Goal: Task Accomplishment & Management: Manage account settings

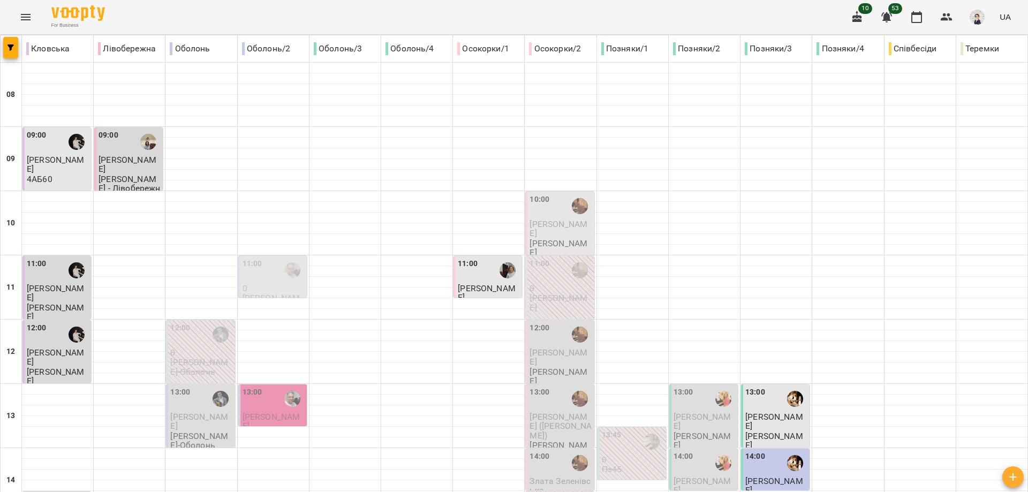
click at [33, 19] on button "Menu" at bounding box center [26, 17] width 26 height 26
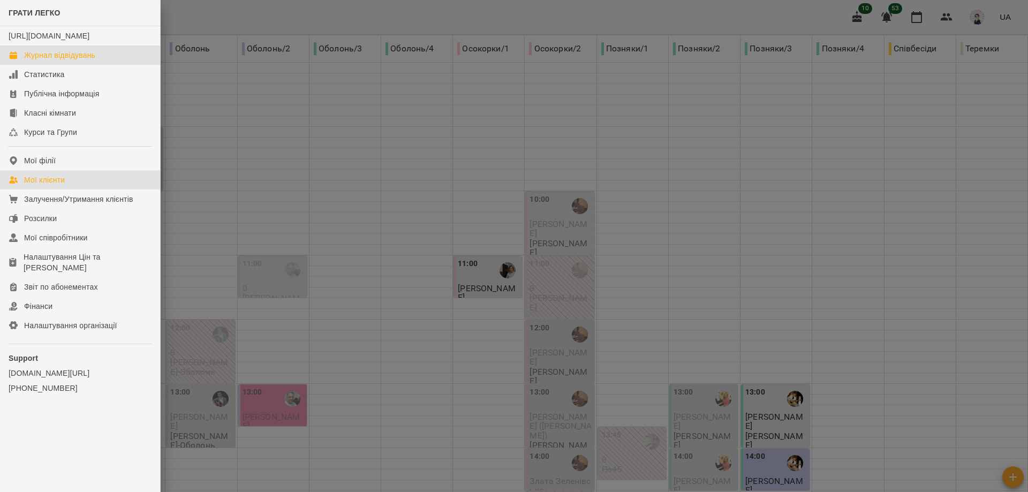
click at [56, 185] on div "Мої клієнти" at bounding box center [44, 180] width 41 height 11
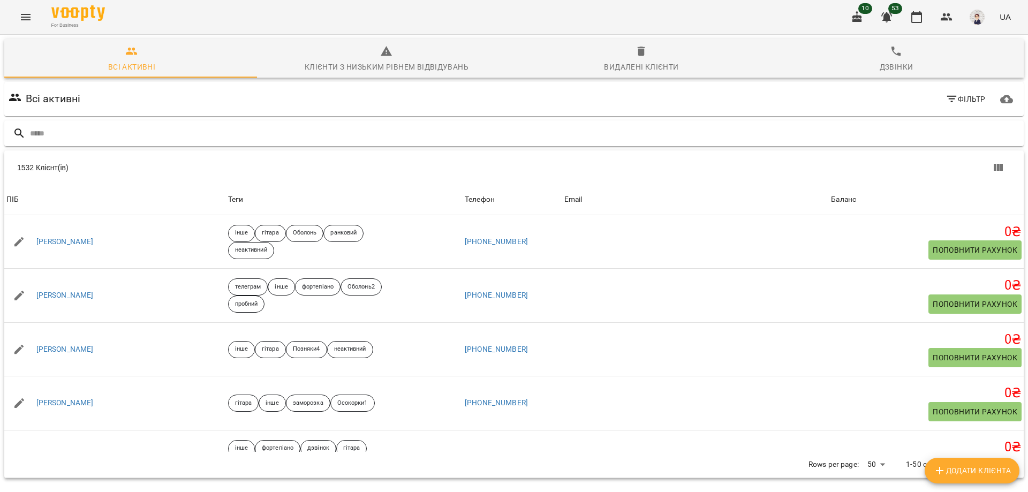
click at [84, 137] on input "text" at bounding box center [525, 134] width 990 height 18
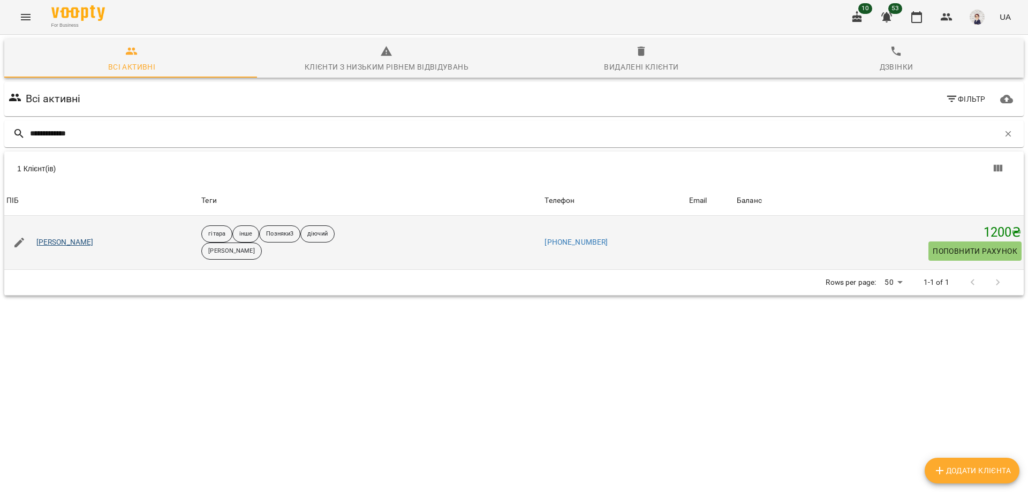
type input "**********"
click at [56, 240] on link "Тарас Бойко" at bounding box center [64, 242] width 57 height 11
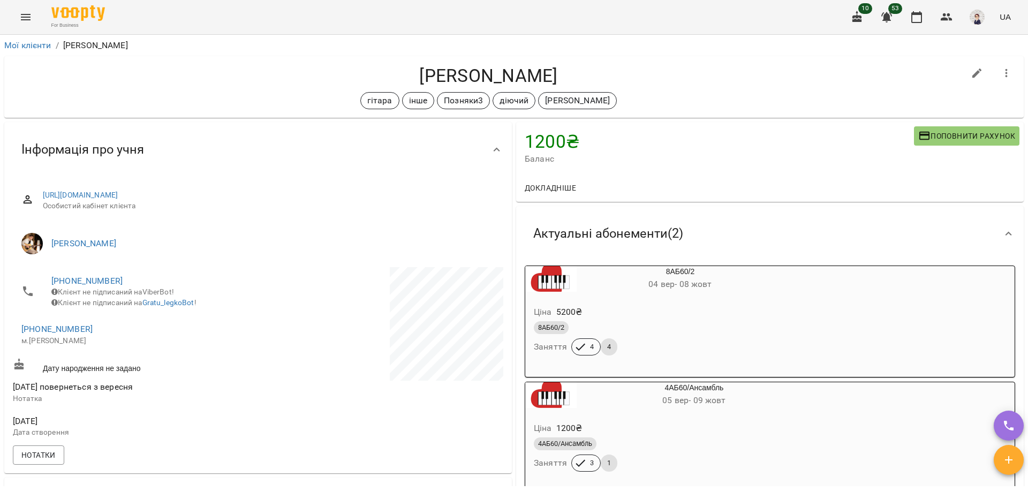
click at [24, 15] on icon "Menu" at bounding box center [26, 17] width 10 height 6
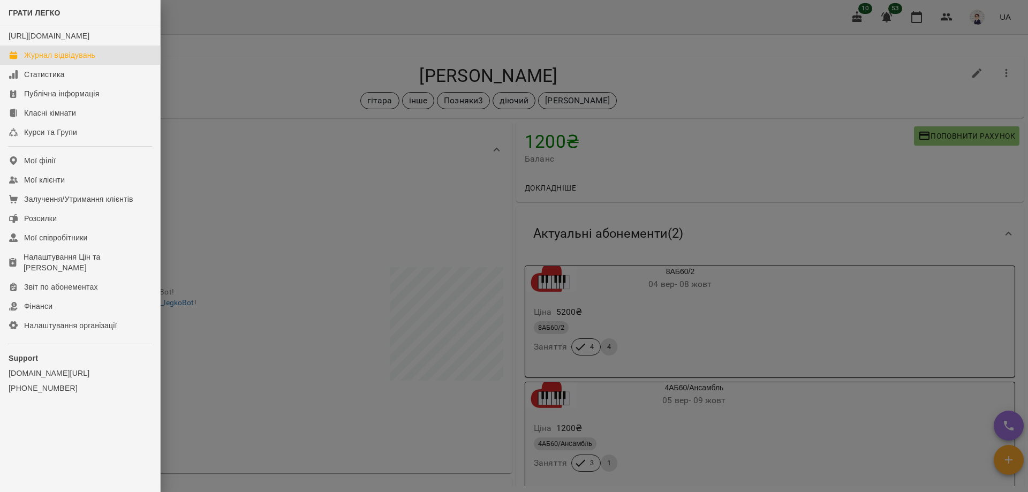
click at [49, 61] on div "Журнал відвідувань" at bounding box center [59, 55] width 71 height 11
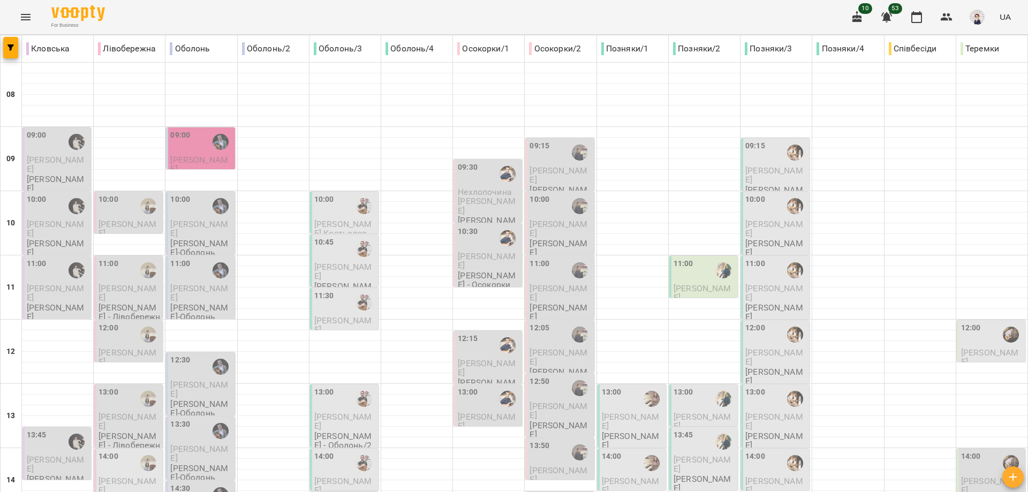
scroll to position [477, 0]
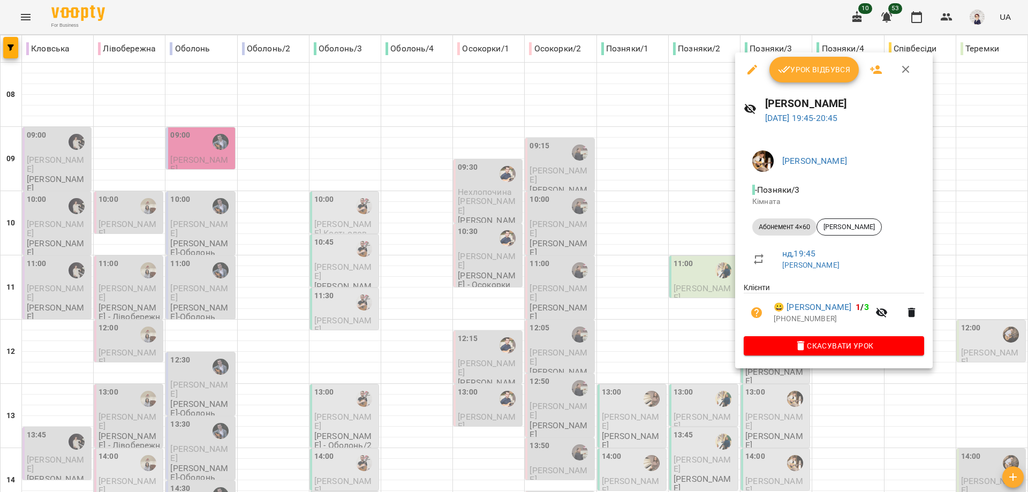
click at [712, 375] on div at bounding box center [514, 246] width 1028 height 492
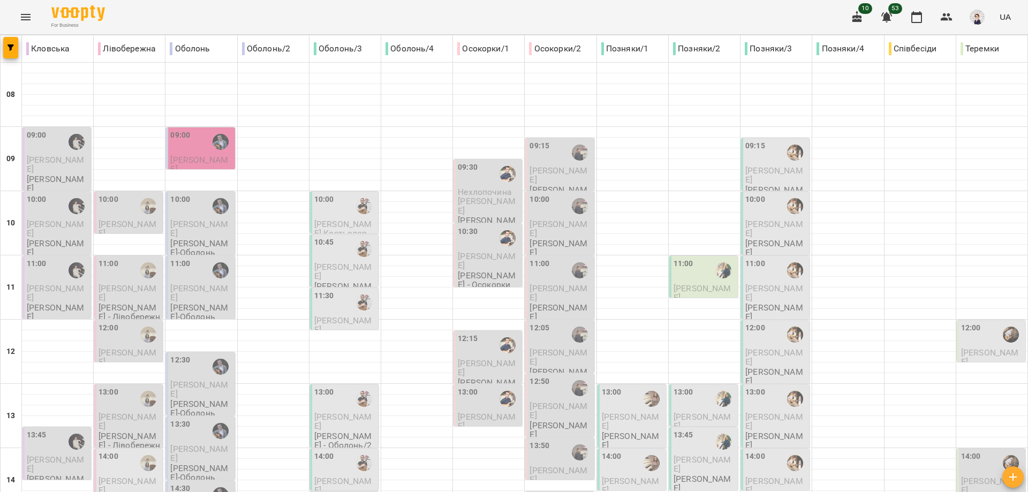
scroll to position [209, 0]
click at [759, 451] on div "14:00" at bounding box center [755, 463] width 20 height 25
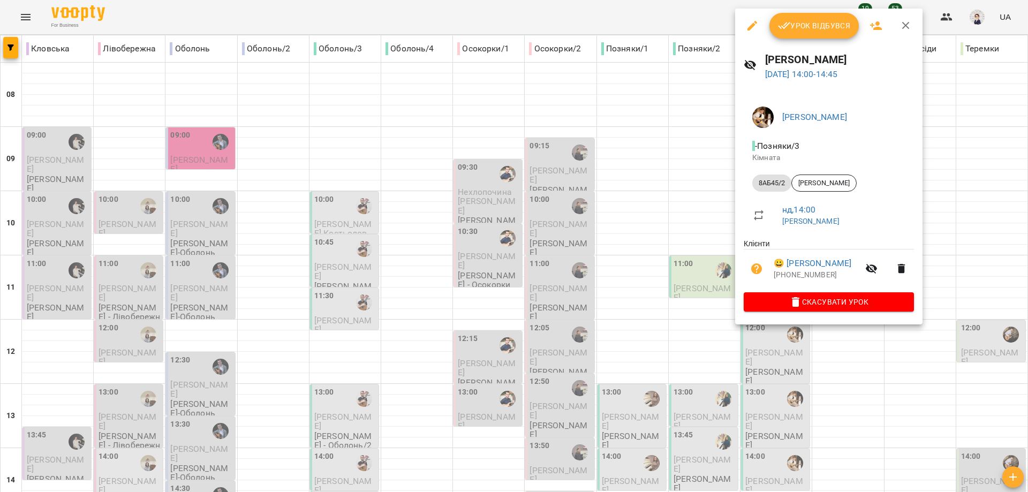
click at [858, 353] on div at bounding box center [514, 246] width 1028 height 492
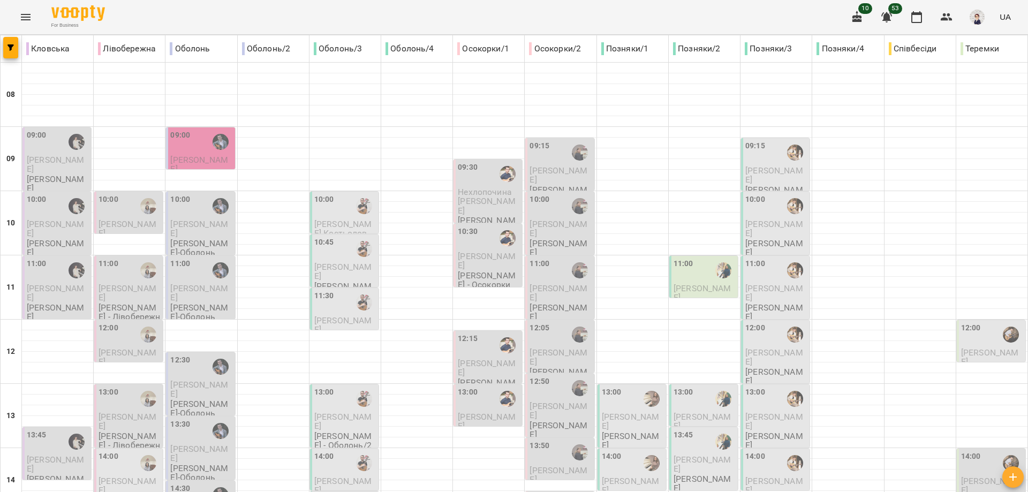
click at [28, 19] on icon "Menu" at bounding box center [25, 17] width 13 height 13
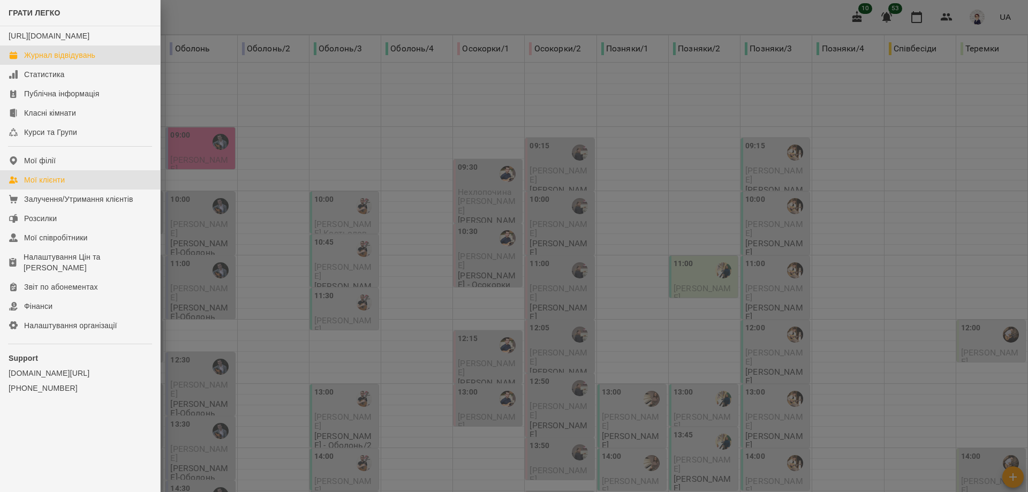
click at [55, 185] on div "Мої клієнти" at bounding box center [44, 180] width 41 height 11
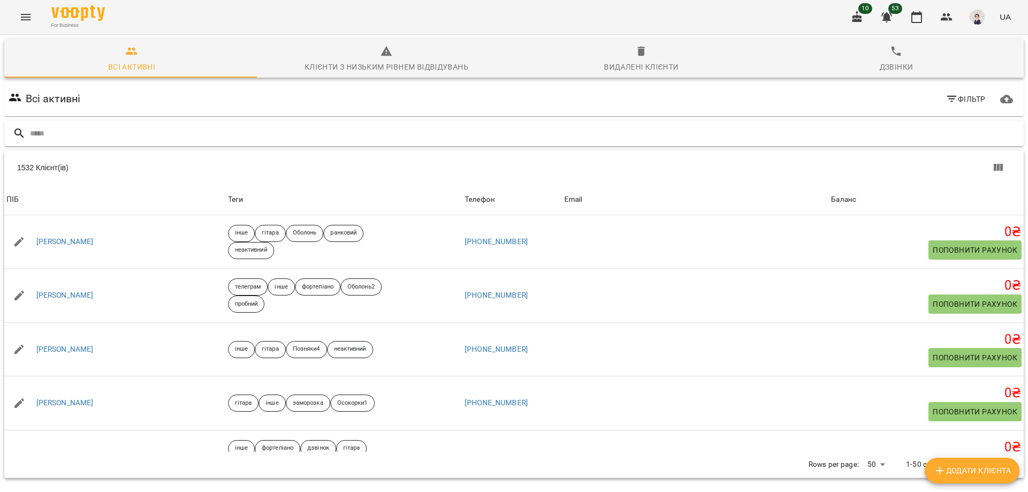
click at [129, 133] on input "text" at bounding box center [525, 134] width 990 height 18
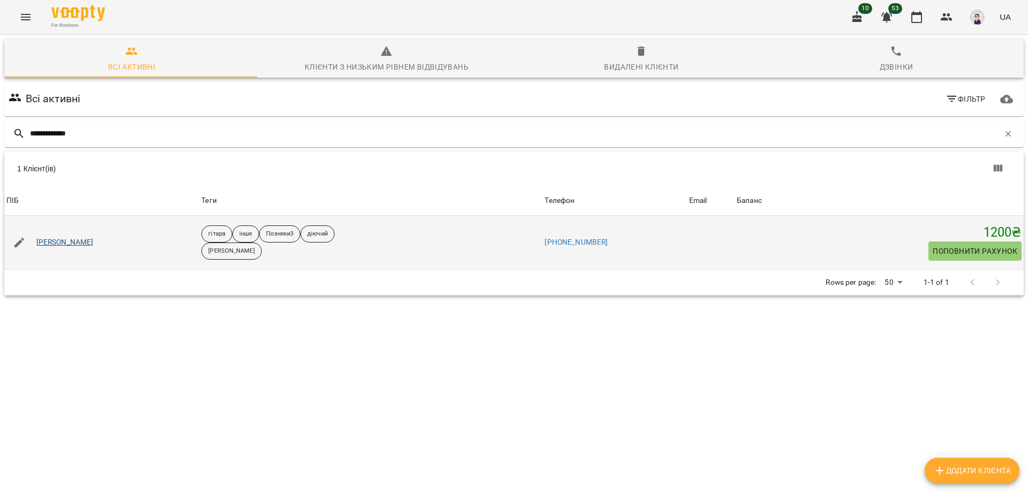
type input "**********"
click at [58, 238] on link "[PERSON_NAME]" at bounding box center [64, 242] width 57 height 11
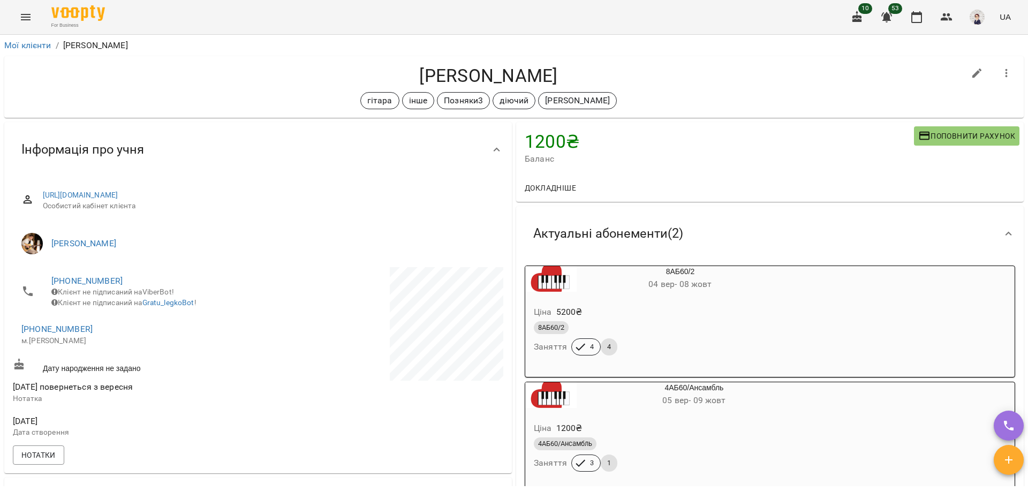
click at [267, 77] on h4 "[PERSON_NAME]" at bounding box center [488, 76] width 951 height 22
click at [18, 19] on button "Menu" at bounding box center [26, 17] width 26 height 26
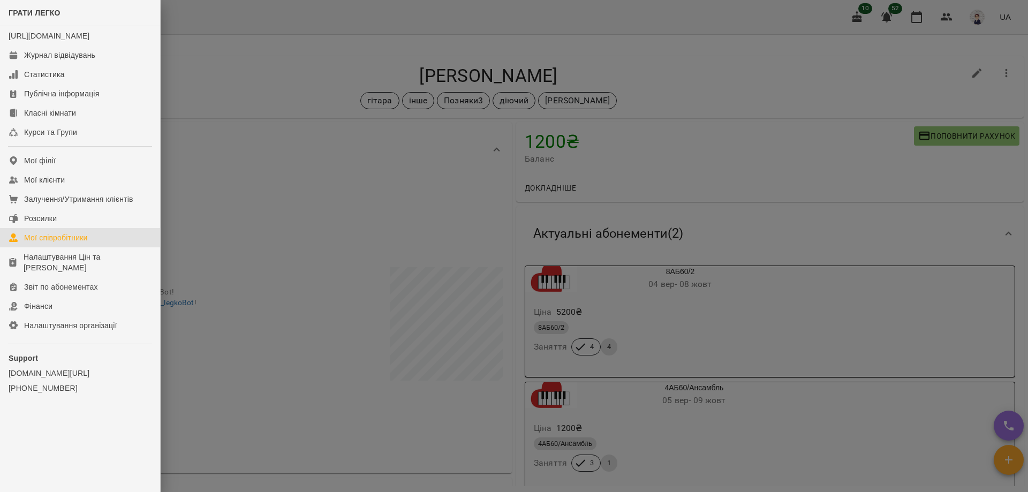
click at [79, 243] on div "Мої співробітники" at bounding box center [56, 237] width 64 height 11
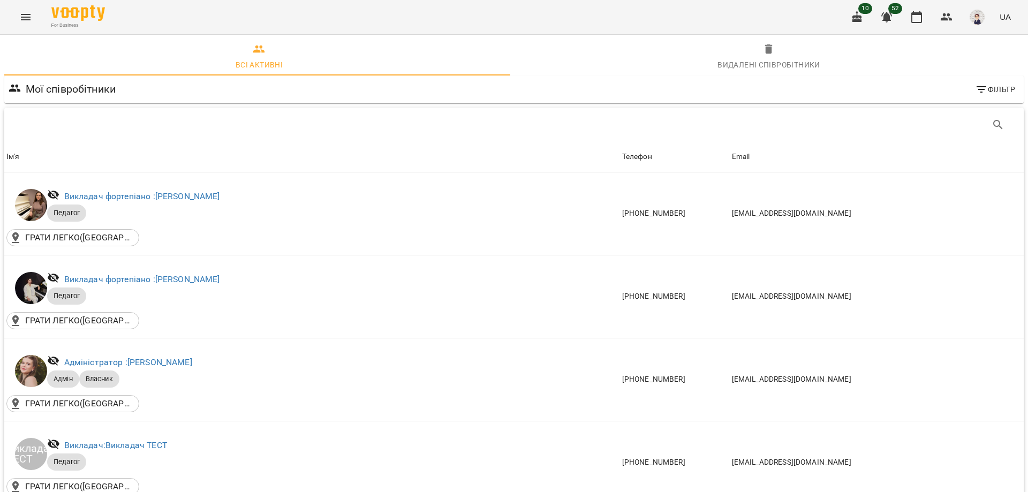
scroll to position [1713, 0]
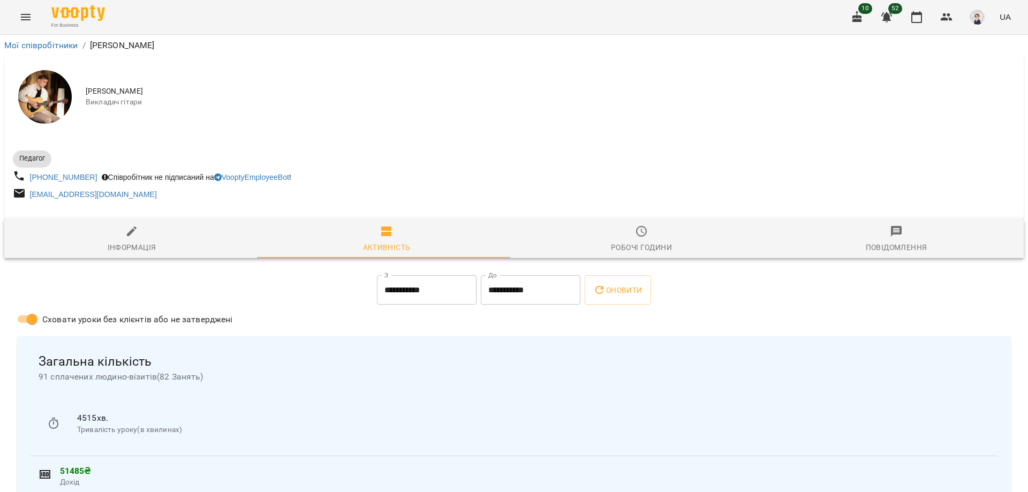
click at [651, 245] on div "Робочі години" at bounding box center [641, 247] width 61 height 13
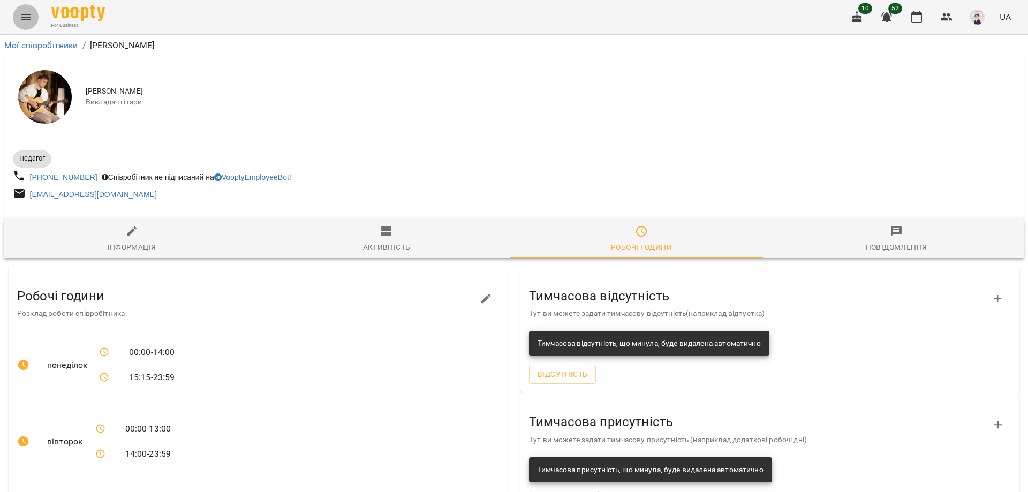
click at [16, 20] on button "Menu" at bounding box center [26, 17] width 26 height 26
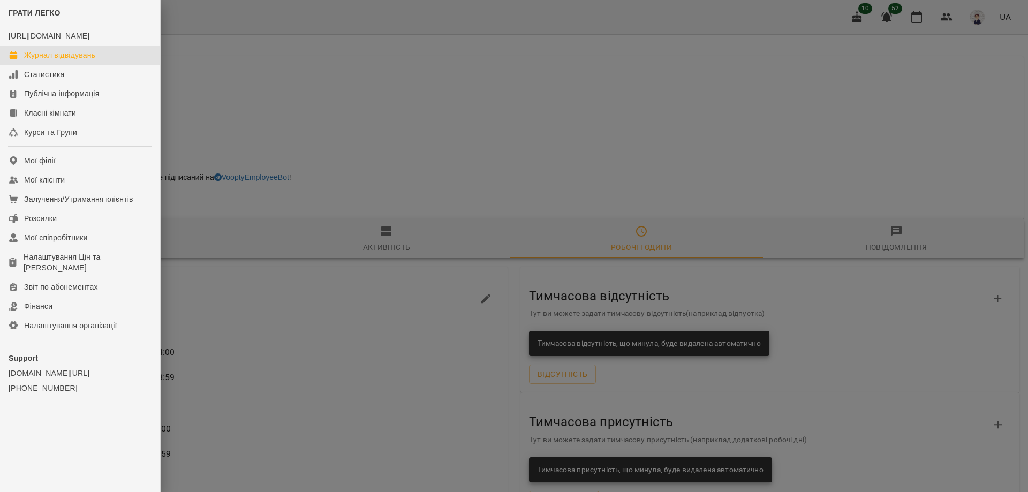
click at [52, 61] on div "Журнал відвідувань" at bounding box center [59, 55] width 71 height 11
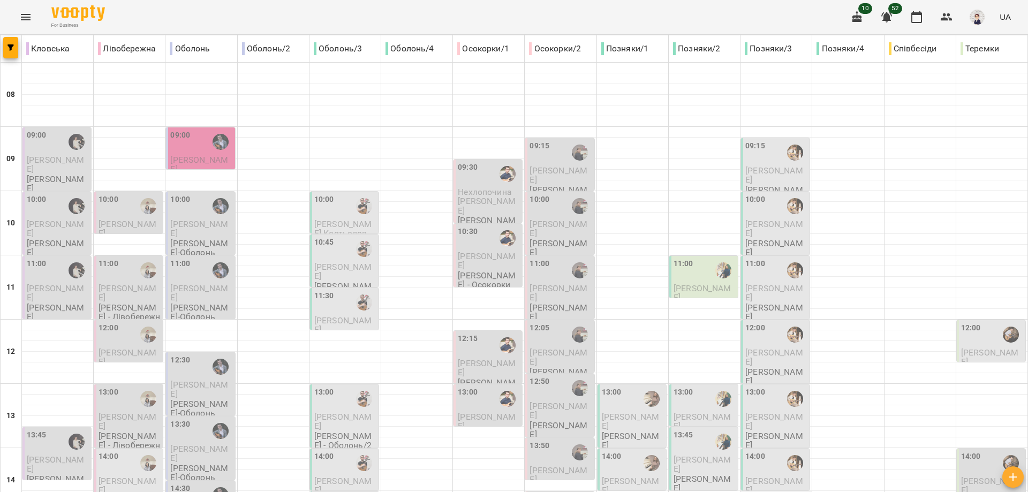
scroll to position [268, 0]
click at [769, 451] on div "14:00" at bounding box center [776, 463] width 62 height 25
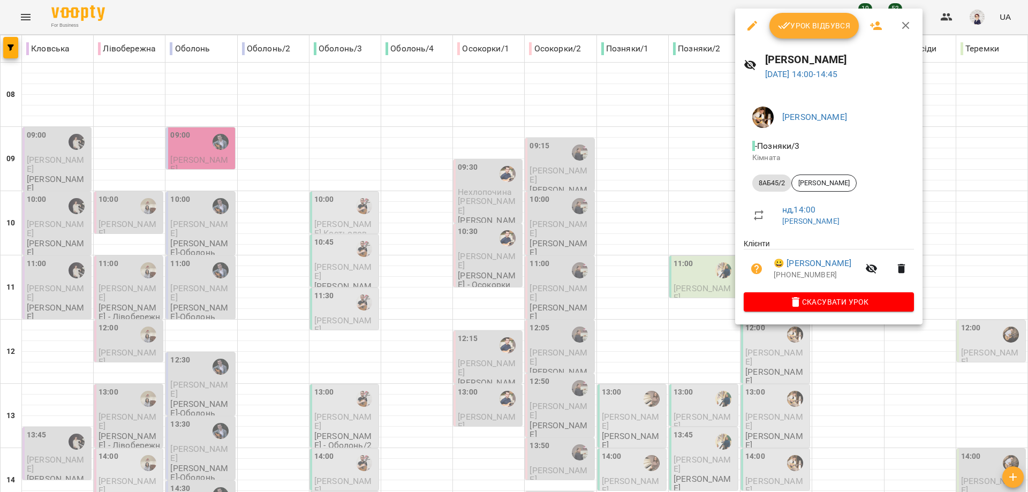
click at [849, 356] on div at bounding box center [514, 246] width 1028 height 492
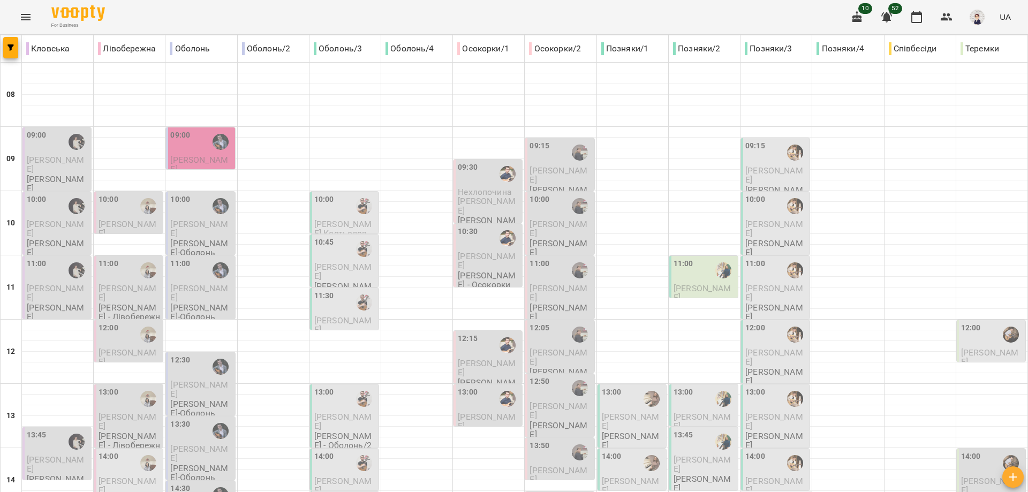
scroll to position [428, 0]
click at [24, 10] on button "Menu" at bounding box center [26, 17] width 26 height 26
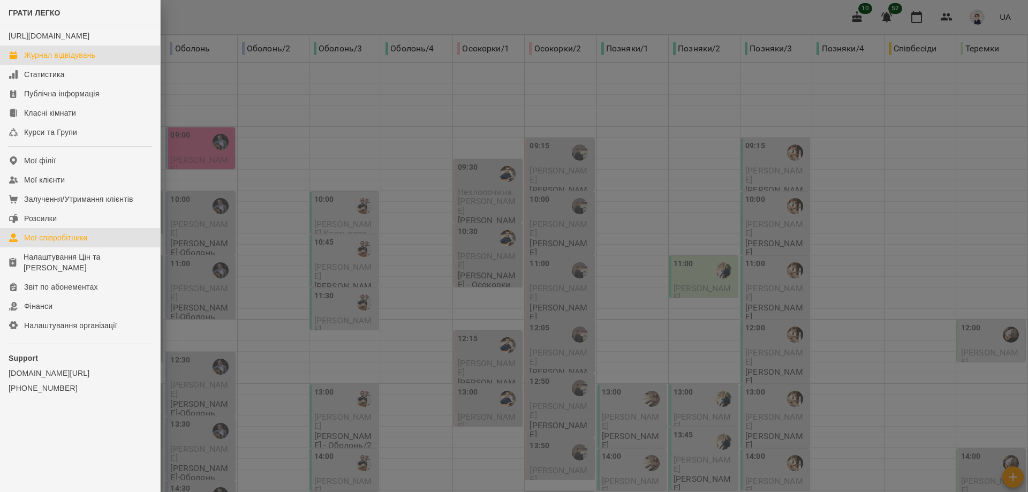
click at [55, 243] on div "Мої співробітники" at bounding box center [56, 237] width 64 height 11
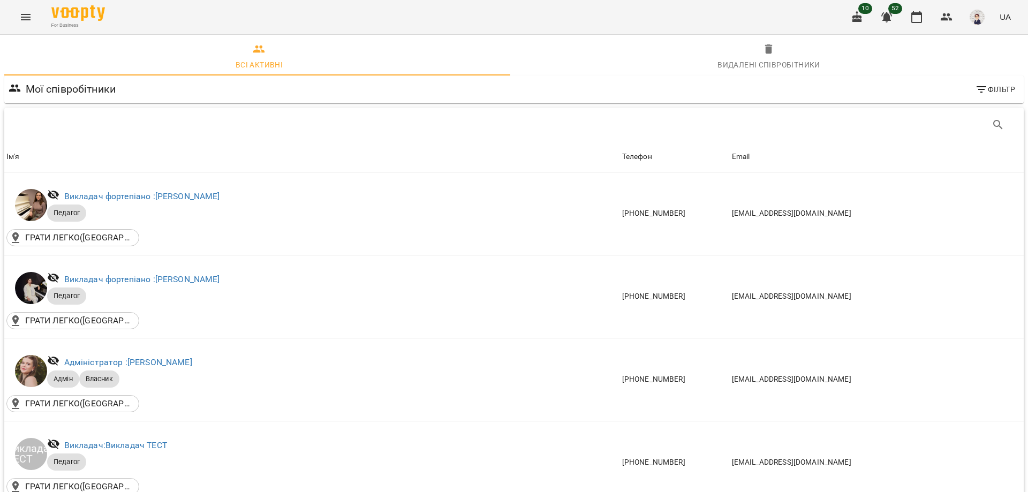
scroll to position [1767, 0]
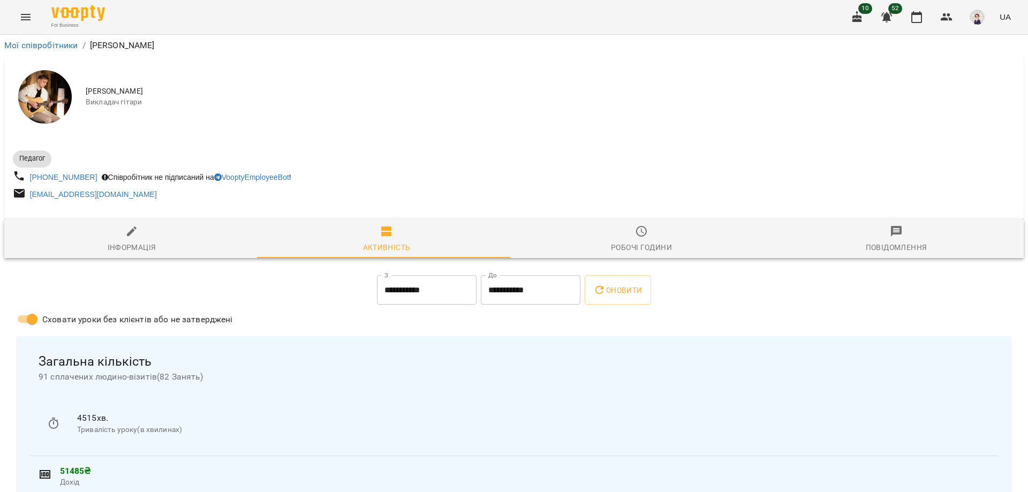
click at [631, 243] on div "Робочі години" at bounding box center [641, 247] width 61 height 13
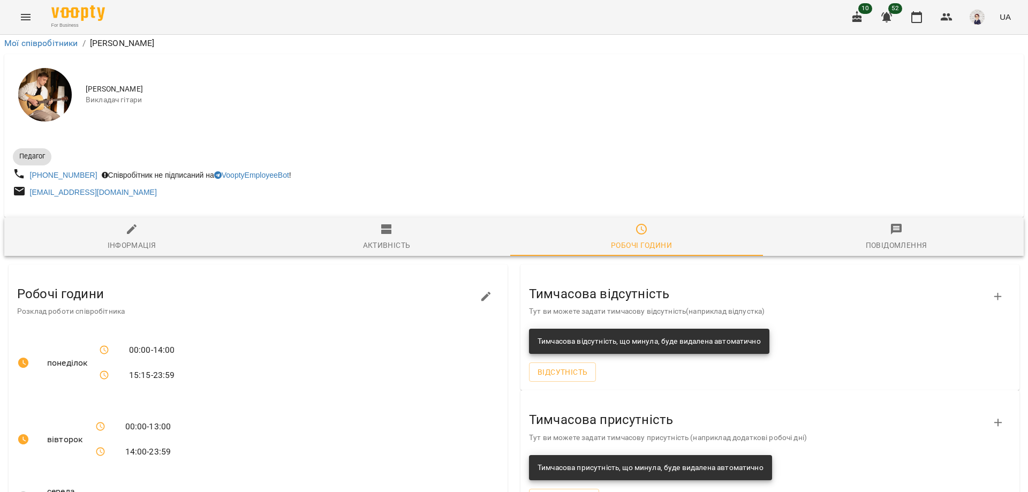
scroll to position [341, 0]
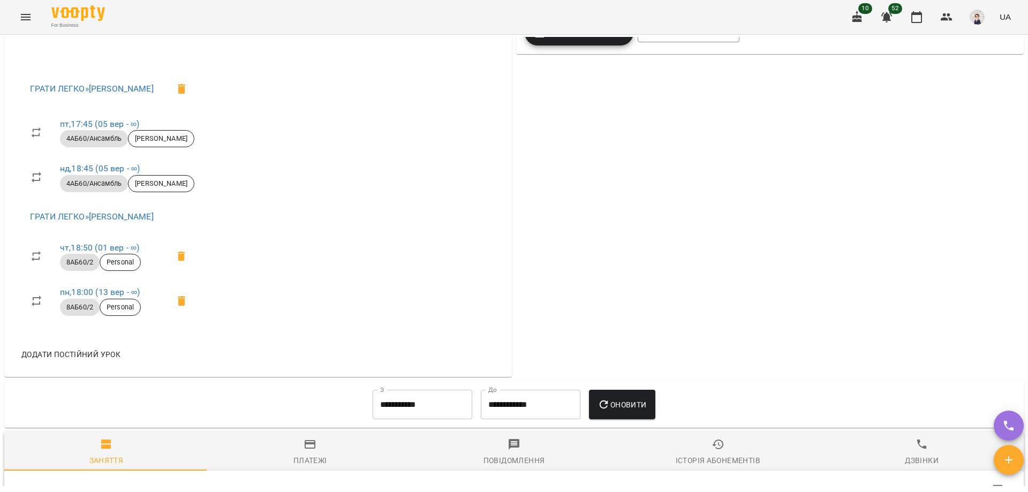
scroll to position [482, 0]
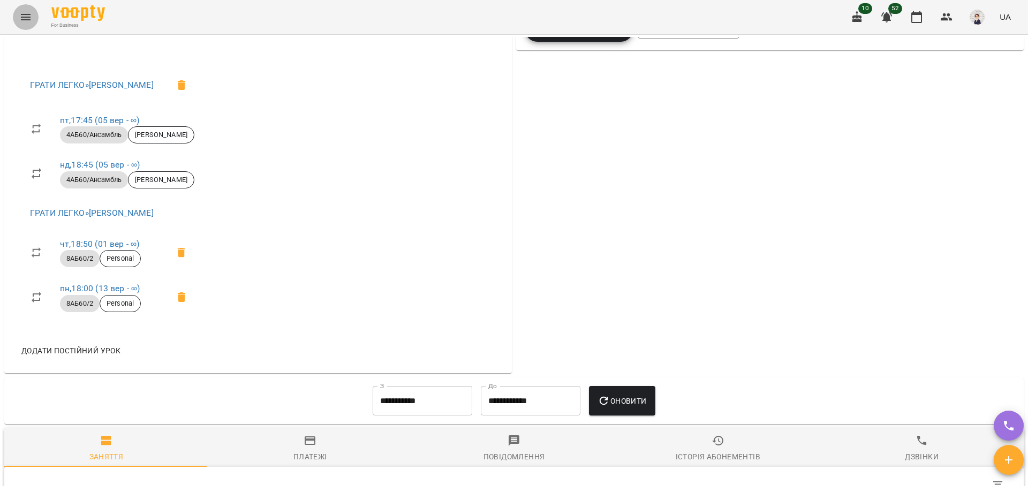
click at [26, 12] on icon "Menu" at bounding box center [25, 17] width 13 height 13
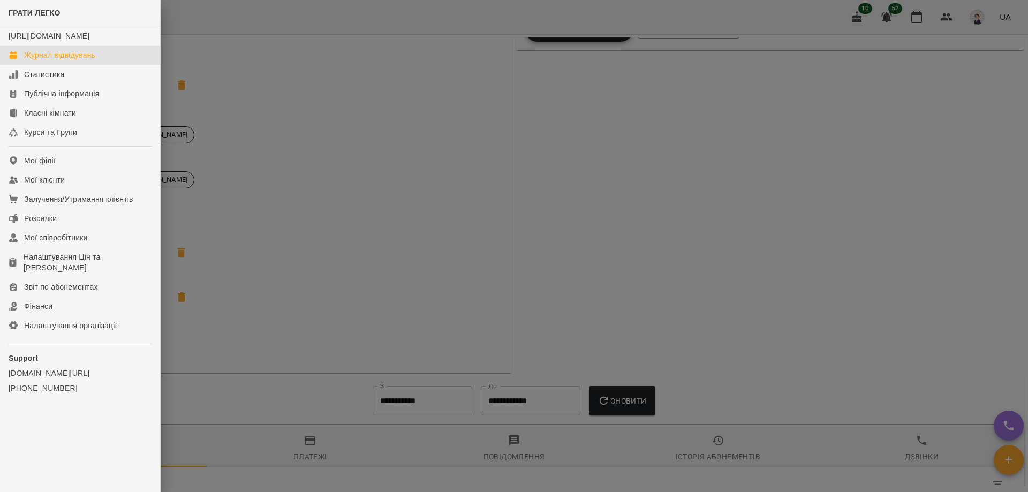
click at [76, 61] on div "Журнал відвідувань" at bounding box center [59, 55] width 71 height 11
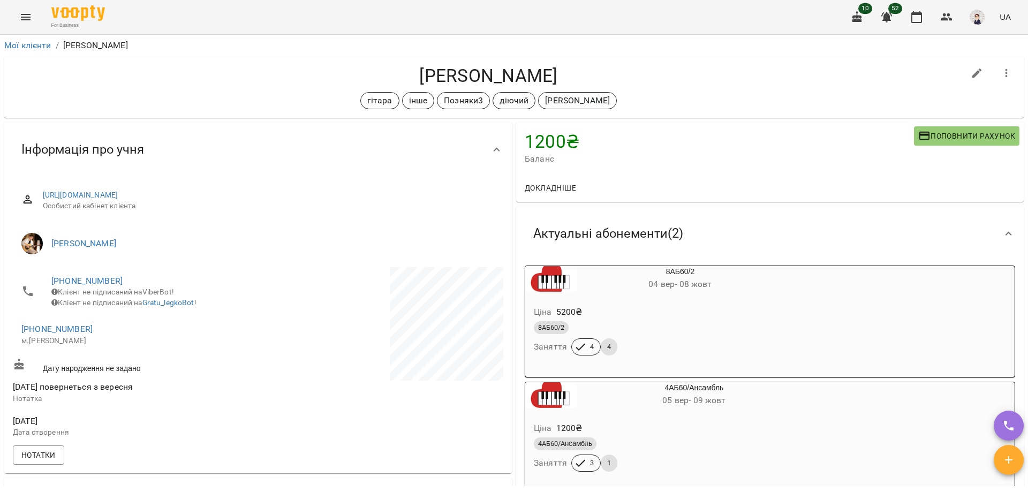
click at [29, 12] on icon "Menu" at bounding box center [25, 17] width 13 height 13
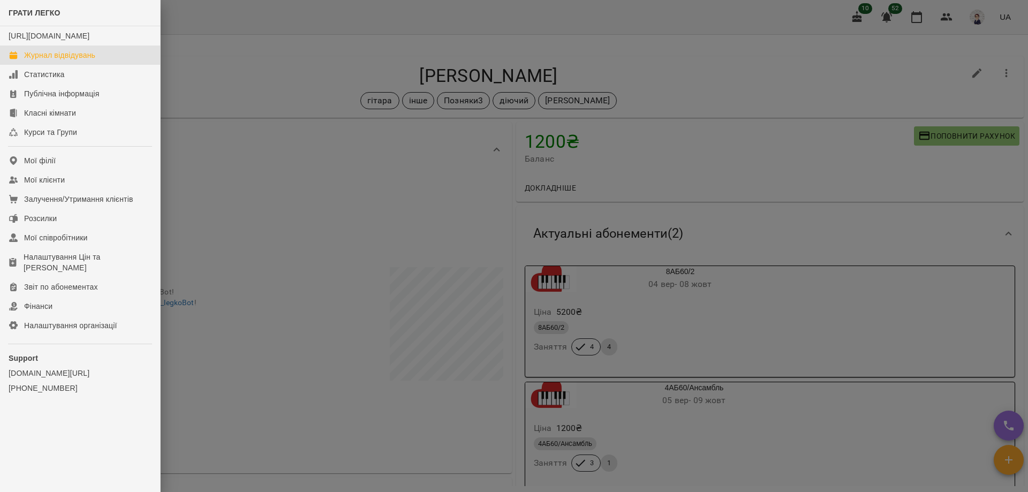
click at [47, 61] on div "Журнал відвідувань" at bounding box center [59, 55] width 71 height 11
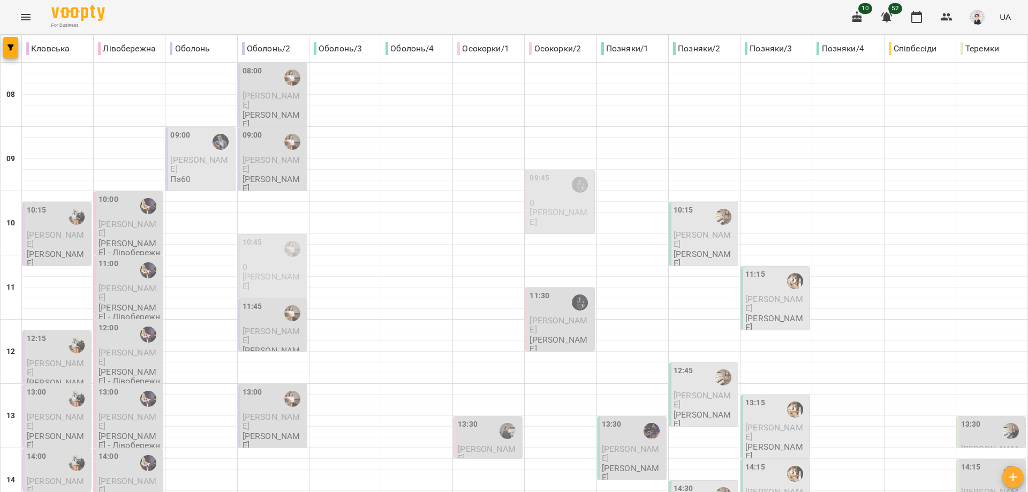
scroll to position [477, 0]
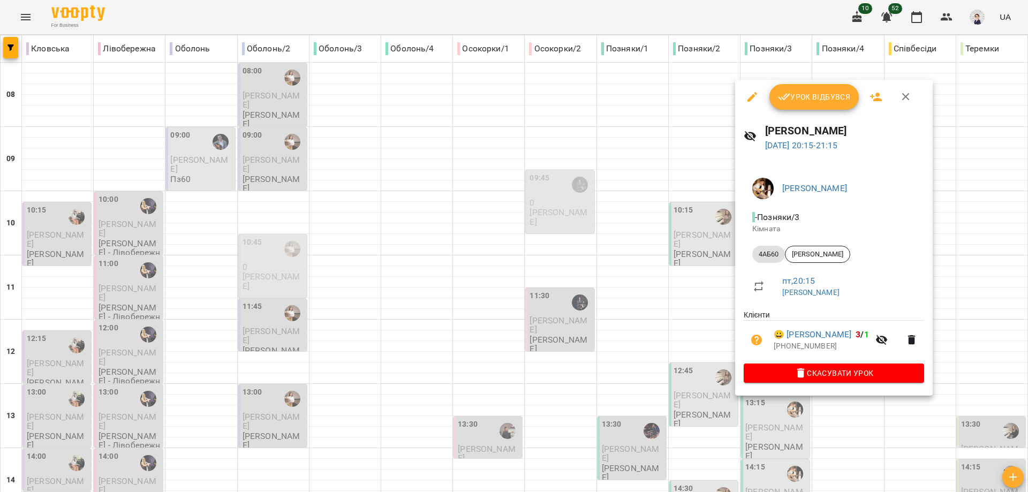
click at [708, 376] on div at bounding box center [514, 246] width 1028 height 492
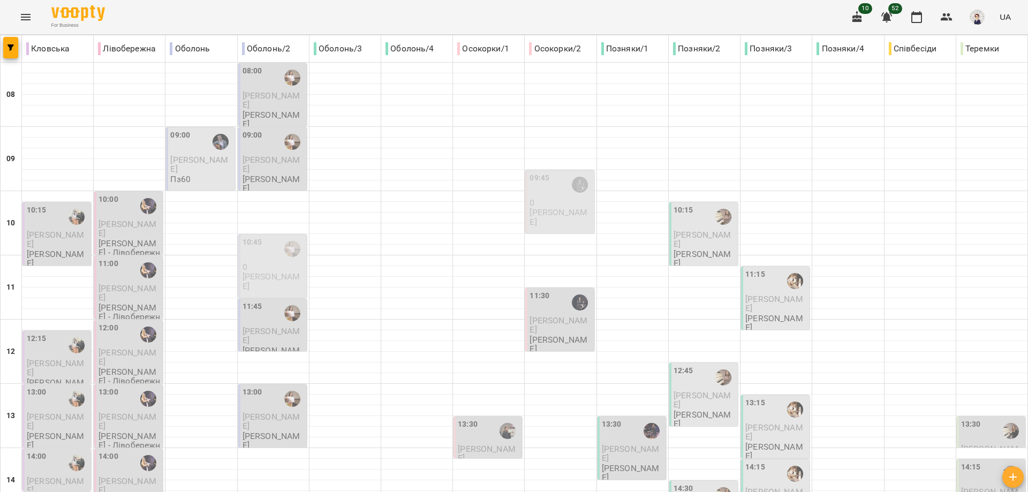
scroll to position [156, 0]
click at [762, 294] on span "[PERSON_NAME]" at bounding box center [774, 303] width 58 height 19
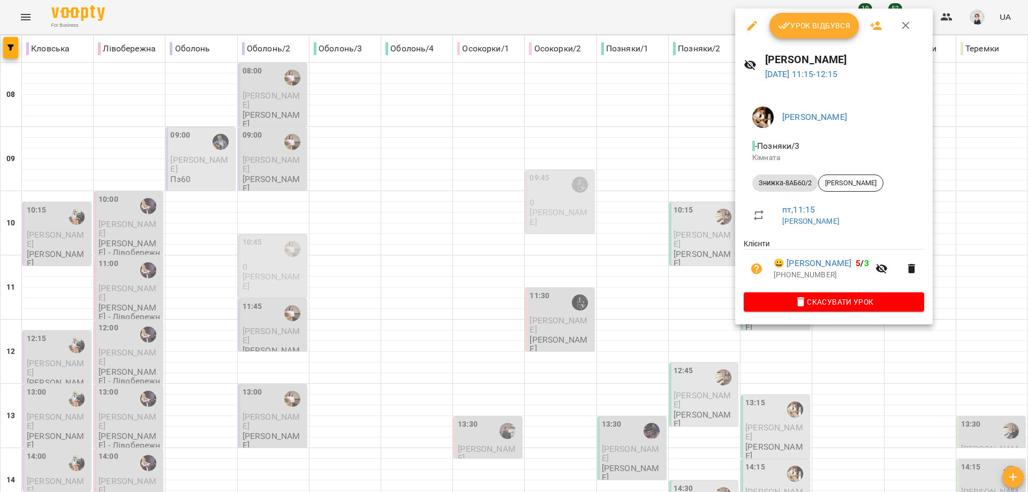
click at [841, 359] on div at bounding box center [514, 246] width 1028 height 492
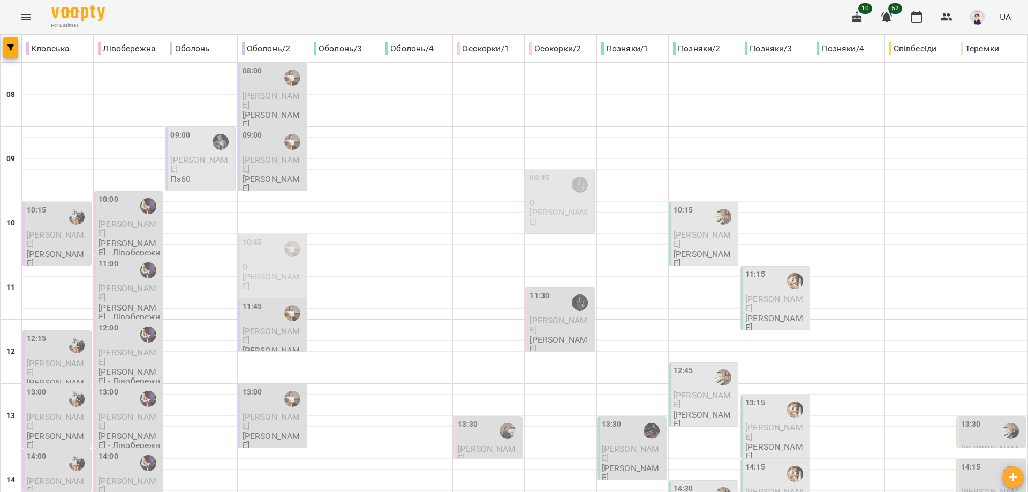
click at [771, 294] on span "[PERSON_NAME]" at bounding box center [774, 303] width 58 height 19
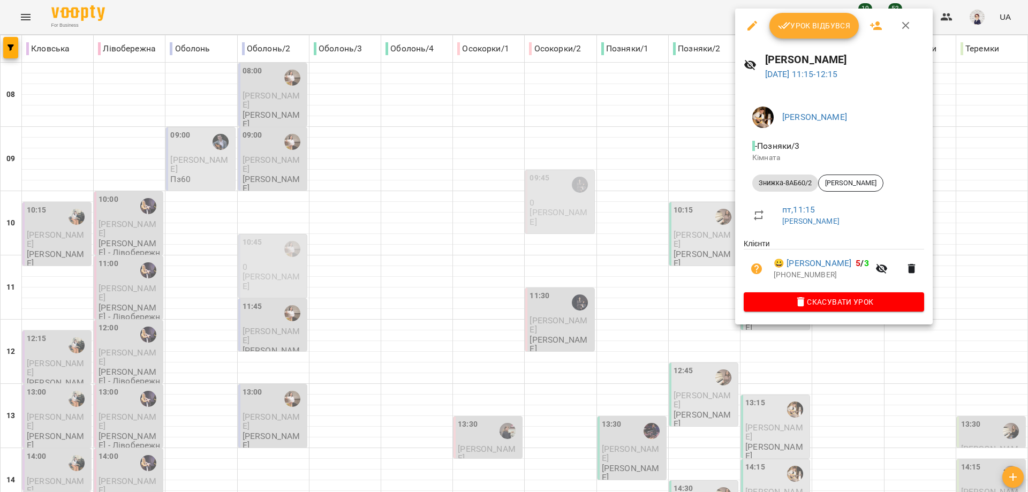
click at [875, 380] on div at bounding box center [514, 246] width 1028 height 492
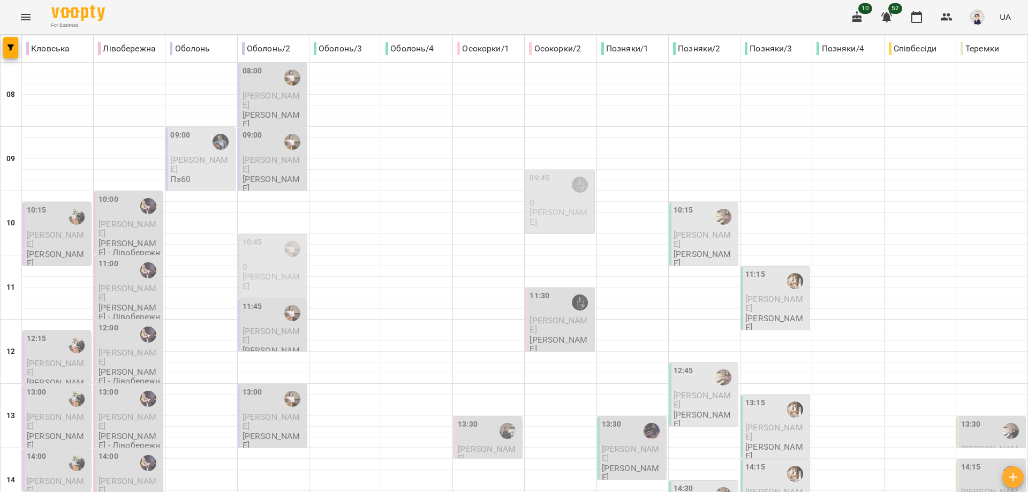
scroll to position [375, 0]
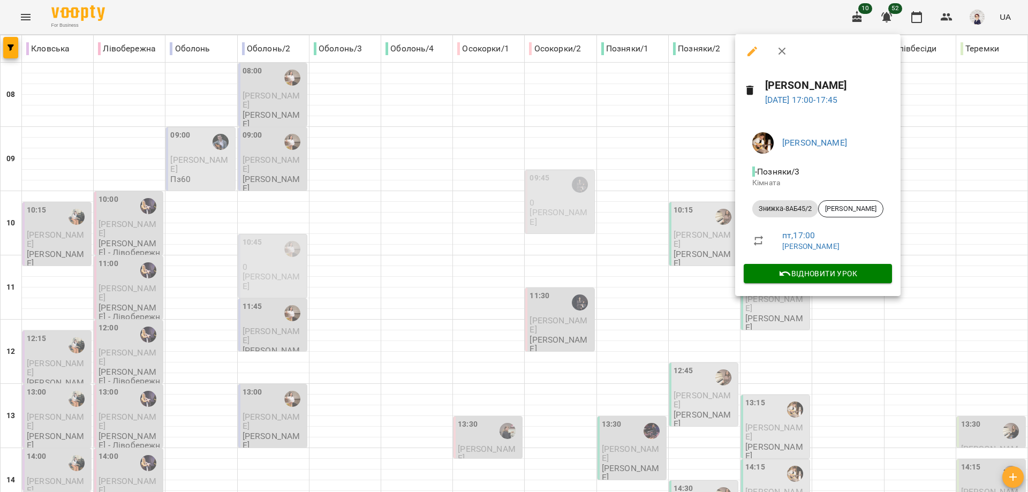
click at [840, 335] on div at bounding box center [514, 246] width 1028 height 492
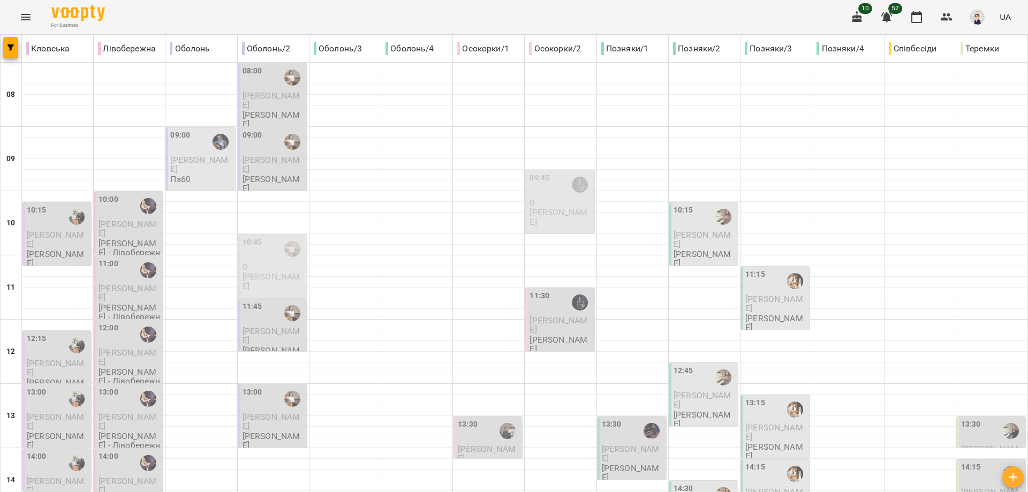
scroll to position [263, 0]
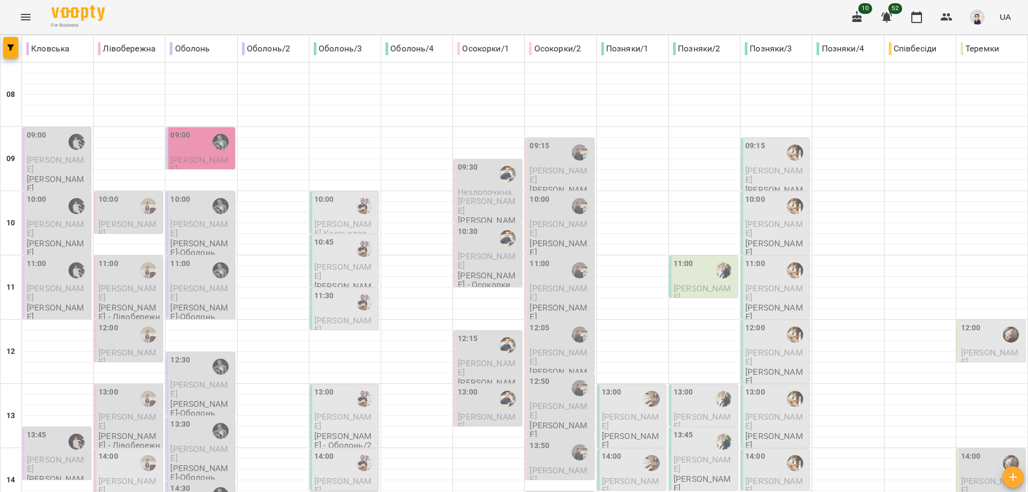
scroll to position [321, 0]
click at [767, 451] on div "14:00" at bounding box center [776, 463] width 62 height 25
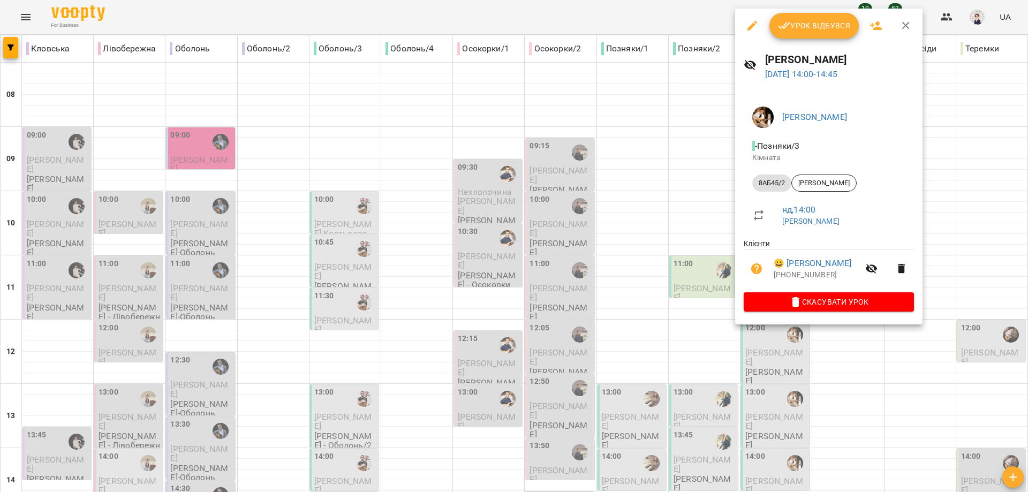
click at [849, 358] on div at bounding box center [514, 246] width 1028 height 492
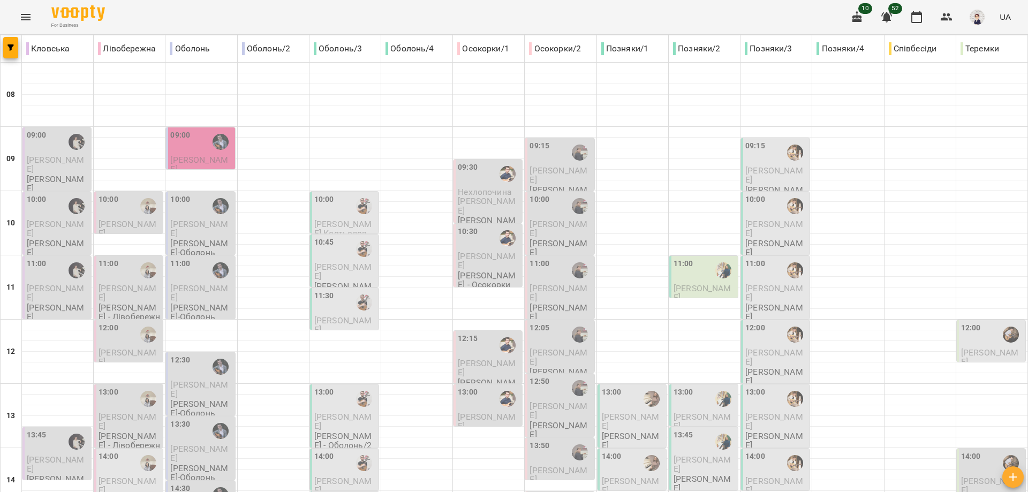
scroll to position [477, 0]
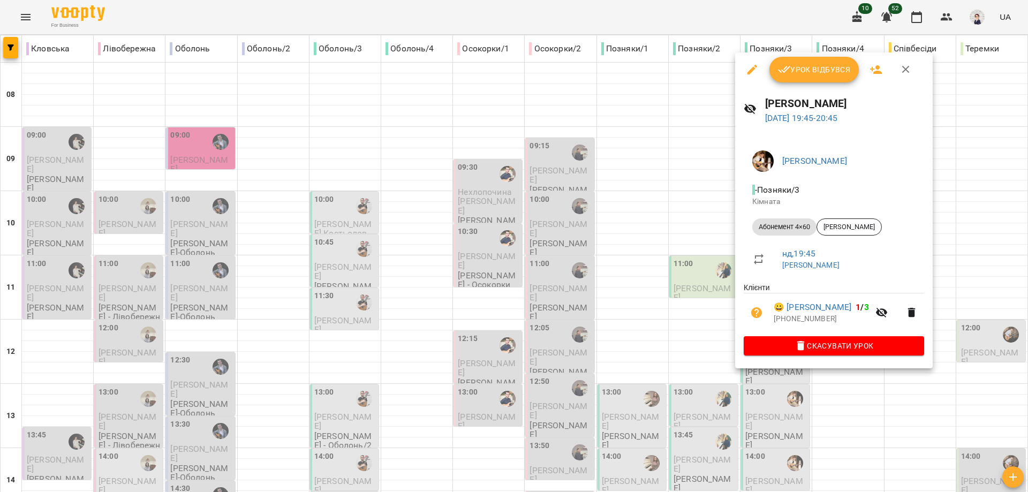
click at [842, 391] on div at bounding box center [514, 246] width 1028 height 492
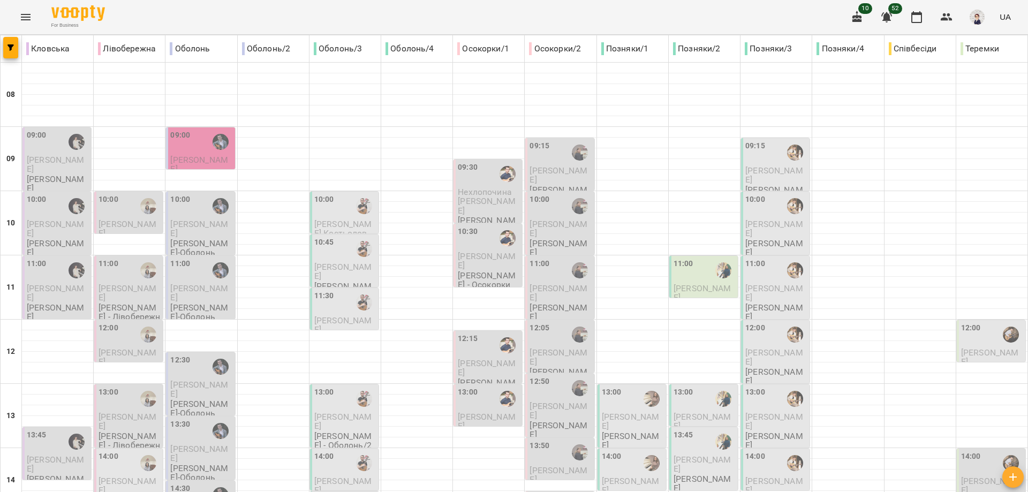
scroll to position [0, 0]
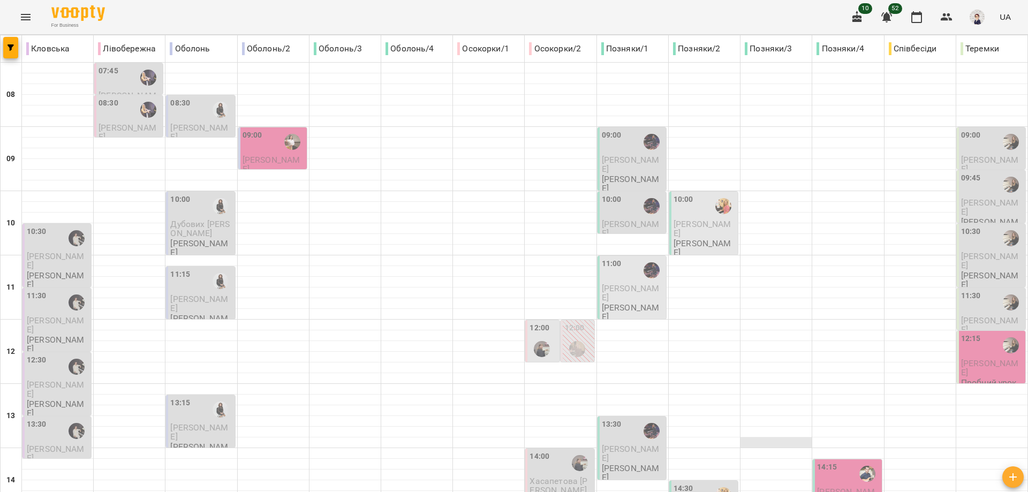
scroll to position [321, 0]
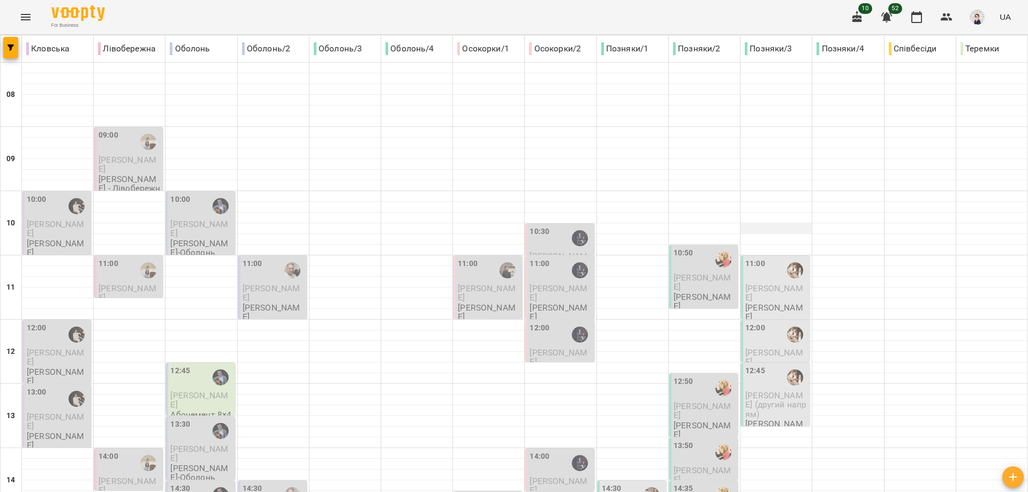
scroll to position [0, 0]
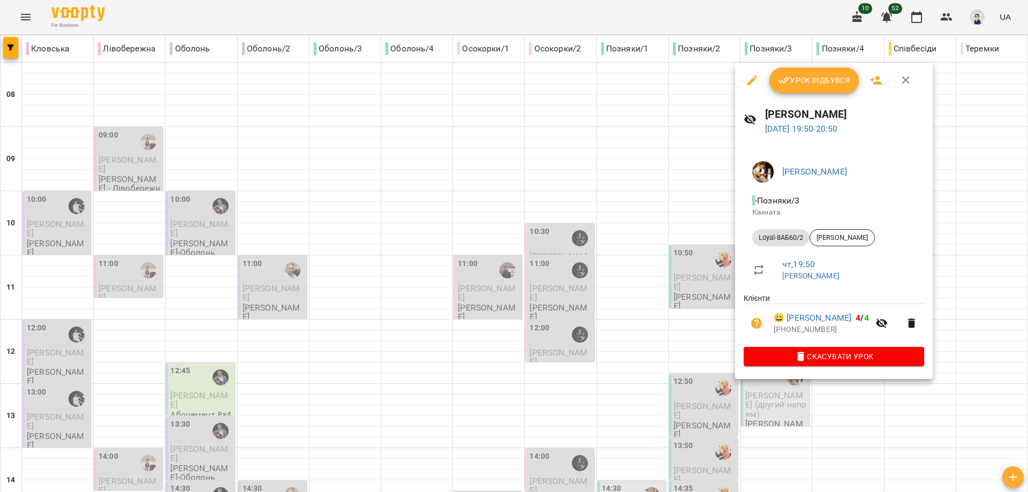
click at [852, 395] on div at bounding box center [514, 246] width 1028 height 492
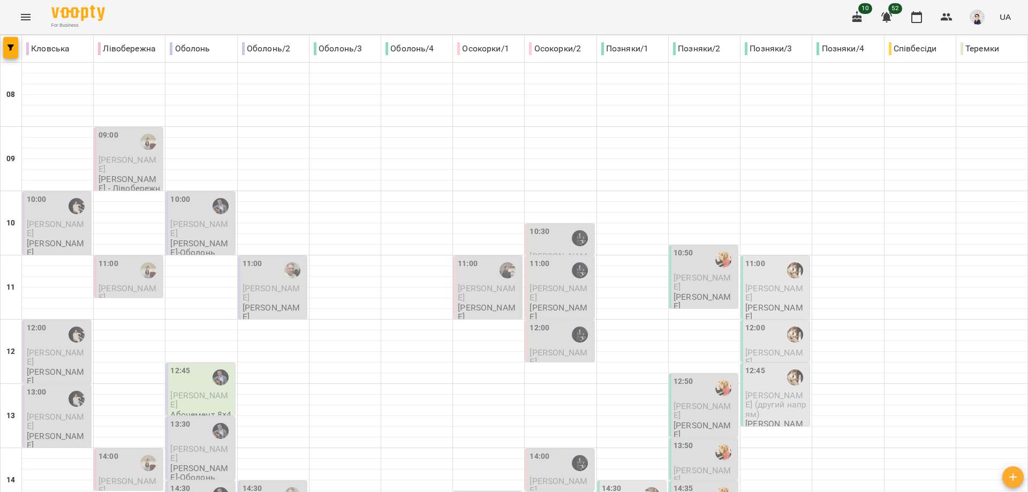
scroll to position [263, 0]
click at [755, 390] on span "Анна Єсипенко (другий напрям)" at bounding box center [775, 404] width 61 height 29
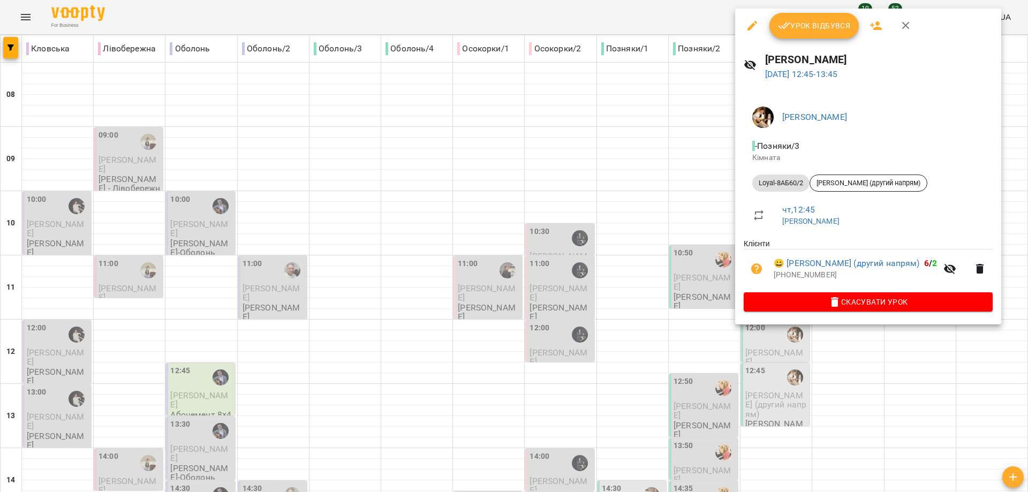
click at [607, 144] on div at bounding box center [514, 246] width 1028 height 492
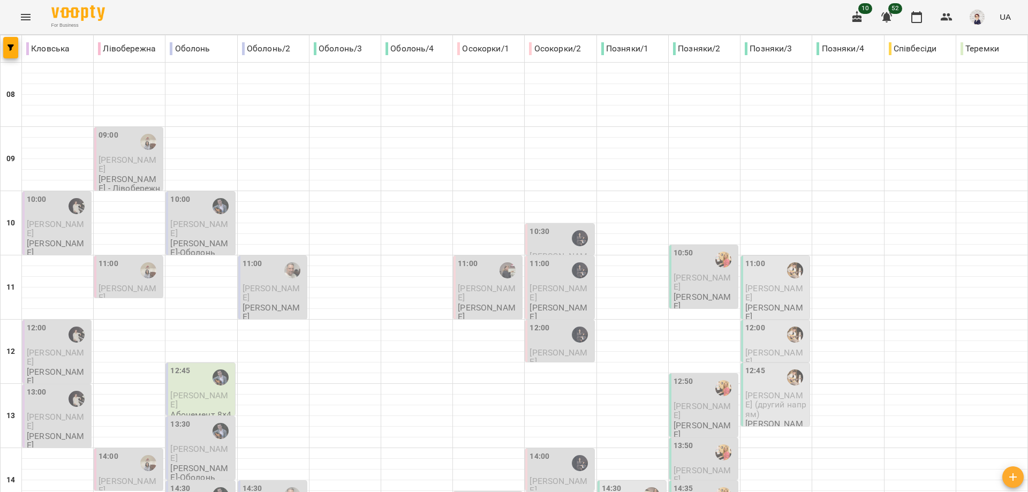
click at [27, 21] on icon "Menu" at bounding box center [25, 17] width 13 height 13
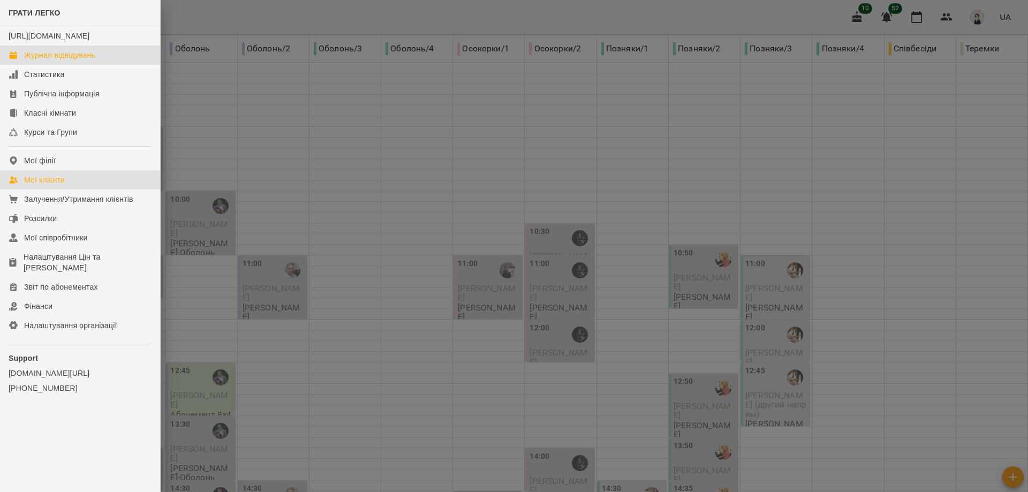
click at [67, 190] on link "Мої клієнти" at bounding box center [80, 179] width 160 height 19
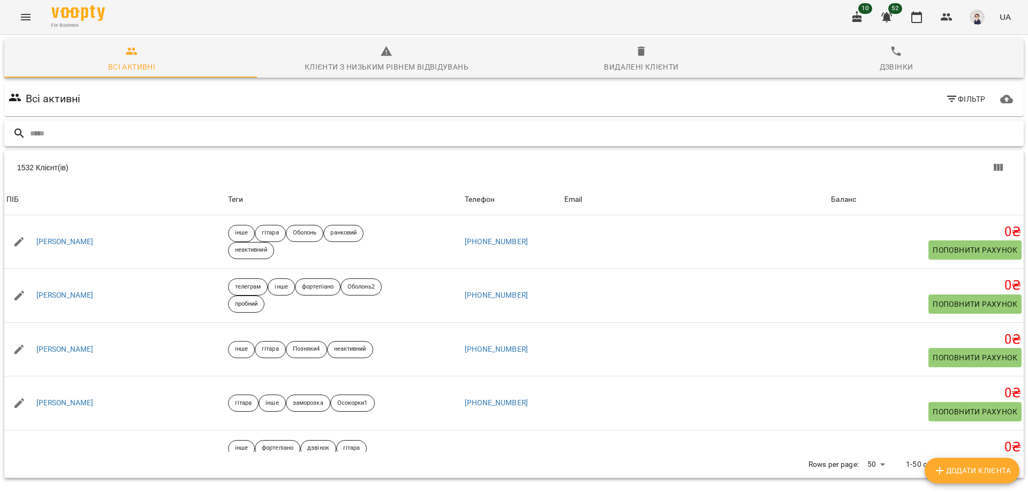
click at [95, 134] on input "text" at bounding box center [525, 134] width 990 height 18
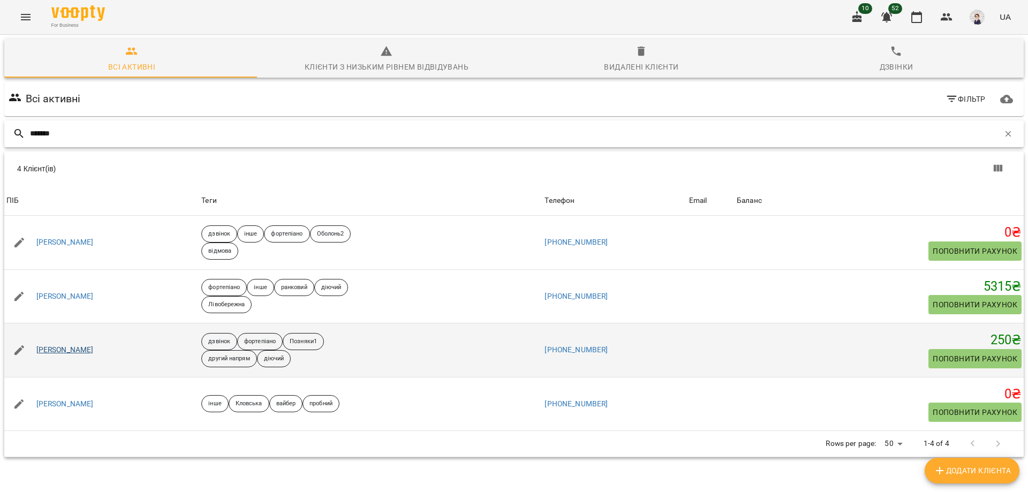
type input "*******"
click at [81, 353] on link "[PERSON_NAME]" at bounding box center [64, 350] width 57 height 11
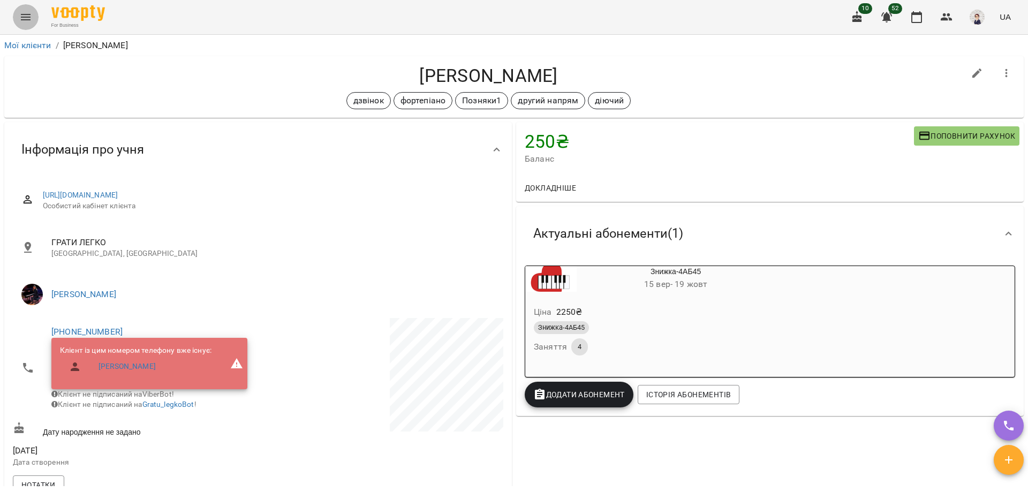
click at [30, 19] on icon "Menu" at bounding box center [26, 17] width 10 height 6
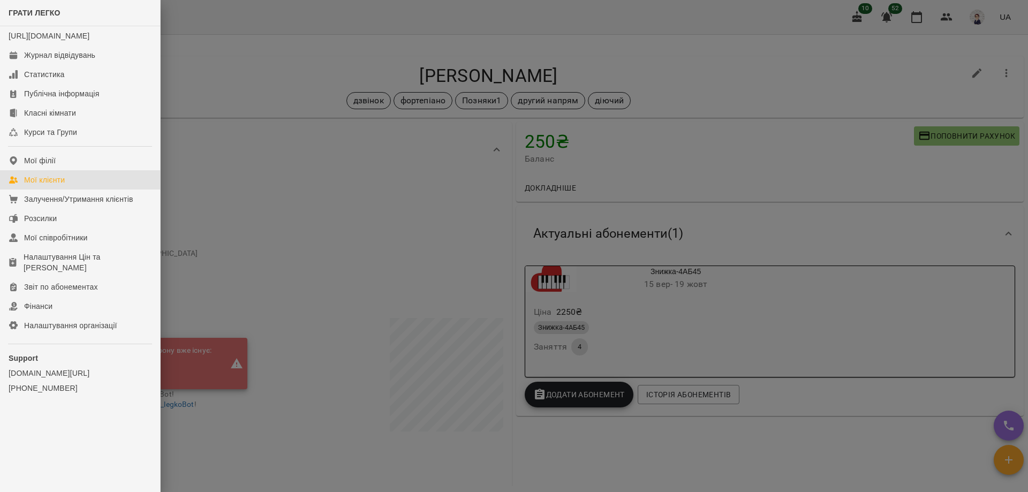
click at [50, 185] on div "Мої клієнти" at bounding box center [44, 180] width 41 height 11
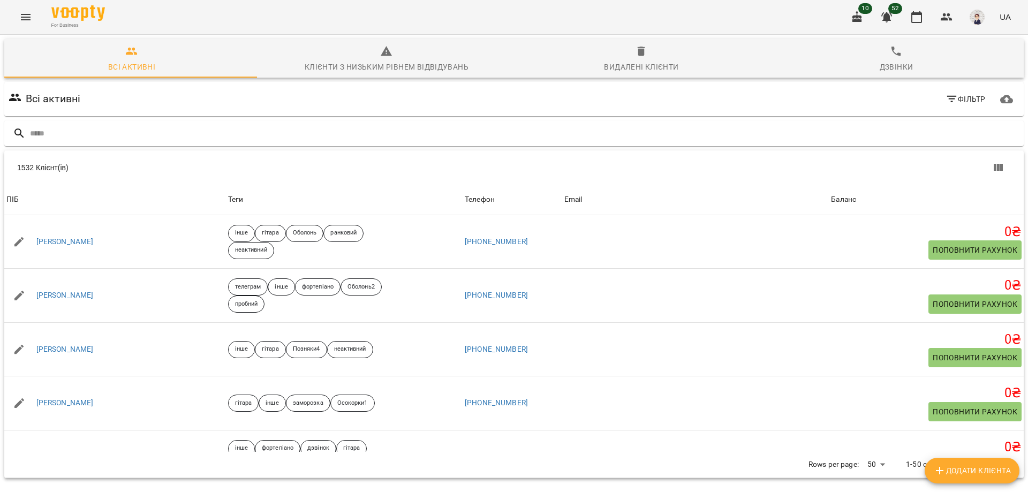
click at [22, 20] on icon "Menu" at bounding box center [25, 17] width 13 height 13
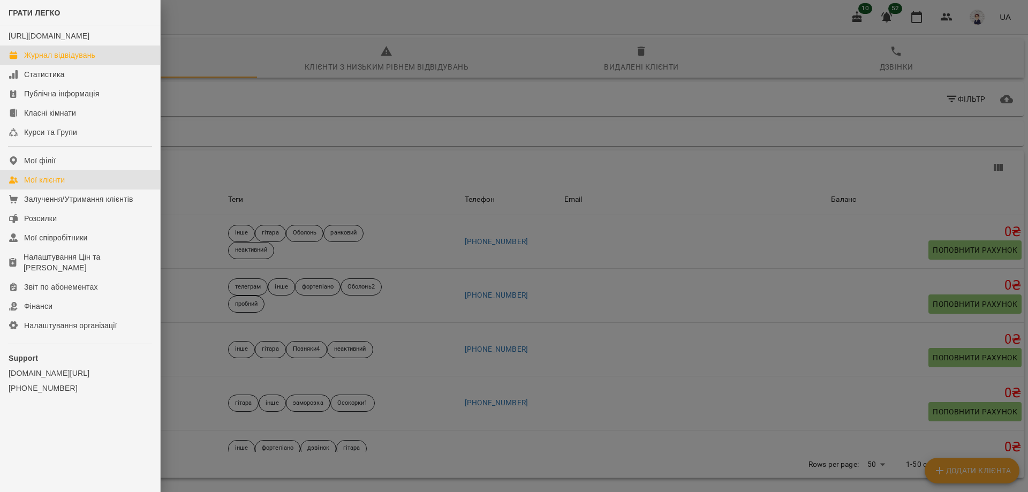
click at [80, 61] on div "Журнал відвідувань" at bounding box center [59, 55] width 71 height 11
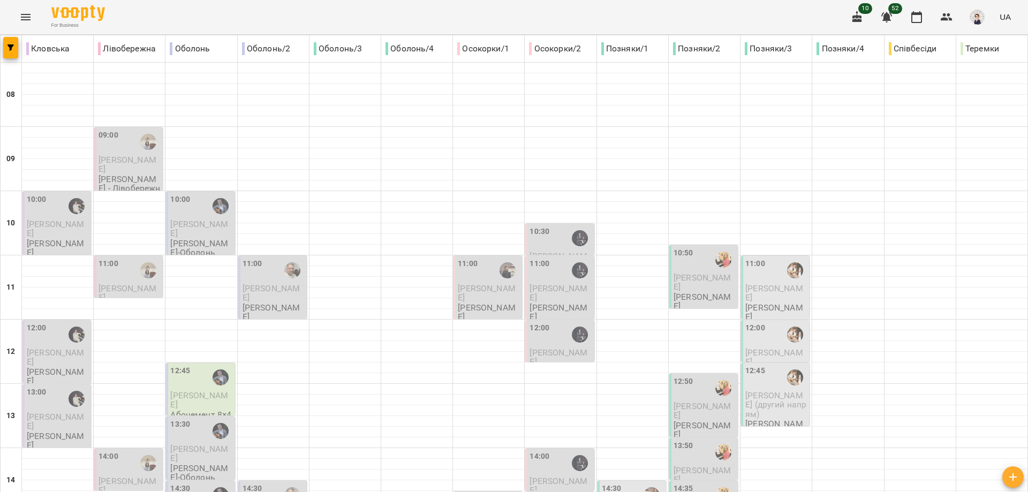
click at [20, 17] on icon "Menu" at bounding box center [25, 17] width 13 height 13
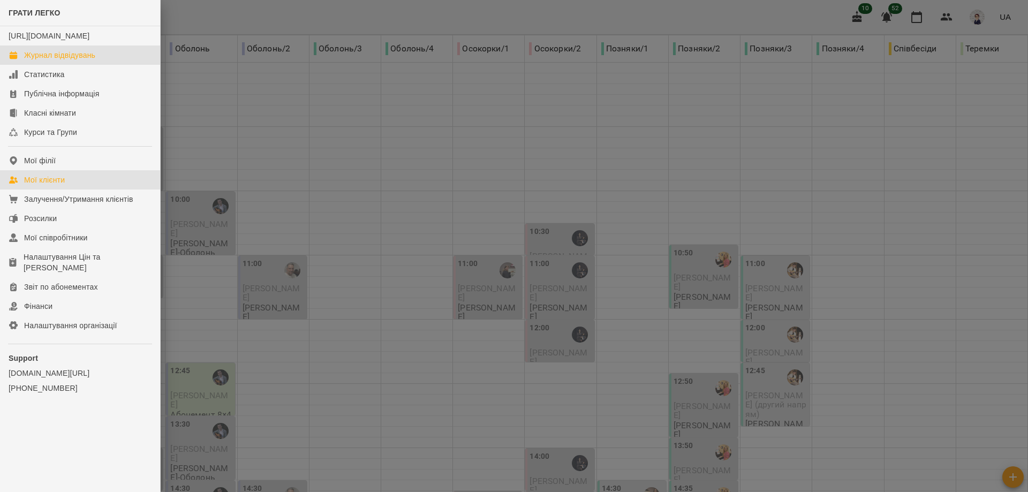
click at [62, 185] on div "Мої клієнти" at bounding box center [44, 180] width 41 height 11
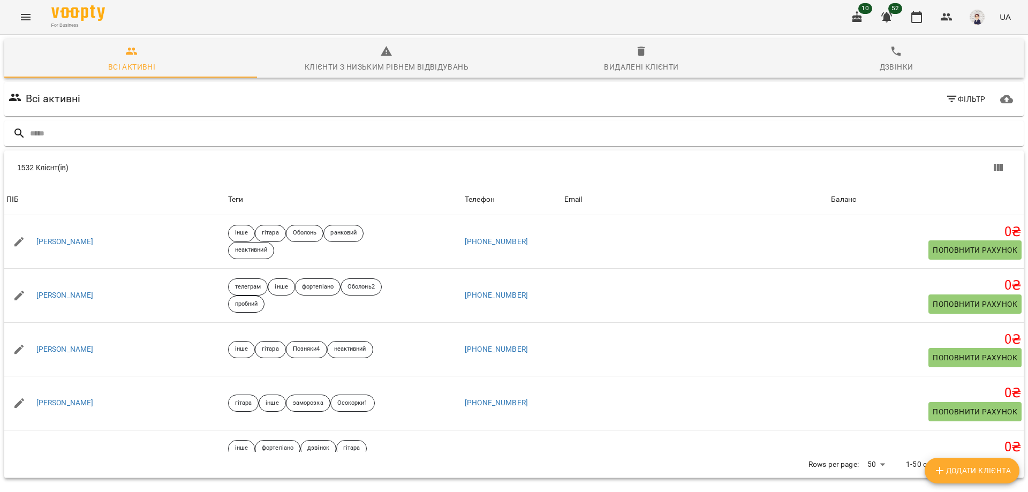
click at [29, 20] on icon "Menu" at bounding box center [25, 17] width 13 height 13
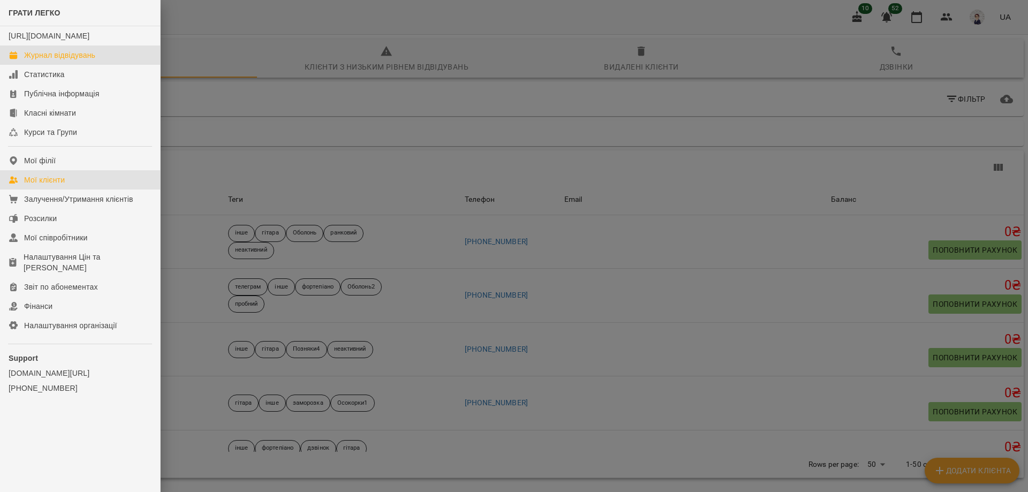
click at [80, 61] on div "Журнал відвідувань" at bounding box center [59, 55] width 71 height 11
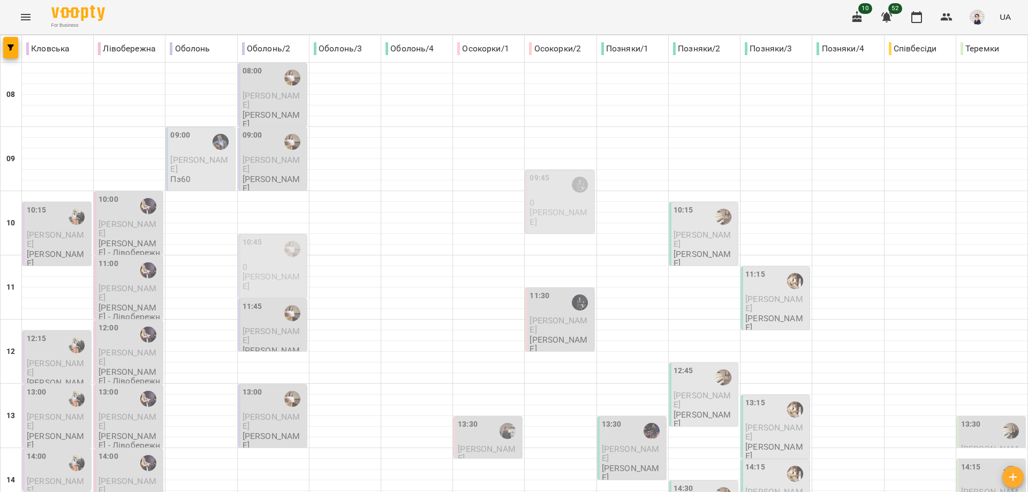
scroll to position [370, 0]
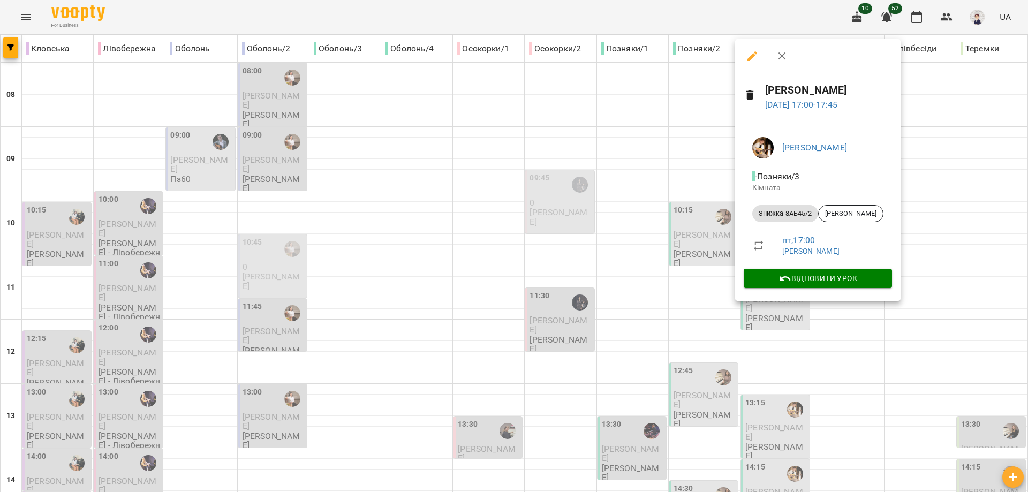
click at [849, 337] on div at bounding box center [514, 246] width 1028 height 492
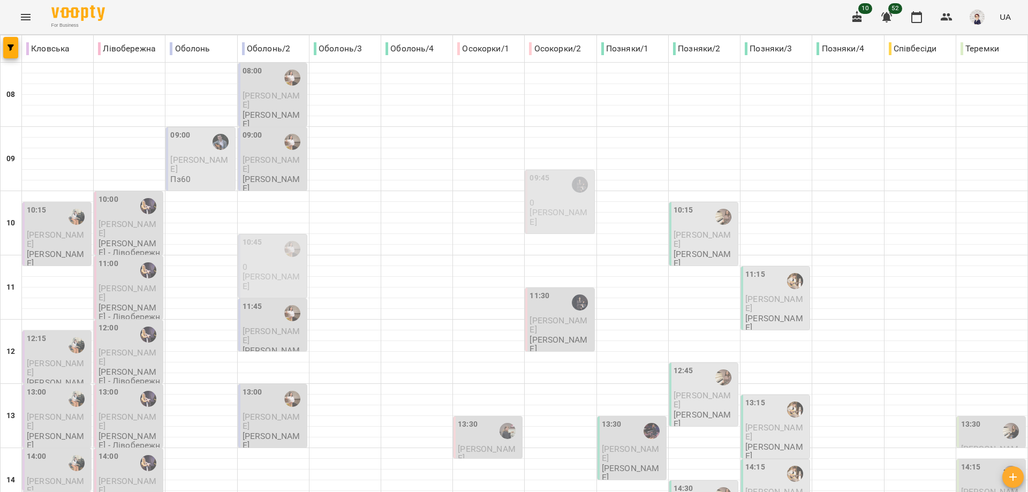
scroll to position [477, 0]
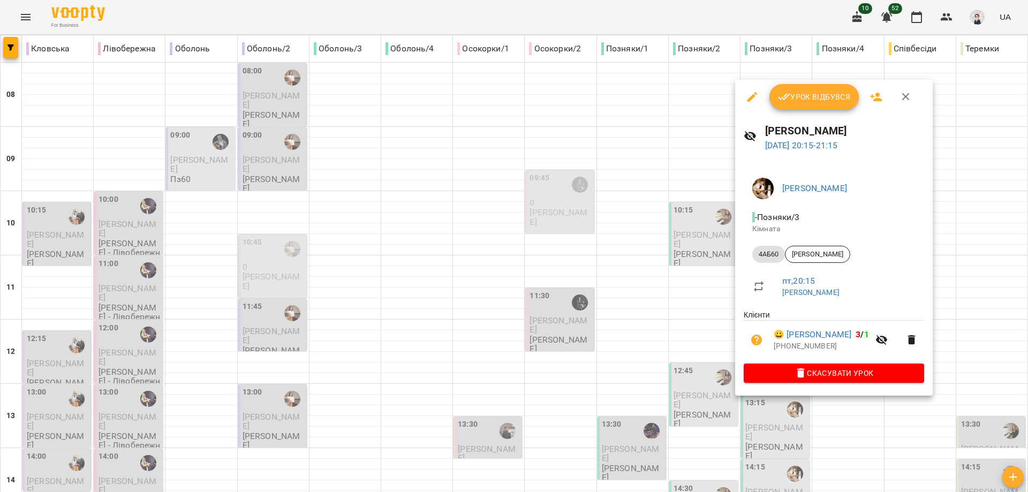
click at [703, 374] on div at bounding box center [514, 246] width 1028 height 492
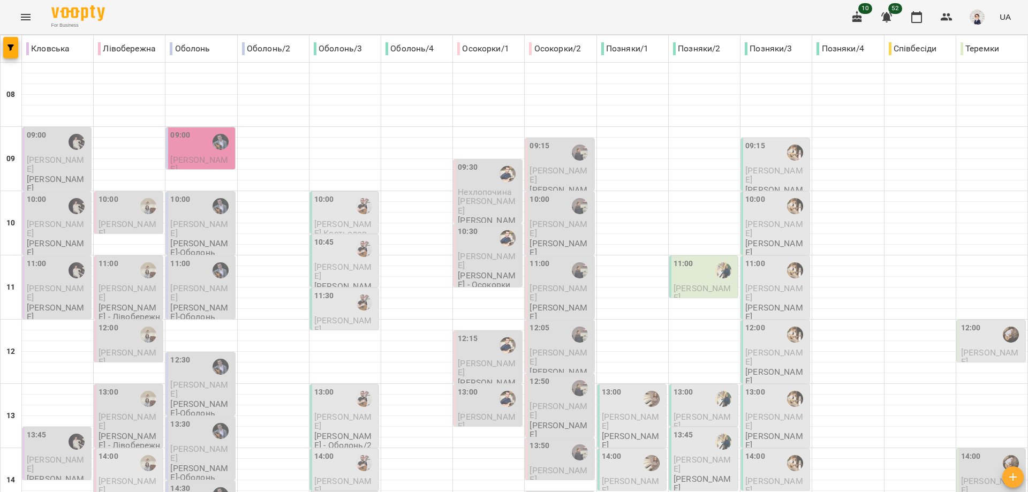
scroll to position [268, 0]
click at [759, 451] on div "14:00" at bounding box center [776, 463] width 62 height 25
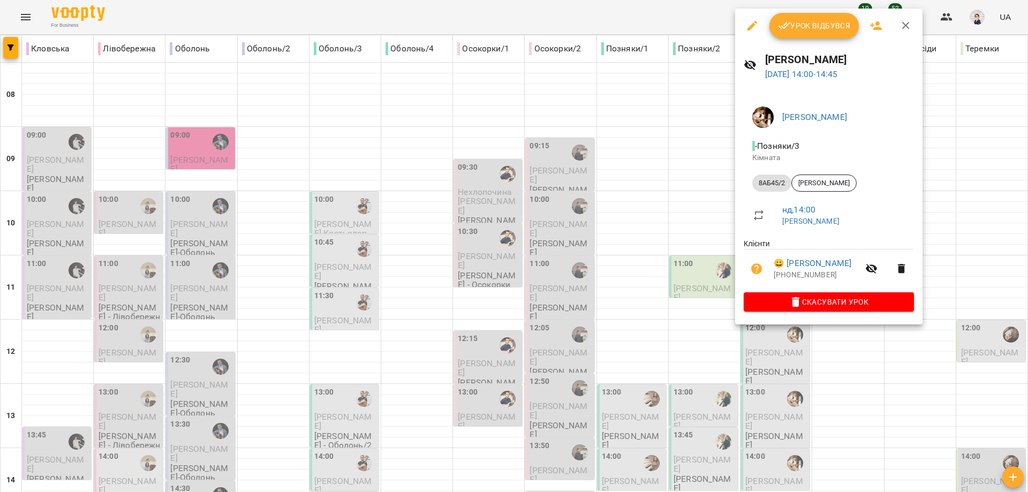
click at [854, 363] on div at bounding box center [514, 246] width 1028 height 492
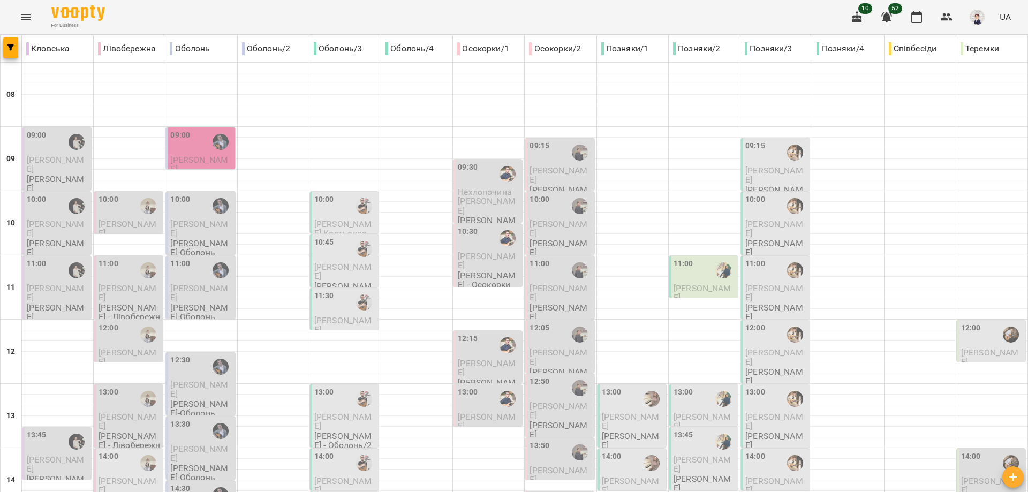
scroll to position [477, 0]
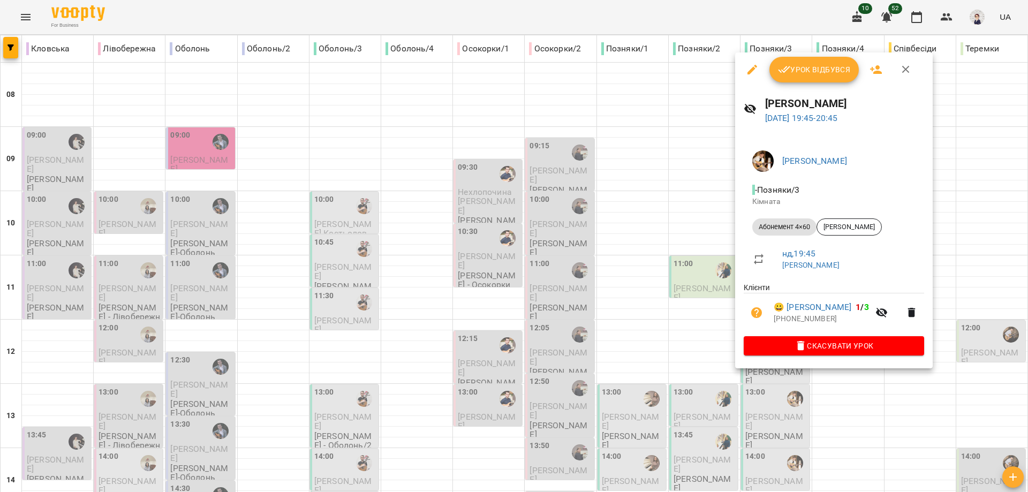
click at [863, 402] on div at bounding box center [514, 246] width 1028 height 492
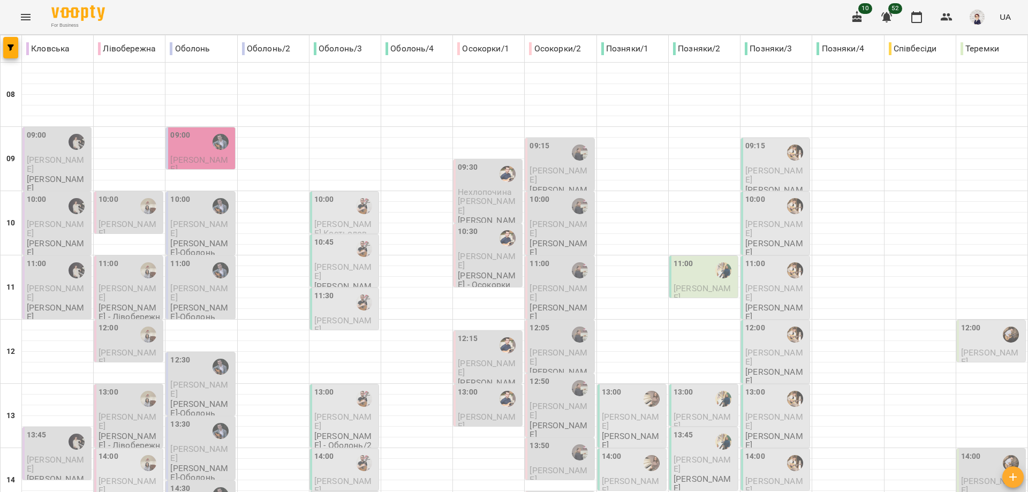
click at [20, 19] on icon "Menu" at bounding box center [25, 17] width 13 height 13
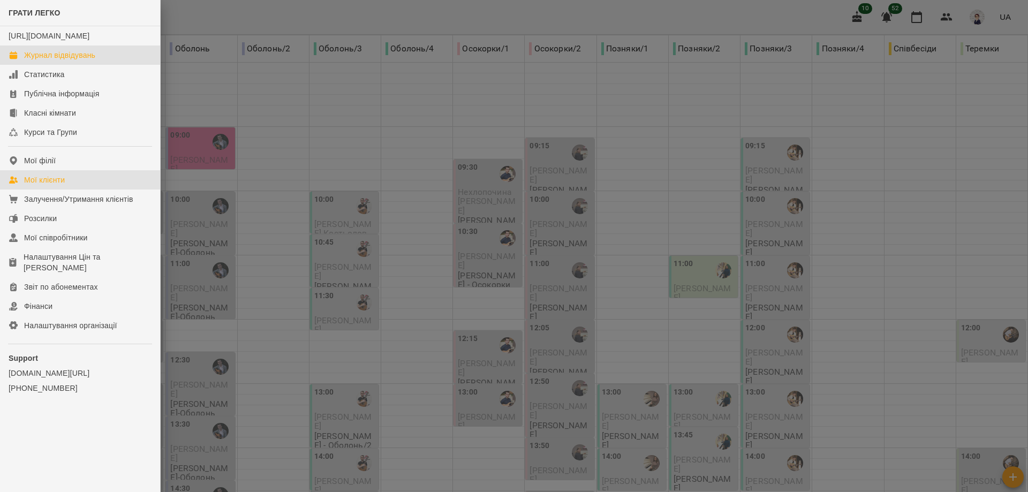
click at [52, 185] on div "Мої клієнти" at bounding box center [44, 180] width 41 height 11
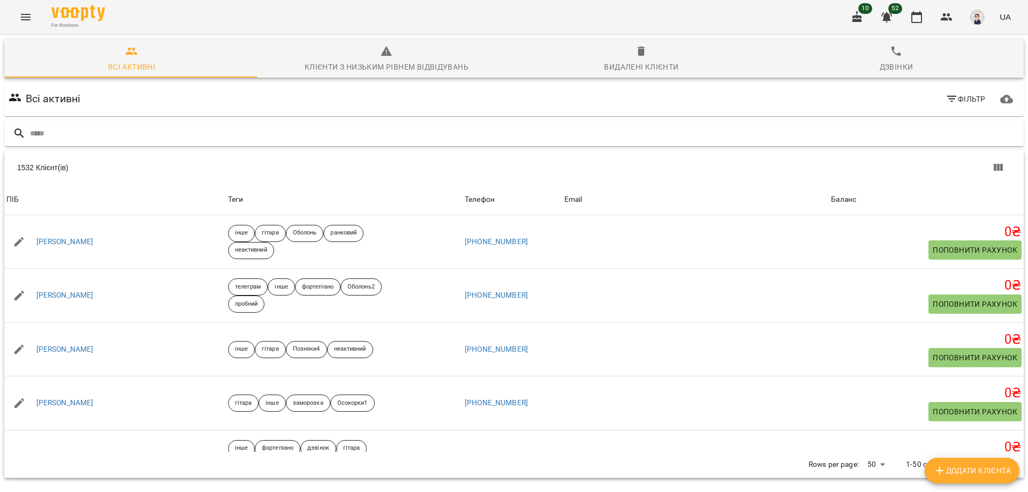
click at [91, 129] on input "text" at bounding box center [525, 134] width 990 height 18
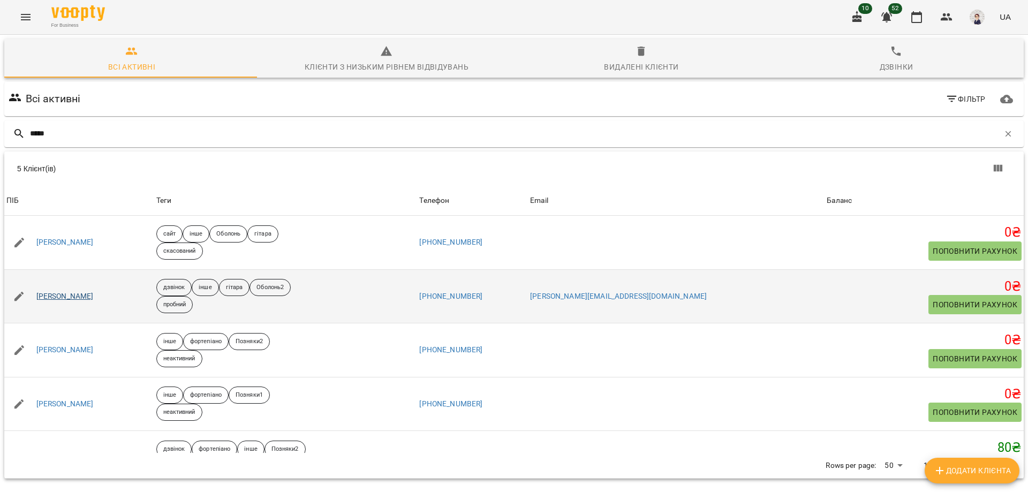
type input "****"
click at [63, 299] on link "Рудь Марія" at bounding box center [64, 296] width 57 height 11
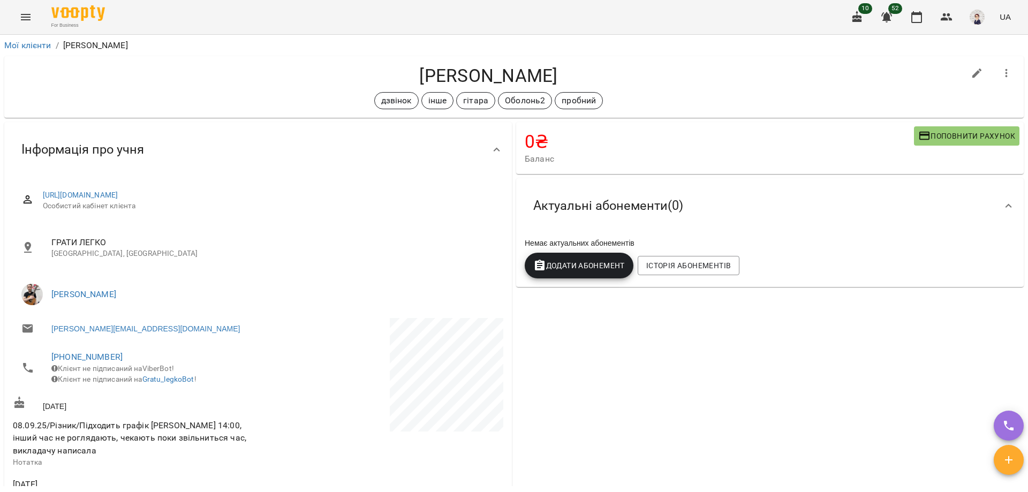
click at [19, 18] on button "Menu" at bounding box center [26, 17] width 26 height 26
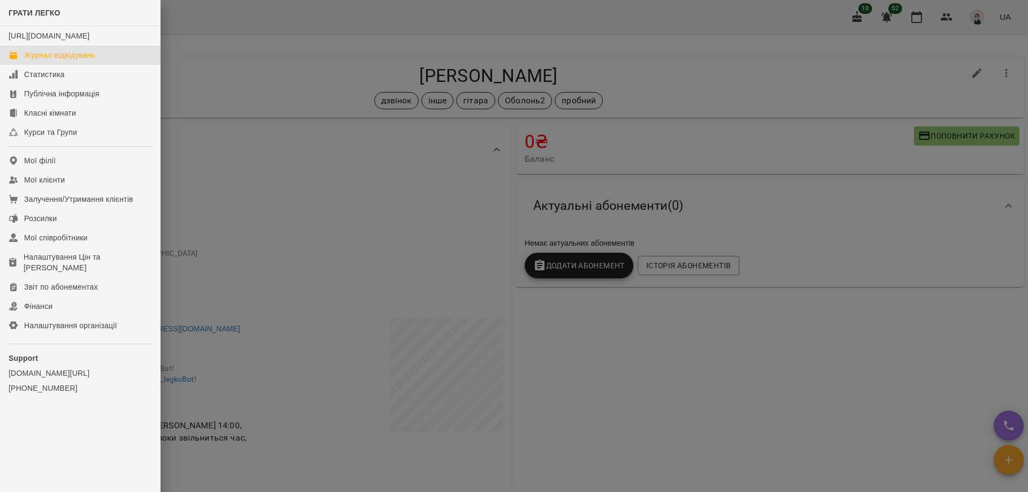
click at [64, 61] on div "Журнал відвідувань" at bounding box center [59, 55] width 71 height 11
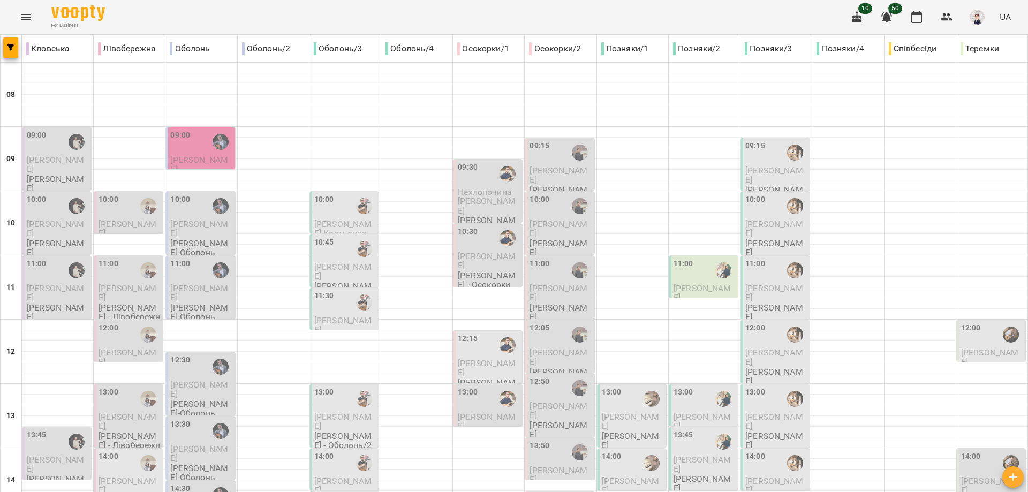
scroll to position [0, 0]
type input "**********"
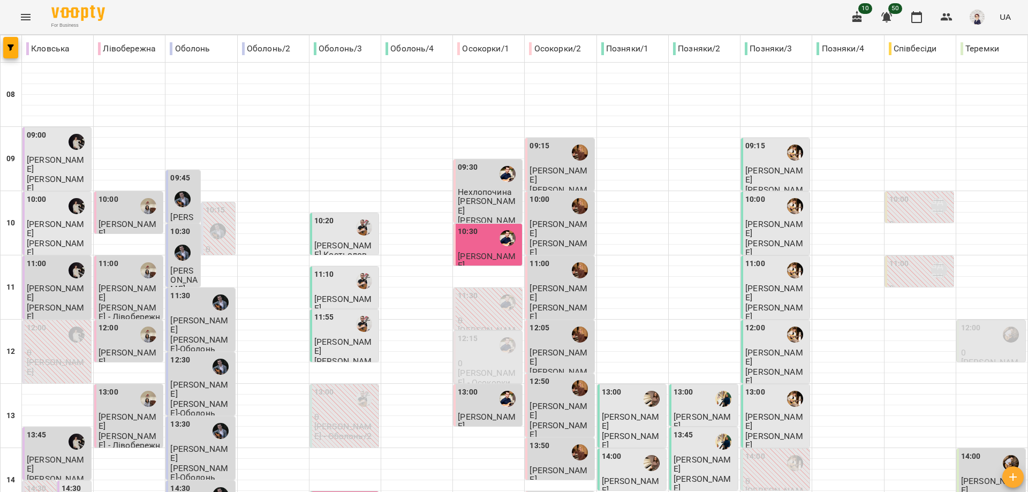
click at [21, 11] on icon "Menu" at bounding box center [25, 17] width 13 height 13
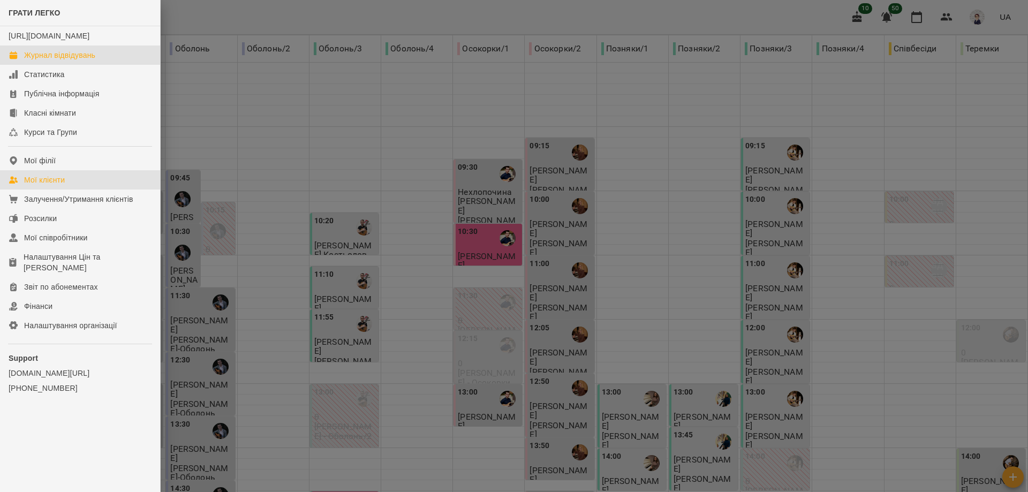
click at [52, 185] on div "Мої клієнти" at bounding box center [44, 180] width 41 height 11
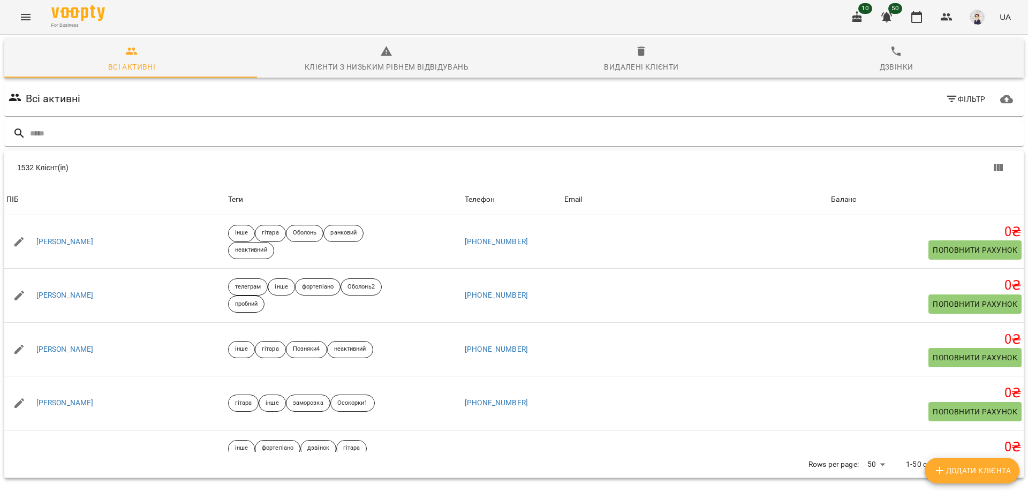
click at [90, 128] on input "text" at bounding box center [525, 134] width 990 height 18
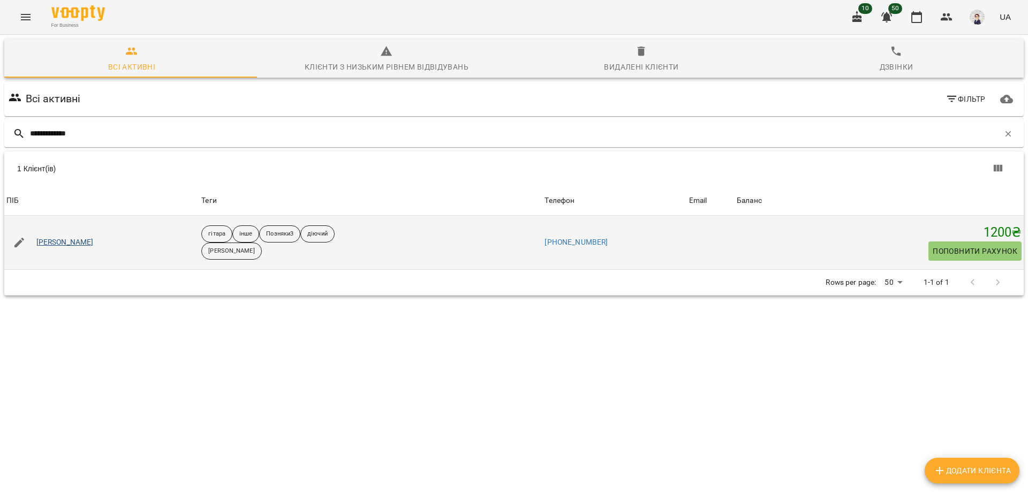
type input "**********"
click at [56, 245] on link "Тарас Бойко" at bounding box center [64, 242] width 57 height 11
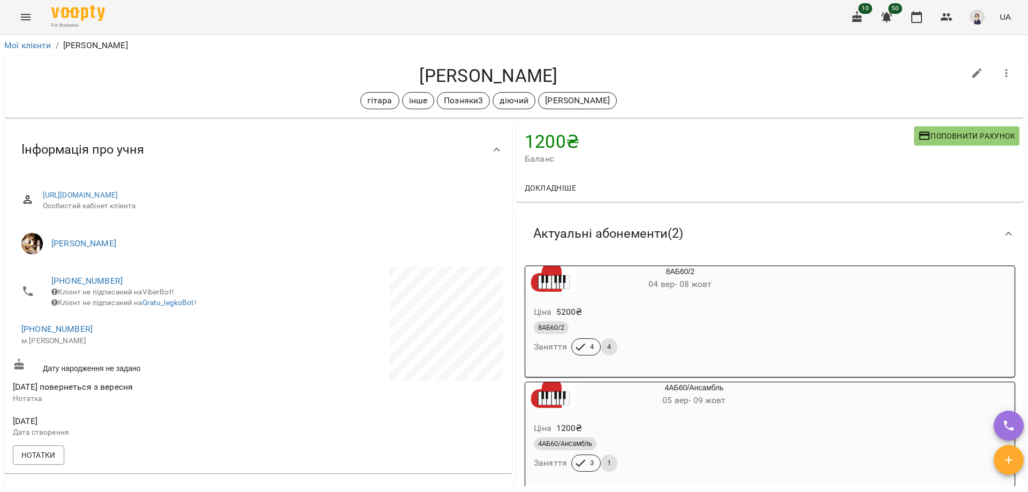
click at [28, 13] on icon "Menu" at bounding box center [25, 17] width 13 height 13
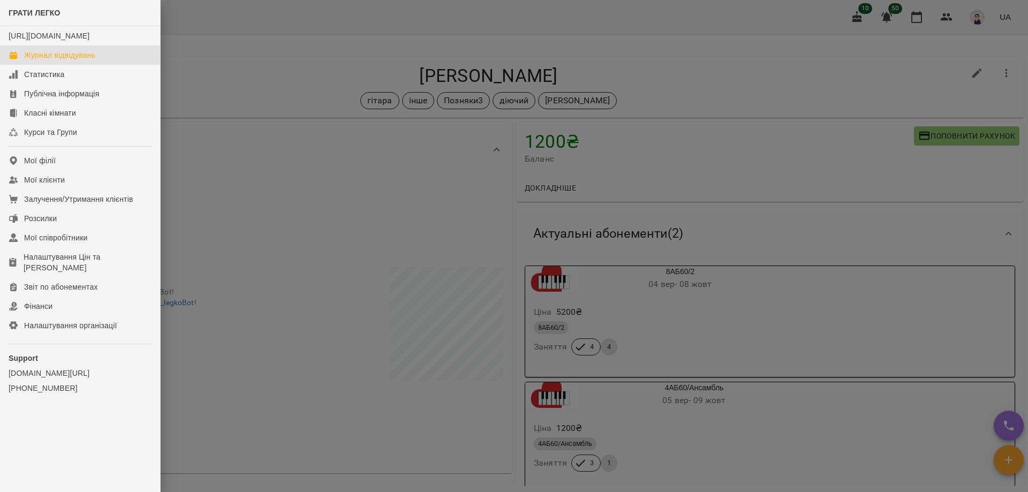
click at [56, 61] on div "Журнал відвідувань" at bounding box center [59, 55] width 71 height 11
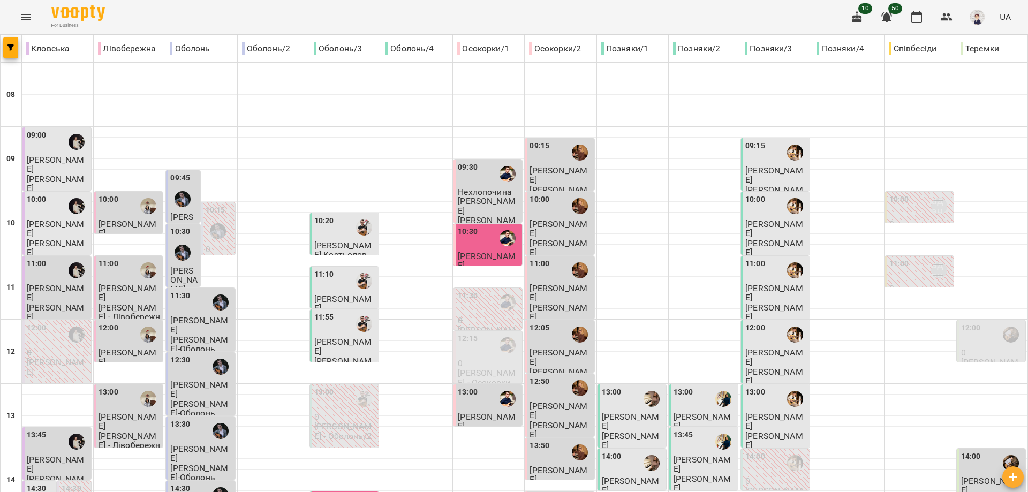
type input "**********"
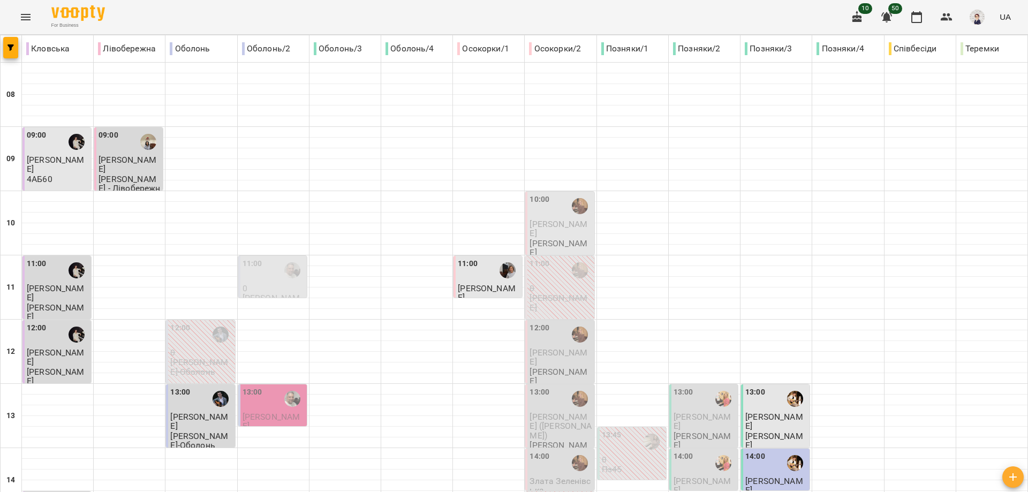
type input "**********"
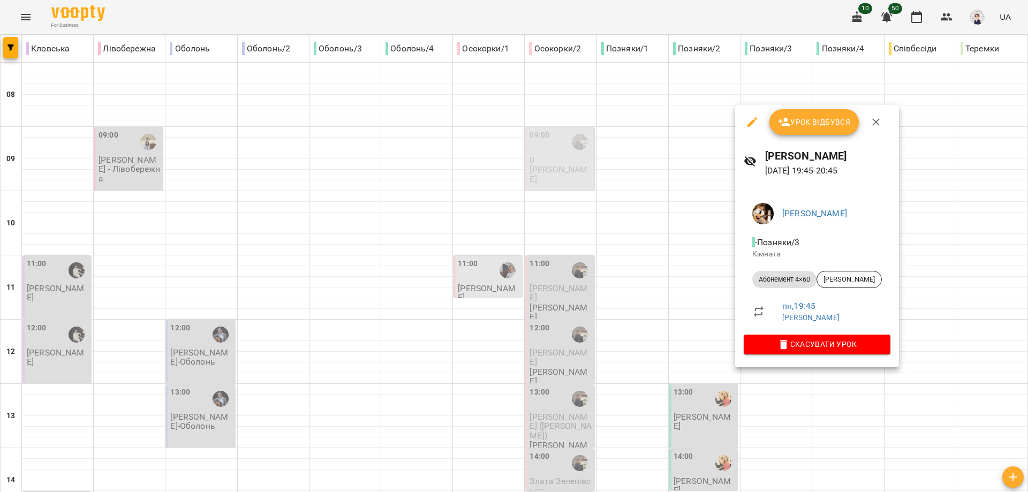
click at [704, 360] on div at bounding box center [514, 246] width 1028 height 492
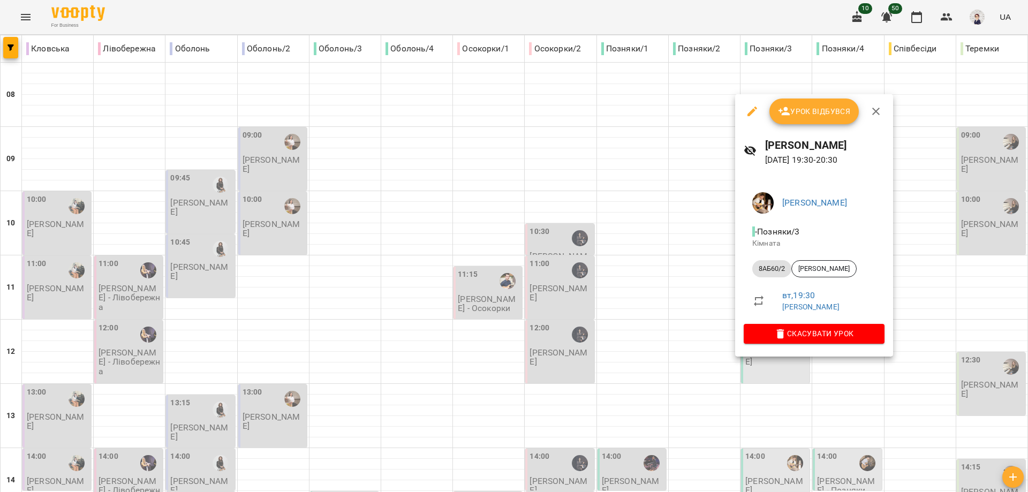
click at [443, 471] on div at bounding box center [514, 246] width 1028 height 492
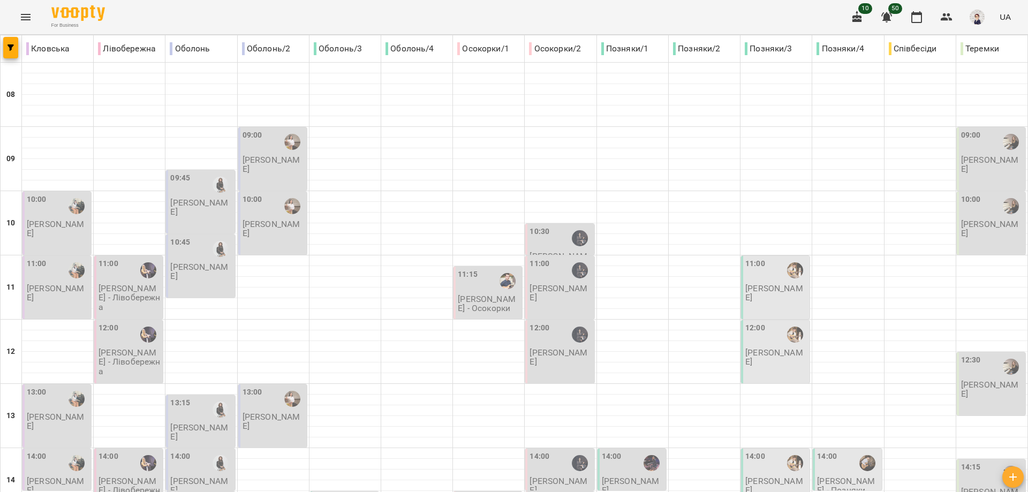
type input "**********"
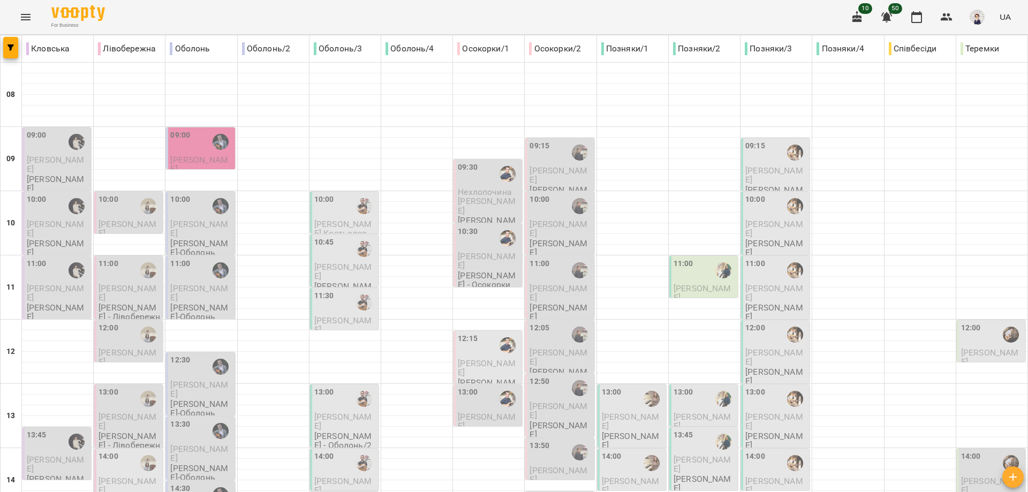
type input "**********"
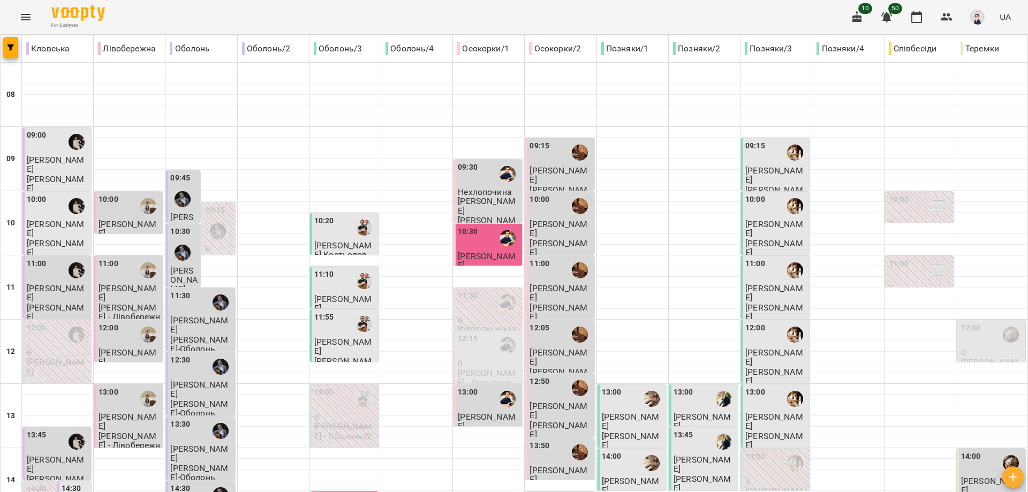
type input "**********"
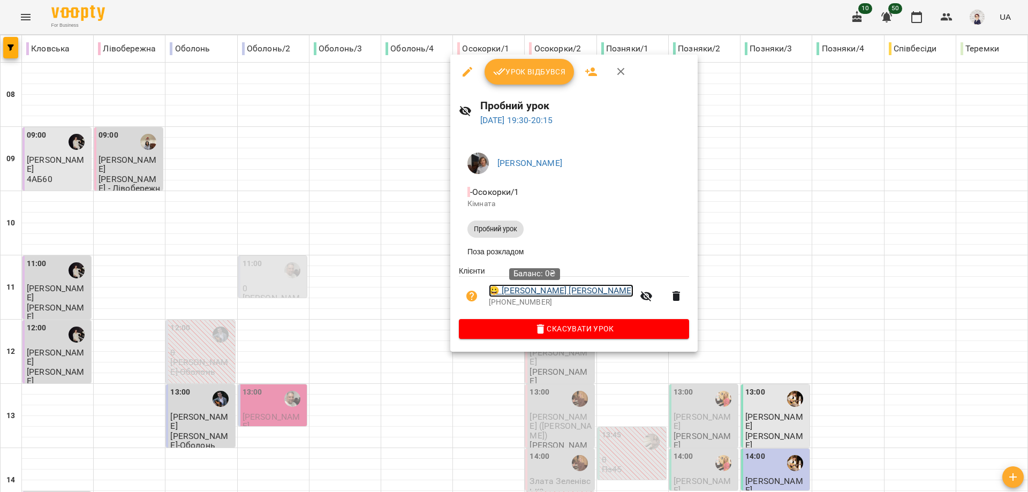
click at [517, 296] on link "😀 Мислєвцова Марія" at bounding box center [561, 290] width 145 height 13
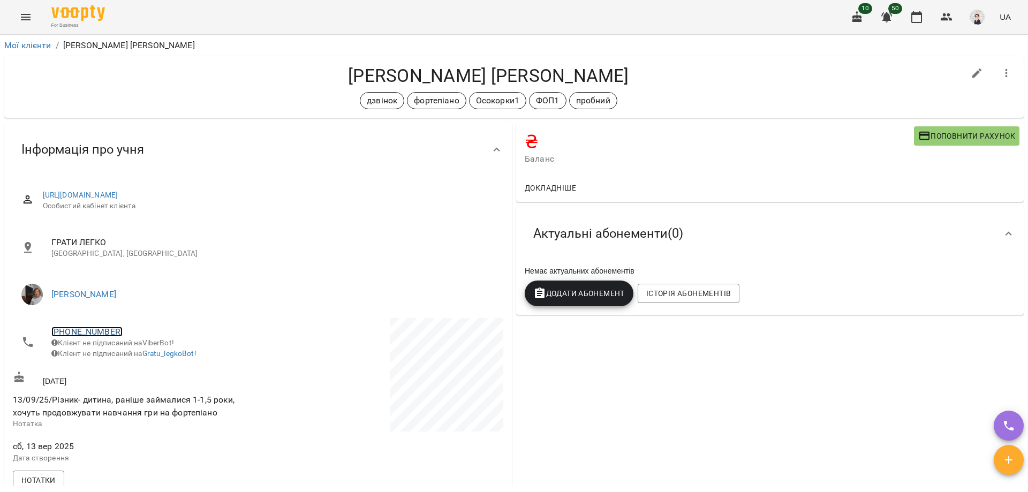
click at [80, 330] on link "+380504453842" at bounding box center [86, 332] width 71 height 10
click at [131, 373] on img at bounding box center [131, 371] width 16 height 16
click at [15, 10] on button "Menu" at bounding box center [26, 17] width 26 height 26
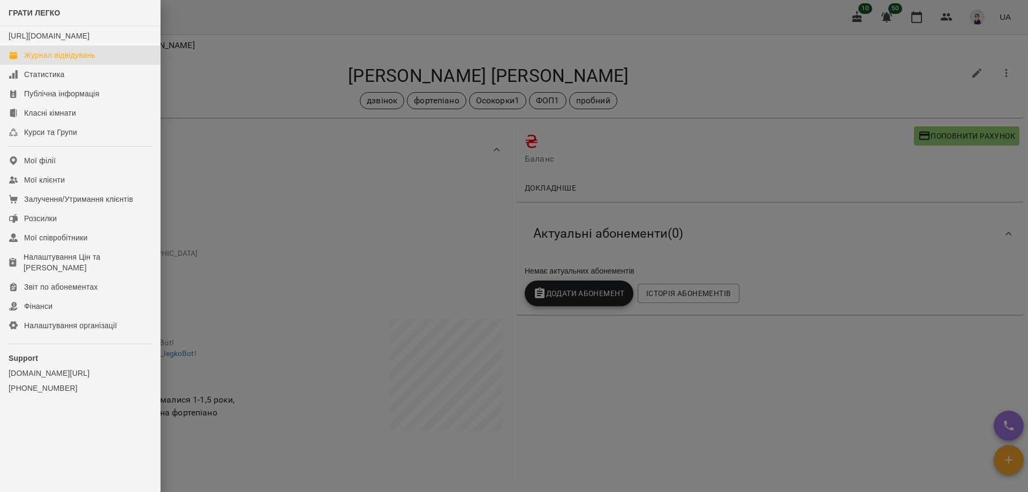
click at [62, 61] on div "Журнал відвідувань" at bounding box center [59, 55] width 71 height 11
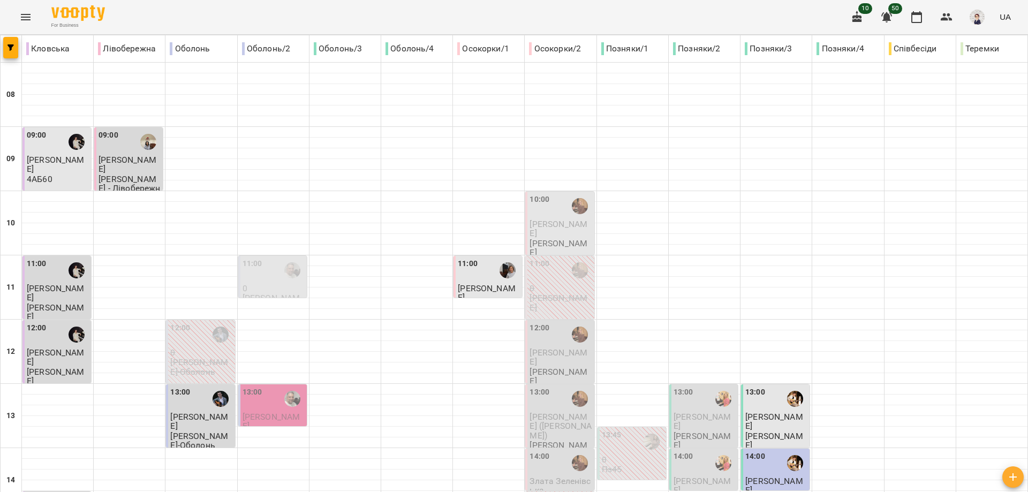
type input "**********"
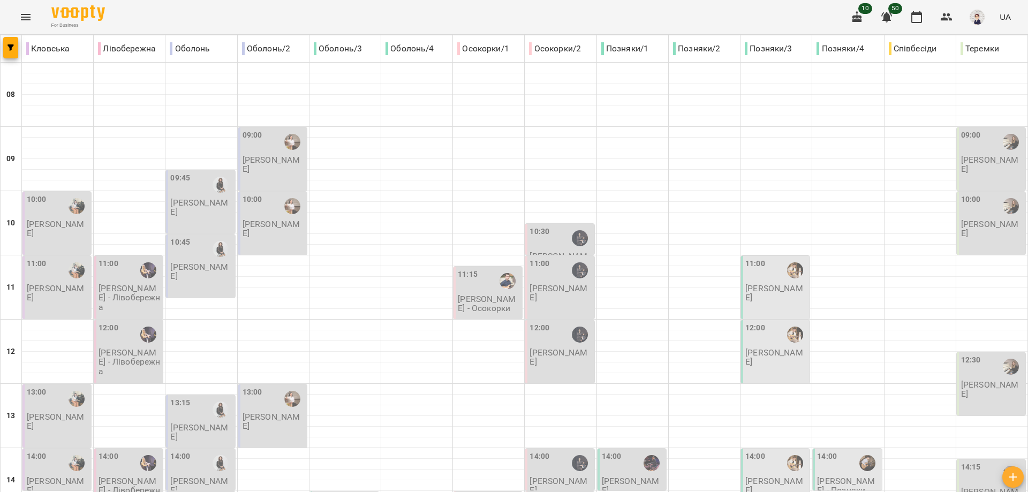
scroll to position [477, 0]
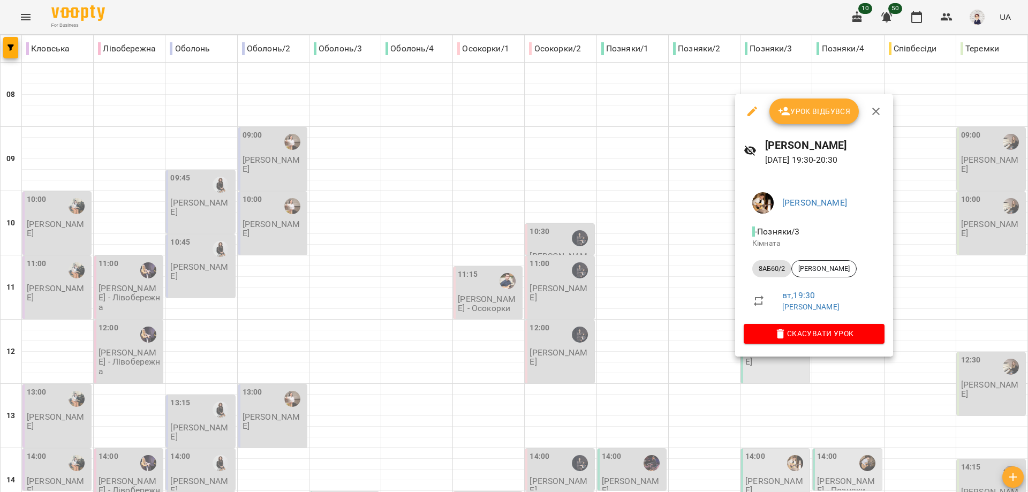
click at [779, 411] on div at bounding box center [514, 246] width 1028 height 492
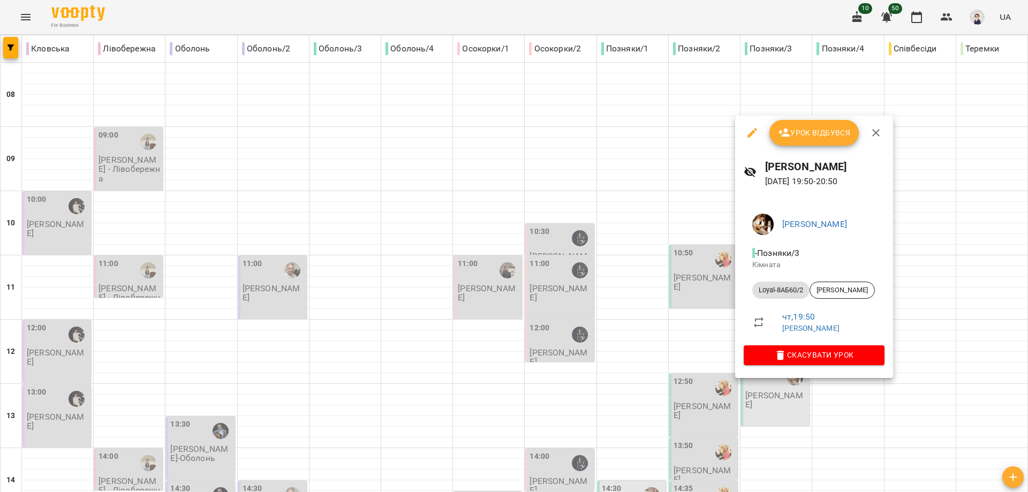
click at [824, 394] on div at bounding box center [514, 246] width 1028 height 492
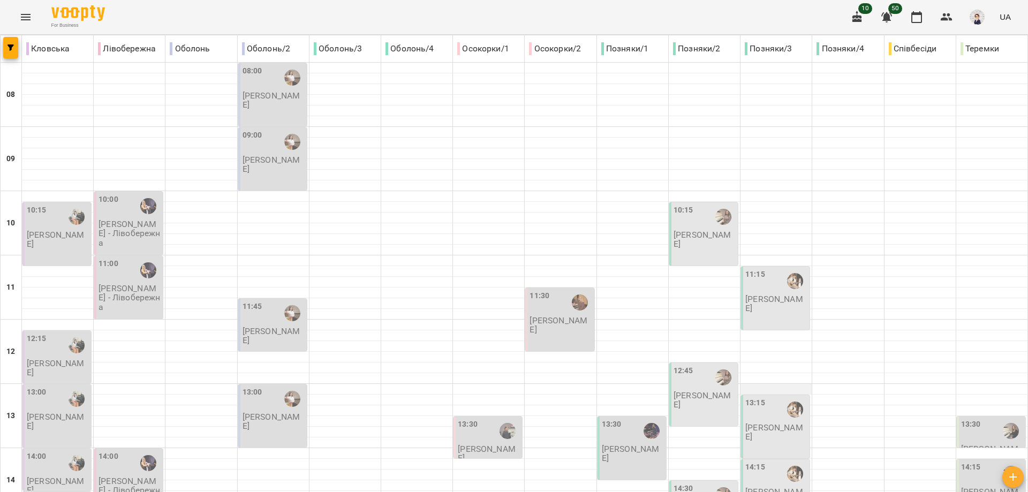
scroll to position [156, 0]
click at [763, 294] on p "[PERSON_NAME]" at bounding box center [776, 303] width 62 height 19
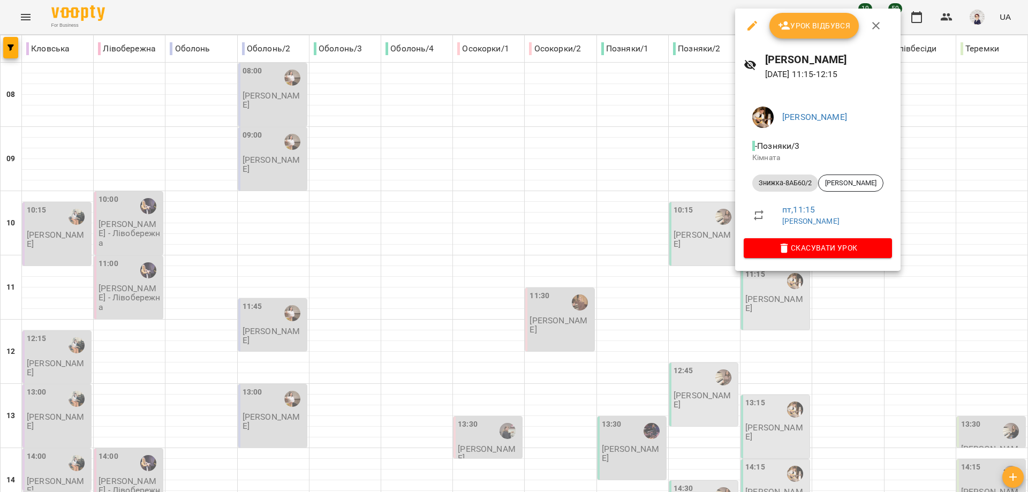
click at [827, 317] on div at bounding box center [514, 246] width 1028 height 492
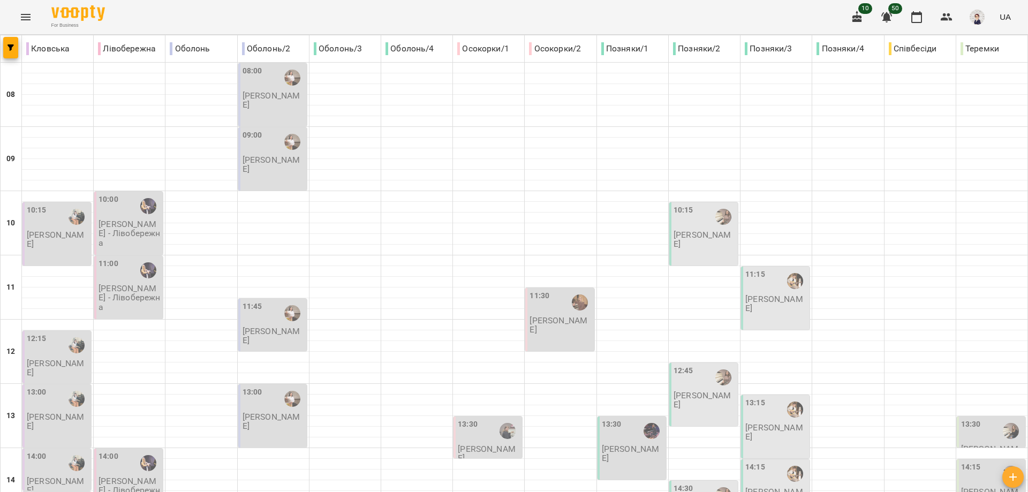
click at [758, 294] on p "[PERSON_NAME]" at bounding box center [776, 303] width 62 height 19
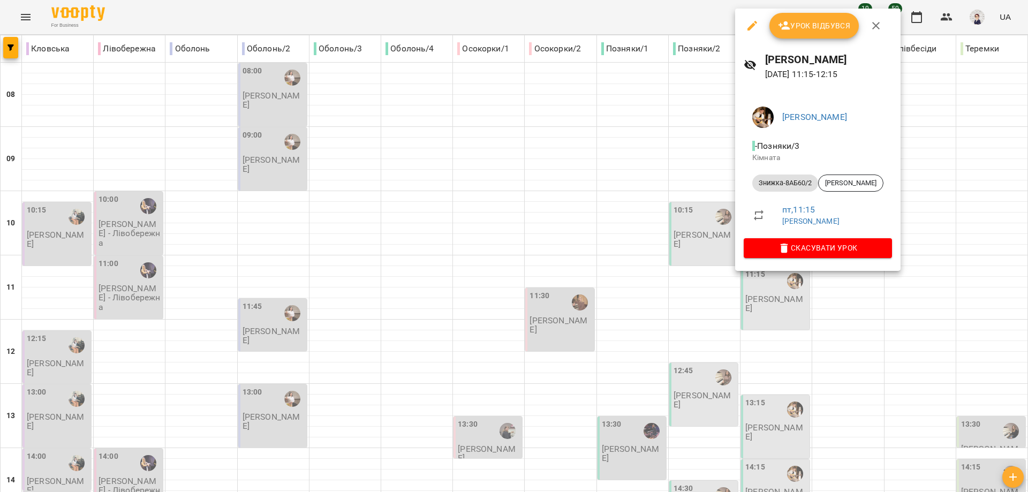
click at [841, 315] on div at bounding box center [514, 246] width 1028 height 492
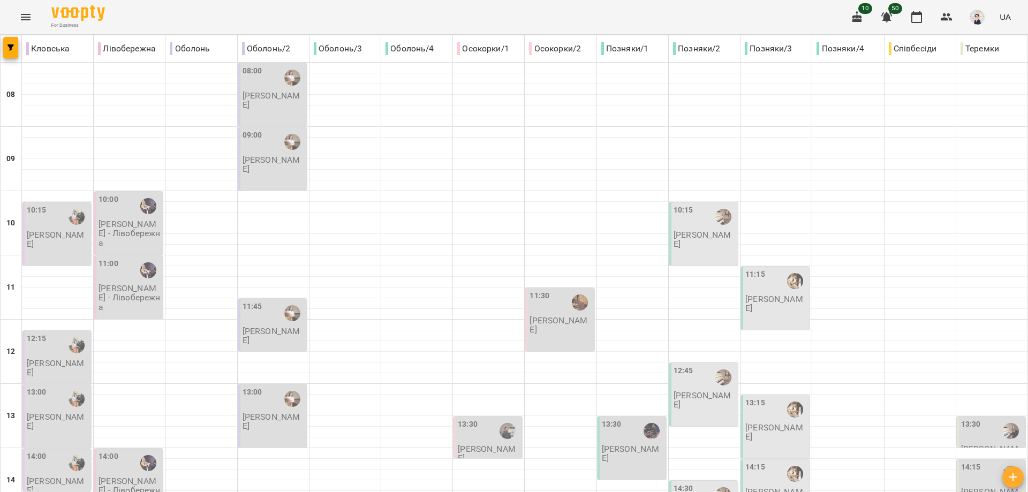
scroll to position [477, 0]
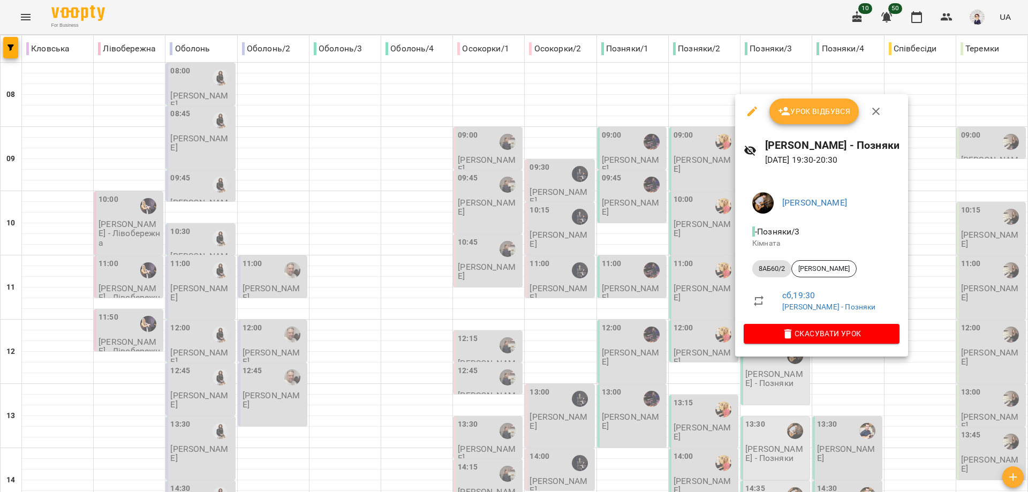
click at [848, 390] on div at bounding box center [514, 246] width 1028 height 492
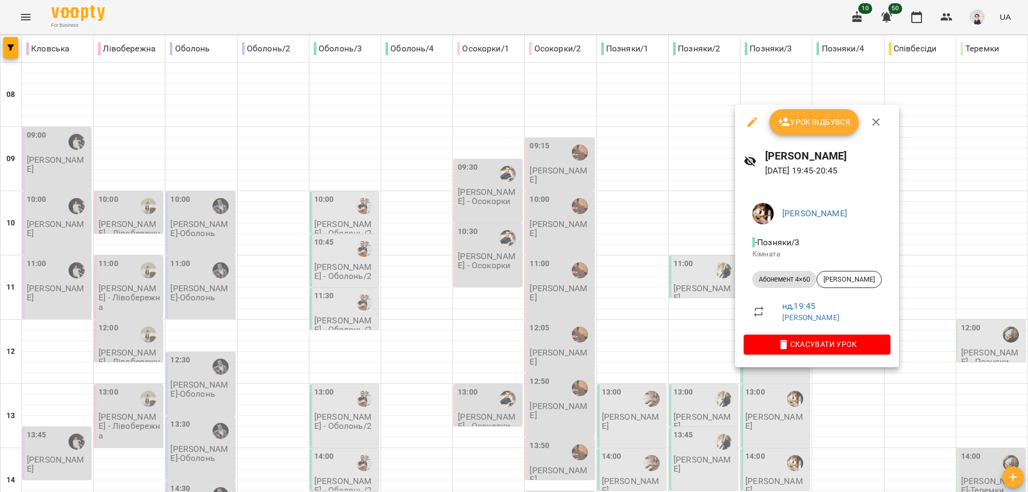
click at [855, 405] on div at bounding box center [514, 246] width 1028 height 492
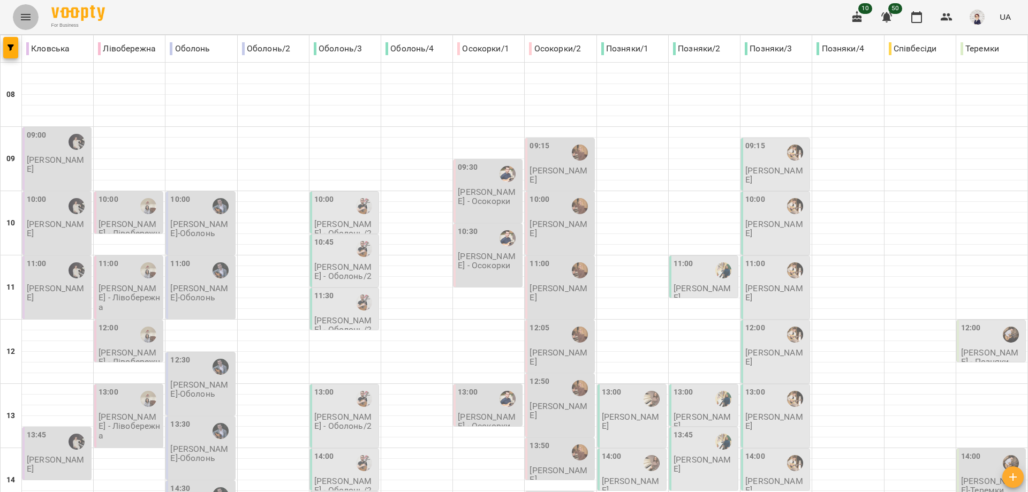
click at [24, 14] on icon "Menu" at bounding box center [25, 17] width 13 height 13
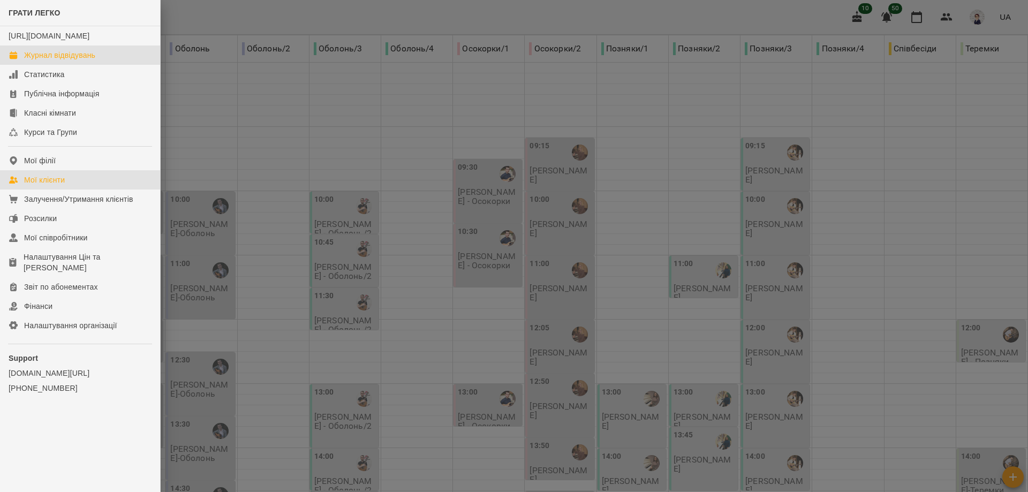
click at [68, 184] on link "Мої клієнти" at bounding box center [80, 179] width 160 height 19
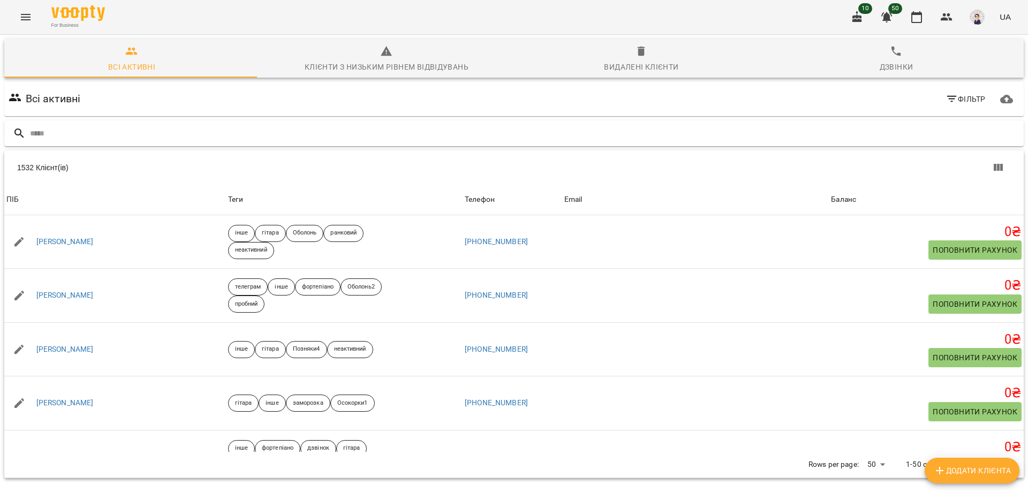
click at [85, 136] on input "text" at bounding box center [525, 134] width 990 height 18
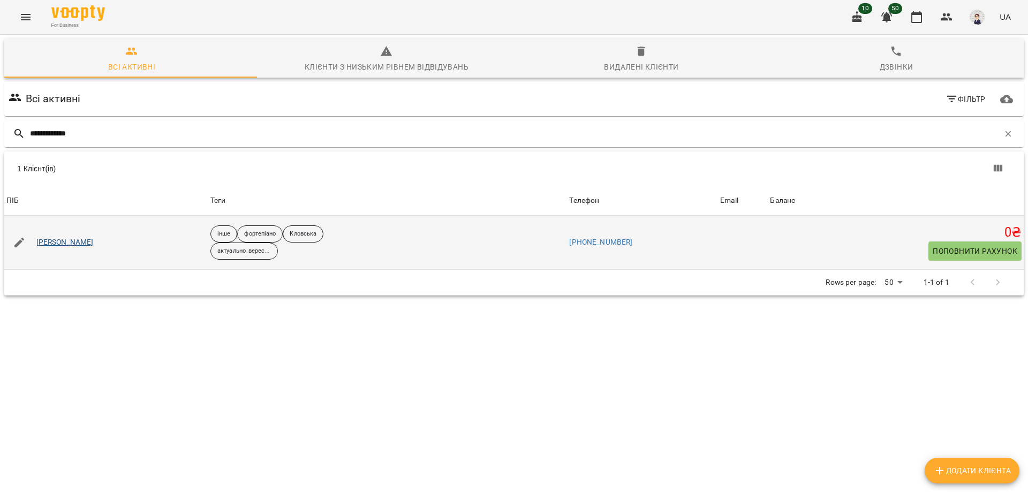
type input "**********"
click at [65, 238] on link "[PERSON_NAME]" at bounding box center [64, 242] width 57 height 11
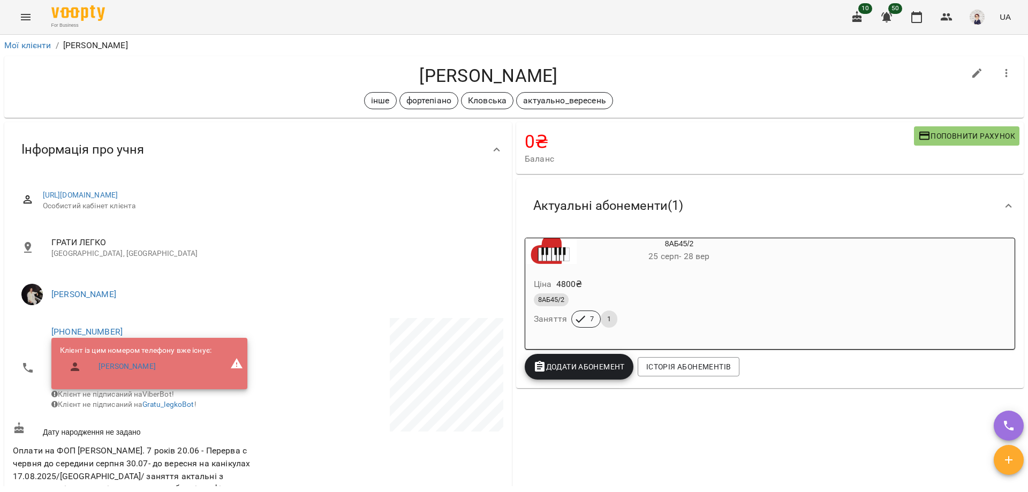
click at [25, 16] on icon "Menu" at bounding box center [25, 17] width 13 height 13
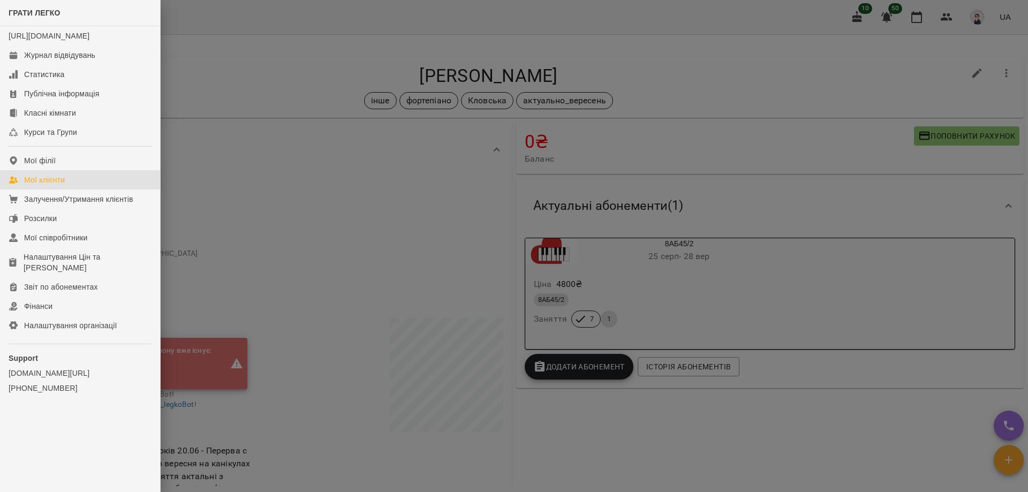
click at [55, 185] on div "Мої клієнти" at bounding box center [44, 180] width 41 height 11
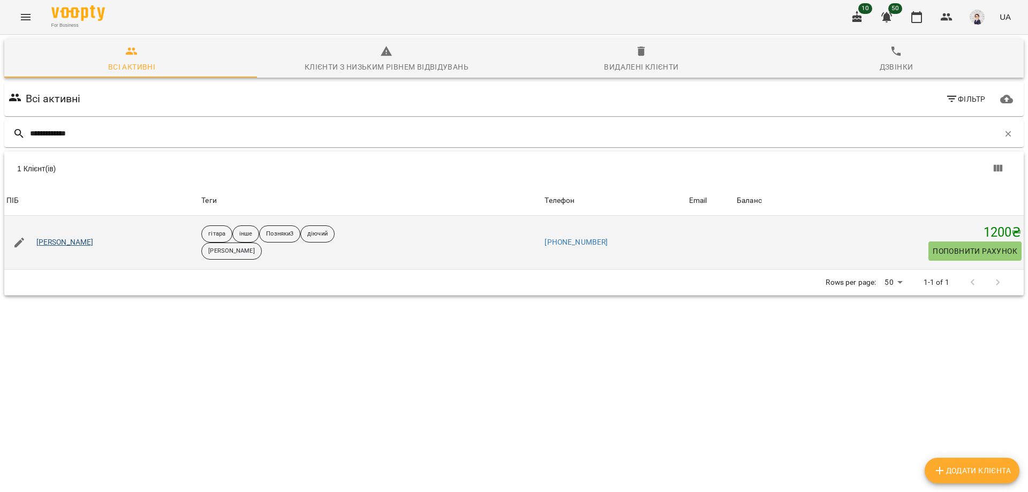
type input "**********"
click at [66, 245] on link "Тарас Бойко" at bounding box center [64, 242] width 57 height 11
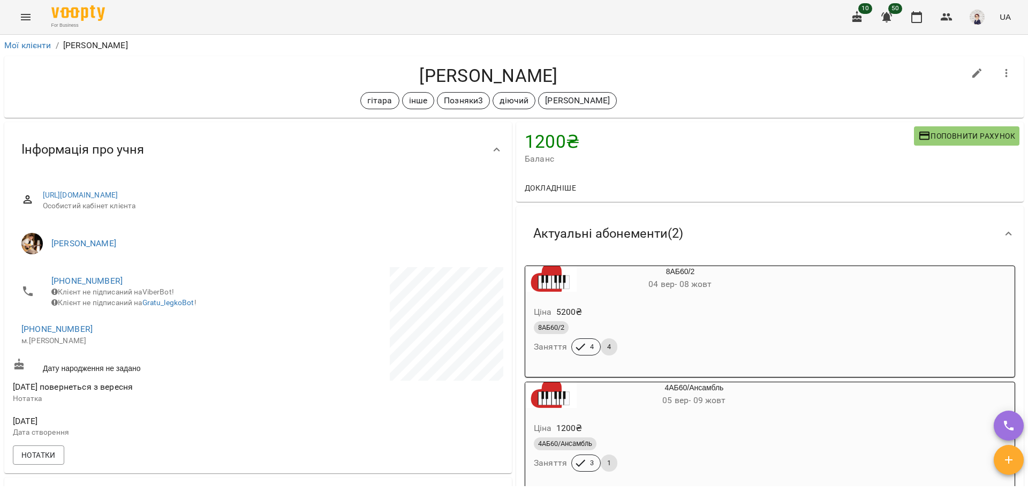
click at [20, 21] on icon "Menu" at bounding box center [25, 17] width 13 height 13
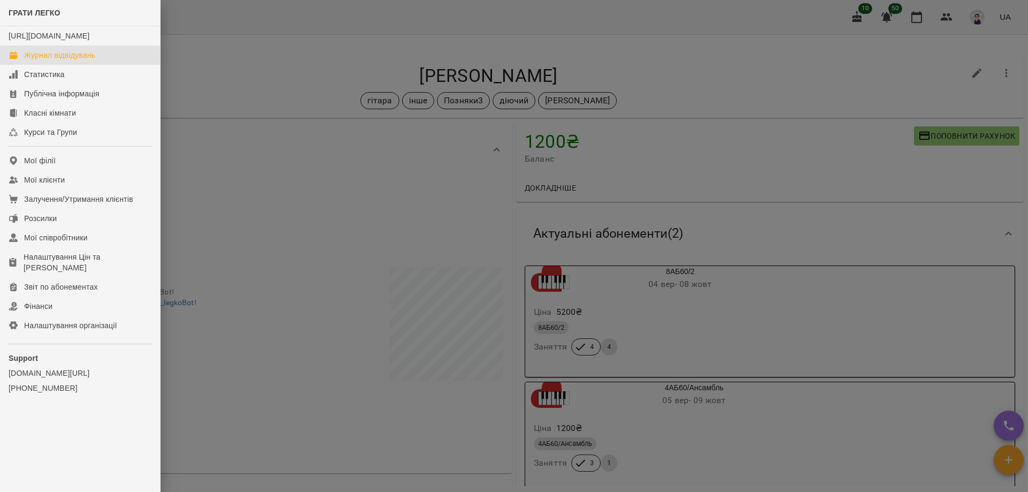
click at [72, 61] on div "Журнал відвідувань" at bounding box center [59, 55] width 71 height 11
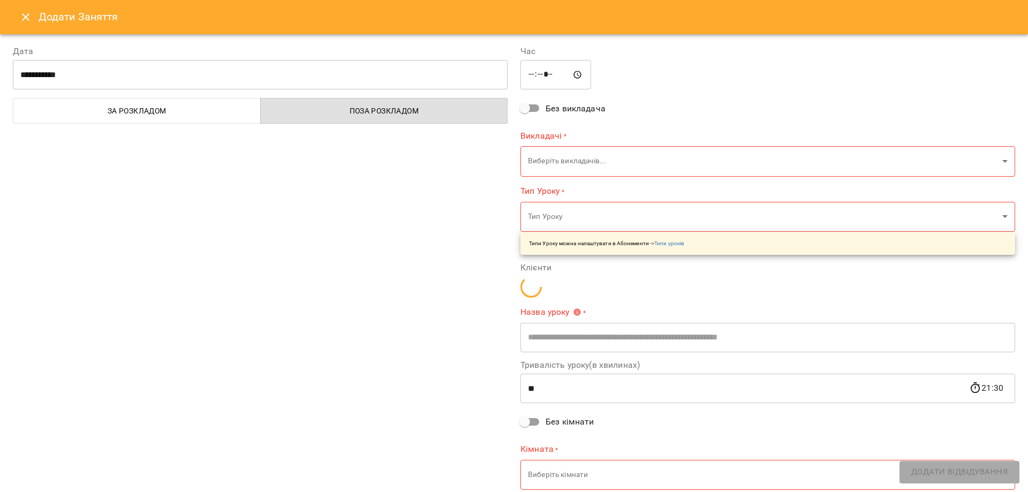
type input "**********"
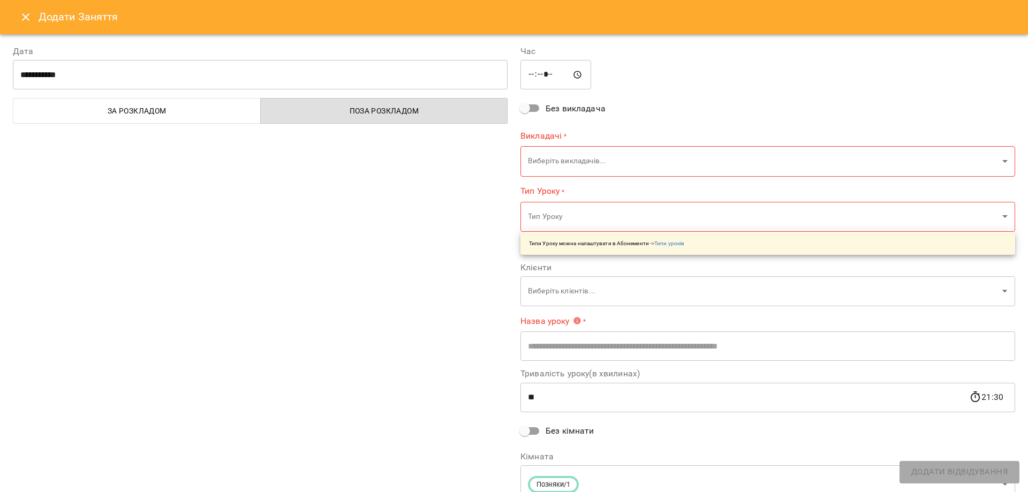
click at [567, 159] on body "For Business 10 50 UA Кловська Лівобережна Оболонь Оболонь/2 Оболонь/3 Оболонь/…" at bounding box center [514, 484] width 1028 height 969
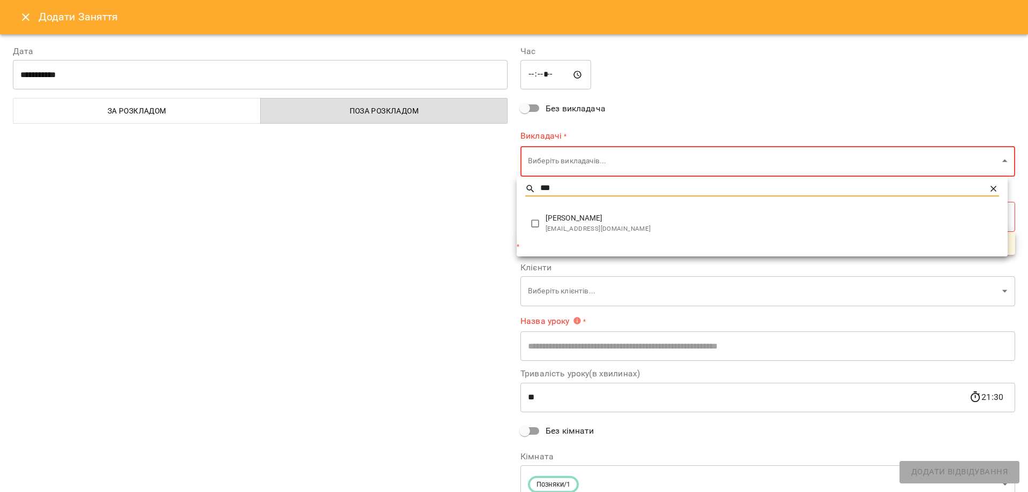
type input "***"
type input "**********"
type input "**"
type input "**********"
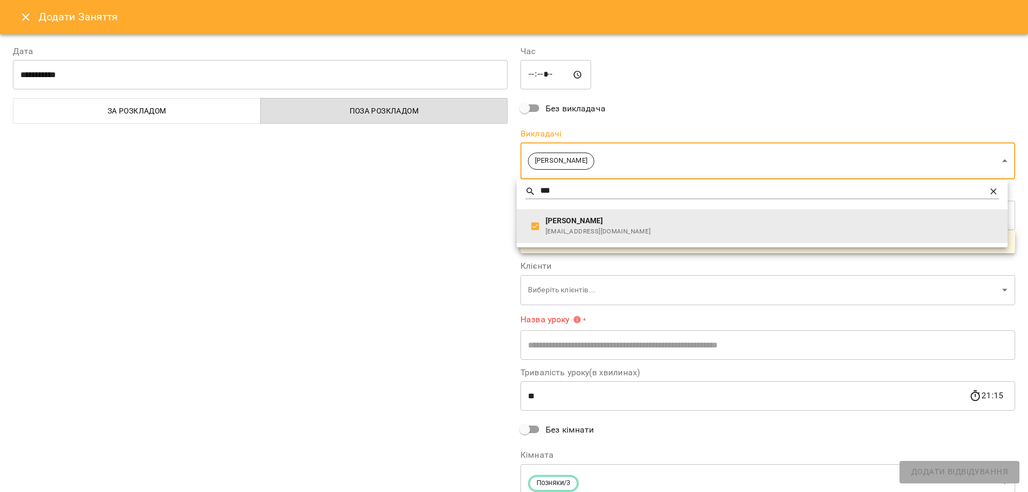
click at [450, 213] on div at bounding box center [514, 246] width 1028 height 492
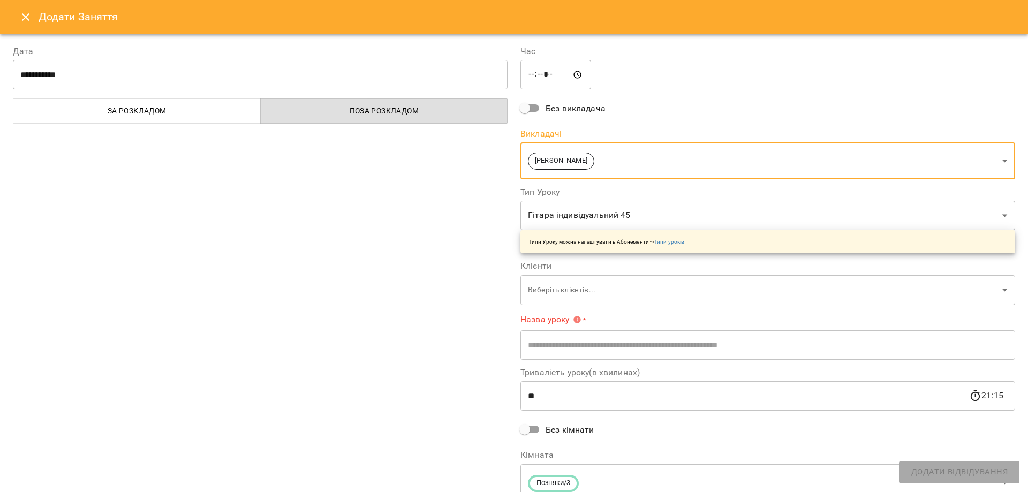
click at [587, 219] on body "For Business 10 50 UA Кловська Лівобережна Оболонь Оболонь/2 Оболонь/3 Оболонь/…" at bounding box center [514, 484] width 1028 height 969
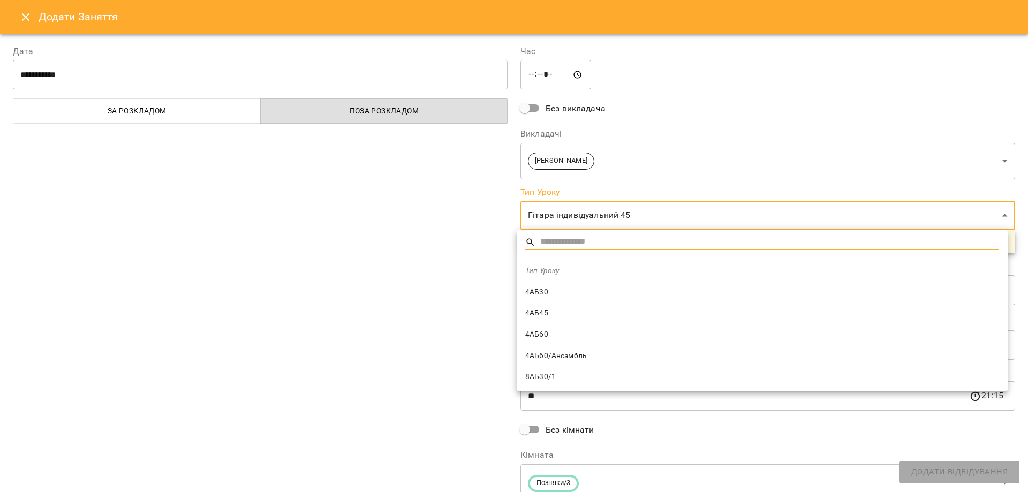
click at [29, 17] on div at bounding box center [514, 246] width 1028 height 492
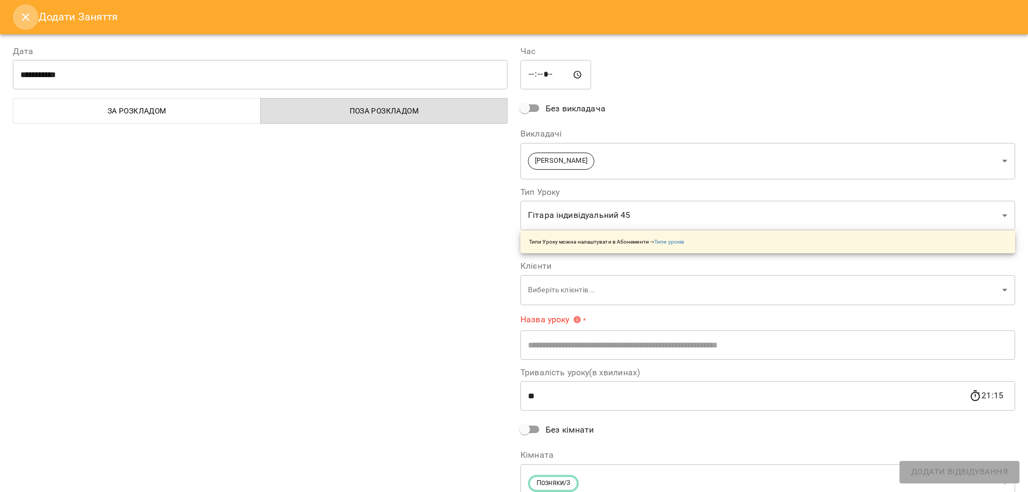
click at [24, 19] on icon "Close" at bounding box center [25, 16] width 7 height 7
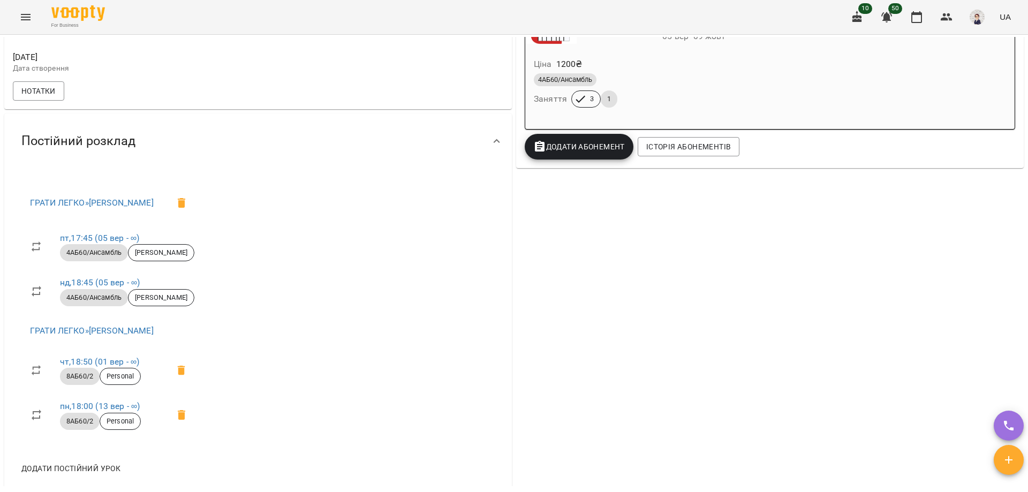
scroll to position [161, 0]
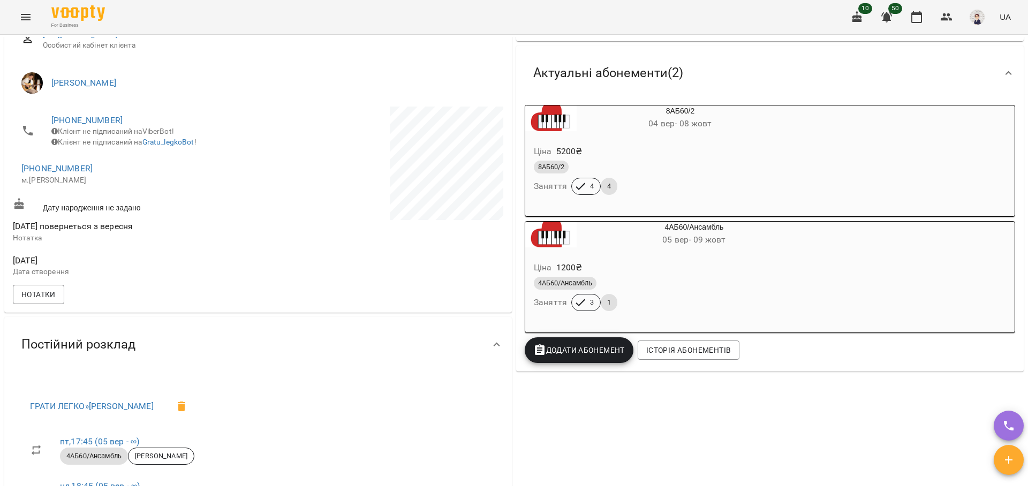
click at [30, 17] on icon "Menu" at bounding box center [25, 17] width 13 height 13
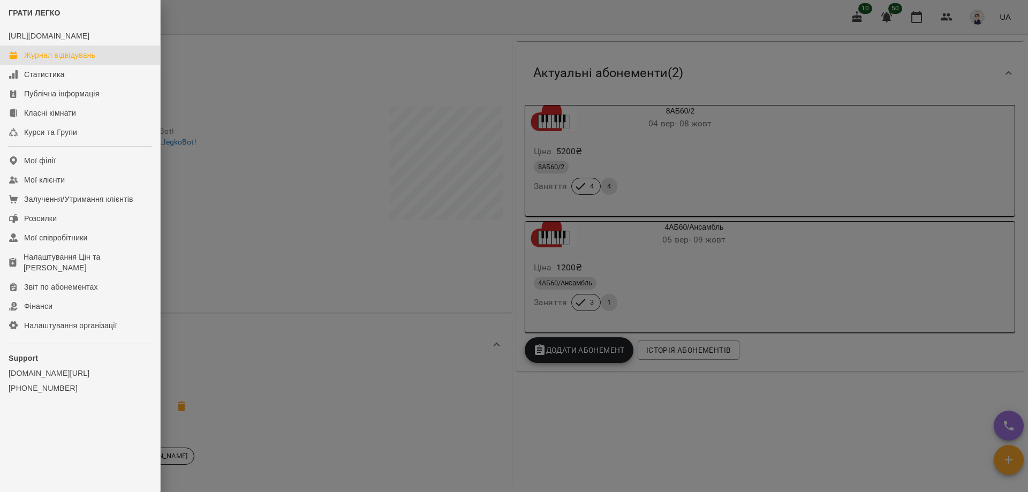
click at [56, 61] on div "Журнал відвідувань" at bounding box center [59, 55] width 71 height 11
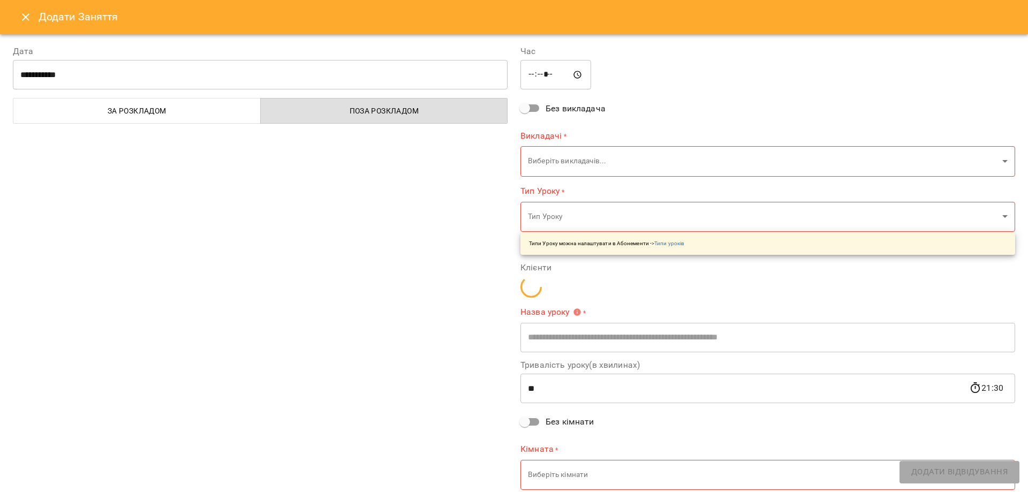
type input "**********"
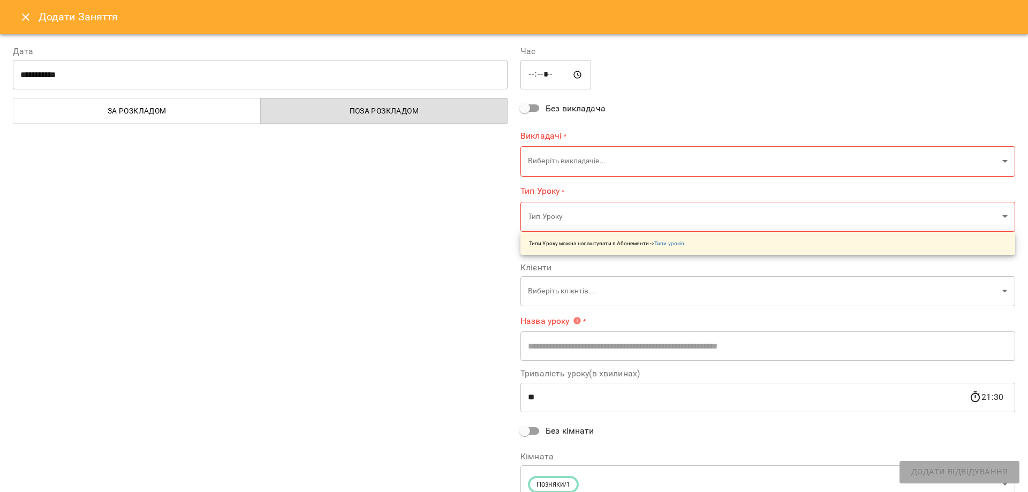
click at [564, 163] on body "For Business 10 50 UA Кловська Лівобережна Оболонь Оболонь/2 Оболонь/3 Оболонь/…" at bounding box center [514, 484] width 1028 height 969
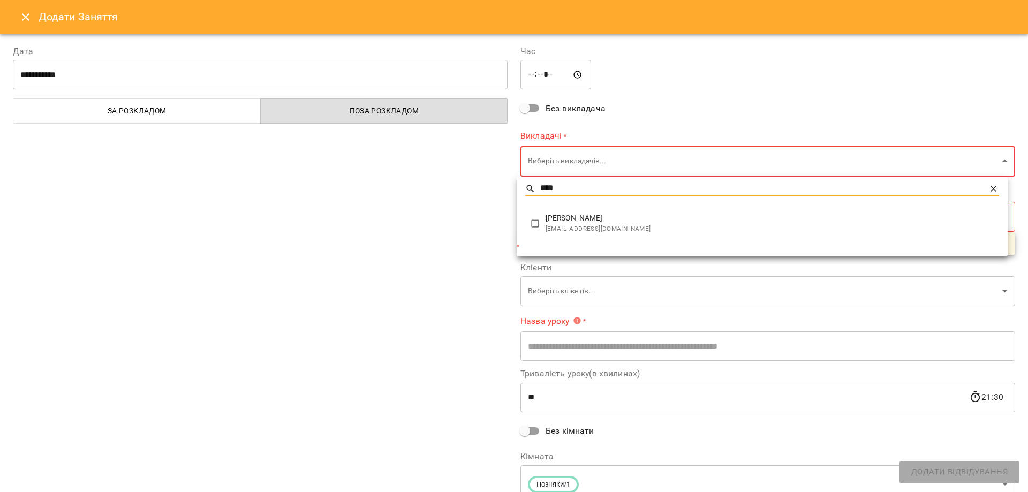
type input "****"
type input "**********"
type input "**"
type input "**********"
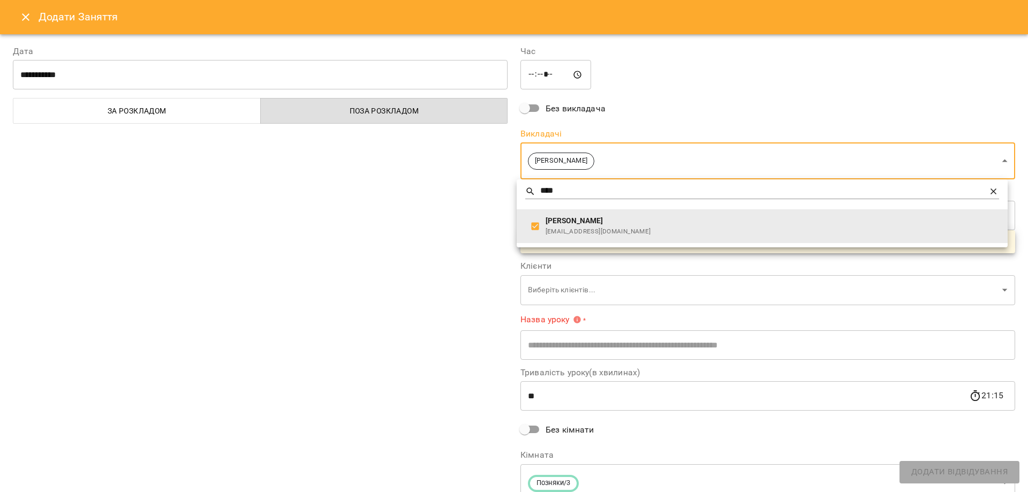
click at [448, 227] on div at bounding box center [514, 246] width 1028 height 492
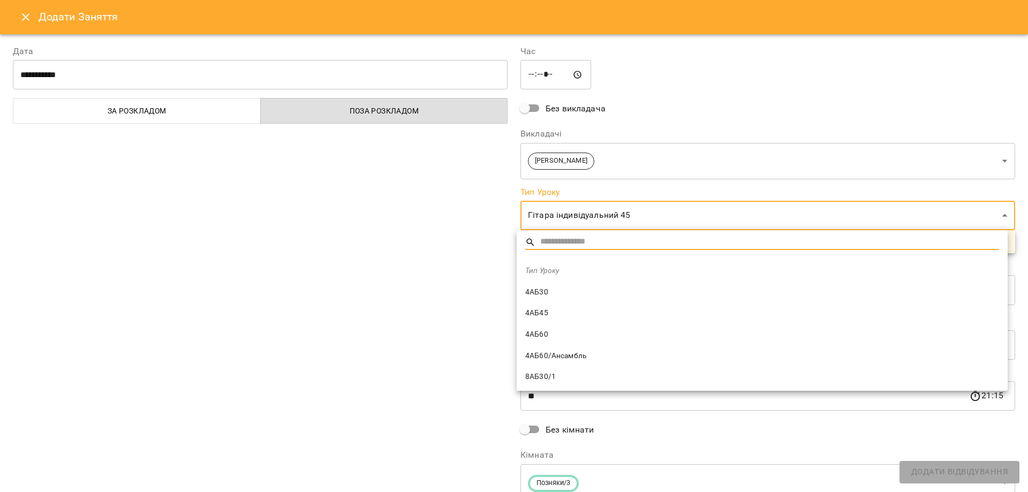
click at [557, 216] on body "For Business 10 50 UA Кловська Лівобережна Оболонь Оболонь/2 Оболонь/3 Оболонь/…" at bounding box center [514, 484] width 1028 height 969
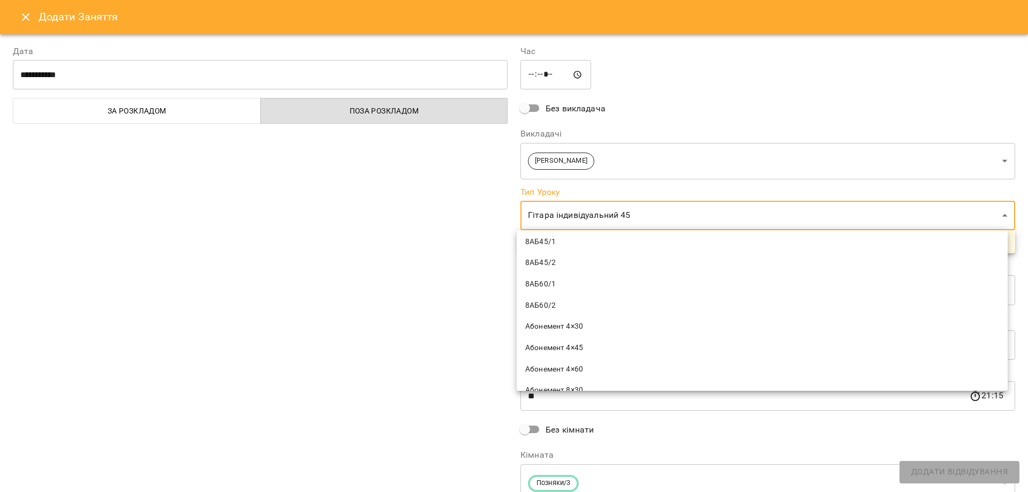
scroll to position [214, 0]
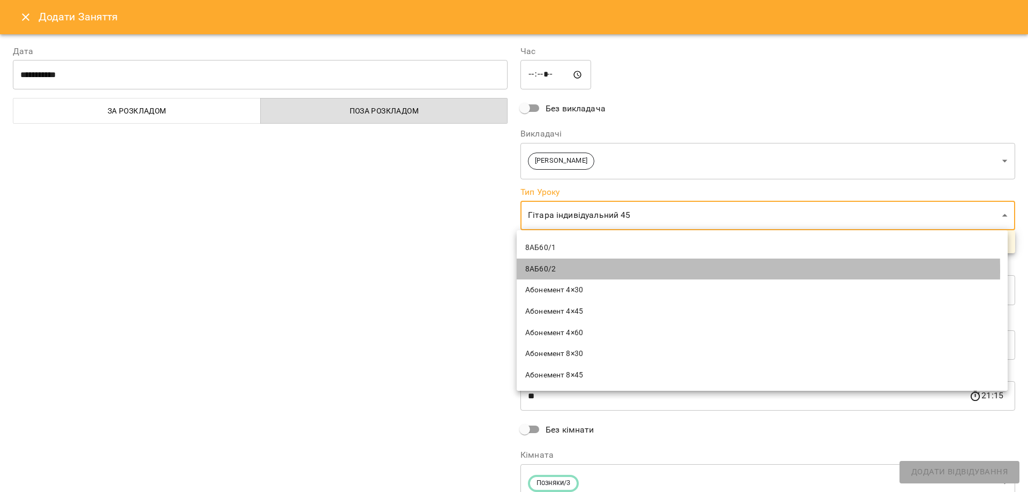
click at [557, 271] on span "8АБ60/2" at bounding box center [762, 269] width 474 height 11
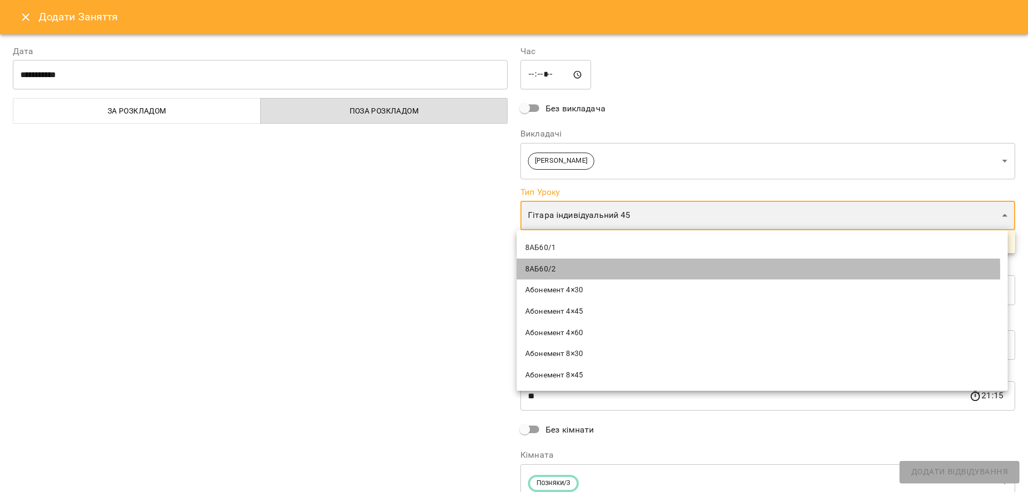
type input "*******"
type input "**"
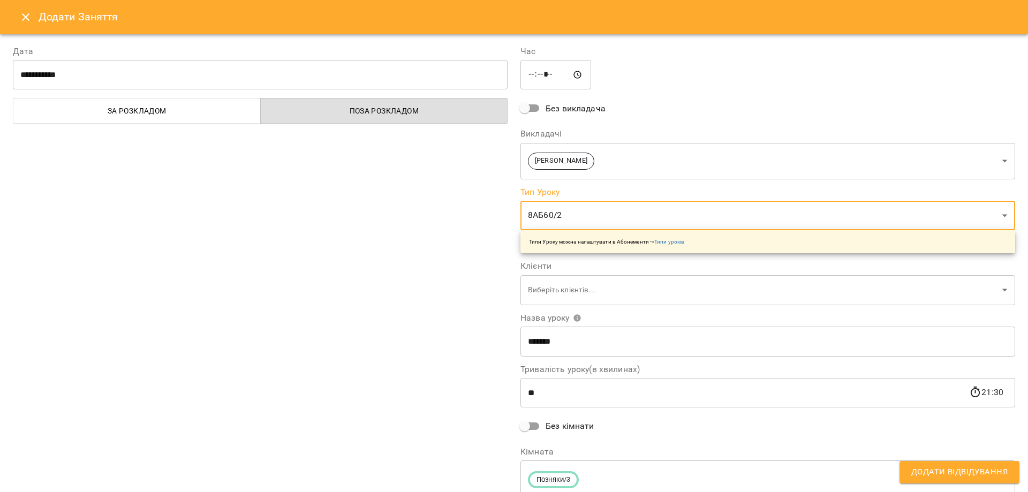
click at [534, 290] on body "For Business 10 50 UA Кловська Лівобережна Оболонь Оболонь/2 Оболонь/3 Оболонь/…" at bounding box center [514, 484] width 1028 height 969
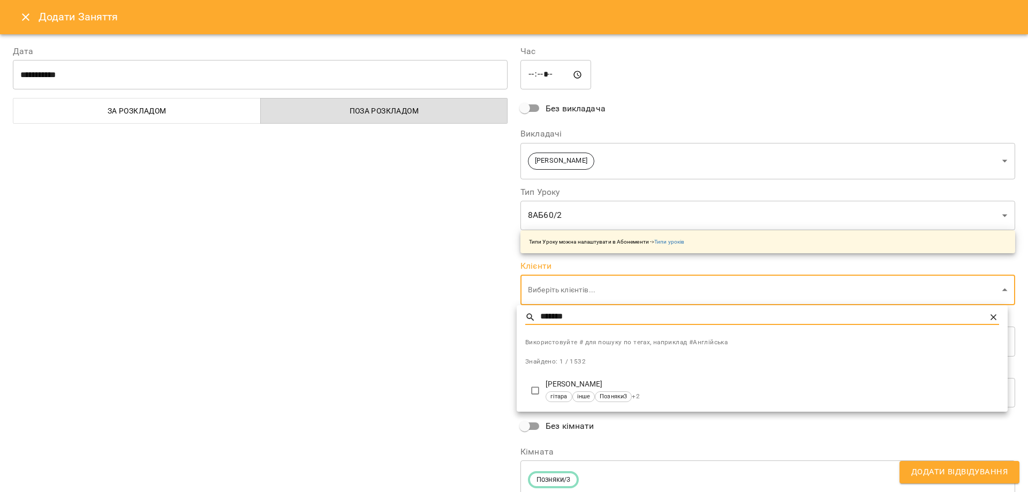
type input "*******"
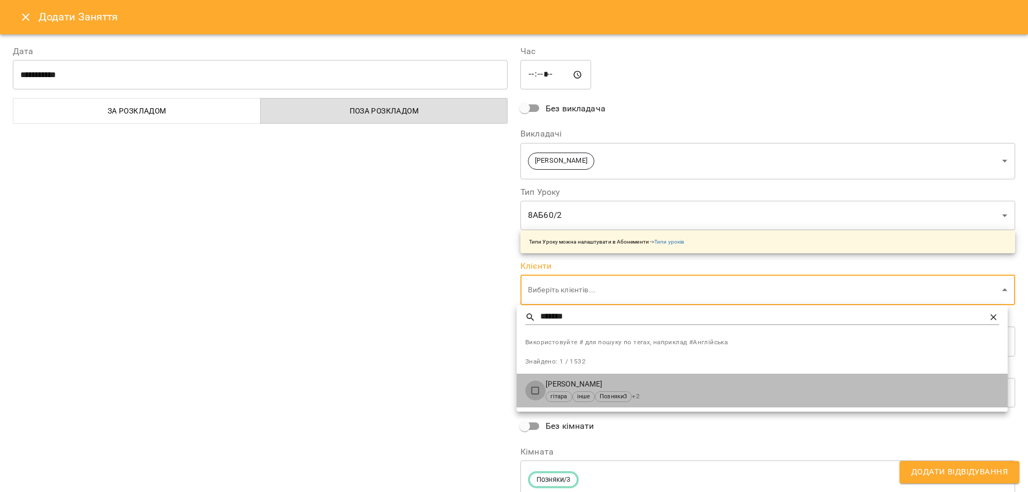
type input "**********"
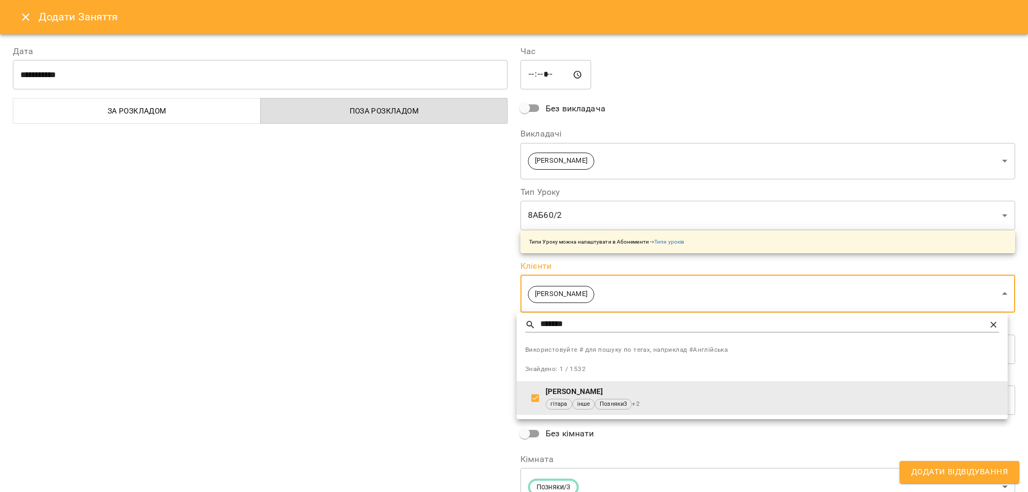
click at [370, 348] on div at bounding box center [514, 246] width 1028 height 492
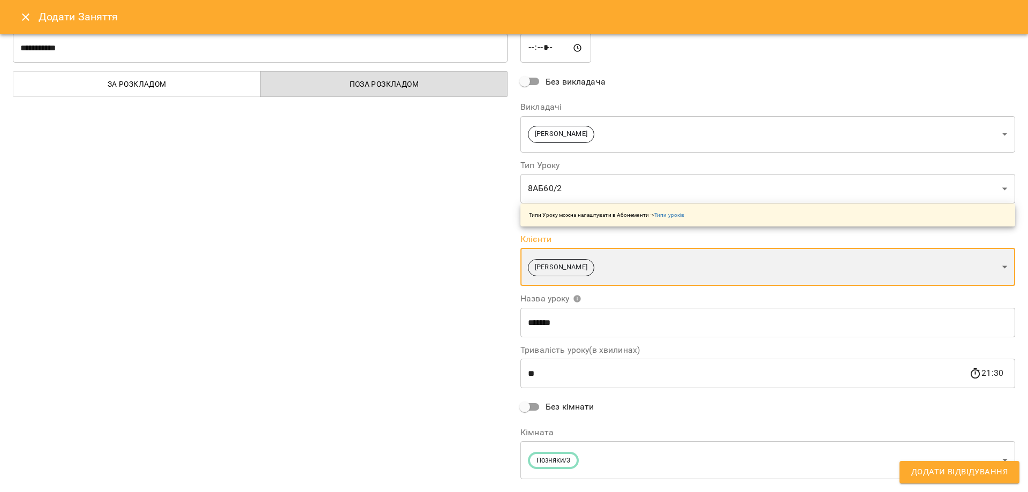
scroll to position [50, 0]
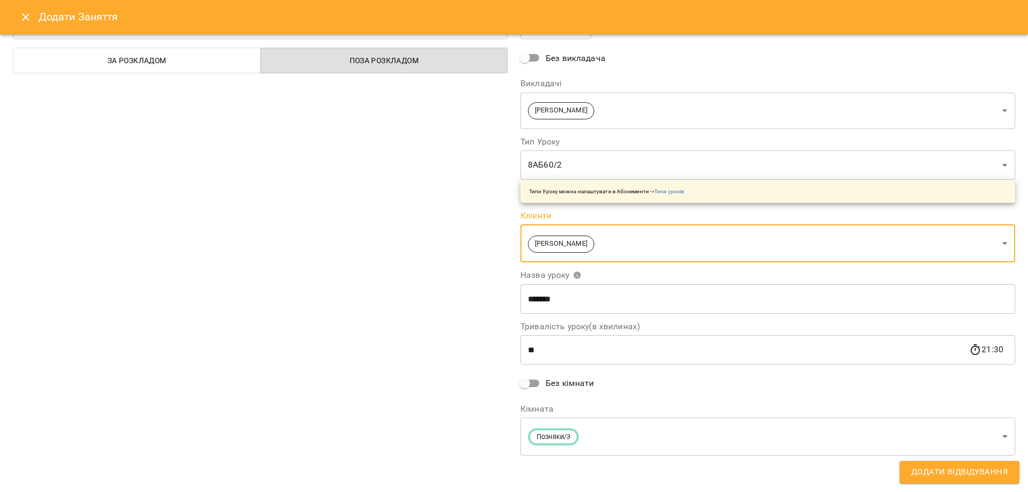
click at [947, 476] on span "Додати Відвідування" at bounding box center [959, 472] width 96 height 14
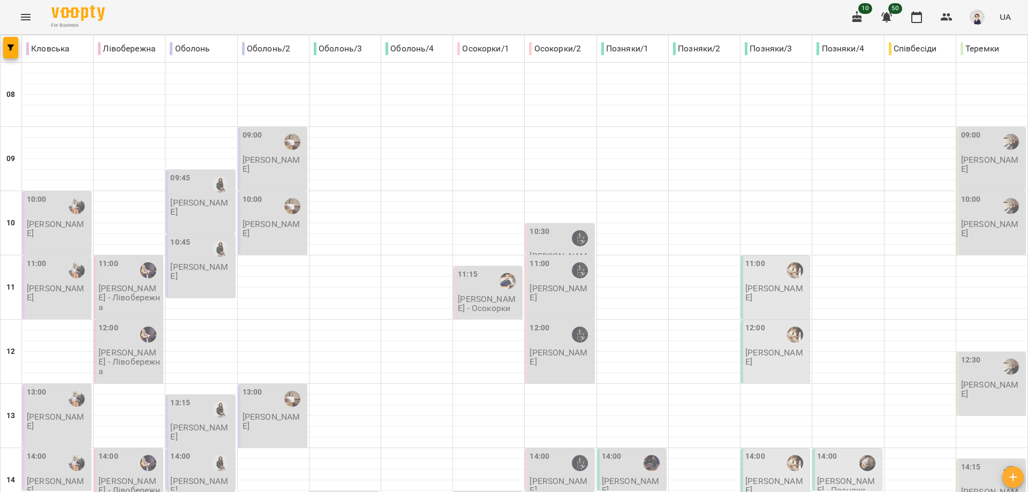
scroll to position [477, 0]
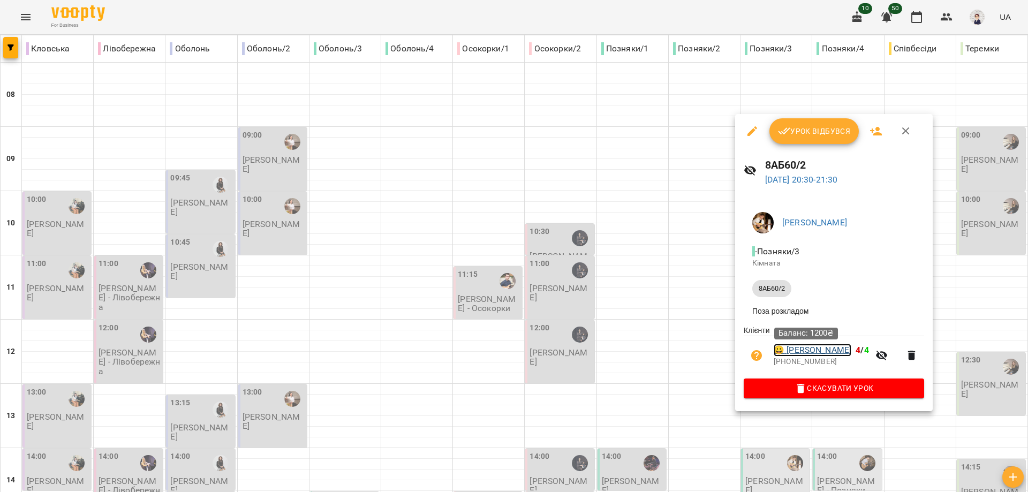
click at [811, 350] on link "😀 Тарас Бойко" at bounding box center [813, 350] width 78 height 13
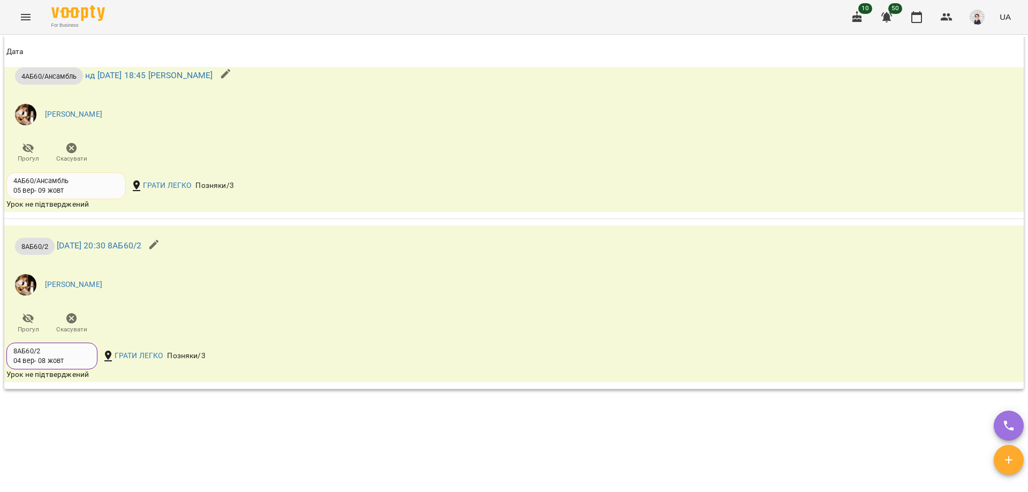
scroll to position [2090, 0]
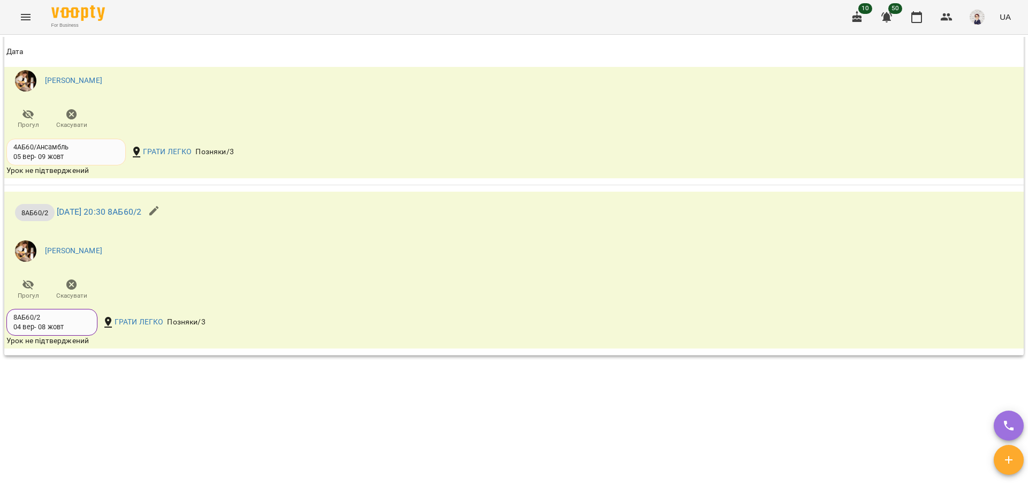
click at [18, 12] on button "Menu" at bounding box center [26, 17] width 26 height 26
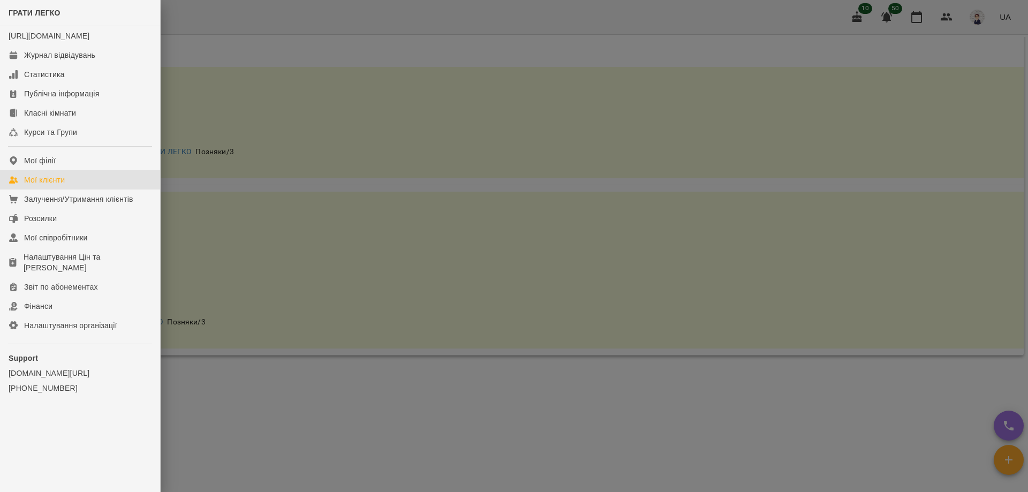
click at [49, 185] on div "Мої клієнти" at bounding box center [44, 180] width 41 height 11
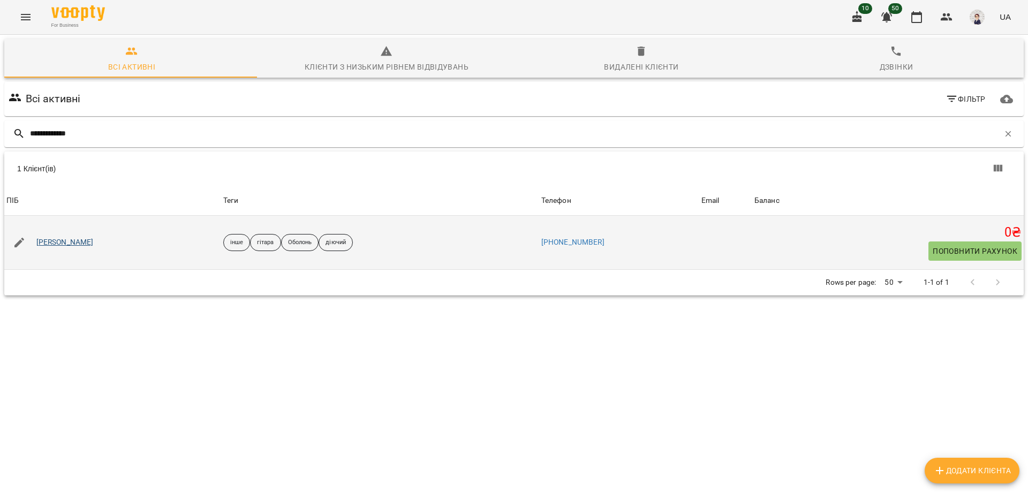
type input "**********"
click at [94, 240] on link "[PERSON_NAME]" at bounding box center [64, 242] width 57 height 11
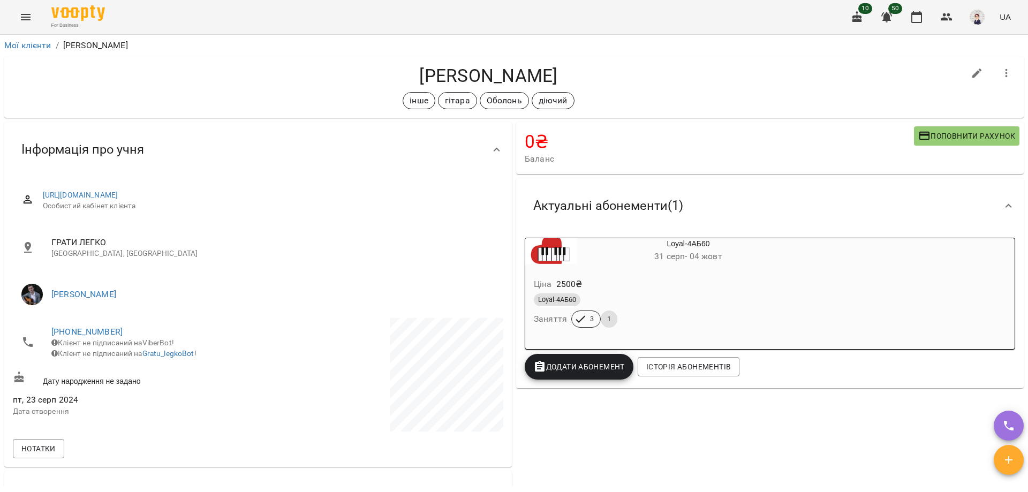
click at [19, 15] on icon "Menu" at bounding box center [25, 17] width 13 height 13
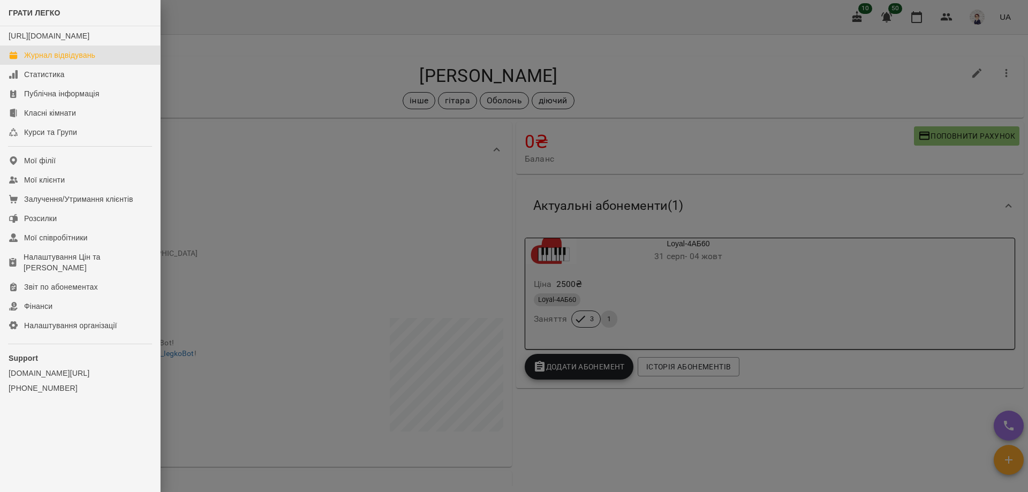
click at [68, 61] on div "Журнал відвідувань" at bounding box center [59, 55] width 71 height 11
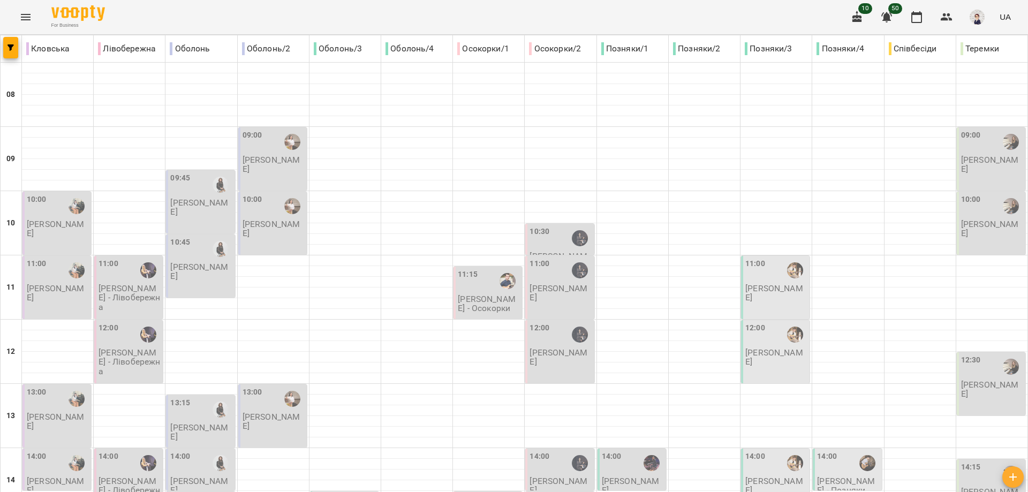
type input "**********"
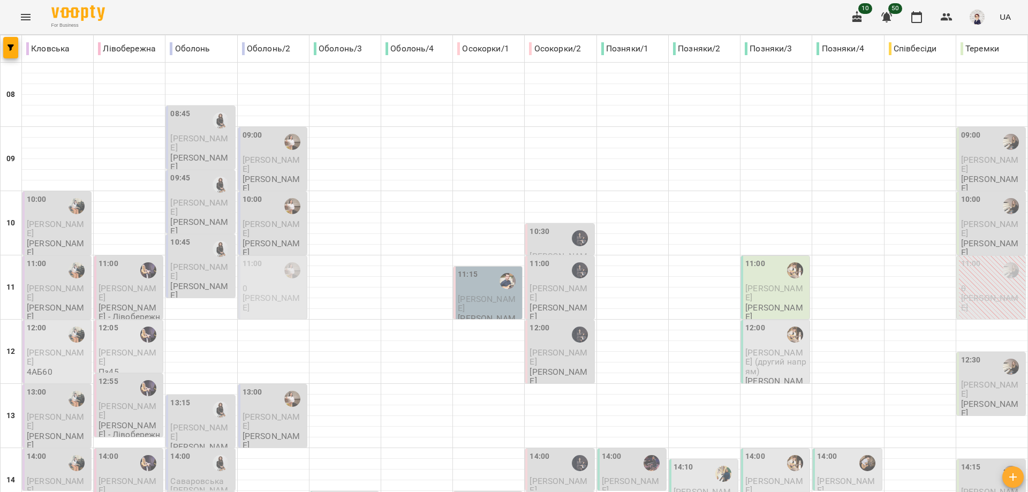
scroll to position [477, 0]
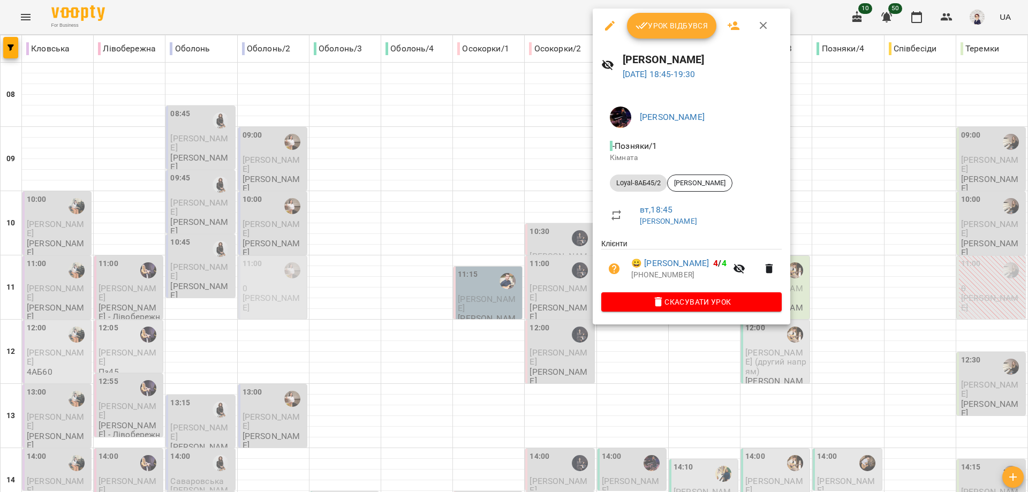
click at [434, 379] on div at bounding box center [514, 246] width 1028 height 492
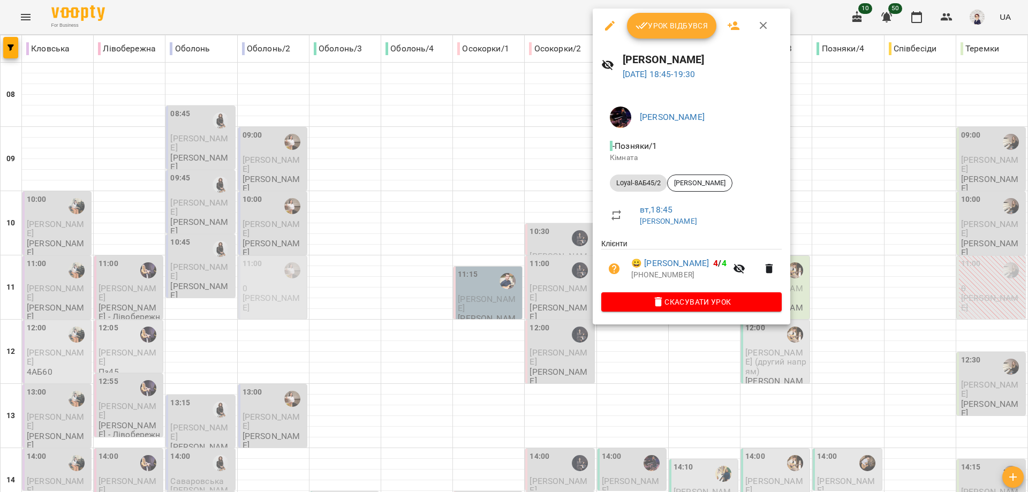
click at [619, 342] on div at bounding box center [514, 246] width 1028 height 492
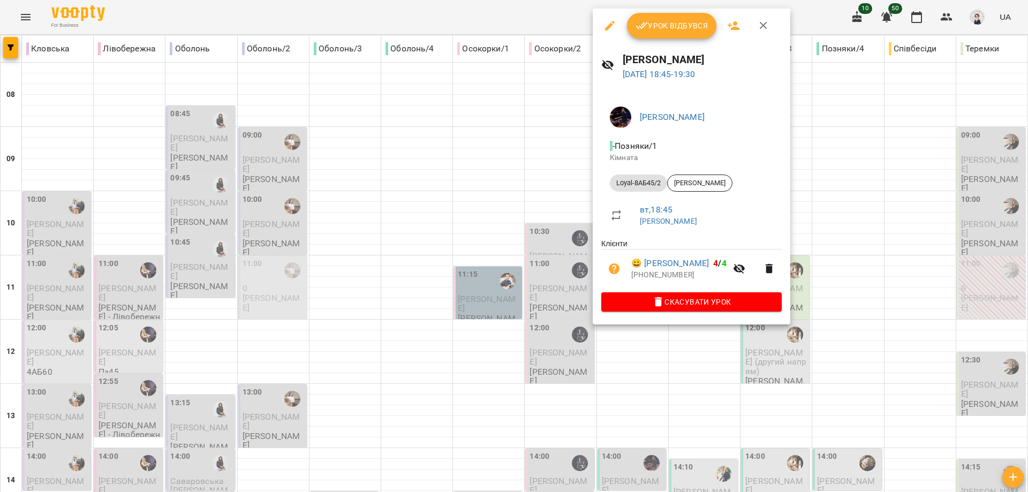
click at [18, 16] on div at bounding box center [514, 246] width 1028 height 492
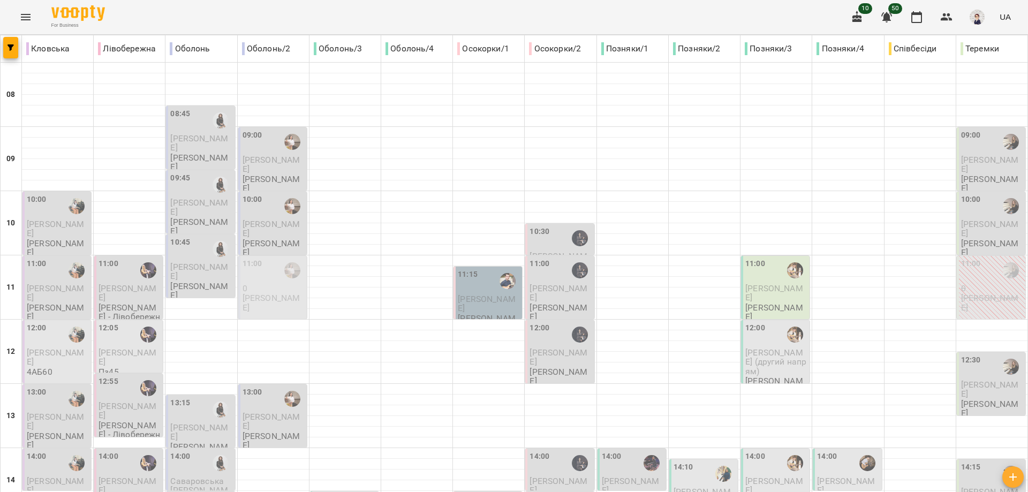
click at [28, 24] on button "Menu" at bounding box center [26, 17] width 26 height 26
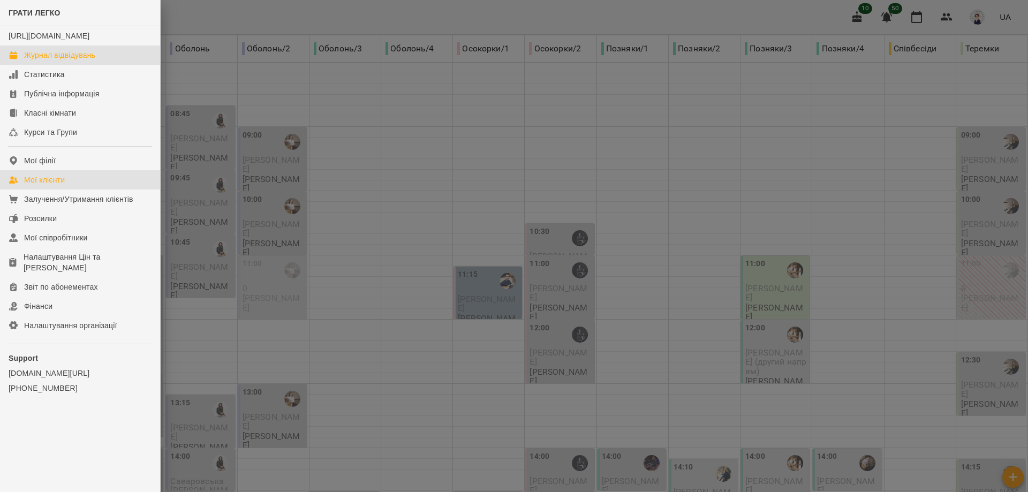
click at [51, 185] on div "Мої клієнти" at bounding box center [44, 180] width 41 height 11
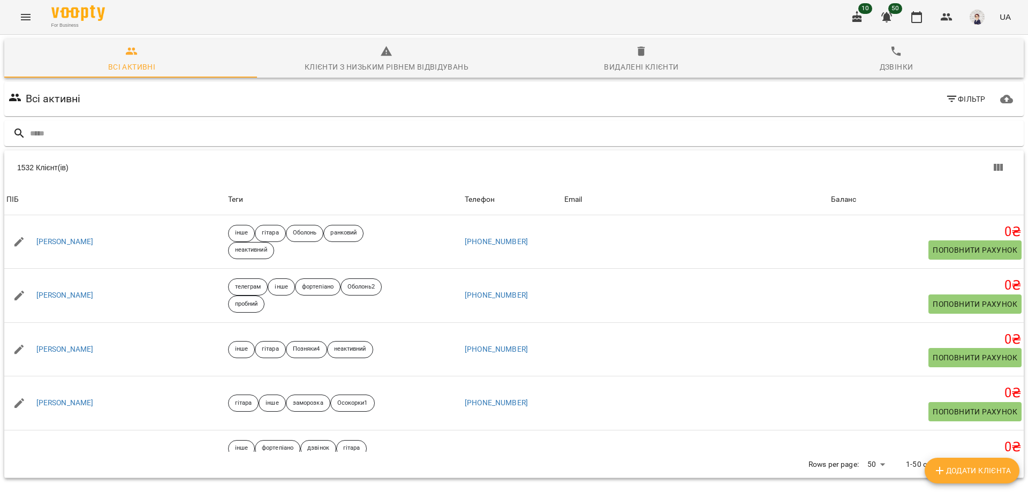
click at [146, 138] on input "text" at bounding box center [525, 134] width 990 height 18
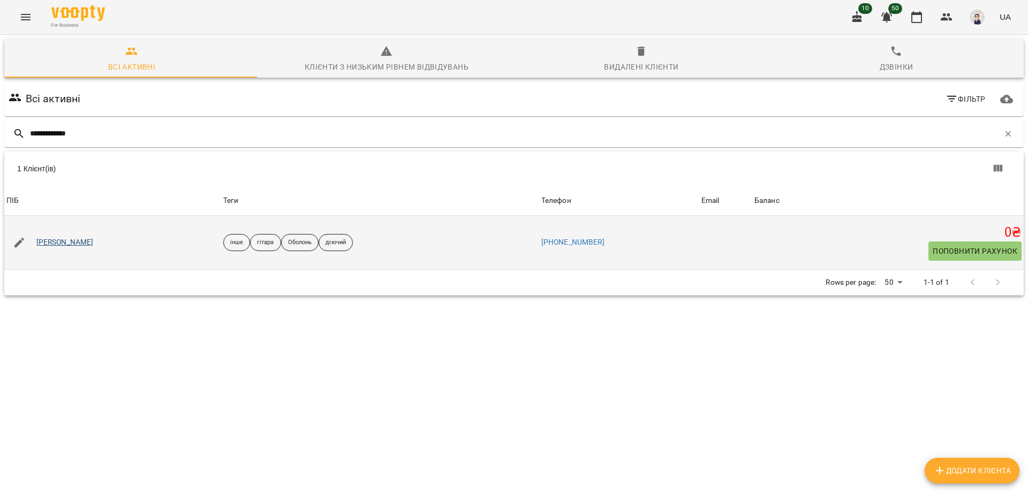
type input "**********"
click at [94, 243] on link "[PERSON_NAME]" at bounding box center [64, 242] width 57 height 11
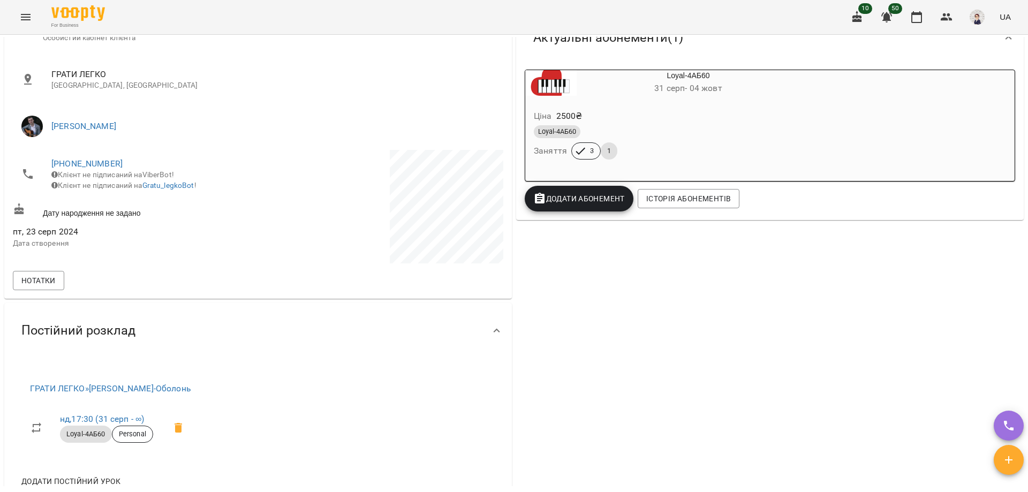
scroll to position [54, 0]
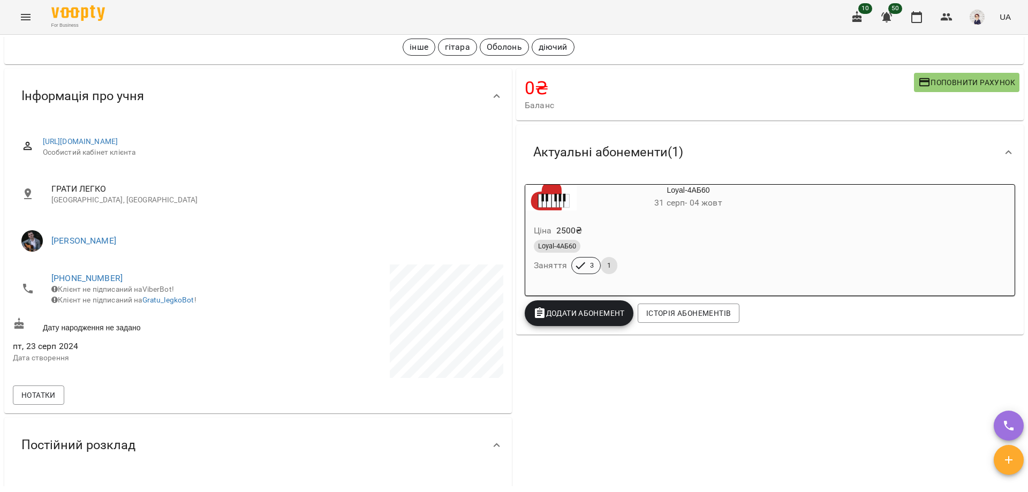
click at [28, 20] on icon "Menu" at bounding box center [25, 17] width 13 height 13
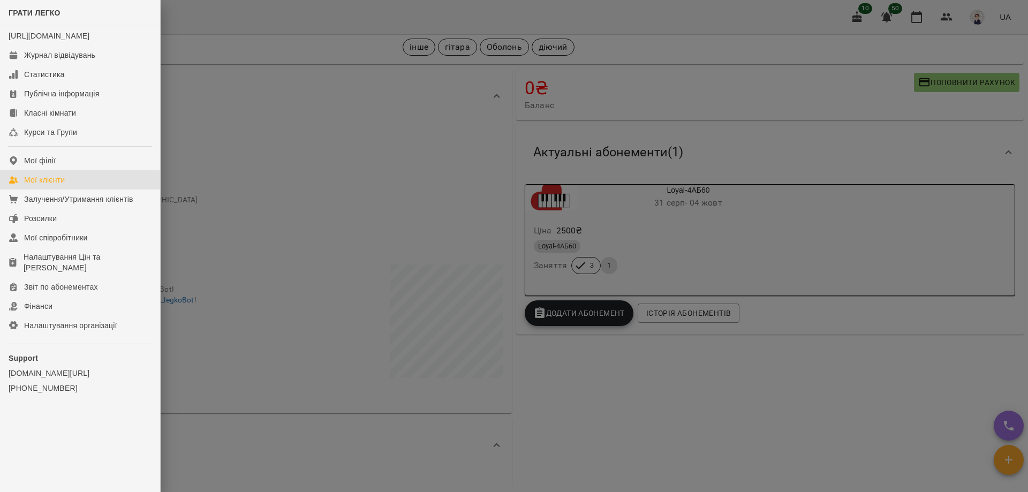
click at [61, 185] on div "Мої клієнти" at bounding box center [44, 180] width 41 height 11
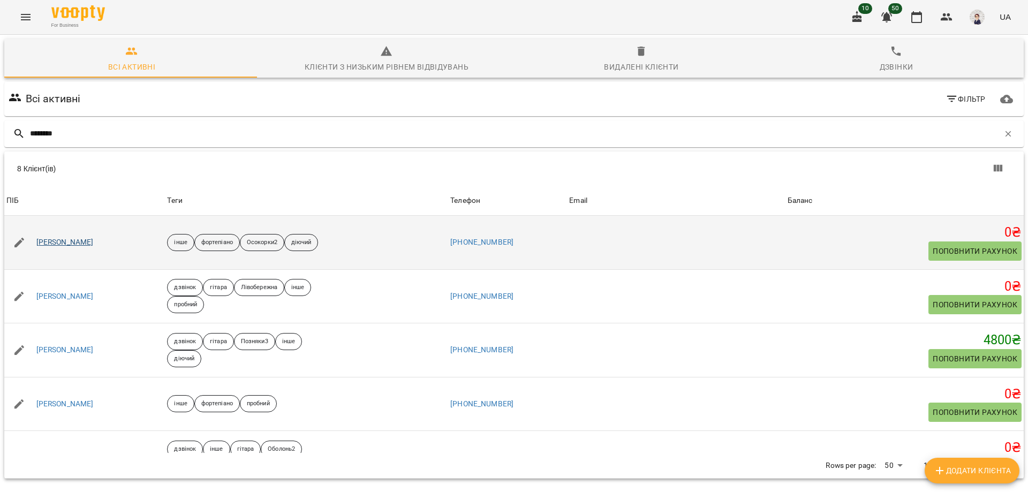
type input "*******"
click at [81, 244] on link "Глущенко Тимофій" at bounding box center [64, 242] width 57 height 11
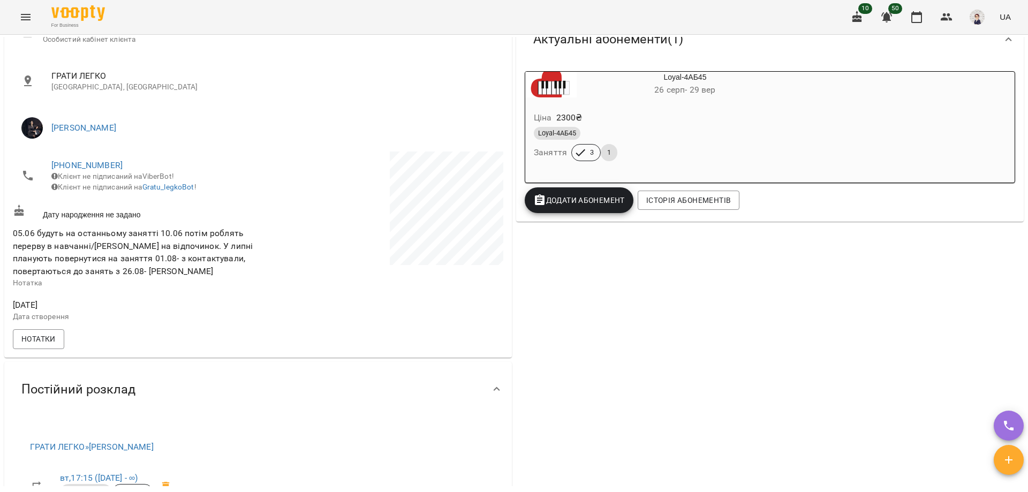
scroll to position [161, 0]
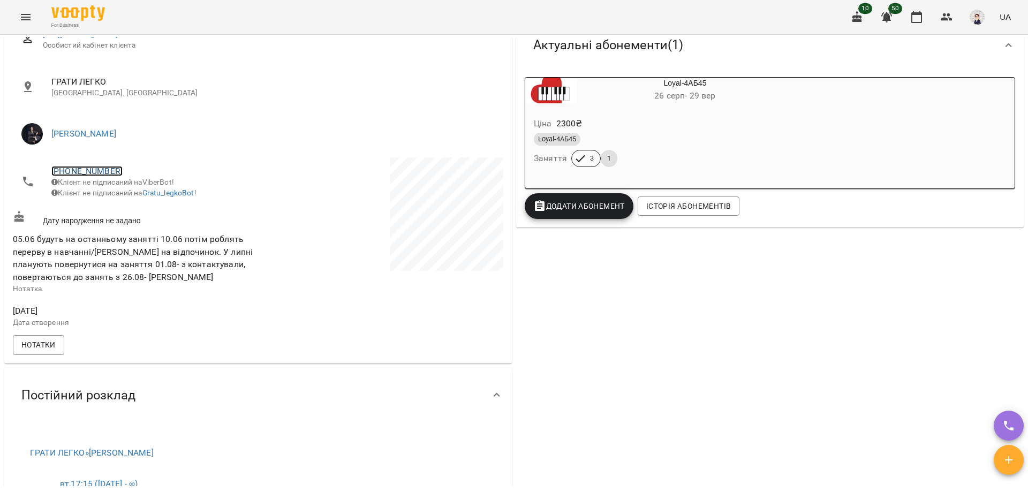
click at [87, 171] on link "+380932403355" at bounding box center [86, 171] width 71 height 10
click at [126, 207] on img at bounding box center [131, 210] width 16 height 16
click at [30, 20] on icon "Menu" at bounding box center [26, 17] width 10 height 6
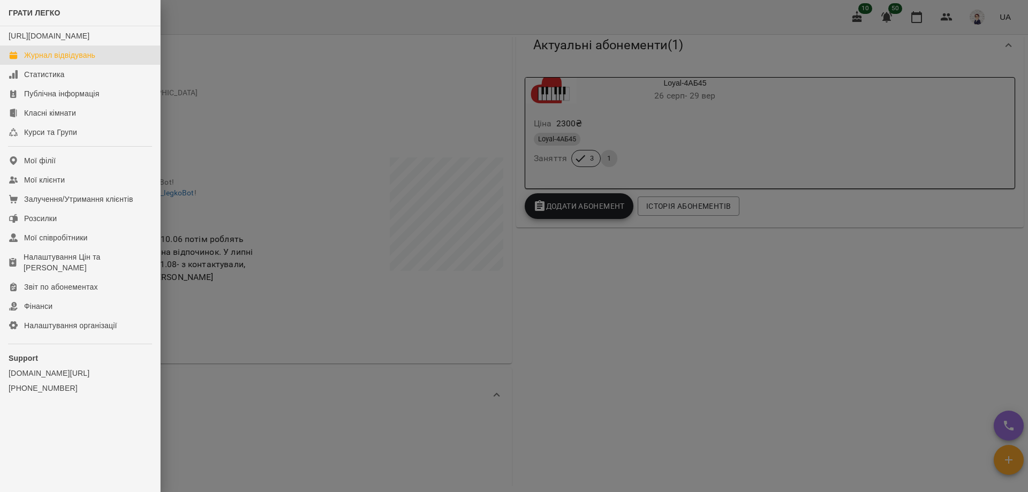
click at [62, 61] on div "Журнал відвідувань" at bounding box center [59, 55] width 71 height 11
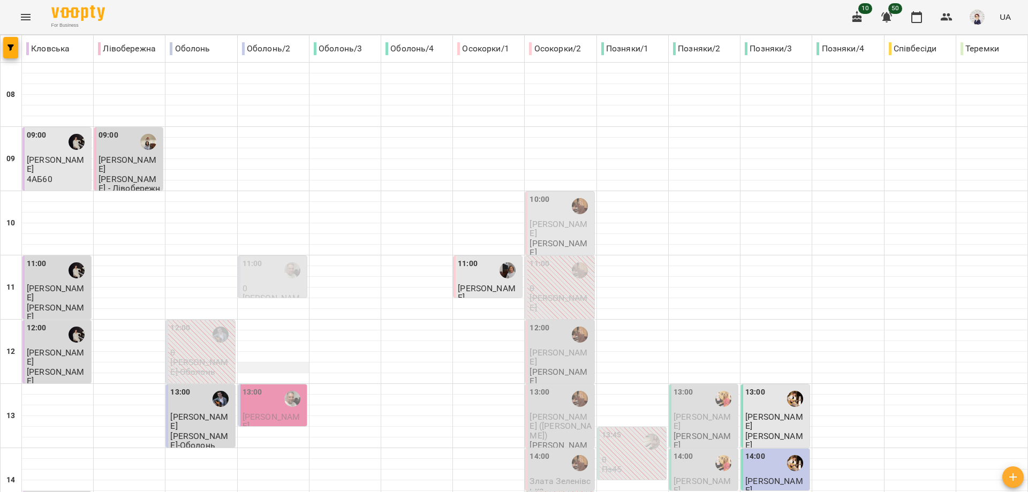
scroll to position [477, 0]
click at [24, 12] on icon "Menu" at bounding box center [25, 17] width 13 height 13
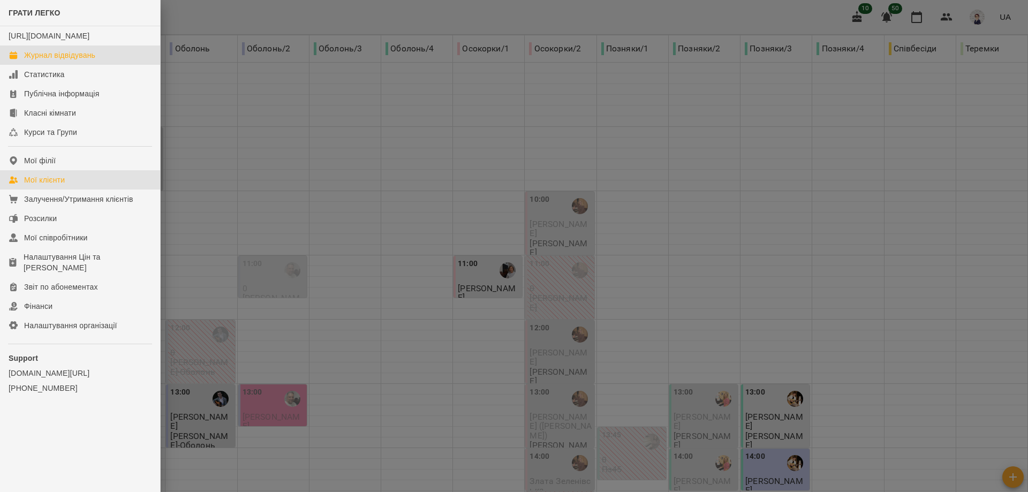
click at [50, 185] on div "Мої клієнти" at bounding box center [44, 180] width 41 height 11
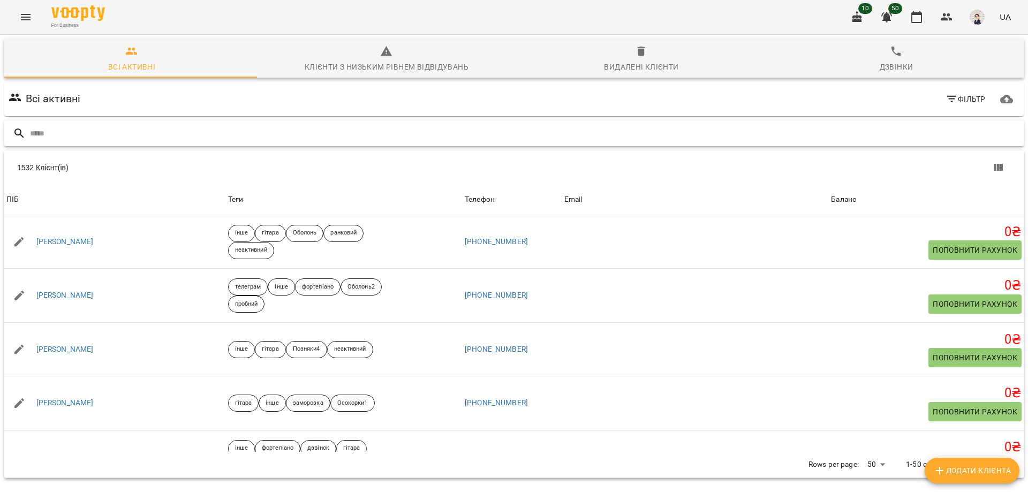
click at [153, 131] on input "text" at bounding box center [525, 134] width 990 height 18
click at [151, 123] on div at bounding box center [513, 133] width 1019 height 26
click at [137, 139] on input "text" at bounding box center [525, 134] width 990 height 18
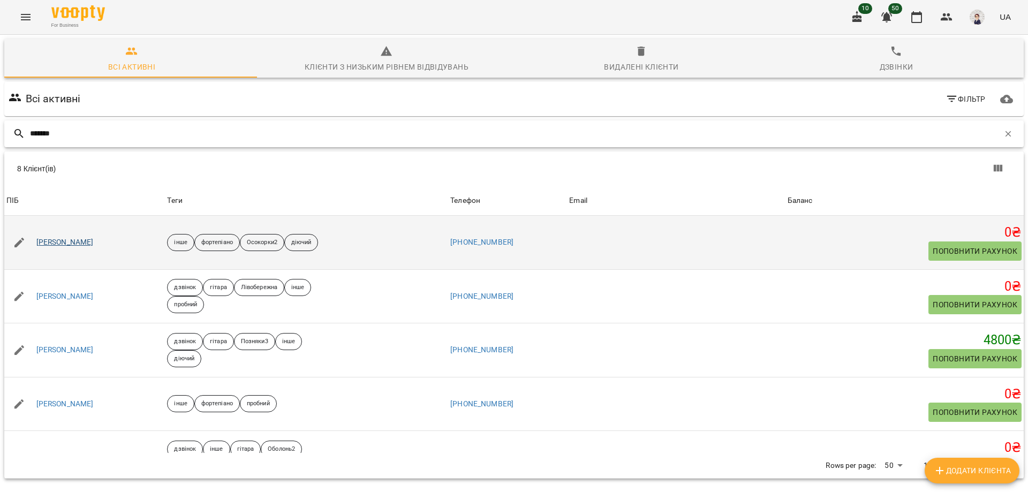
type input "*******"
click at [79, 242] on link "Глущенко Тимофій" at bounding box center [64, 242] width 57 height 11
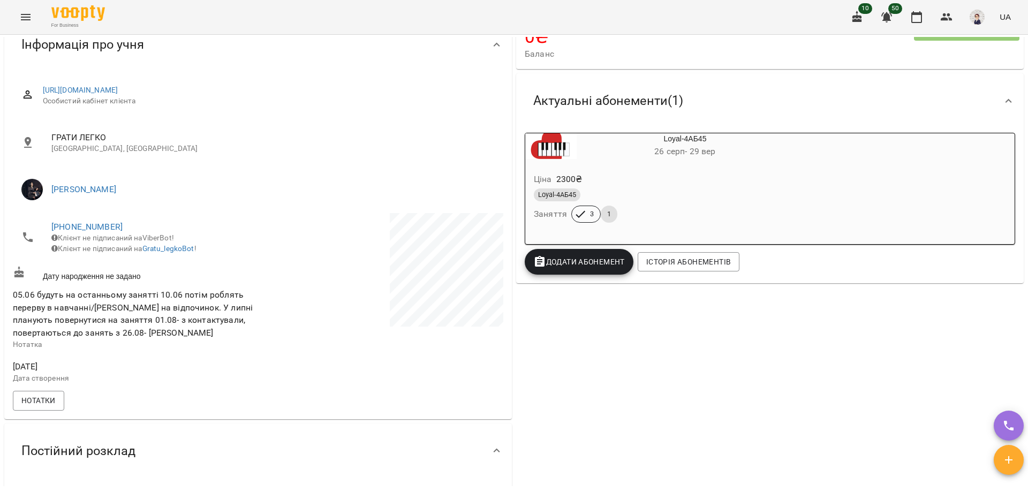
scroll to position [107, 0]
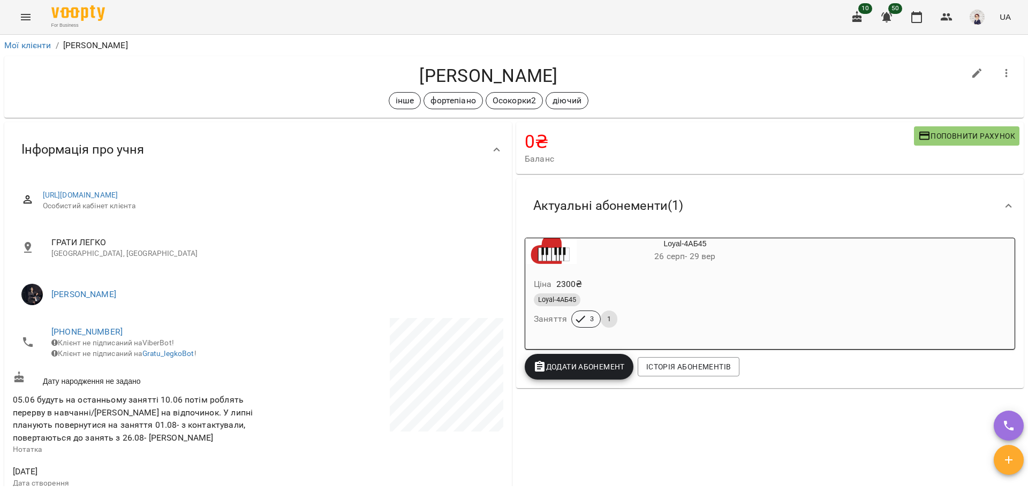
scroll to position [107, 0]
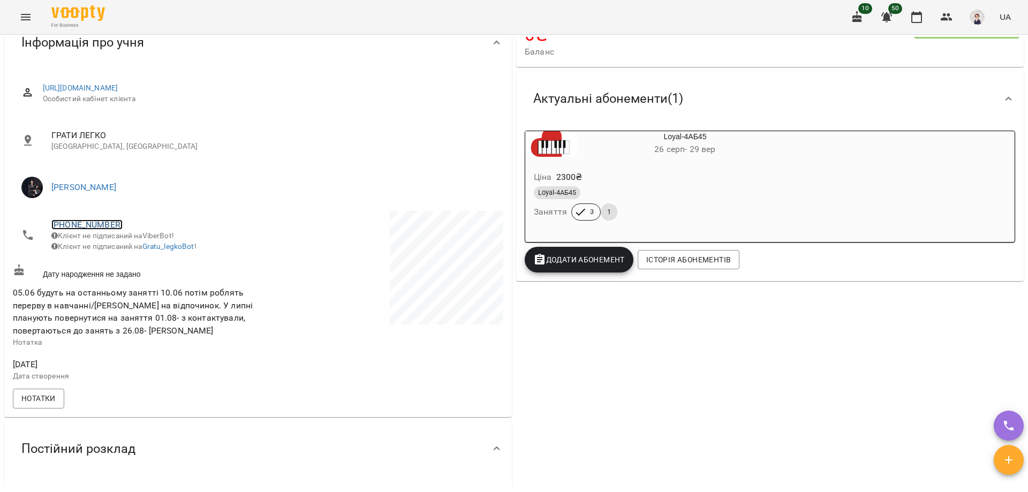
click at [87, 224] on link "[PHONE_NUMBER]" at bounding box center [86, 225] width 71 height 10
click at [127, 262] on img at bounding box center [131, 264] width 16 height 16
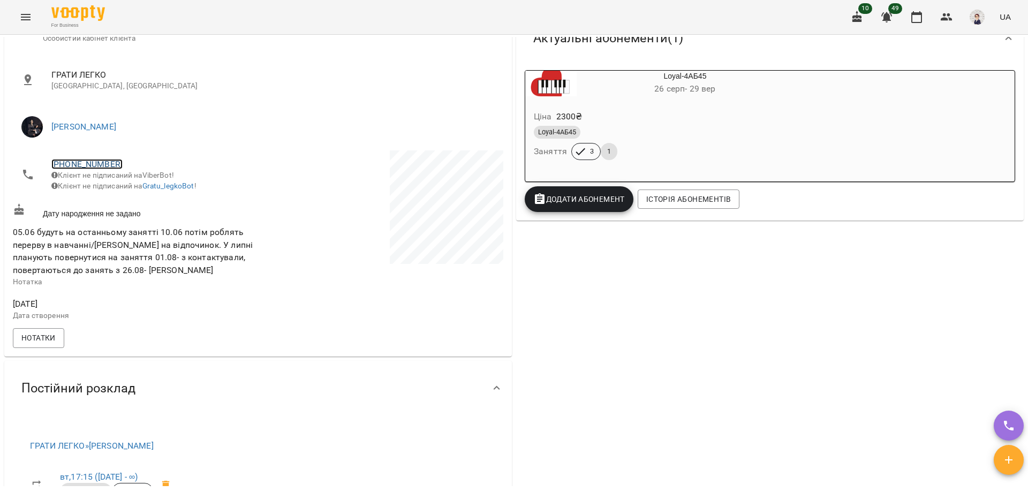
scroll to position [54, 0]
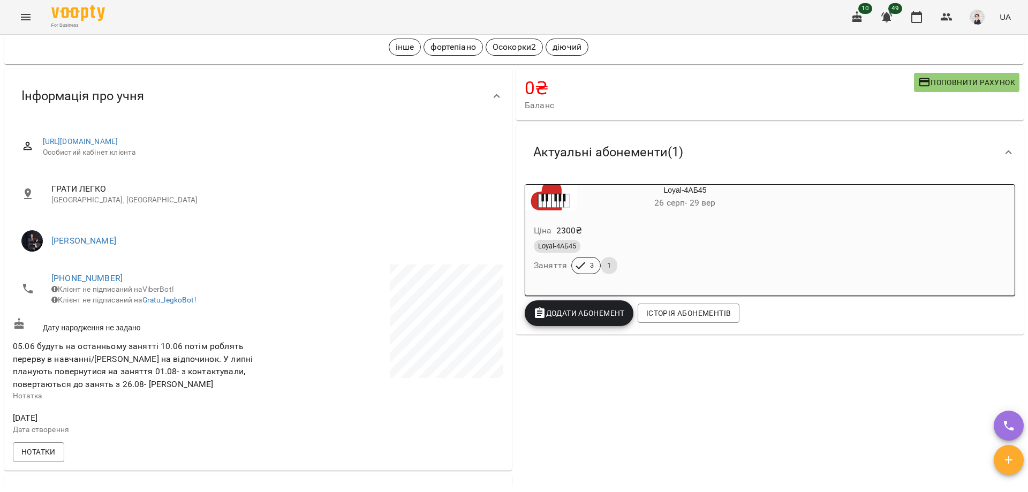
click at [31, 16] on icon "Menu" at bounding box center [25, 17] width 13 height 13
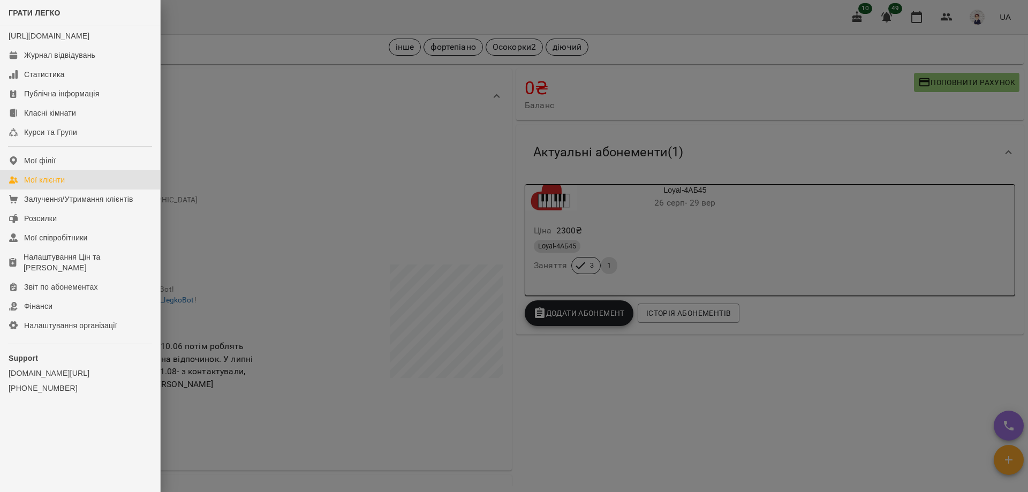
click at [67, 190] on link "Мої клієнти" at bounding box center [80, 179] width 160 height 19
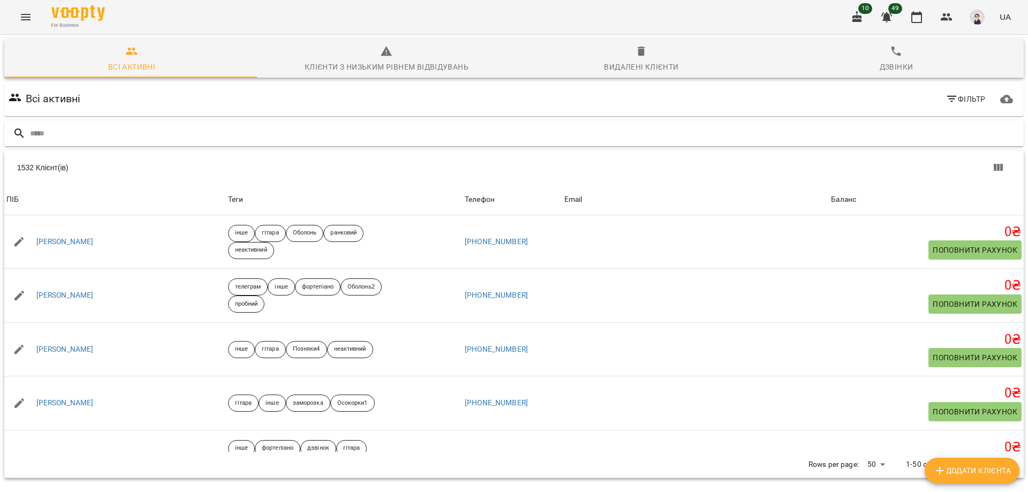
click at [164, 133] on input "text" at bounding box center [525, 134] width 990 height 18
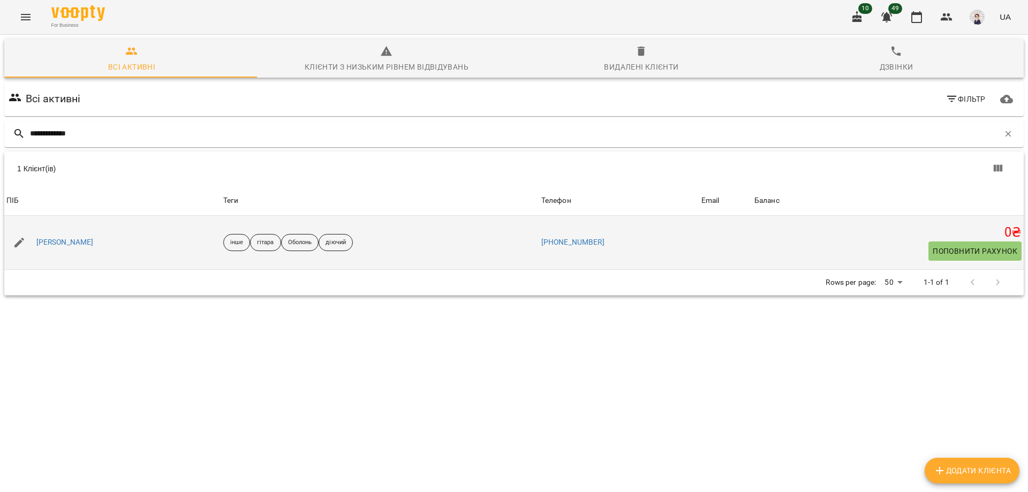
type input "**********"
click at [96, 248] on div "Степанченко Анастасія" at bounding box center [65, 242] width 62 height 15
click at [94, 245] on link "Степанченко Анастасія" at bounding box center [64, 242] width 57 height 11
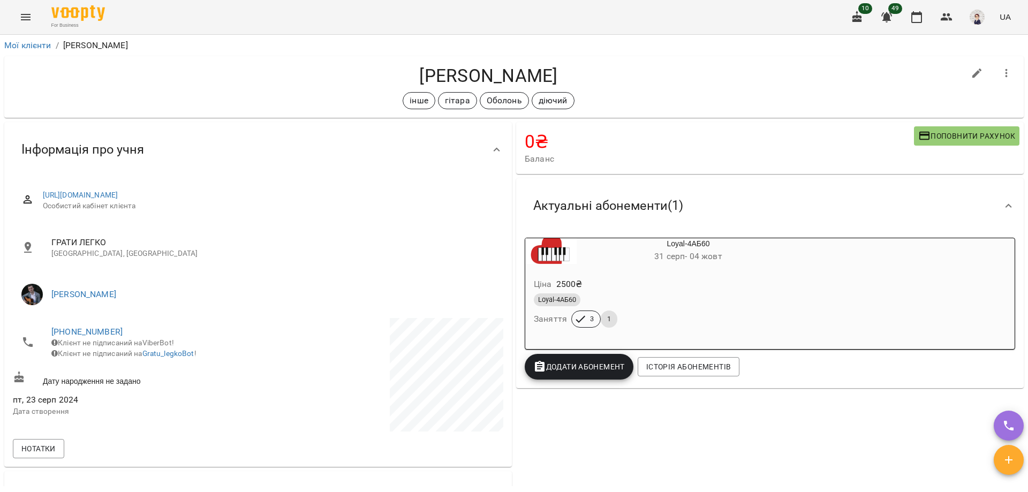
click at [23, 25] on button "Menu" at bounding box center [26, 17] width 26 height 26
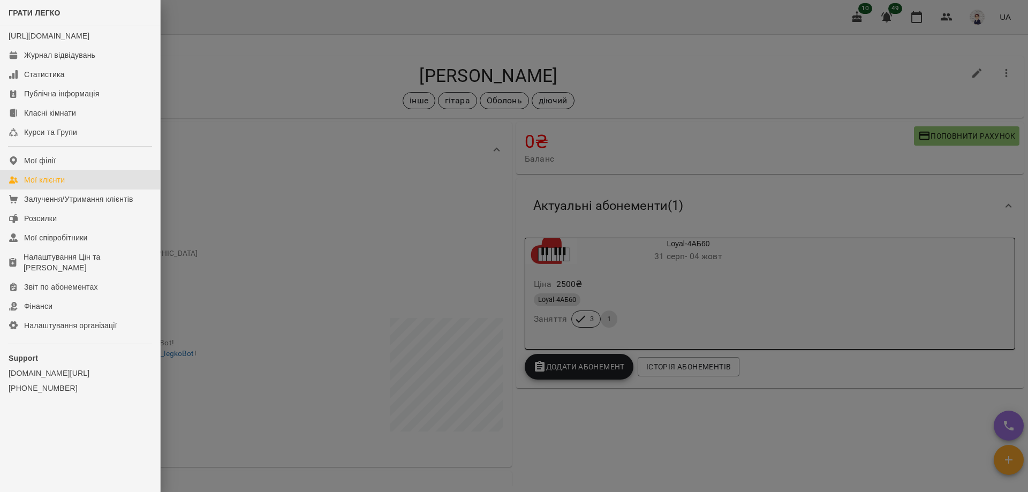
click at [70, 190] on link "Мої клієнти" at bounding box center [80, 179] width 160 height 19
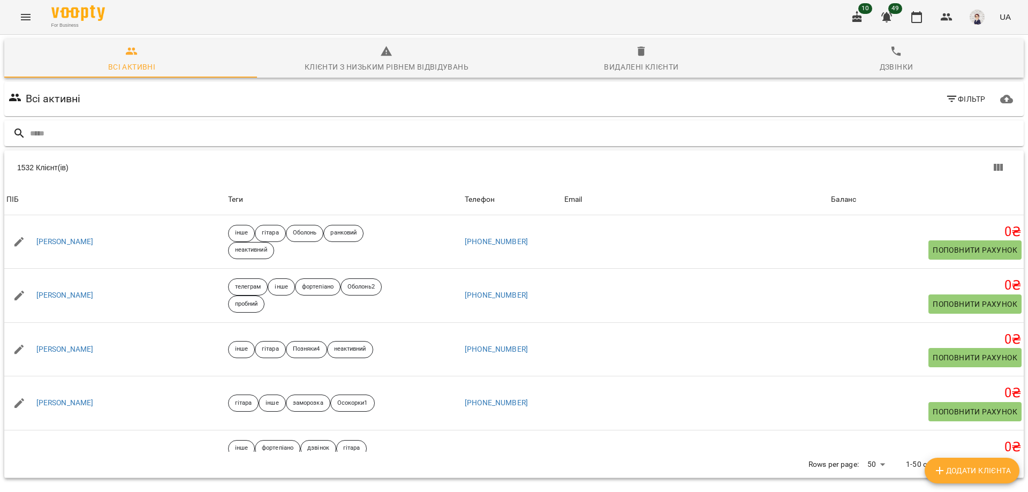
click at [166, 141] on input "text" at bounding box center [525, 134] width 990 height 18
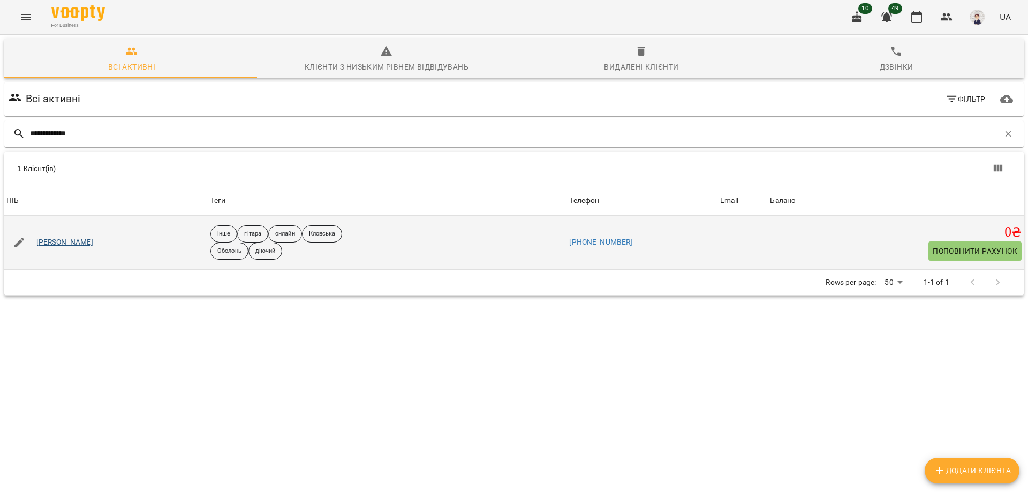
type input "**********"
click at [78, 241] on link "[PERSON_NAME]" at bounding box center [64, 242] width 57 height 11
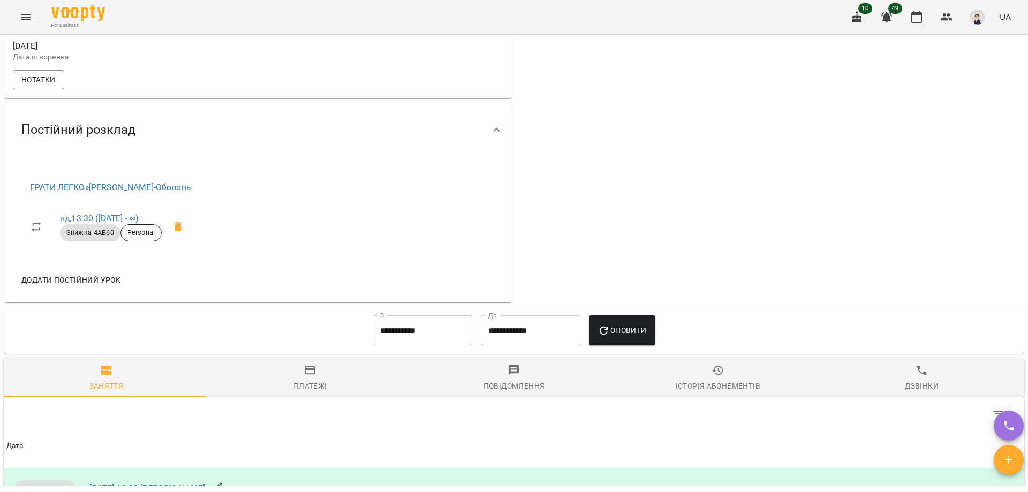
scroll to position [375, 0]
click at [27, 10] on button "Menu" at bounding box center [26, 17] width 26 height 26
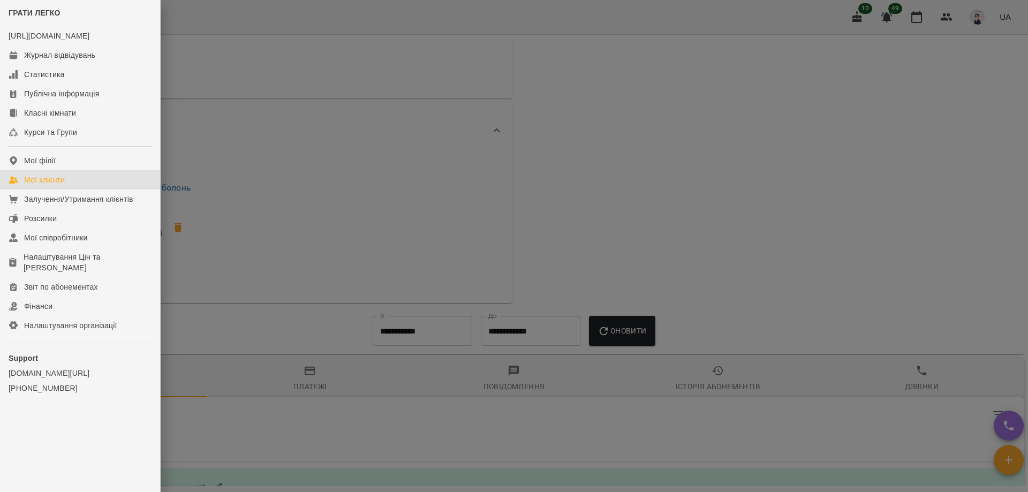
click at [50, 185] on div "Мої клієнти" at bounding box center [44, 180] width 41 height 11
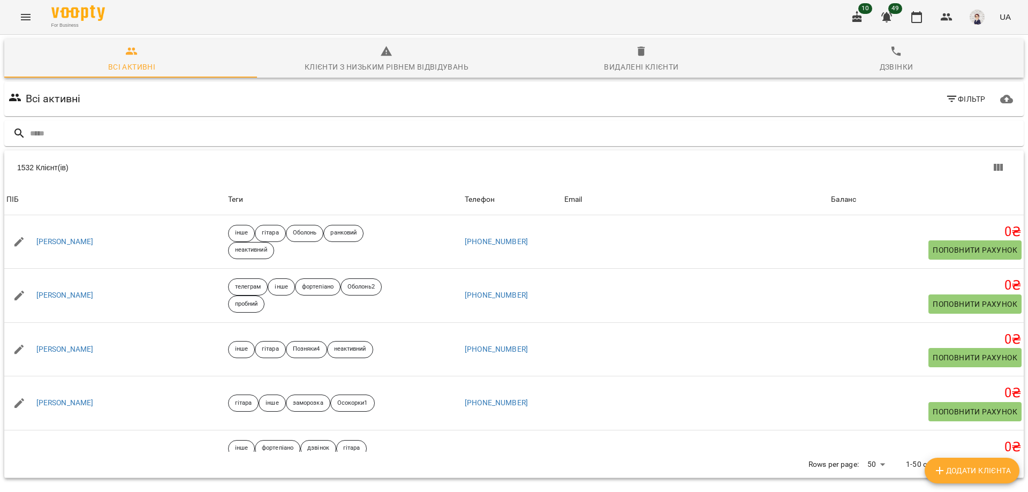
click at [120, 137] on input "text" at bounding box center [525, 134] width 990 height 18
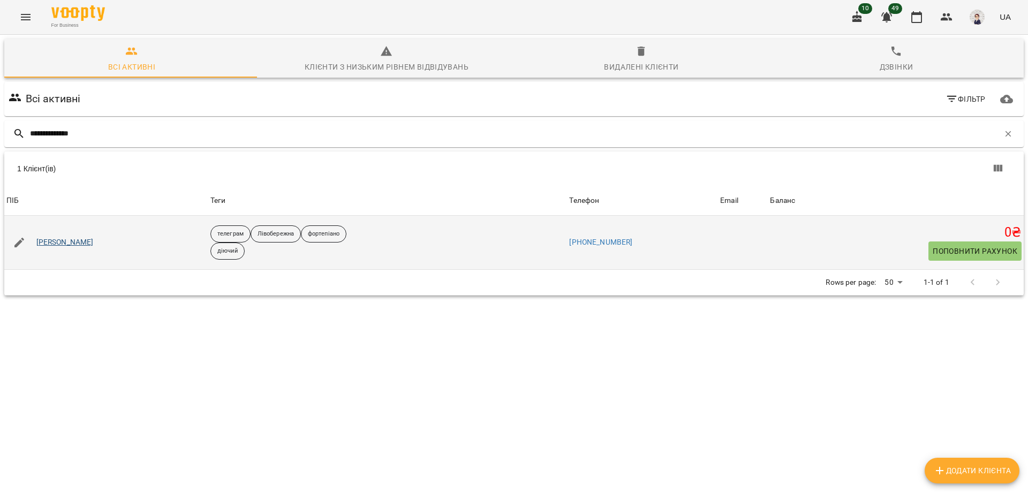
type input "**********"
click at [94, 240] on link "Олександра Панченко" at bounding box center [64, 242] width 57 height 11
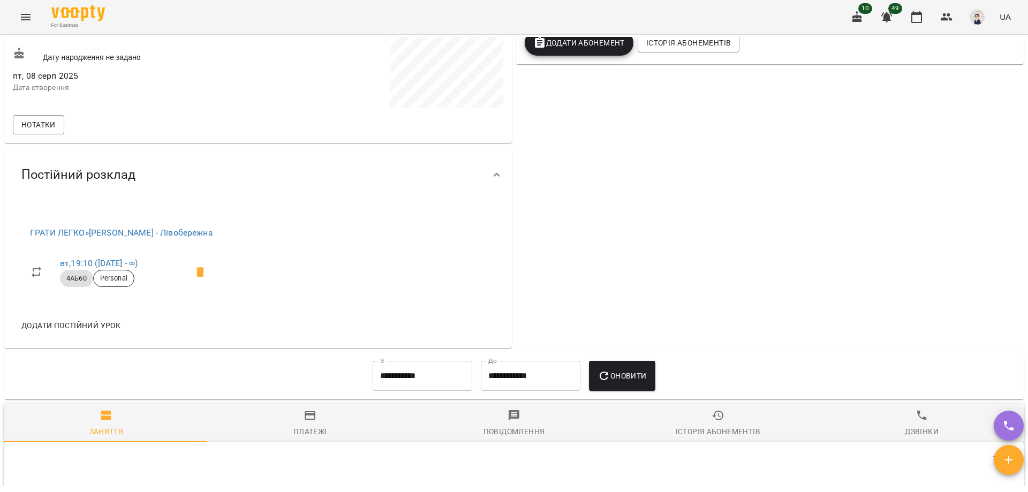
scroll to position [375, 0]
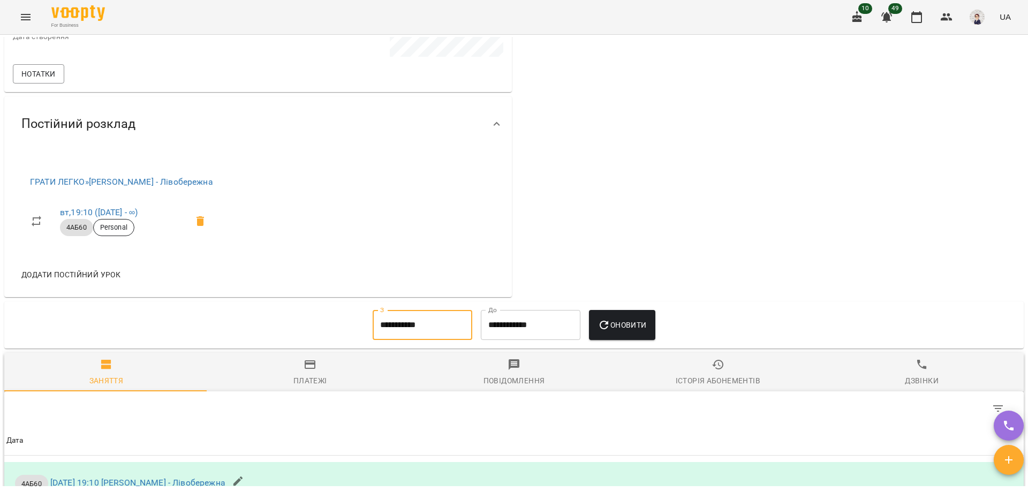
click at [437, 328] on input "**********" at bounding box center [423, 325] width 100 height 30
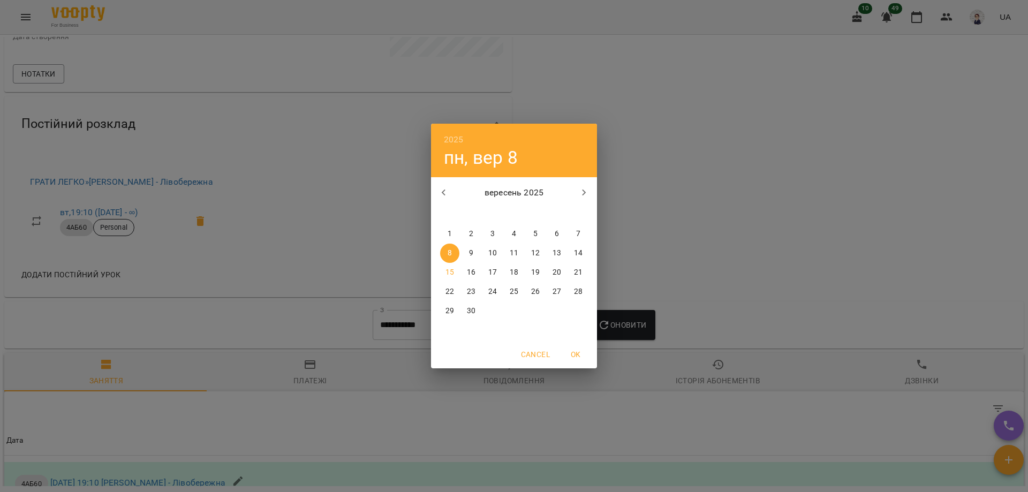
click at [443, 198] on icon "button" at bounding box center [443, 192] width 13 height 13
click at [470, 293] on p "19" at bounding box center [471, 291] width 9 height 11
type input "**********"
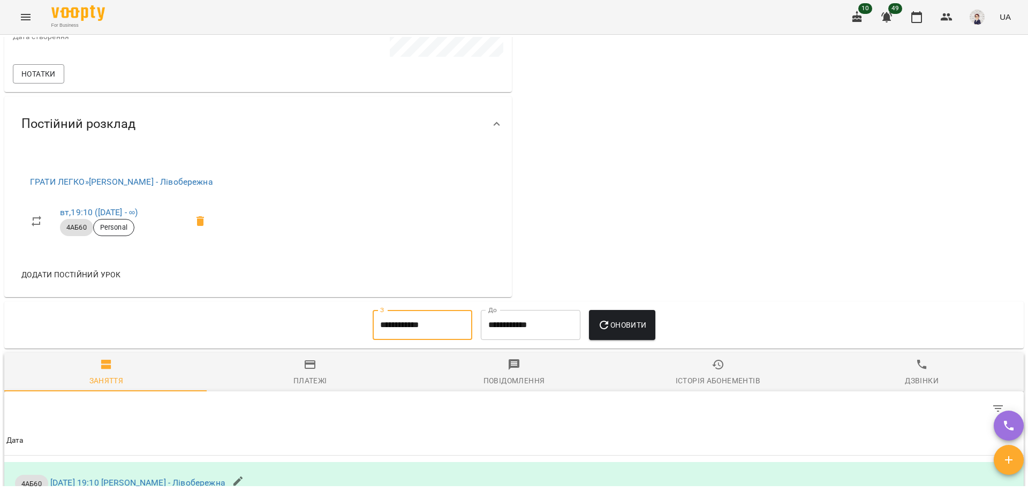
click at [615, 320] on span "Оновити" at bounding box center [622, 325] width 49 height 13
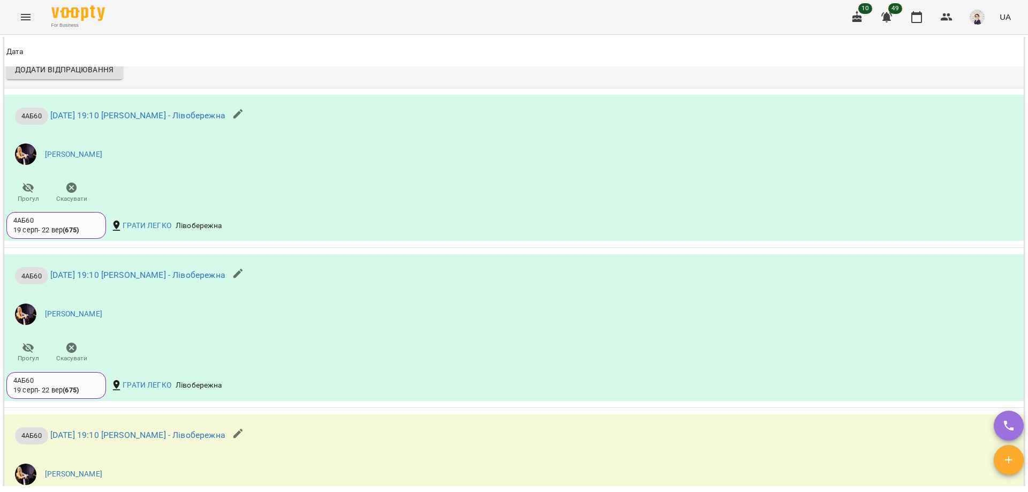
scroll to position [857, 0]
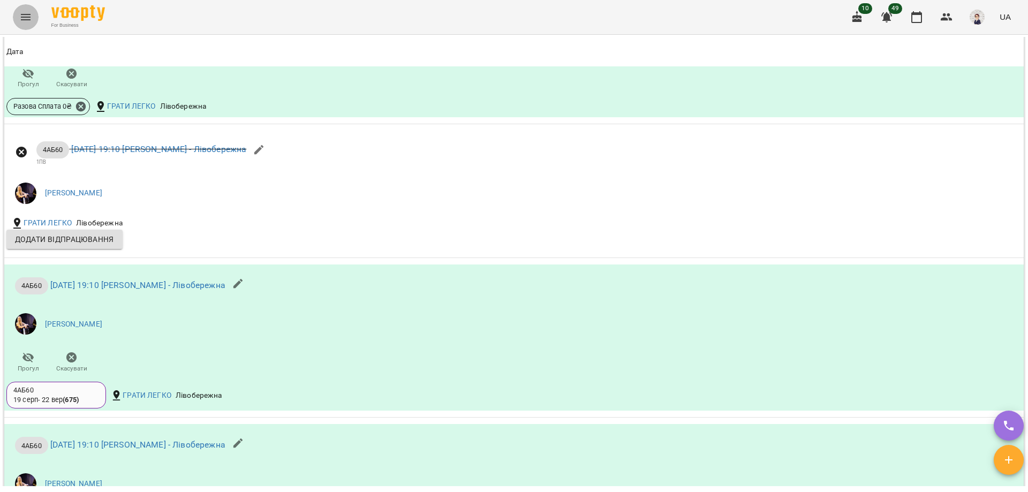
click at [29, 18] on icon "Menu" at bounding box center [25, 17] width 13 height 13
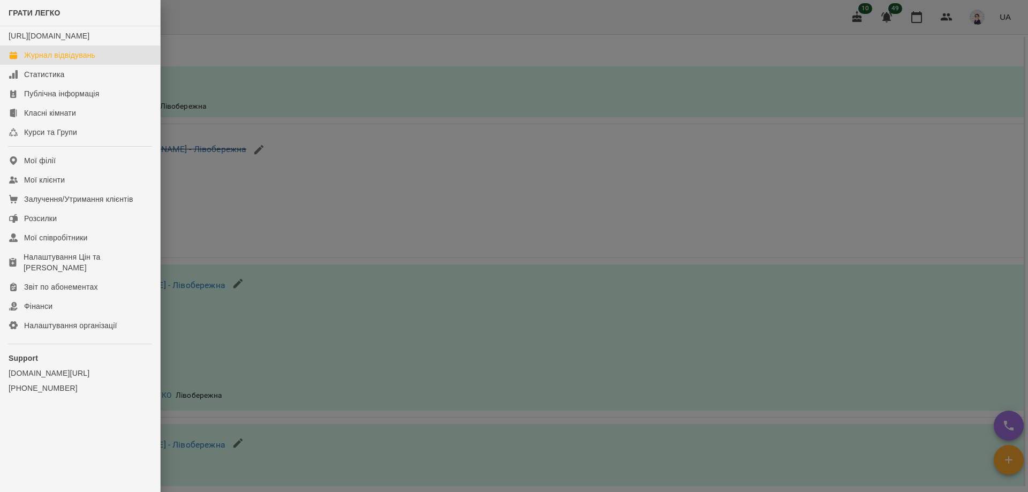
click at [44, 61] on div "Журнал відвідувань" at bounding box center [59, 55] width 71 height 11
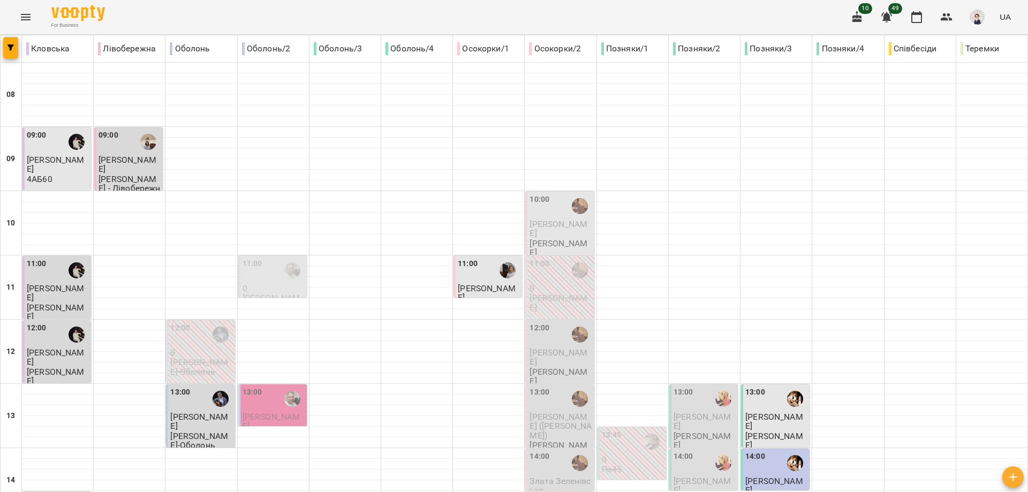
click at [27, 14] on icon "Menu" at bounding box center [26, 17] width 10 height 6
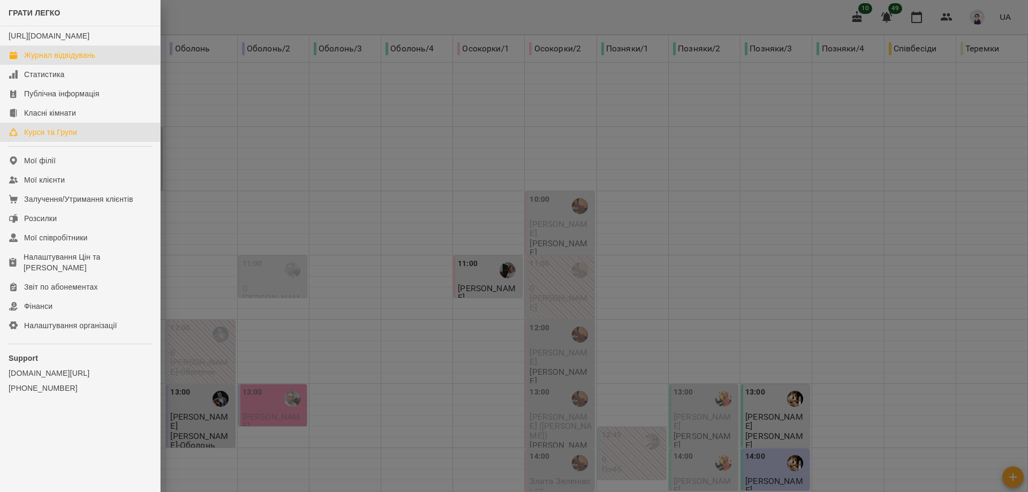
click at [47, 138] on div "Курси та Групи" at bounding box center [50, 132] width 53 height 11
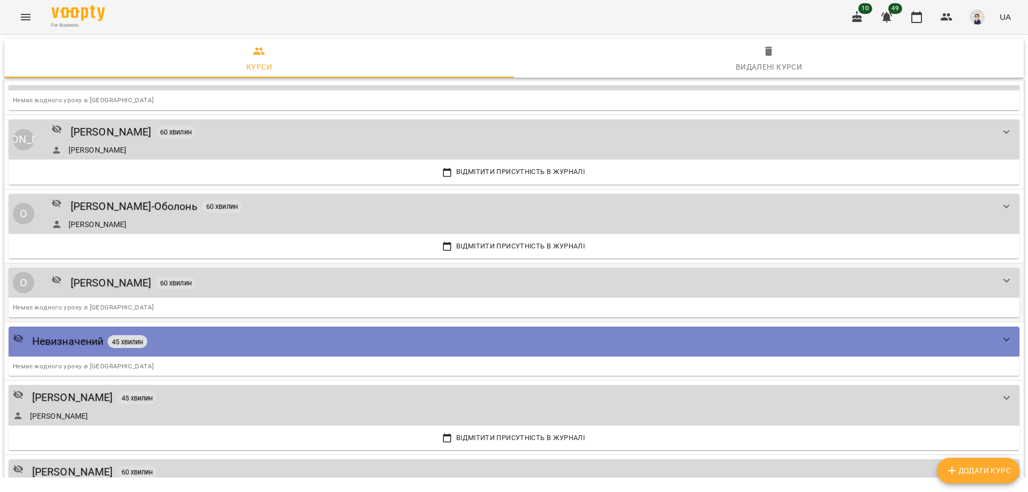
scroll to position [1232, 0]
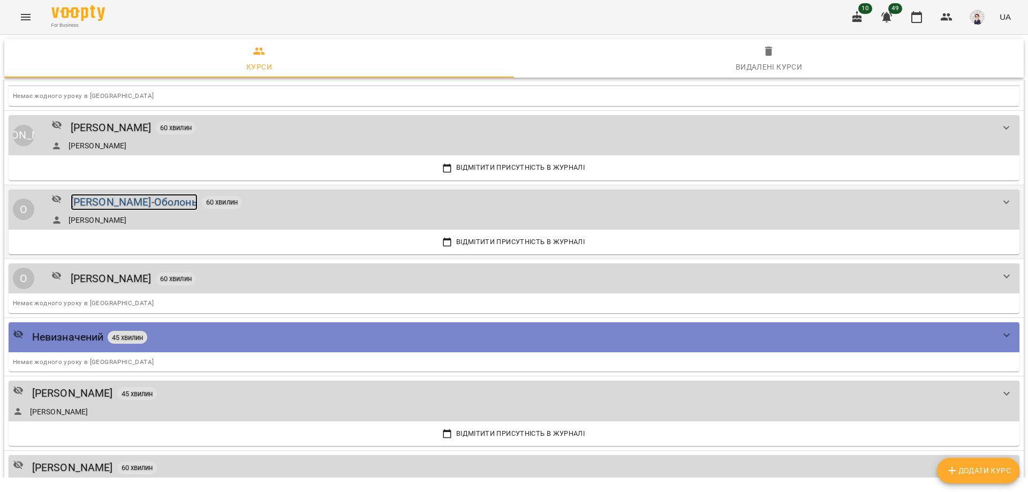
click at [153, 199] on div "[PERSON_NAME]-Оболонь" at bounding box center [134, 202] width 127 height 17
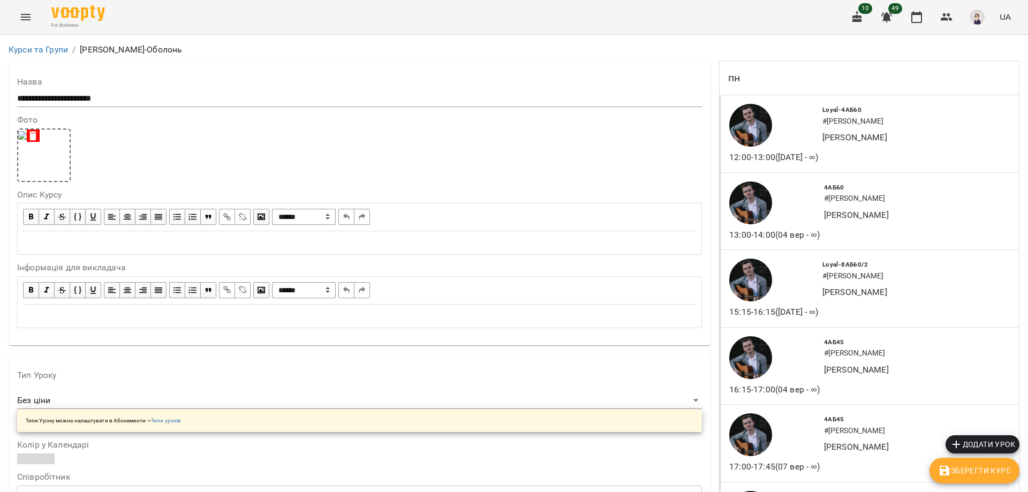
scroll to position [535, 0]
click at [21, 16] on icon "Menu" at bounding box center [25, 17] width 13 height 13
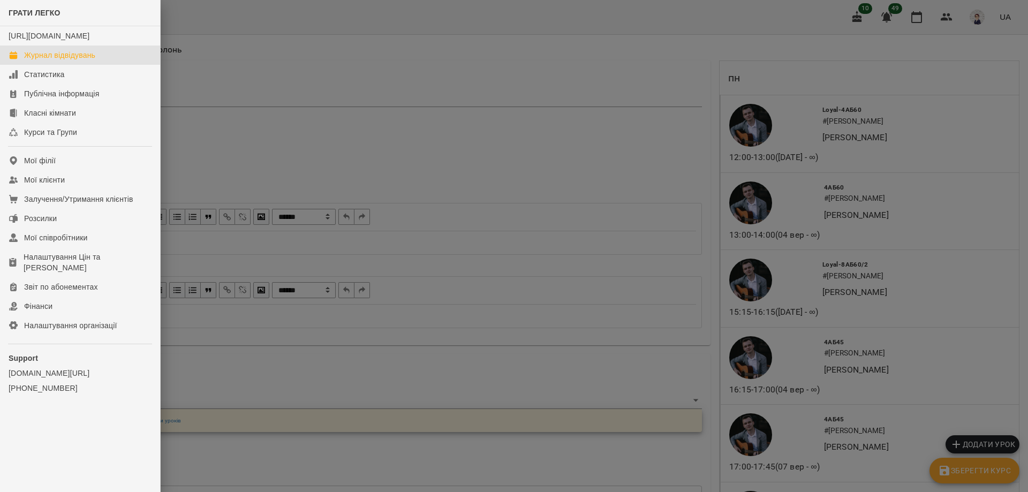
click at [49, 61] on div "Журнал відвідувань" at bounding box center [59, 55] width 71 height 11
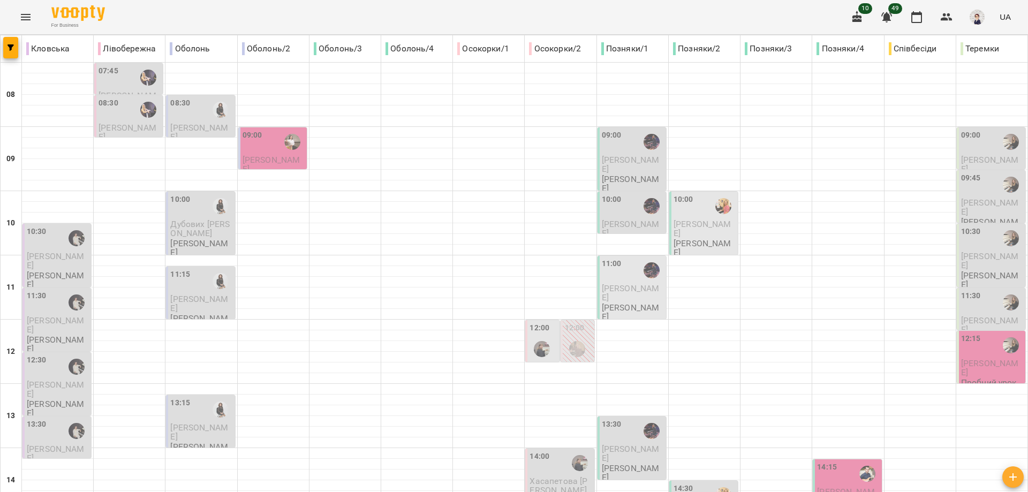
scroll to position [477, 0]
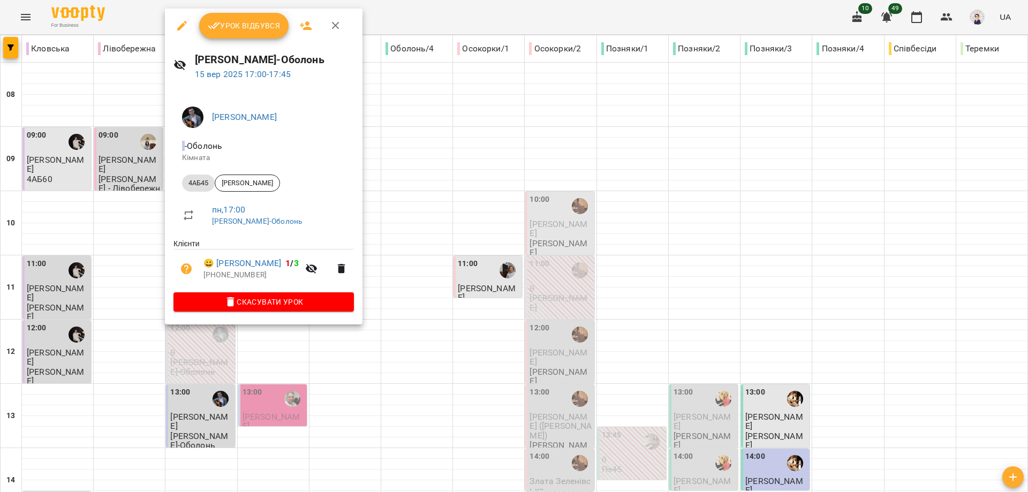
click at [399, 359] on div at bounding box center [514, 246] width 1028 height 492
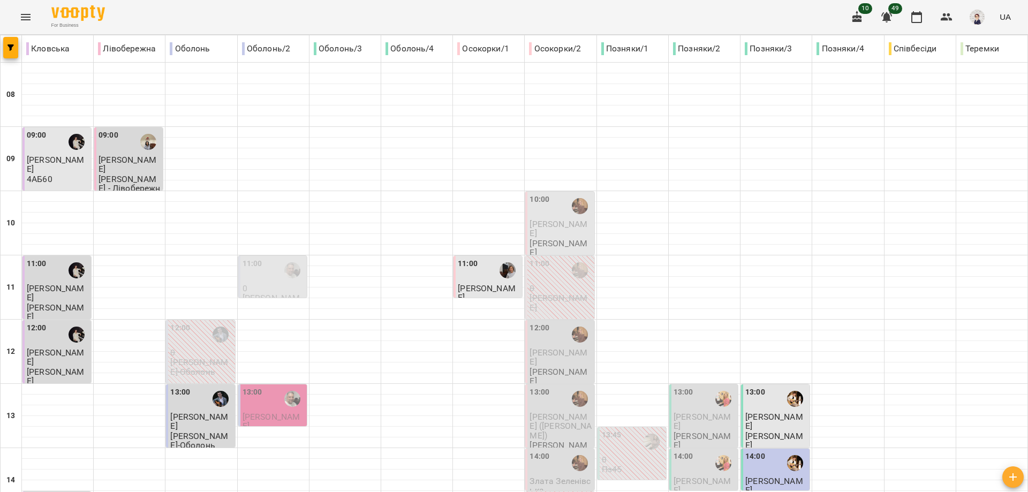
click at [25, 13] on icon "Menu" at bounding box center [25, 17] width 13 height 13
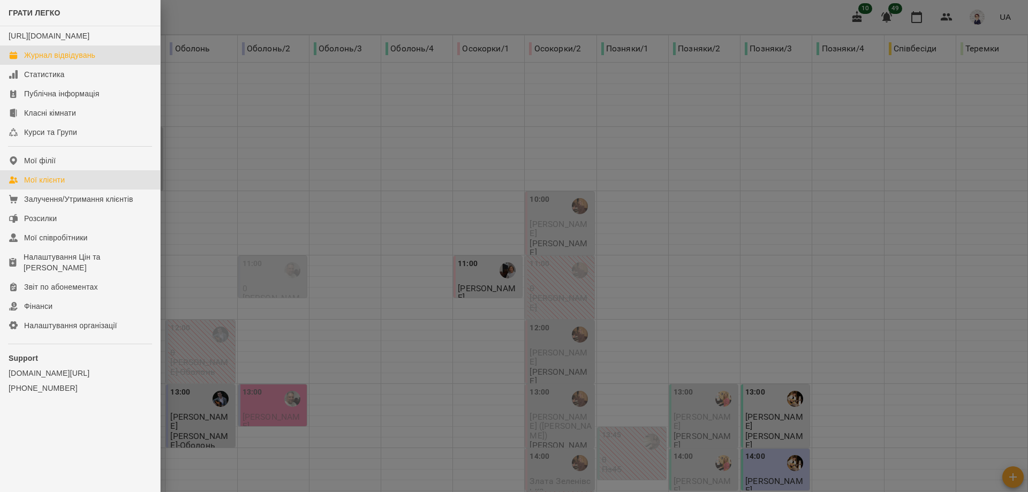
click at [71, 190] on link "Мої клієнти" at bounding box center [80, 179] width 160 height 19
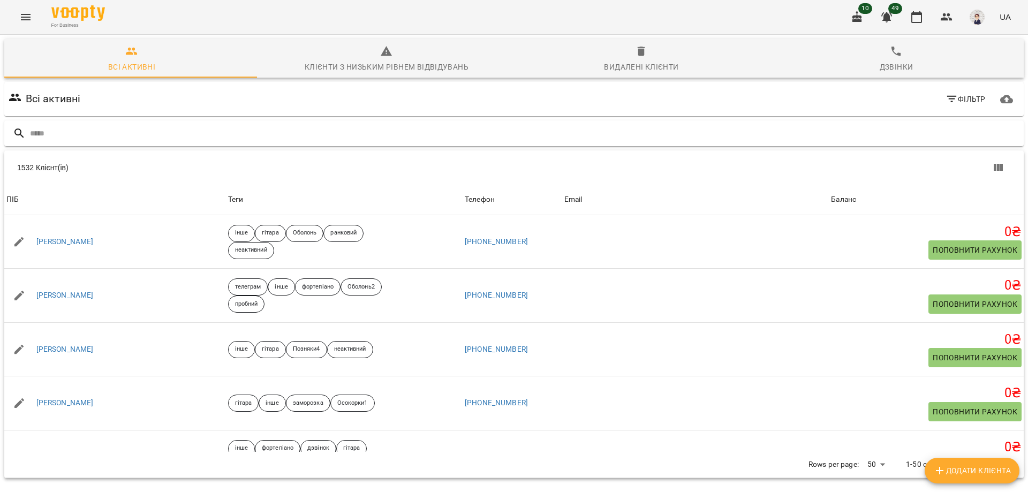
click at [92, 127] on input "text" at bounding box center [525, 134] width 990 height 18
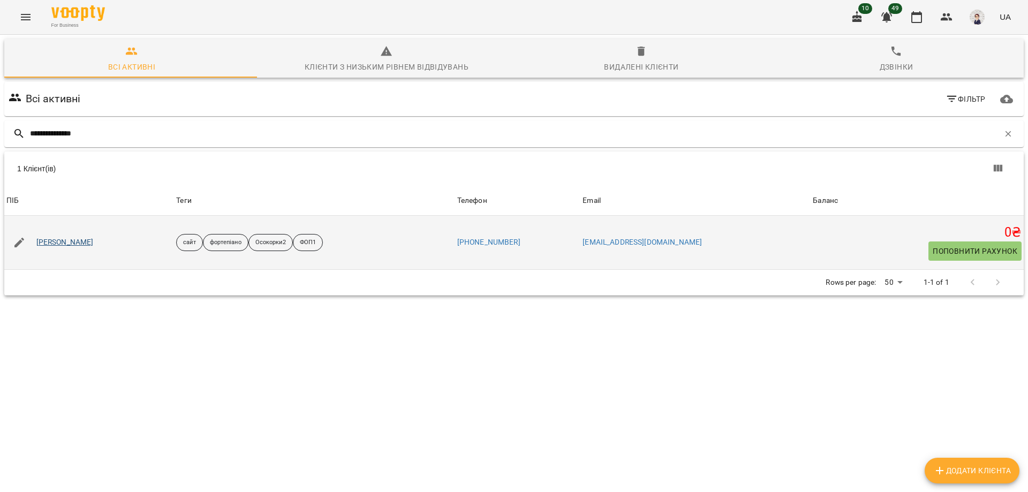
type input "**********"
click at [92, 246] on link "Новикова Карина" at bounding box center [64, 242] width 57 height 11
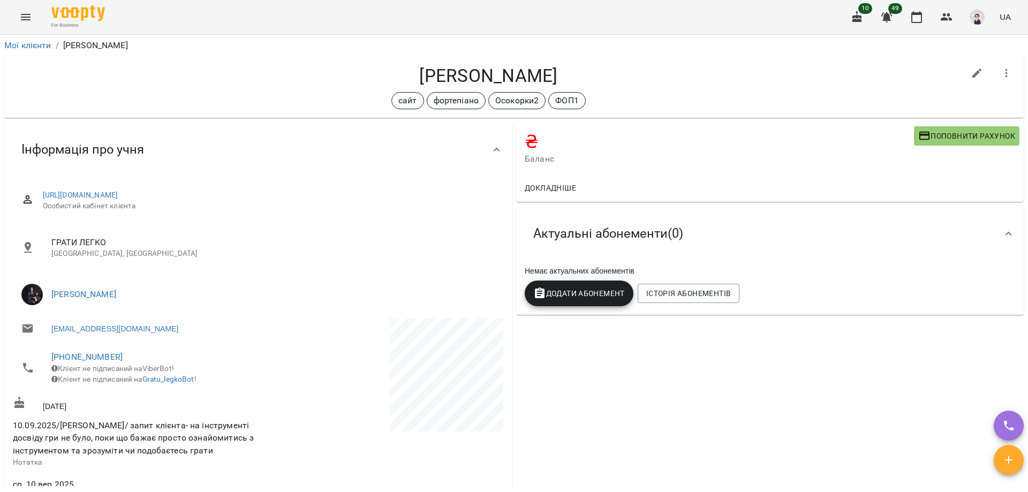
click at [27, 19] on icon "Menu" at bounding box center [25, 17] width 13 height 13
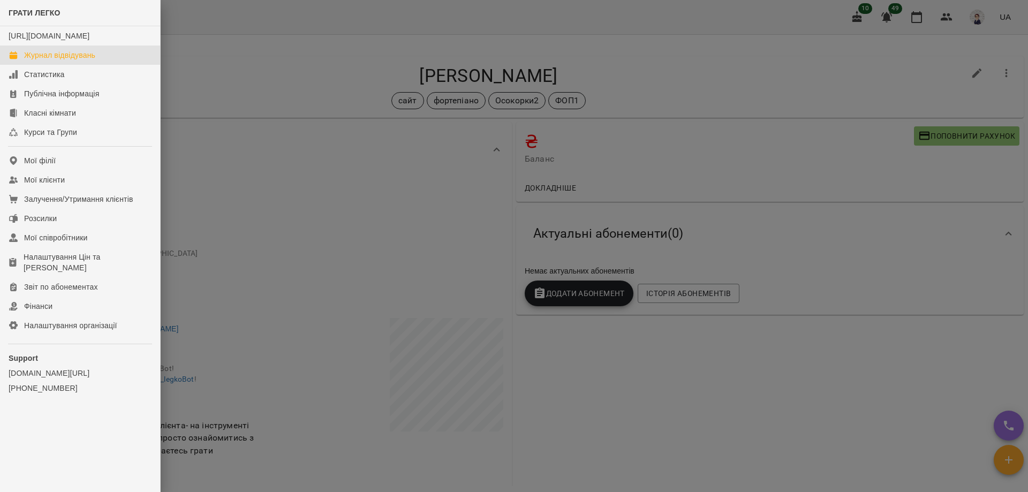
click at [56, 61] on div "Журнал відвідувань" at bounding box center [59, 55] width 71 height 11
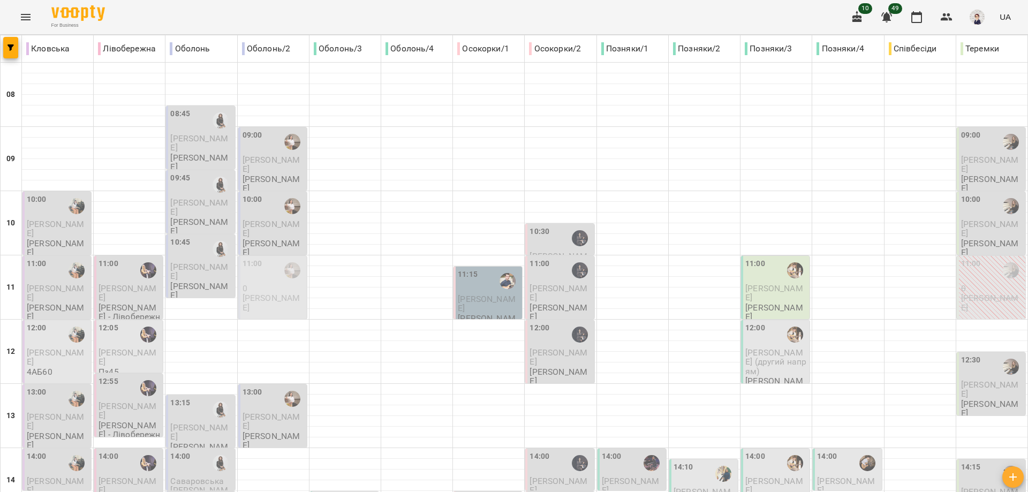
scroll to position [107, 0]
click at [542, 348] on p "[PERSON_NAME]" at bounding box center [561, 357] width 62 height 19
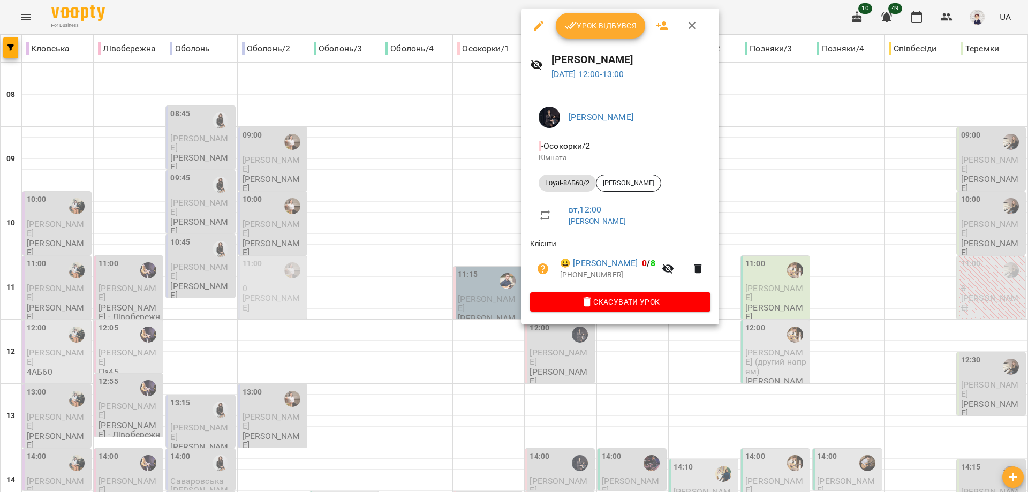
click at [482, 289] on div at bounding box center [514, 246] width 1028 height 492
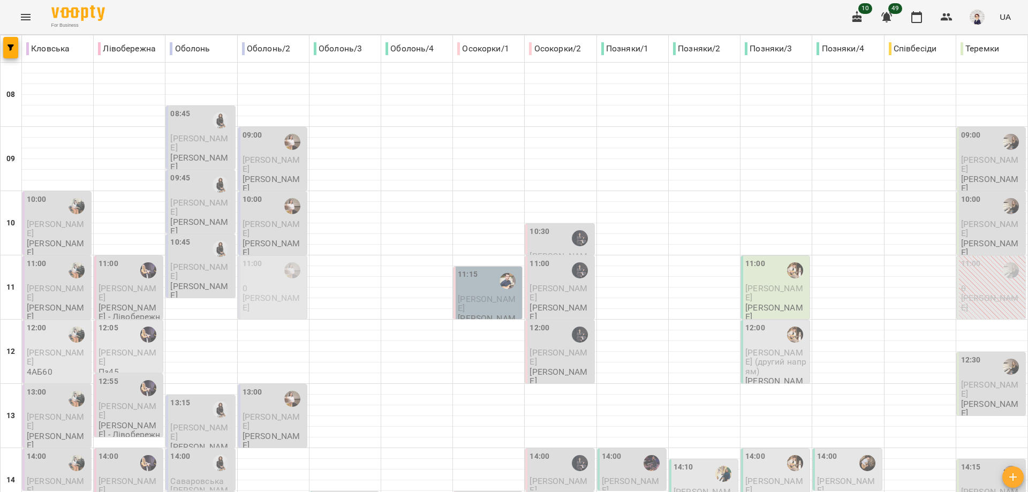
click at [20, 17] on icon "Menu" at bounding box center [25, 17] width 13 height 13
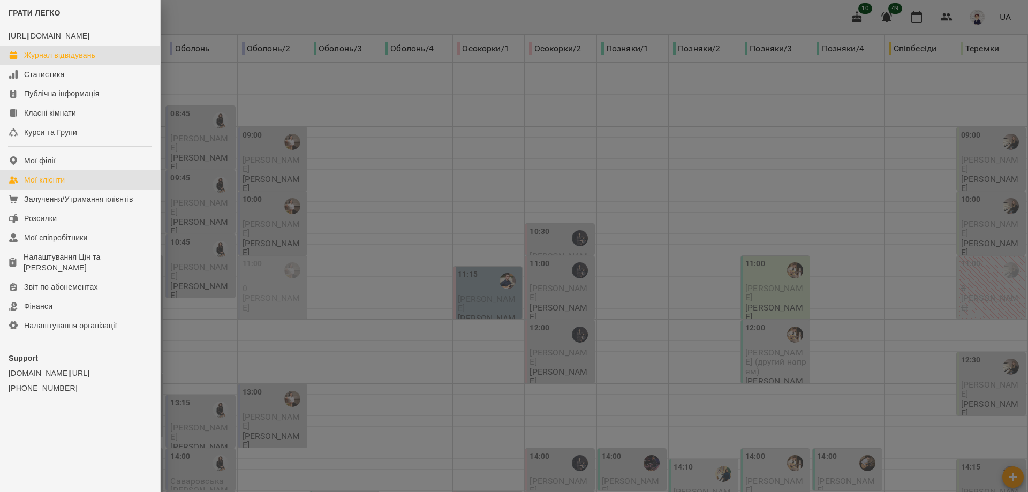
click at [69, 190] on link "Мої клієнти" at bounding box center [80, 179] width 160 height 19
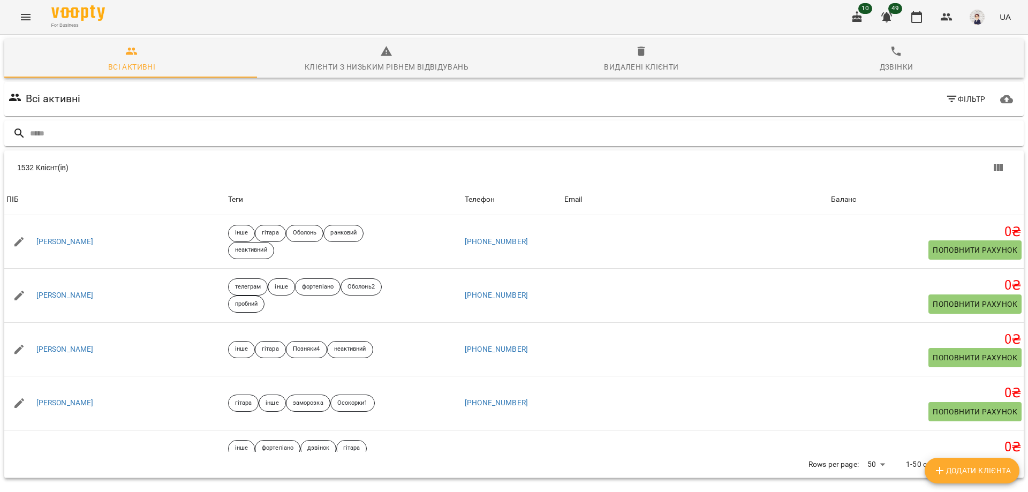
click at [154, 139] on input "text" at bounding box center [525, 134] width 990 height 18
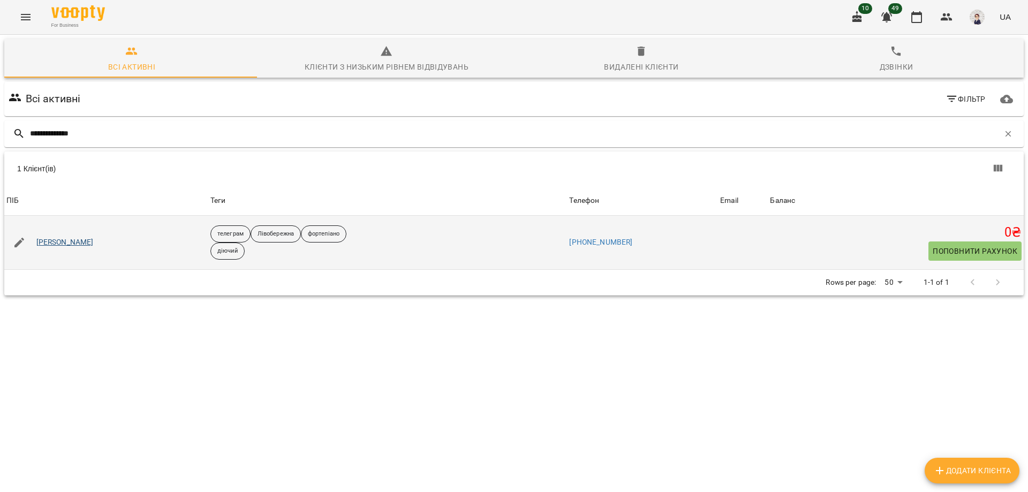
type input "**********"
click at [94, 239] on link "Олександра Панченко" at bounding box center [64, 242] width 57 height 11
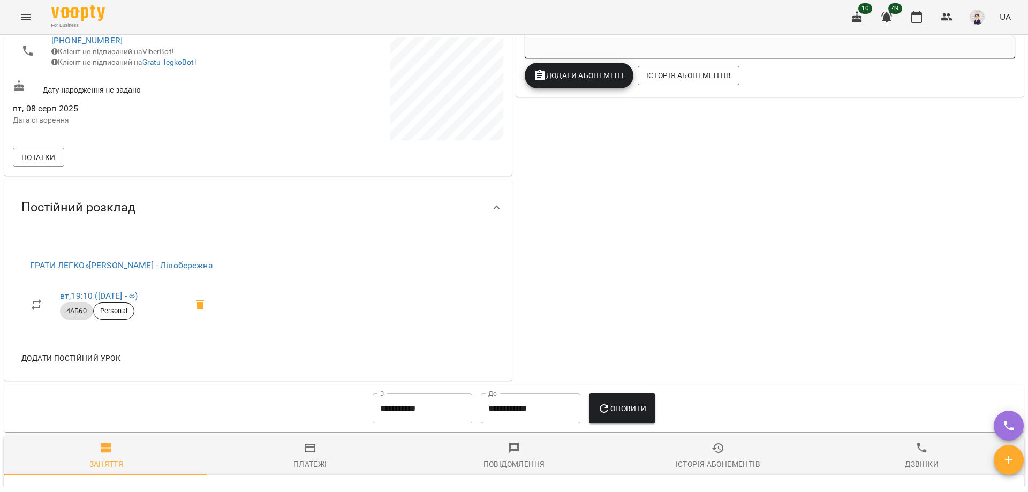
scroll to position [321, 0]
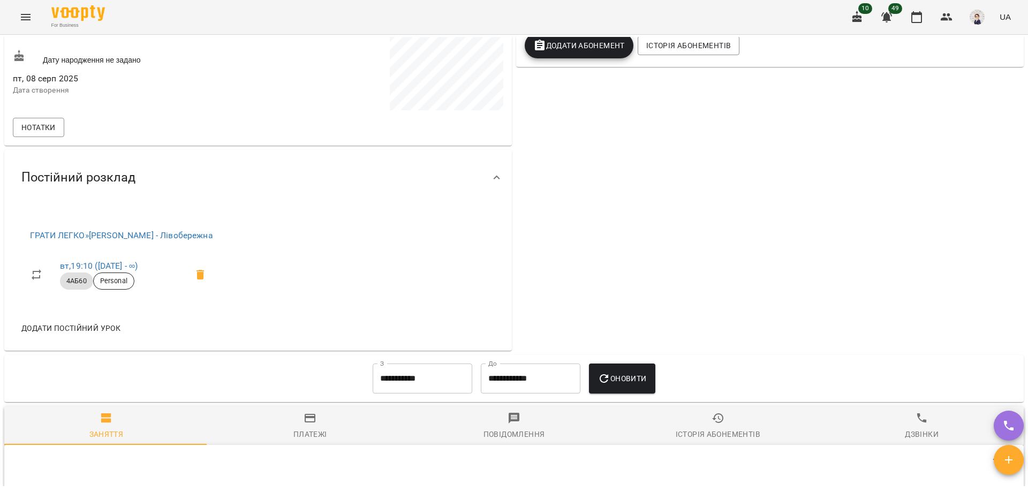
click at [419, 382] on input "**********" at bounding box center [423, 379] width 100 height 30
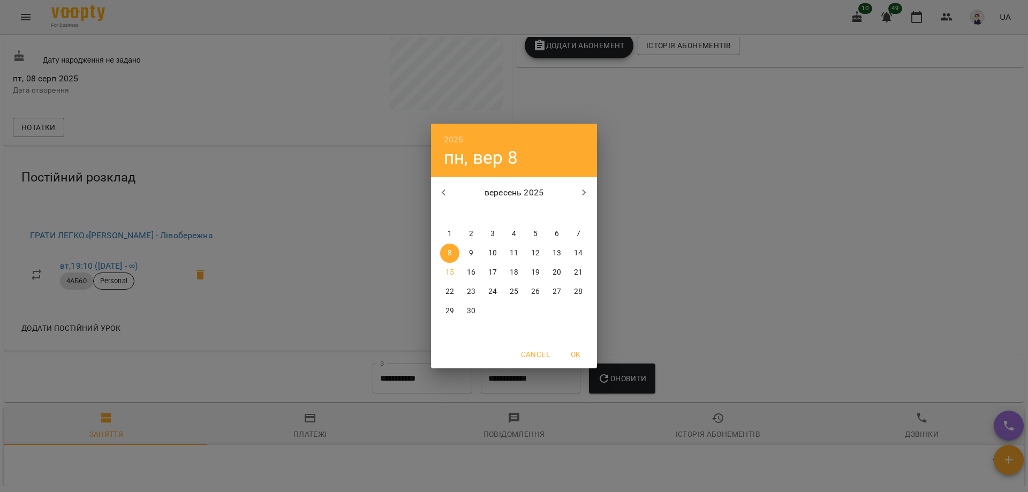
click at [447, 194] on icon "button" at bounding box center [443, 192] width 13 height 13
click at [472, 288] on p "19" at bounding box center [471, 291] width 9 height 11
type input "**********"
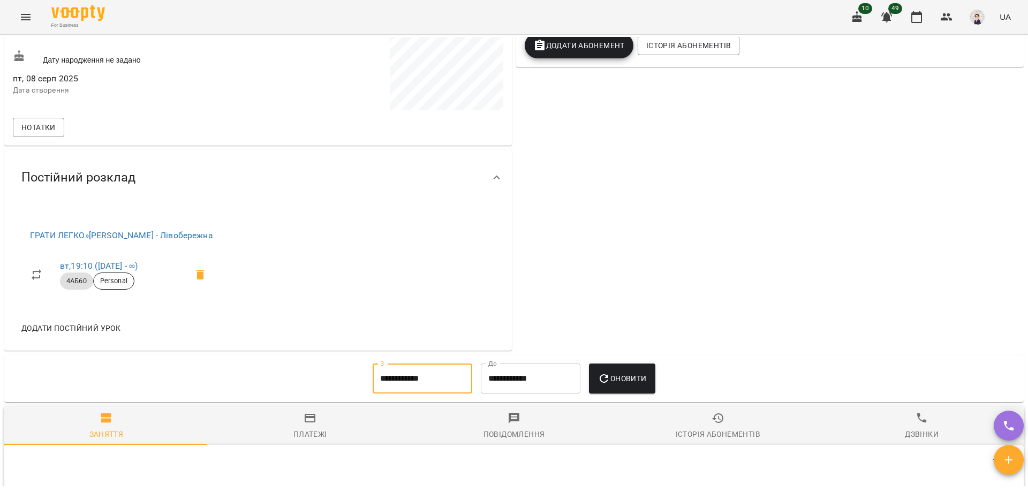
click at [625, 375] on span "Оновити" at bounding box center [622, 378] width 49 height 13
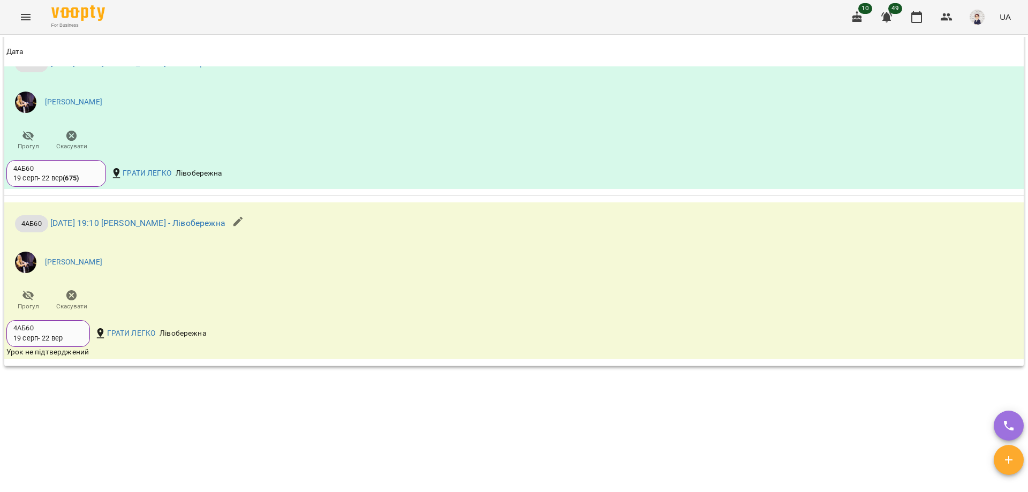
scroll to position [1249, 0]
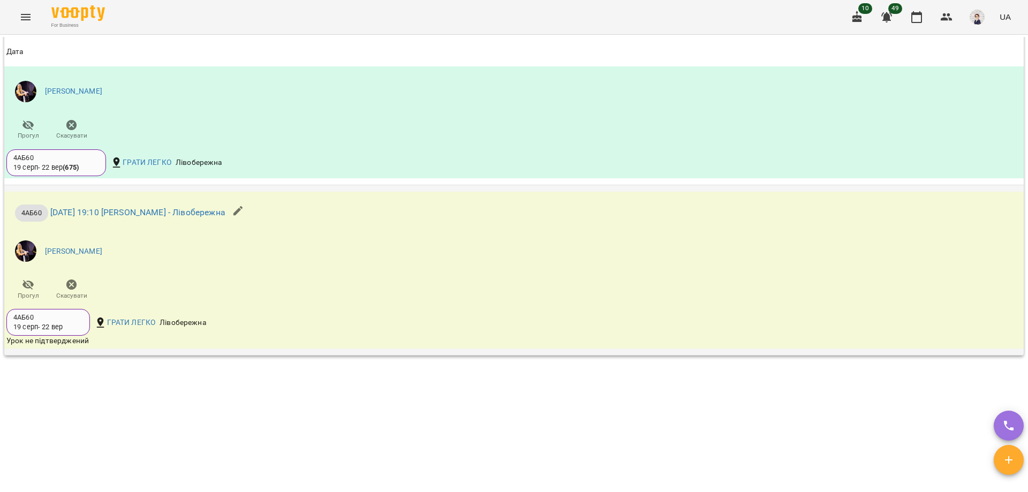
scroll to position [752, 0]
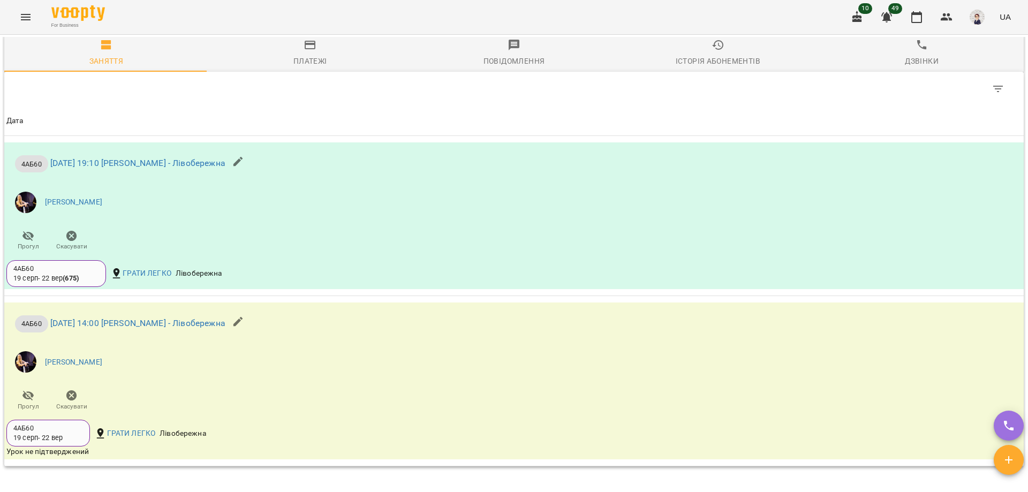
scroll to position [696, 0]
click at [17, 18] on button "Menu" at bounding box center [26, 17] width 26 height 26
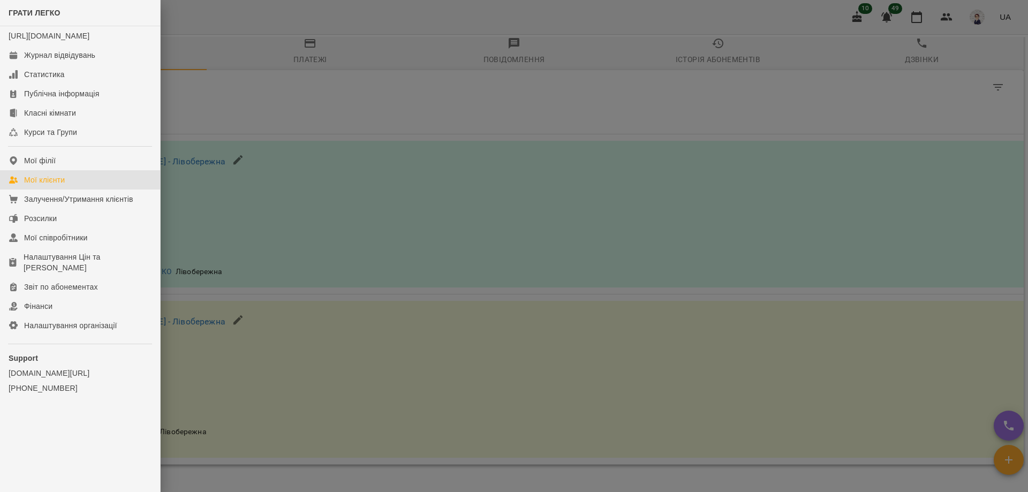
click at [59, 184] on link "Мої клієнти" at bounding box center [80, 179] width 160 height 19
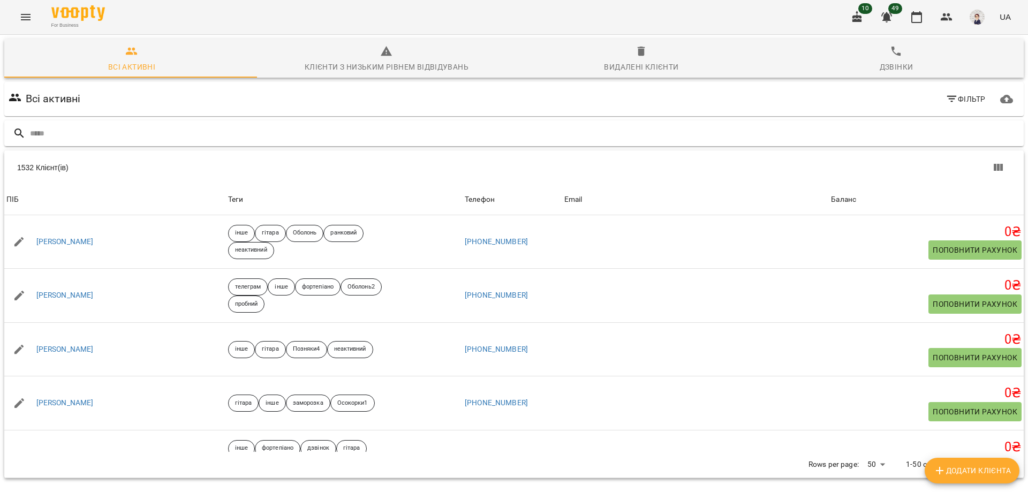
click at [77, 126] on input "text" at bounding box center [525, 134] width 990 height 18
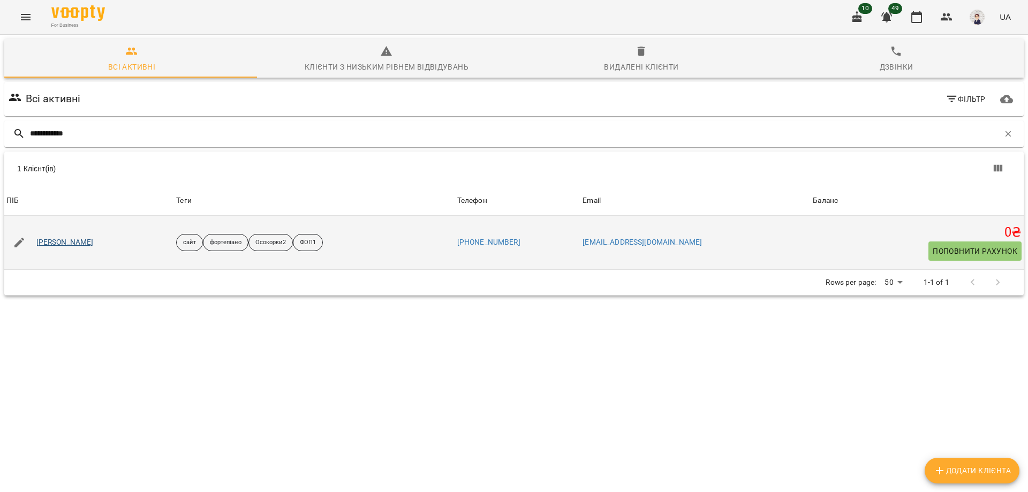
type input "**********"
click at [66, 241] on link "[PERSON_NAME]" at bounding box center [64, 242] width 57 height 11
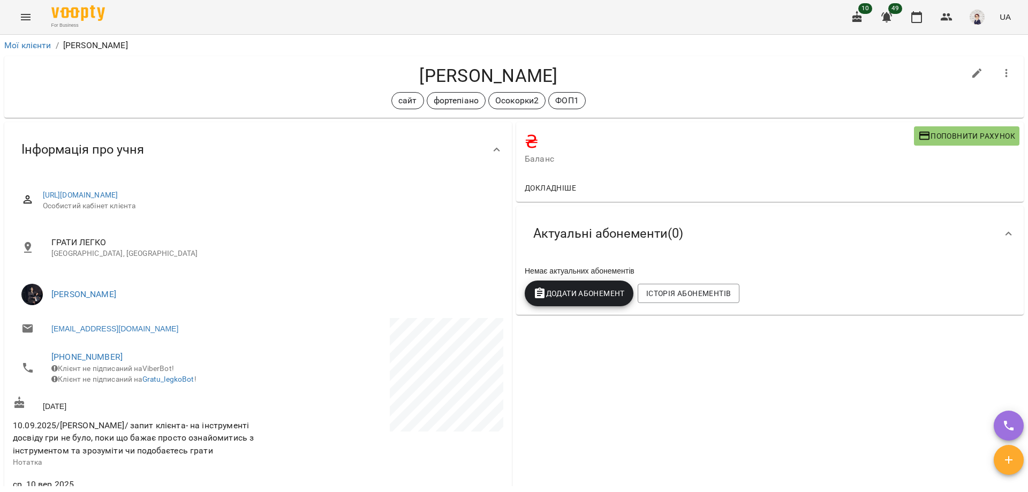
click at [23, 17] on icon "Menu" at bounding box center [25, 17] width 13 height 13
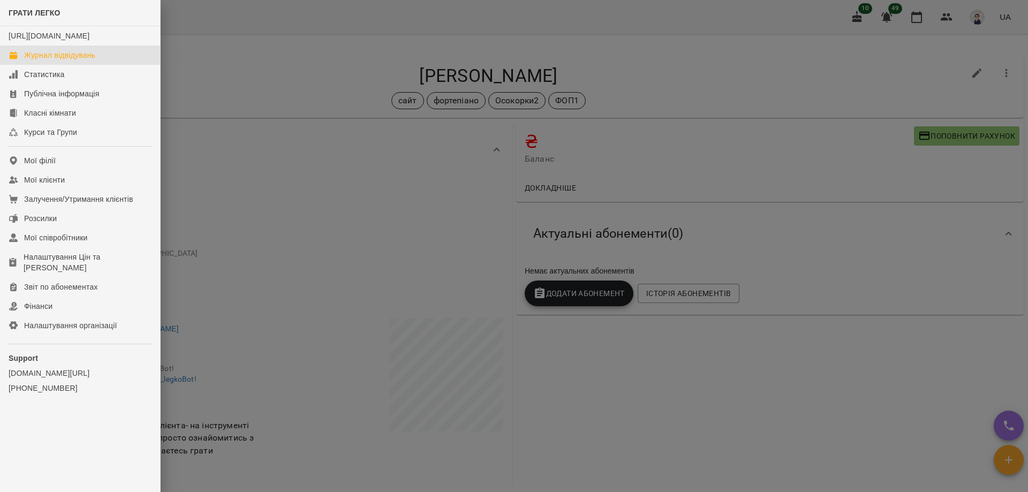
click at [56, 61] on div "Журнал відвідувань" at bounding box center [59, 55] width 71 height 11
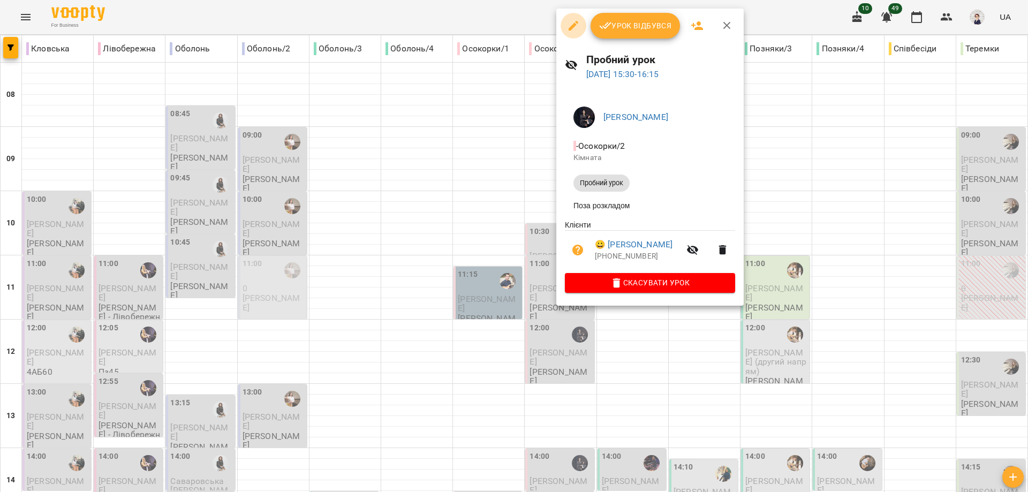
click at [569, 26] on icon "button" at bounding box center [573, 25] width 13 height 13
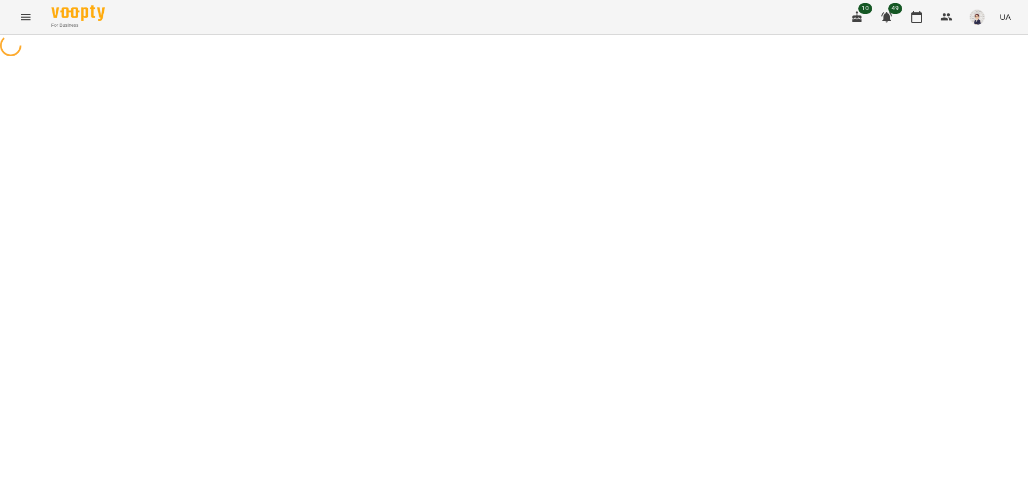
select select "**********"
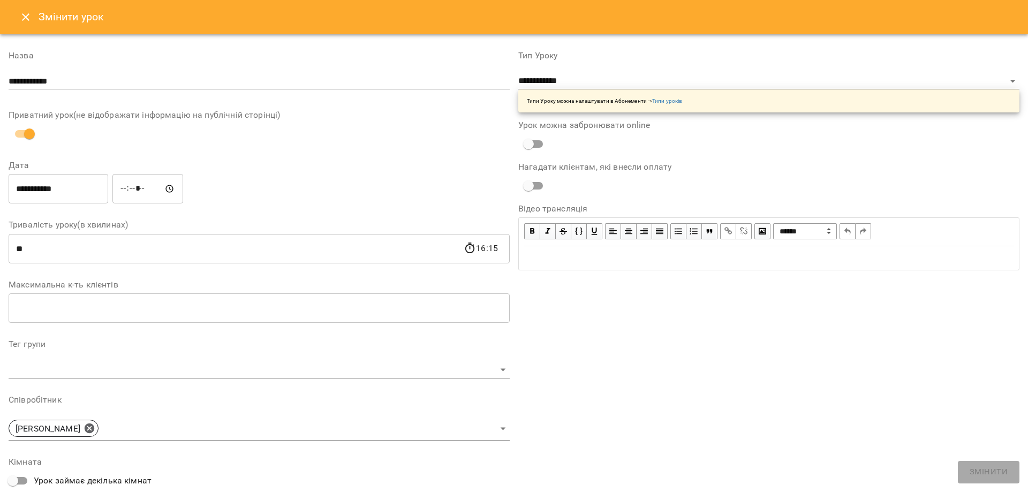
click at [131, 190] on input "*****" at bounding box center [147, 189] width 71 height 30
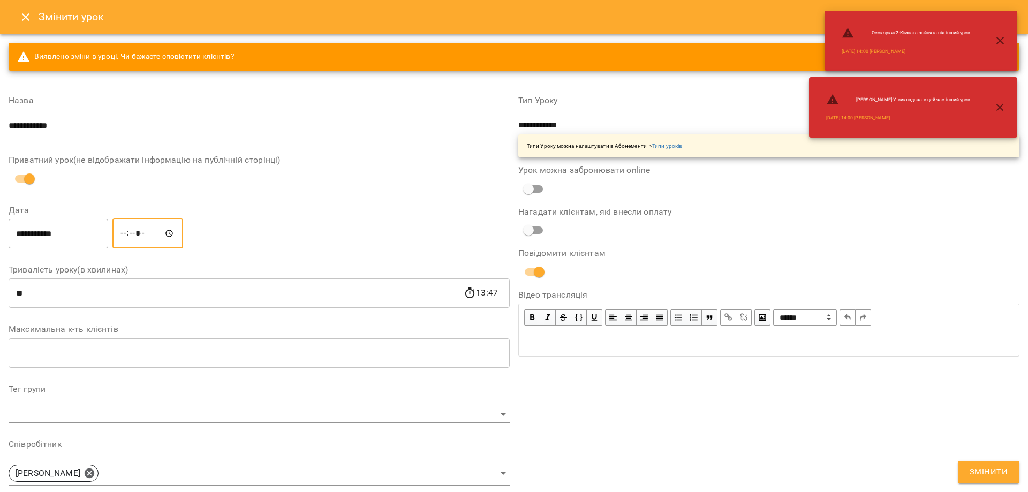
type input "*****"
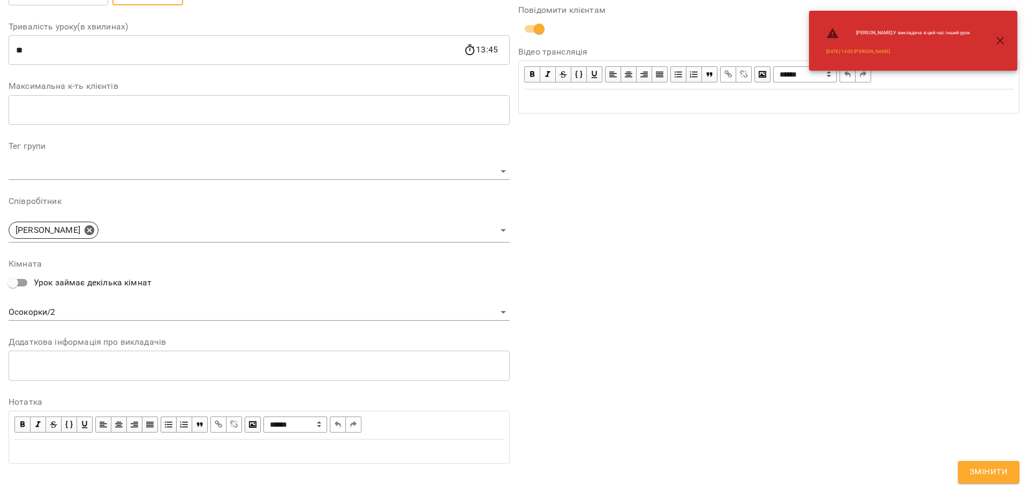
scroll to position [253, 0]
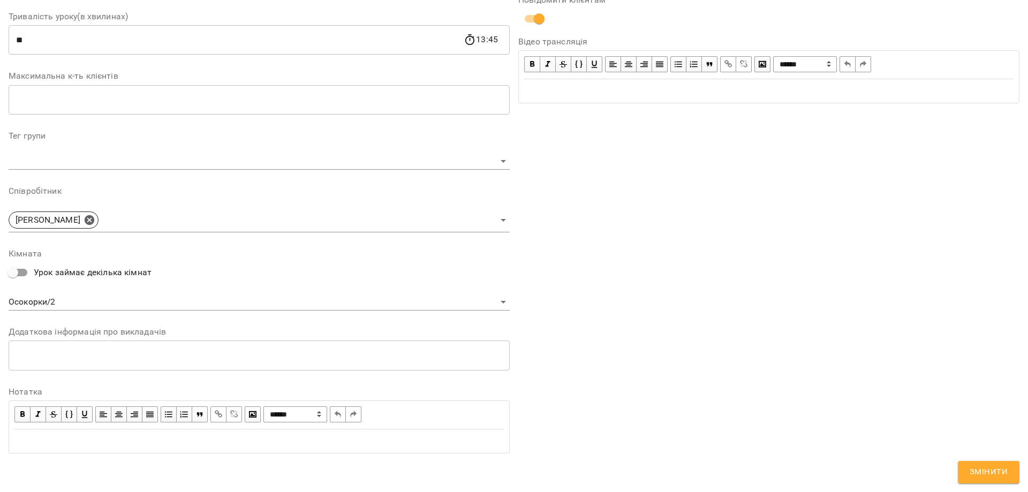
click at [982, 470] on span "Змінити" at bounding box center [989, 472] width 38 height 14
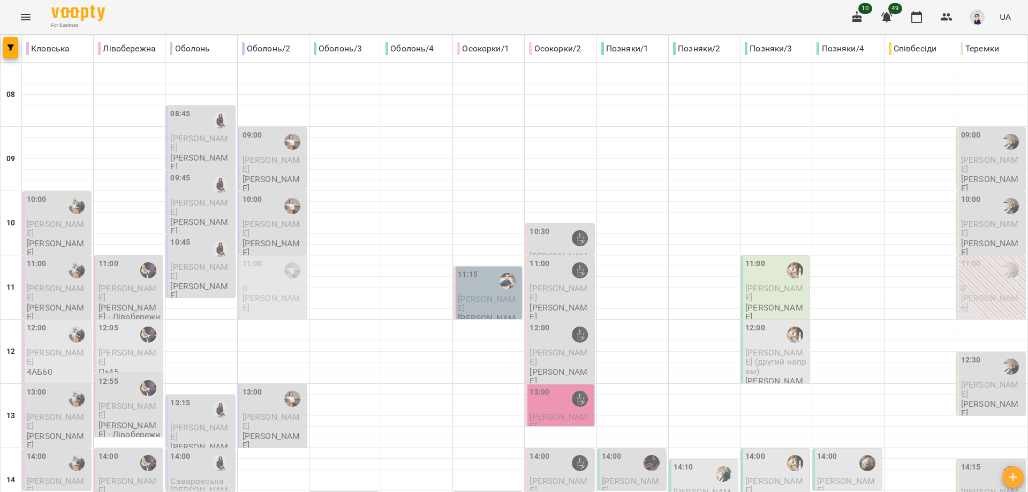
scroll to position [214, 0]
click at [552, 387] on div "13:00" at bounding box center [561, 399] width 62 height 25
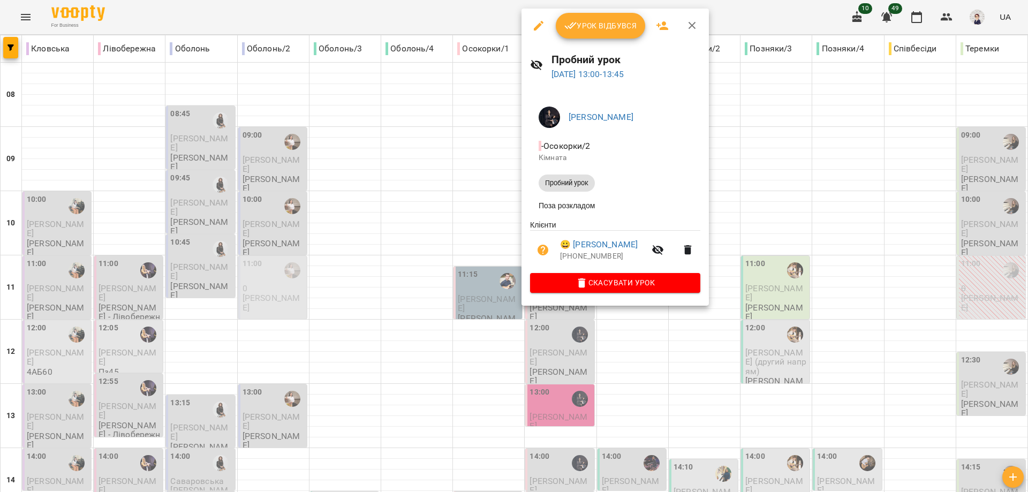
click at [469, 208] on div at bounding box center [514, 246] width 1028 height 492
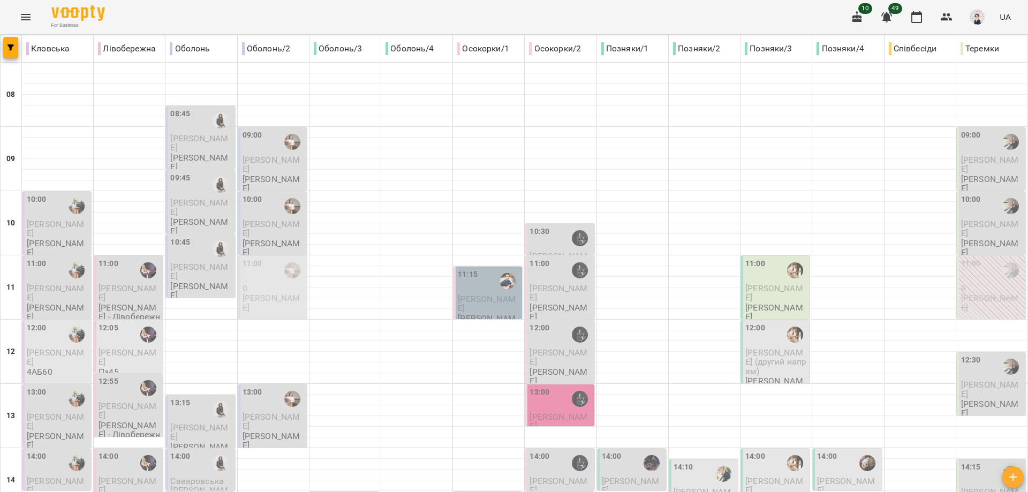
click at [28, 13] on icon "Menu" at bounding box center [25, 17] width 13 height 13
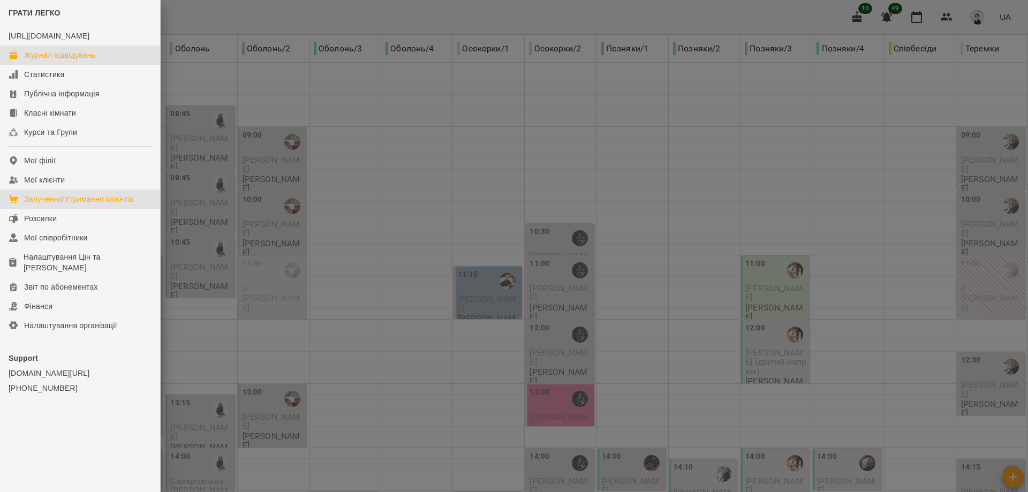
click at [67, 205] on div "Залучення/Утримання клієнтів" at bounding box center [78, 199] width 109 height 11
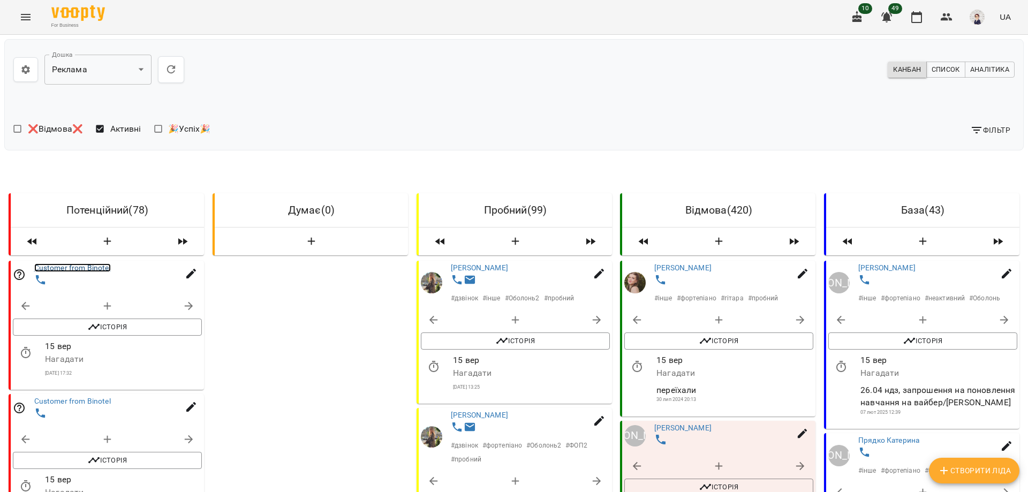
click at [89, 264] on link "Customer from Binotel" at bounding box center [72, 267] width 77 height 9
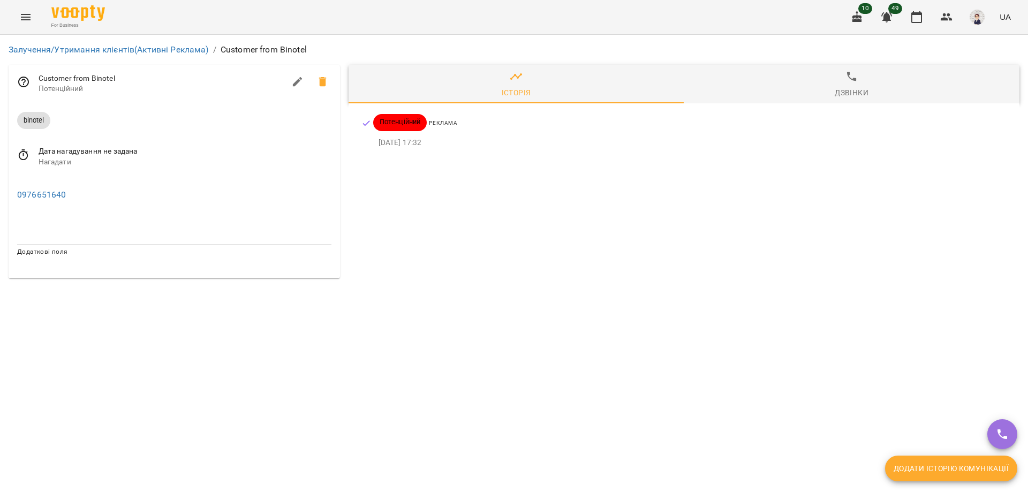
click at [297, 82] on icon "button" at bounding box center [297, 82] width 10 height 10
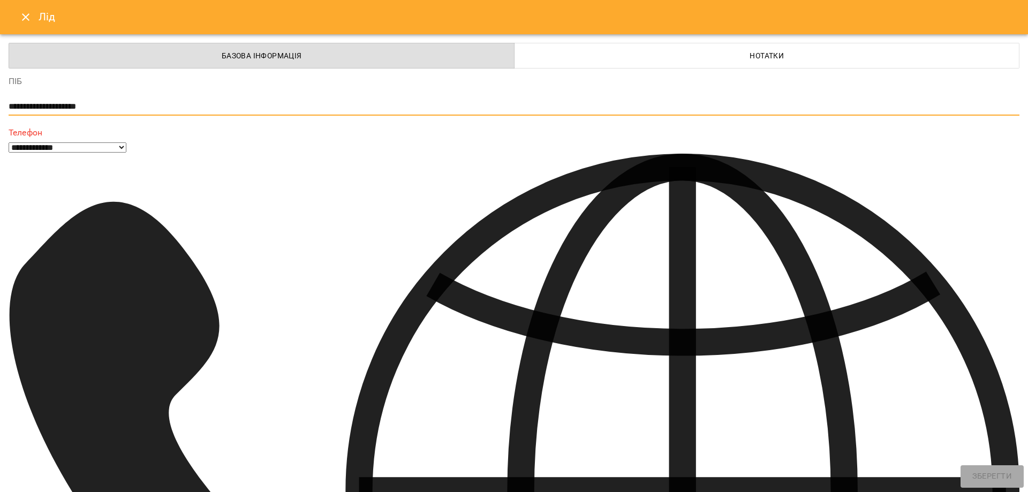
drag, startPoint x: 186, startPoint y: 103, endPoint x: 0, endPoint y: 119, distance: 187.1
click at [0, 119] on div "**********" at bounding box center [514, 246] width 1028 height 492
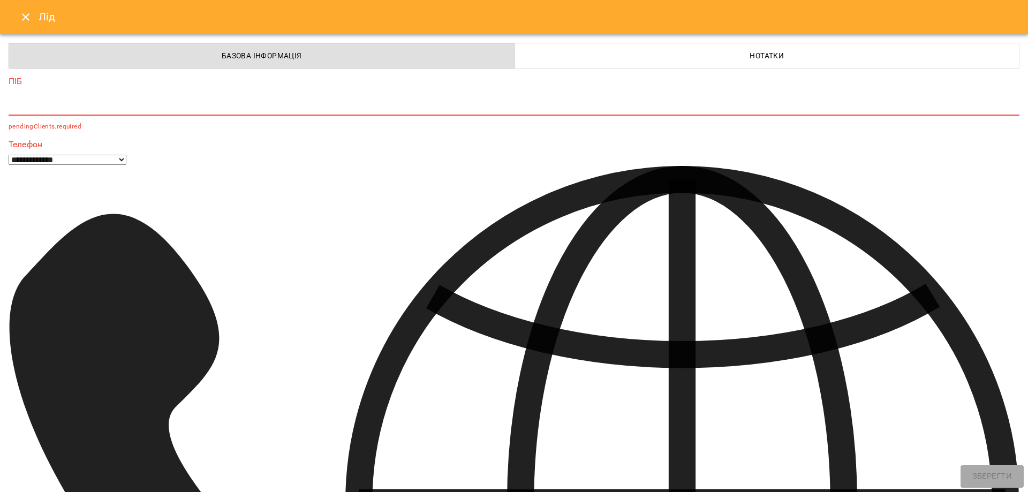
click at [84, 108] on textarea at bounding box center [510, 107] width 1003 height 10
paste textarea "**********"
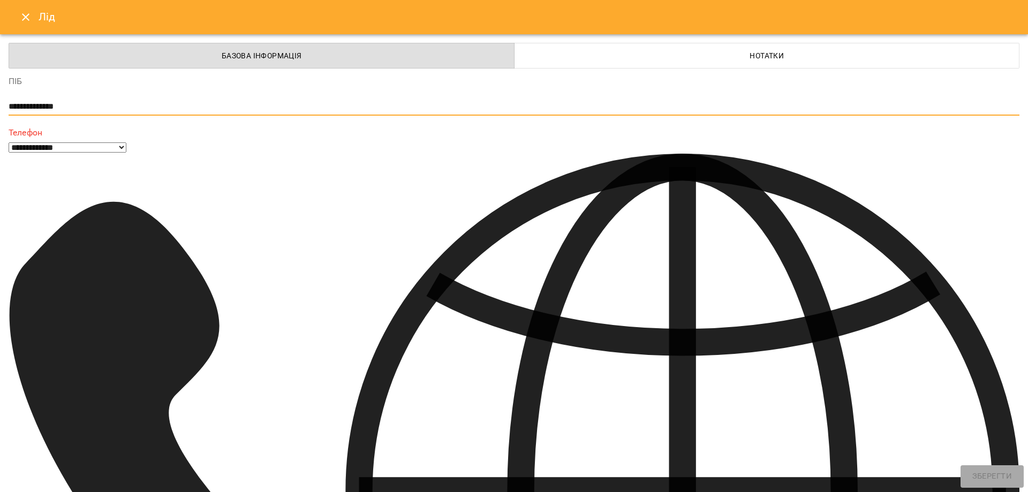
type textarea "**********"
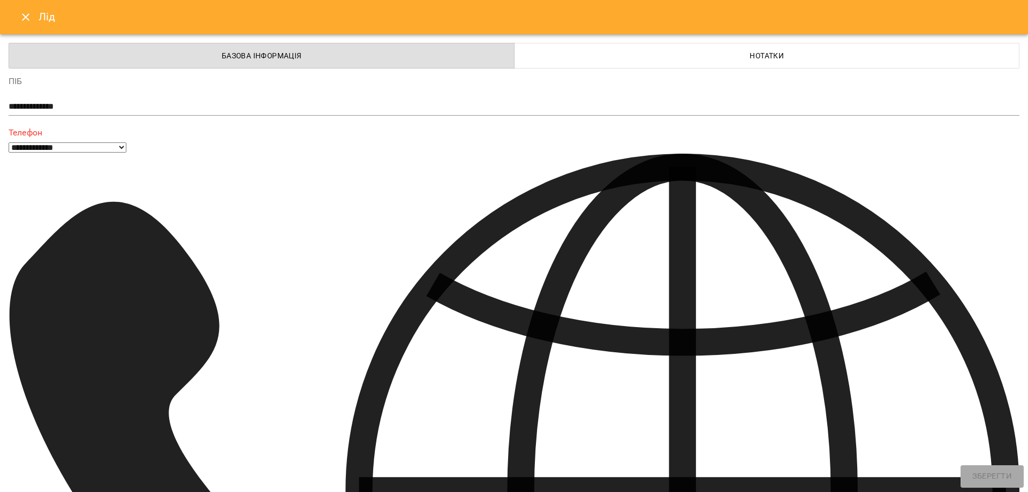
type input "**********"
select select "**"
type input "**********"
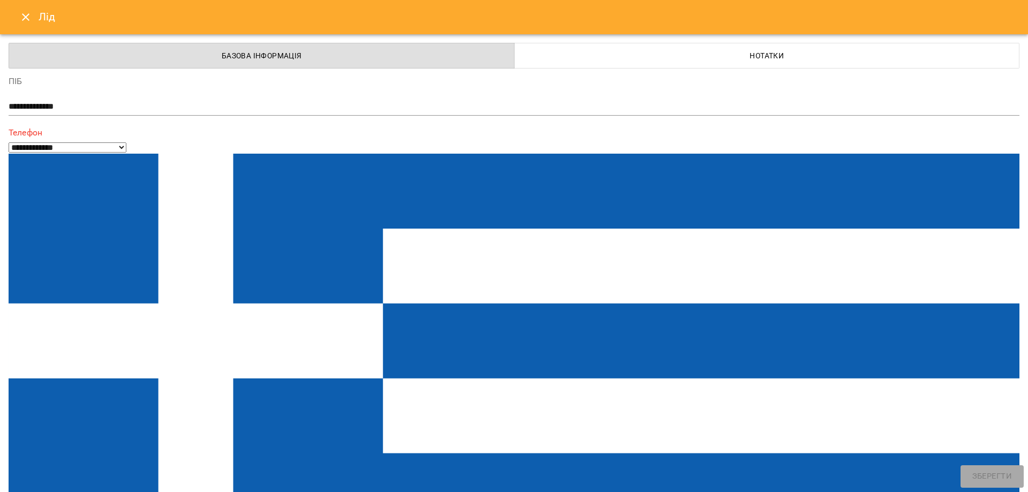
select select "**"
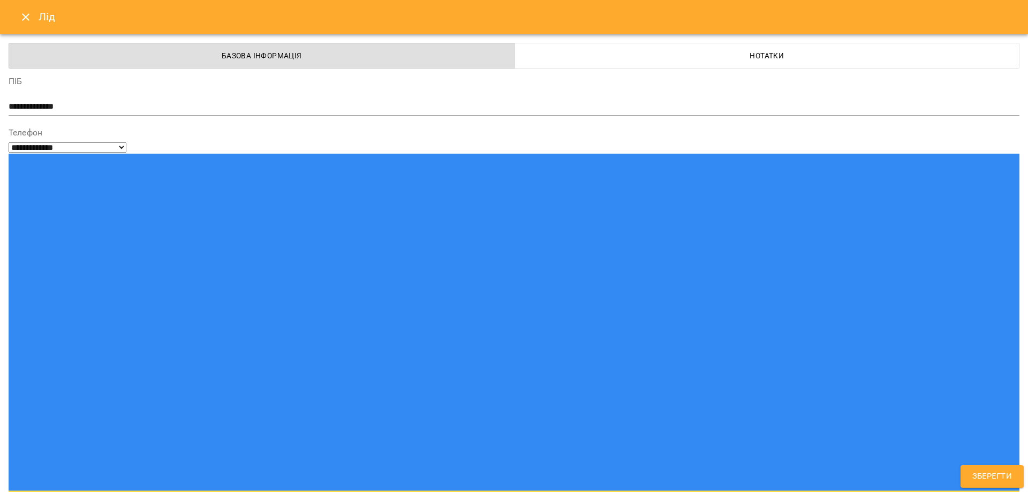
type input "**********"
paste input "**********"
type input "**********"
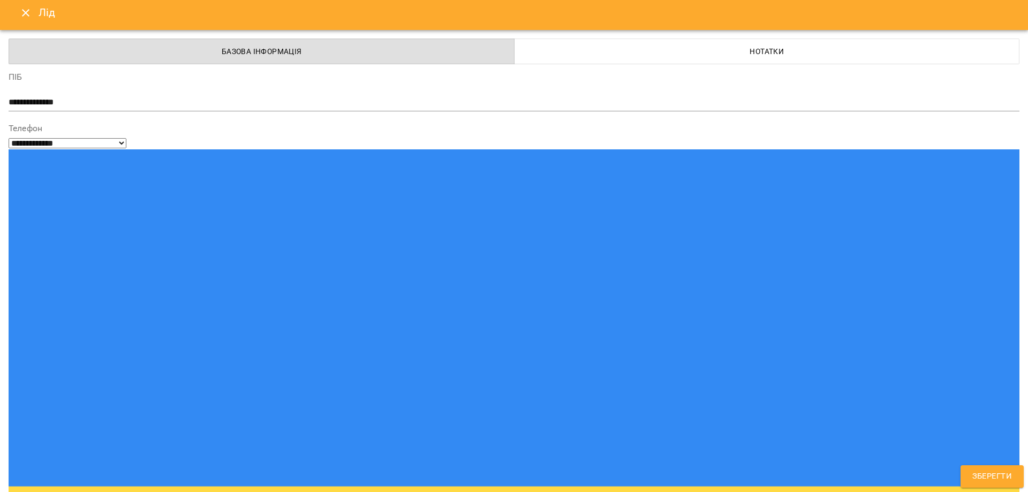
scroll to position [7, 0]
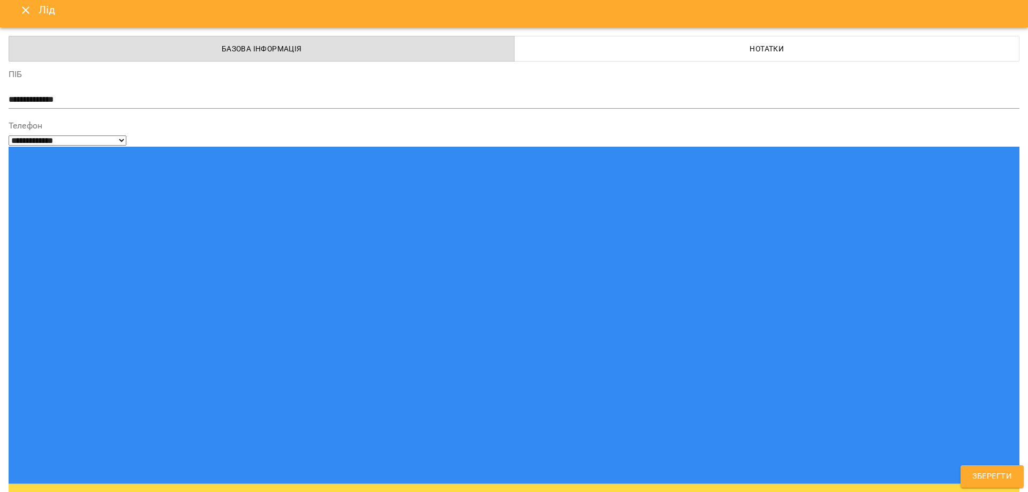
type input "***"
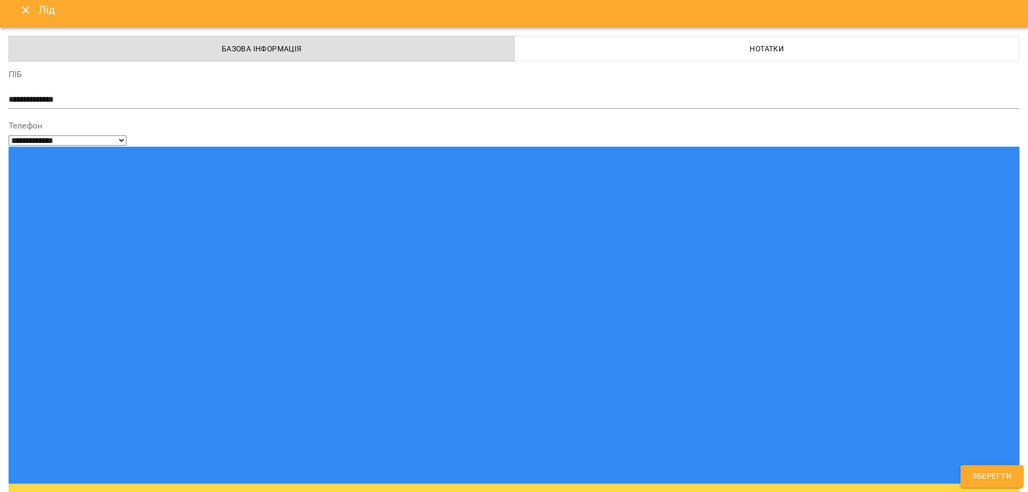
type input "**"
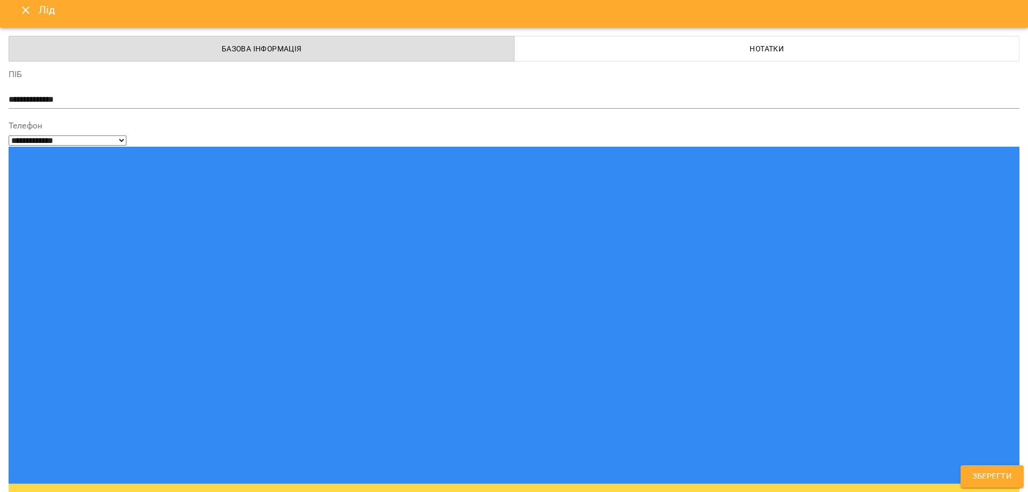
type input "***"
select select "**********"
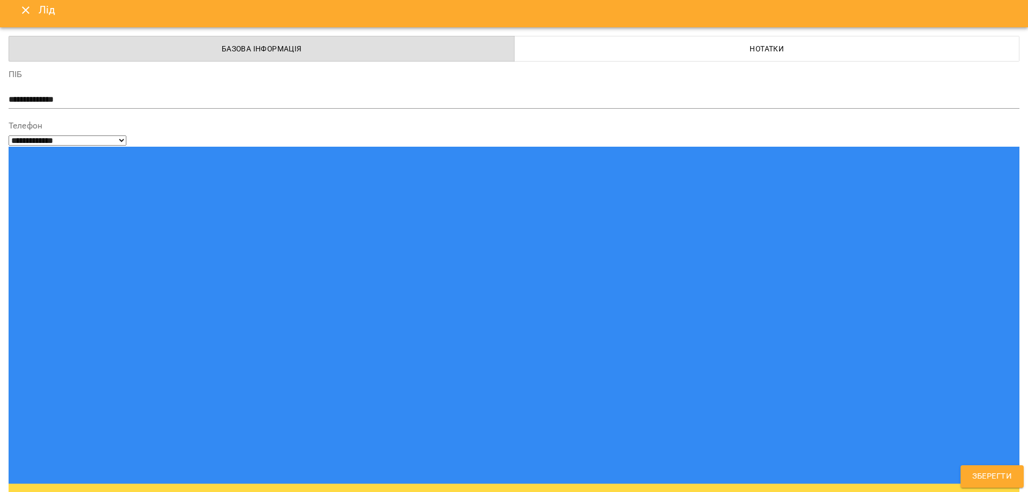
click at [981, 478] on span "Зберегти" at bounding box center [992, 477] width 40 height 14
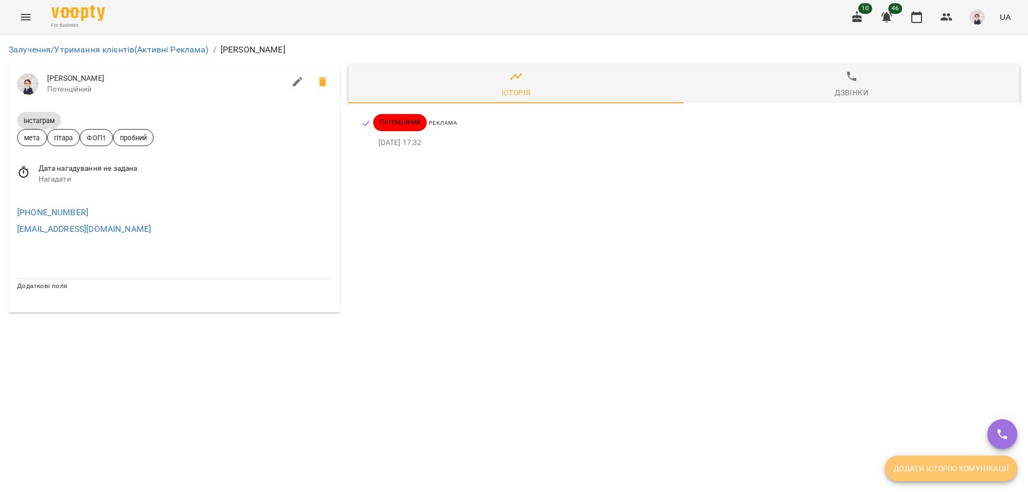
click at [919, 474] on span "Додати історію комунікації" at bounding box center [951, 468] width 115 height 13
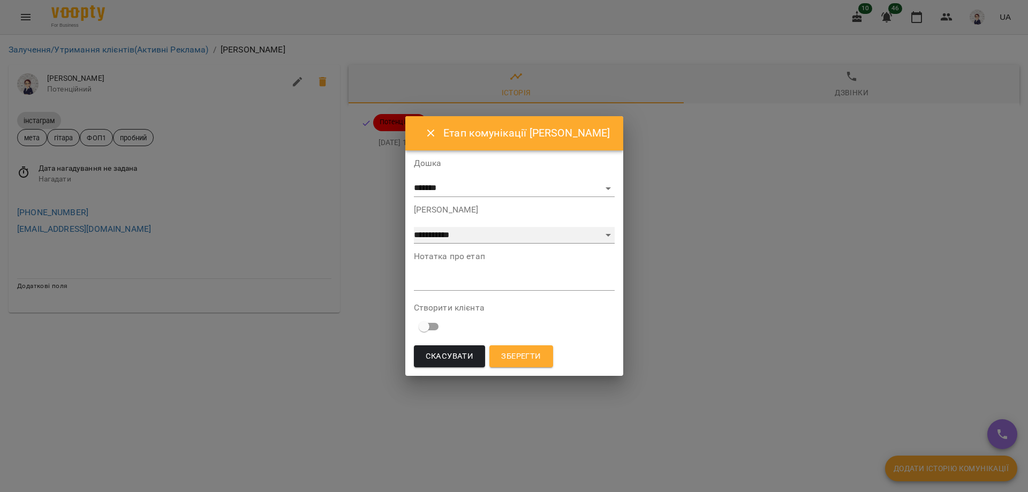
click at [499, 240] on select "**********" at bounding box center [514, 235] width 201 height 17
select select "*"
click at [414, 227] on select "**********" at bounding box center [514, 235] width 201 height 17
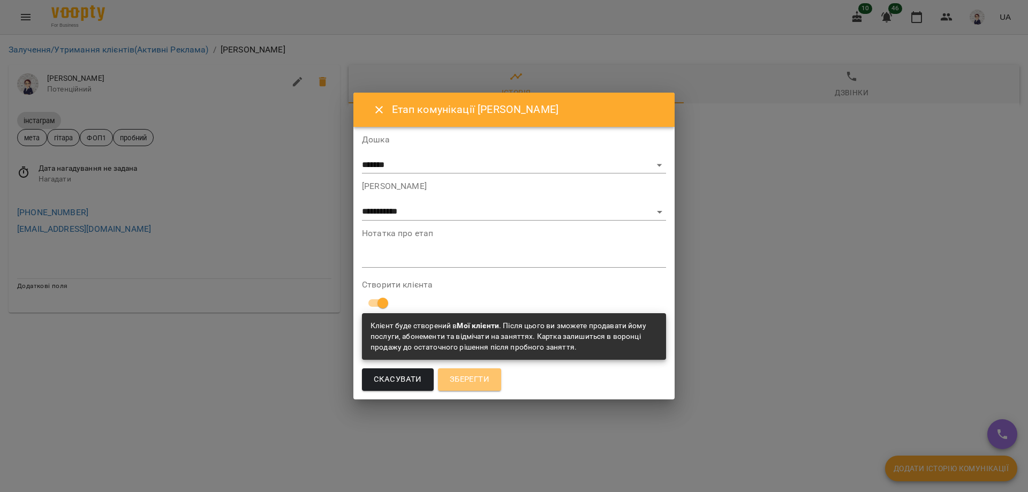
click at [472, 381] on span "Зберегти" at bounding box center [470, 380] width 40 height 14
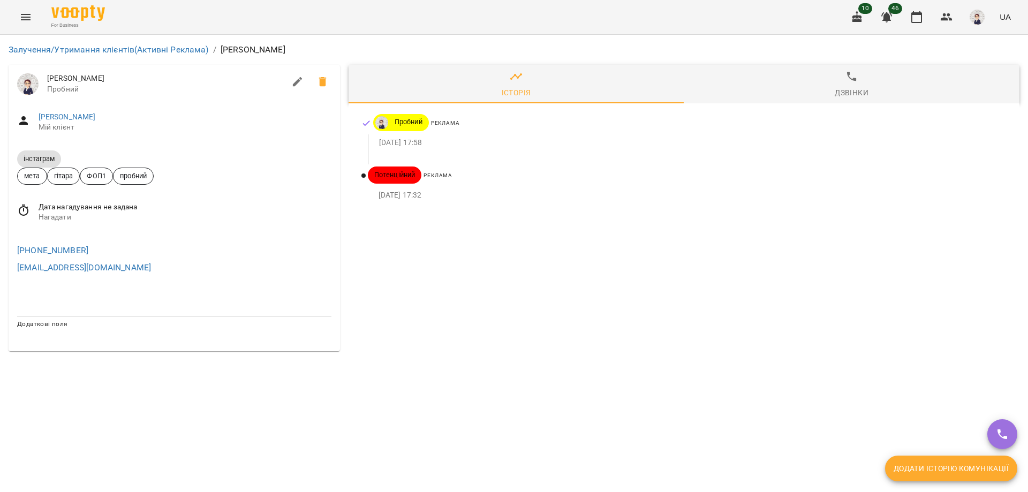
click at [296, 86] on icon "button" at bounding box center [297, 81] width 13 height 13
select select "**"
select select "**********"
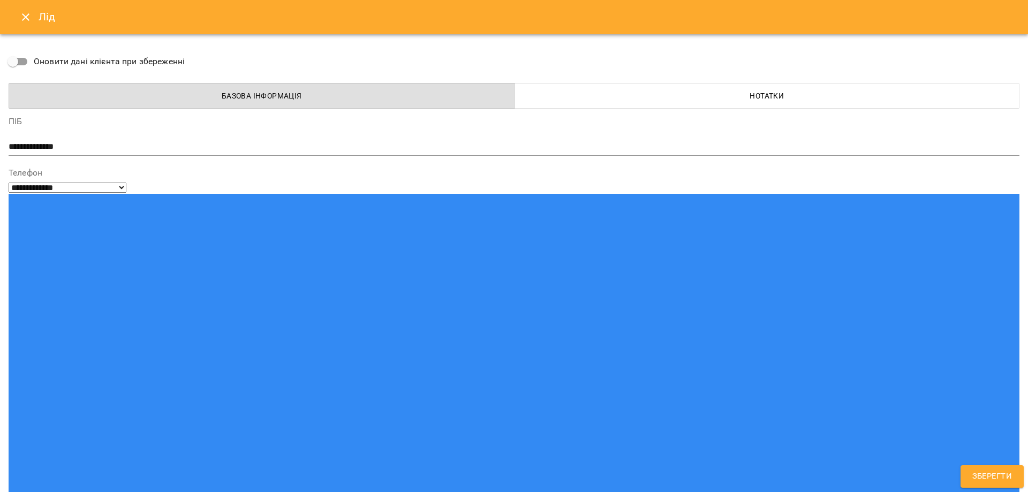
click at [25, 16] on icon "Close" at bounding box center [25, 16] width 7 height 7
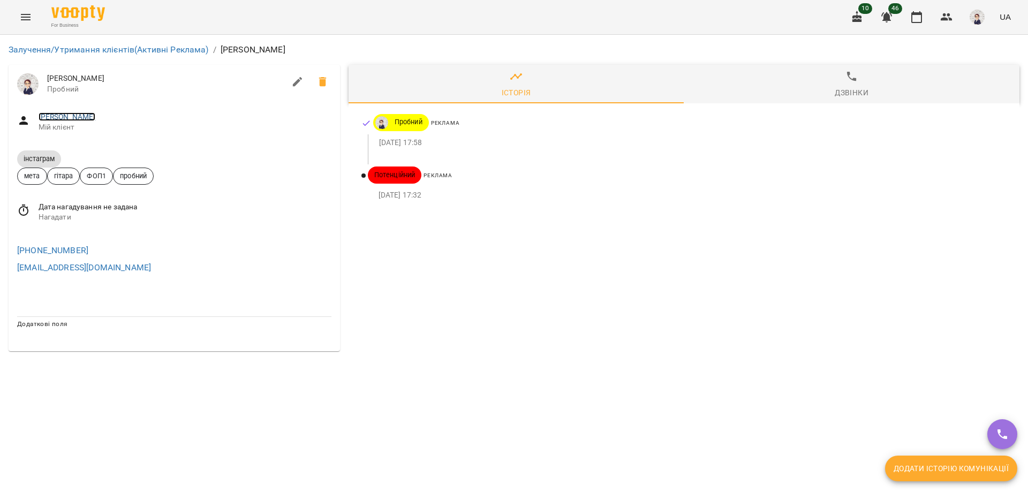
click at [59, 118] on link "Карпин Наталія" at bounding box center [67, 116] width 57 height 9
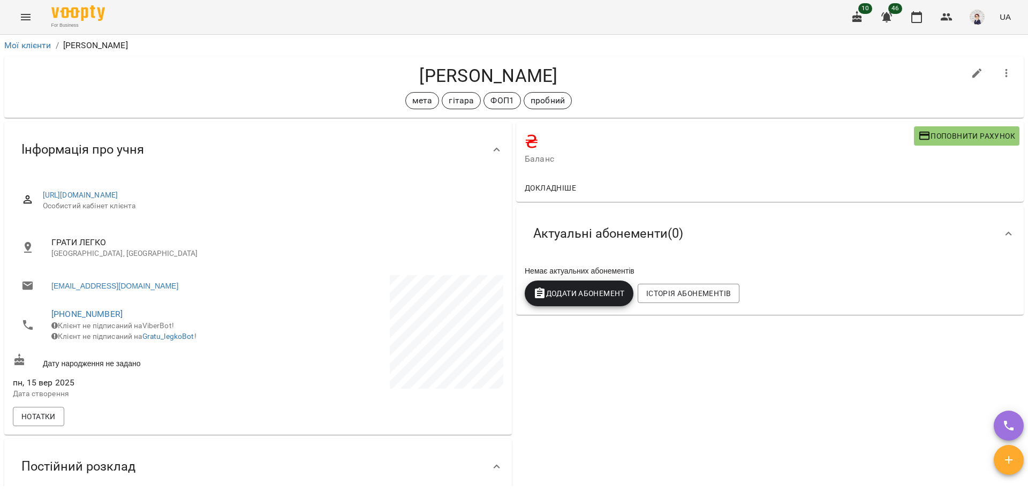
click at [972, 71] on icon "button" at bounding box center [977, 74] width 10 height 10
select select "**"
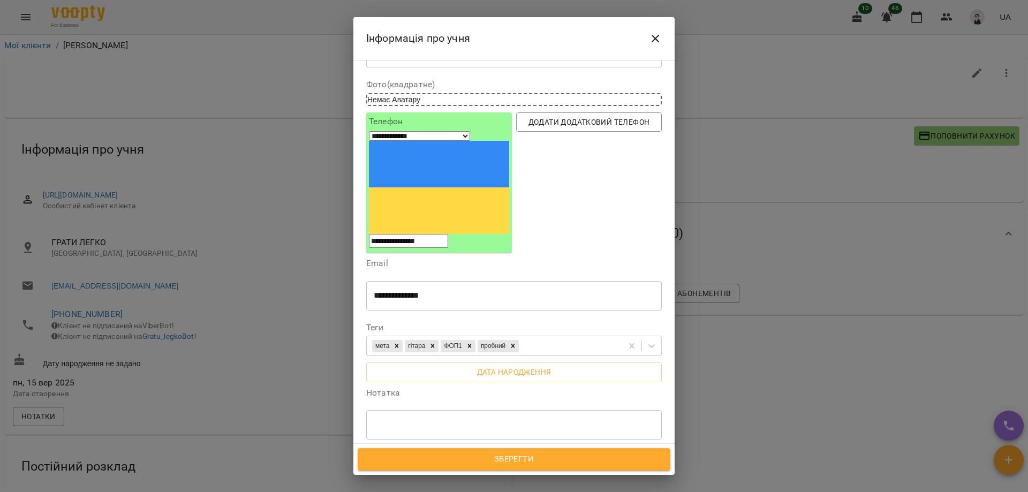
scroll to position [107, 0]
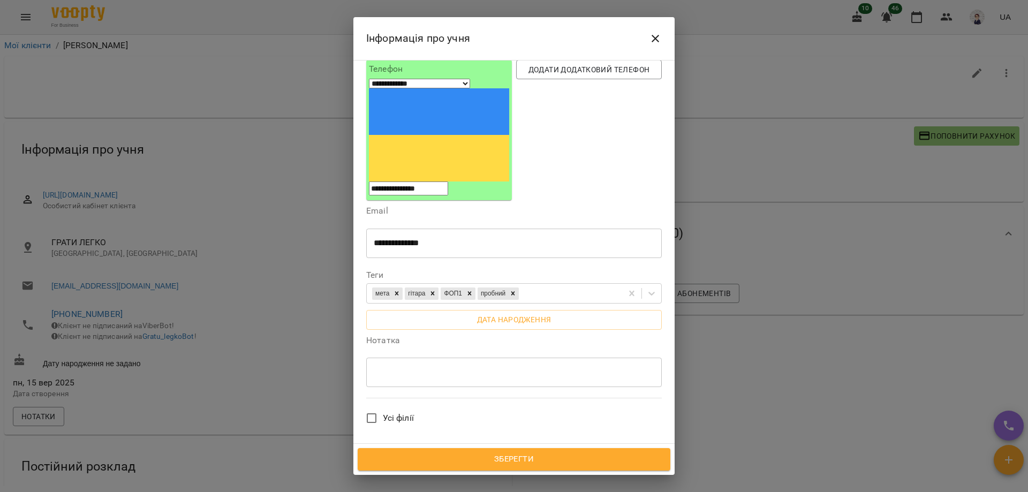
click at [404, 357] on div "* ​" at bounding box center [514, 372] width 296 height 30
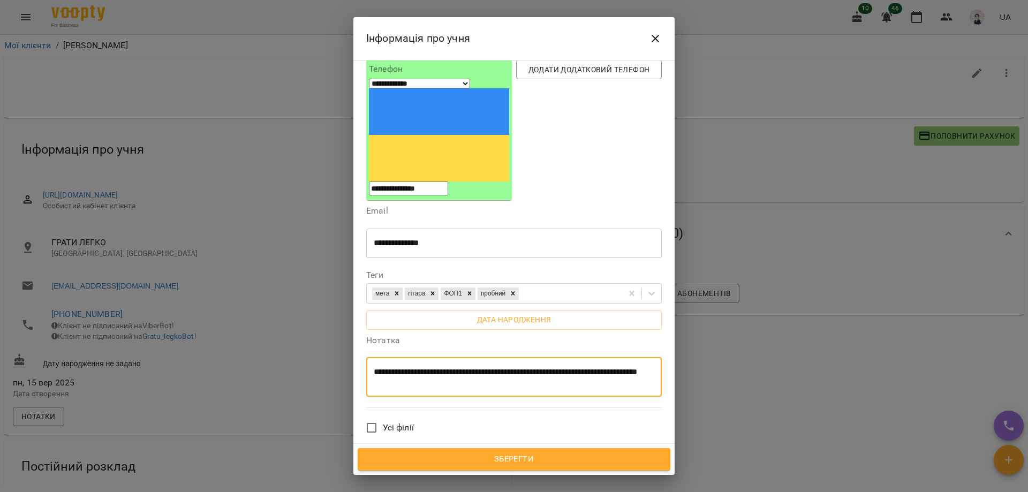
click at [447, 367] on textarea "**********" at bounding box center [510, 377] width 273 height 20
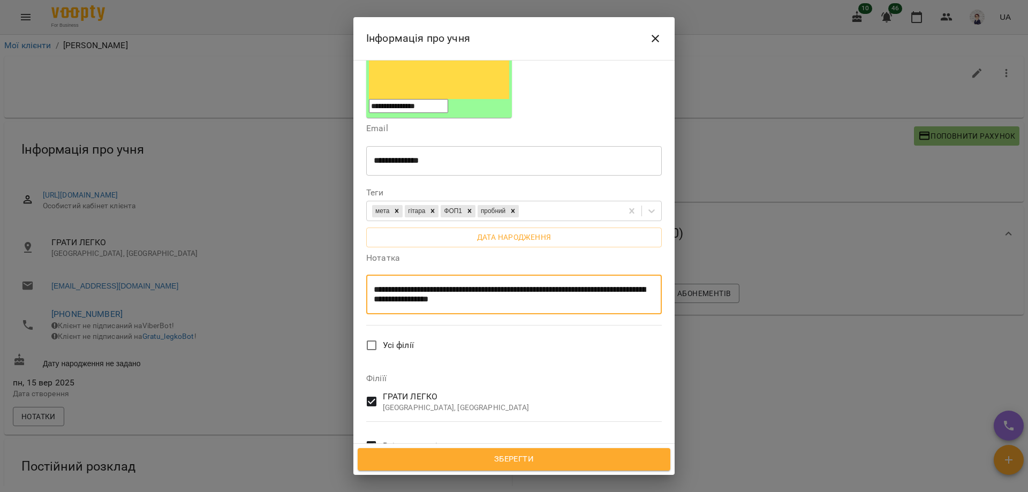
scroll to position [221, 0]
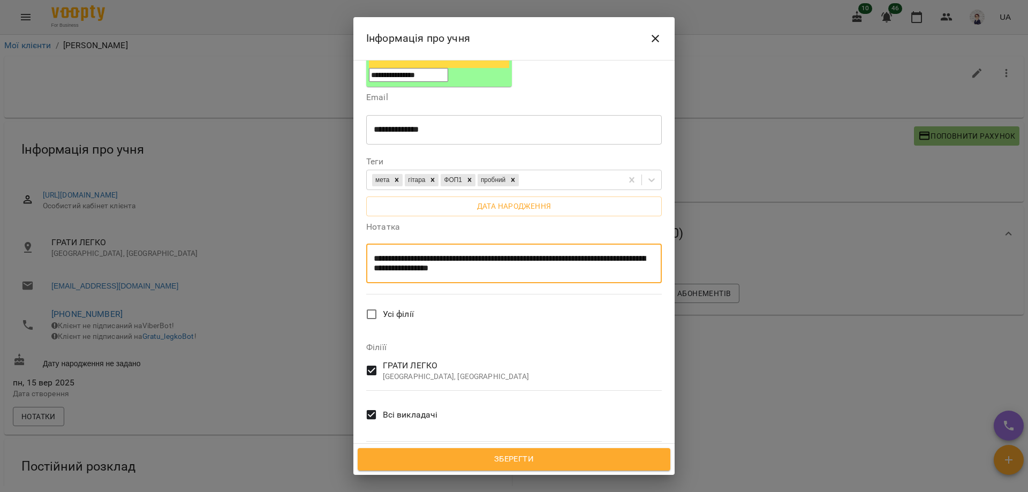
type textarea "**********"
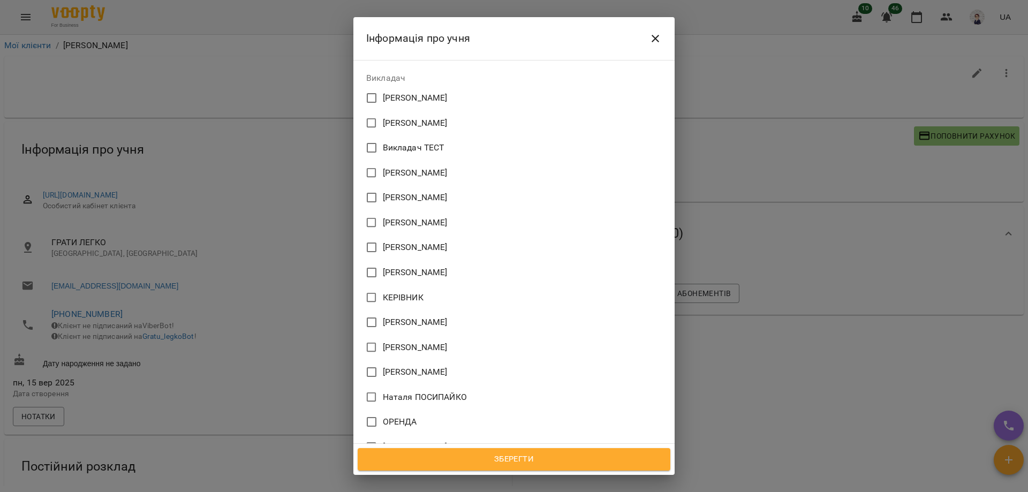
scroll to position [649, 0]
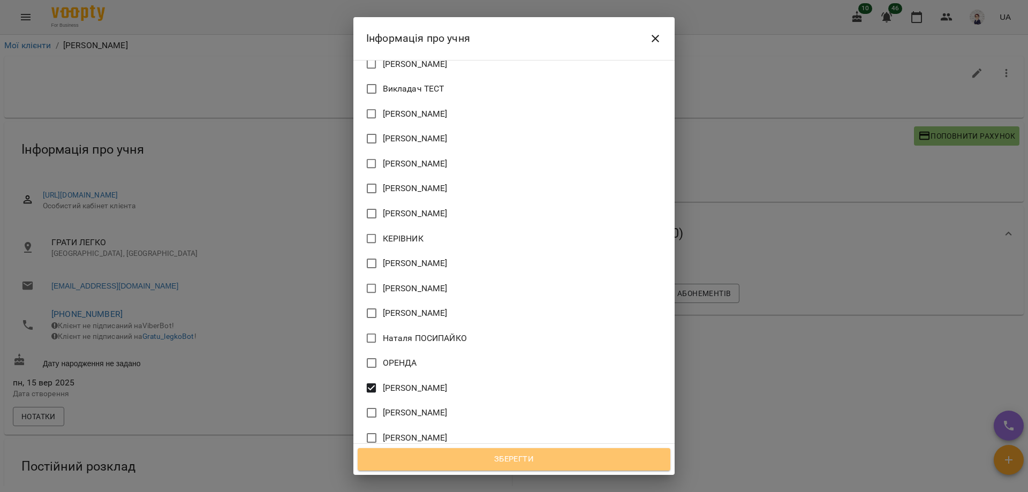
click at [494, 457] on span "Зберегти" at bounding box center [513, 459] width 289 height 14
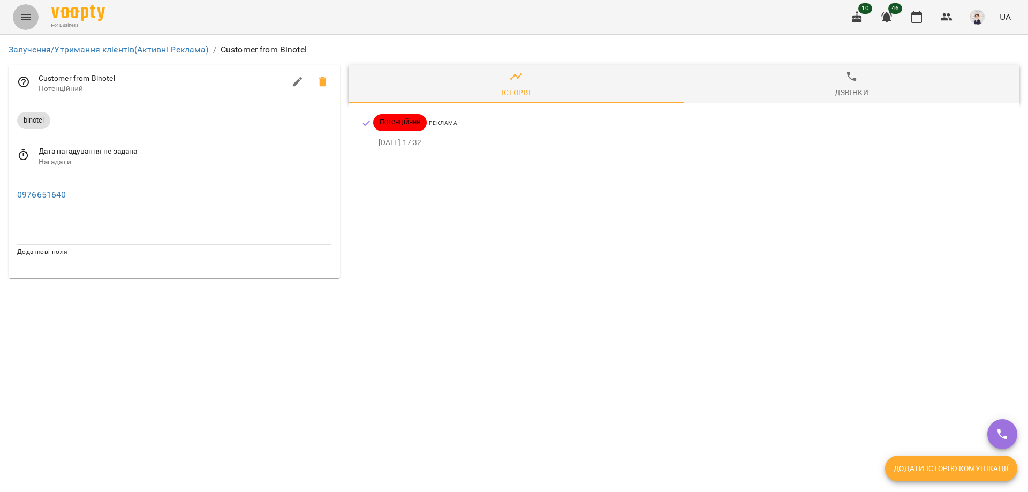
click at [23, 21] on icon "Menu" at bounding box center [25, 17] width 13 height 13
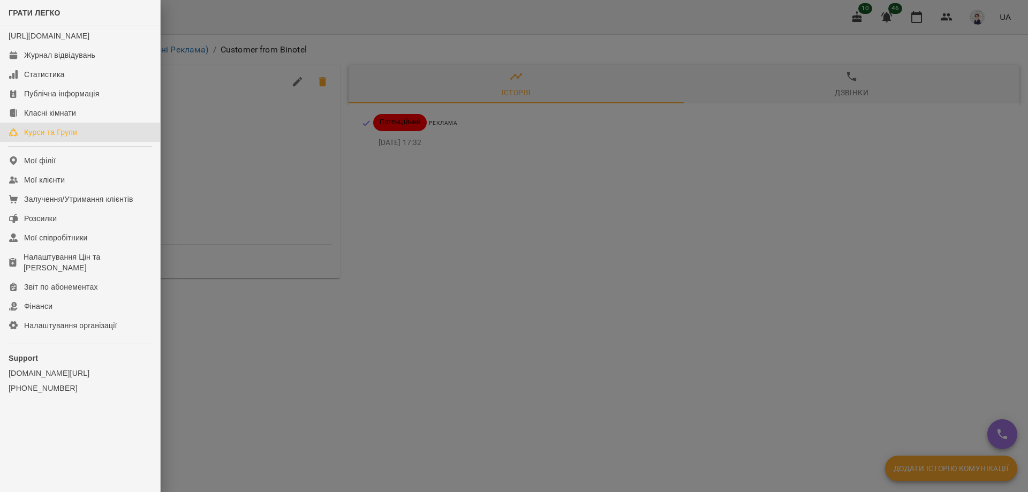
click at [55, 138] on div "Курси та Групи" at bounding box center [50, 132] width 53 height 11
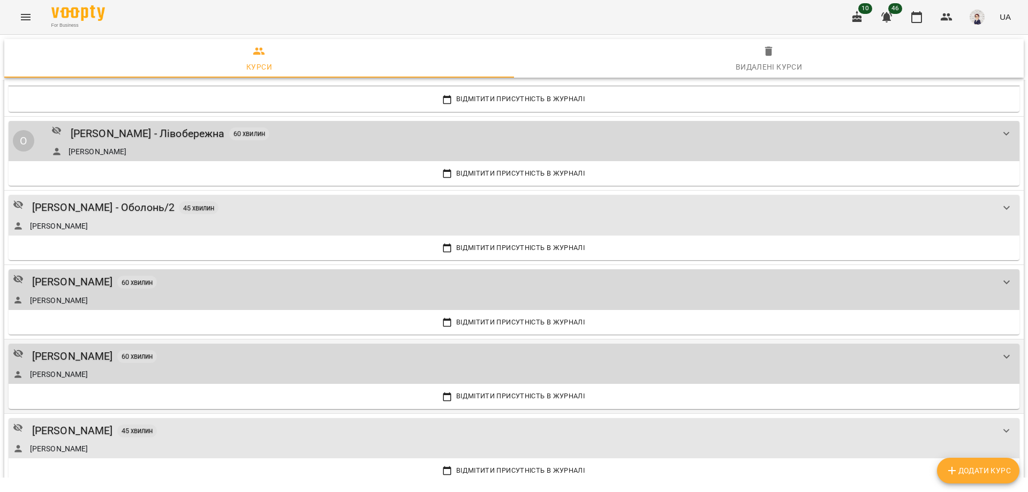
scroll to position [2142, 0]
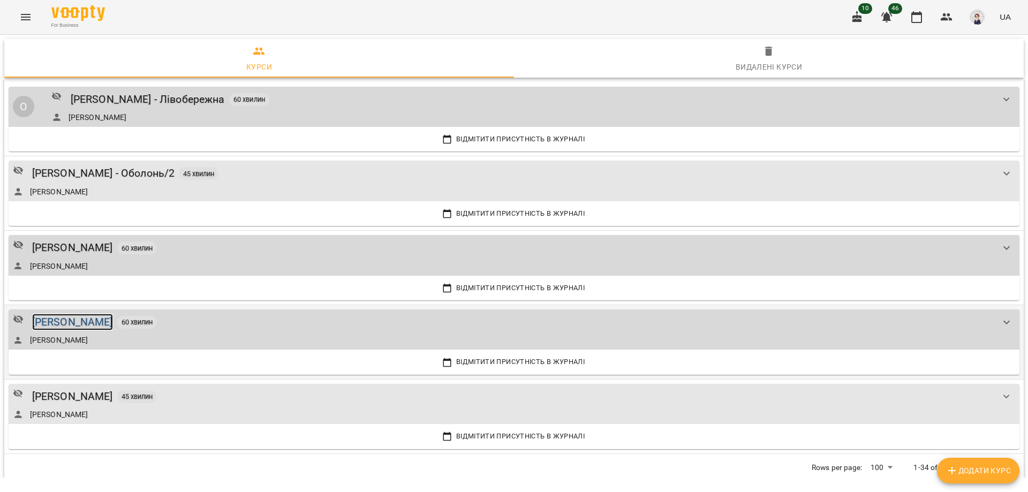
click at [86, 319] on div "[PERSON_NAME]" at bounding box center [72, 322] width 81 height 17
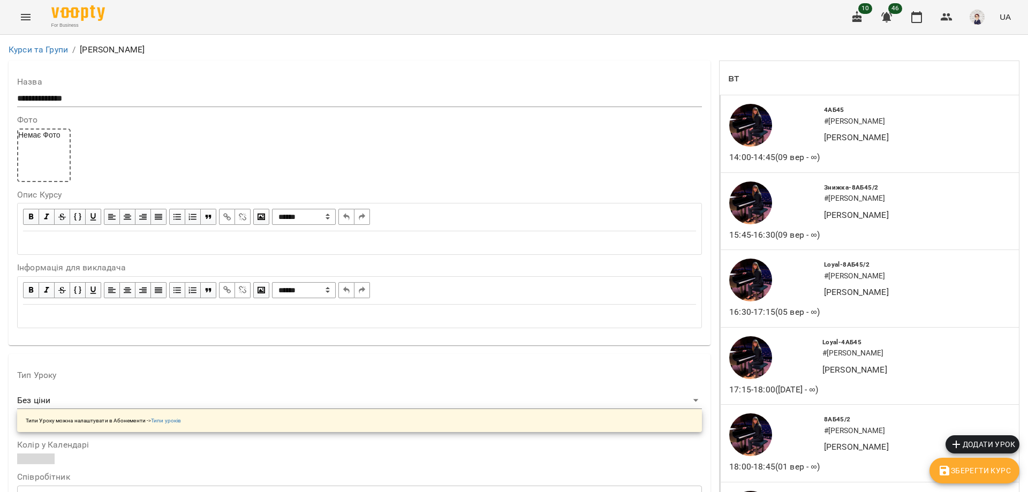
scroll to position [1446, 0]
click at [23, 11] on icon "Menu" at bounding box center [25, 17] width 13 height 13
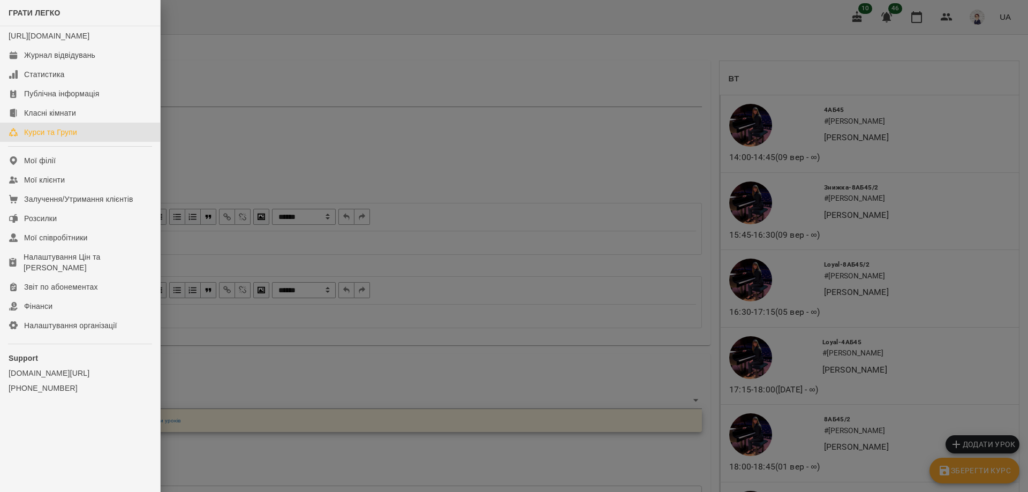
click at [62, 137] on link "Курси та Групи" at bounding box center [80, 132] width 160 height 19
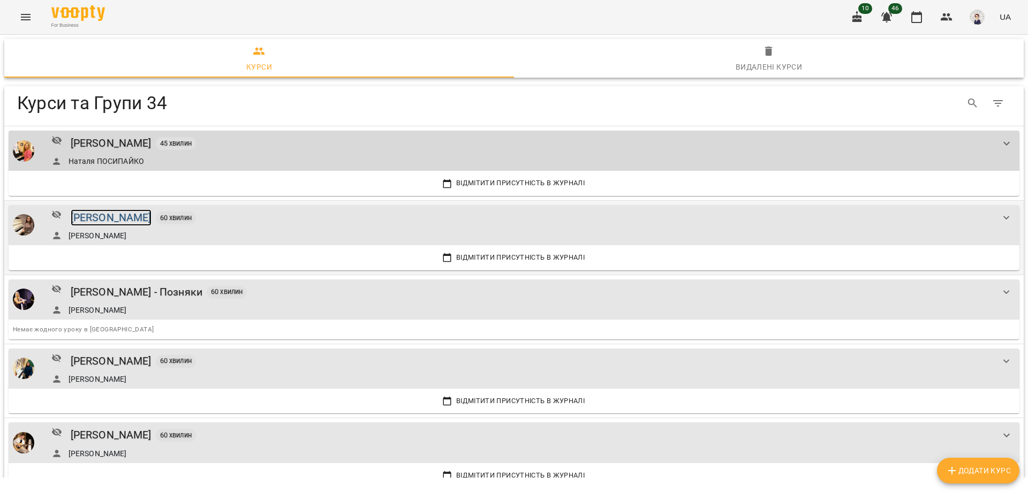
click at [110, 218] on div "[PERSON_NAME]" at bounding box center [111, 217] width 81 height 17
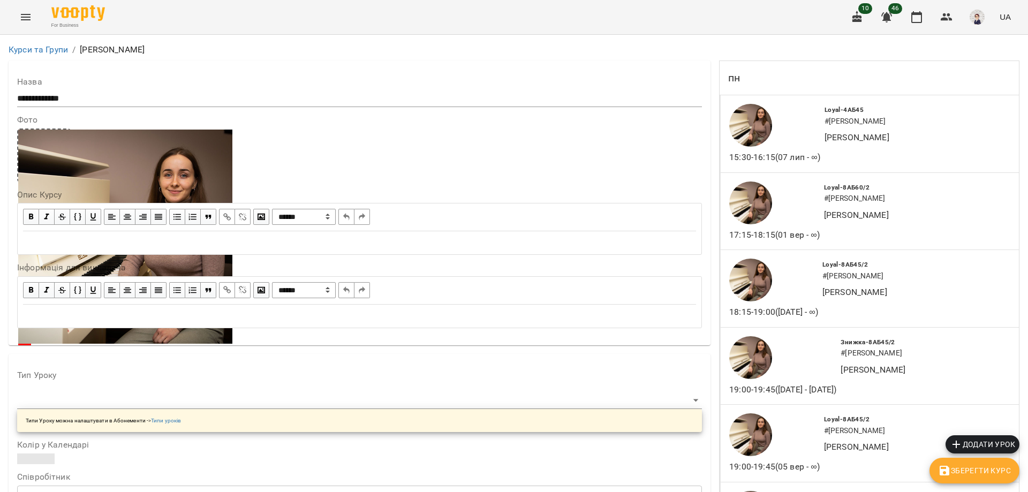
click at [22, 17] on icon "Menu" at bounding box center [25, 17] width 13 height 13
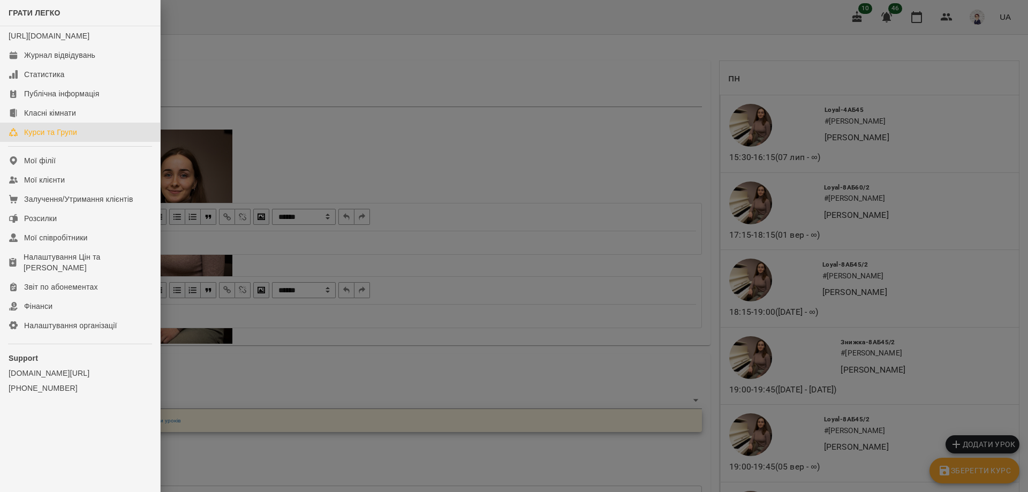
click at [48, 135] on link "Курси та Групи" at bounding box center [80, 132] width 160 height 19
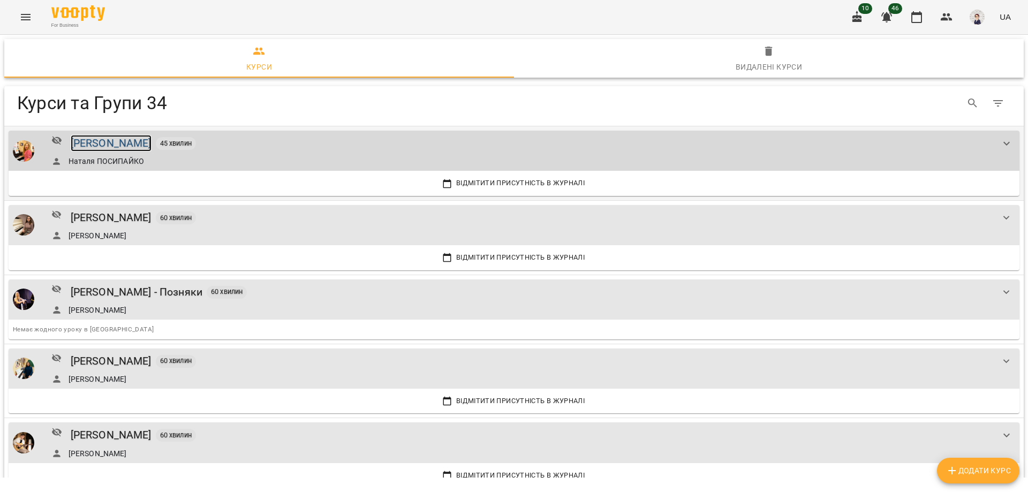
click at [105, 141] on div "[PERSON_NAME]" at bounding box center [111, 143] width 81 height 17
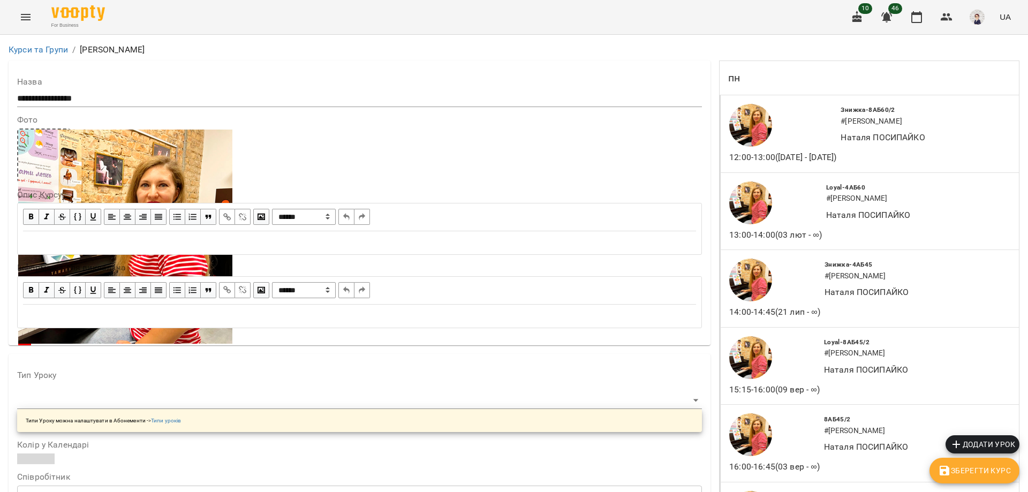
scroll to position [2302, 0]
click at [19, 19] on button "Menu" at bounding box center [26, 17] width 26 height 26
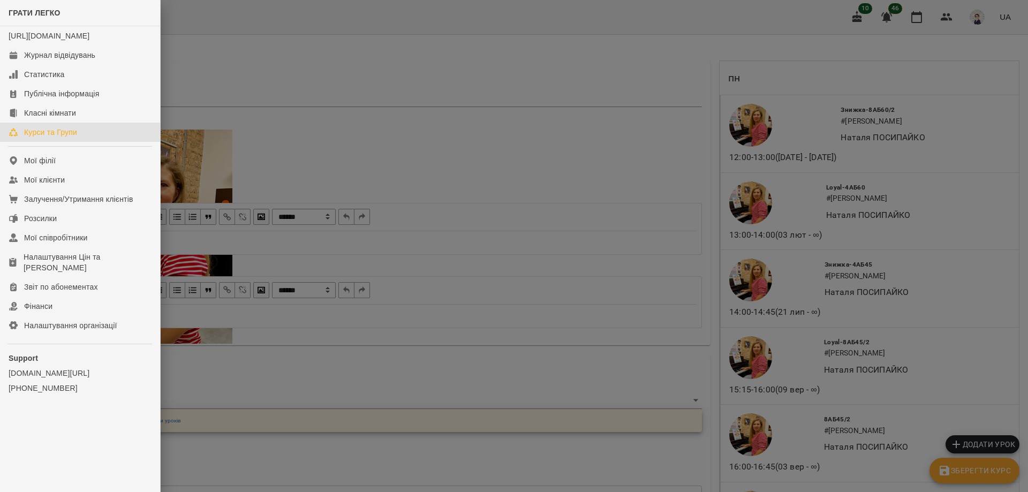
click at [37, 136] on link "Курси та Групи" at bounding box center [80, 132] width 160 height 19
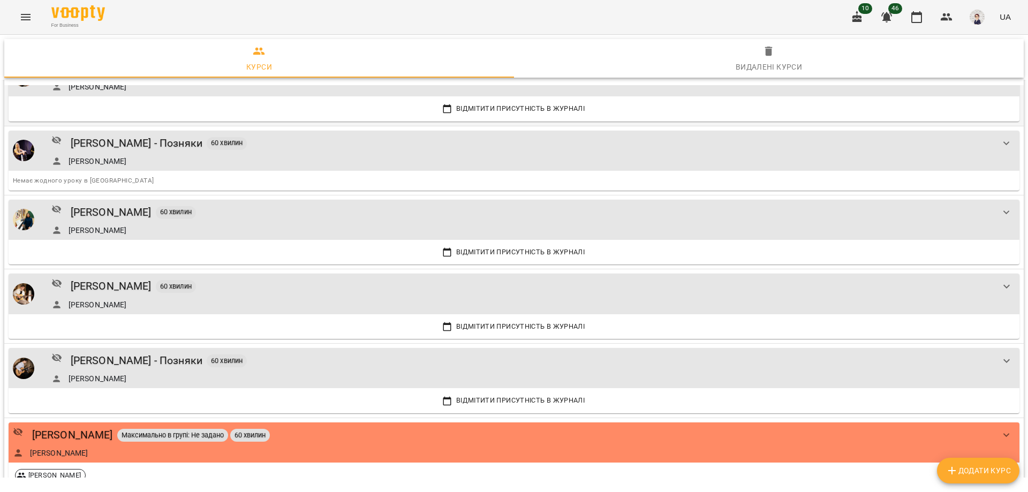
scroll to position [161, 0]
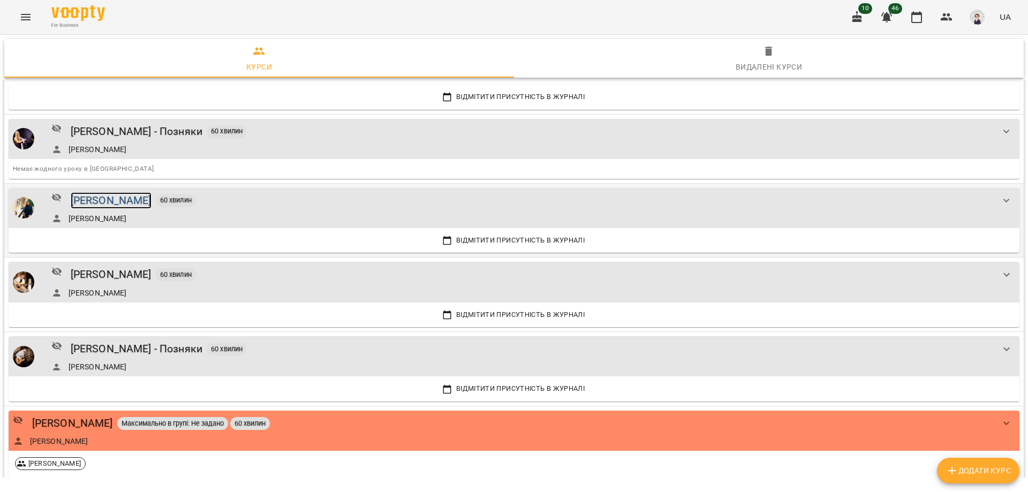
click at [120, 199] on div "[PERSON_NAME]" at bounding box center [111, 200] width 81 height 17
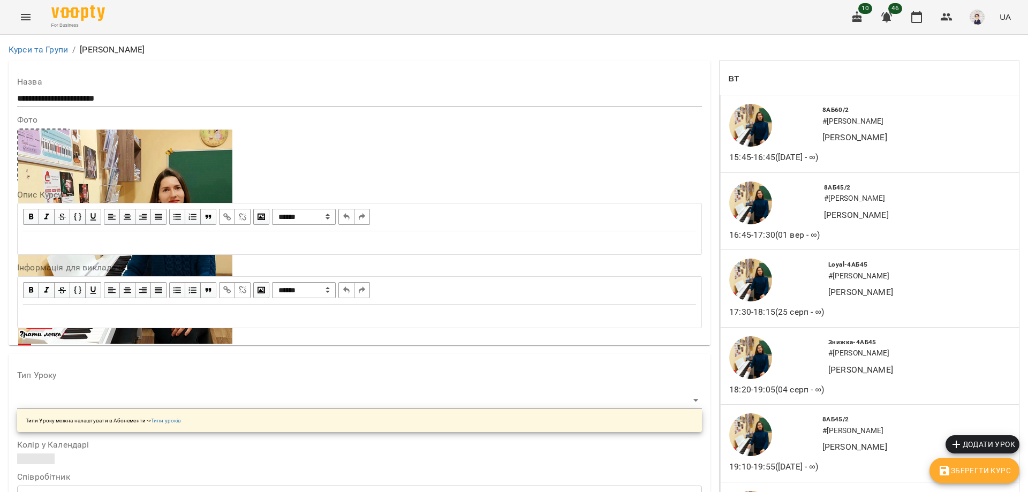
scroll to position [428, 0]
click at [21, 19] on icon "Menu" at bounding box center [26, 17] width 10 height 6
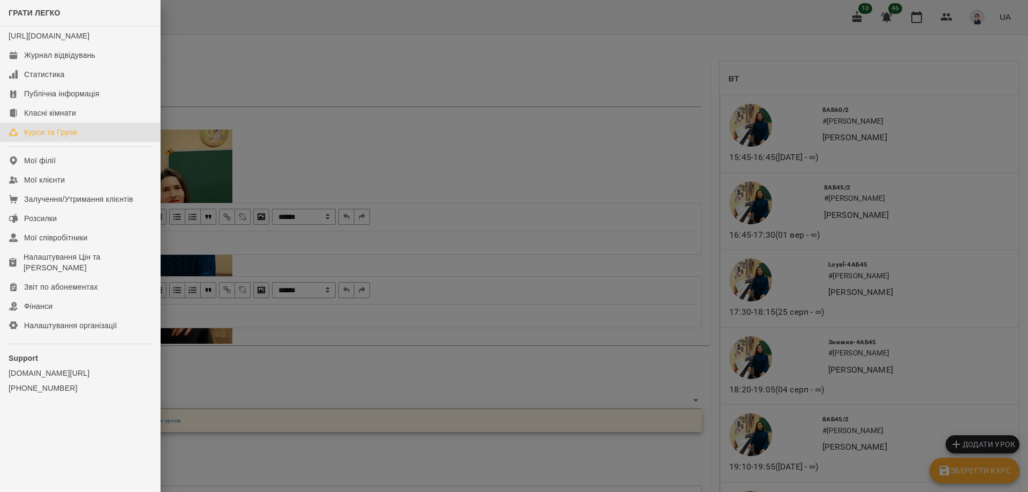
click at [54, 138] on div "Курси та Групи" at bounding box center [50, 132] width 53 height 11
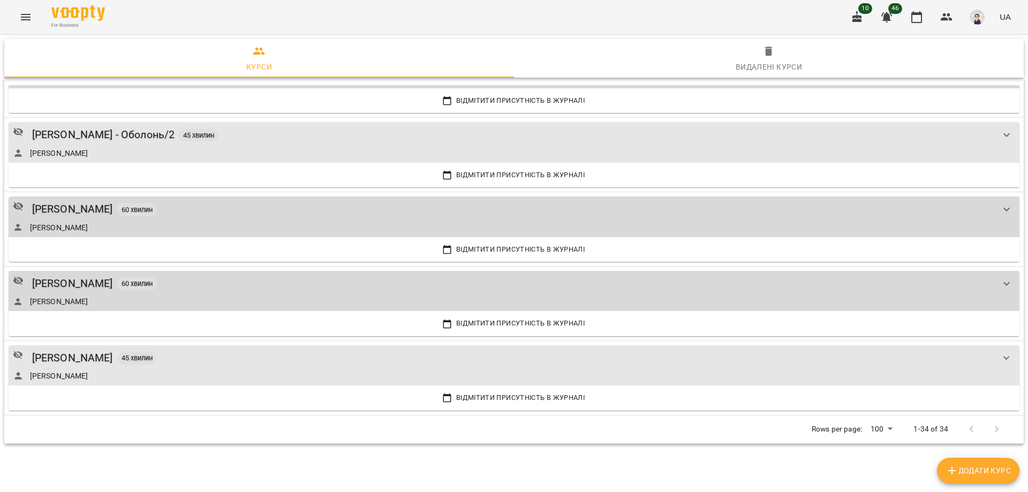
scroll to position [2185, 0]
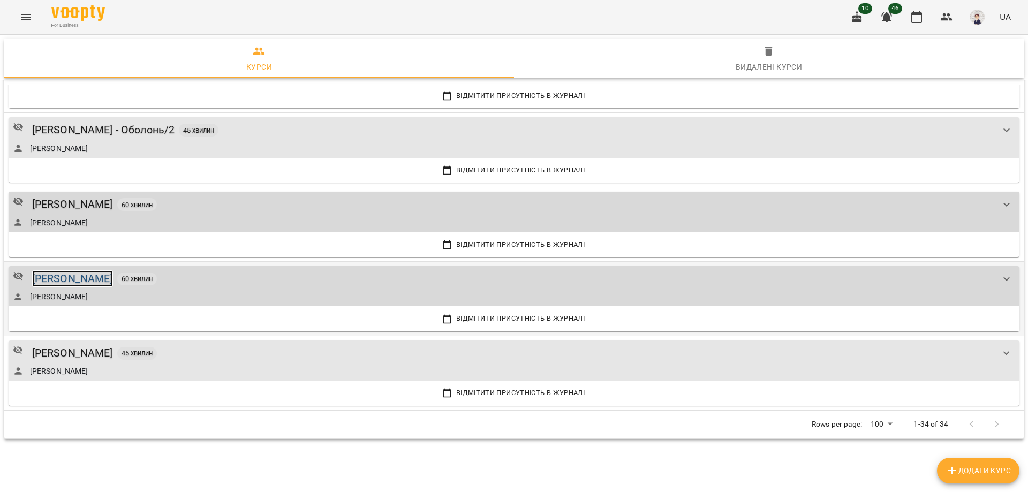
click at [84, 279] on div "[PERSON_NAME]" at bounding box center [72, 278] width 81 height 17
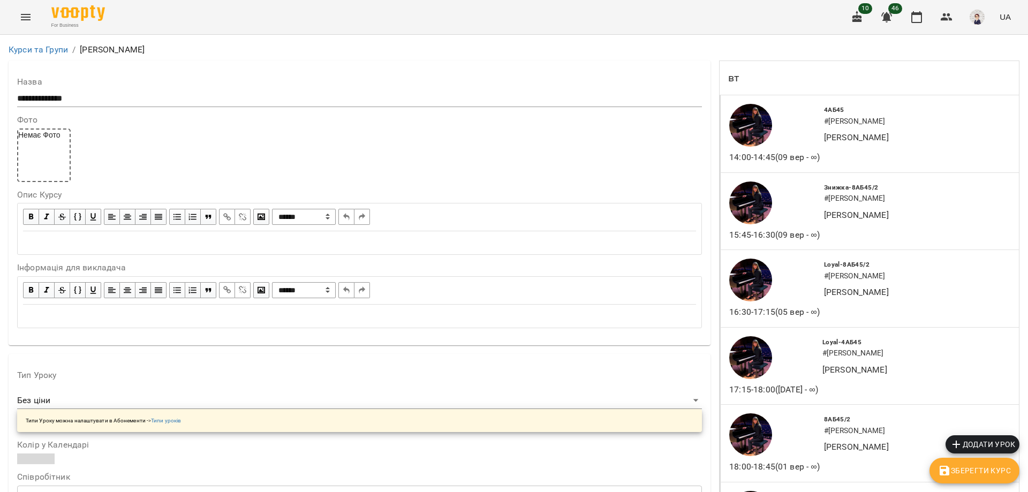
scroll to position [214, 0]
drag, startPoint x: 170, startPoint y: 5, endPoint x: 376, endPoint y: 28, distance: 207.4
click at [374, 27] on div "For Business 10 46 UA" at bounding box center [514, 17] width 1028 height 34
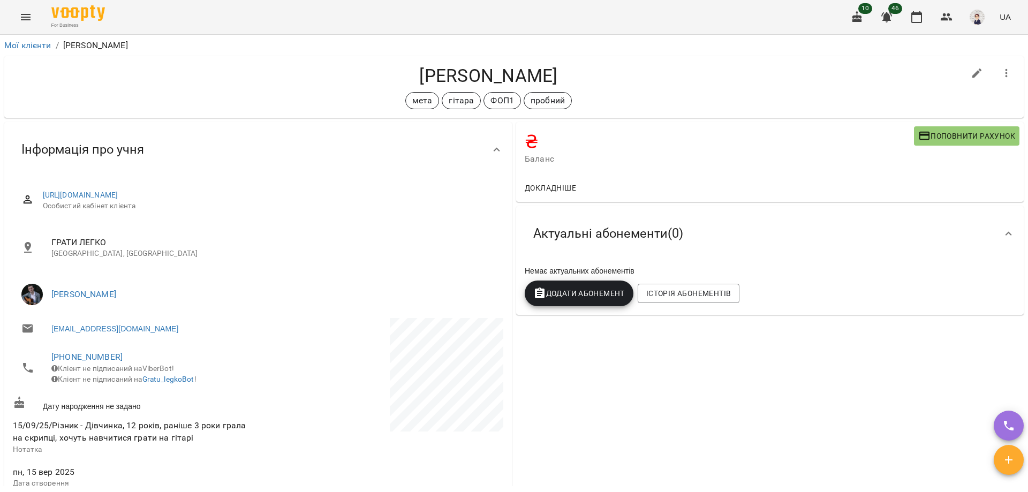
click at [25, 13] on icon "Menu" at bounding box center [25, 17] width 13 height 13
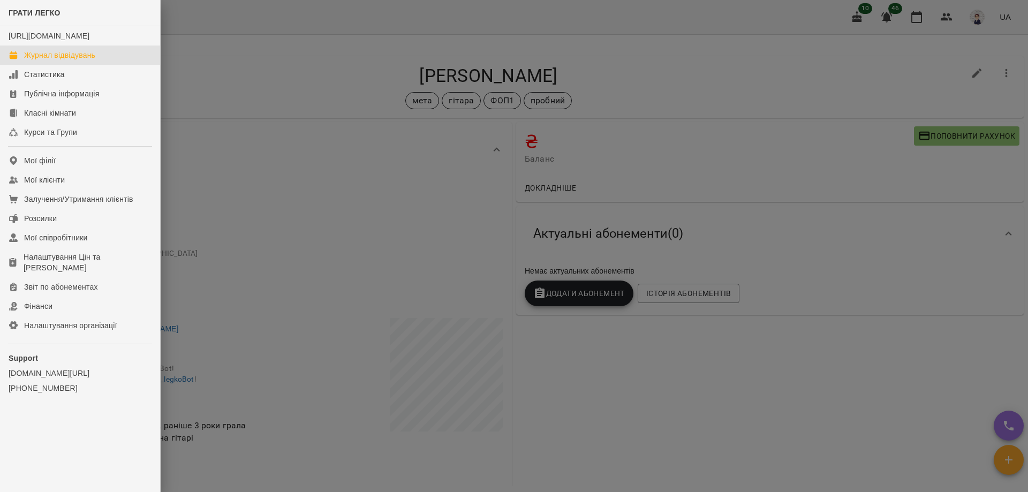
click at [57, 61] on div "Журнал відвідувань" at bounding box center [59, 55] width 71 height 11
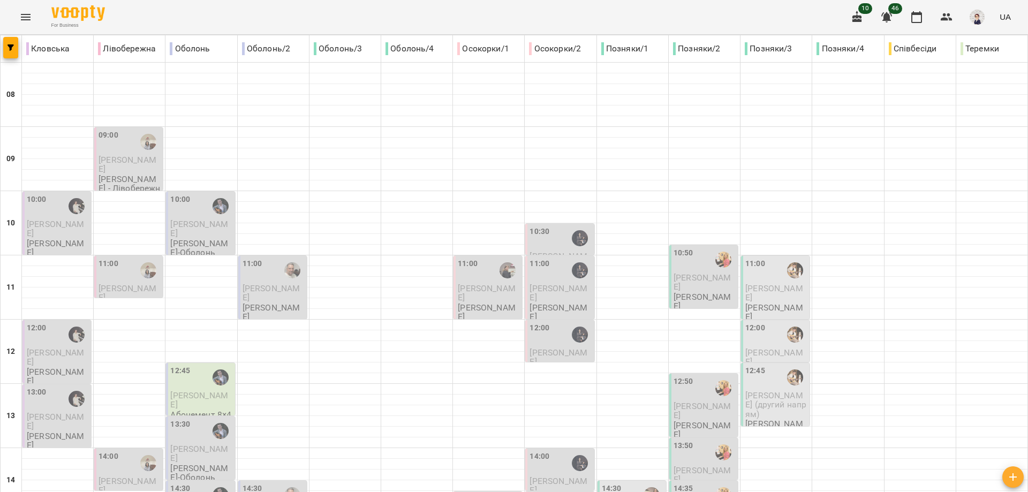
scroll to position [477, 0]
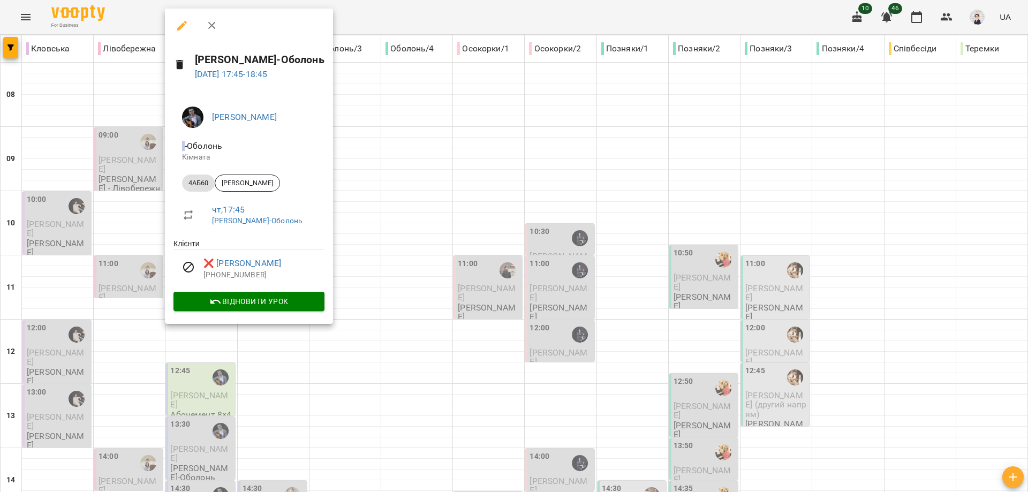
click at [349, 200] on div at bounding box center [514, 246] width 1028 height 492
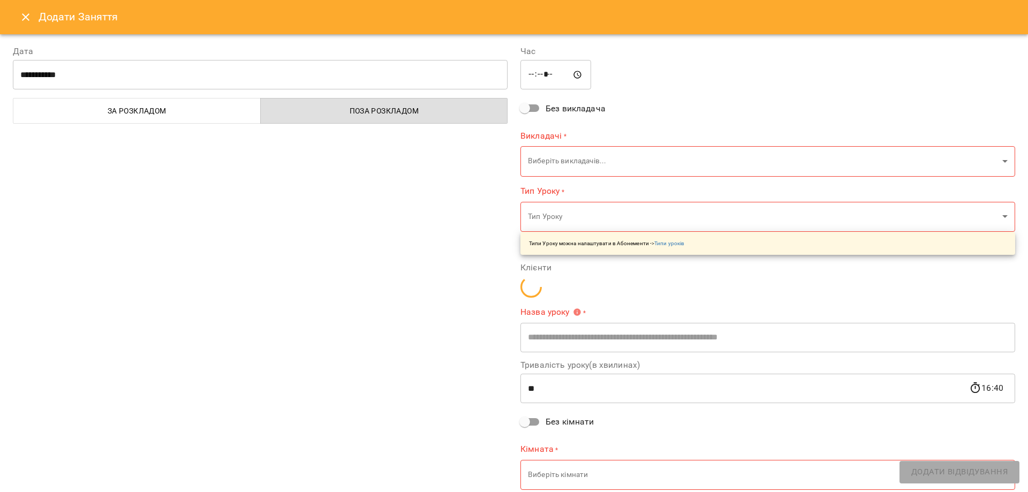
type input "**********"
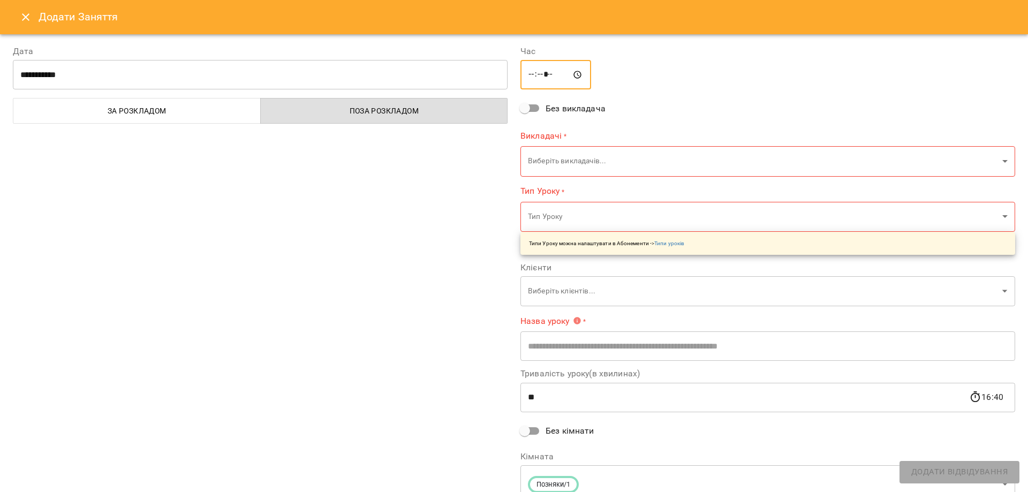
click at [528, 74] on input "*****" at bounding box center [555, 75] width 71 height 30
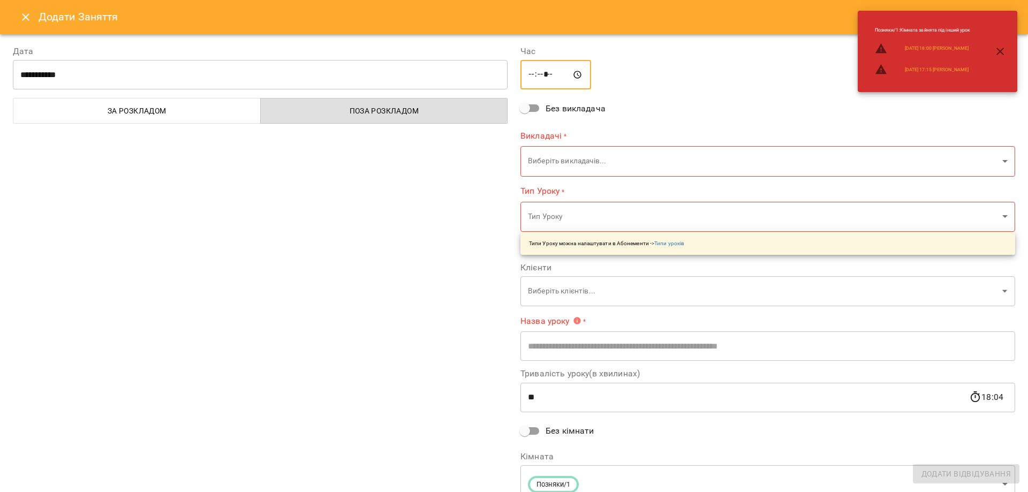
type input "*****"
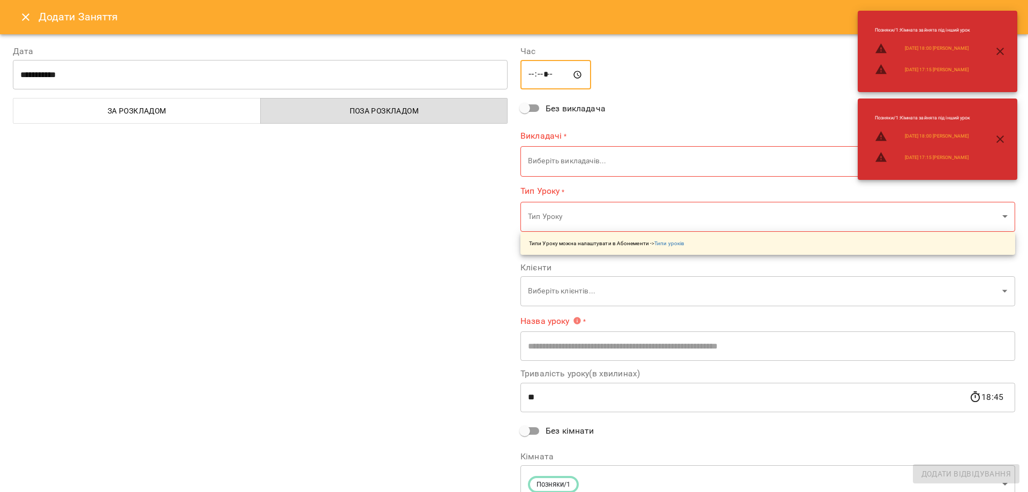
click at [572, 160] on body "For Business 10 46 UA Кловська Лівобережна Оболонь Оболонь/2 Оболонь/3 Оболонь/…" at bounding box center [514, 484] width 1028 height 969
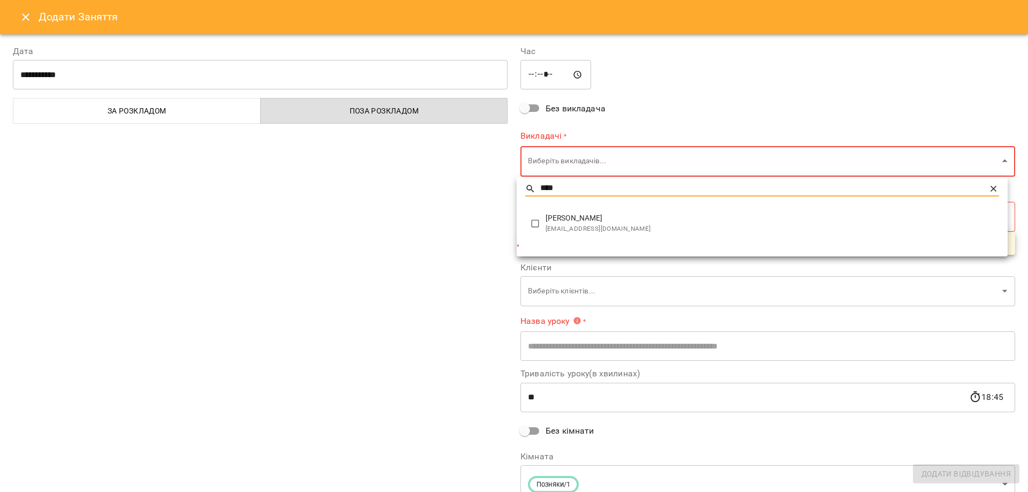
type input "****"
type input "**********"
type input "**"
type input "**********"
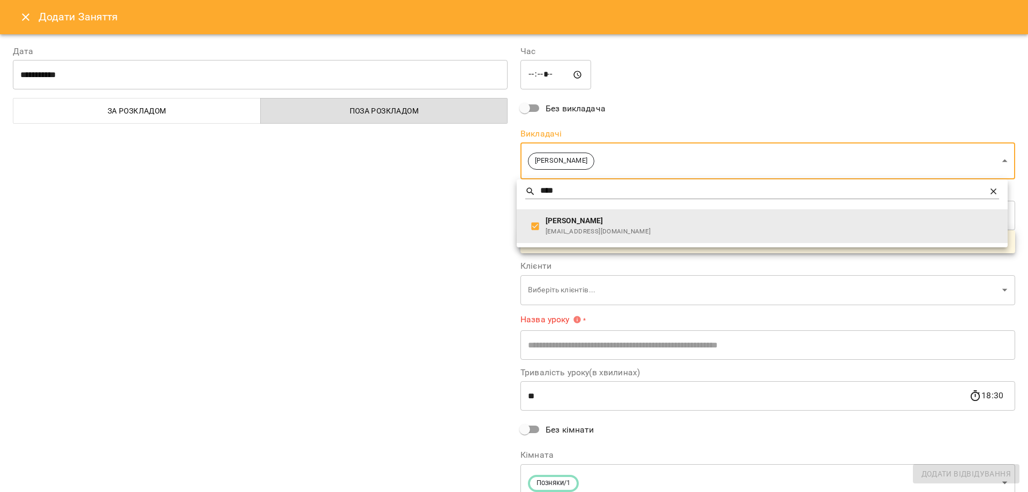
click at [462, 207] on div at bounding box center [514, 246] width 1028 height 492
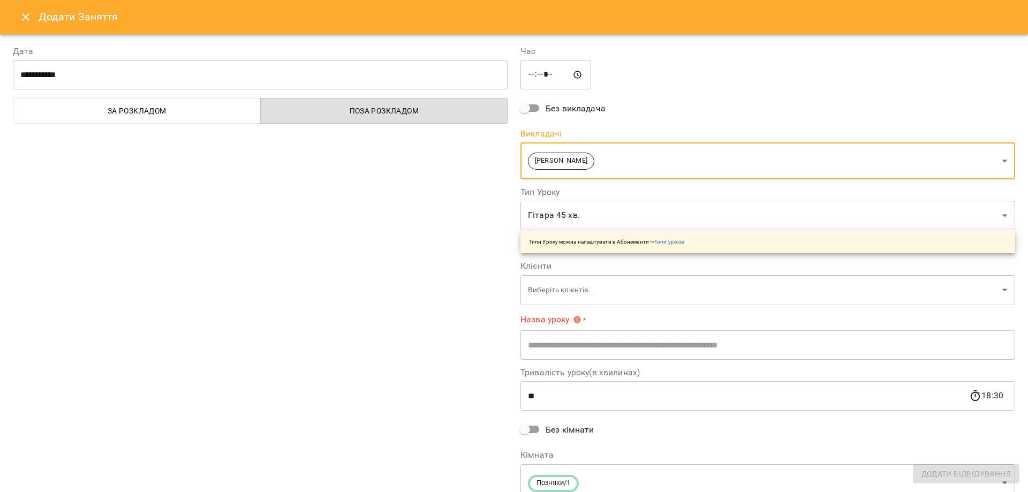
click at [569, 223] on body "For Business 10 46 UA Кловська Лівобережна Оболонь Оболонь/2 Оболонь/3 Оболонь/…" at bounding box center [514, 484] width 1028 height 969
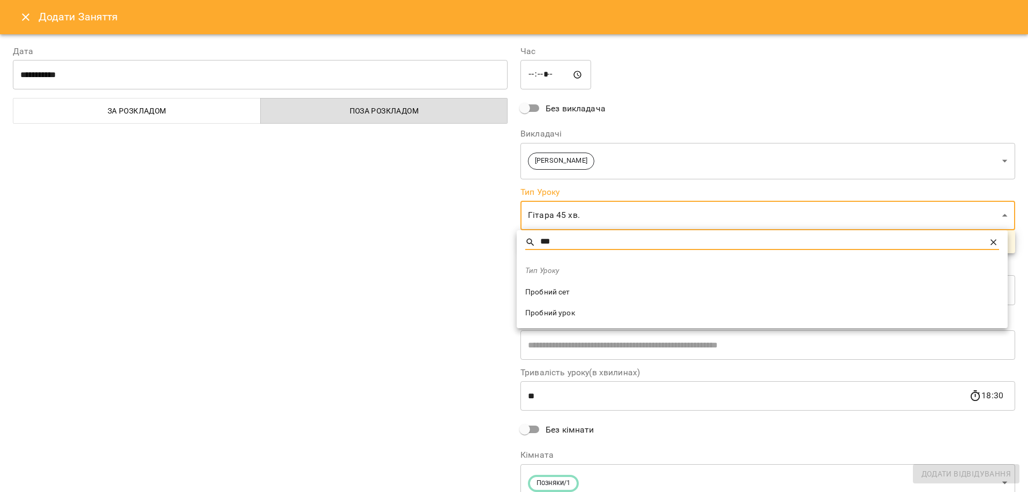
type input "***"
click at [572, 314] on span "Пробний урок" at bounding box center [762, 313] width 474 height 11
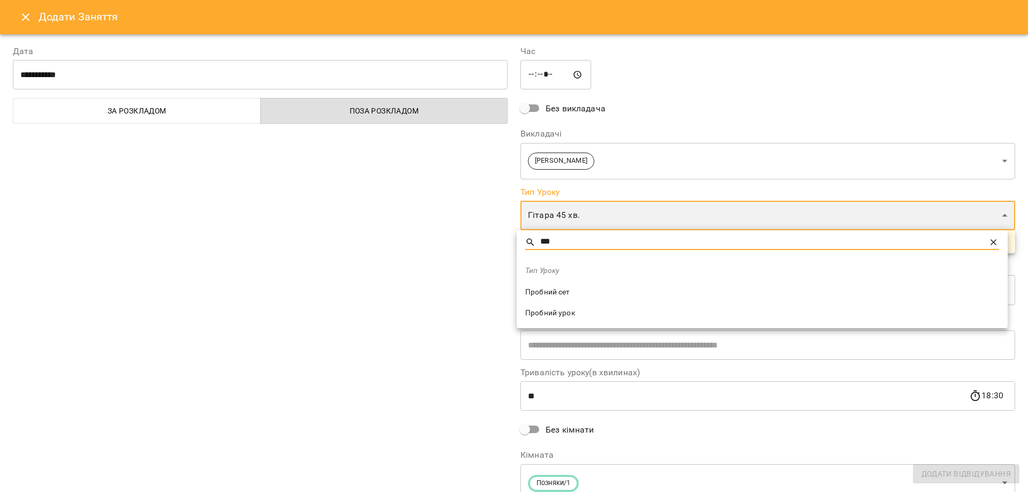
type input "**********"
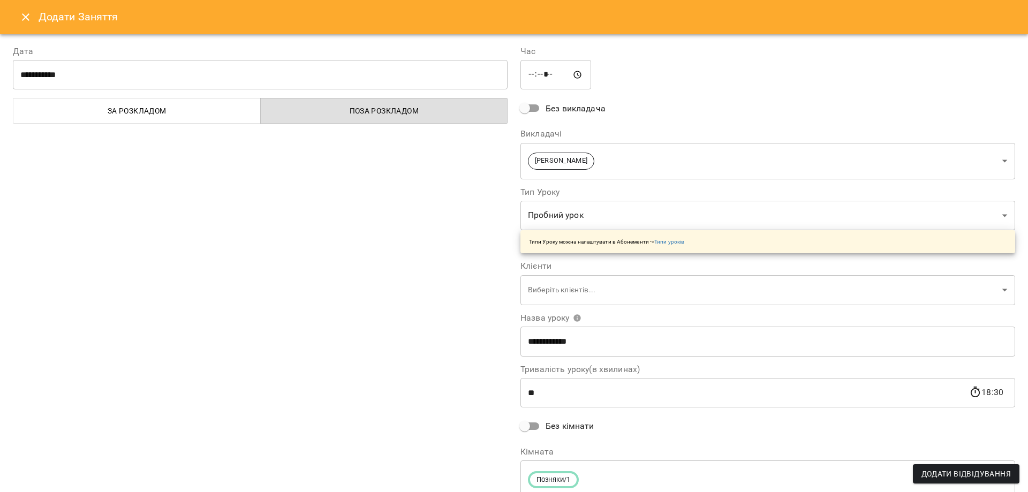
click at [425, 283] on div "**********" at bounding box center [260, 272] width 508 height 481
click at [539, 287] on body "For Business 10 46 UA Кловська Лівобережна Оболонь Оболонь/2 Оболонь/3 Оболонь/…" at bounding box center [514, 484] width 1028 height 969
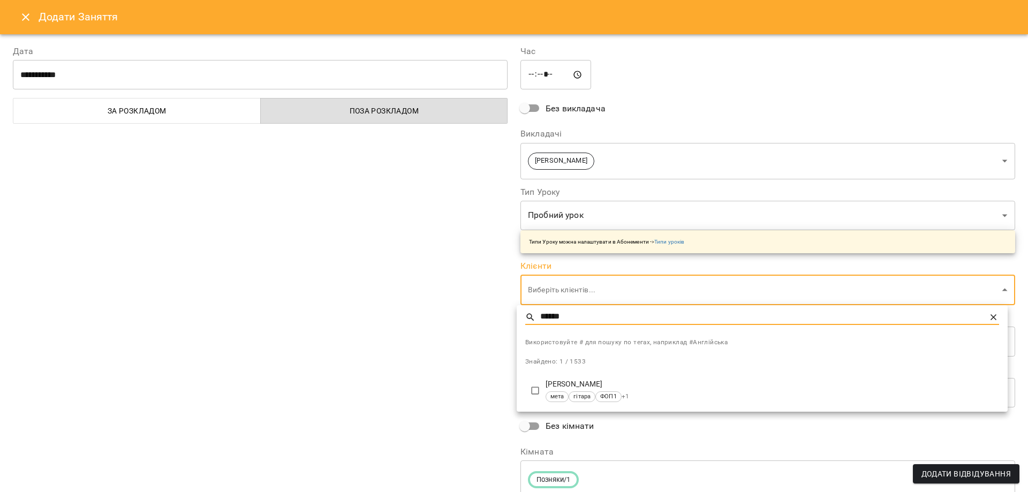
type input "******"
type input "**********"
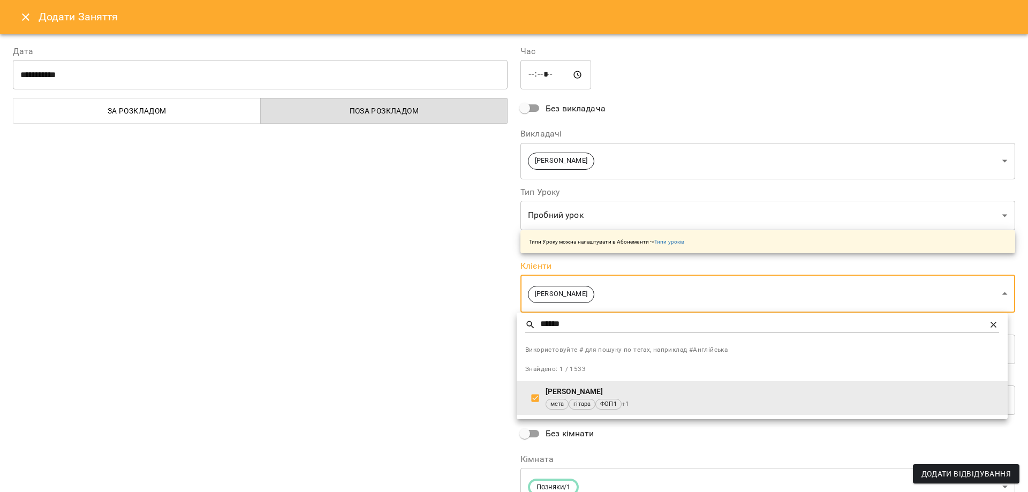
click at [355, 381] on div at bounding box center [514, 246] width 1028 height 492
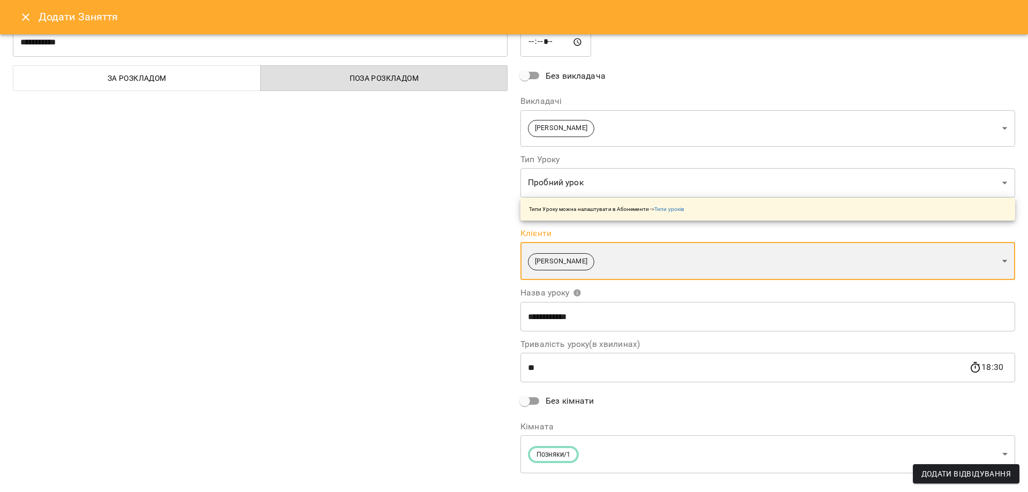
scroll to position [50, 0]
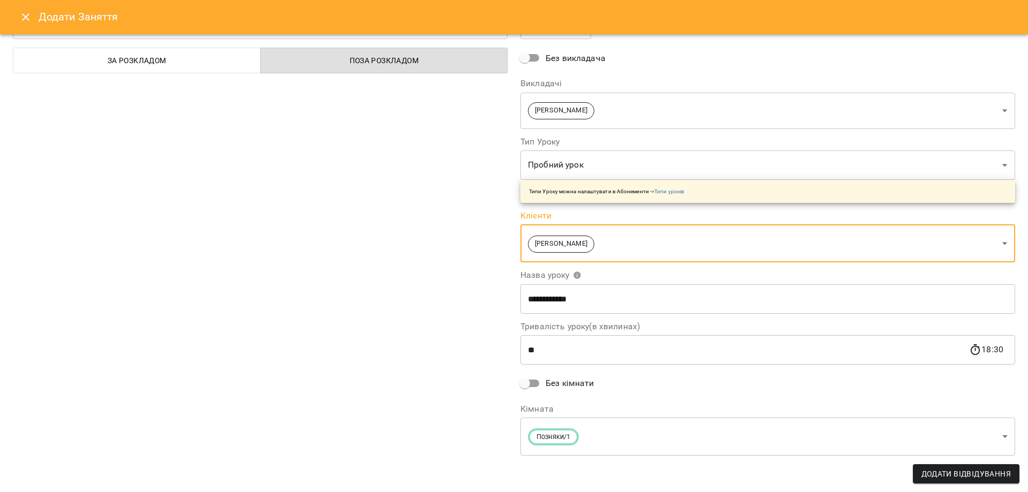
click at [580, 430] on body "For Business 10 46 UA Кловська Лівобережна Оболонь Оболонь/2 Оболонь/3 Оболонь/…" at bounding box center [514, 484] width 1028 height 969
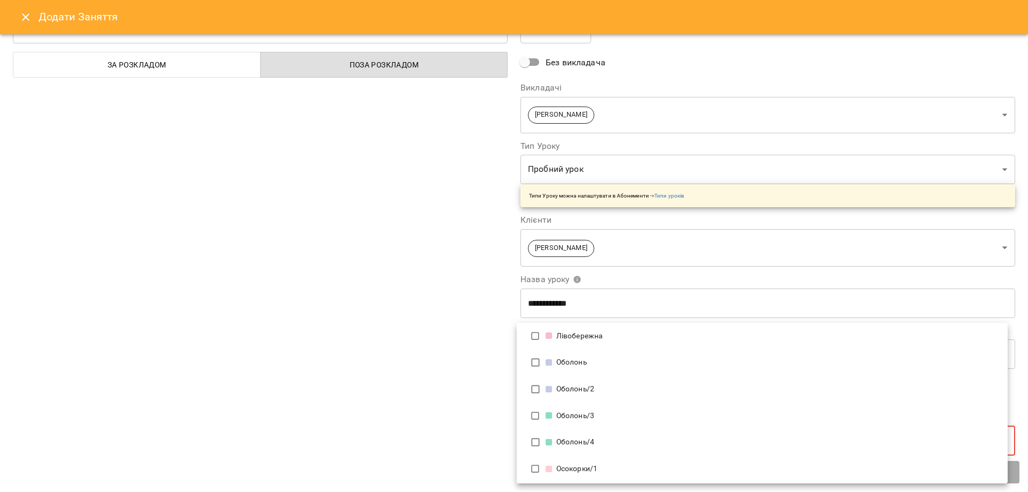
scroll to position [54, 0]
type input "**********"
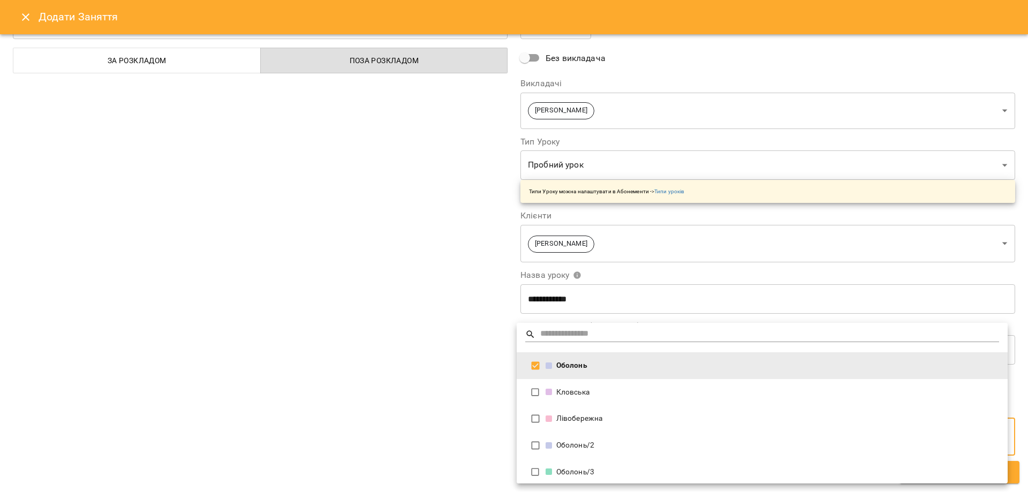
click at [424, 348] on div at bounding box center [514, 246] width 1028 height 492
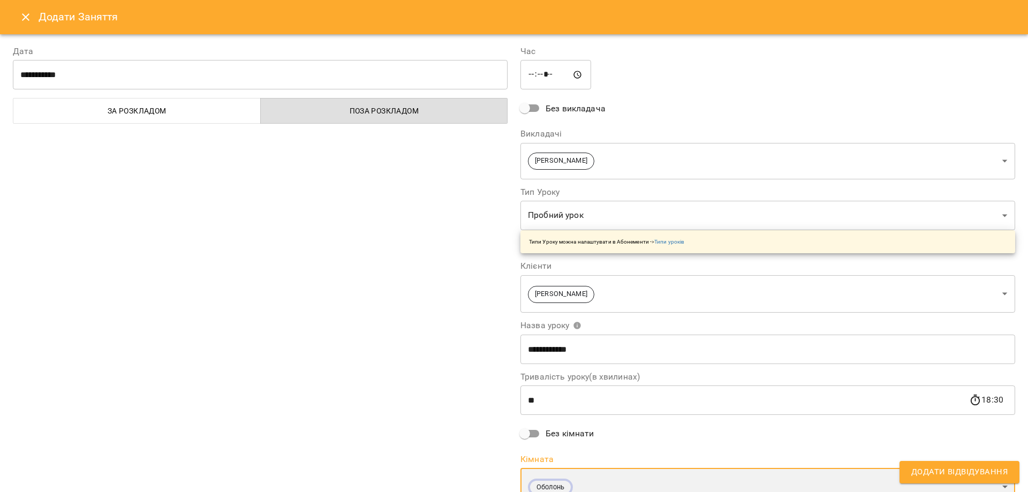
scroll to position [50, 0]
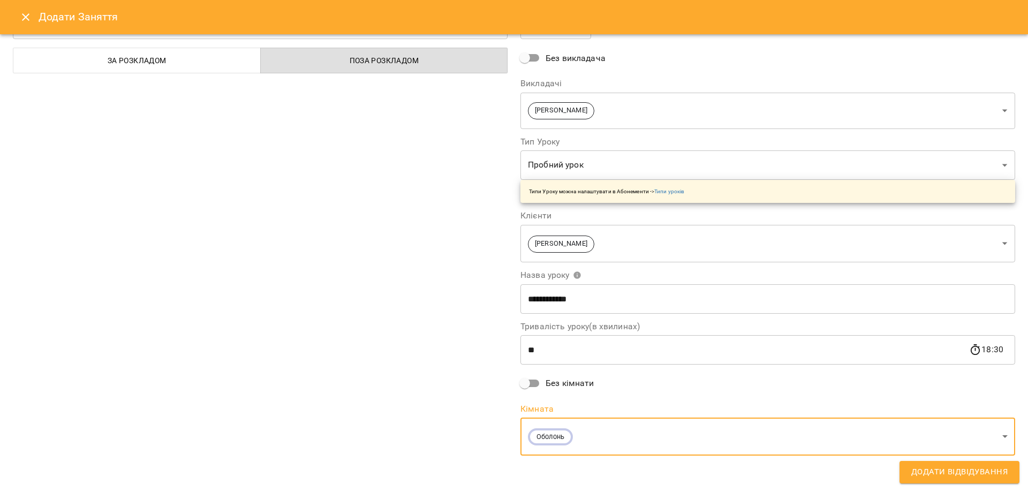
click at [934, 467] on span "Додати Відвідування" at bounding box center [959, 472] width 96 height 14
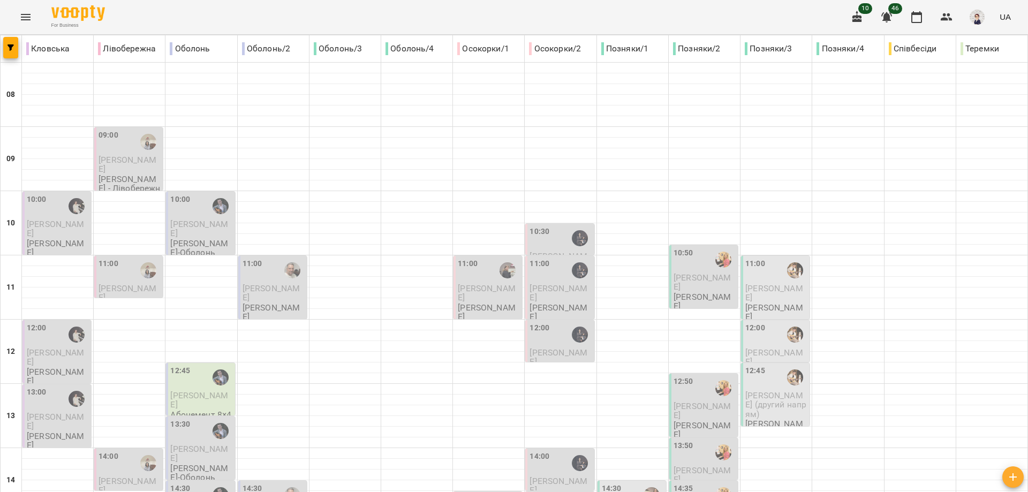
scroll to position [477, 0]
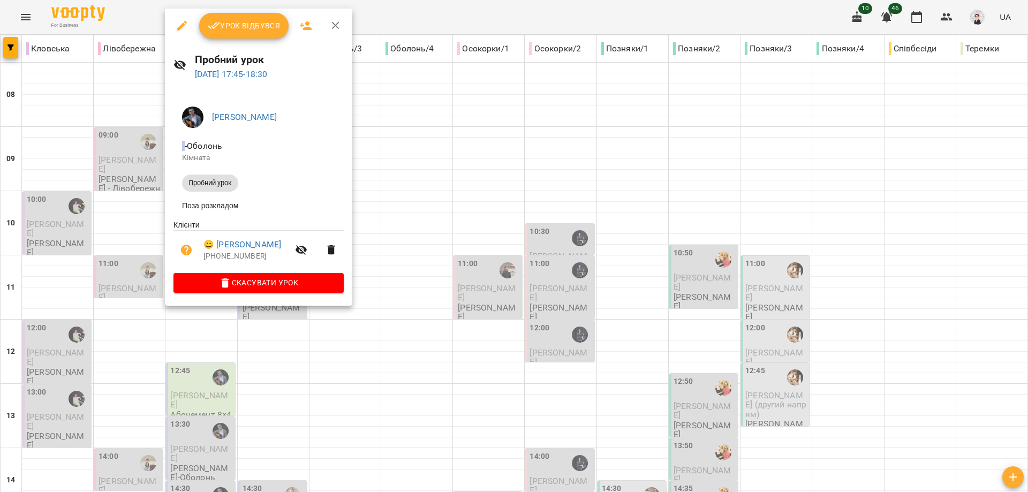
click at [369, 210] on div at bounding box center [514, 246] width 1028 height 492
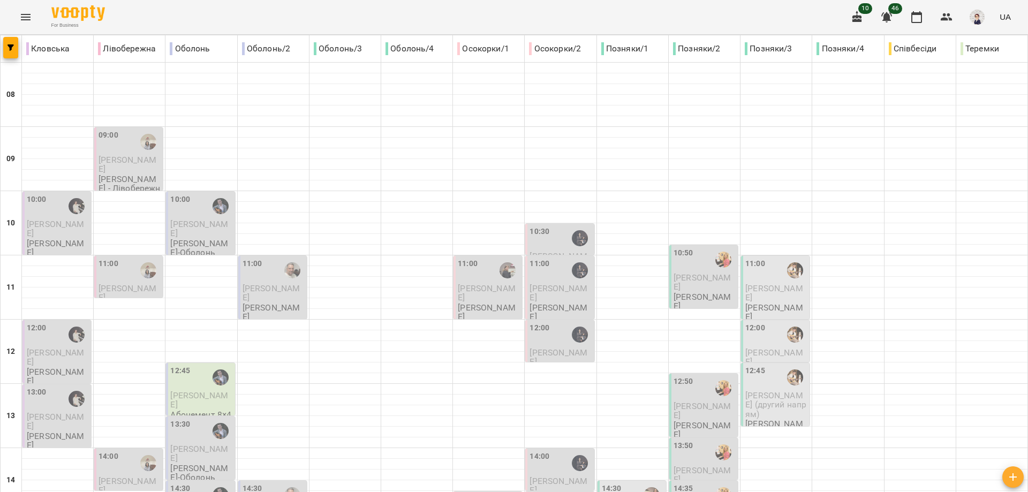
click at [21, 17] on icon "Menu" at bounding box center [26, 17] width 10 height 6
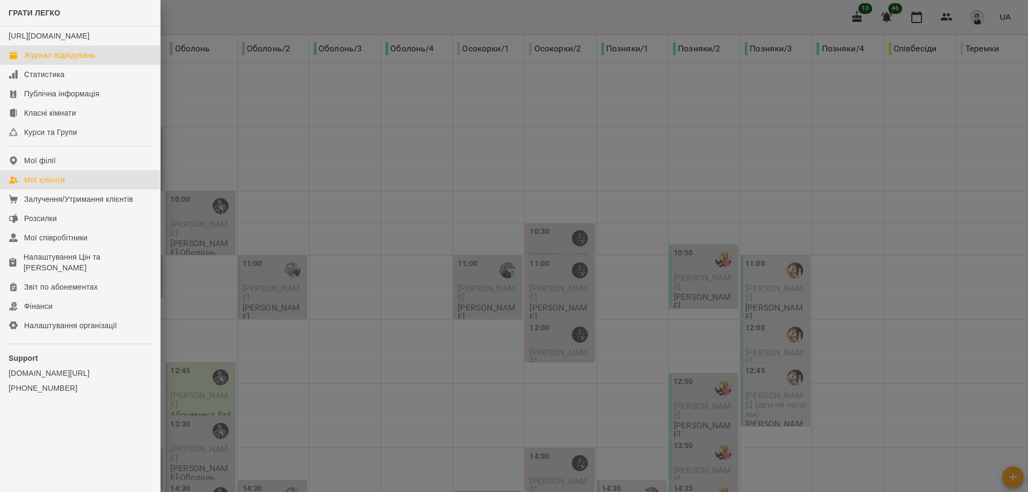
click at [53, 185] on div "Мої клієнти" at bounding box center [44, 180] width 41 height 11
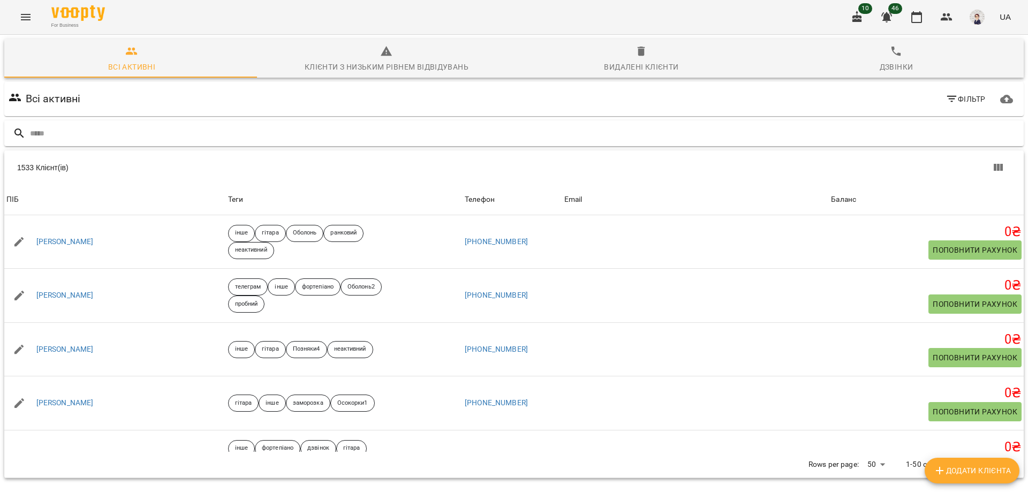
click at [94, 132] on input "text" at bounding box center [525, 134] width 990 height 18
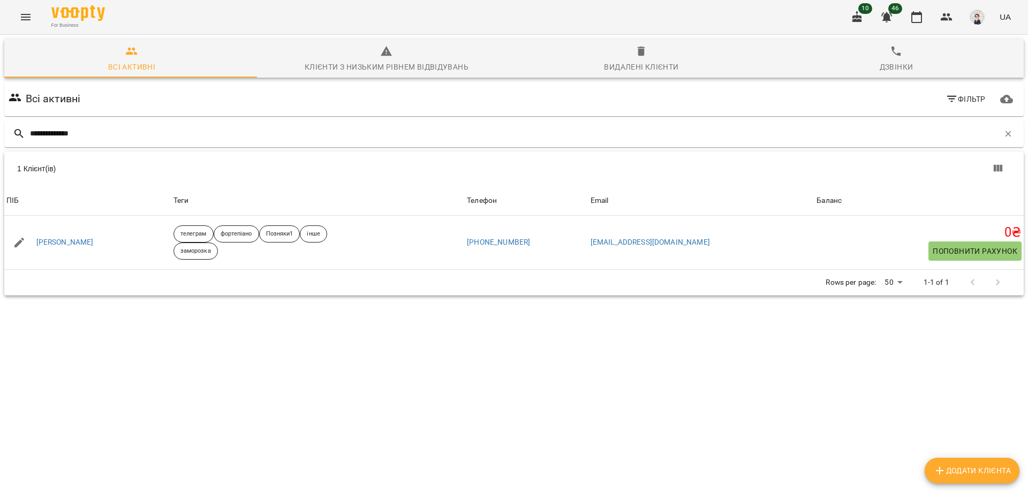
type input "**********"
click at [24, 15] on icon "Menu" at bounding box center [26, 17] width 10 height 6
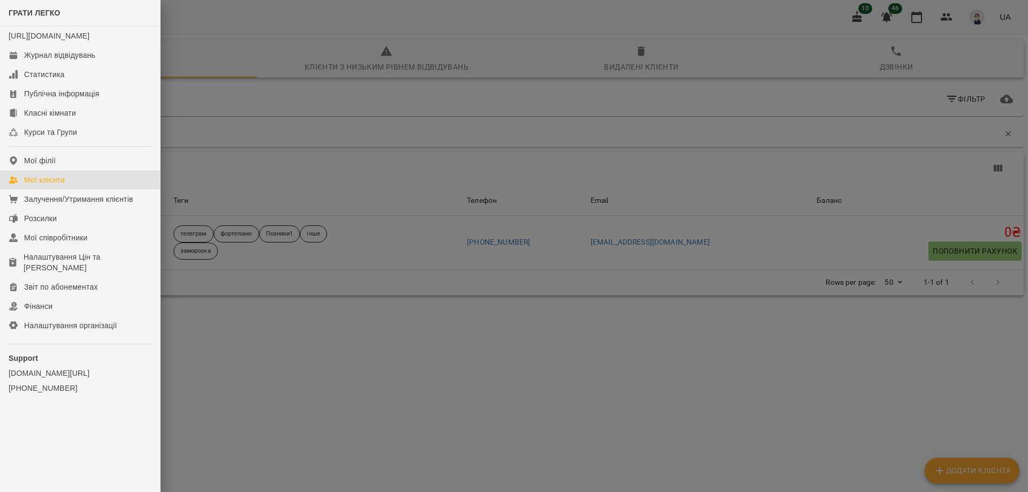
click at [44, 185] on div "Мої клієнти" at bounding box center [44, 180] width 41 height 11
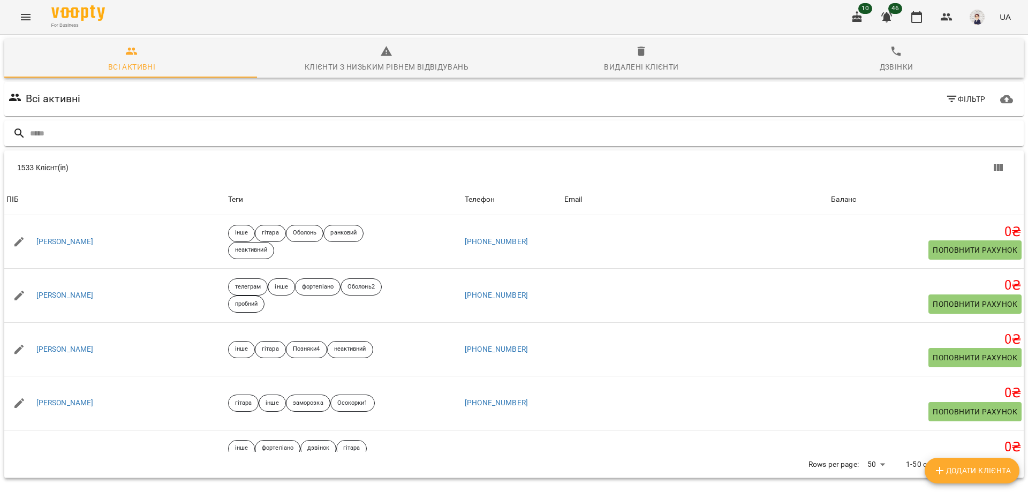
click at [124, 139] on input "text" at bounding box center [525, 134] width 990 height 18
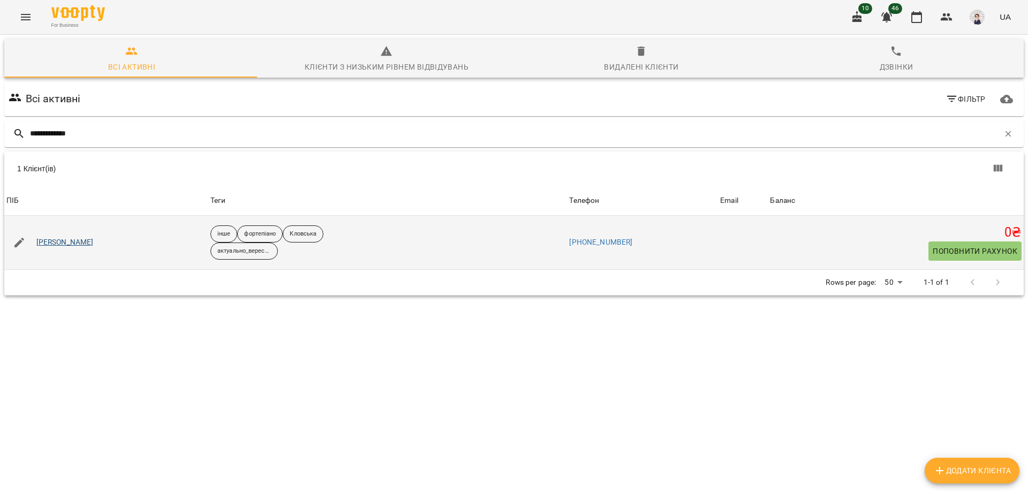
type input "**********"
click at [60, 241] on link "[PERSON_NAME]" at bounding box center [64, 242] width 57 height 11
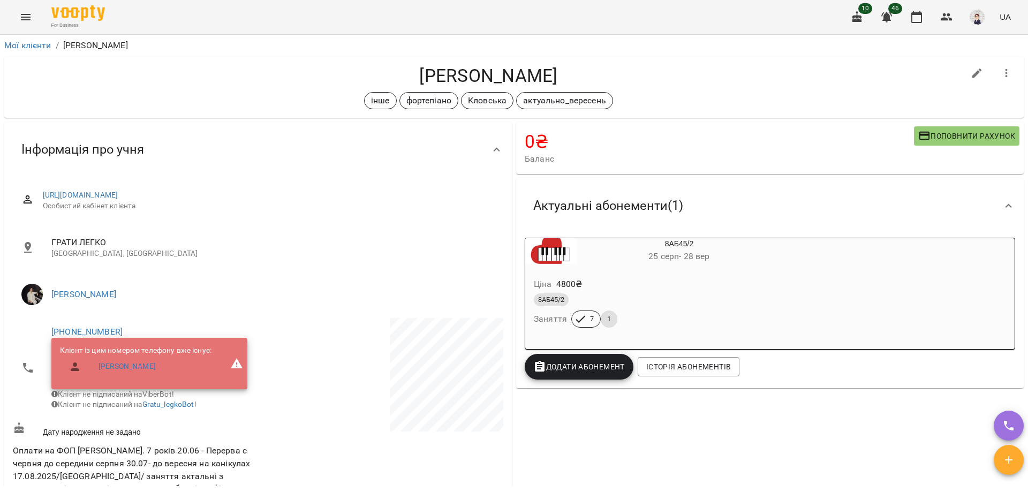
click at [25, 17] on icon "Menu" at bounding box center [25, 17] width 13 height 13
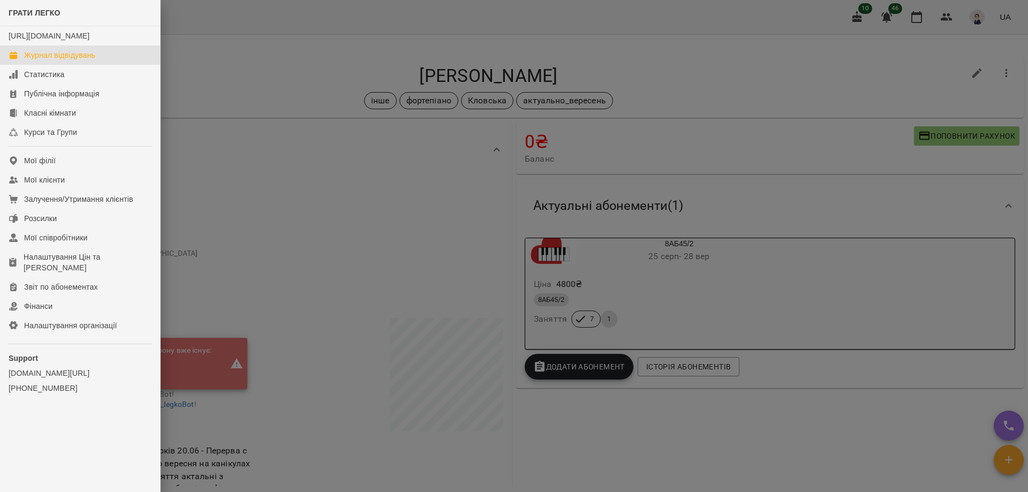
click at [66, 61] on div "Журнал відвідувань" at bounding box center [59, 55] width 71 height 11
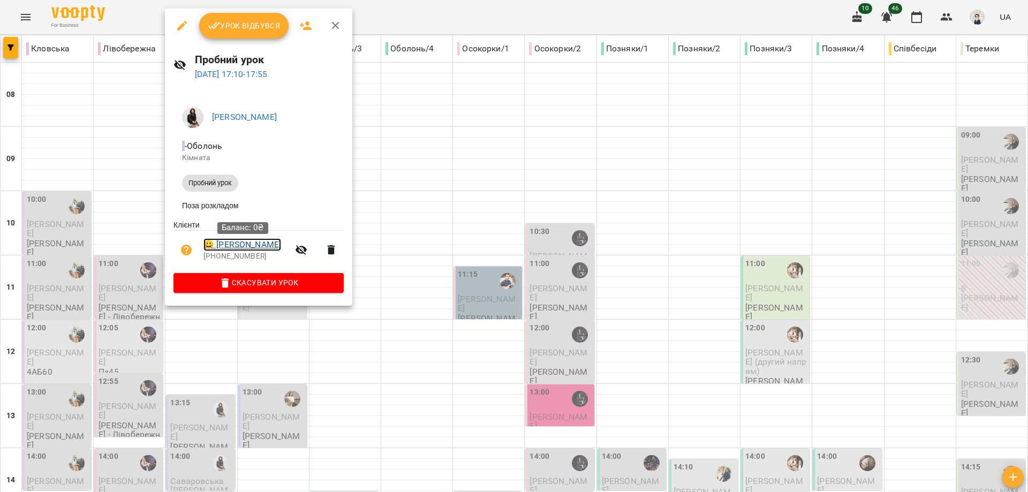
click at [233, 245] on link "😀 Шеремет Тимур" at bounding box center [242, 244] width 78 height 13
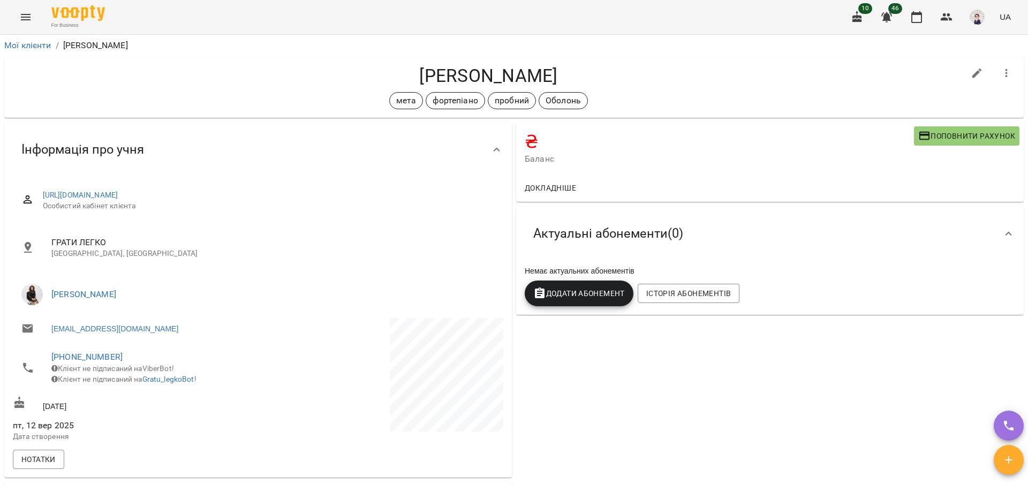
scroll to position [54, 0]
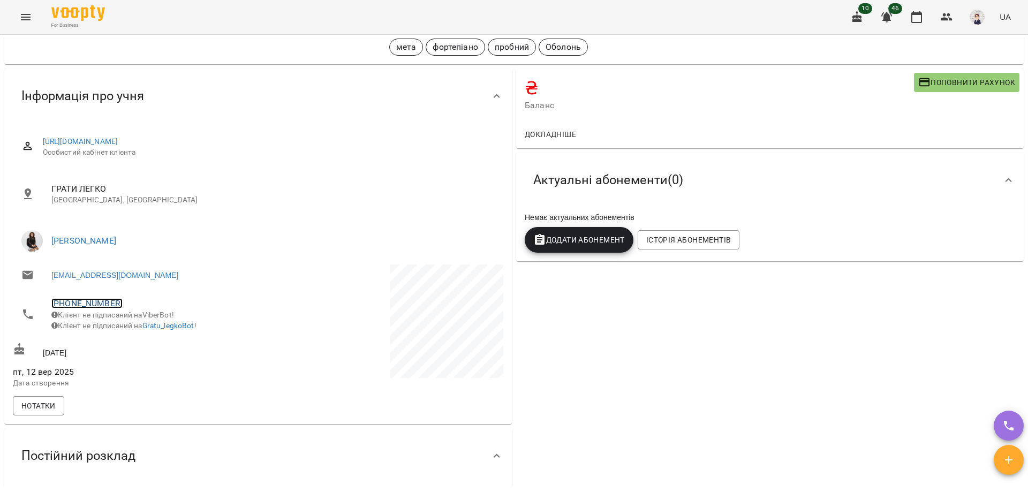
click at [83, 299] on link "+380968239528" at bounding box center [86, 303] width 71 height 10
click at [131, 340] on img at bounding box center [131, 343] width 16 height 16
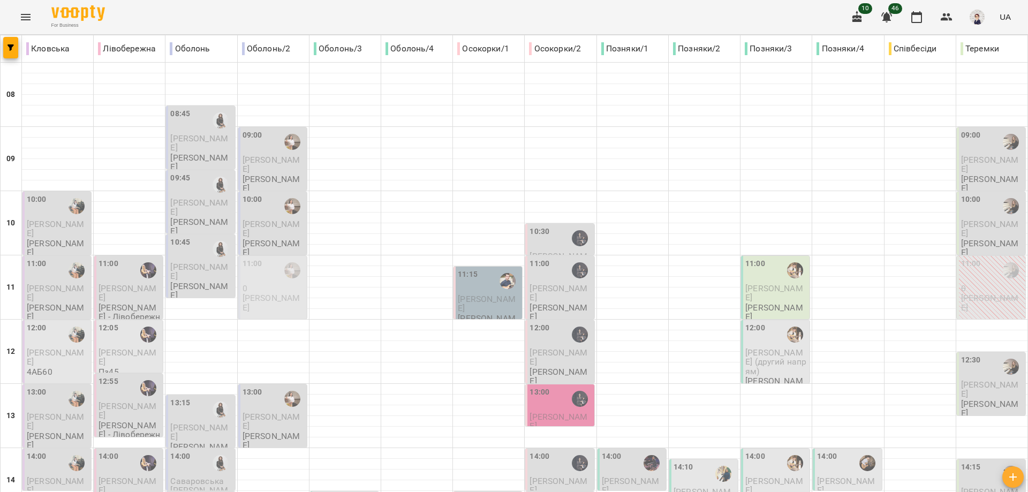
scroll to position [268, 0]
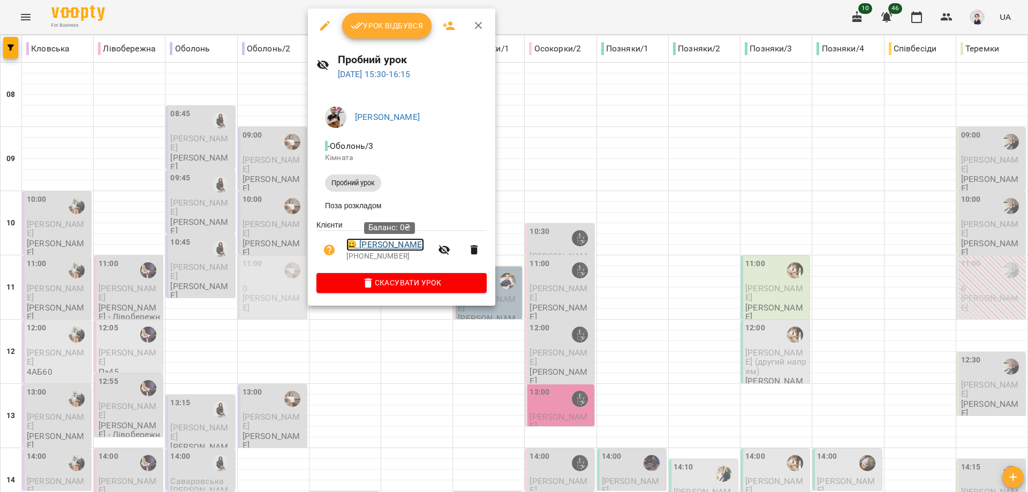
click at [380, 248] on link "😀 Димніч Анастасія" at bounding box center [385, 244] width 78 height 13
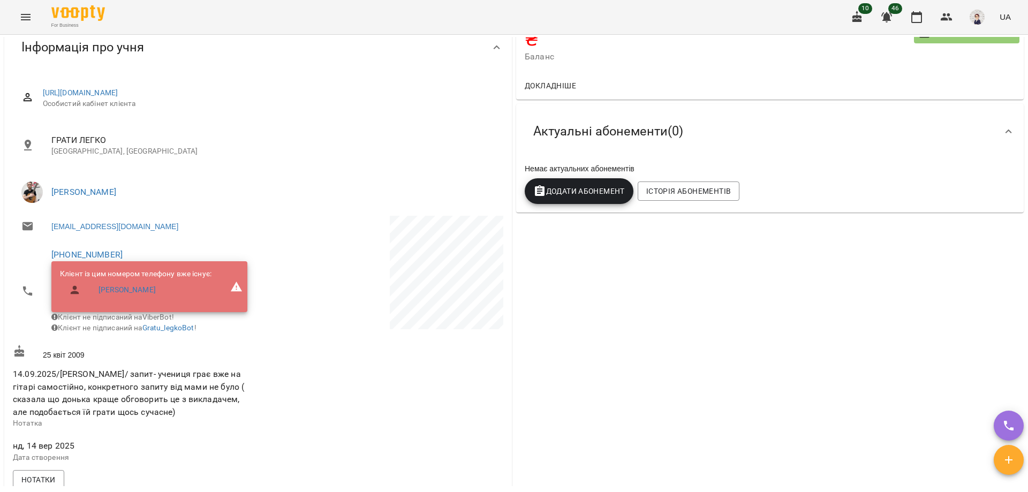
scroll to position [107, 0]
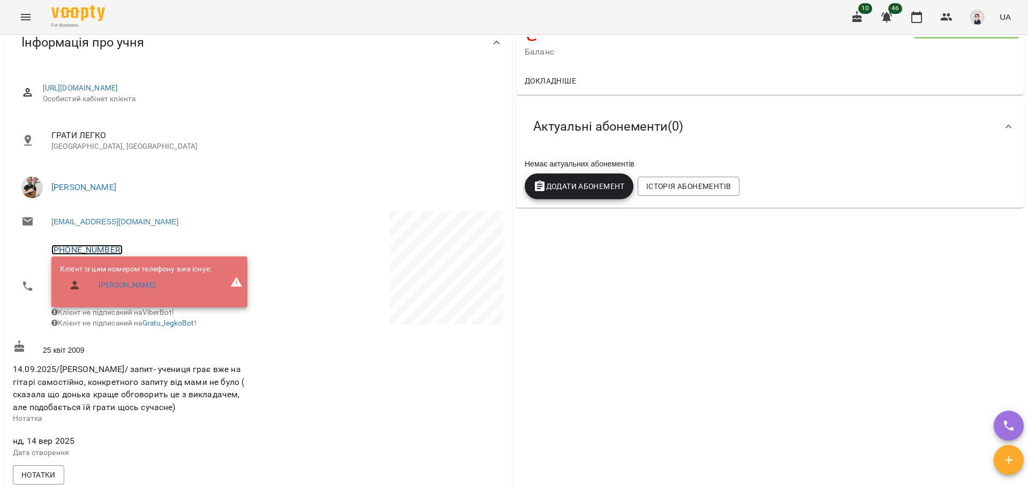
click at [81, 248] on link "+380503104994" at bounding box center [86, 250] width 71 height 10
click at [131, 290] on img at bounding box center [131, 290] width 16 height 16
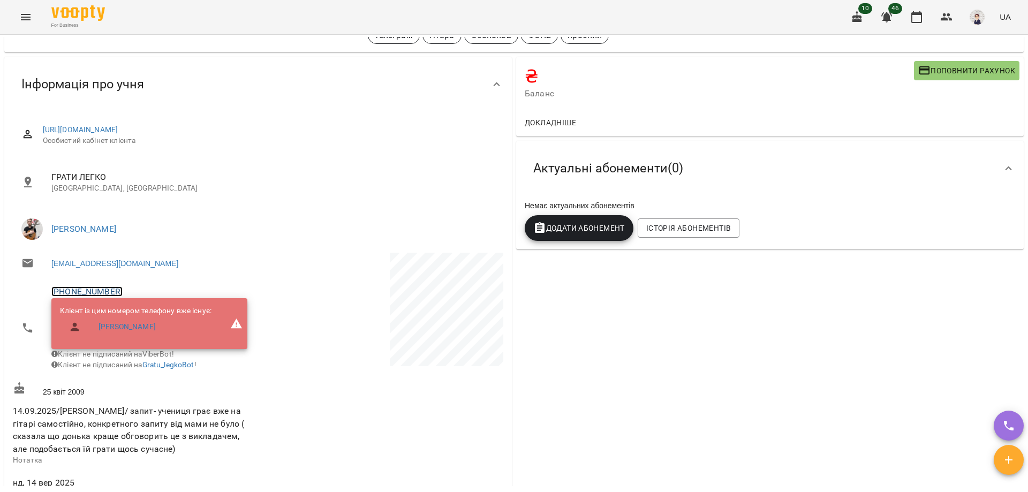
scroll to position [0, 0]
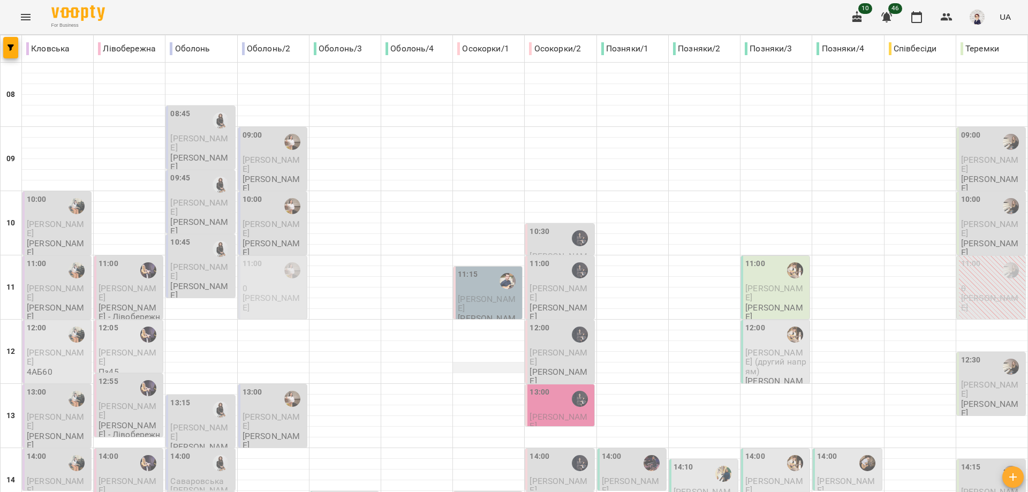
scroll to position [102, 0]
click at [555, 387] on div "13:00" at bounding box center [561, 399] width 62 height 25
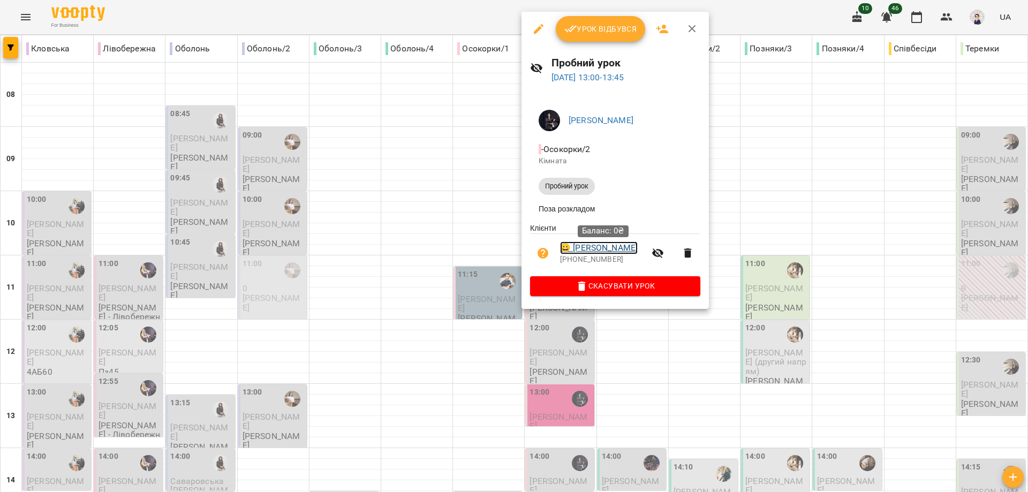
click at [585, 253] on link "😀 Новикова Карина" at bounding box center [599, 247] width 78 height 13
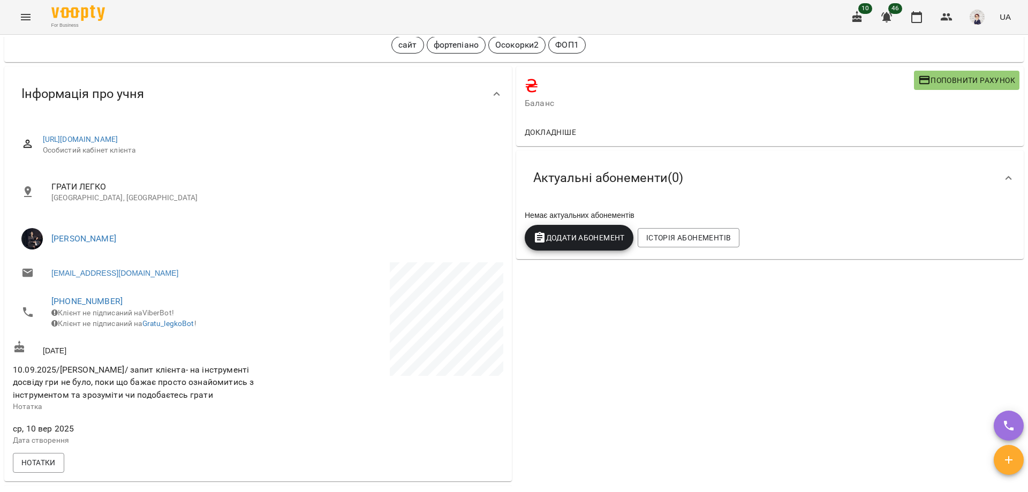
scroll to position [107, 0]
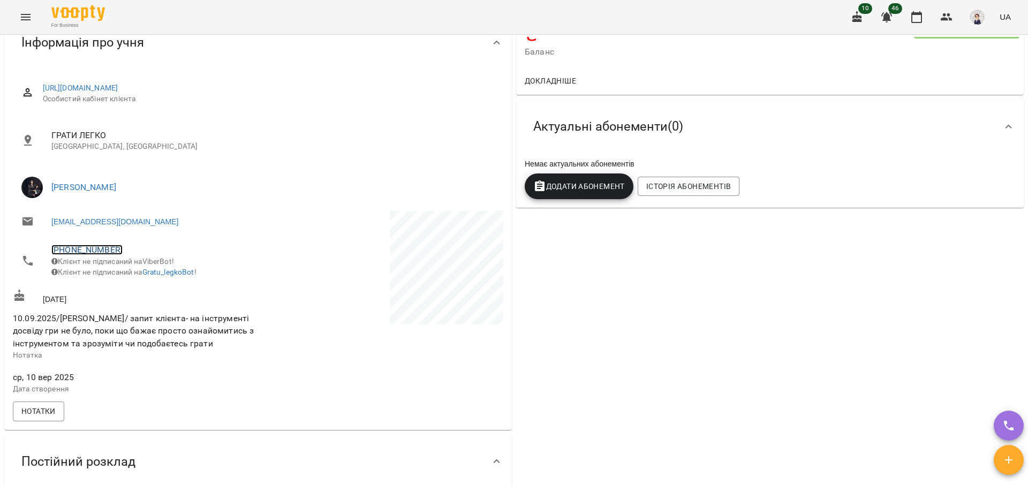
click at [93, 245] on link "+380682402863" at bounding box center [86, 250] width 71 height 10
click at [130, 286] on img at bounding box center [131, 290] width 16 height 16
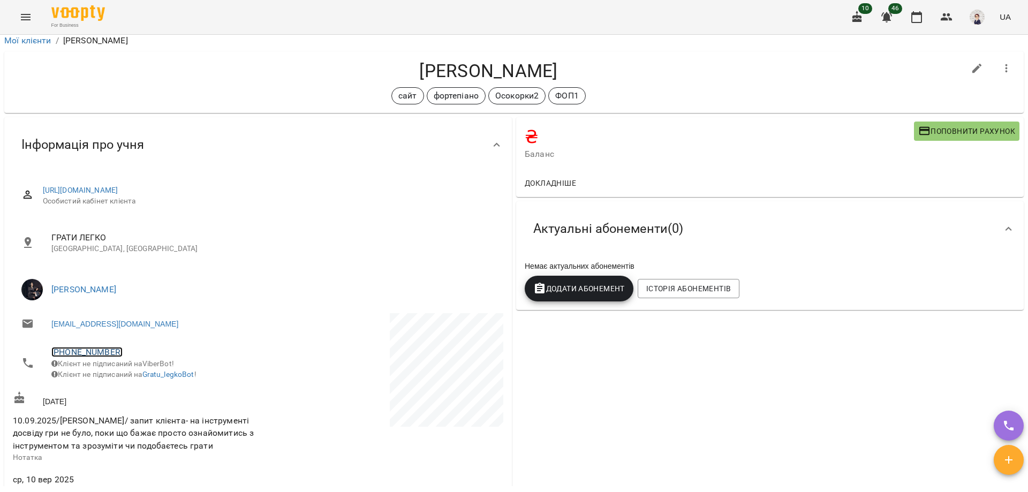
scroll to position [0, 0]
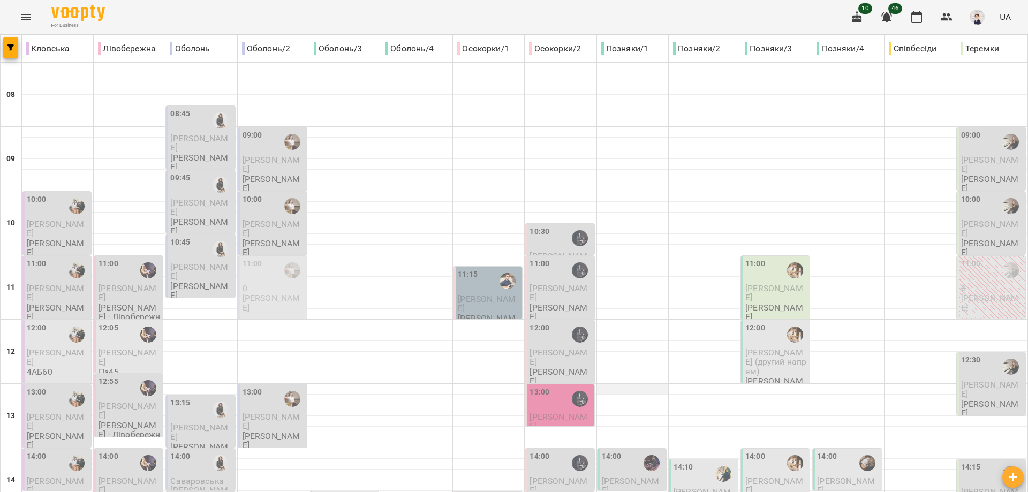
scroll to position [477, 0]
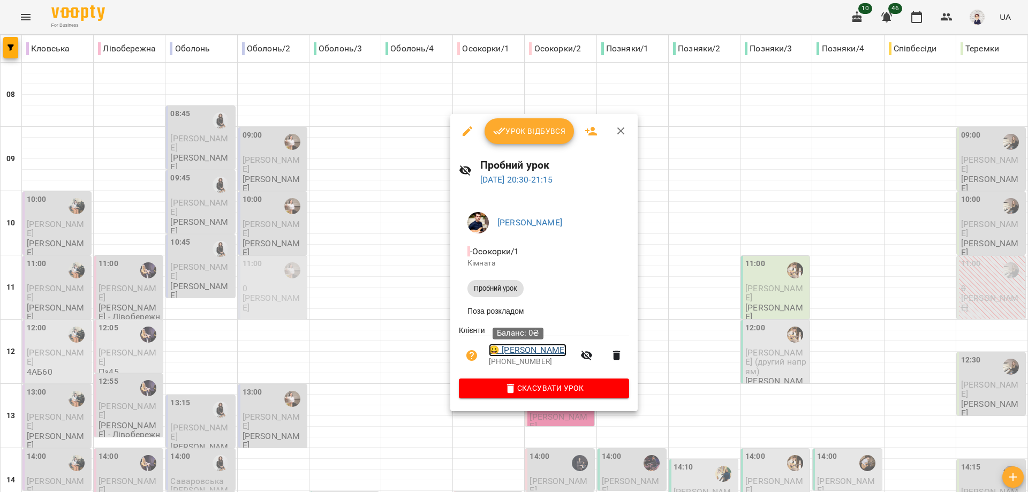
click at [513, 354] on link "😀 Гудзій Віта" at bounding box center [528, 350] width 78 height 13
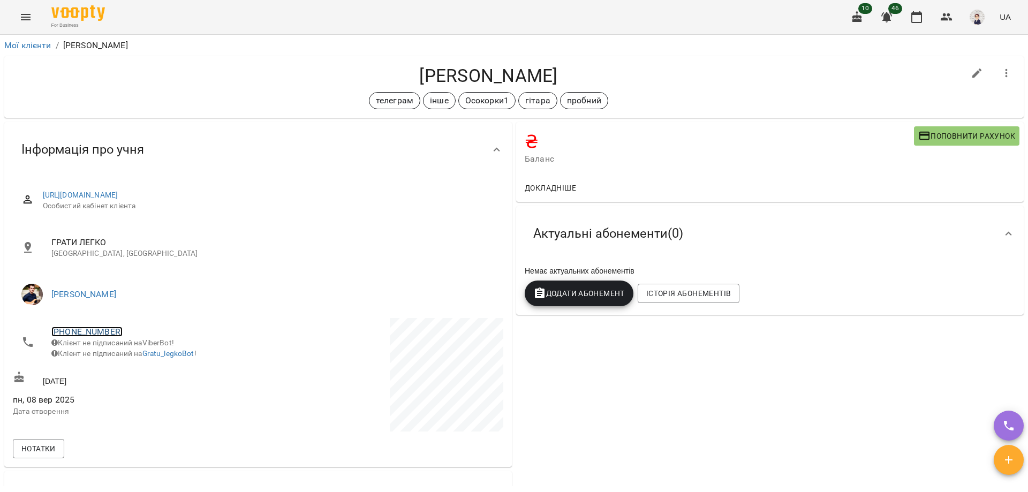
click at [74, 329] on link "+380994458419" at bounding box center [86, 332] width 71 height 10
click at [131, 368] on img at bounding box center [131, 371] width 16 height 16
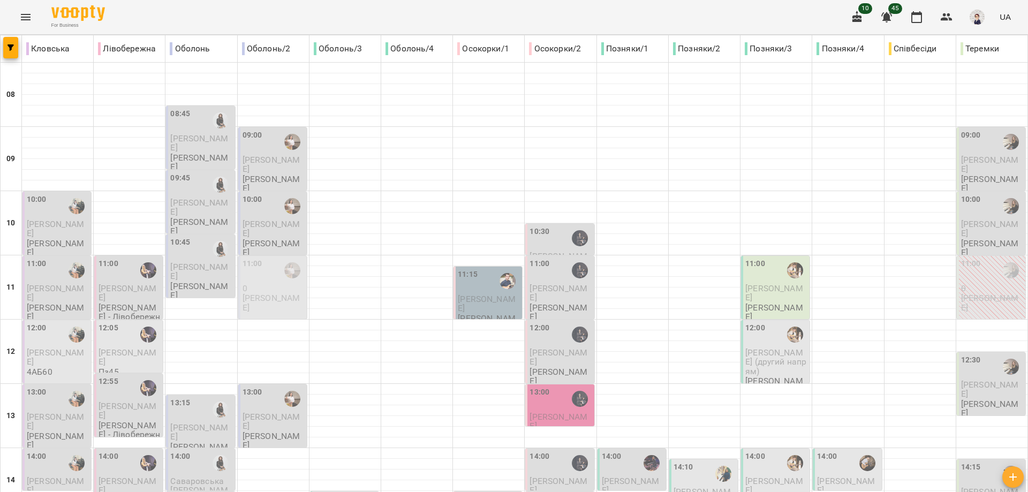
scroll to position [477, 0]
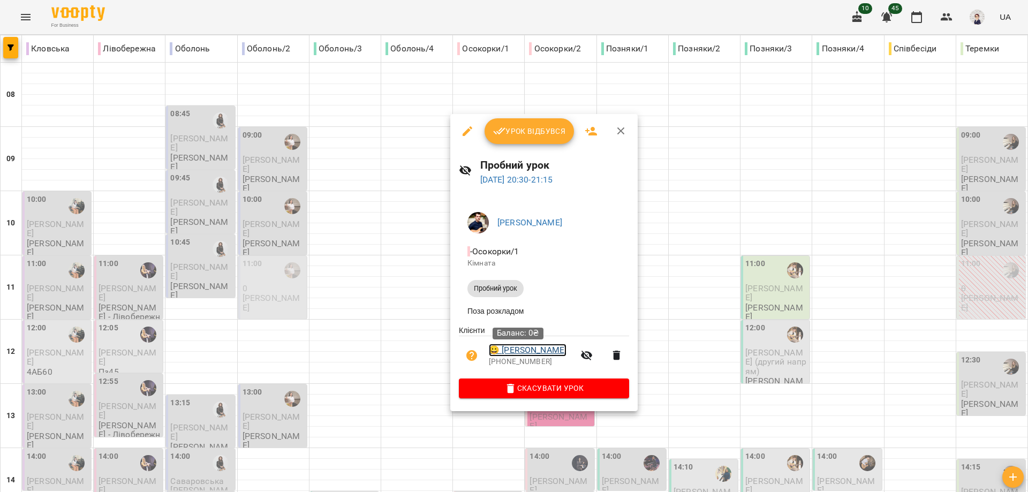
click at [512, 353] on link "😀 Гудзій Віта" at bounding box center [528, 350] width 78 height 13
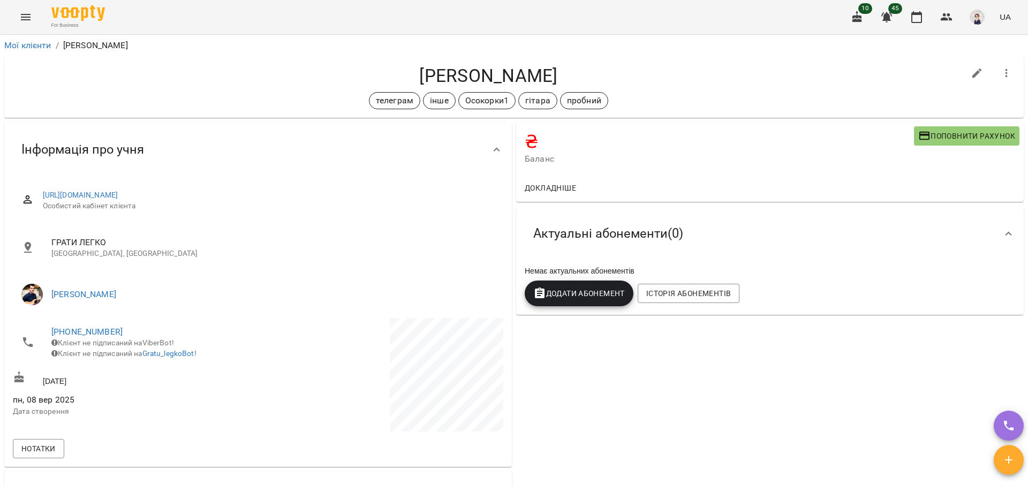
click at [22, 21] on icon "Menu" at bounding box center [25, 17] width 13 height 13
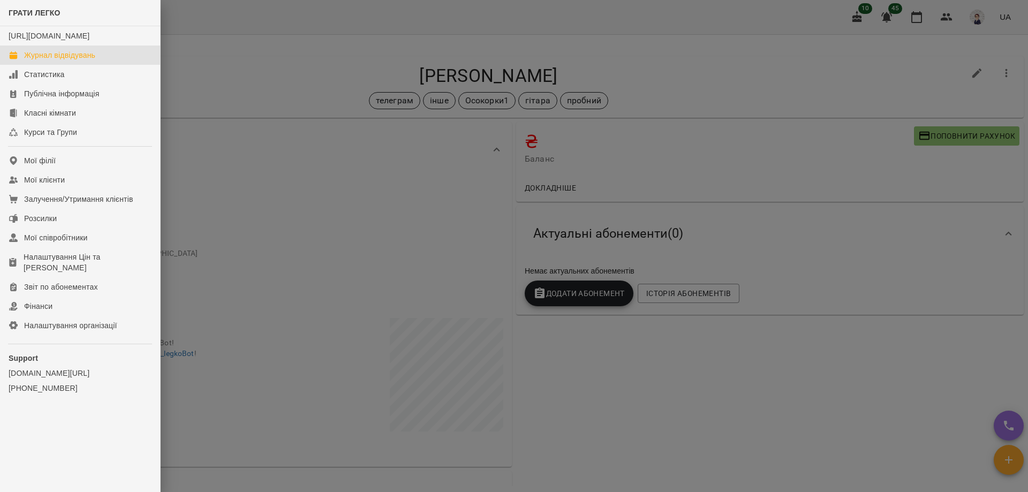
click at [65, 61] on div "Журнал відвідувань" at bounding box center [59, 55] width 71 height 11
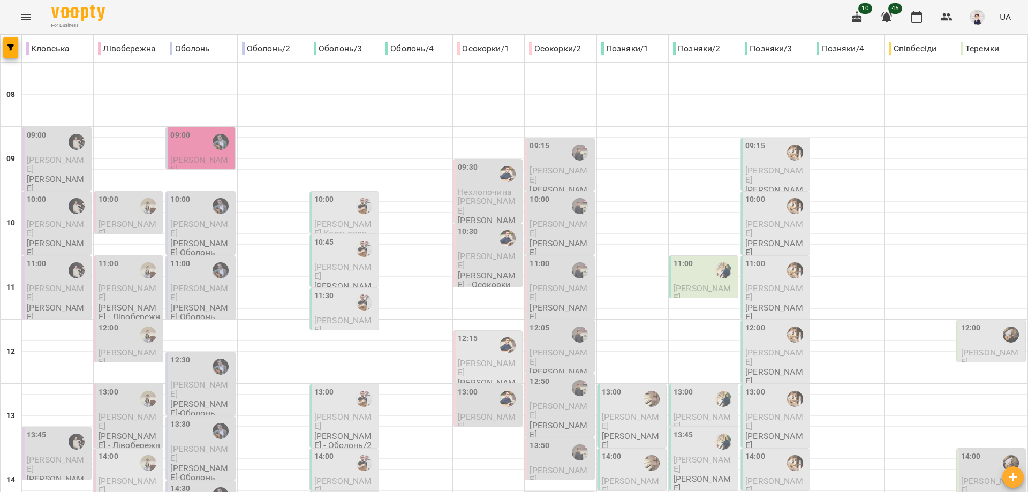
scroll to position [54, 0]
click at [480, 252] on p "Єкатерина Гусарова" at bounding box center [489, 261] width 62 height 19
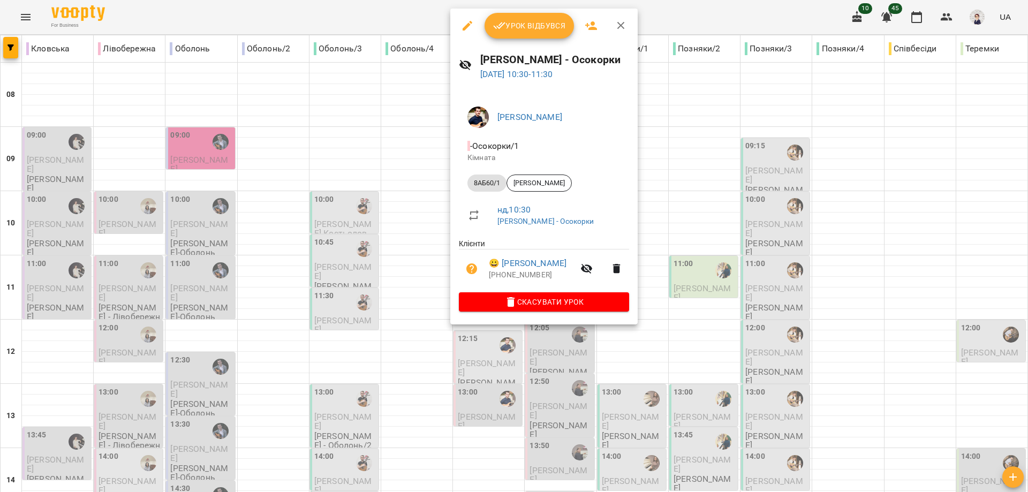
click at [399, 225] on div at bounding box center [514, 246] width 1028 height 492
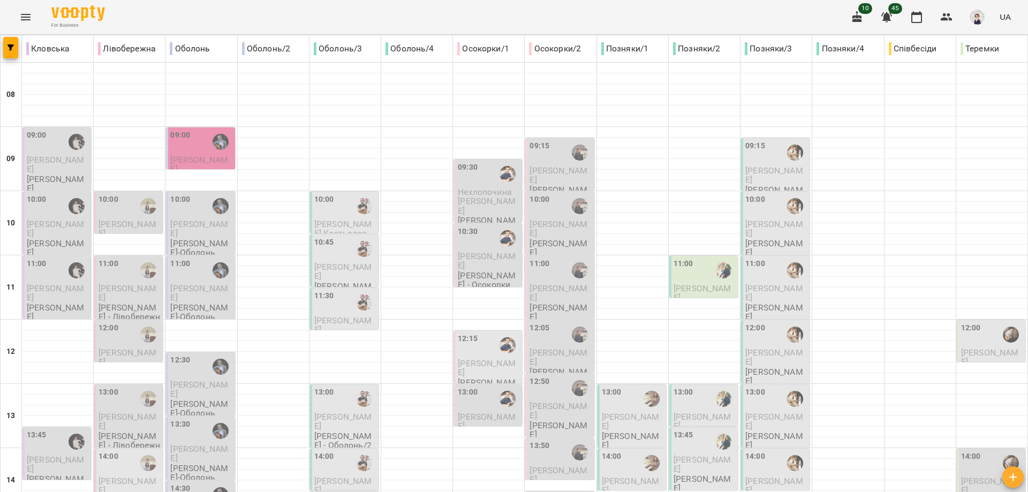
click at [478, 251] on span "[PERSON_NAME]" at bounding box center [487, 260] width 58 height 19
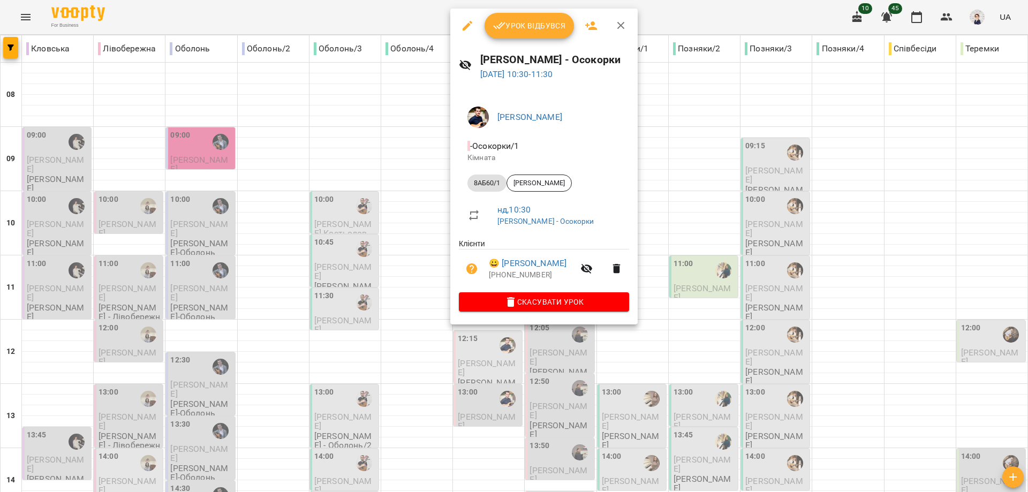
click at [418, 229] on div at bounding box center [514, 246] width 1028 height 492
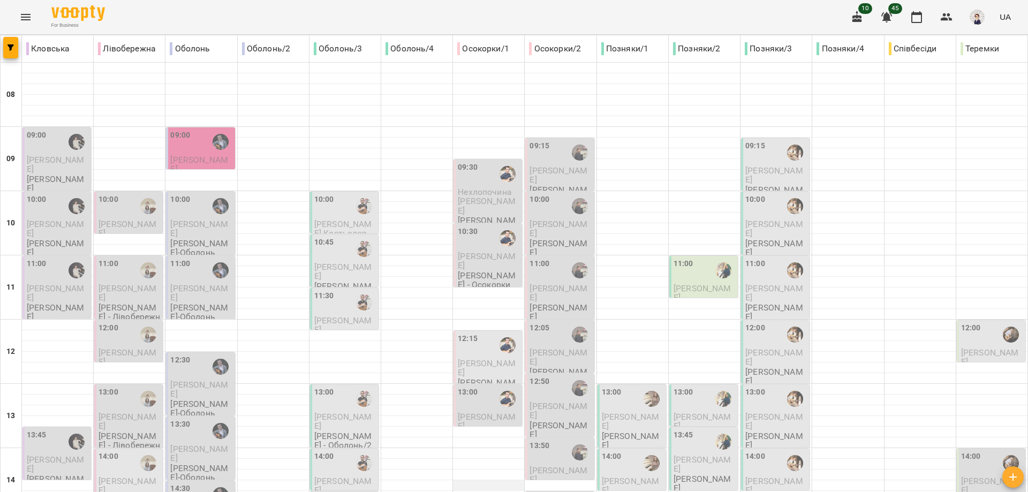
scroll to position [477, 0]
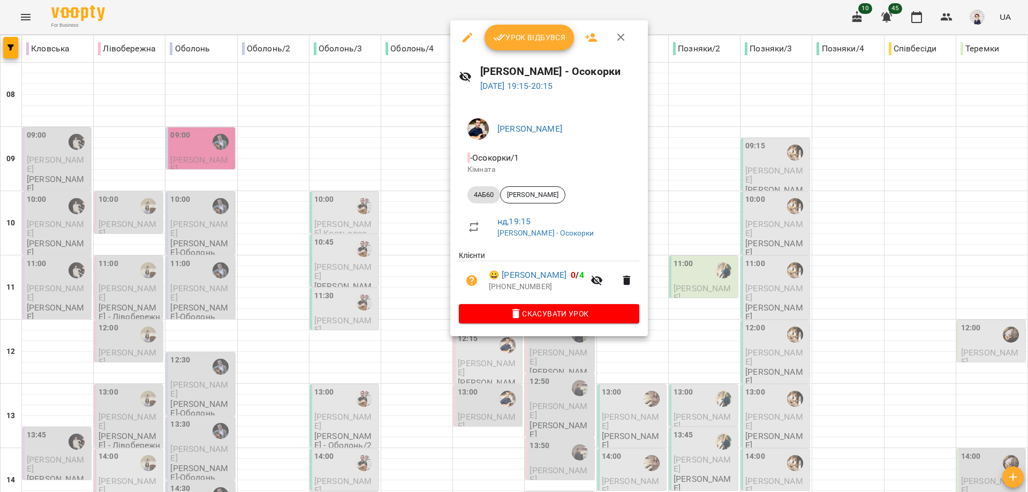
click at [418, 350] on div at bounding box center [514, 246] width 1028 height 492
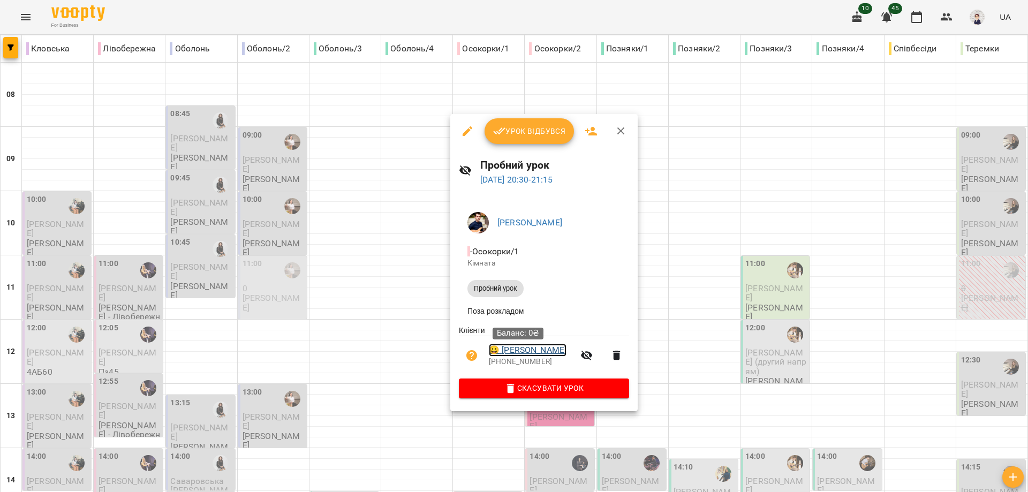
click at [518, 350] on link "😀 Гудзій Віта" at bounding box center [528, 350] width 78 height 13
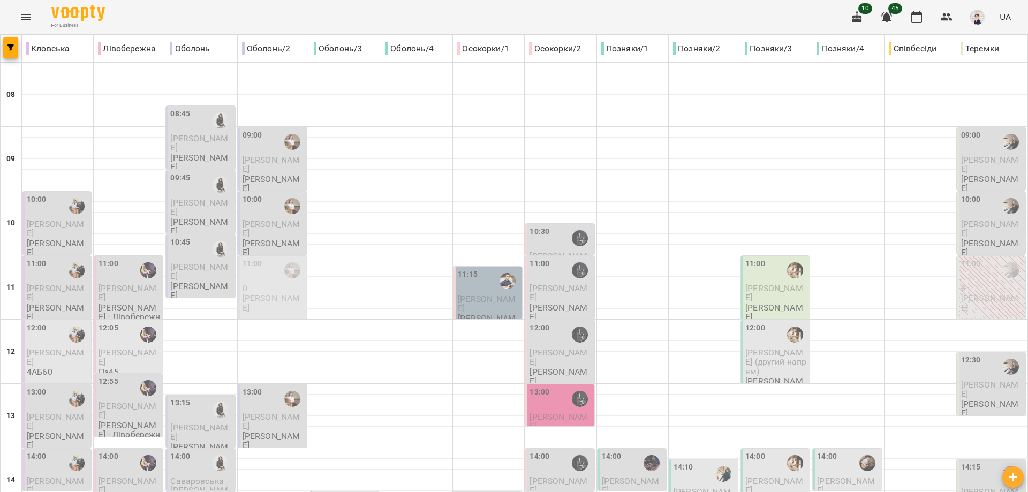
scroll to position [477, 0]
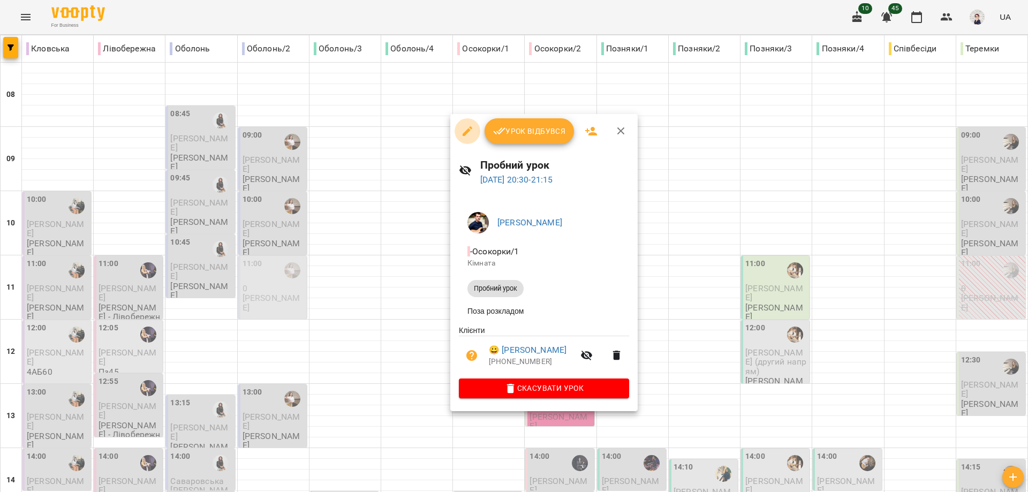
click at [467, 131] on icon "button" at bounding box center [468, 131] width 10 height 10
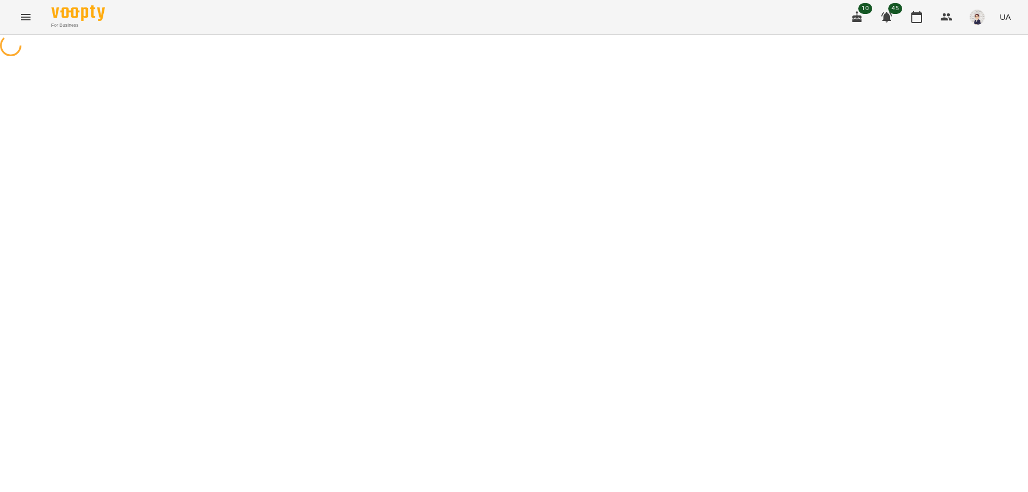
select select "**********"
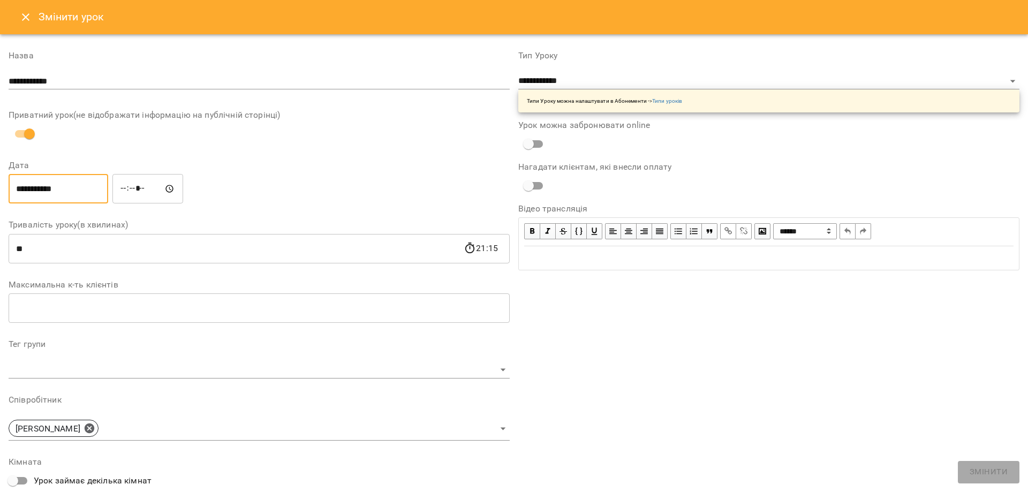
click at [17, 190] on input "**********" at bounding box center [59, 189] width 100 height 30
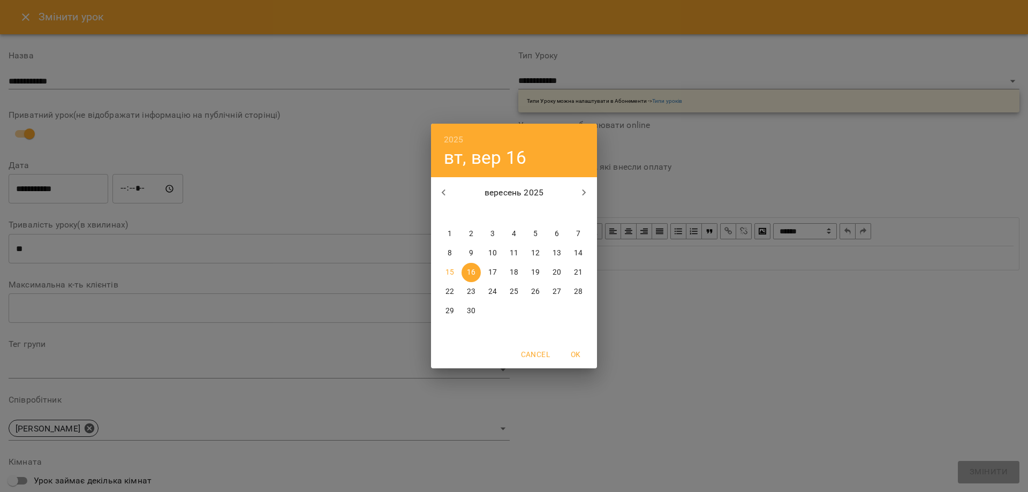
click at [576, 273] on p "21" at bounding box center [578, 272] width 9 height 11
type input "**********"
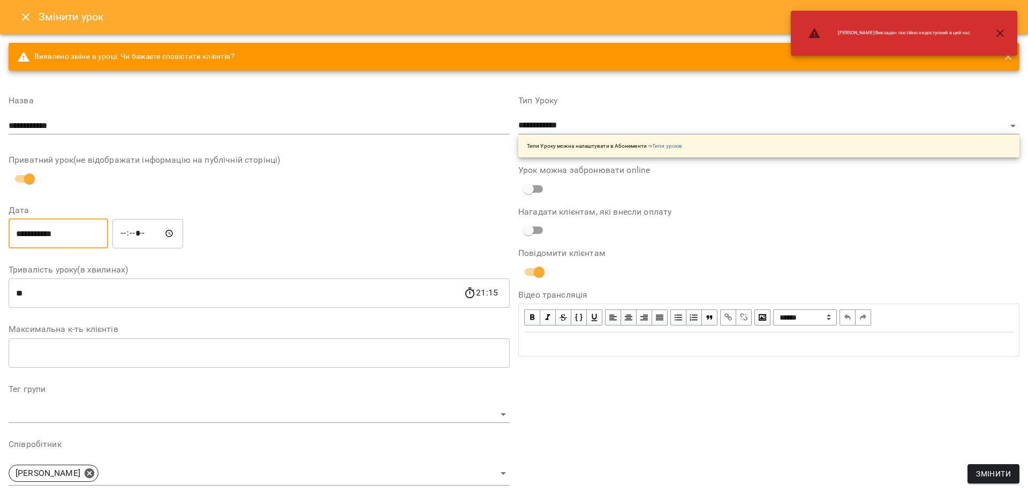
click at [132, 235] on input "*****" at bounding box center [147, 233] width 71 height 30
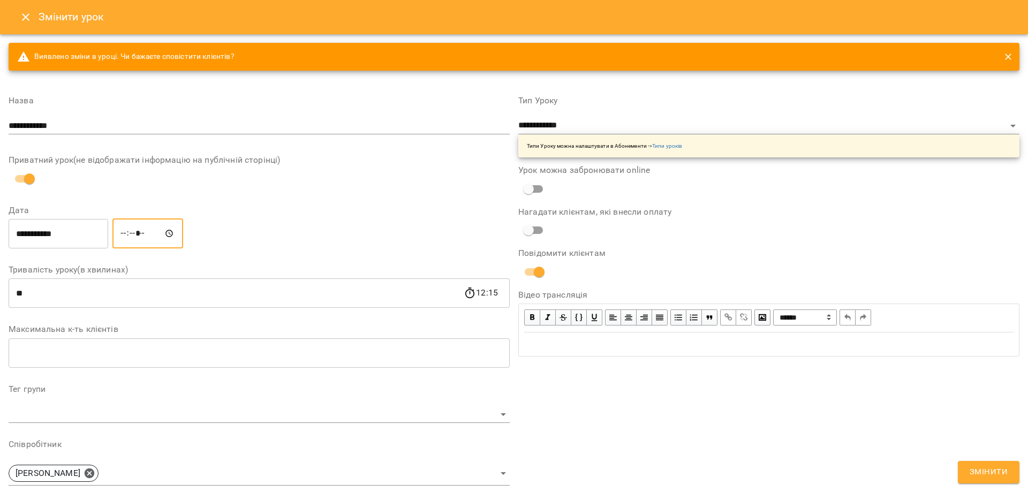
type input "*****"
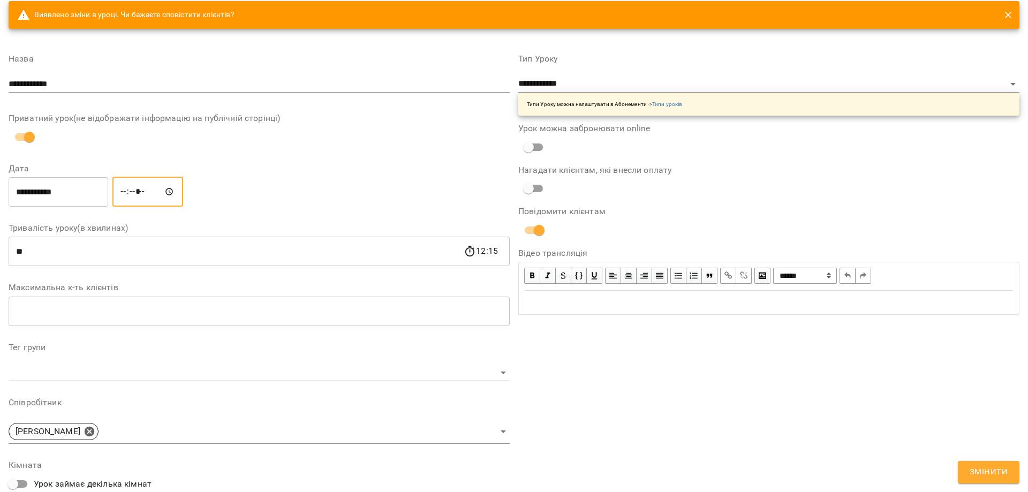
scroll to position [107, 0]
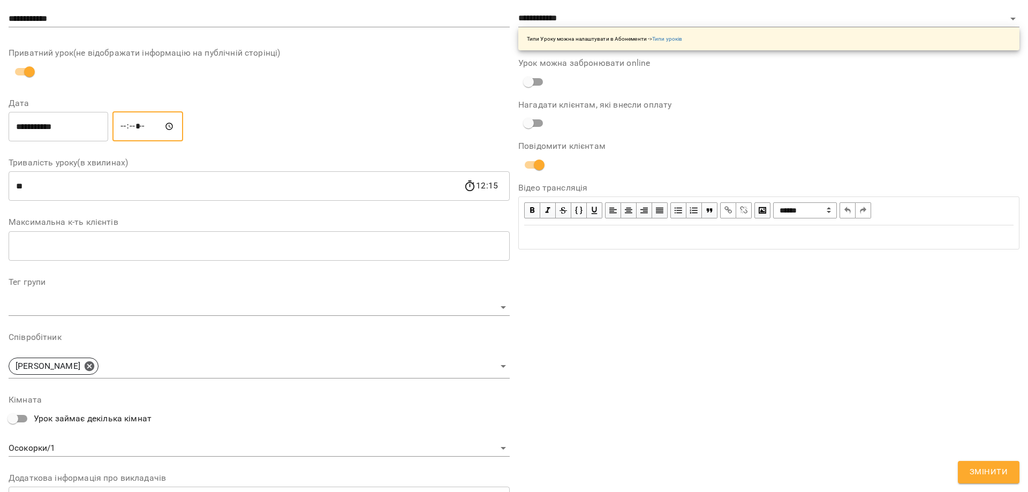
click at [1003, 471] on span "Змінити" at bounding box center [989, 472] width 38 height 14
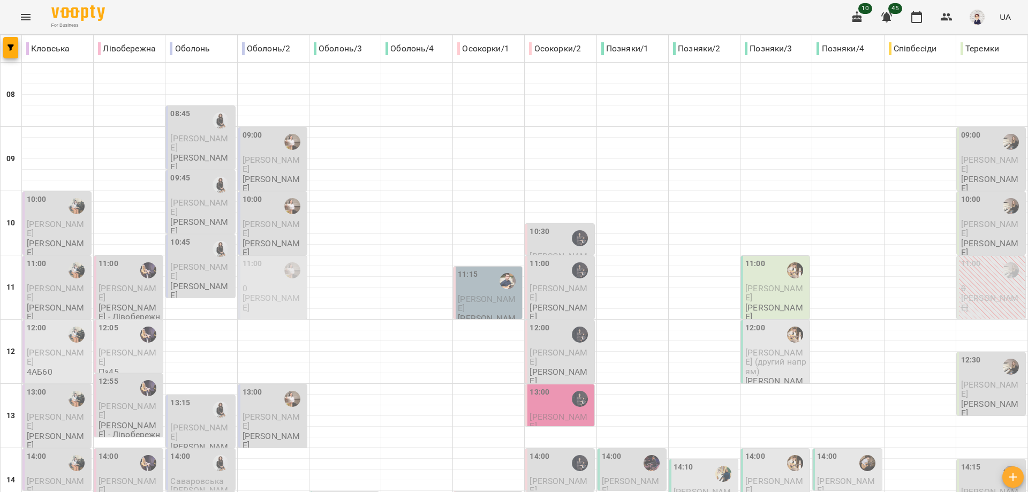
scroll to position [477, 0]
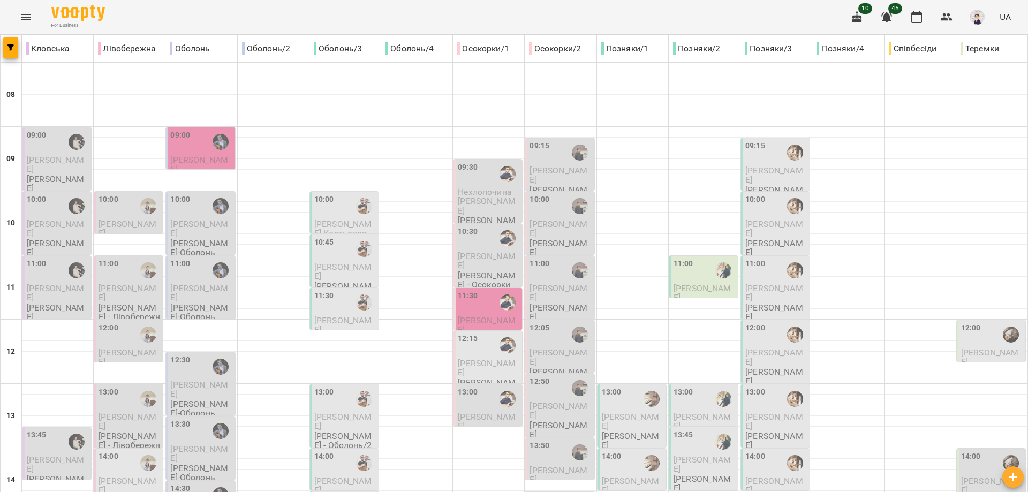
scroll to position [156, 0]
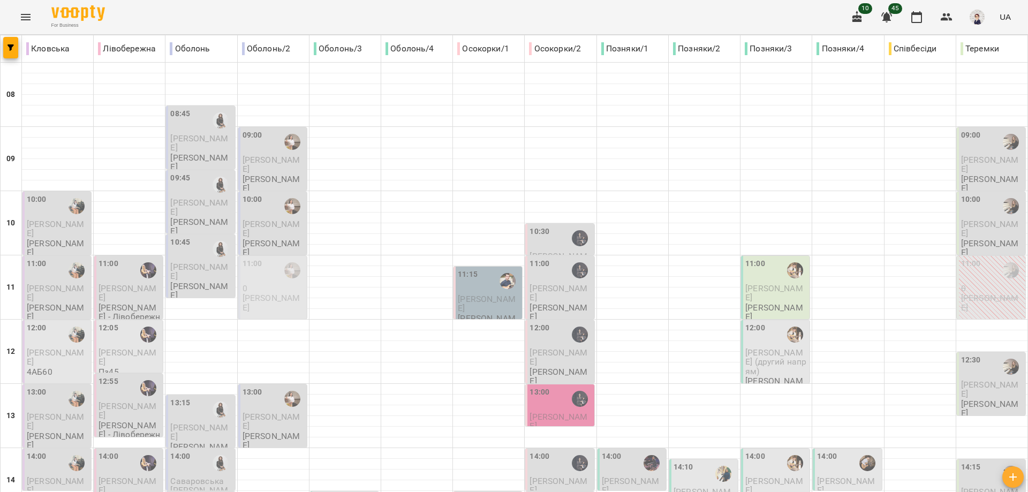
scroll to position [477, 0]
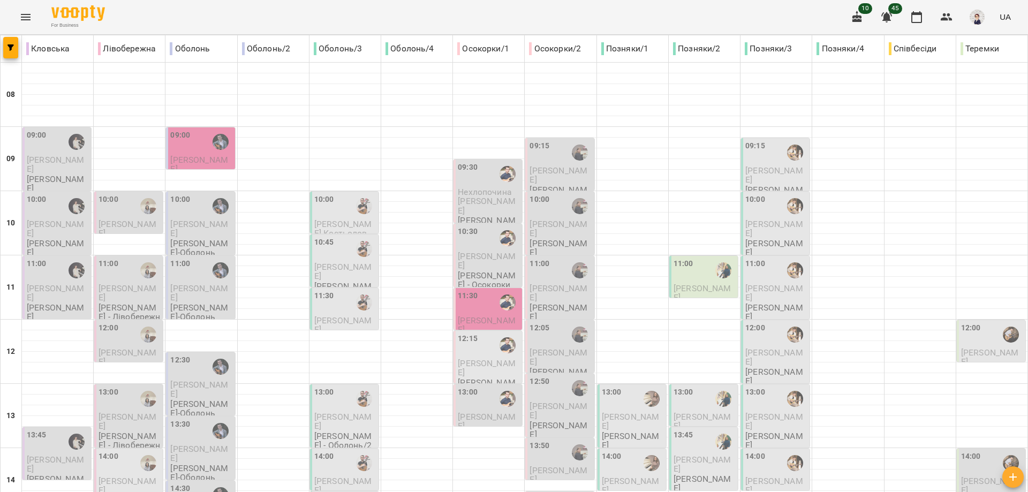
scroll to position [102, 0]
click at [480, 290] on div "11:30" at bounding box center [489, 302] width 62 height 25
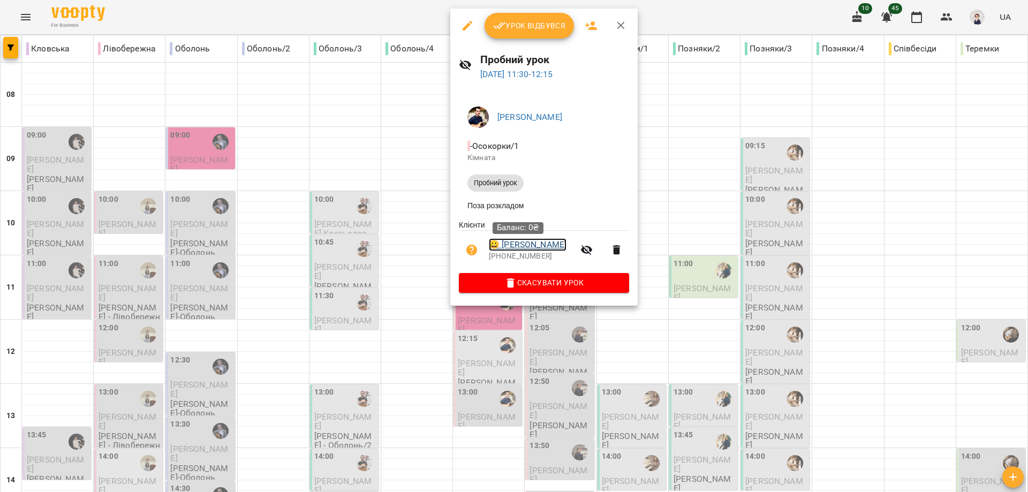
click at [515, 242] on link "😀 Гудзій Віта" at bounding box center [528, 244] width 78 height 13
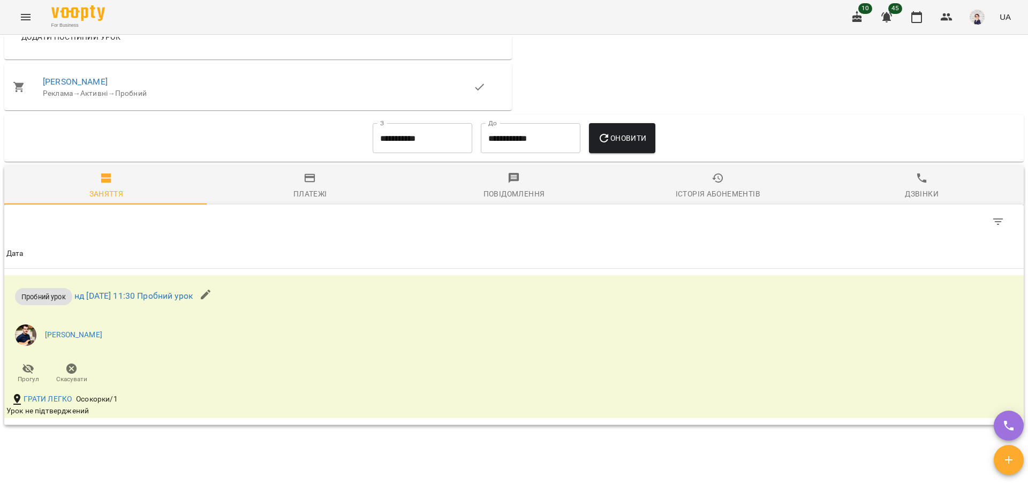
scroll to position [603, 0]
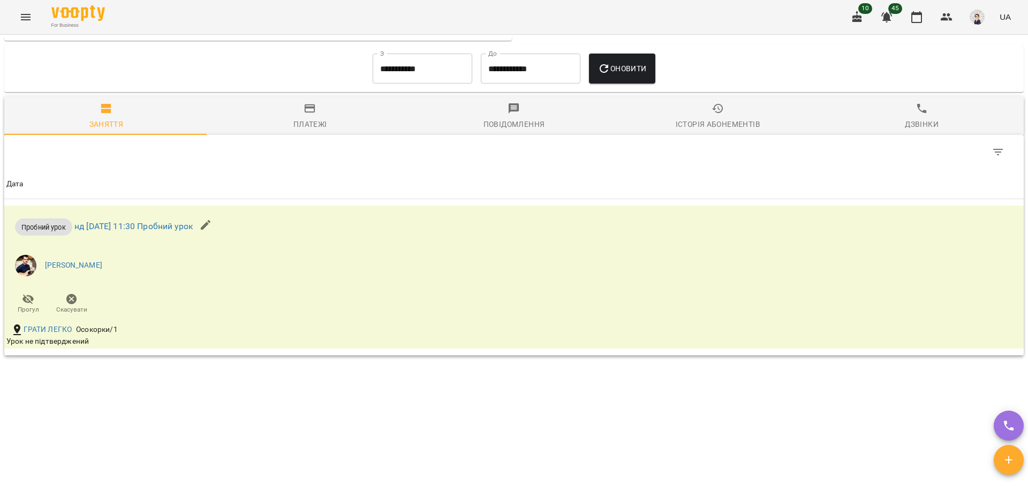
click at [25, 15] on icon "Menu" at bounding box center [26, 17] width 10 height 6
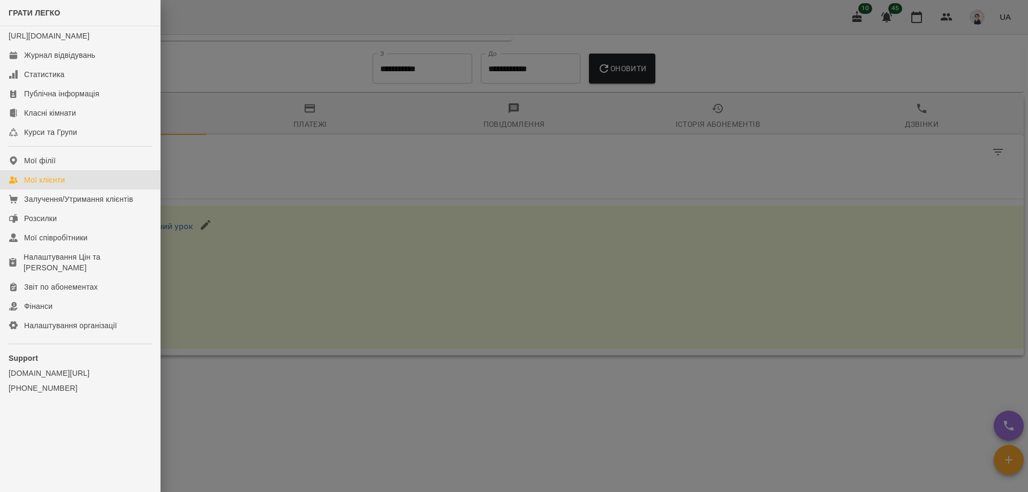
click at [57, 185] on div "Мої клієнти" at bounding box center [44, 180] width 41 height 11
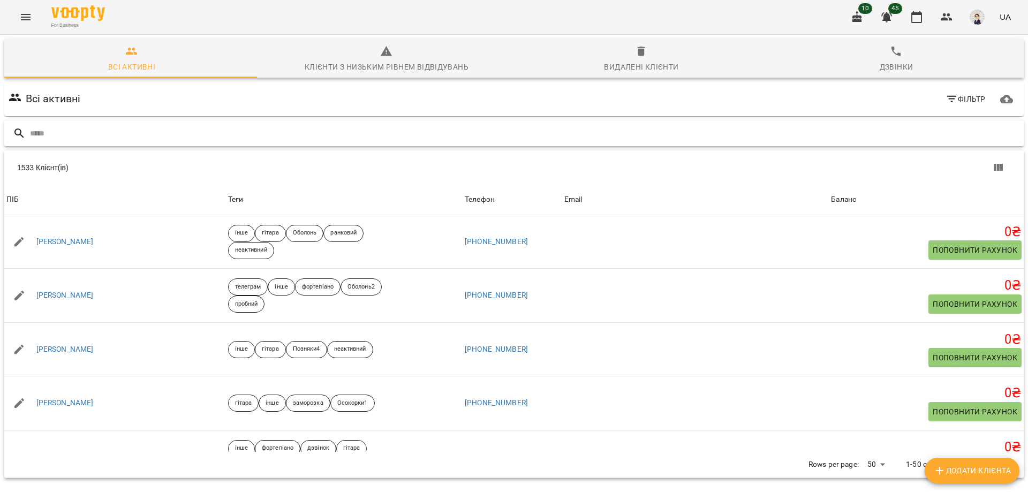
click at [97, 129] on input "text" at bounding box center [525, 134] width 990 height 18
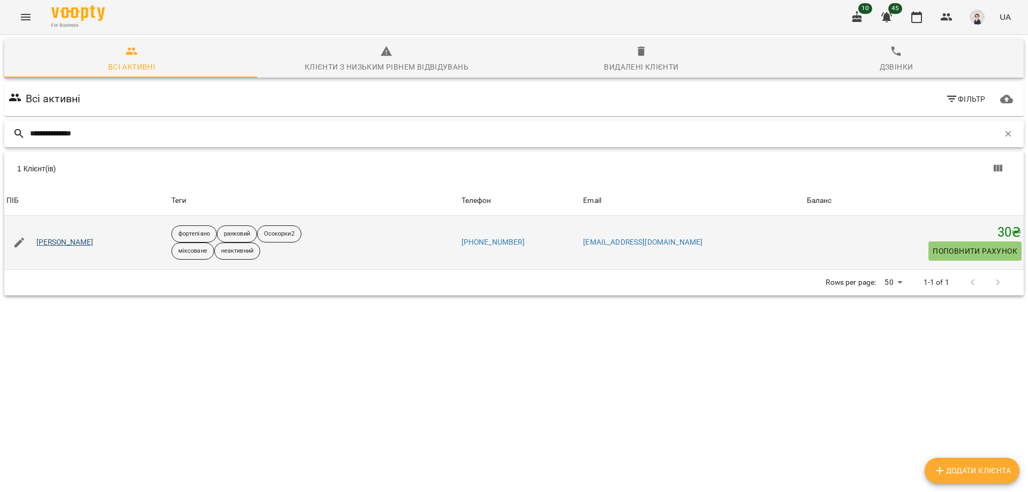
type input "**********"
click at [79, 237] on link "[PERSON_NAME]" at bounding box center [64, 242] width 57 height 11
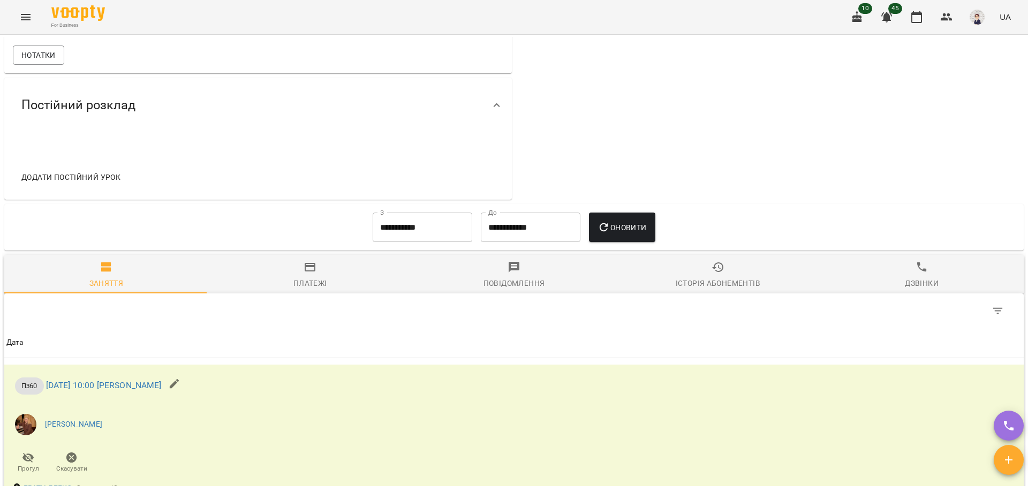
scroll to position [428, 0]
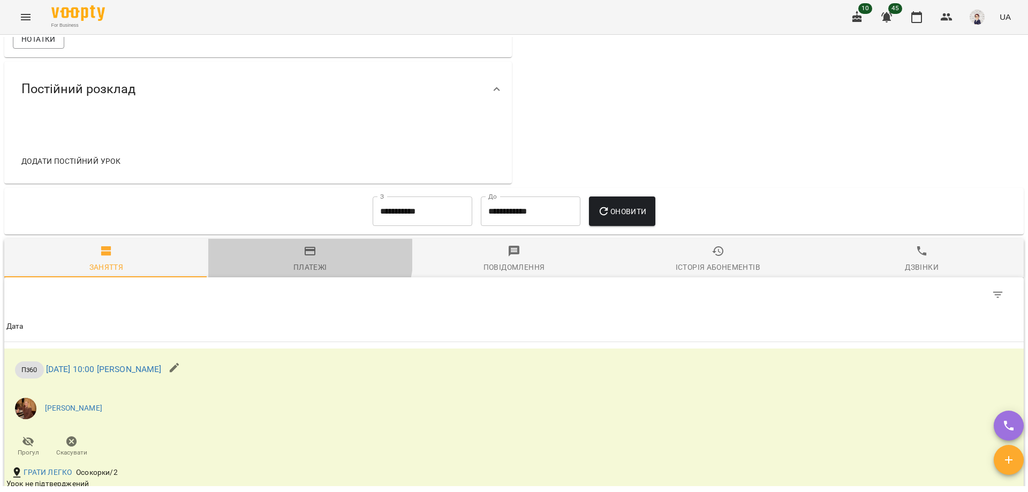
click at [305, 255] on icon "button" at bounding box center [310, 251] width 11 height 9
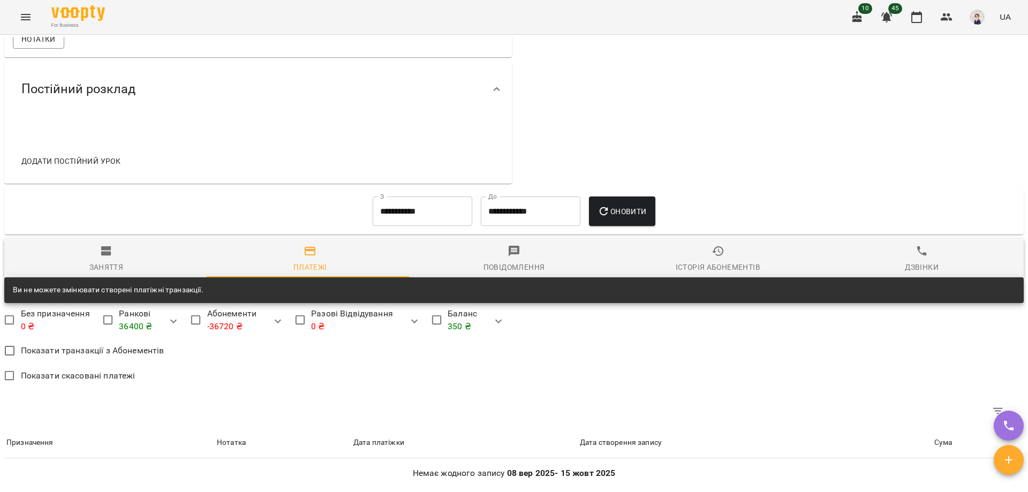
click at [426, 215] on input "**********" at bounding box center [423, 212] width 100 height 30
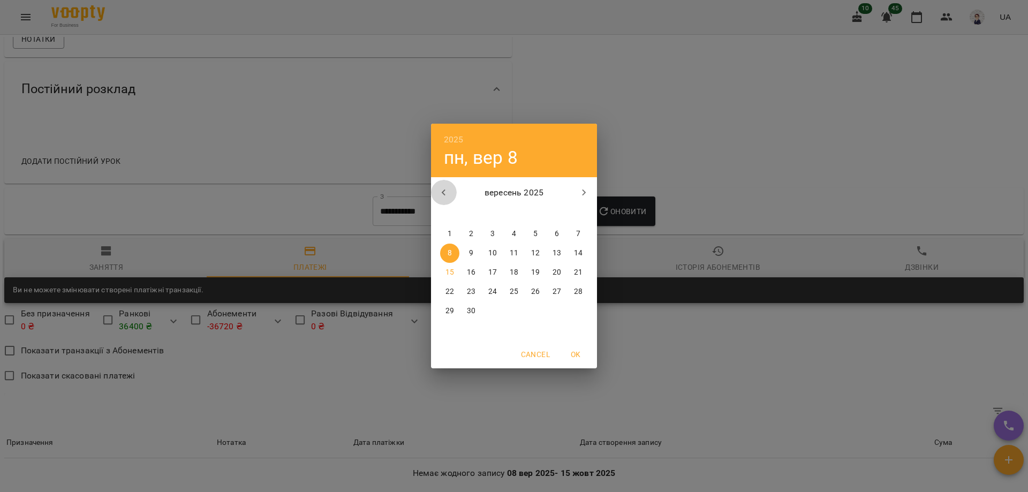
click at [444, 198] on icon "button" at bounding box center [443, 192] width 13 height 13
click at [474, 235] on span "1" at bounding box center [471, 234] width 19 height 11
type input "**********"
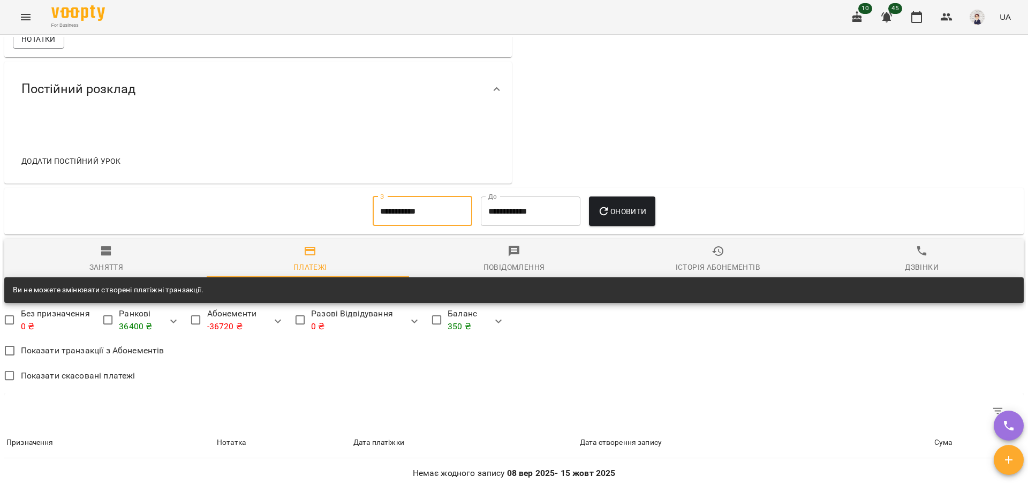
click at [610, 218] on icon "button" at bounding box center [604, 211] width 13 height 13
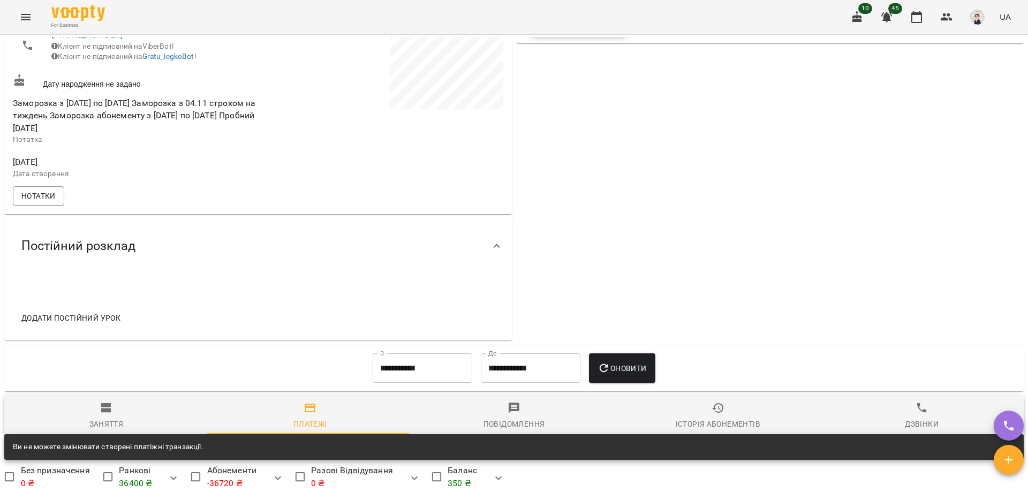
scroll to position [161, 0]
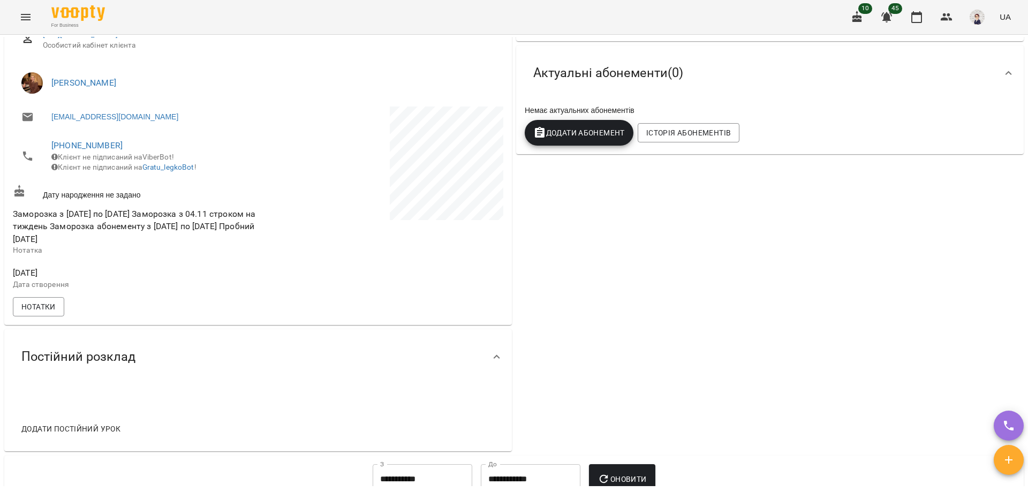
click at [27, 20] on icon "Menu" at bounding box center [26, 17] width 10 height 6
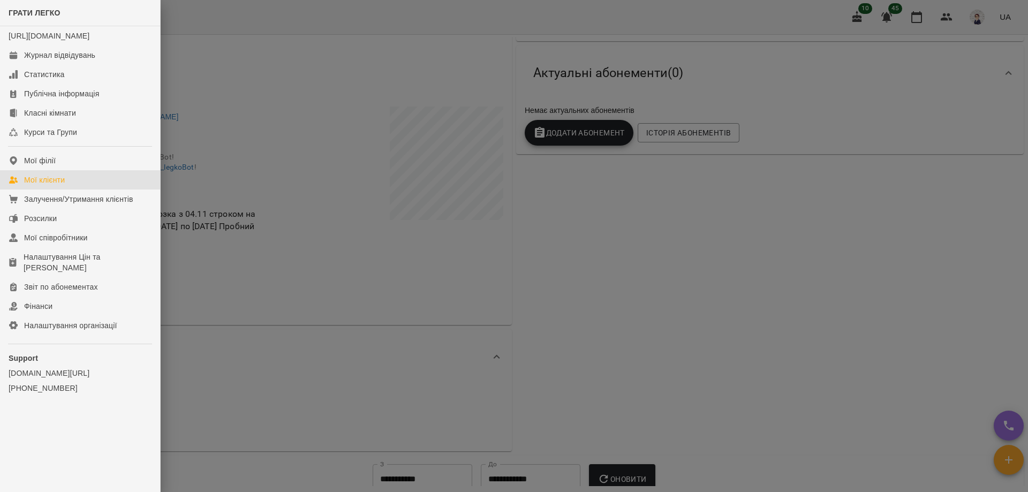
click at [61, 185] on div "Мої клієнти" at bounding box center [44, 180] width 41 height 11
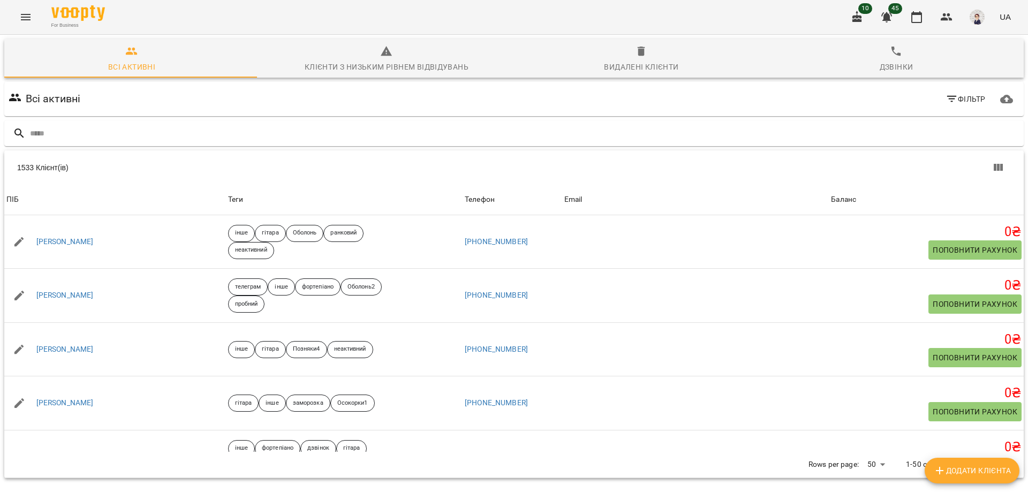
click at [27, 19] on icon "Menu" at bounding box center [26, 17] width 10 height 6
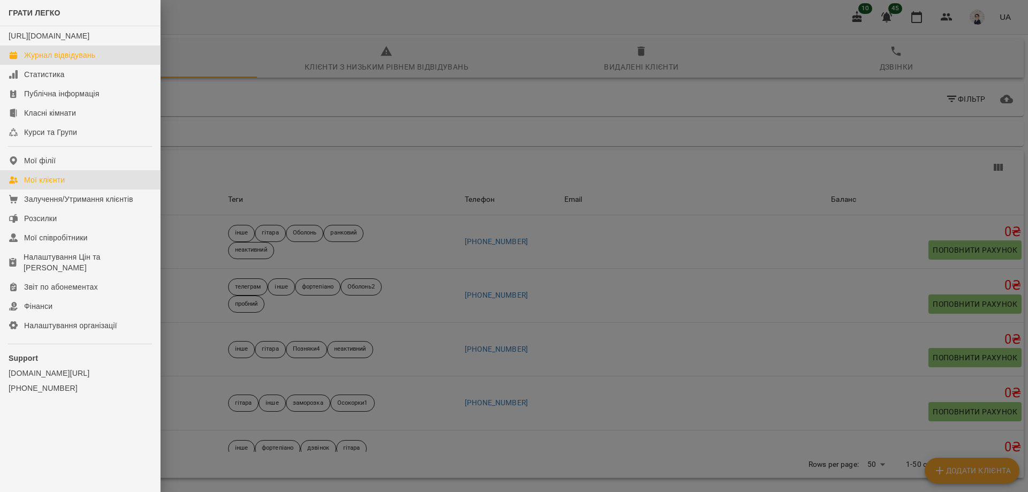
click at [59, 61] on div "Журнал відвідувань" at bounding box center [59, 55] width 71 height 11
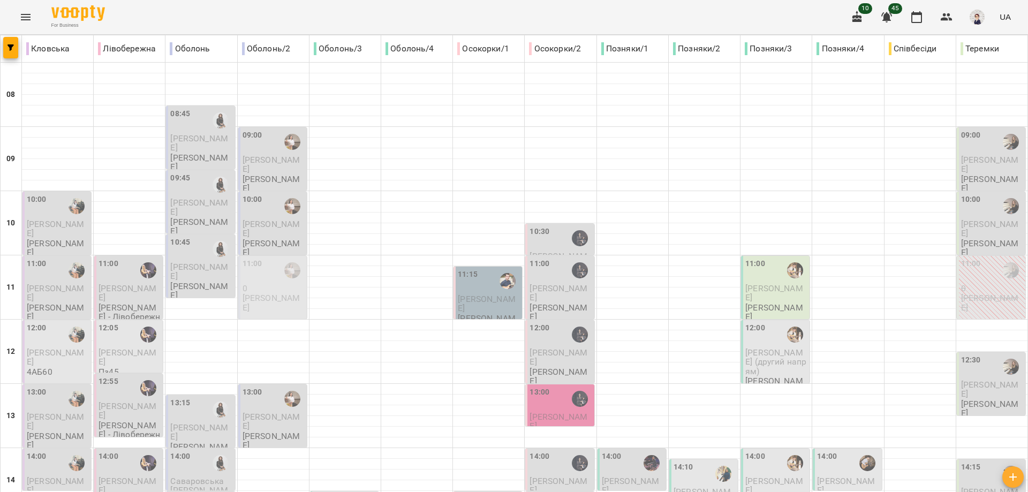
scroll to position [268, 0]
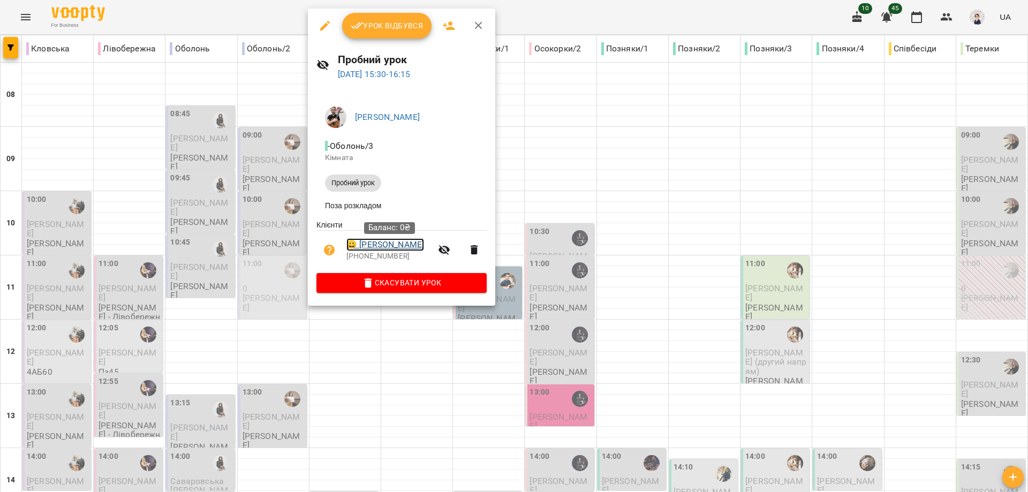
click at [371, 246] on link "😀 Димніч Анастасія" at bounding box center [385, 244] width 78 height 13
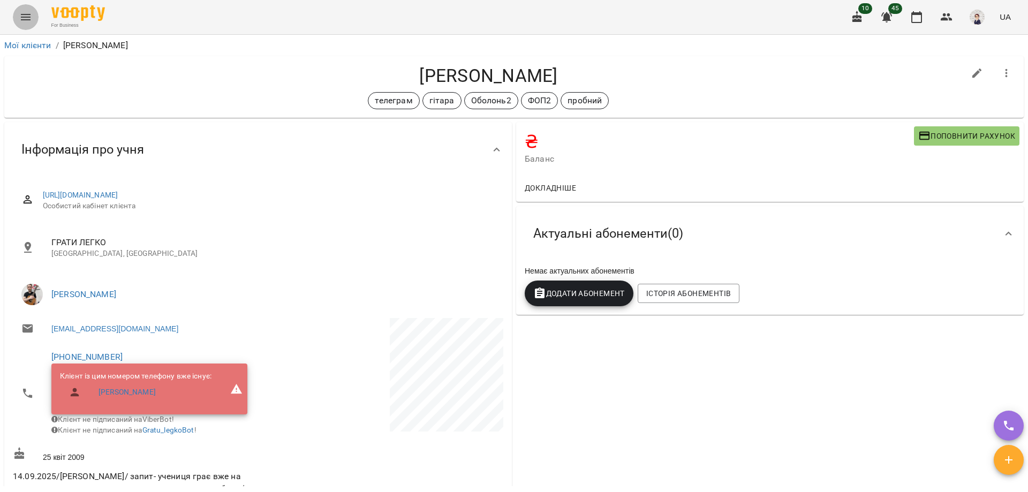
click at [24, 18] on icon "Menu" at bounding box center [25, 17] width 13 height 13
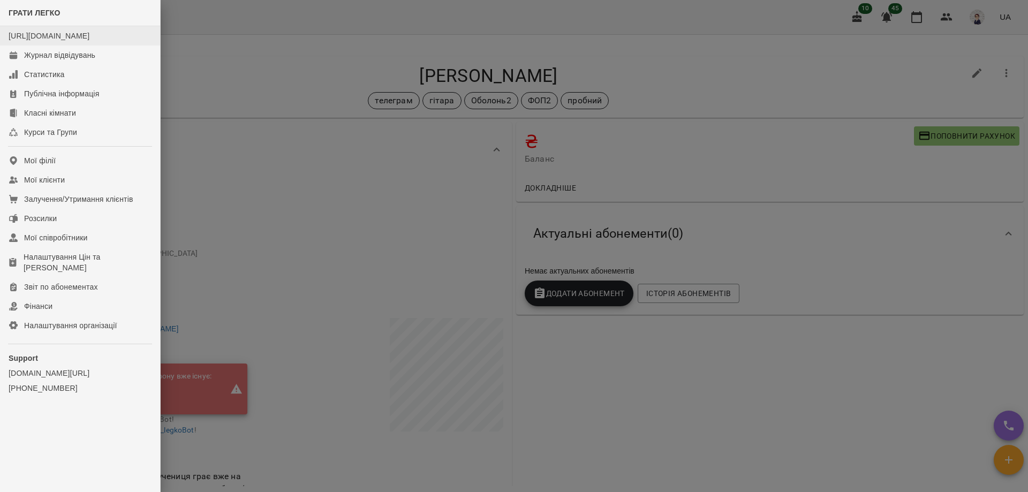
click at [71, 46] on li "[URL][DOMAIN_NAME]" at bounding box center [80, 35] width 160 height 19
click at [71, 61] on div "Журнал відвідувань" at bounding box center [59, 55] width 71 height 11
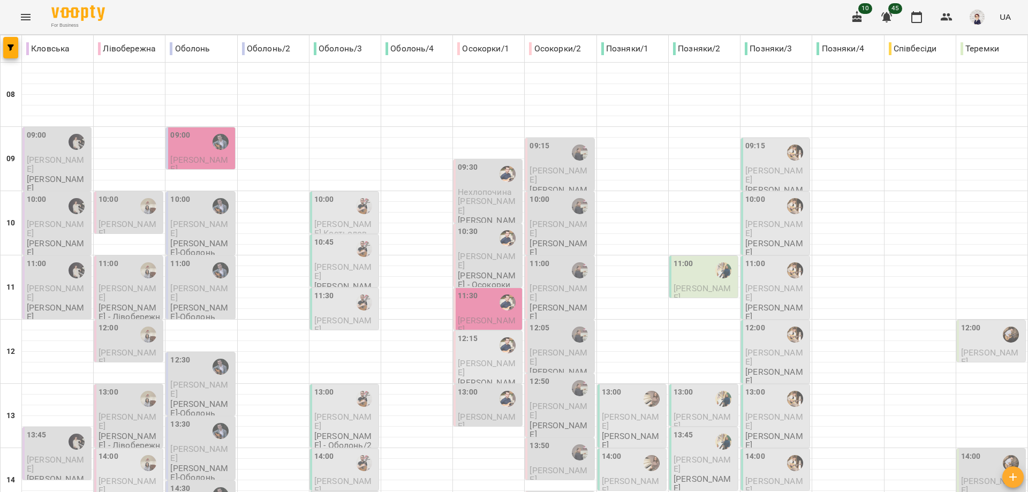
scroll to position [477, 0]
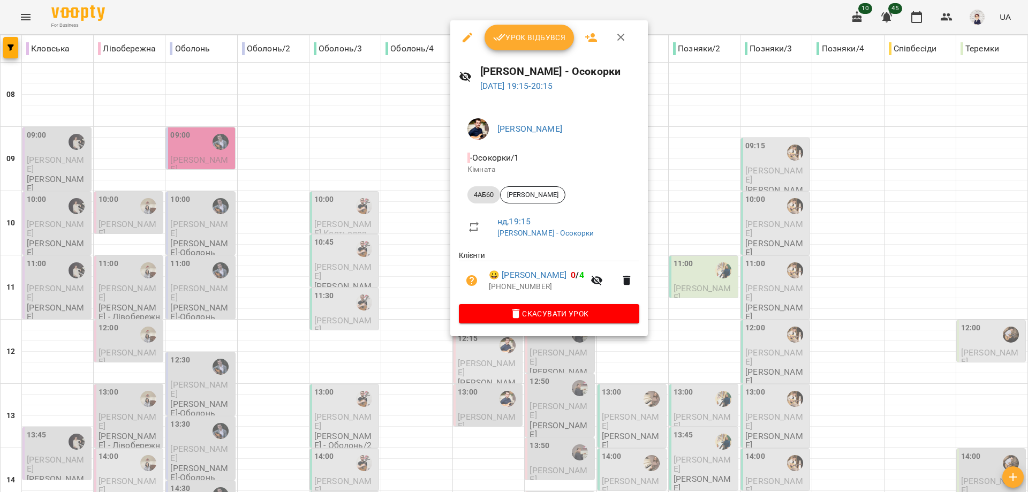
click at [406, 346] on div at bounding box center [514, 246] width 1028 height 492
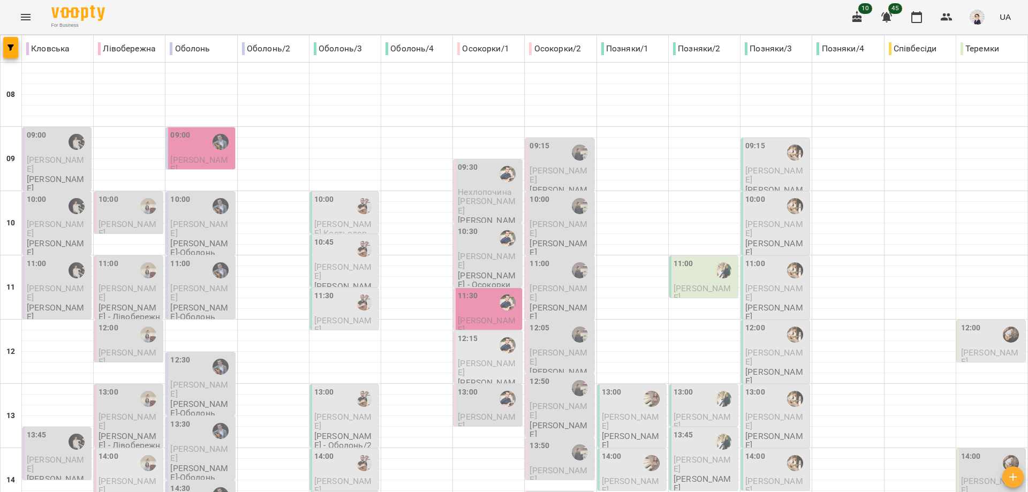
type input "**********"
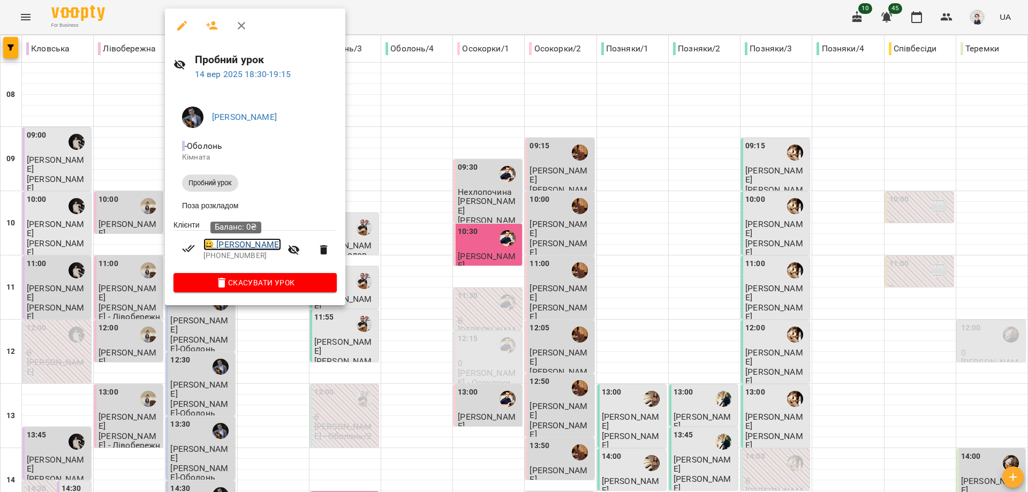
click at [233, 250] on link "😀 Анна Мухіна" at bounding box center [242, 244] width 78 height 13
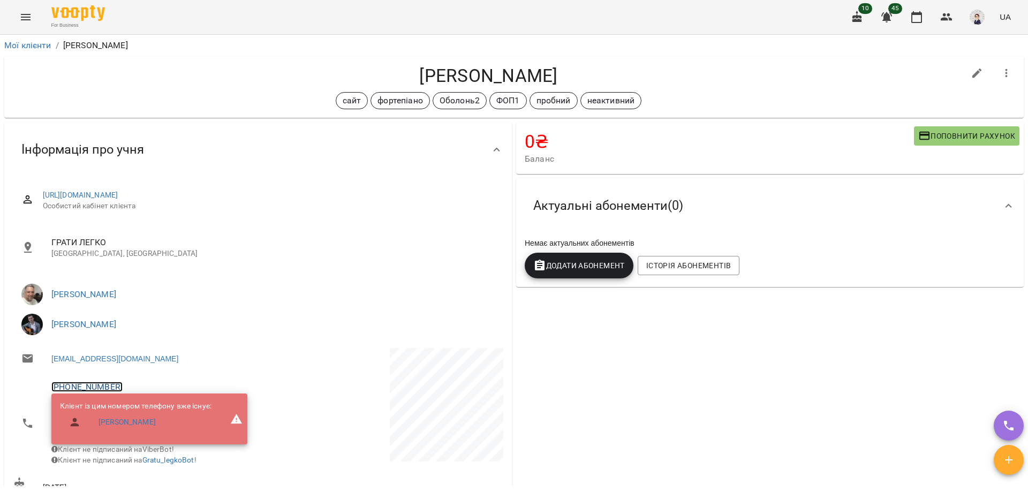
click at [85, 384] on link "+380997184290" at bounding box center [86, 387] width 71 height 10
click at [134, 425] on img at bounding box center [131, 427] width 16 height 16
click at [971, 75] on icon "button" at bounding box center [977, 73] width 13 height 13
select select "**"
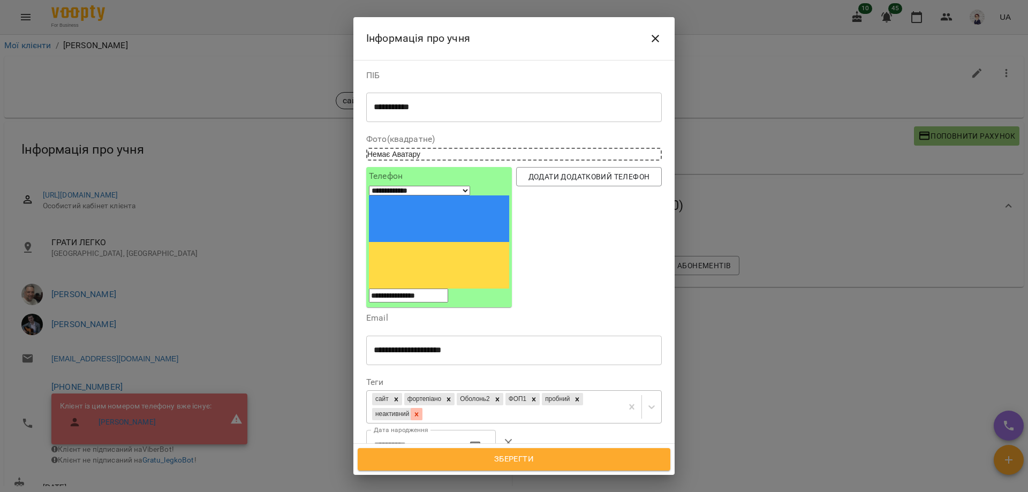
click at [420, 411] on icon at bounding box center [416, 414] width 7 height 7
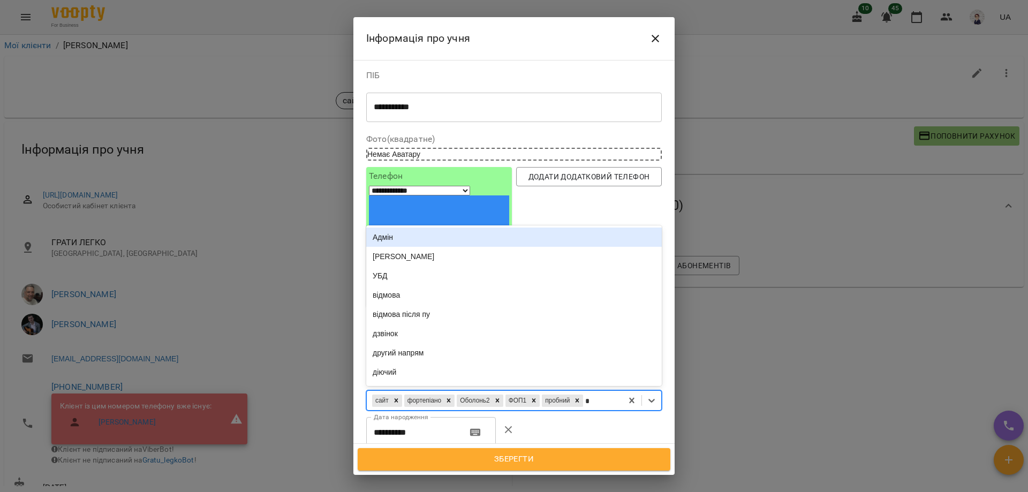
type input "**"
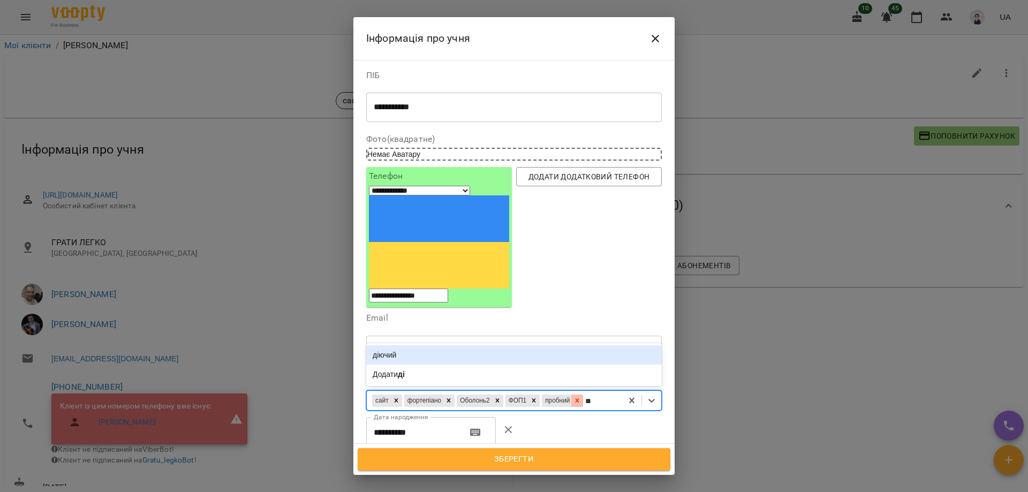
click at [579, 399] on icon at bounding box center [578, 401] width 4 height 4
click at [421, 345] on div "діючий" at bounding box center [514, 354] width 296 height 19
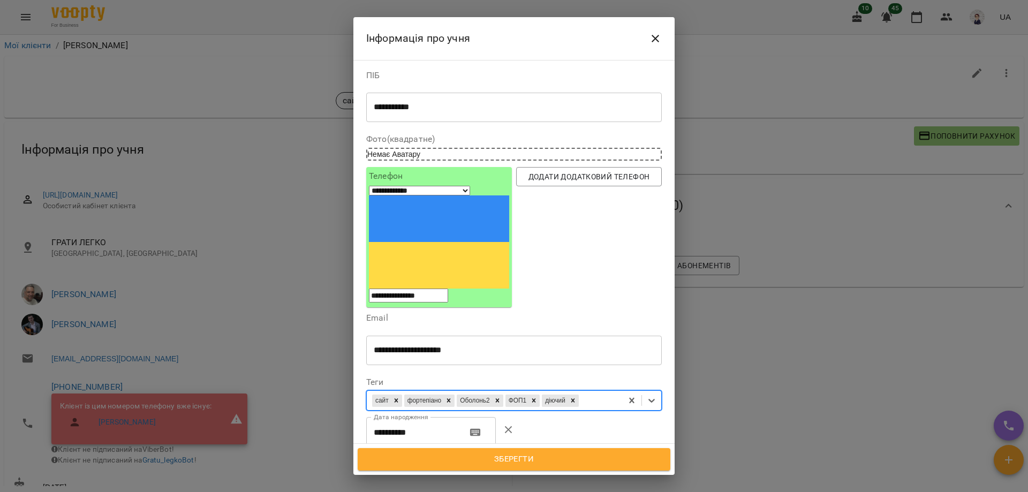
click at [492, 461] on span "Зберегти" at bounding box center [513, 459] width 289 height 14
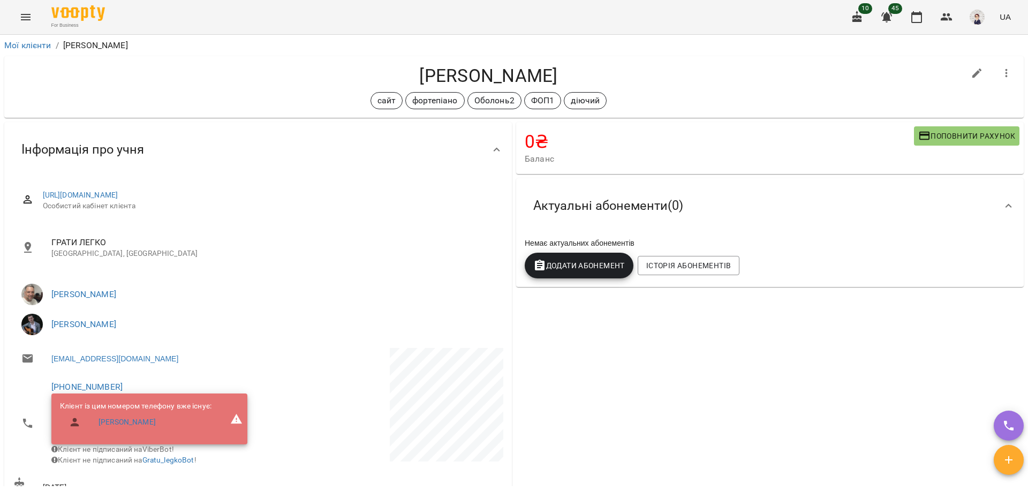
click at [28, 24] on button "Menu" at bounding box center [26, 17] width 26 height 26
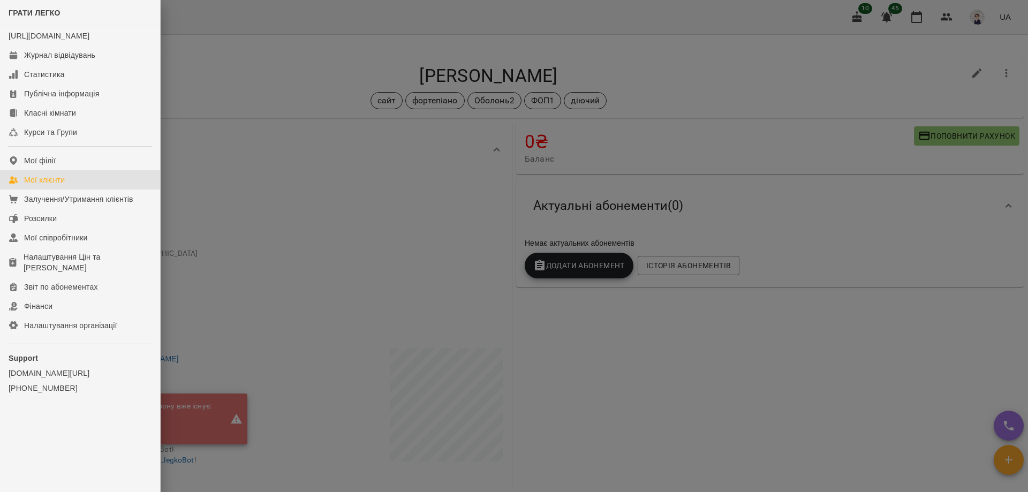
click at [58, 185] on div "Мої клієнти" at bounding box center [44, 180] width 41 height 11
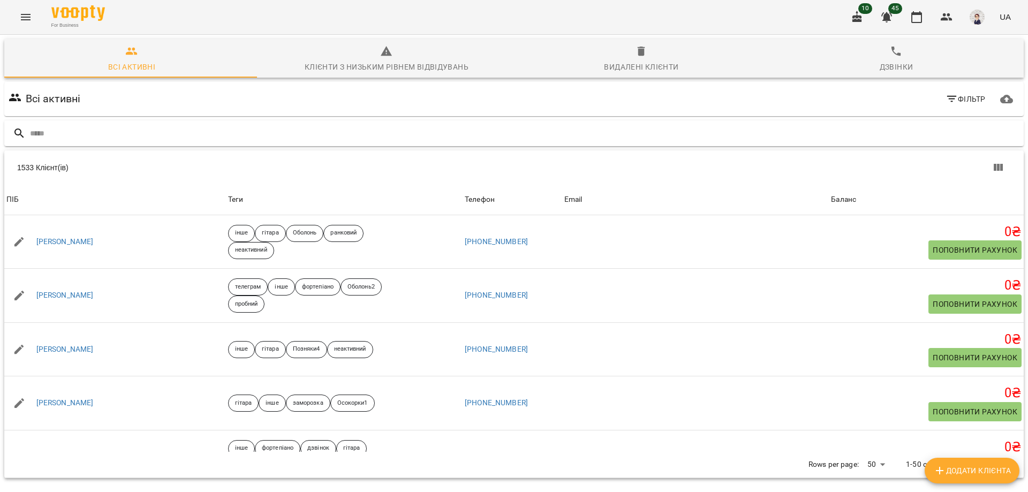
click at [191, 129] on input "text" at bounding box center [525, 134] width 990 height 18
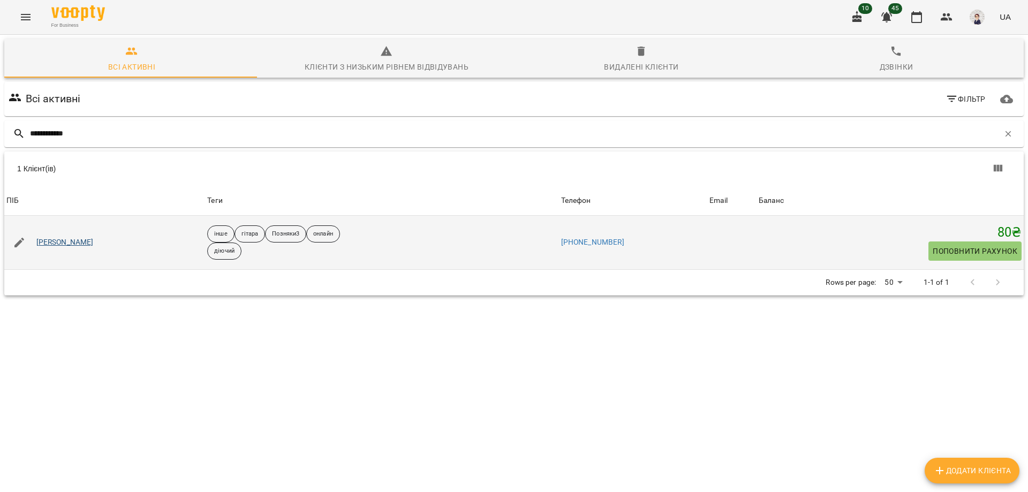
type input "**********"
click at [72, 245] on link "[PERSON_NAME]" at bounding box center [64, 242] width 57 height 11
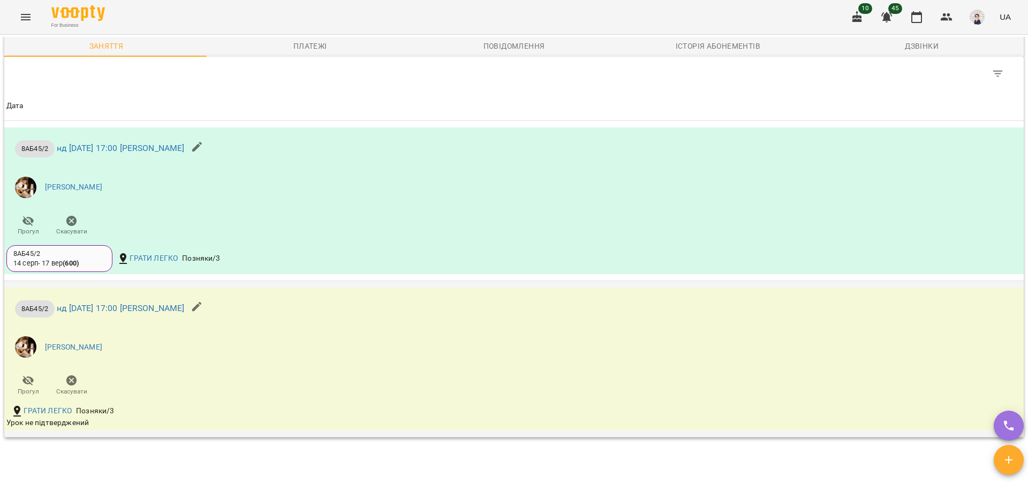
scroll to position [750, 0]
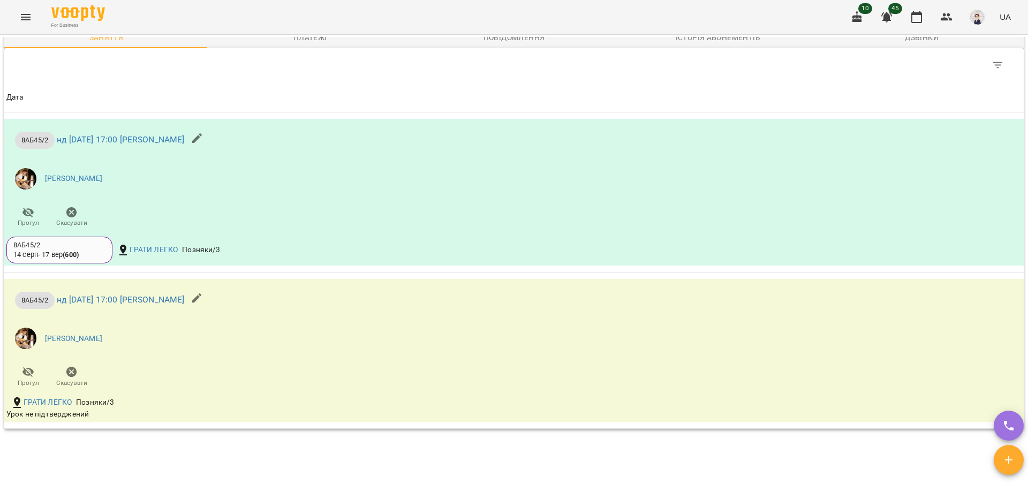
click at [22, 10] on button "Menu" at bounding box center [26, 17] width 26 height 26
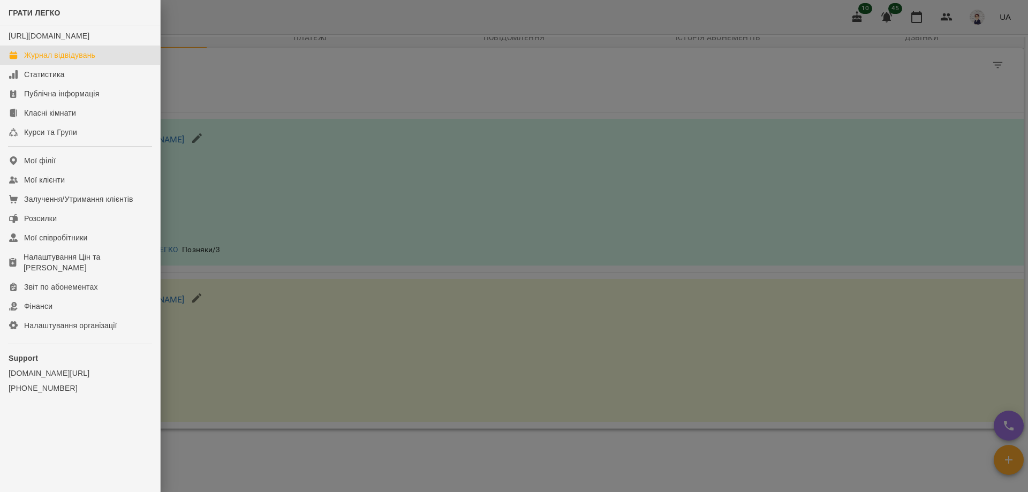
click at [67, 60] on link "Журнал відвідувань" at bounding box center [80, 55] width 160 height 19
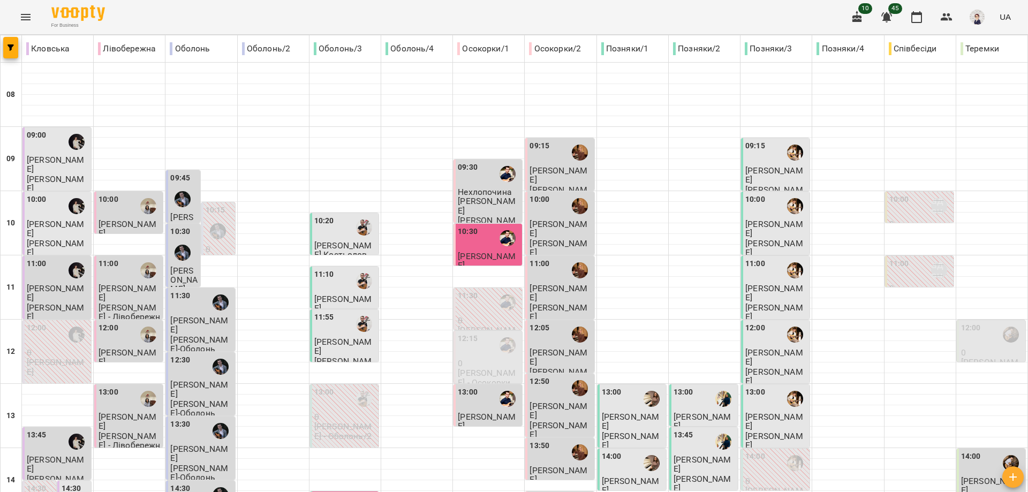
type input "**********"
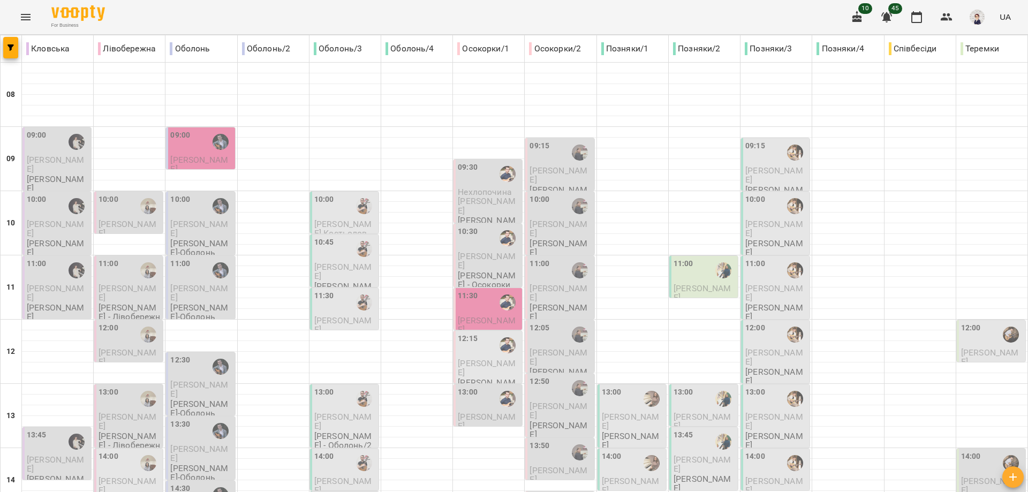
scroll to position [107, 0]
click at [475, 333] on div "12:15" at bounding box center [489, 345] width 62 height 25
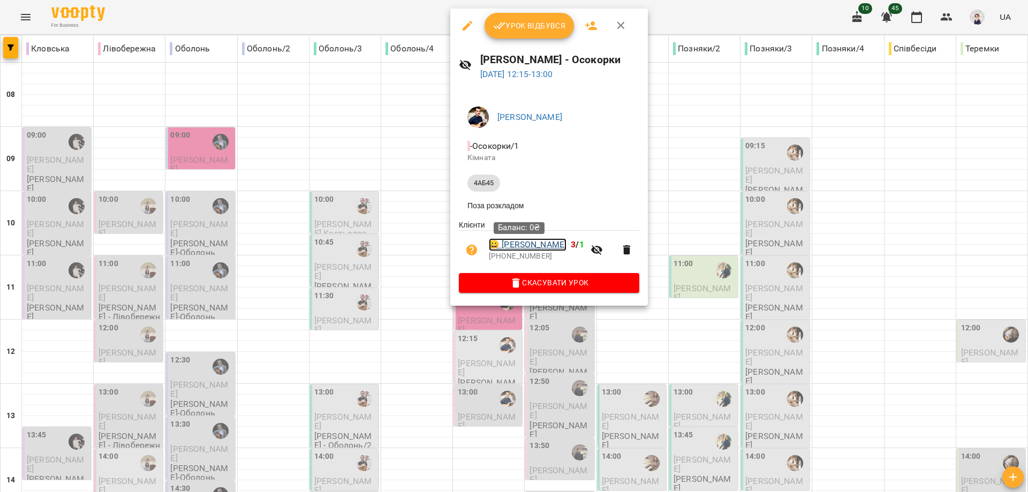
click at [505, 243] on link "😀 [PERSON_NAME]" at bounding box center [528, 244] width 78 height 13
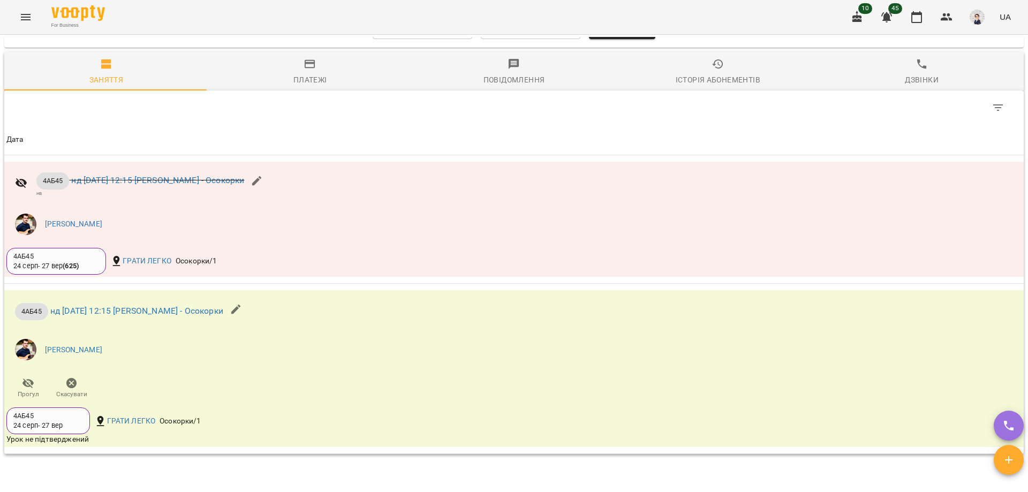
scroll to position [643, 0]
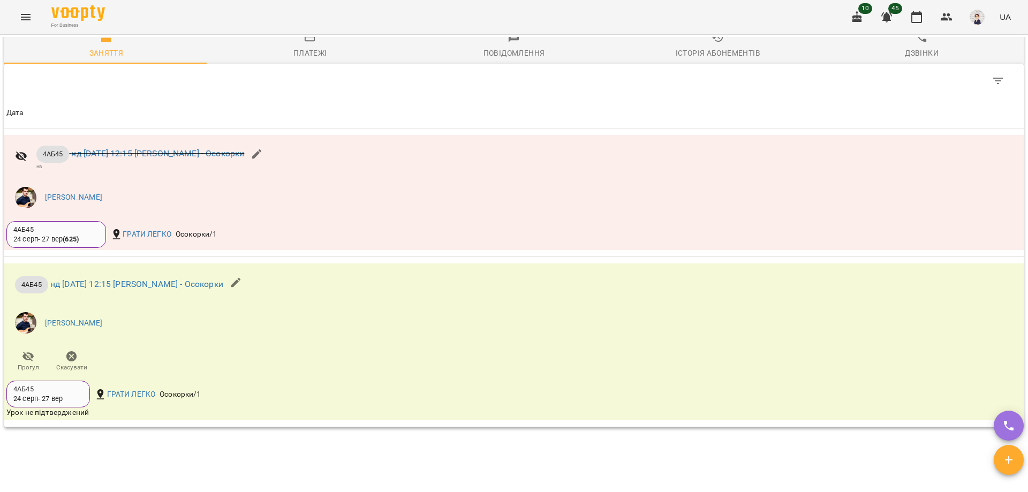
click at [23, 15] on icon "Menu" at bounding box center [26, 17] width 10 height 6
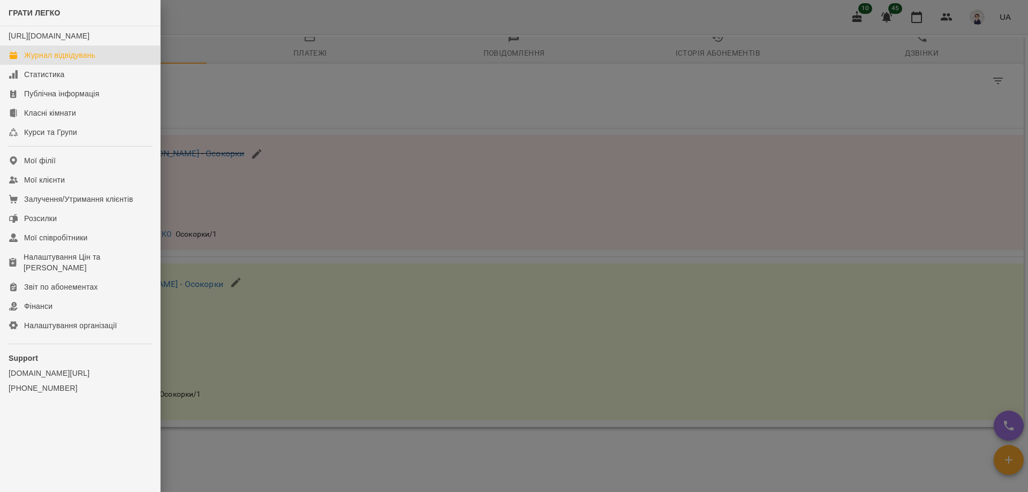
click at [53, 61] on div "Журнал відвідувань" at bounding box center [59, 55] width 71 height 11
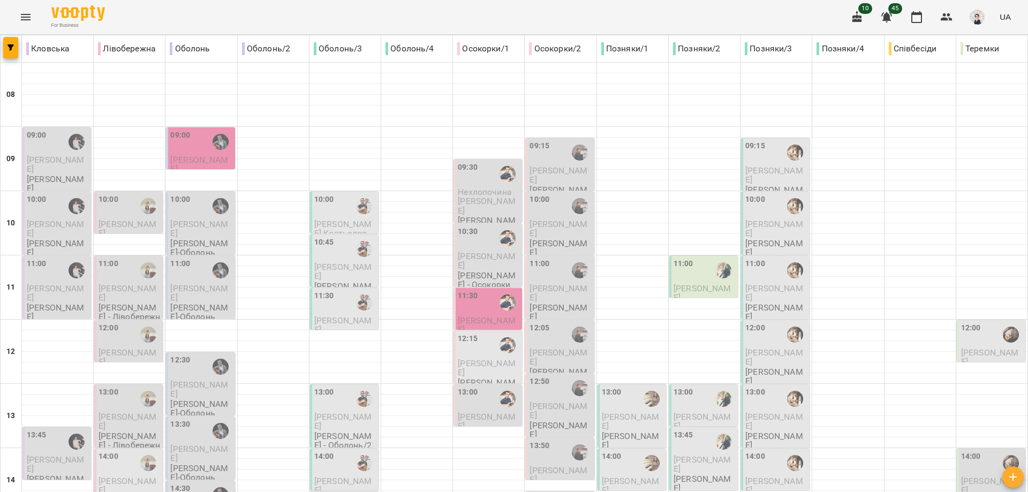
type input "**********"
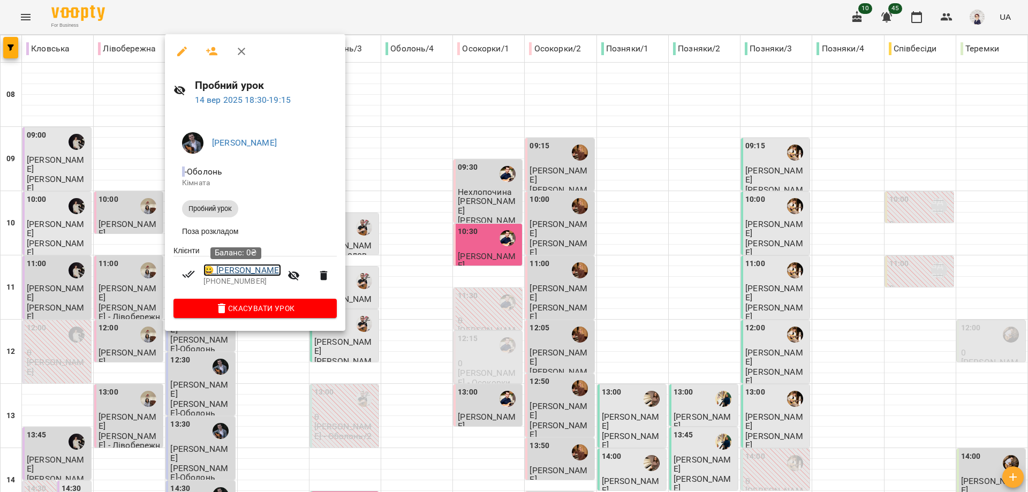
click at [221, 274] on link "😀 Анна Мухіна" at bounding box center [242, 270] width 78 height 13
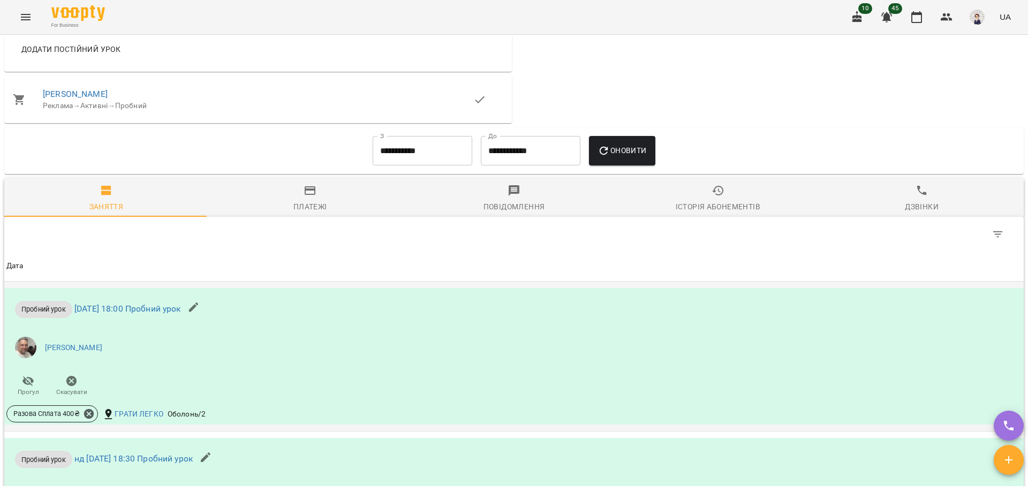
scroll to position [803, 0]
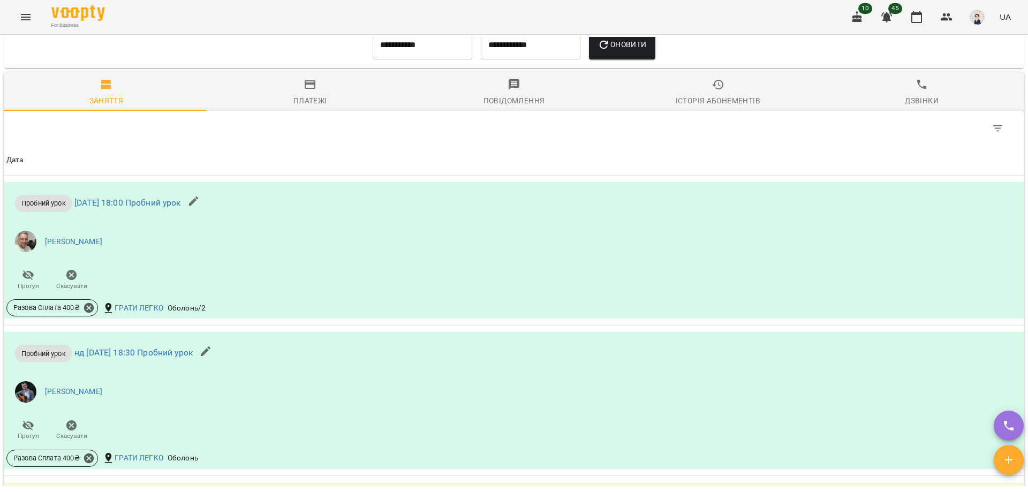
click at [26, 12] on icon "Menu" at bounding box center [25, 17] width 13 height 13
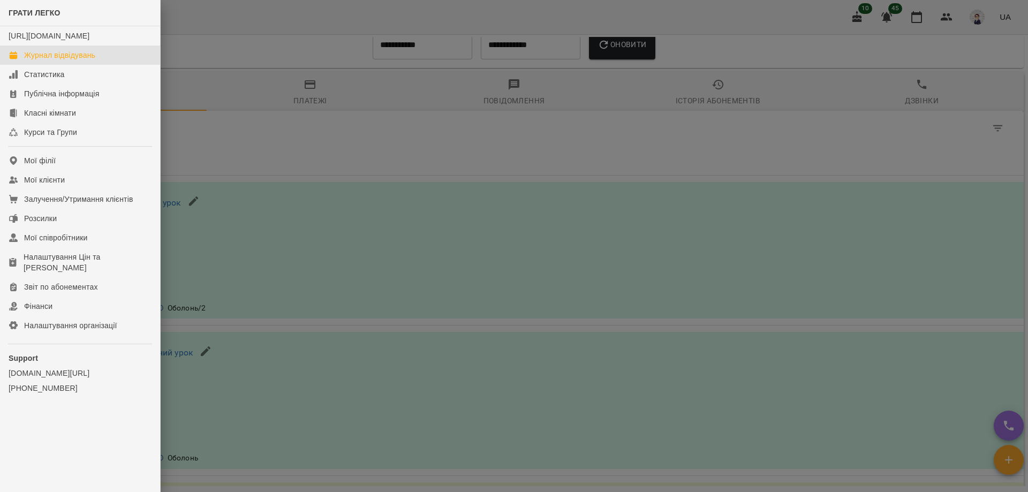
click at [42, 61] on div "Журнал відвідувань" at bounding box center [59, 55] width 71 height 11
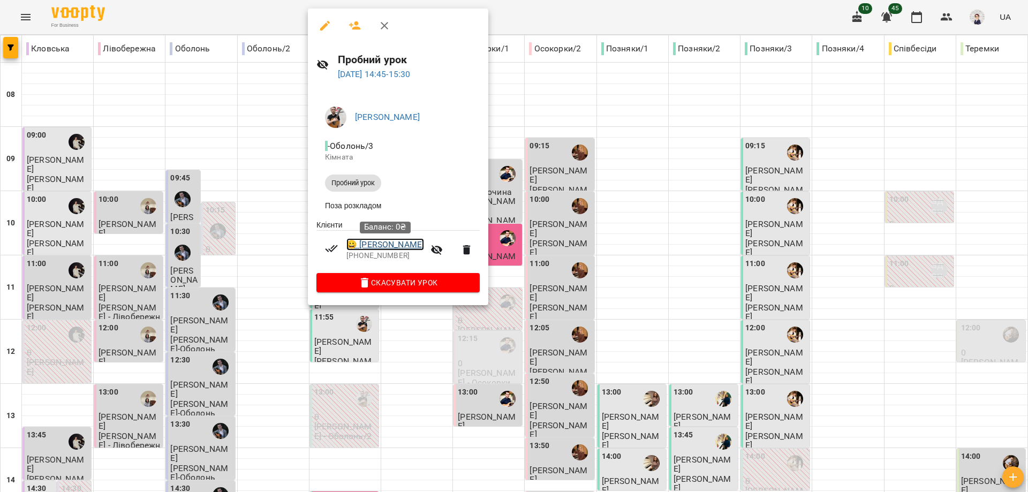
click at [366, 249] on link "😀 Соколов Сергій" at bounding box center [385, 244] width 78 height 13
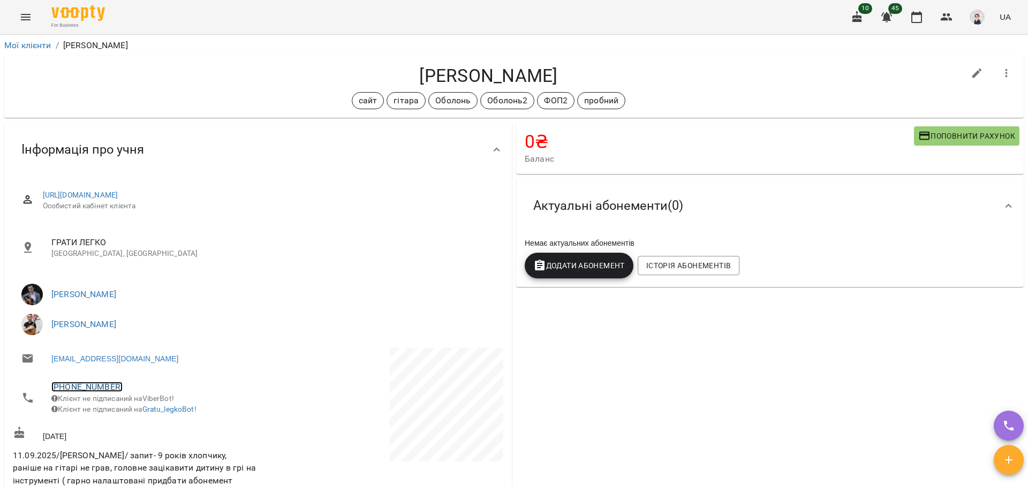
click at [94, 383] on link "+380663216565" at bounding box center [86, 387] width 71 height 10
click at [132, 424] on img at bounding box center [131, 427] width 16 height 16
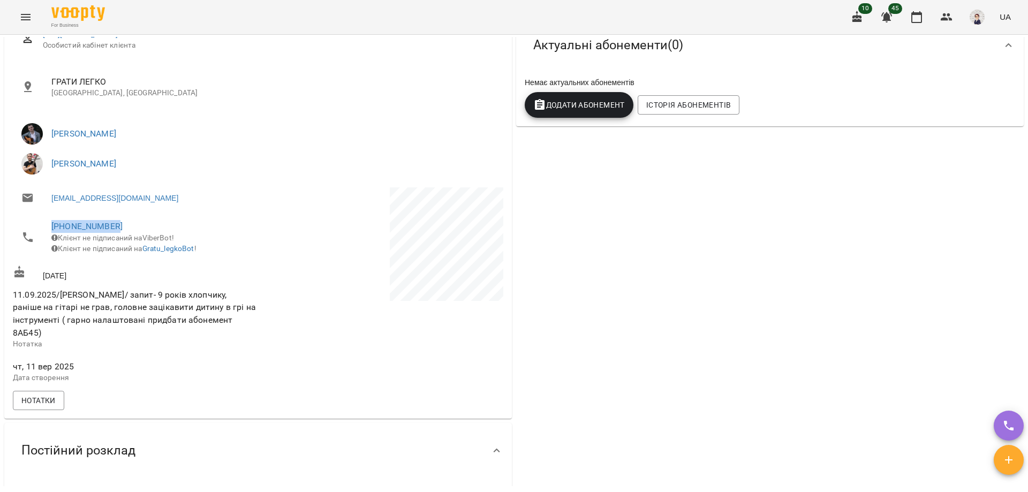
drag, startPoint x: 121, startPoint y: 228, endPoint x: 43, endPoint y: 229, distance: 77.6
click at [43, 229] on li "+380663216565 Клієнт не підписаний на ViberBot! Клієнт не підписаний на Gratu_l…" at bounding box center [134, 237] width 243 height 49
copy link "+380663216565"
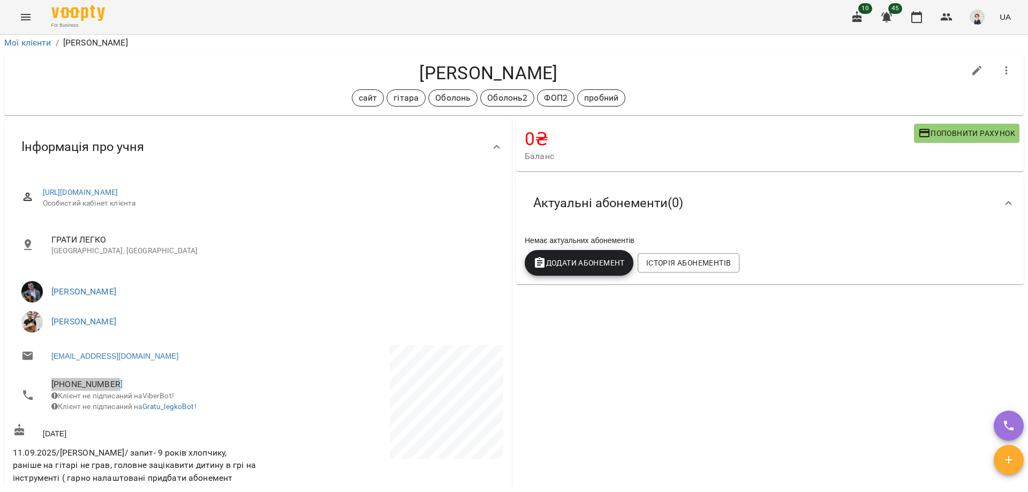
scroll to position [0, 0]
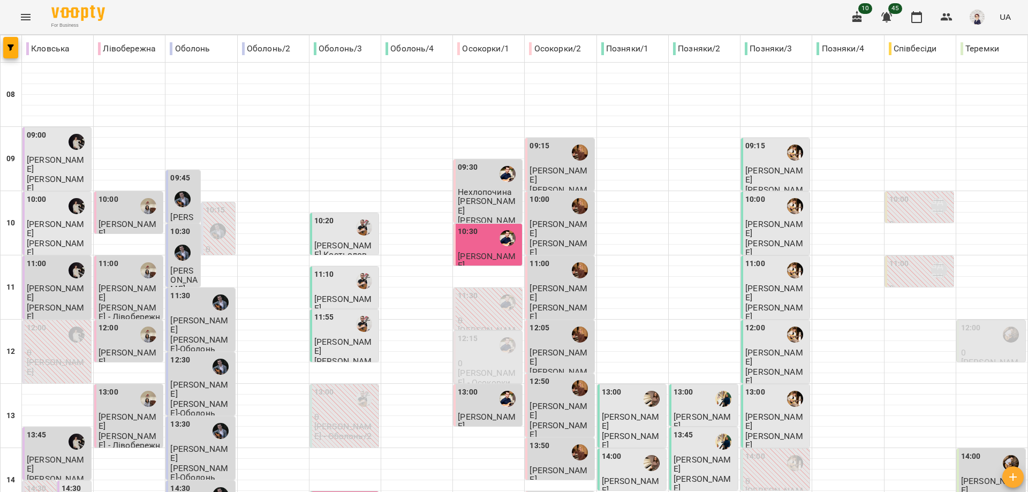
click at [476, 245] on div "10:30" at bounding box center [489, 238] width 62 height 25
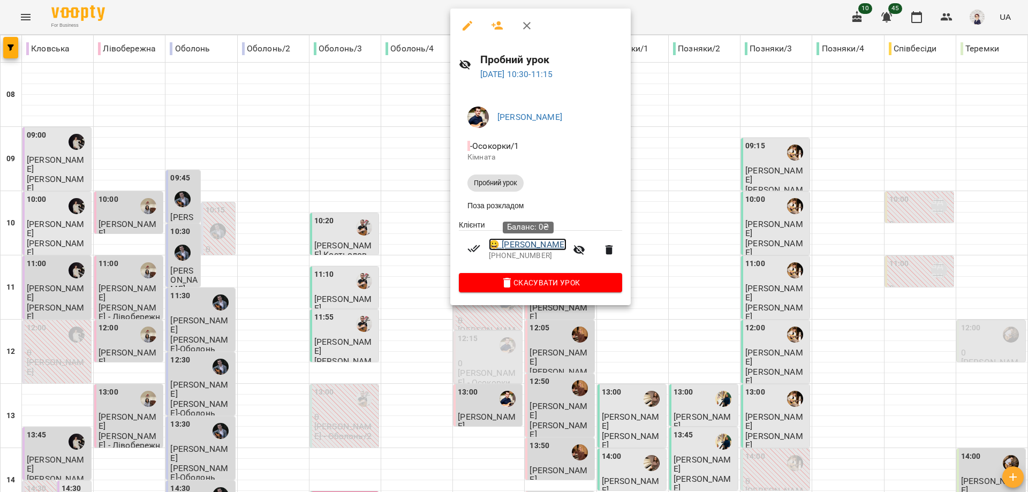
click at [512, 245] on link "😀 Єсін Олександр" at bounding box center [528, 244] width 78 height 13
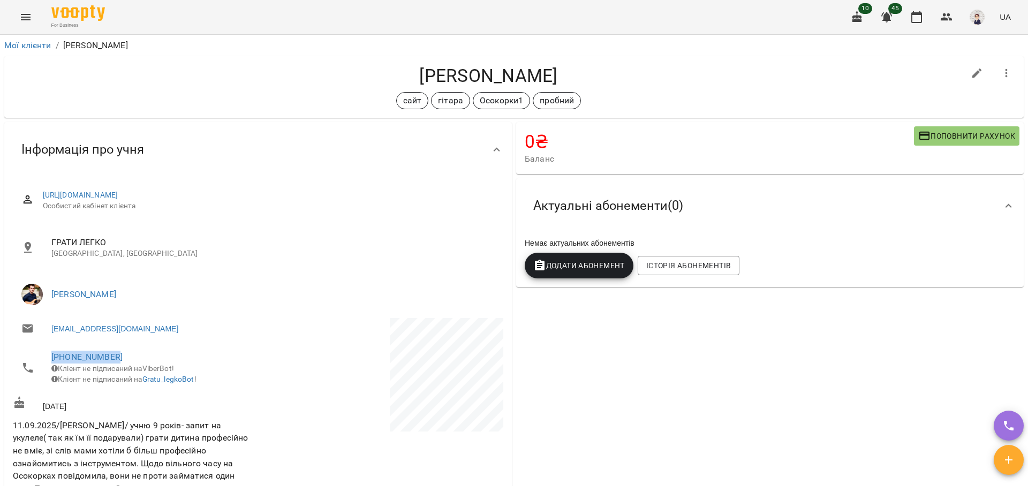
drag, startPoint x: 116, startPoint y: 357, endPoint x: 40, endPoint y: 358, distance: 75.5
click at [40, 358] on li "+380509651441 Клієнт не підписаний на ViberBot! Клієнт не підписаний на Gratu_l…" at bounding box center [134, 367] width 243 height 49
copy link "[PHONE_NUMBER]"
click at [22, 16] on icon "Menu" at bounding box center [25, 17] width 13 height 13
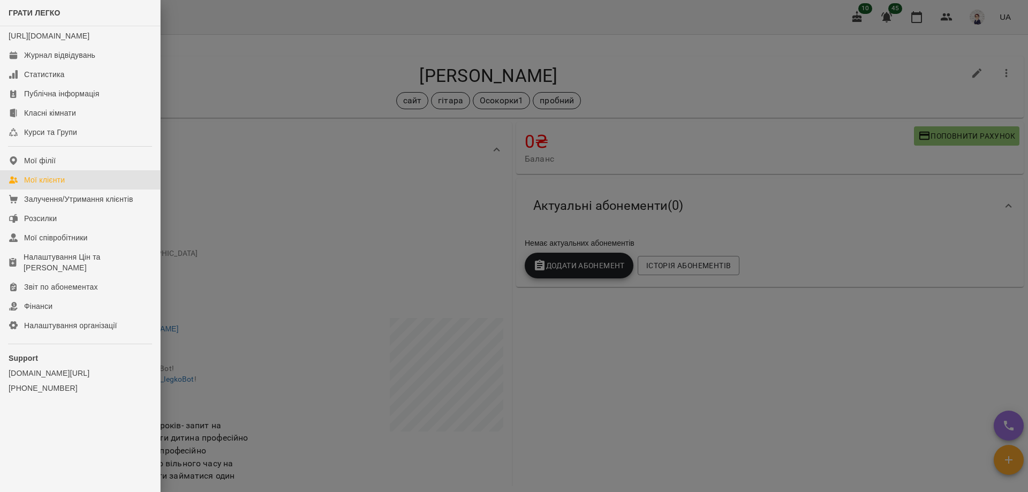
click at [65, 185] on div "Мої клієнти" at bounding box center [44, 180] width 41 height 11
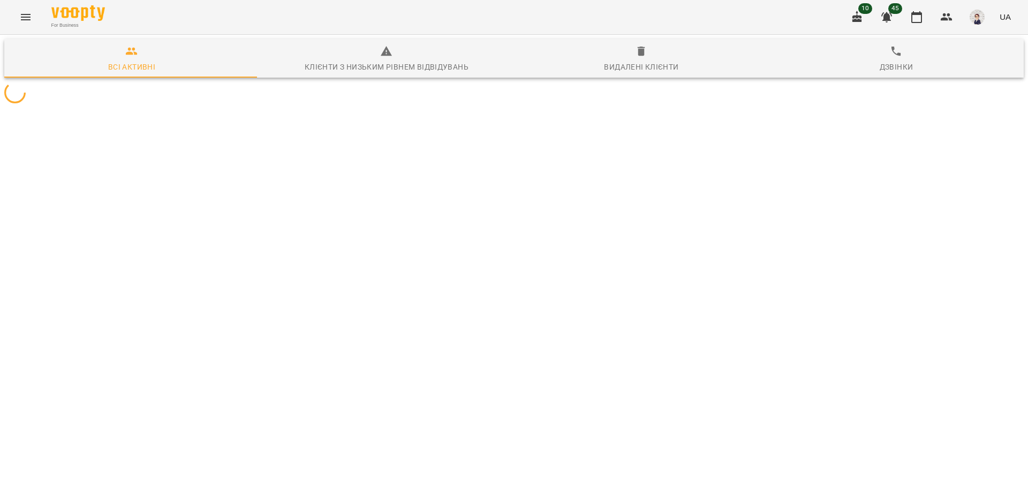
click at [23, 7] on button "Menu" at bounding box center [26, 17] width 26 height 26
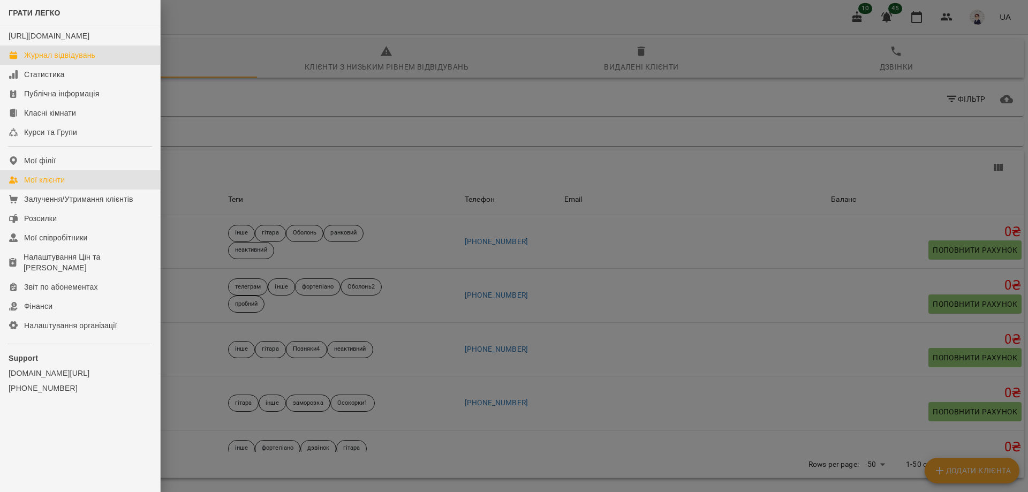
click at [47, 58] on link "Журнал відвідувань" at bounding box center [80, 55] width 160 height 19
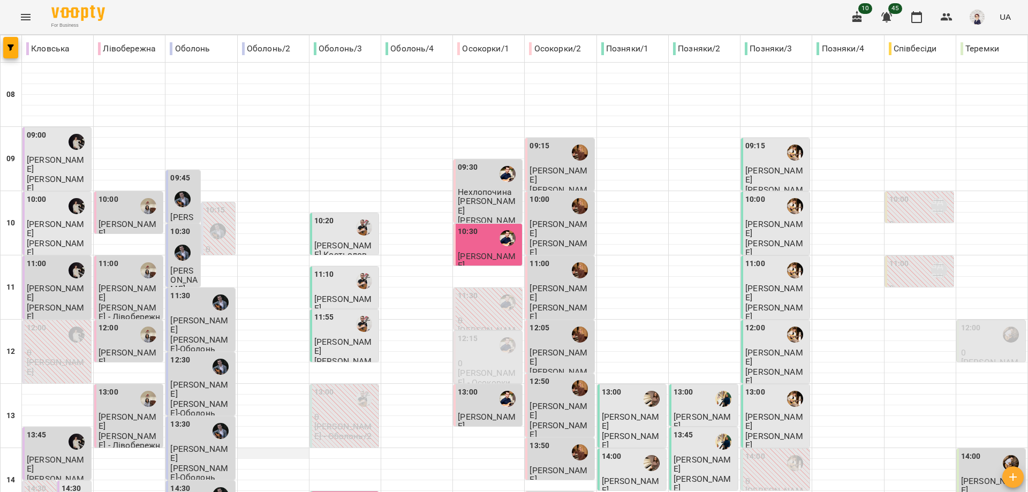
scroll to position [477, 0]
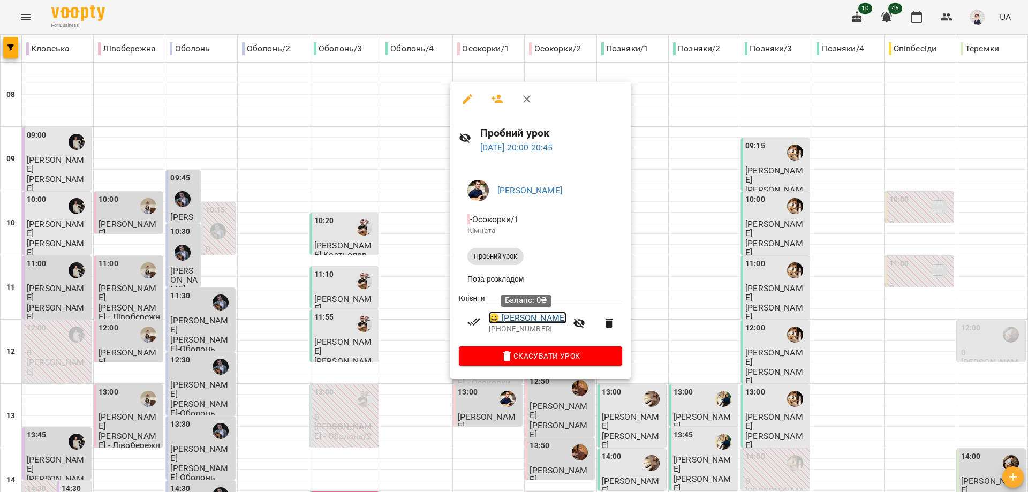
click at [524, 320] on link "😀 Фоя Мирослав" at bounding box center [528, 318] width 78 height 13
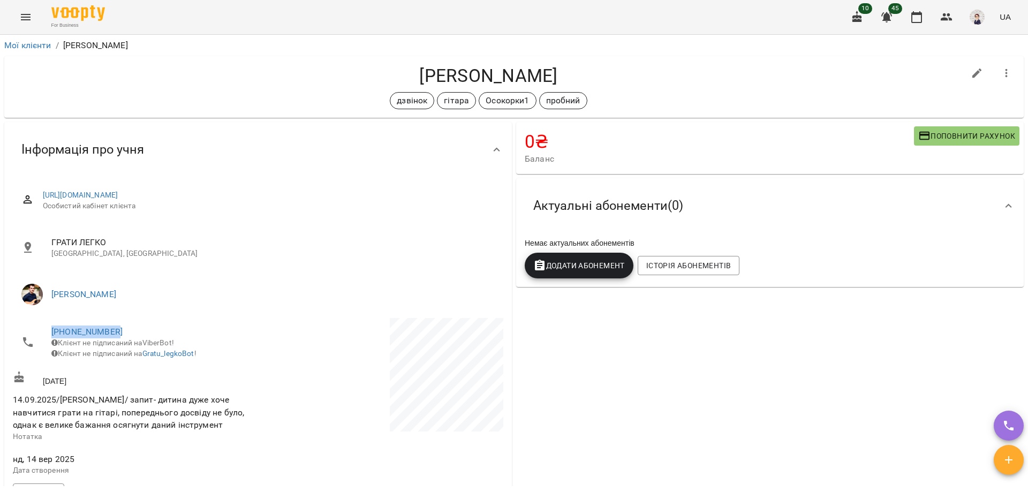
drag, startPoint x: 125, startPoint y: 333, endPoint x: 31, endPoint y: 334, distance: 94.3
click at [31, 334] on li "+380972365778 Клієнт не підписаний на ViberBot! Клієнт не підписаний на Gratu_l…" at bounding box center [134, 342] width 243 height 49
copy link "+380972365778"
click at [20, 13] on icon "Menu" at bounding box center [25, 17] width 13 height 13
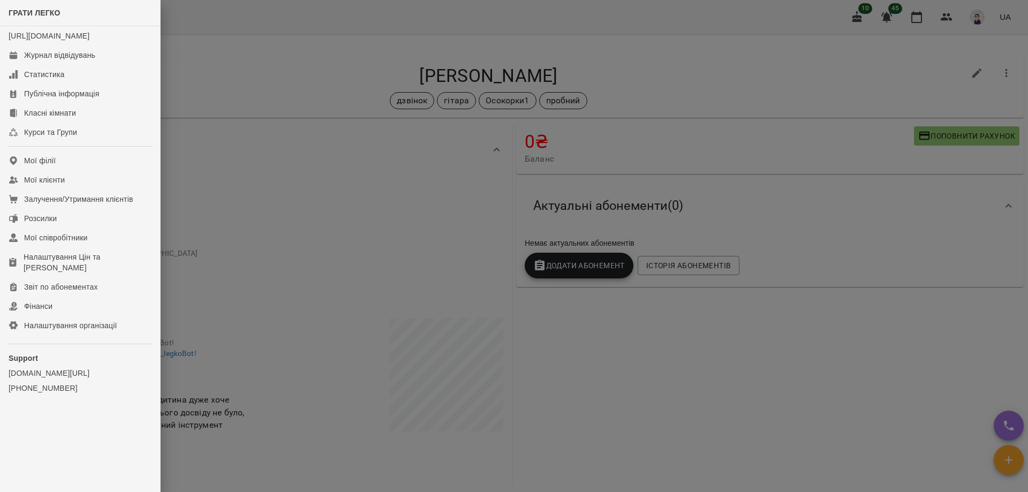
click at [252, 64] on div at bounding box center [514, 246] width 1028 height 492
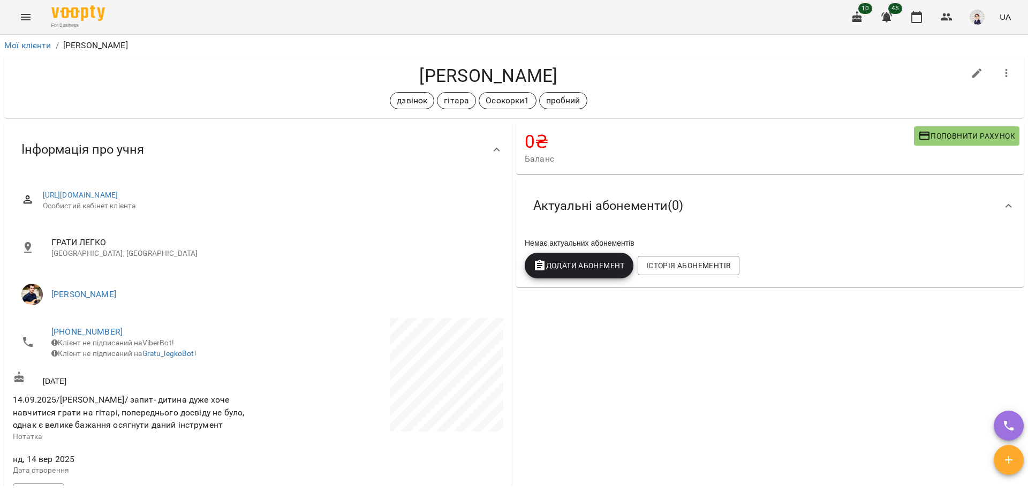
click at [25, 14] on icon "Menu" at bounding box center [25, 17] width 13 height 13
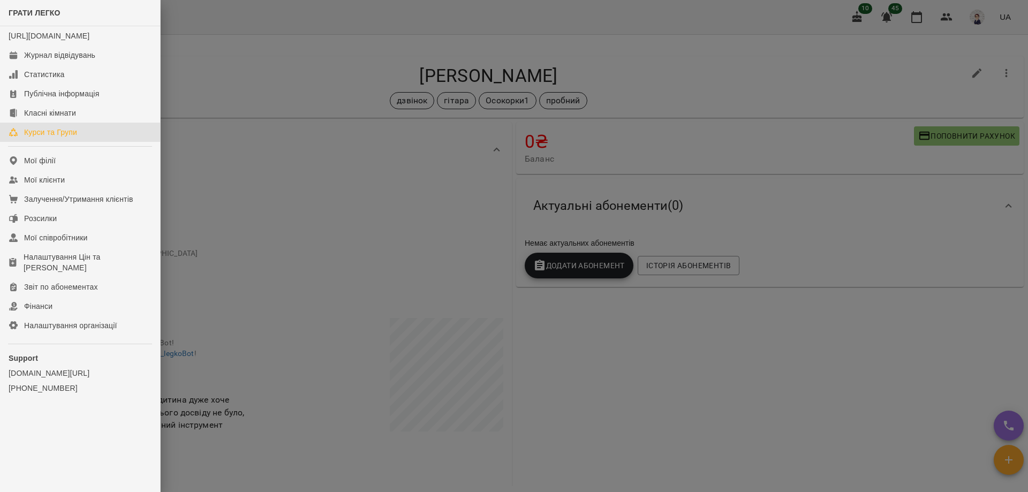
click at [61, 138] on div "Курси та Групи" at bounding box center [50, 132] width 53 height 11
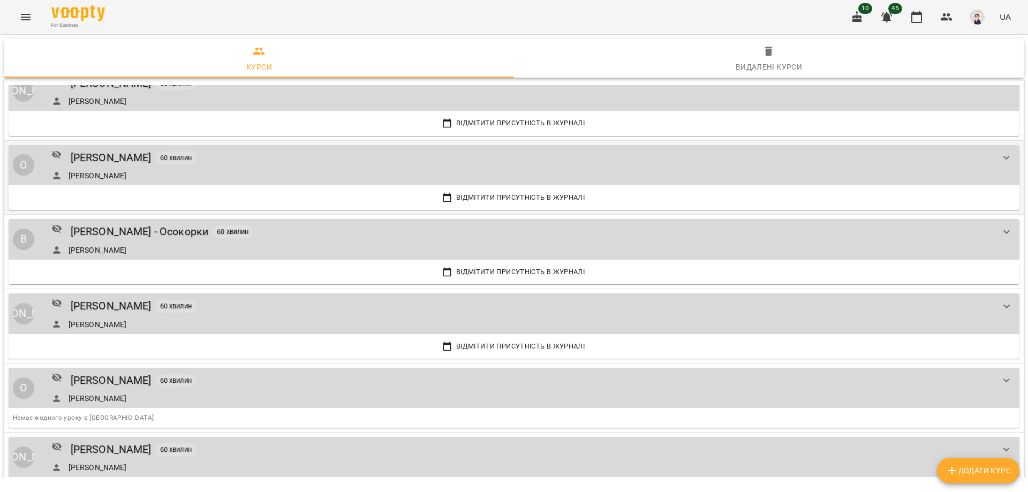
scroll to position [910, 0]
click at [145, 226] on div "[PERSON_NAME] - Осокорки" at bounding box center [140, 231] width 138 height 17
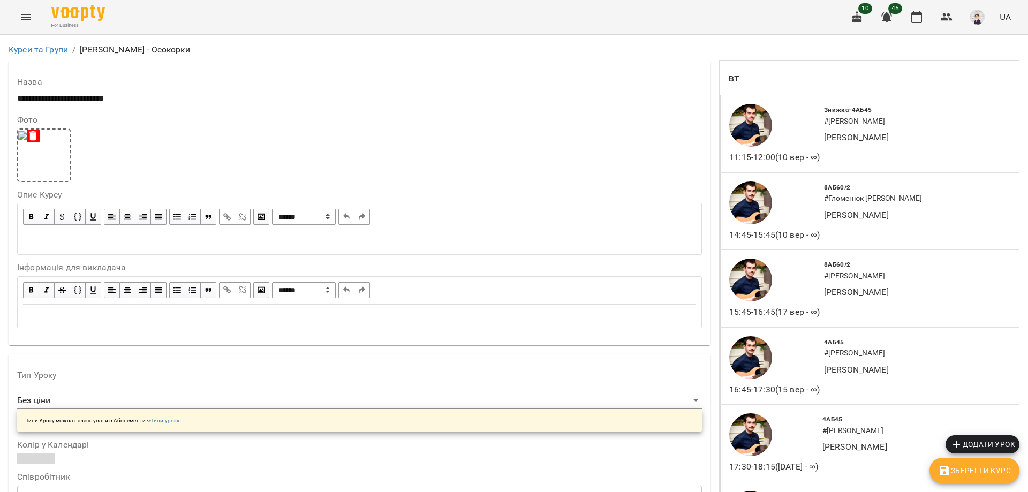
scroll to position [611, 0]
click at [21, 10] on button "Menu" at bounding box center [26, 17] width 26 height 26
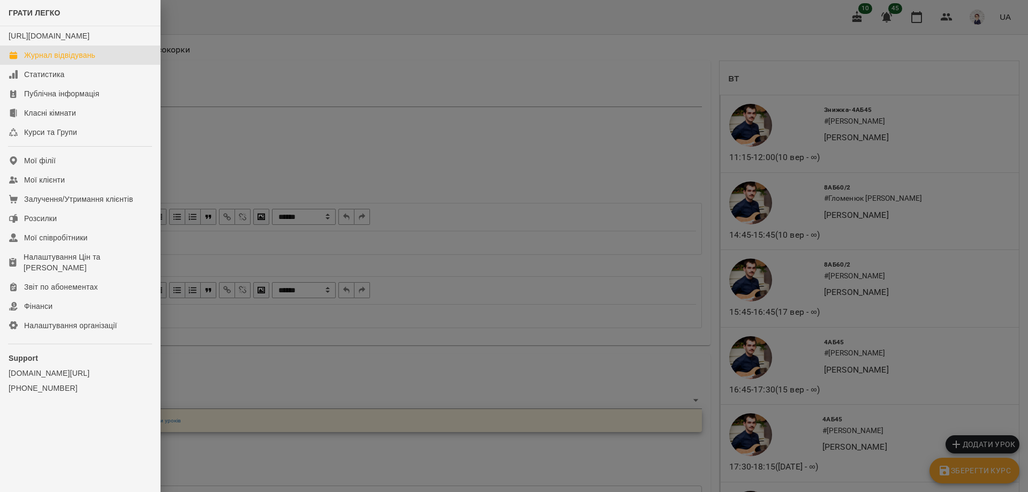
click at [61, 61] on div "Журнал відвідувань" at bounding box center [59, 55] width 71 height 11
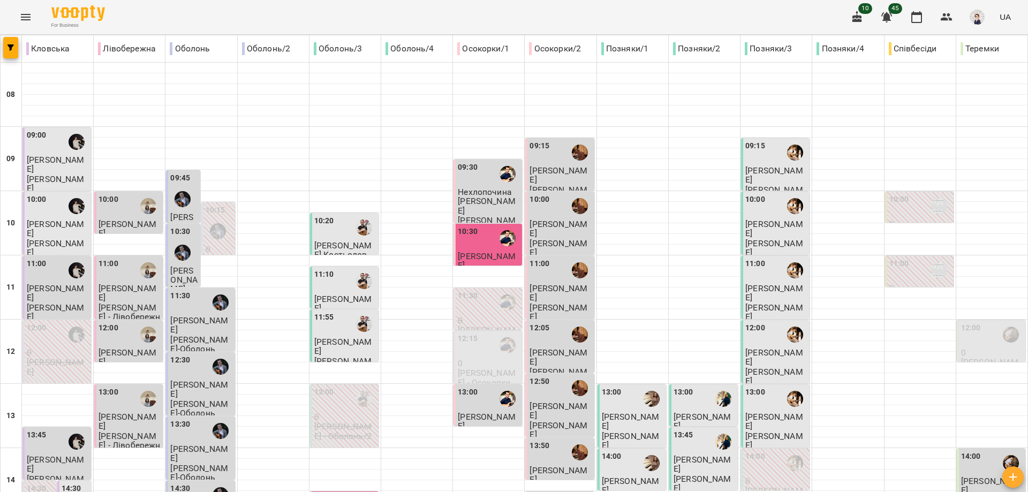
type input "**********"
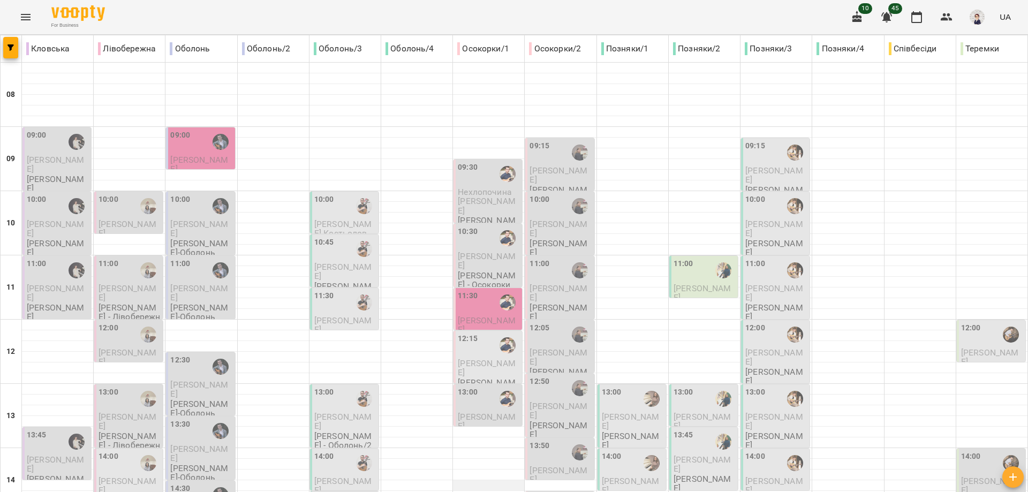
scroll to position [477, 0]
click at [19, 16] on button "Menu" at bounding box center [26, 17] width 26 height 26
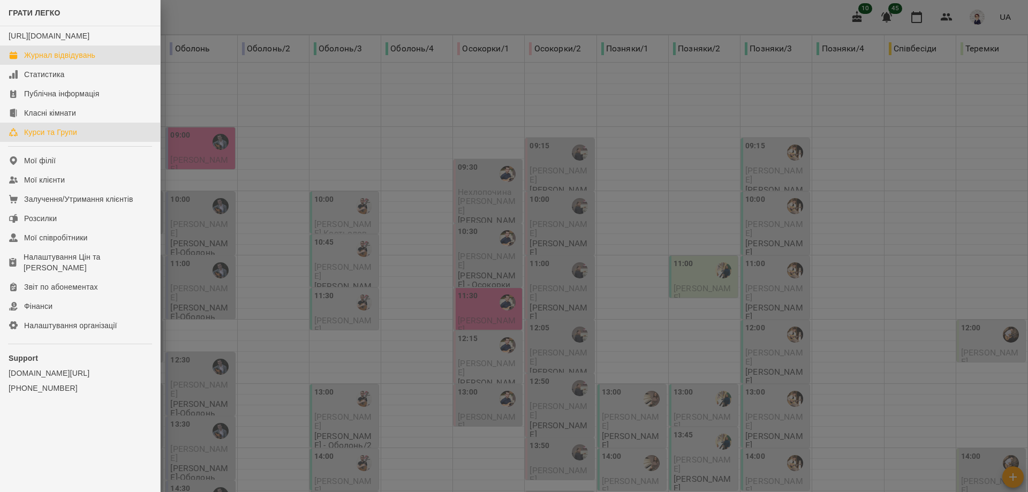
click at [60, 138] on div "Курси та Групи" at bounding box center [50, 132] width 53 height 11
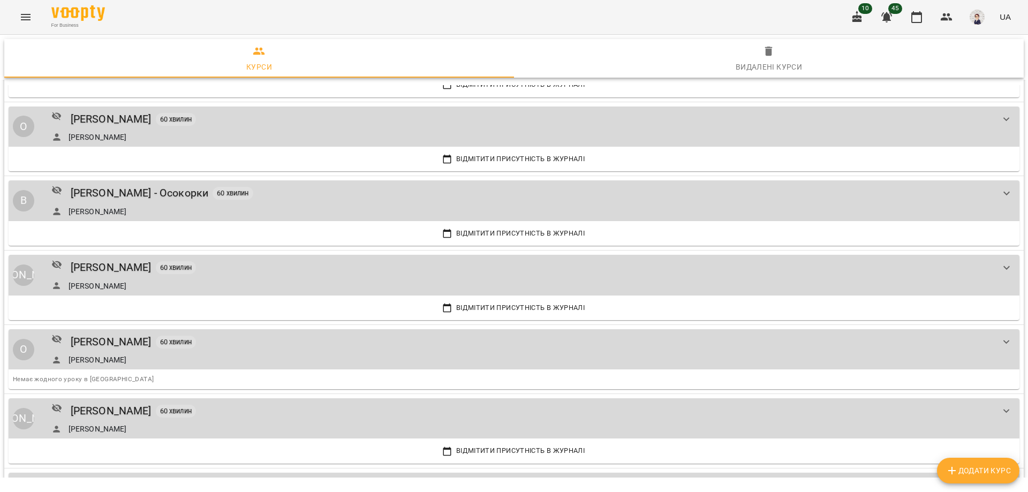
scroll to position [964, 0]
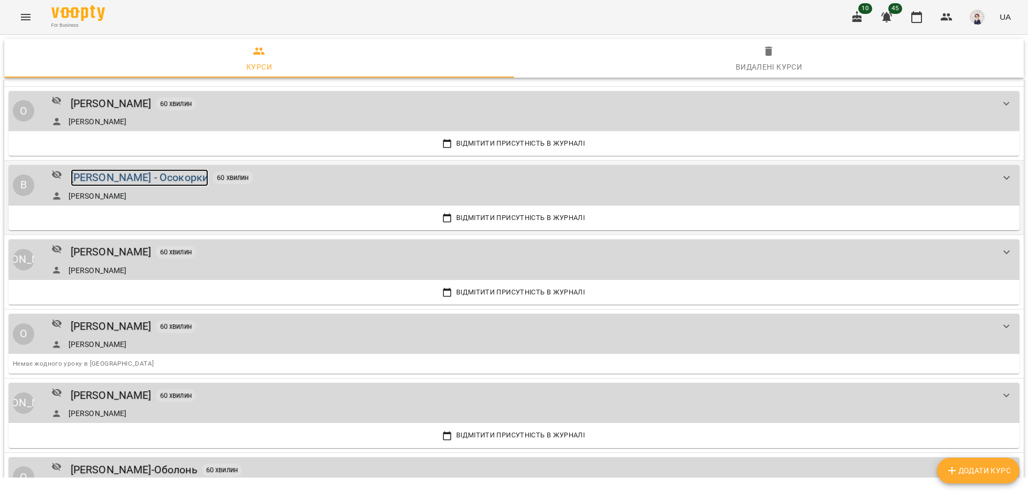
click at [133, 177] on div "[PERSON_NAME] - Осокорки" at bounding box center [140, 177] width 138 height 17
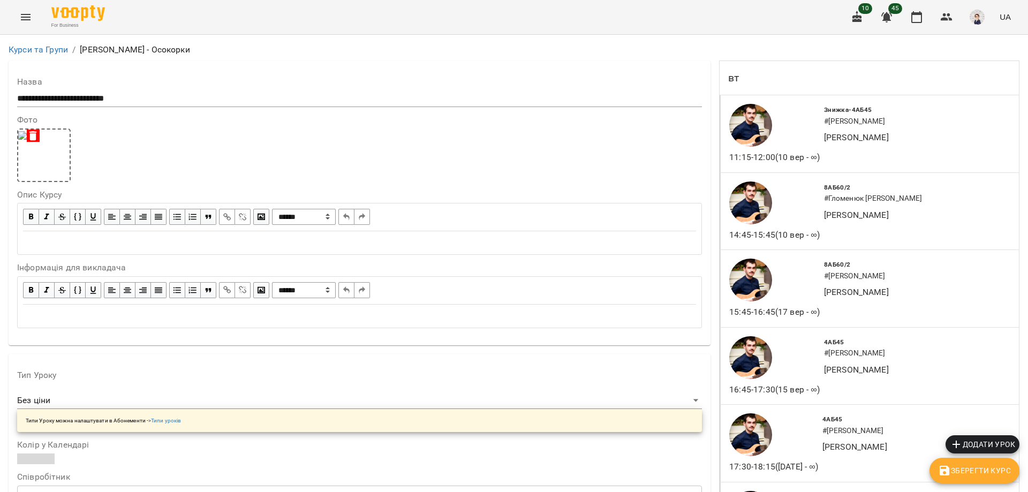
scroll to position [1039, 0]
click at [22, 16] on icon "Menu" at bounding box center [25, 17] width 13 height 13
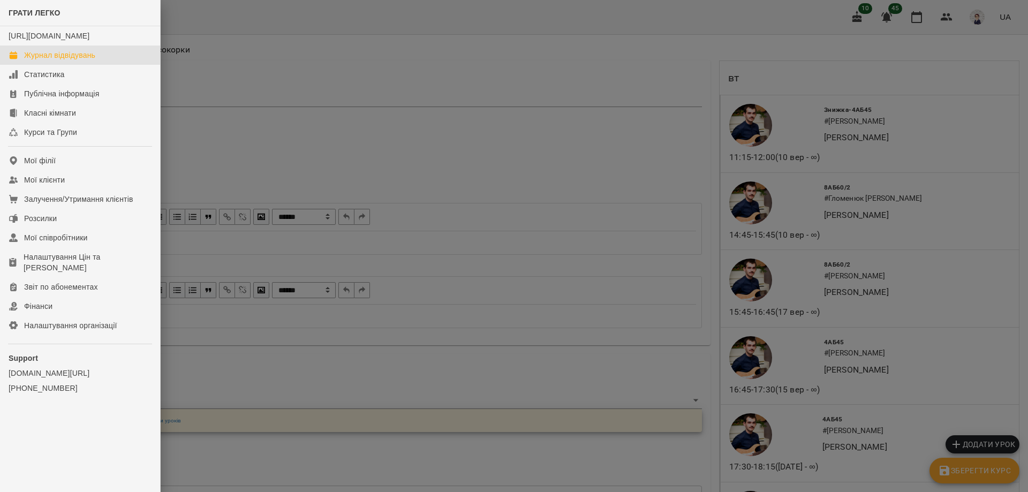
click at [61, 61] on div "Журнал відвідувань" at bounding box center [59, 55] width 71 height 11
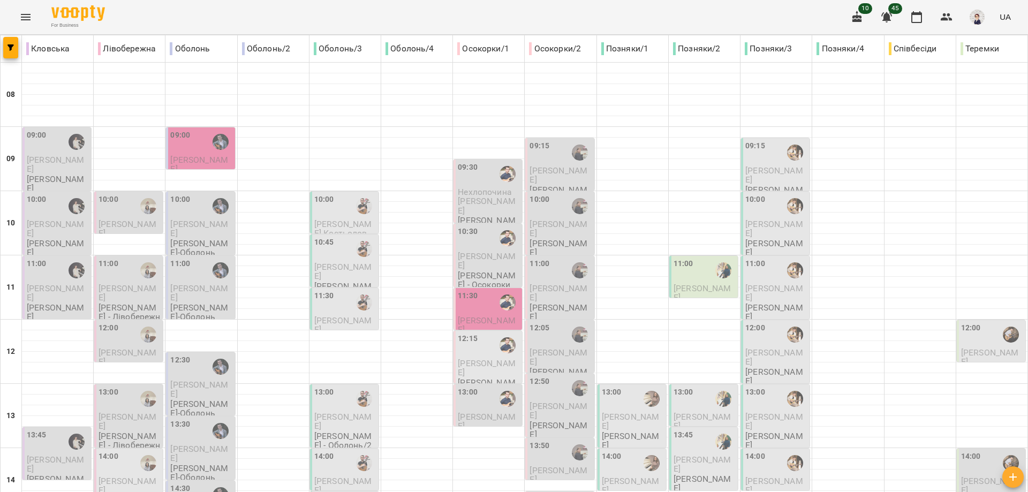
type input "**********"
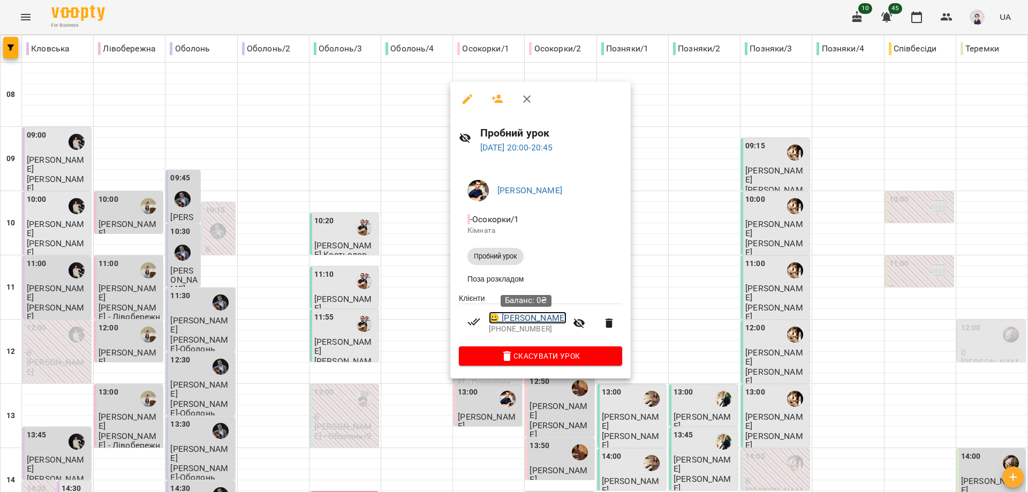
click at [506, 318] on link "😀 Фоя Мирослав" at bounding box center [528, 318] width 78 height 13
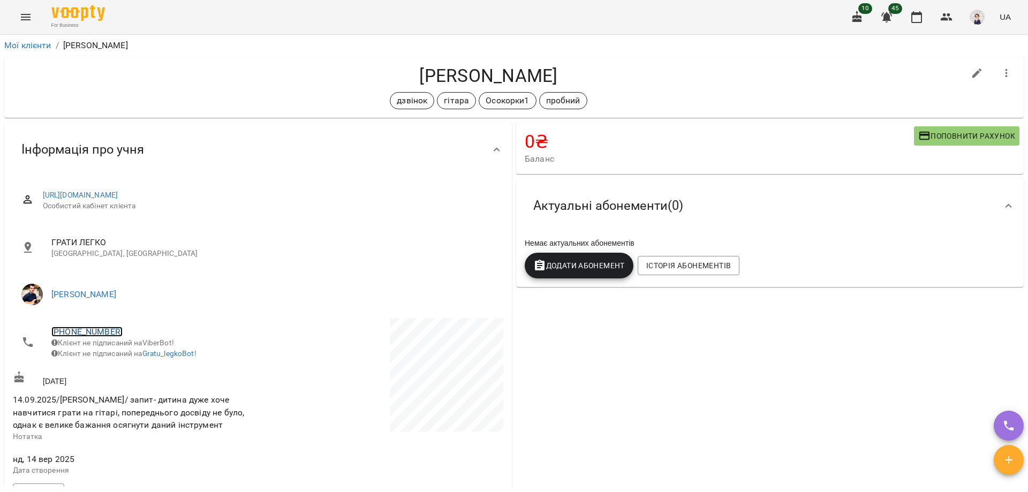
click at [71, 331] on link "+380972365778" at bounding box center [86, 332] width 71 height 10
click at [131, 369] on img at bounding box center [131, 371] width 16 height 16
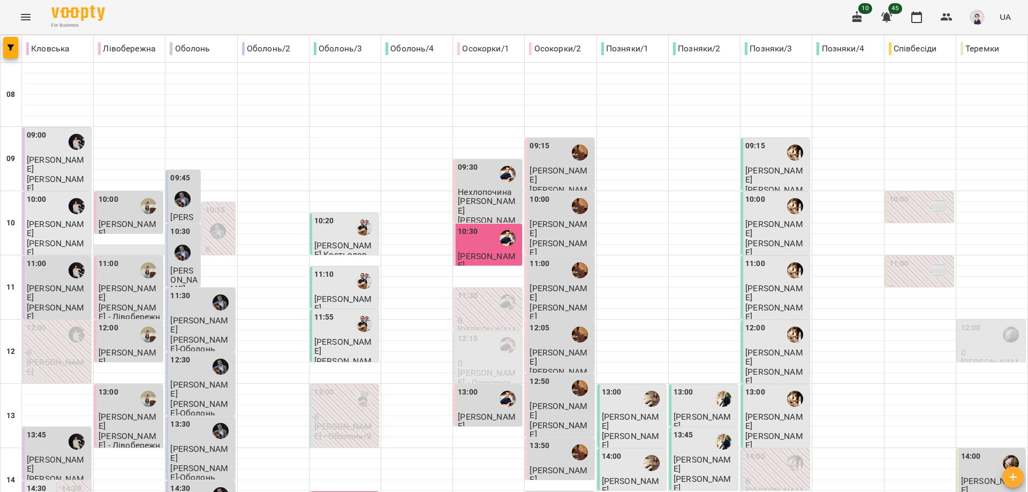
scroll to position [161, 0]
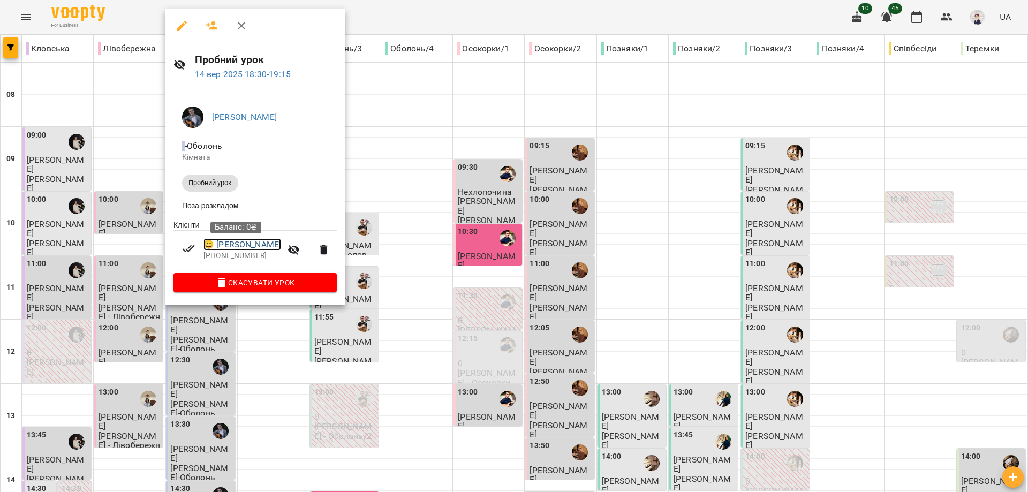
click at [227, 248] on link "😀 Анна Мухіна" at bounding box center [242, 244] width 78 height 13
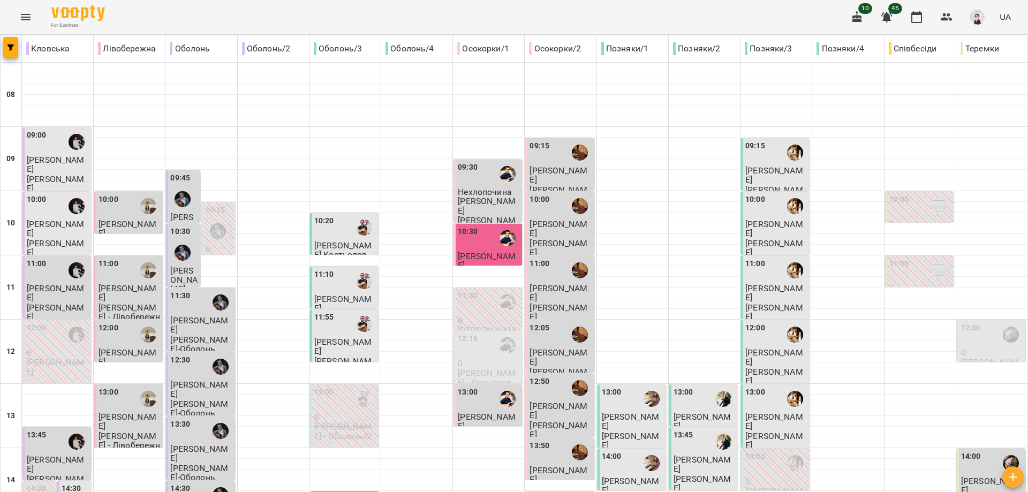
scroll to position [316, 0]
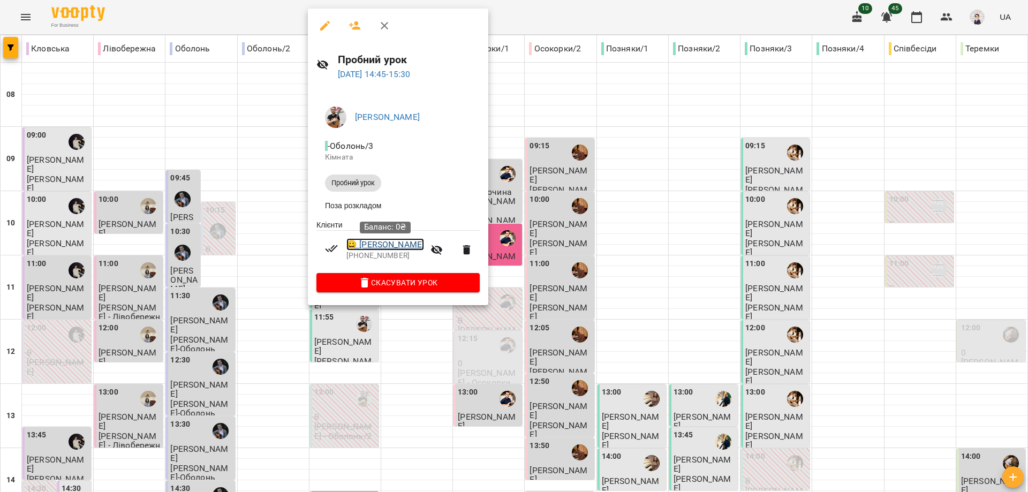
click at [379, 245] on link "😀 Соколов Сергій" at bounding box center [385, 244] width 78 height 13
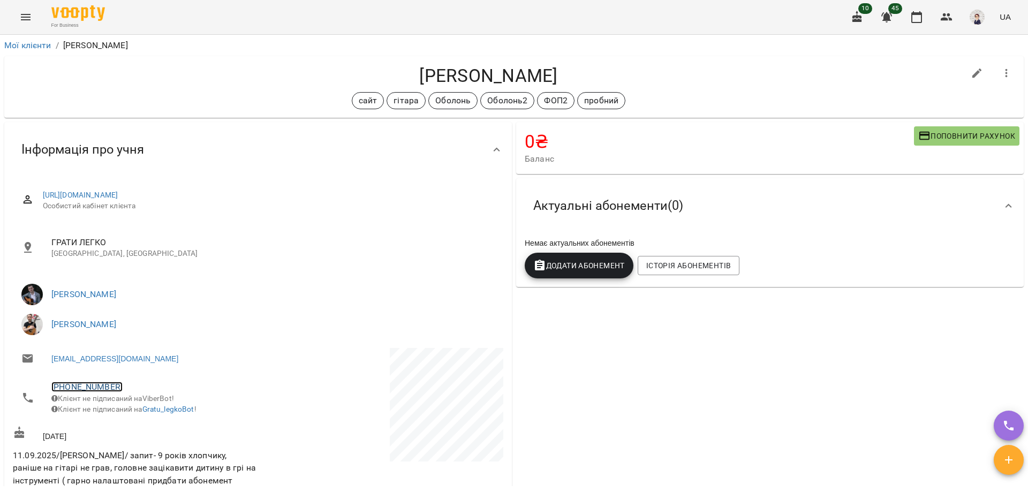
click at [80, 386] on link "+380663216565" at bounding box center [86, 387] width 71 height 10
click at [131, 424] on img at bounding box center [131, 427] width 16 height 16
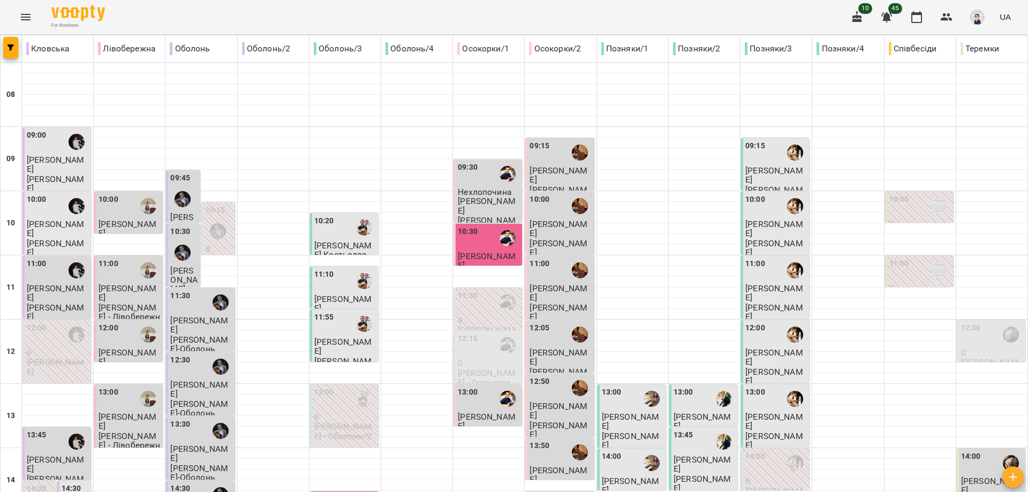
click at [469, 252] on span "Єсін Олександр" at bounding box center [487, 260] width 58 height 19
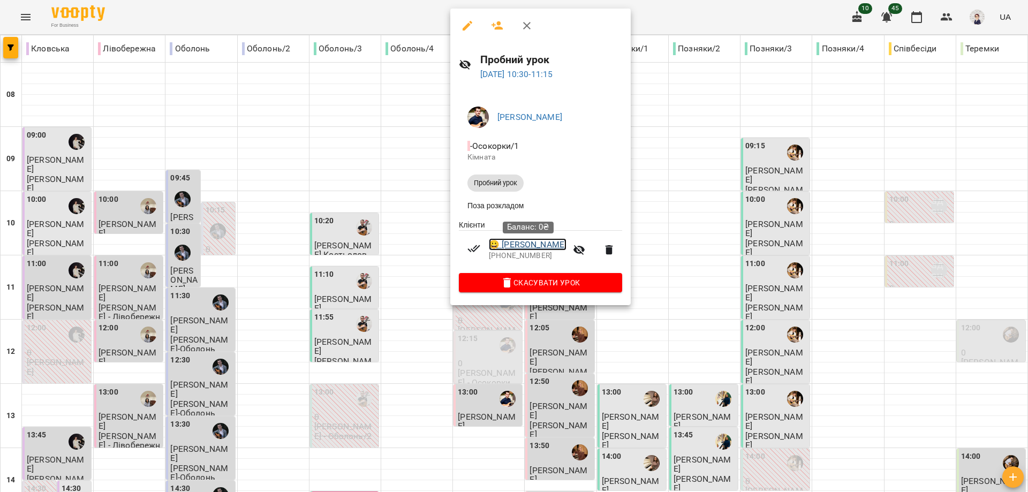
click at [514, 249] on link "😀 Єсін Олександр" at bounding box center [528, 244] width 78 height 13
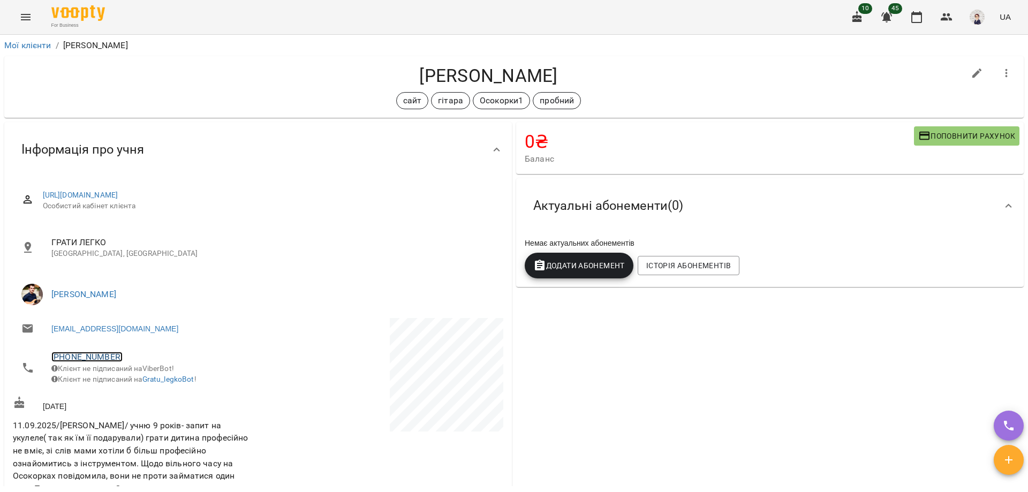
click at [85, 356] on link "+380509651441" at bounding box center [86, 357] width 71 height 10
click at [133, 397] on img at bounding box center [131, 397] width 16 height 16
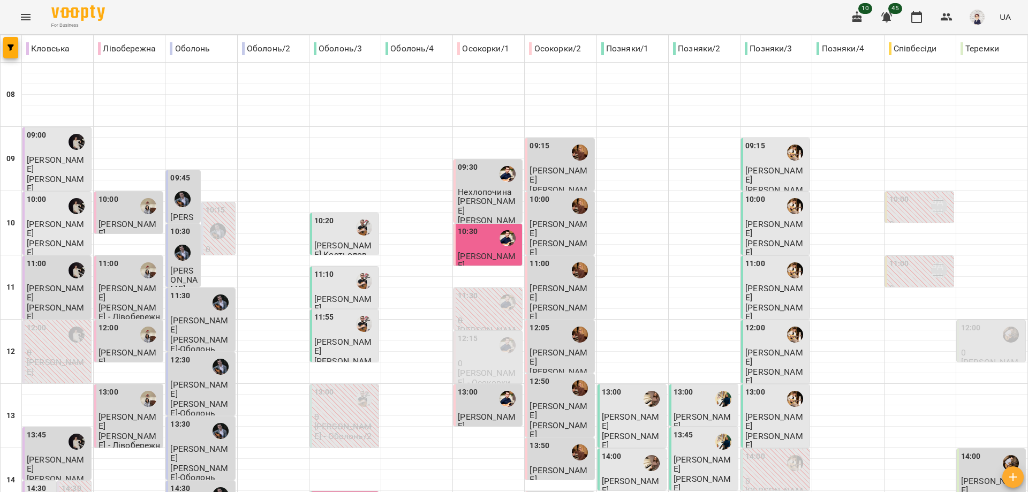
scroll to position [477, 0]
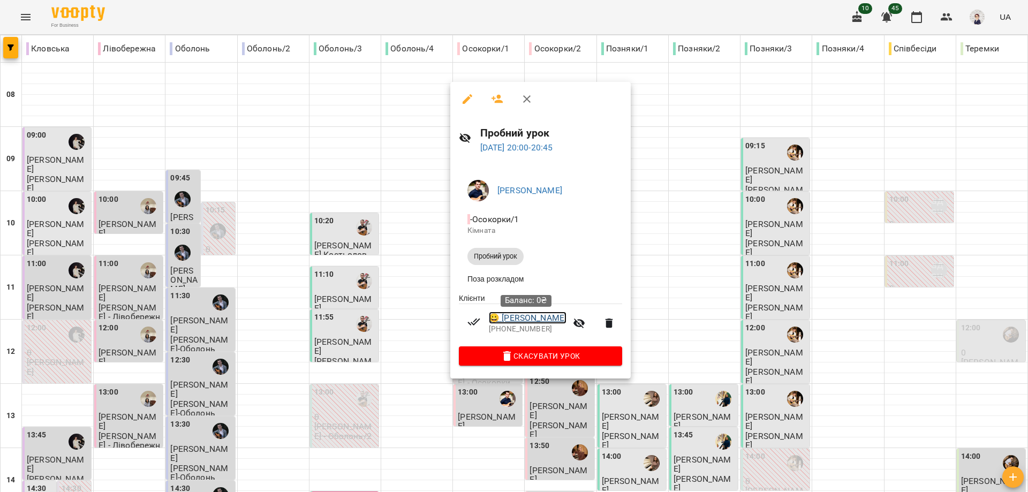
click at [521, 319] on link "😀 Фоя Мирослав" at bounding box center [528, 318] width 78 height 13
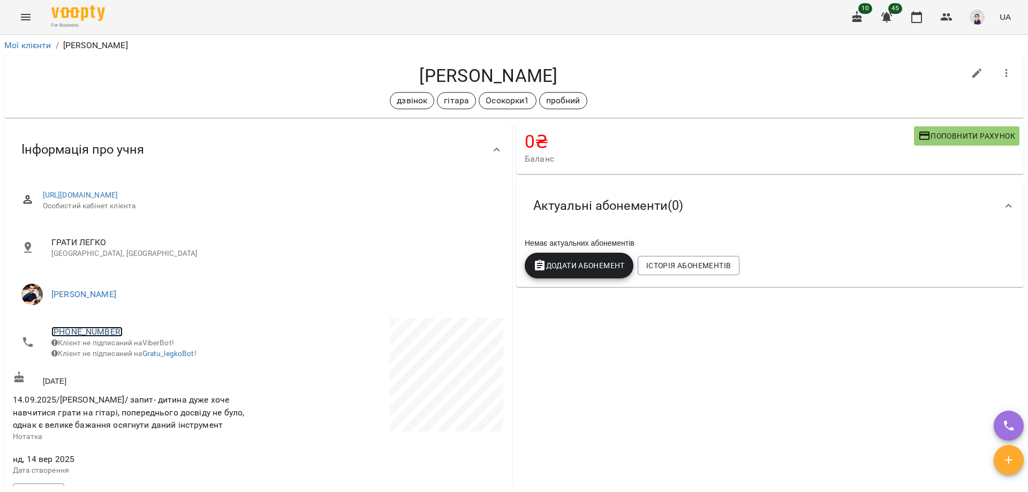
click at [74, 331] on link "+380972365778" at bounding box center [86, 332] width 71 height 10
click at [134, 373] on img at bounding box center [131, 371] width 16 height 16
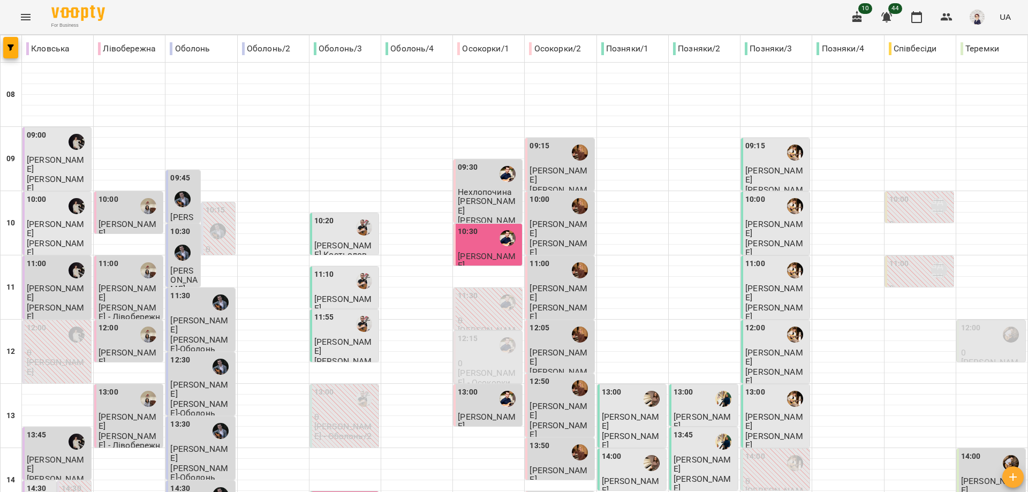
click at [21, 15] on icon "Menu" at bounding box center [26, 17] width 10 height 6
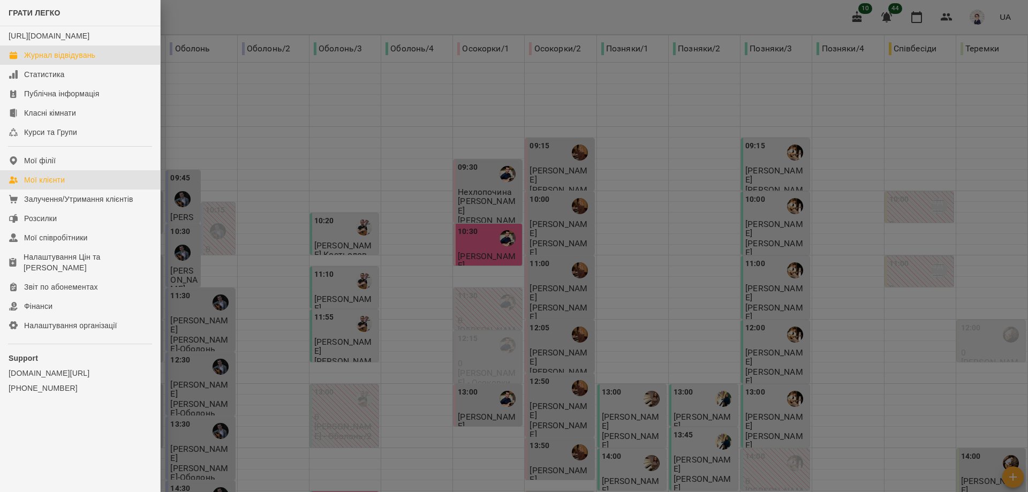
click at [59, 185] on div "Мої клієнти" at bounding box center [44, 180] width 41 height 11
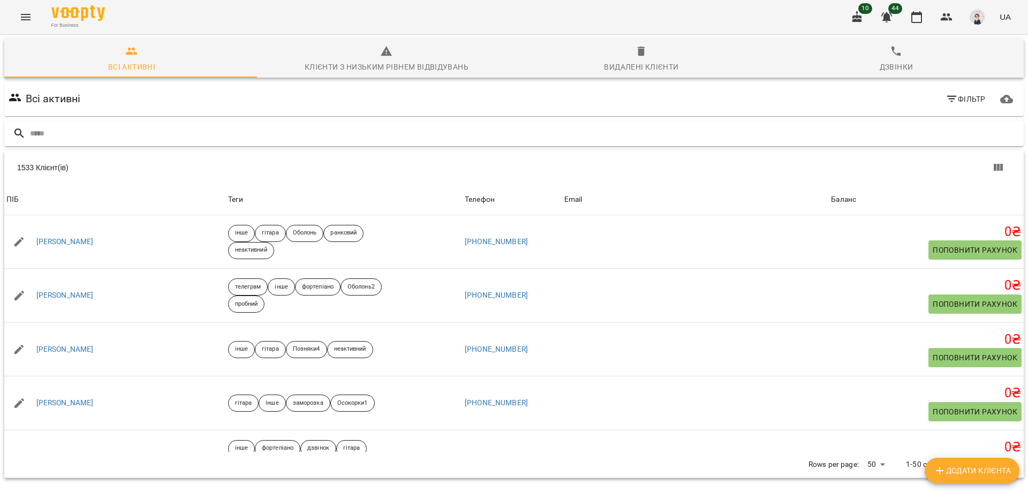
click at [127, 129] on input "text" at bounding box center [525, 134] width 990 height 18
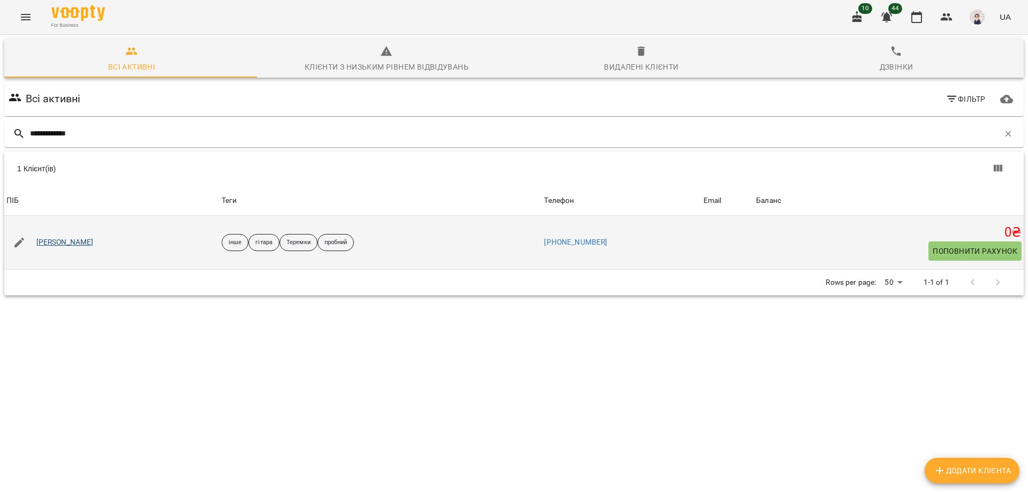
type input "**********"
click at [81, 247] on link "Степова Софія" at bounding box center [64, 242] width 57 height 11
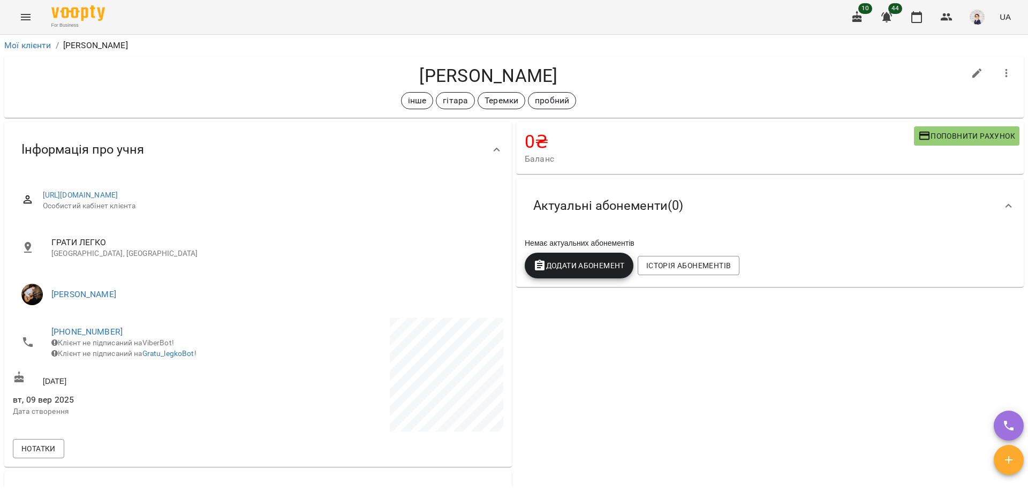
click at [23, 15] on icon "Menu" at bounding box center [26, 17] width 10 height 6
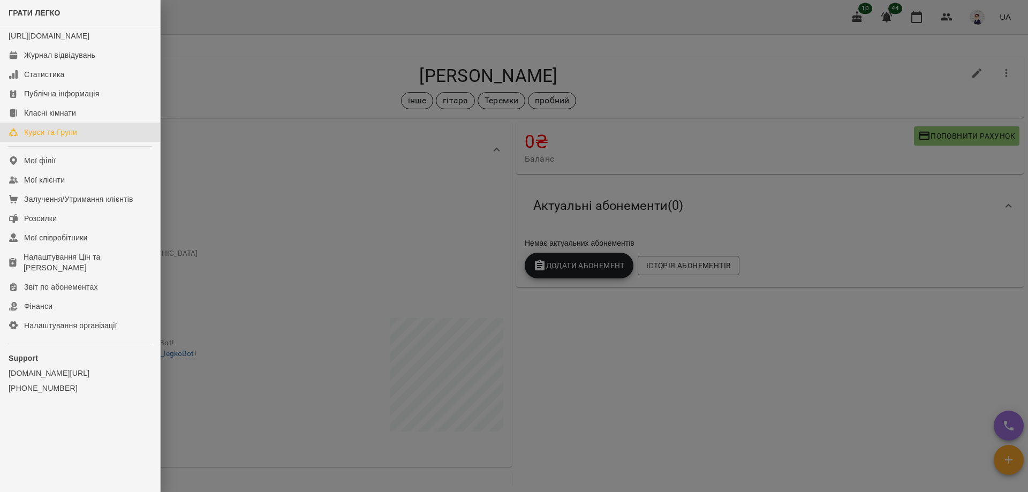
click at [54, 138] on div "Курси та Групи" at bounding box center [50, 132] width 53 height 11
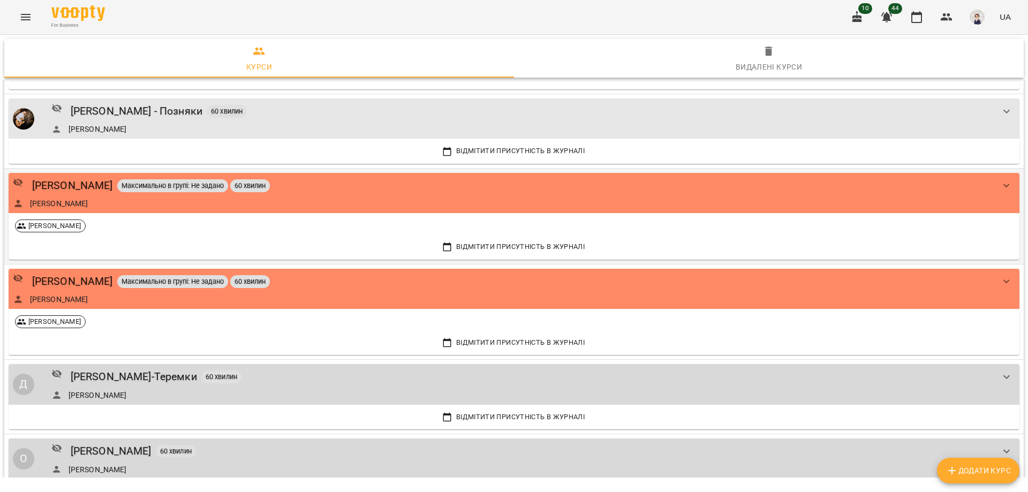
scroll to position [535, 0]
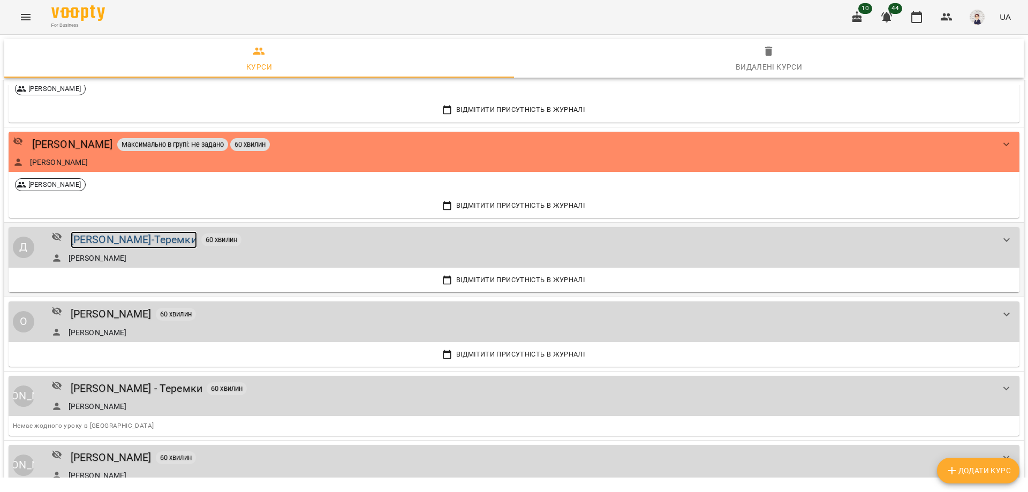
click at [133, 236] on div "Даниїл Калашник-Теремки" at bounding box center [134, 239] width 126 height 17
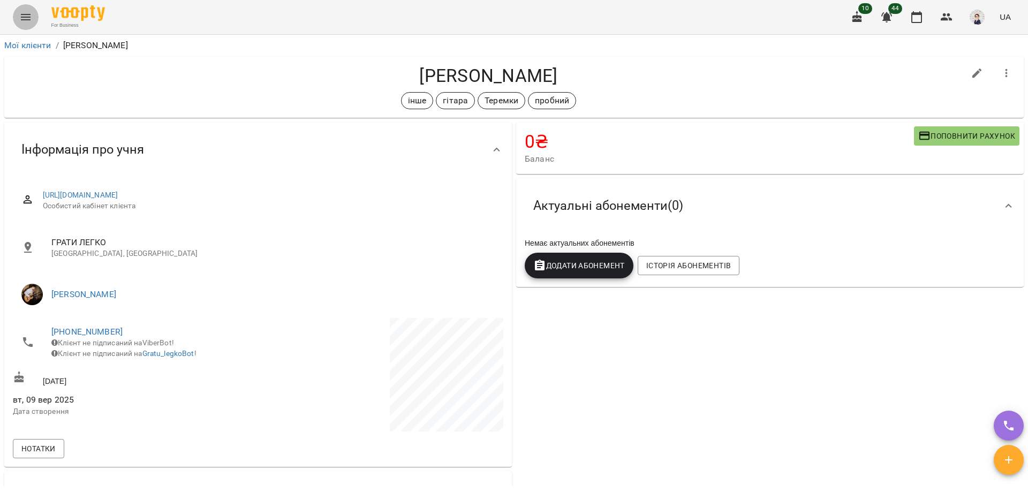
click at [22, 14] on icon "Menu" at bounding box center [25, 17] width 13 height 13
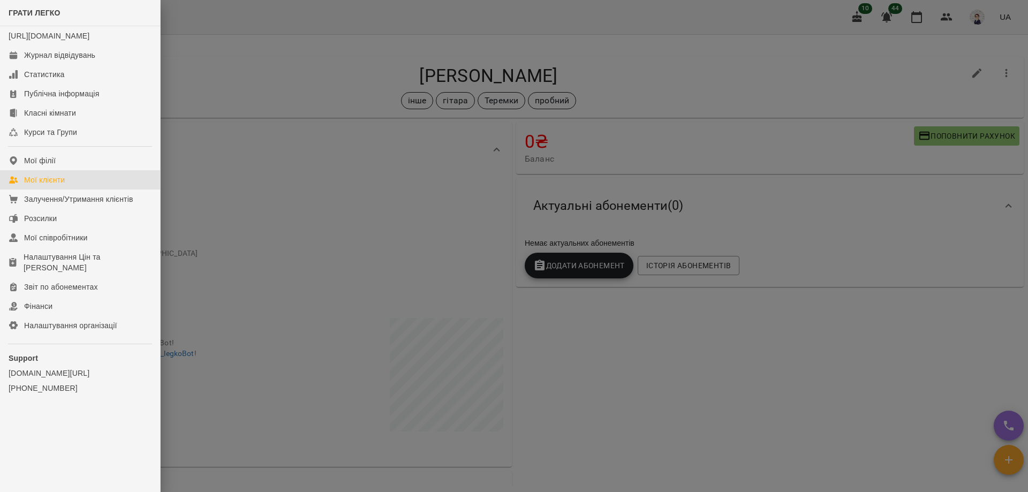
click at [60, 185] on div "Мої клієнти" at bounding box center [44, 180] width 41 height 11
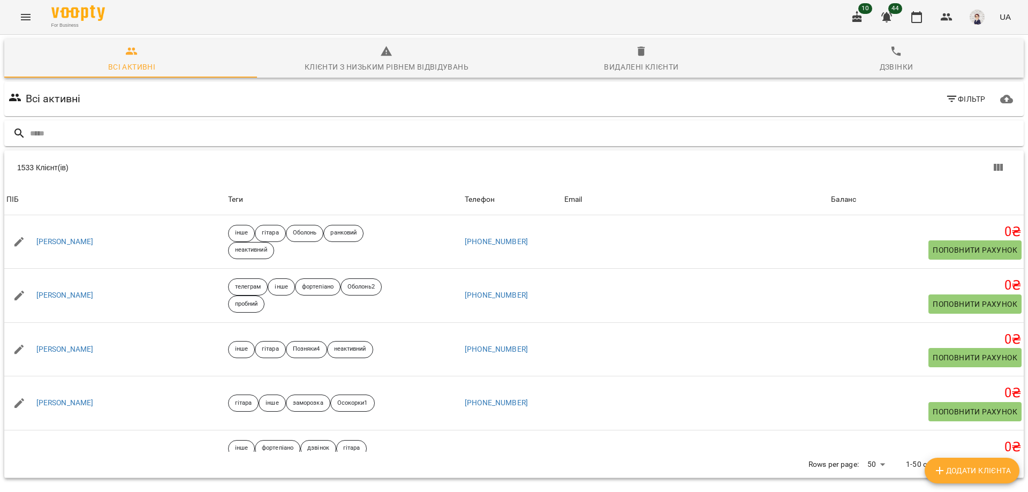
click at [123, 132] on input "text" at bounding box center [525, 134] width 990 height 18
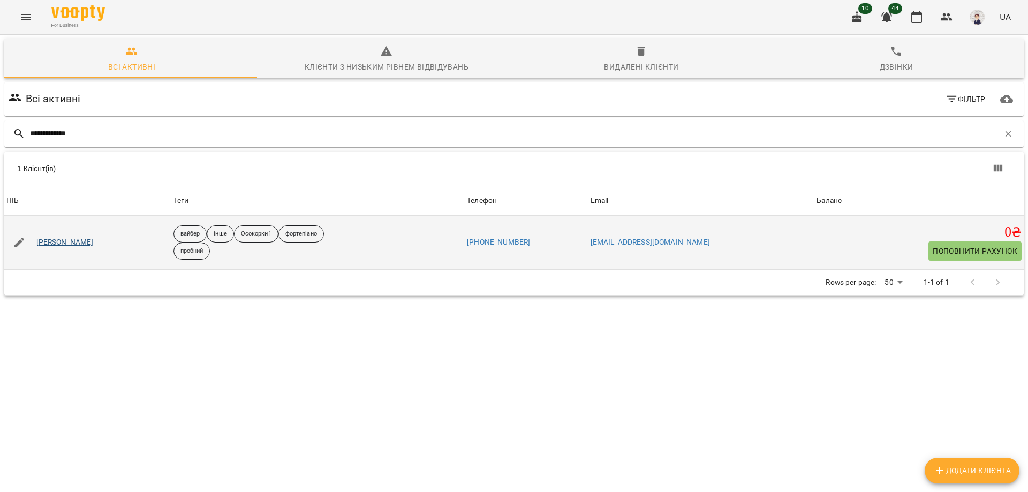
type input "**********"
click at [66, 244] on link "Іценко Софія" at bounding box center [64, 242] width 57 height 11
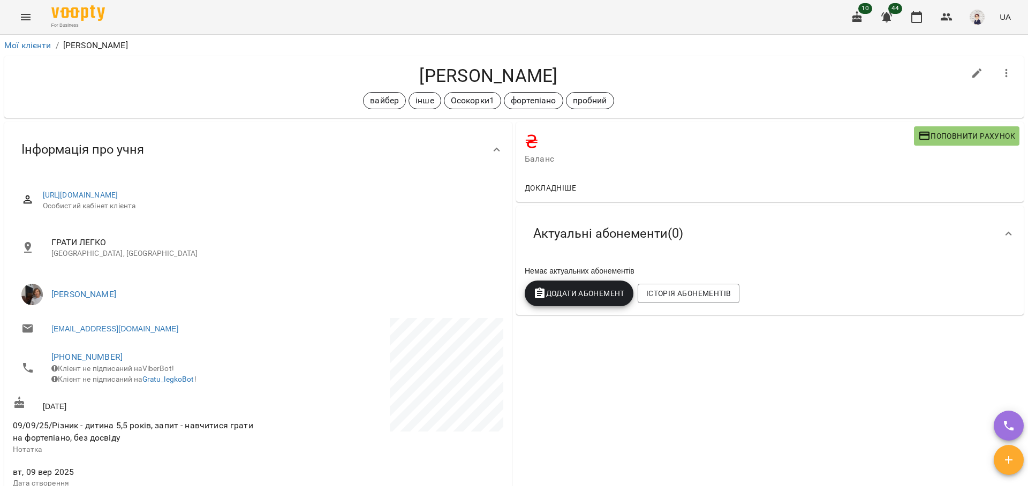
click at [28, 14] on icon "Menu" at bounding box center [25, 17] width 13 height 13
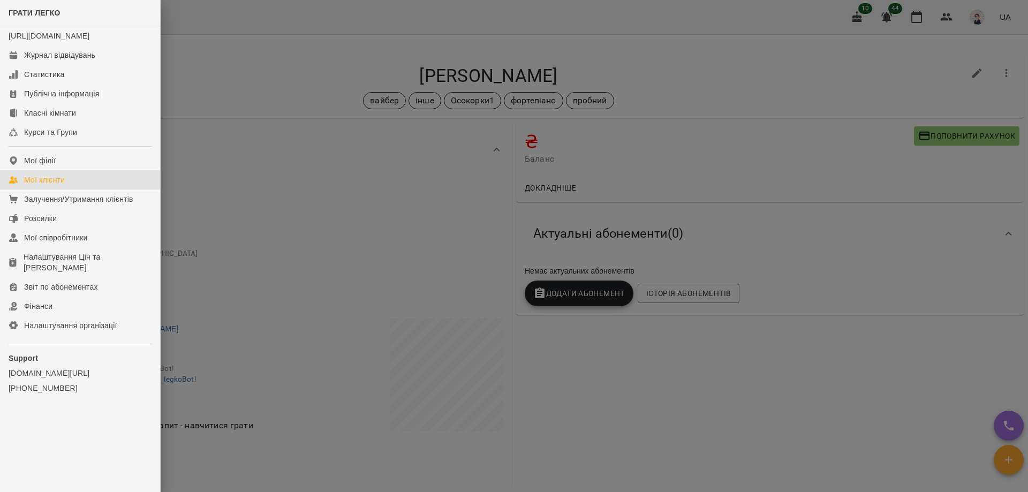
click at [56, 185] on div "Мої клієнти" at bounding box center [44, 180] width 41 height 11
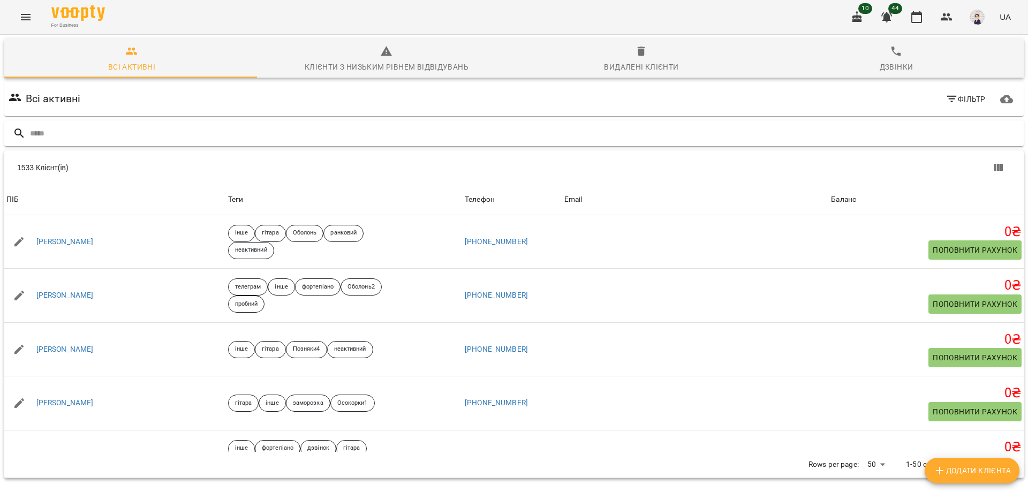
drag, startPoint x: 151, startPoint y: 134, endPoint x: 162, endPoint y: 130, distance: 12.0
click at [151, 134] on input "text" at bounding box center [525, 134] width 990 height 18
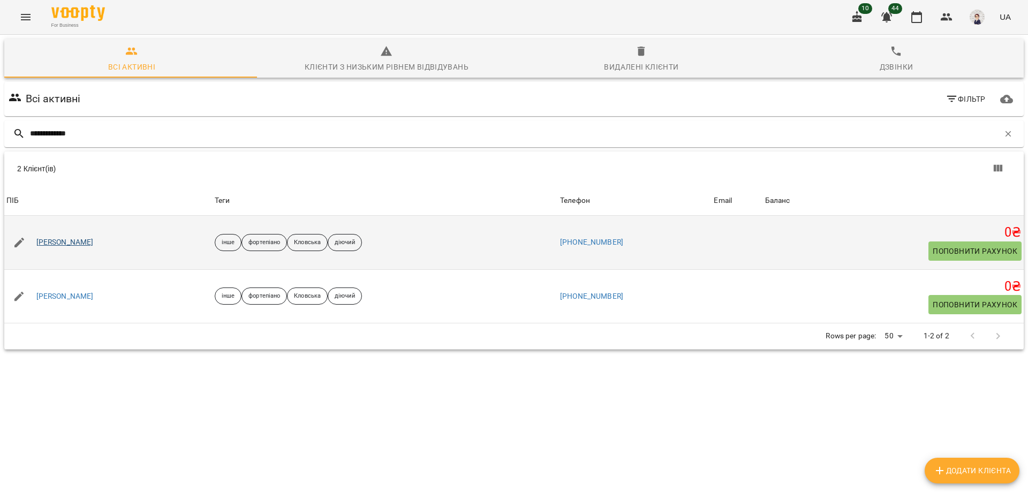
type input "**********"
click at [92, 245] on link "Анастасія Здравчева" at bounding box center [64, 242] width 57 height 11
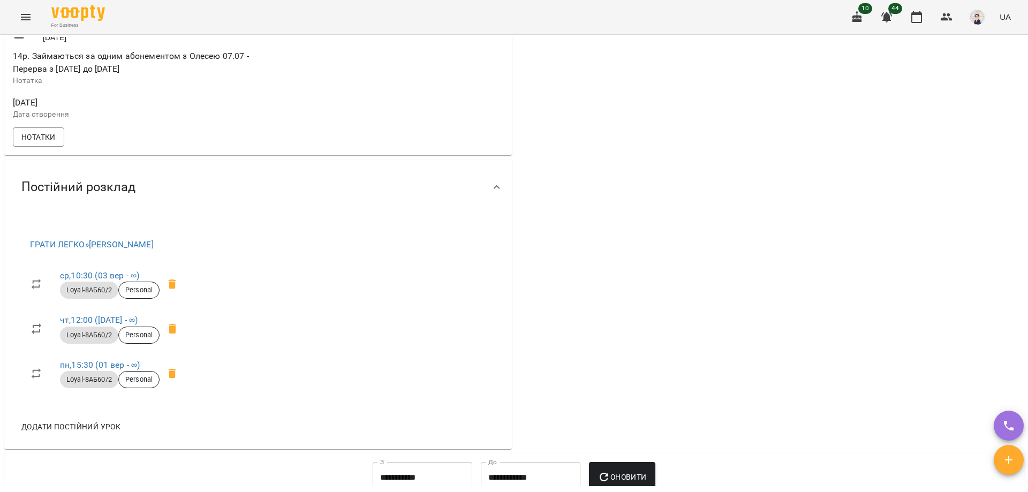
scroll to position [375, 0]
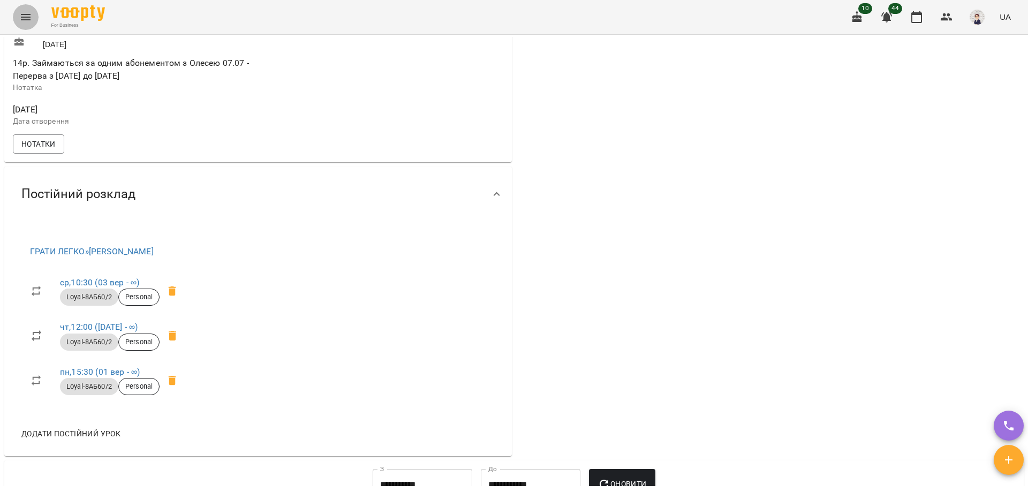
click at [25, 12] on icon "Menu" at bounding box center [25, 17] width 13 height 13
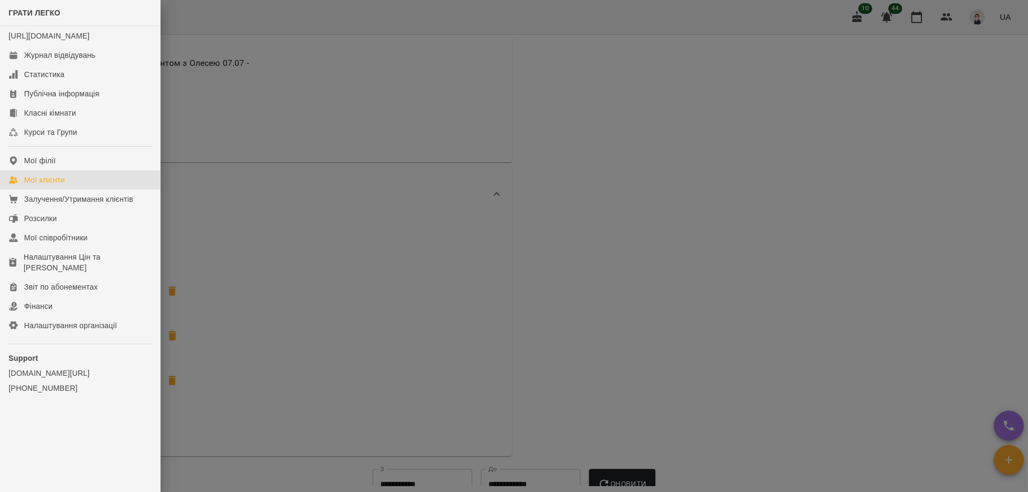
click at [54, 185] on div "Мої клієнти" at bounding box center [44, 180] width 41 height 11
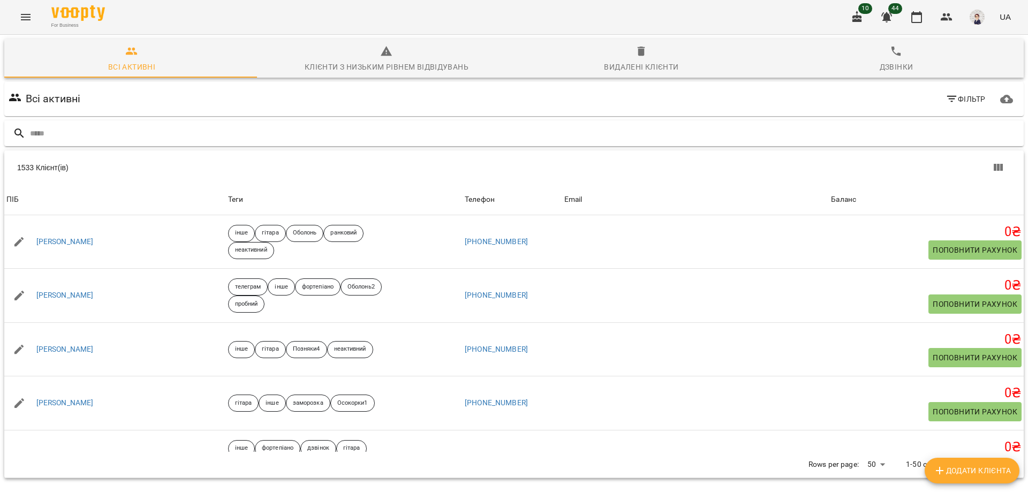
click at [146, 140] on input "text" at bounding box center [525, 134] width 990 height 18
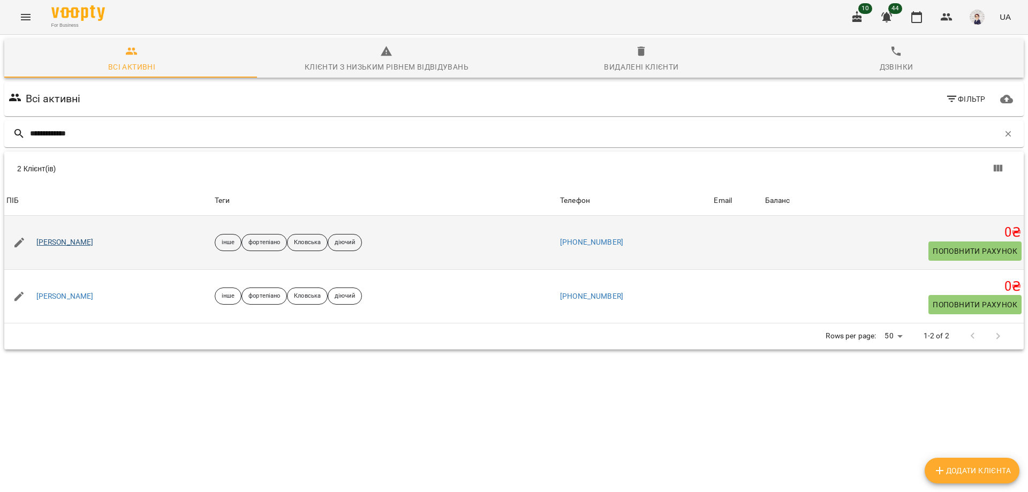
type input "**********"
click at [85, 243] on link "Анастасія Здравчева" at bounding box center [64, 242] width 57 height 11
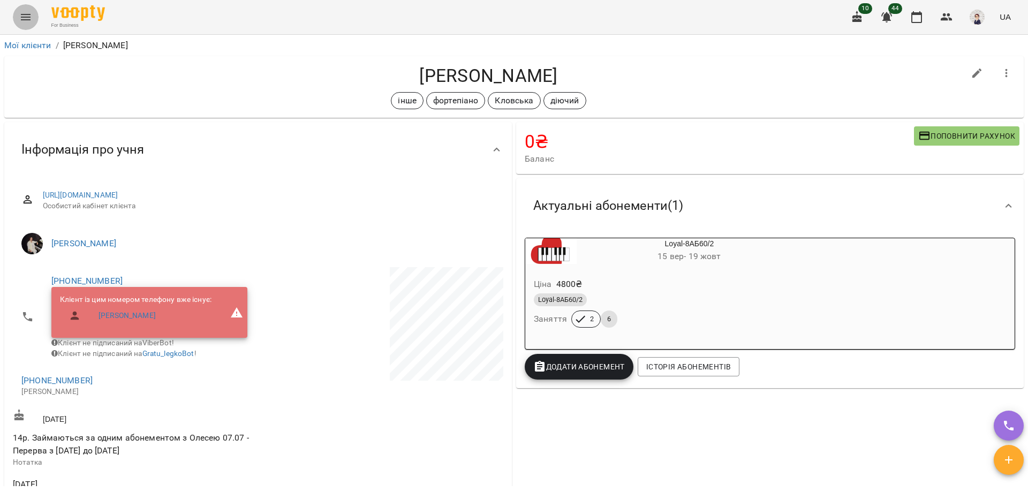
click at [27, 17] on icon "Menu" at bounding box center [25, 17] width 13 height 13
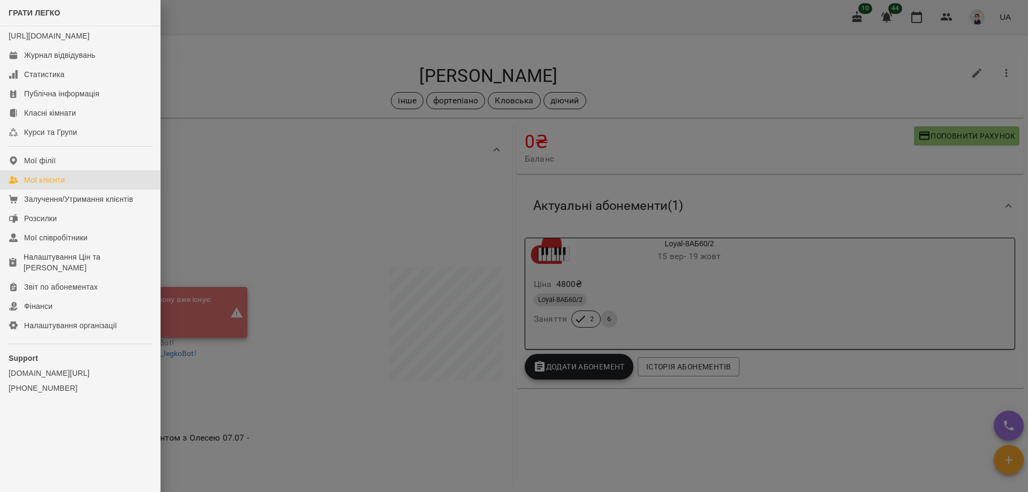
click at [61, 185] on div "Мої клієнти" at bounding box center [44, 180] width 41 height 11
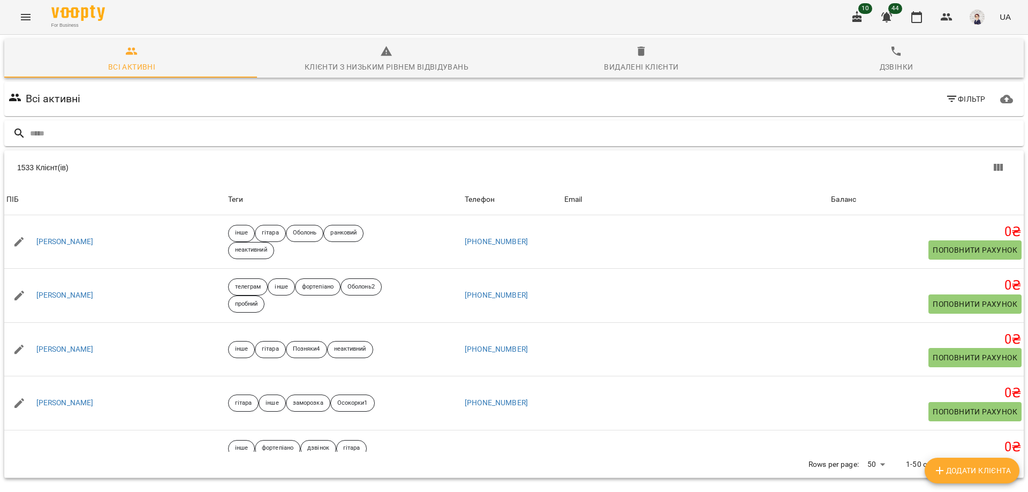
click at [156, 123] on div at bounding box center [513, 133] width 1019 height 26
click at [146, 129] on input "text" at bounding box center [525, 134] width 990 height 18
paste input "**********"
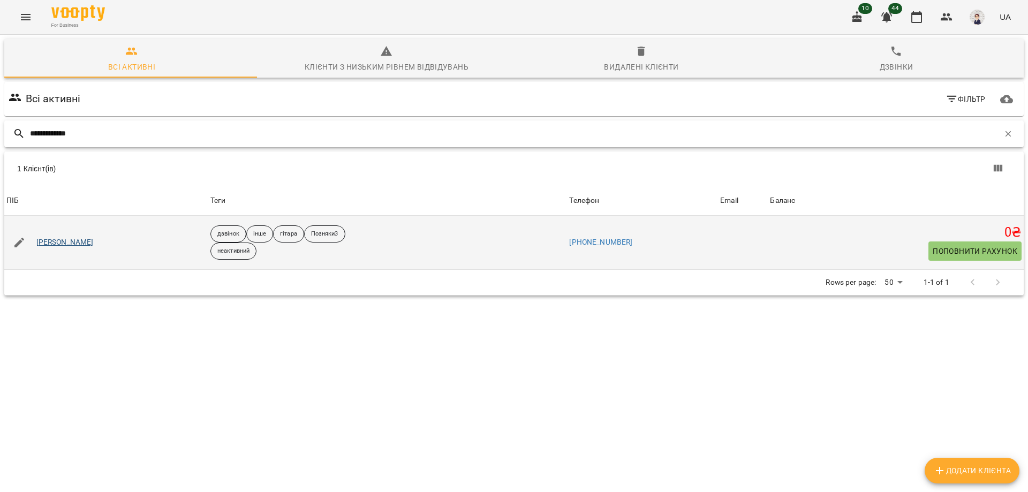
type input "**********"
click at [76, 240] on link "Тимченко Юрій" at bounding box center [64, 242] width 57 height 11
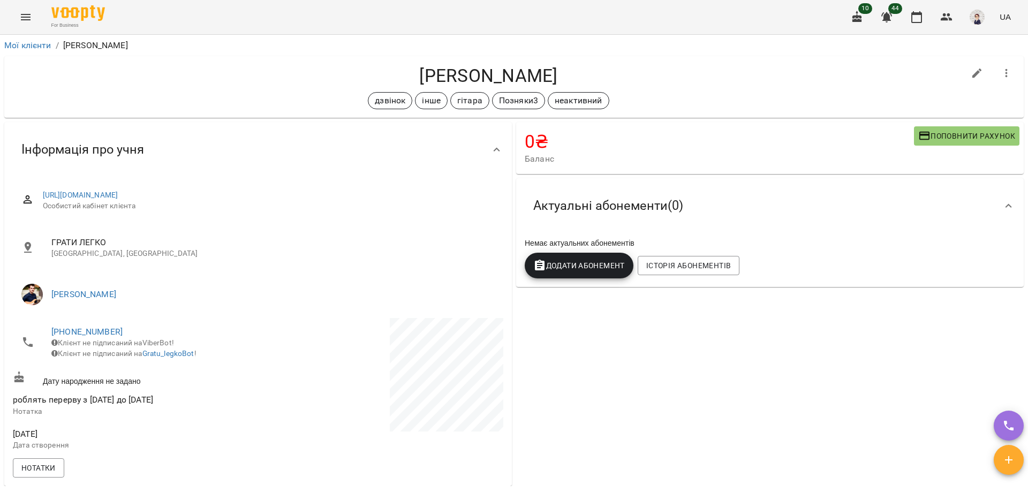
click at [28, 19] on icon "Menu" at bounding box center [25, 17] width 13 height 13
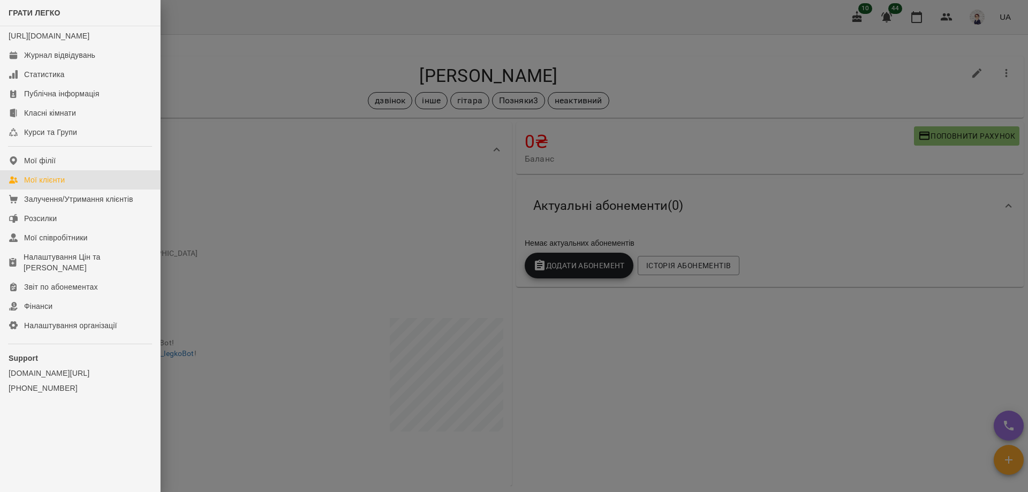
click at [69, 190] on link "Мої клієнти" at bounding box center [80, 179] width 160 height 19
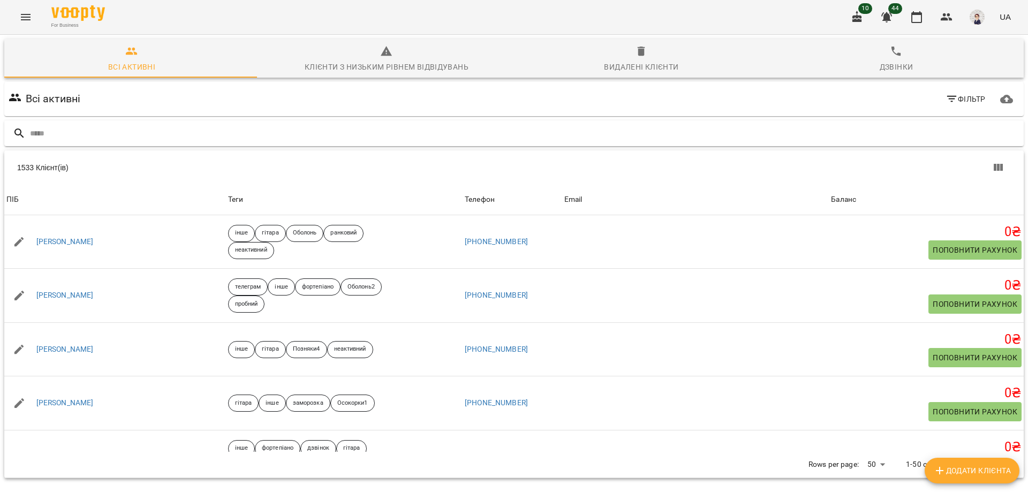
click at [169, 133] on input "text" at bounding box center [525, 134] width 990 height 18
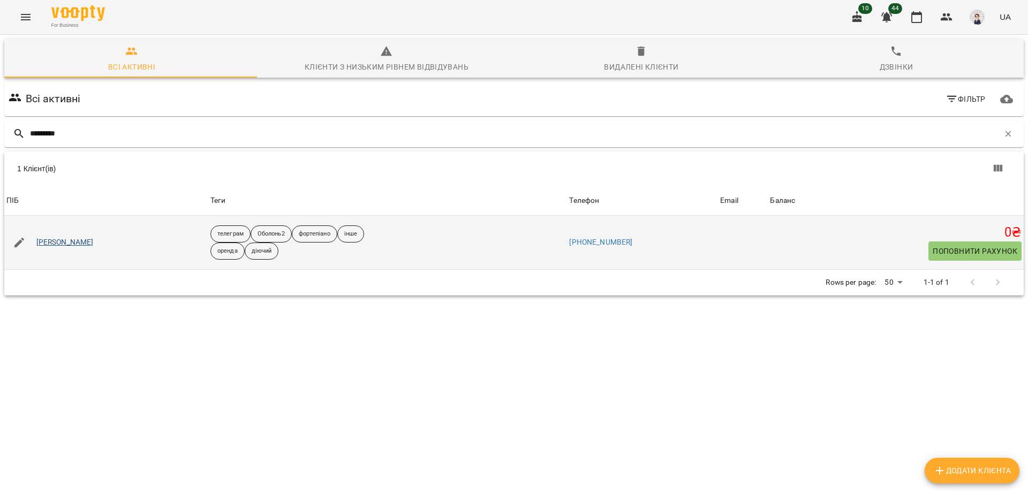
type input "*********"
click at [69, 240] on link "[PERSON_NAME]" at bounding box center [64, 242] width 57 height 11
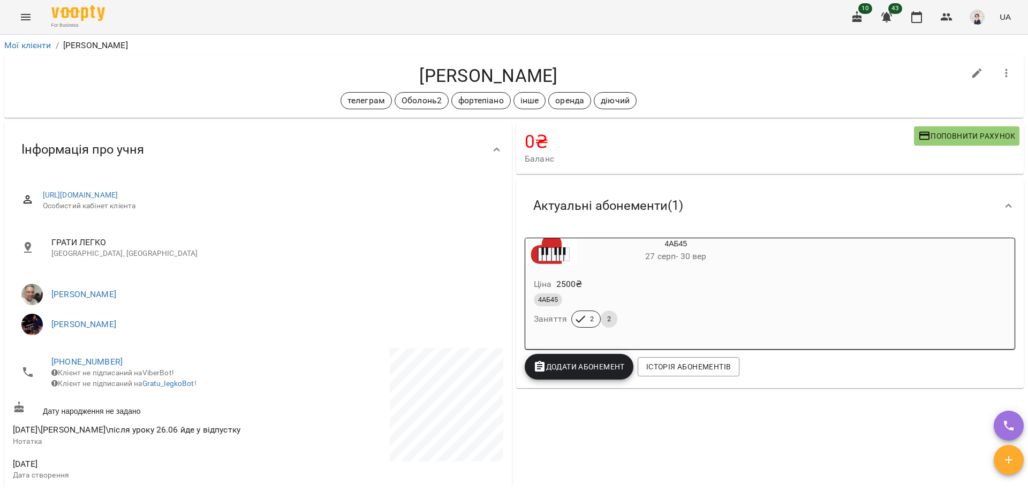
click at [19, 22] on button "Menu" at bounding box center [26, 17] width 26 height 26
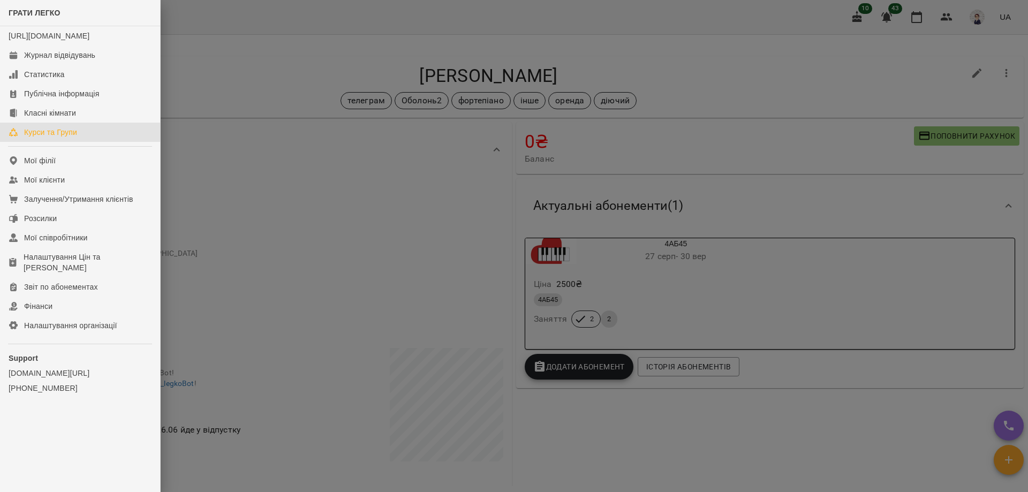
click at [62, 138] on div "Курси та Групи" at bounding box center [50, 132] width 53 height 11
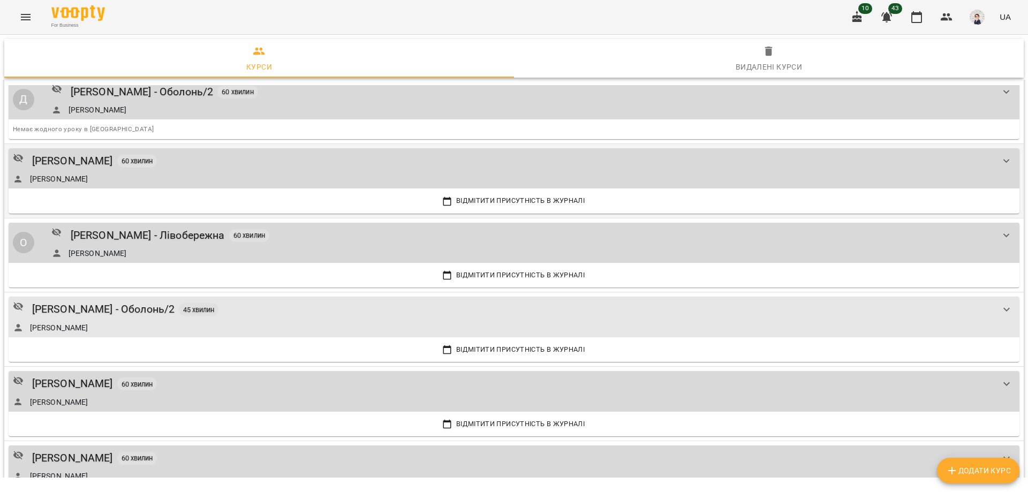
scroll to position [1874, 0]
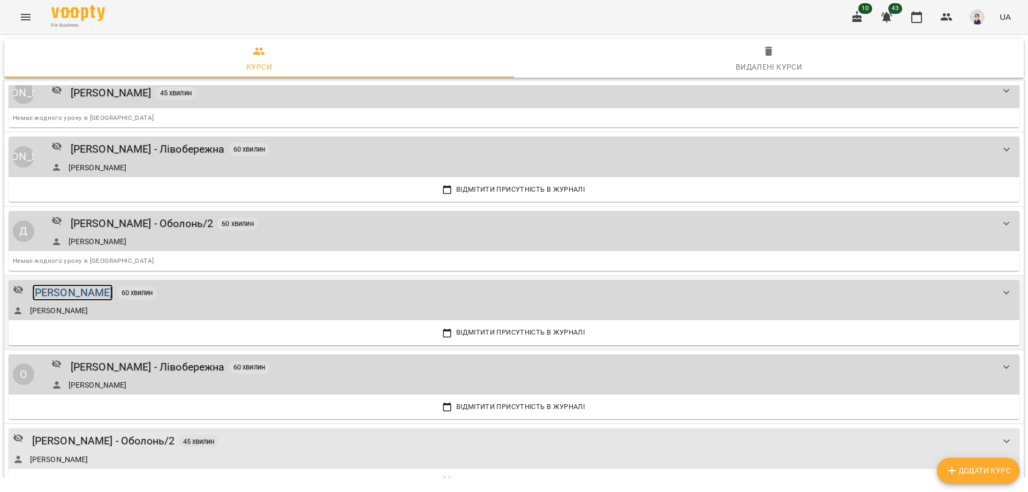
click at [67, 290] on div "[PERSON_NAME]" at bounding box center [72, 292] width 81 height 17
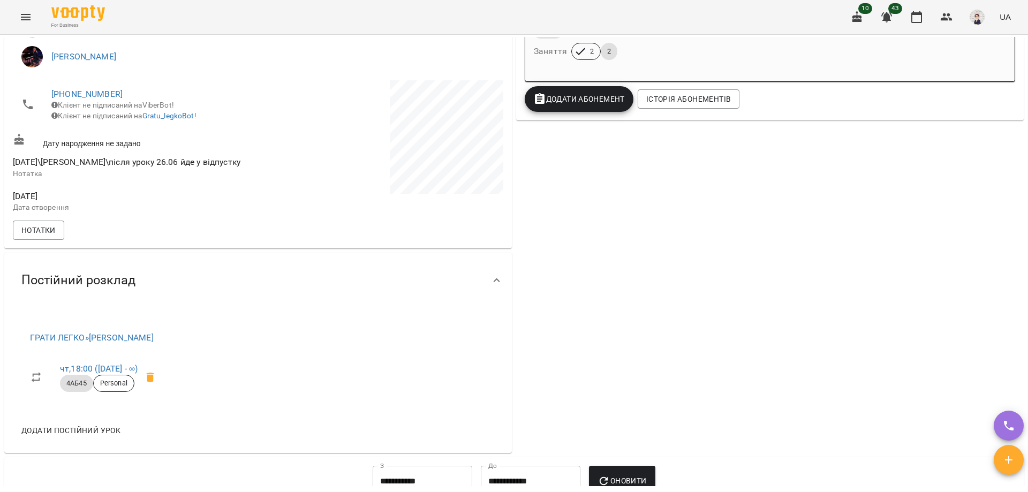
scroll to position [321, 0]
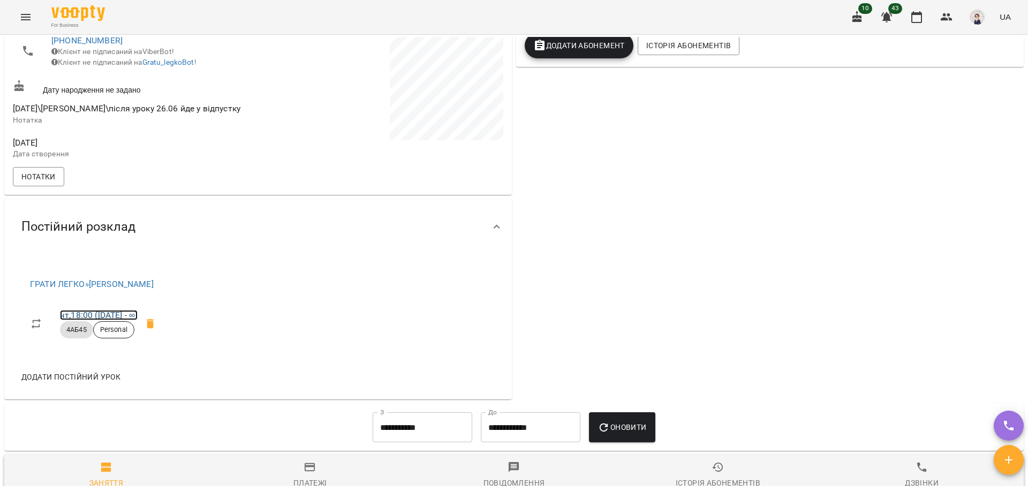
click at [84, 320] on link "чт , 18:00 (25 лип - ∞)" at bounding box center [99, 315] width 78 height 10
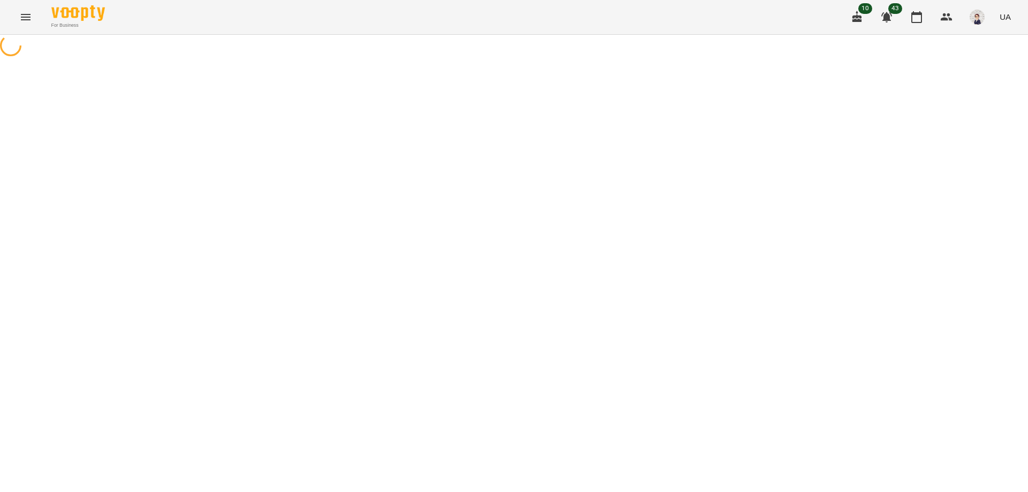
select select "*"
select select "*****"
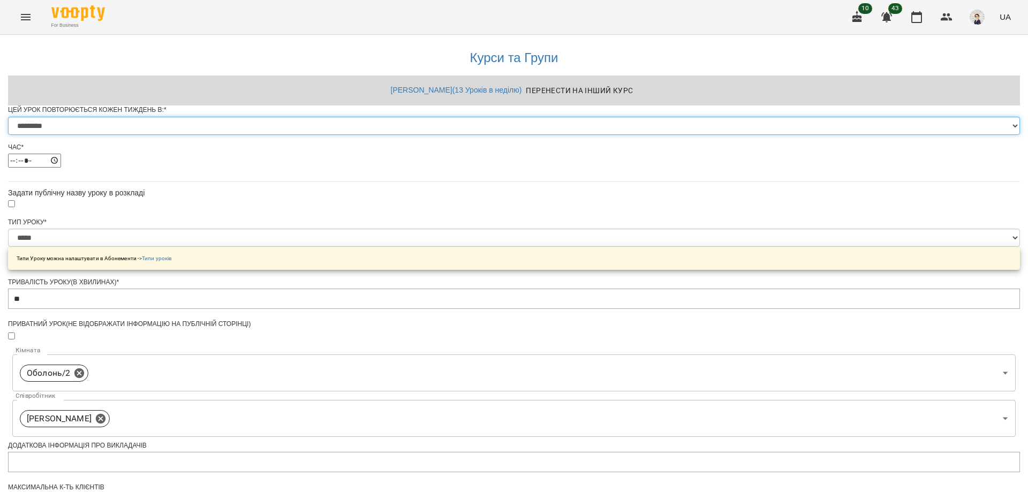
click at [632, 135] on select "********* ******** ****** ****** ******** ****** ******" at bounding box center [514, 126] width 1012 height 18
select select "*"
click at [381, 135] on select "********* ******** ****** ****** ******** ****** ******" at bounding box center [514, 126] width 1012 height 18
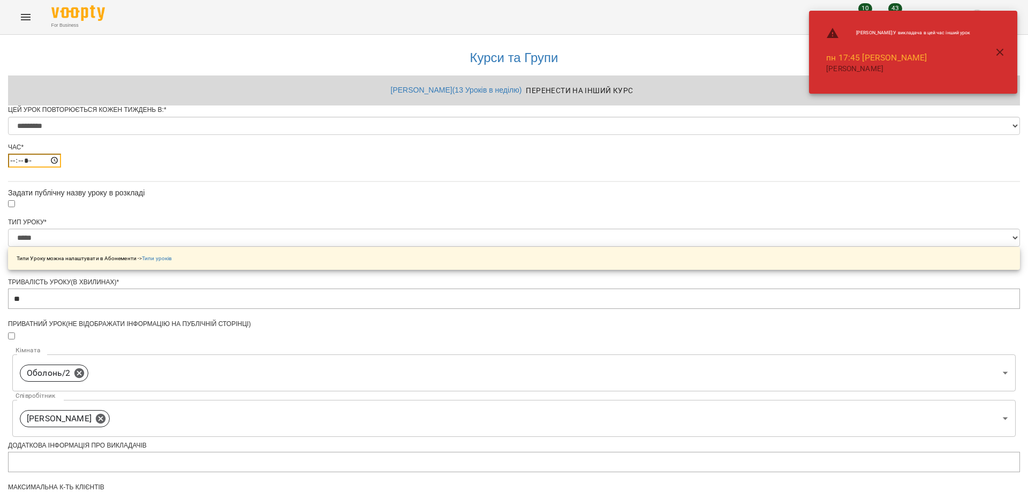
click at [61, 168] on input "*****" at bounding box center [34, 161] width 53 height 14
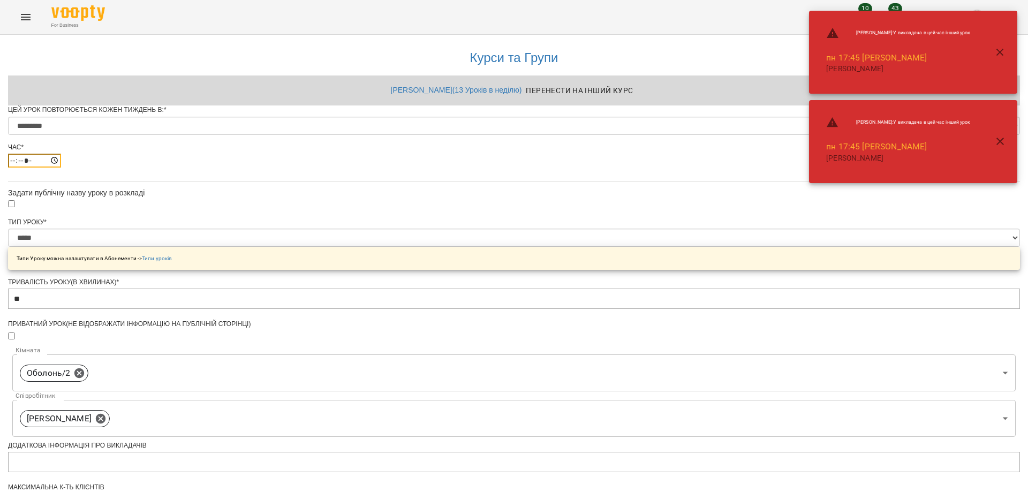
type input "*****"
click at [679, 278] on div "**********" at bounding box center [514, 409] width 1012 height 749
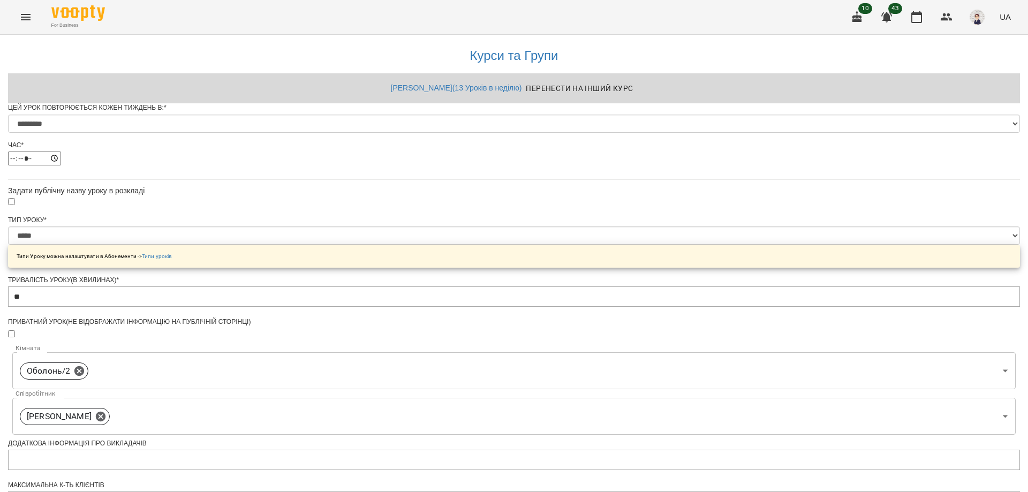
scroll to position [381, 0]
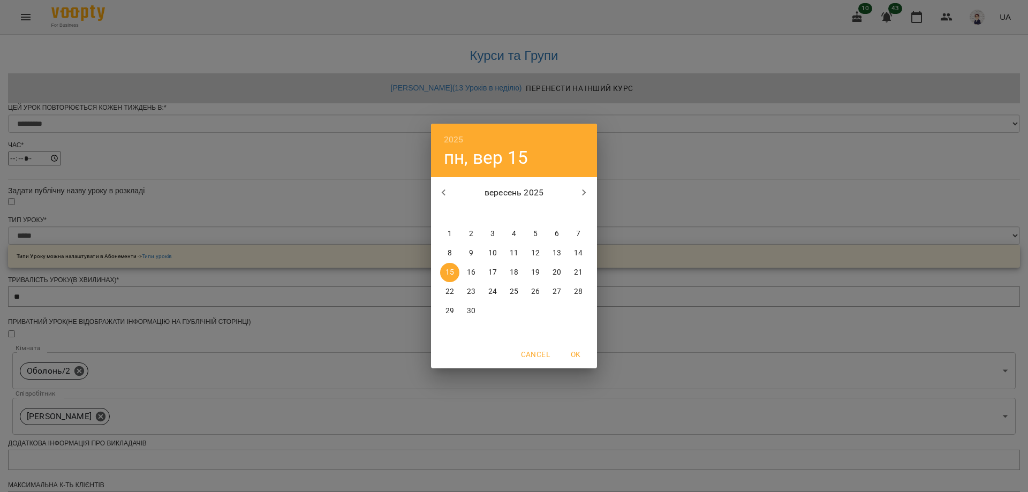
click at [453, 291] on p "22" at bounding box center [449, 291] width 9 height 11
type input "**********"
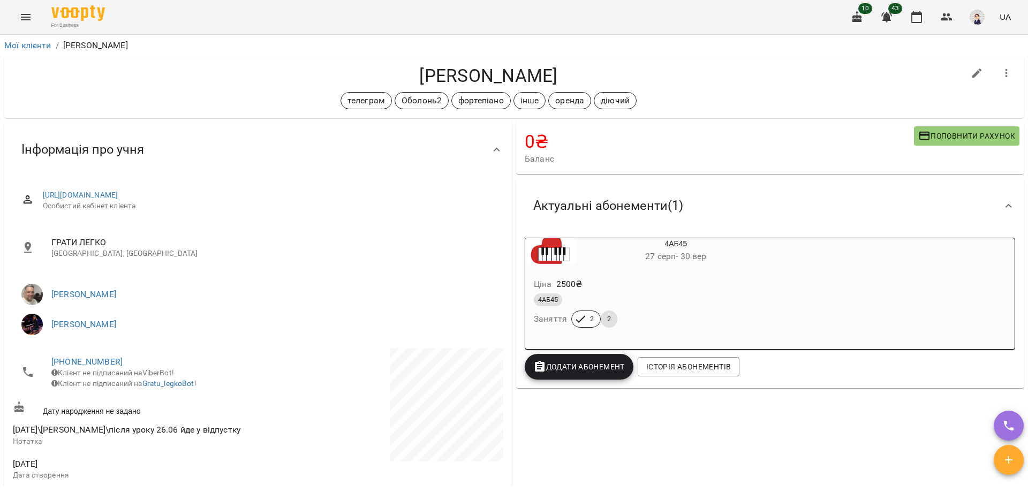
drag, startPoint x: 565, startPoint y: 79, endPoint x: 390, endPoint y: 77, distance: 175.1
click at [390, 77] on h4 "[PERSON_NAME]" at bounding box center [488, 76] width 951 height 22
copy h4 "[PERSON_NAME]"
click at [18, 18] on button "Menu" at bounding box center [26, 17] width 26 height 26
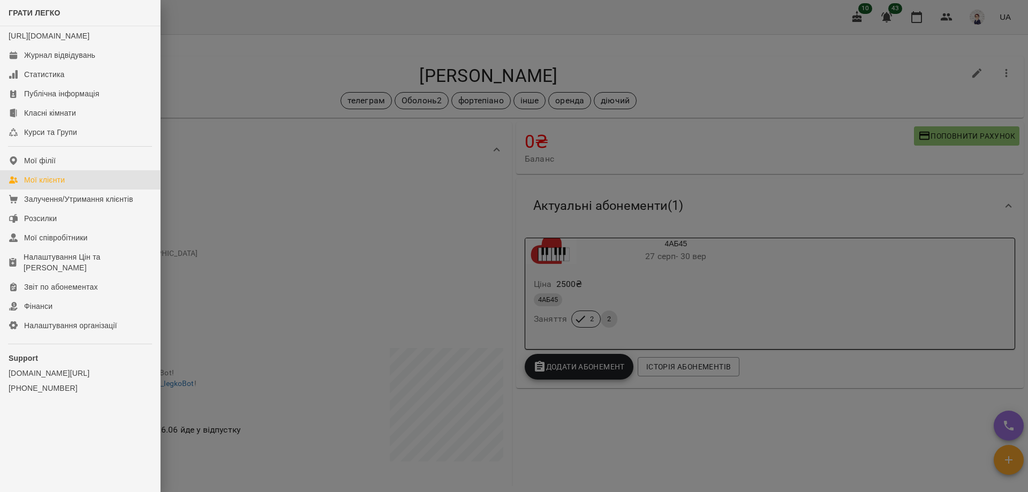
click at [65, 185] on div "Мої клієнти" at bounding box center [44, 180] width 41 height 11
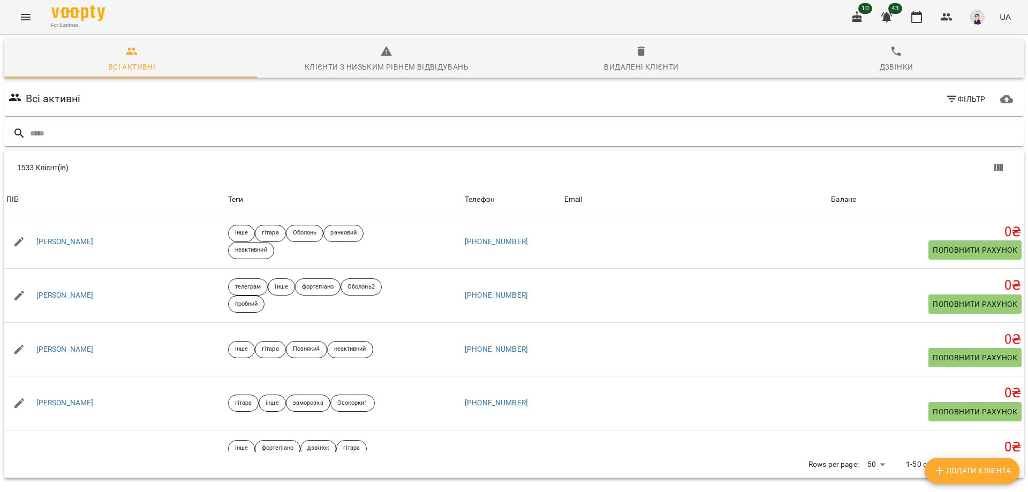
click at [137, 135] on input "text" at bounding box center [525, 134] width 990 height 18
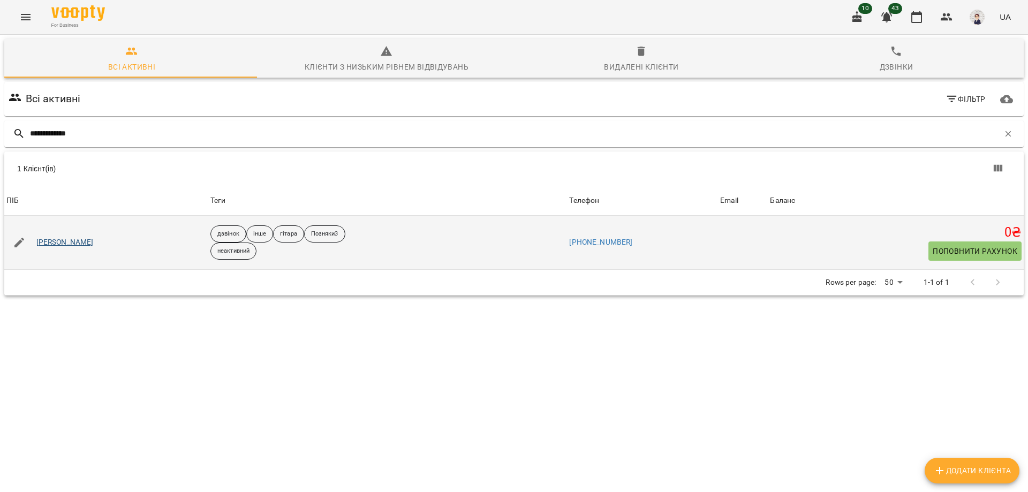
type input "**********"
click at [88, 241] on link "[PERSON_NAME]" at bounding box center [64, 242] width 57 height 11
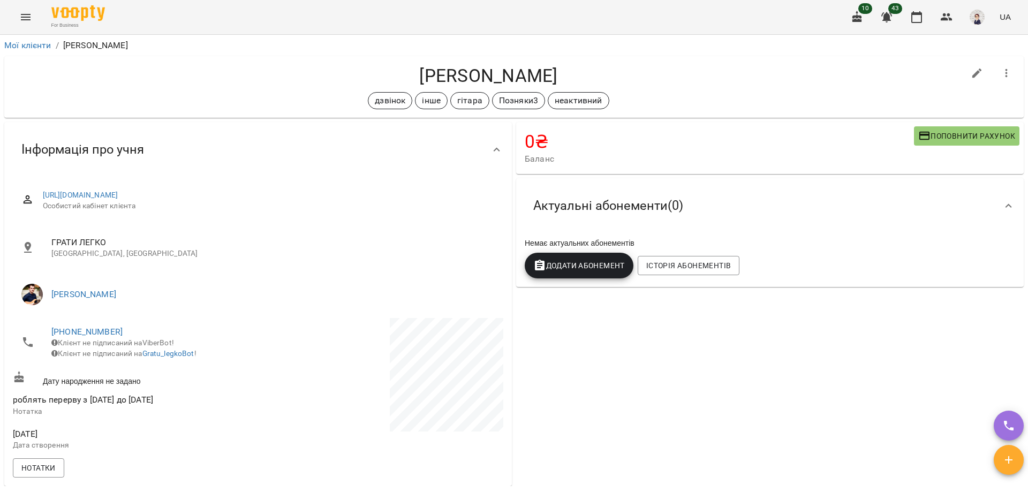
click at [18, 17] on button "Menu" at bounding box center [26, 17] width 26 height 26
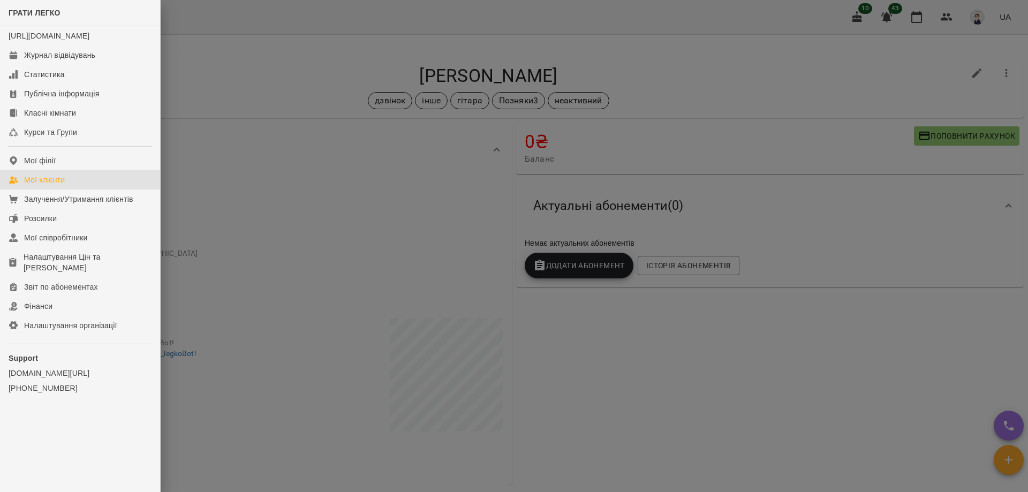
click at [51, 185] on div "Мої клієнти" at bounding box center [44, 180] width 41 height 11
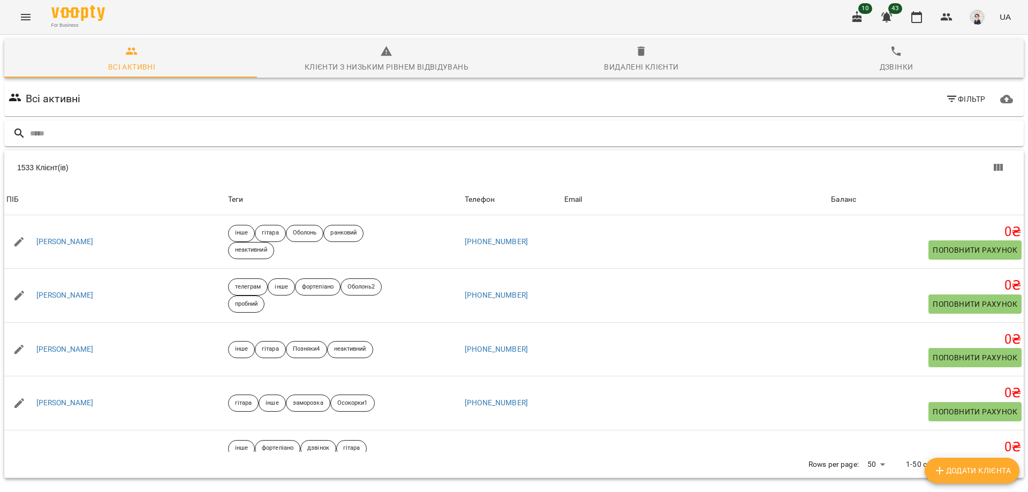
click at [138, 140] on input "text" at bounding box center [525, 134] width 990 height 18
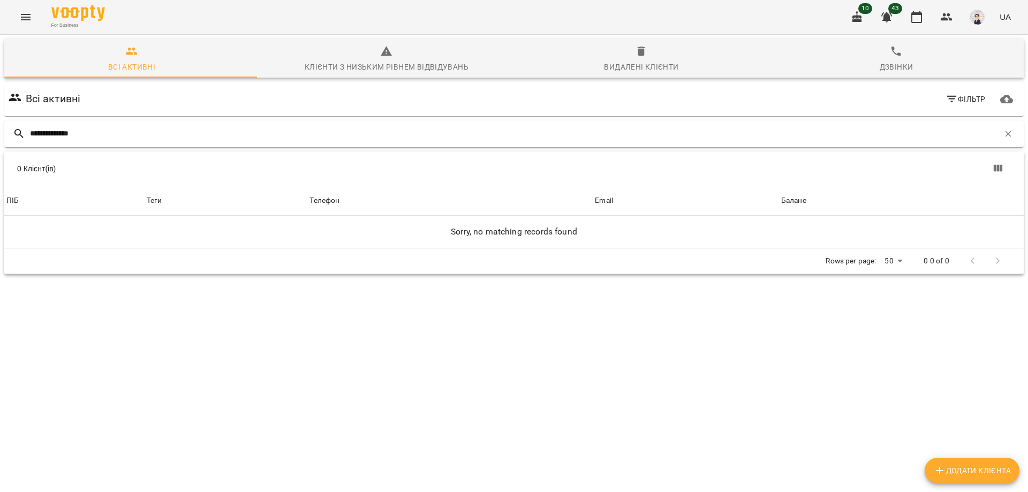
drag, startPoint x: 98, startPoint y: 129, endPoint x: 17, endPoint y: 129, distance: 80.9
click at [17, 129] on div "**********" at bounding box center [513, 133] width 1019 height 27
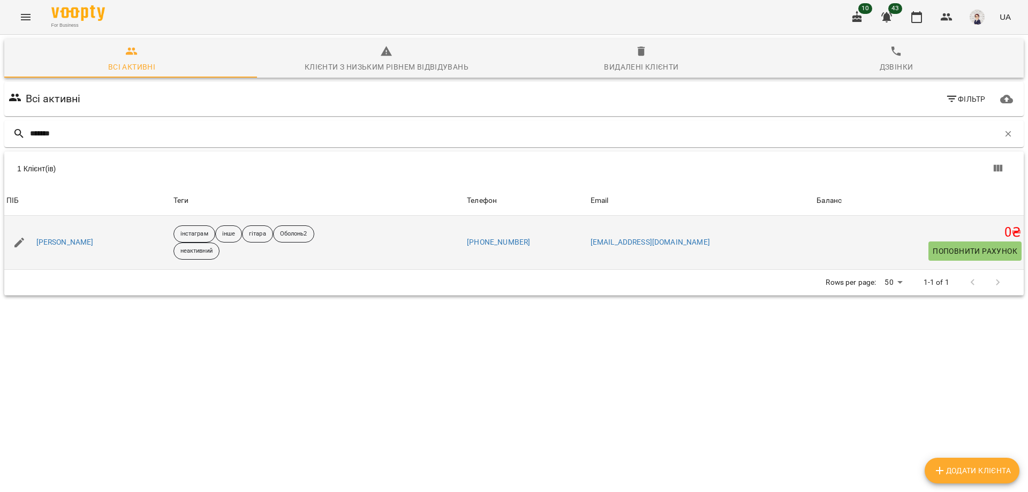
type input "*******"
click at [43, 248] on div "Ручьова Дарина" at bounding box center [65, 242] width 62 height 15
click at [48, 244] on link "Ручьова Дарина" at bounding box center [64, 242] width 57 height 11
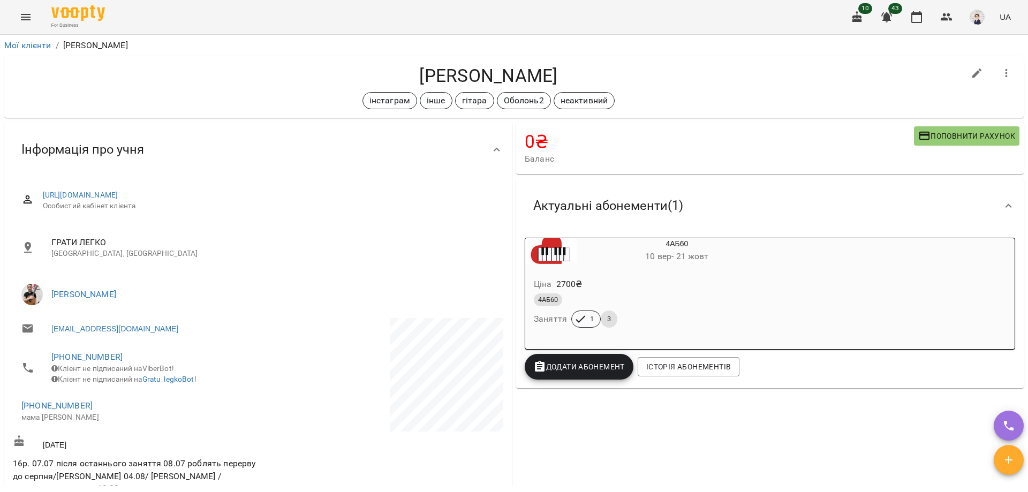
click at [21, 17] on icon "Menu" at bounding box center [26, 17] width 10 height 6
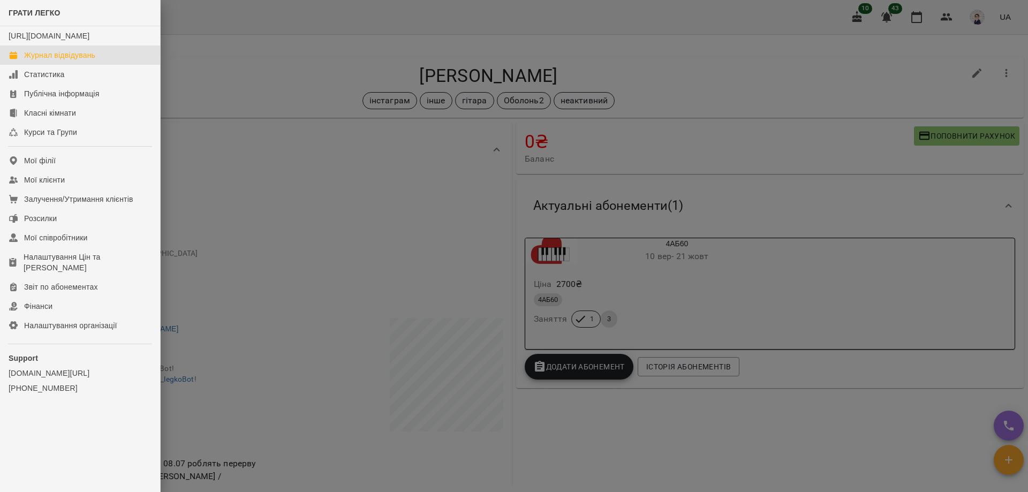
click at [63, 61] on div "Журнал відвідувань" at bounding box center [59, 55] width 71 height 11
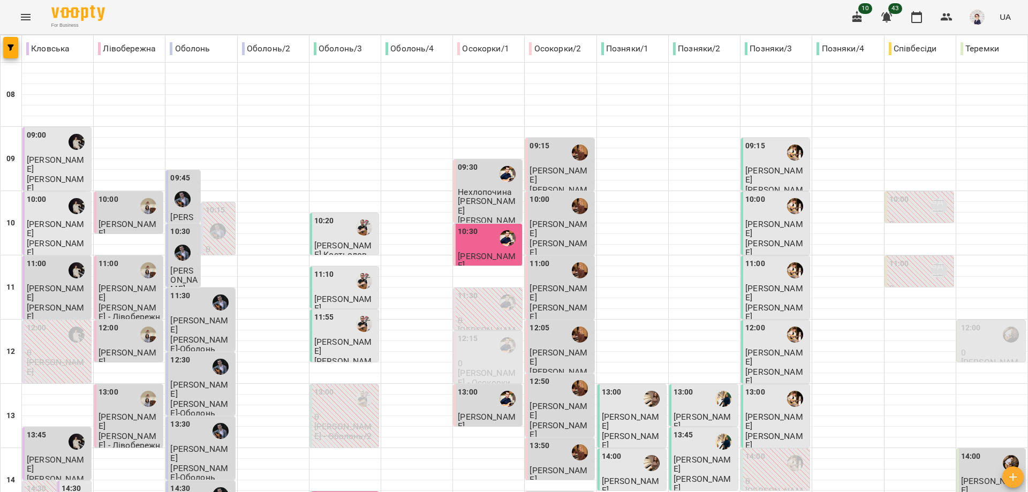
scroll to position [477, 0]
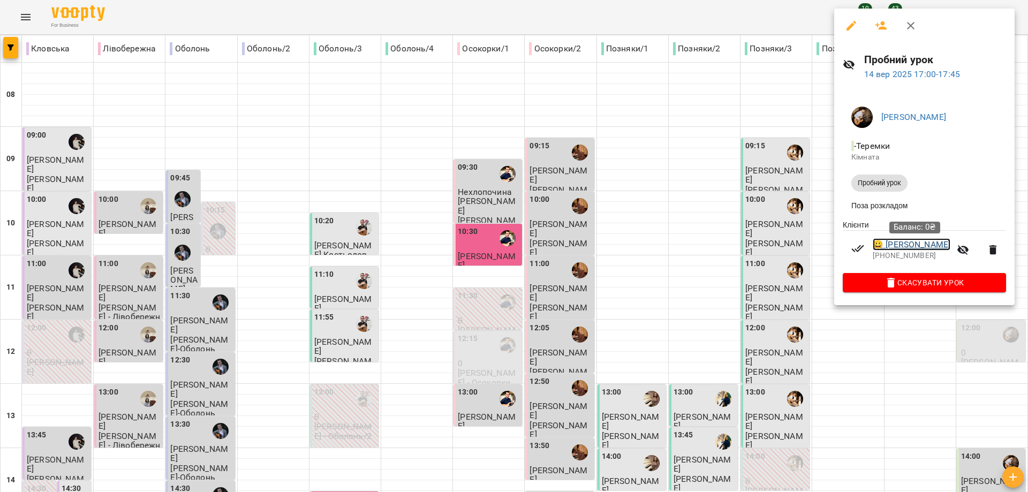
click at [896, 243] on link "😀 Діана Чоповська" at bounding box center [912, 244] width 78 height 13
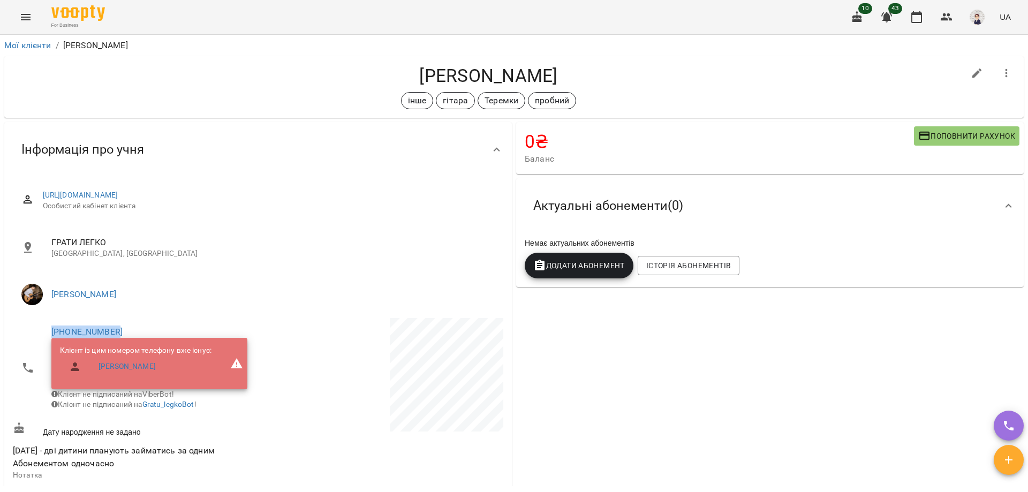
drag, startPoint x: 127, startPoint y: 330, endPoint x: 40, endPoint y: 328, distance: 86.8
click at [41, 328] on li "+380677742882 Клієнт із цим номером телефону вже існує: Мія Чоповська Клієнт не…" at bounding box center [134, 368] width 243 height 100
copy link "+380677742882"
click at [27, 21] on icon "Menu" at bounding box center [25, 17] width 13 height 13
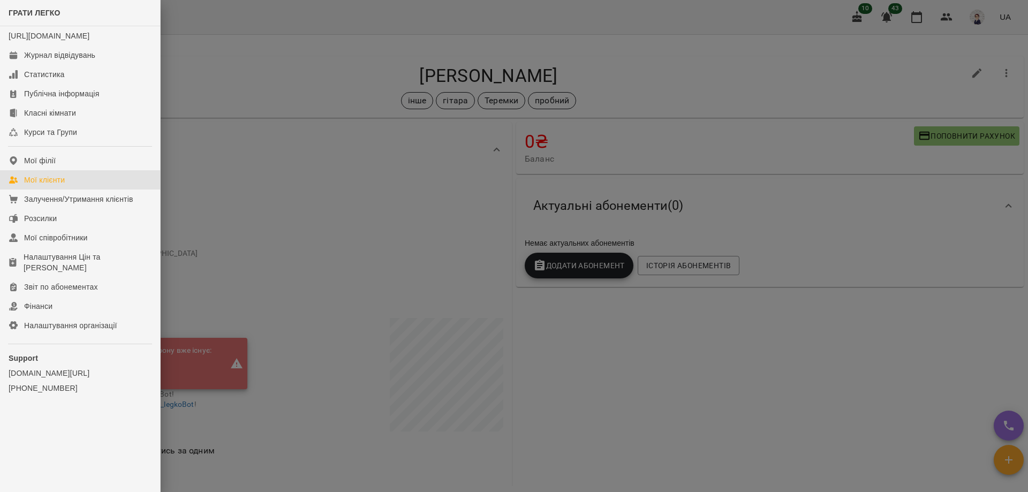
click at [56, 185] on div "Мої клієнти" at bounding box center [44, 180] width 41 height 11
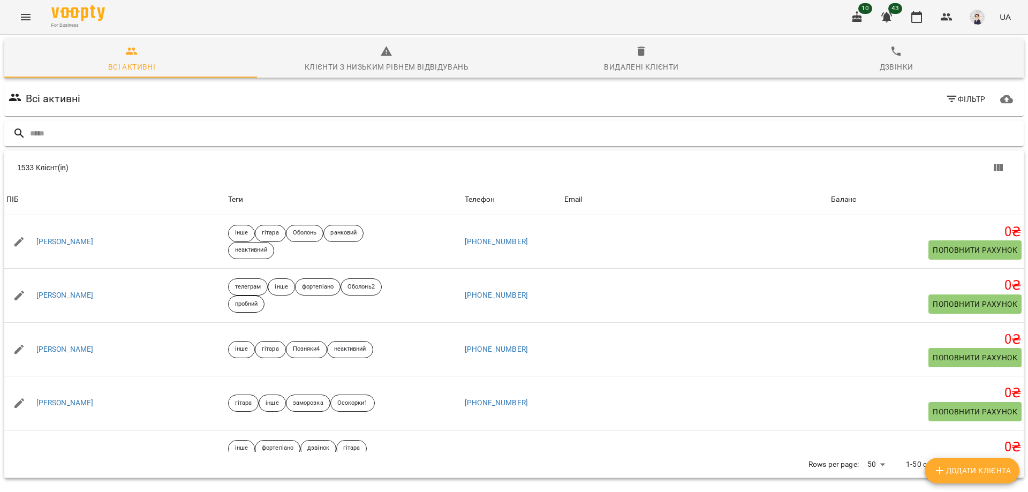
click at [152, 132] on input "text" at bounding box center [525, 134] width 990 height 18
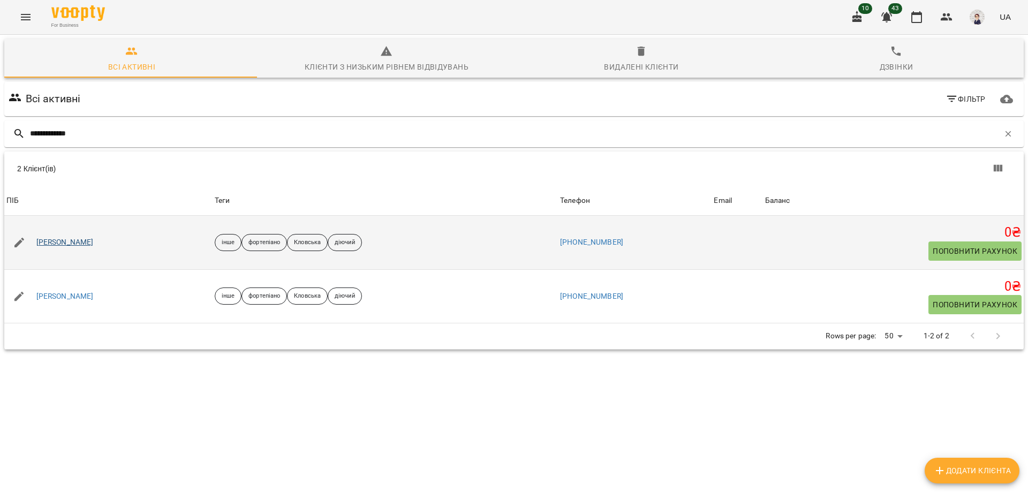
type input "**********"
click at [94, 245] on link "[PERSON_NAME]" at bounding box center [64, 242] width 57 height 11
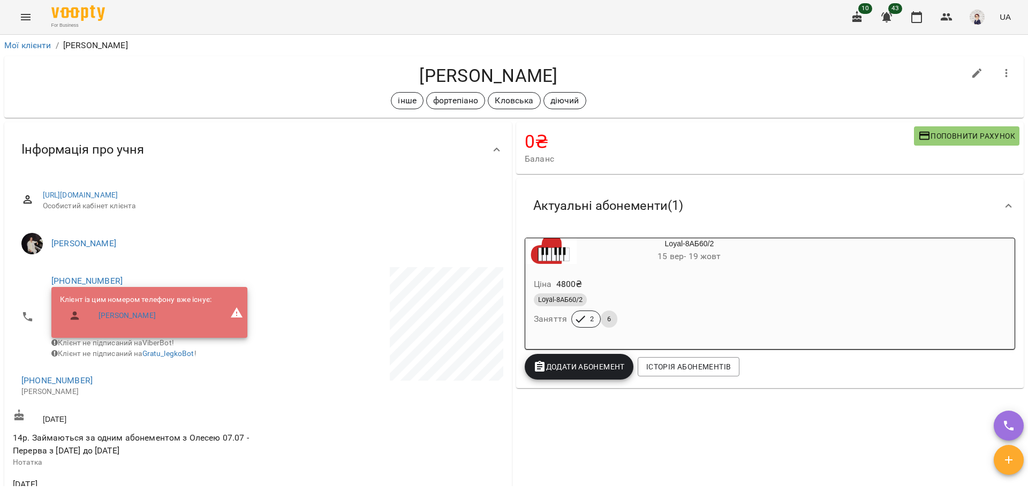
click at [971, 72] on icon "button" at bounding box center [977, 73] width 13 height 13
select select "**"
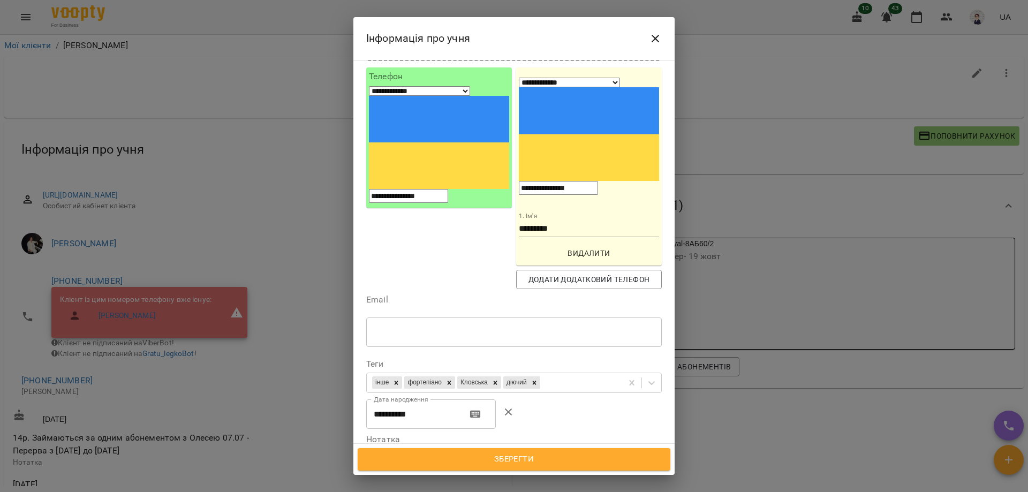
scroll to position [214, 0]
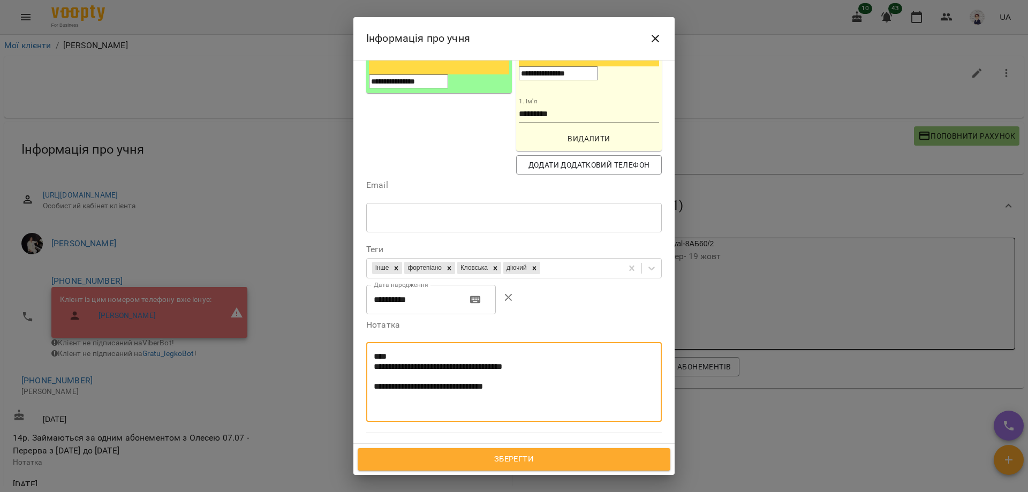
click at [513, 352] on textarea "**********" at bounding box center [510, 382] width 273 height 60
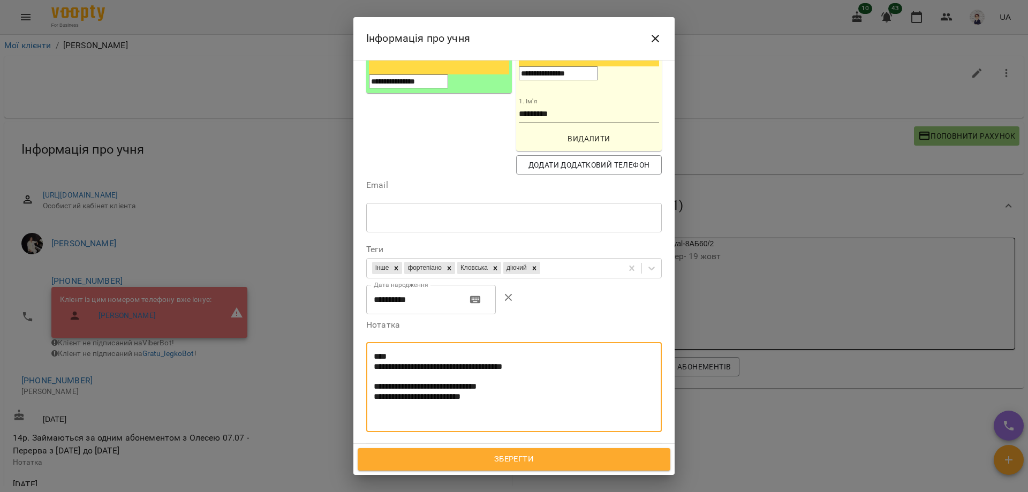
paste textarea "**********"
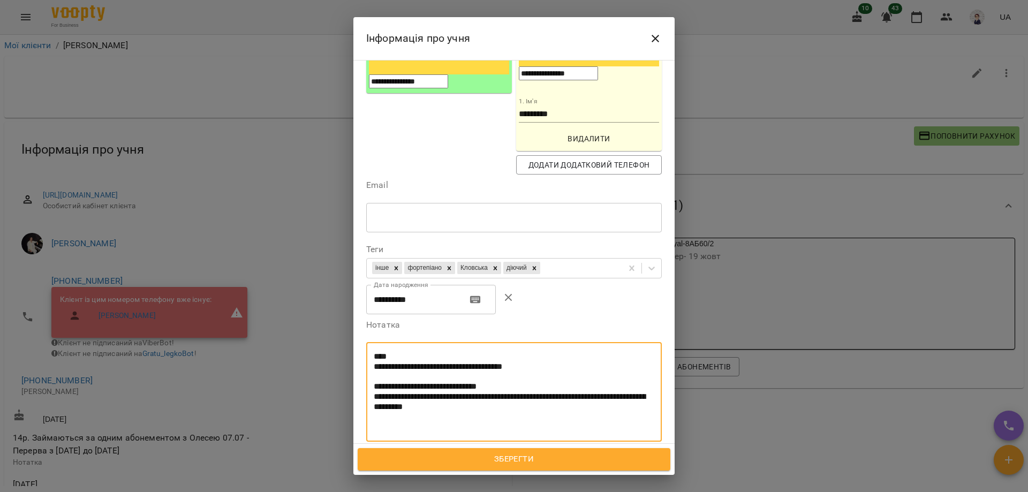
click at [610, 352] on textarea "**********" at bounding box center [510, 392] width 273 height 80
click at [616, 352] on textarea "**********" at bounding box center [510, 392] width 273 height 80
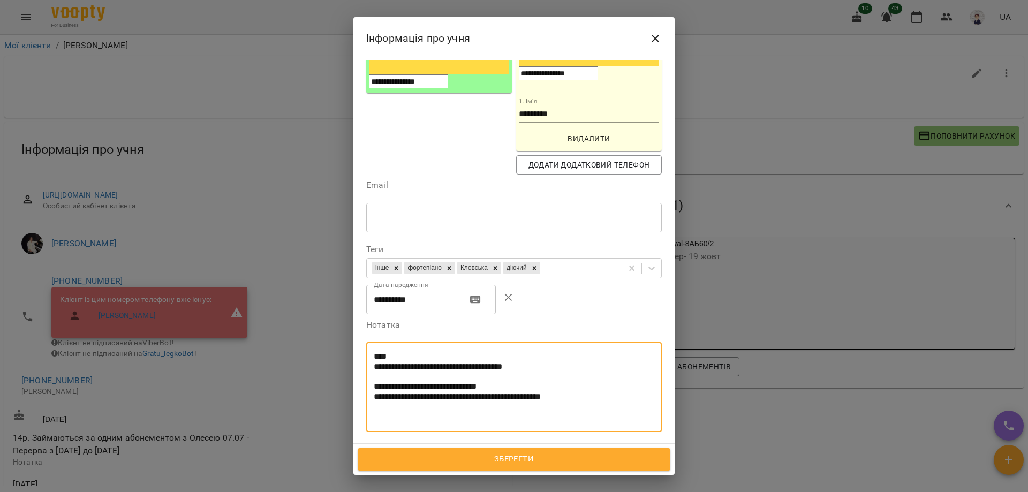
click at [606, 352] on textarea "**********" at bounding box center [510, 387] width 273 height 70
type textarea "**********"
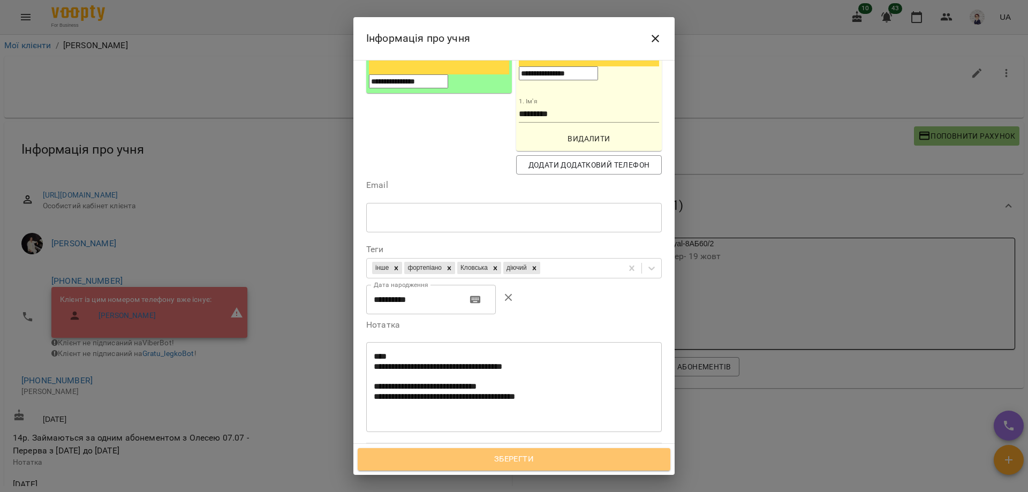
click at [497, 457] on span "Зберегти" at bounding box center [513, 459] width 289 height 14
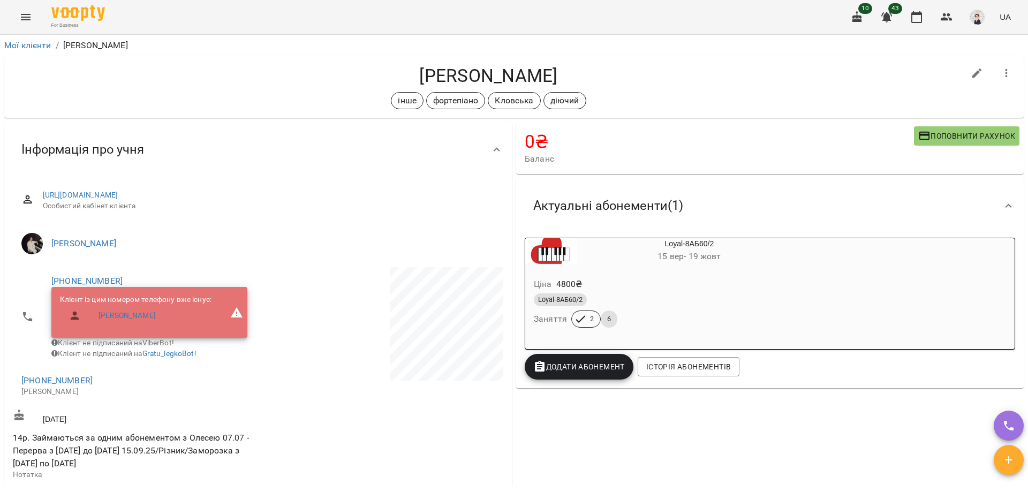
click at [972, 78] on icon "button" at bounding box center [977, 74] width 10 height 10
select select "**"
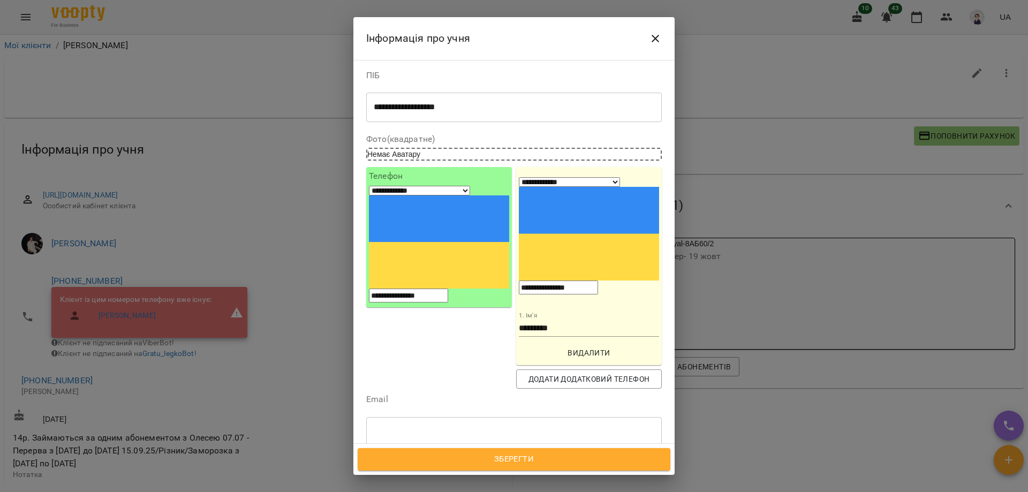
click at [538, 479] on icon at bounding box center [534, 482] width 7 height 7
type input "***"
click at [437, 427] on div "неактивний" at bounding box center [514, 436] width 296 height 19
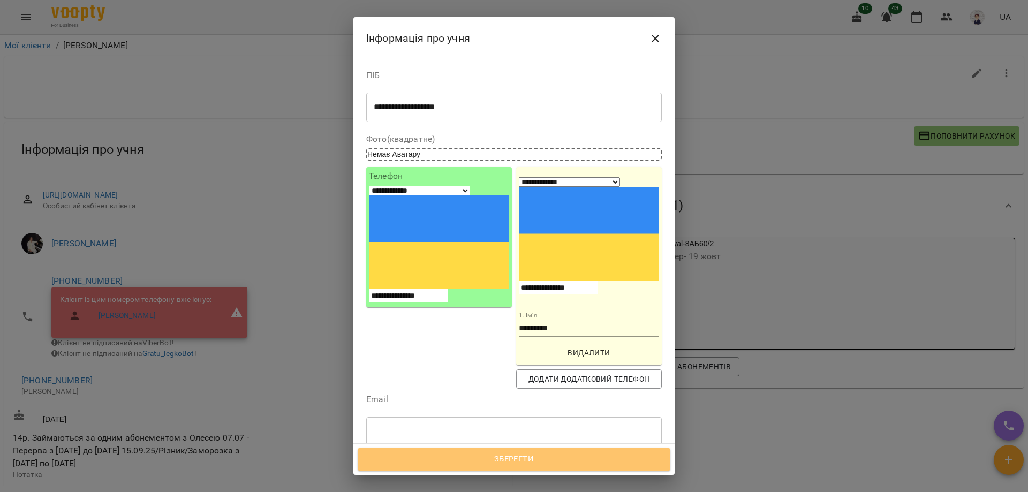
click at [522, 459] on span "Зберегти" at bounding box center [513, 459] width 289 height 14
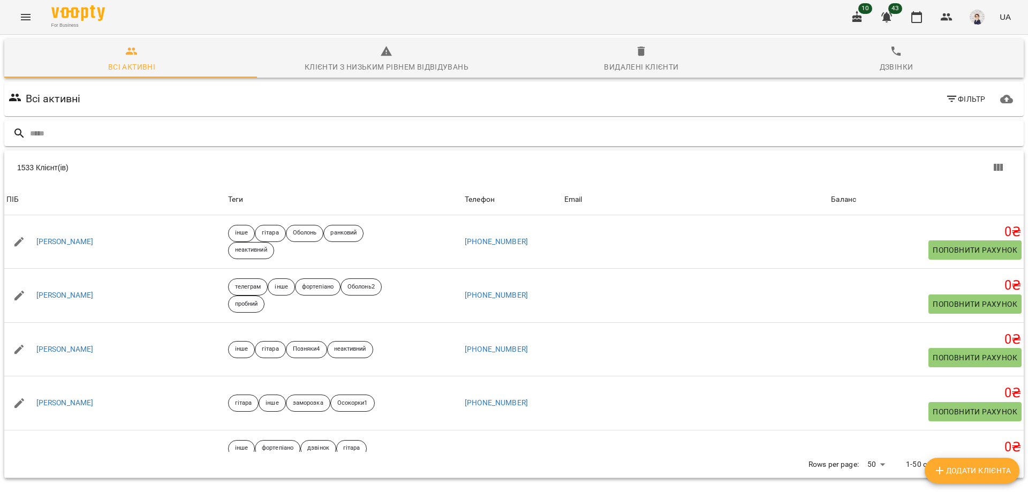
click at [104, 126] on input "text" at bounding box center [525, 134] width 990 height 18
type input "**********"
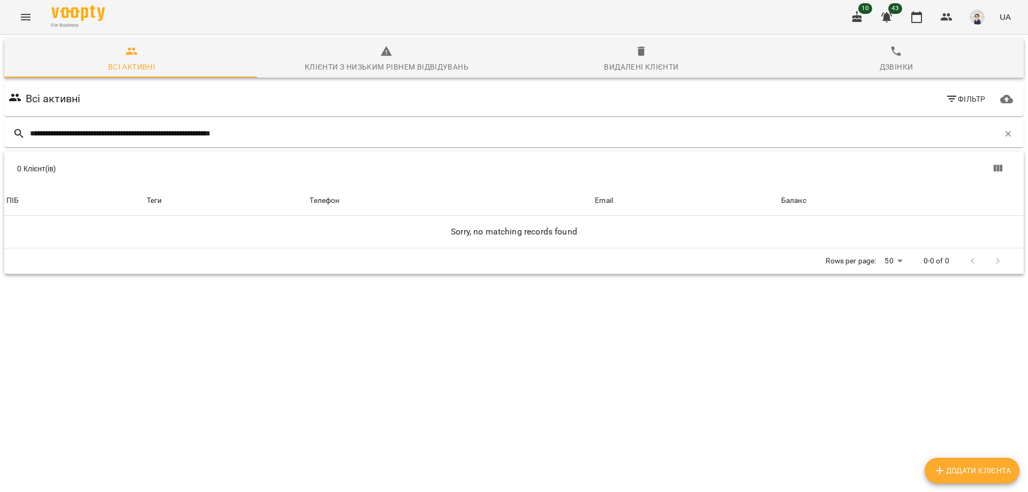
drag, startPoint x: 298, startPoint y: 135, endPoint x: 0, endPoint y: 136, distance: 298.2
click at [0, 136] on div "**********" at bounding box center [514, 194] width 1032 height 323
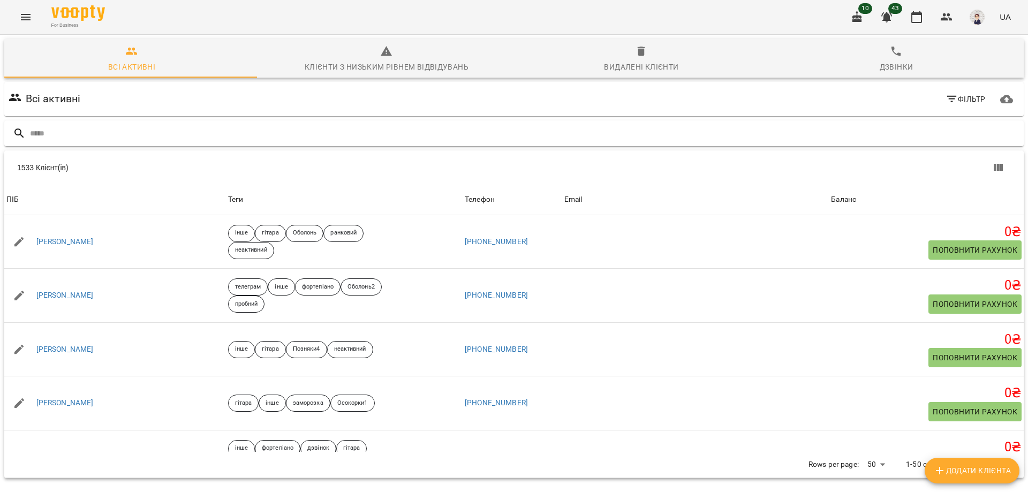
click at [101, 124] on div at bounding box center [513, 133] width 1019 height 26
click at [99, 129] on input "text" at bounding box center [525, 134] width 990 height 18
paste input "**********"
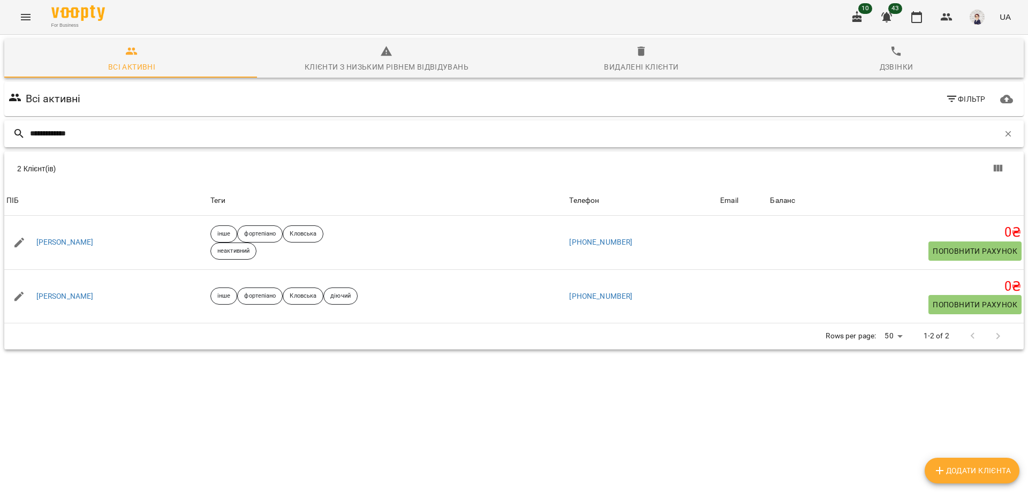
type input "**********"
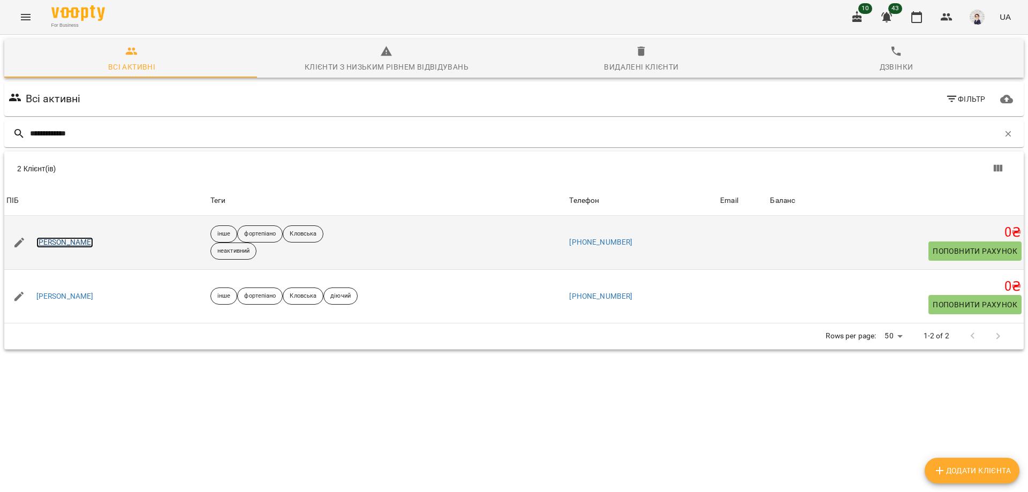
click at [66, 245] on link "[PERSON_NAME]" at bounding box center [64, 242] width 57 height 11
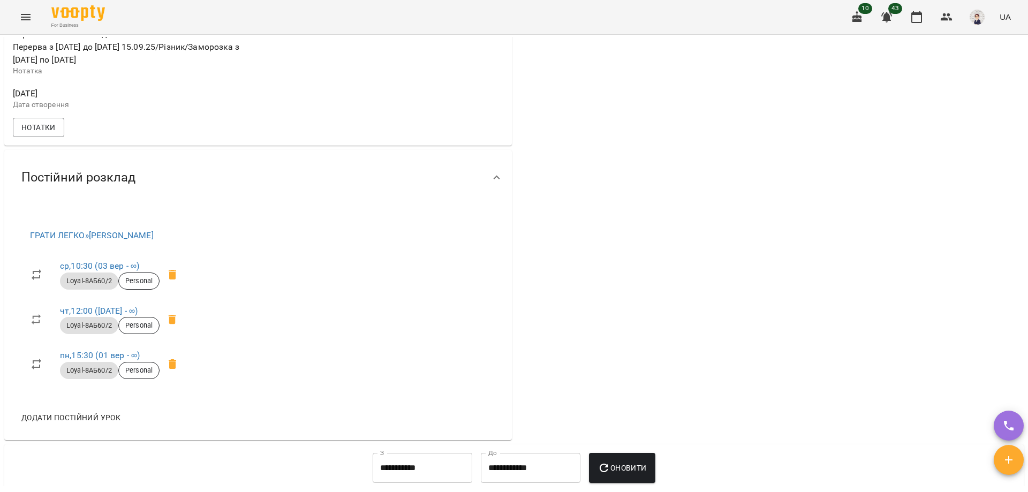
scroll to position [428, 0]
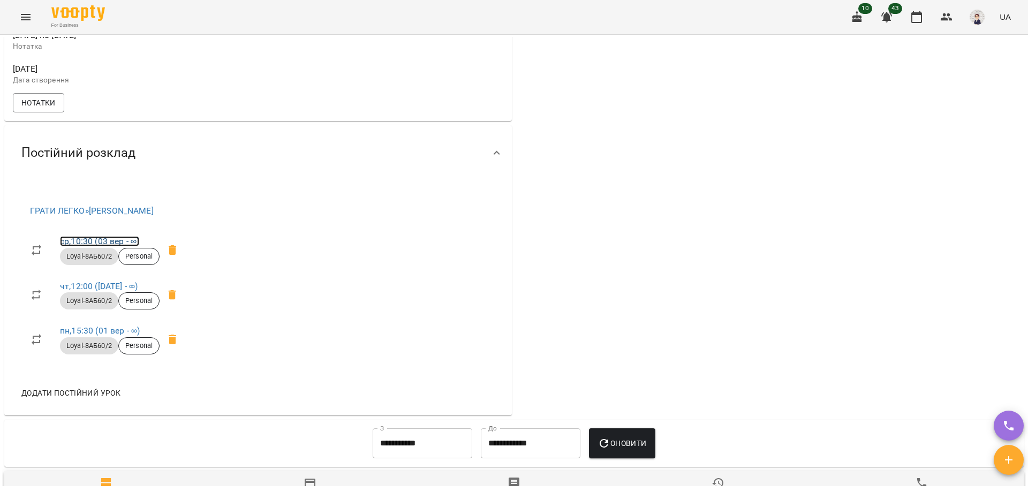
click at [100, 246] on link "ср , 10:30 ([DATE] - ∞)" at bounding box center [99, 241] width 79 height 10
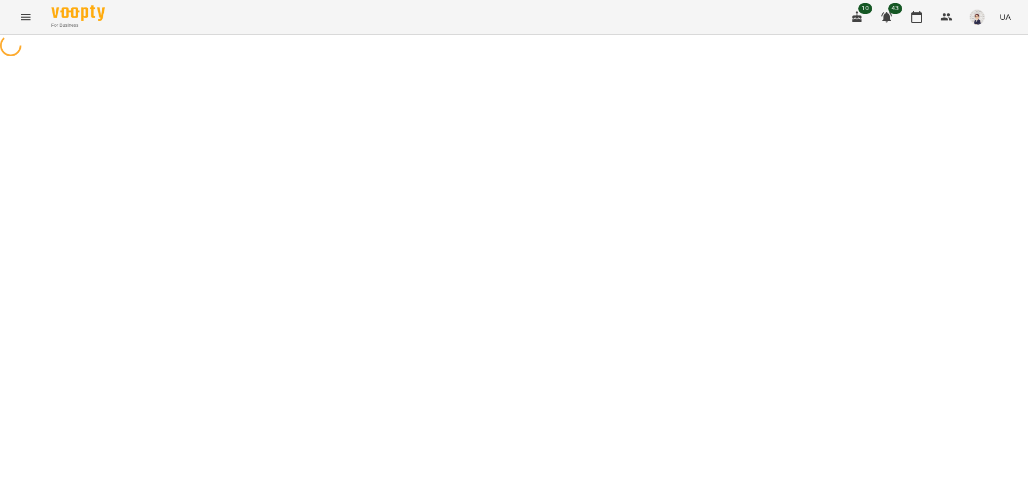
select select "*"
select select "**********"
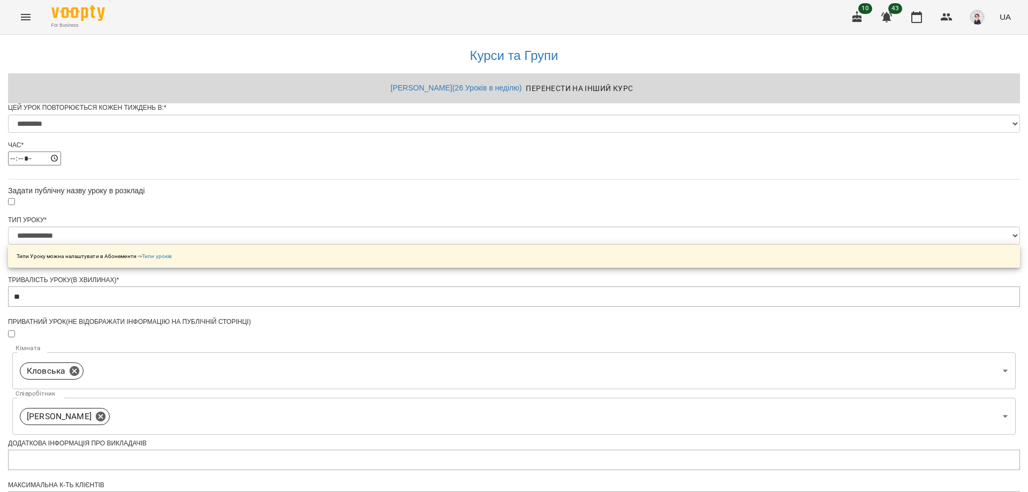
scroll to position [381, 0]
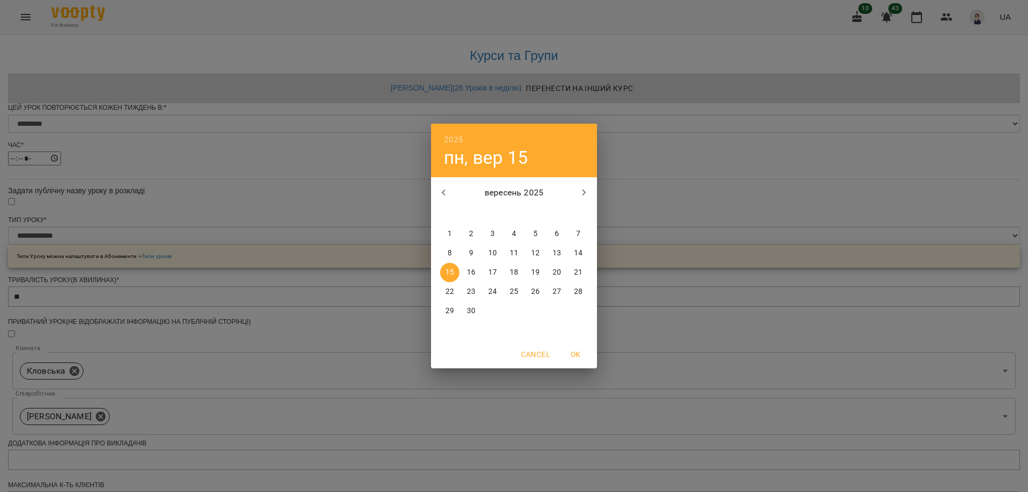
click at [578, 271] on p "21" at bounding box center [578, 272] width 9 height 11
type input "**********"
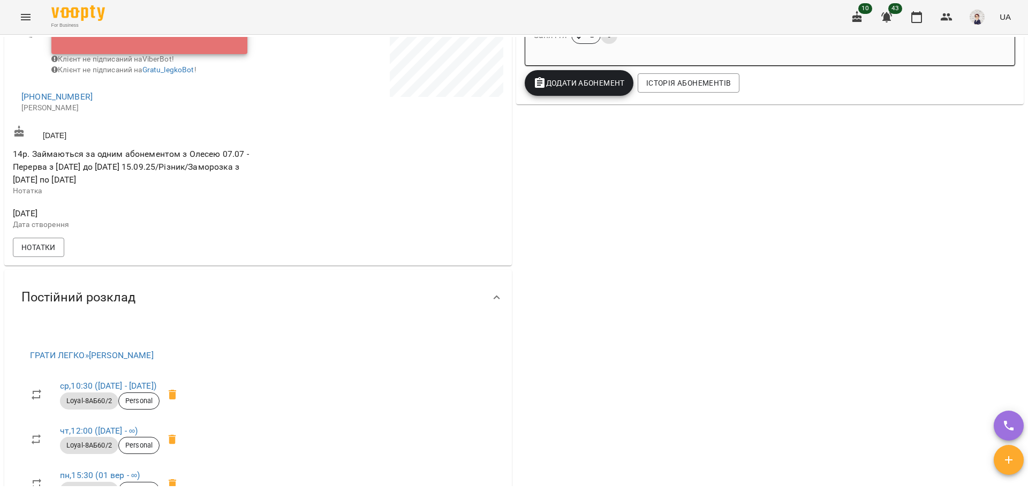
scroll to position [375, 0]
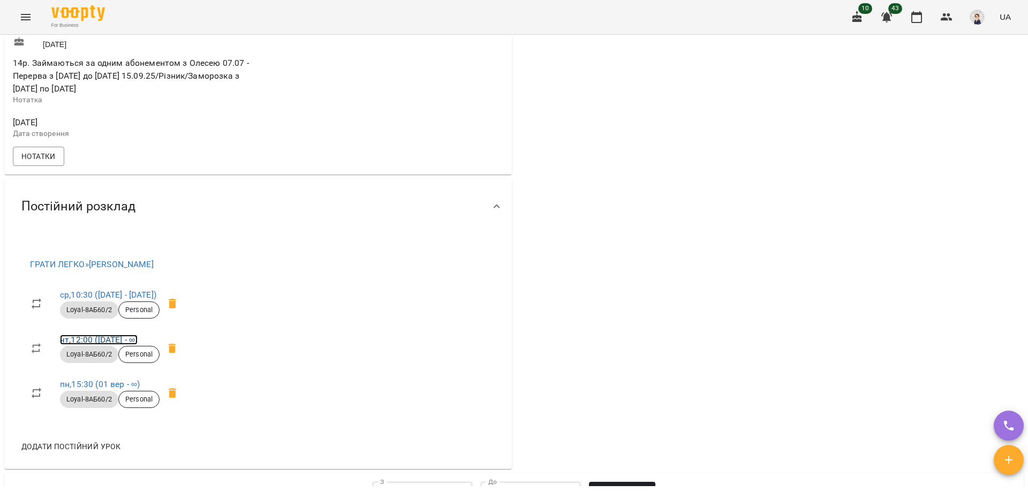
click at [111, 343] on link "чт , 12:00 ([DATE] - ∞)" at bounding box center [99, 340] width 78 height 10
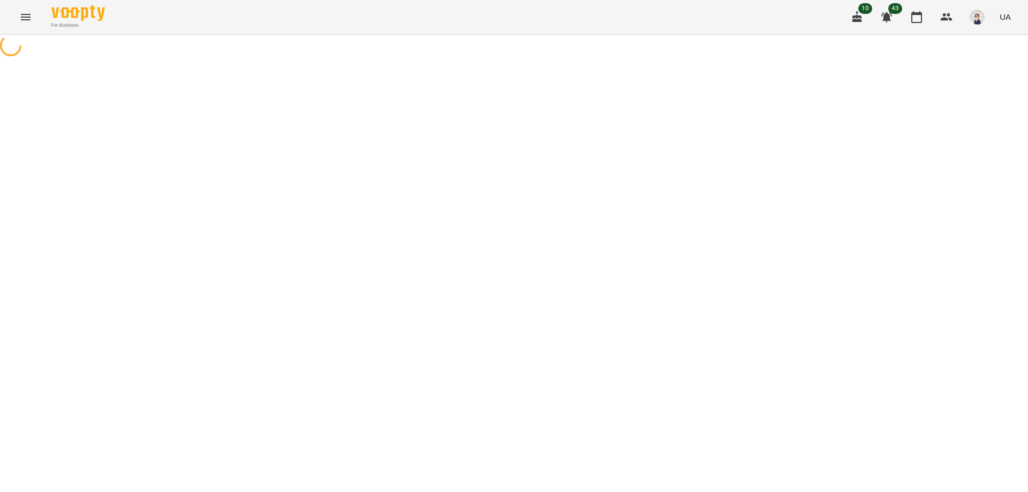
select select "*"
select select "**********"
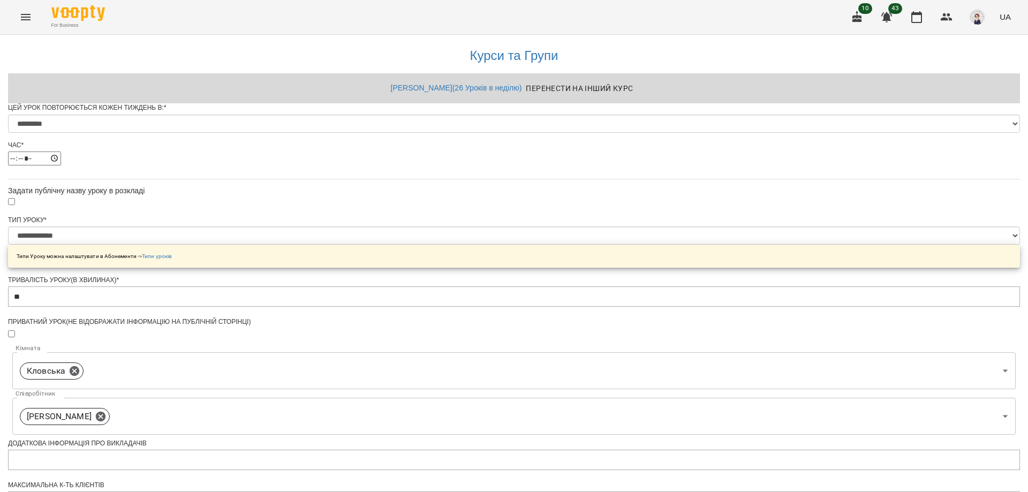
scroll to position [381, 0]
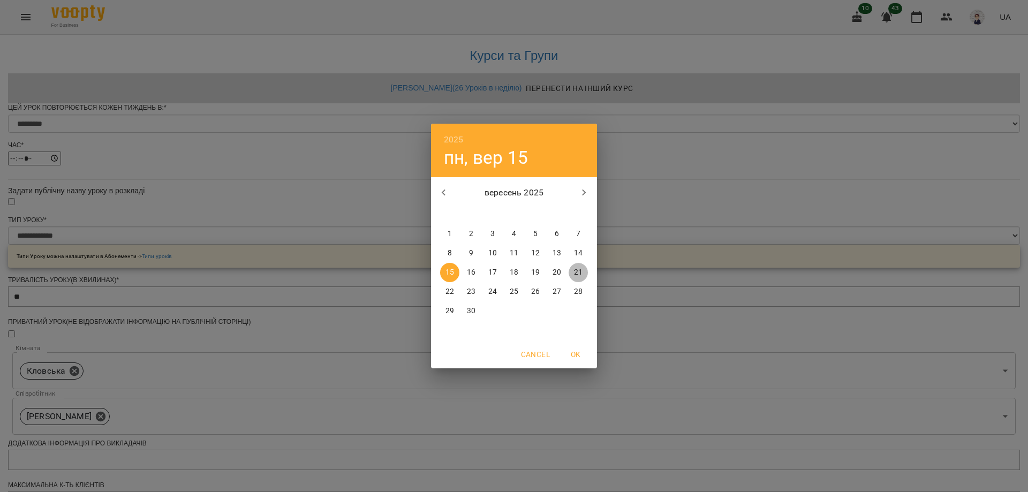
click at [578, 274] on p "21" at bounding box center [578, 272] width 9 height 11
type input "**********"
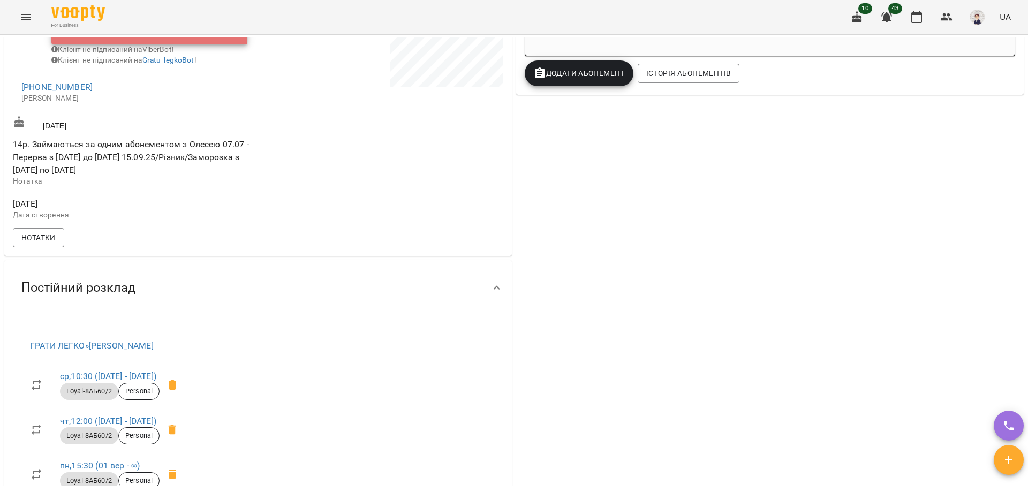
scroll to position [403, 0]
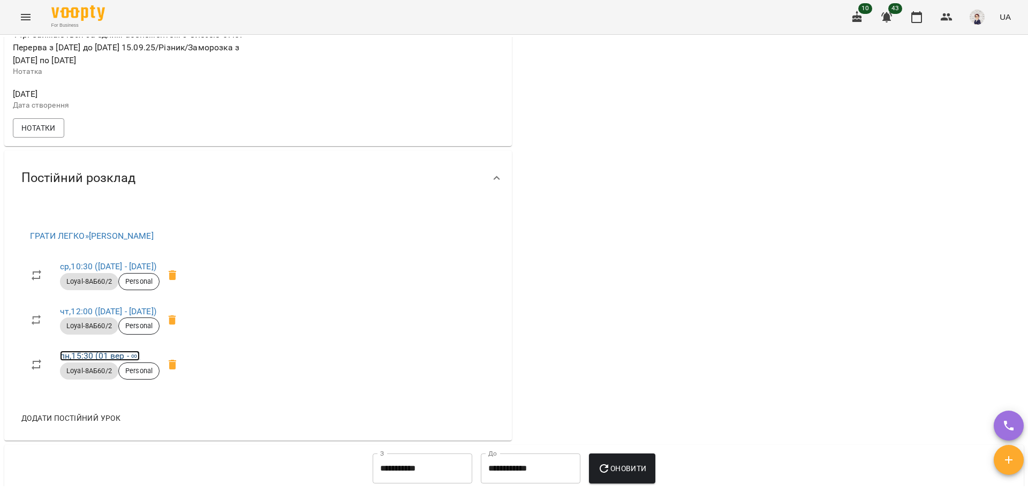
click at [110, 361] on link "пн , 15:30 ([DATE] - ∞)" at bounding box center [100, 356] width 80 height 10
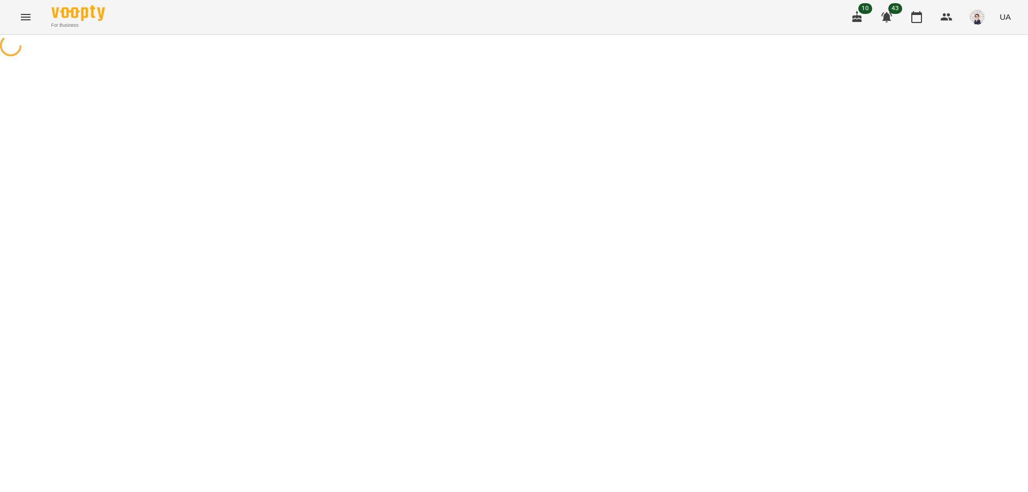
select select "*"
select select "**********"
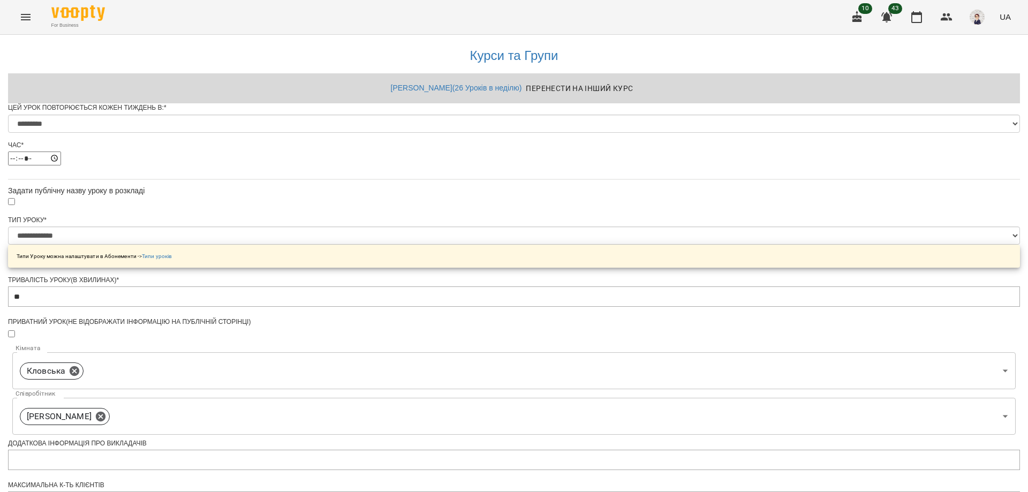
scroll to position [381, 0]
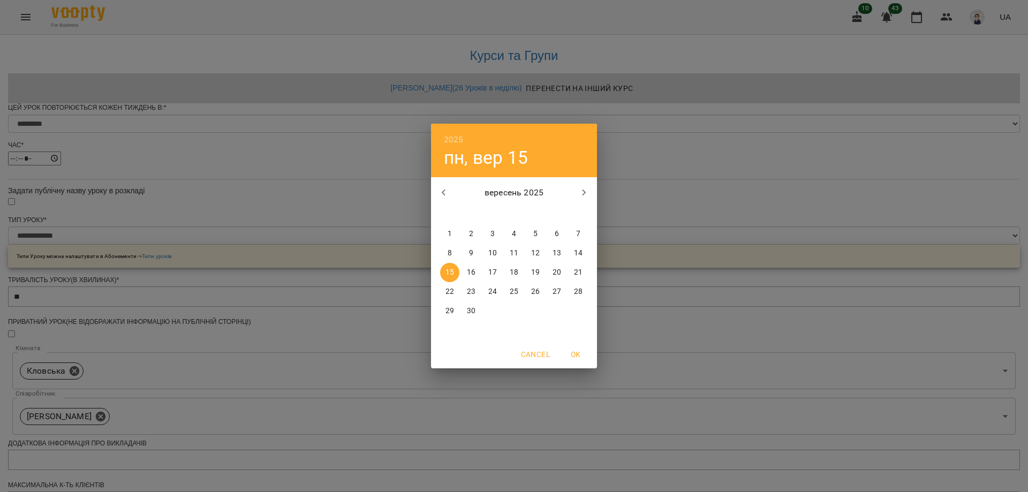
click at [573, 271] on span "21" at bounding box center [578, 272] width 19 height 11
type input "**********"
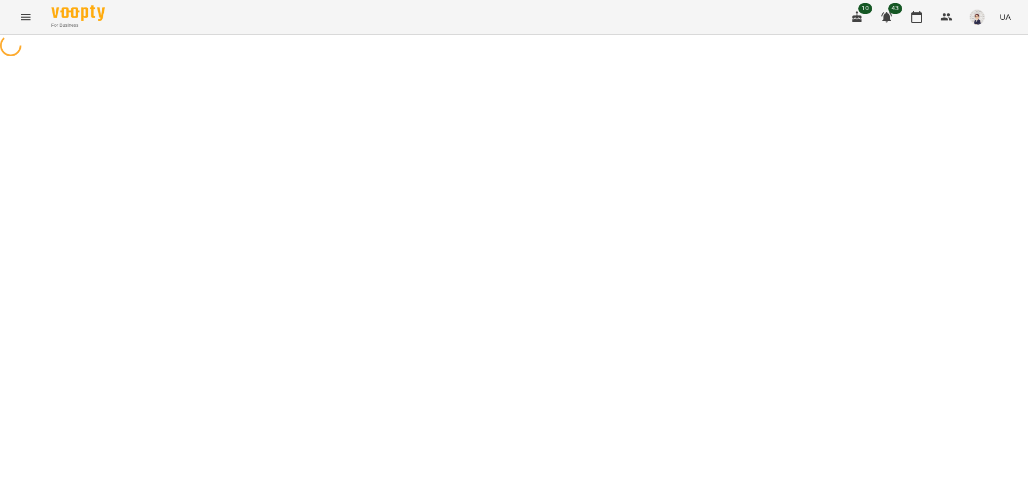
select select "*"
select select "**********"
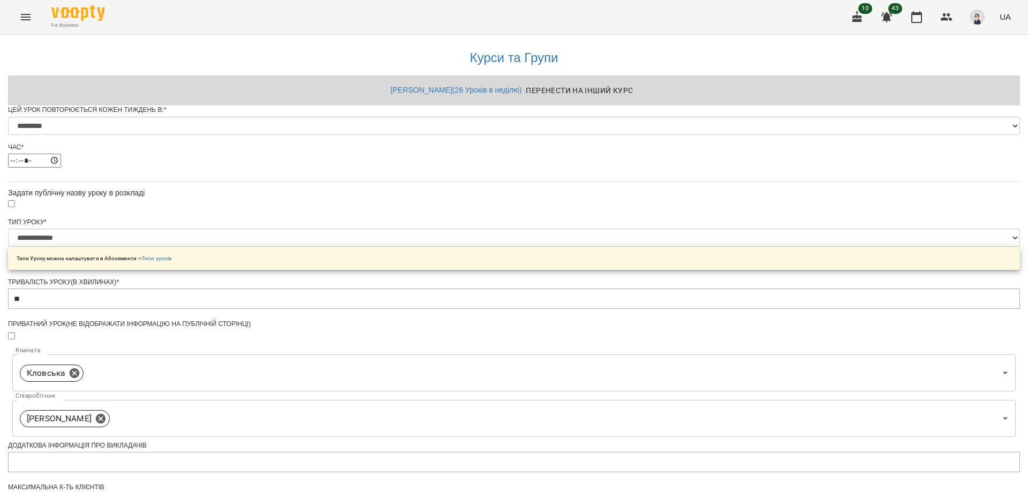
click at [22, 19] on icon "Menu" at bounding box center [25, 17] width 13 height 13
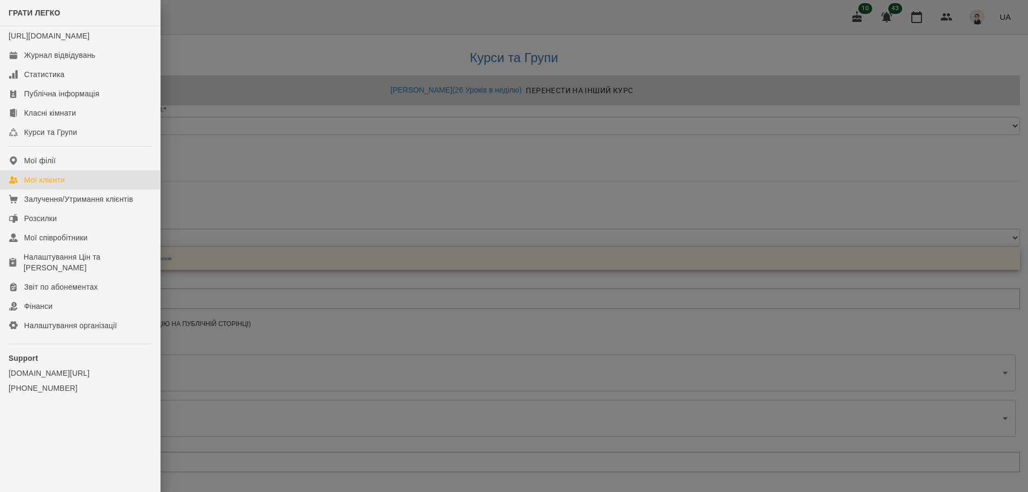
click at [51, 185] on div "Мої клієнти" at bounding box center [44, 180] width 41 height 11
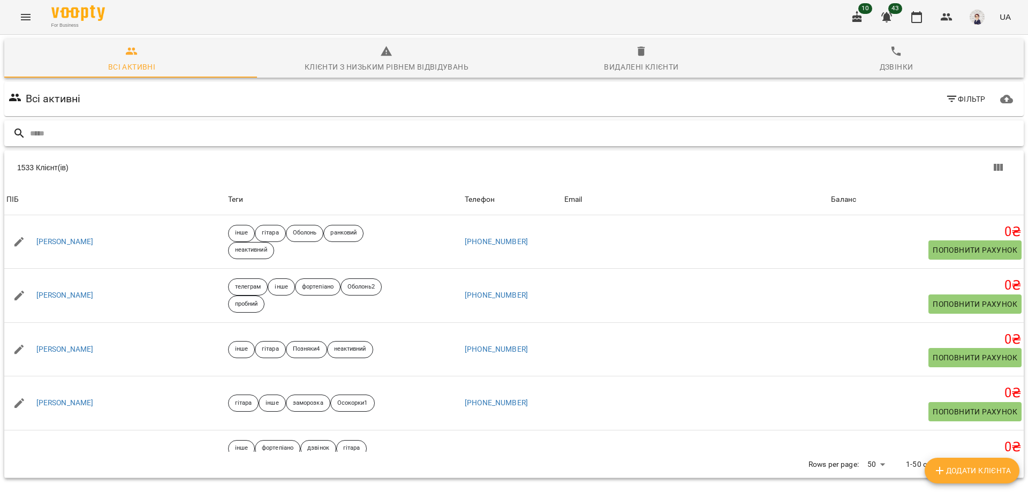
click at [102, 135] on input "text" at bounding box center [525, 134] width 990 height 18
paste input "**********"
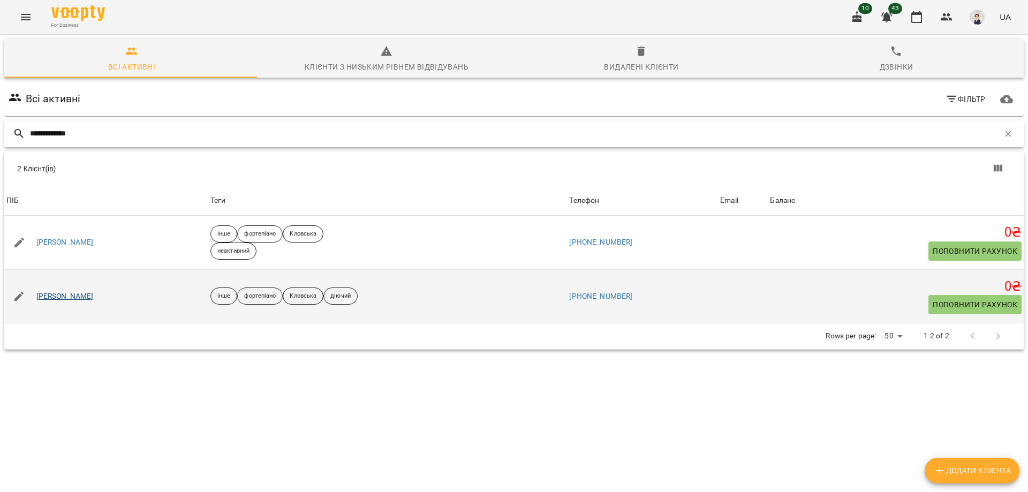
type input "**********"
click at [80, 297] on link "[PERSON_NAME]" at bounding box center [64, 296] width 57 height 11
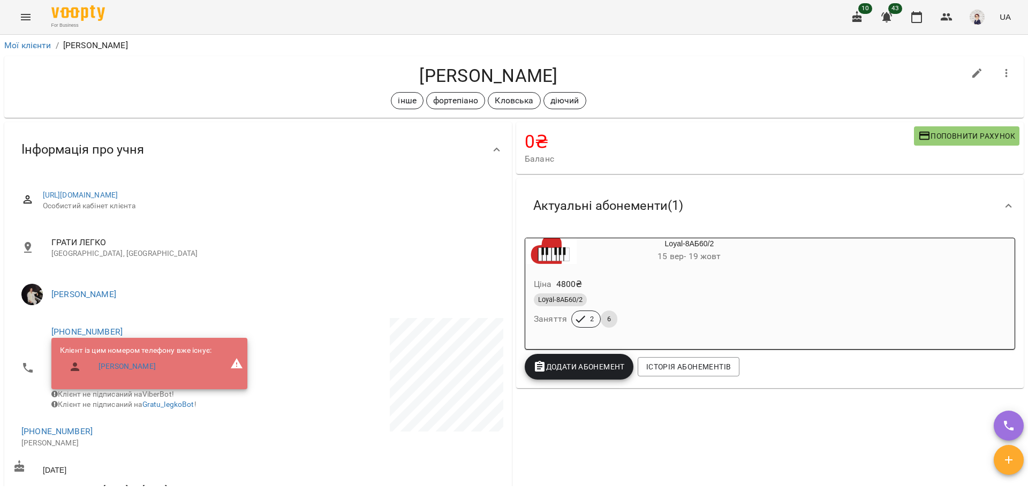
click at [973, 79] on icon "button" at bounding box center [977, 73] width 13 height 13
select select "**"
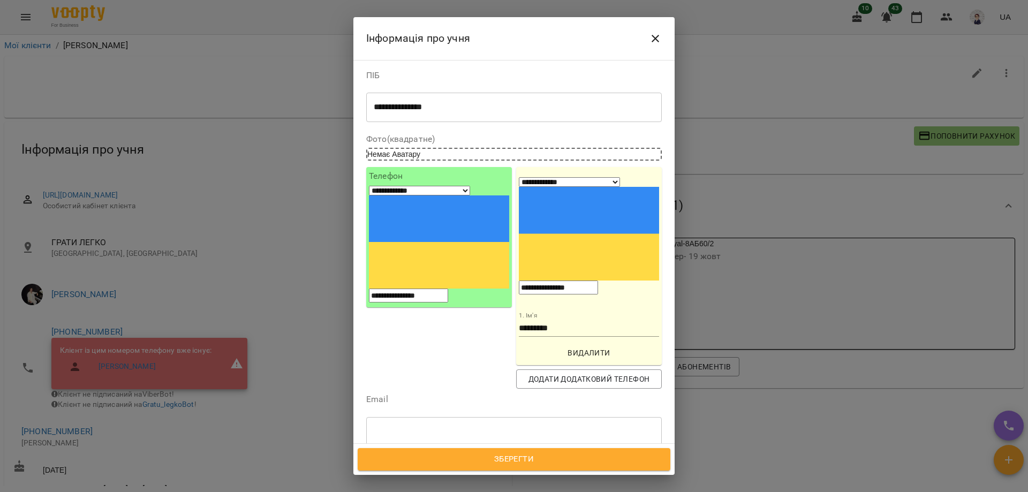
click at [538, 479] on icon at bounding box center [534, 482] width 7 height 7
type input "***"
click at [465, 427] on div "неактивний" at bounding box center [514, 436] width 296 height 19
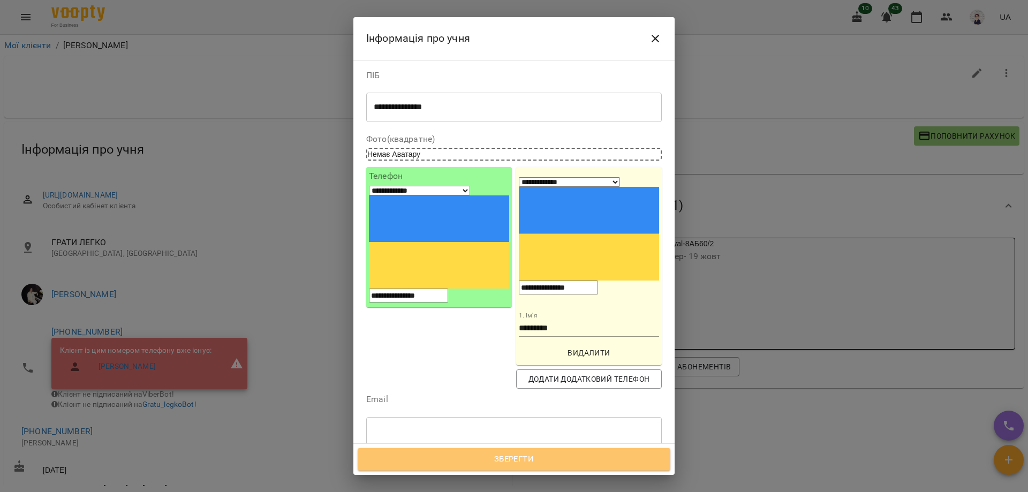
click at [491, 460] on span "Зберегти" at bounding box center [513, 459] width 289 height 14
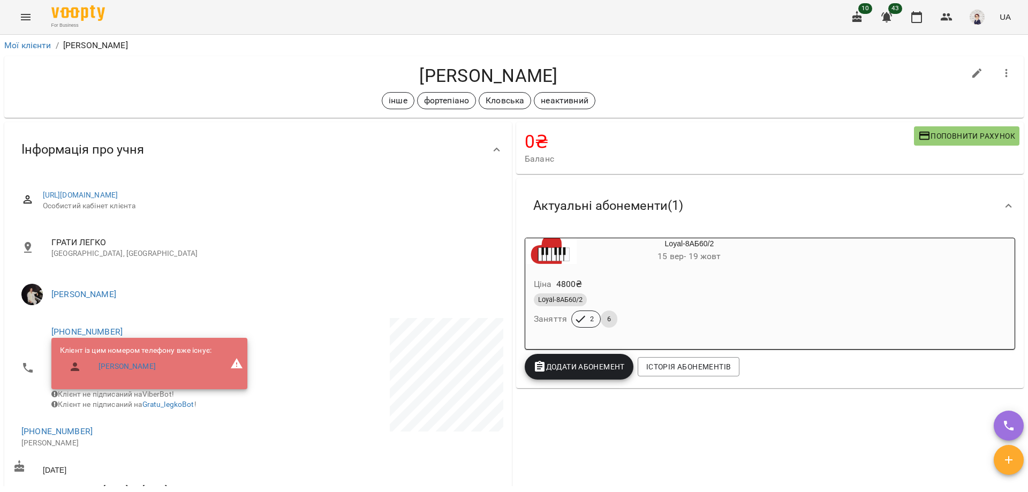
click at [971, 78] on icon "button" at bounding box center [977, 73] width 13 height 13
select select "**"
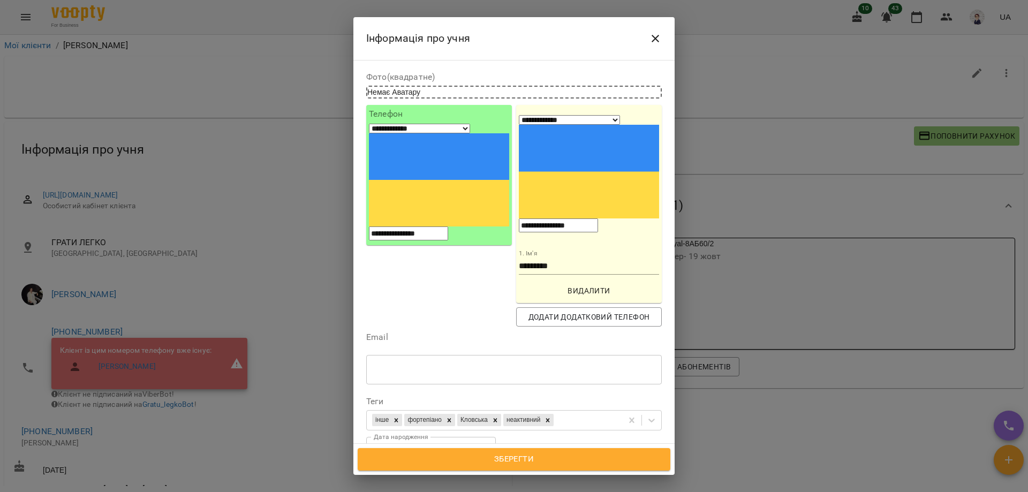
scroll to position [161, 0]
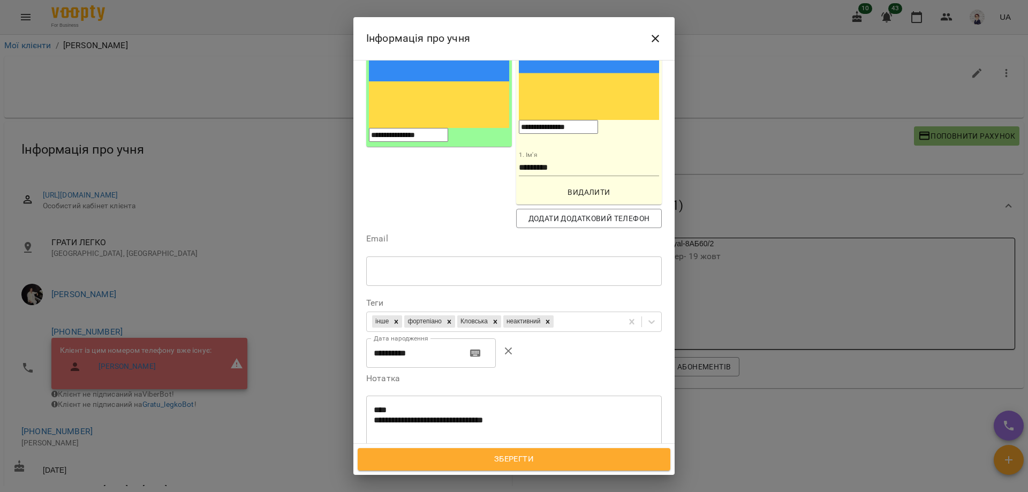
click at [381, 405] on textarea "**********" at bounding box center [510, 425] width 273 height 40
paste textarea "**********"
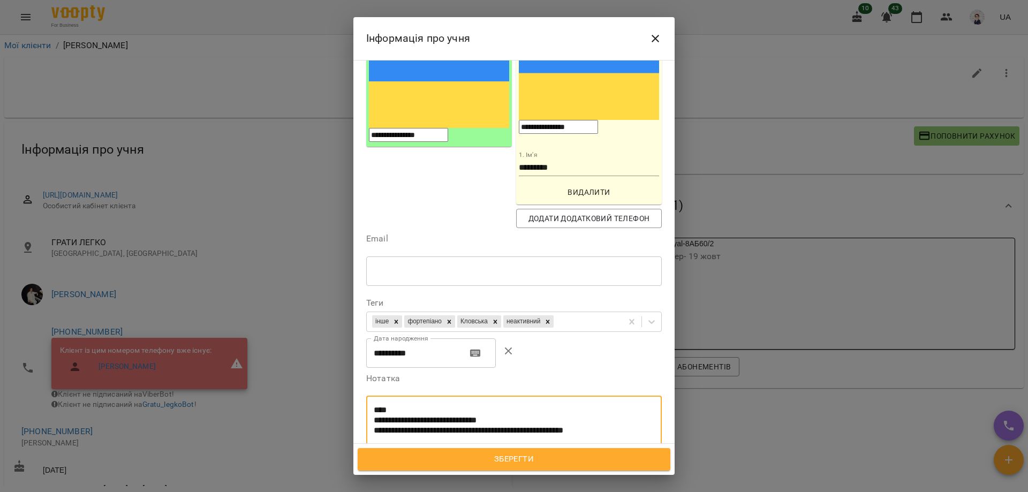
click at [445, 405] on textarea "**********" at bounding box center [510, 425] width 273 height 40
click at [447, 405] on textarea "**********" at bounding box center [510, 430] width 273 height 50
type textarea "**********"
click at [475, 466] on button "Зберегти" at bounding box center [514, 459] width 313 height 22
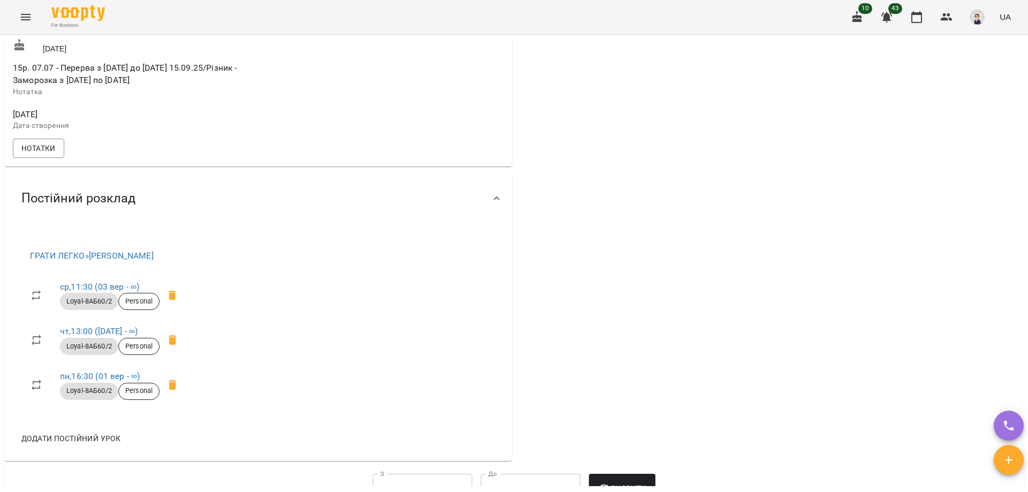
scroll to position [482, 0]
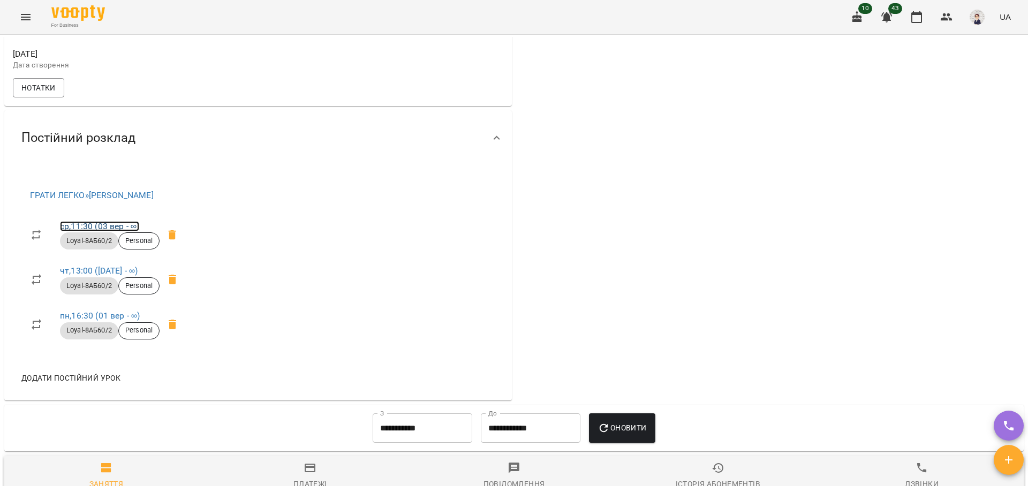
click at [101, 231] on link "ср , 11:30 ([DATE] - ∞)" at bounding box center [99, 226] width 79 height 10
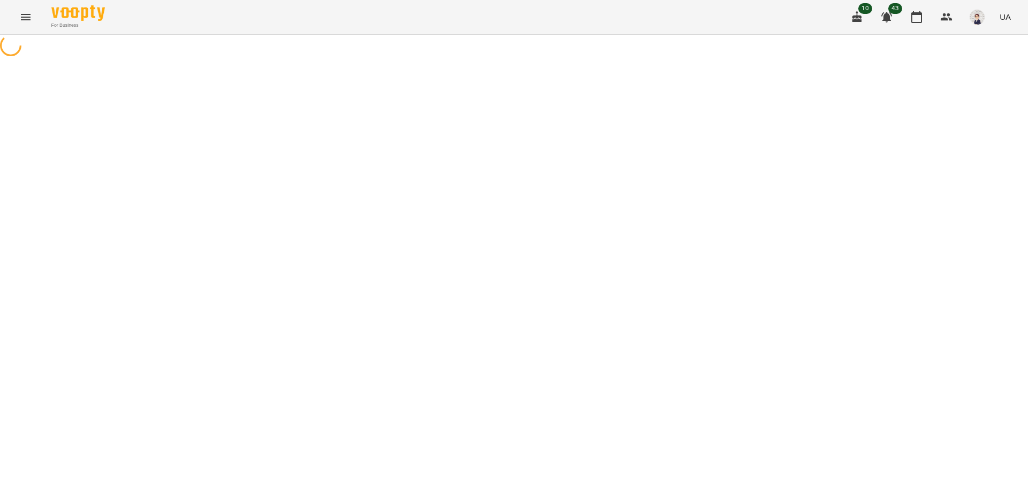
select select "*"
select select "**********"
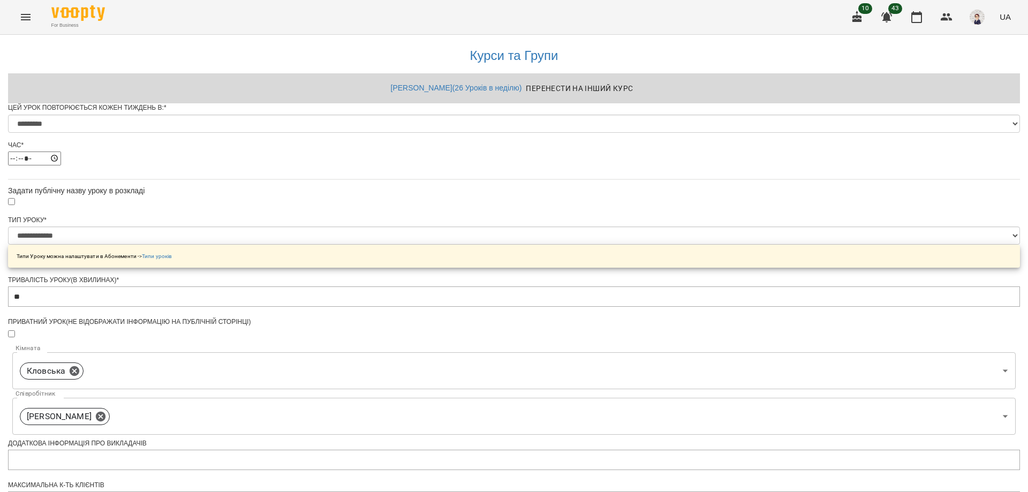
scroll to position [321, 0]
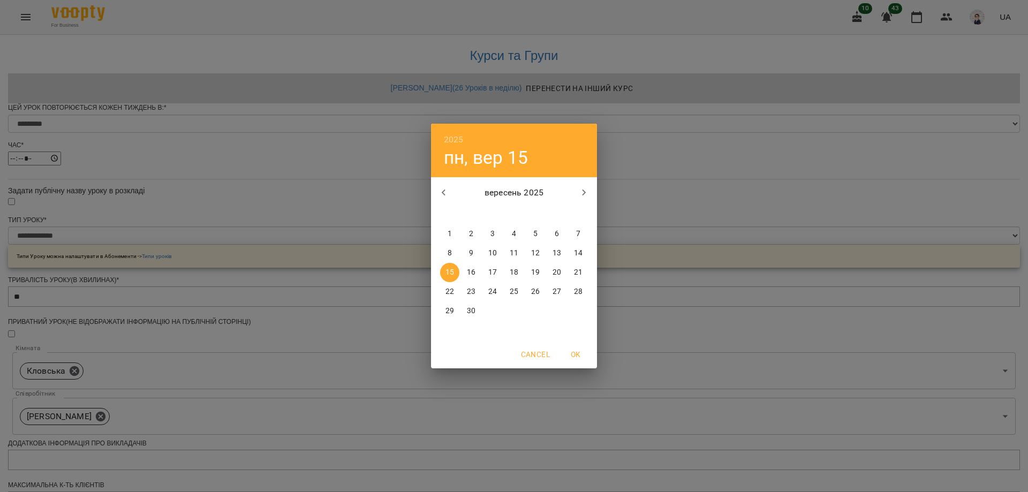
click at [577, 273] on p "21" at bounding box center [578, 272] width 9 height 11
type input "**********"
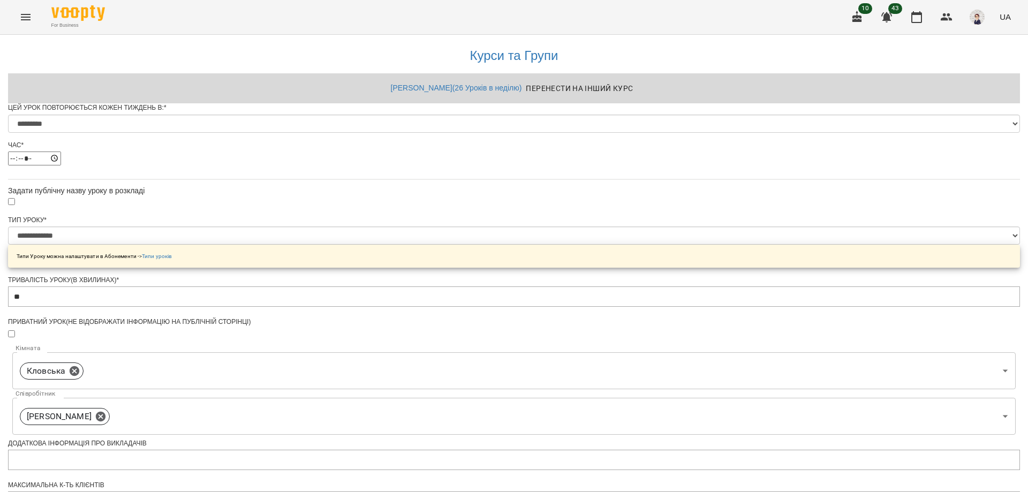
scroll to position [418, 0]
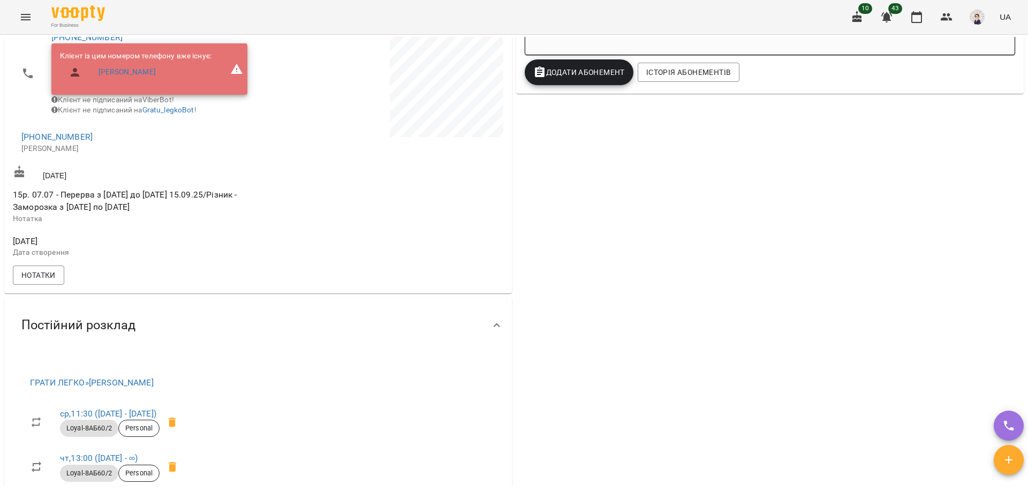
scroll to position [375, 0]
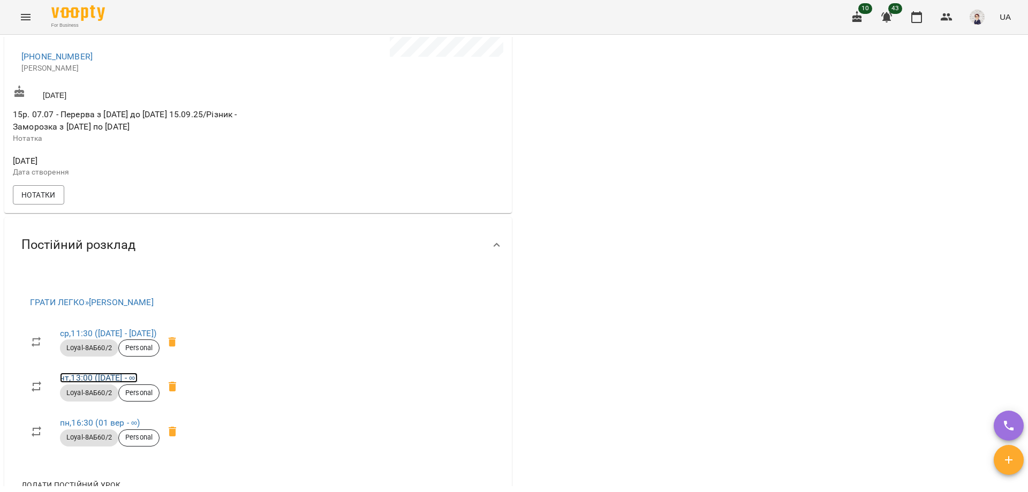
click at [115, 383] on link "чт , 13:00 ([DATE] - ∞)" at bounding box center [99, 378] width 78 height 10
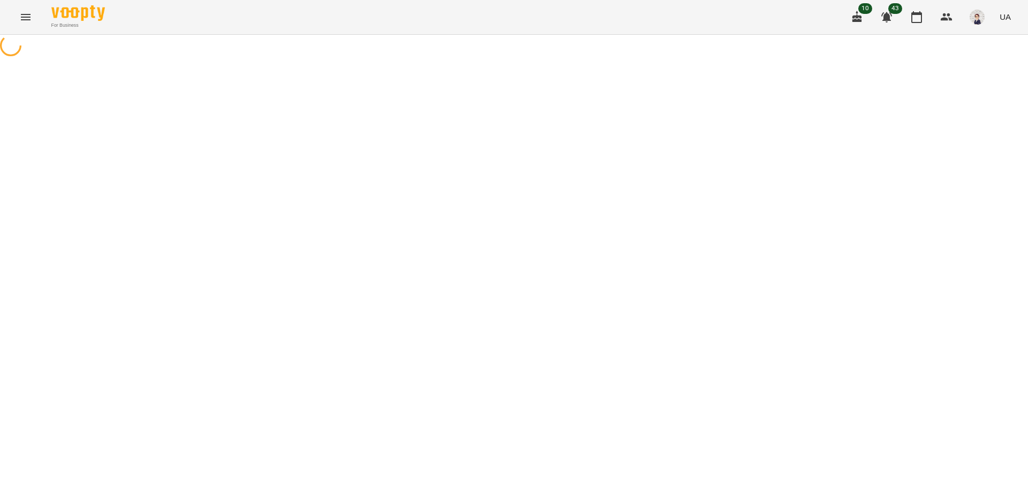
select select "*"
select select "**********"
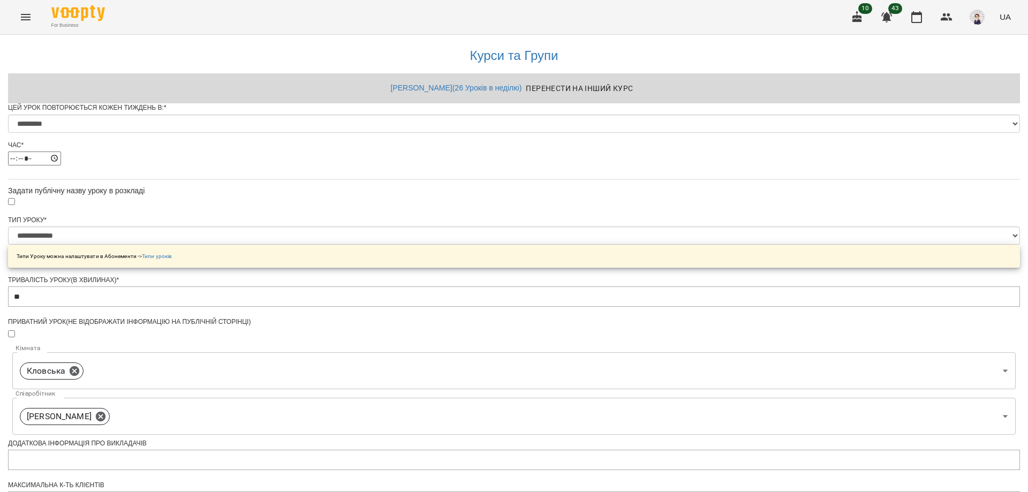
scroll to position [381, 0]
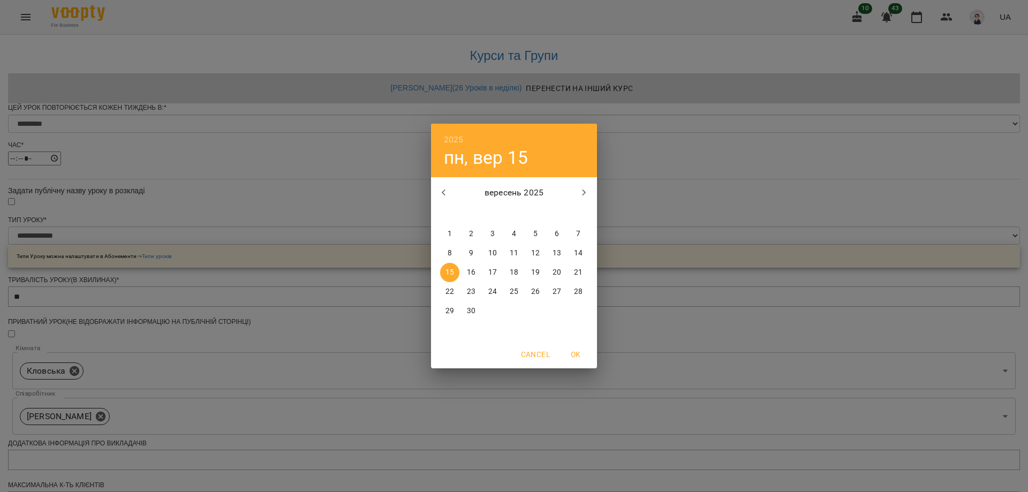
click at [582, 272] on p "21" at bounding box center [578, 272] width 9 height 11
type input "**********"
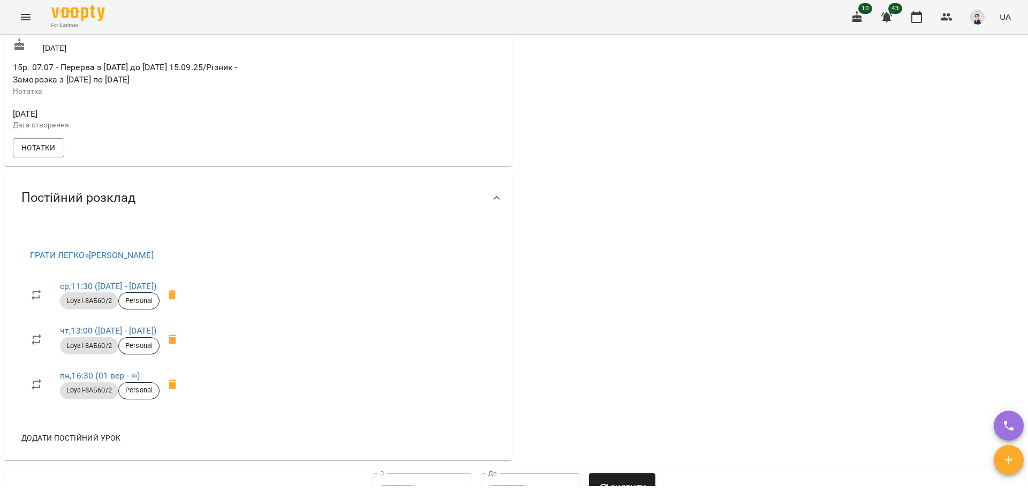
scroll to position [428, 0]
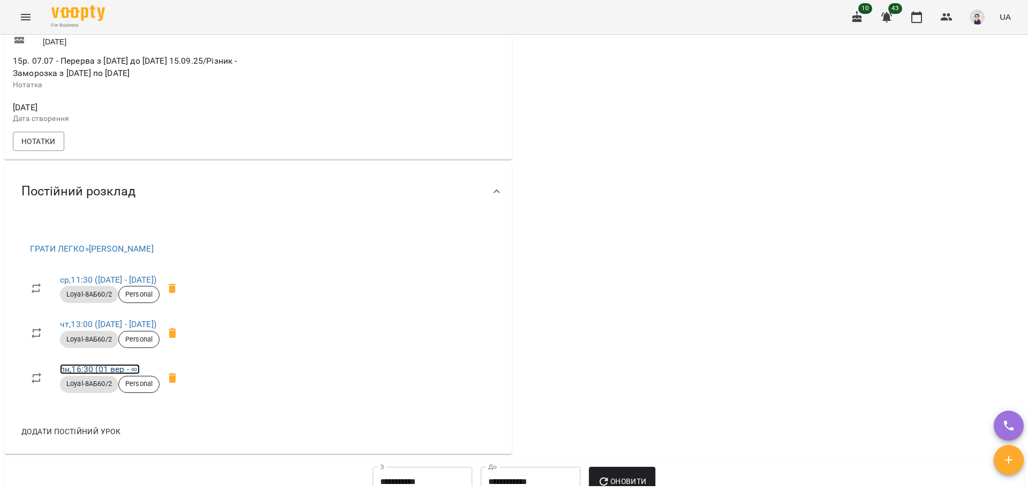
click at [135, 374] on link "пн , 16:30 ([DATE] - ∞)" at bounding box center [100, 369] width 80 height 10
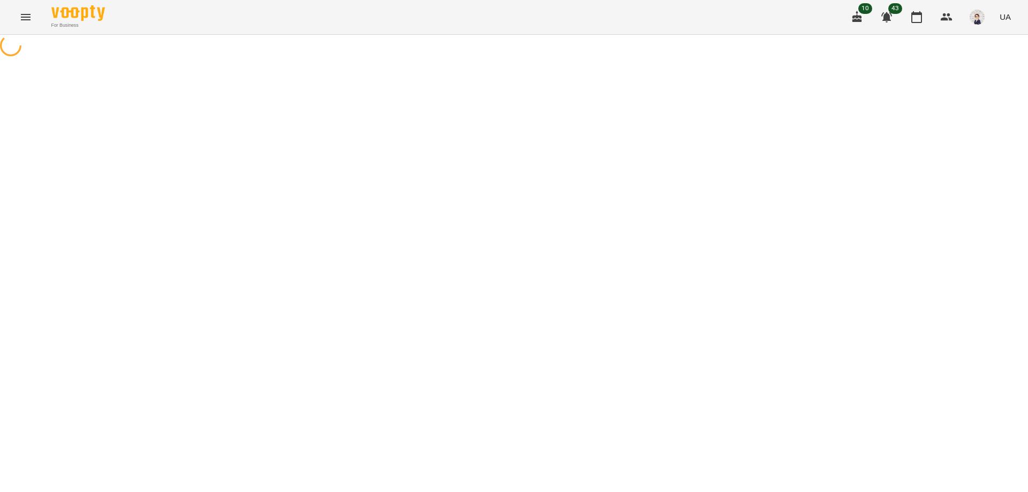
select select "*"
select select "**********"
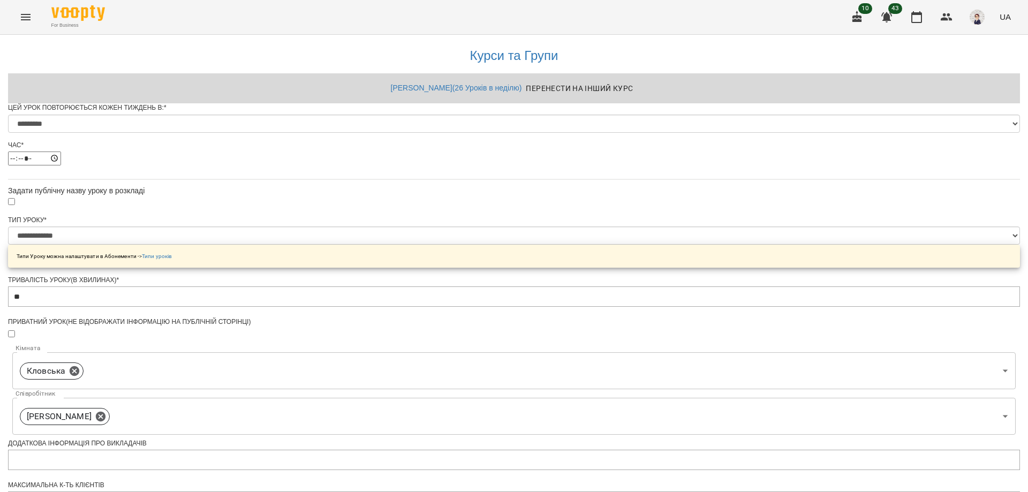
scroll to position [381, 0]
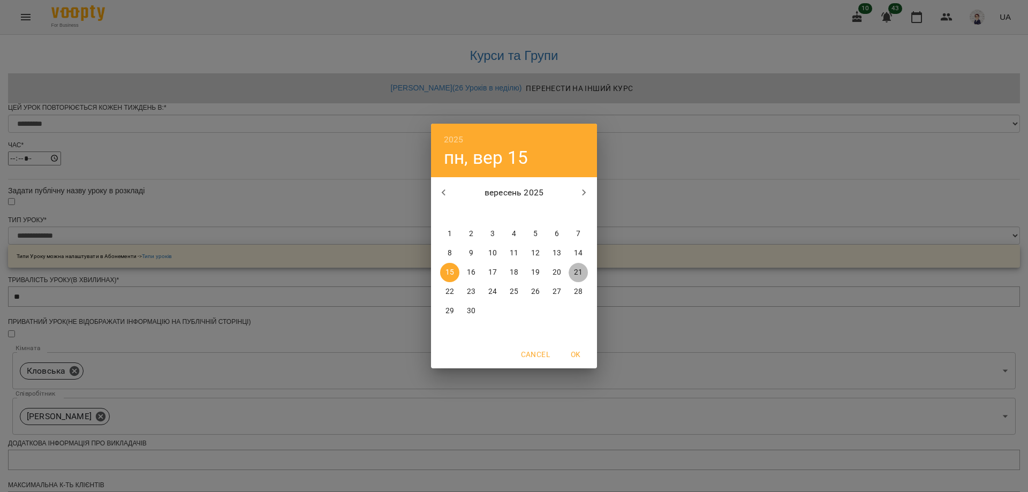
click at [573, 271] on span "21" at bounding box center [578, 272] width 19 height 11
type input "**********"
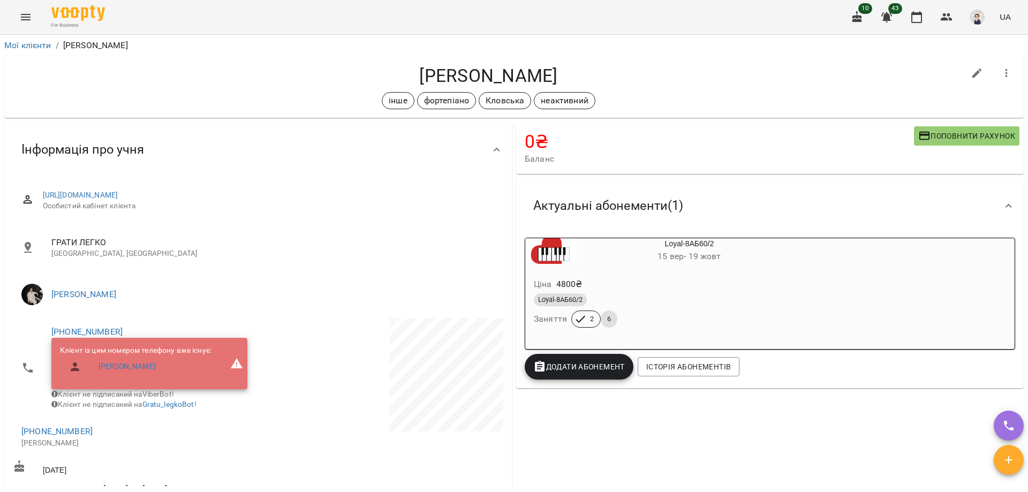
click at [25, 16] on icon "Menu" at bounding box center [25, 17] width 13 height 13
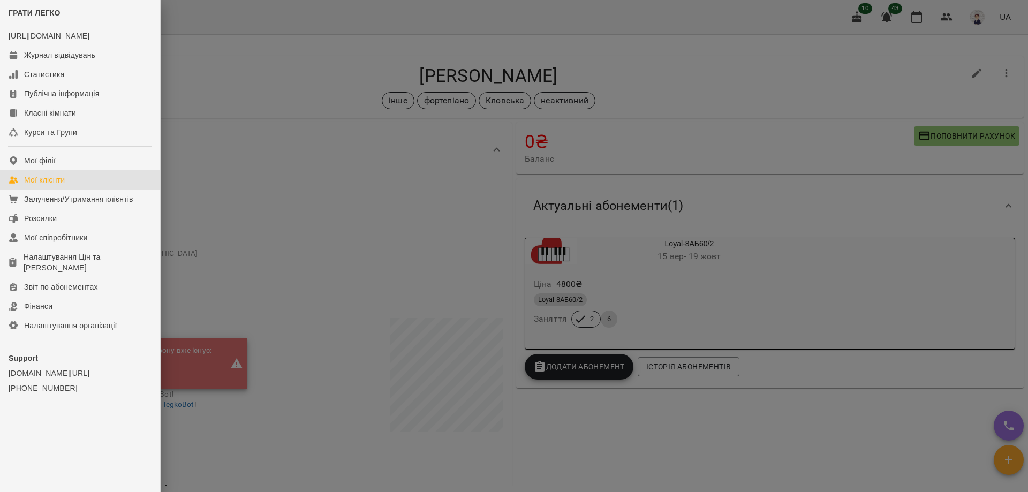
click at [56, 185] on div "Мої клієнти" at bounding box center [44, 180] width 41 height 11
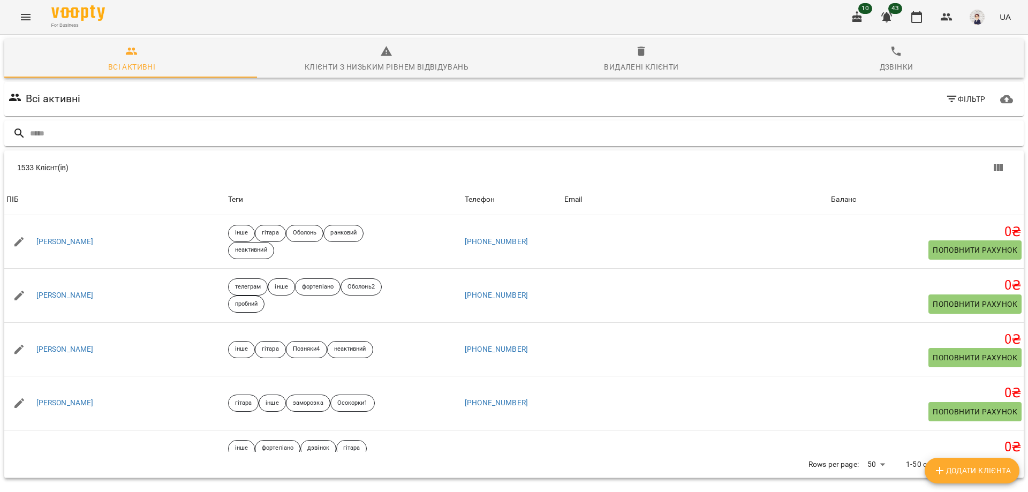
click at [85, 132] on input "text" at bounding box center [525, 134] width 990 height 18
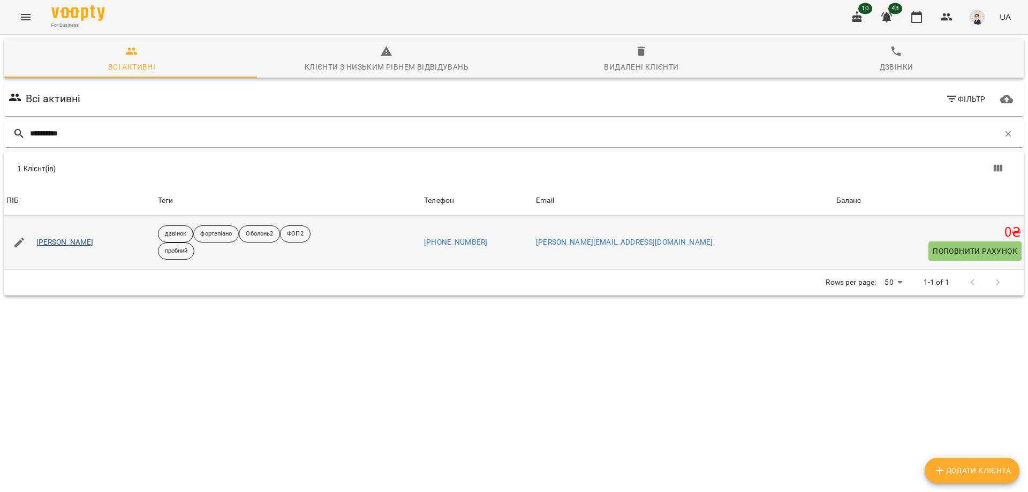
type input "**********"
click at [74, 246] on link "[PERSON_NAME]" at bounding box center [64, 242] width 57 height 11
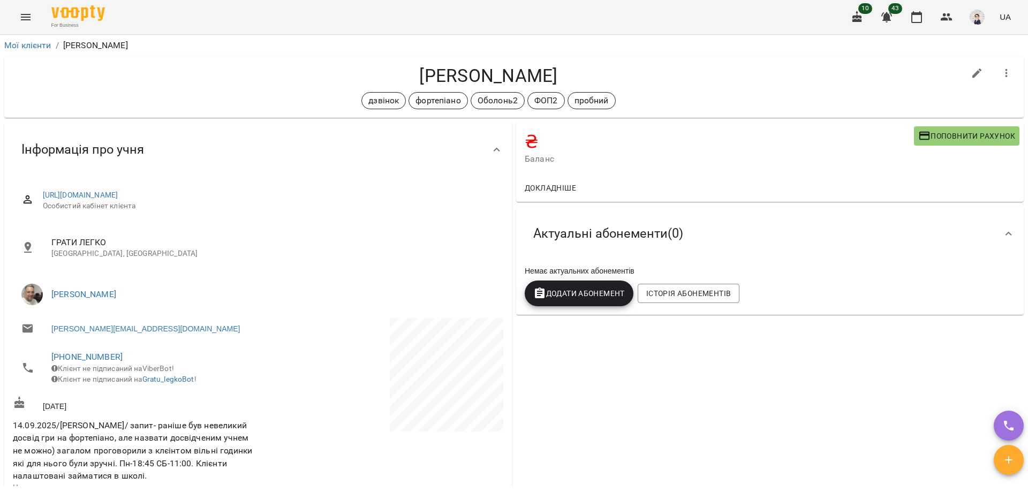
click at [28, 20] on icon "Menu" at bounding box center [25, 17] width 13 height 13
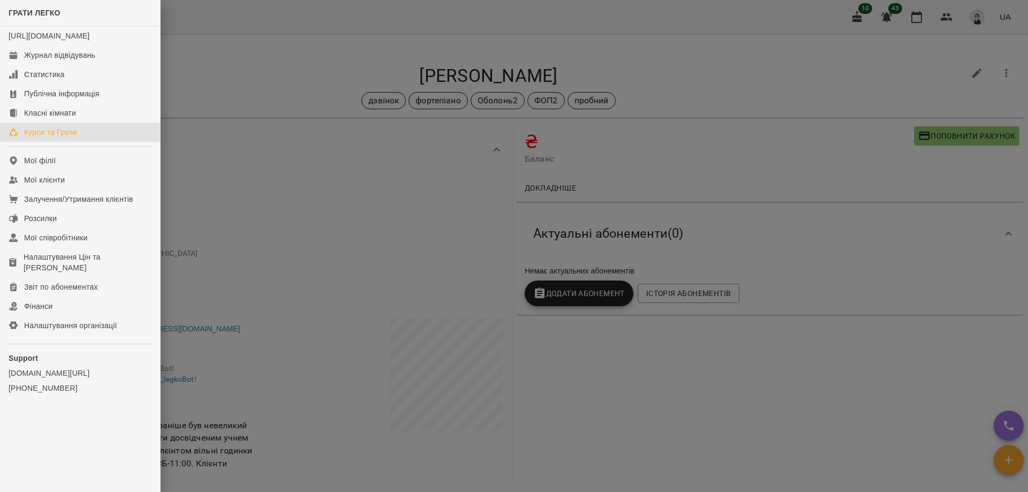
click at [64, 138] on div "Курси та Групи" at bounding box center [50, 132] width 53 height 11
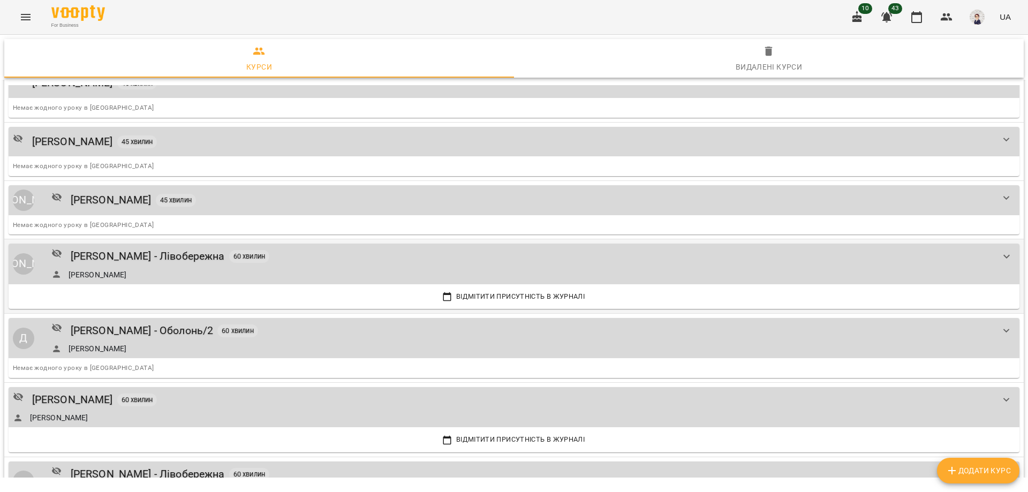
scroll to position [1874, 0]
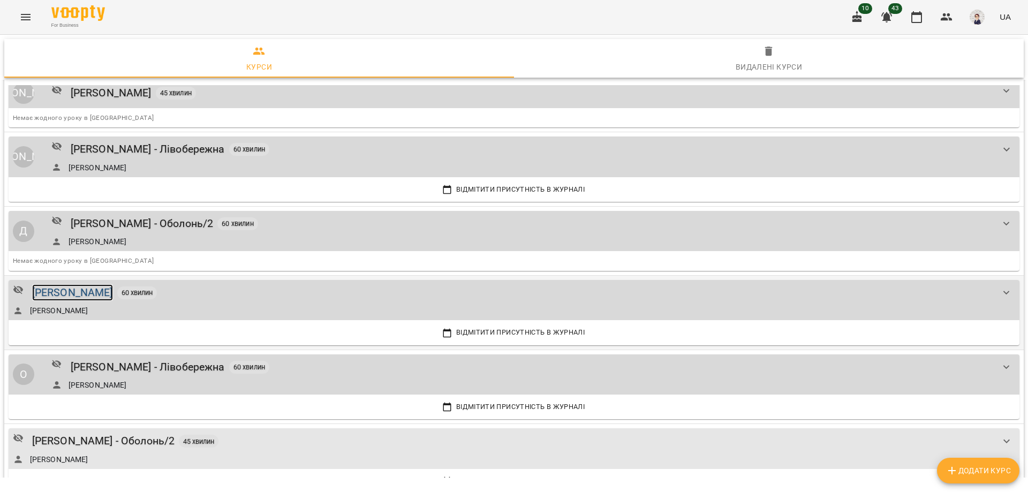
click at [71, 292] on div "[PERSON_NAME]" at bounding box center [72, 292] width 81 height 17
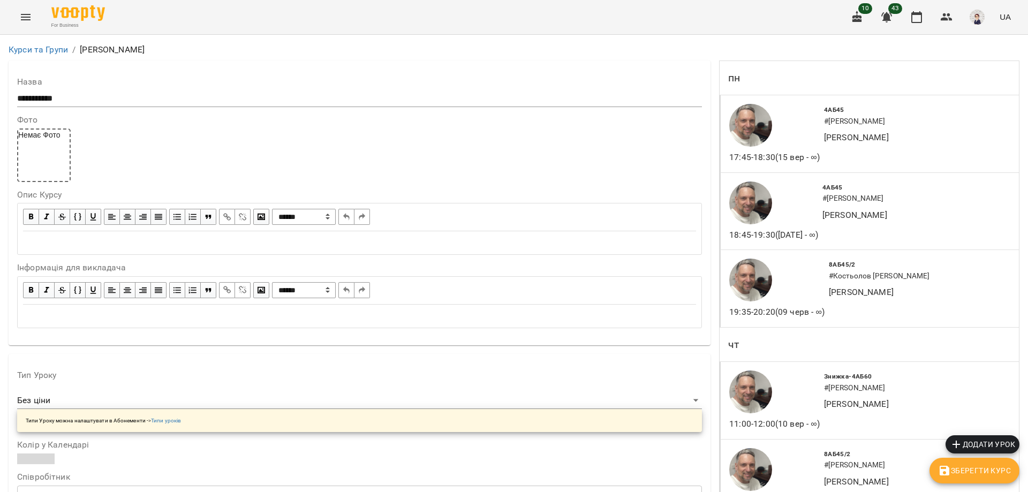
click at [25, 16] on icon "Menu" at bounding box center [25, 17] width 13 height 13
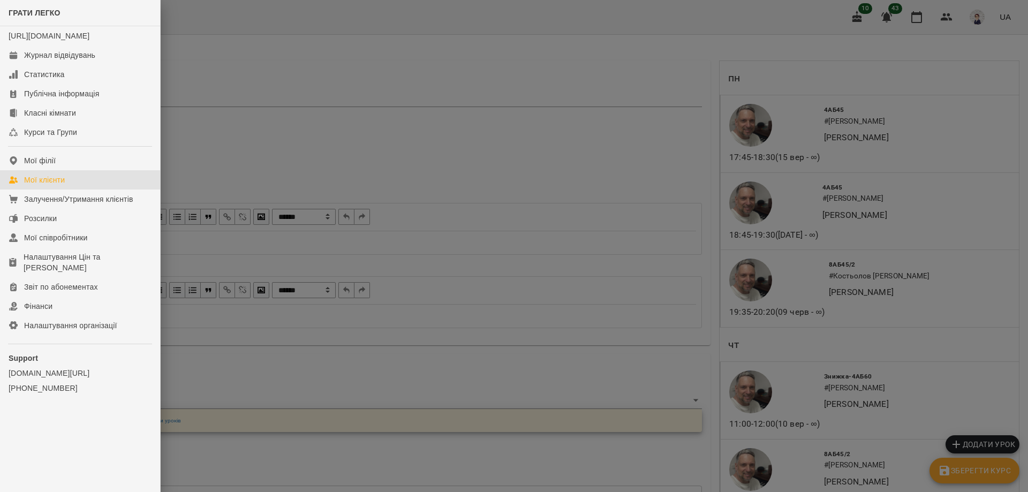
click at [54, 185] on div "Мої клієнти" at bounding box center [44, 180] width 41 height 11
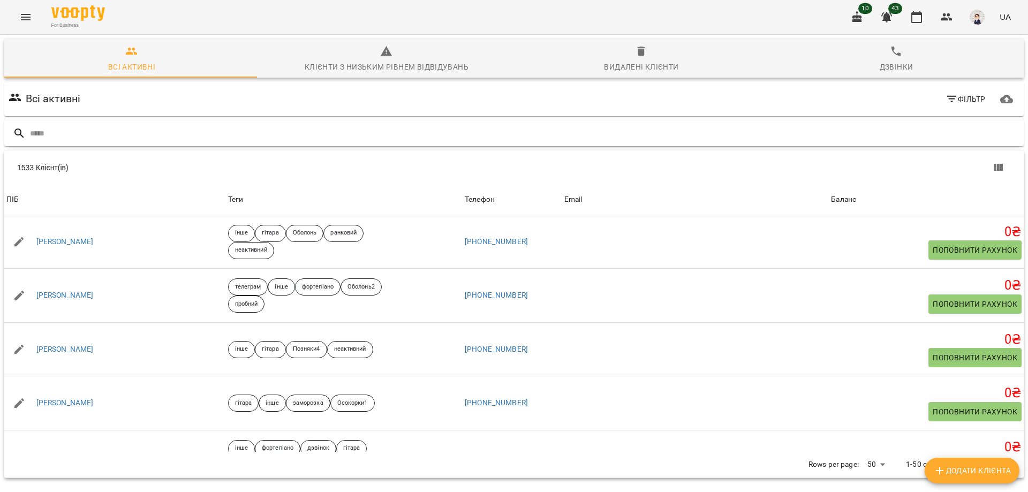
click at [85, 127] on input "text" at bounding box center [525, 134] width 990 height 18
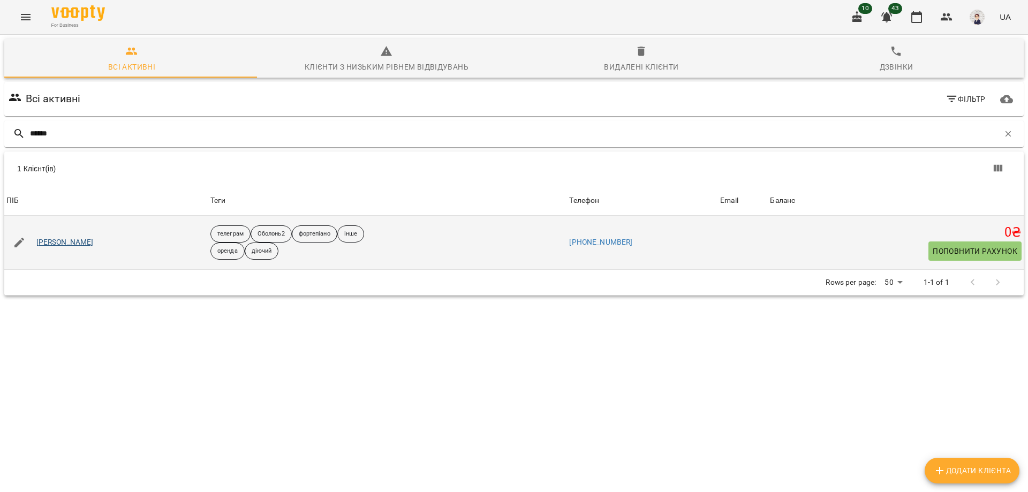
type input "******"
click at [56, 239] on link "[PERSON_NAME]" at bounding box center [64, 242] width 57 height 11
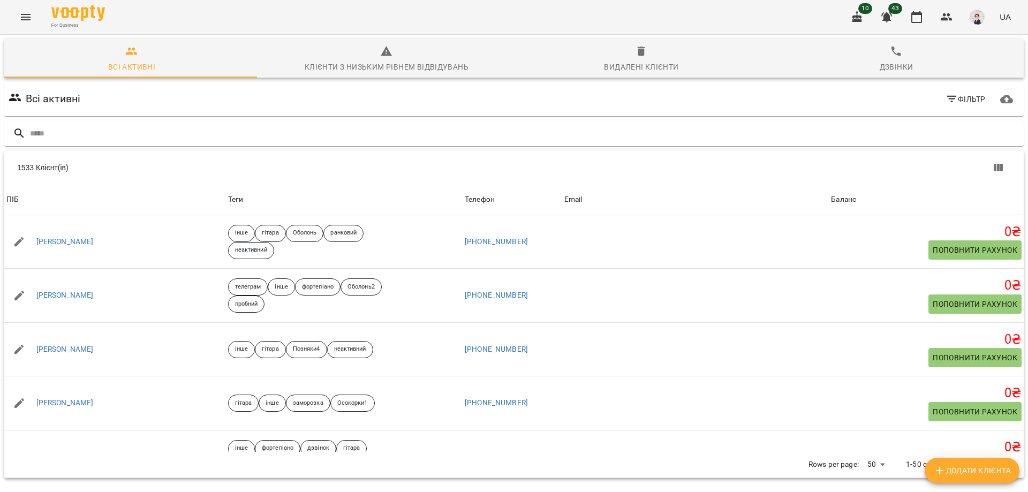
click at [22, 17] on icon "Menu" at bounding box center [26, 17] width 10 height 6
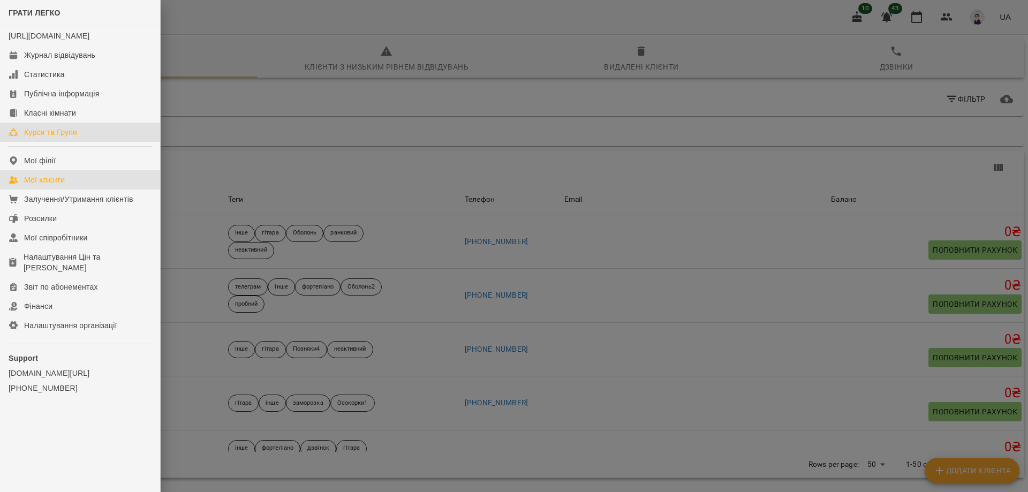
click at [59, 138] on div "Курси та Групи" at bounding box center [50, 132] width 53 height 11
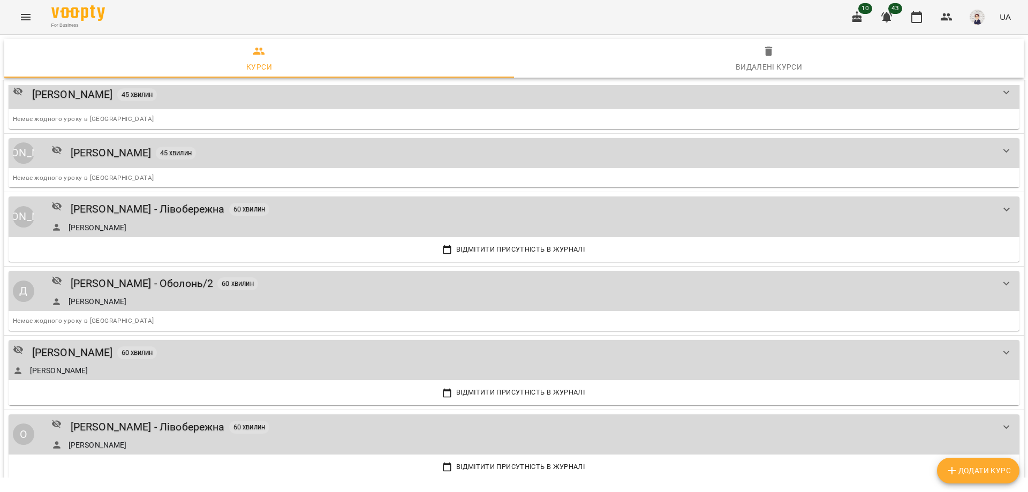
scroll to position [1821, 0]
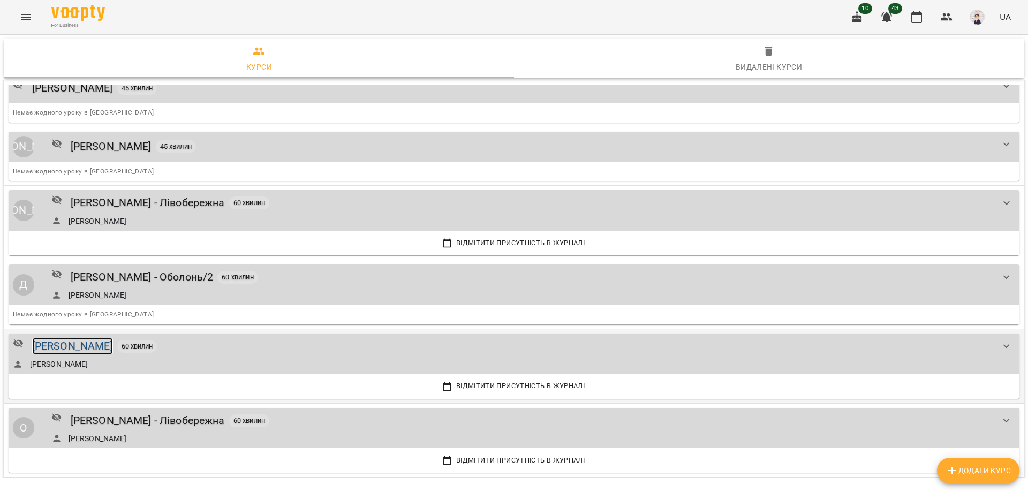
click at [55, 345] on div "[PERSON_NAME]" at bounding box center [72, 346] width 81 height 17
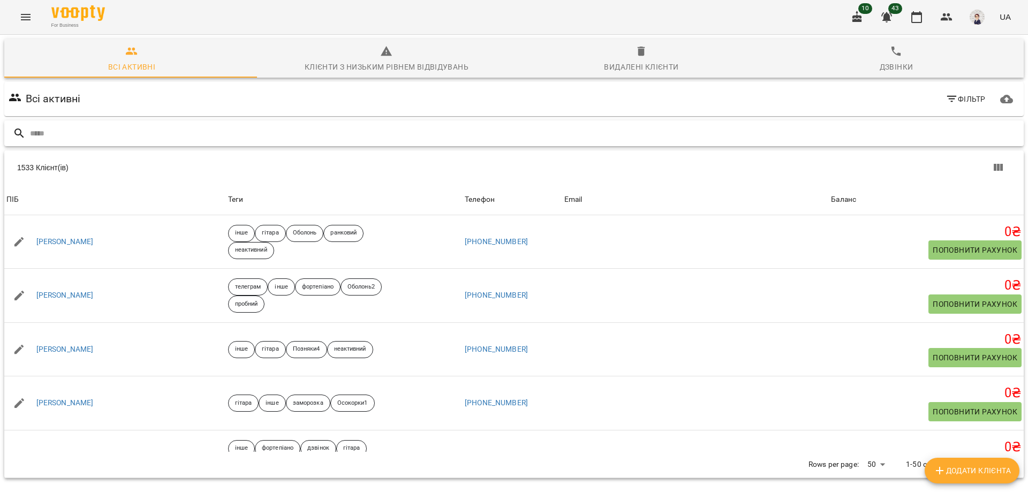
click at [98, 134] on input "text" at bounding box center [525, 134] width 990 height 18
paste input "**********"
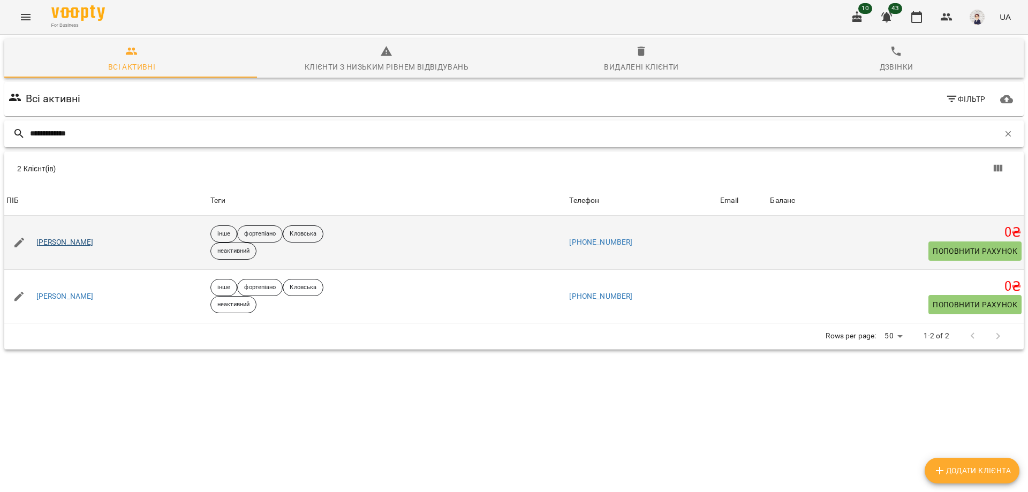
type input "**********"
click at [72, 245] on link "[PERSON_NAME]" at bounding box center [64, 242] width 57 height 11
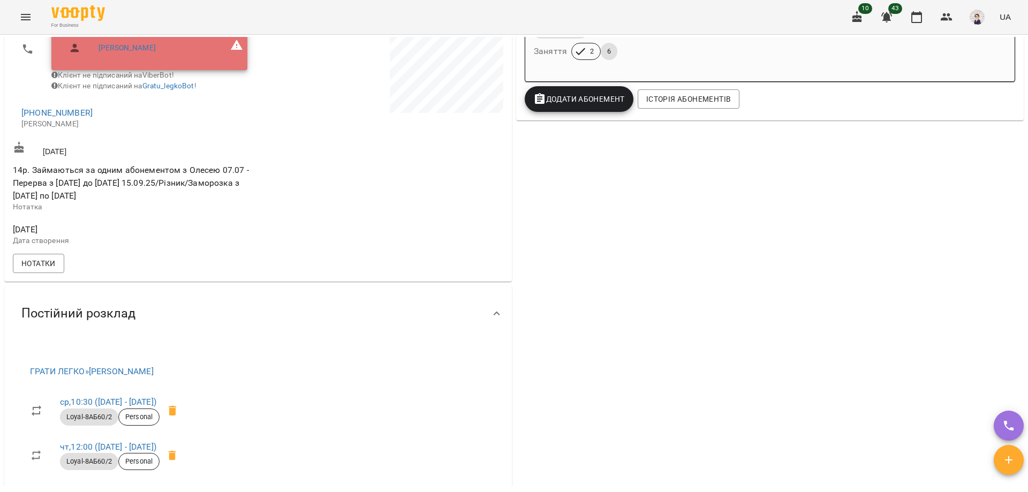
scroll to position [107, 0]
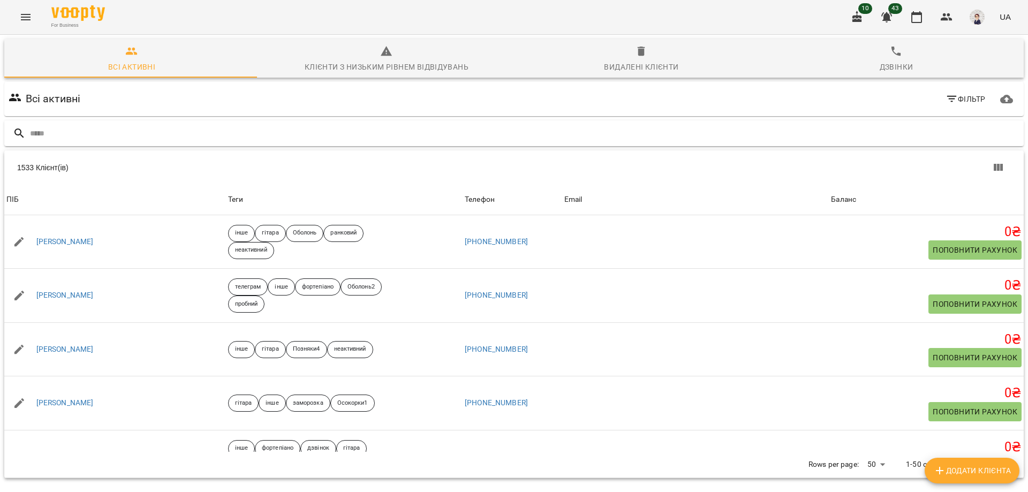
click at [102, 131] on input "text" at bounding box center [525, 134] width 990 height 18
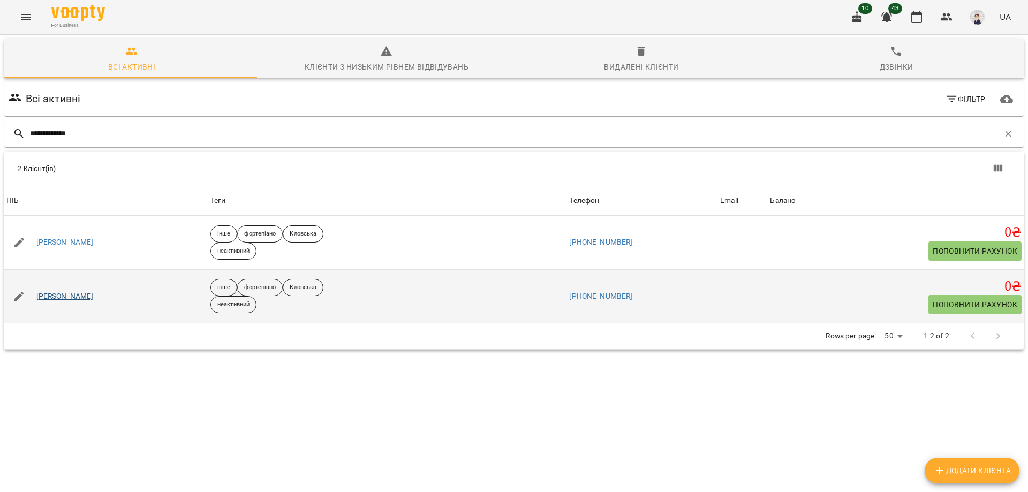
type input "**********"
click at [56, 296] on link "[PERSON_NAME]" at bounding box center [64, 296] width 57 height 11
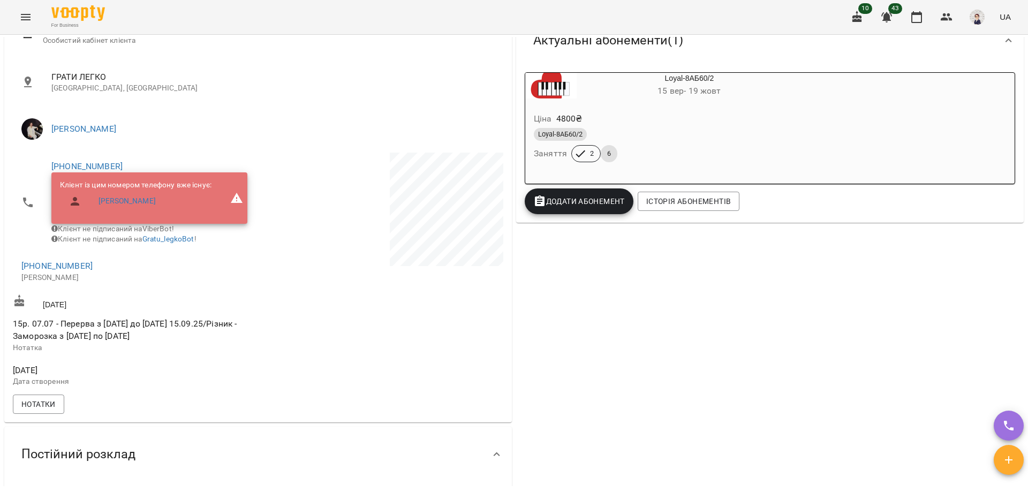
scroll to position [54, 0]
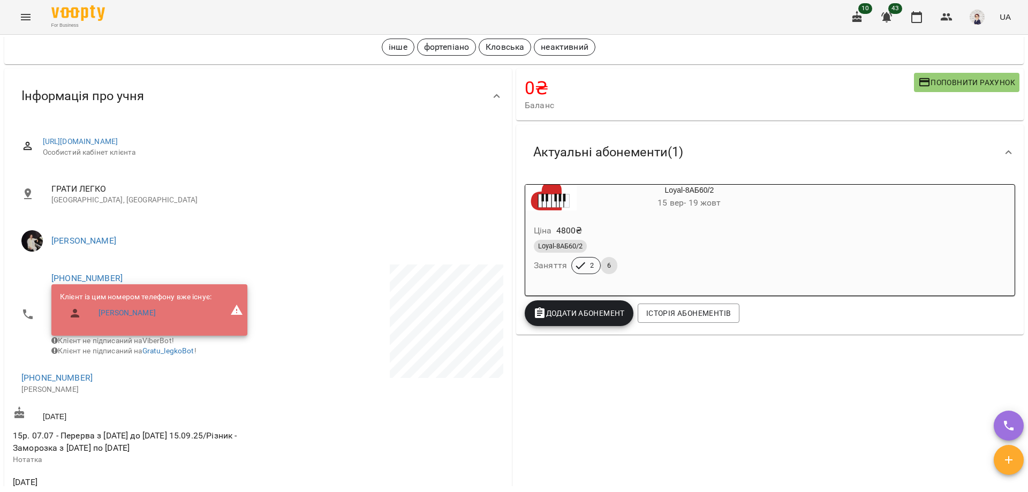
click at [29, 14] on icon "Menu" at bounding box center [25, 17] width 13 height 13
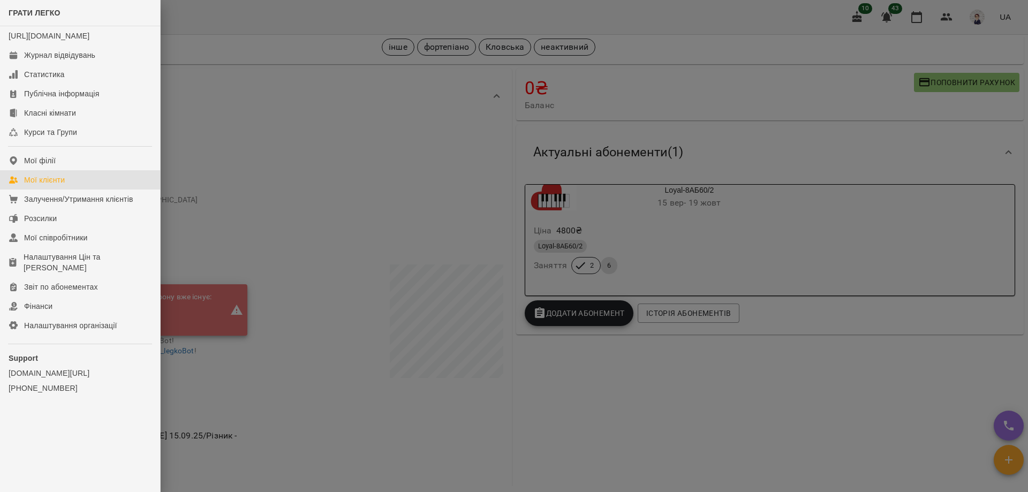
click at [64, 185] on div "Мої клієнти" at bounding box center [44, 180] width 41 height 11
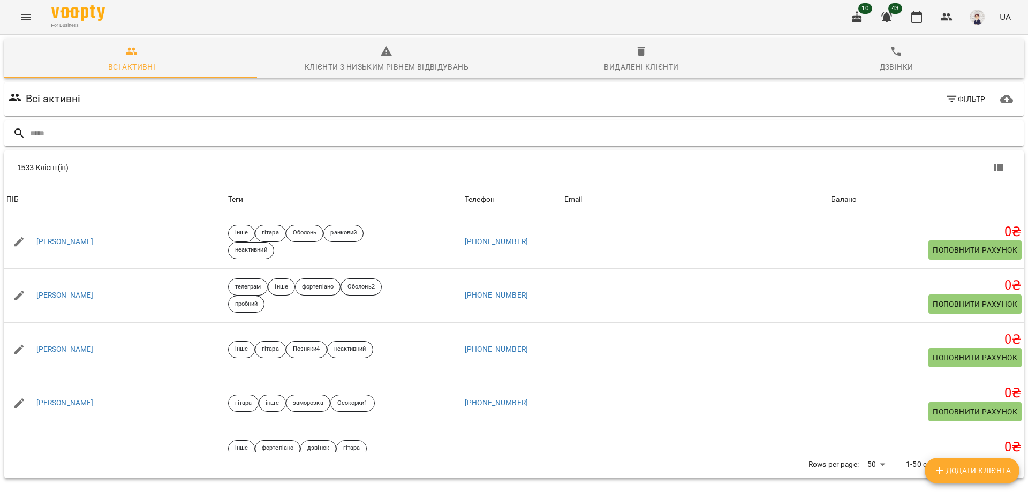
click at [139, 128] on input "text" at bounding box center [525, 134] width 990 height 18
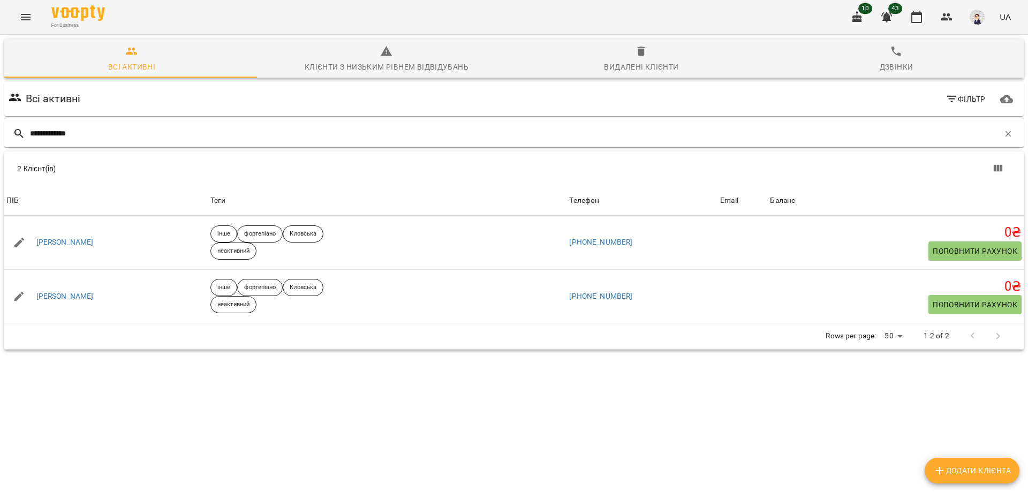
type input "**********"
drag, startPoint x: 151, startPoint y: 133, endPoint x: 13, endPoint y: 133, distance: 137.6
click at [20, 133] on div "**********" at bounding box center [513, 133] width 1019 height 27
paste input "**********"
type input "**********"
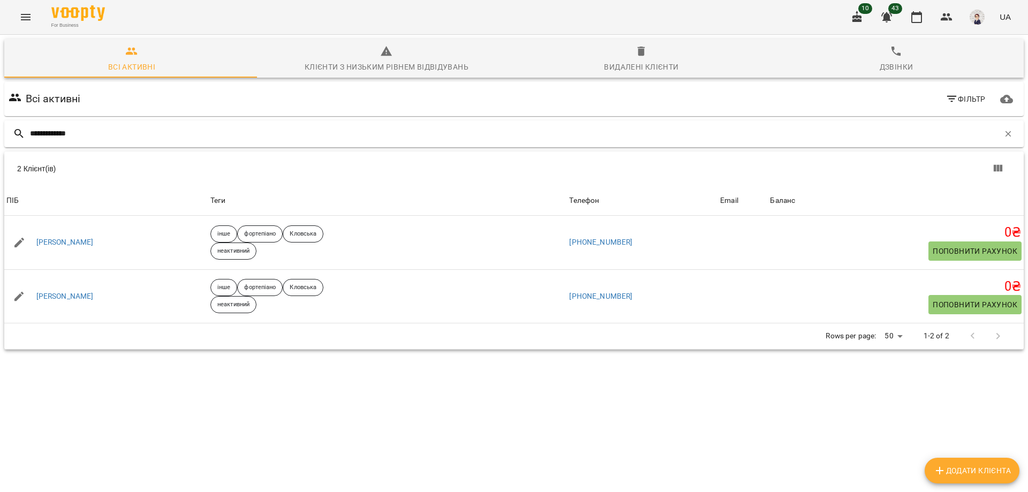
drag, startPoint x: 181, startPoint y: 145, endPoint x: 162, endPoint y: 139, distance: 19.8
click at [164, 143] on div "**********" at bounding box center [513, 133] width 1019 height 27
drag, startPoint x: 153, startPoint y: 132, endPoint x: 0, endPoint y: 152, distance: 154.5
click at [0, 152] on div "**********" at bounding box center [514, 232] width 1032 height 398
paste input "**********"
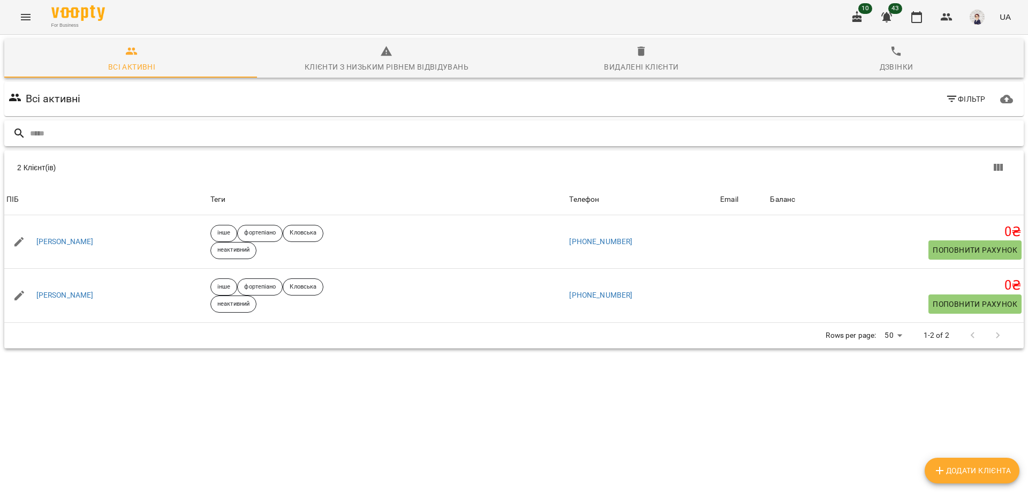
type input "**********"
drag, startPoint x: 123, startPoint y: 141, endPoint x: 117, endPoint y: 139, distance: 5.8
click at [119, 140] on input "**********" at bounding box center [514, 134] width 969 height 18
drag, startPoint x: 105, startPoint y: 134, endPoint x: 21, endPoint y: 133, distance: 84.1
click at [21, 133] on div "**********" at bounding box center [513, 133] width 1019 height 27
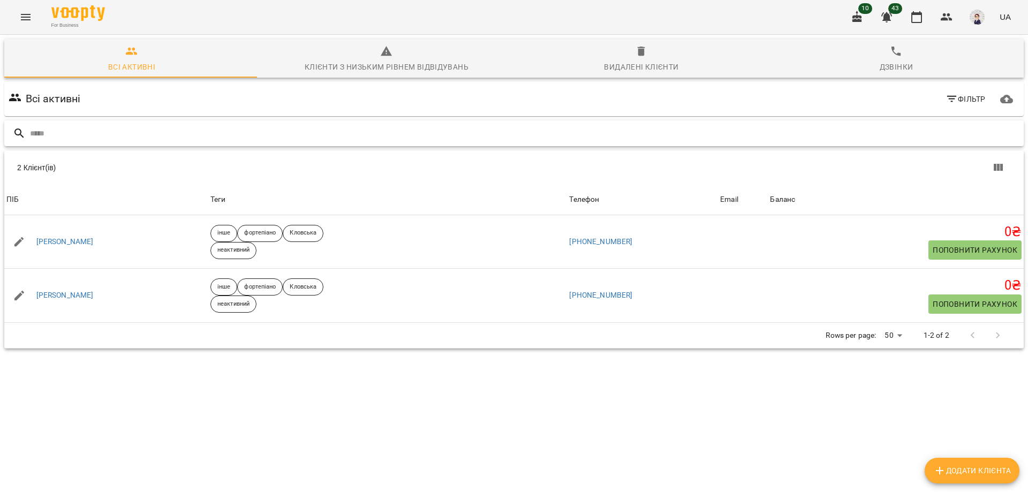
paste input "**********"
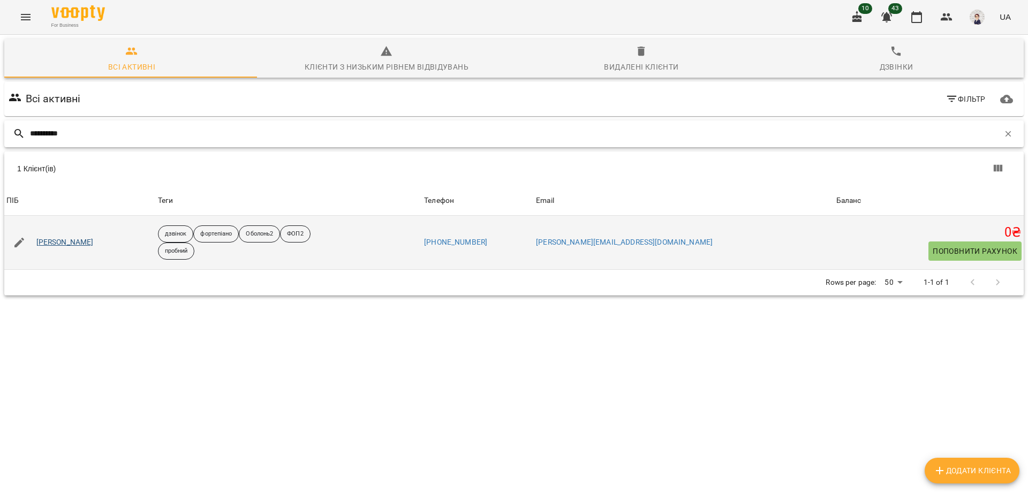
type input "**********"
click at [64, 243] on link "[PERSON_NAME]" at bounding box center [64, 242] width 57 height 11
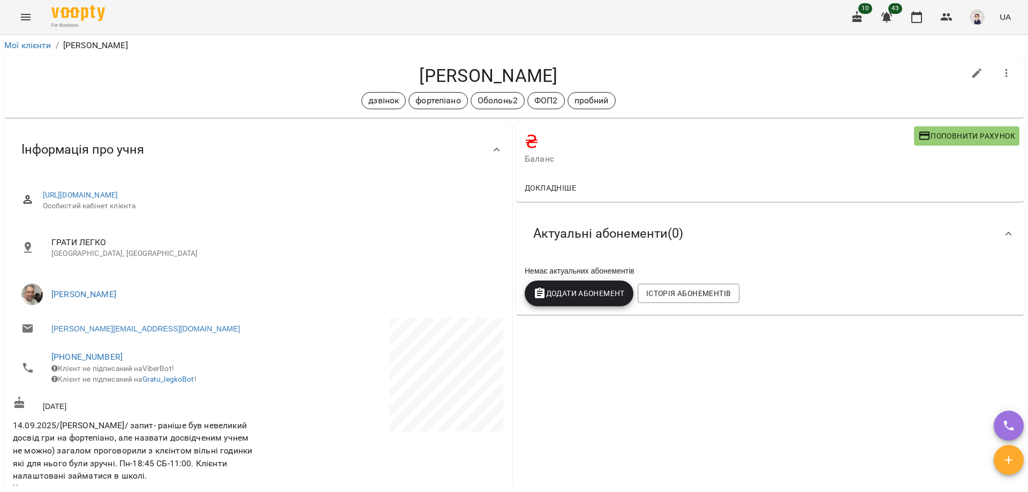
click at [23, 19] on icon "Menu" at bounding box center [26, 17] width 10 height 6
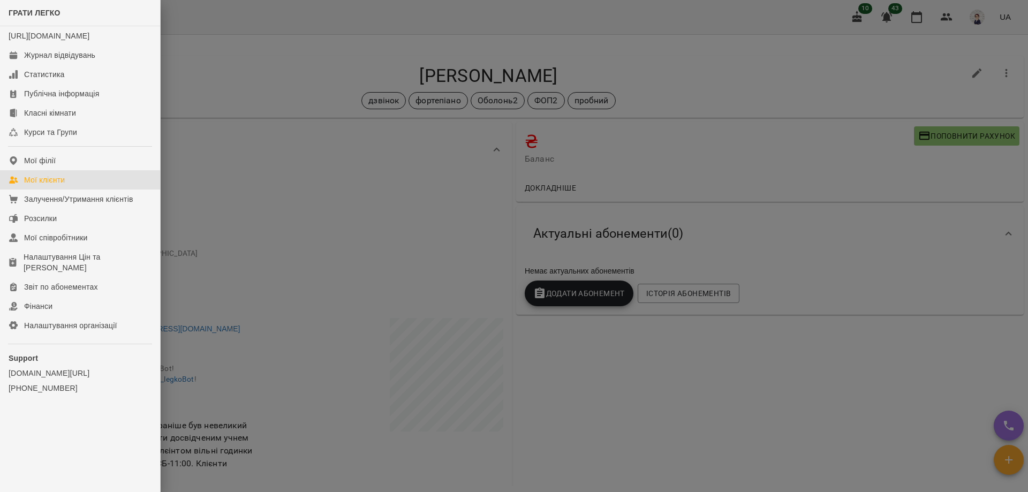
click at [68, 190] on link "Мої клієнти" at bounding box center [80, 179] width 160 height 19
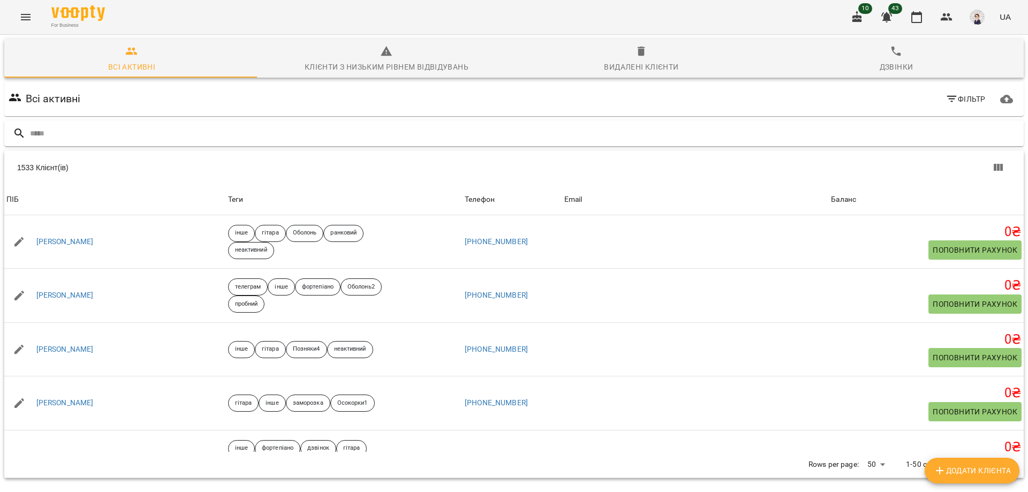
click at [152, 131] on input "text" at bounding box center [525, 134] width 990 height 18
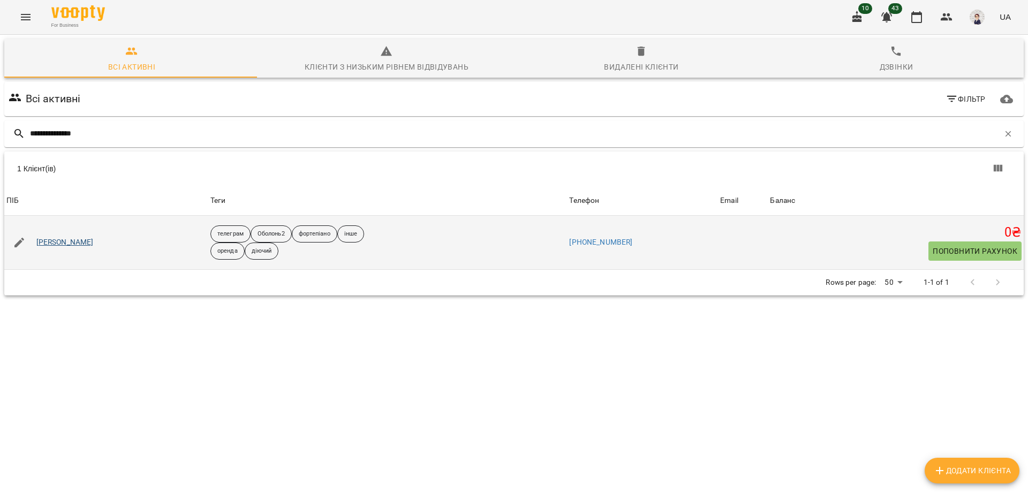
type input "**********"
click at [77, 243] on link "[PERSON_NAME]" at bounding box center [64, 242] width 57 height 11
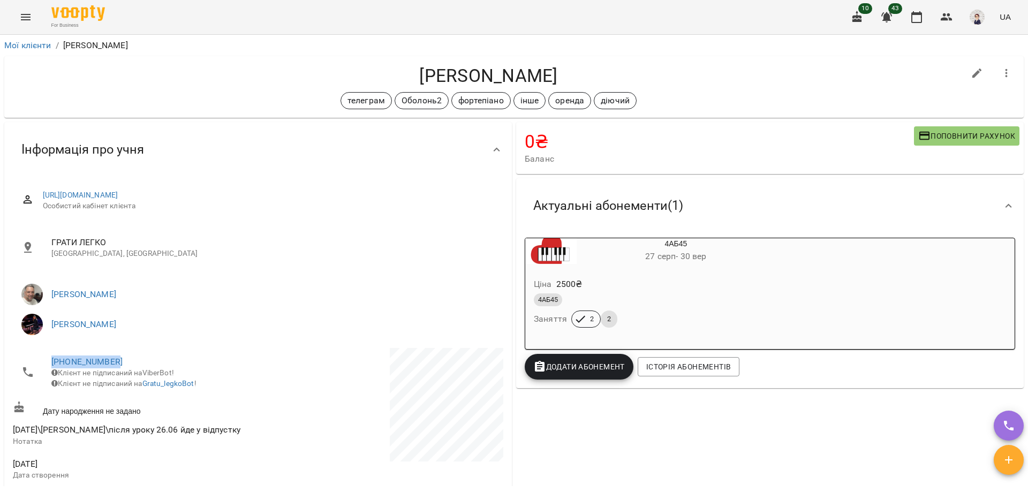
drag, startPoint x: 122, startPoint y: 361, endPoint x: 40, endPoint y: 361, distance: 82.5
click at [40, 361] on li "+380506649777 Клієнт не підписаний на ViberBot! Клієнт не підписаний на Gratu_l…" at bounding box center [134, 372] width 243 height 49
copy link "[PHONE_NUMBER]"
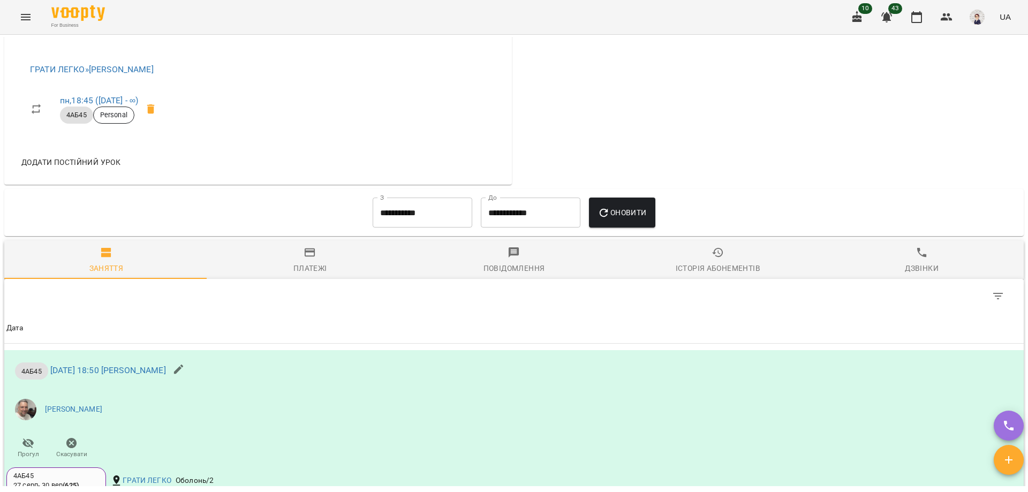
scroll to position [535, 0]
click at [405, 219] on input "**********" at bounding box center [423, 213] width 100 height 30
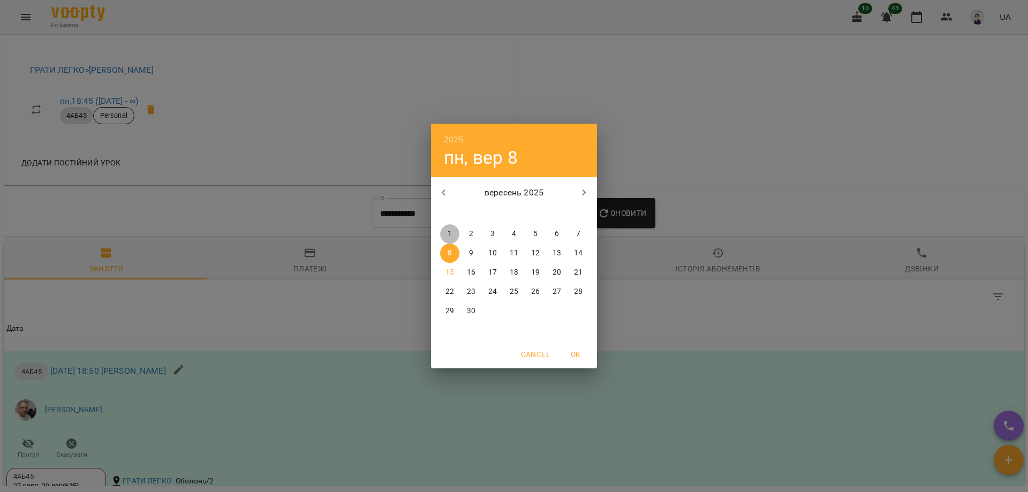
click at [446, 229] on span "1" at bounding box center [449, 234] width 19 height 11
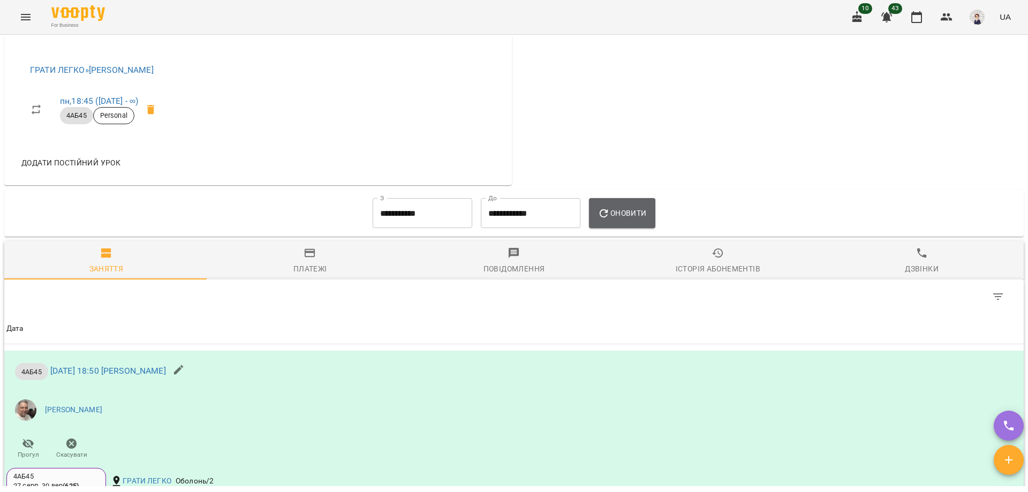
click at [610, 220] on icon "button" at bounding box center [604, 213] width 13 height 13
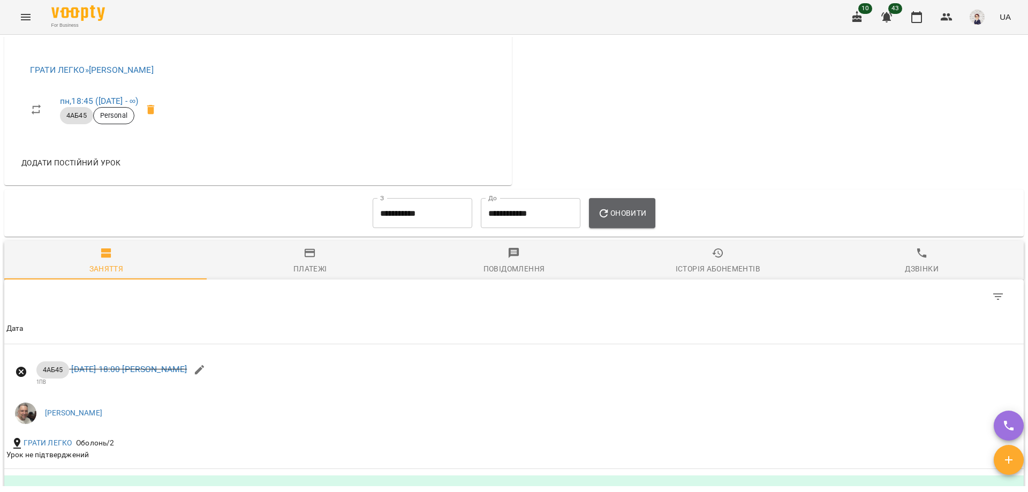
click at [623, 220] on span "Оновити" at bounding box center [622, 213] width 49 height 13
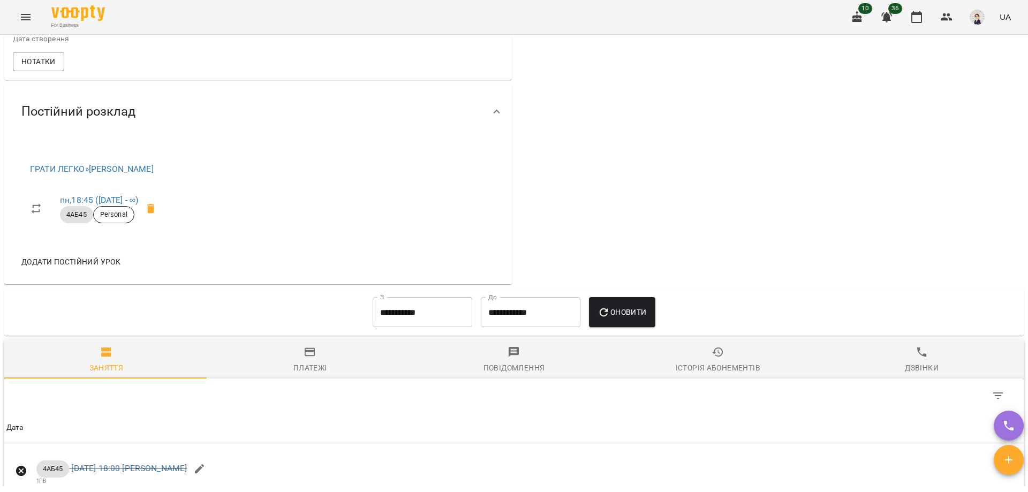
scroll to position [428, 0]
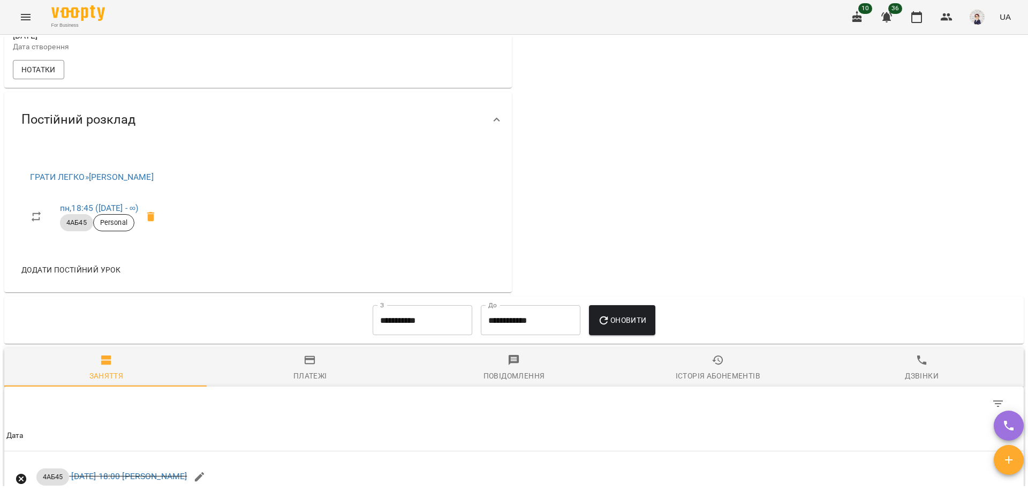
click at [423, 334] on input "**********" at bounding box center [423, 320] width 100 height 30
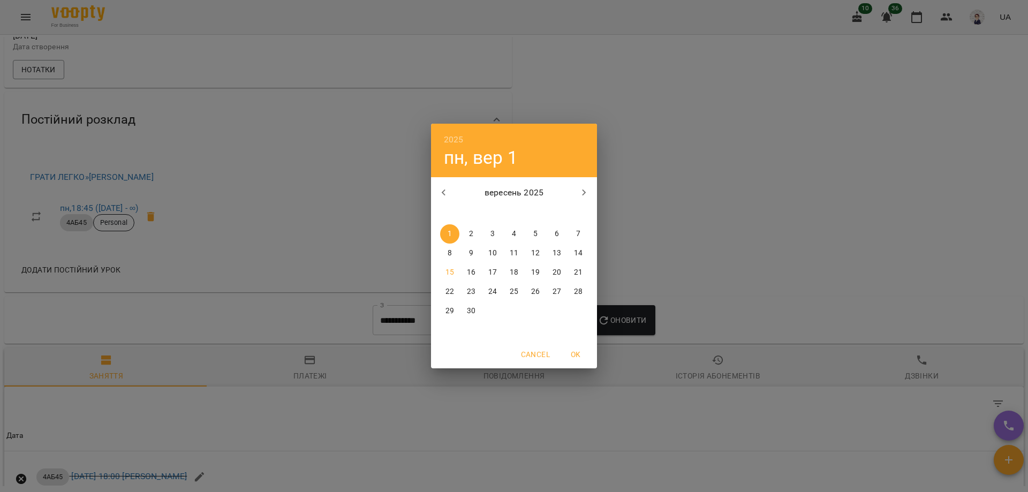
click at [443, 196] on icon "button" at bounding box center [443, 192] width 13 height 13
click at [530, 236] on span "1" at bounding box center [535, 234] width 19 height 11
type input "**********"
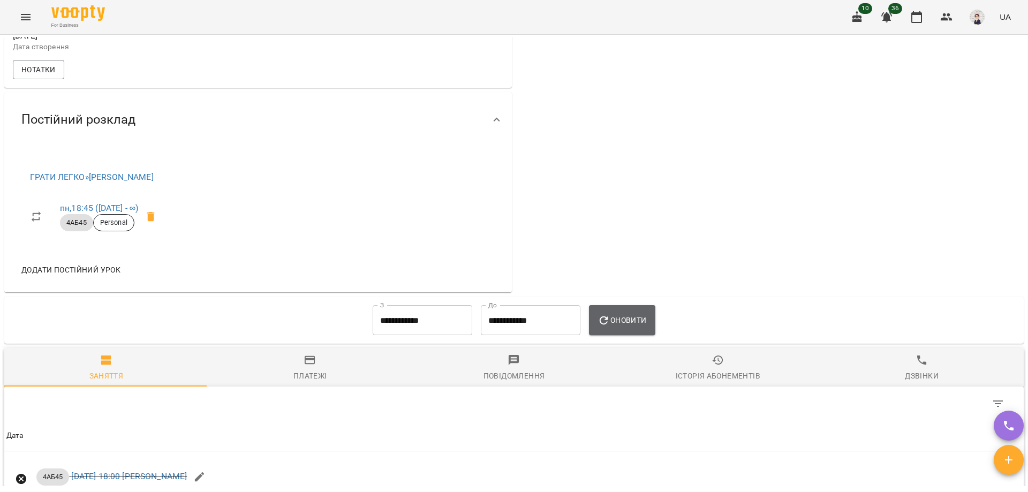
click at [626, 327] on span "Оновити" at bounding box center [622, 320] width 49 height 13
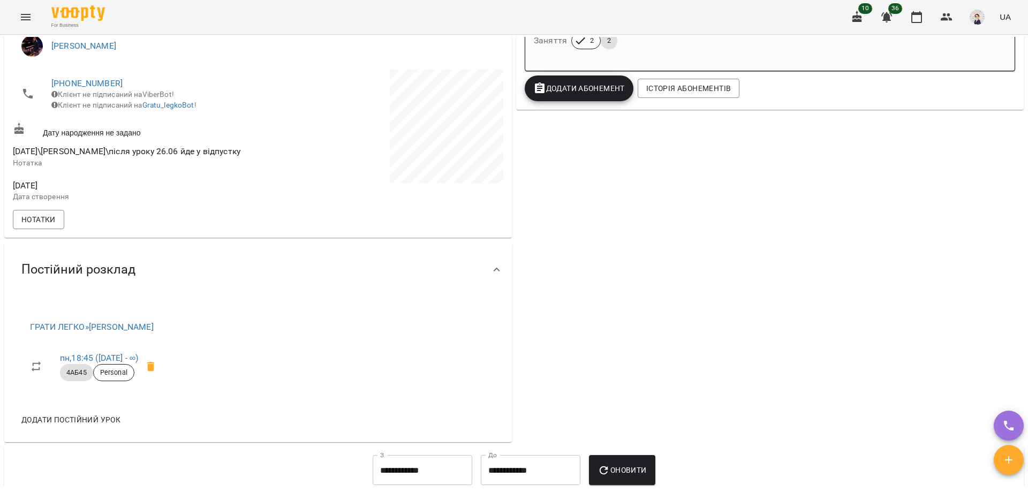
scroll to position [268, 0]
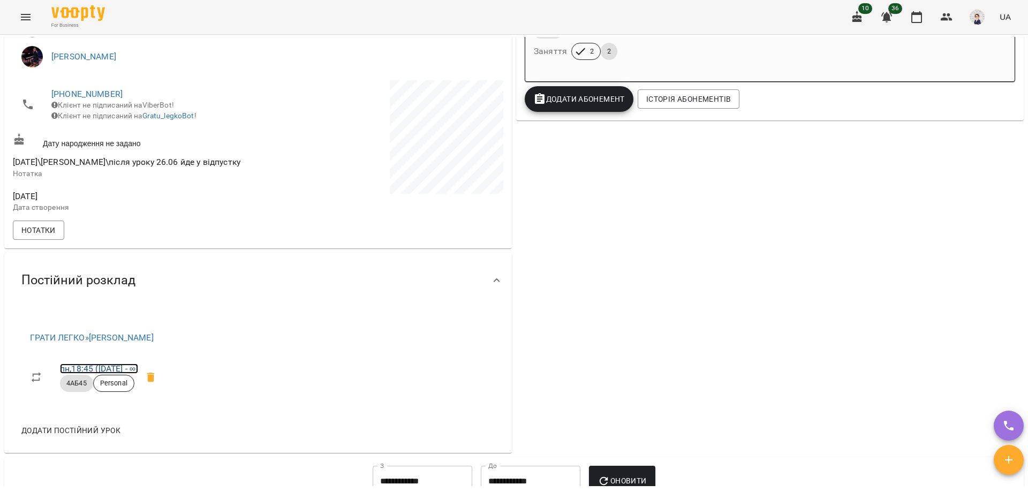
click at [90, 374] on link "пн , 18:45 (22 вер - ∞)" at bounding box center [99, 369] width 78 height 10
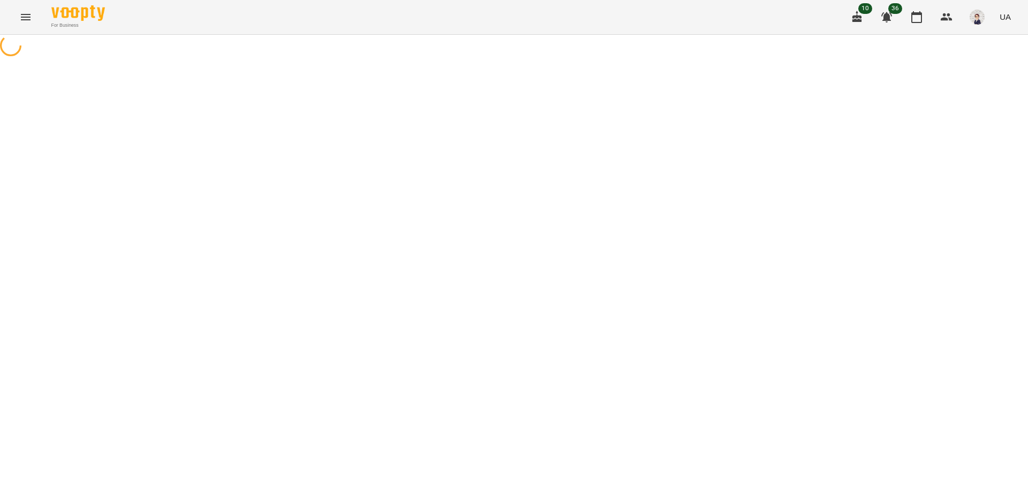
select select "*"
select select "*****"
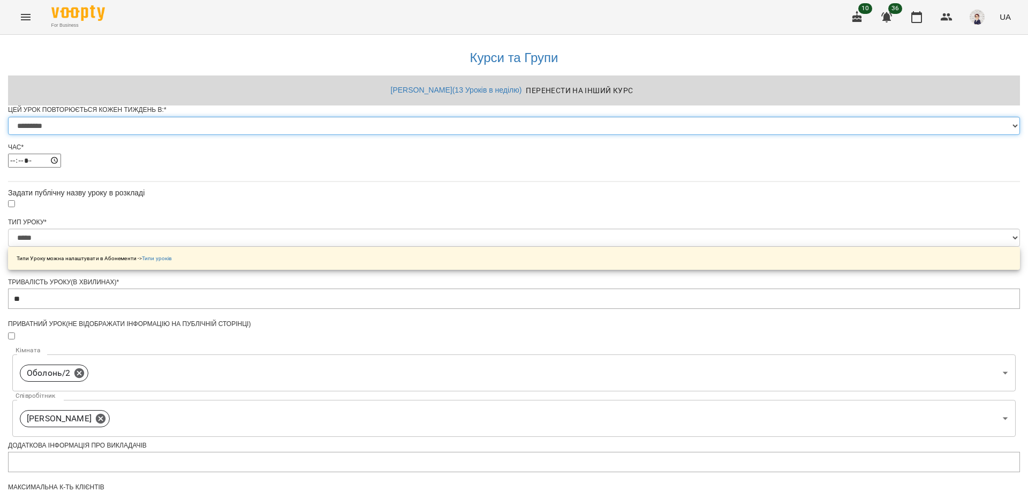
click at [631, 135] on select "********* ******** ****** ****** ******** ****** ******" at bounding box center [514, 126] width 1012 height 18
select select "*"
click at [381, 135] on select "********* ******** ****** ****** ******** ****** ******" at bounding box center [514, 126] width 1012 height 18
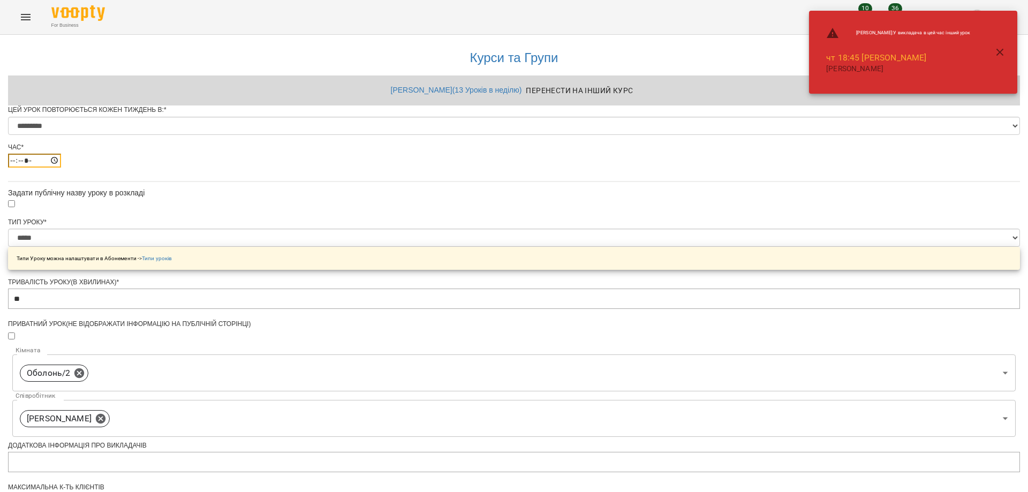
click at [61, 168] on input "*****" at bounding box center [34, 161] width 53 height 14
type input "*****"
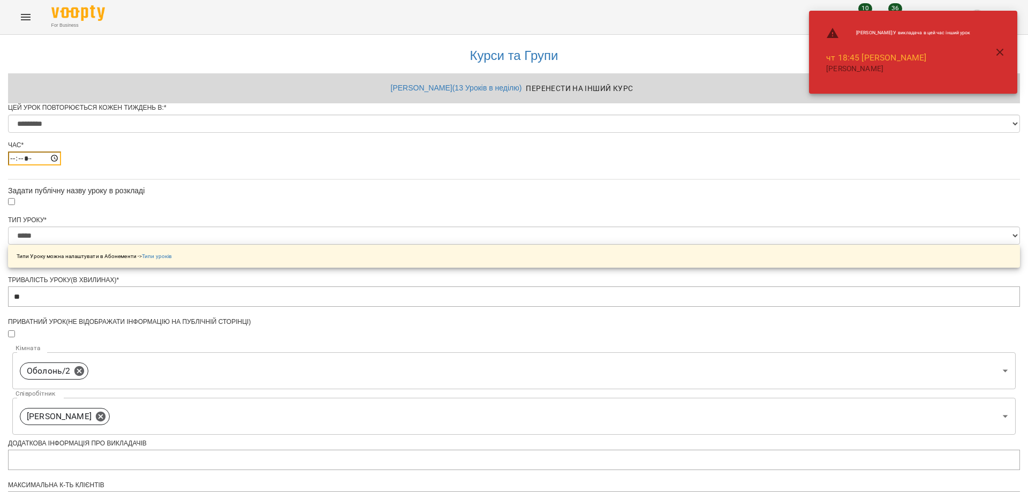
scroll to position [375, 0]
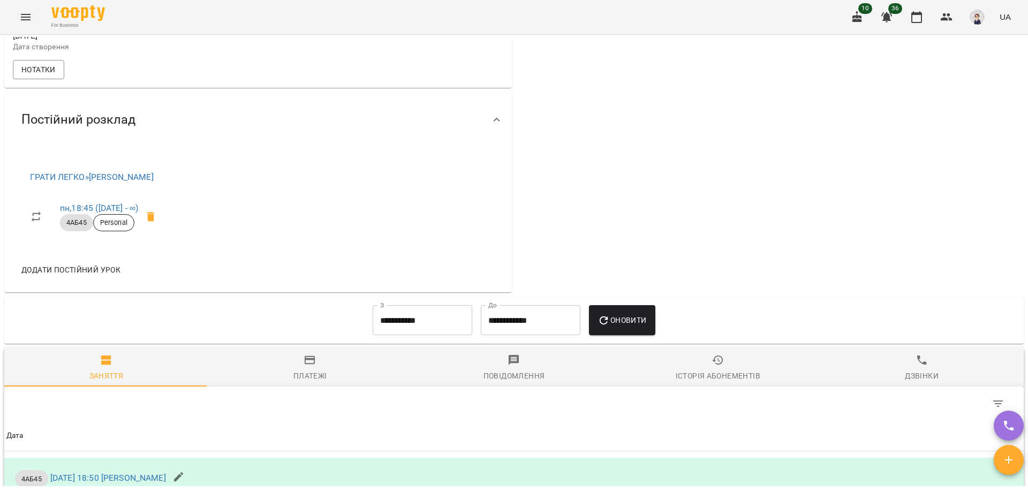
scroll to position [696, 0]
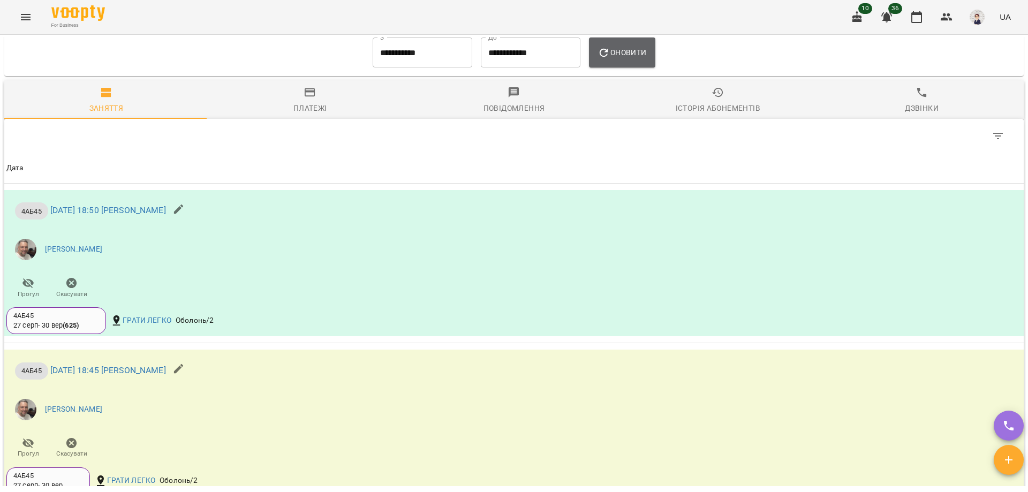
click at [624, 55] on span "Оновити" at bounding box center [622, 52] width 49 height 13
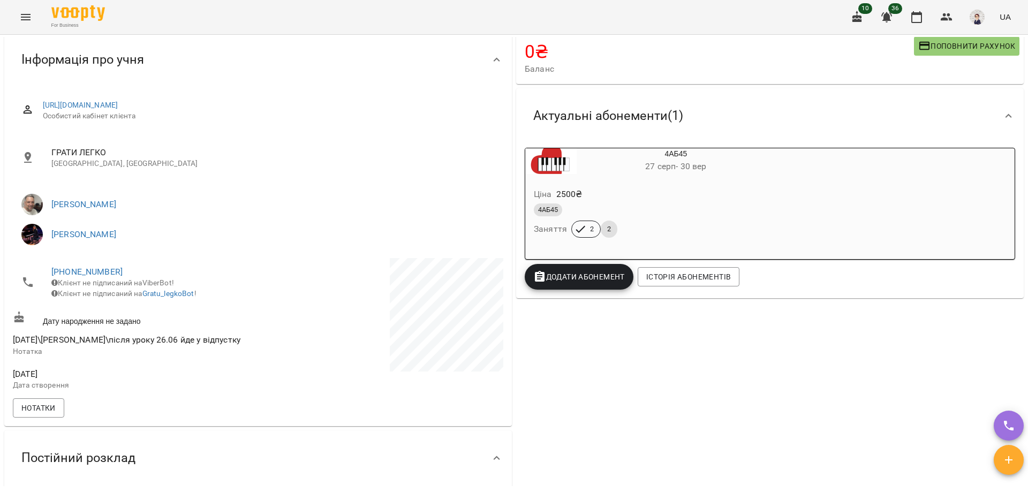
scroll to position [161, 0]
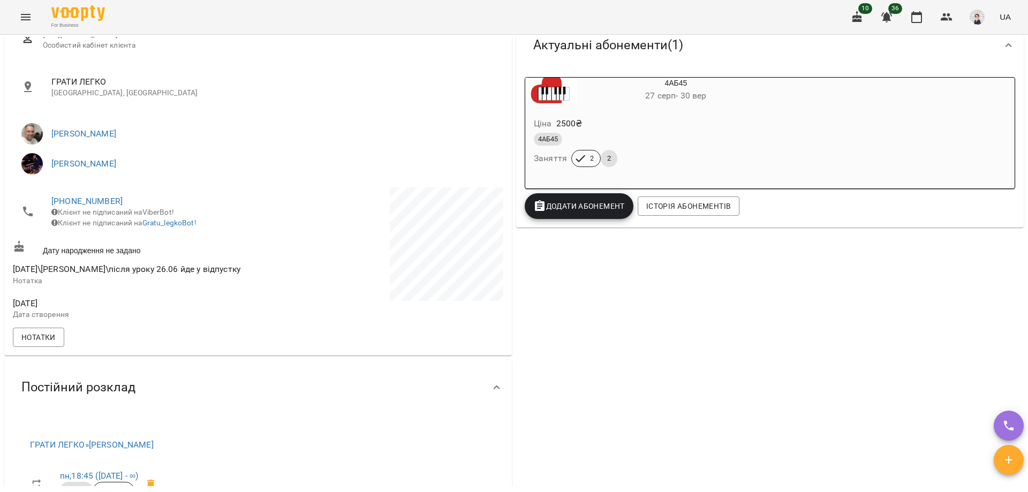
click at [309, 185] on div at bounding box center [381, 255] width 247 height 140
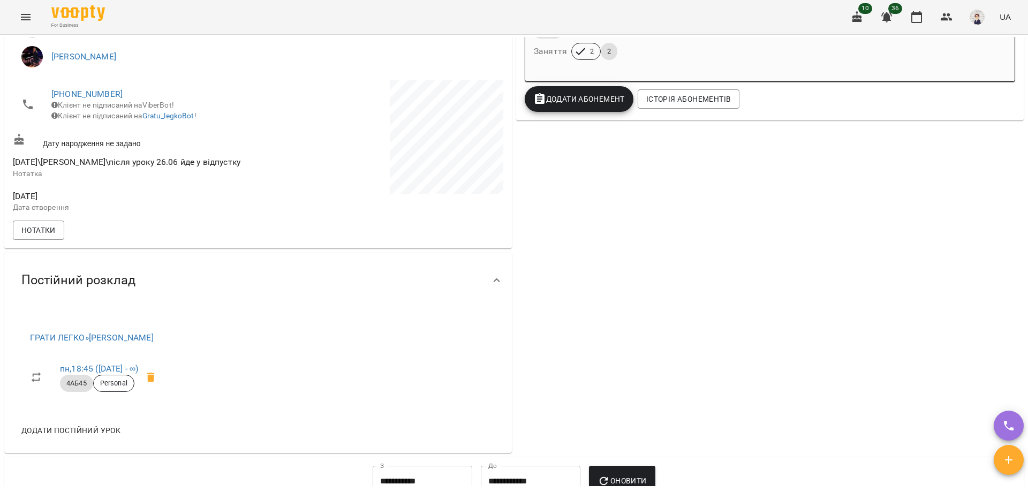
scroll to position [375, 0]
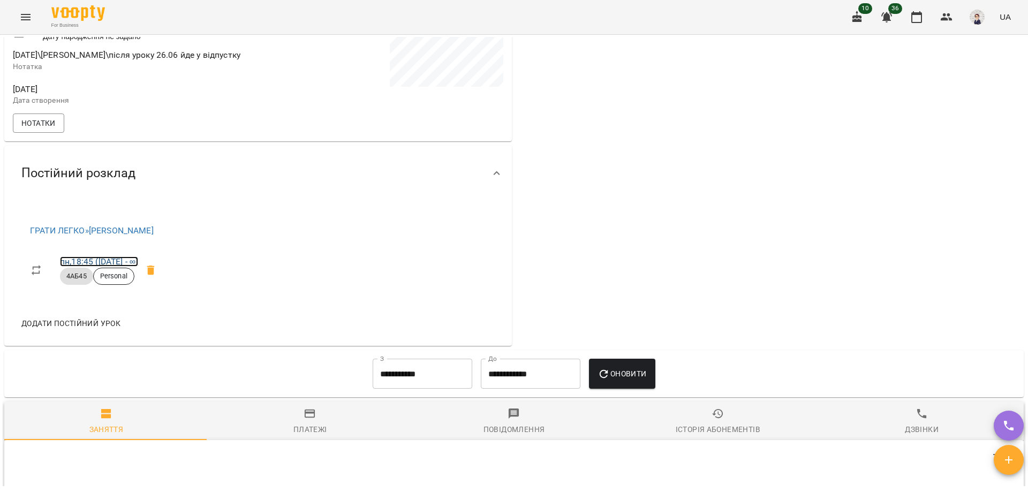
click at [104, 267] on link "пн , 18:45 (22 вер - ∞)" at bounding box center [99, 261] width 78 height 10
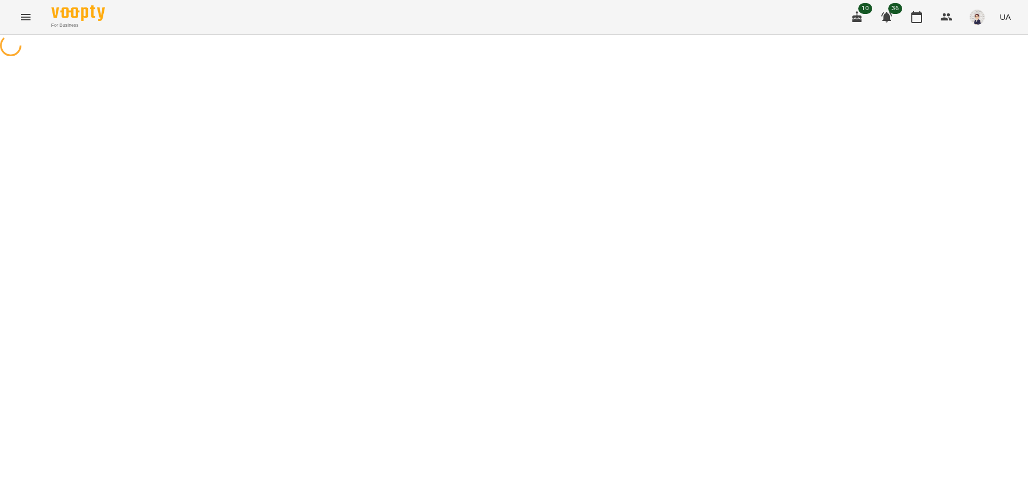
select select "*"
select select "*****"
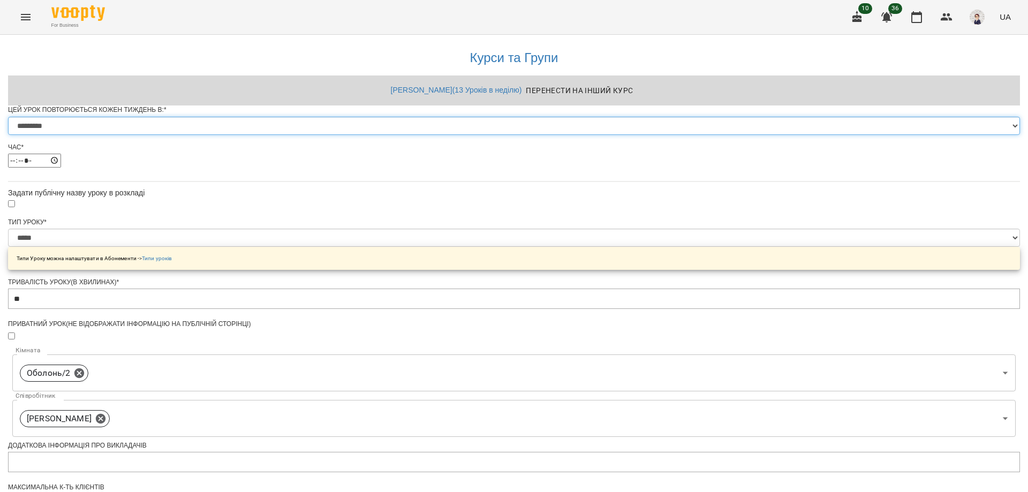
click at [422, 135] on select "********* ******** ****** ****** ******** ****** ******" at bounding box center [514, 126] width 1012 height 18
select select "*"
click at [381, 135] on select "********* ******** ****** ****** ******** ****** ******" at bounding box center [514, 126] width 1012 height 18
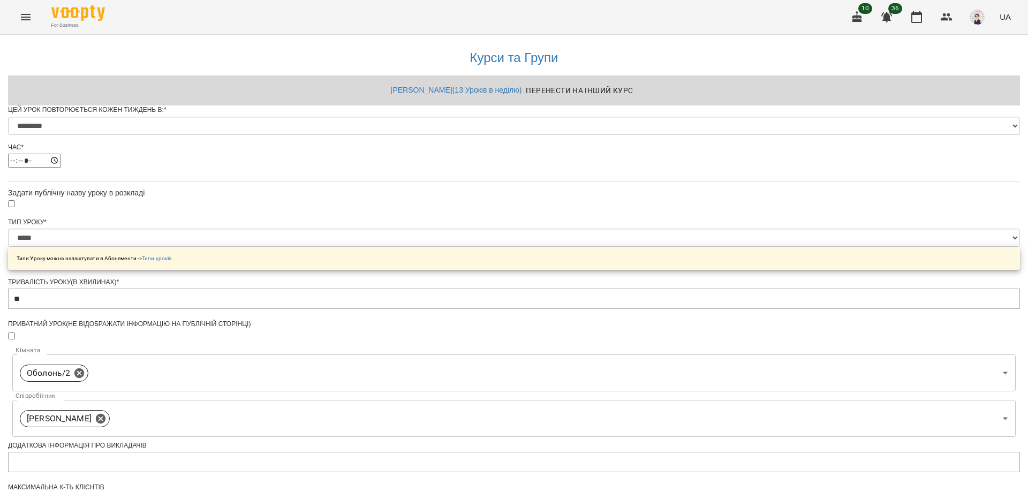
click at [314, 255] on div "**********" at bounding box center [514, 409] width 1012 height 749
click at [61, 168] on input "*****" at bounding box center [34, 161] width 53 height 14
type input "*****"
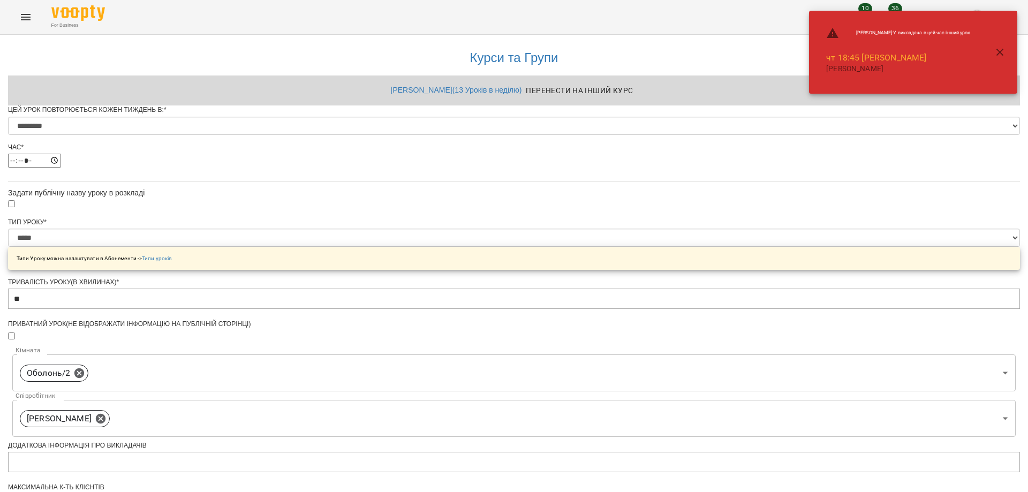
click at [335, 270] on div "**********" at bounding box center [514, 409] width 1012 height 749
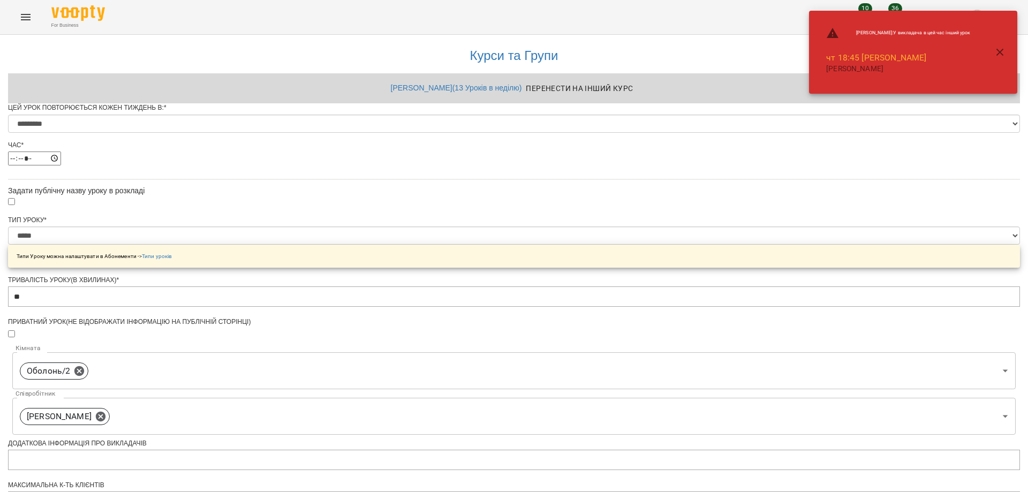
scroll to position [381, 0]
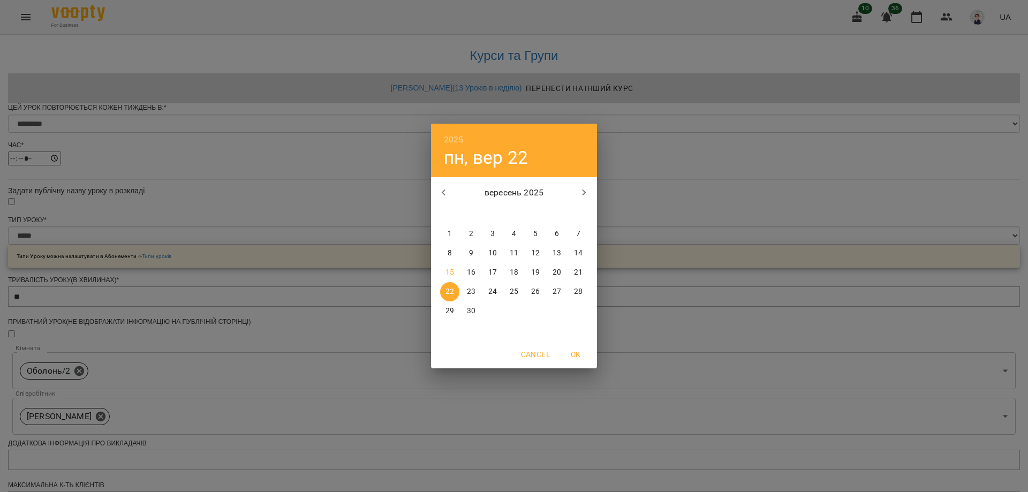
click at [538, 277] on p "19" at bounding box center [535, 272] width 9 height 11
type input "**********"
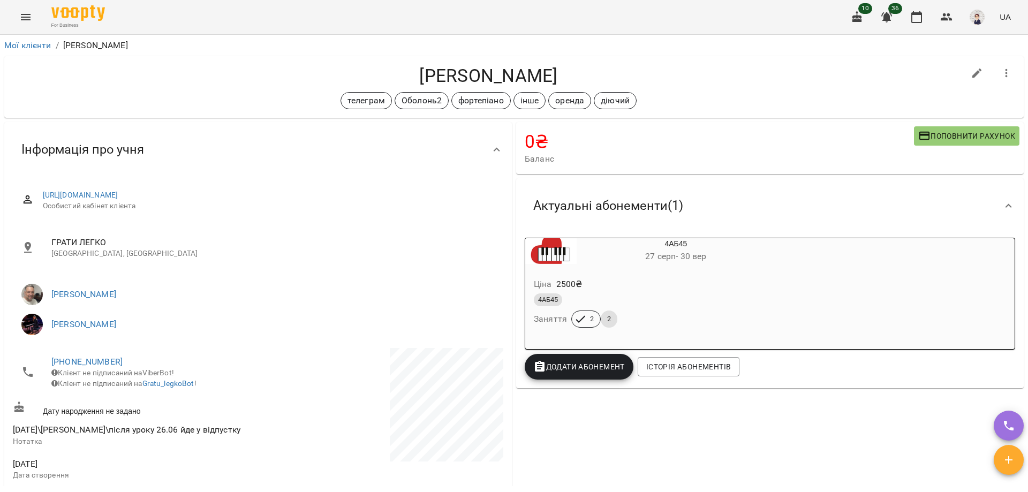
click at [20, 8] on button "Menu" at bounding box center [26, 17] width 26 height 26
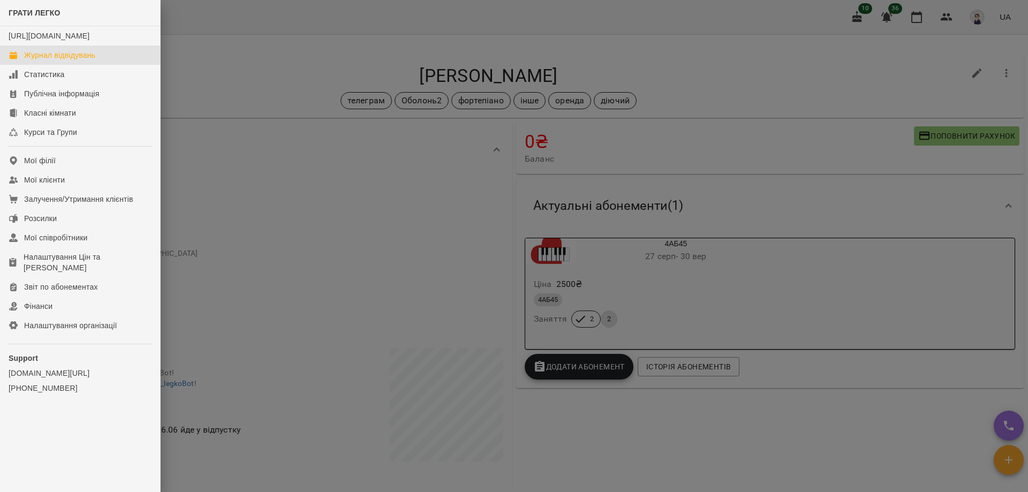
click at [75, 61] on div "Журнал відвідувань" at bounding box center [59, 55] width 71 height 11
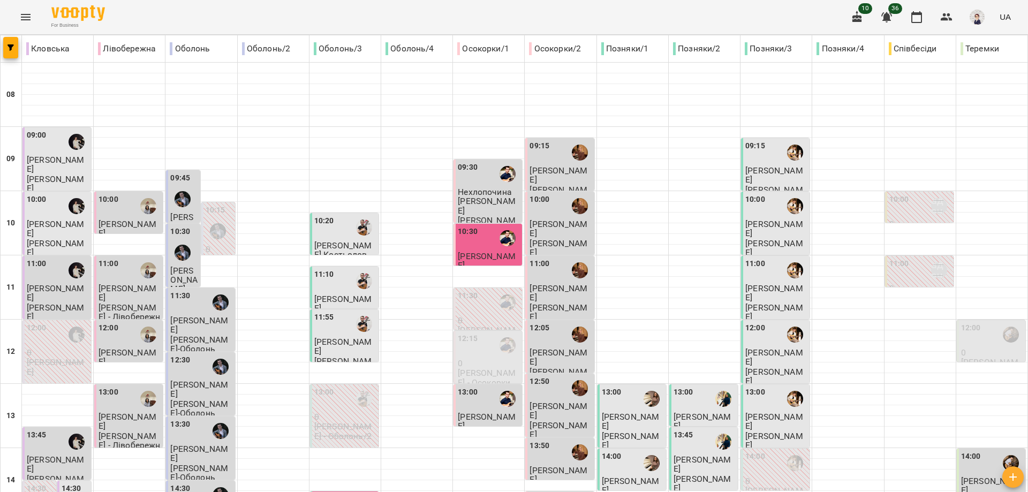
type input "**********"
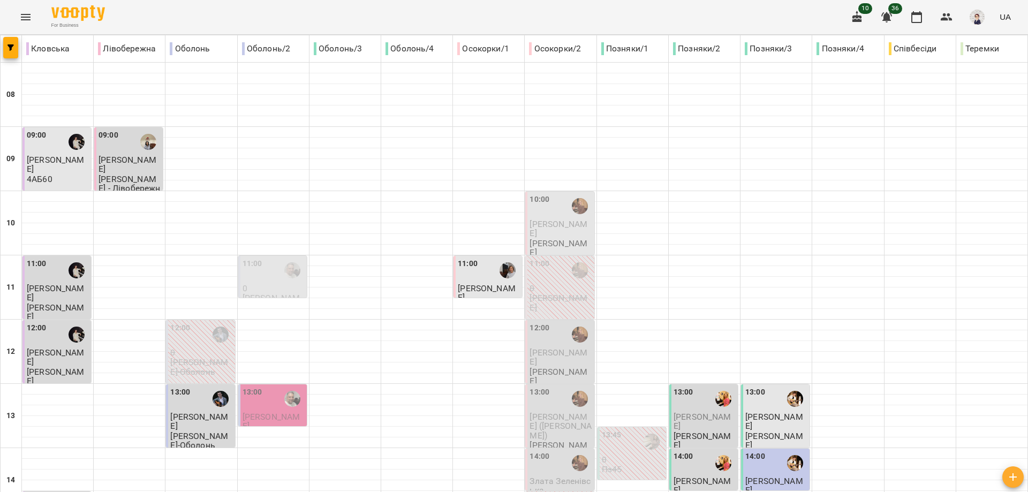
type input "**********"
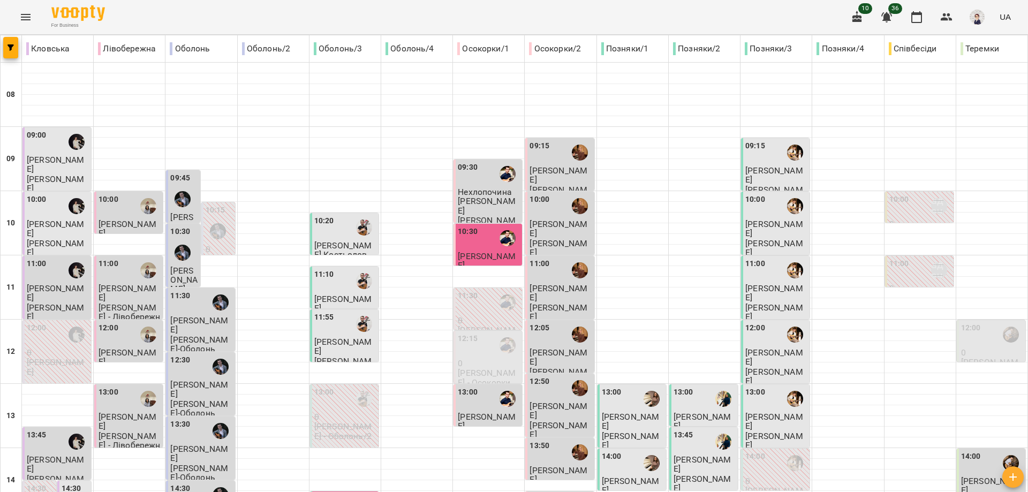
type input "**********"
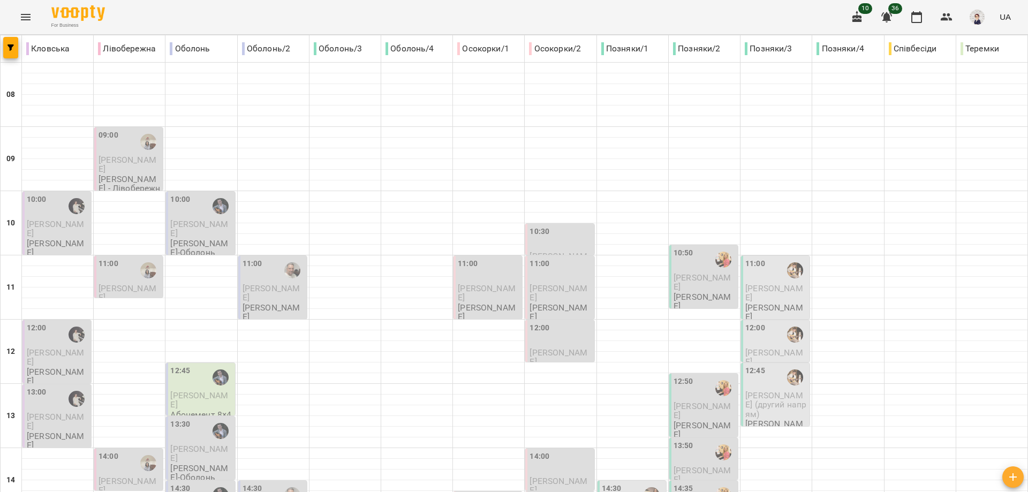
scroll to position [477, 0]
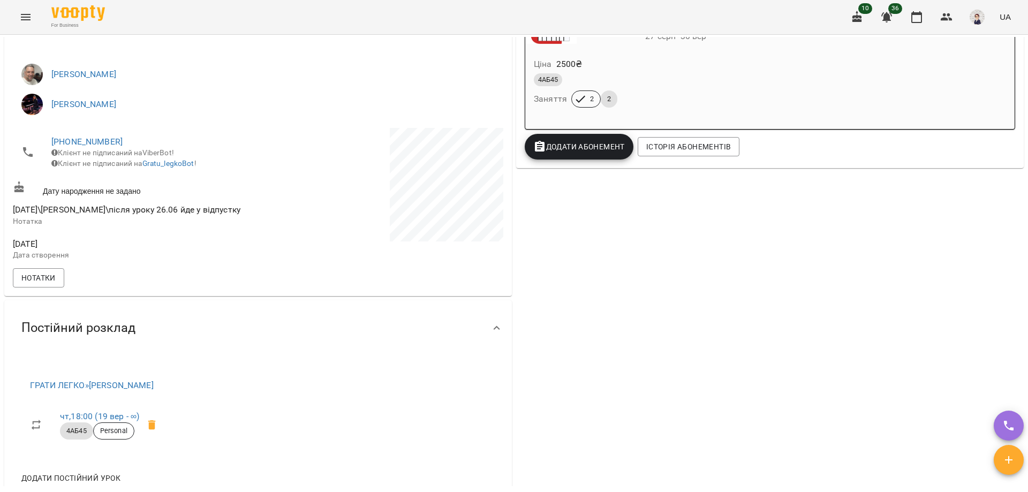
scroll to position [321, 0]
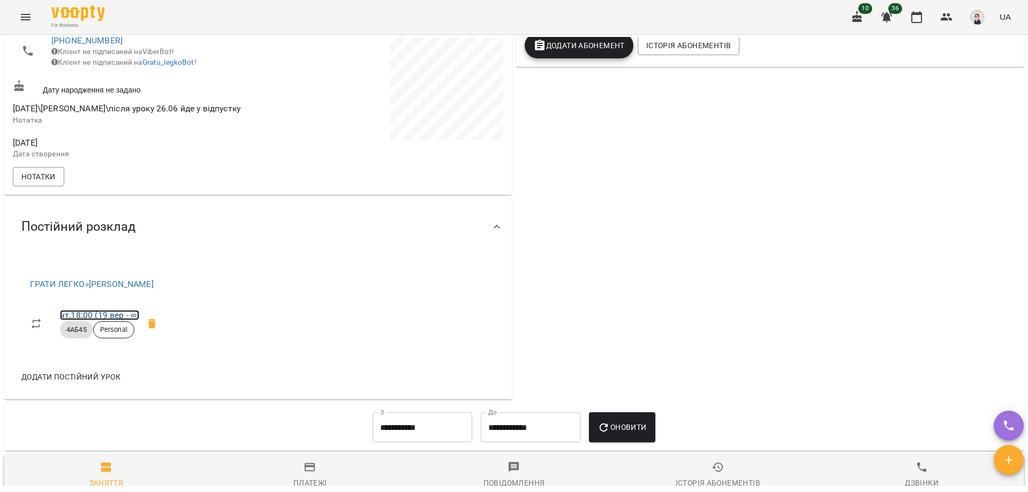
click at [94, 319] on link "чт , 18:00 (19 вер - ∞)" at bounding box center [99, 315] width 79 height 10
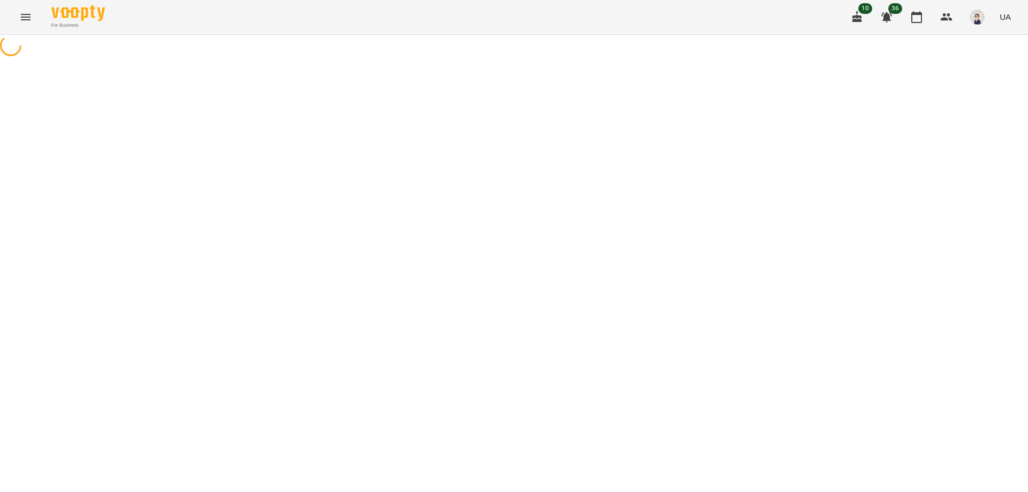
select select "*"
select select "*****"
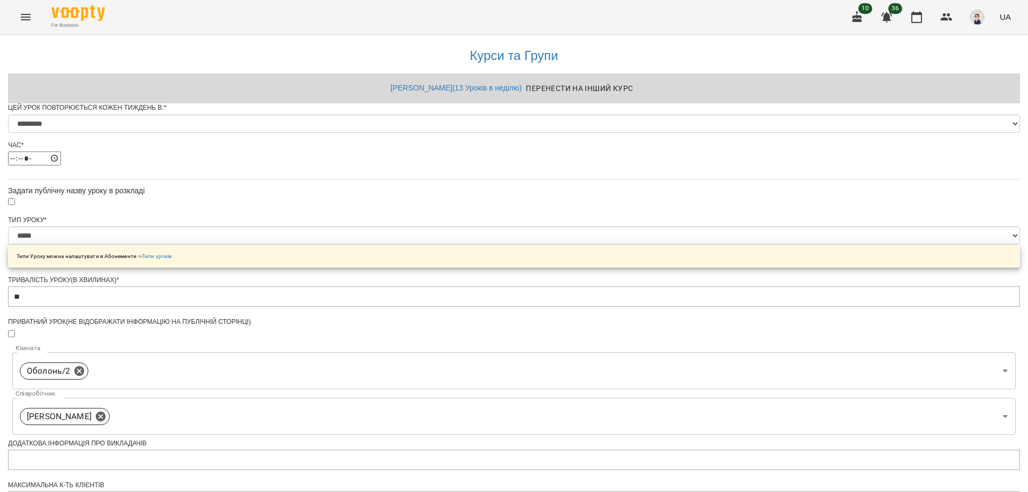
scroll to position [381, 0]
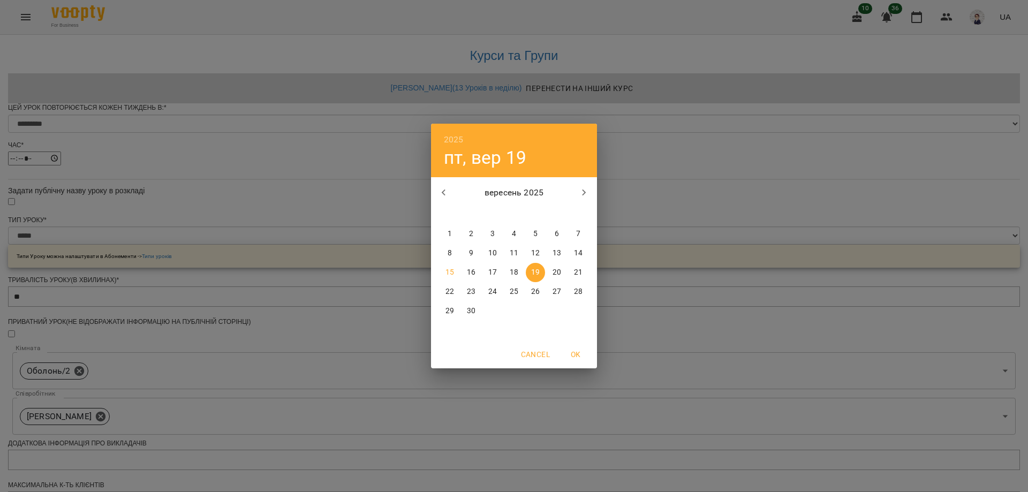
click at [494, 274] on p "17" at bounding box center [492, 272] width 9 height 11
type input "**********"
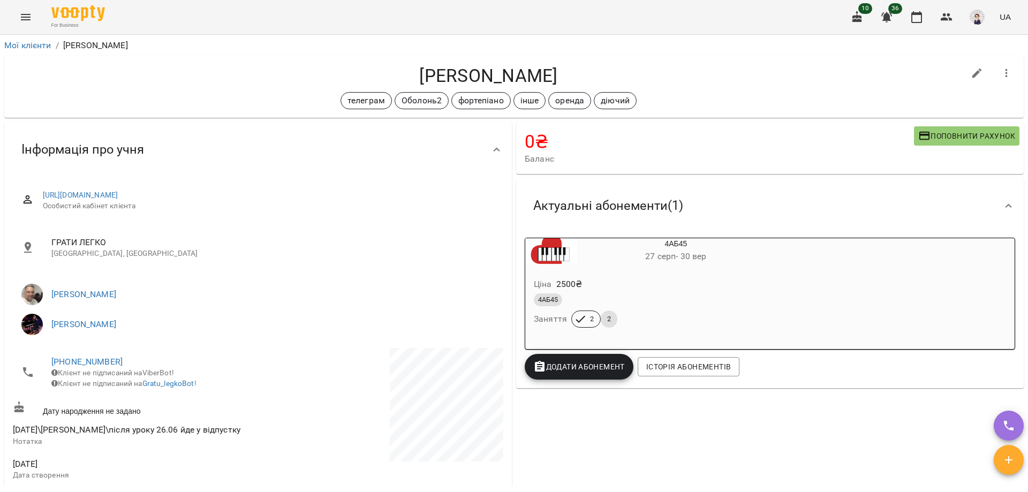
click at [18, 15] on button "Menu" at bounding box center [26, 17] width 26 height 26
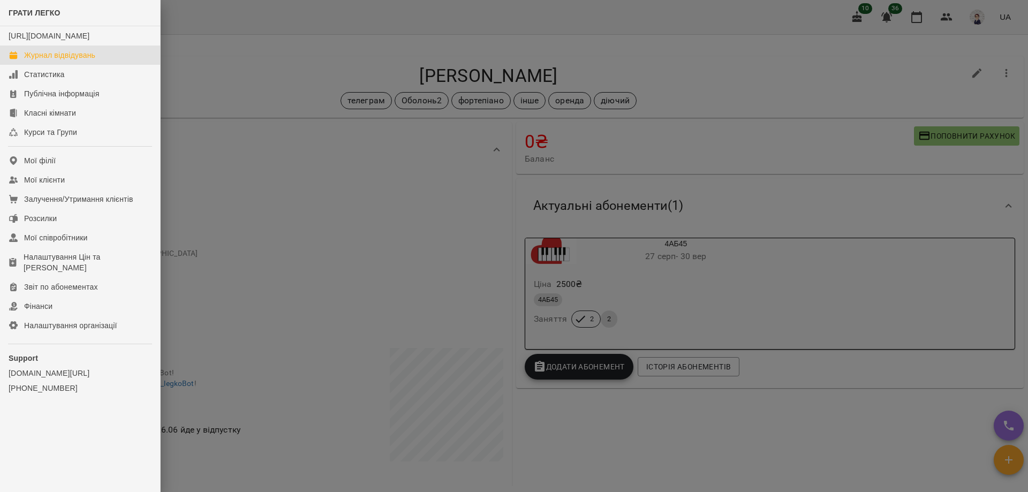
click at [65, 61] on div "Журнал відвідувань" at bounding box center [59, 55] width 71 height 11
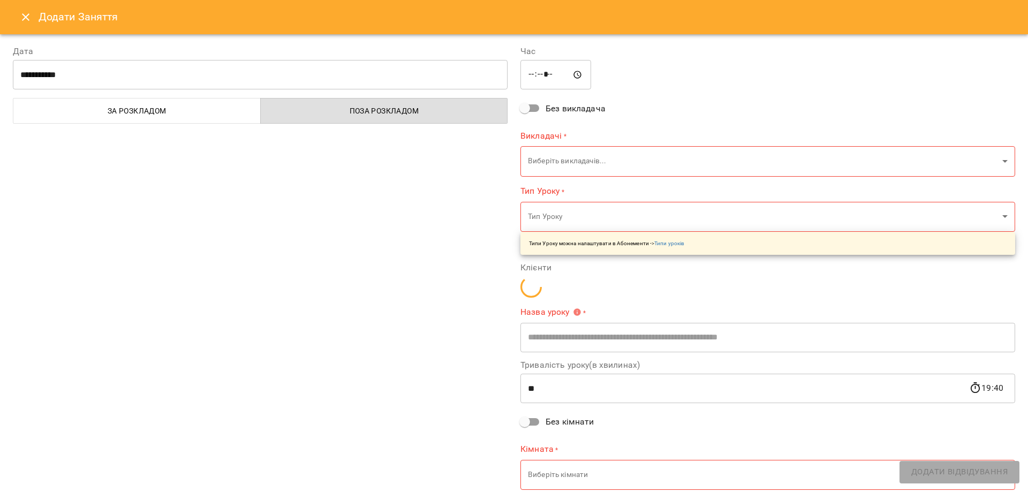
type input "**********"
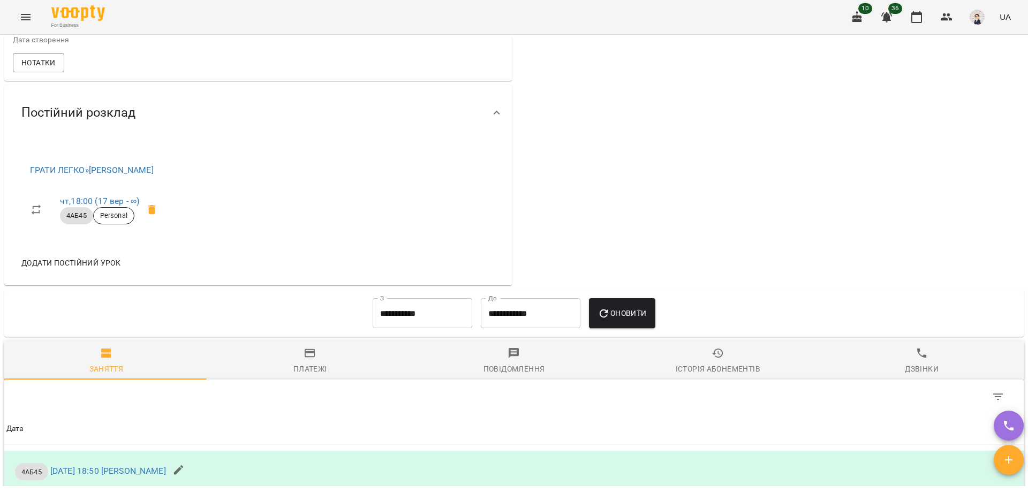
scroll to position [482, 0]
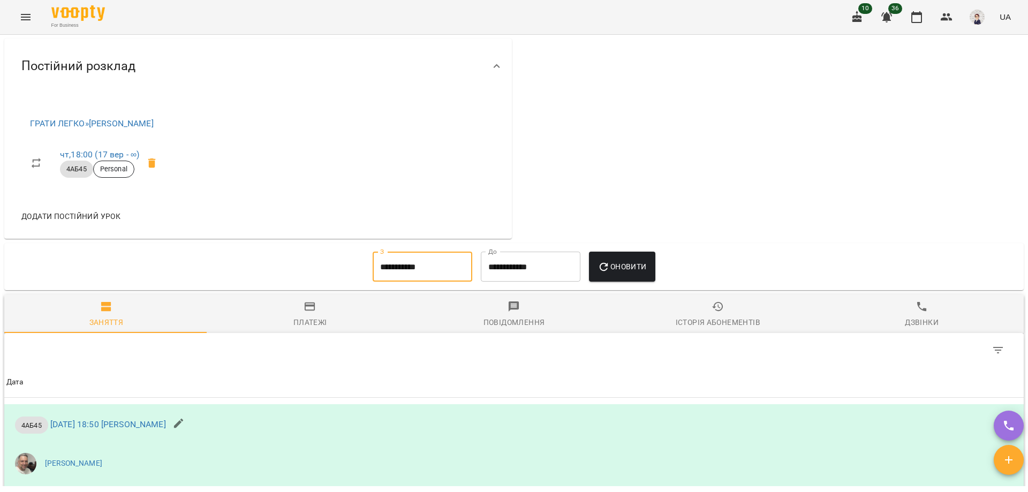
click at [418, 277] on input "**********" at bounding box center [423, 267] width 100 height 30
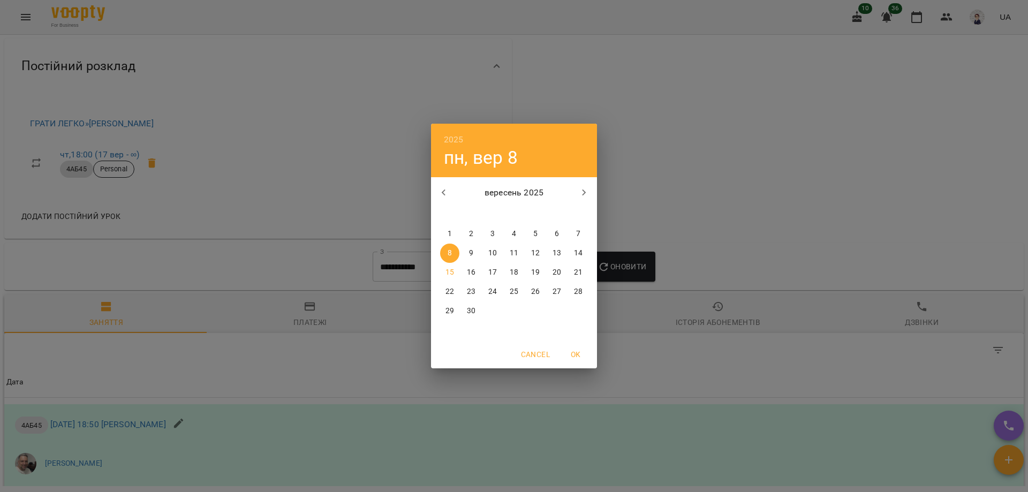
click at [442, 199] on icon "button" at bounding box center [443, 192] width 13 height 13
click at [493, 309] on p "27" at bounding box center [492, 311] width 9 height 11
type input "**********"
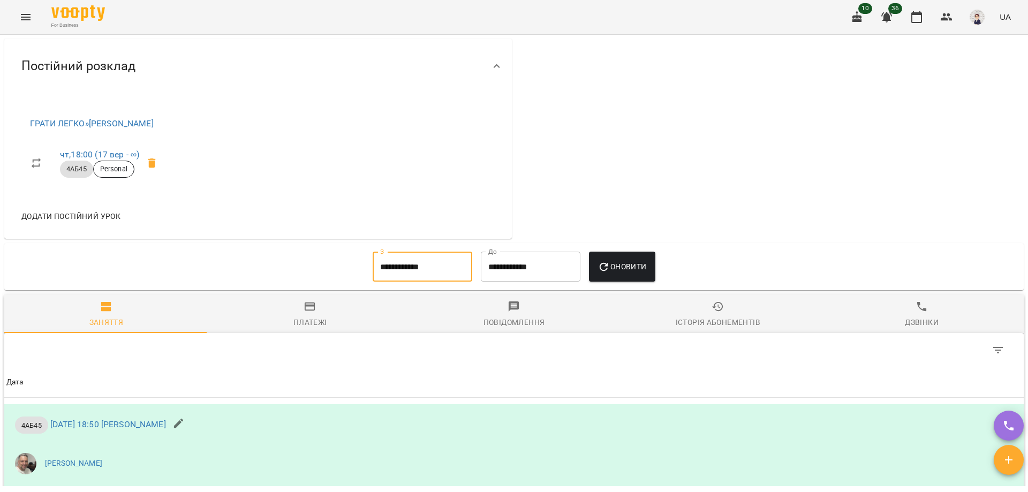
click at [610, 274] on icon "button" at bounding box center [604, 267] width 13 height 13
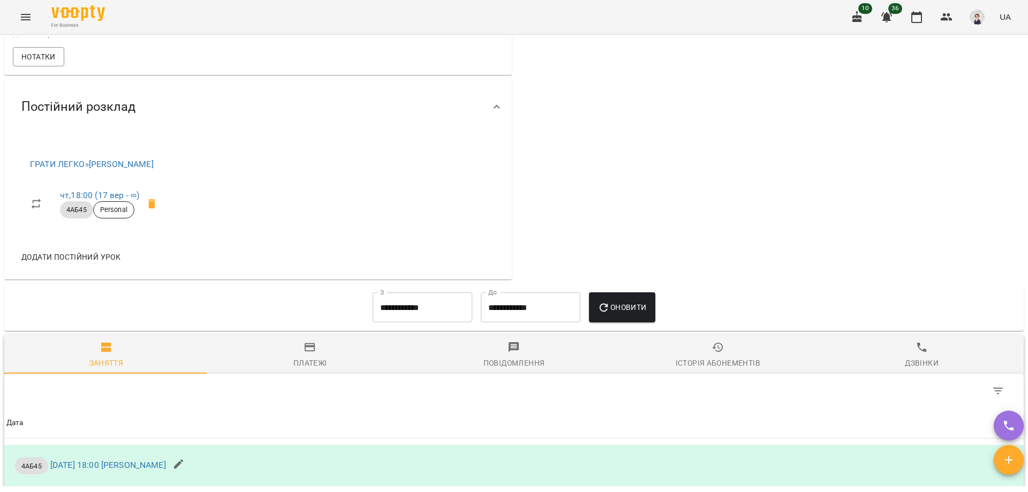
scroll to position [375, 0]
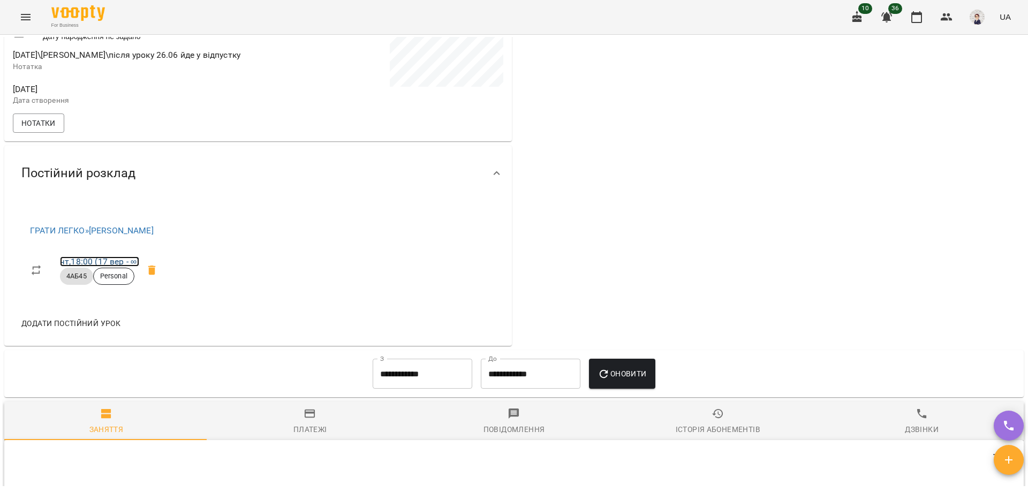
click at [92, 266] on link "чт , 18:00 ([DATE] - ∞)" at bounding box center [99, 261] width 79 height 10
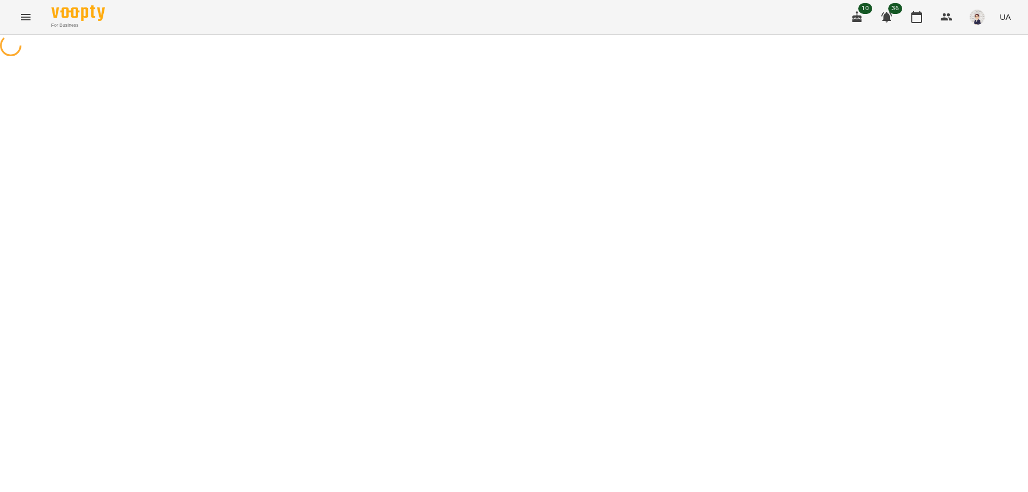
select select "*"
select select "*****"
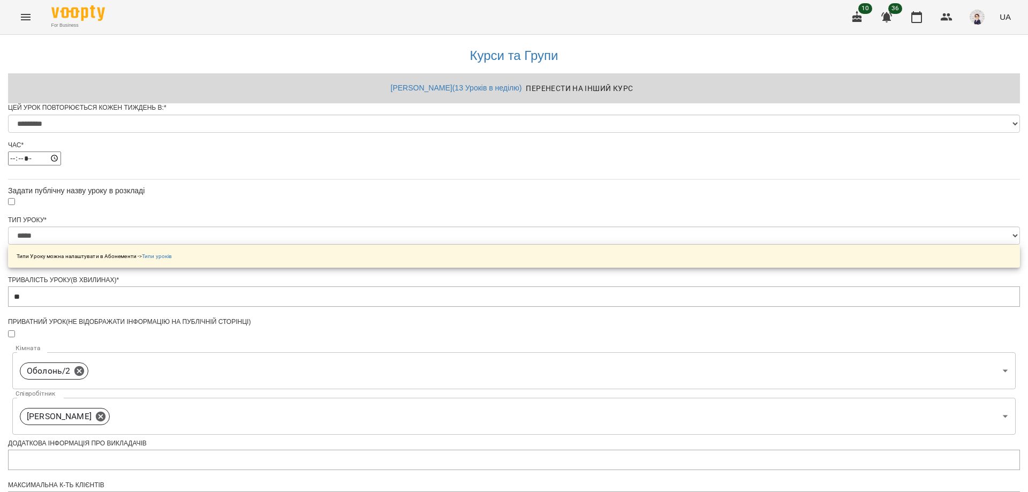
scroll to position [381, 0]
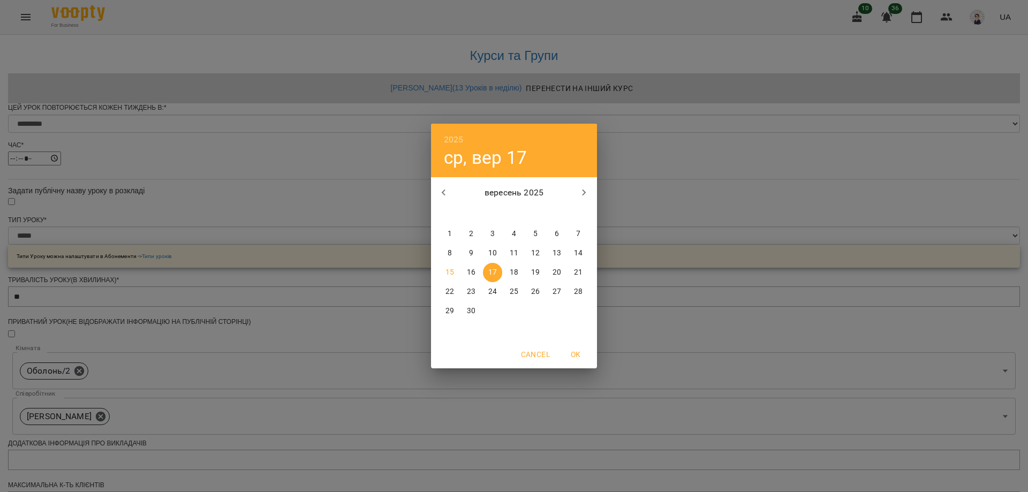
click at [451, 290] on p "22" at bounding box center [449, 291] width 9 height 11
type input "**********"
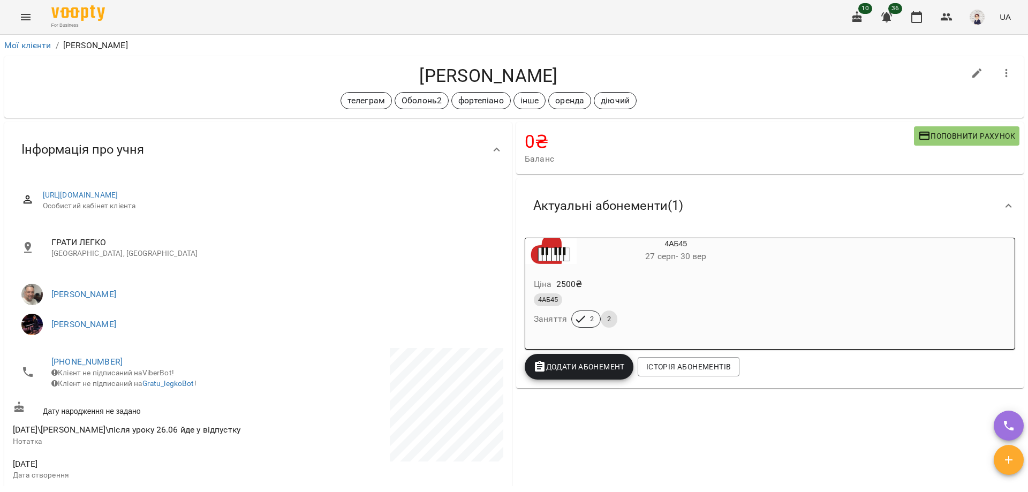
click at [29, 20] on icon "Menu" at bounding box center [26, 17] width 10 height 6
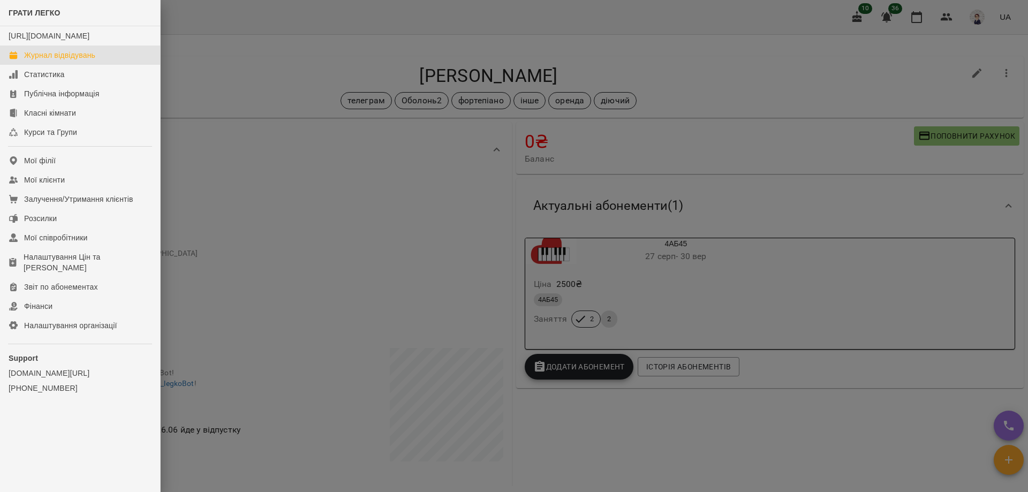
click at [52, 61] on div "Журнал відвідувань" at bounding box center [59, 55] width 71 height 11
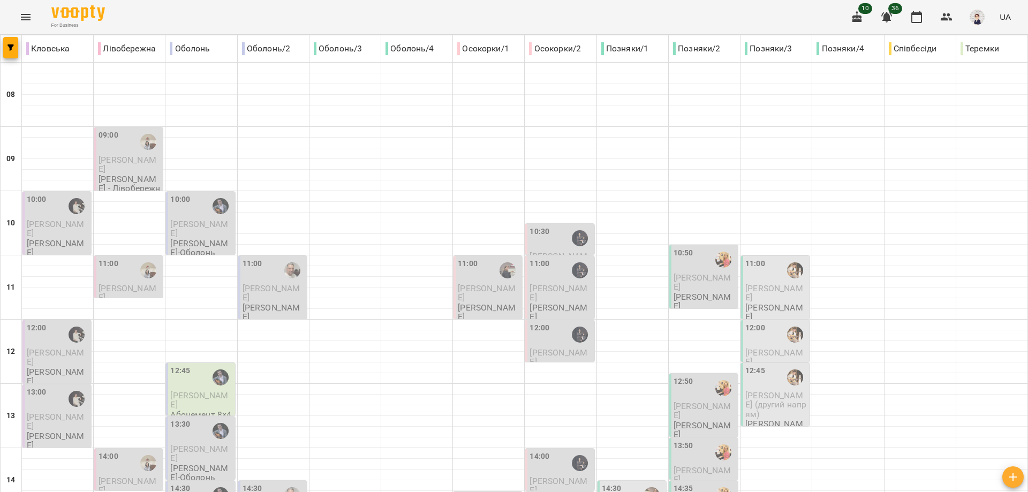
type input "**********"
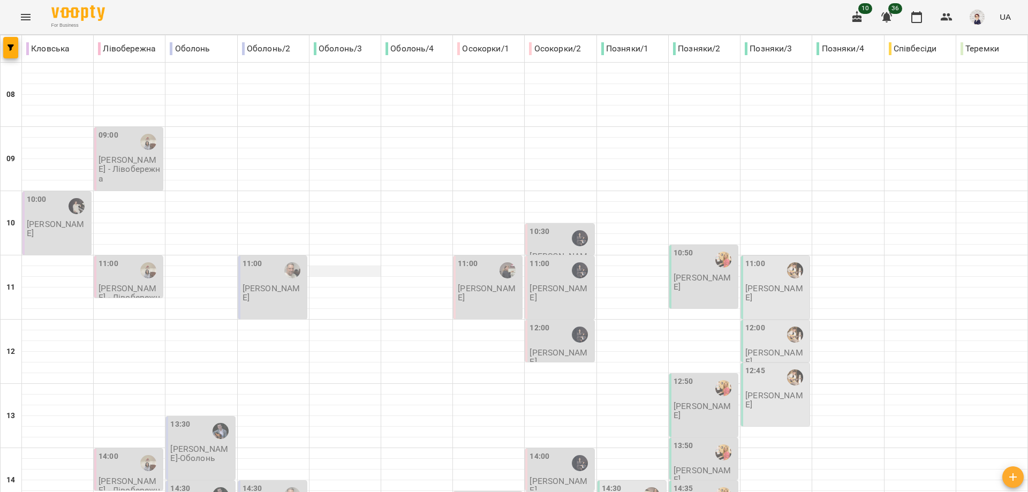
scroll to position [428, 0]
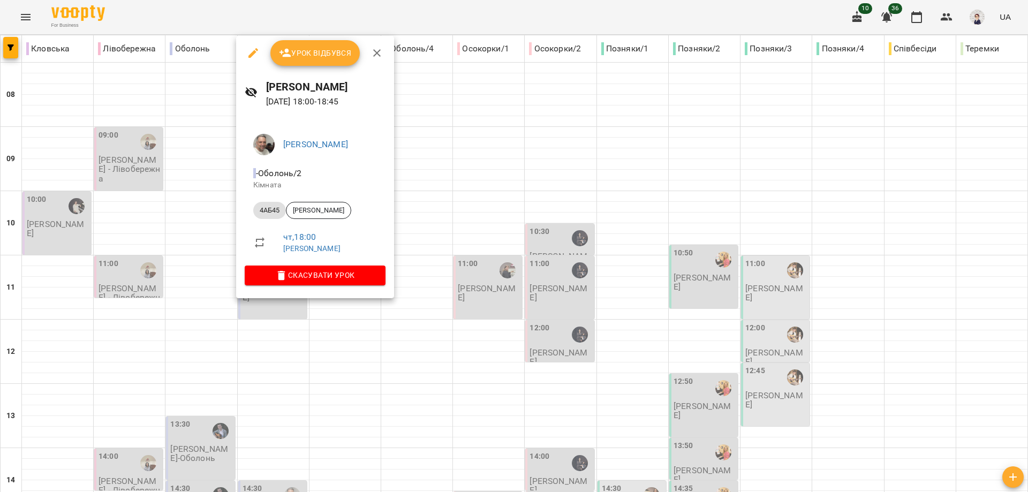
click at [347, 341] on div at bounding box center [514, 246] width 1028 height 492
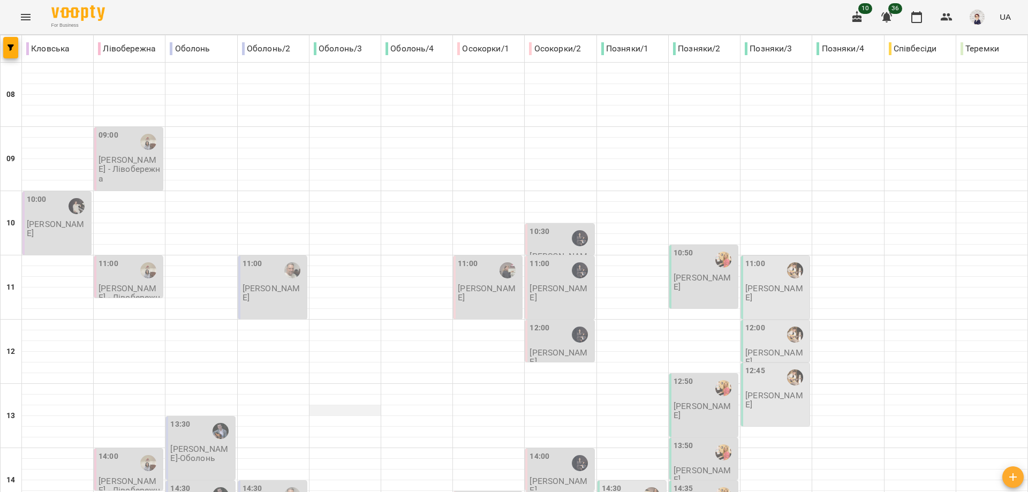
scroll to position [0, 0]
click at [27, 15] on icon "Menu" at bounding box center [26, 17] width 10 height 6
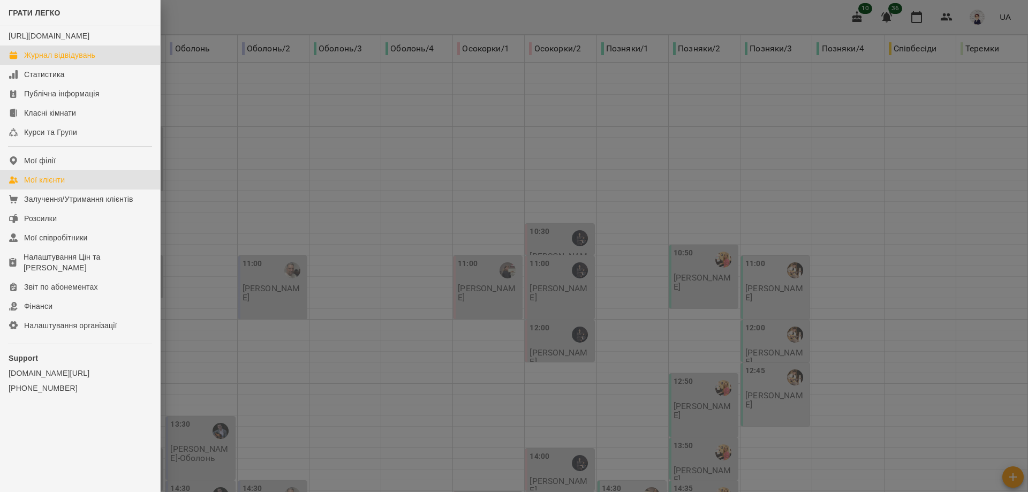
click at [50, 185] on div "Мої клієнти" at bounding box center [44, 180] width 41 height 11
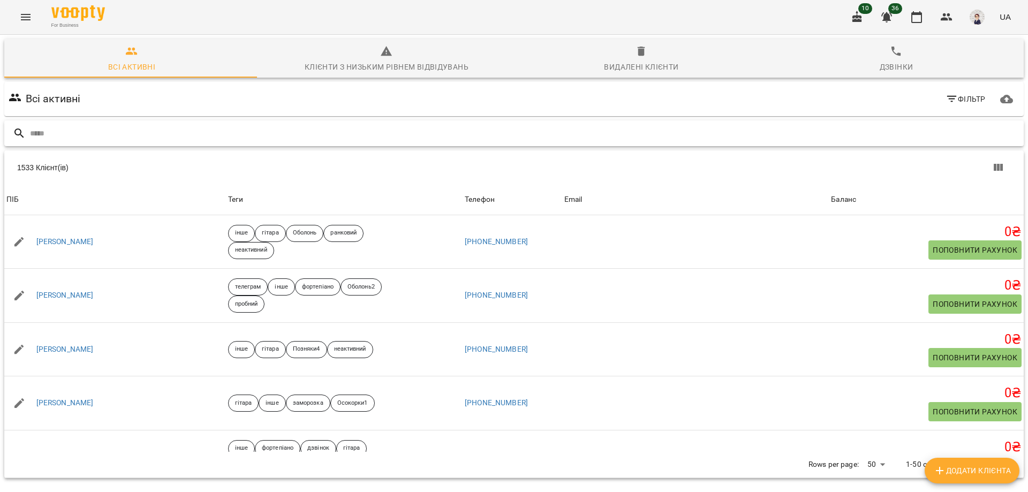
click at [187, 136] on input "text" at bounding box center [525, 134] width 990 height 18
paste input "**********"
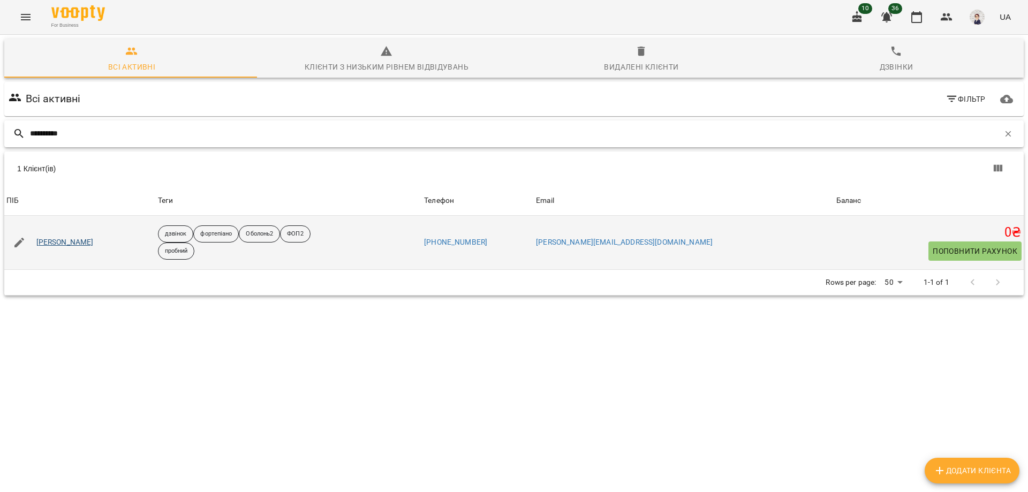
type input "**********"
click at [76, 242] on link "[PERSON_NAME]" at bounding box center [64, 242] width 57 height 11
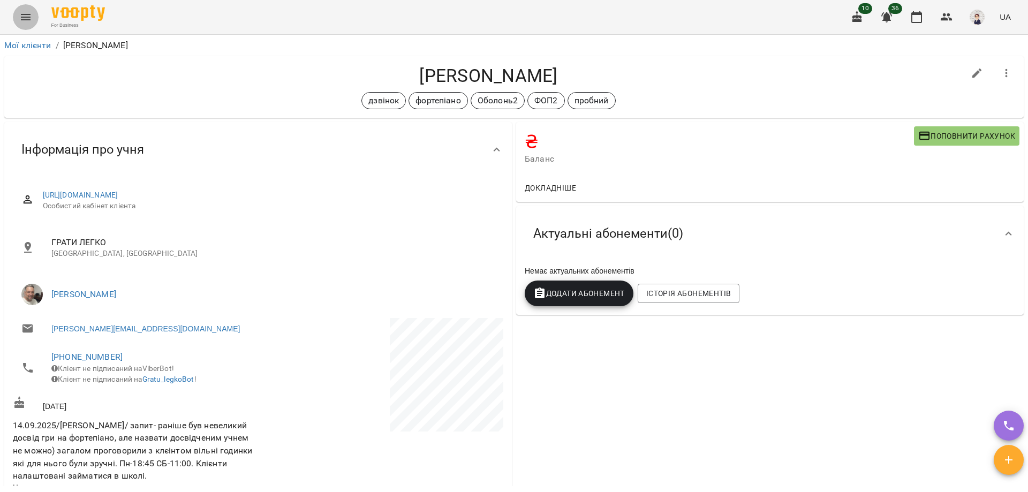
click at [27, 16] on icon "Menu" at bounding box center [25, 17] width 13 height 13
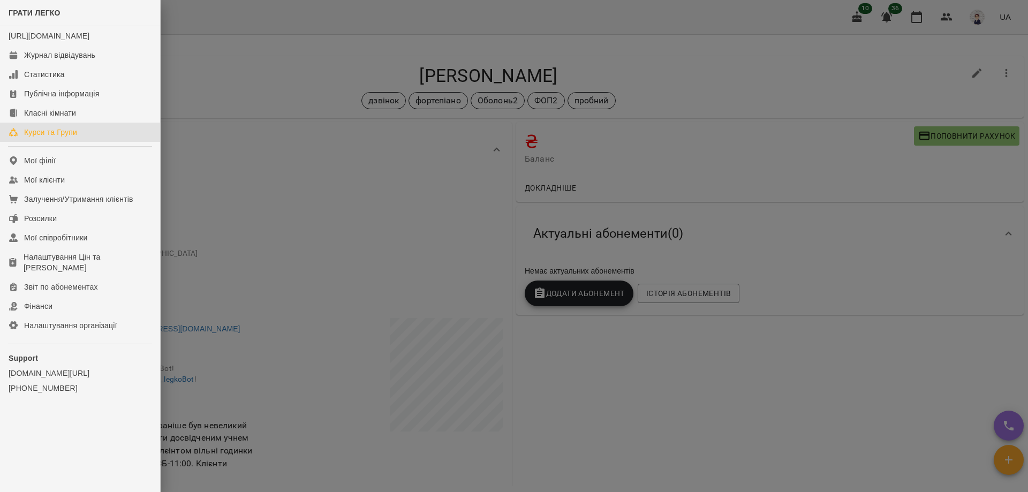
click at [57, 138] on div "Курси та Групи" at bounding box center [50, 132] width 53 height 11
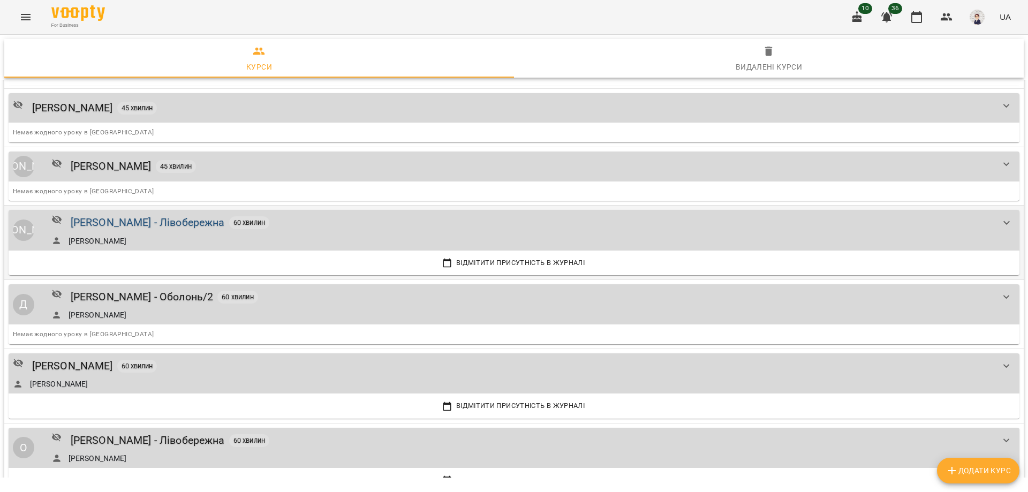
scroll to position [1874, 0]
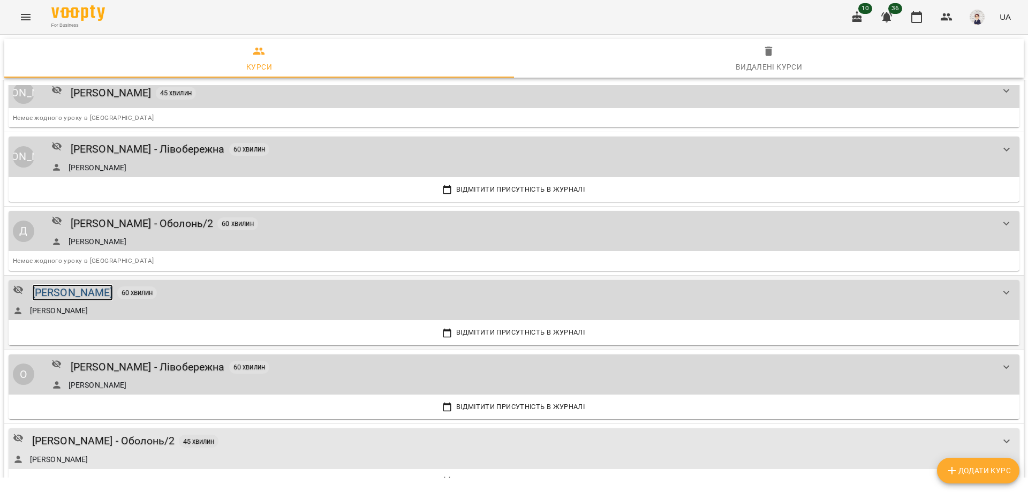
click at [65, 292] on div "[PERSON_NAME]" at bounding box center [72, 292] width 81 height 17
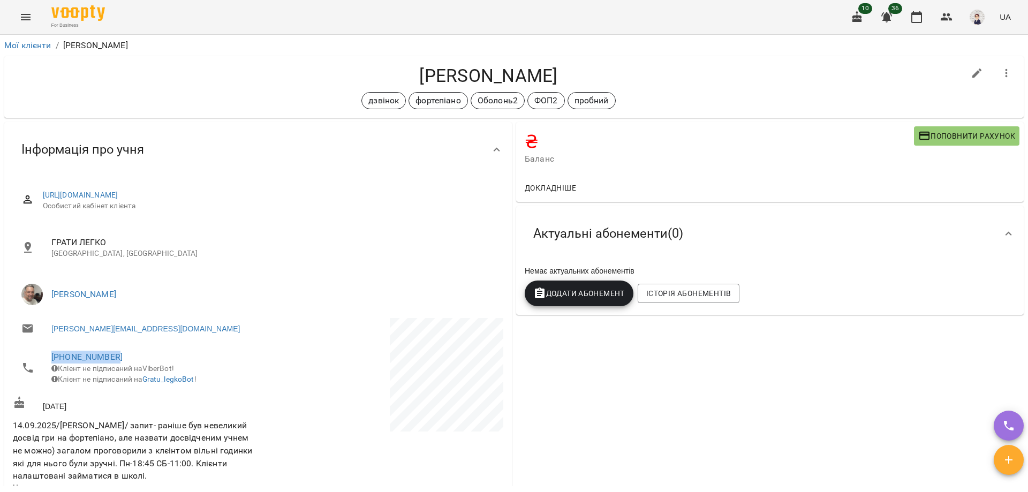
drag, startPoint x: 126, startPoint y: 357, endPoint x: 36, endPoint y: 358, distance: 90.0
click at [36, 358] on li "[PHONE_NUMBER] Клієнт не підписаний на ViberBot! Клієнт не підписаний на Gratu_…" at bounding box center [134, 367] width 243 height 49
copy link "[PHONE_NUMBER]"
click at [24, 18] on icon "Menu" at bounding box center [25, 17] width 13 height 13
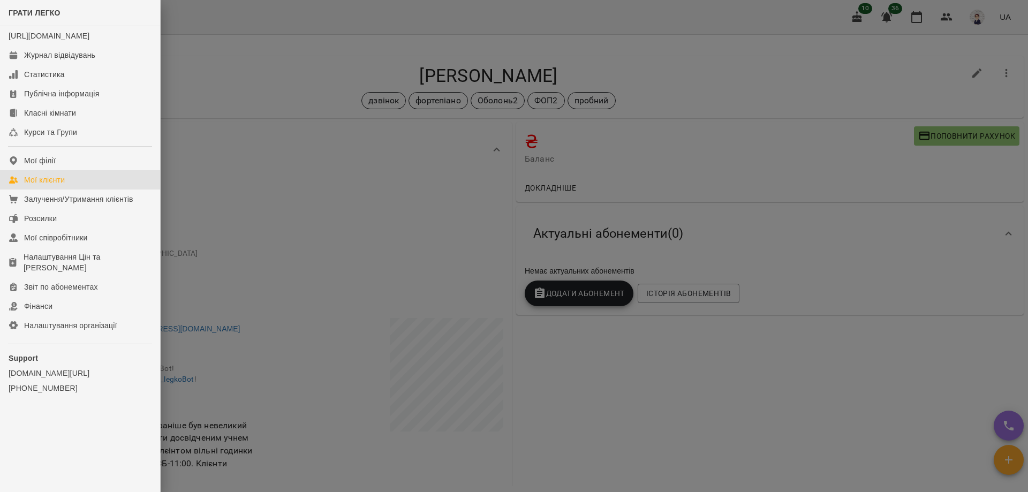
click at [78, 190] on link "Мої клієнти" at bounding box center [80, 179] width 160 height 19
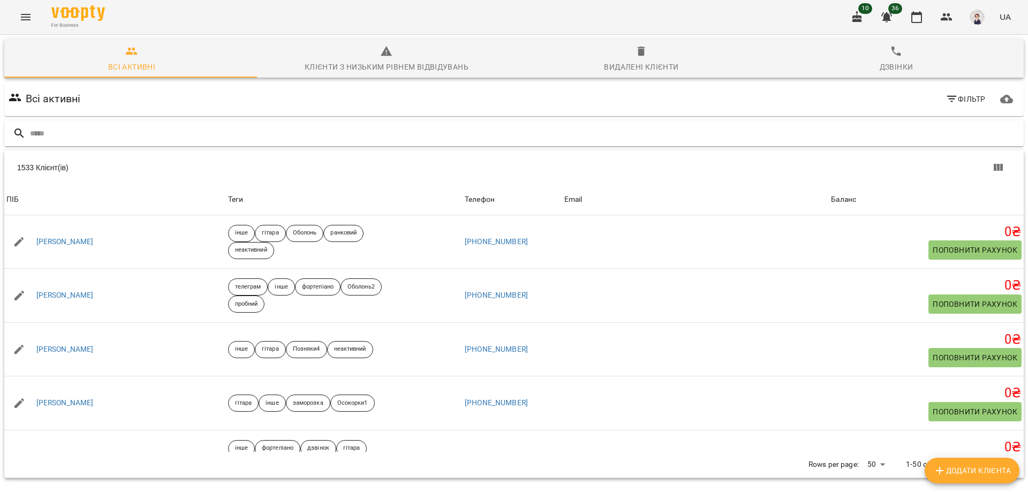
click at [190, 138] on input "text" at bounding box center [525, 134] width 990 height 18
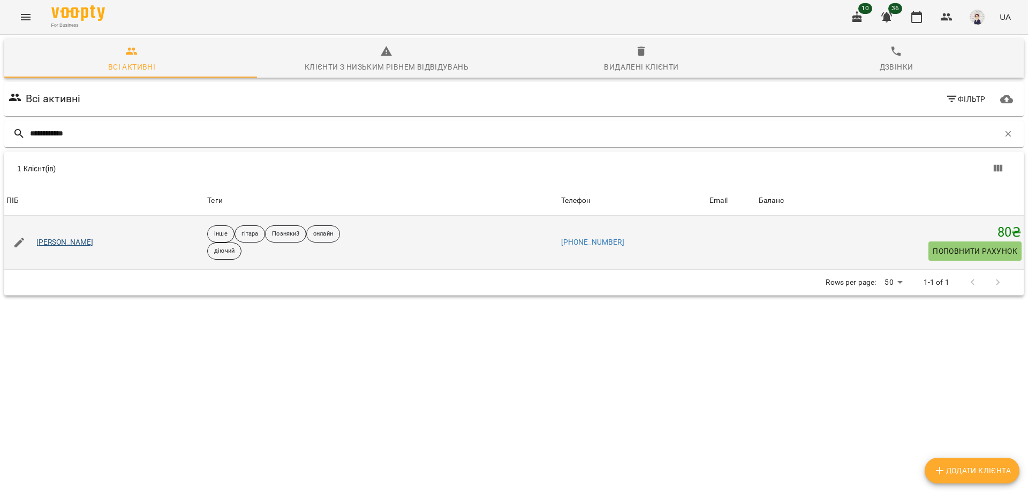
type input "**********"
click at [69, 239] on link "[PERSON_NAME]" at bounding box center [64, 242] width 57 height 11
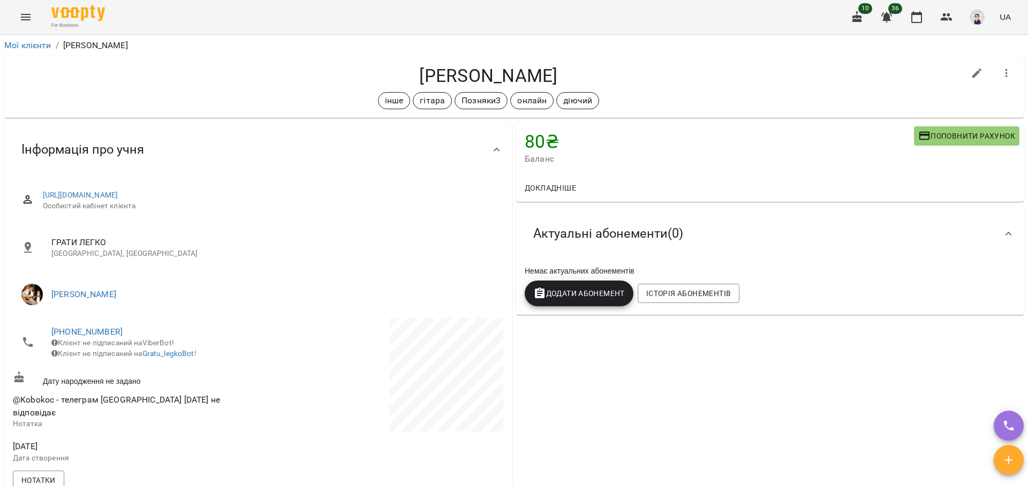
drag, startPoint x: 563, startPoint y: 75, endPoint x: 395, endPoint y: 75, distance: 168.7
click at [395, 75] on h4 "[PERSON_NAME]" at bounding box center [488, 76] width 951 height 22
copy h4 "[PERSON_NAME]"
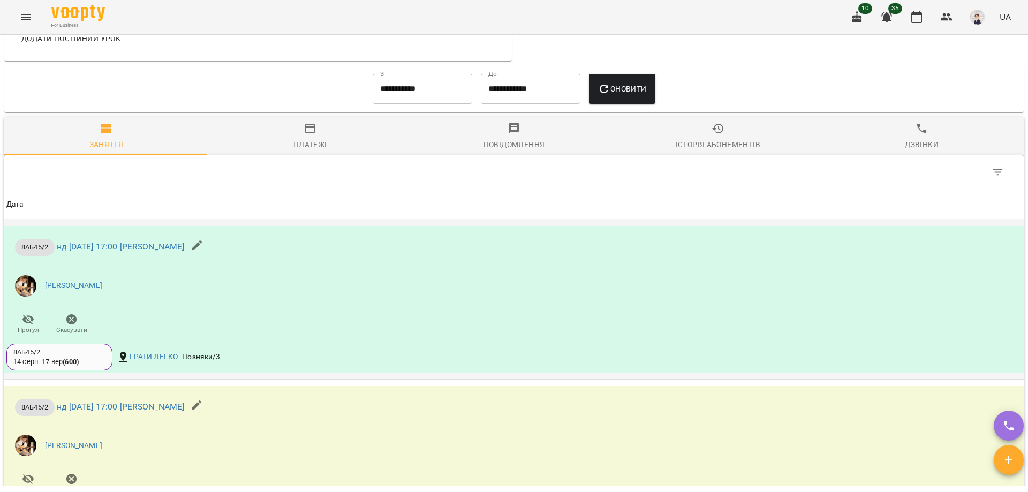
scroll to position [803, 0]
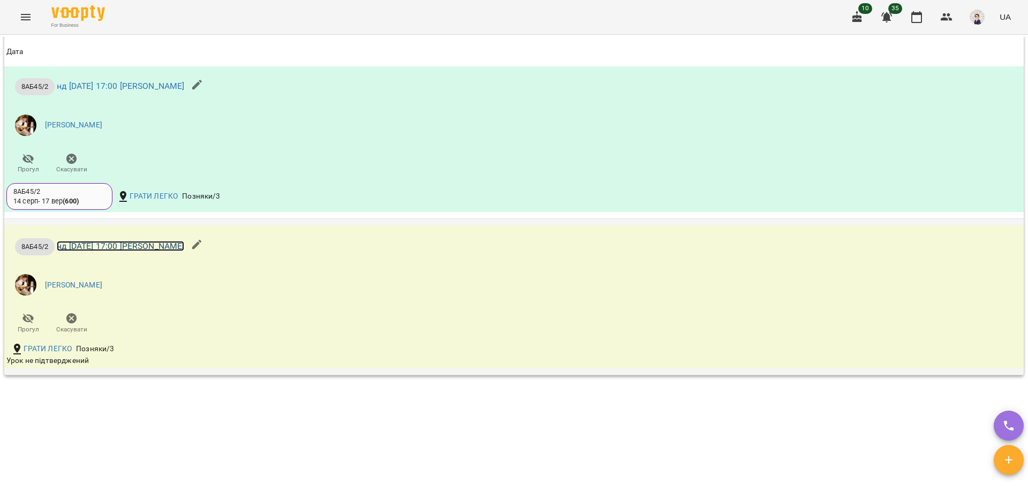
click at [131, 241] on link "нд [DATE] 17:00 [PERSON_NAME]" at bounding box center [120, 246] width 127 height 10
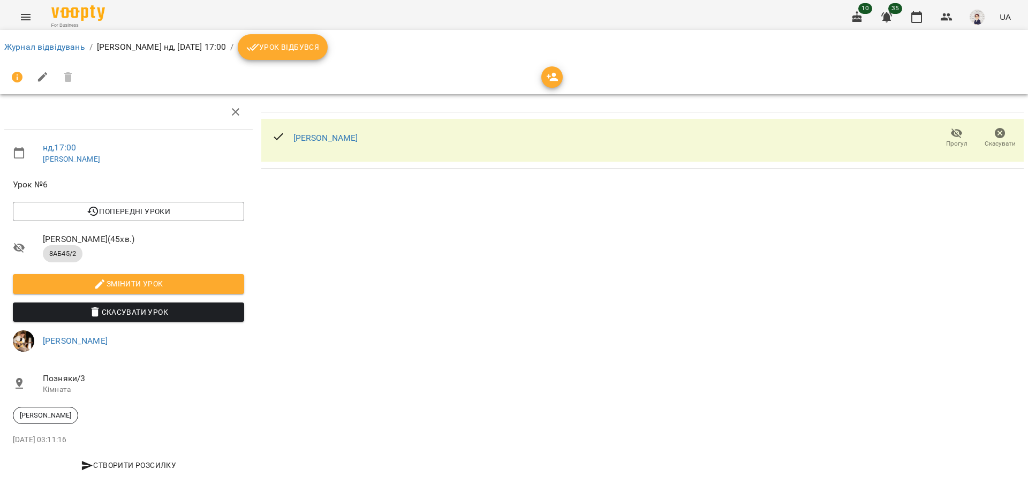
click at [161, 314] on span "Скасувати Урок" at bounding box center [128, 312] width 214 height 13
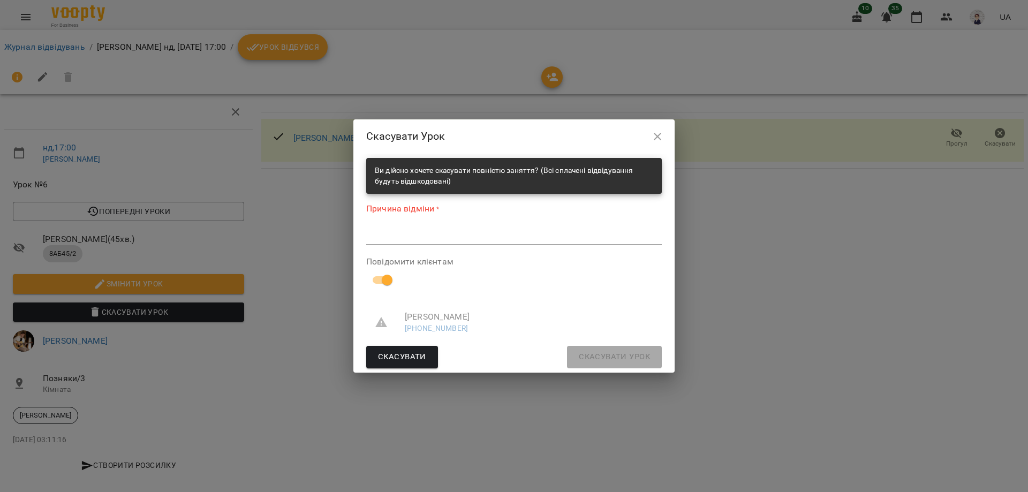
click at [464, 231] on textarea at bounding box center [514, 236] width 296 height 10
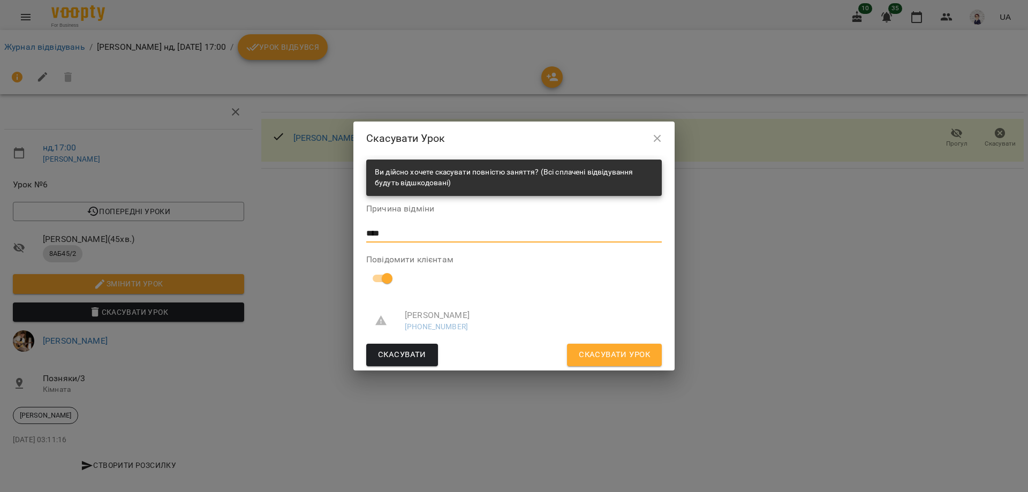
type textarea "****"
click at [607, 349] on span "Скасувати Урок" at bounding box center [614, 355] width 71 height 14
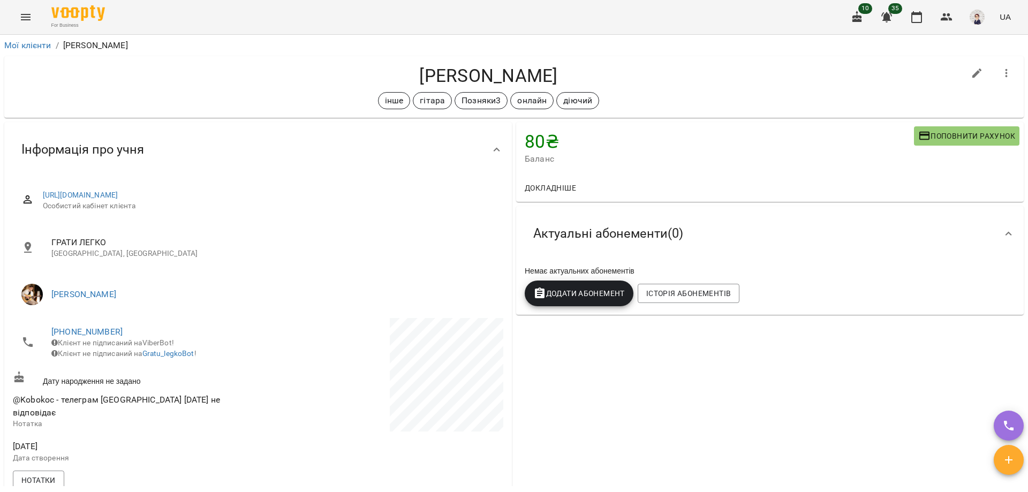
click at [29, 24] on button "Menu" at bounding box center [26, 17] width 26 height 26
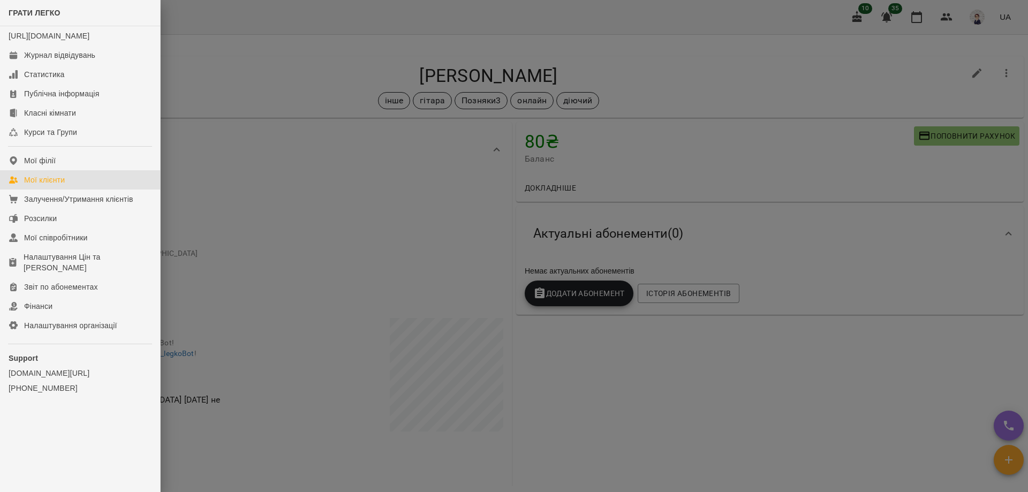
click at [68, 190] on link "Мої клієнти" at bounding box center [80, 179] width 160 height 19
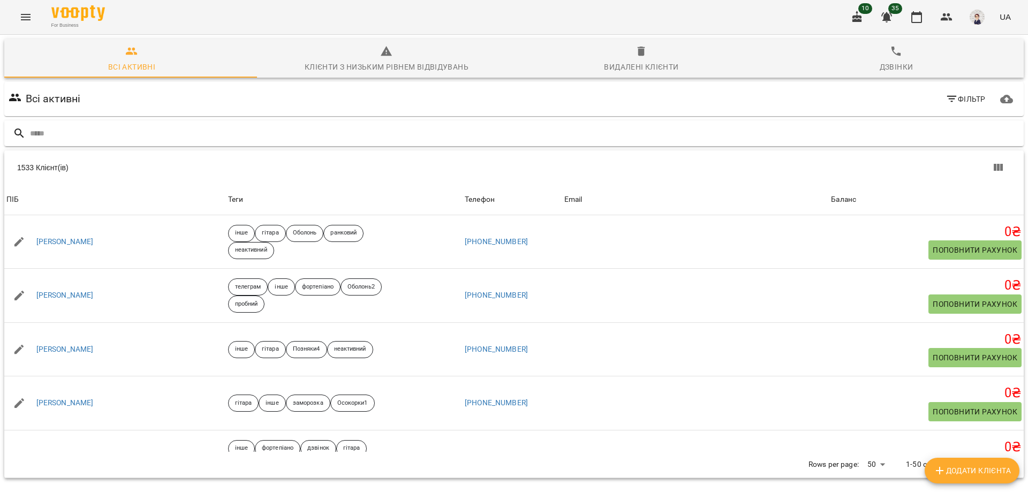
click at [153, 130] on input "text" at bounding box center [525, 134] width 990 height 18
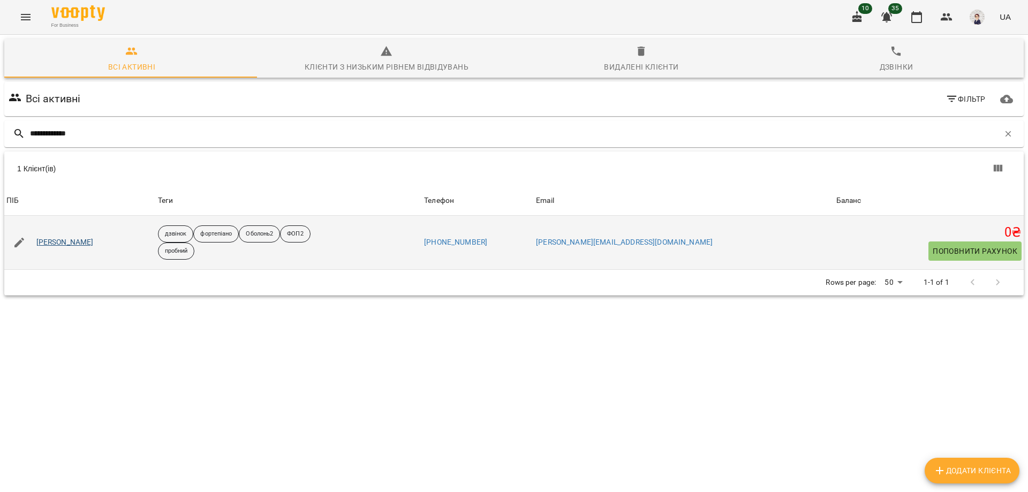
type input "**********"
click at [84, 246] on link "[PERSON_NAME]" at bounding box center [64, 242] width 57 height 11
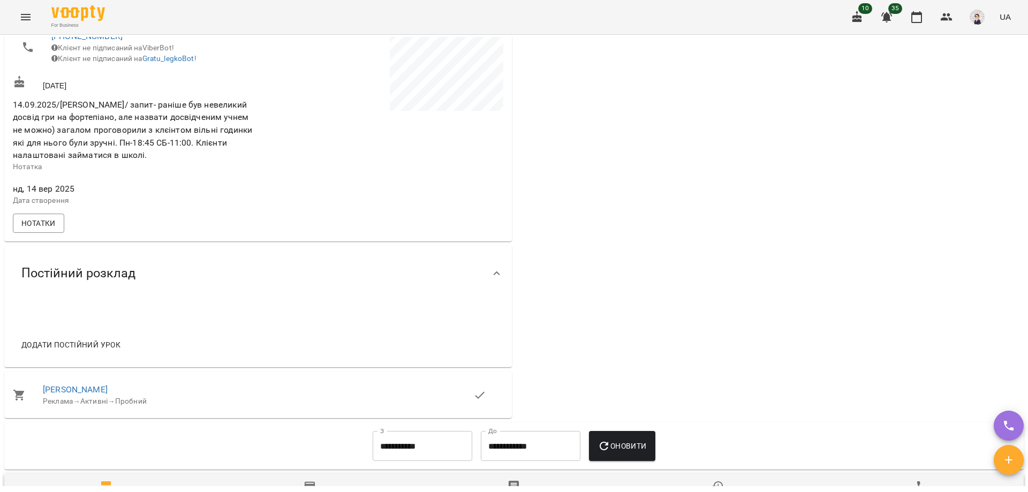
scroll to position [321, 0]
click at [95, 348] on span "Додати постійний урок" at bounding box center [70, 344] width 99 height 13
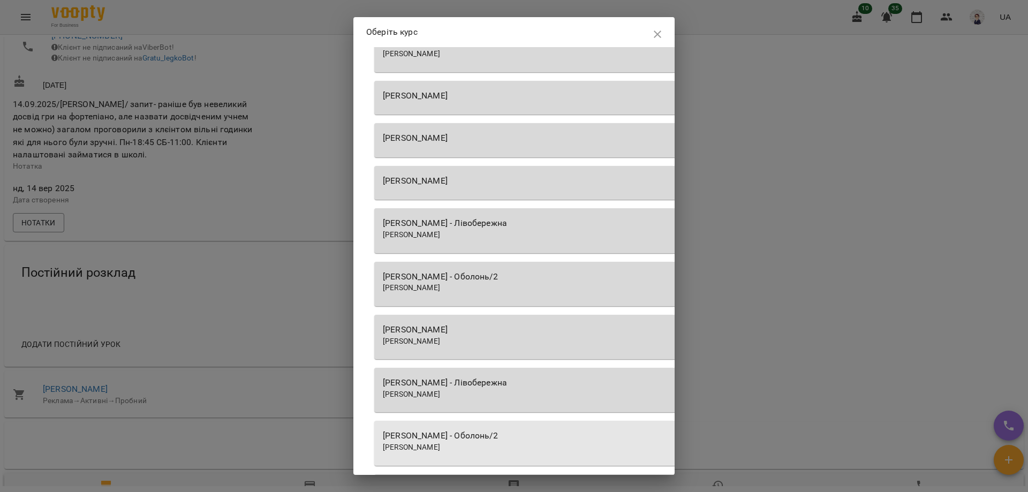
scroll to position [1285, 0]
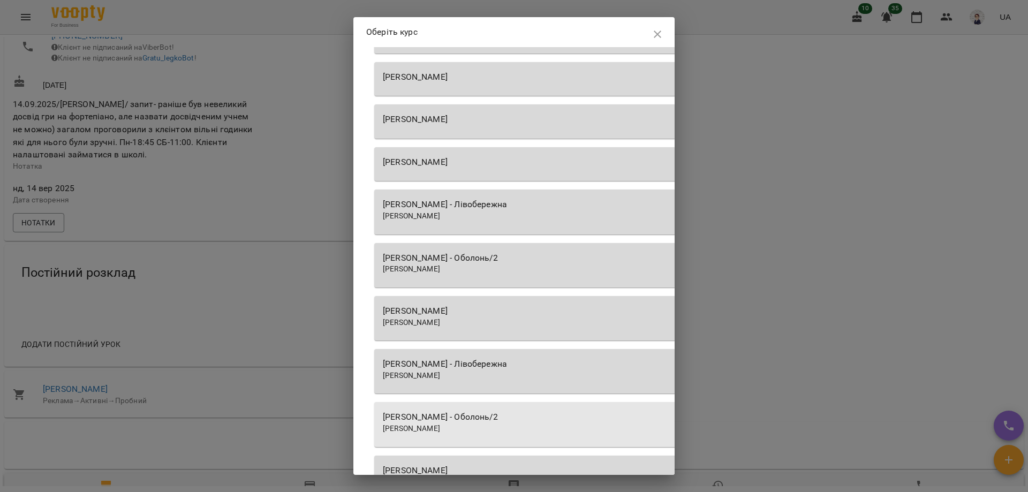
click at [481, 315] on div "[PERSON_NAME]" at bounding box center [679, 311] width 593 height 13
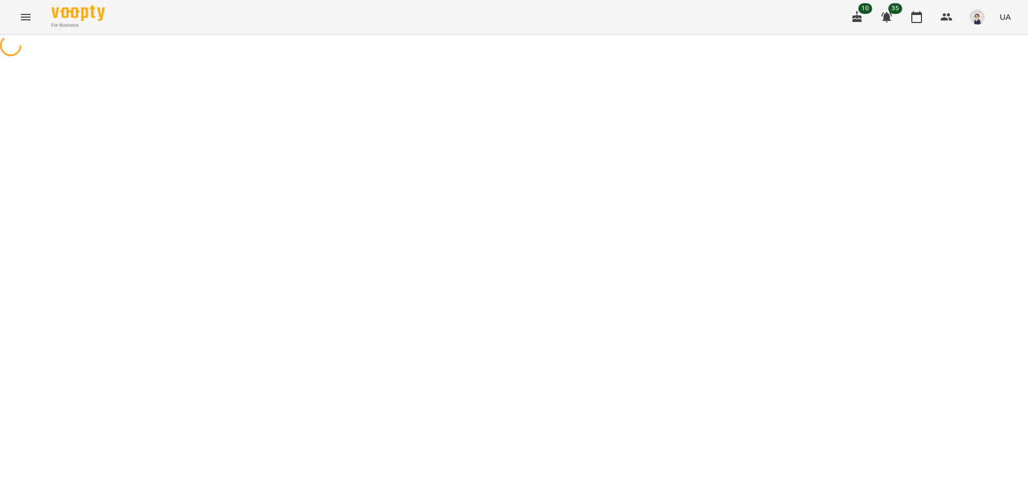
select select "********"
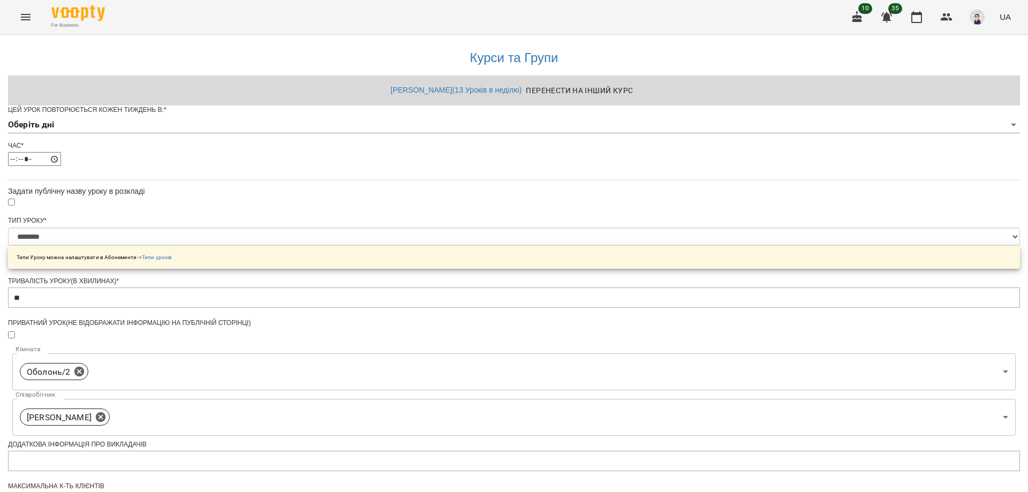
click at [528, 148] on body "**********" at bounding box center [514, 345] width 1028 height 690
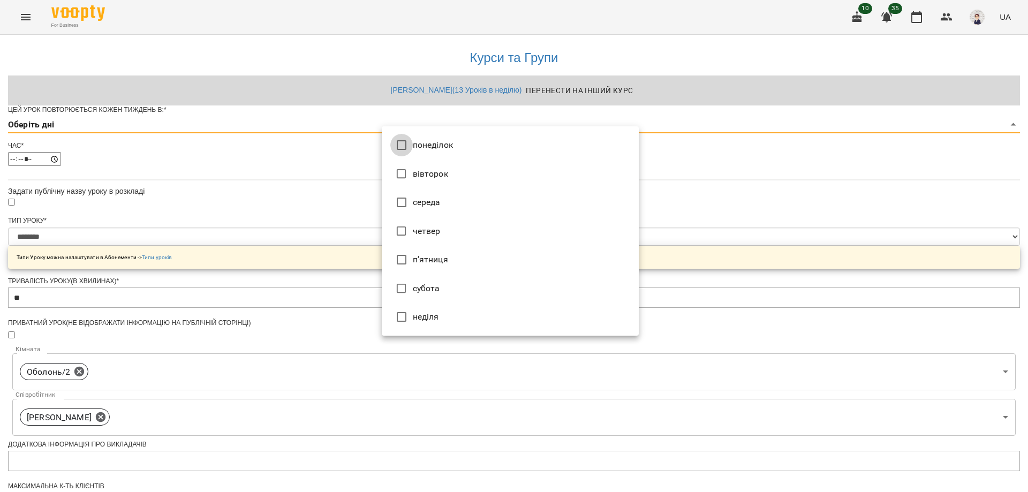
type input "*"
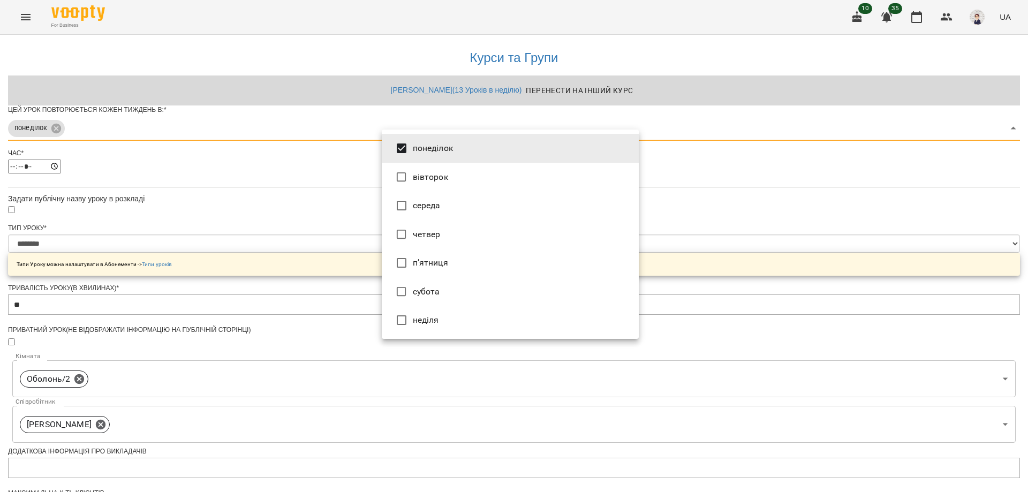
click at [329, 198] on div at bounding box center [514, 246] width 1028 height 492
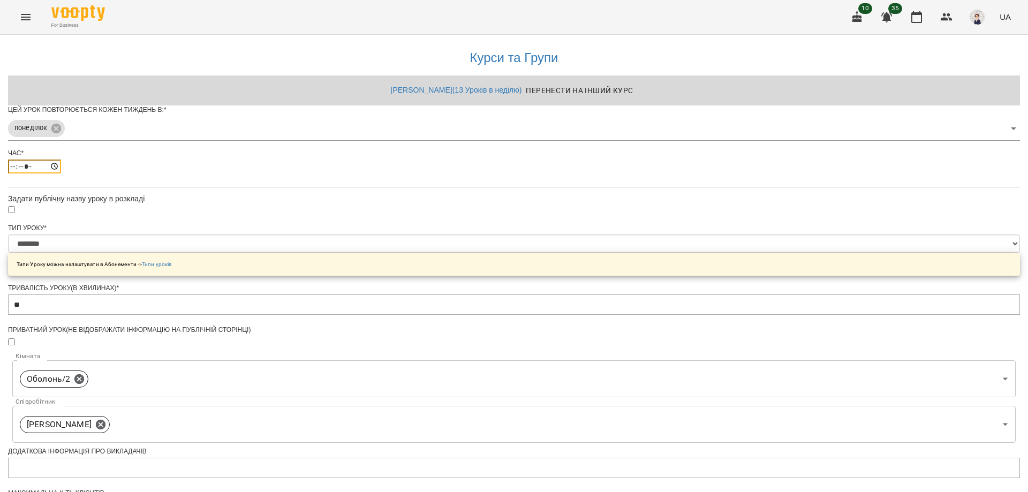
click at [61, 173] on input "*****" at bounding box center [34, 167] width 53 height 14
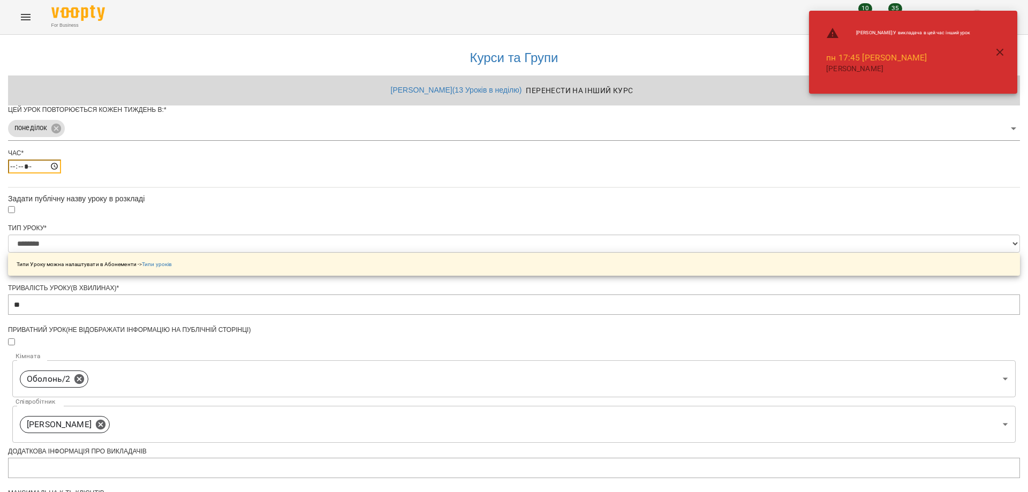
type input "*****"
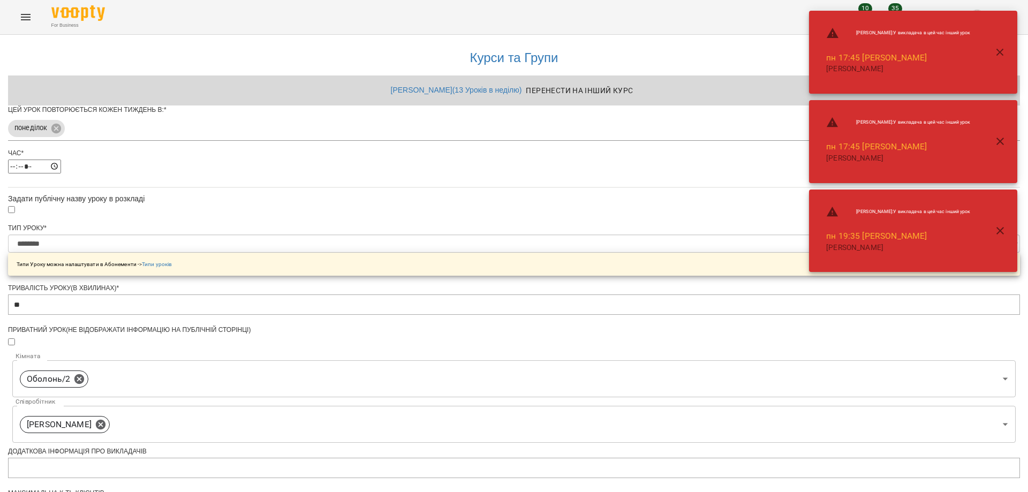
click at [286, 233] on div "**********" at bounding box center [514, 367] width 1012 height 665
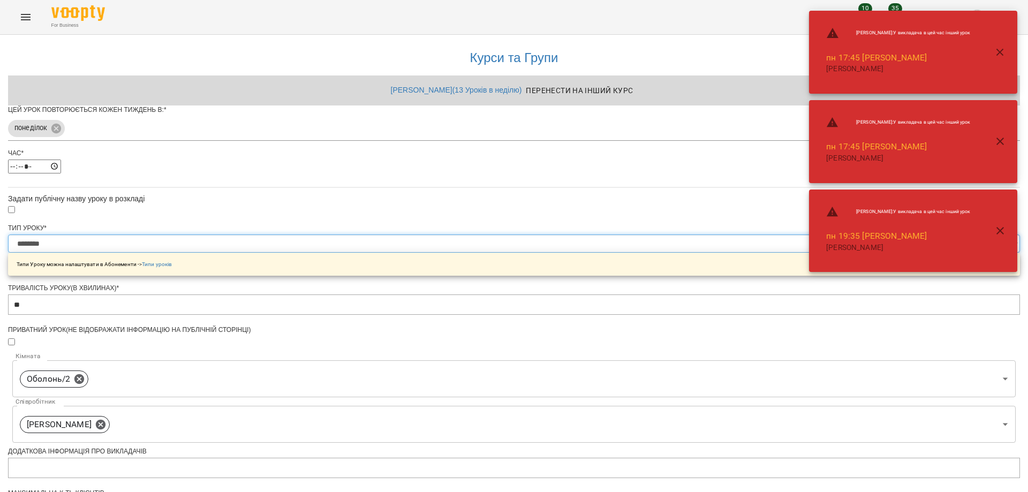
click at [402, 253] on select "**********" at bounding box center [514, 244] width 1012 height 18
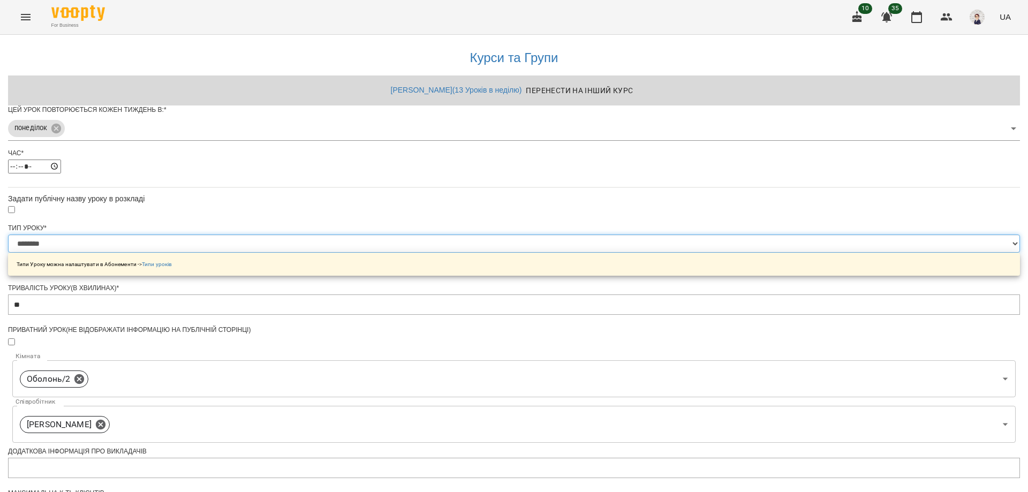
select select "**********"
click at [381, 253] on select "**********" at bounding box center [514, 244] width 1012 height 18
type input "**"
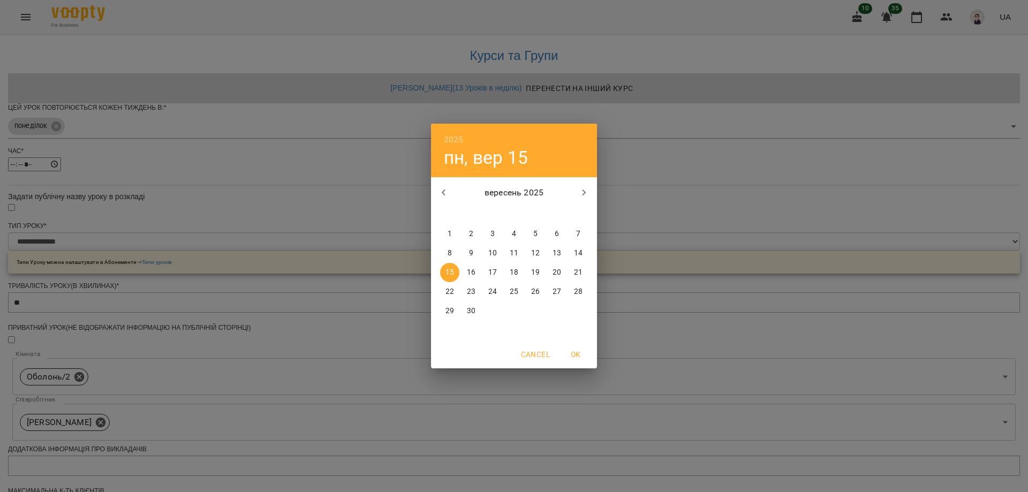
click at [447, 312] on p "29" at bounding box center [449, 311] width 9 height 11
type input "**********"
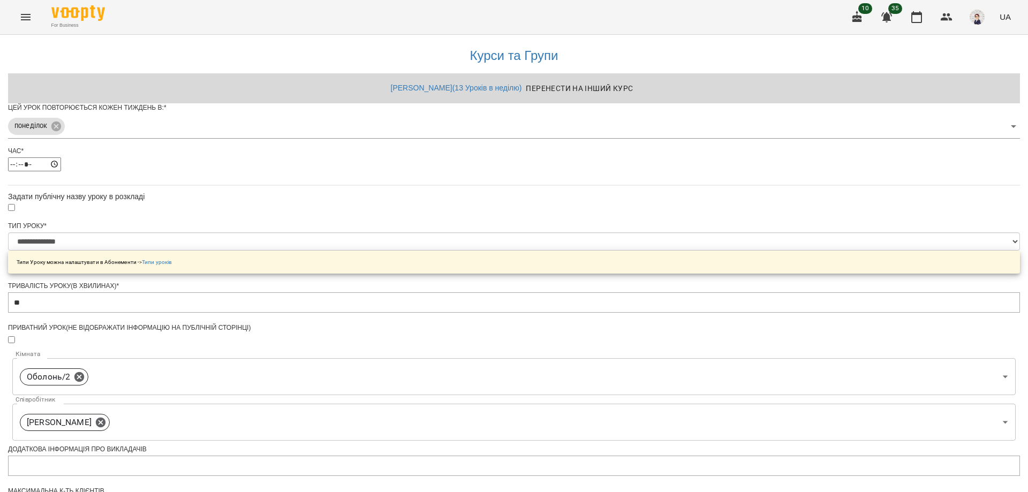
scroll to position [313, 0]
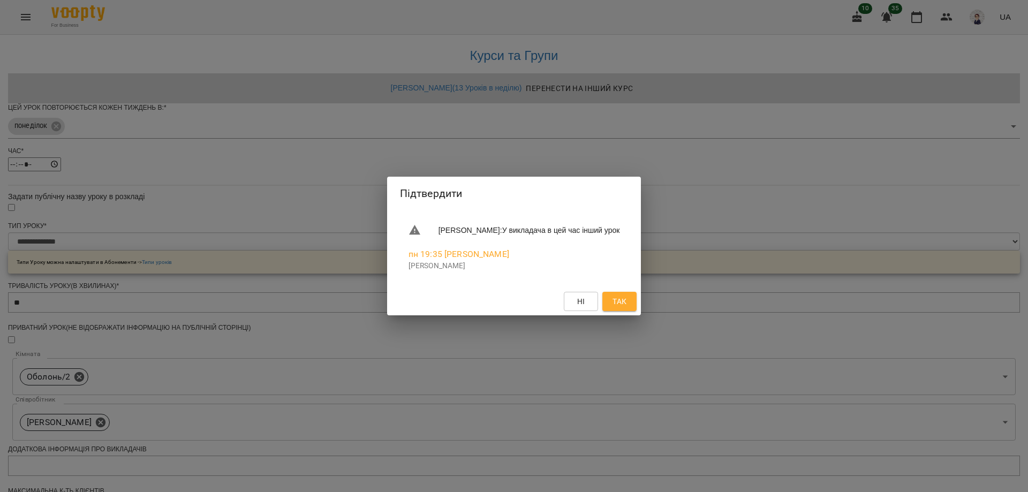
click at [168, 97] on div "Підтвердити [PERSON_NAME] : У викладача в цей час інший урок пн 19:35 [PERSON_N…" at bounding box center [514, 246] width 1028 height 492
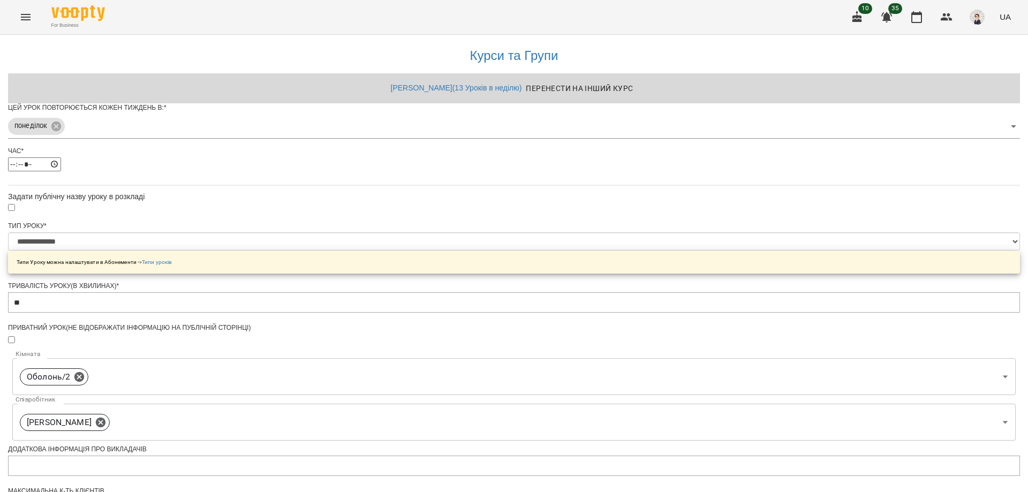
click at [25, 16] on icon "Menu" at bounding box center [25, 17] width 13 height 13
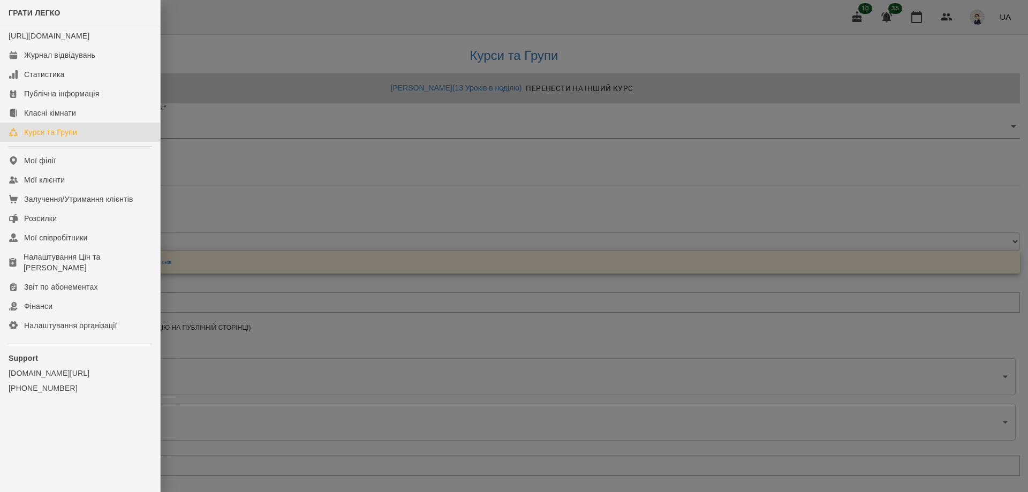
click at [52, 138] on div "Курси та Групи" at bounding box center [50, 132] width 53 height 11
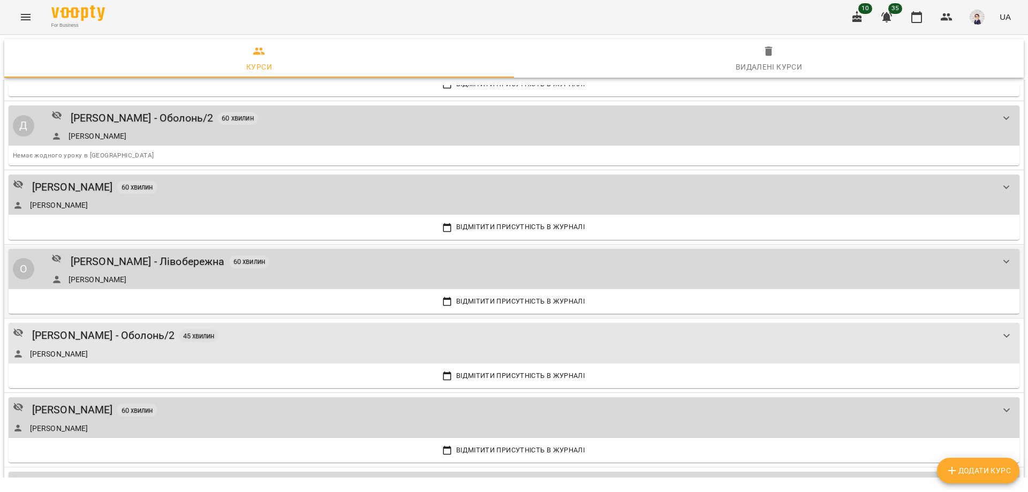
scroll to position [1971, 0]
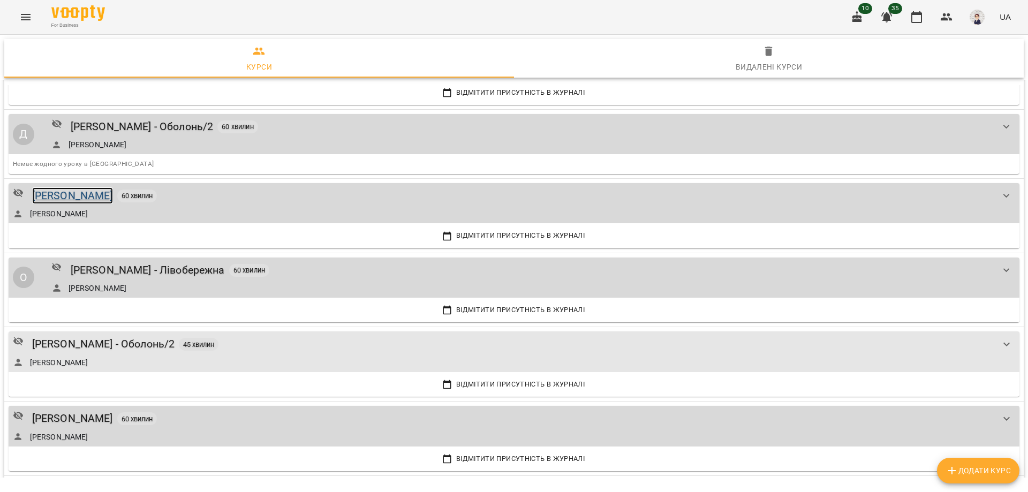
click at [68, 200] on div "[PERSON_NAME]" at bounding box center [72, 195] width 81 height 17
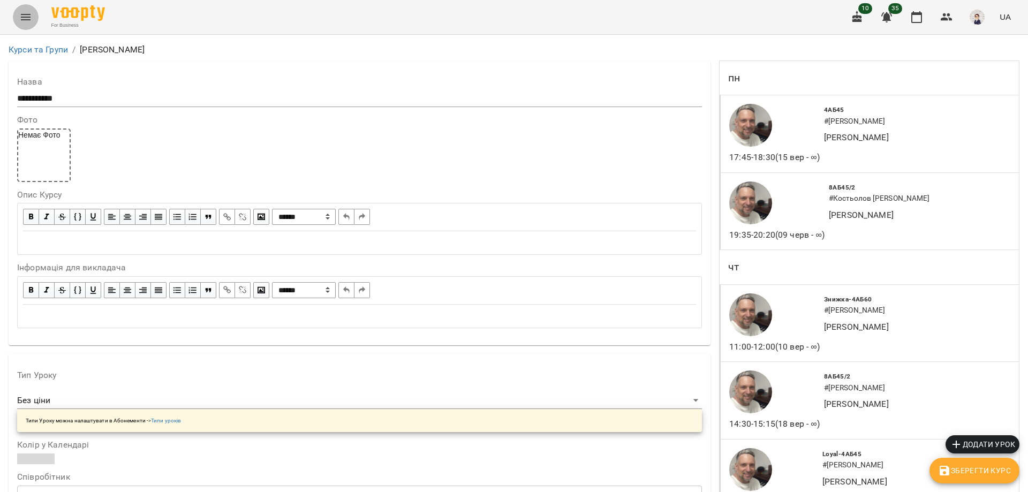
click at [23, 18] on icon "Menu" at bounding box center [25, 17] width 13 height 13
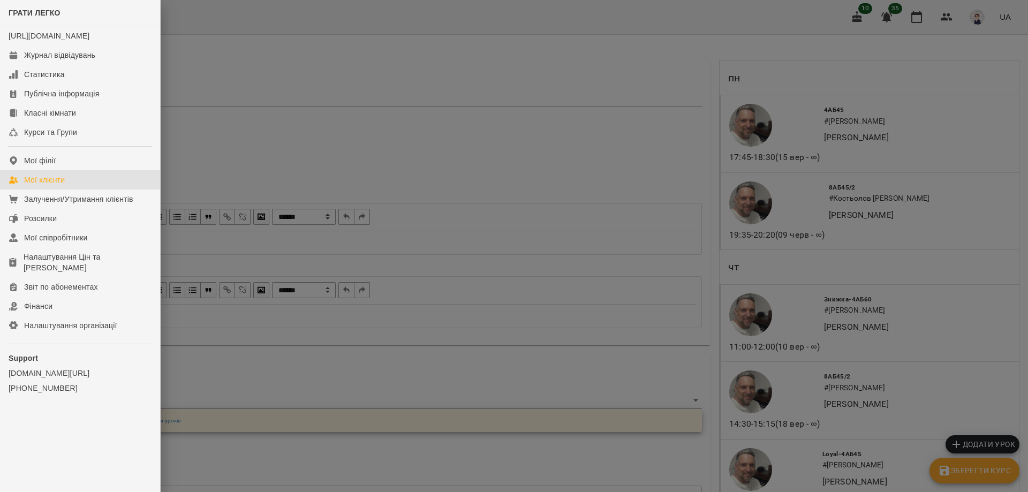
click at [46, 185] on div "Мої клієнти" at bounding box center [44, 180] width 41 height 11
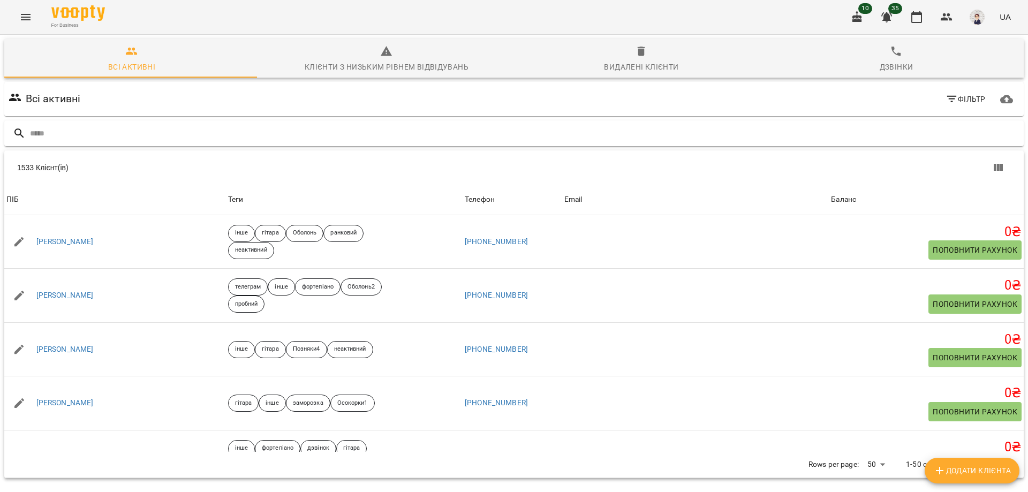
click at [135, 131] on input "text" at bounding box center [525, 134] width 990 height 18
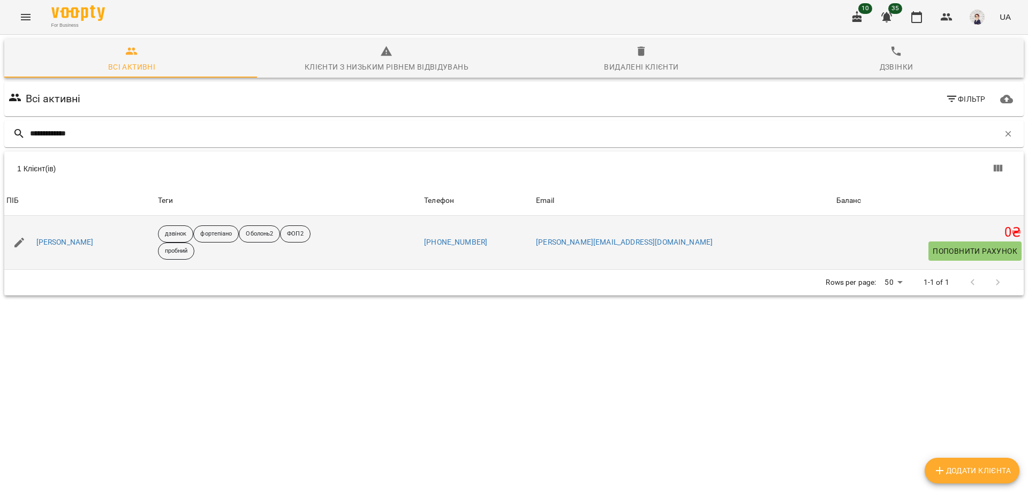
type input "**********"
click at [77, 248] on div "[PERSON_NAME]" at bounding box center [65, 242] width 62 height 15
click at [77, 244] on link "[PERSON_NAME]" at bounding box center [64, 242] width 57 height 11
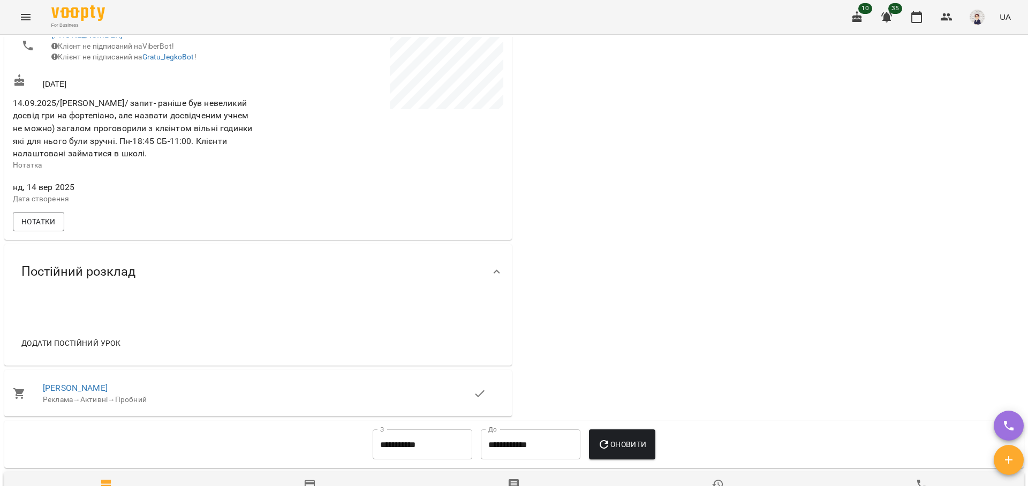
scroll to position [375, 0]
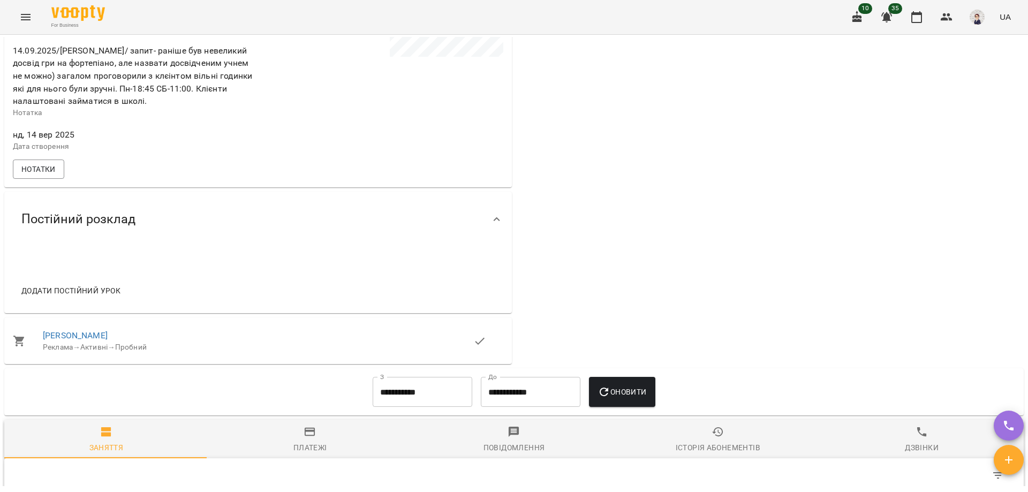
click at [83, 297] on span "Додати постійний урок" at bounding box center [70, 290] width 99 height 13
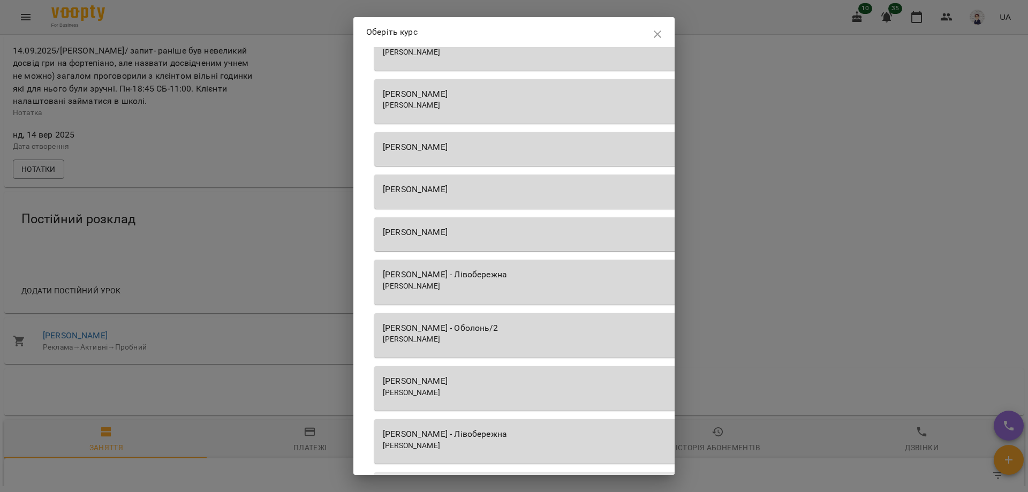
scroll to position [1232, 0]
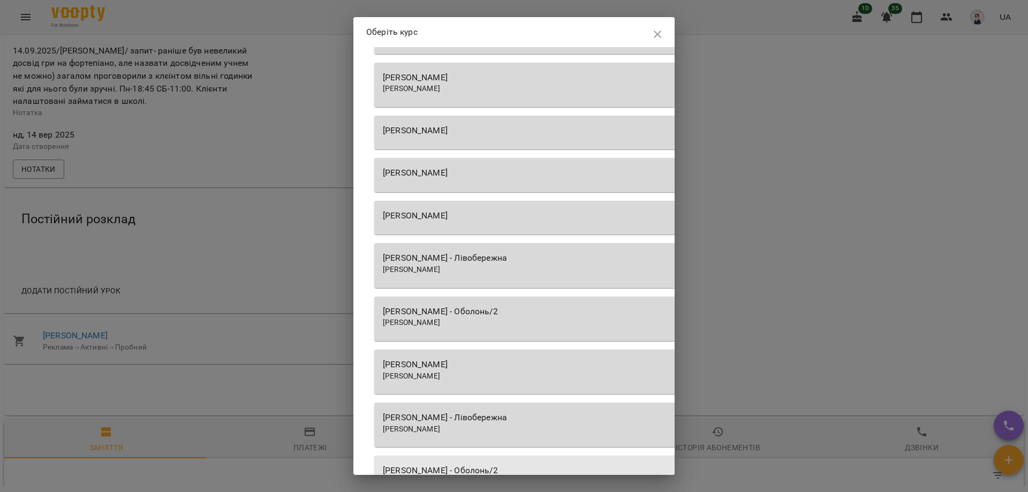
click at [482, 365] on div "[PERSON_NAME]" at bounding box center [679, 364] width 593 height 13
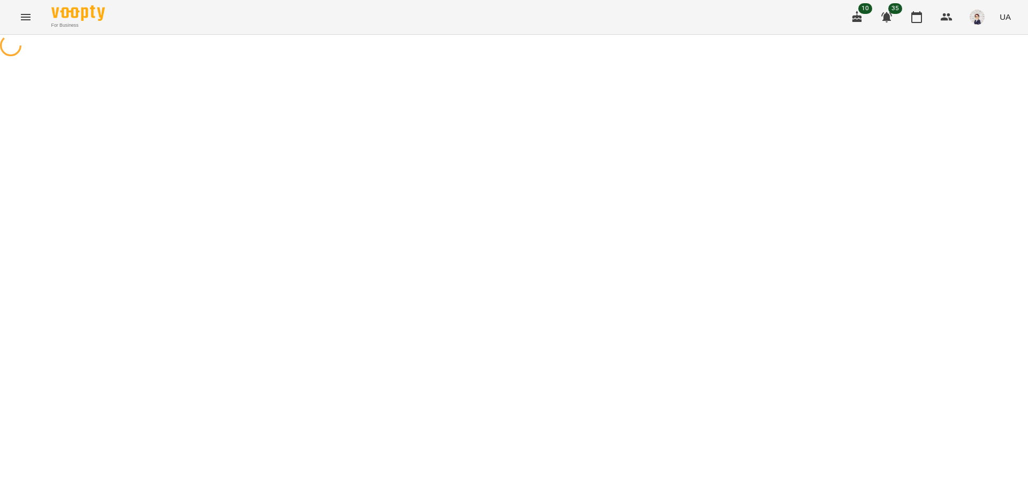
select select "********"
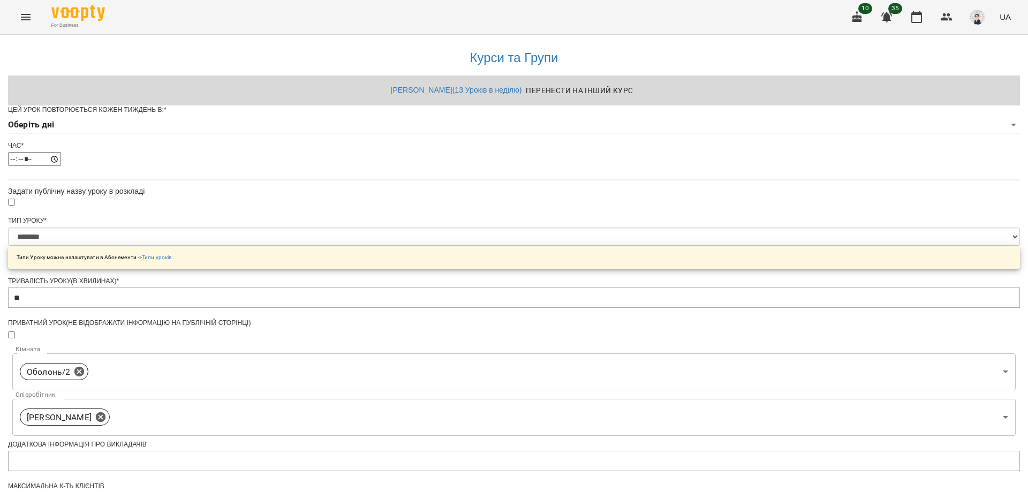
click at [498, 146] on body "**********" at bounding box center [514, 345] width 1028 height 690
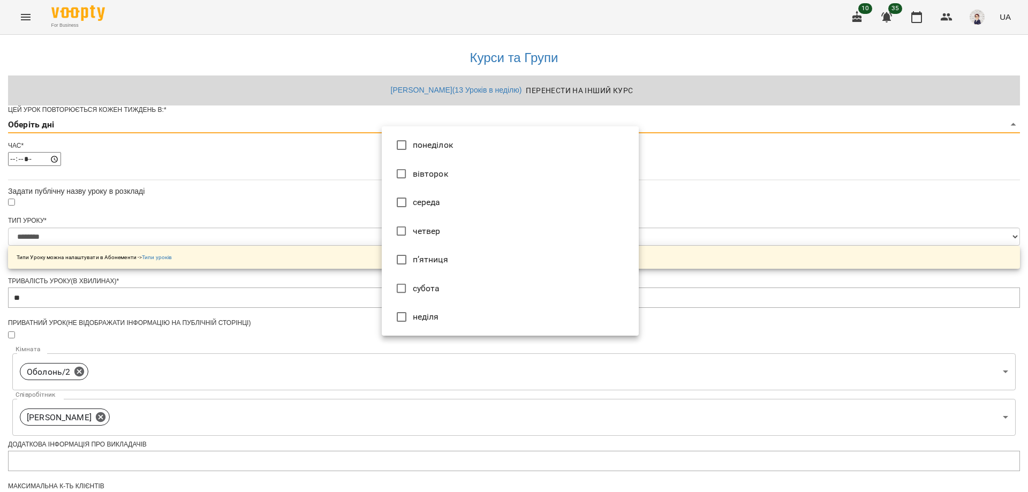
type input "*"
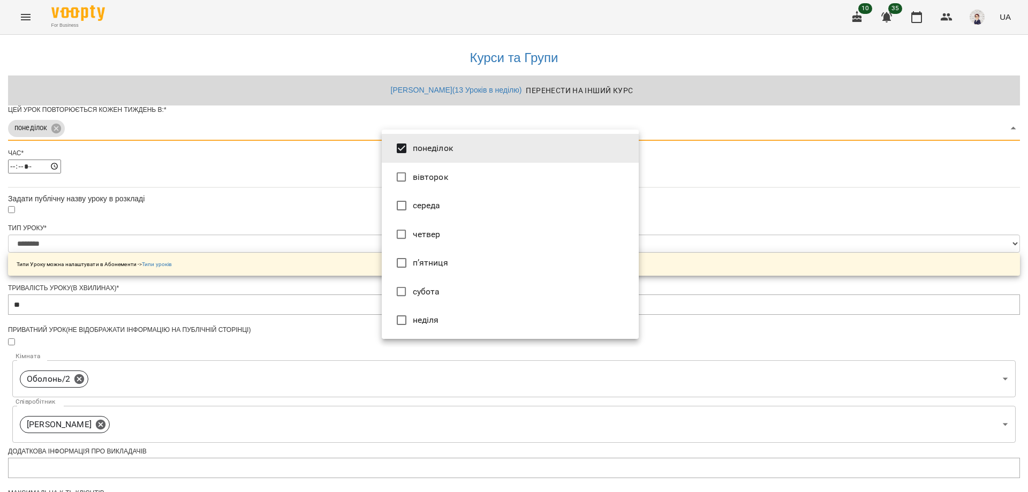
click at [299, 185] on div at bounding box center [514, 246] width 1028 height 492
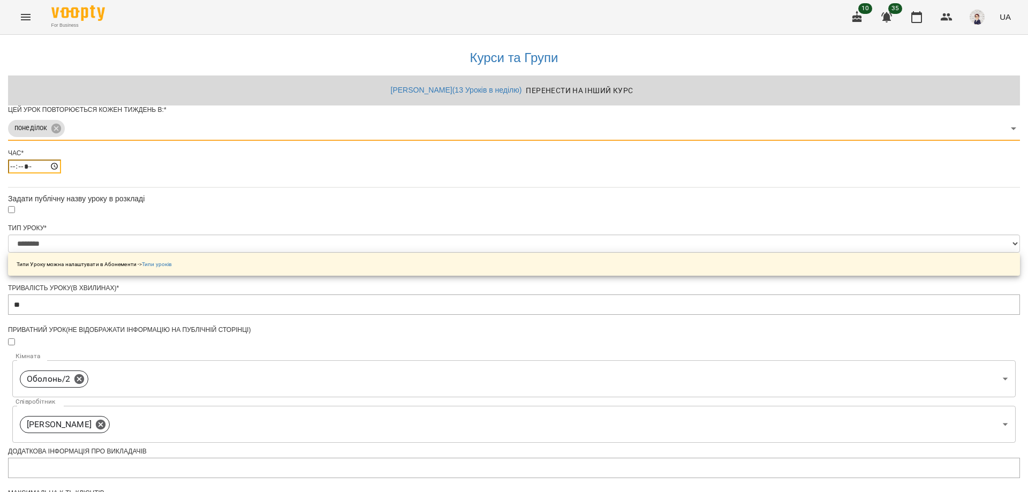
click at [61, 173] on input "*****" at bounding box center [34, 167] width 53 height 14
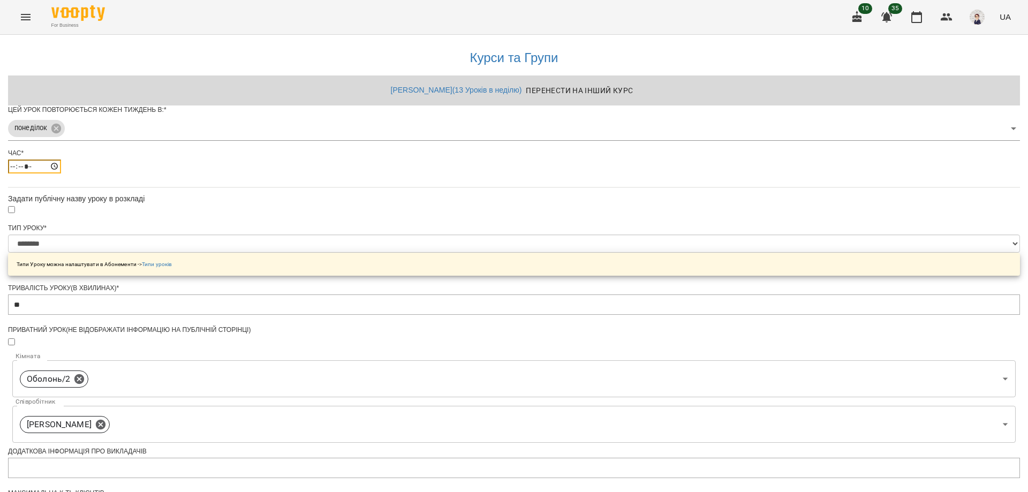
type input "*****"
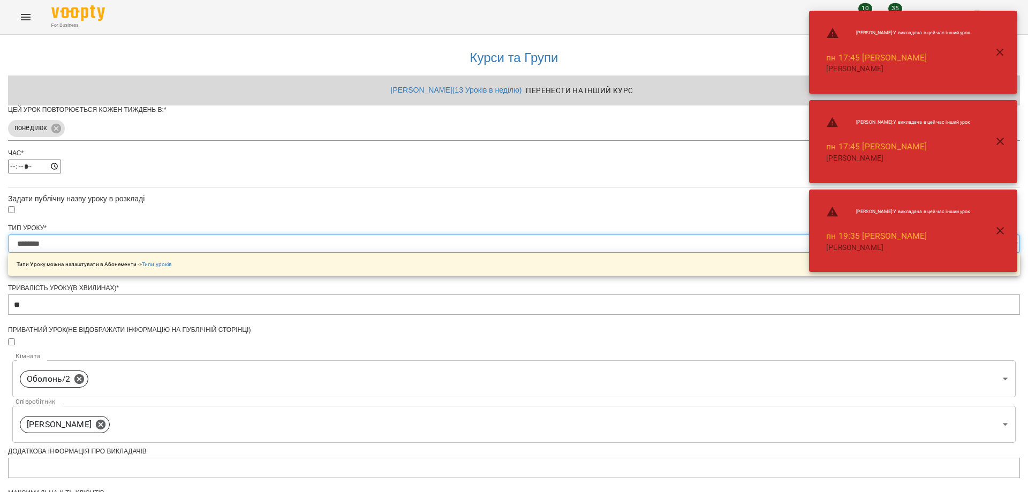
click at [424, 253] on select "**********" at bounding box center [514, 244] width 1012 height 18
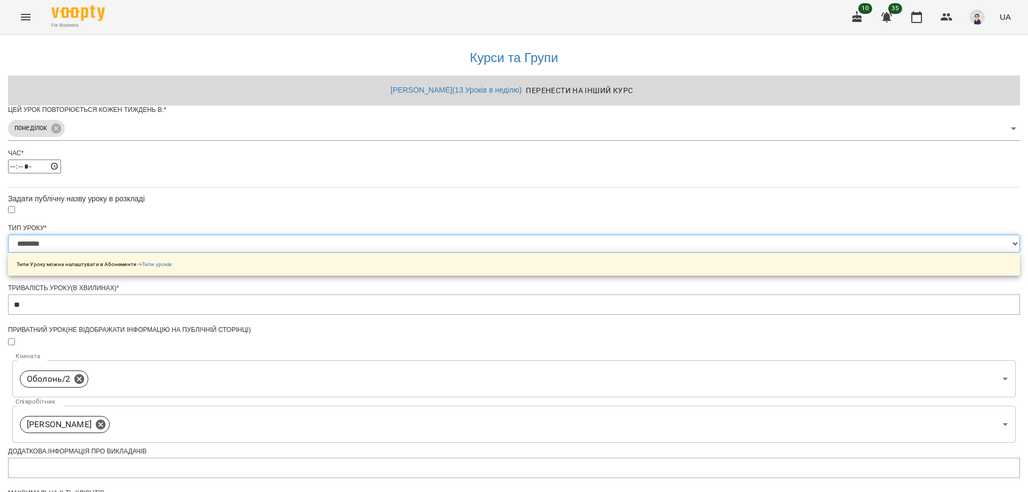
select select "**********"
click at [381, 253] on select "**********" at bounding box center [514, 244] width 1012 height 18
type input "**"
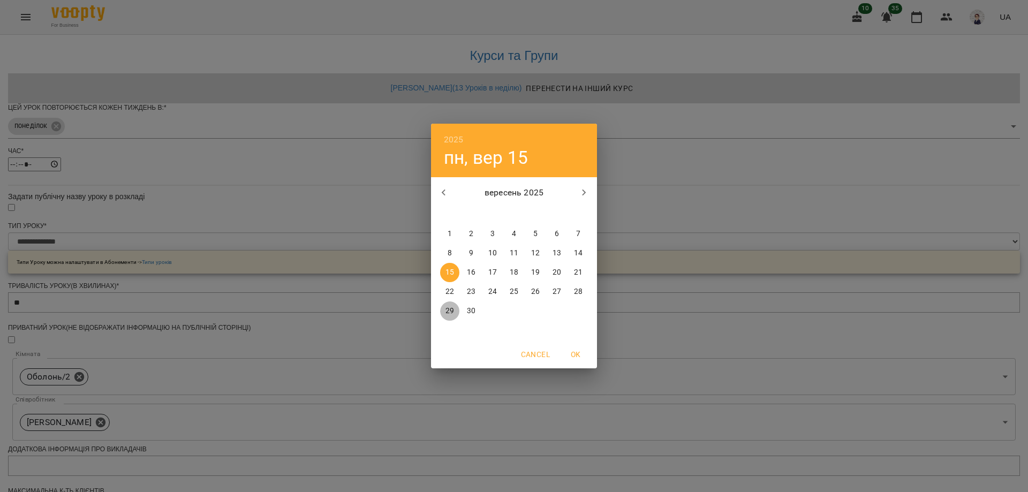
click at [449, 313] on p "29" at bounding box center [449, 311] width 9 height 11
type input "**********"
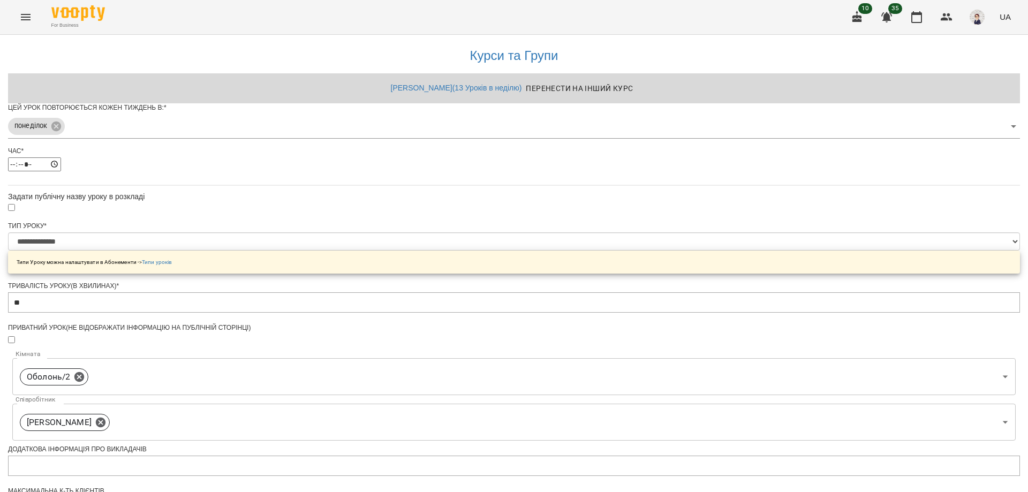
click at [278, 356] on div "**********" at bounding box center [514, 380] width 1012 height 694
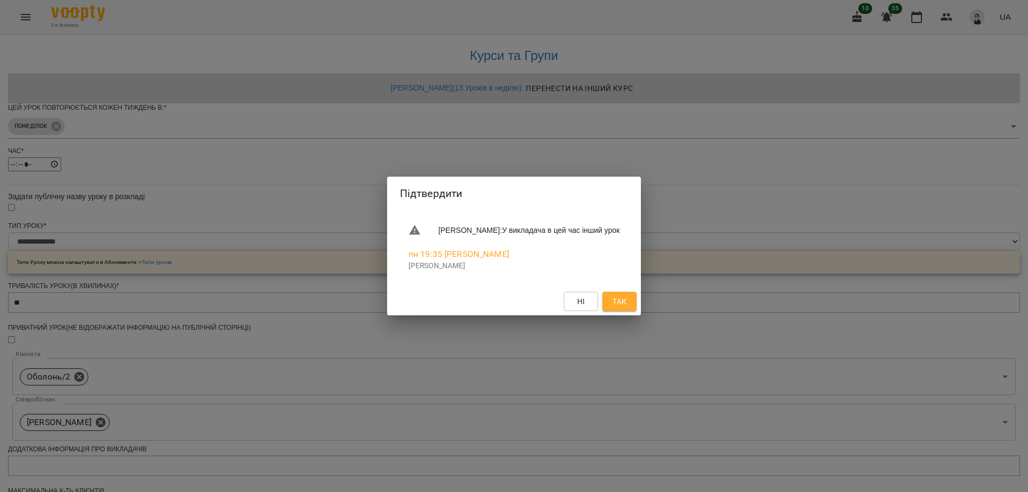
click at [615, 294] on button "Так" at bounding box center [619, 301] width 34 height 19
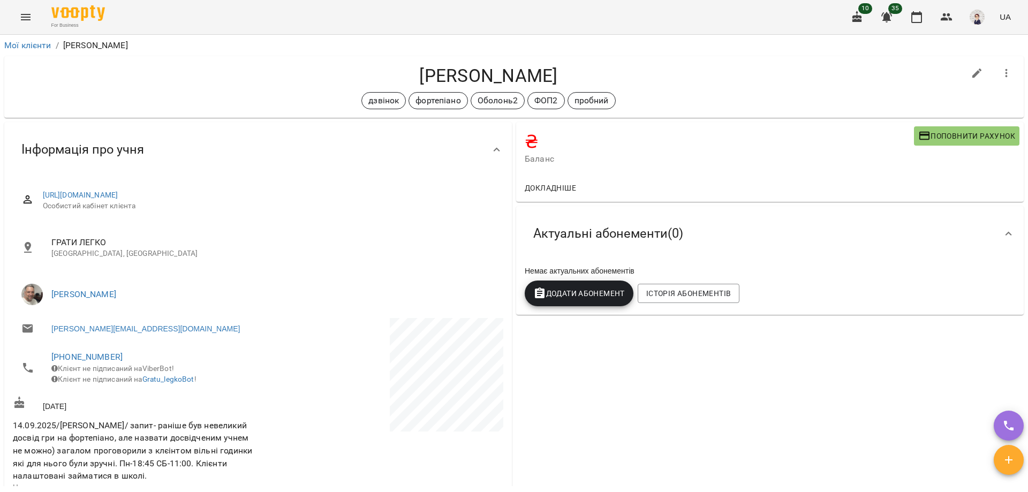
click at [22, 11] on icon "Menu" at bounding box center [25, 17] width 13 height 13
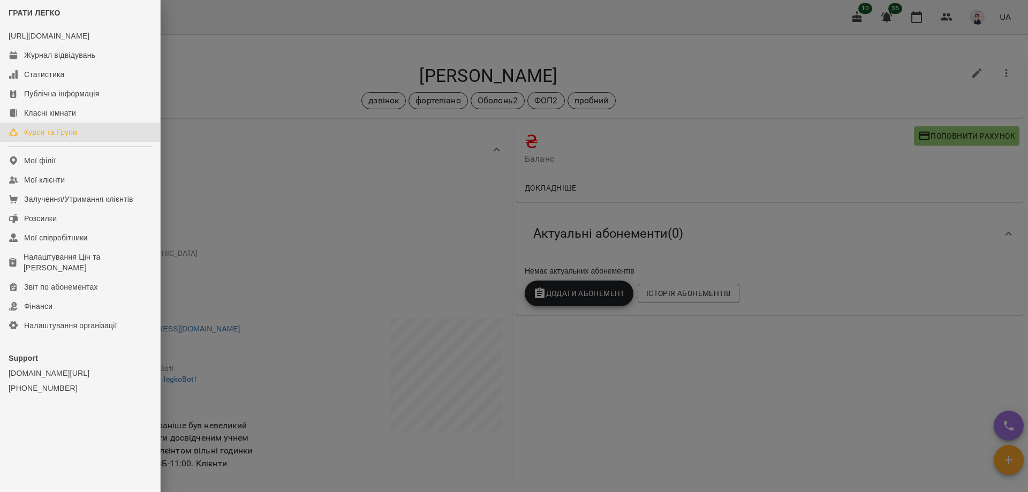
click at [71, 138] on div "Курси та Групи" at bounding box center [50, 132] width 53 height 11
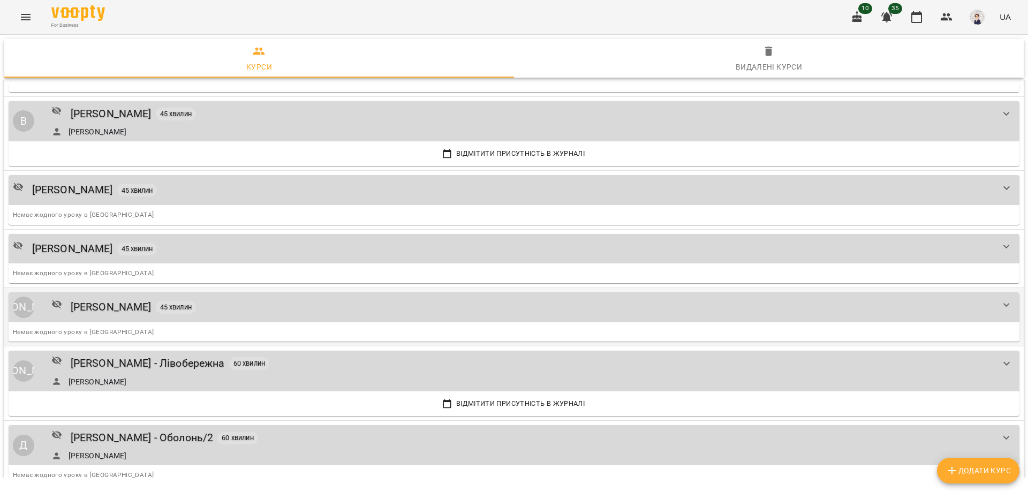
scroll to position [1821, 0]
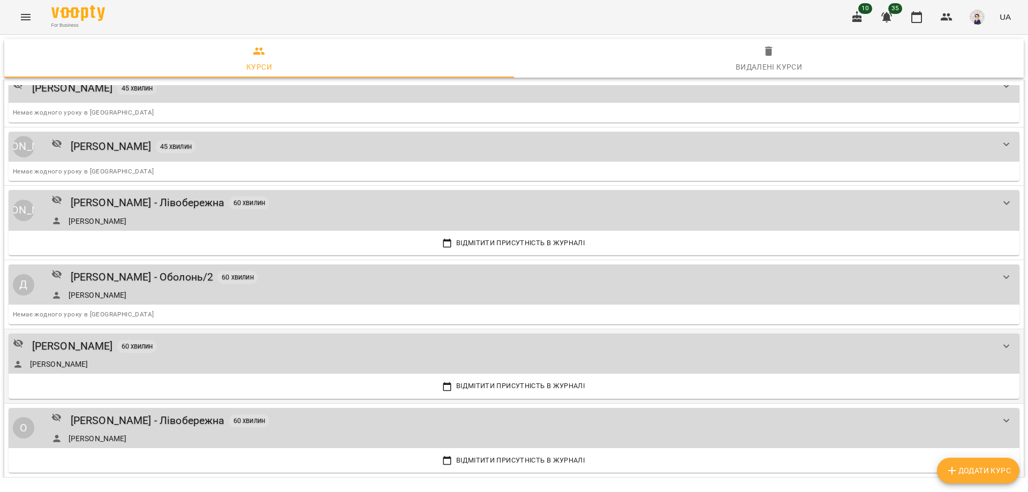
click at [117, 343] on span "60 хвилин" at bounding box center [137, 346] width 40 height 9
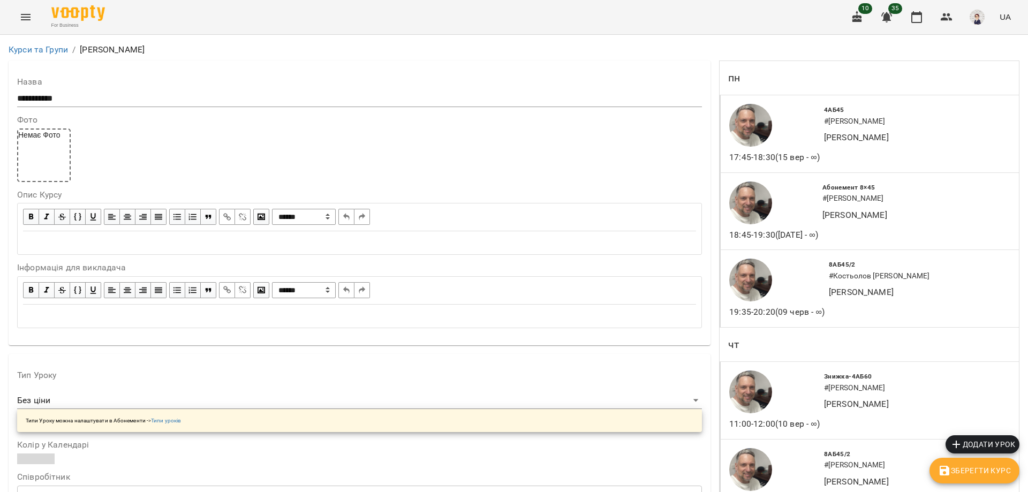
click at [27, 14] on icon "Menu" at bounding box center [26, 17] width 10 height 6
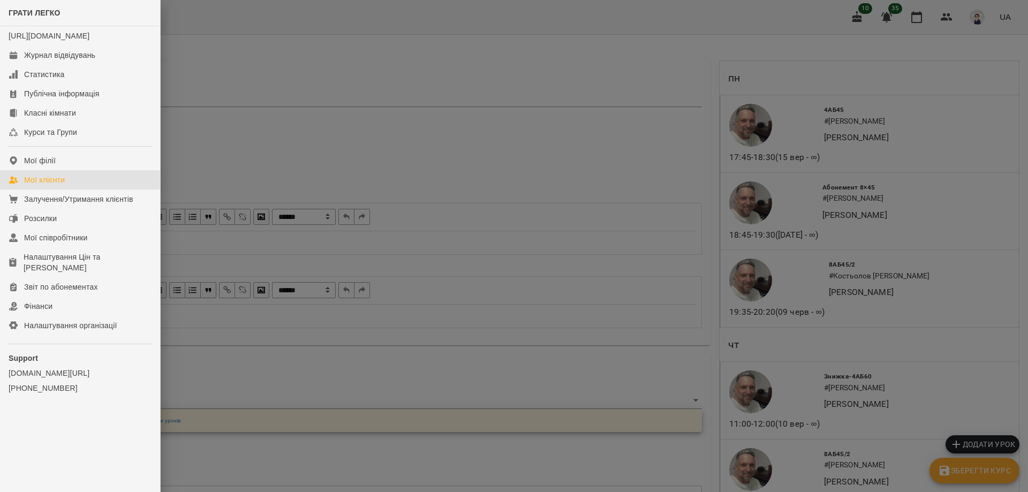
click at [48, 185] on div "Мої клієнти" at bounding box center [44, 180] width 41 height 11
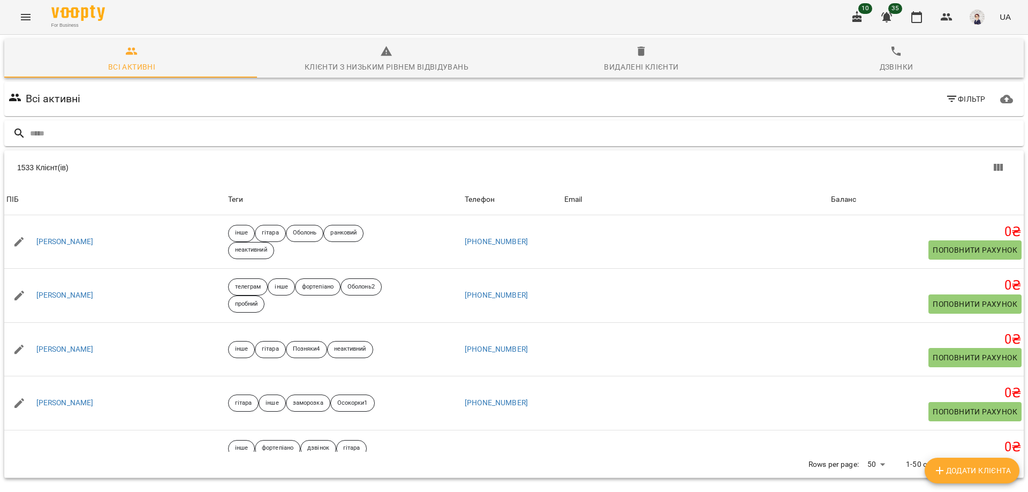
click at [140, 139] on input "text" at bounding box center [525, 134] width 990 height 18
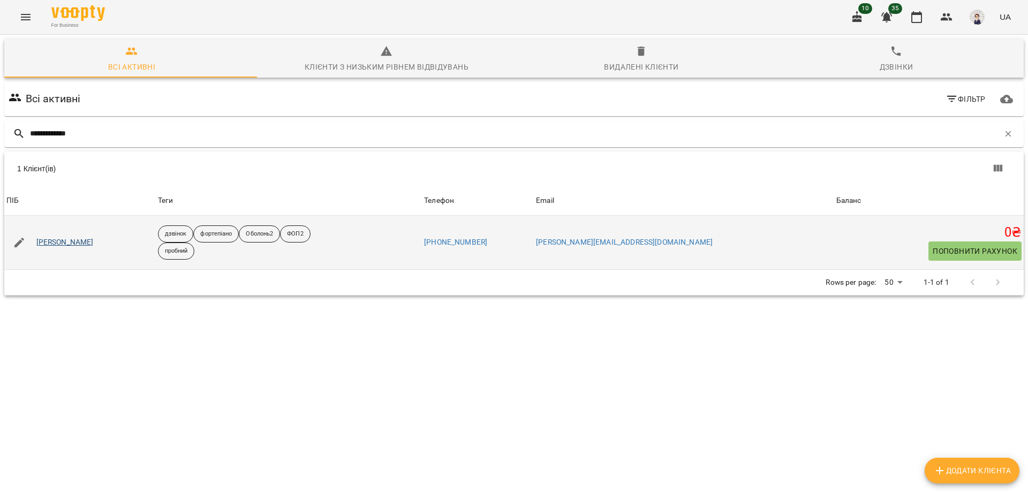
type input "**********"
click at [79, 238] on link "[PERSON_NAME]" at bounding box center [64, 242] width 57 height 11
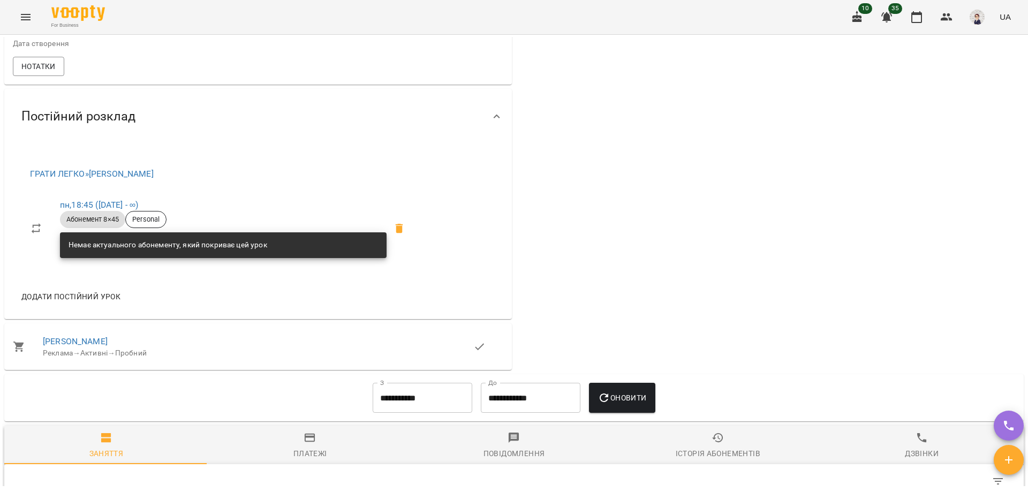
scroll to position [482, 0]
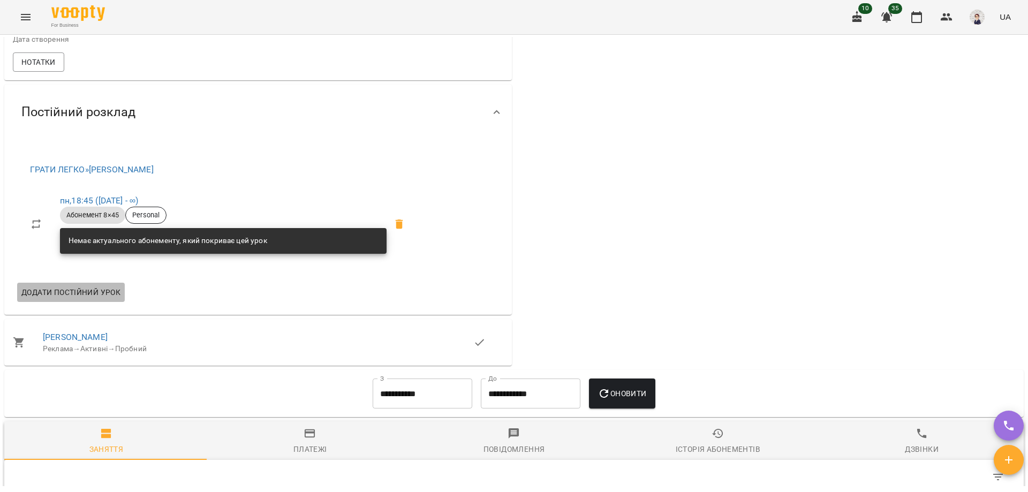
click at [50, 299] on span "Додати постійний урок" at bounding box center [70, 292] width 99 height 13
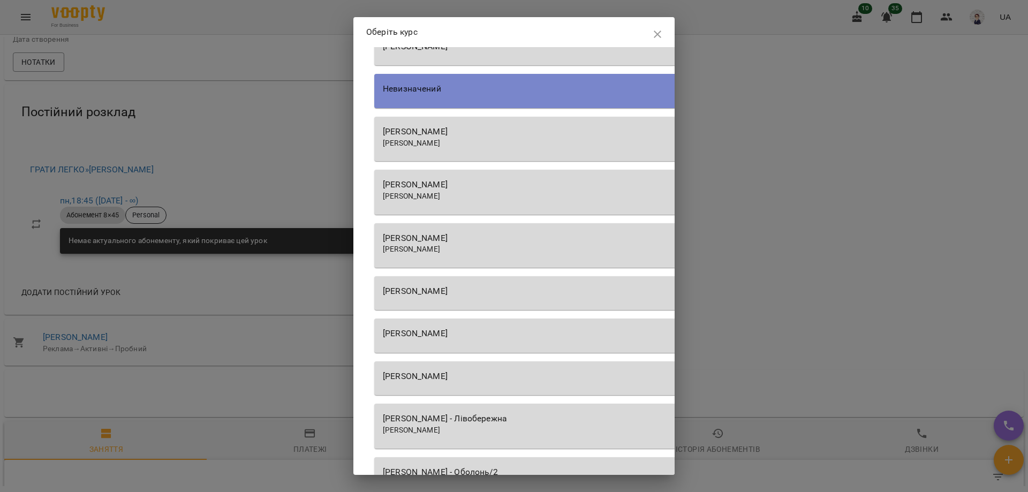
scroll to position [1285, 0]
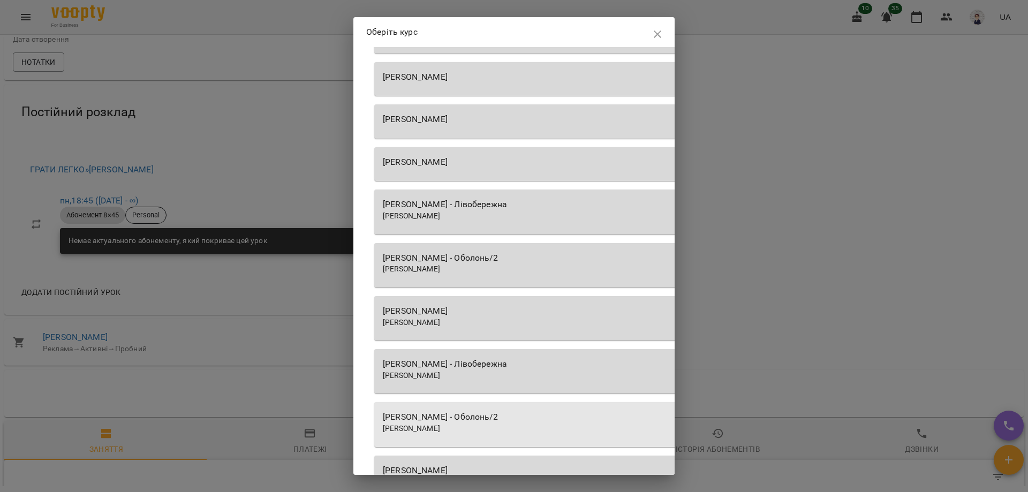
click at [470, 313] on div "[PERSON_NAME]" at bounding box center [679, 311] width 593 height 13
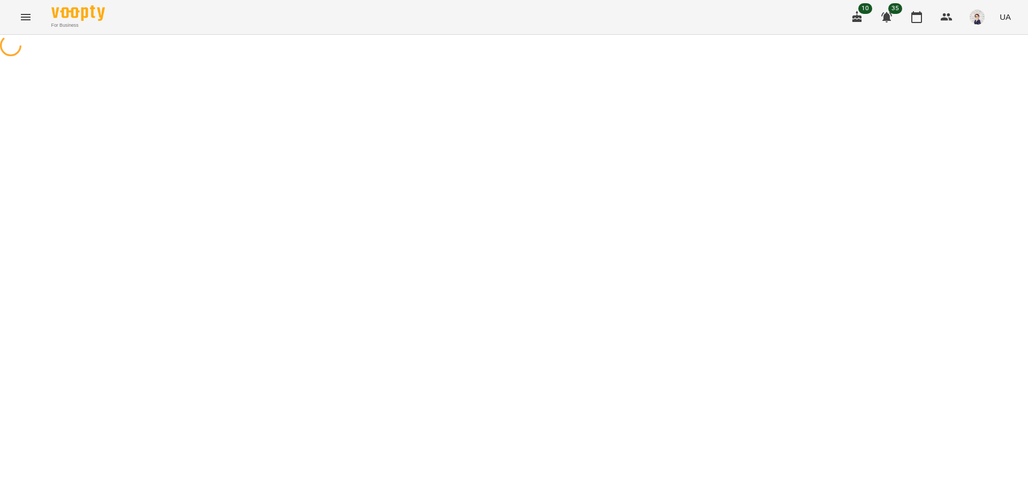
select select "********"
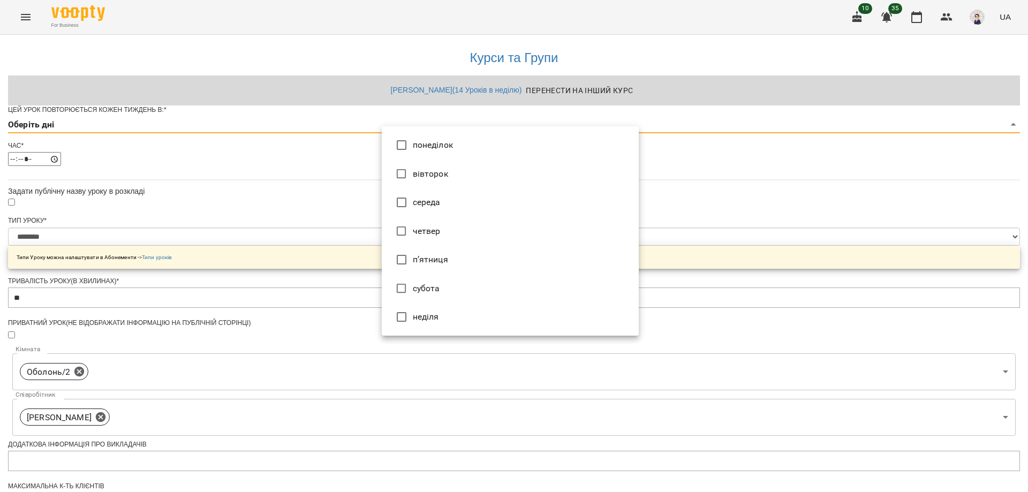
click at [533, 147] on body "**********" at bounding box center [514, 345] width 1028 height 690
type input "*"
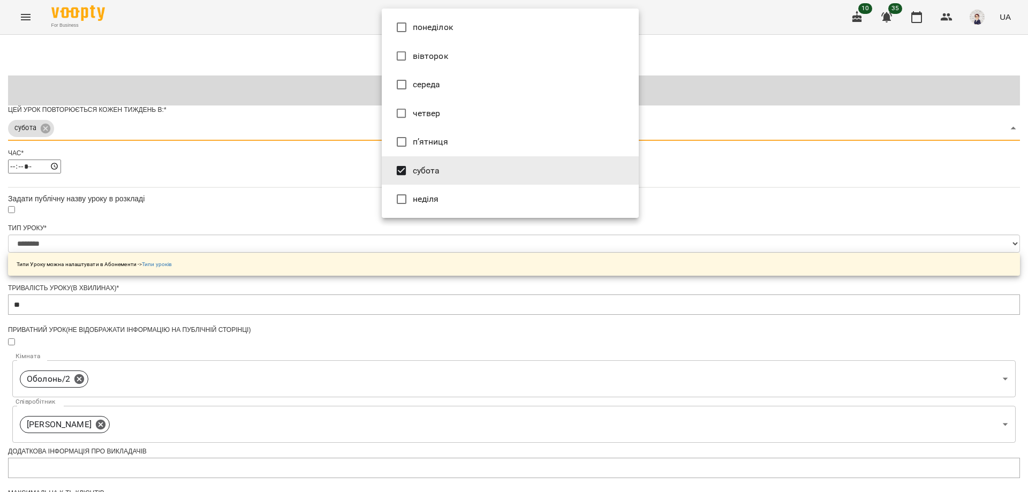
click at [285, 271] on div at bounding box center [514, 246] width 1028 height 492
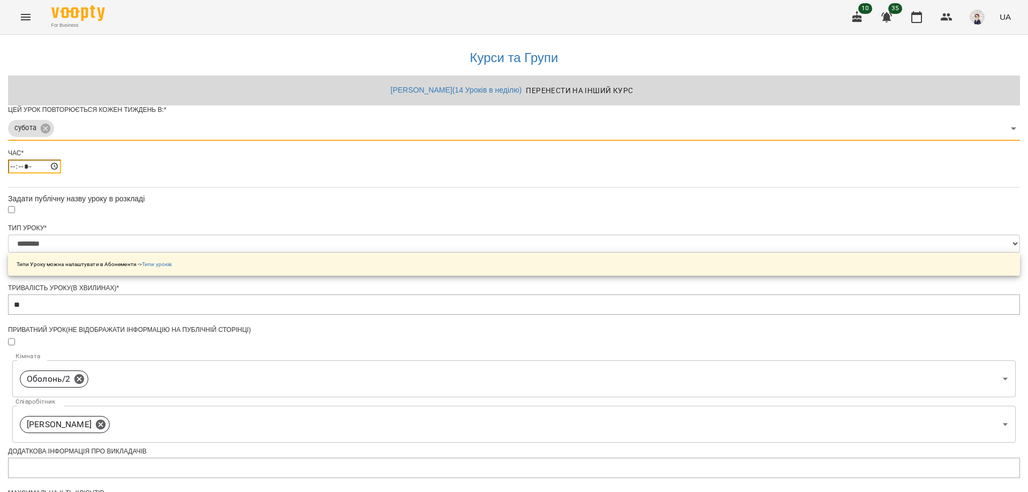
click at [61, 173] on input "*****" at bounding box center [34, 167] width 53 height 14
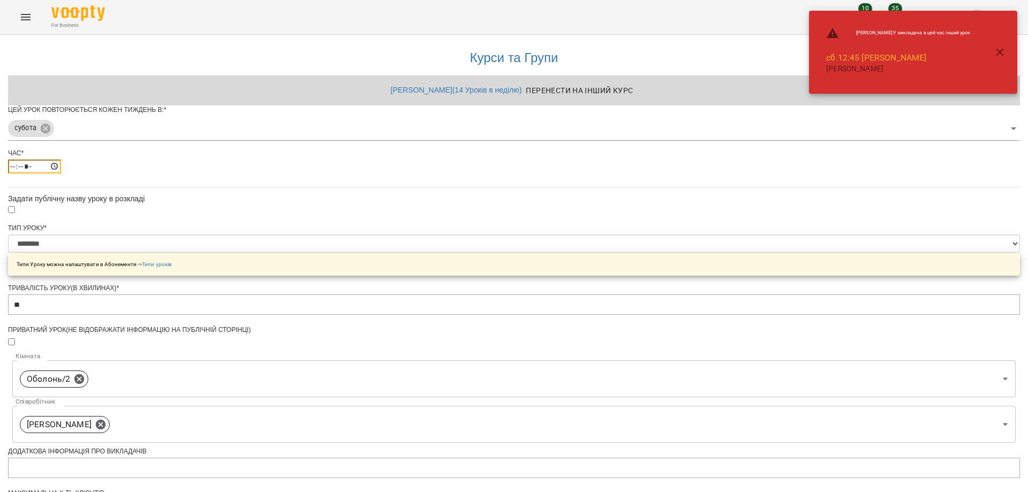
type input "*****"
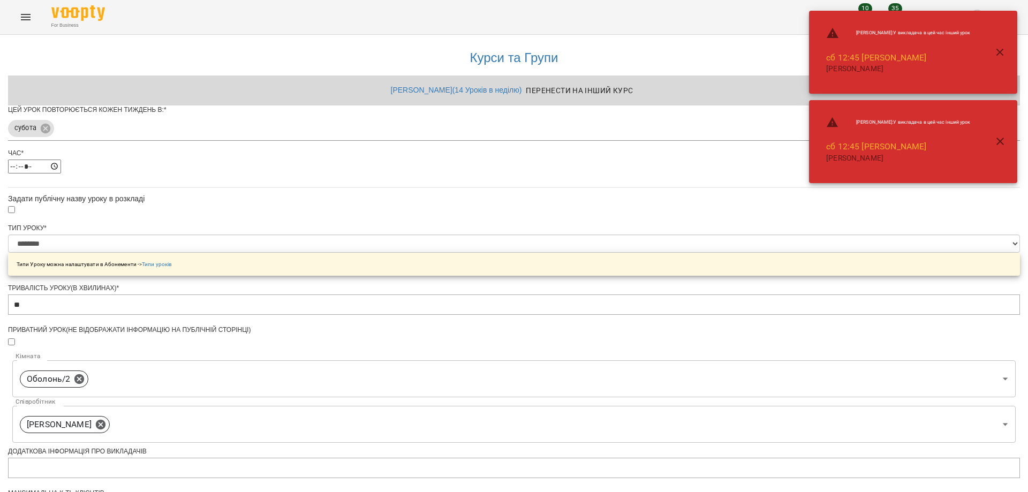
click at [333, 228] on div "**********" at bounding box center [514, 367] width 1012 height 665
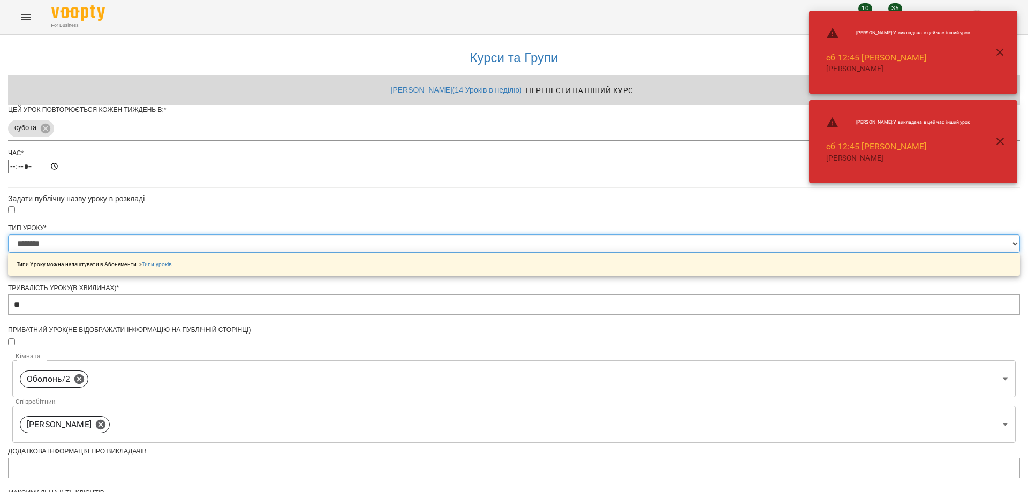
click at [396, 253] on select "**********" at bounding box center [514, 244] width 1012 height 18
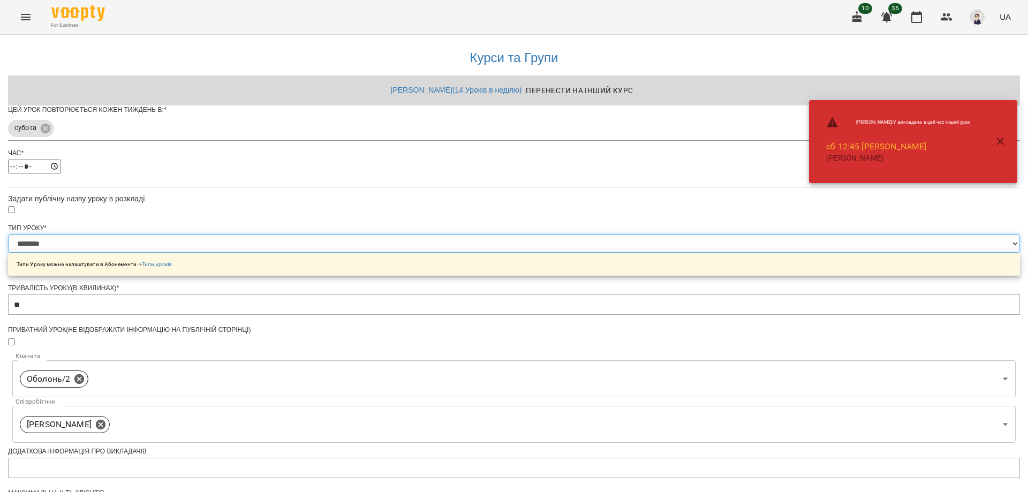
select select "**********"
click at [381, 253] on select "**********" at bounding box center [514, 244] width 1012 height 18
type input "**"
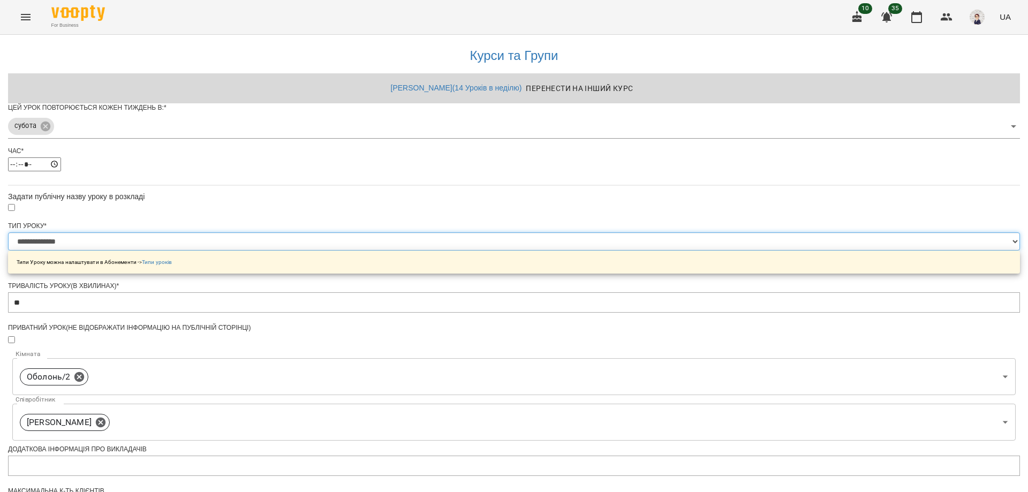
scroll to position [283, 0]
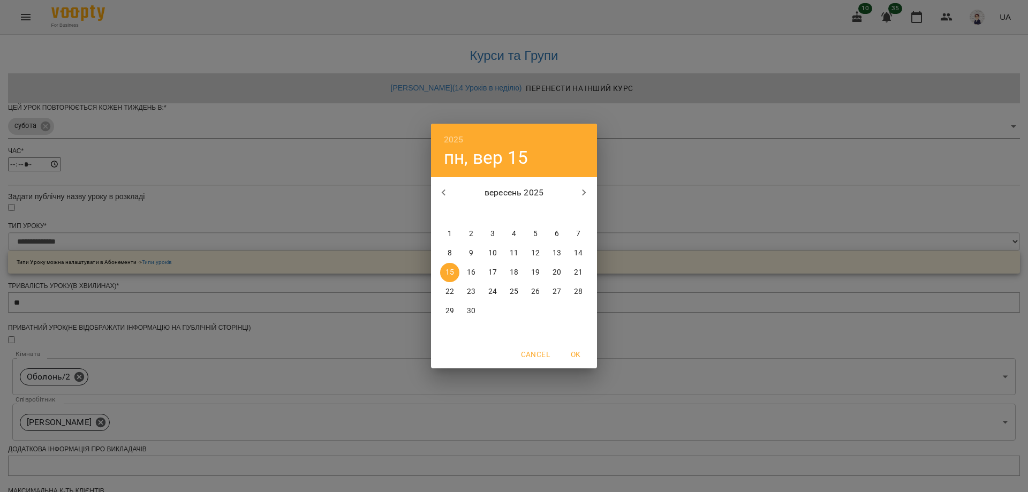
click at [454, 272] on span "15" at bounding box center [449, 272] width 19 height 11
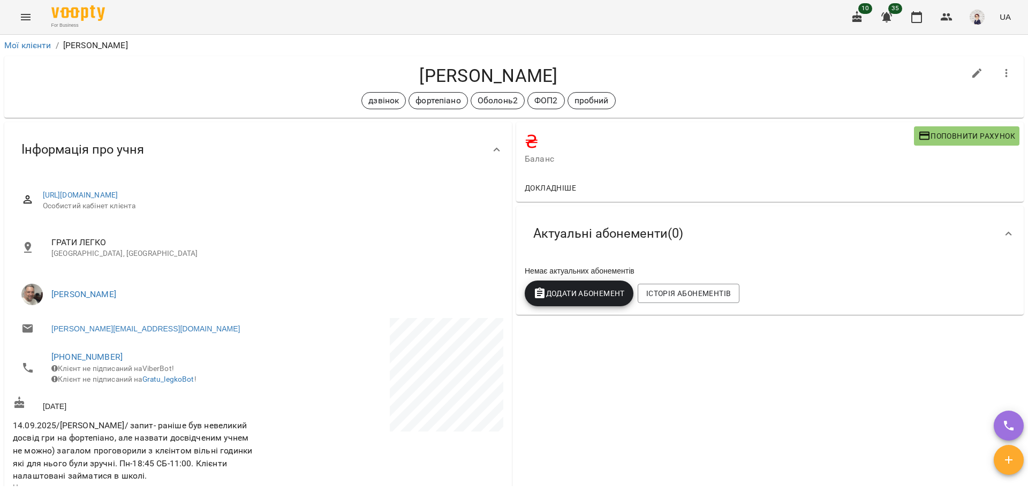
drag, startPoint x: 582, startPoint y: 72, endPoint x: 404, endPoint y: 76, distance: 177.8
click at [404, 76] on h4 "[PERSON_NAME]" at bounding box center [488, 76] width 951 height 22
copy h4 "[PERSON_NAME]"
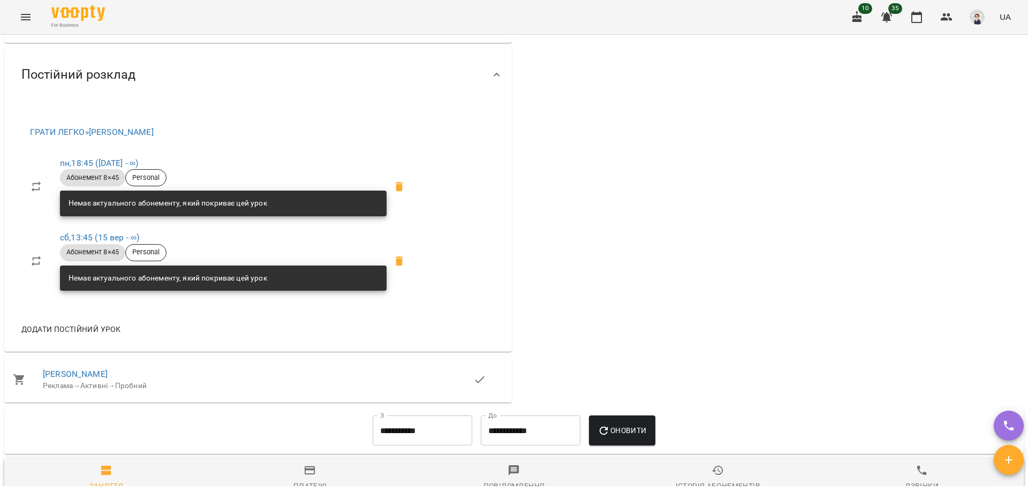
scroll to position [535, 0]
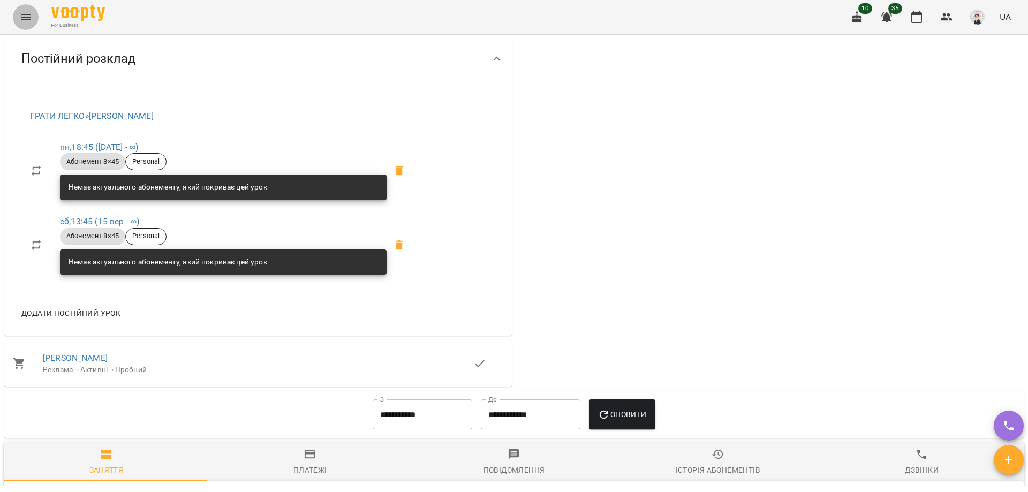
click at [27, 12] on icon "Menu" at bounding box center [25, 17] width 13 height 13
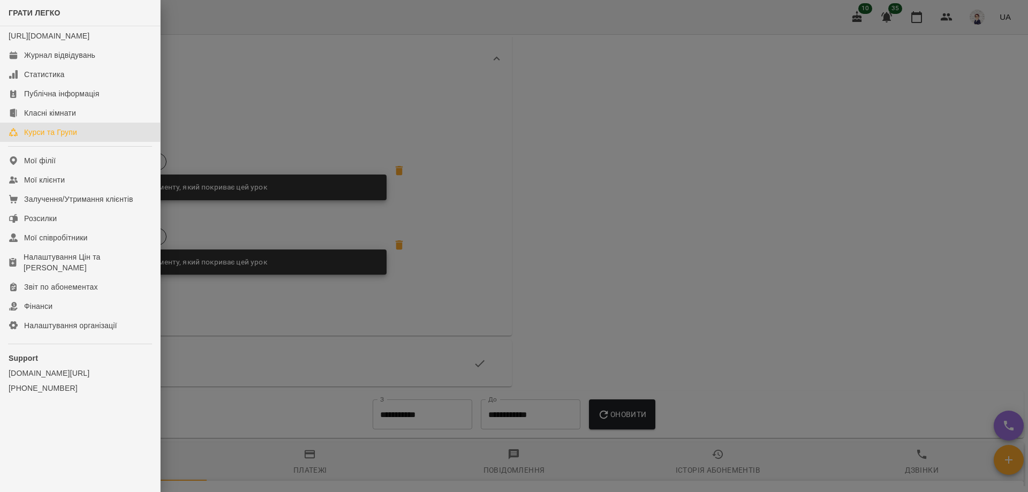
click at [49, 138] on div "Курси та Групи" at bounding box center [50, 132] width 53 height 11
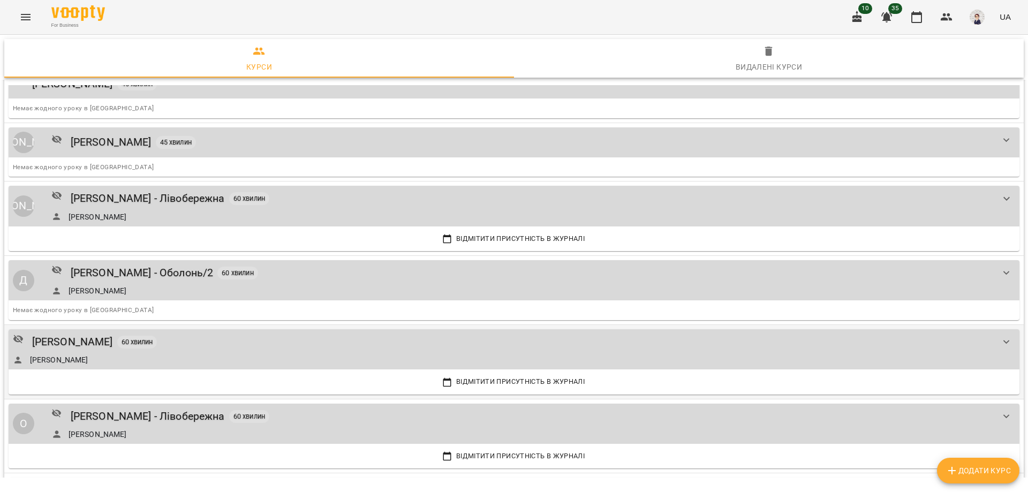
scroll to position [1874, 0]
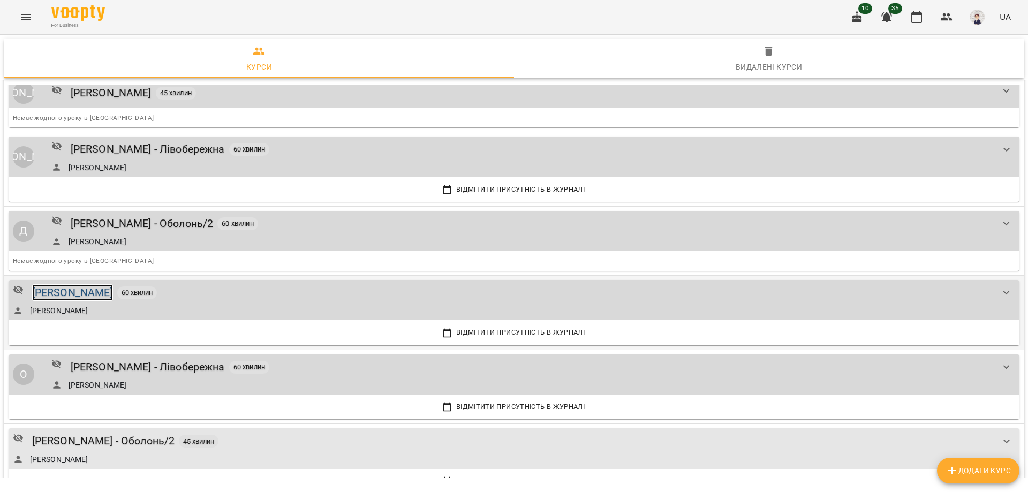
click at [56, 291] on div "[PERSON_NAME]" at bounding box center [72, 292] width 81 height 17
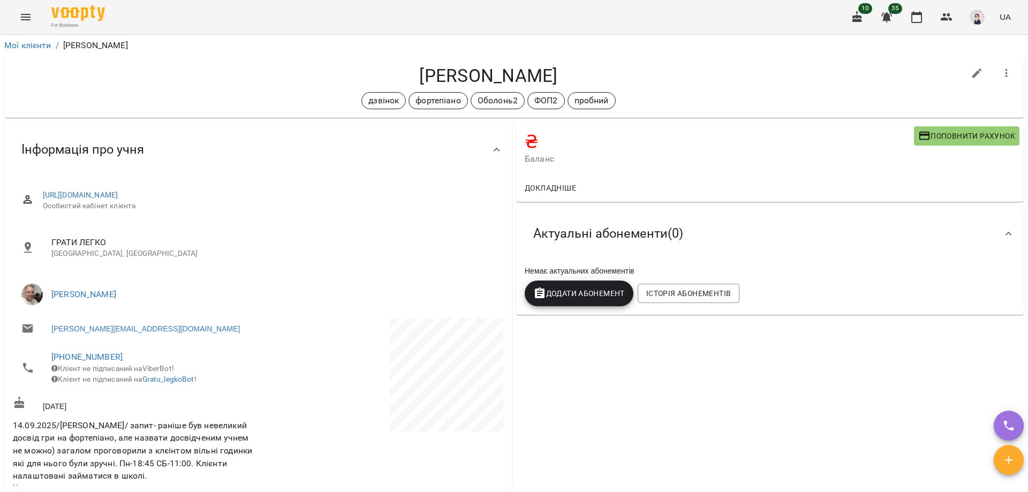
click at [14, 17] on button "Menu" at bounding box center [26, 17] width 26 height 26
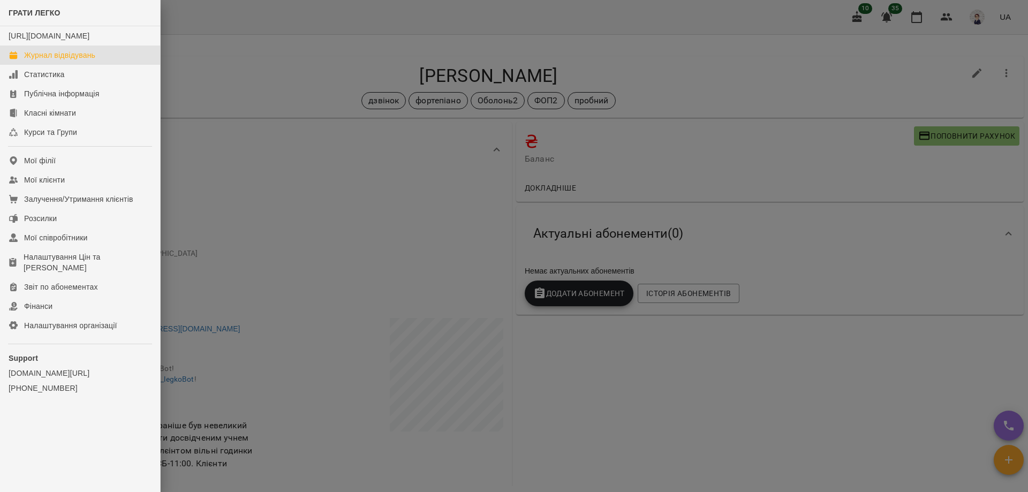
click at [55, 61] on div "Журнал відвідувань" at bounding box center [59, 55] width 71 height 11
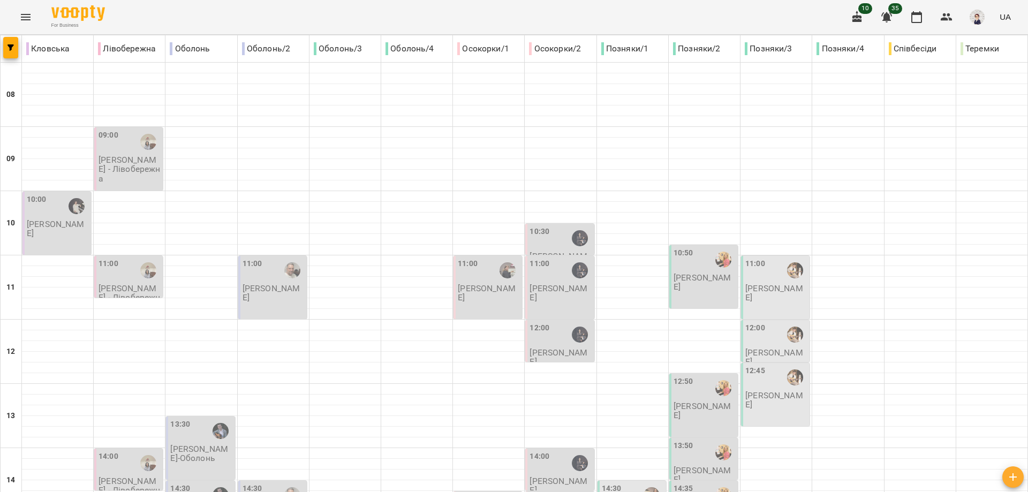
type input "**********"
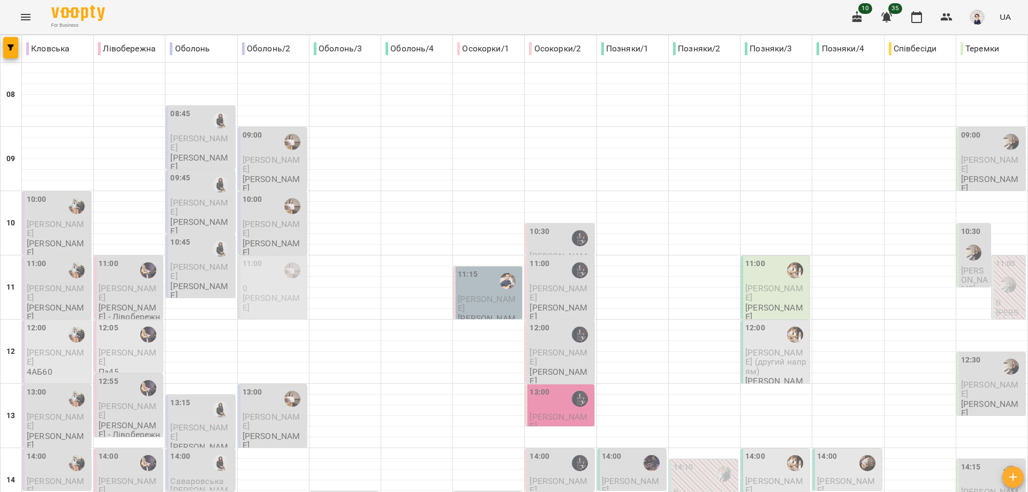
click at [266, 150] on div "09:00" at bounding box center [274, 142] width 62 height 25
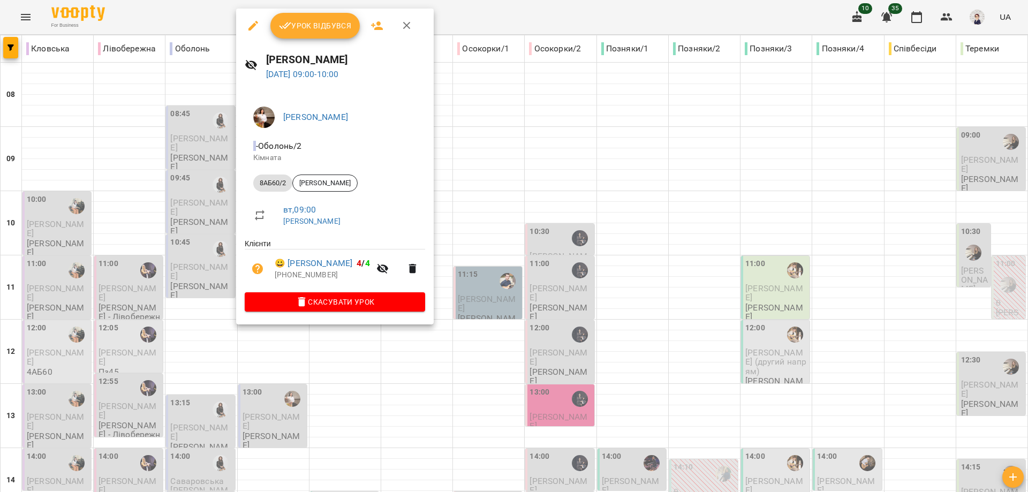
click at [348, 343] on div at bounding box center [514, 246] width 1028 height 492
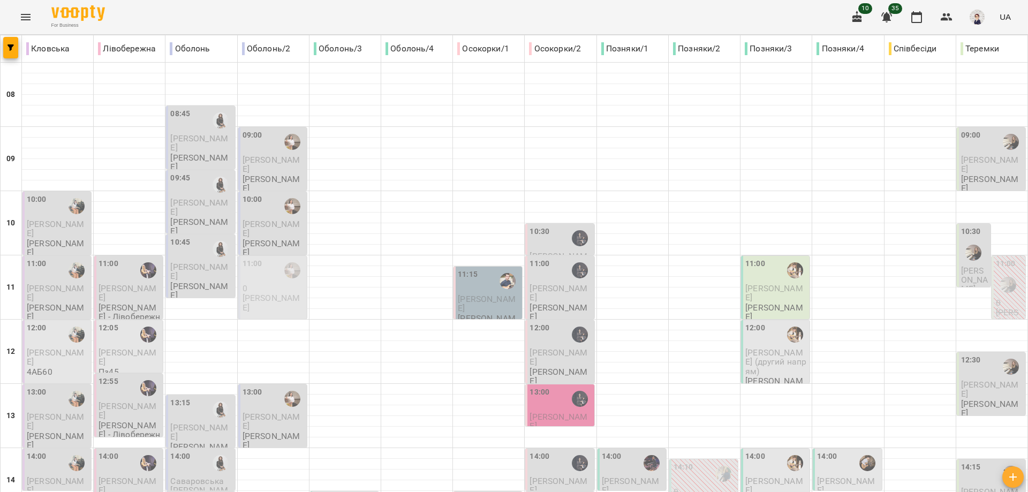
click at [256, 225] on span "[PERSON_NAME]" at bounding box center [272, 228] width 58 height 19
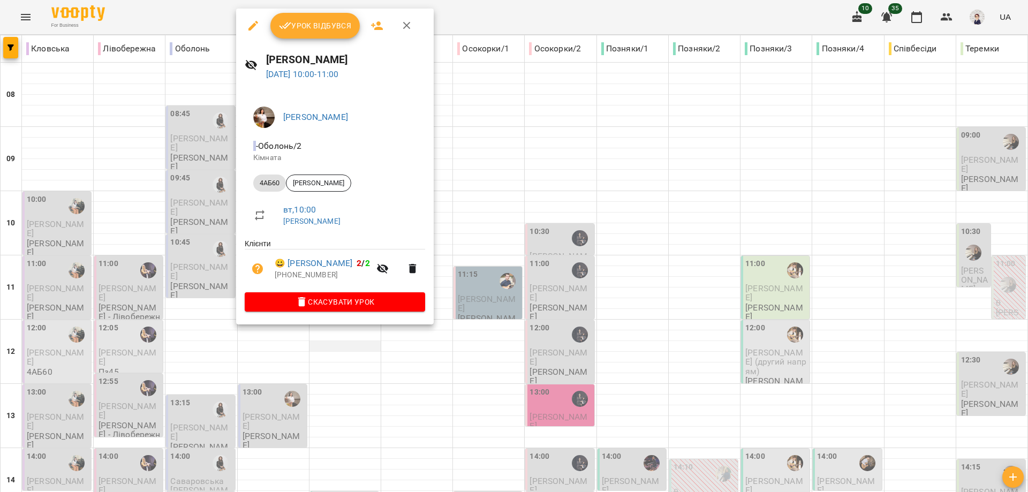
click at [348, 342] on div at bounding box center [514, 246] width 1028 height 492
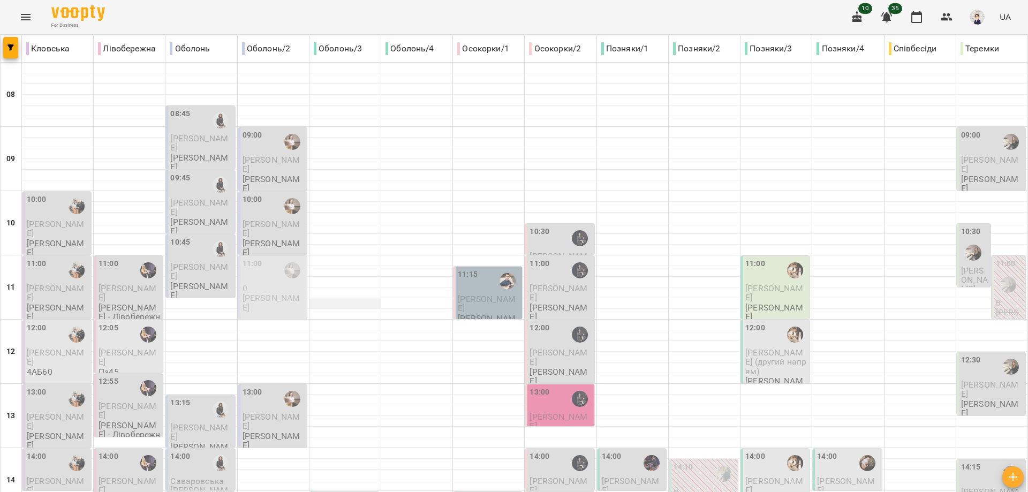
scroll to position [107, 0]
click at [268, 412] on p "[PERSON_NAME]" at bounding box center [274, 421] width 62 height 19
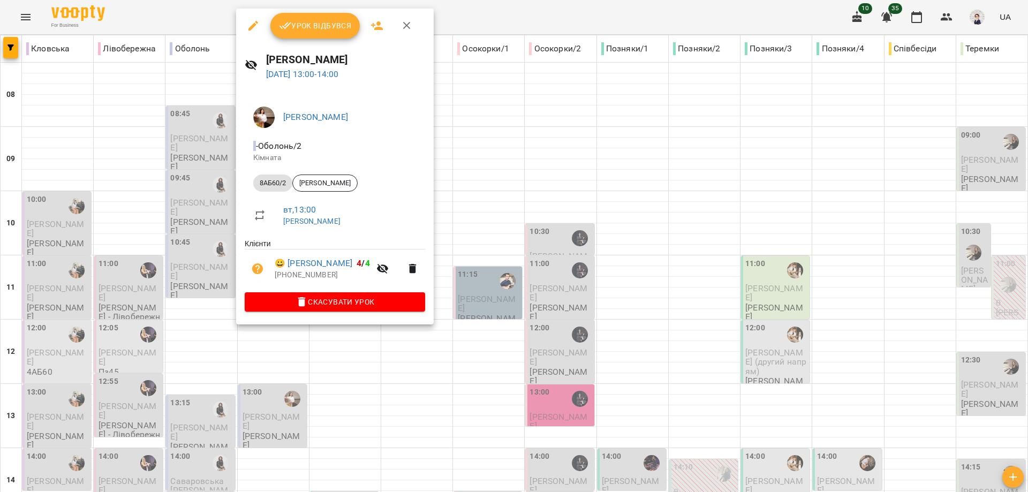
click at [333, 351] on div at bounding box center [514, 246] width 1028 height 492
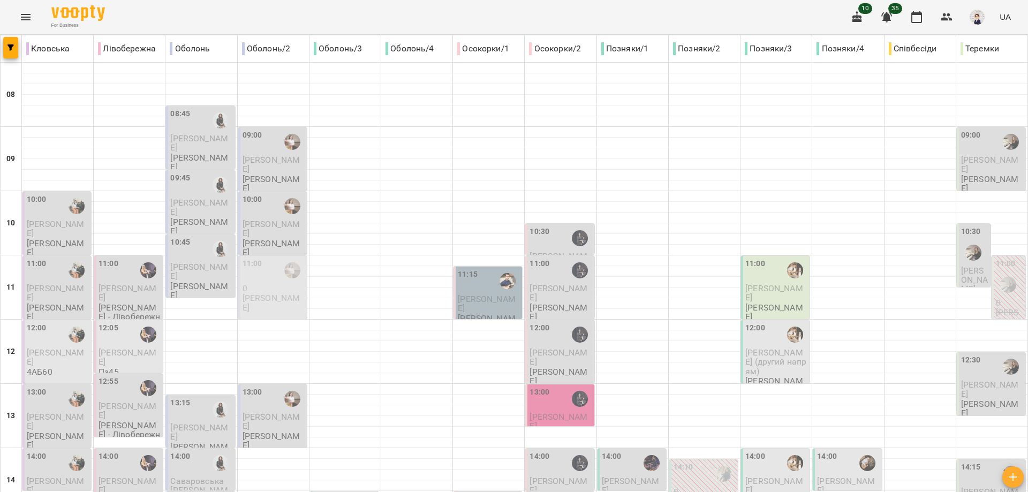
scroll to position [428, 0]
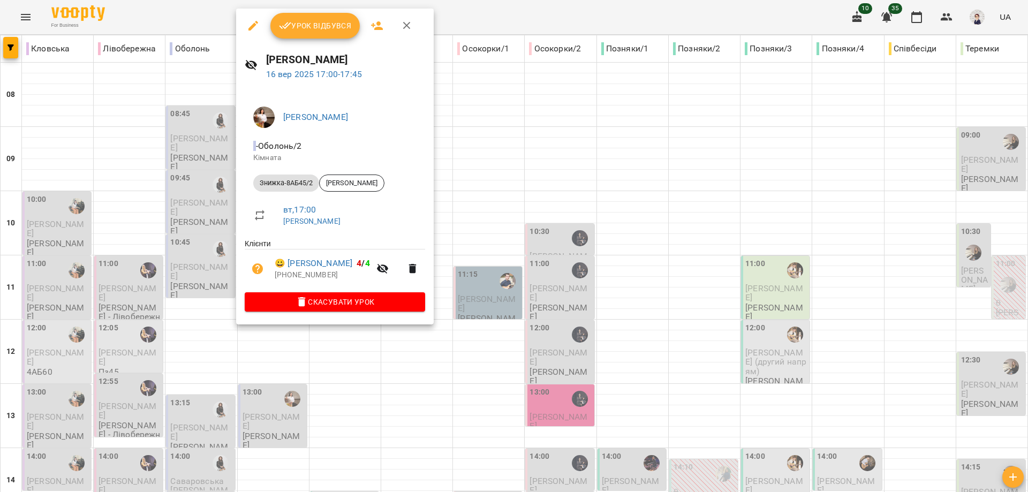
click at [274, 390] on div at bounding box center [514, 246] width 1028 height 492
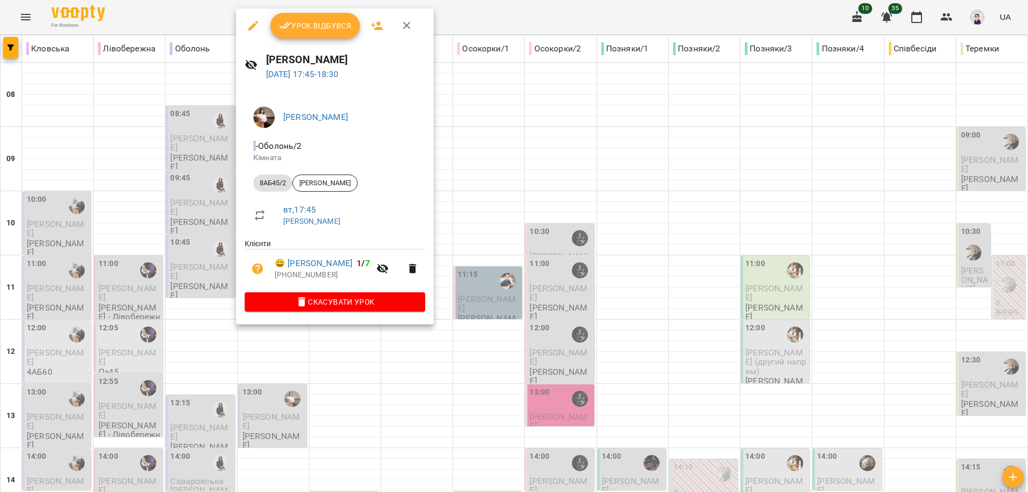
click at [270, 389] on div at bounding box center [514, 246] width 1028 height 492
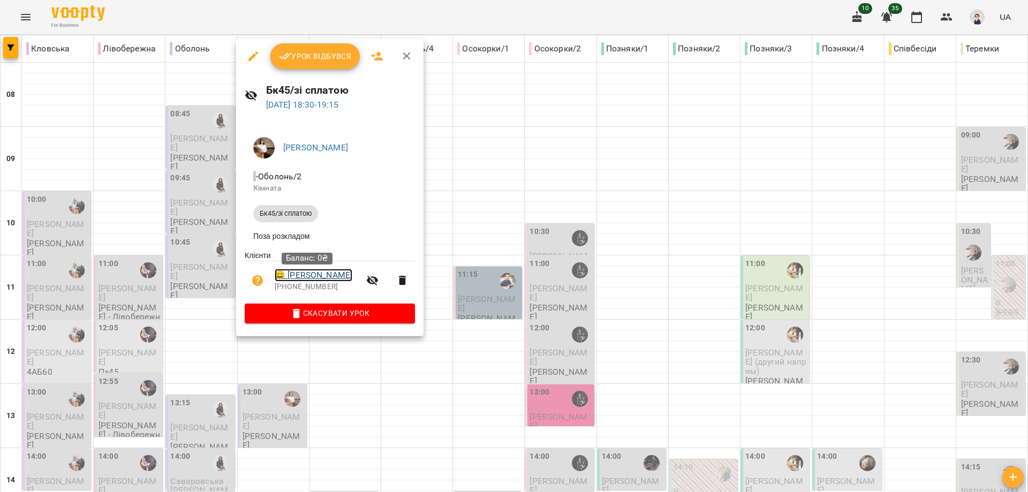
click at [302, 278] on link "😀 [PERSON_NAME]" at bounding box center [314, 275] width 78 height 13
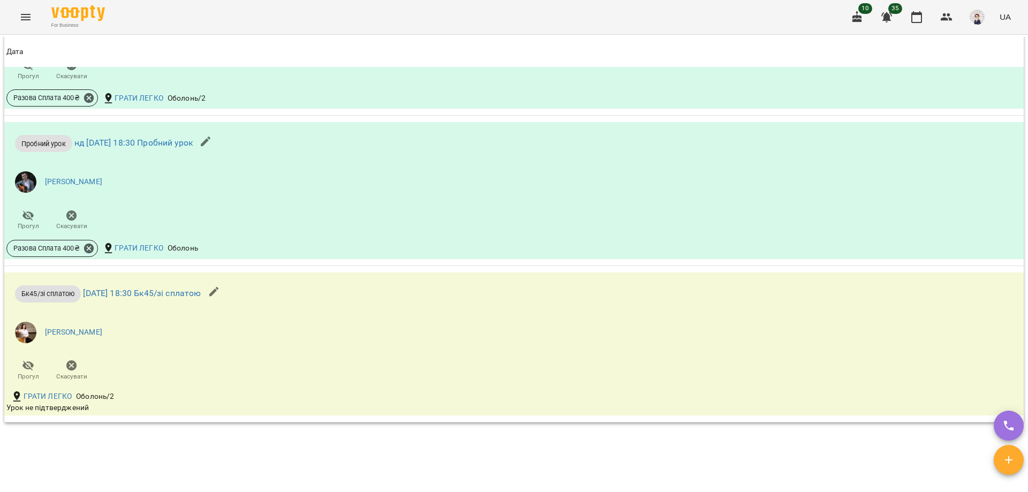
scroll to position [1017, 0]
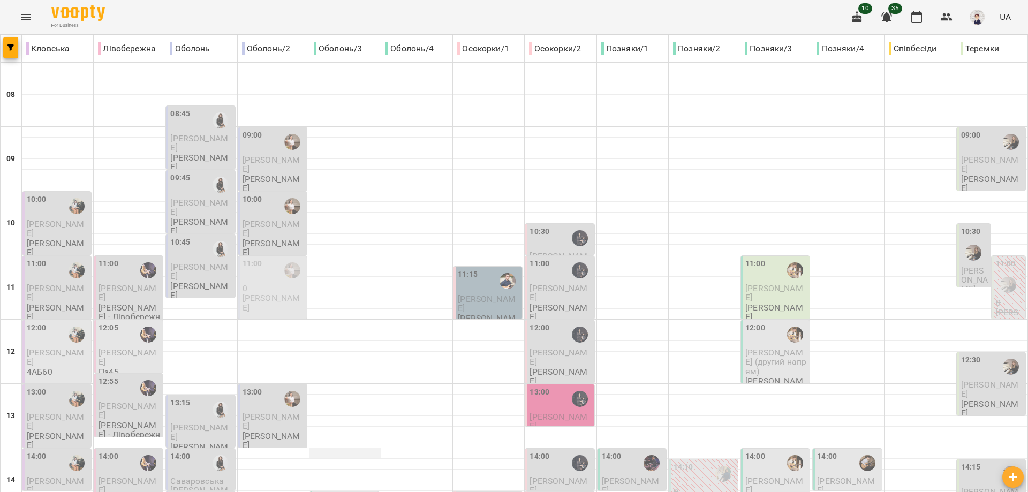
scroll to position [321, 0]
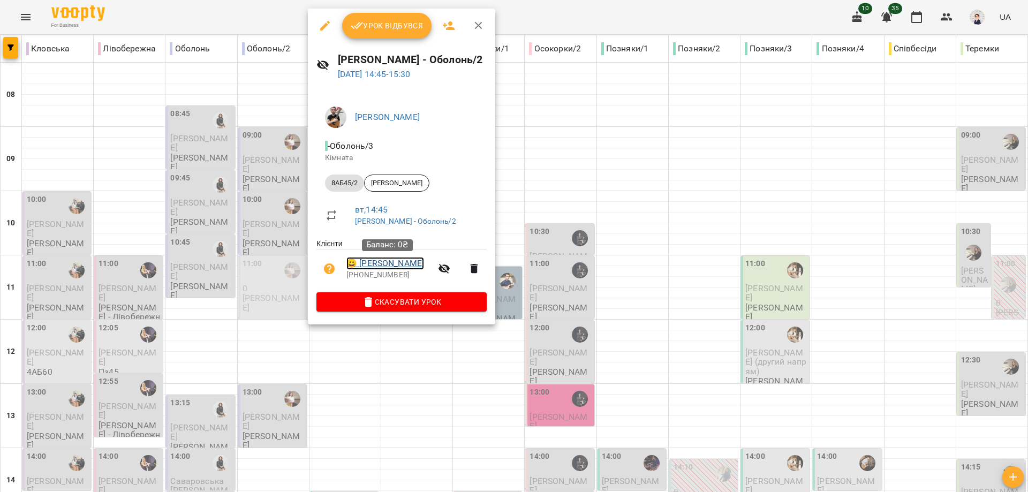
click at [383, 261] on link "😀 [PERSON_NAME]" at bounding box center [385, 263] width 78 height 13
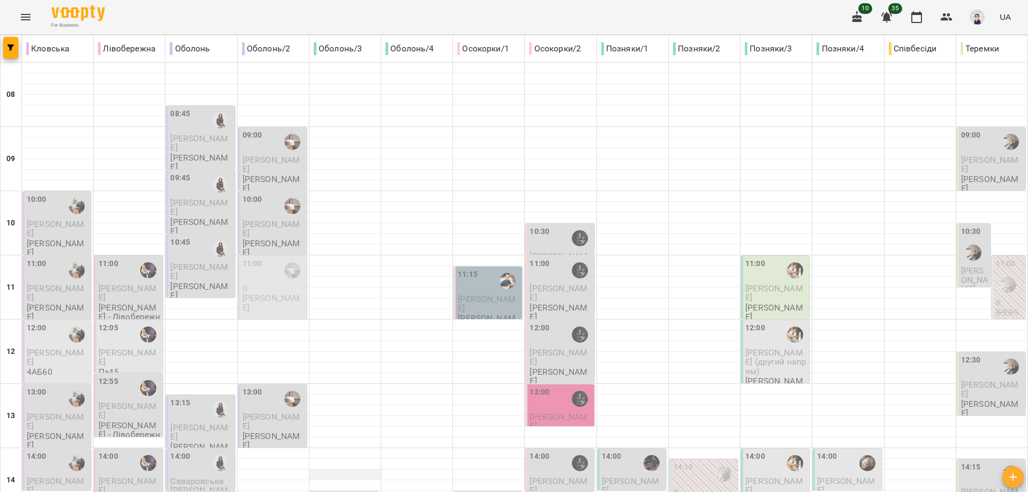
scroll to position [321, 0]
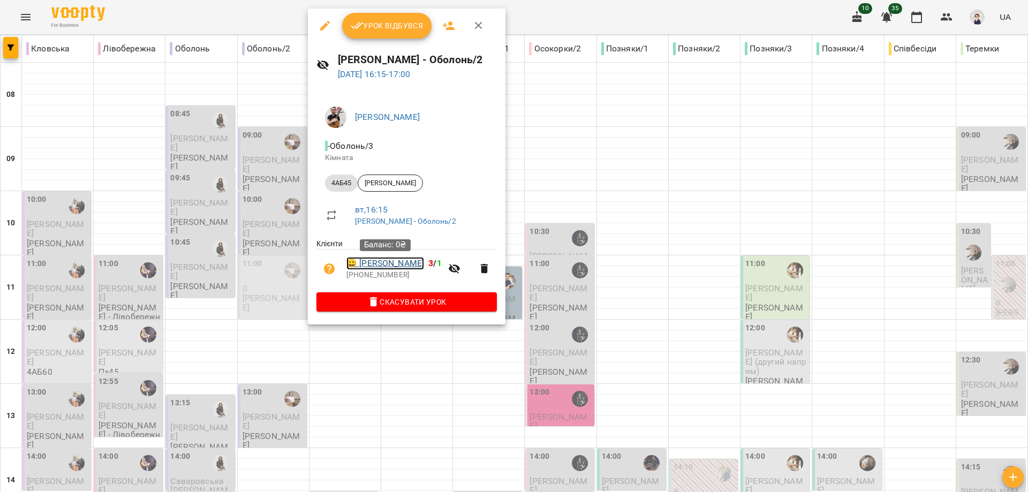
click at [388, 264] on link "😀 [PERSON_NAME]" at bounding box center [385, 263] width 78 height 13
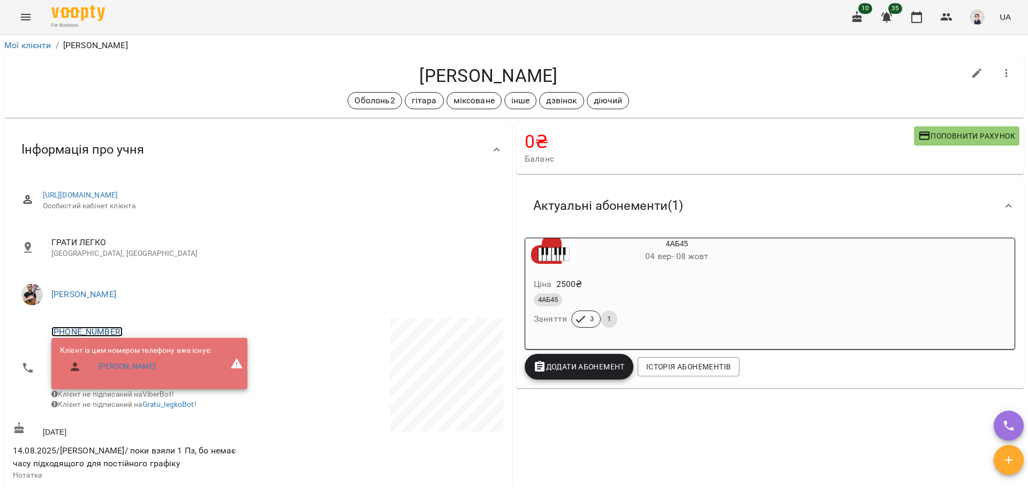
click at [82, 330] on link "[PHONE_NUMBER]" at bounding box center [86, 332] width 71 height 10
click at [131, 375] on img at bounding box center [131, 371] width 16 height 16
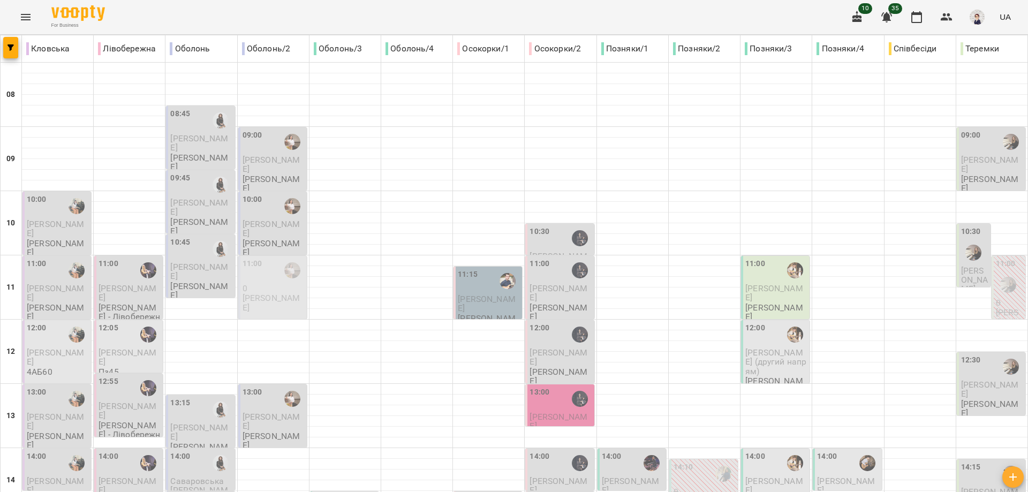
scroll to position [477, 0]
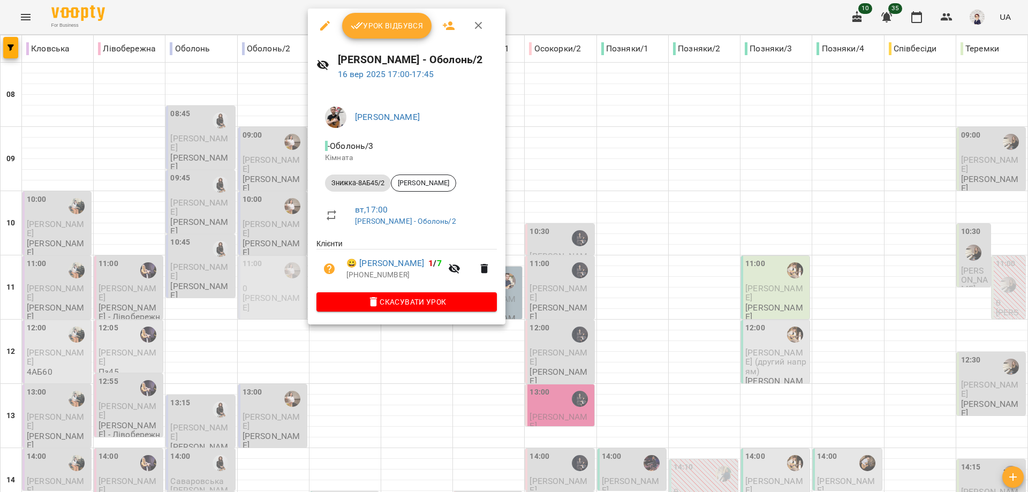
click at [414, 347] on div at bounding box center [514, 246] width 1028 height 492
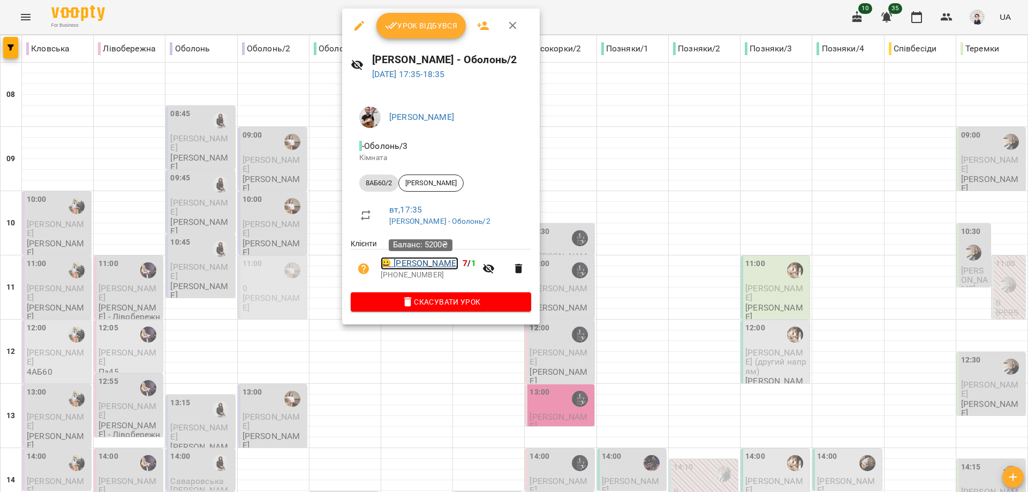
click at [406, 263] on link "😀 [PERSON_NAME]" at bounding box center [420, 263] width 78 height 13
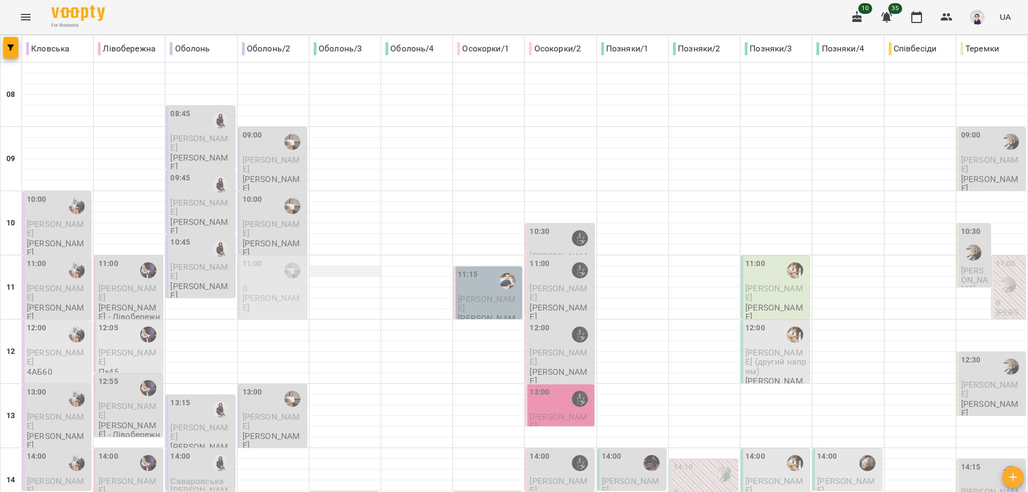
scroll to position [477, 0]
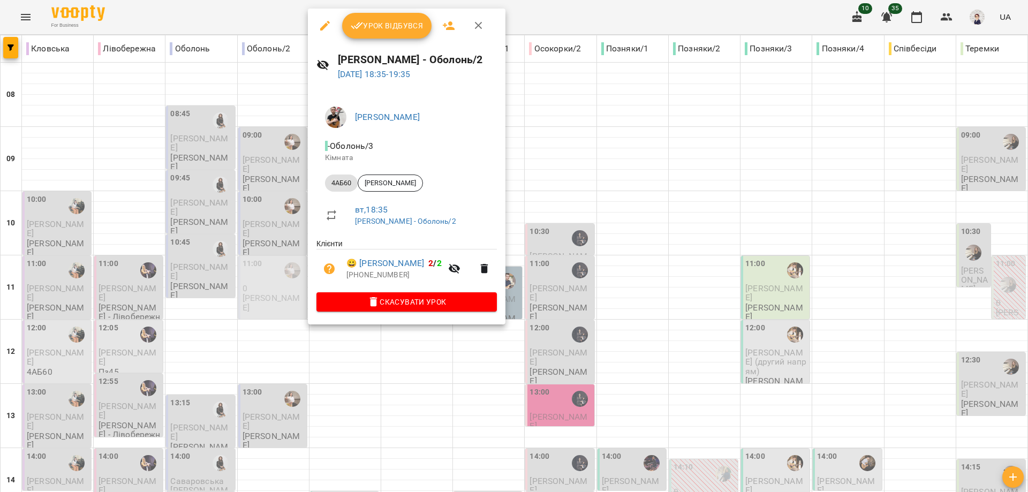
click at [410, 366] on div at bounding box center [514, 246] width 1028 height 492
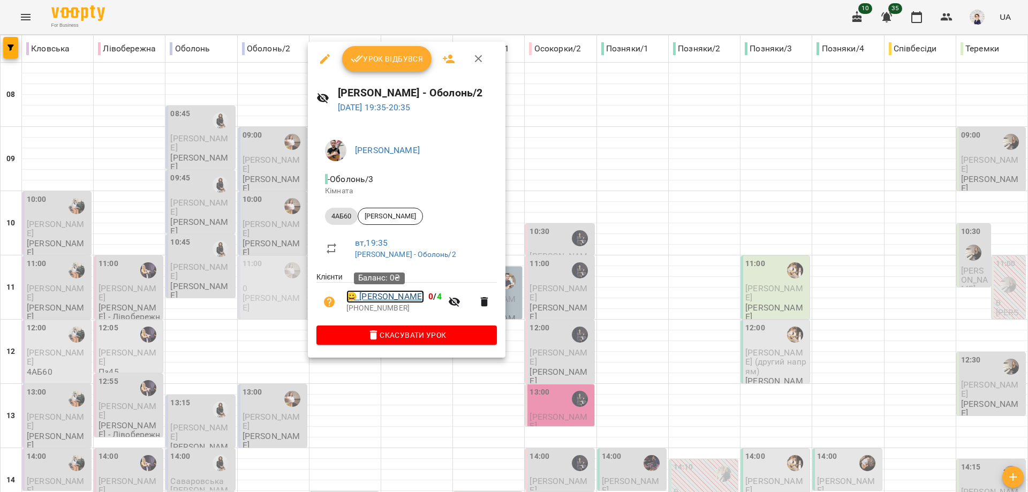
click at [393, 301] on link "😀 [PERSON_NAME]" at bounding box center [385, 296] width 78 height 13
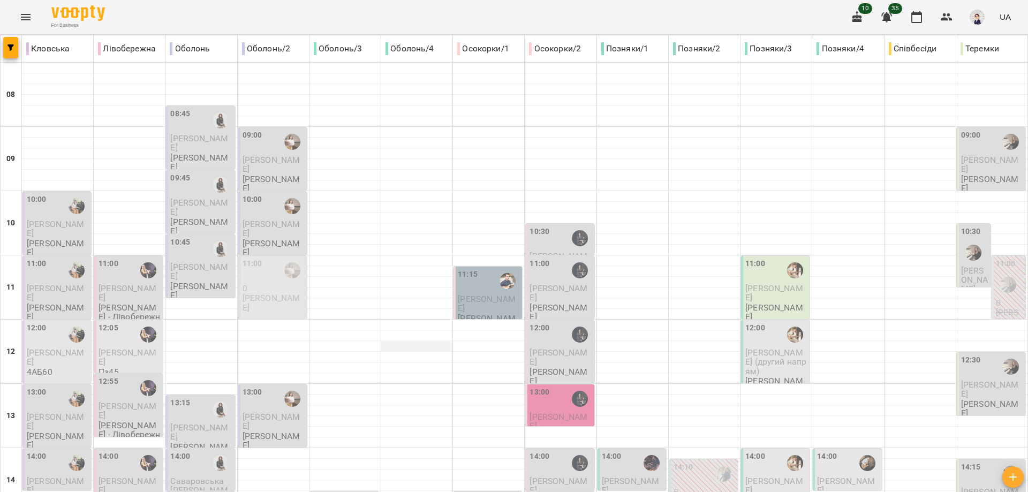
scroll to position [107, 0]
click at [469, 294] on span "[PERSON_NAME]" at bounding box center [487, 303] width 58 height 19
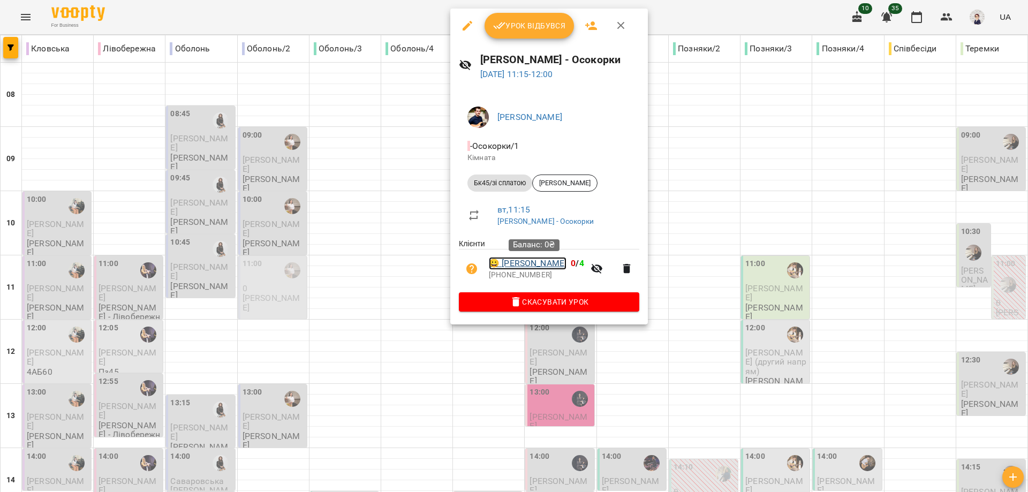
click at [527, 261] on link "😀 [PERSON_NAME]" at bounding box center [528, 263] width 78 height 13
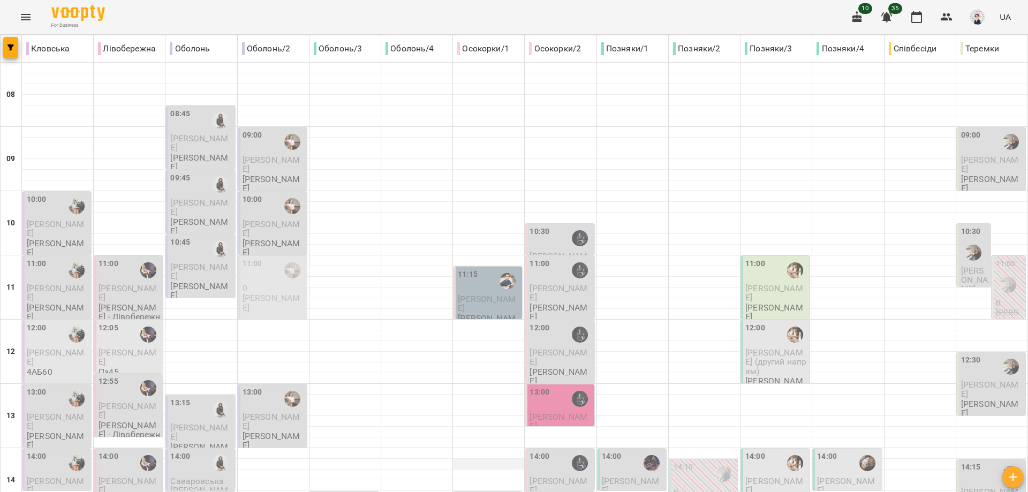
scroll to position [321, 0]
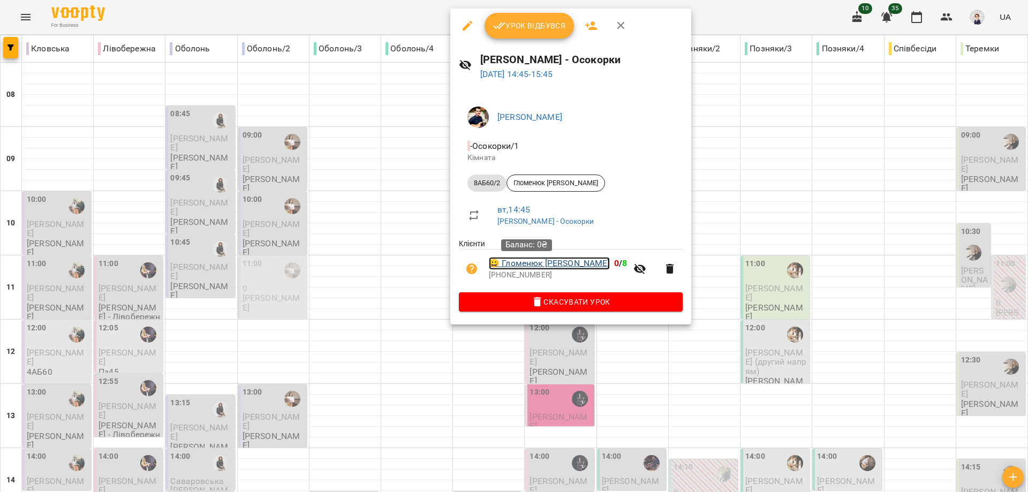
click at [517, 263] on link "😀 Гломенюк [PERSON_NAME]" at bounding box center [549, 263] width 121 height 13
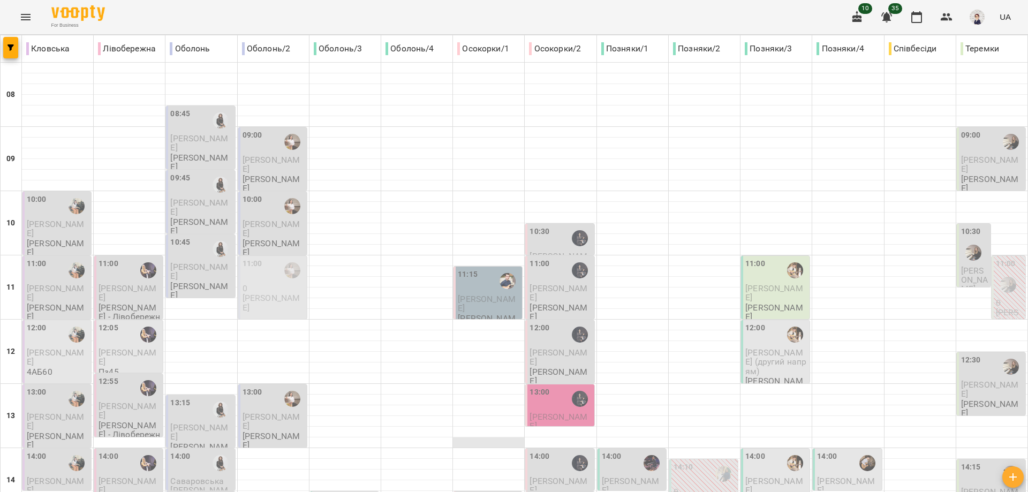
scroll to position [321, 0]
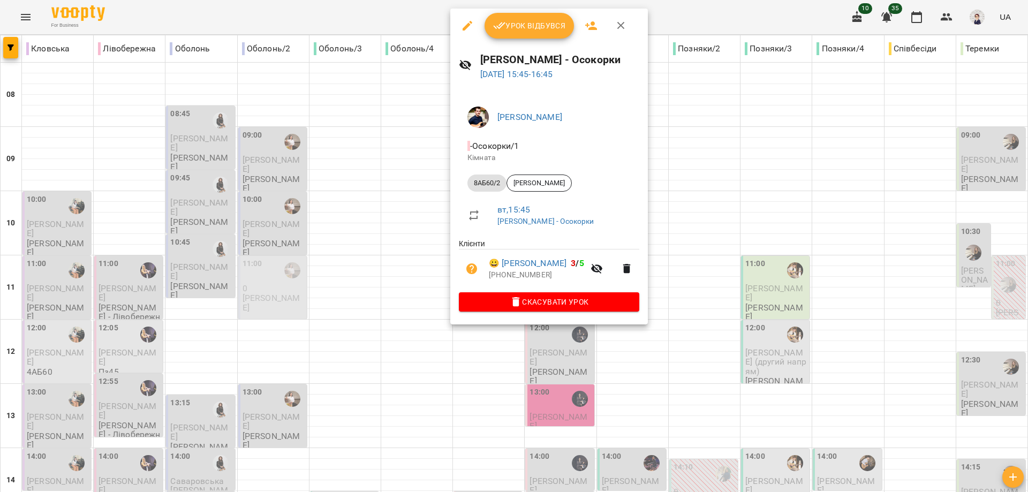
click at [422, 265] on div at bounding box center [514, 246] width 1028 height 492
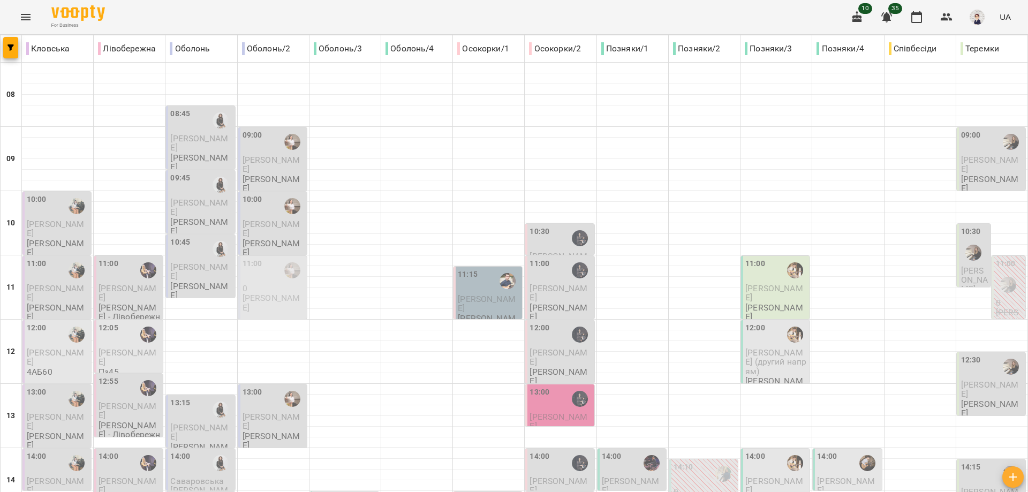
scroll to position [428, 0]
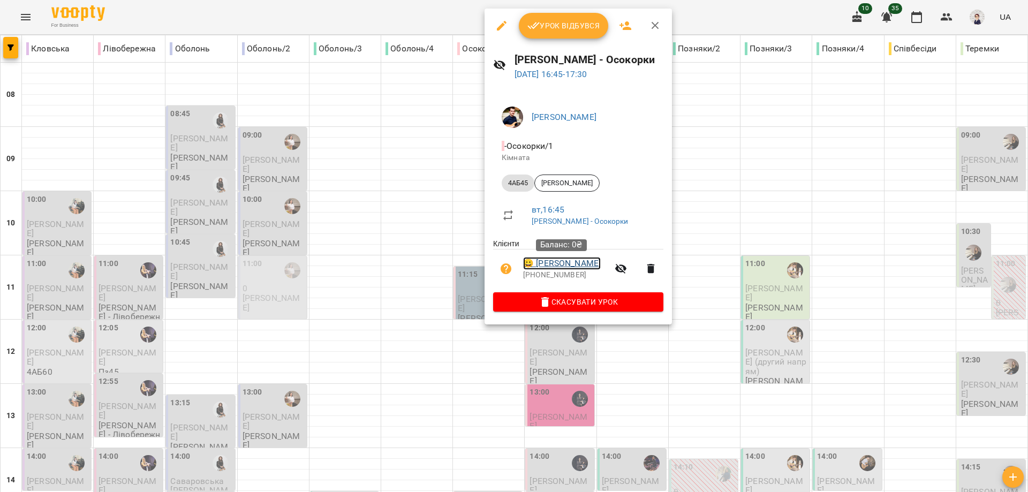
click at [550, 263] on link "😀 [PERSON_NAME]" at bounding box center [562, 263] width 78 height 13
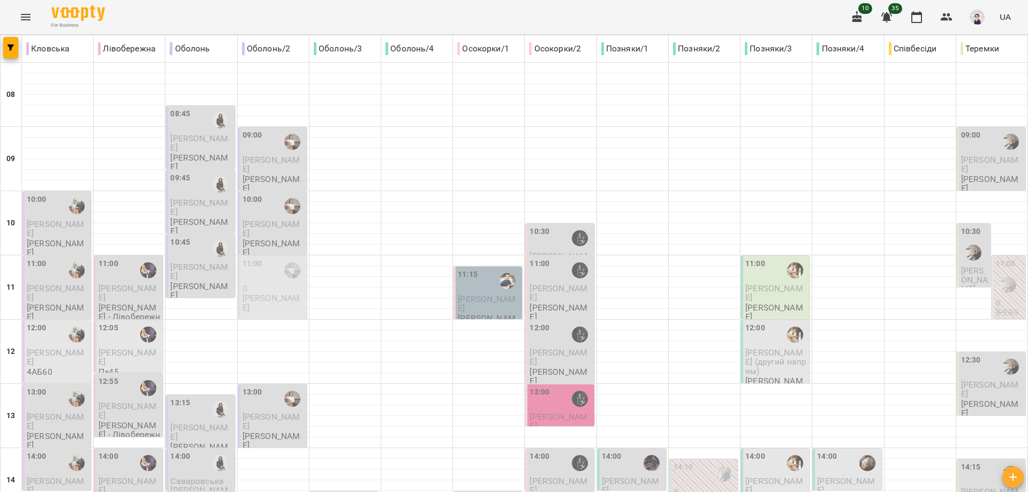
scroll to position [477, 0]
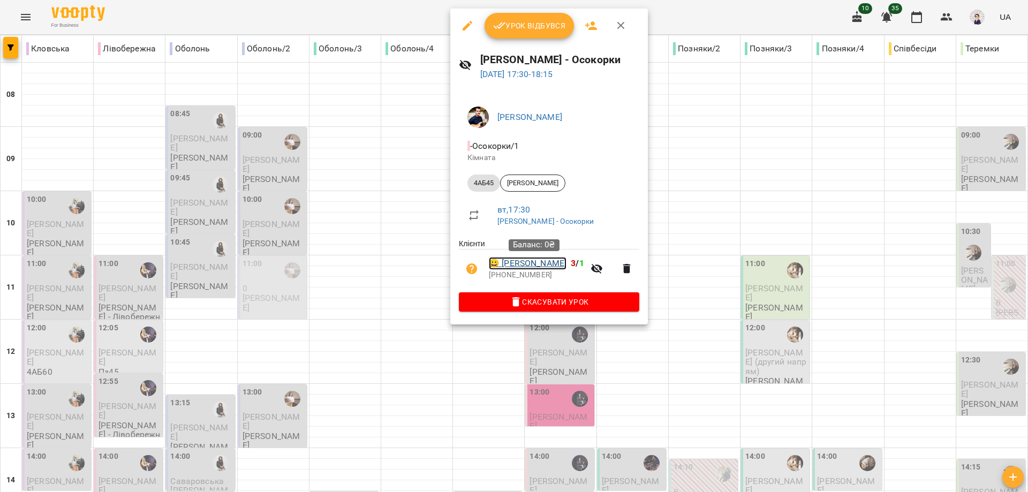
click at [511, 264] on link "😀 [PERSON_NAME]" at bounding box center [528, 263] width 78 height 13
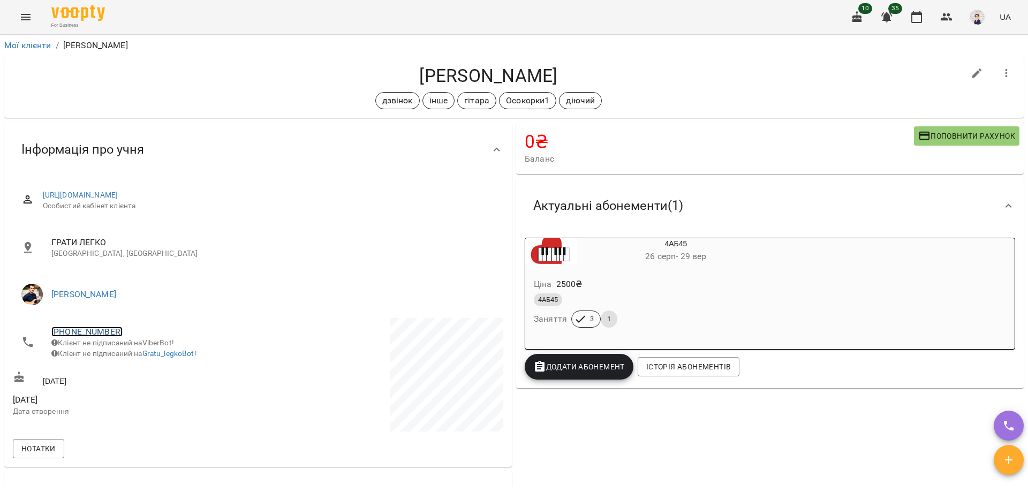
click at [109, 330] on link "[PHONE_NUMBER]" at bounding box center [86, 332] width 71 height 10
click at [129, 371] on img at bounding box center [131, 371] width 16 height 16
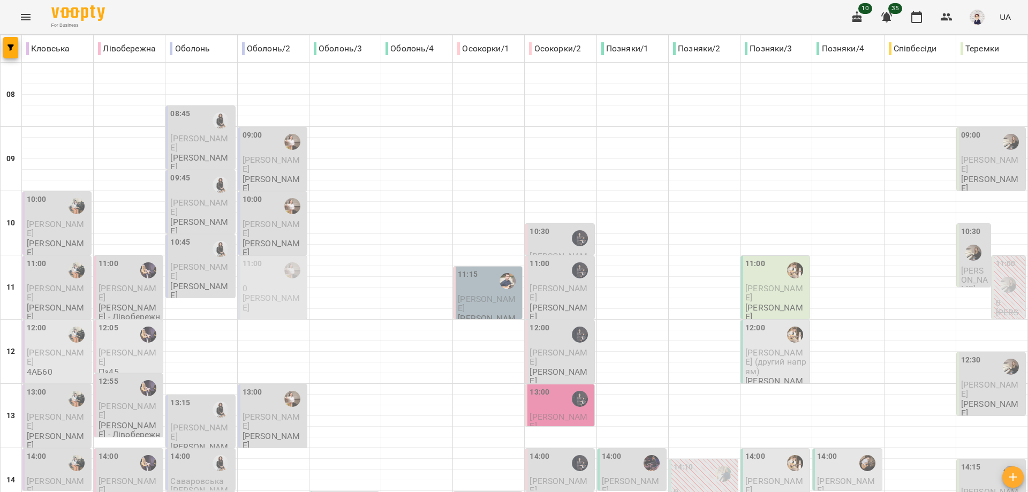
scroll to position [477, 0]
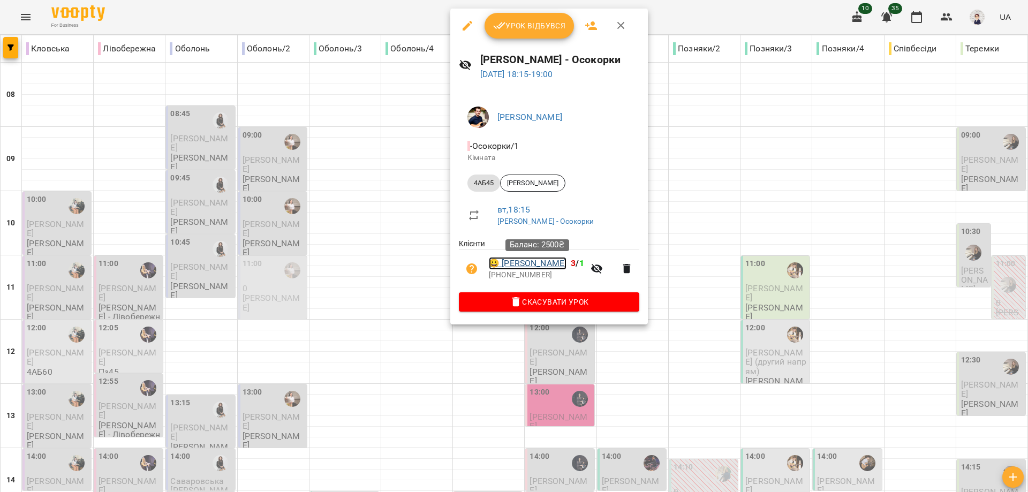
click at [513, 264] on link "😀 [PERSON_NAME]" at bounding box center [528, 263] width 78 height 13
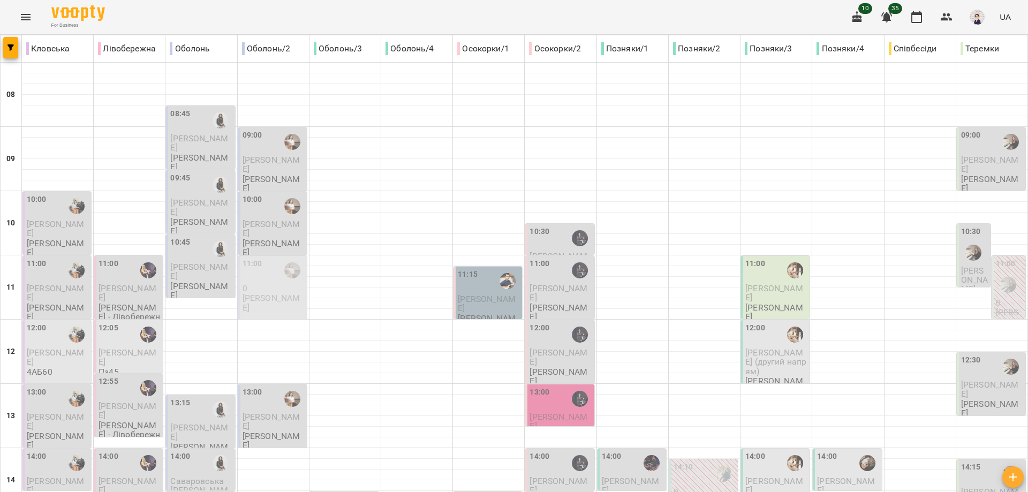
scroll to position [477, 0]
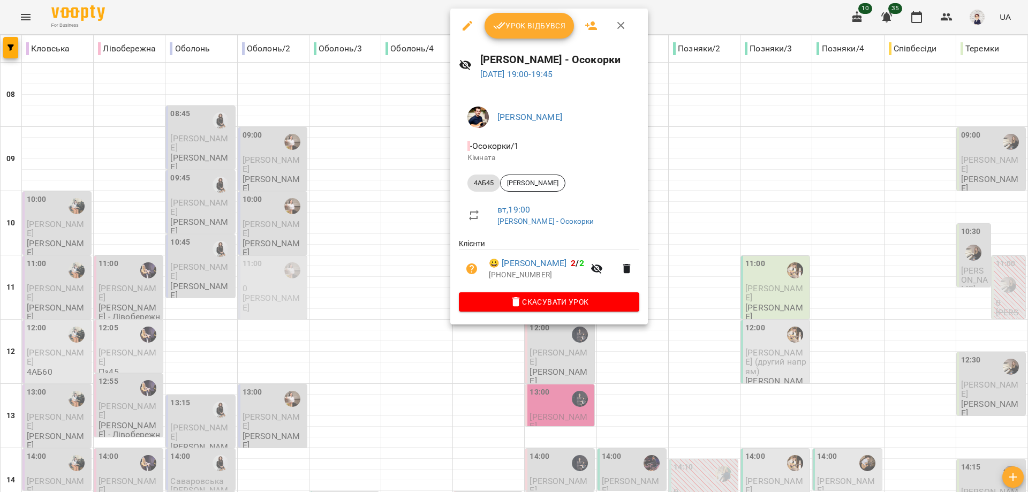
click at [424, 327] on div at bounding box center [514, 246] width 1028 height 492
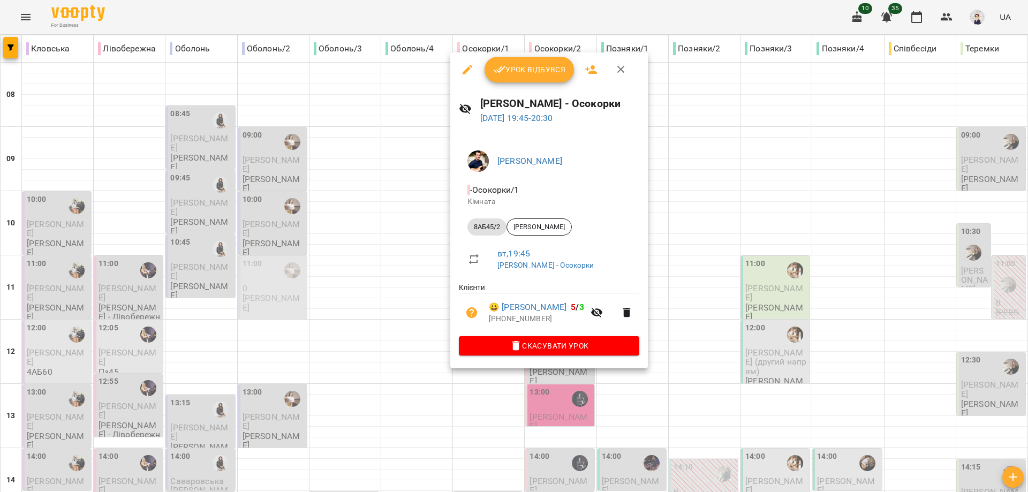
click at [424, 360] on div at bounding box center [514, 246] width 1028 height 492
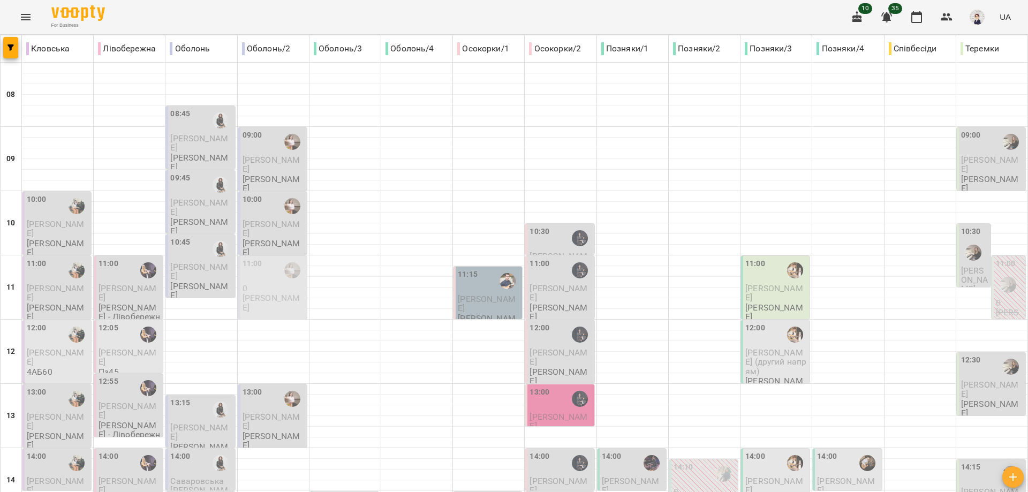
scroll to position [0, 0]
click at [549, 239] on div "10:30" at bounding box center [561, 238] width 62 height 25
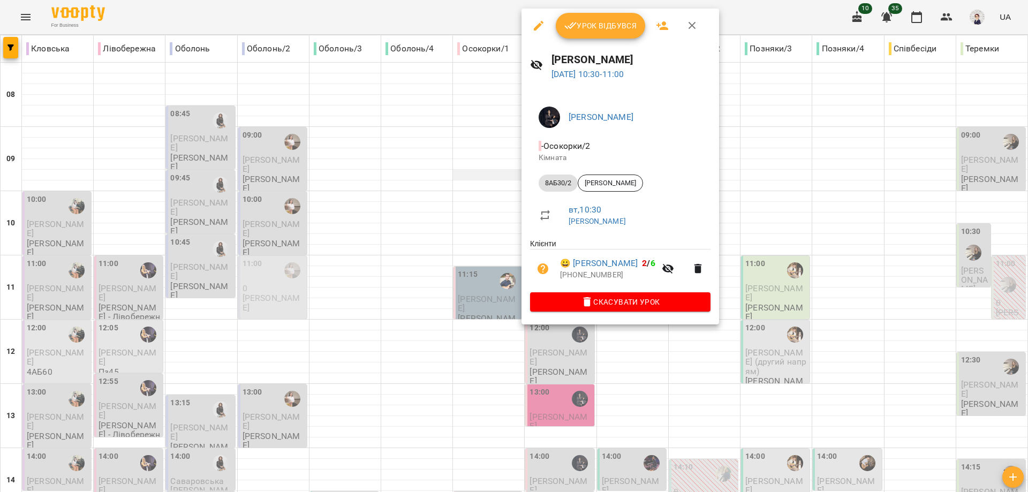
click at [480, 175] on div at bounding box center [514, 246] width 1028 height 492
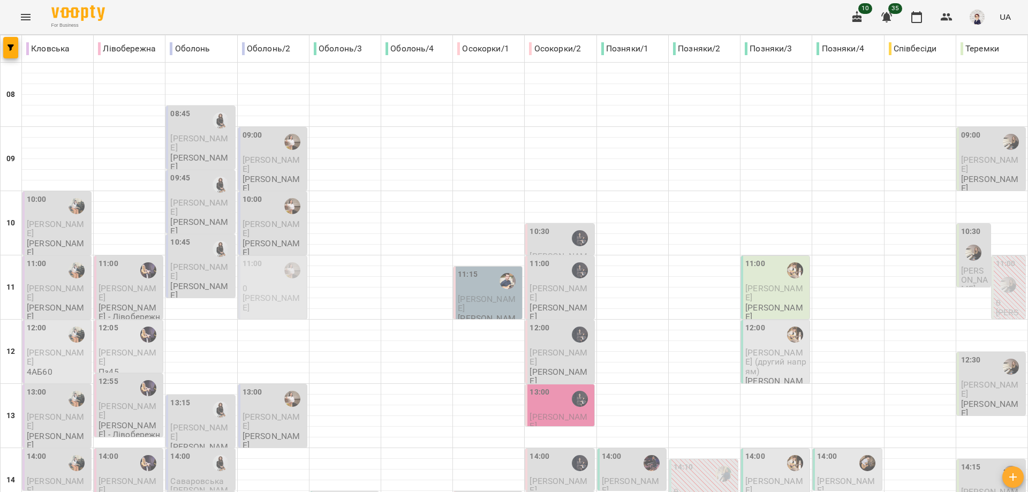
click at [546, 290] on span "[PERSON_NAME]" at bounding box center [559, 292] width 58 height 19
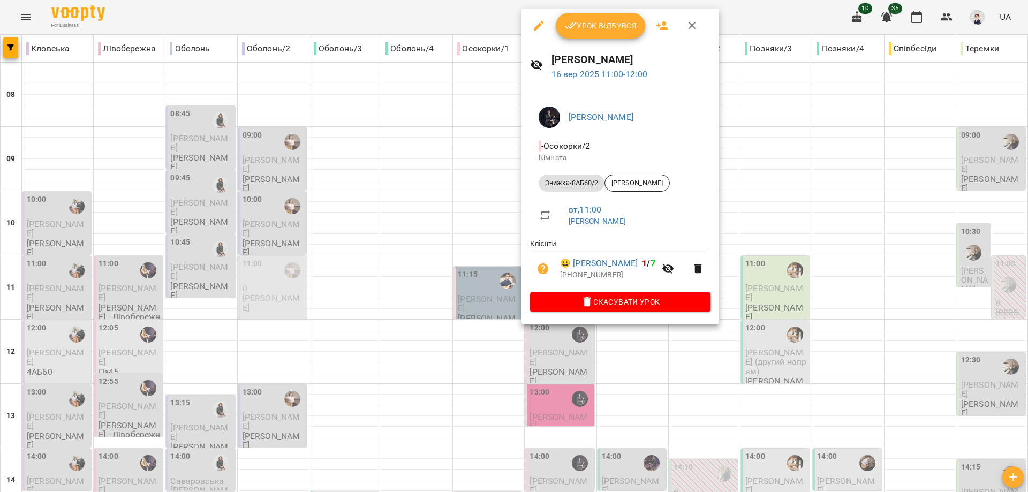
click at [490, 217] on div at bounding box center [514, 246] width 1028 height 492
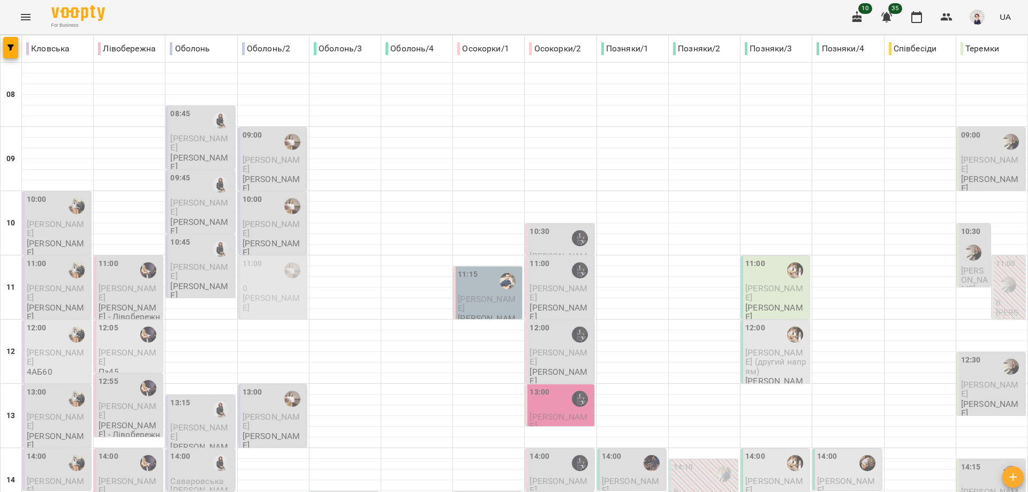
scroll to position [107, 0]
click at [552, 348] on span "[PERSON_NAME]" at bounding box center [559, 357] width 58 height 19
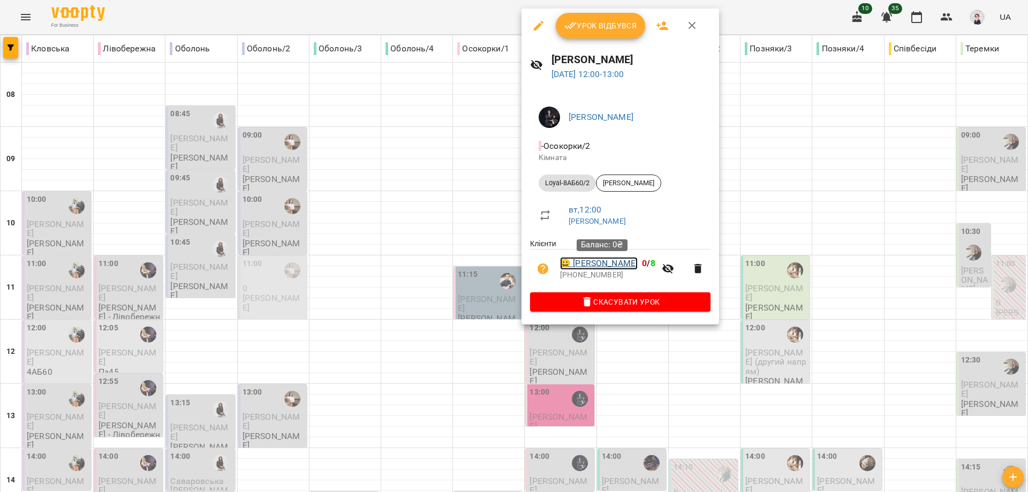
click at [590, 264] on link "😀 [PERSON_NAME]" at bounding box center [599, 263] width 78 height 13
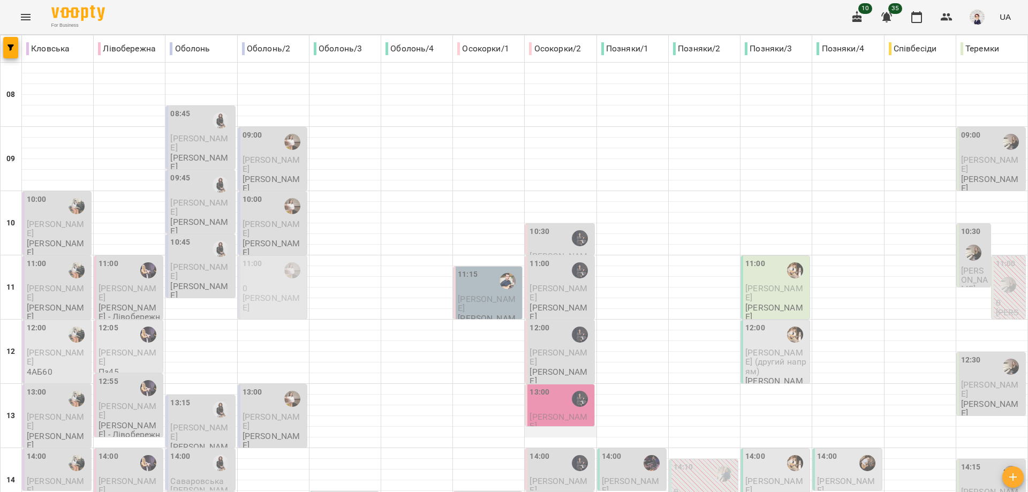
scroll to position [268, 0]
click at [546, 476] on span "[PERSON_NAME]" at bounding box center [559, 485] width 58 height 19
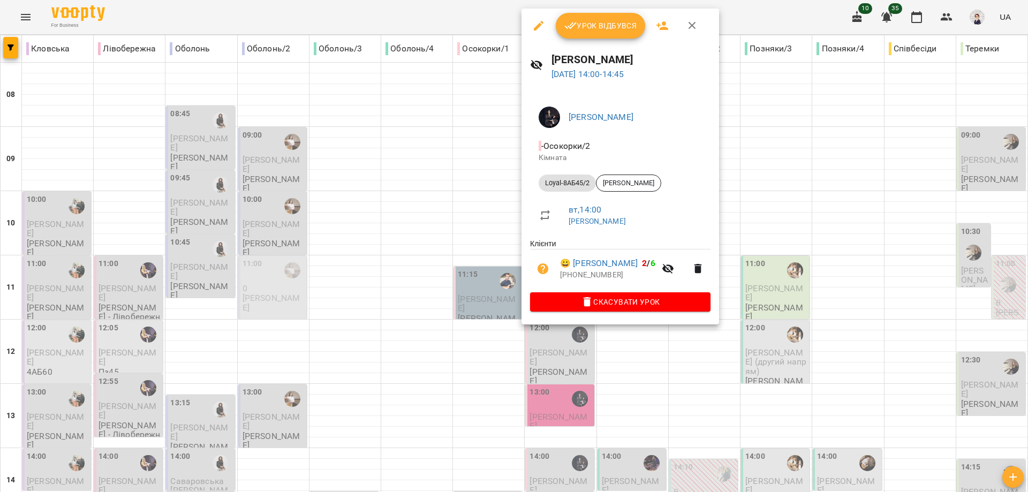
click at [484, 190] on div at bounding box center [514, 246] width 1028 height 492
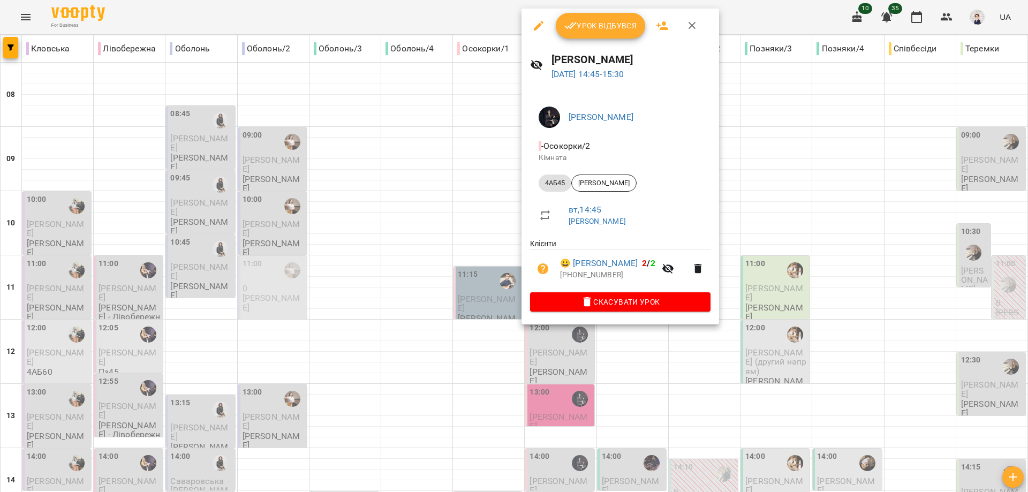
click at [485, 183] on div at bounding box center [514, 246] width 1028 height 492
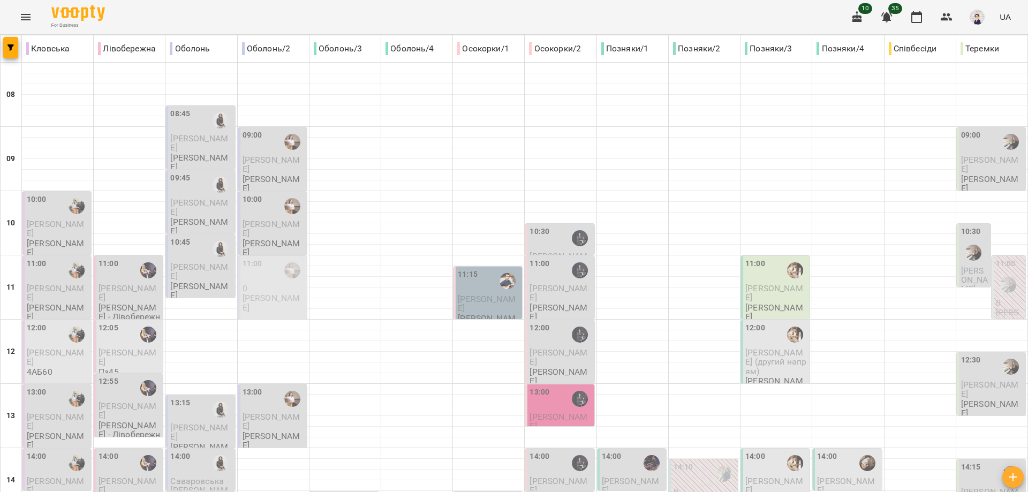
scroll to position [428, 0]
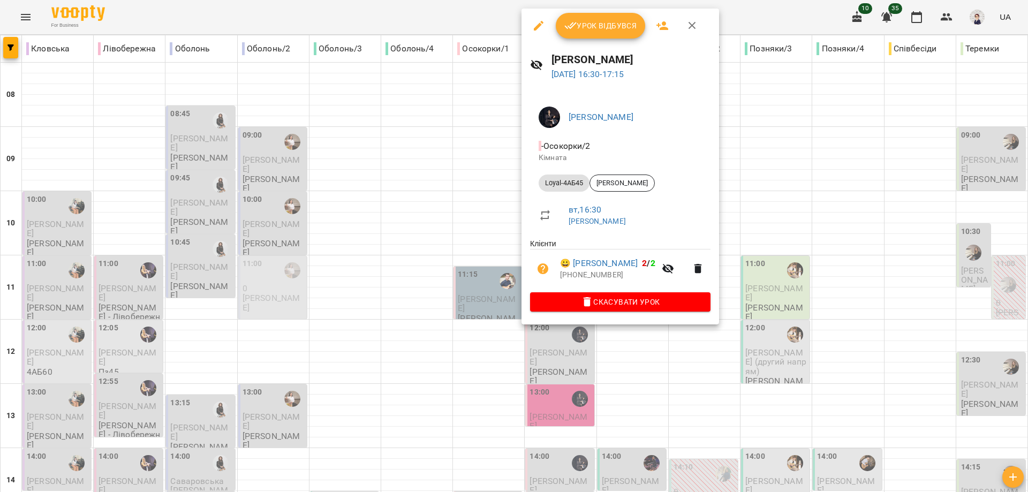
click at [409, 231] on div at bounding box center [514, 246] width 1028 height 492
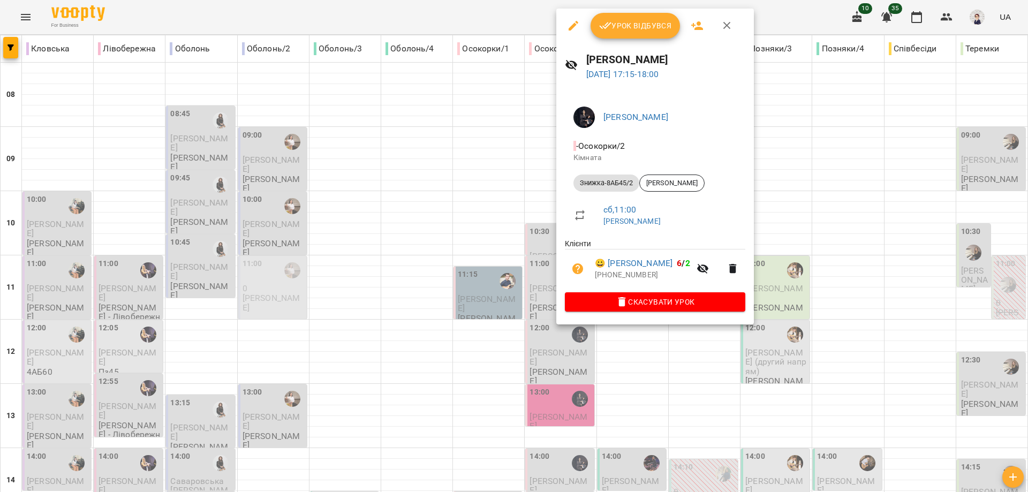
click at [422, 267] on div at bounding box center [514, 246] width 1028 height 492
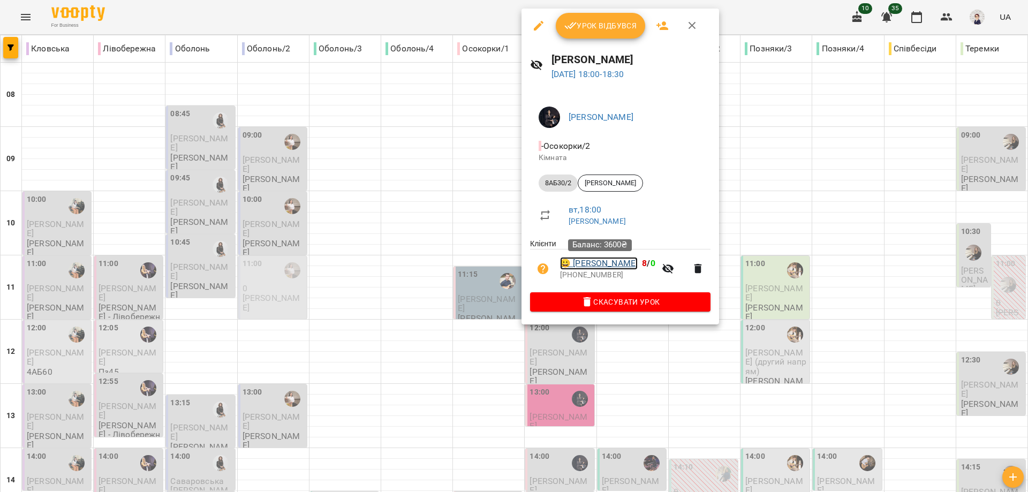
click at [607, 266] on link "😀 [PERSON_NAME]" at bounding box center [599, 263] width 78 height 13
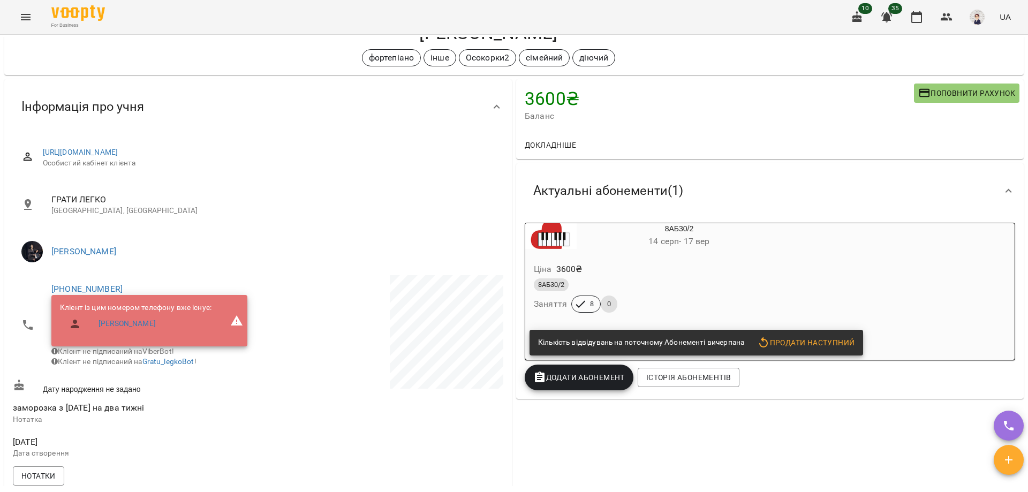
scroll to position [107, 0]
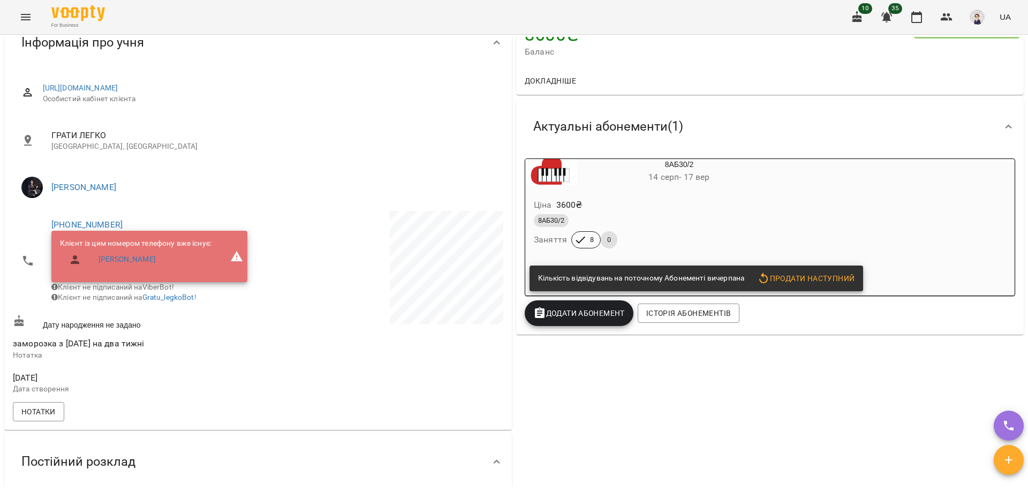
click at [794, 279] on span "Продати наступний" at bounding box center [805, 278] width 97 height 13
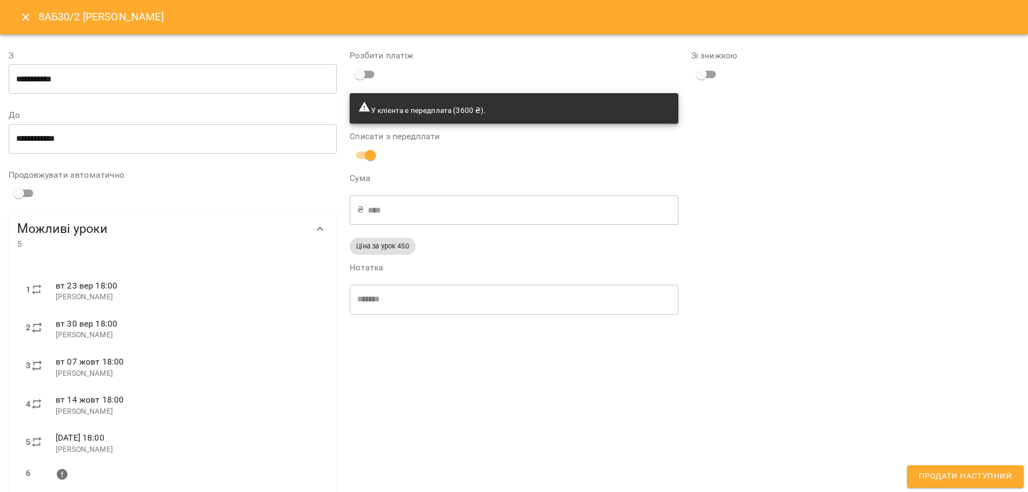
click at [147, 87] on input "**********" at bounding box center [173, 79] width 328 height 30
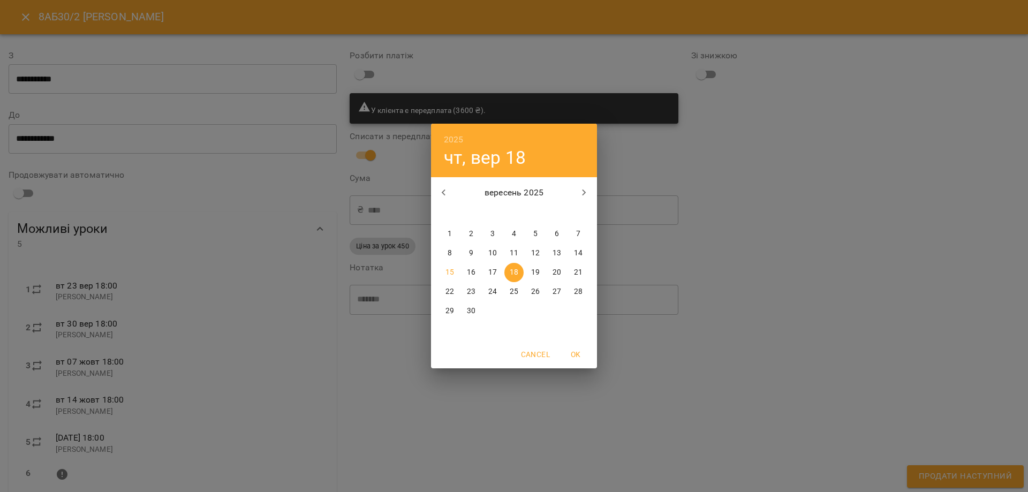
click at [517, 275] on span "18" at bounding box center [513, 272] width 19 height 11
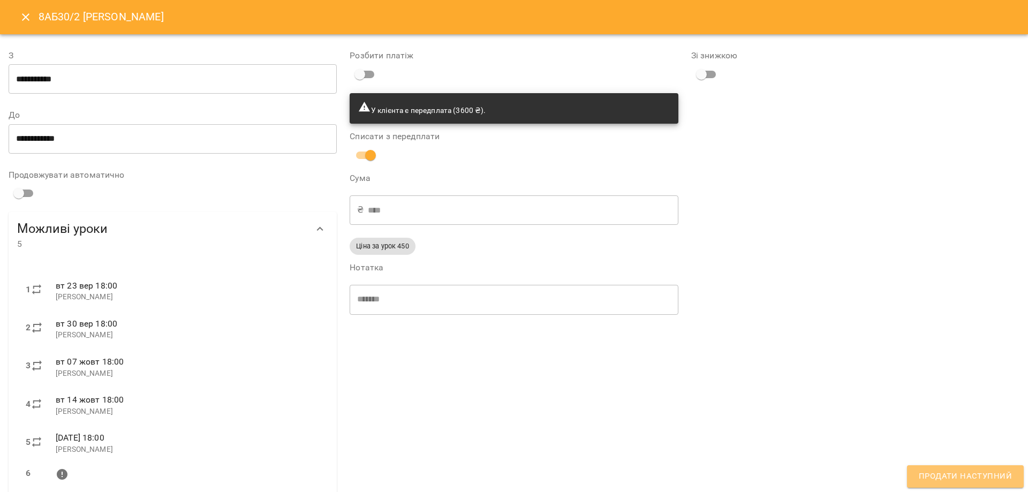
click at [971, 474] on span "Продати наступний" at bounding box center [965, 477] width 93 height 14
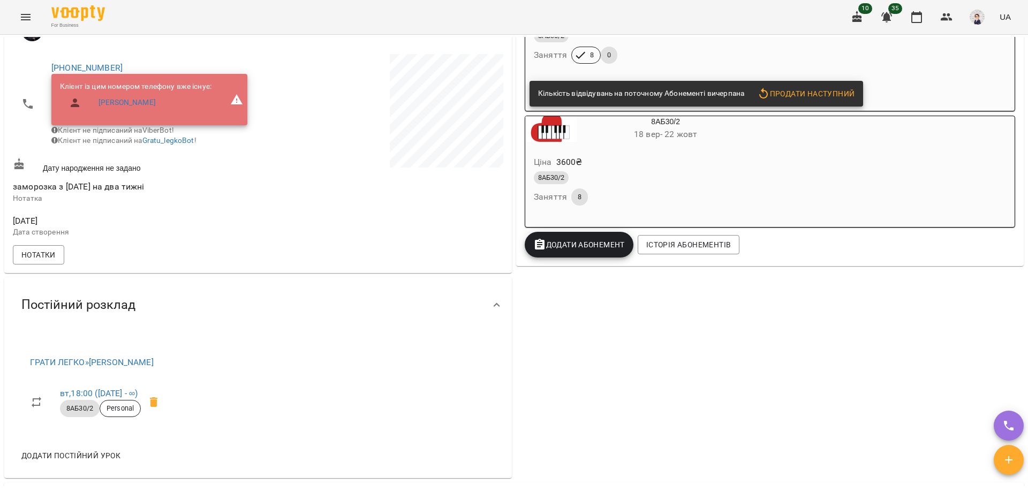
scroll to position [161, 0]
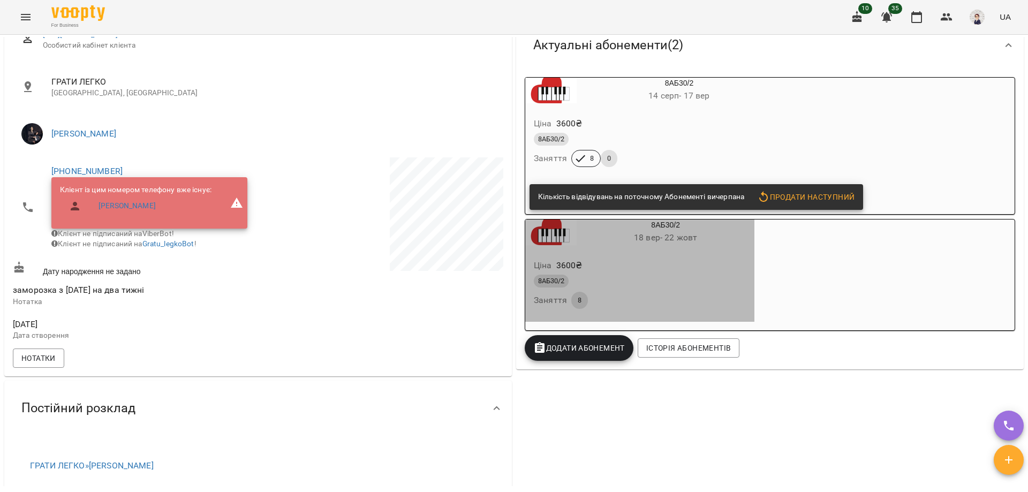
click at [639, 271] on div "Ціна 3600 ₴" at bounding box center [640, 265] width 216 height 19
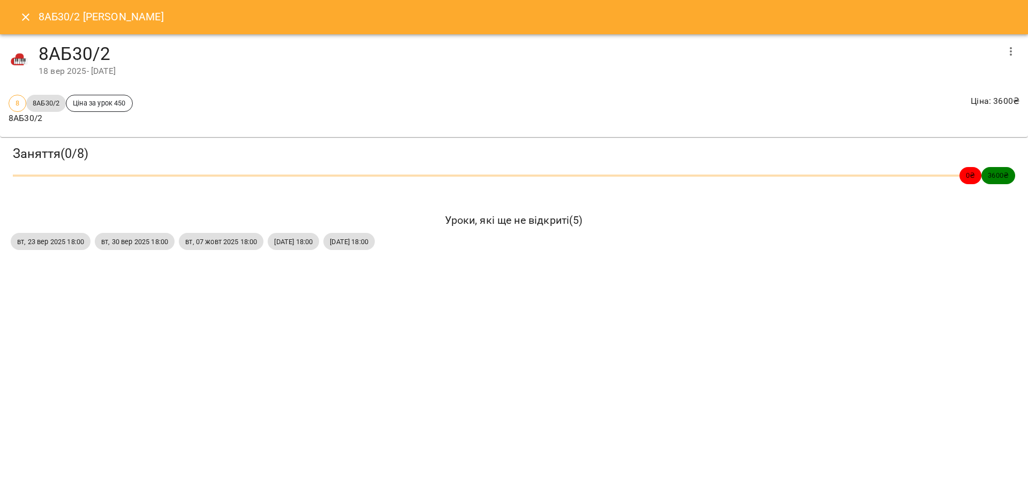
click at [1015, 53] on icon "button" at bounding box center [1011, 51] width 13 height 13
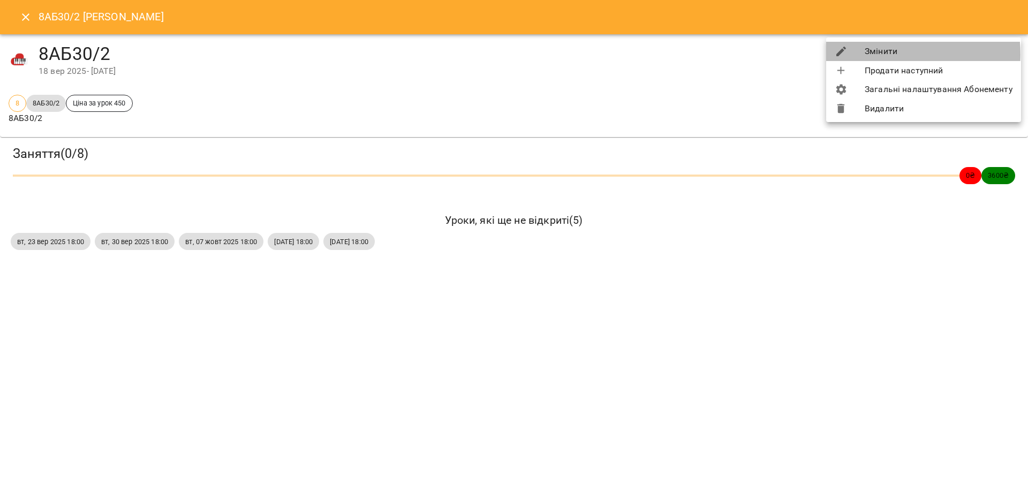
click at [886, 54] on li "Змінити" at bounding box center [923, 51] width 195 height 19
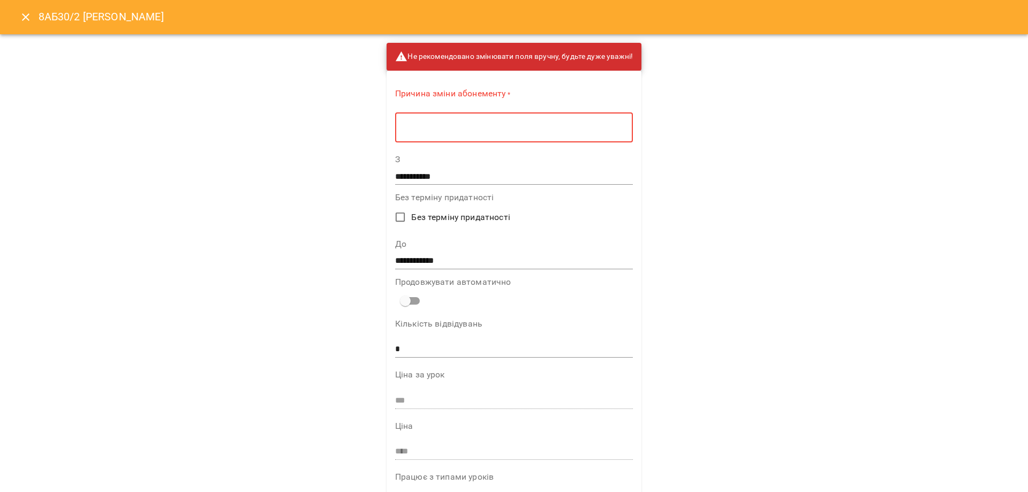
click at [568, 124] on textarea at bounding box center [514, 128] width 223 height 10
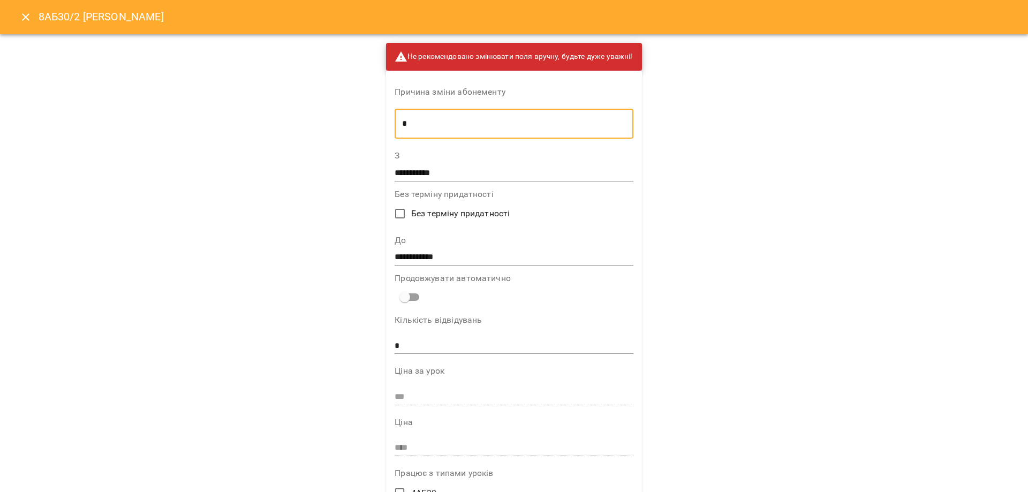
type textarea "*"
click at [437, 176] on input "**********" at bounding box center [514, 172] width 238 height 17
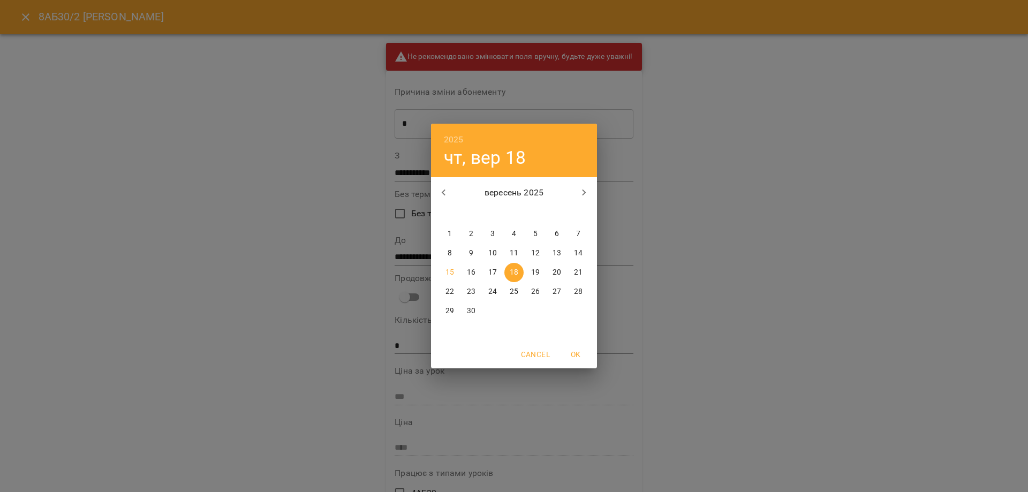
click at [476, 274] on span "16" at bounding box center [471, 272] width 19 height 11
type input "**********"
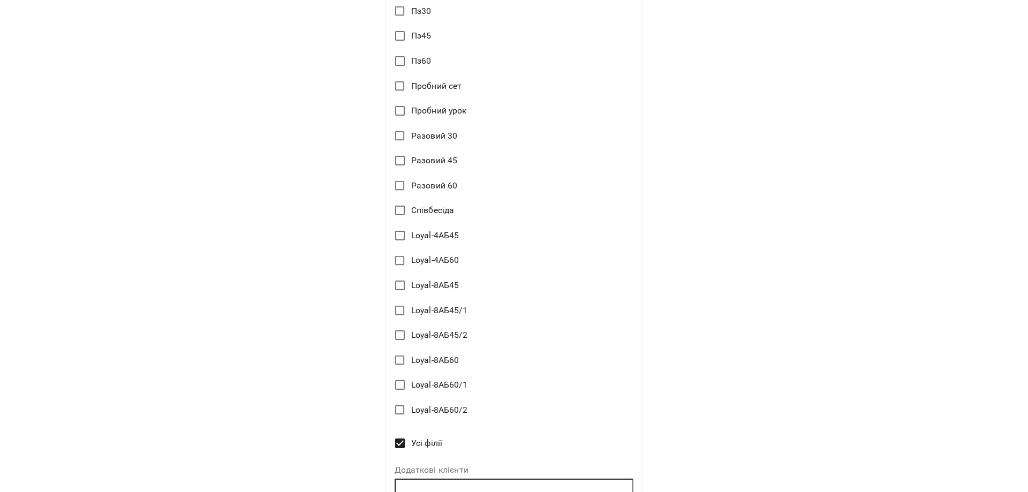
scroll to position [1735, 0]
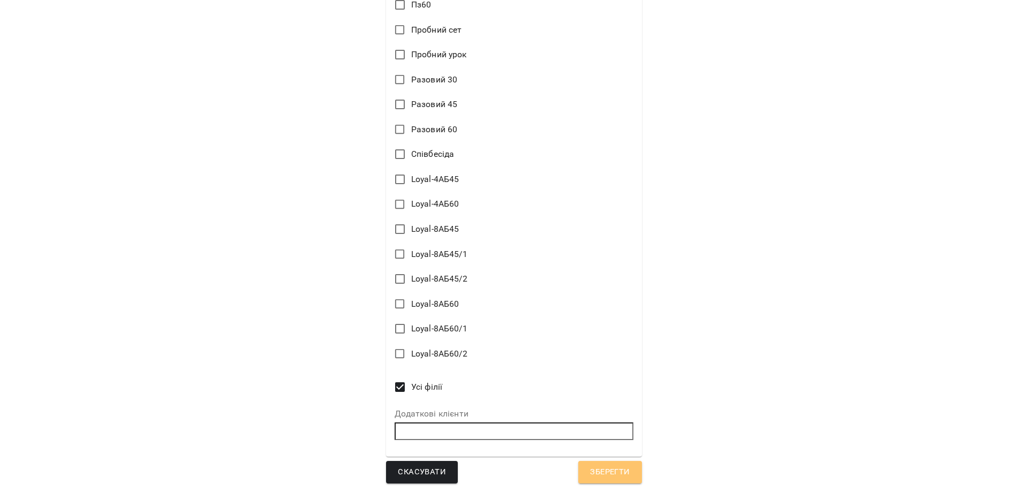
click at [613, 467] on span "Зберегти" at bounding box center [610, 472] width 40 height 14
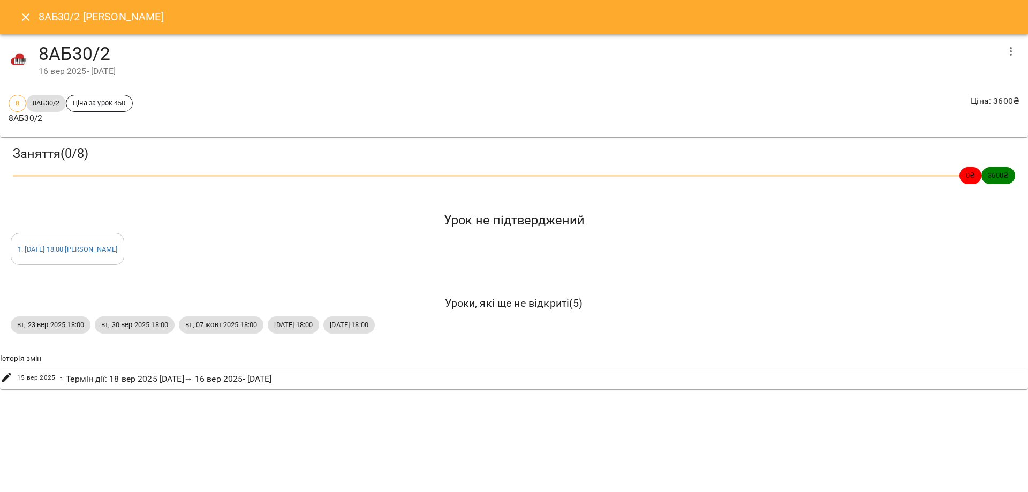
click at [19, 11] on button "Close" at bounding box center [26, 17] width 26 height 26
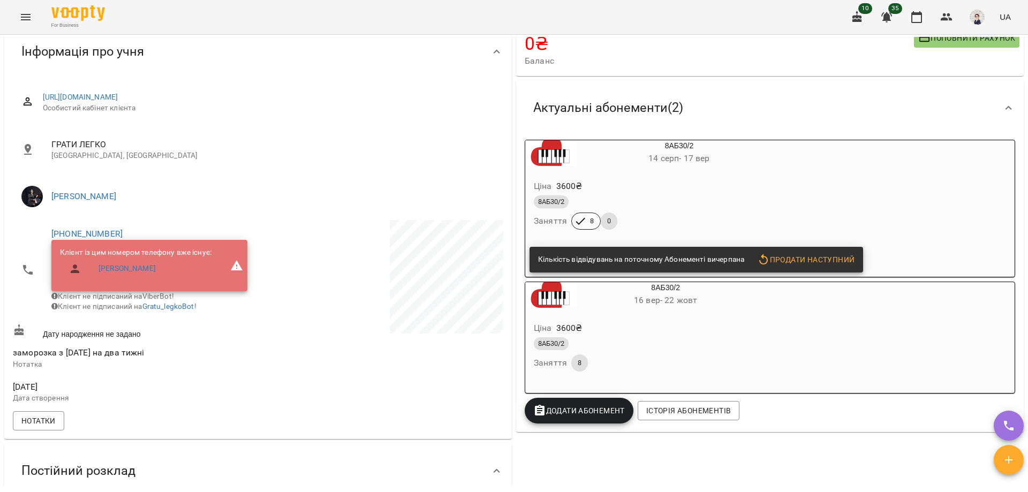
scroll to position [0, 0]
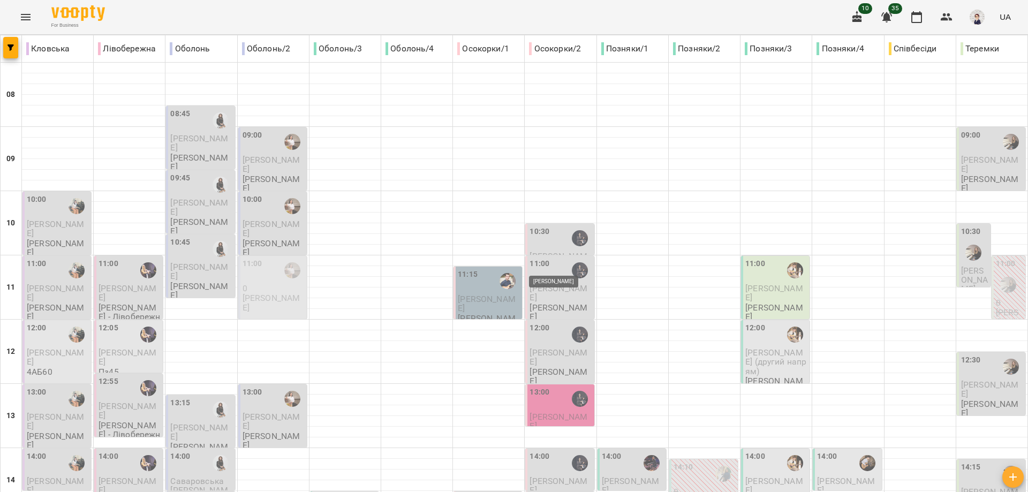
scroll to position [477, 0]
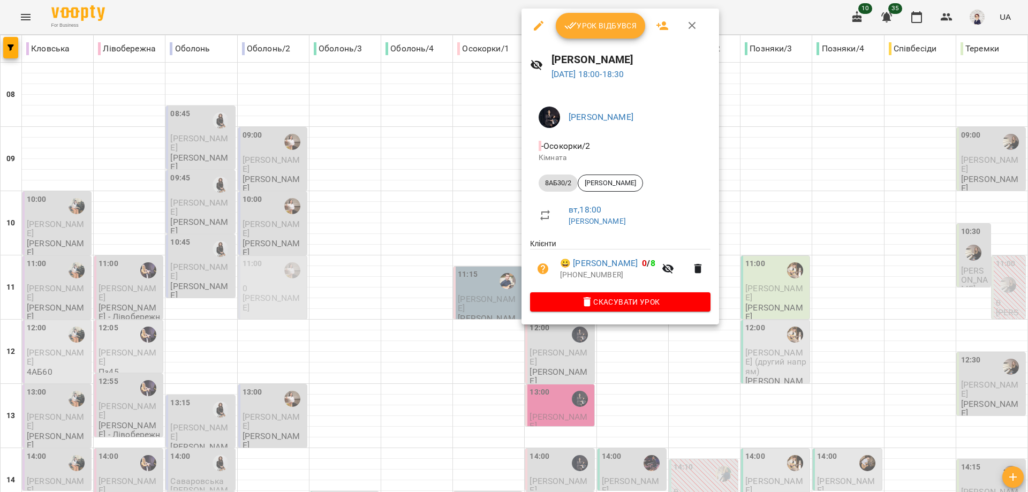
click at [419, 240] on div at bounding box center [514, 246] width 1028 height 492
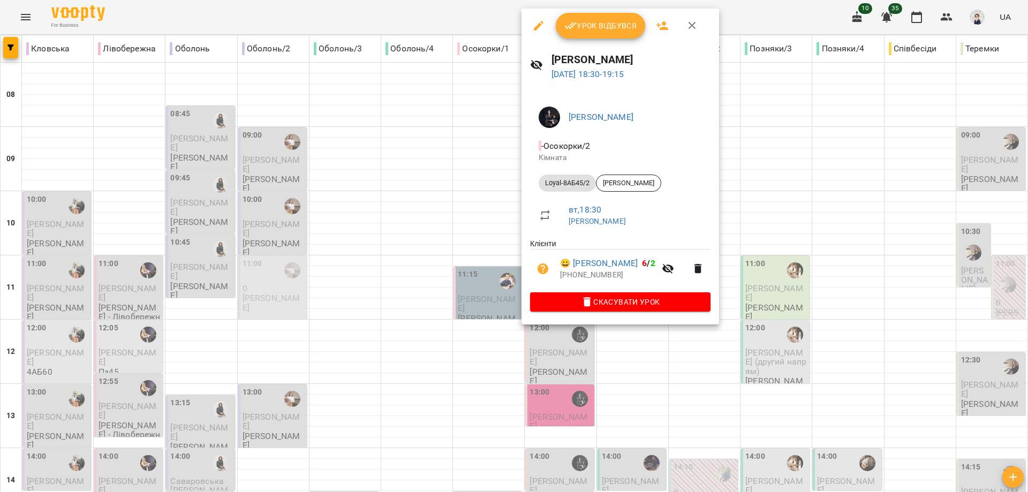
click at [417, 281] on div at bounding box center [514, 246] width 1028 height 492
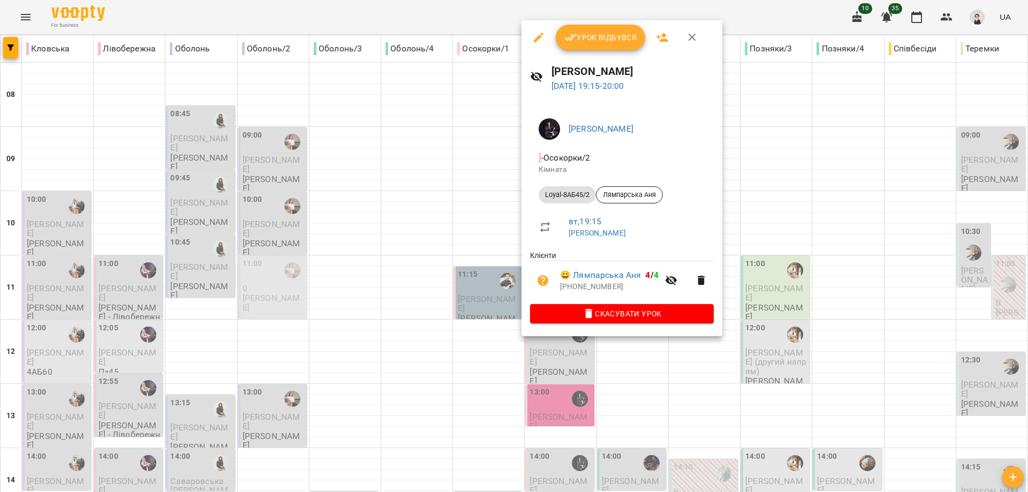
click at [420, 308] on div at bounding box center [514, 246] width 1028 height 492
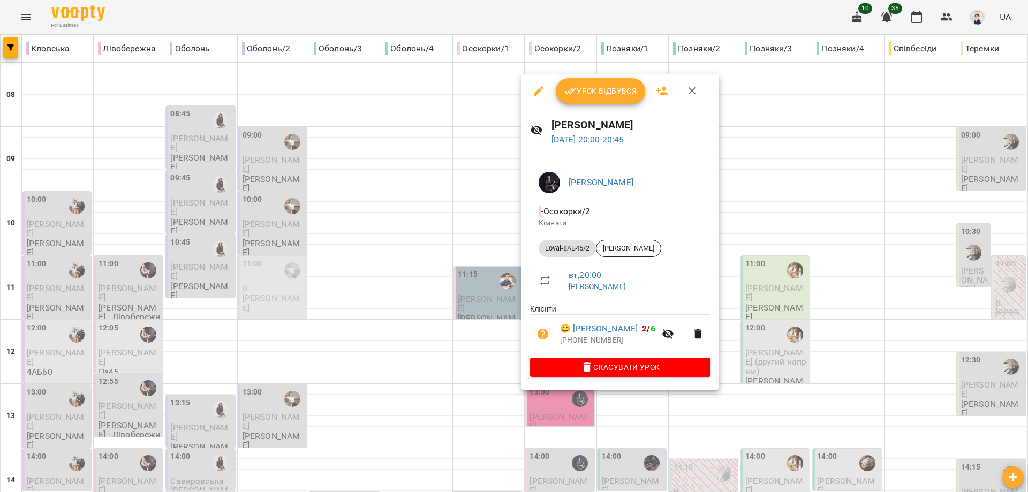
click at [416, 362] on div at bounding box center [514, 246] width 1028 height 492
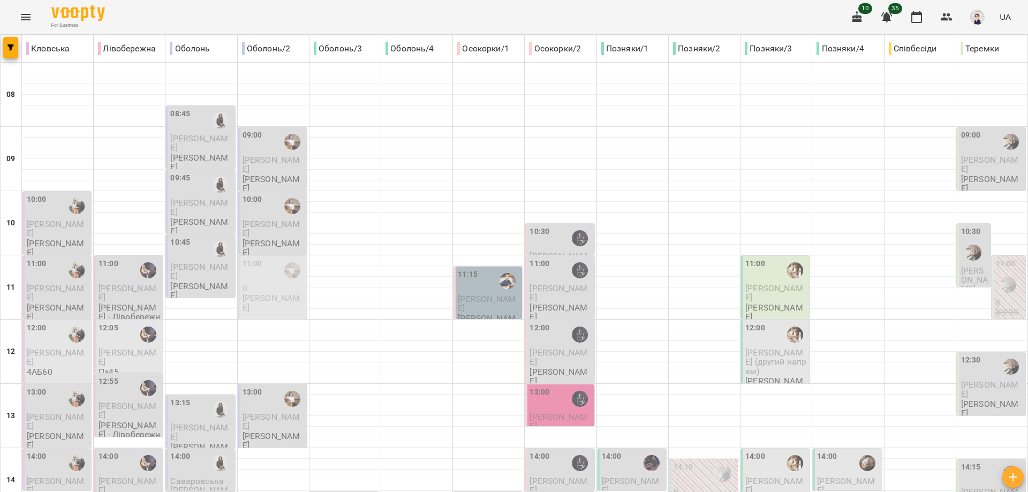
scroll to position [214, 0]
click at [623, 451] on div "14:00" at bounding box center [633, 463] width 62 height 25
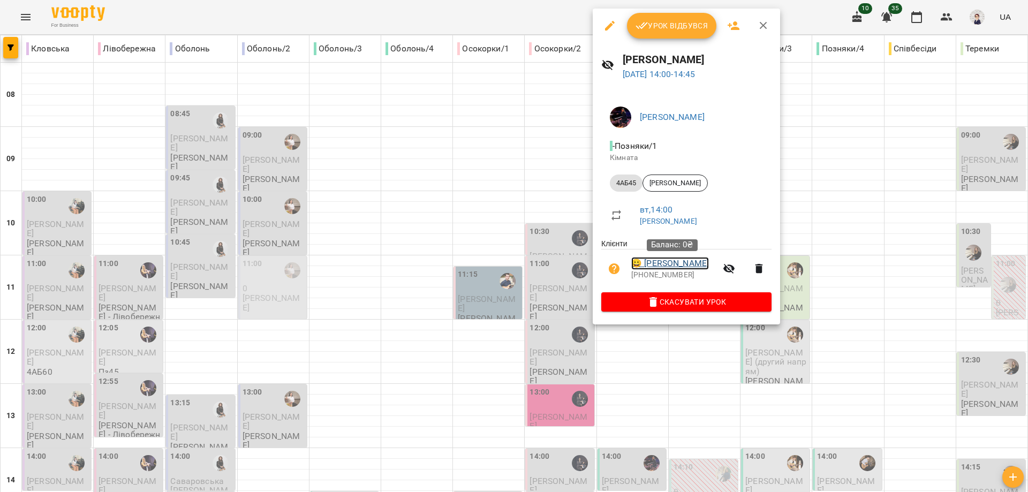
click at [655, 265] on link "😀 [PERSON_NAME]" at bounding box center [670, 263] width 78 height 13
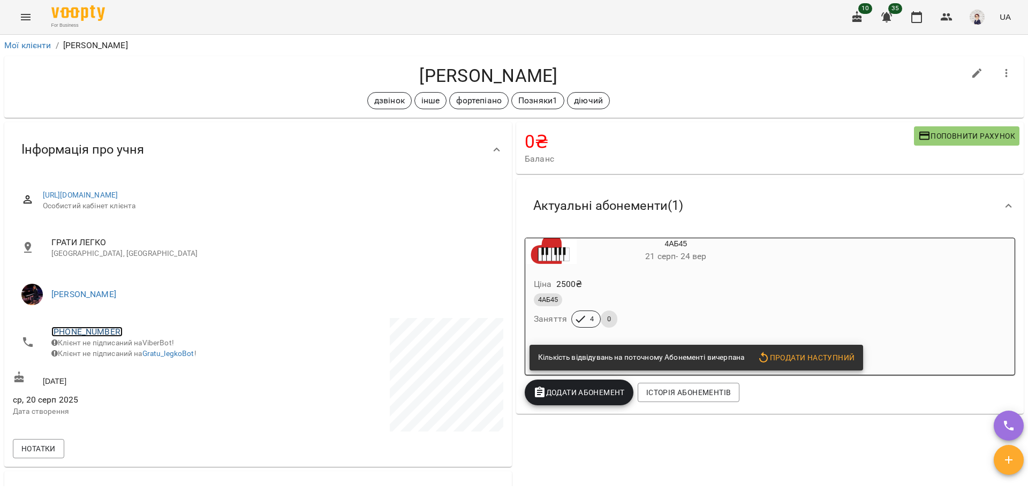
click at [77, 327] on link "[PHONE_NUMBER]" at bounding box center [86, 332] width 71 height 10
click at [132, 367] on img at bounding box center [131, 371] width 16 height 16
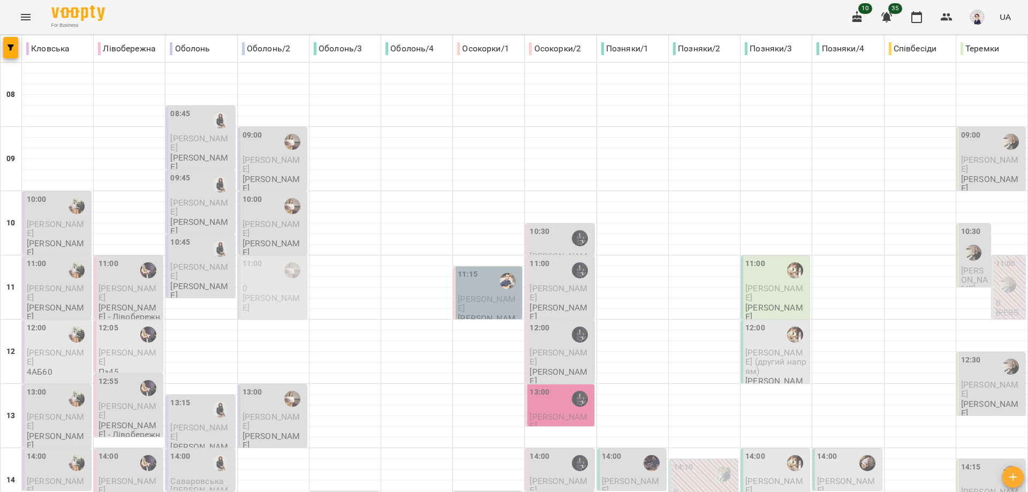
scroll to position [375, 0]
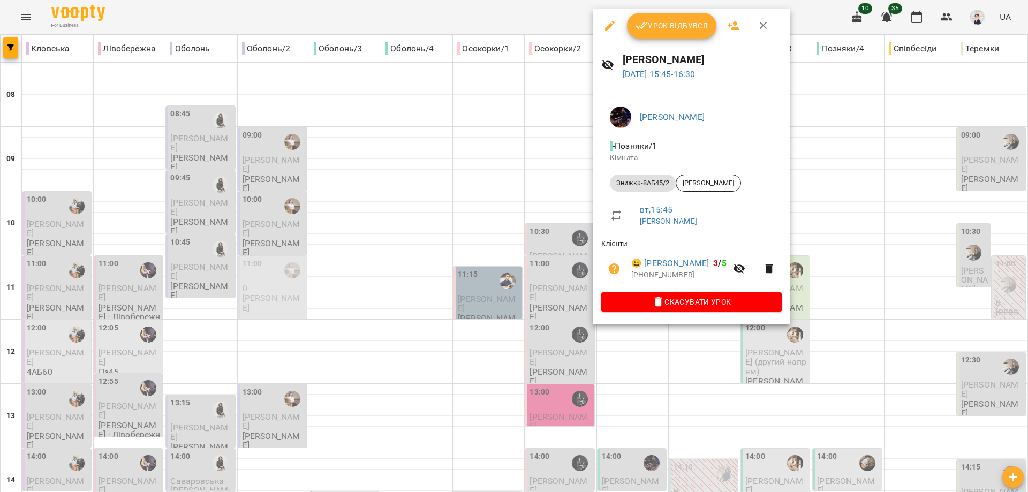
click at [418, 210] on div at bounding box center [514, 246] width 1028 height 492
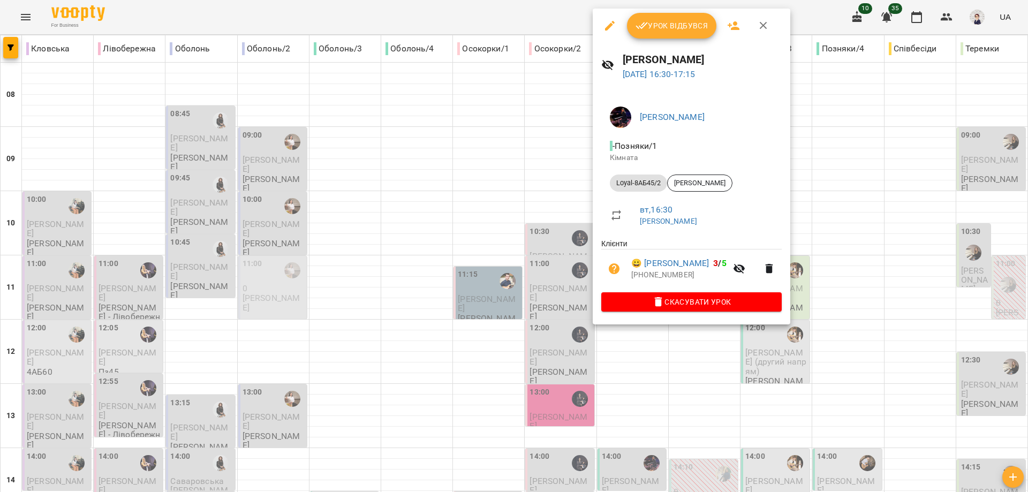
click at [423, 268] on div at bounding box center [514, 246] width 1028 height 492
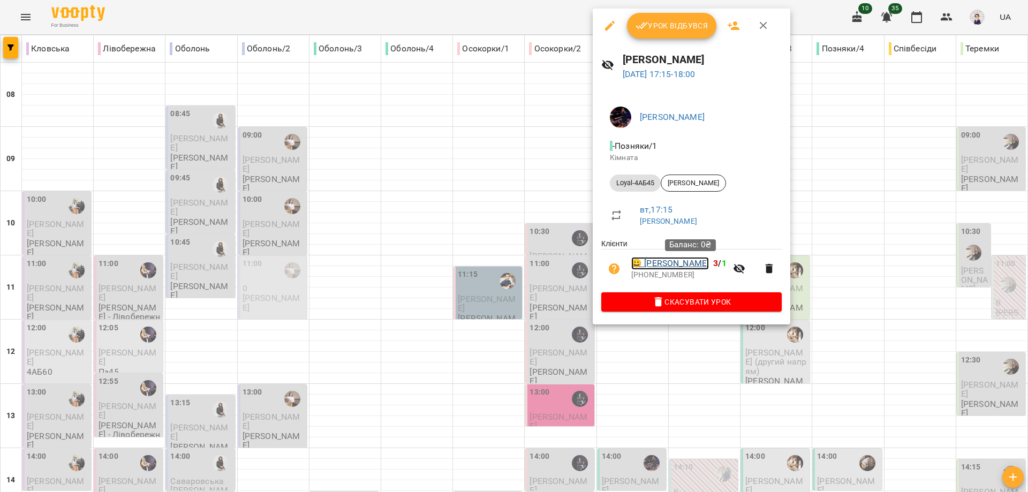
click at [663, 267] on link "😀 [PERSON_NAME]" at bounding box center [670, 263] width 78 height 13
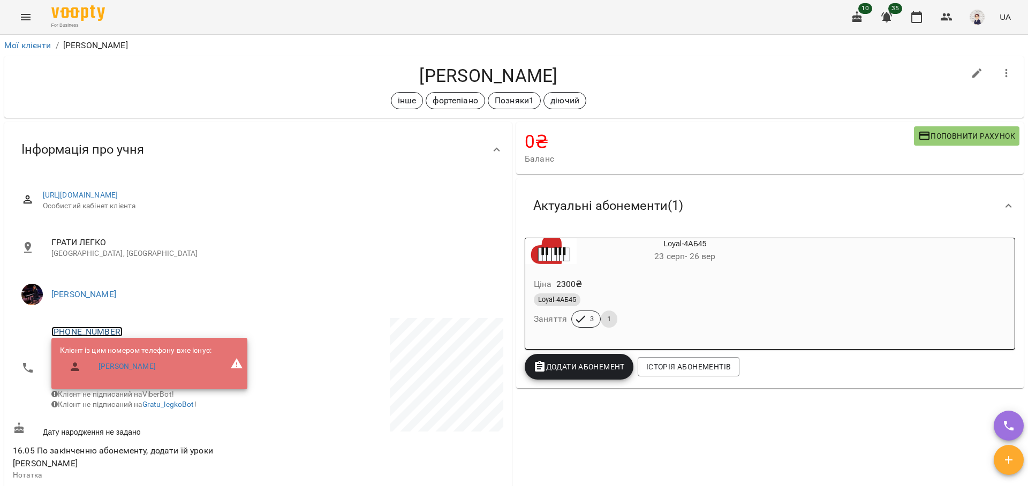
click at [87, 327] on link "[PHONE_NUMBER]" at bounding box center [86, 332] width 71 height 10
click at [131, 372] on img at bounding box center [131, 371] width 16 height 16
drag, startPoint x: 603, startPoint y: 79, endPoint x: 361, endPoint y: 77, distance: 242.0
click at [361, 77] on h4 "[PERSON_NAME]" at bounding box center [488, 76] width 951 height 22
copy h4 "[PERSON_NAME]"
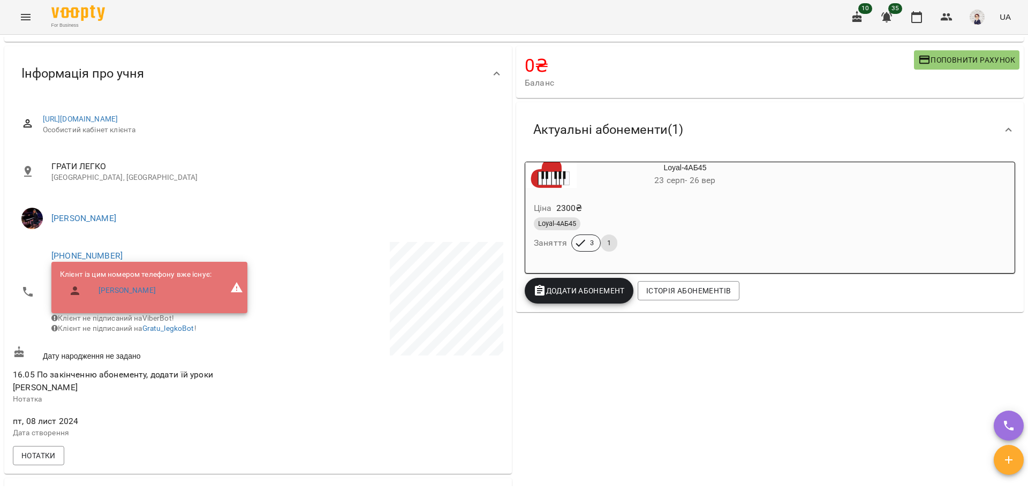
scroll to position [54, 0]
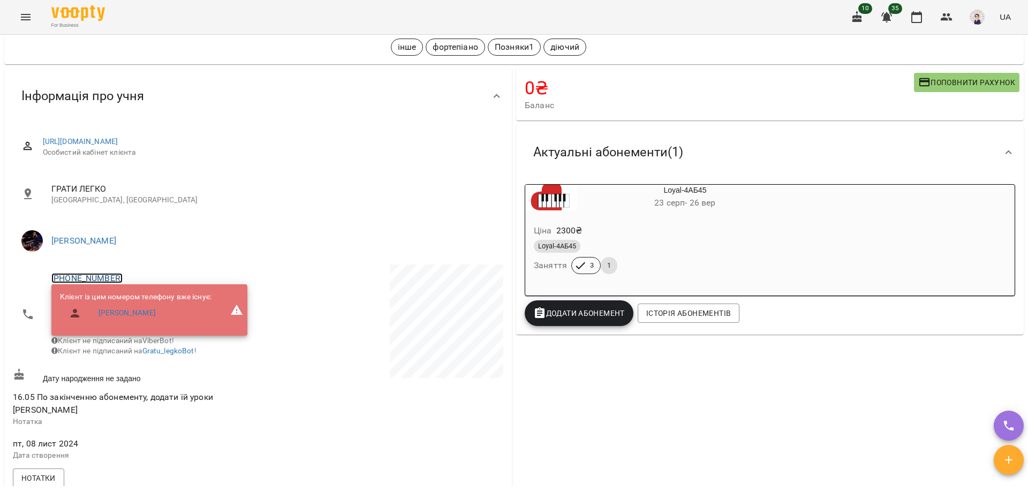
click at [84, 276] on link "[PHONE_NUMBER]" at bounding box center [86, 278] width 71 height 10
click at [132, 317] on img at bounding box center [131, 317] width 16 height 16
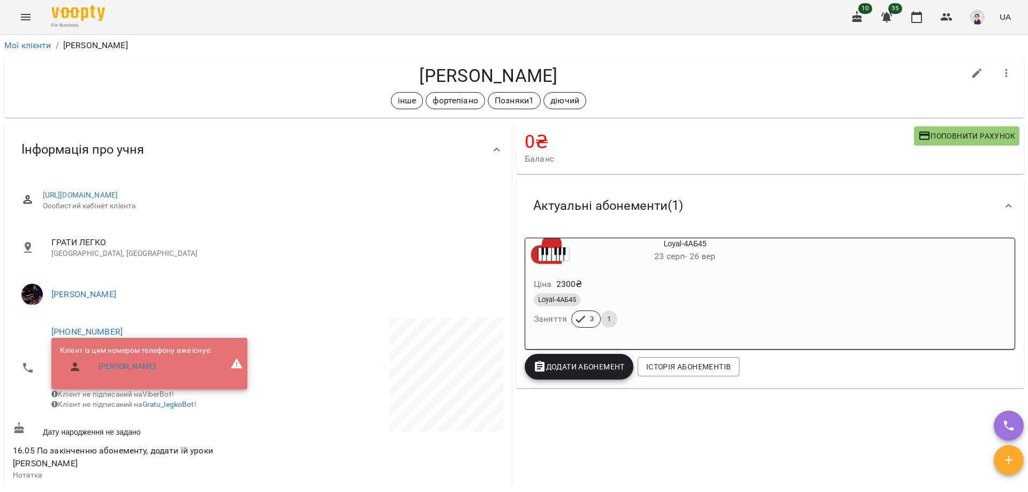
click at [623, 69] on h4 "[PERSON_NAME]" at bounding box center [488, 76] width 951 height 22
drag, startPoint x: 600, startPoint y: 78, endPoint x: 375, endPoint y: 75, distance: 224.4
click at [375, 75] on h4 "[PERSON_NAME]" at bounding box center [488, 76] width 951 height 22
copy h4 "[PERSON_NAME]"
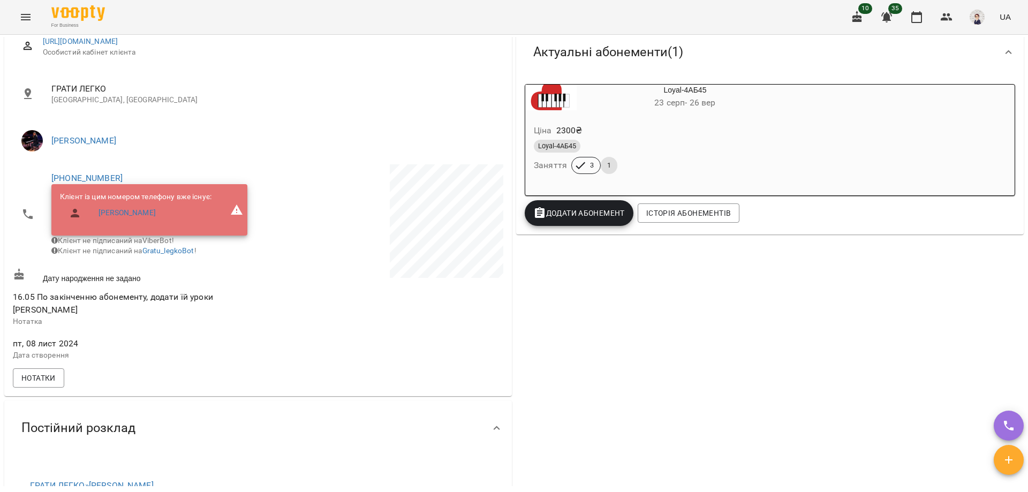
scroll to position [161, 0]
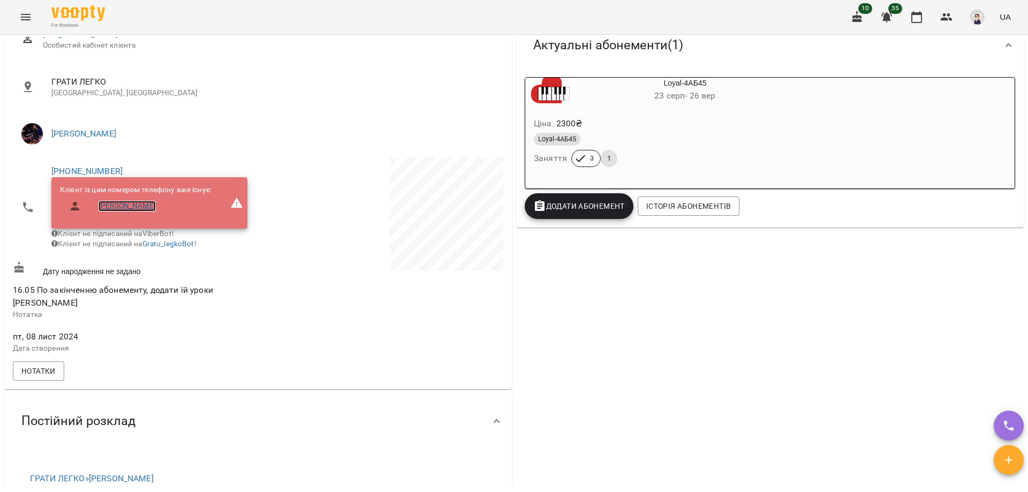
click at [154, 206] on link "[PERSON_NAME]" at bounding box center [127, 206] width 57 height 11
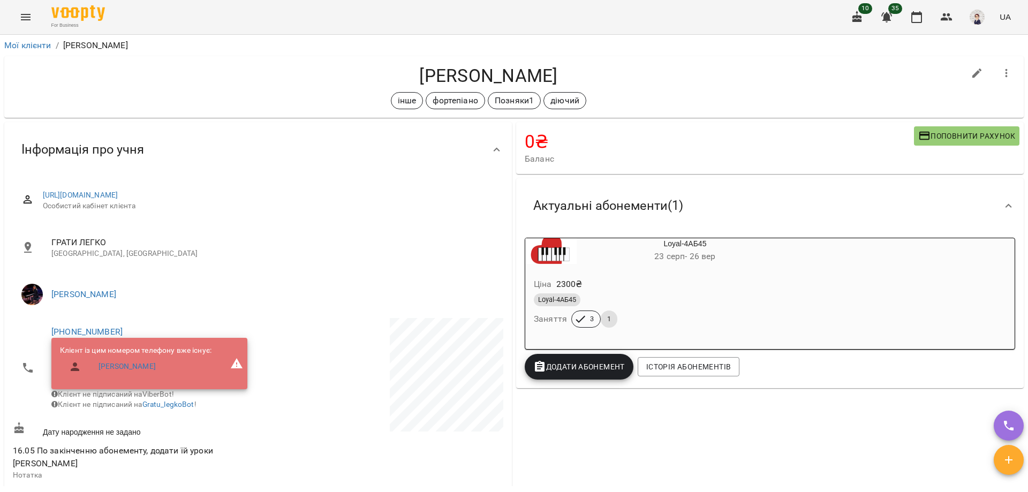
drag, startPoint x: 608, startPoint y: 74, endPoint x: 350, endPoint y: 76, distance: 258.6
click at [350, 76] on h4 "[PERSON_NAME]" at bounding box center [488, 76] width 951 height 22
copy h4 "[PERSON_NAME]"
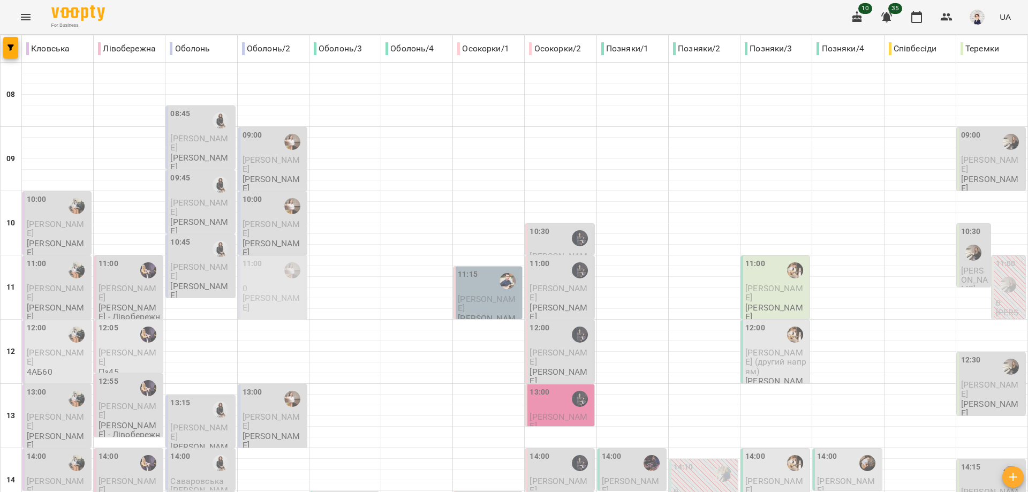
scroll to position [477, 0]
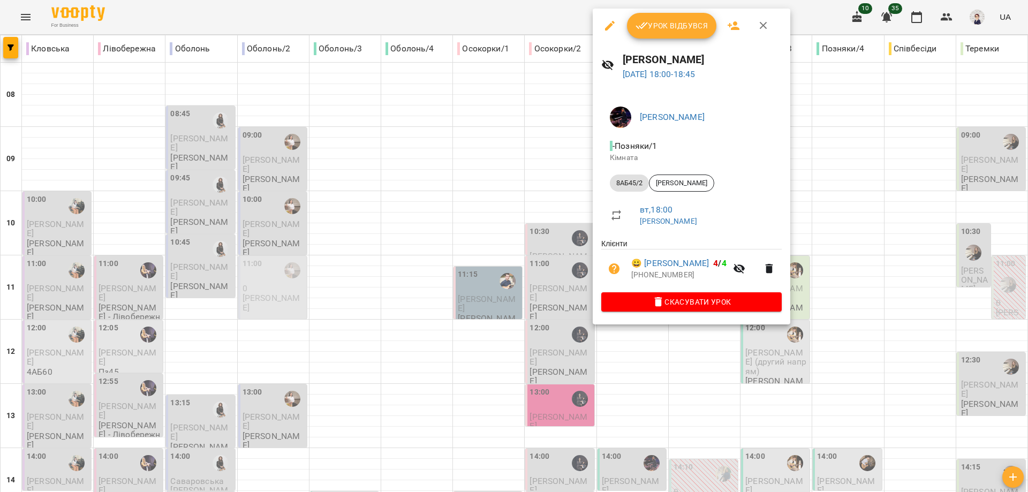
click at [401, 282] on div at bounding box center [514, 246] width 1028 height 492
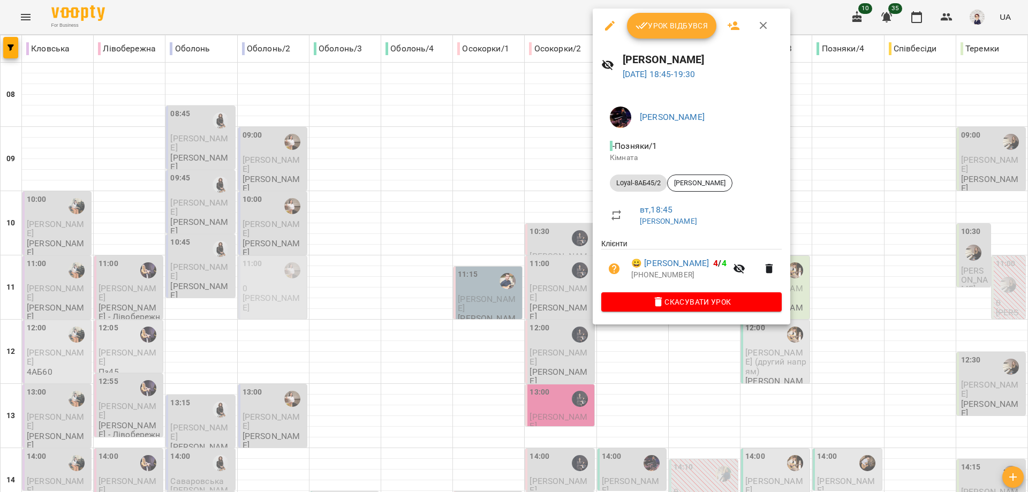
click at [427, 287] on div at bounding box center [514, 246] width 1028 height 492
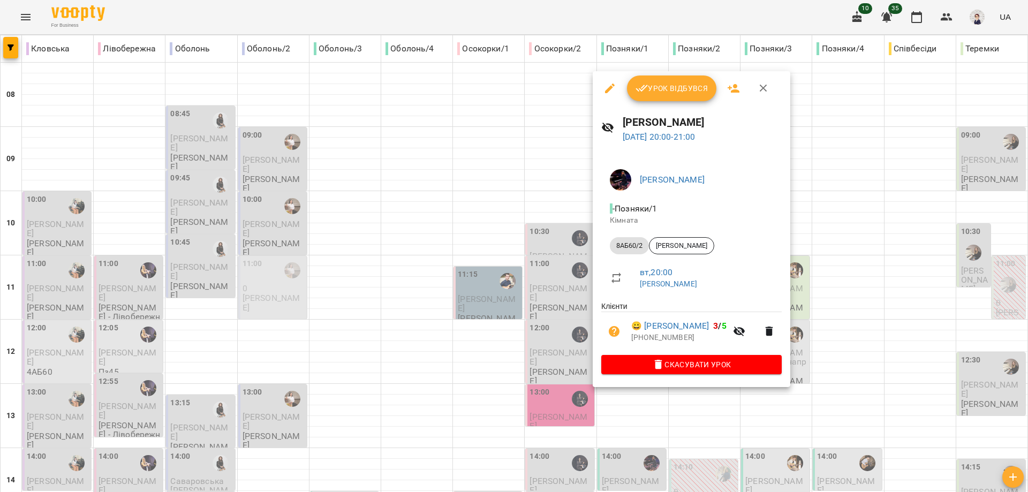
click at [420, 339] on div at bounding box center [514, 246] width 1028 height 492
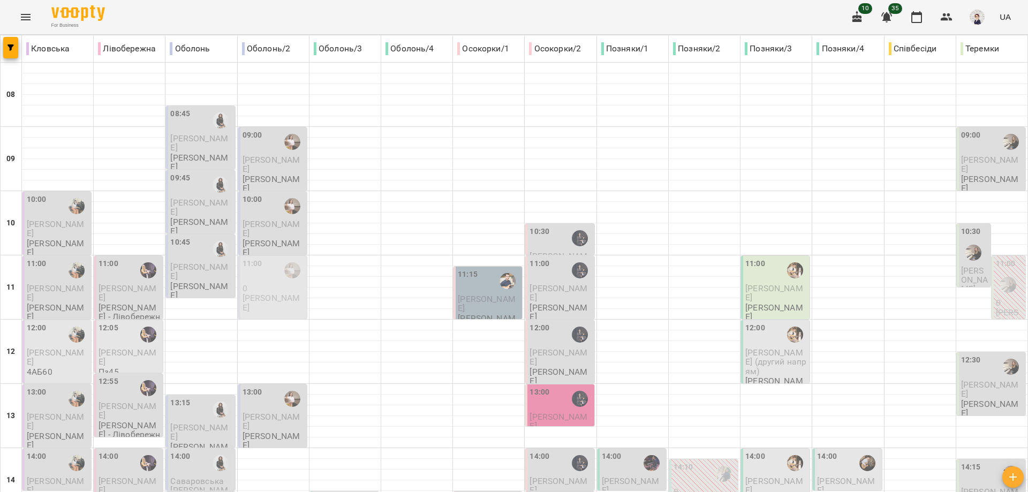
scroll to position [375, 0]
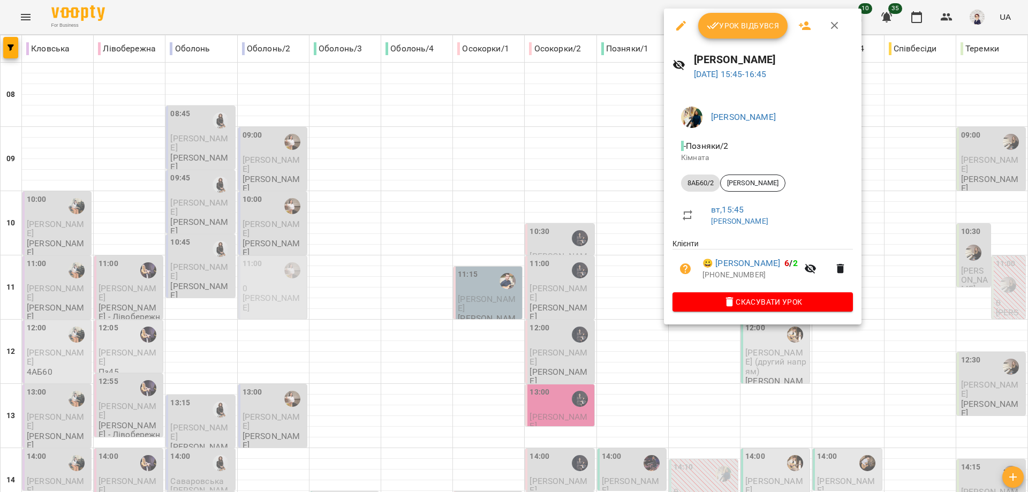
click at [639, 158] on div at bounding box center [514, 246] width 1028 height 492
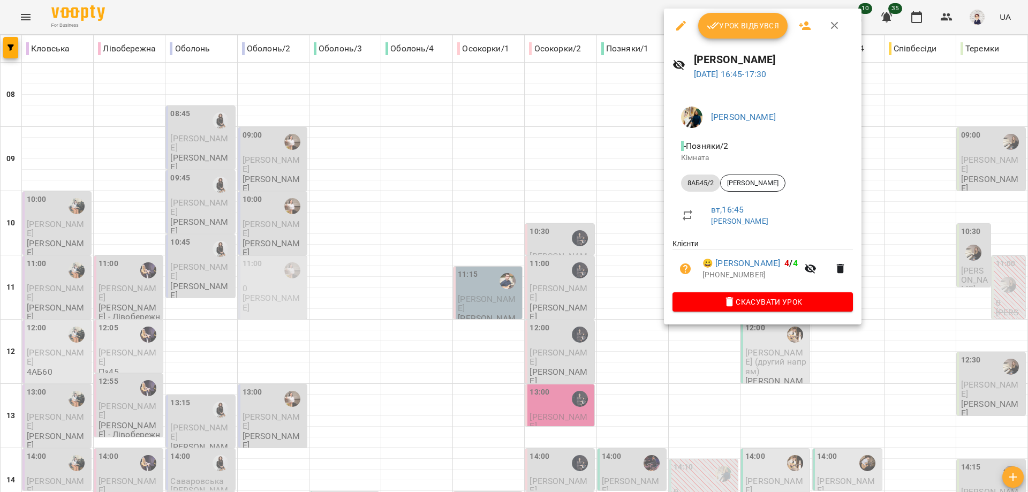
click at [414, 265] on div at bounding box center [514, 246] width 1028 height 492
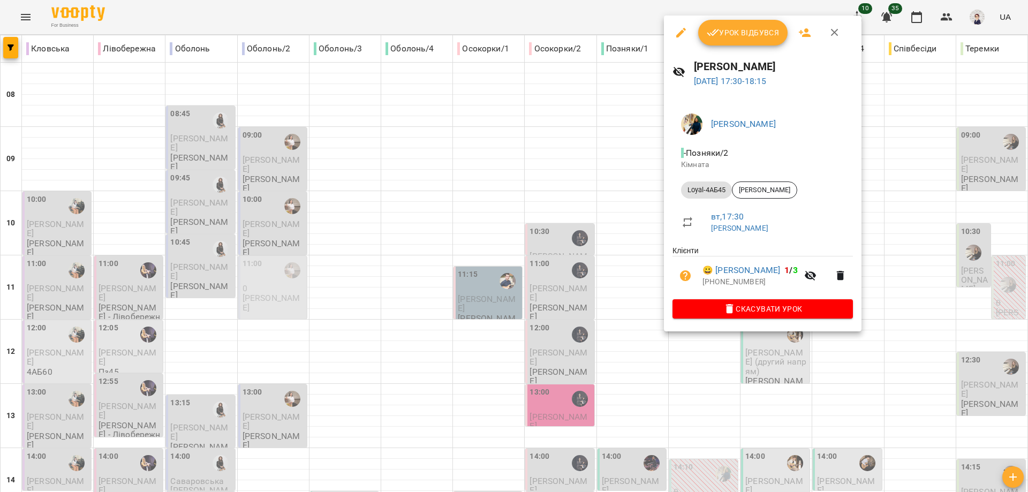
click at [411, 300] on div at bounding box center [514, 246] width 1028 height 492
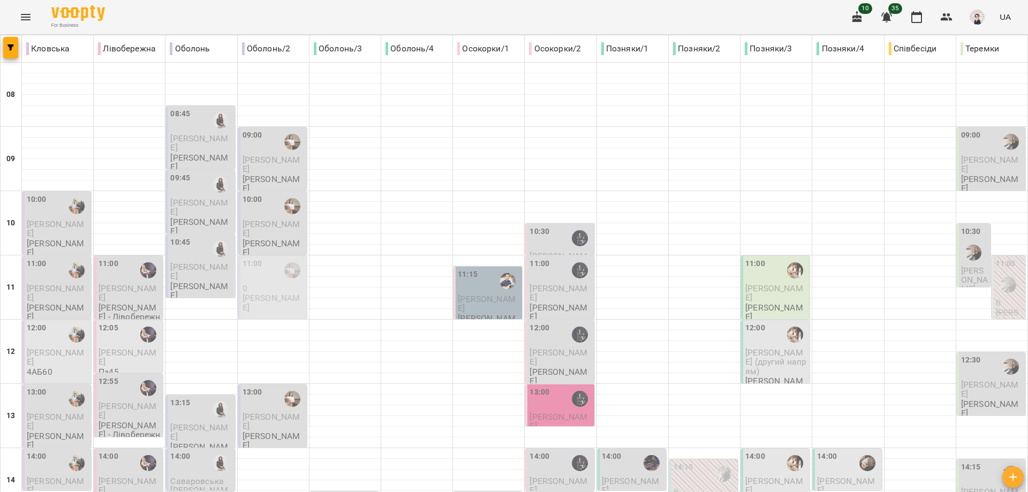
scroll to position [477, 0]
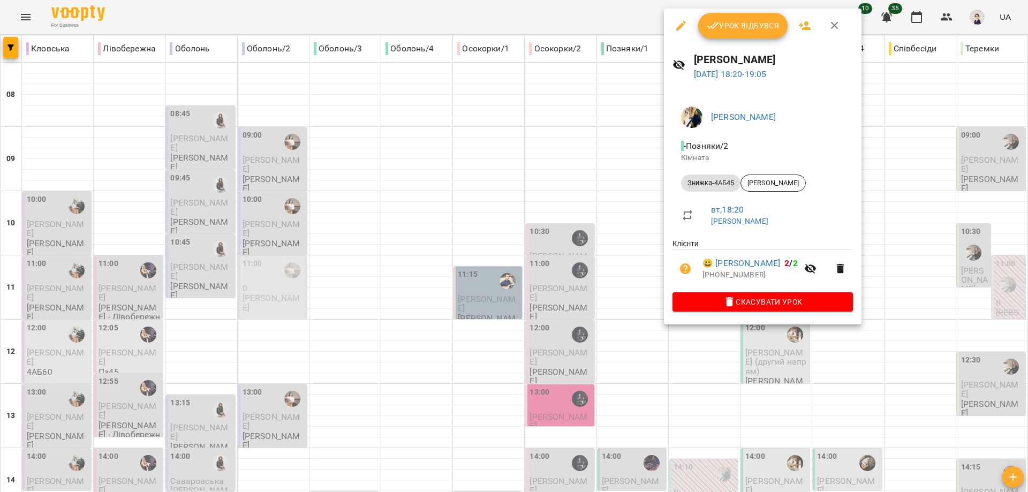
click at [422, 297] on div at bounding box center [514, 246] width 1028 height 492
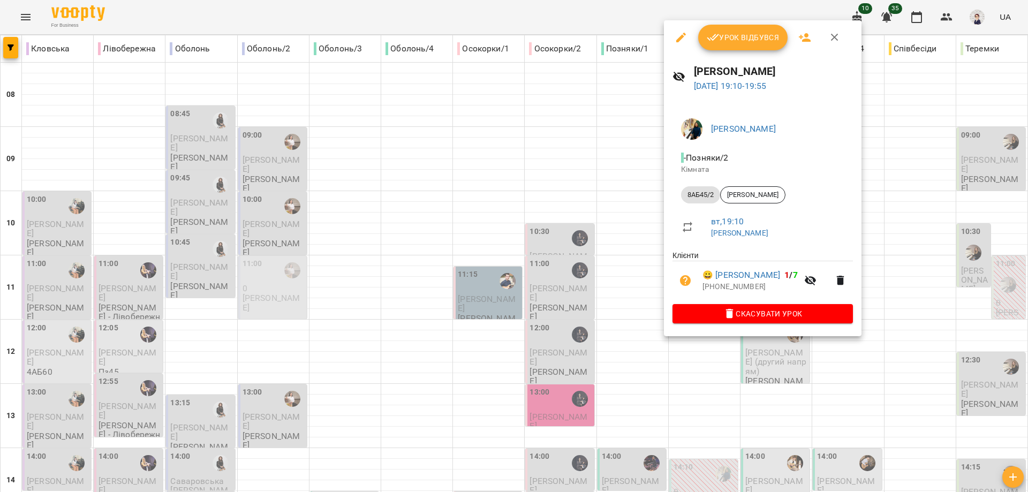
click at [421, 315] on div at bounding box center [514, 246] width 1028 height 492
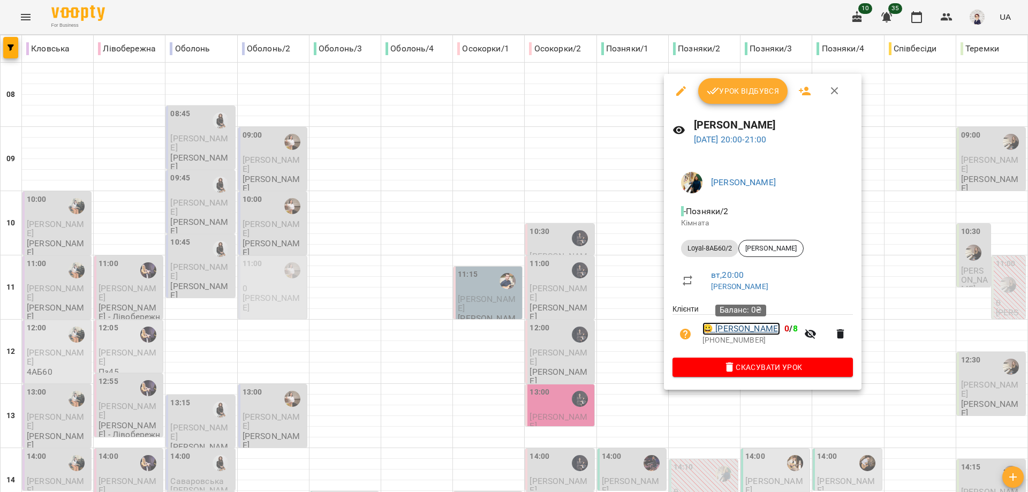
click at [736, 331] on link "😀 [PERSON_NAME]" at bounding box center [742, 328] width 78 height 13
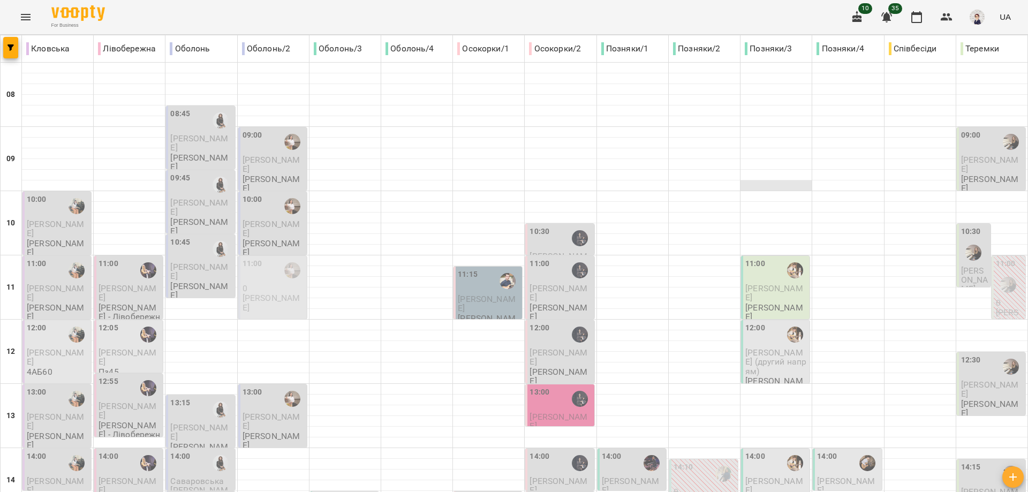
scroll to position [54, 0]
click at [760, 284] on p "[PERSON_NAME]" at bounding box center [776, 293] width 62 height 19
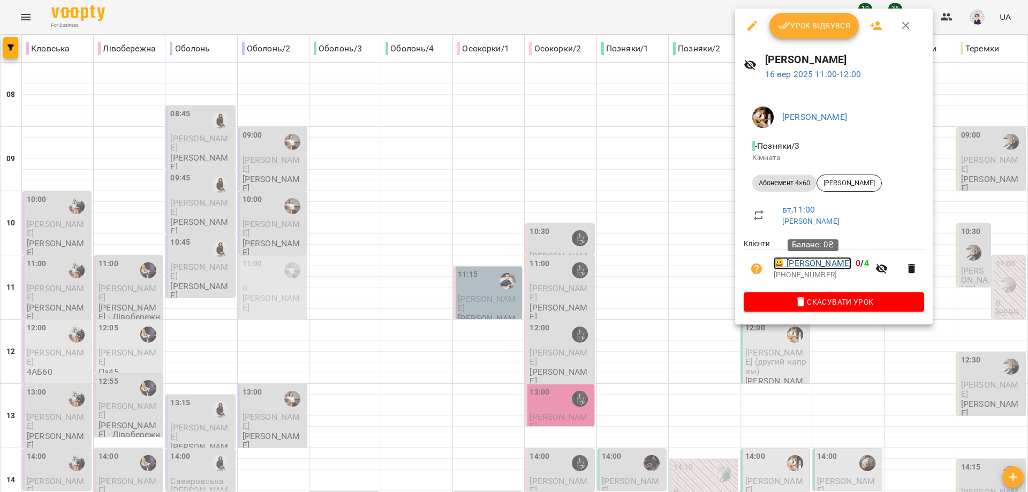
click at [804, 259] on link "😀 [PERSON_NAME]" at bounding box center [813, 263] width 78 height 13
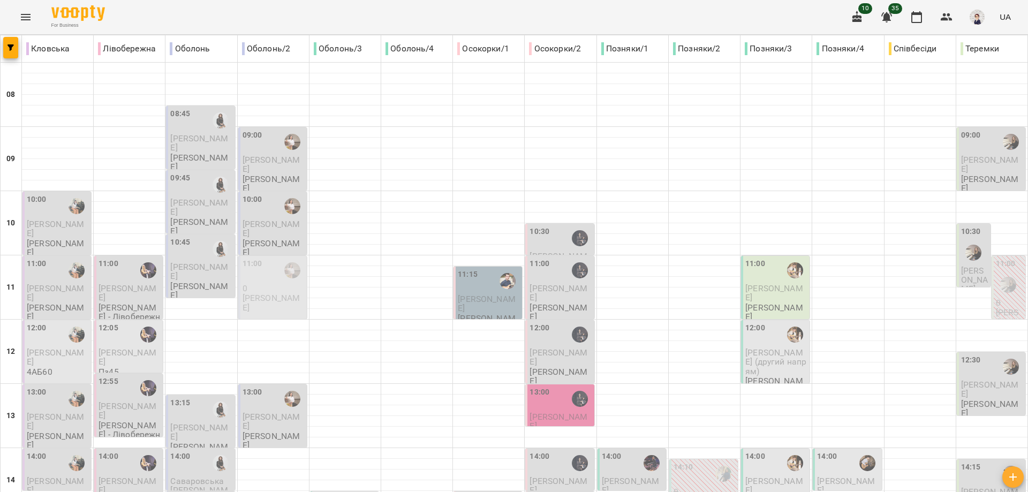
scroll to position [107, 0]
click at [762, 348] on span "[PERSON_NAME] (другий напрям)" at bounding box center [775, 362] width 61 height 29
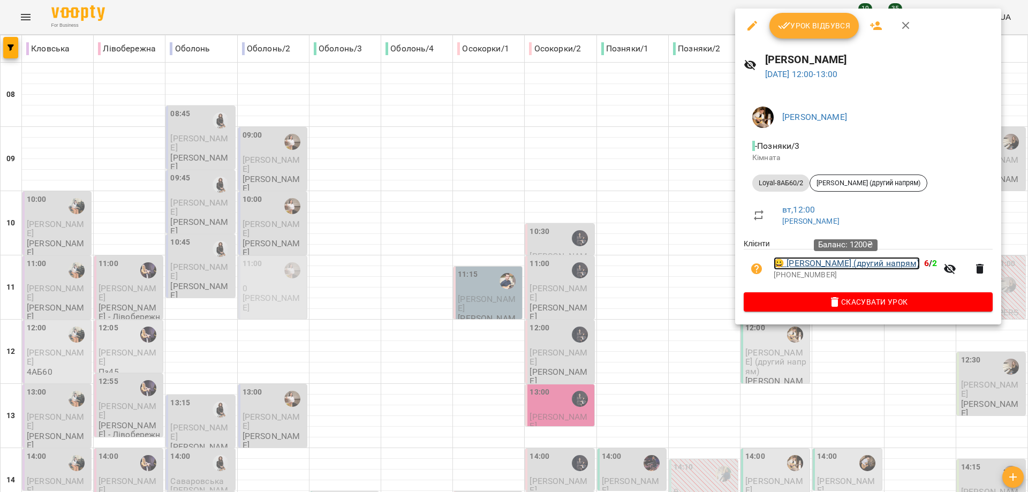
click at [803, 263] on link "😀 [PERSON_NAME] (другий напрям)" at bounding box center [847, 263] width 146 height 13
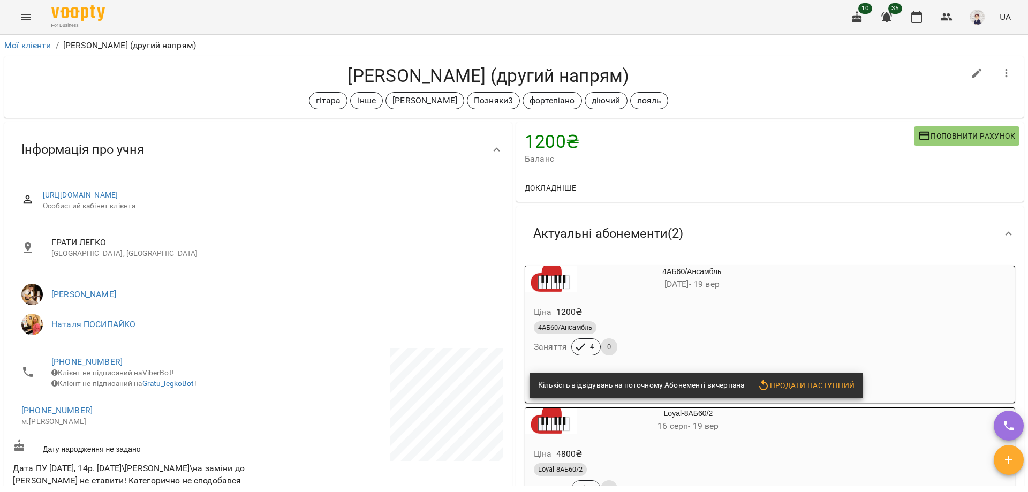
click at [804, 386] on span "Продати наступний" at bounding box center [805, 385] width 97 height 13
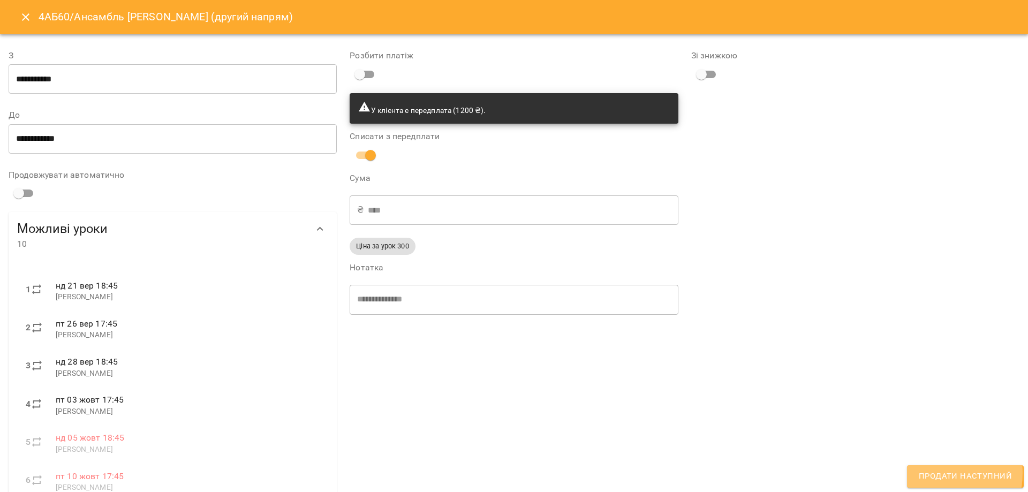
click at [932, 473] on span "Продати наступний" at bounding box center [965, 477] width 93 height 14
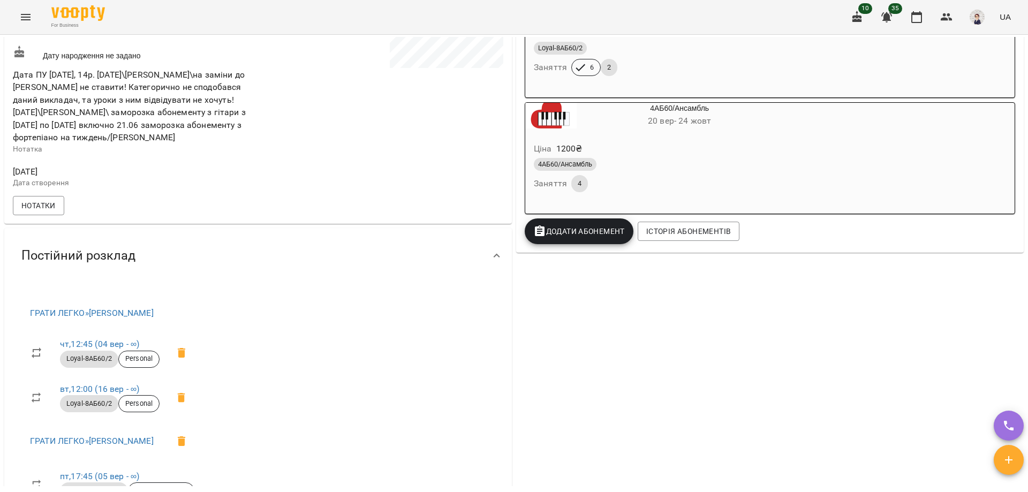
scroll to position [375, 0]
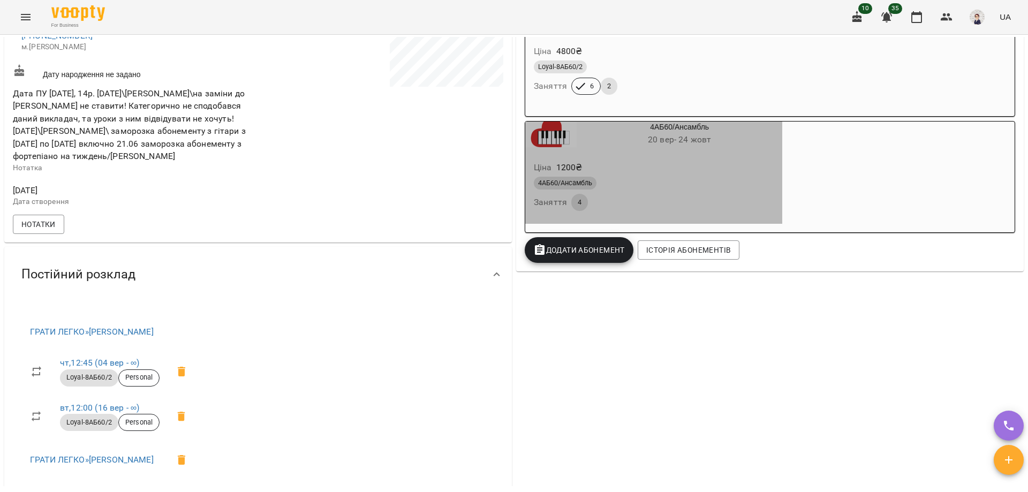
click at [683, 182] on div "4АБ60/Ансамбль" at bounding box center [654, 183] width 240 height 13
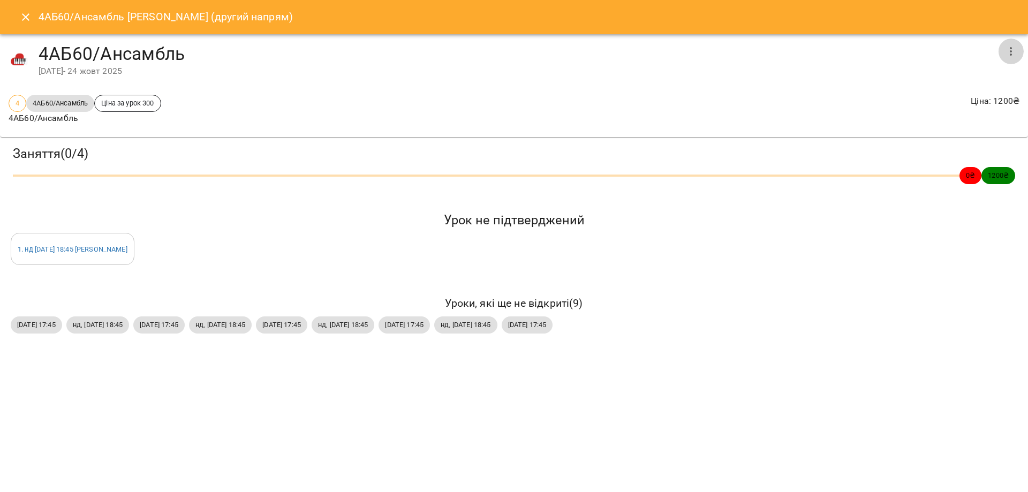
click at [1014, 56] on icon "button" at bounding box center [1011, 51] width 13 height 13
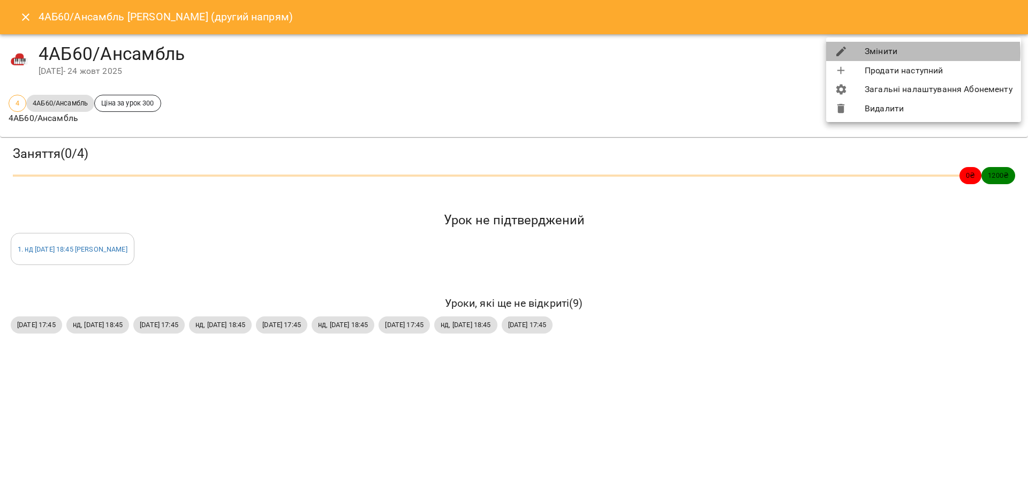
click at [903, 53] on li "Змінити" at bounding box center [923, 51] width 195 height 19
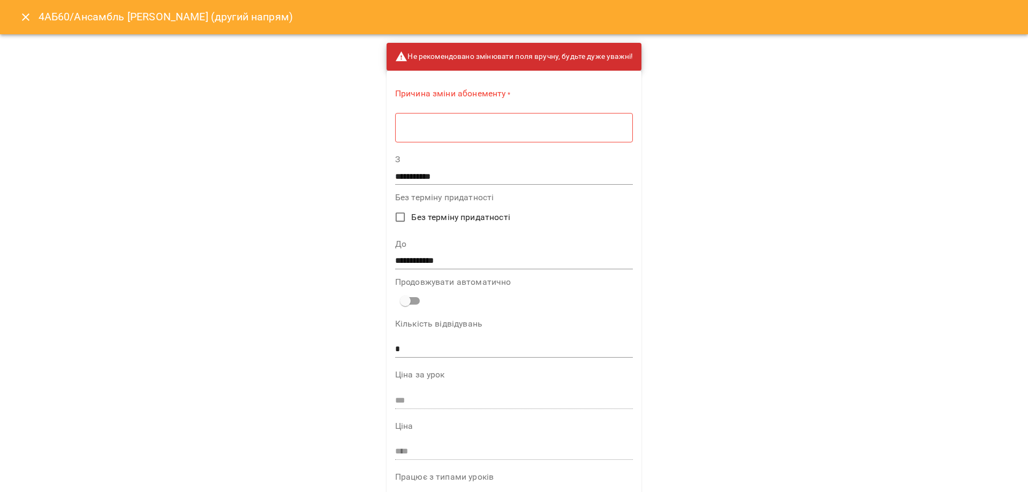
click at [507, 133] on div "* ​" at bounding box center [514, 127] width 238 height 30
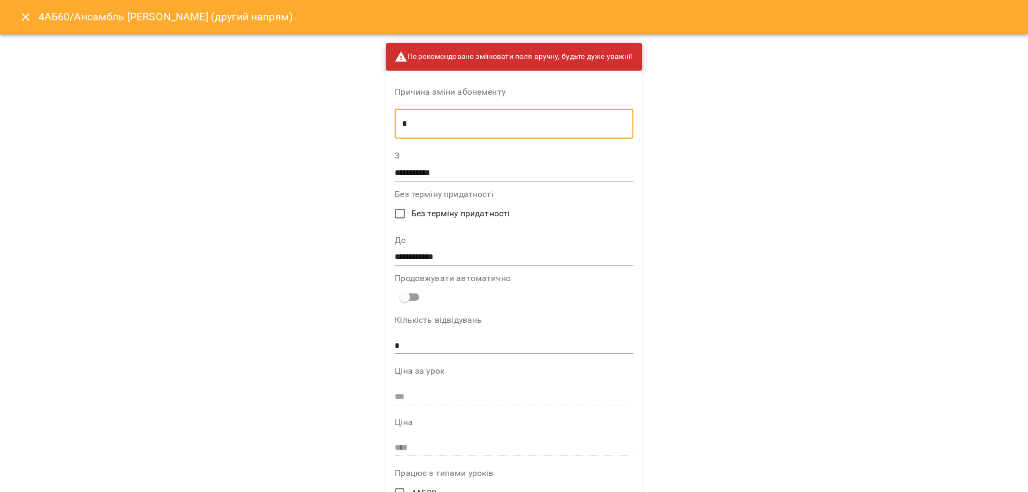
type textarea "*"
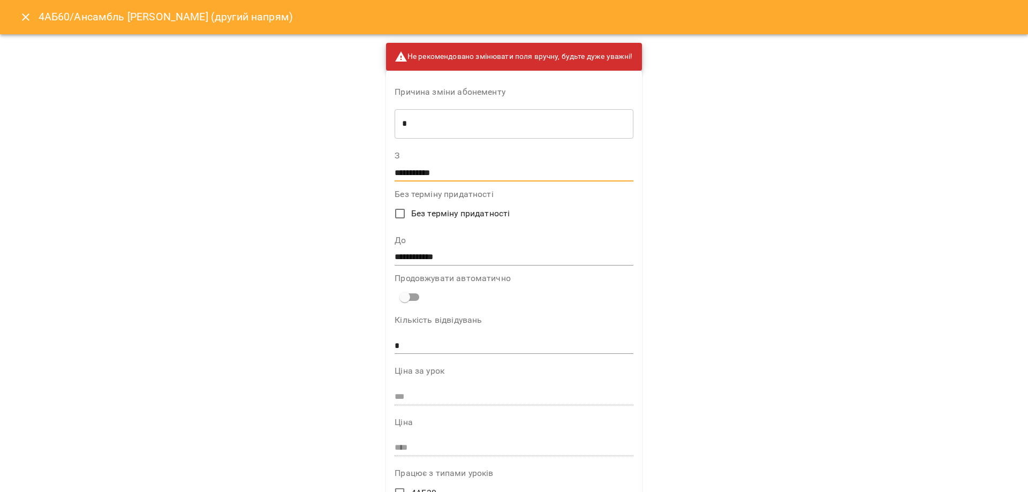
click at [516, 168] on input "**********" at bounding box center [514, 172] width 238 height 17
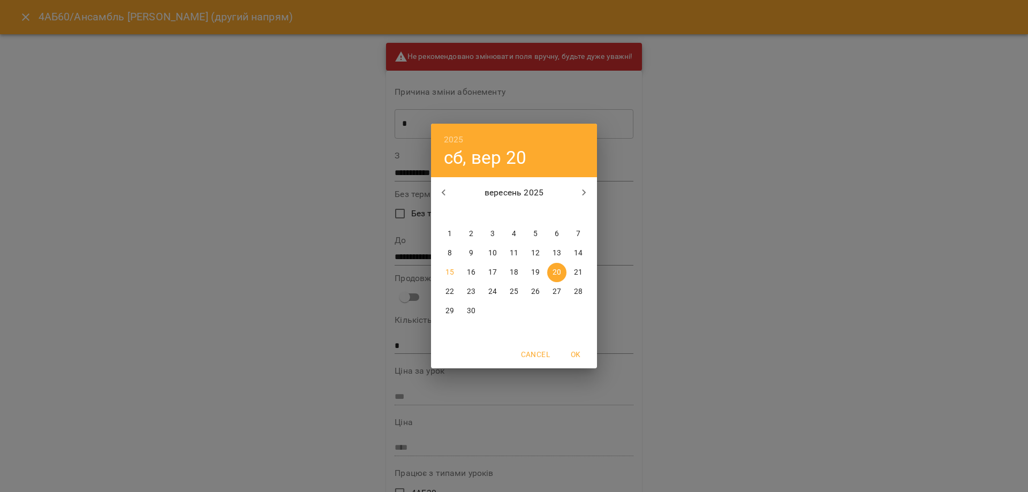
click at [528, 271] on span "19" at bounding box center [535, 272] width 19 height 11
type input "**********"
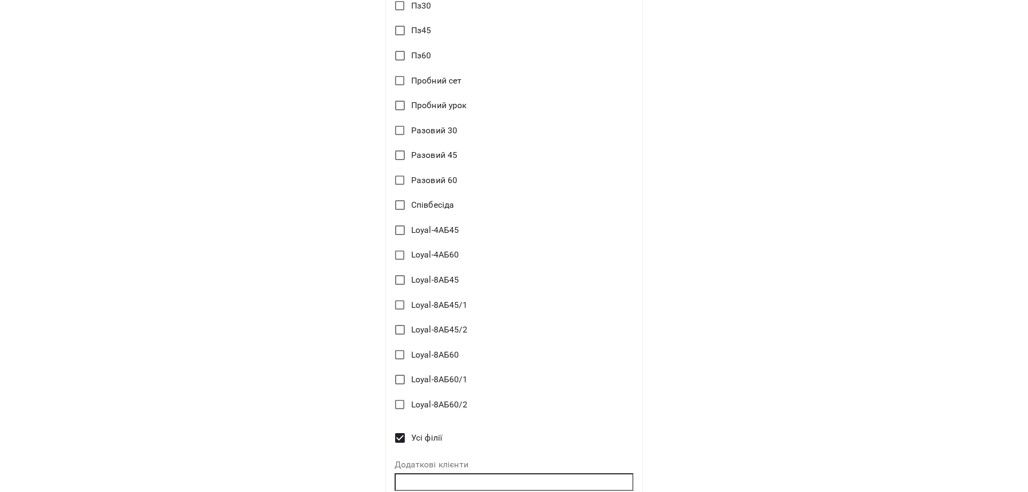
scroll to position [1735, 0]
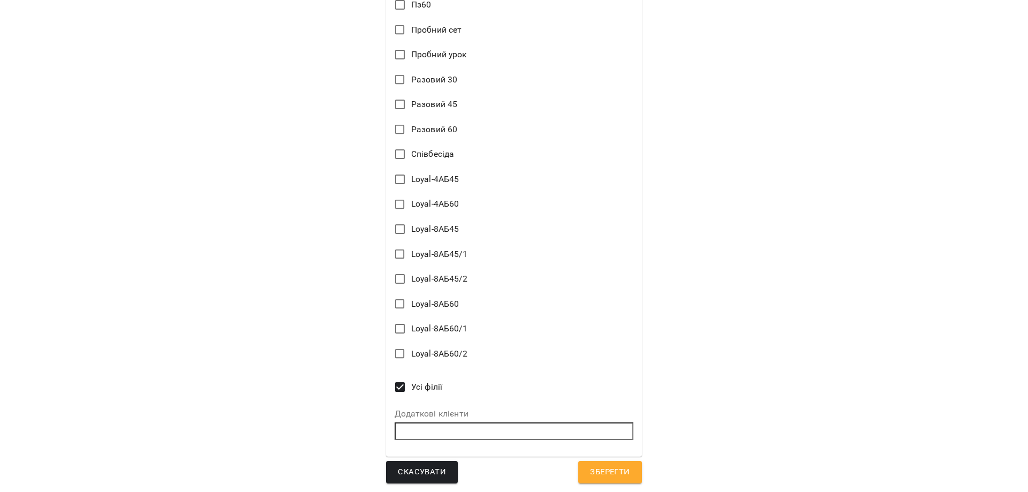
click at [593, 470] on span "Зберегти" at bounding box center [610, 472] width 40 height 14
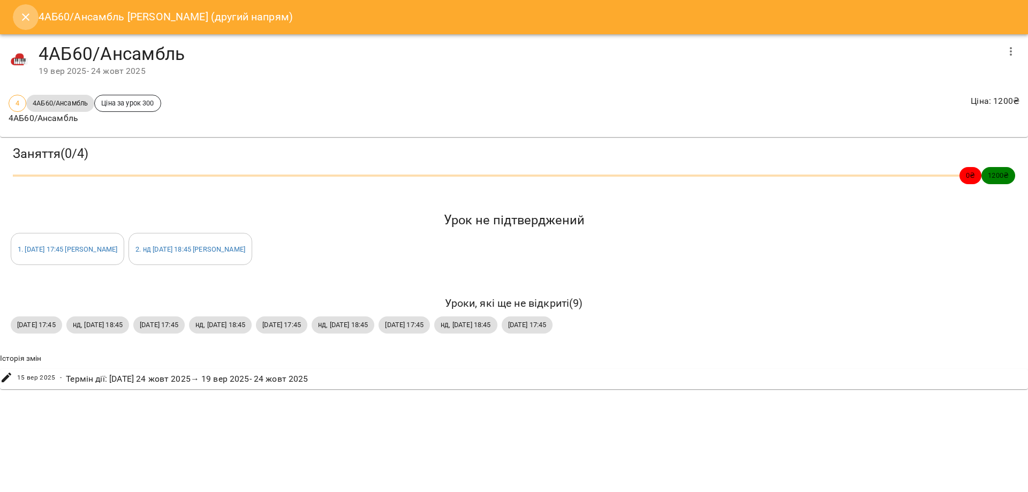
click at [24, 12] on icon "Close" at bounding box center [25, 17] width 13 height 13
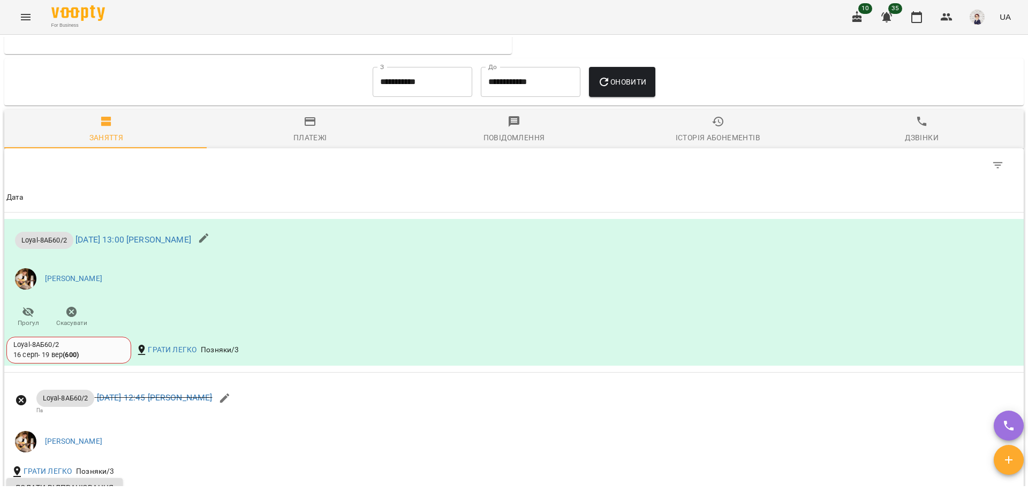
scroll to position [809, 0]
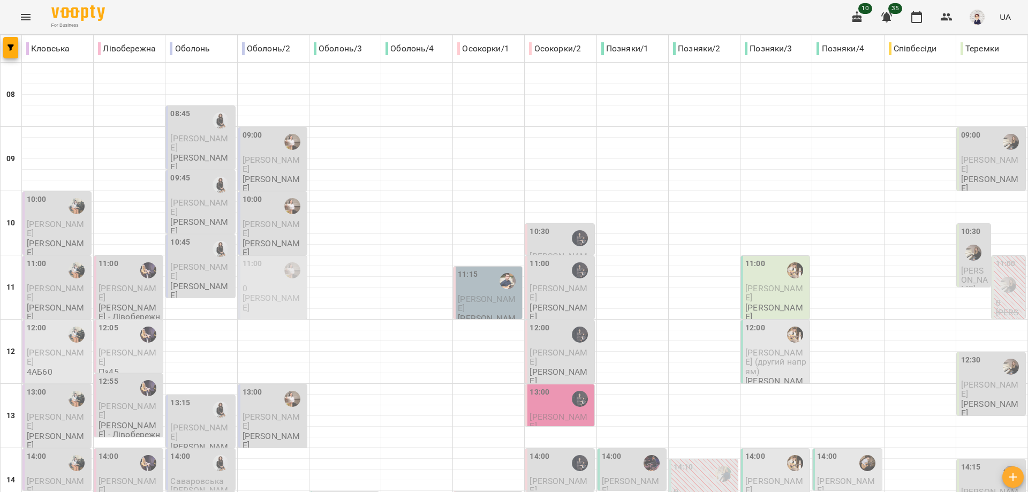
scroll to position [268, 0]
click at [761, 451] on div "14:00" at bounding box center [776, 463] width 62 height 25
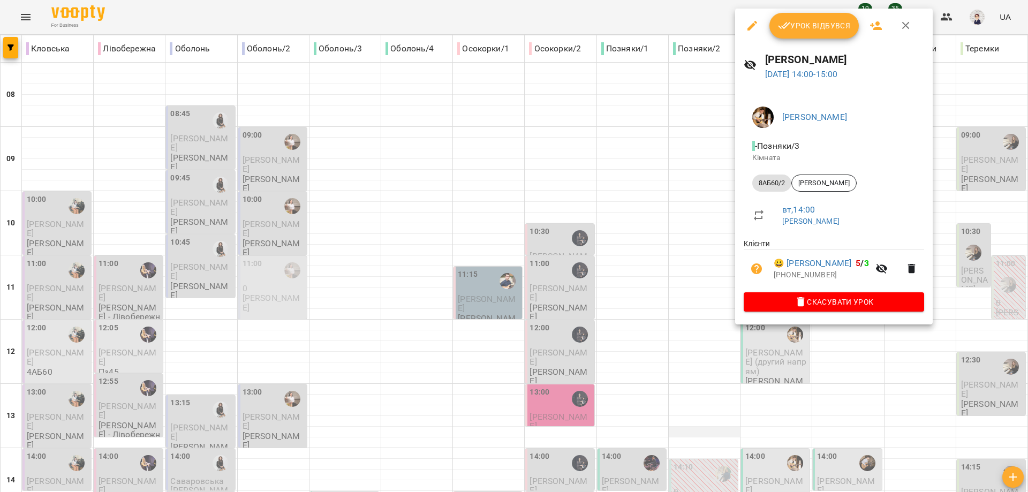
drag, startPoint x: 696, startPoint y: 160, endPoint x: 701, endPoint y: 167, distance: 8.0
click at [696, 160] on div at bounding box center [514, 246] width 1028 height 492
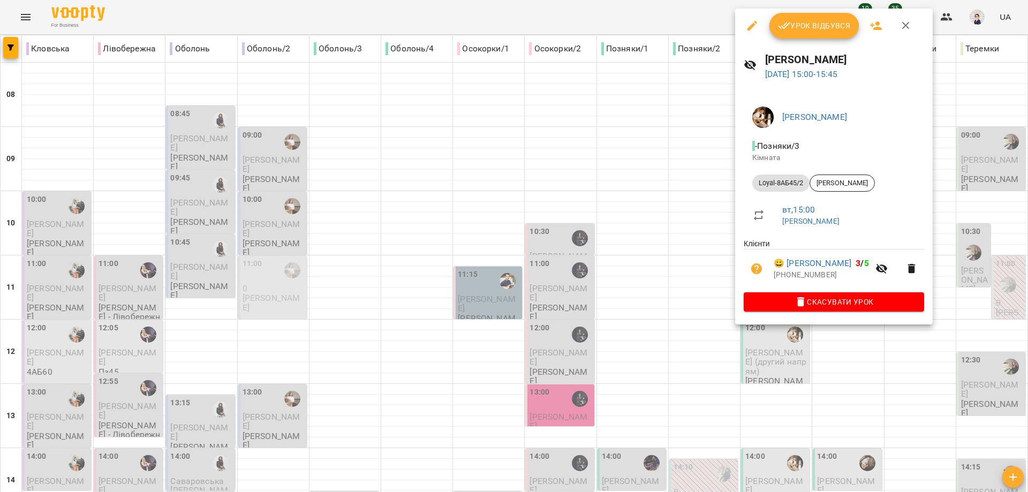
click at [697, 155] on div at bounding box center [514, 246] width 1028 height 492
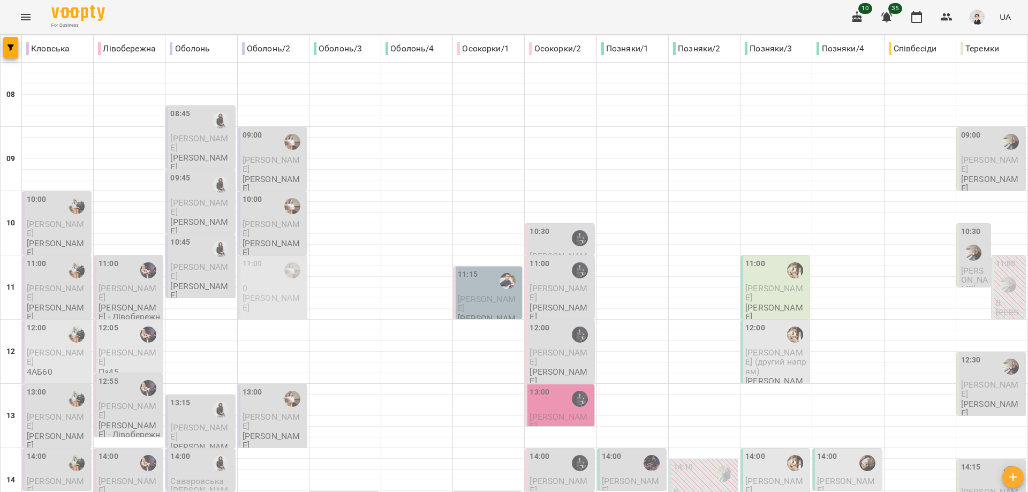
scroll to position [428, 0]
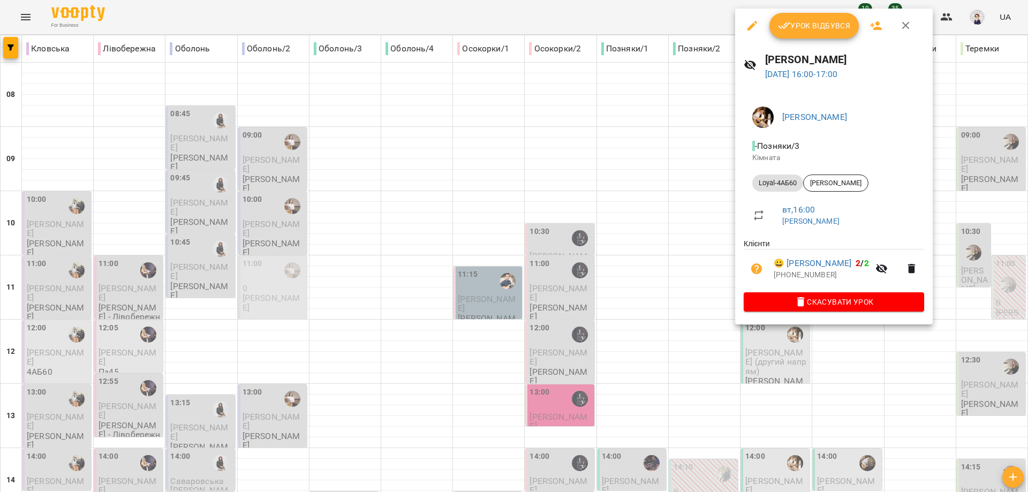
click at [922, 372] on div at bounding box center [514, 246] width 1028 height 492
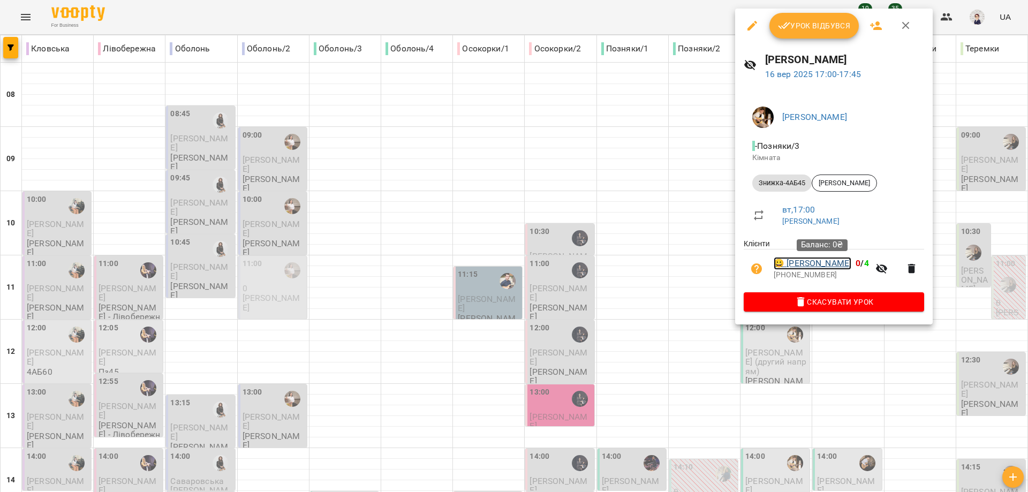
click at [832, 265] on link "😀 [PERSON_NAME]" at bounding box center [813, 263] width 78 height 13
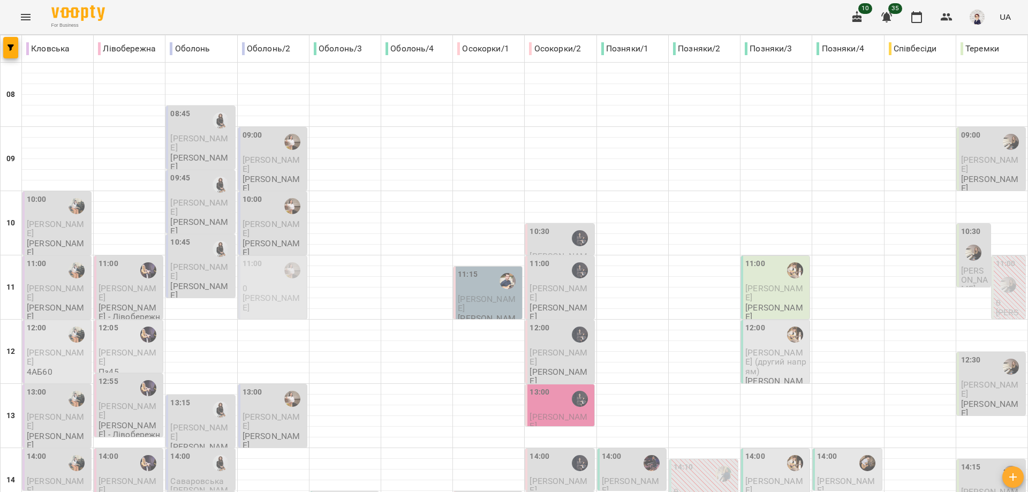
scroll to position [428, 0]
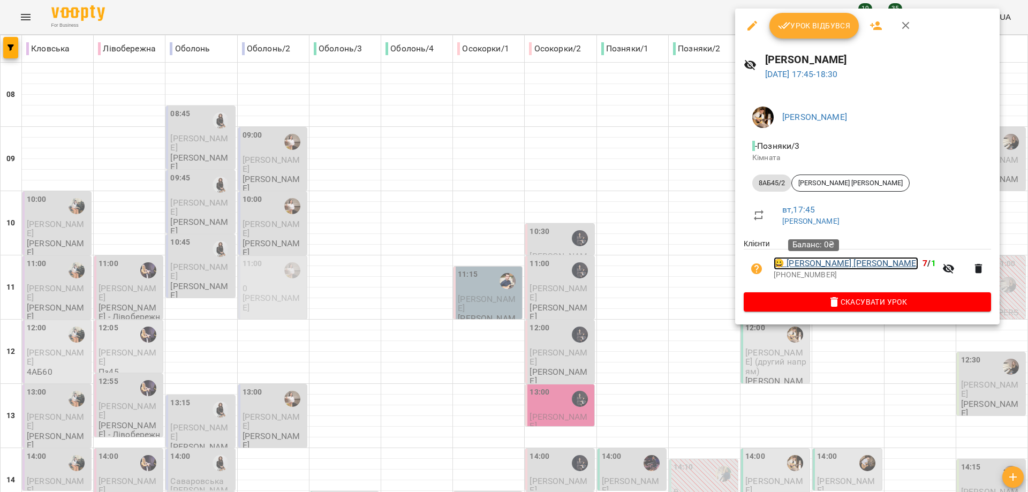
click at [814, 267] on link "😀 [PERSON_NAME]" at bounding box center [846, 263] width 145 height 13
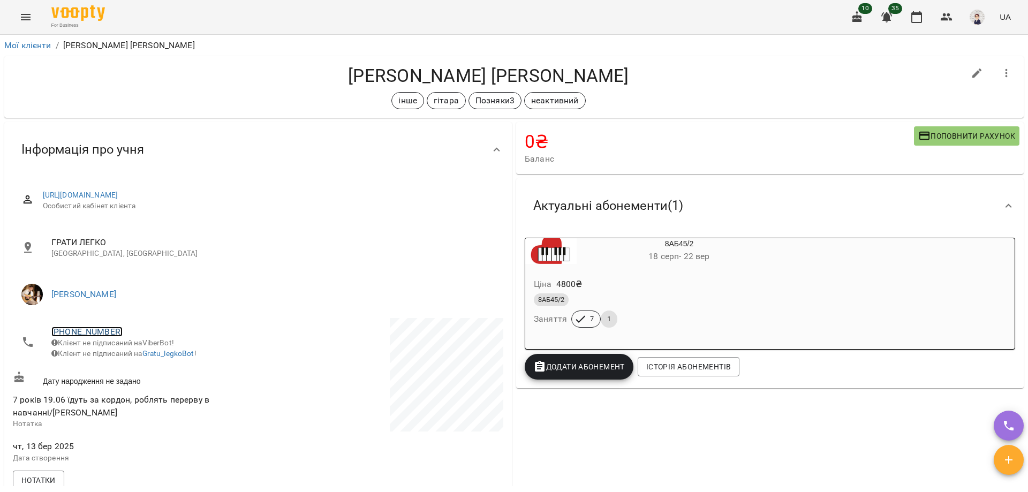
click at [98, 327] on link "[PHONE_NUMBER]" at bounding box center [86, 332] width 71 height 10
click at [130, 367] on img at bounding box center [131, 371] width 16 height 16
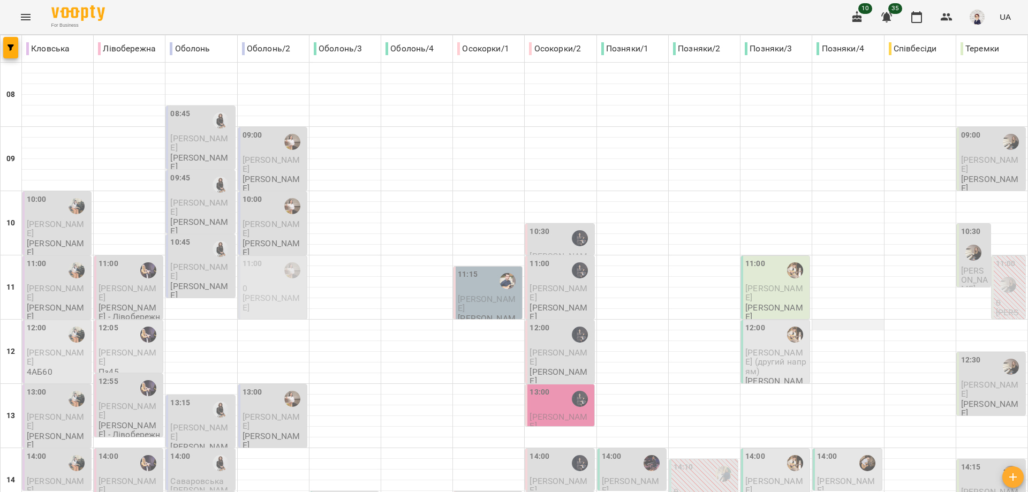
scroll to position [477, 0]
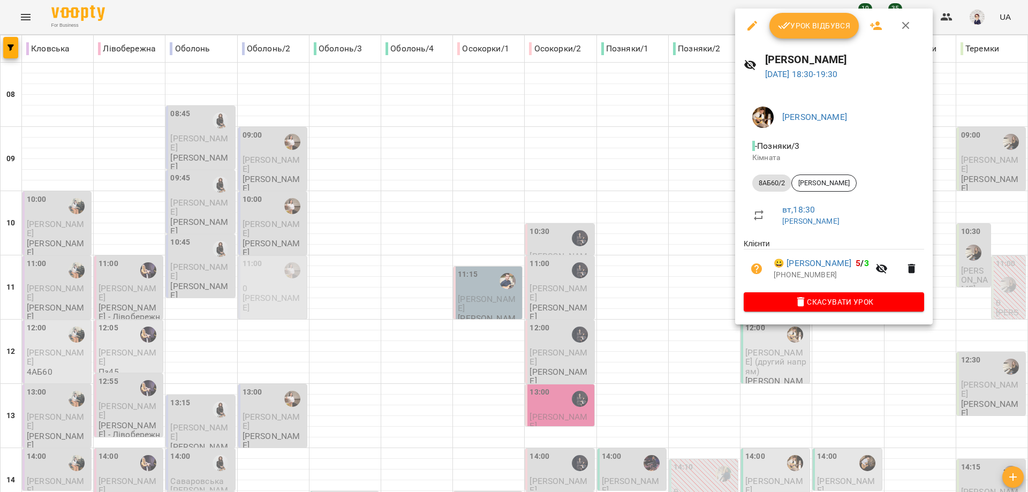
click at [917, 374] on div at bounding box center [514, 246] width 1028 height 492
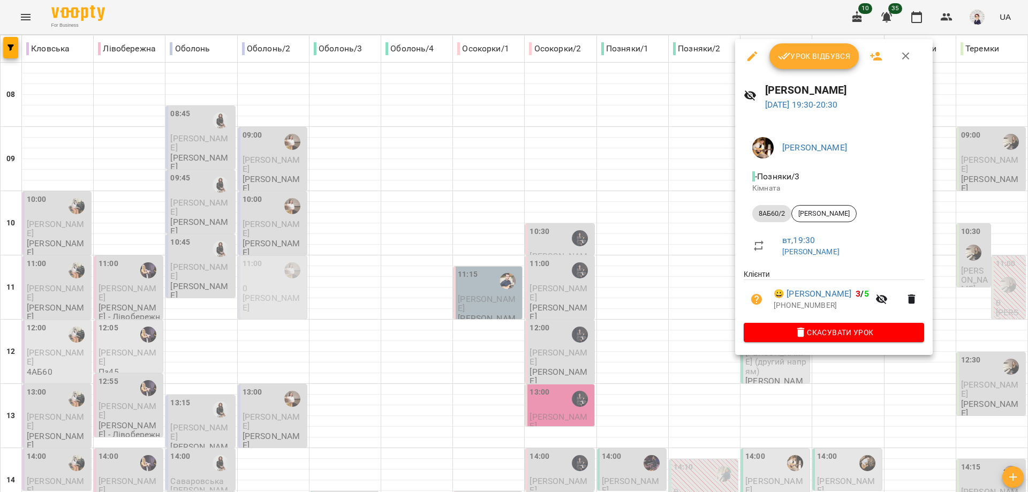
click at [914, 374] on div at bounding box center [514, 246] width 1028 height 492
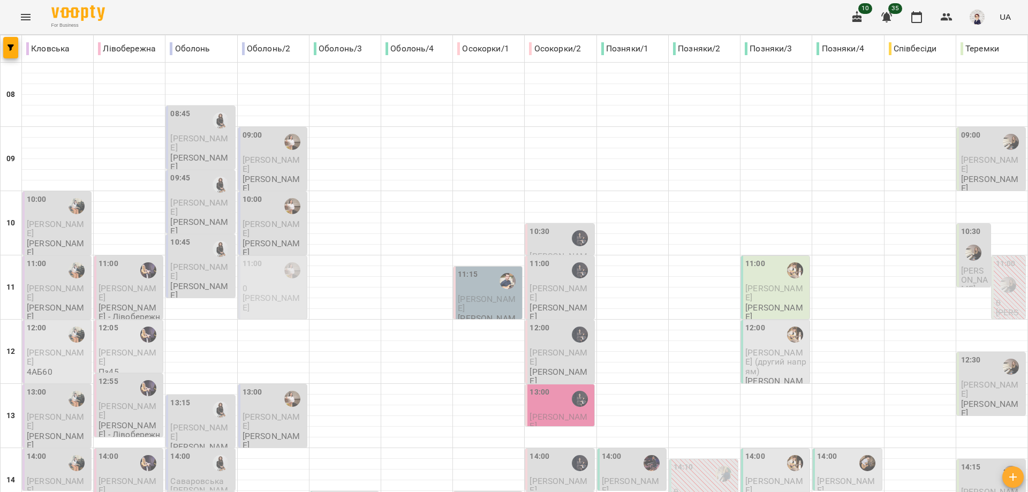
scroll to position [214, 0]
click at [826, 476] on span "[PERSON_NAME]" at bounding box center [846, 485] width 58 height 19
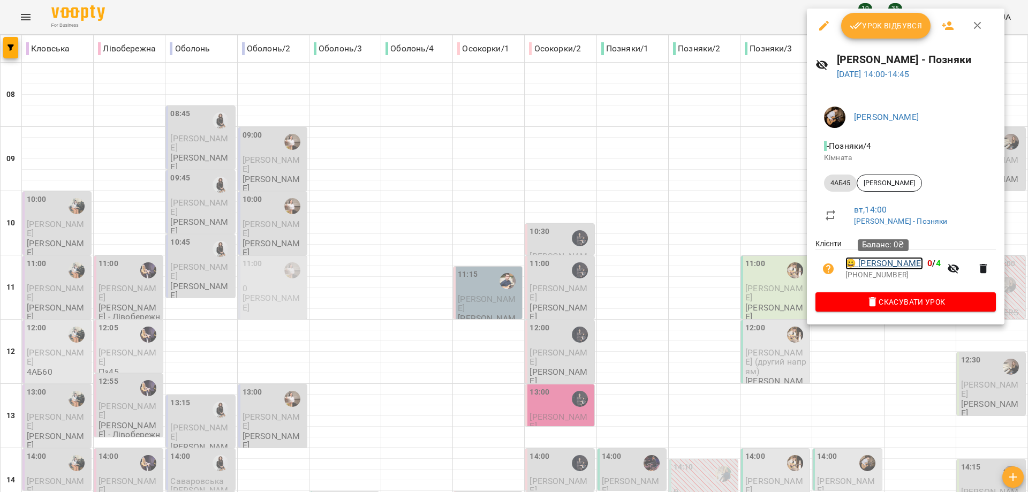
click at [885, 264] on link "😀 [PERSON_NAME]" at bounding box center [884, 263] width 78 height 13
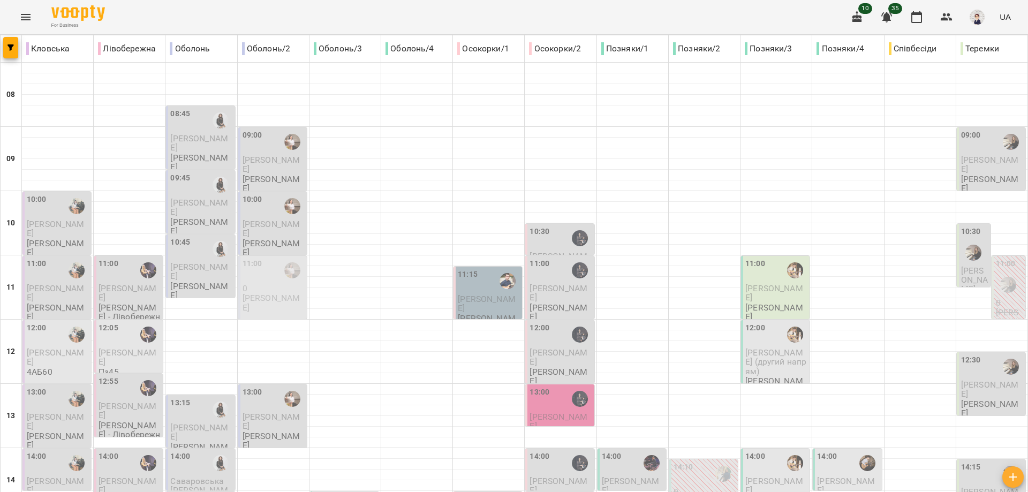
scroll to position [321, 0]
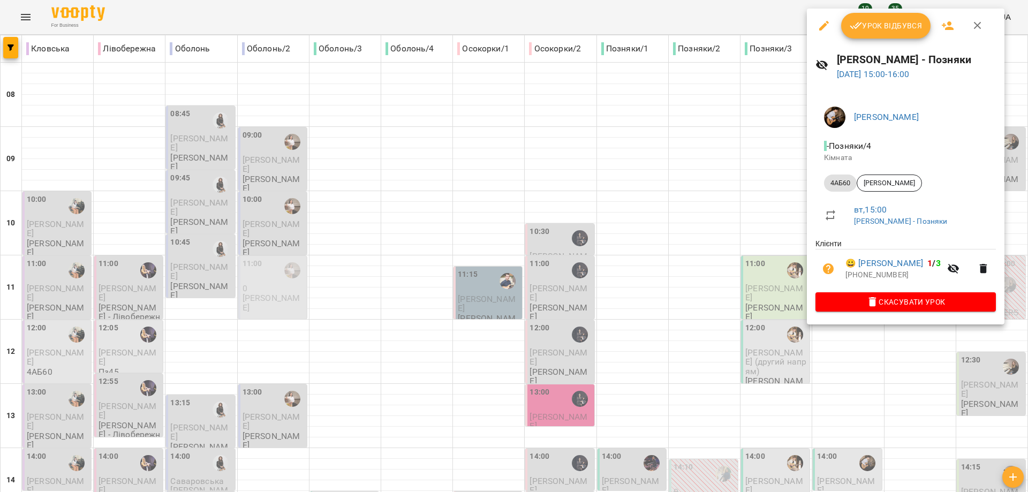
click at [907, 331] on div at bounding box center [514, 246] width 1028 height 492
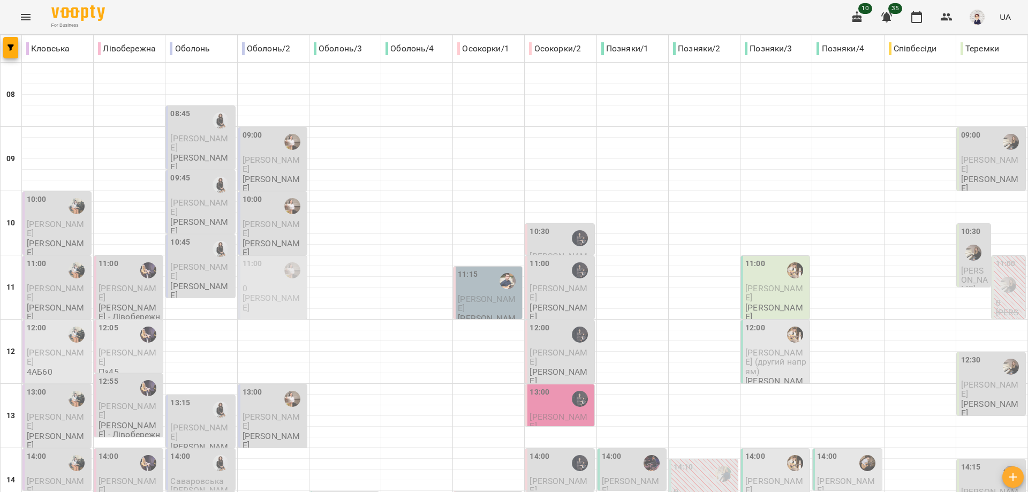
scroll to position [375, 0]
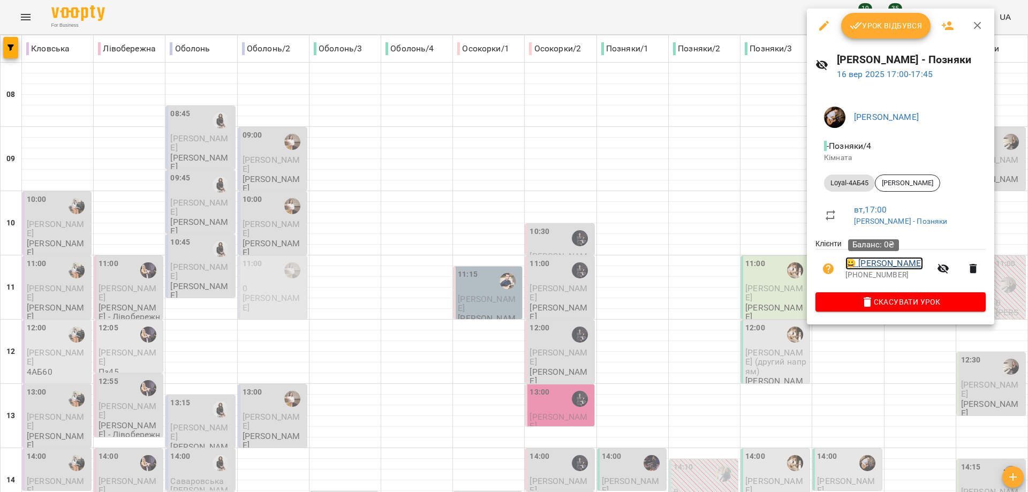
click at [875, 266] on link "😀 [PERSON_NAME]" at bounding box center [884, 263] width 78 height 13
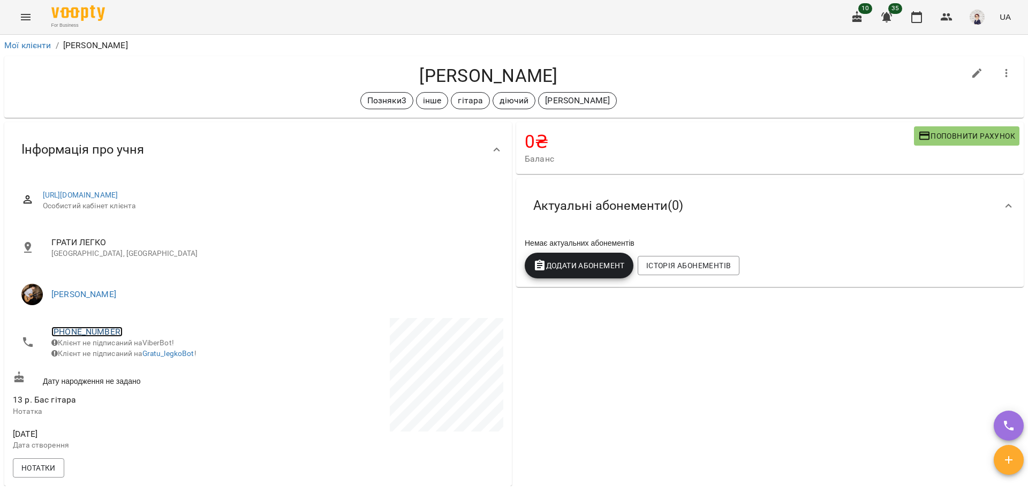
click at [78, 331] on link "[PHONE_NUMBER]" at bounding box center [86, 332] width 71 height 10
click at [132, 367] on img at bounding box center [131, 371] width 16 height 16
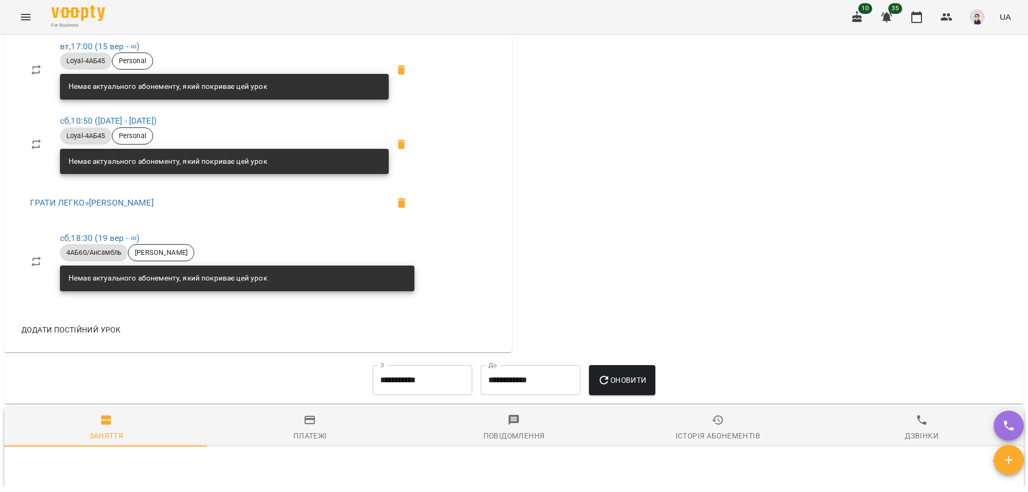
scroll to position [589, 0]
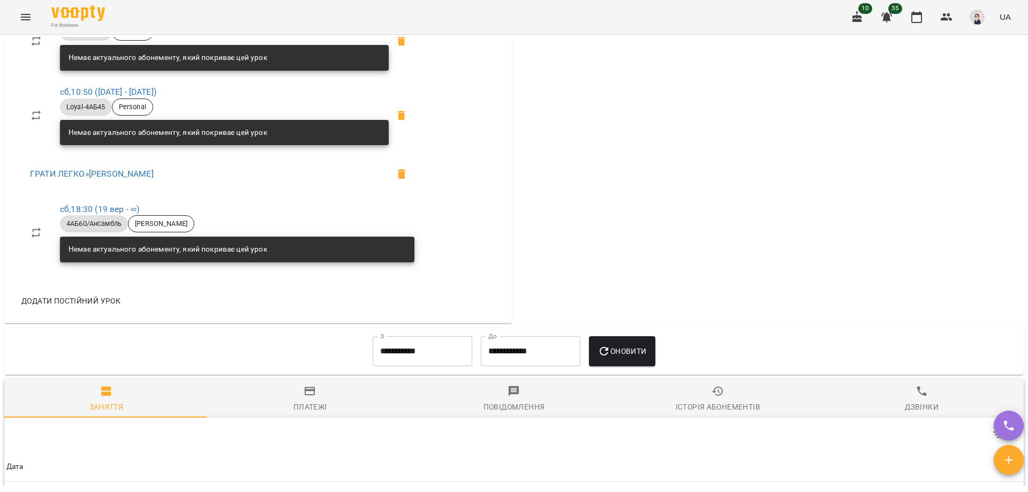
click at [420, 360] on input "**********" at bounding box center [423, 351] width 100 height 30
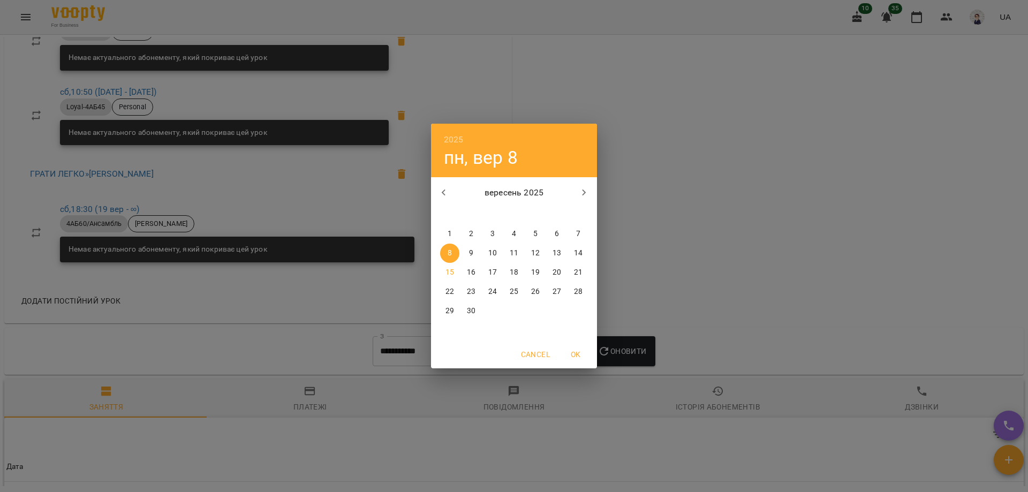
click at [441, 192] on icon "button" at bounding box center [443, 192] width 13 height 13
click at [534, 234] on p "1" at bounding box center [535, 234] width 4 height 11
type input "**********"
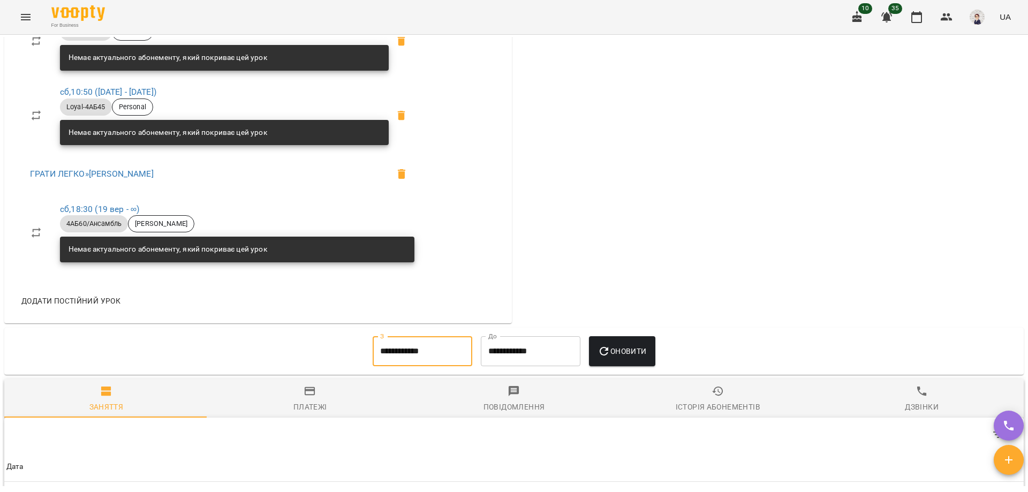
click at [625, 355] on span "Оновити" at bounding box center [622, 351] width 49 height 13
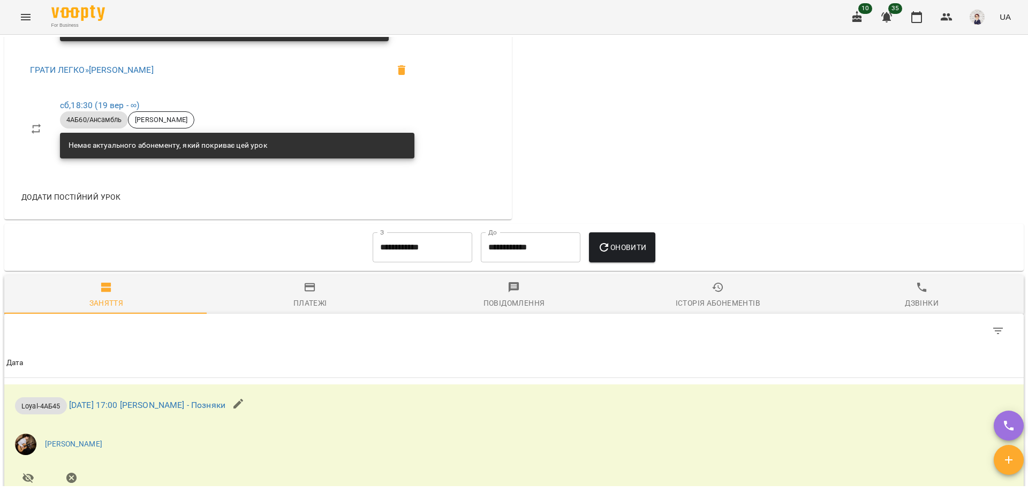
scroll to position [696, 0]
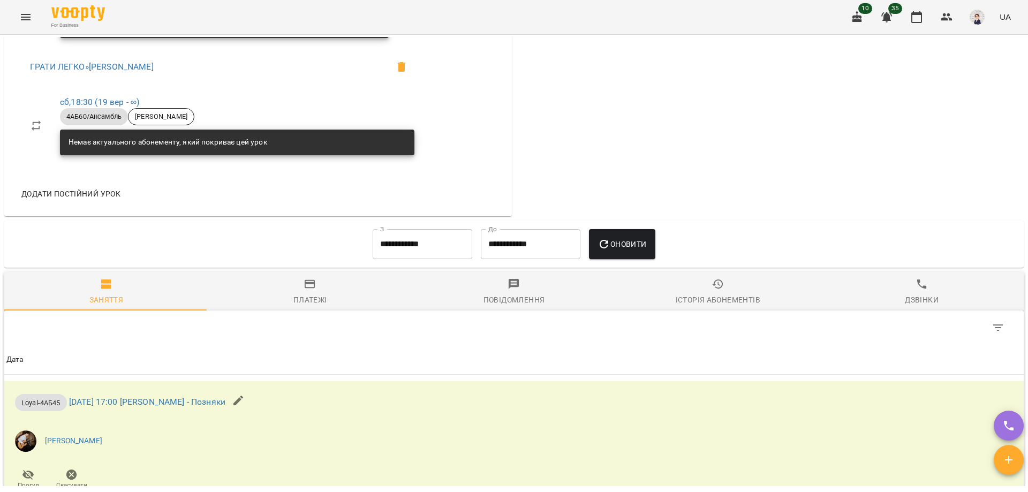
click at [916, 291] on icon "button" at bounding box center [922, 284] width 13 height 13
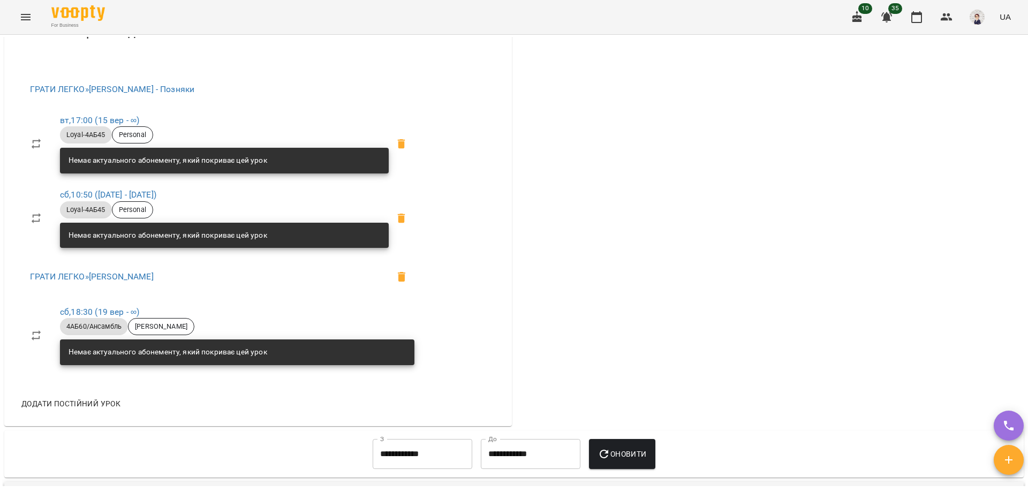
scroll to position [606, 0]
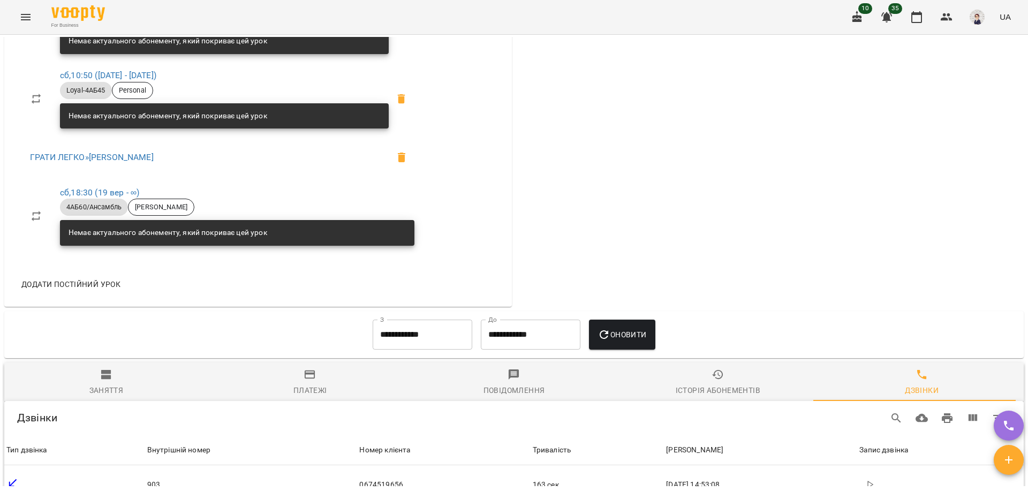
click at [104, 381] on icon "button" at bounding box center [106, 374] width 13 height 13
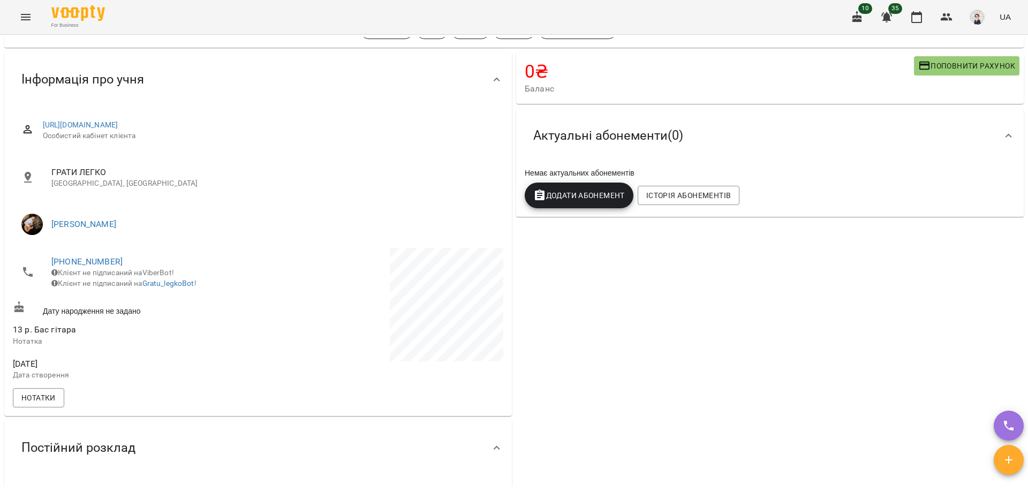
scroll to position [0, 0]
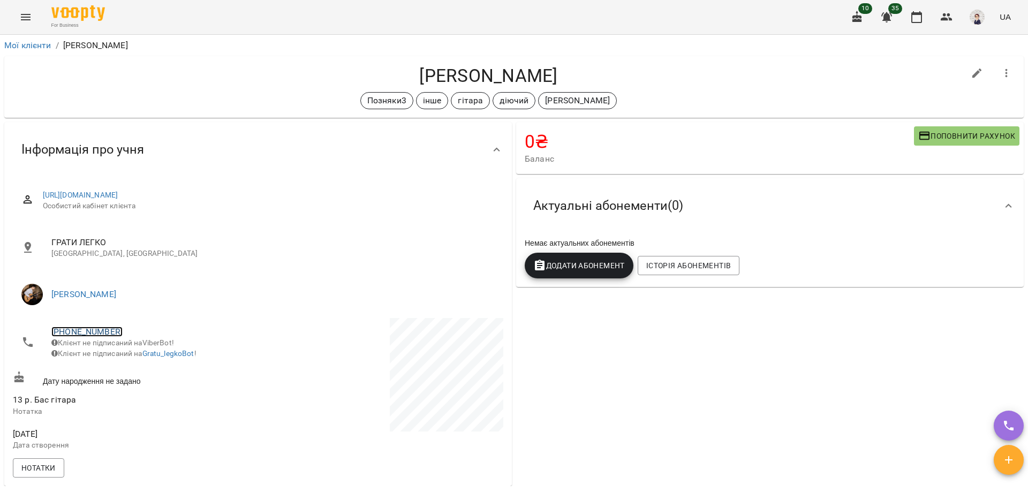
click at [91, 336] on link "[PHONE_NUMBER]" at bounding box center [86, 332] width 71 height 10
click at [130, 369] on img at bounding box center [131, 371] width 16 height 16
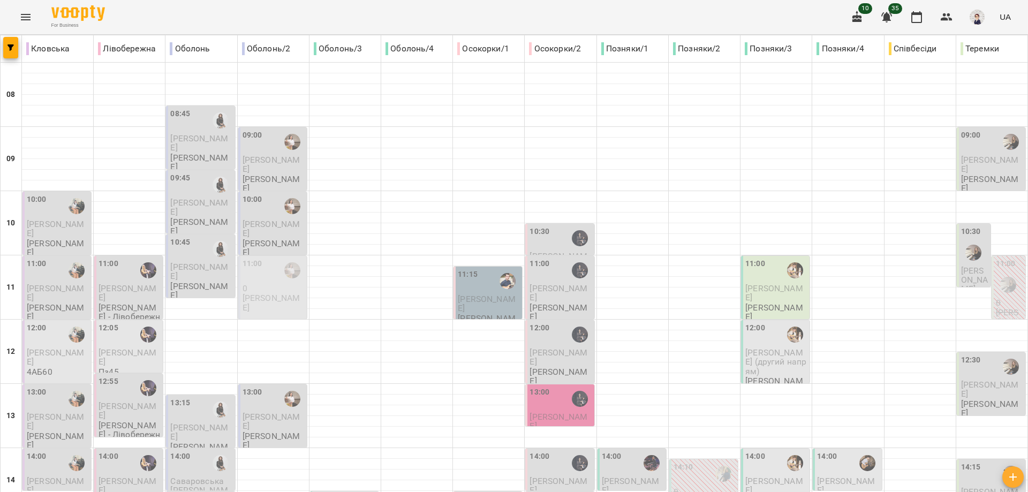
scroll to position [477, 0]
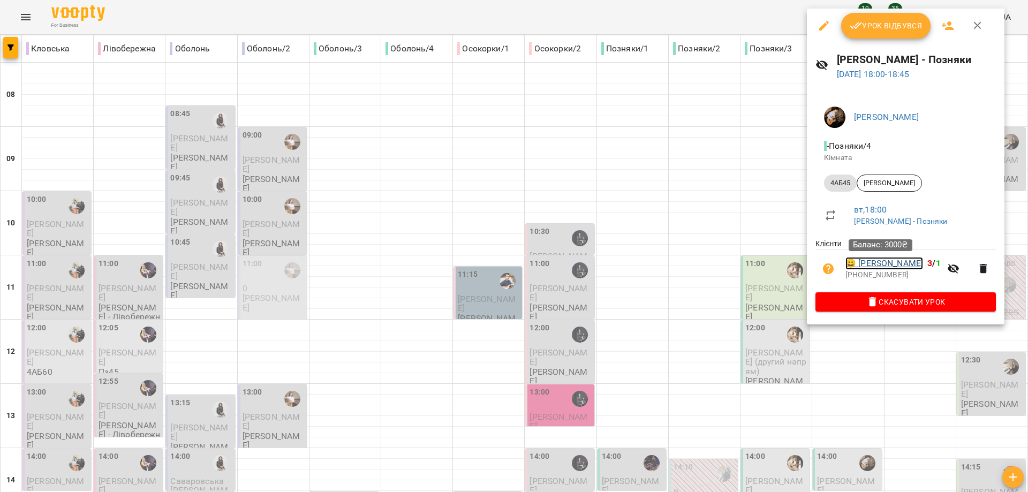
click at [881, 266] on link "😀 [PERSON_NAME]" at bounding box center [884, 263] width 78 height 13
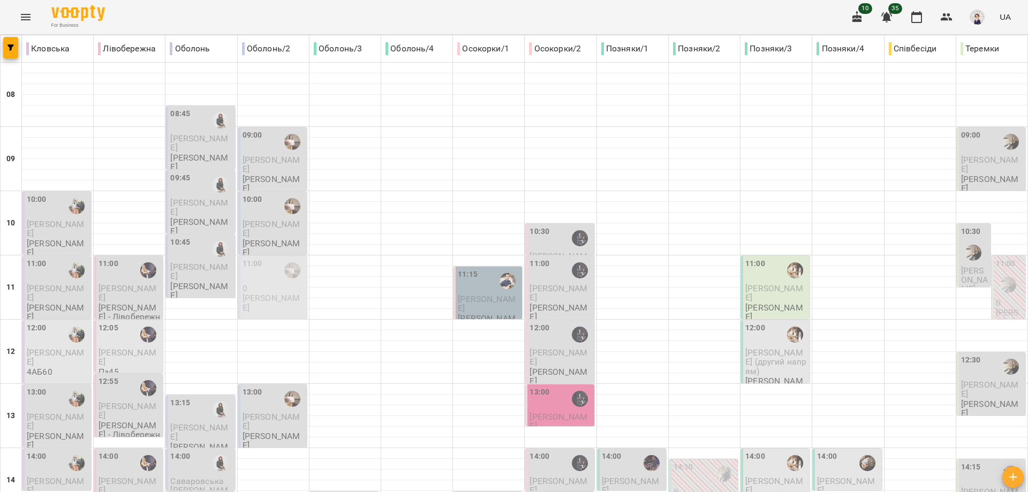
scroll to position [428, 0]
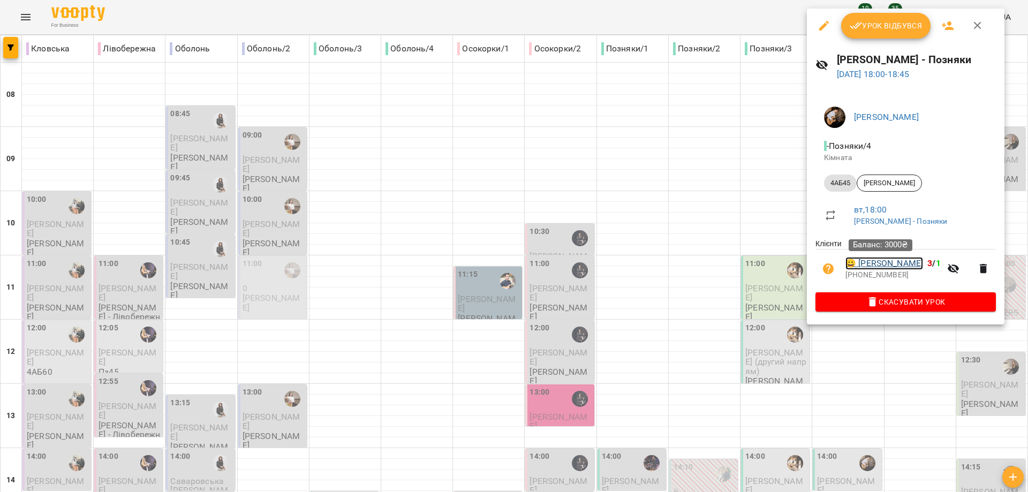
click at [861, 263] on link "😀 [PERSON_NAME]" at bounding box center [884, 263] width 78 height 13
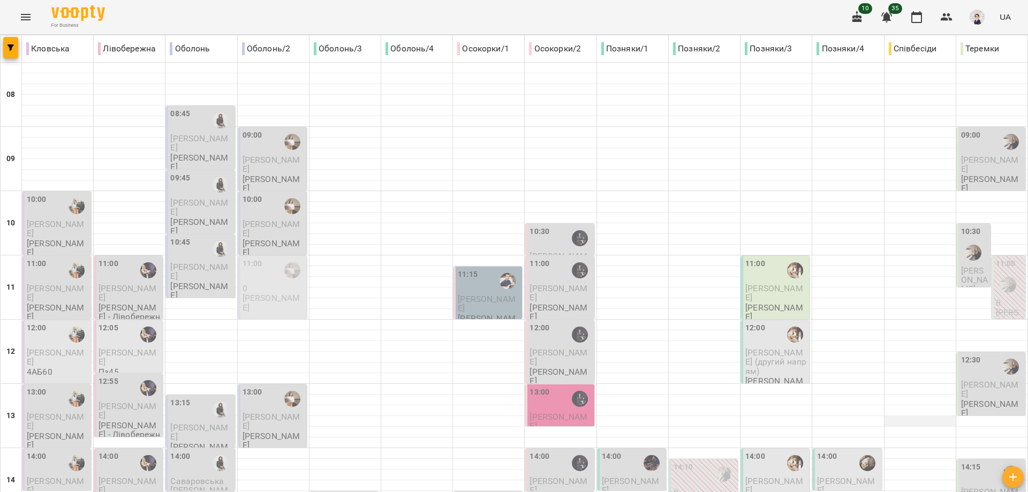
scroll to position [477, 0]
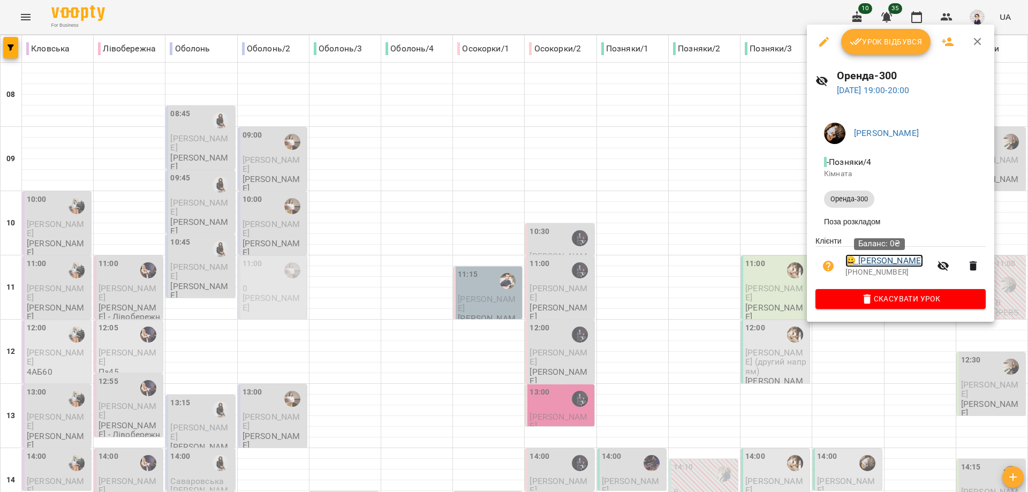
click at [881, 261] on link "😀 Вельма Анна" at bounding box center [884, 260] width 78 height 13
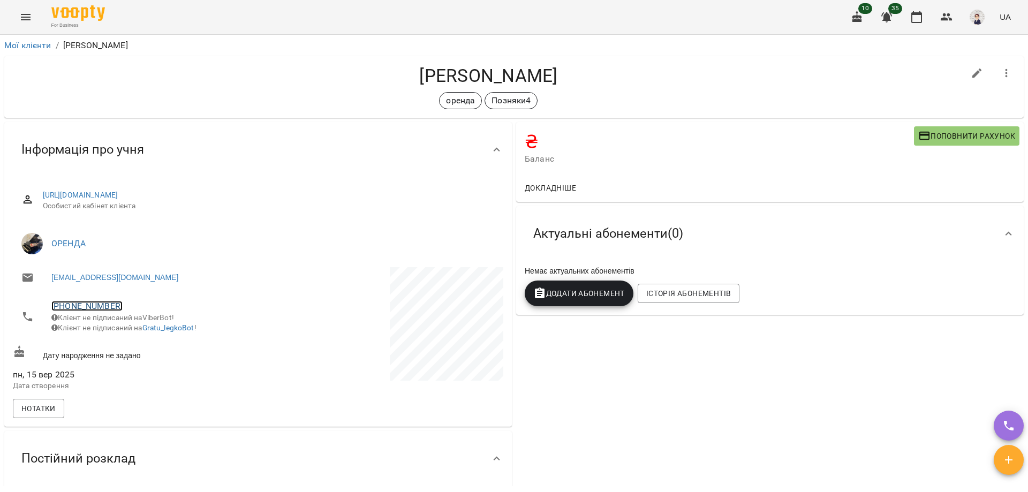
click at [85, 307] on link "[PHONE_NUMBER]" at bounding box center [86, 306] width 71 height 10
click at [127, 343] on img at bounding box center [131, 346] width 16 height 16
drag, startPoint x: 538, startPoint y: 72, endPoint x: 399, endPoint y: 56, distance: 139.7
click at [399, 56] on div "Вельма Анна оренда Позняки4" at bounding box center [513, 87] width 1019 height 62
copy h4 "[PERSON_NAME]"
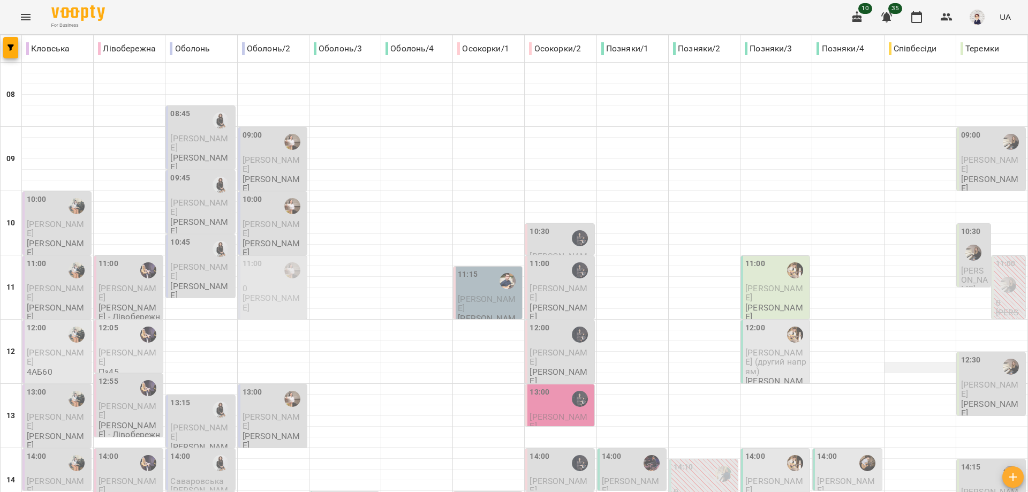
scroll to position [477, 0]
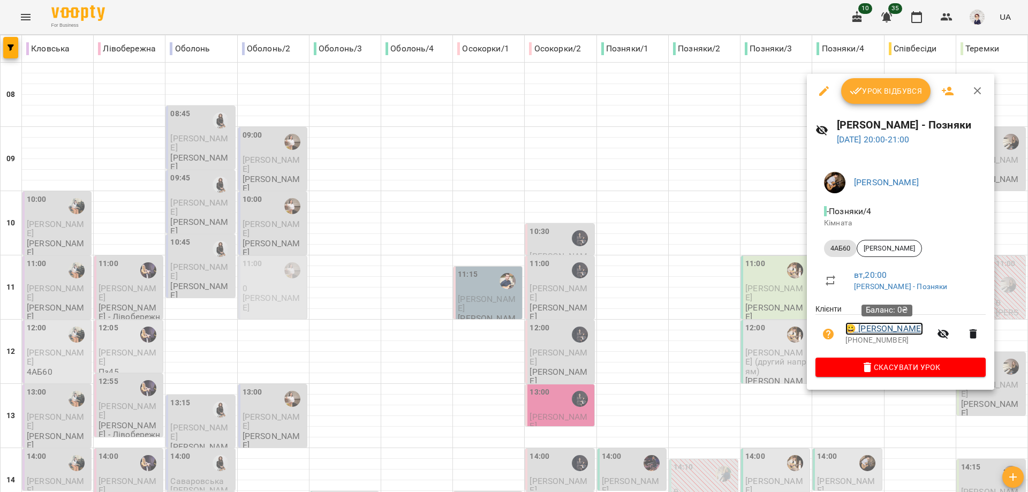
click at [906, 330] on link "😀 Михайленко Ігор" at bounding box center [884, 328] width 78 height 13
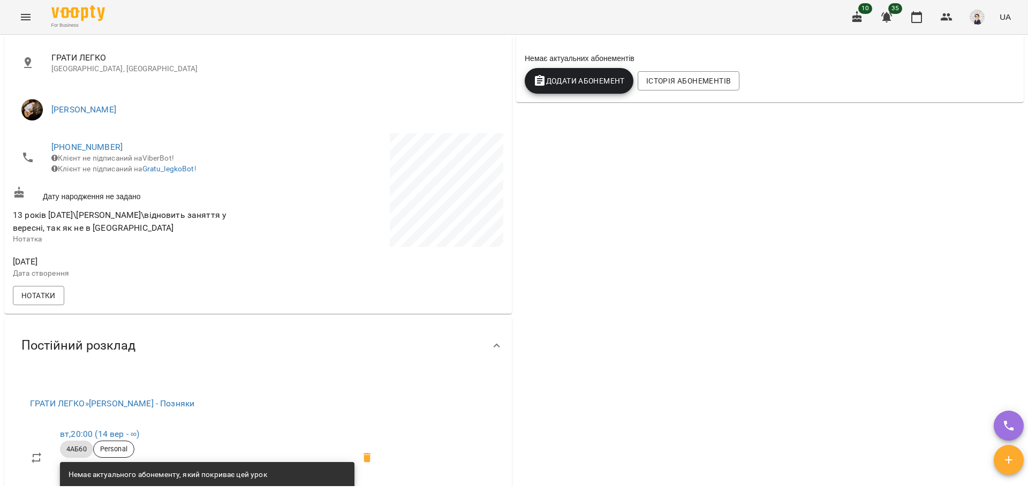
scroll to position [166, 0]
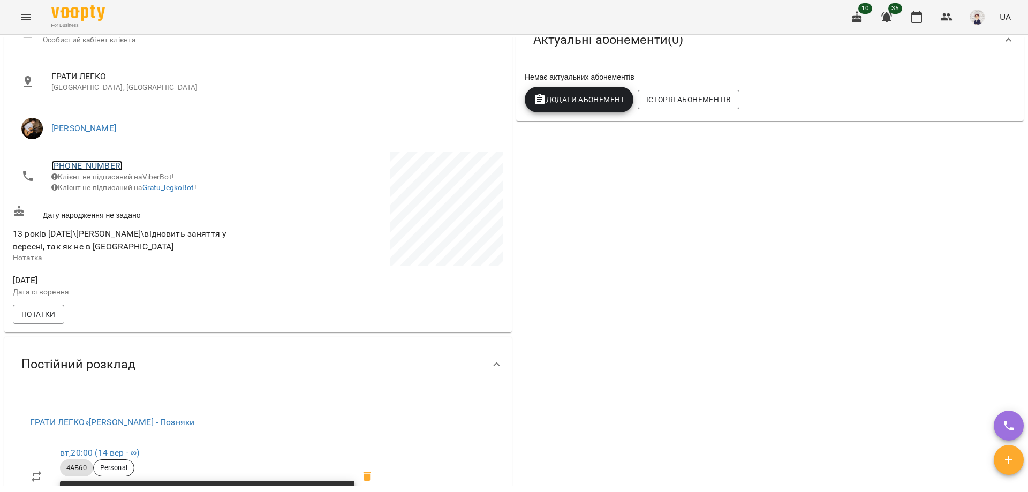
click at [96, 165] on link "+380957809156" at bounding box center [86, 166] width 71 height 10
click at [134, 207] on img at bounding box center [131, 205] width 16 height 16
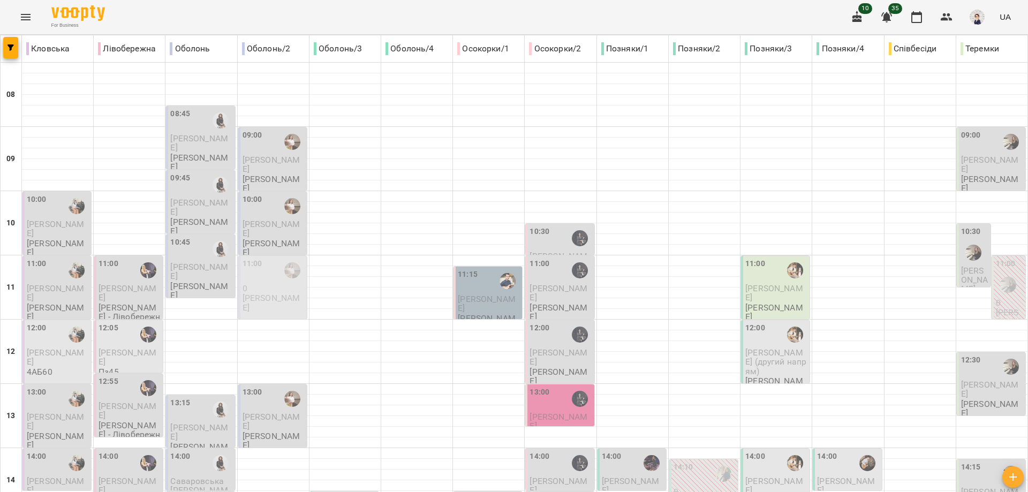
scroll to position [477, 0]
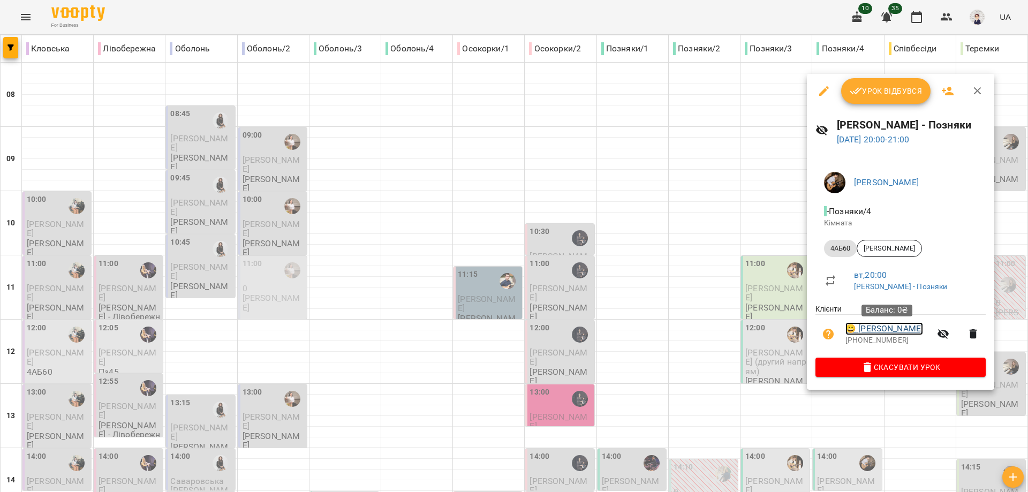
click at [879, 331] on link "😀 Михайленко Ігор" at bounding box center [884, 328] width 78 height 13
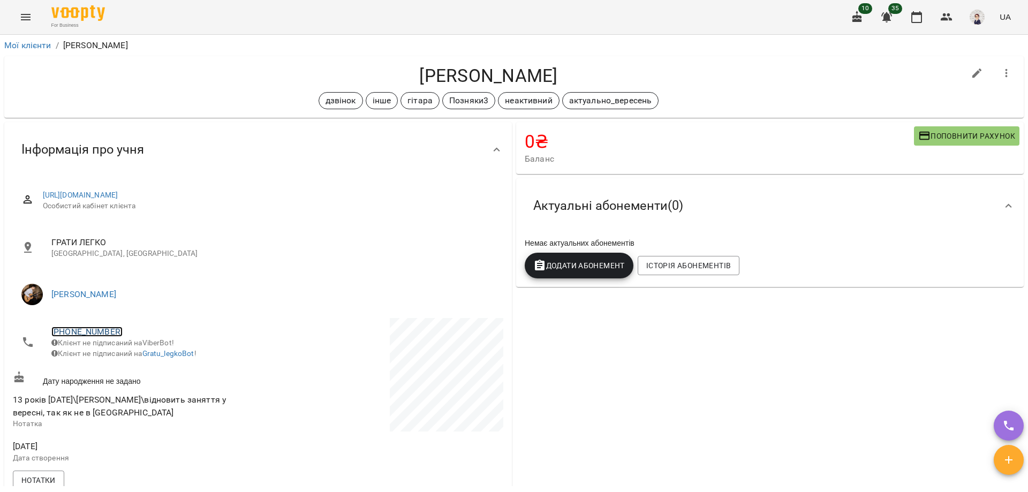
click at [96, 329] on link "+380957809156" at bounding box center [86, 332] width 71 height 10
click at [133, 374] on img at bounding box center [131, 371] width 16 height 16
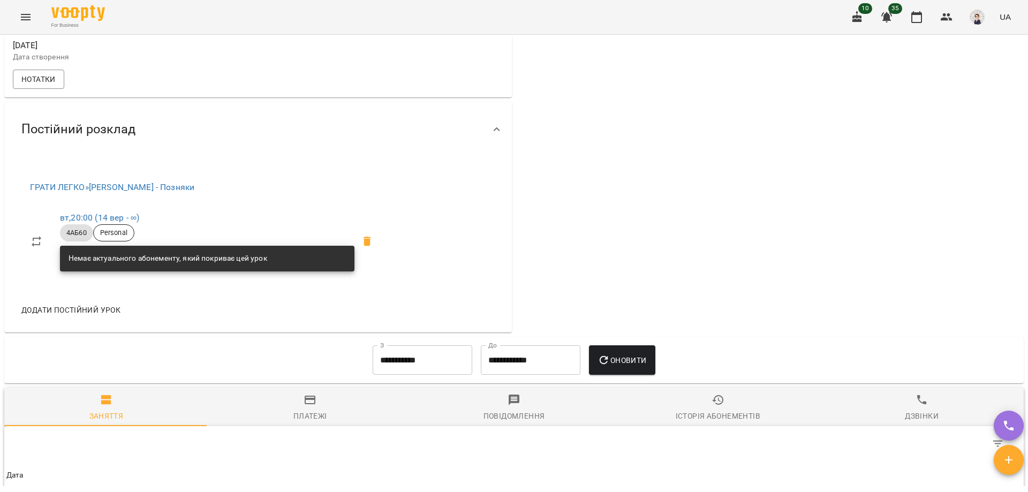
scroll to position [535, 0]
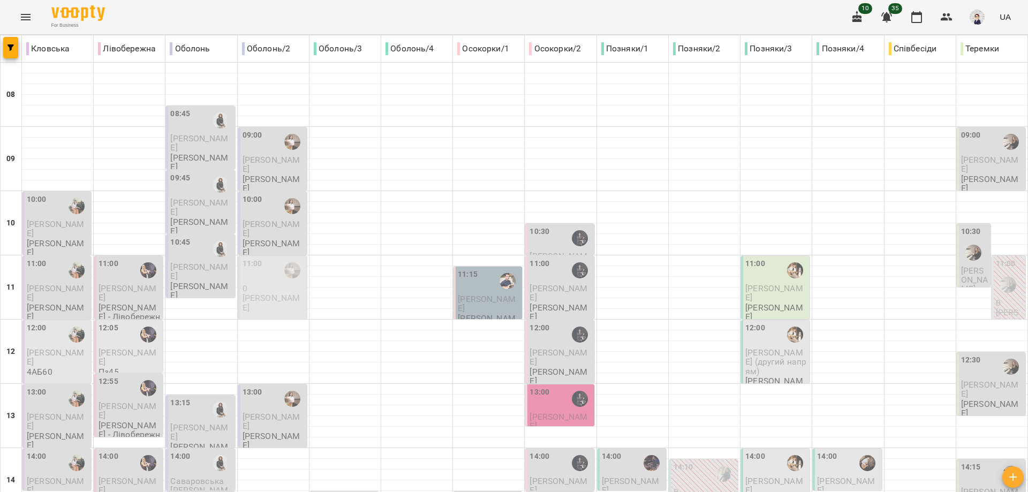
scroll to position [477, 0]
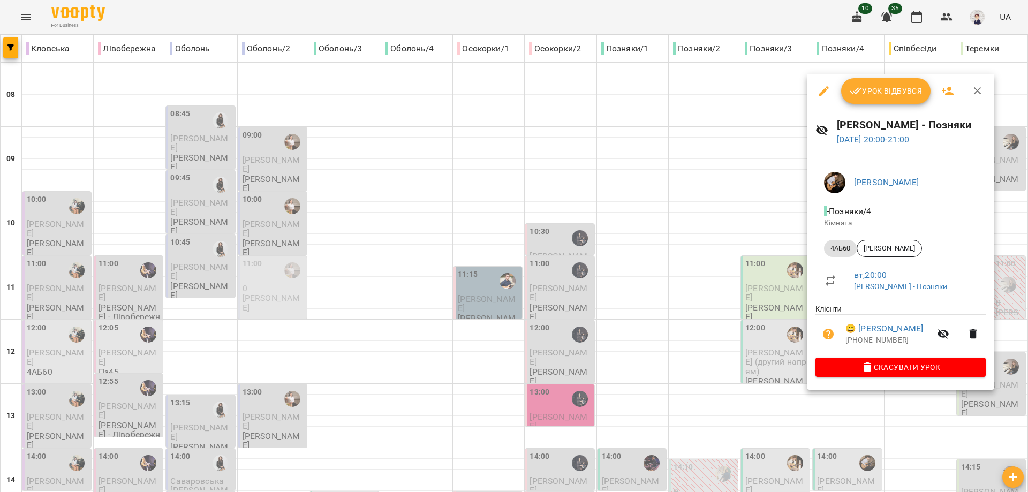
click at [907, 413] on div at bounding box center [514, 246] width 1028 height 492
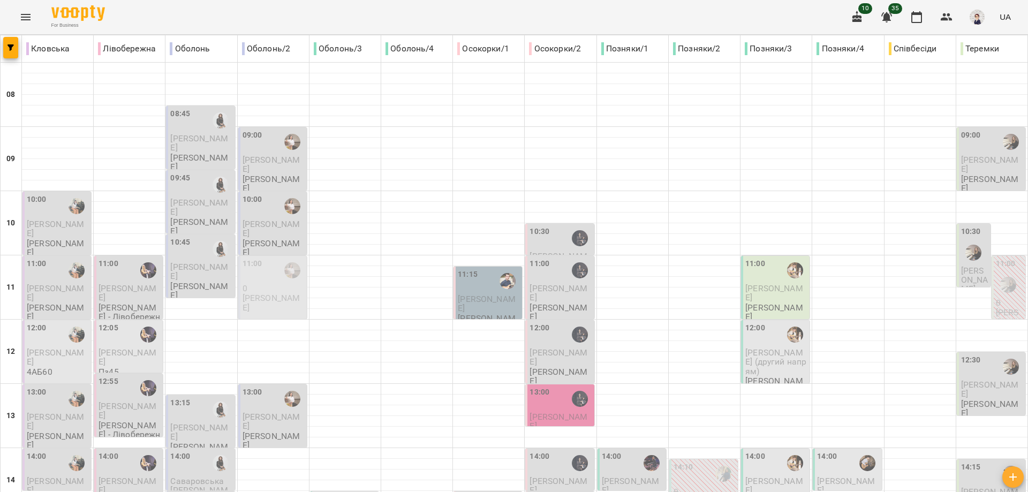
click at [29, 14] on icon "Menu" at bounding box center [26, 17] width 10 height 6
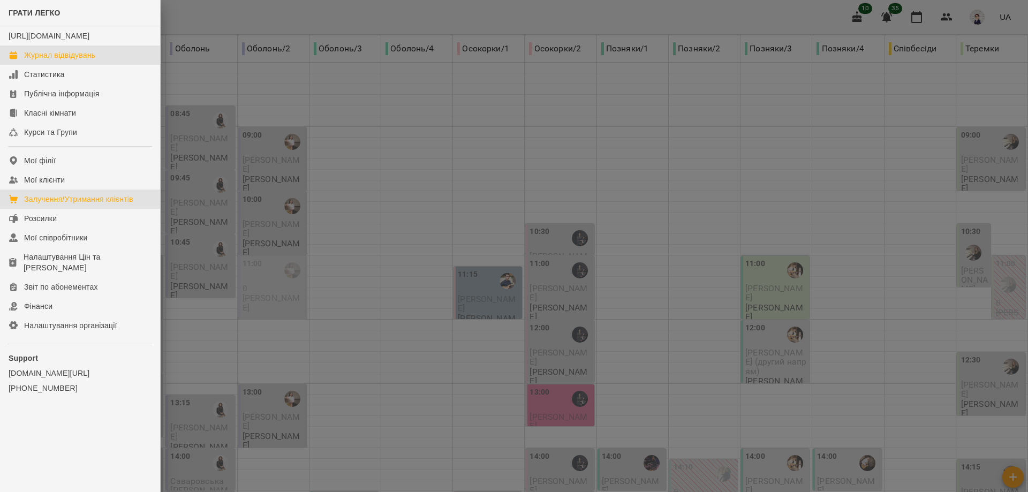
click at [79, 205] on div "Залучення/Утримання клієнтів" at bounding box center [78, 199] width 109 height 11
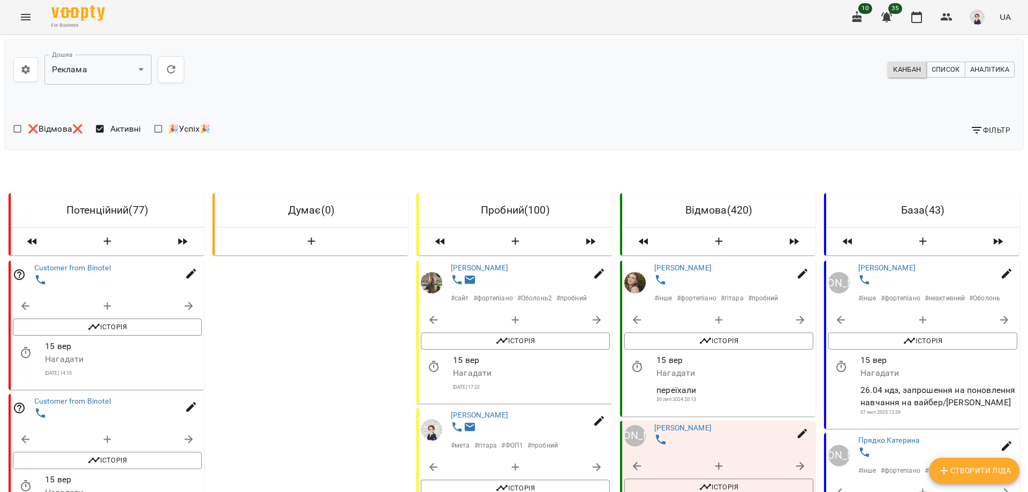
click at [976, 140] on div "Фільтр" at bounding box center [766, 130] width 505 height 28
click at [977, 128] on span "Фільтр" at bounding box center [990, 130] width 40 height 13
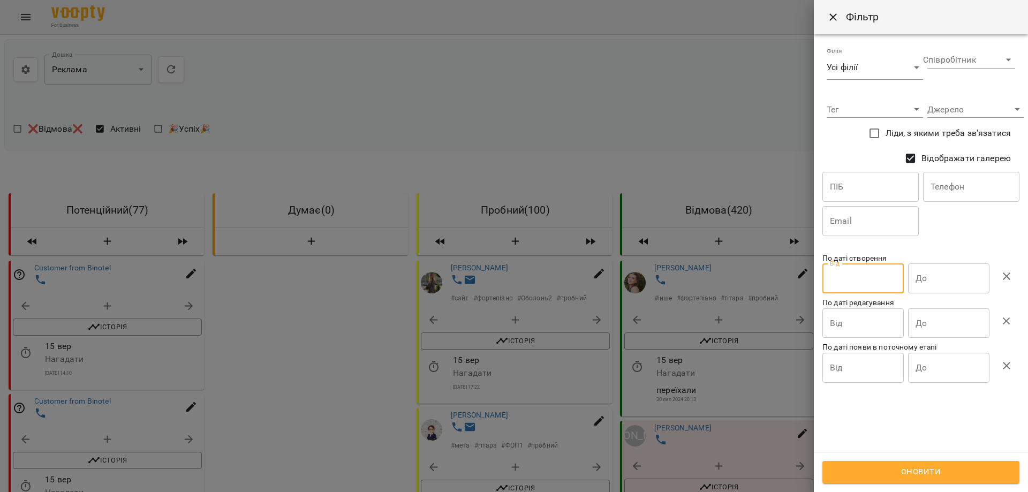
click at [878, 282] on input "Від" at bounding box center [862, 278] width 81 height 30
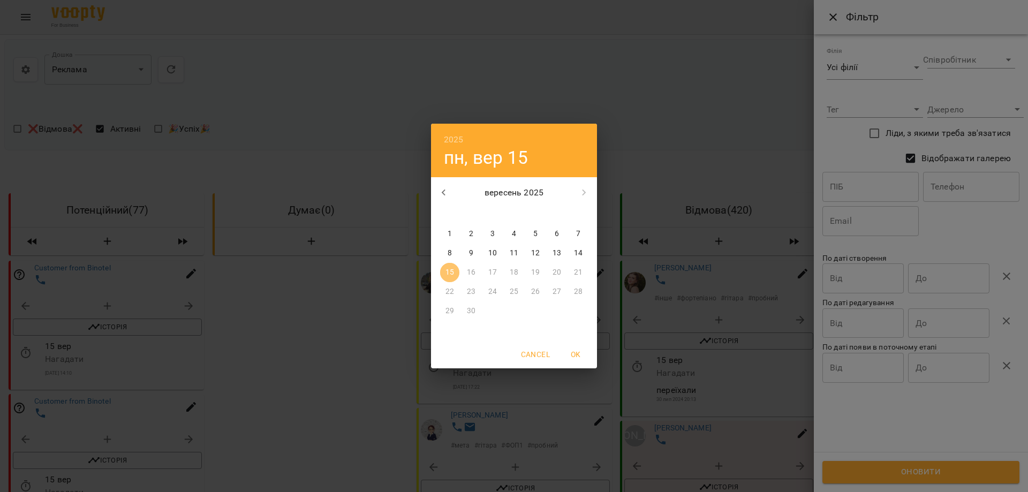
click at [445, 274] on p "15" at bounding box center [449, 272] width 9 height 11
type input "**********"
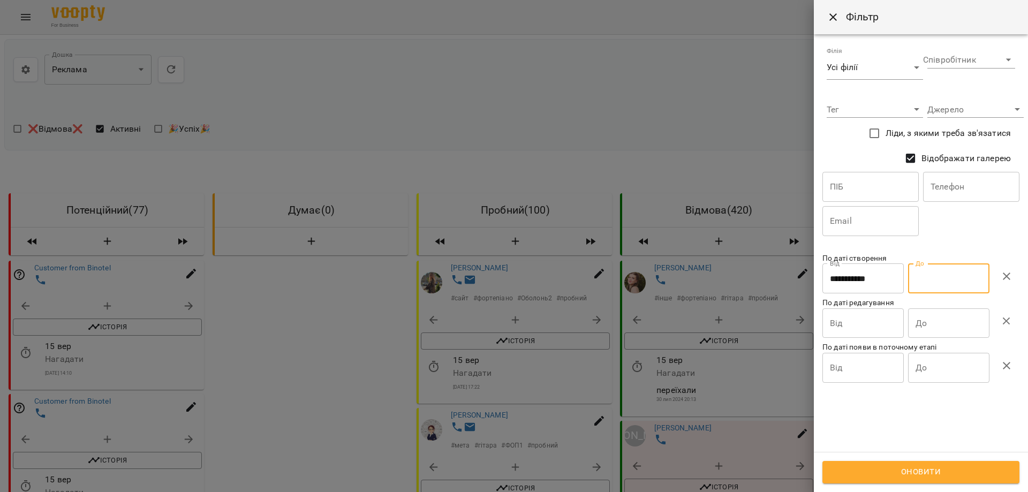
click at [930, 284] on input "До" at bounding box center [948, 278] width 81 height 30
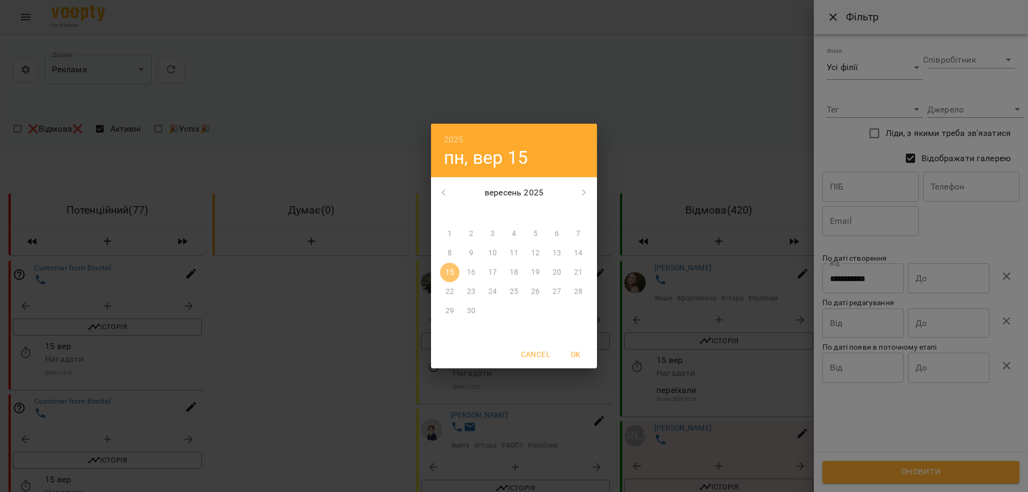
click at [450, 274] on p "15" at bounding box center [449, 272] width 9 height 11
type input "**********"
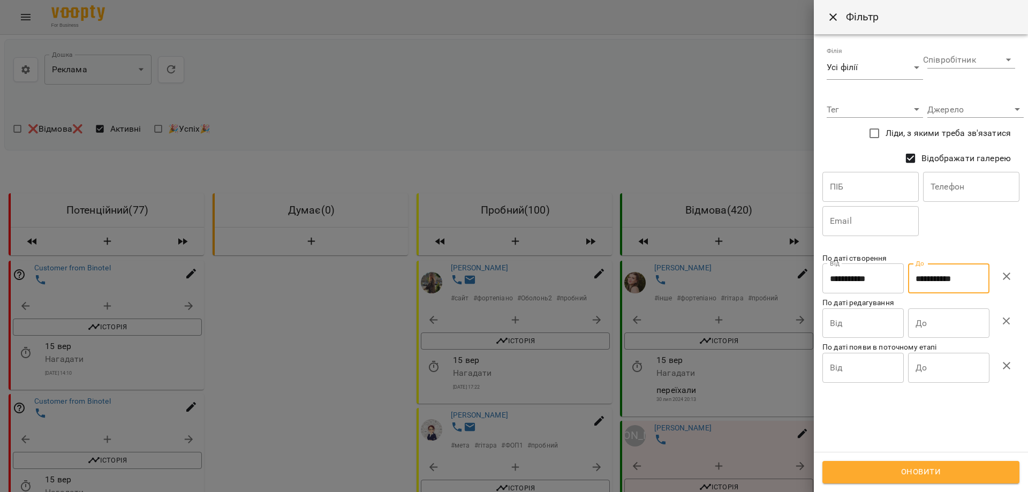
click at [883, 475] on span "Оновити" at bounding box center [920, 472] width 173 height 14
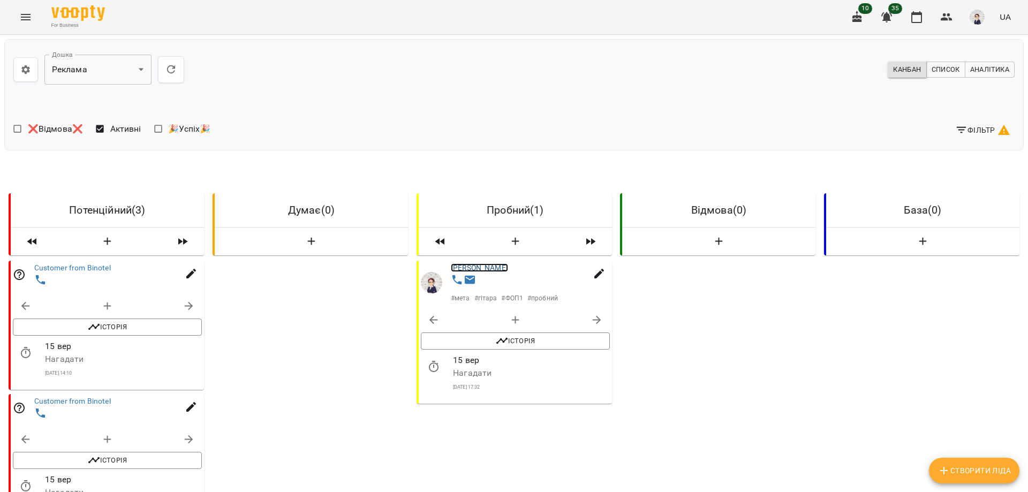
click at [478, 270] on link "Карпин Наталія" at bounding box center [479, 267] width 57 height 9
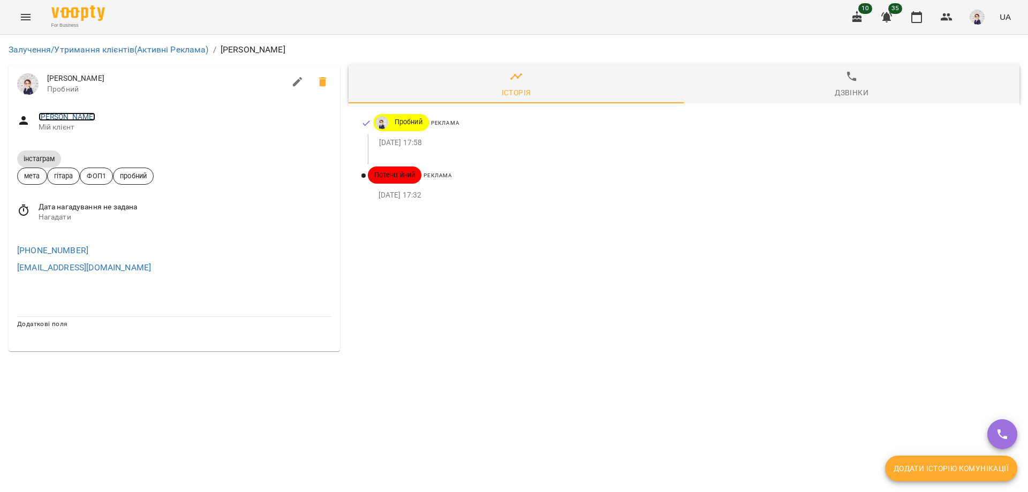
click at [70, 117] on link "Карпин Наталія" at bounding box center [67, 116] width 57 height 9
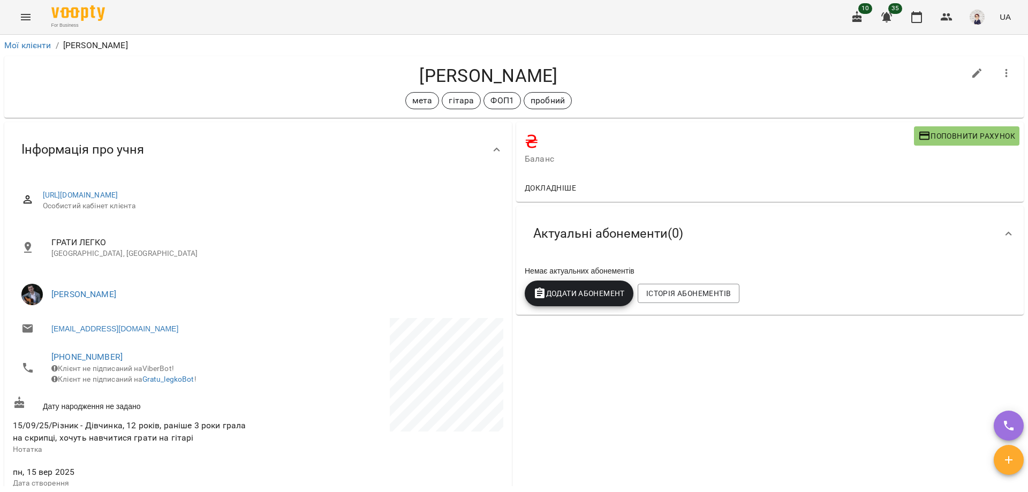
click at [972, 78] on icon "button" at bounding box center [977, 74] width 10 height 10
select select "**"
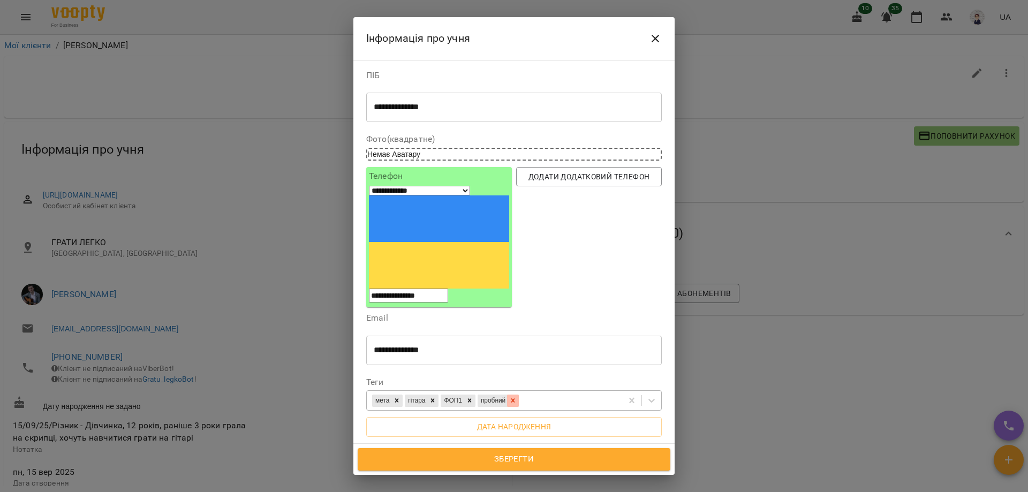
click at [517, 397] on icon at bounding box center [512, 400] width 7 height 7
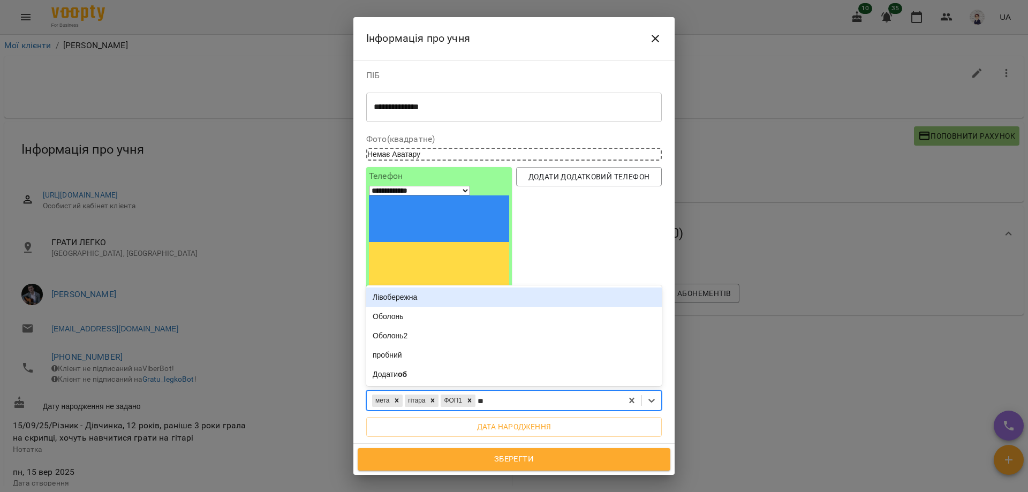
type input "***"
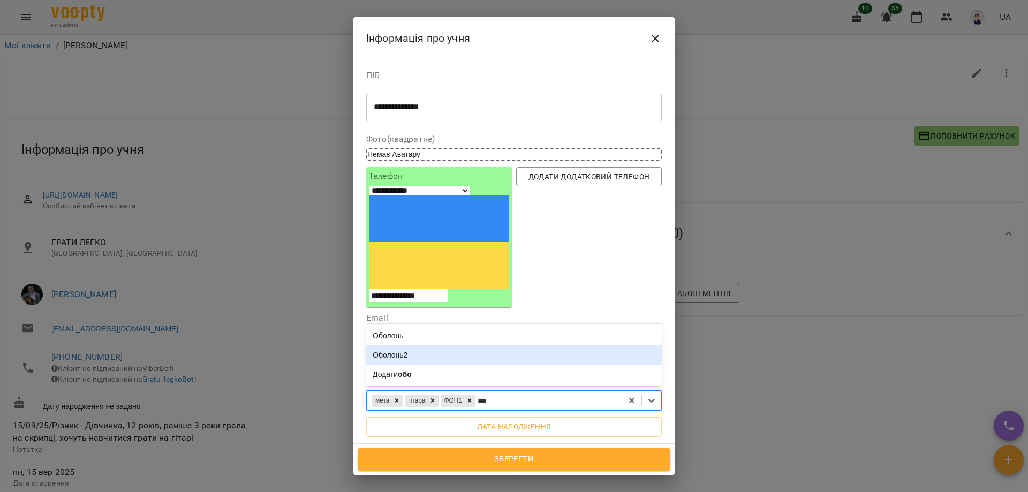
click at [460, 345] on div "Оболонь2" at bounding box center [514, 354] width 296 height 19
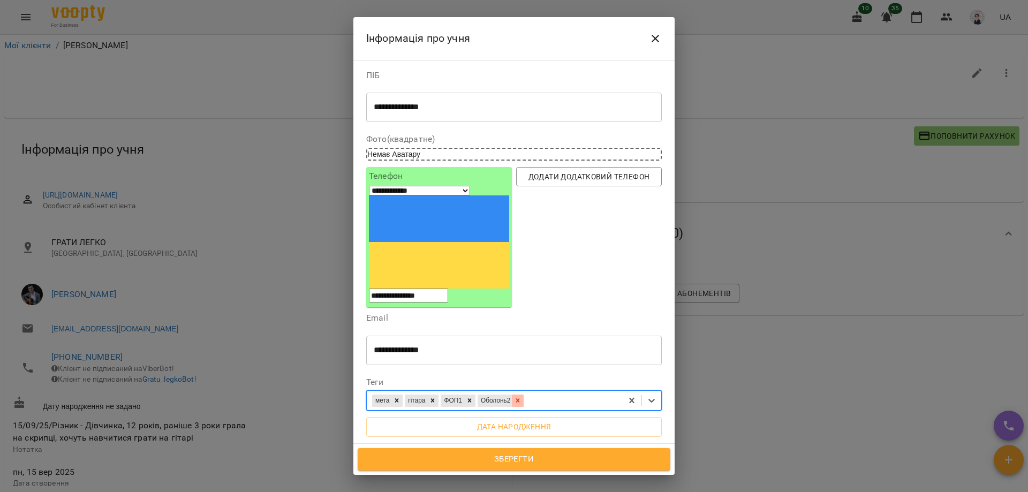
click at [522, 397] on icon at bounding box center [517, 400] width 7 height 7
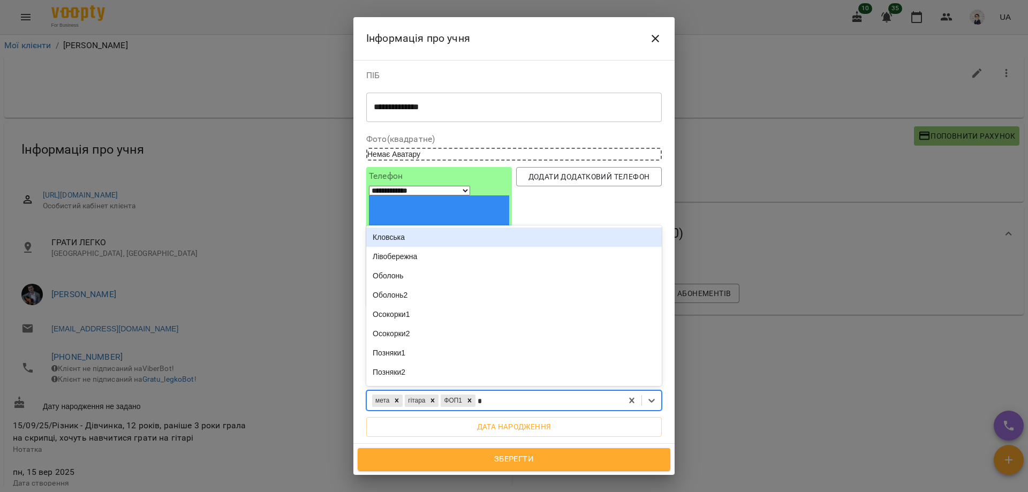
type input "**"
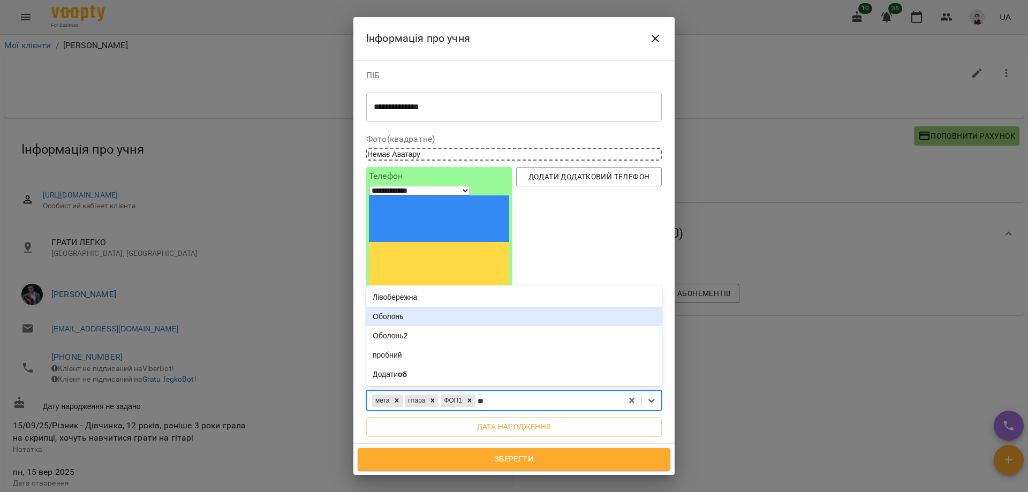
click at [417, 307] on div "Оболонь" at bounding box center [514, 316] width 296 height 19
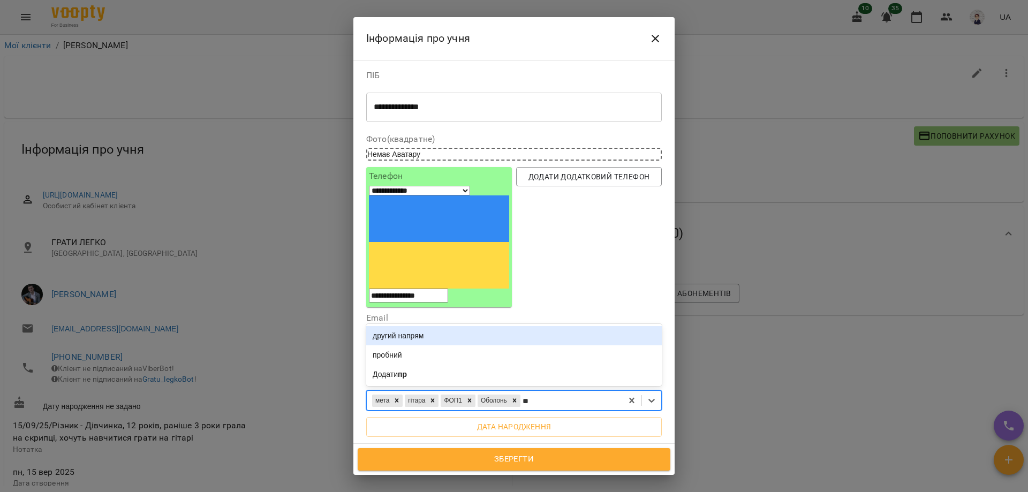
type input "***"
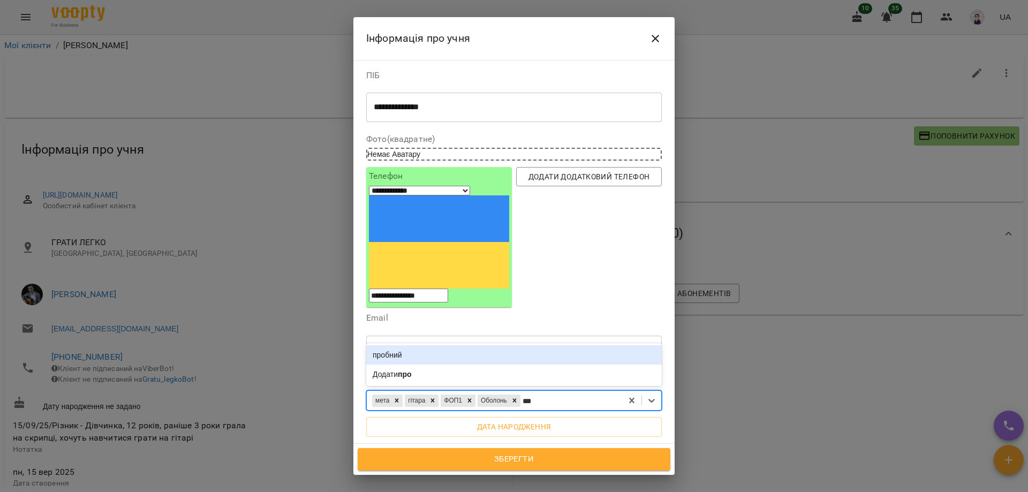
click at [418, 345] on div "пробний" at bounding box center [514, 354] width 296 height 19
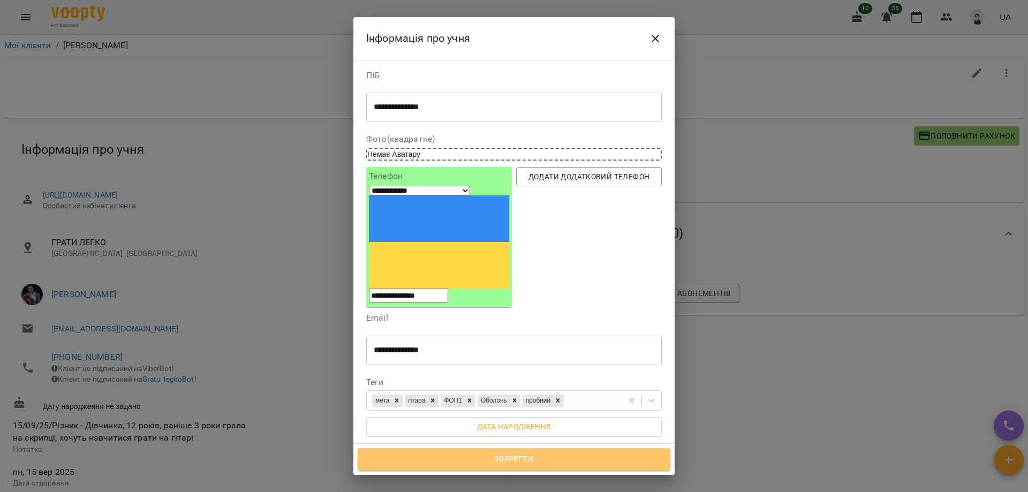
click at [491, 464] on span "Зберегти" at bounding box center [513, 459] width 289 height 14
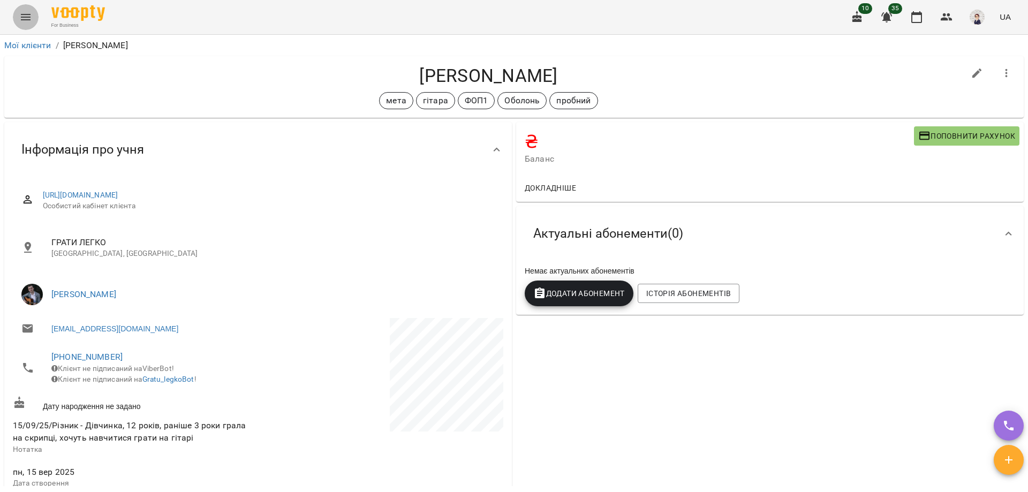
click at [25, 12] on icon "Menu" at bounding box center [25, 17] width 13 height 13
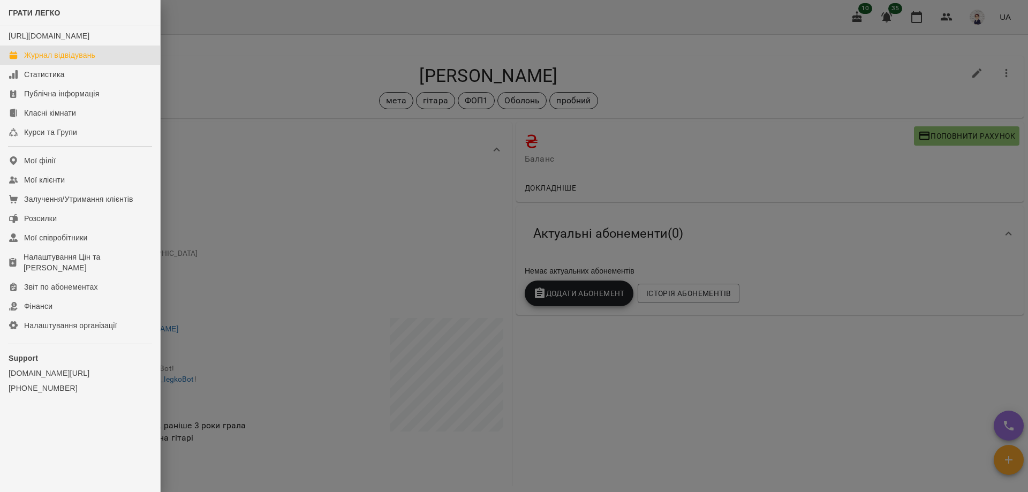
click at [55, 61] on div "Журнал відвідувань" at bounding box center [59, 55] width 71 height 11
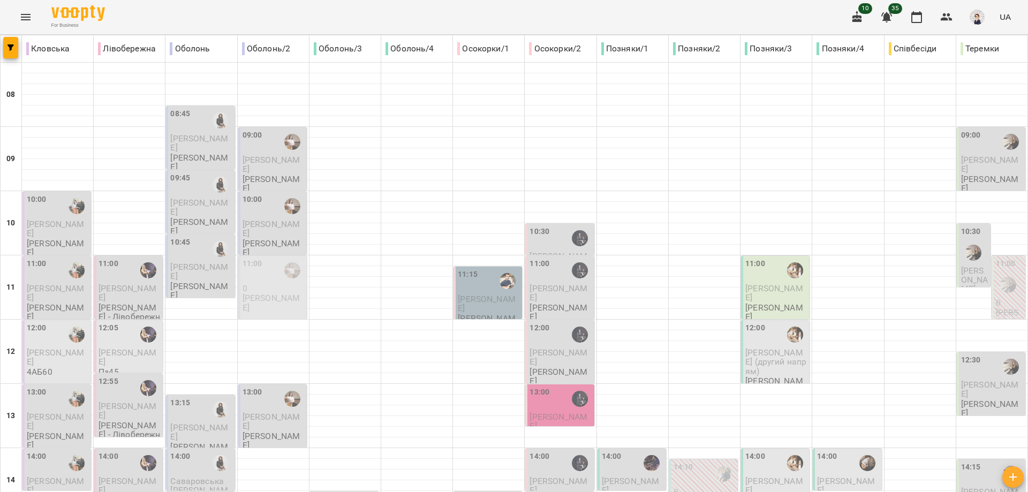
scroll to position [428, 0]
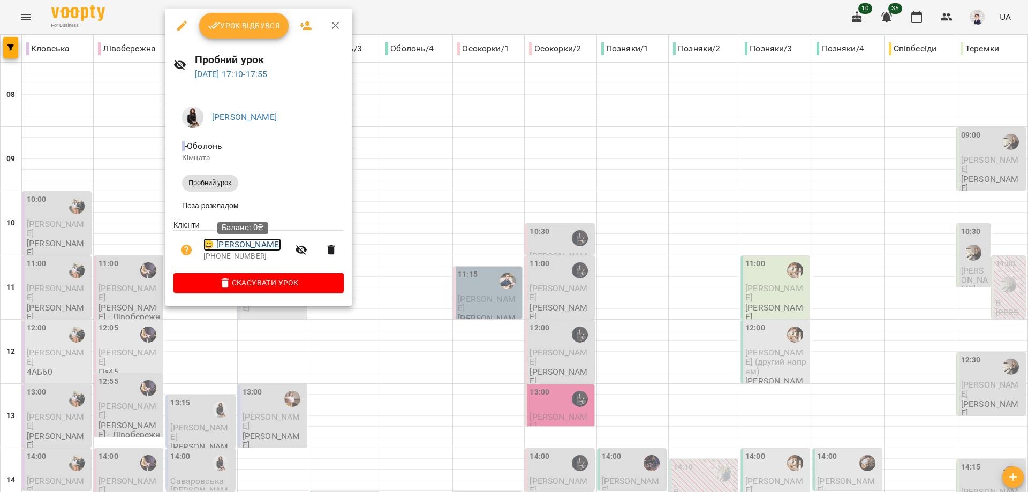
click at [236, 249] on link "😀 [PERSON_NAME]" at bounding box center [242, 244] width 78 height 13
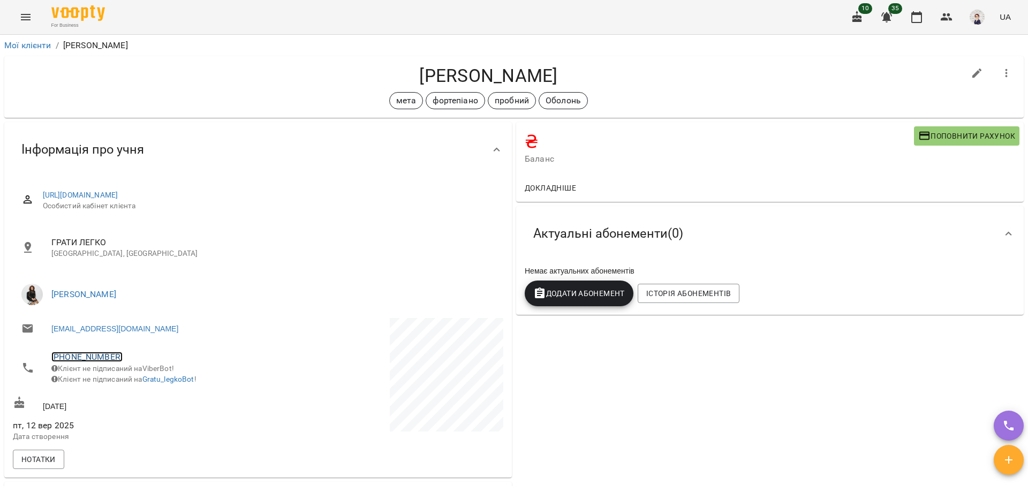
click at [86, 353] on link "[PHONE_NUMBER]" at bounding box center [86, 357] width 71 height 10
click at [129, 391] on img at bounding box center [131, 397] width 16 height 16
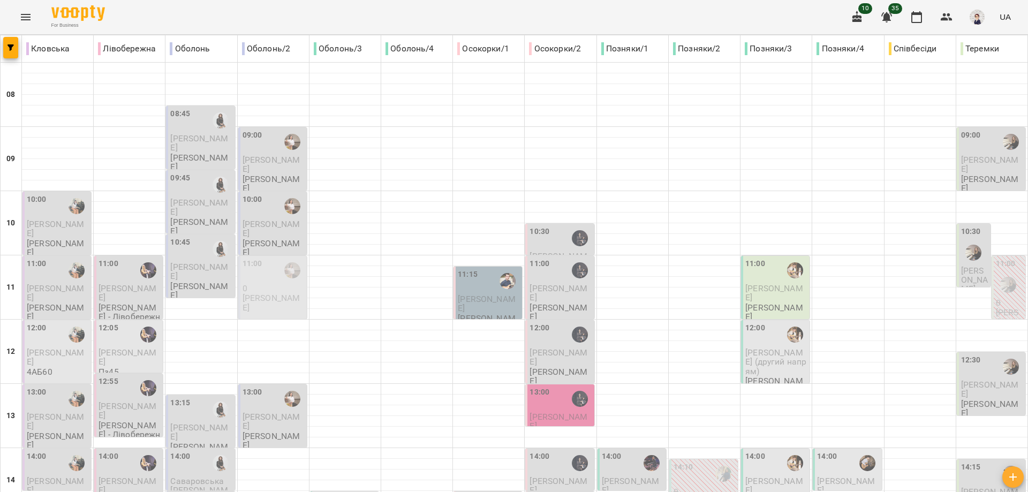
scroll to position [370, 0]
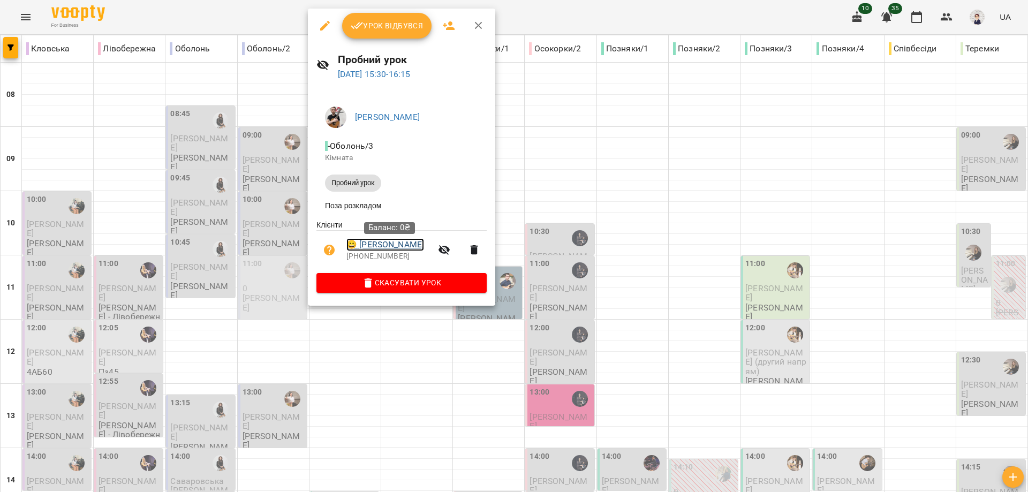
click at [371, 245] on link "😀 [PERSON_NAME]" at bounding box center [385, 244] width 78 height 13
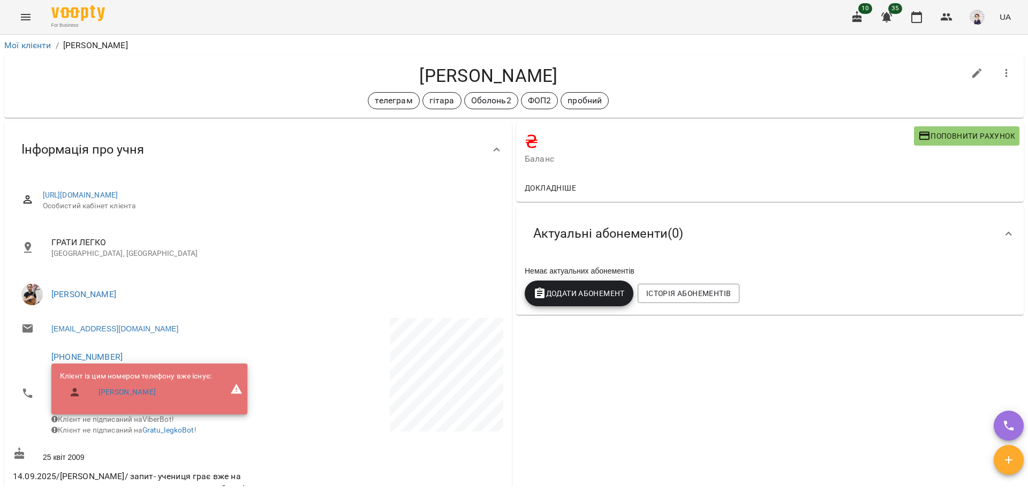
click at [78, 351] on span "[PHONE_NUMBER]" at bounding box center [149, 357] width 196 height 13
click at [81, 354] on link "[PHONE_NUMBER]" at bounding box center [86, 357] width 71 height 10
click at [134, 396] on img at bounding box center [131, 397] width 16 height 16
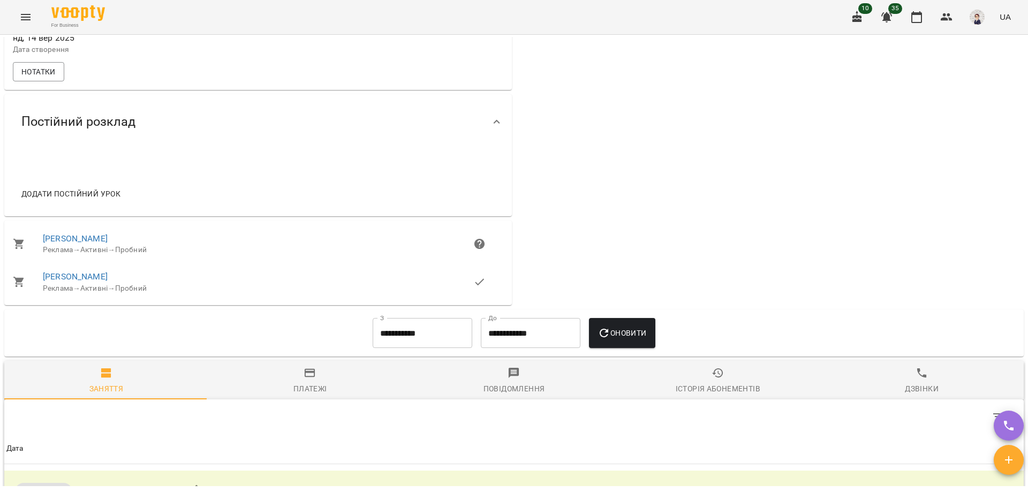
scroll to position [696, 0]
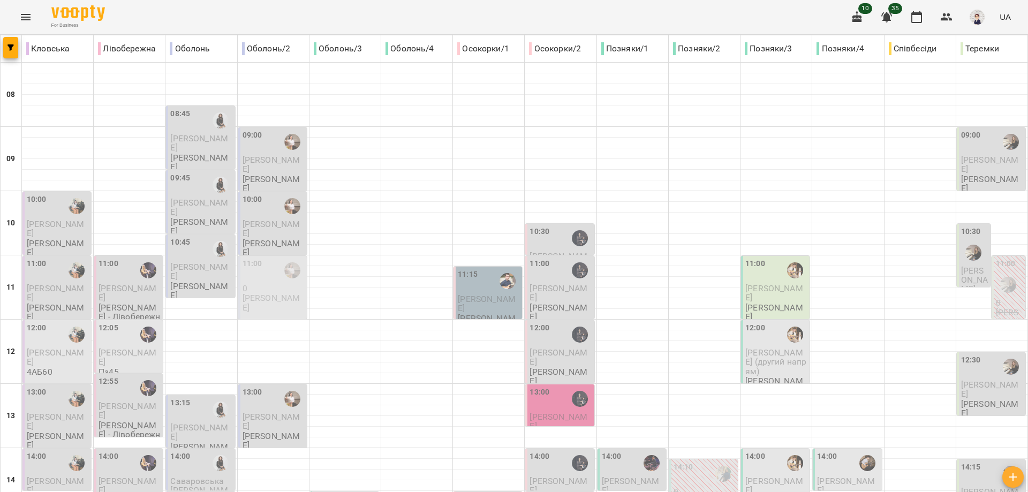
scroll to position [209, 0]
click at [545, 387] on div "13:00" at bounding box center [561, 399] width 62 height 25
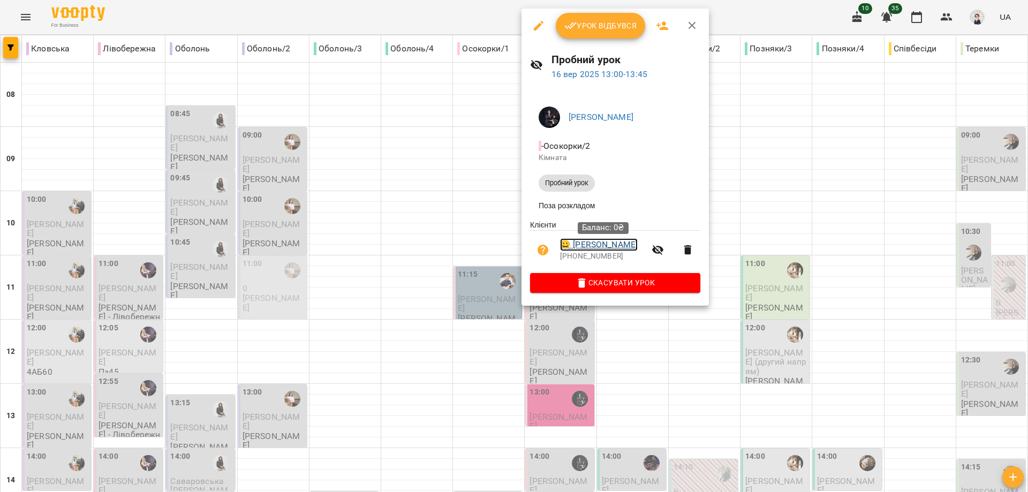
click at [577, 245] on link "😀 [PERSON_NAME]" at bounding box center [599, 244] width 78 height 13
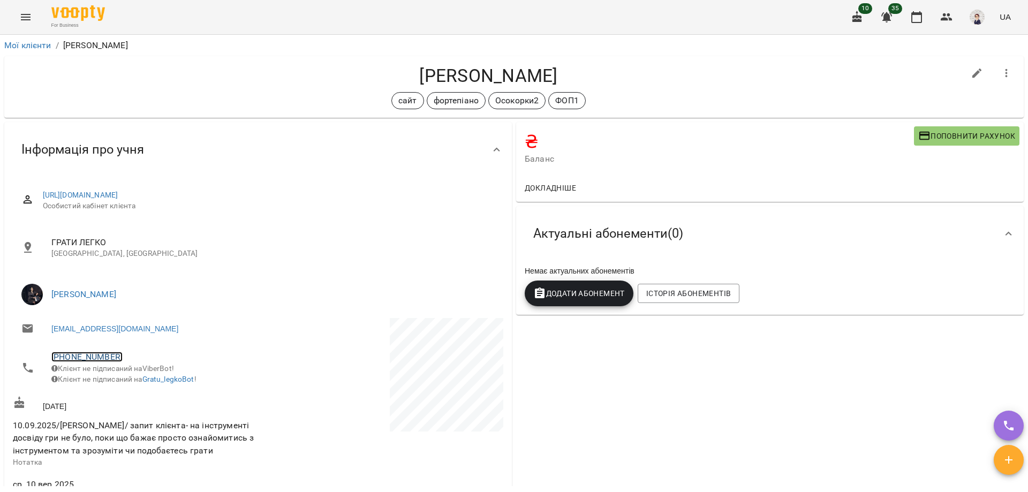
click at [94, 358] on link "[PHONE_NUMBER]" at bounding box center [86, 357] width 71 height 10
click at [132, 393] on img at bounding box center [131, 397] width 16 height 16
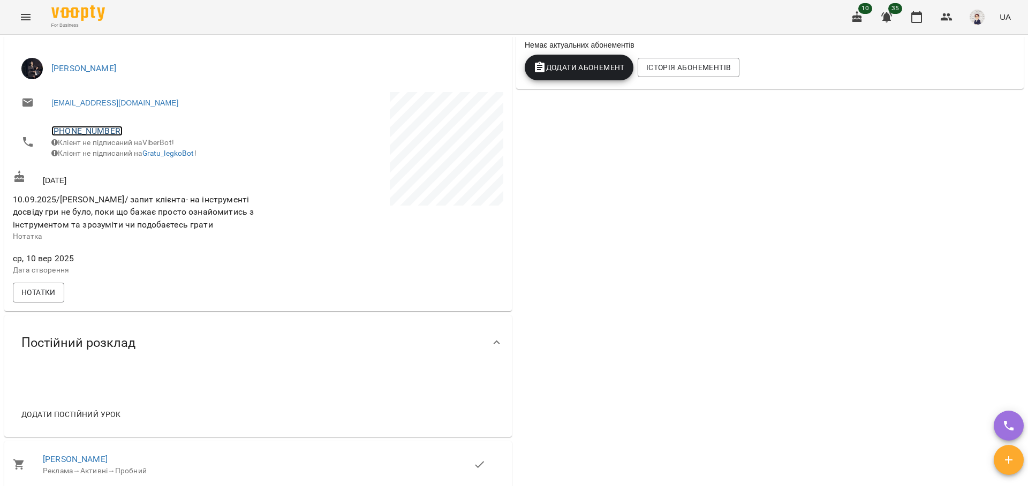
scroll to position [107, 0]
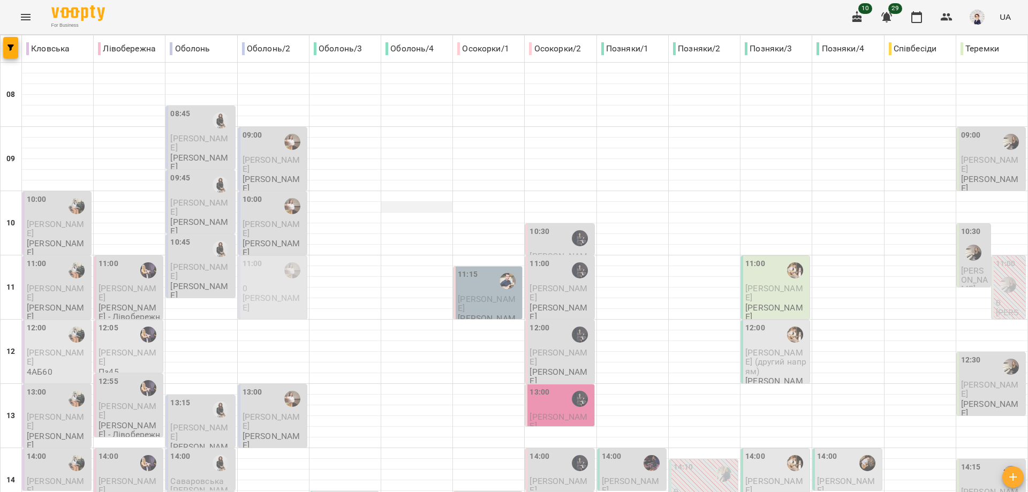
scroll to position [477, 0]
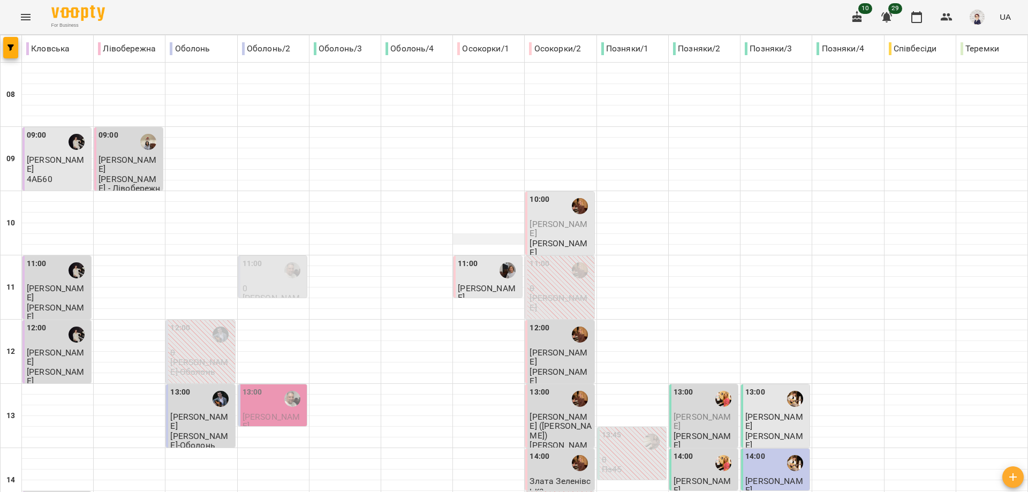
scroll to position [214, 0]
type input "**********"
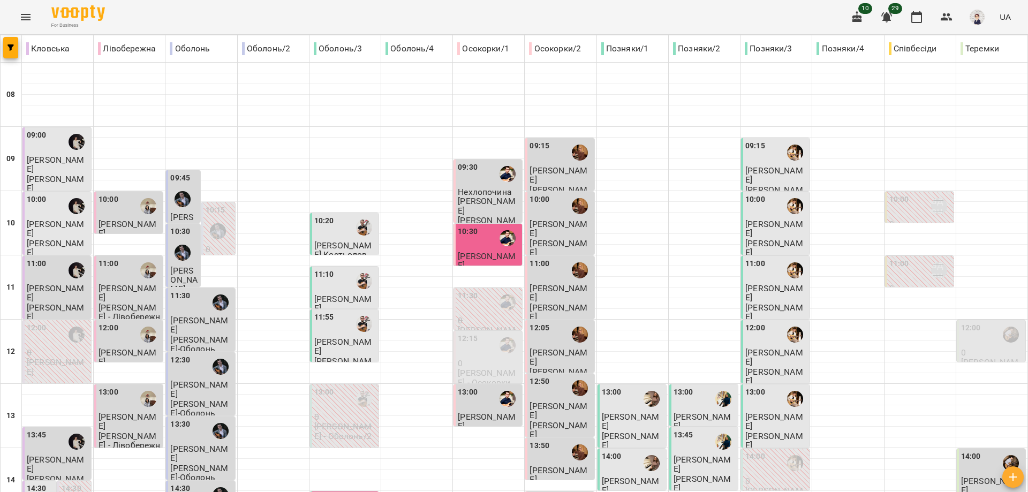
scroll to position [107, 0]
click at [495, 333] on div at bounding box center [507, 345] width 25 height 25
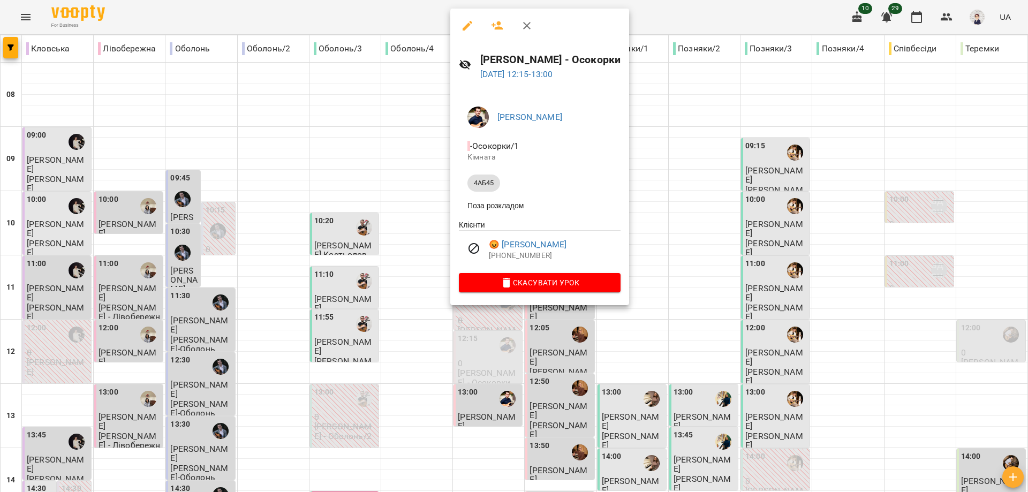
click at [418, 243] on div at bounding box center [514, 246] width 1028 height 492
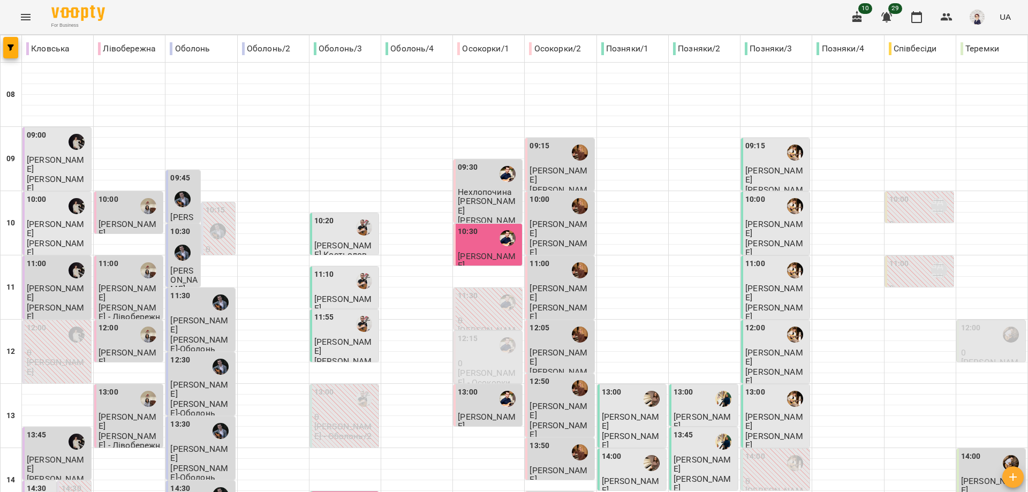
scroll to position [477, 0]
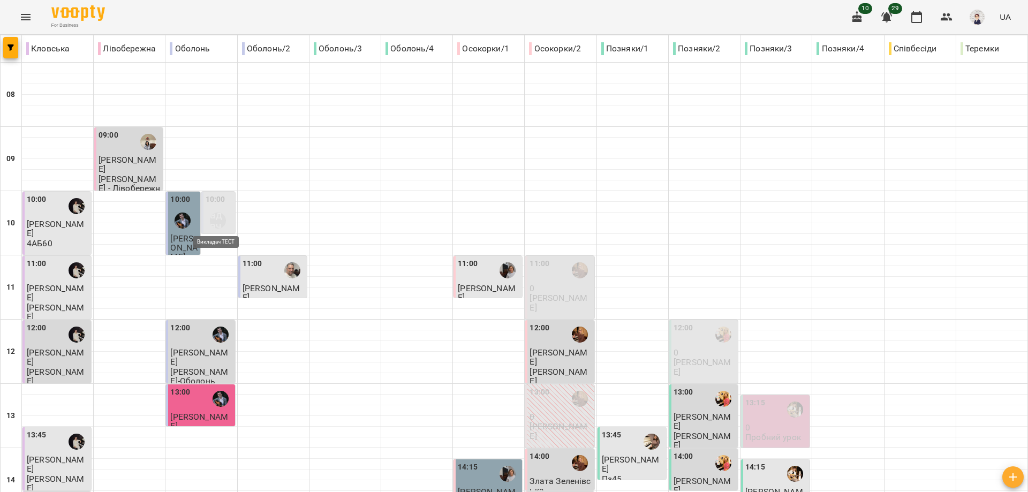
click at [218, 214] on div "Викладач ТЕСТ" at bounding box center [218, 221] width 16 height 16
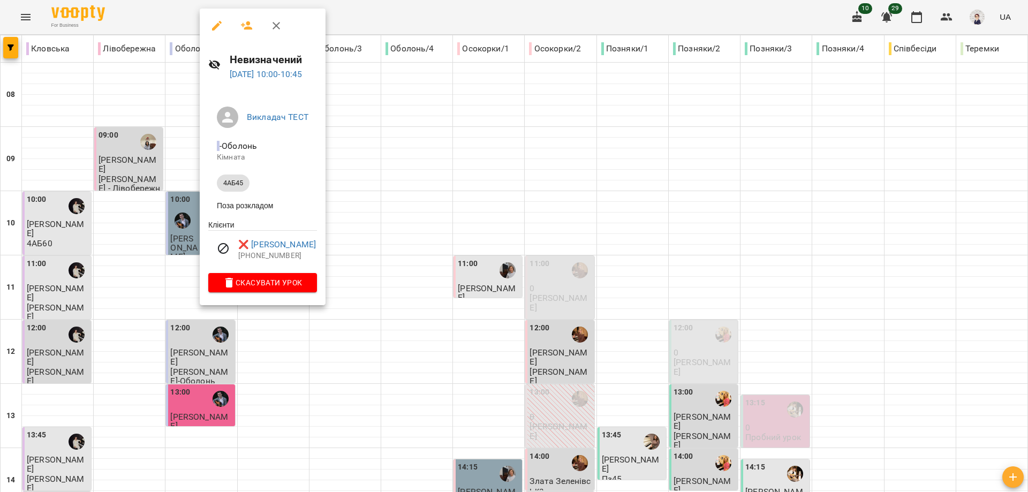
click at [373, 254] on div at bounding box center [514, 246] width 1028 height 492
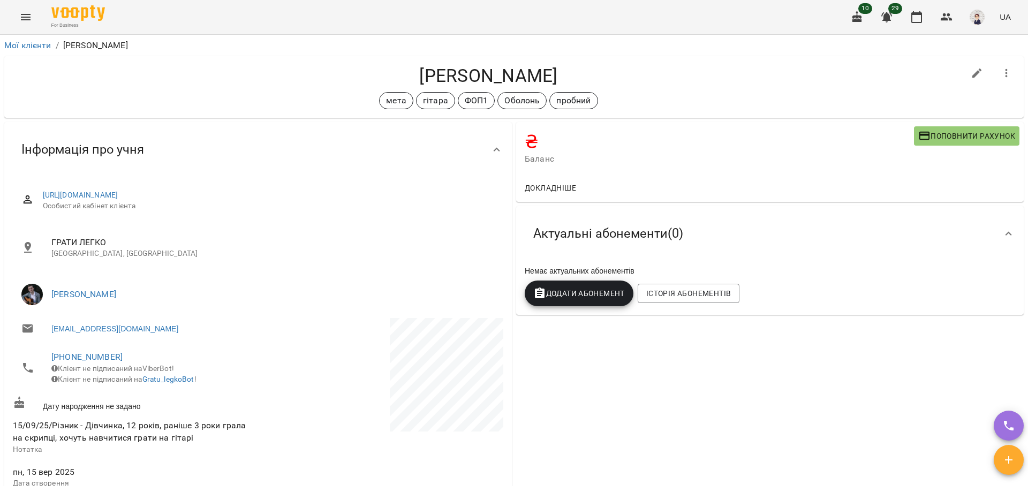
click at [14, 18] on button "Menu" at bounding box center [26, 17] width 26 height 26
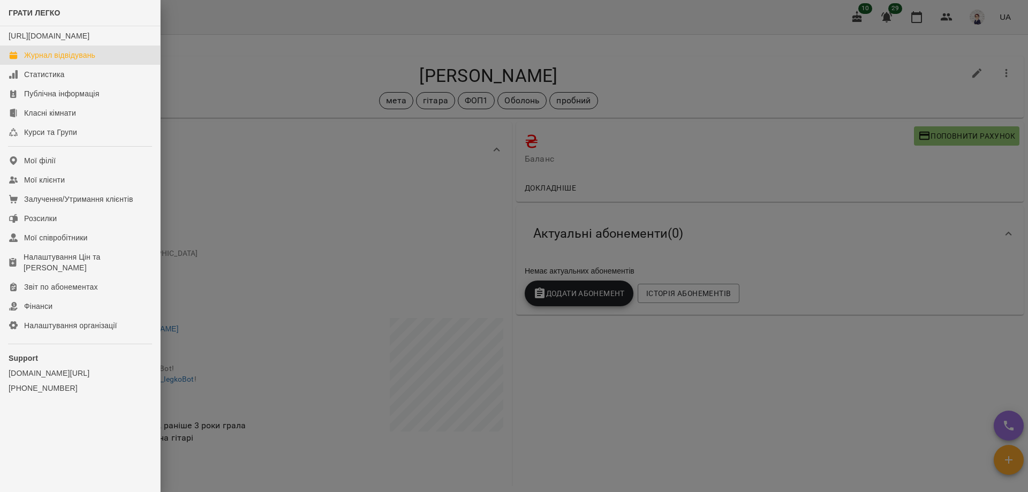
click at [49, 61] on div "Журнал відвідувань" at bounding box center [59, 55] width 71 height 11
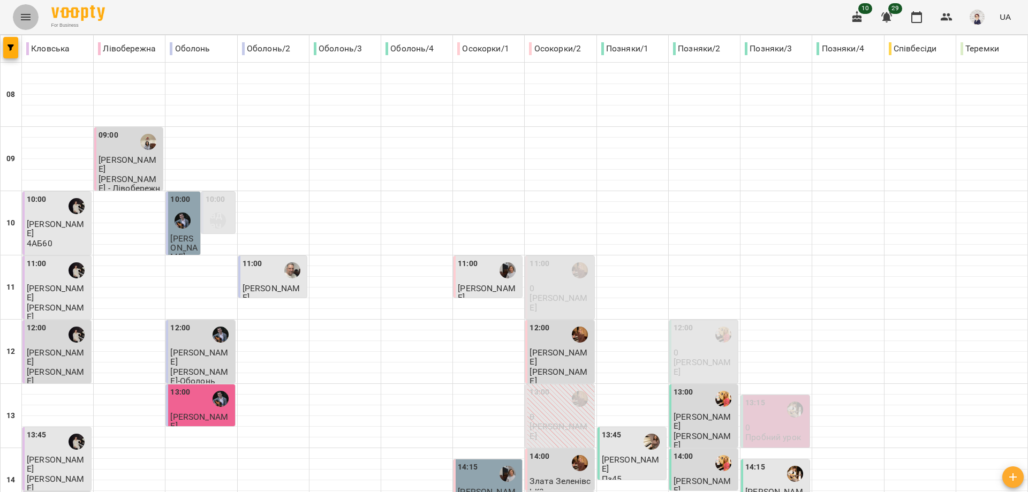
click at [24, 12] on icon "Menu" at bounding box center [25, 17] width 13 height 13
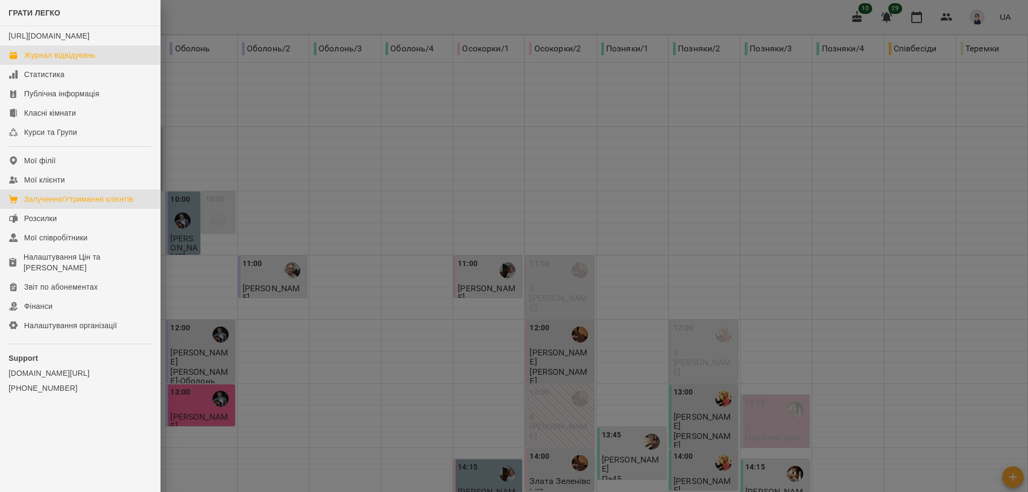
click at [51, 205] on div "Залучення/Утримання клієнтів" at bounding box center [78, 199] width 109 height 11
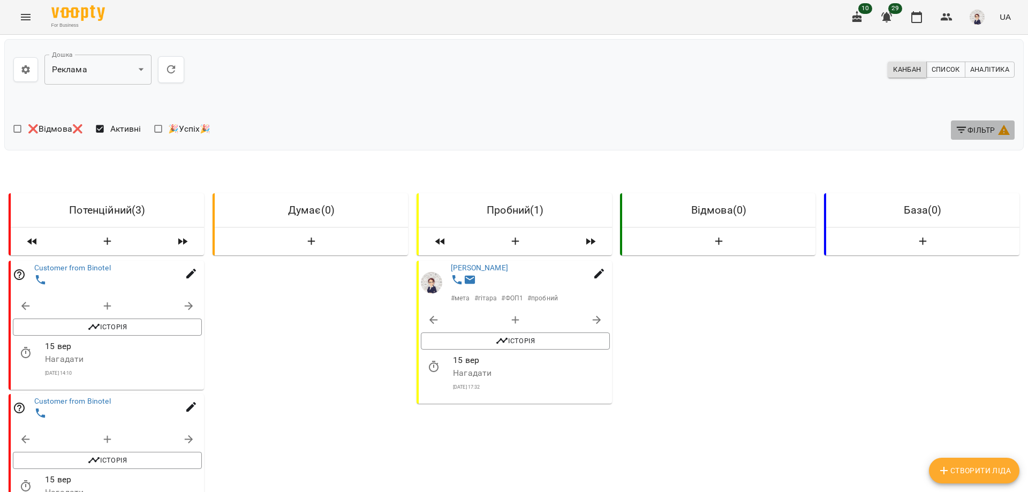
click at [973, 126] on span "Фільтр" at bounding box center [982, 130] width 55 height 13
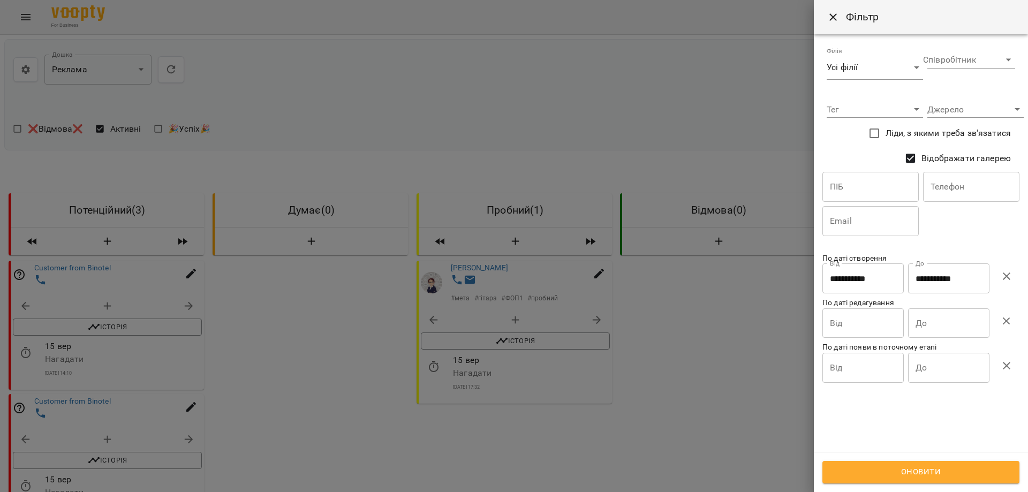
click at [699, 416] on div at bounding box center [514, 246] width 1028 height 492
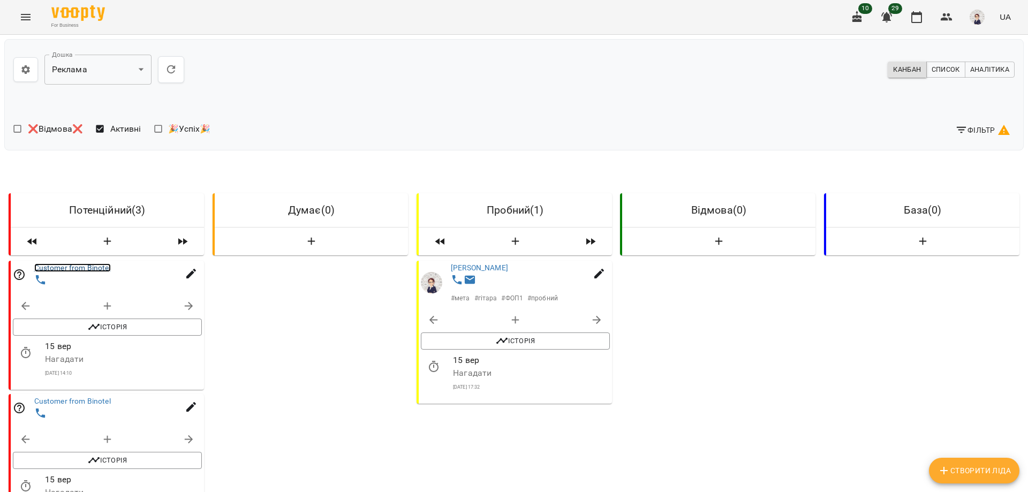
click at [77, 267] on link "Customer from Binotel" at bounding box center [72, 267] width 77 height 9
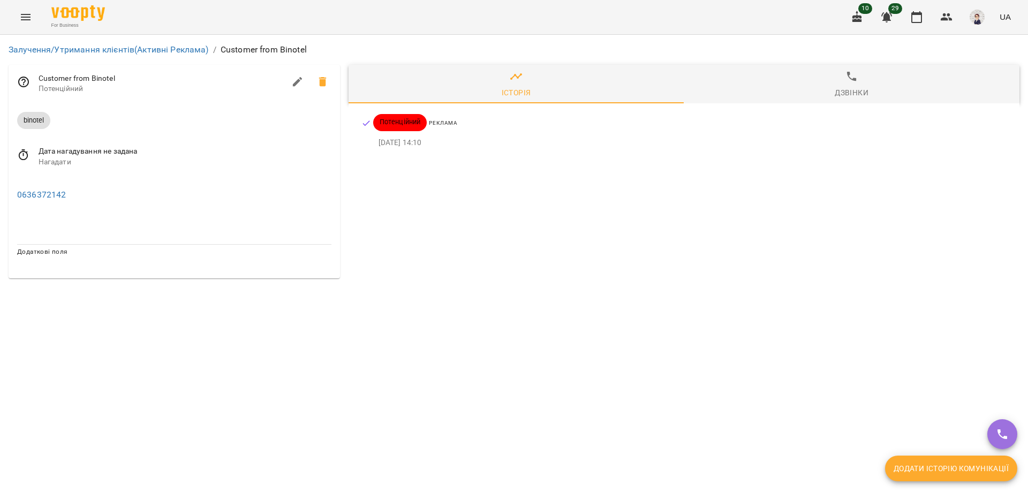
click at [859, 87] on div "Дзвінки" at bounding box center [852, 92] width 34 height 13
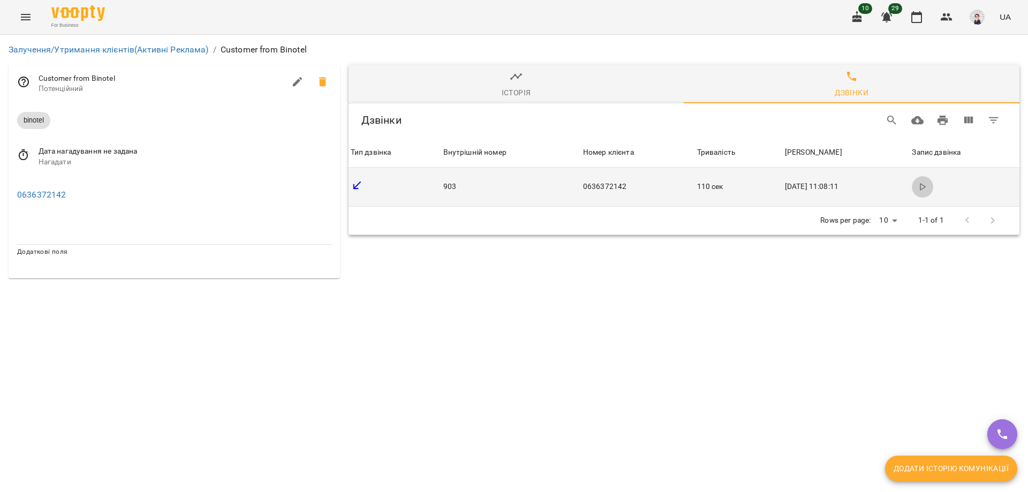
click at [921, 188] on icon "button" at bounding box center [922, 187] width 9 height 9
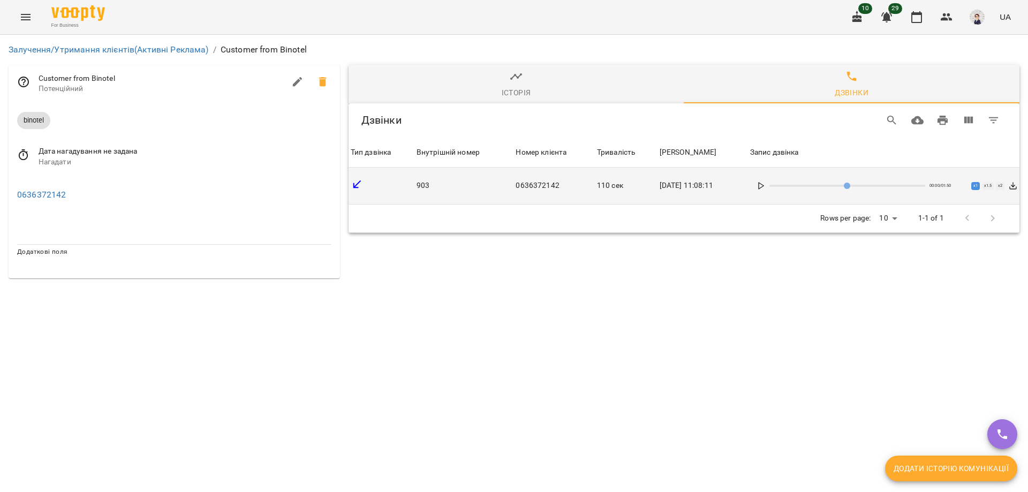
click at [764, 184] on polygon at bounding box center [761, 186] width 5 height 6
type input "*"
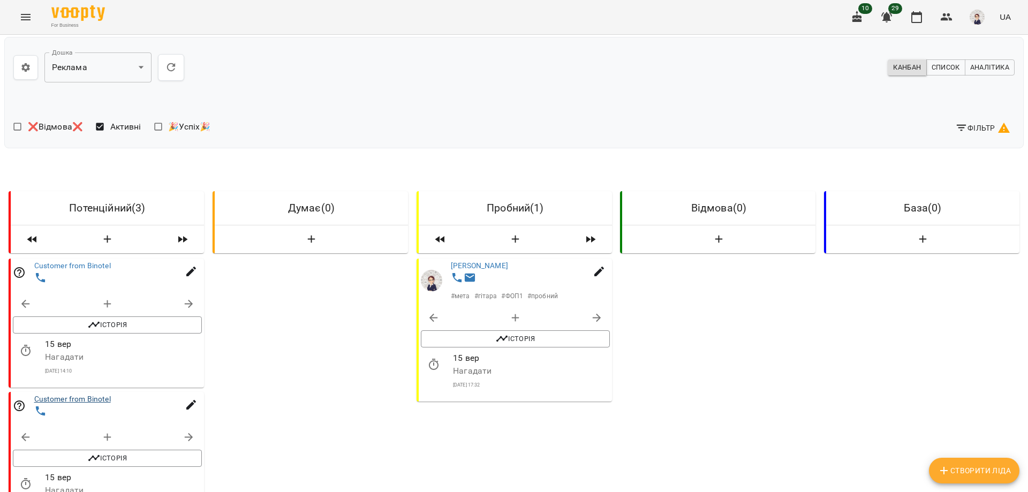
scroll to position [107, 0]
click at [61, 395] on link "Customer from Binotel" at bounding box center [72, 399] width 77 height 9
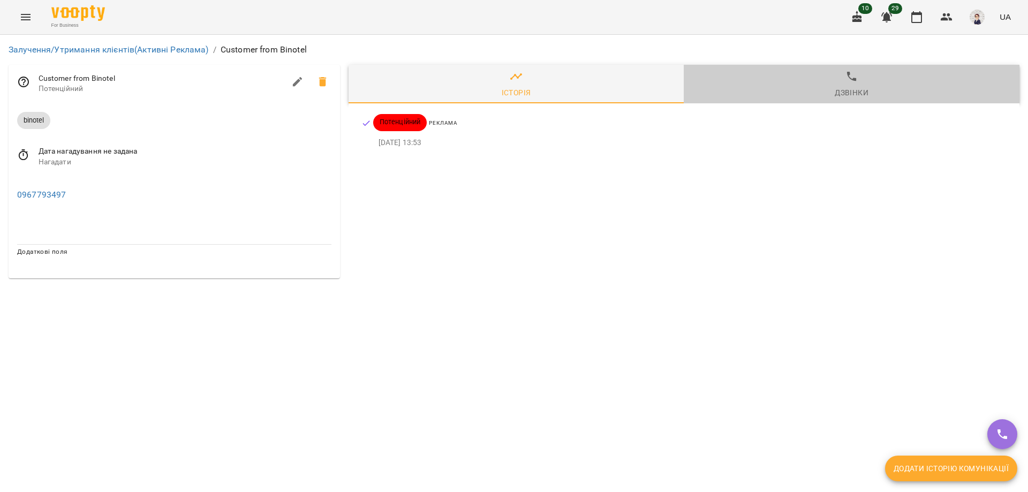
click at [844, 84] on span "Дзвінки" at bounding box center [851, 84] width 323 height 29
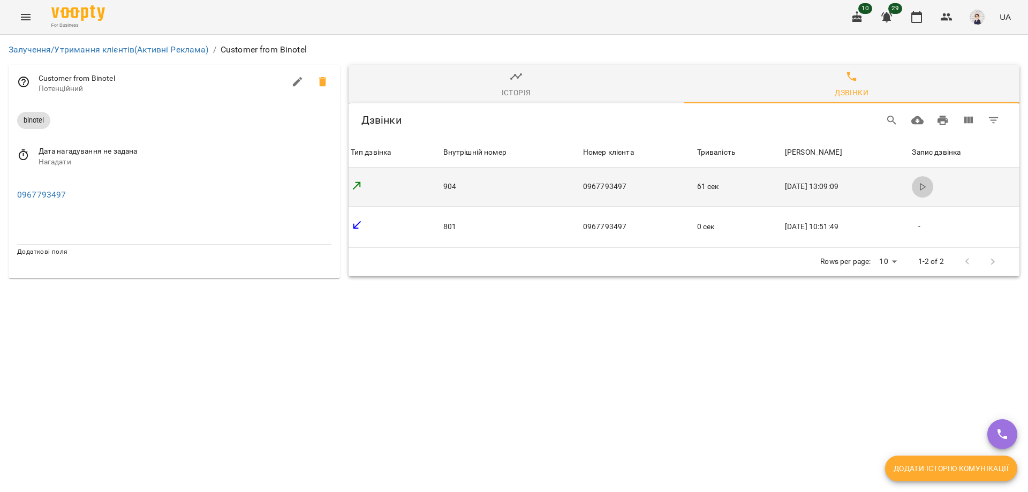
click at [922, 188] on icon "button" at bounding box center [922, 187] width 9 height 9
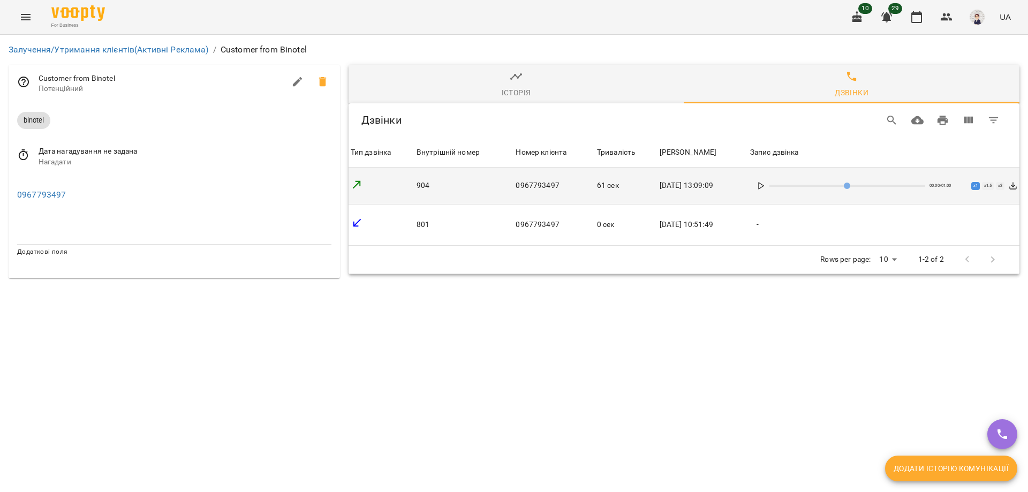
click at [765, 185] on icon at bounding box center [761, 186] width 9 height 9
click at [323, 82] on icon at bounding box center [322, 82] width 7 height 10
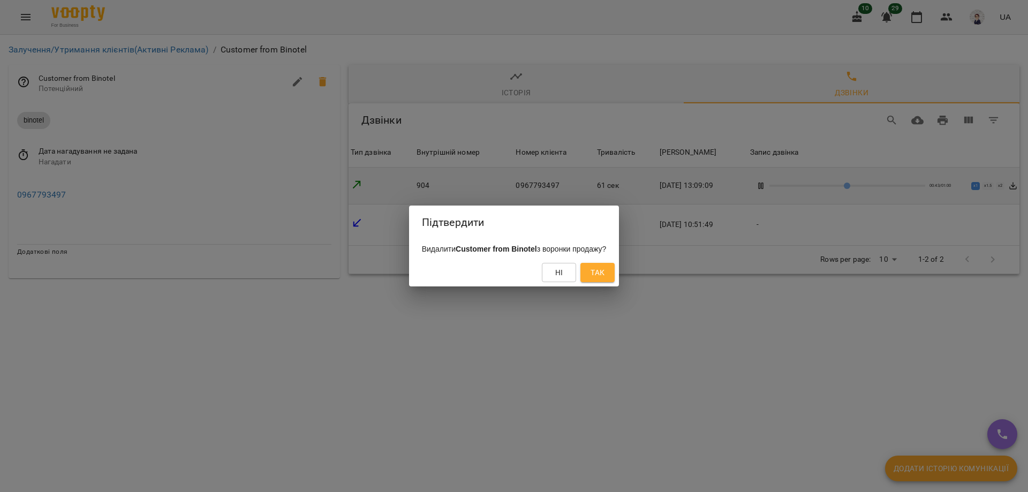
type input "**"
click at [605, 274] on span "Так" at bounding box center [598, 272] width 14 height 13
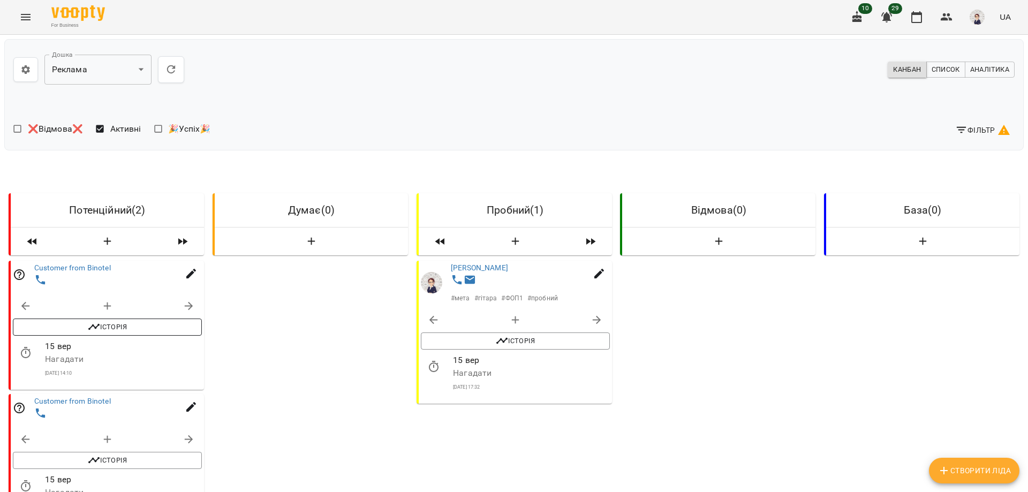
scroll to position [107, 0]
click at [90, 395] on link "Customer from Binotel" at bounding box center [72, 399] width 77 height 9
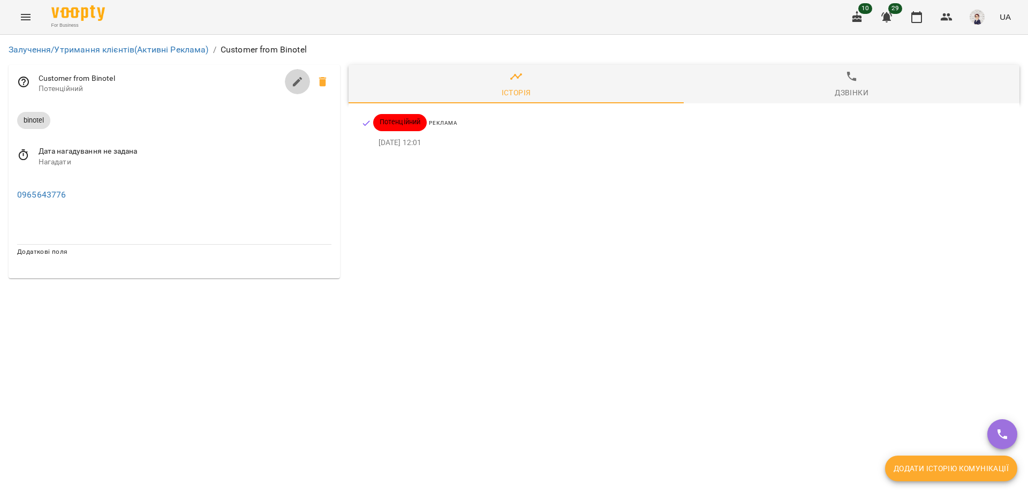
click at [298, 82] on icon "button" at bounding box center [297, 81] width 13 height 13
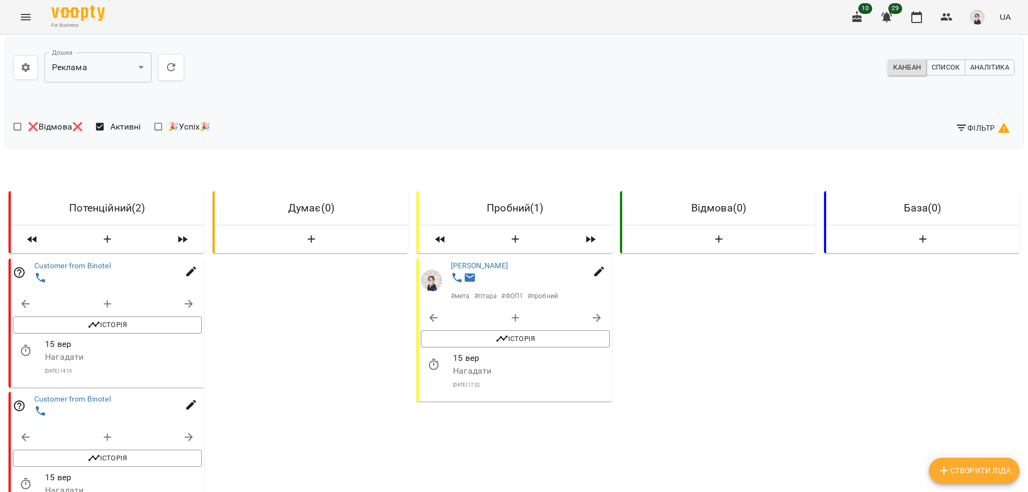
scroll to position [129, 0]
click at [91, 392] on div "Customer from Binotel" at bounding box center [107, 407] width 193 height 31
click at [93, 395] on link "Customer from Binotel" at bounding box center [72, 399] width 77 height 9
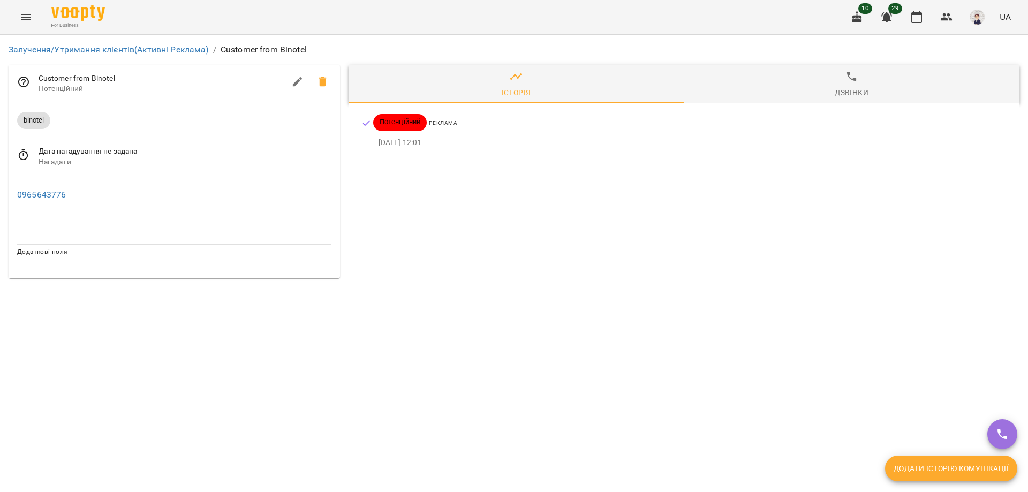
click at [856, 88] on div "Дзвінки" at bounding box center [852, 92] width 34 height 13
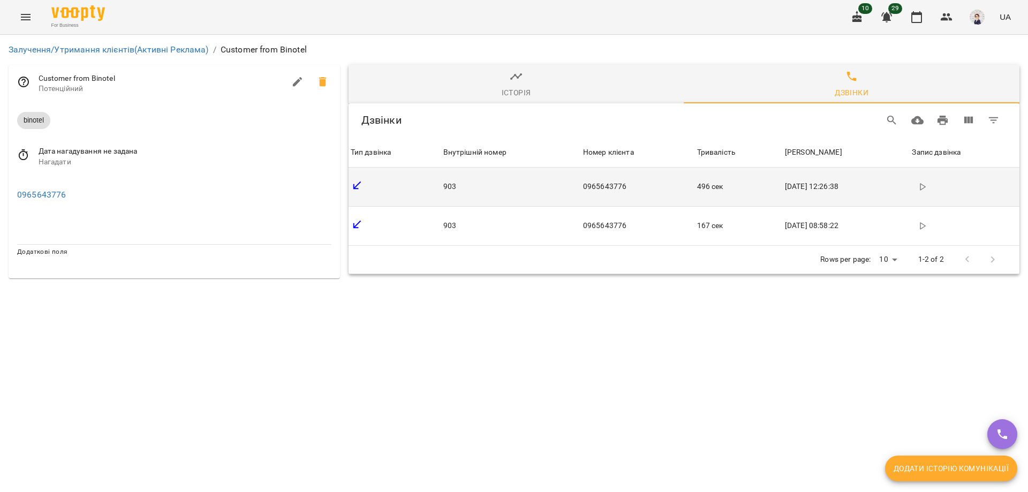
click at [927, 185] on icon "button" at bounding box center [922, 187] width 9 height 9
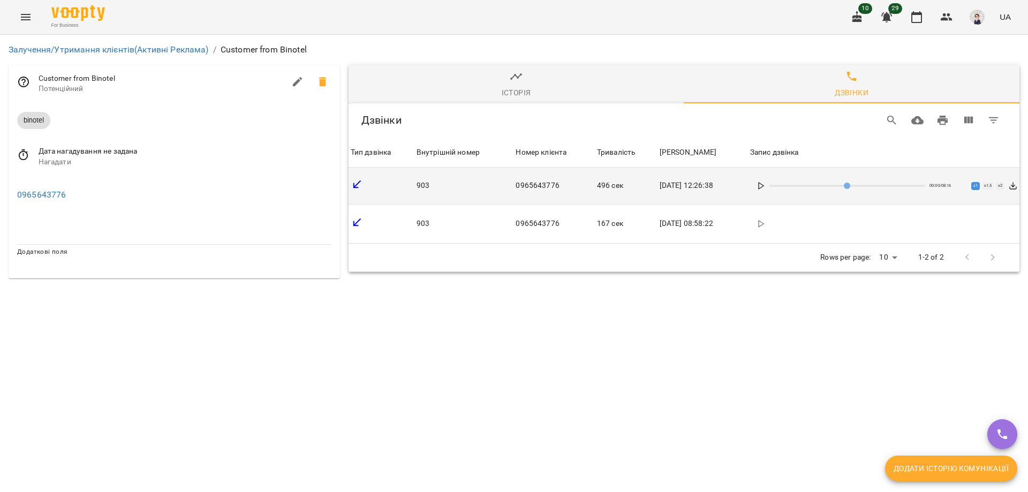
click at [764, 188] on polygon at bounding box center [761, 186] width 5 height 6
type input "*"
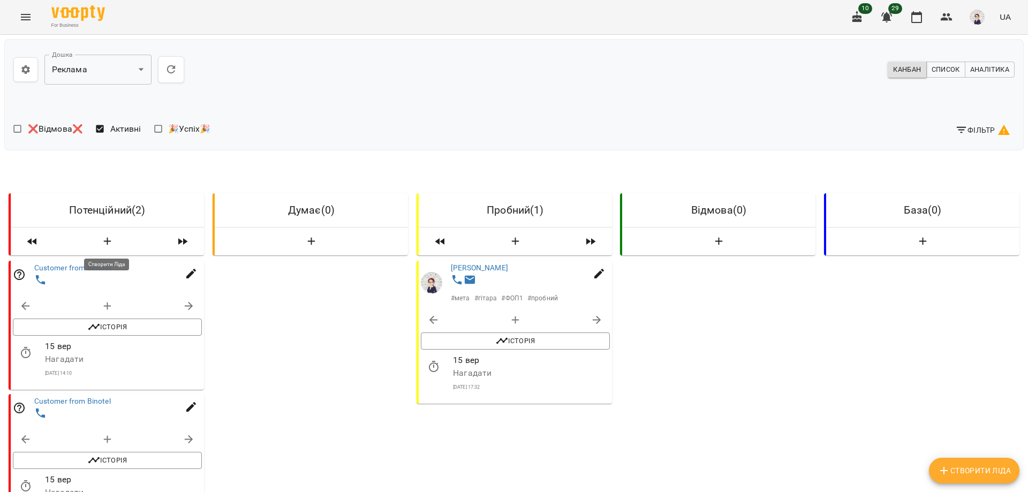
click at [110, 240] on icon "button" at bounding box center [107, 242] width 13 height 13
select select "*"
select select "**"
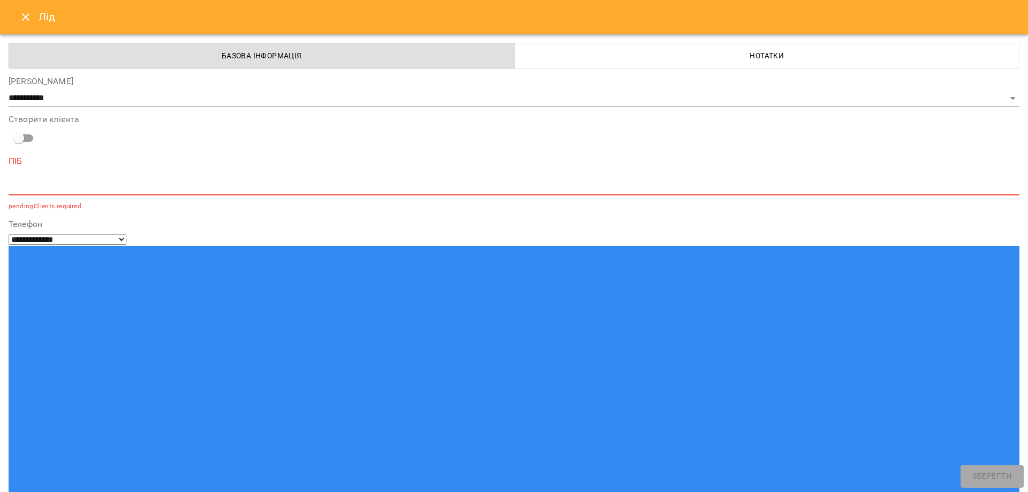
click at [65, 183] on textarea at bounding box center [514, 187] width 1011 height 10
paste input "tel"
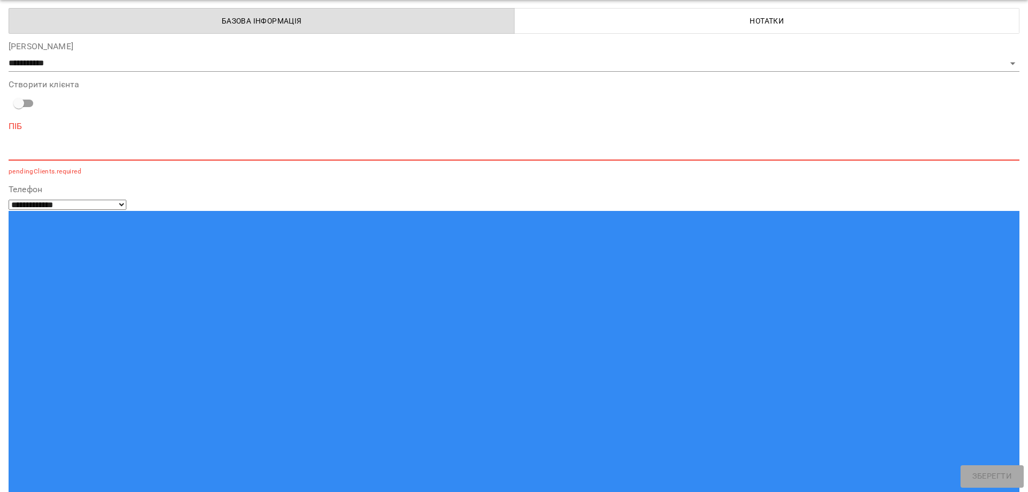
scroll to position [54, 0]
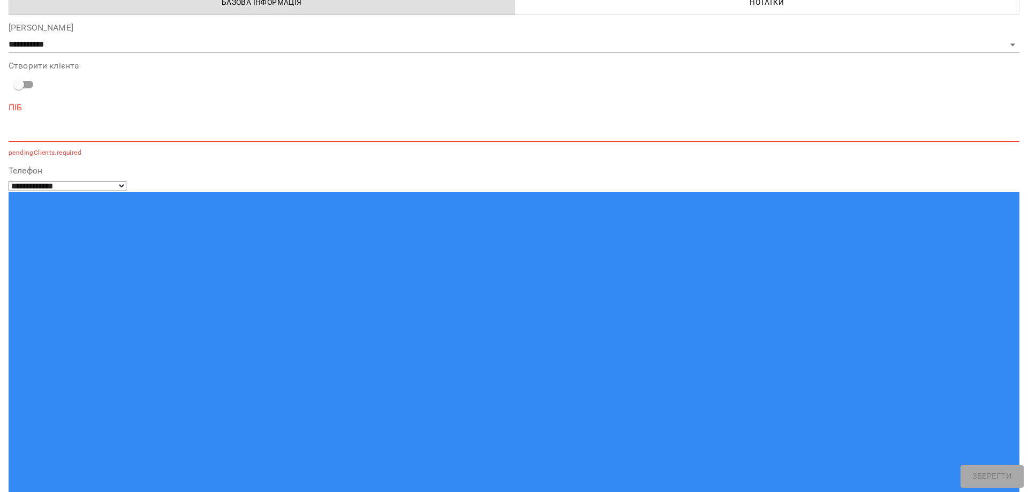
type input "**********"
select select "**********"
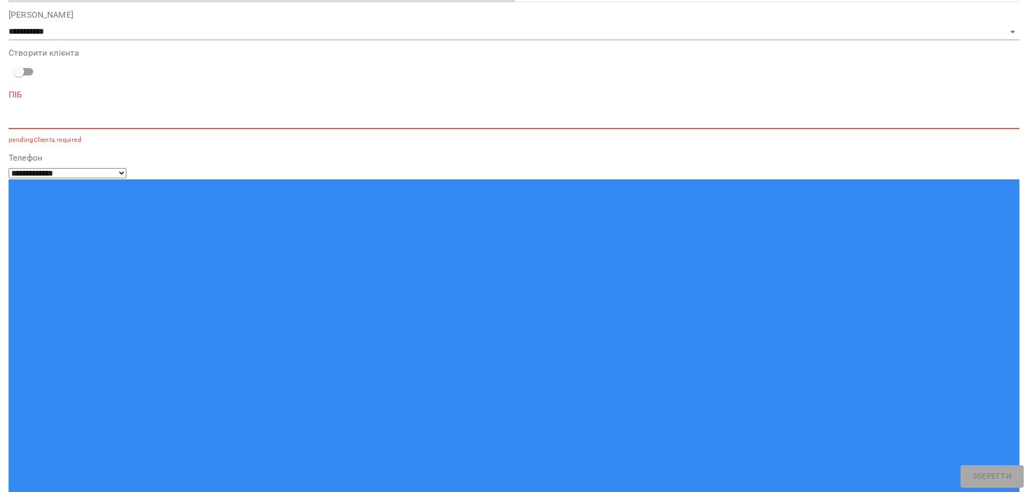
scroll to position [77, 0]
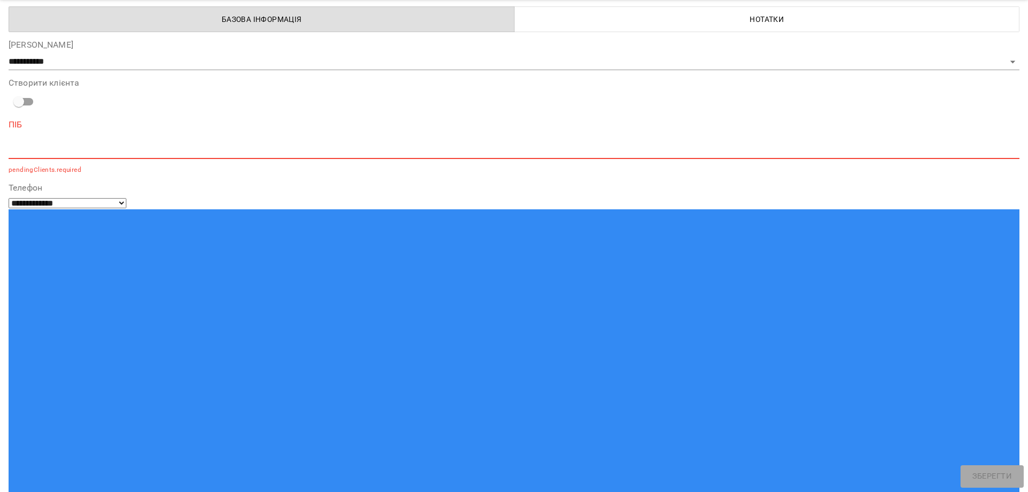
scroll to position [0, 0]
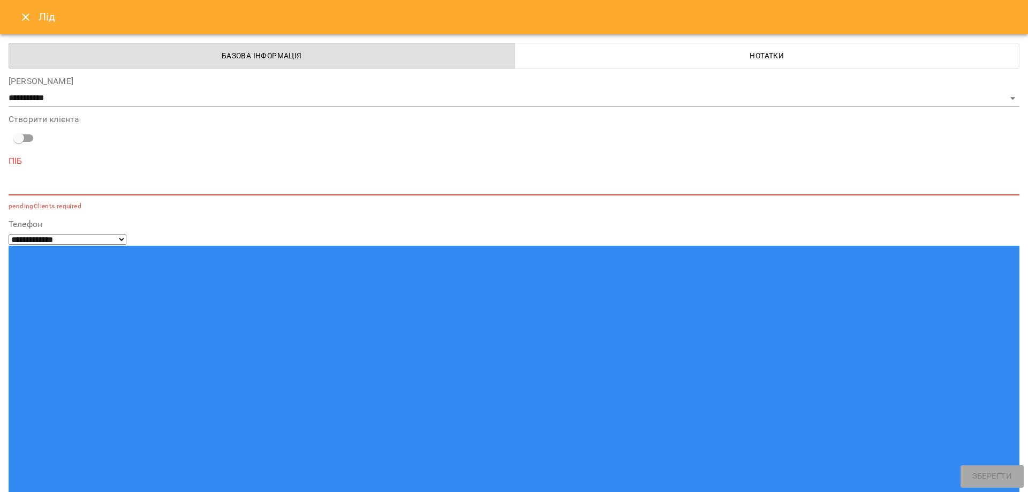
type textarea "**********"
click at [55, 178] on div "*" at bounding box center [514, 186] width 1011 height 17
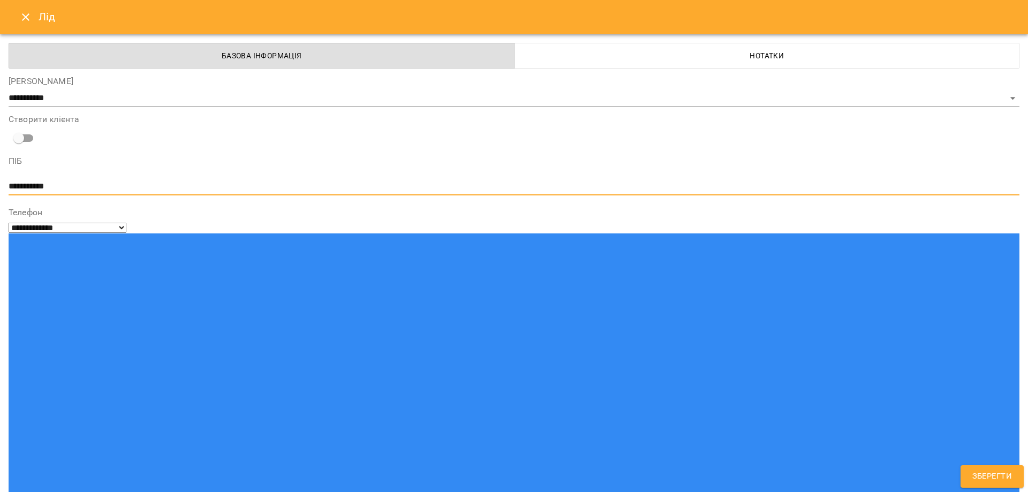
type textarea "**********"
click at [978, 473] on span "Зберегти" at bounding box center [992, 477] width 40 height 14
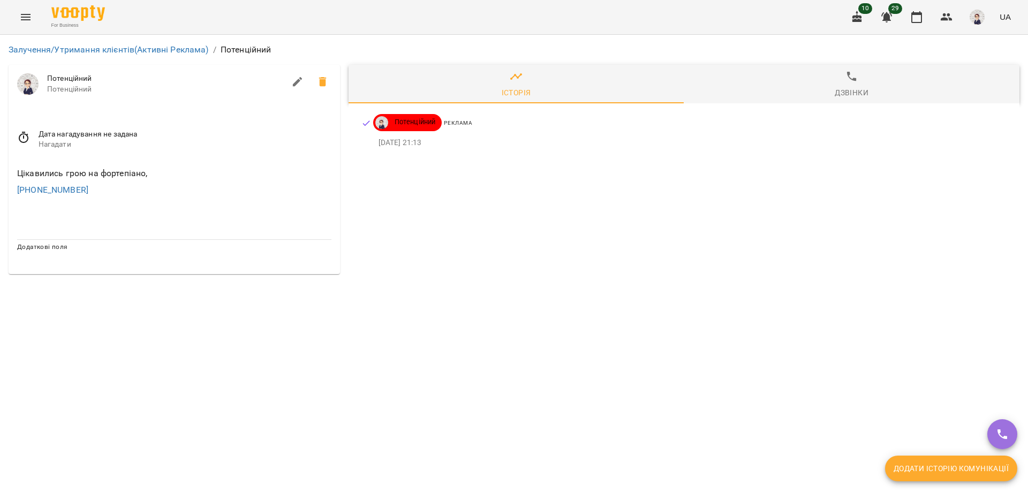
click at [24, 19] on icon "Menu" at bounding box center [26, 17] width 10 height 6
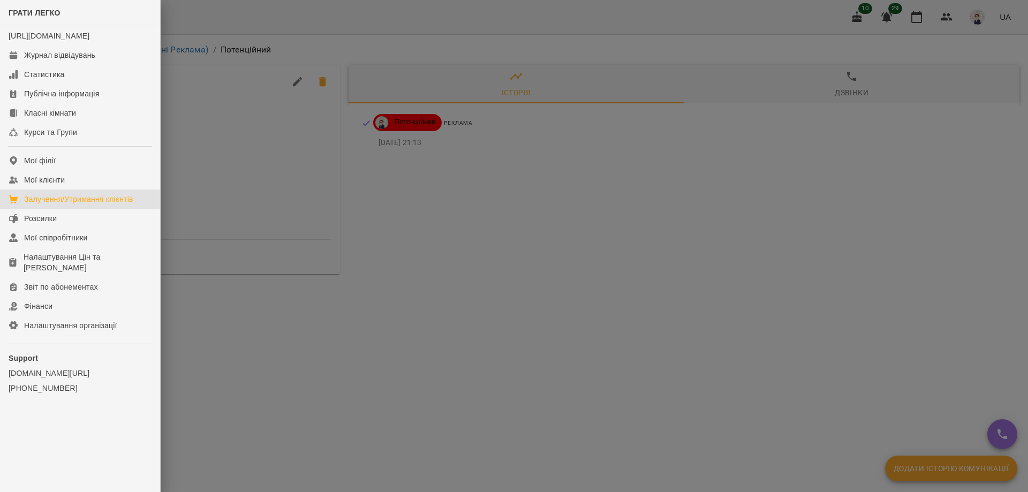
click at [58, 205] on div "Залучення/Утримання клієнтів" at bounding box center [78, 199] width 109 height 11
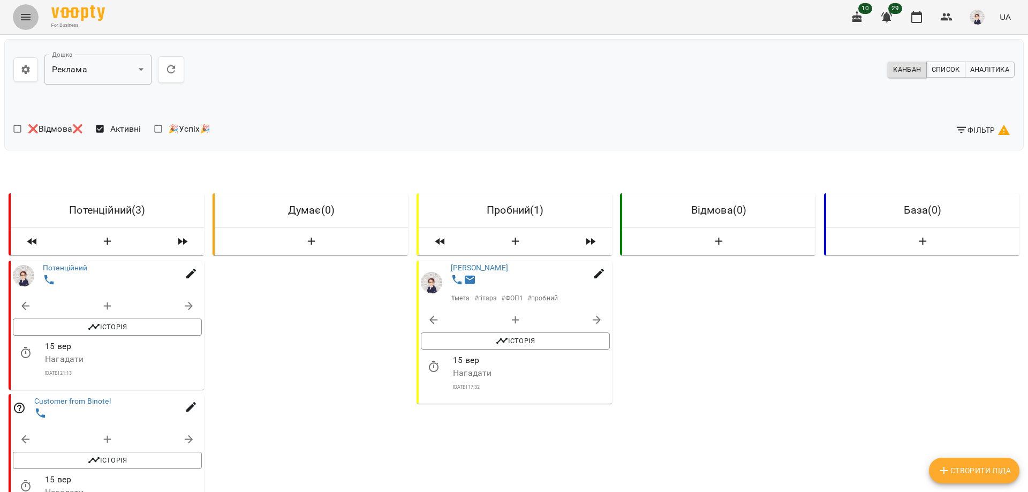
click at [23, 19] on icon "Menu" at bounding box center [25, 17] width 13 height 13
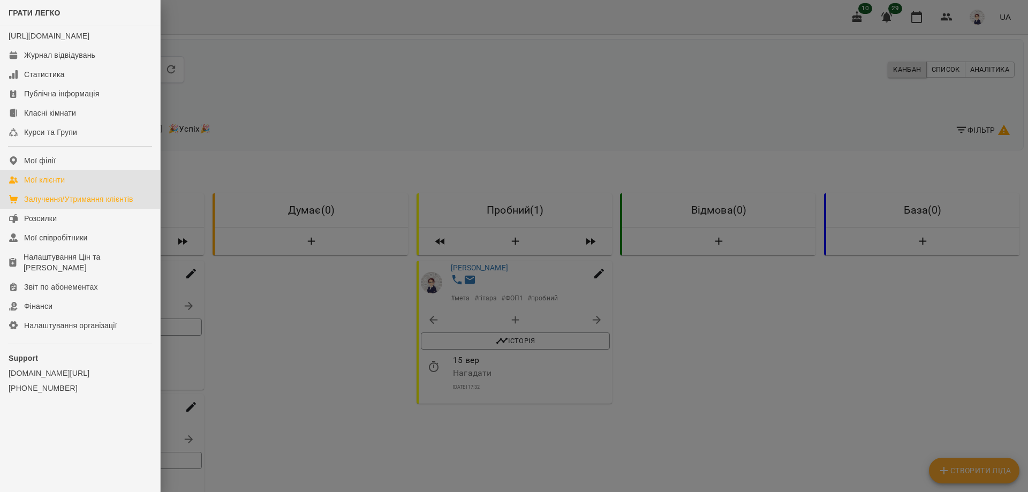
click at [52, 185] on div "Мої клієнти" at bounding box center [44, 180] width 41 height 11
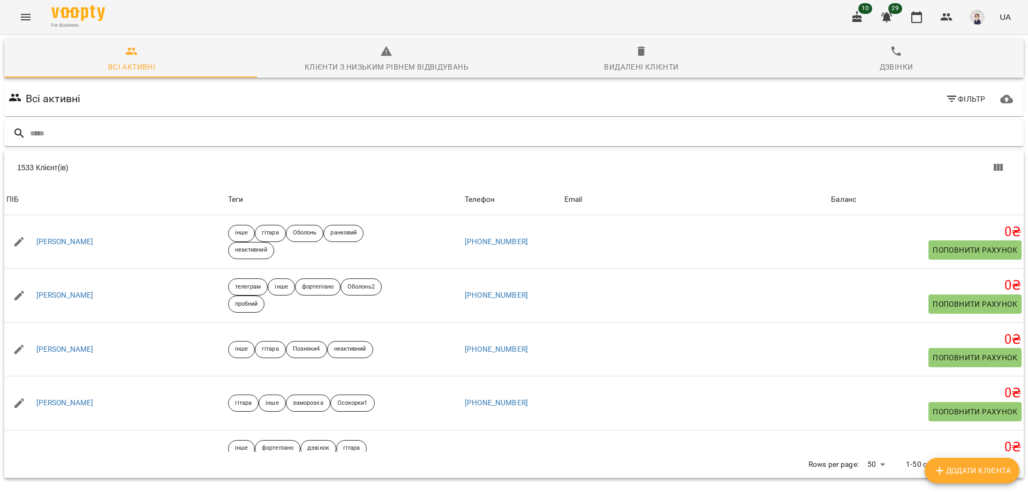
click at [126, 141] on input "text" at bounding box center [525, 134] width 990 height 18
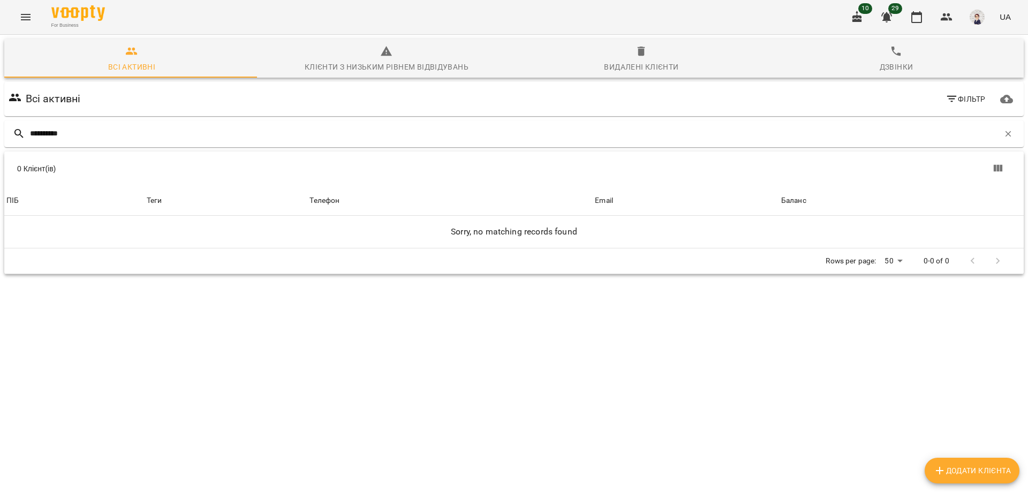
type input "**********"
click at [29, 18] on icon "Menu" at bounding box center [25, 17] width 13 height 13
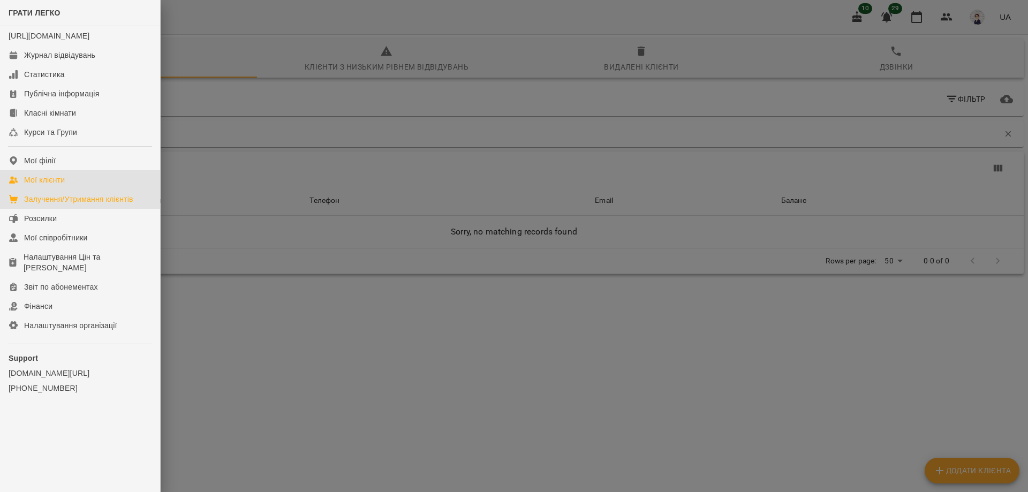
click at [61, 205] on div "Залучення/Утримання клієнтів" at bounding box center [78, 199] width 109 height 11
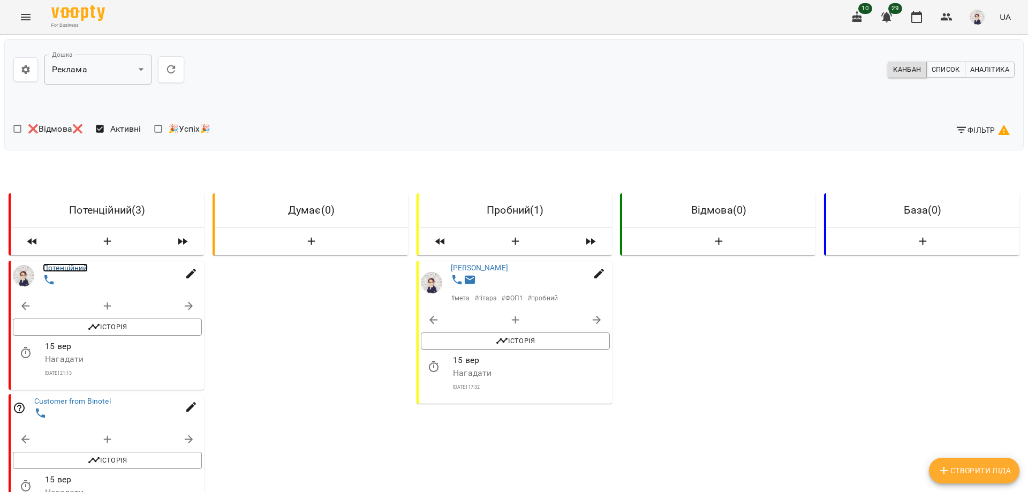
click at [69, 268] on link "Потенційний" at bounding box center [65, 267] width 45 height 9
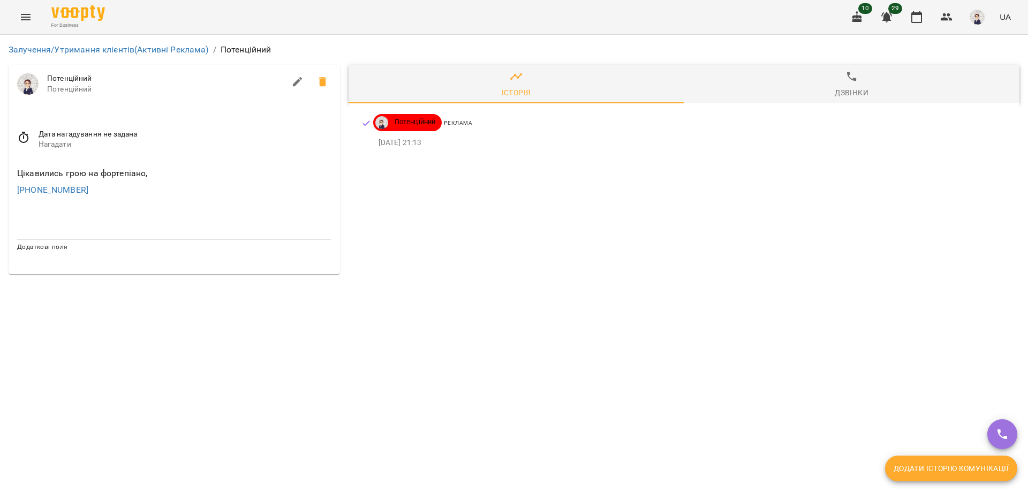
click at [292, 85] on icon "button" at bounding box center [297, 81] width 13 height 13
select select "**"
select select "**********"
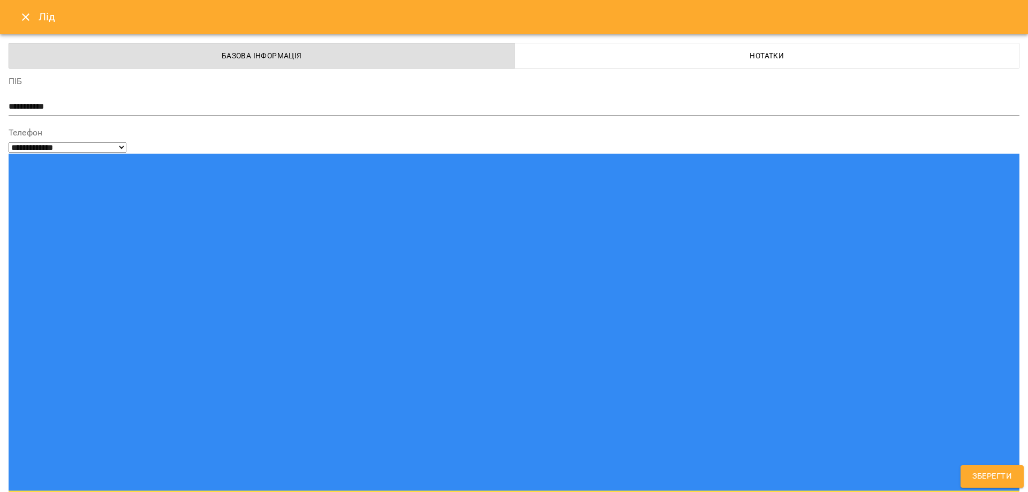
type textarea "**********"
click at [988, 479] on span "Зберегти" at bounding box center [992, 477] width 40 height 14
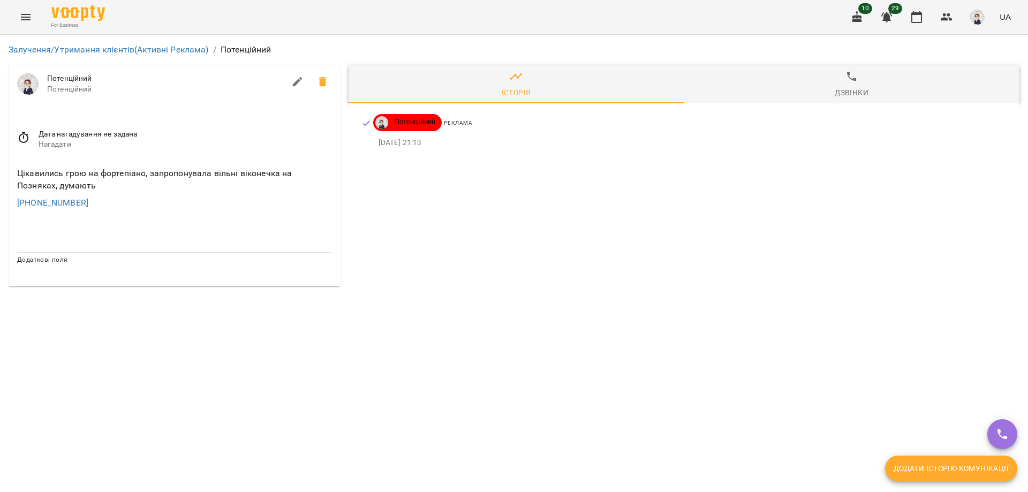
click at [20, 18] on icon "Menu" at bounding box center [25, 17] width 13 height 13
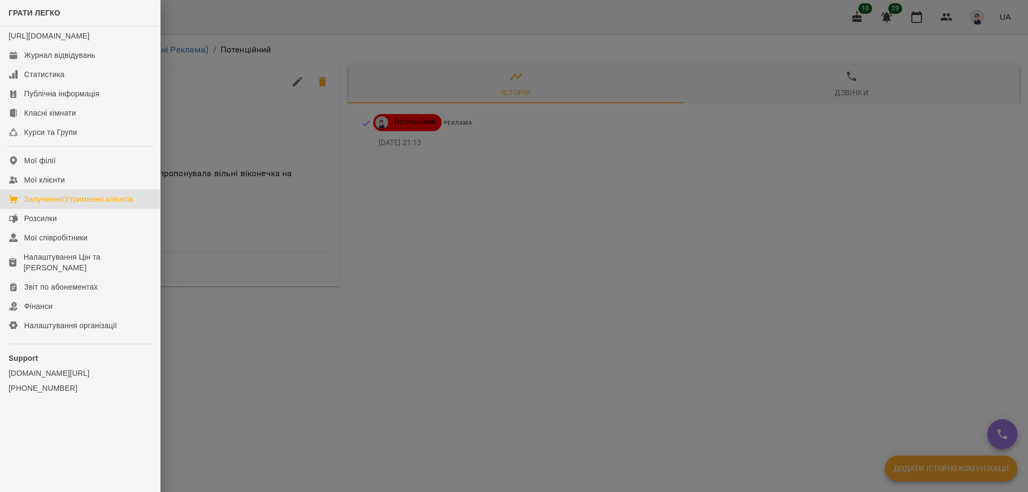
click at [85, 205] on div "Залучення/Утримання клієнтів" at bounding box center [78, 199] width 109 height 11
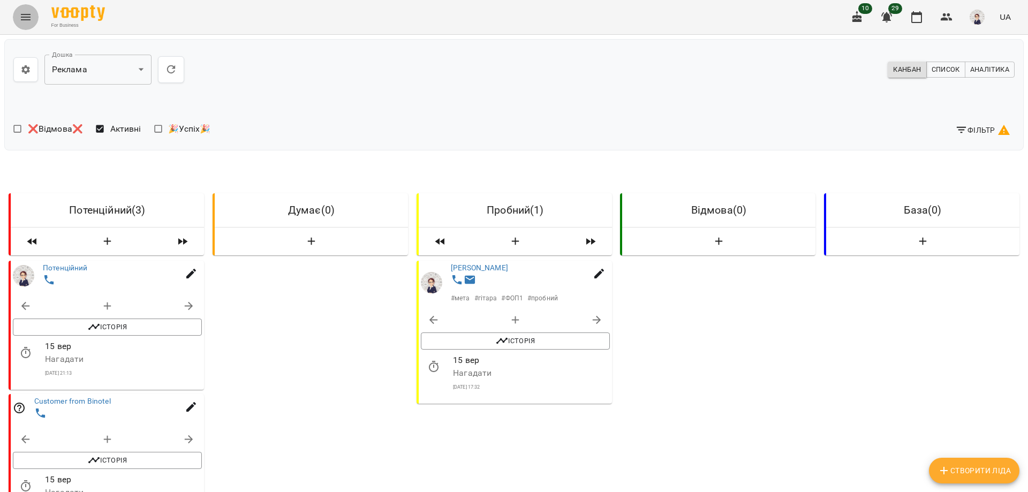
click at [24, 16] on icon "Menu" at bounding box center [25, 17] width 13 height 13
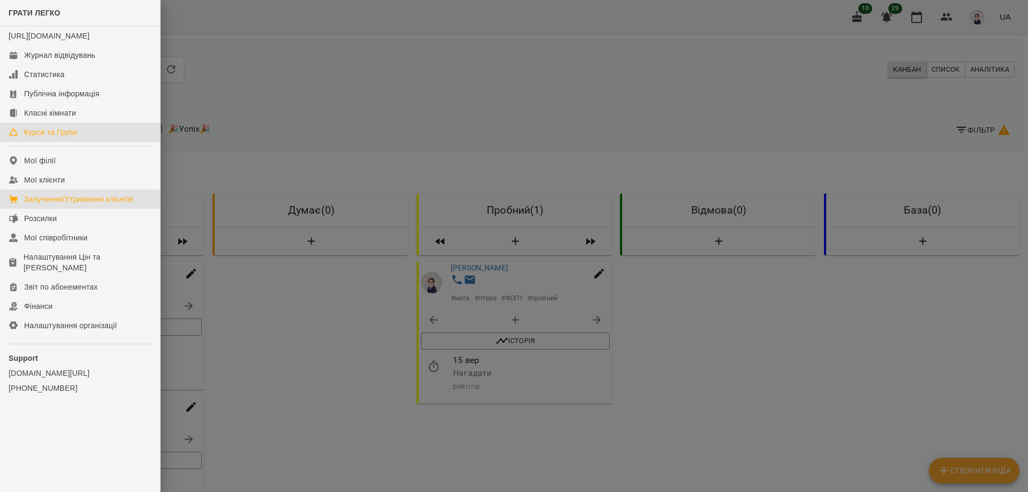
click at [57, 138] on div "Курси та Групи" at bounding box center [50, 132] width 53 height 11
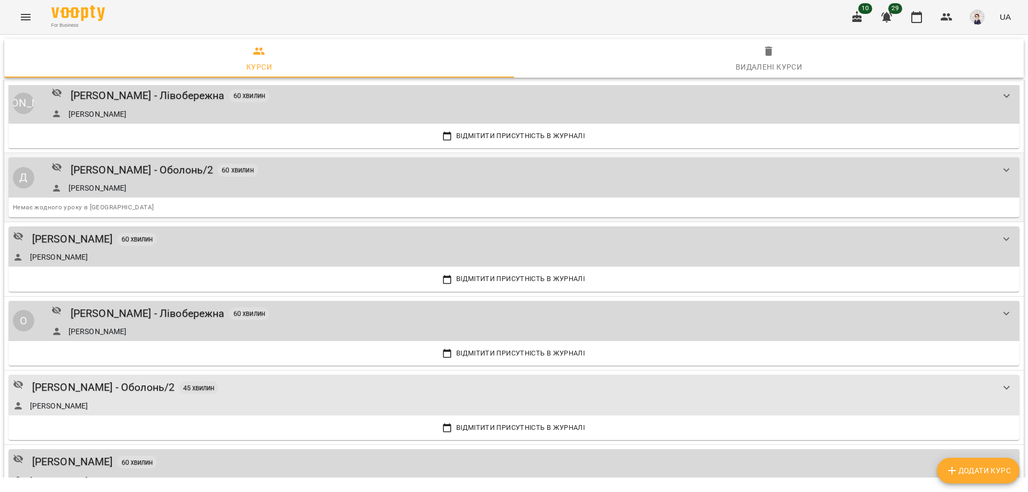
scroll to position [2185, 0]
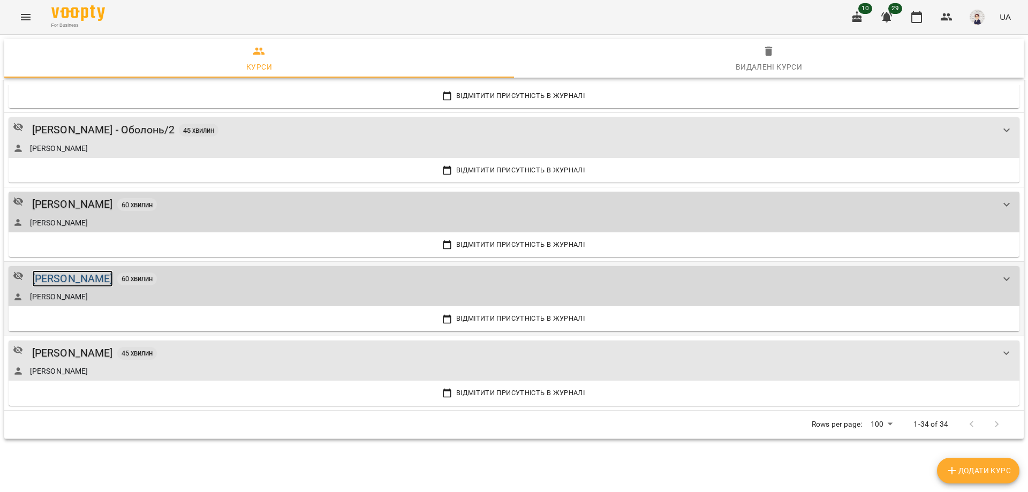
click at [84, 277] on div "[PERSON_NAME]" at bounding box center [72, 278] width 81 height 17
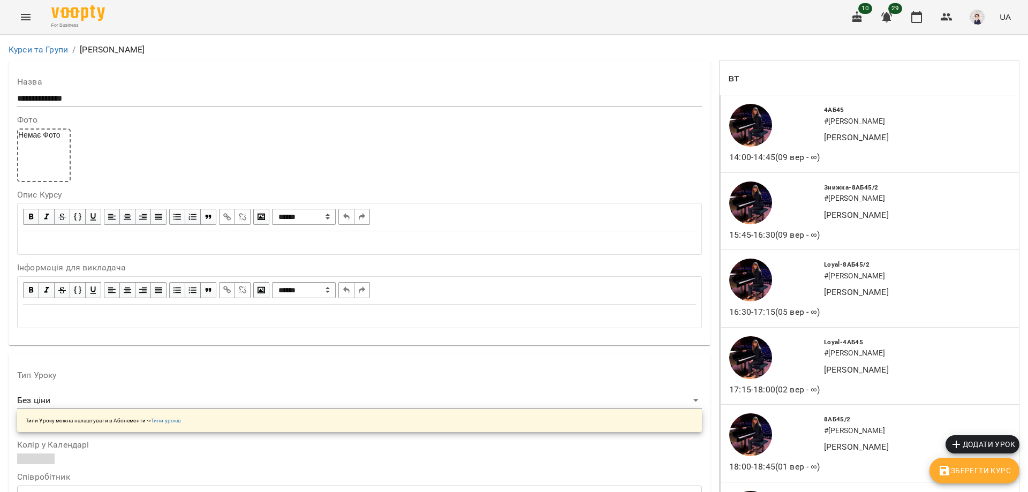
scroll to position [1960, 0]
click at [26, 13] on icon "Menu" at bounding box center [25, 17] width 13 height 13
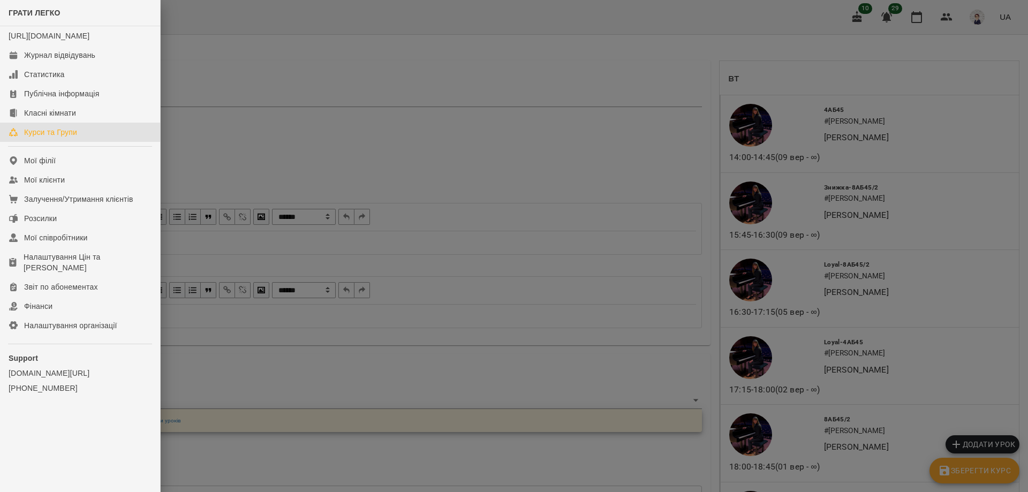
click at [63, 138] on div "Курси та Групи" at bounding box center [50, 132] width 53 height 11
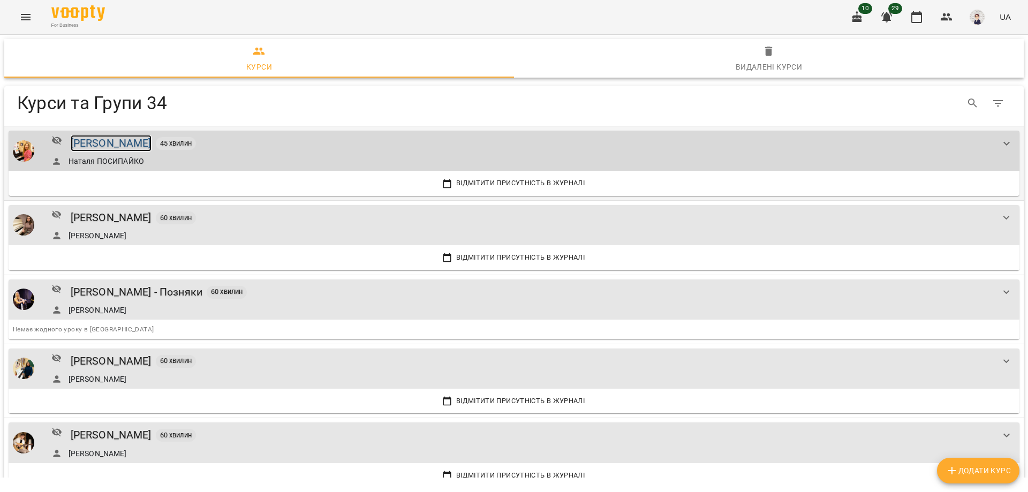
click at [114, 142] on div "[PERSON_NAME]" at bounding box center [111, 143] width 81 height 17
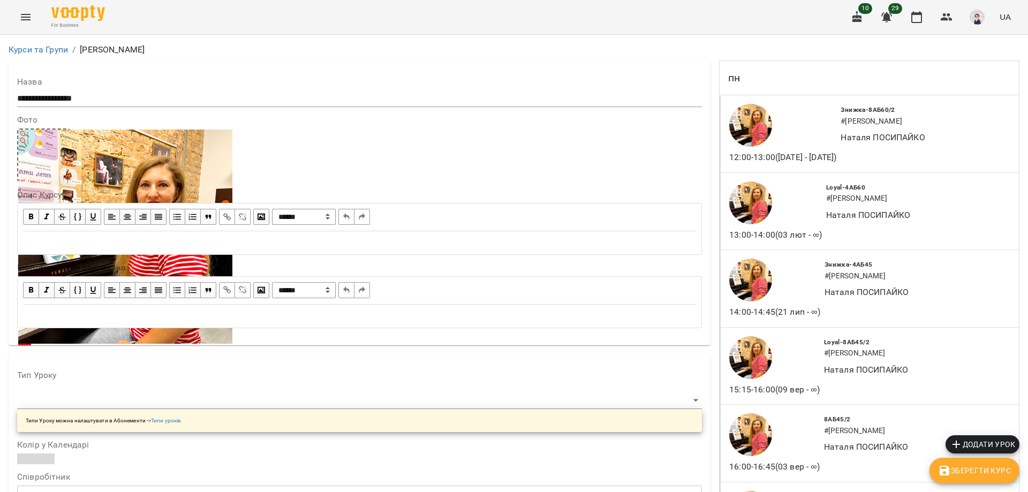
scroll to position [1479, 0]
click at [21, 9] on button "Menu" at bounding box center [26, 17] width 26 height 26
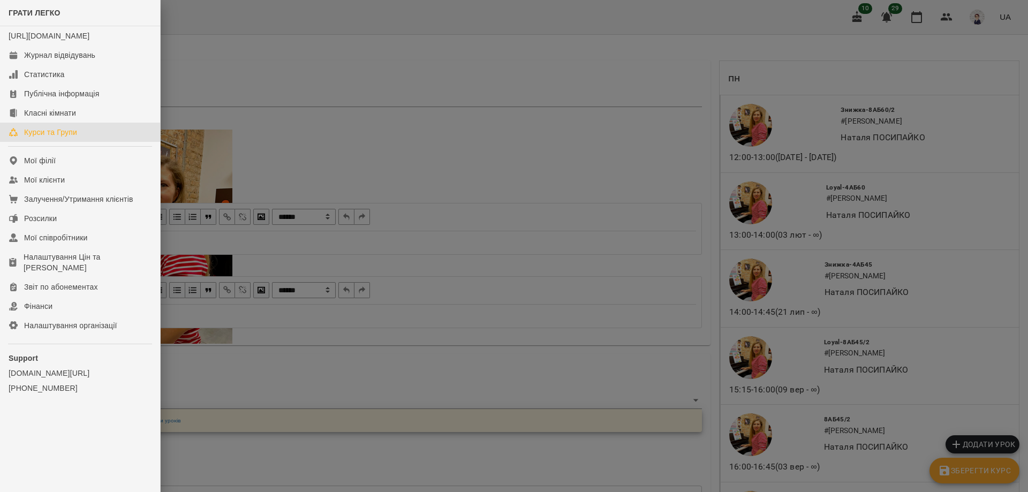
click at [56, 138] on div "Курси та Групи" at bounding box center [50, 132] width 53 height 11
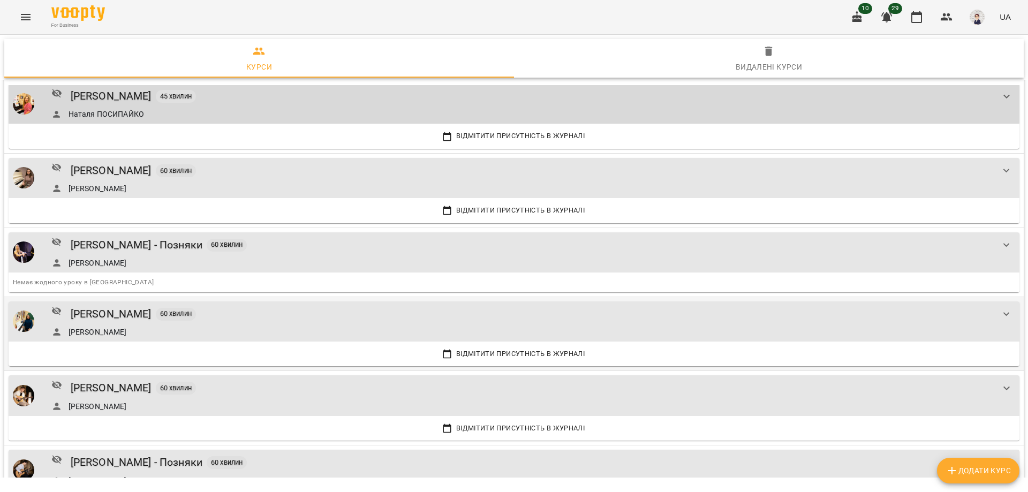
scroll to position [107, 0]
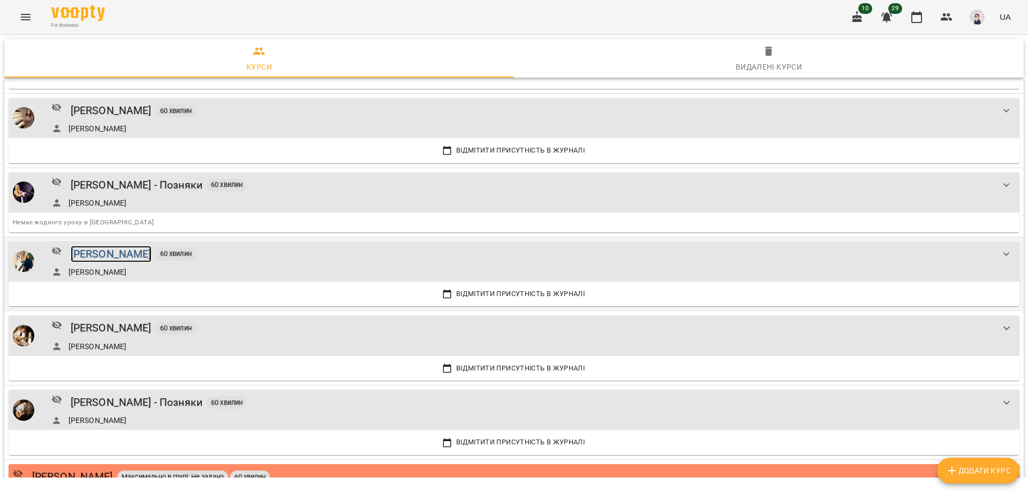
click at [129, 254] on div "[PERSON_NAME]" at bounding box center [111, 254] width 81 height 17
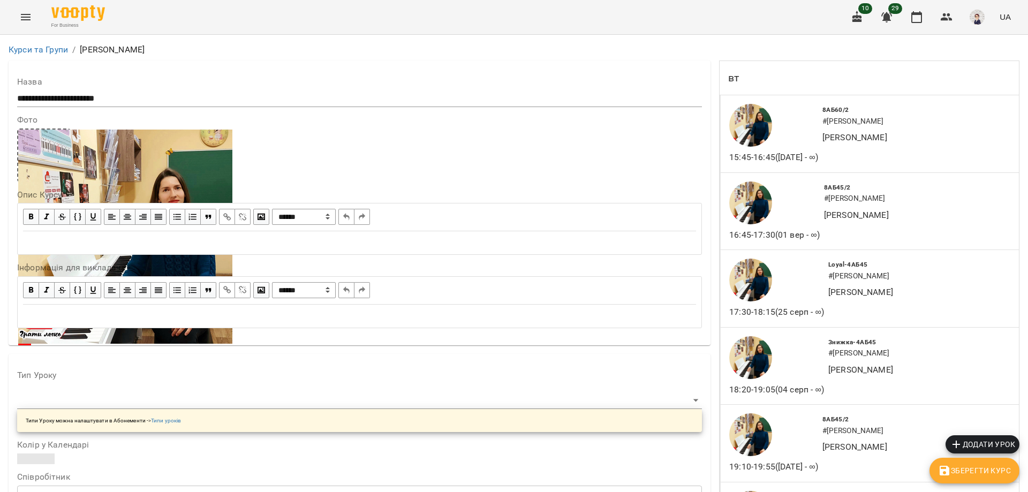
click at [21, 15] on icon "Menu" at bounding box center [26, 17] width 10 height 6
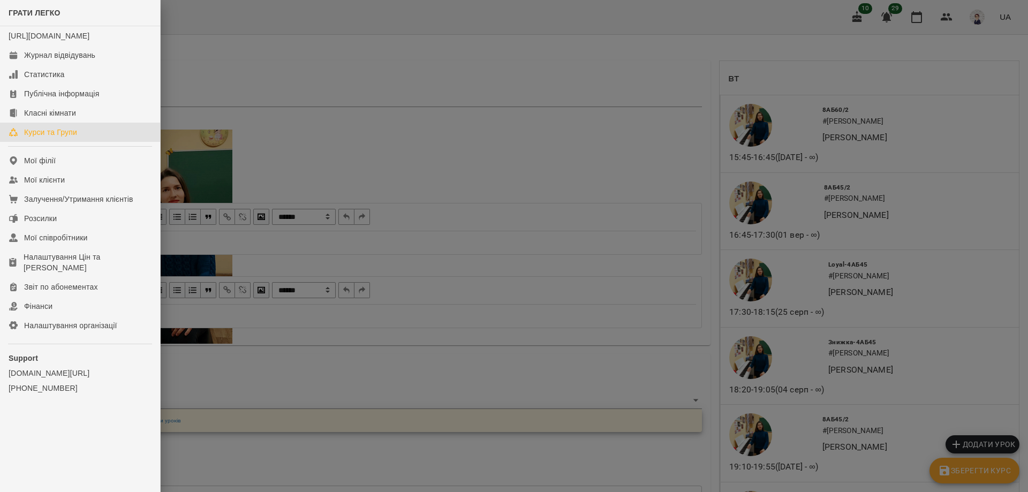
click at [49, 138] on div "Курси та Групи" at bounding box center [50, 132] width 53 height 11
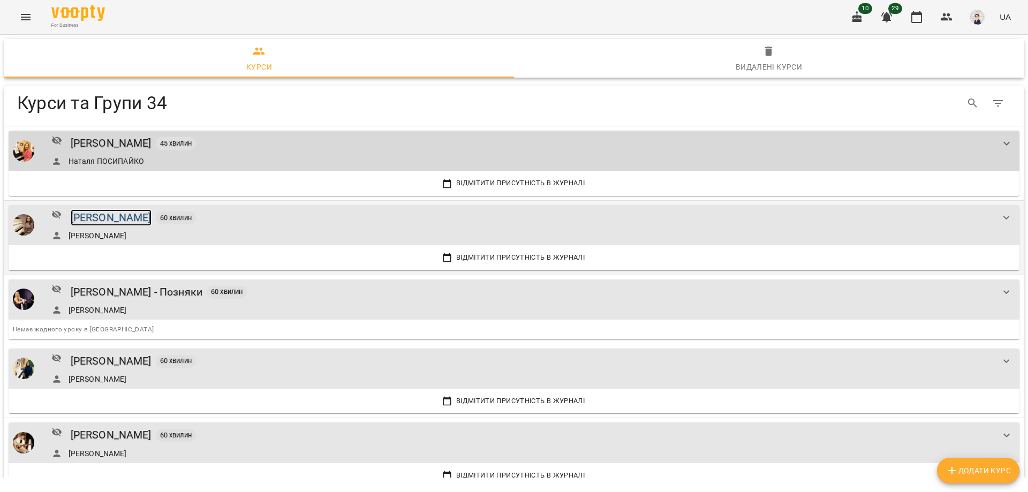
click at [114, 220] on div "[PERSON_NAME]" at bounding box center [111, 217] width 81 height 17
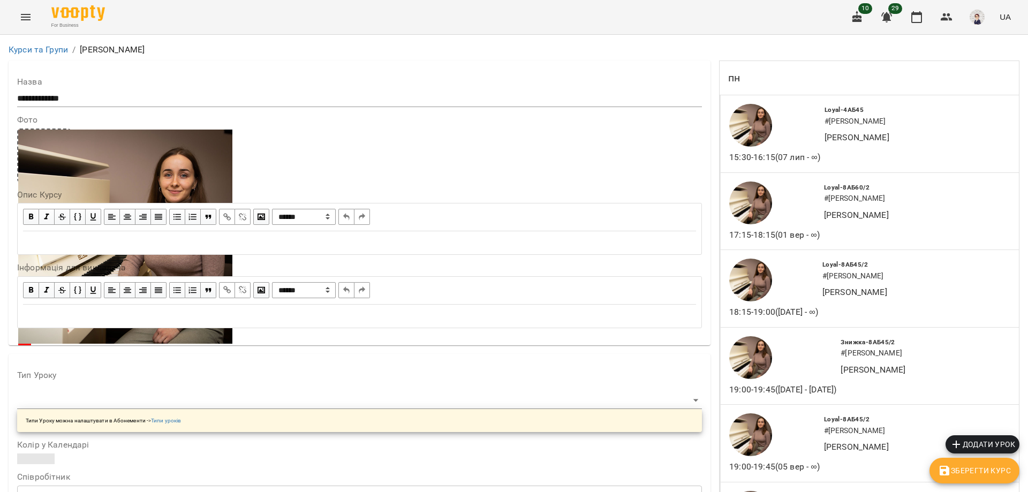
scroll to position [686, 0]
click at [19, 20] on button "Menu" at bounding box center [26, 17] width 26 height 26
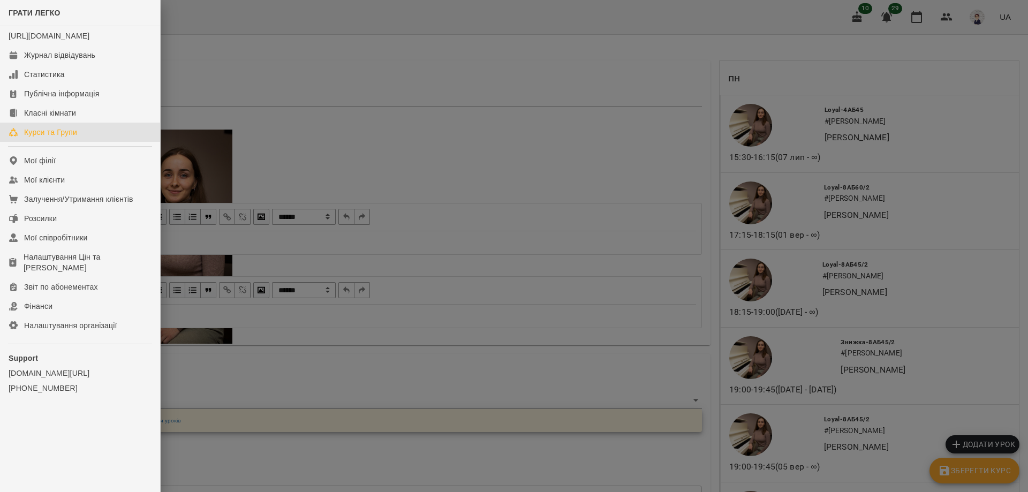
click at [60, 138] on div "Курси та Групи" at bounding box center [50, 132] width 53 height 11
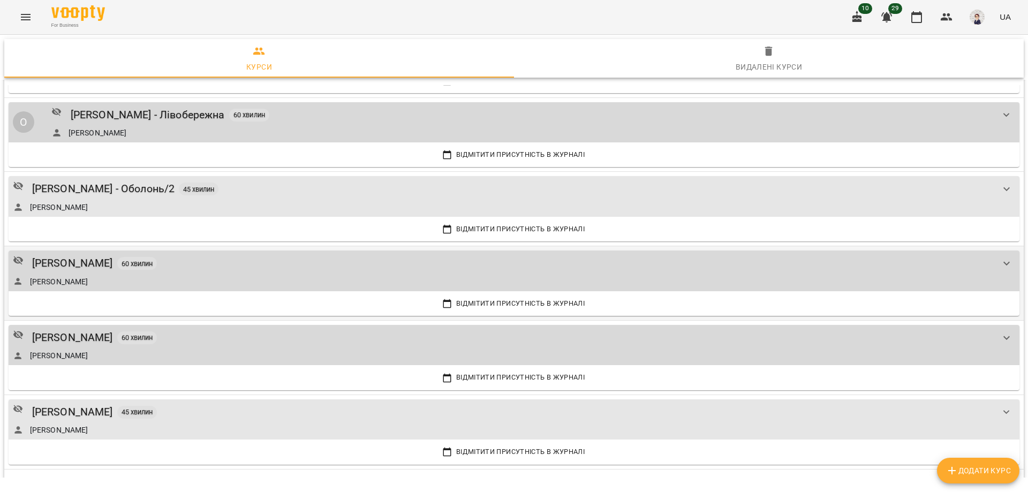
scroll to position [2185, 0]
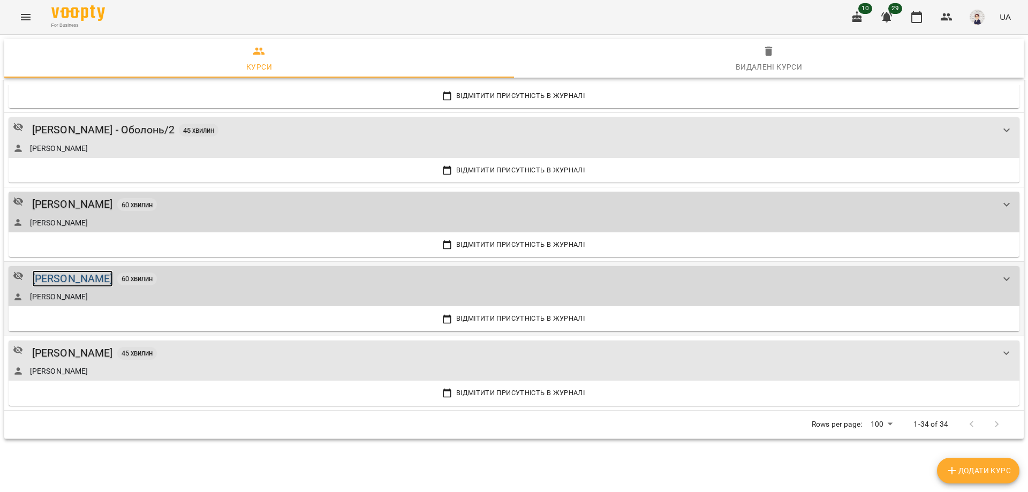
click at [85, 279] on div "[PERSON_NAME]" at bounding box center [72, 278] width 81 height 17
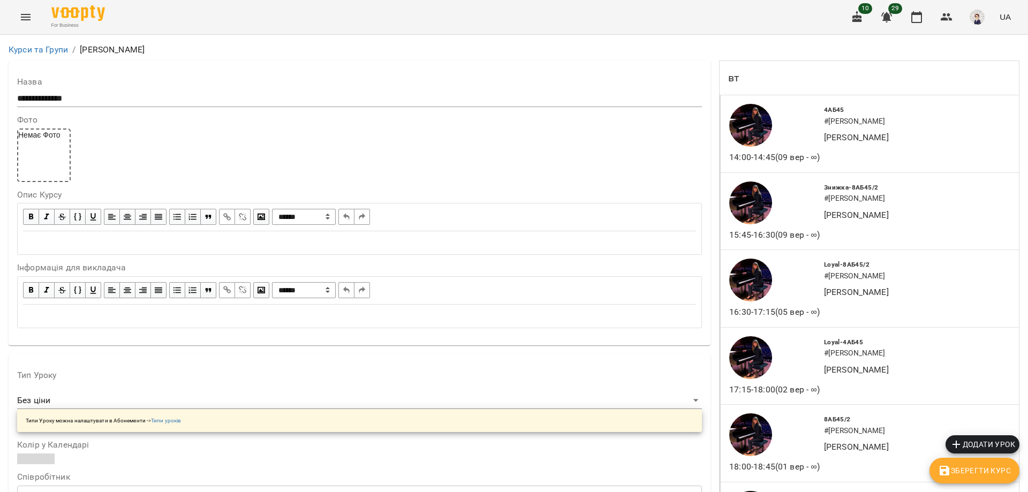
scroll to position [1553, 0]
click at [18, 8] on button "Menu" at bounding box center [26, 17] width 26 height 26
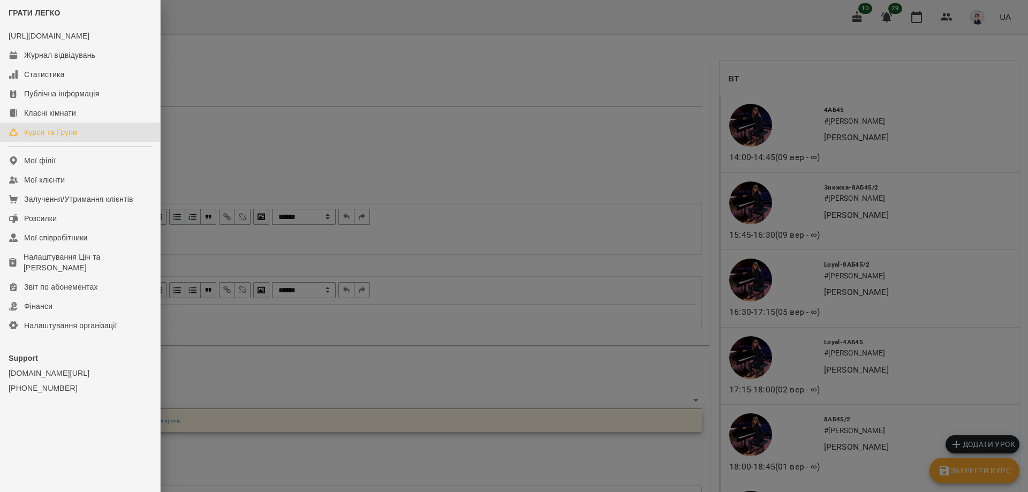
click at [50, 138] on div "Курси та Групи" at bounding box center [50, 132] width 53 height 11
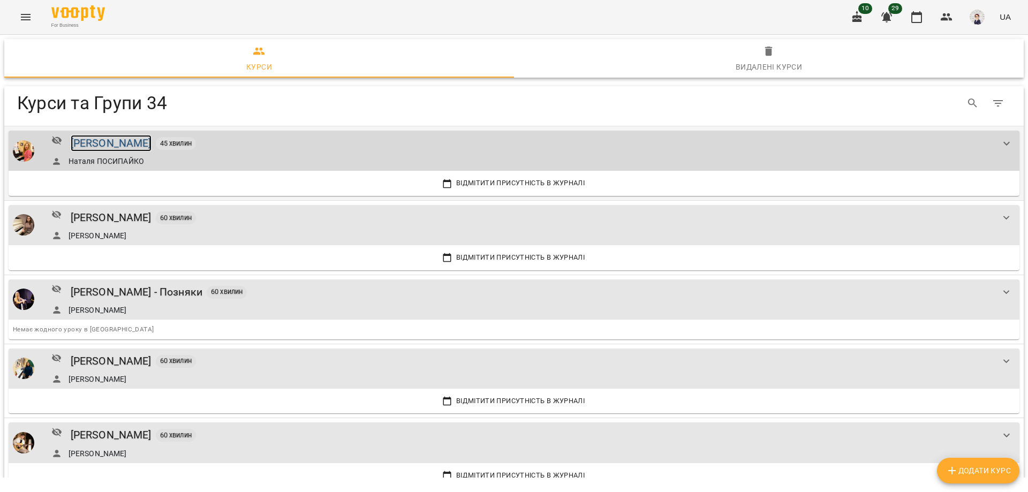
click at [125, 146] on div "[PERSON_NAME]" at bounding box center [111, 143] width 81 height 17
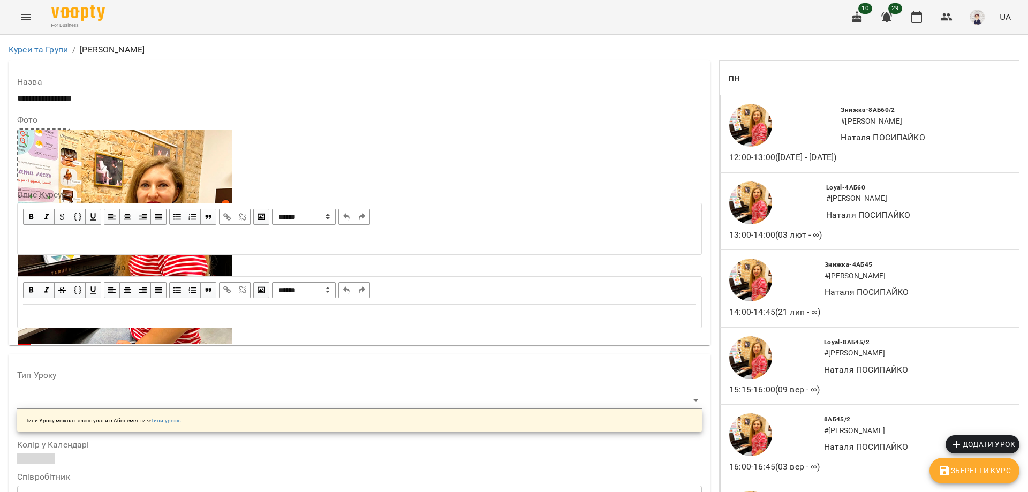
scroll to position [2657, 0]
click at [22, 19] on icon "Menu" at bounding box center [25, 17] width 13 height 13
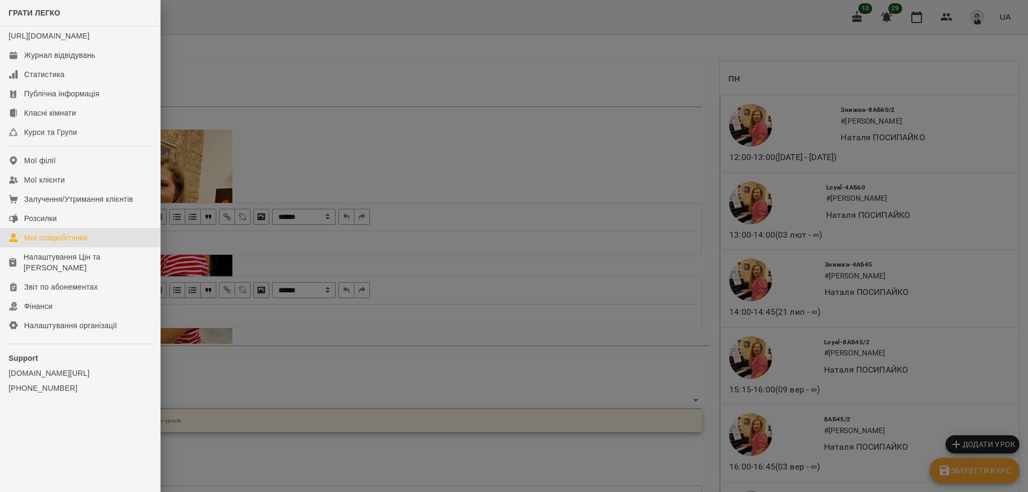
click at [56, 243] on div "Мої співробітники" at bounding box center [56, 237] width 64 height 11
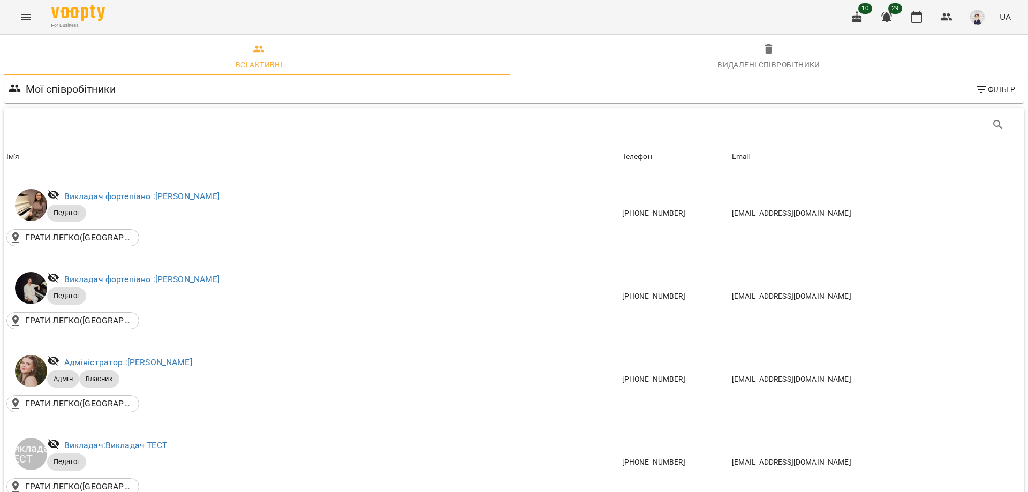
scroll to position [1071, 0]
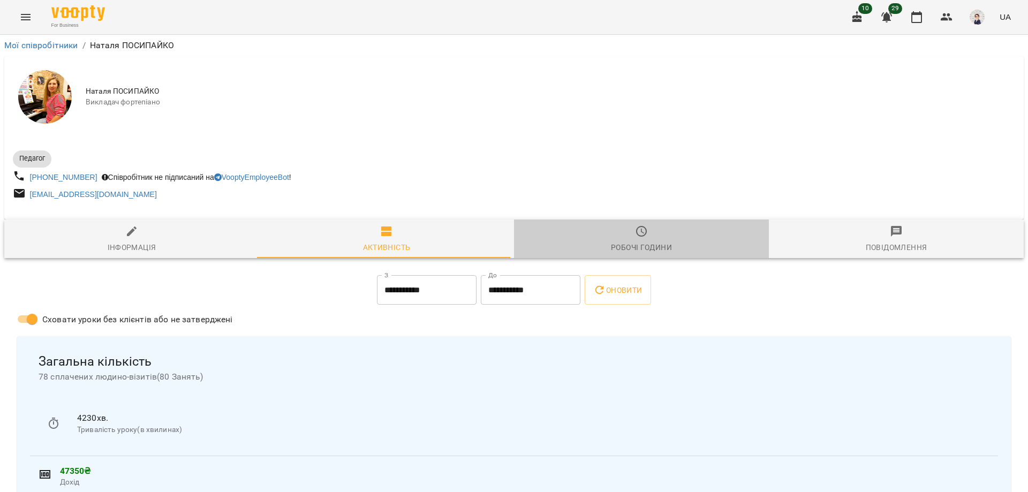
click at [648, 241] on span "Робочі години" at bounding box center [641, 239] width 242 height 29
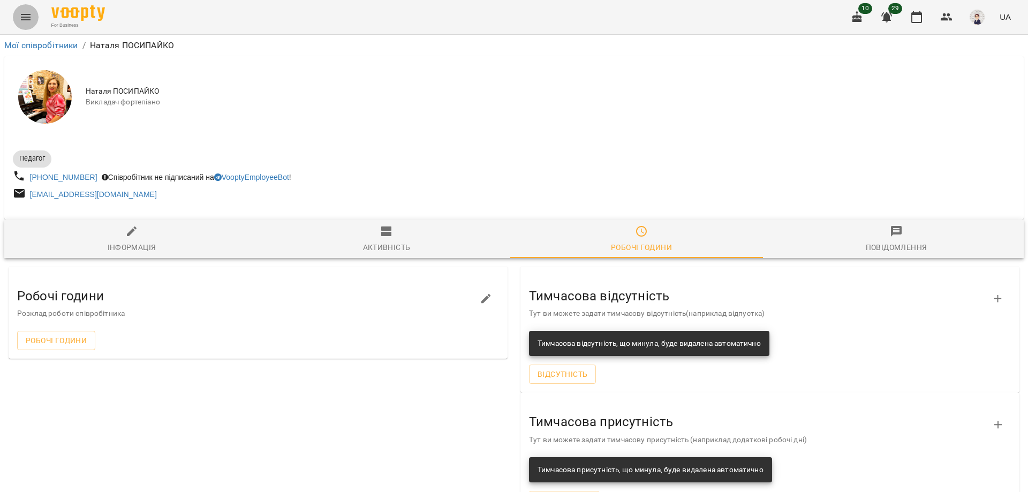
click at [28, 17] on icon "Menu" at bounding box center [26, 17] width 10 height 6
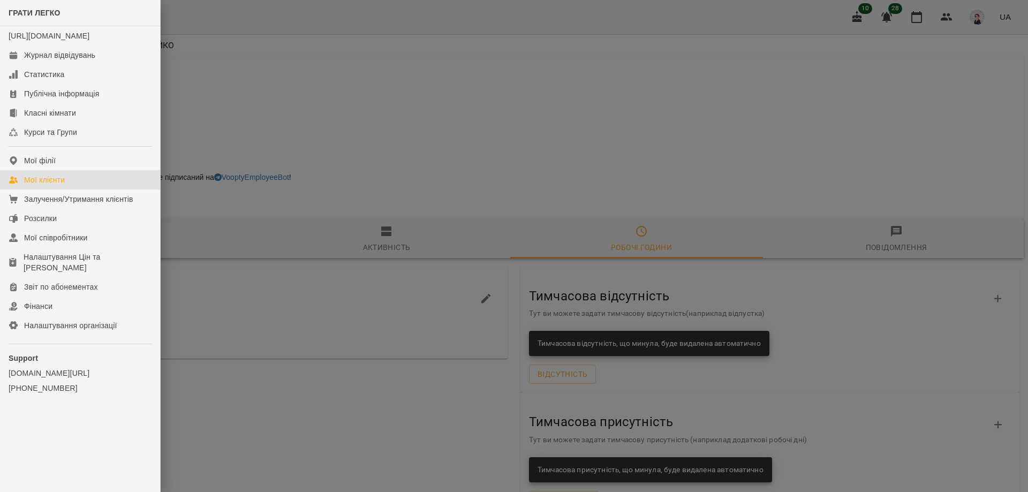
click at [48, 185] on div "Мої клієнти" at bounding box center [44, 180] width 41 height 11
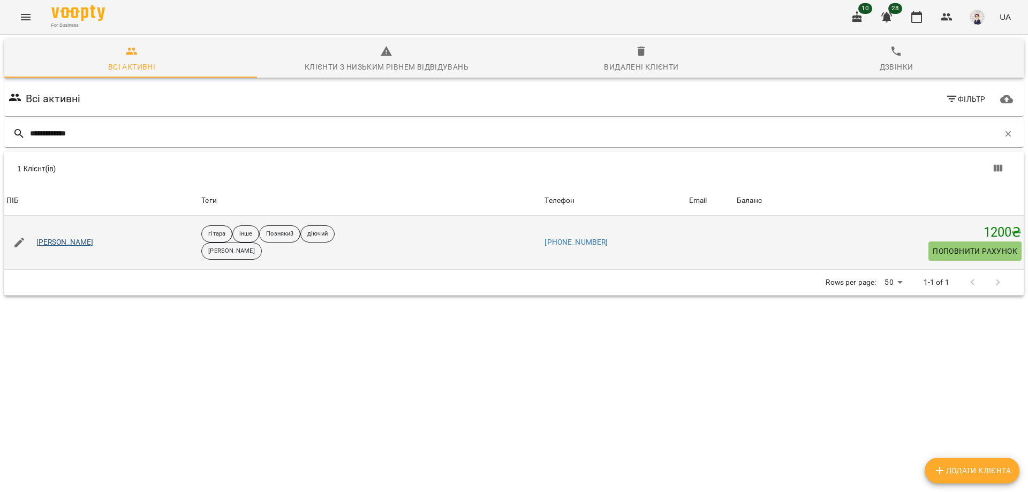
type input "**********"
click at [78, 243] on link "[PERSON_NAME]" at bounding box center [64, 242] width 57 height 11
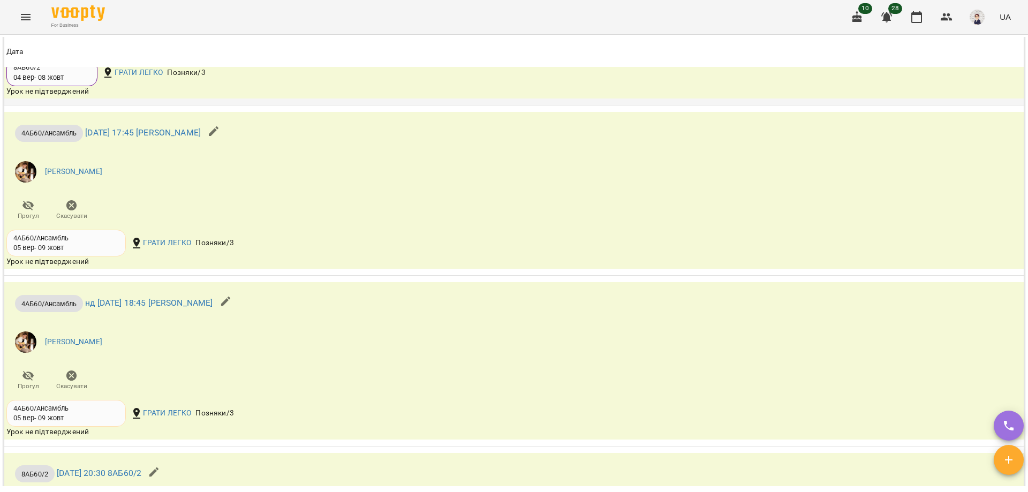
scroll to position [1981, 0]
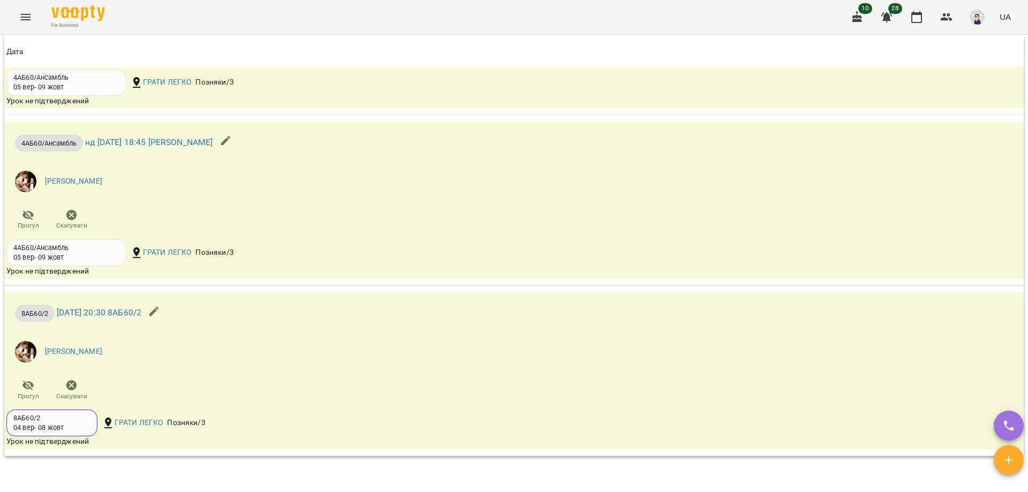
click at [27, 12] on icon "Menu" at bounding box center [25, 17] width 13 height 13
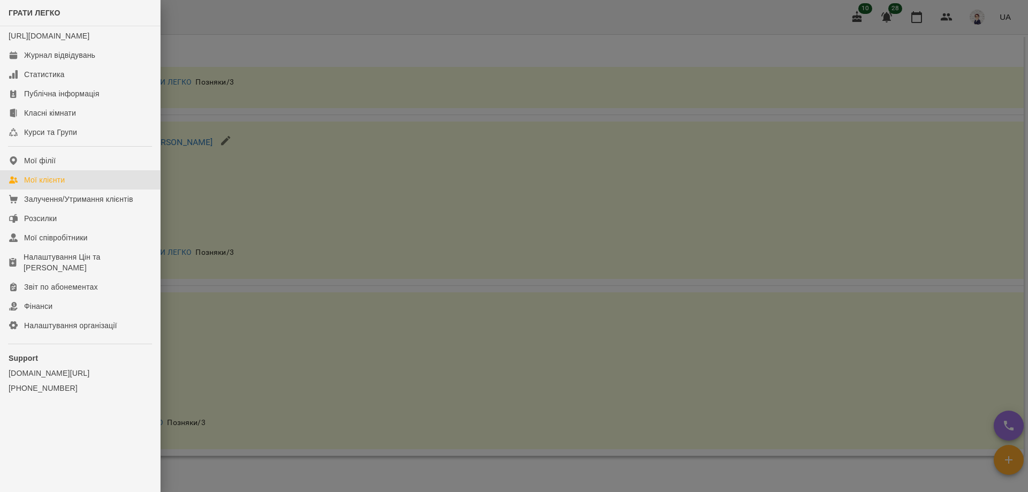
click at [48, 185] on div "Мої клієнти" at bounding box center [44, 180] width 41 height 11
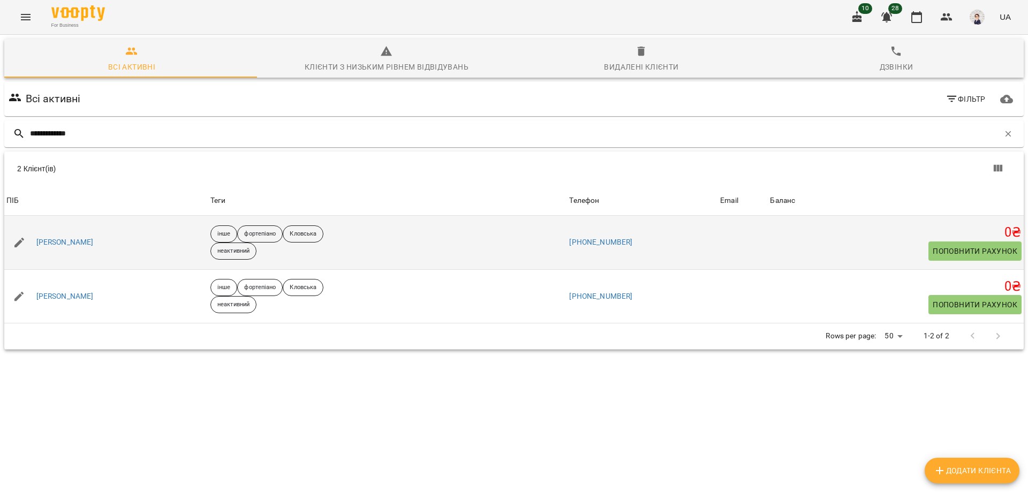
type input "**********"
click at [81, 236] on div "[PERSON_NAME]" at bounding box center [65, 242] width 62 height 15
click at [82, 240] on link "[PERSON_NAME]" at bounding box center [64, 242] width 57 height 11
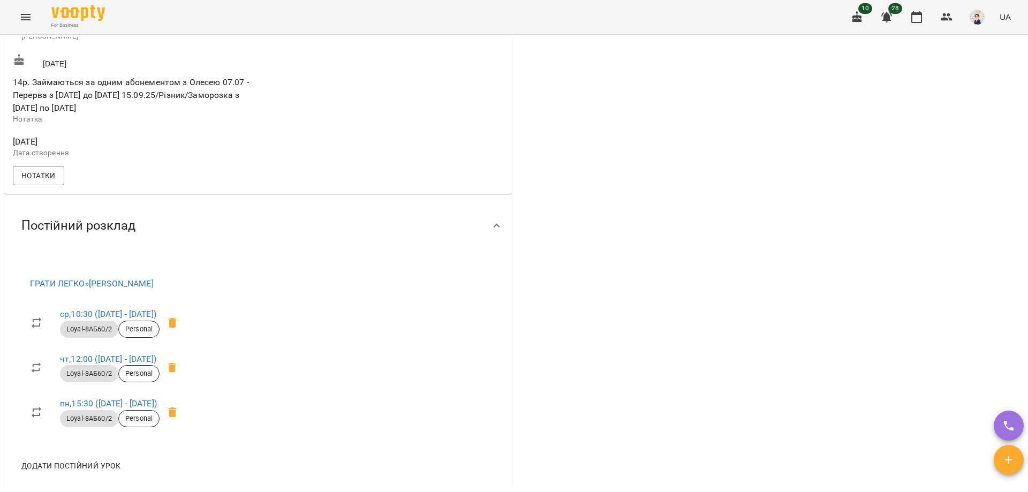
scroll to position [375, 0]
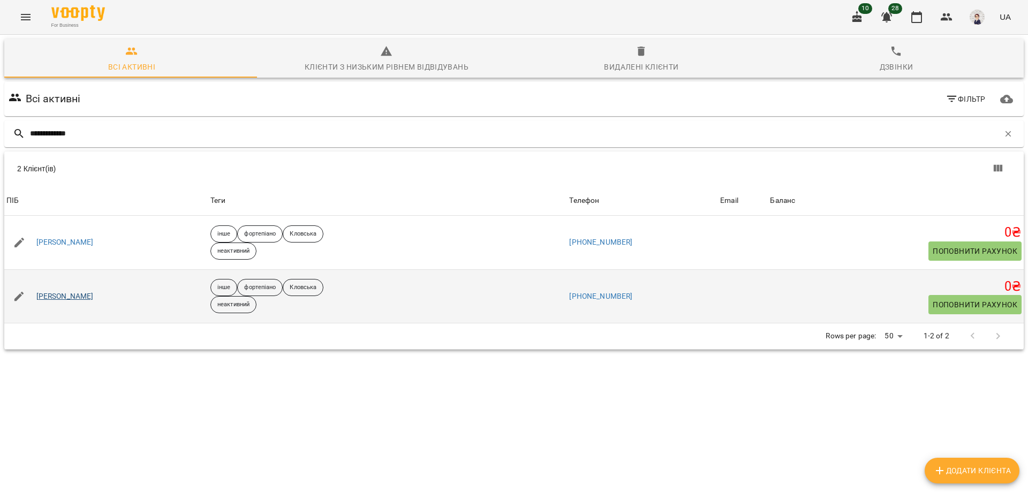
type input "**********"
click at [84, 295] on link "[PERSON_NAME]" at bounding box center [64, 296] width 57 height 11
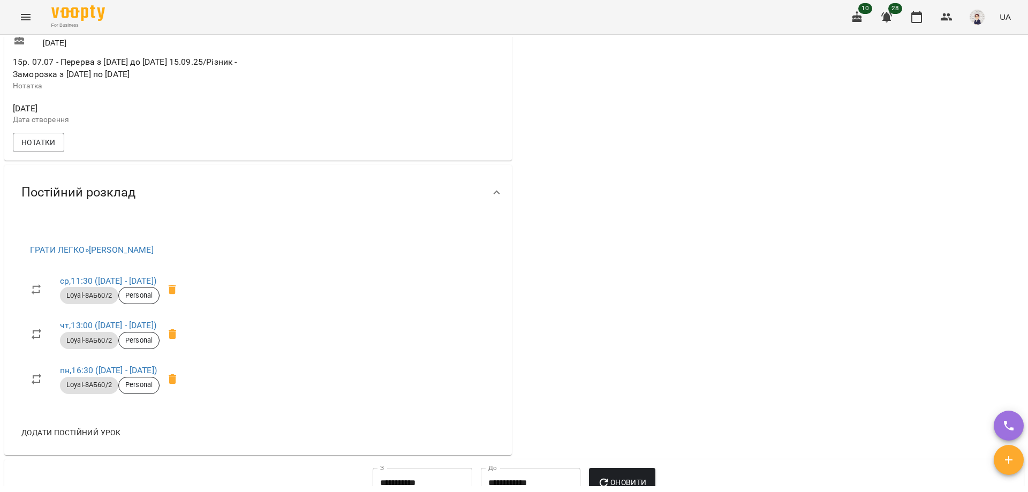
scroll to position [428, 0]
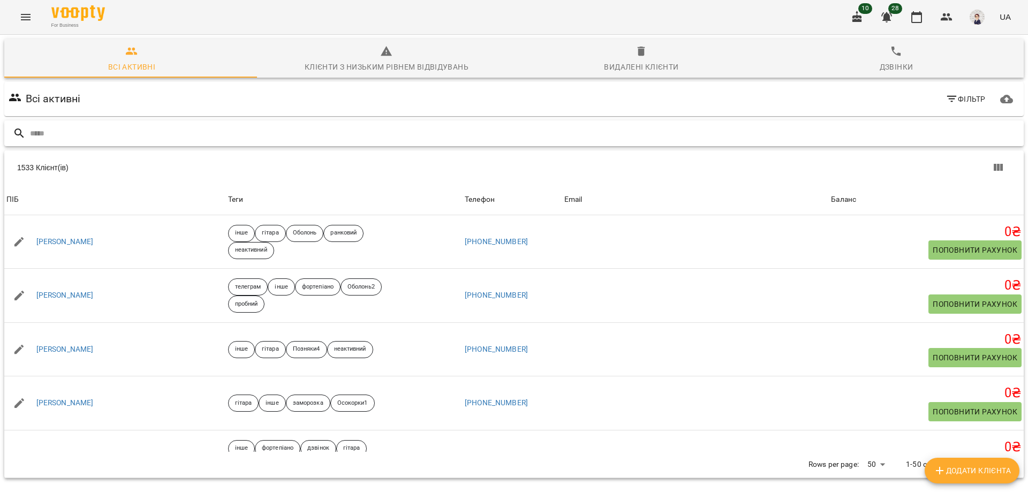
paste input "**********"
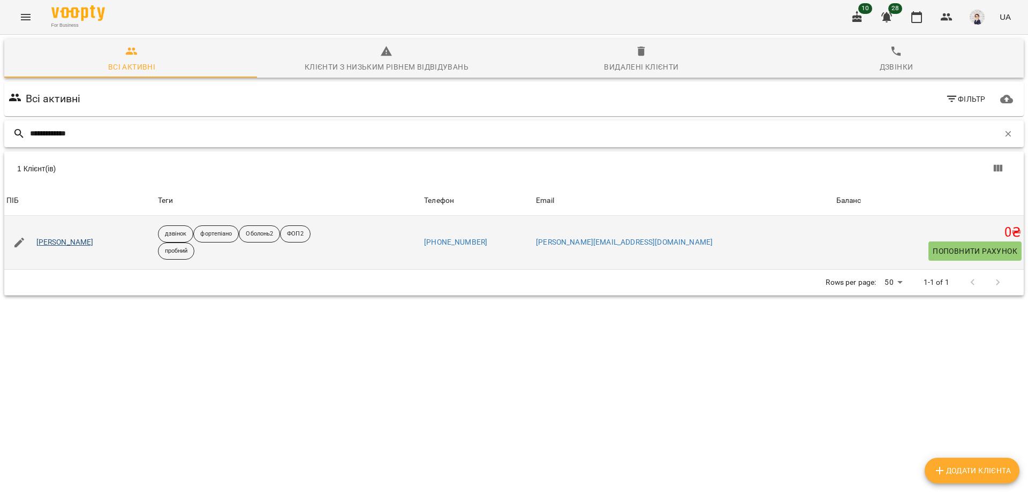
type input "**********"
click at [87, 246] on link "[PERSON_NAME]" at bounding box center [64, 242] width 57 height 11
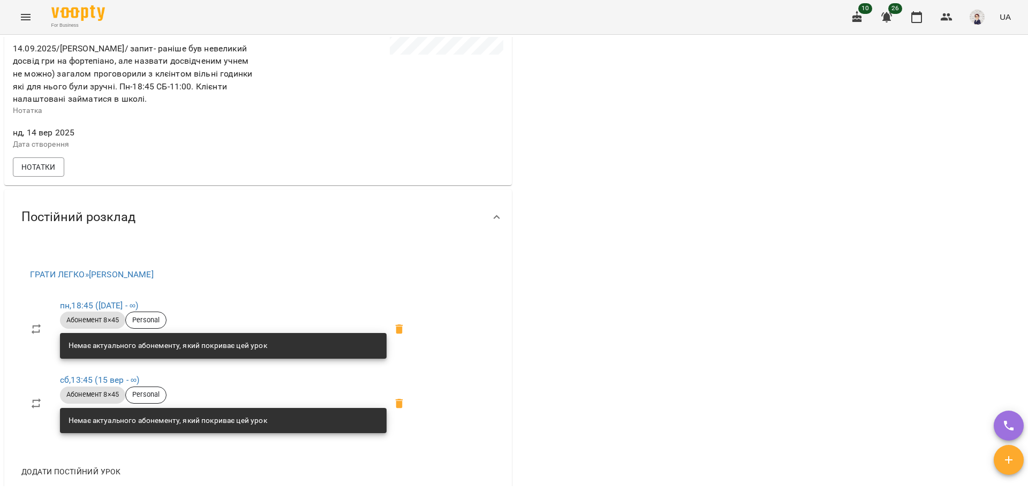
scroll to position [214, 0]
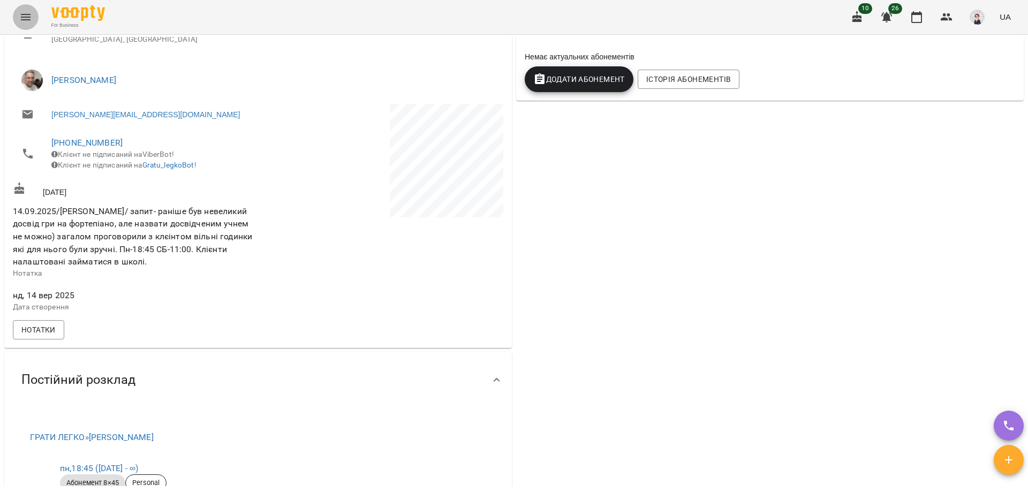
click at [24, 9] on button "Menu" at bounding box center [26, 17] width 26 height 26
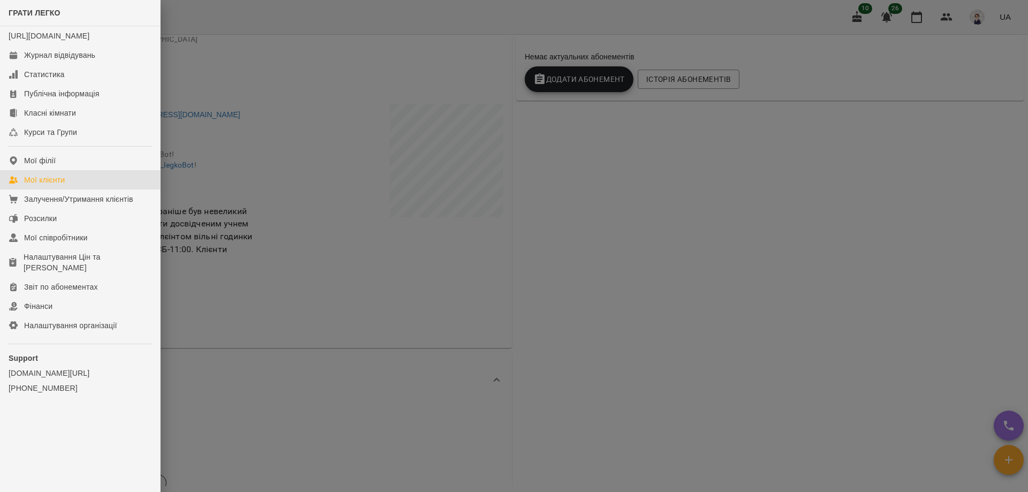
click at [66, 190] on link "Мої клієнти" at bounding box center [80, 179] width 160 height 19
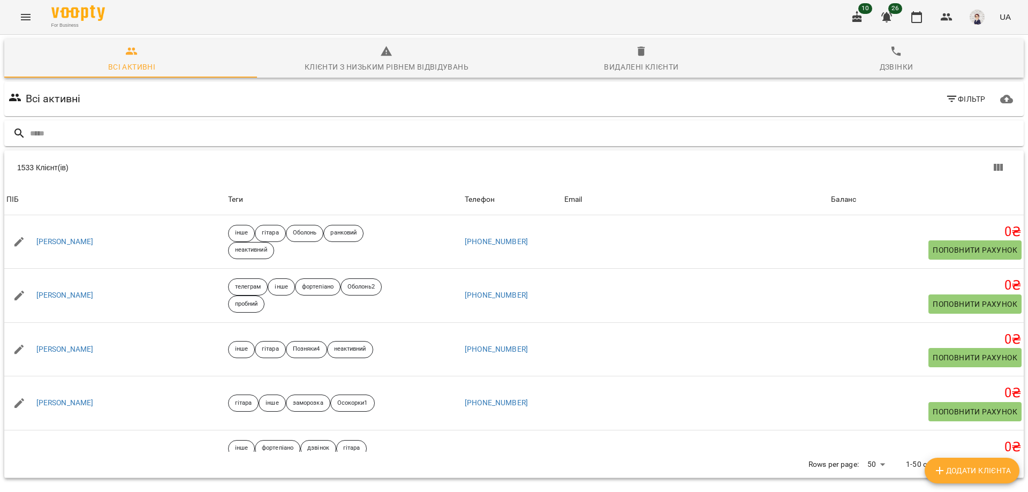
click at [109, 137] on input "text" at bounding box center [525, 134] width 990 height 18
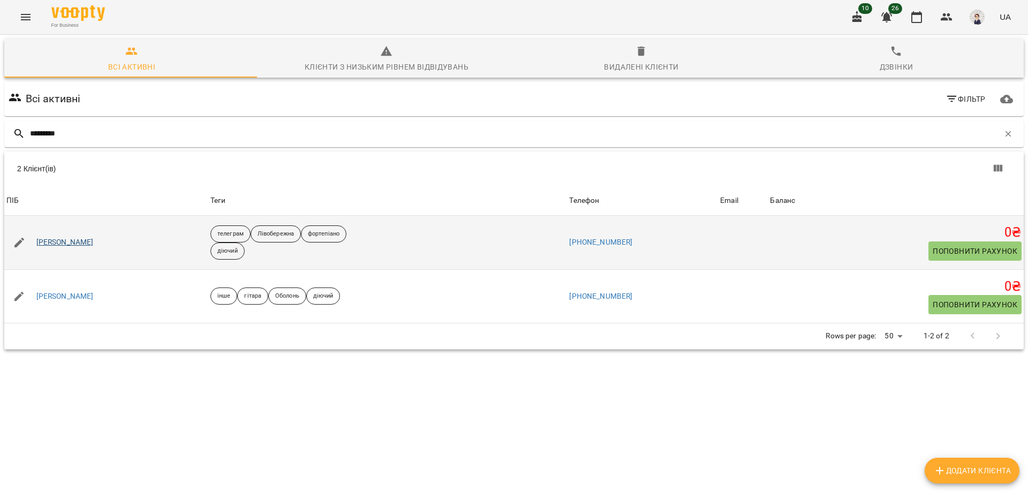
type input "********"
click at [94, 240] on link "[PERSON_NAME]" at bounding box center [64, 242] width 57 height 11
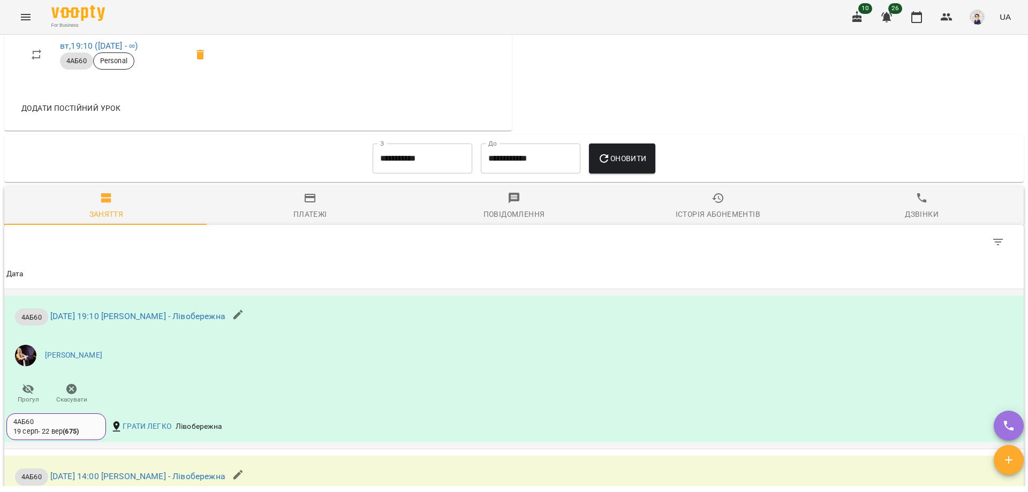
scroll to position [643, 0]
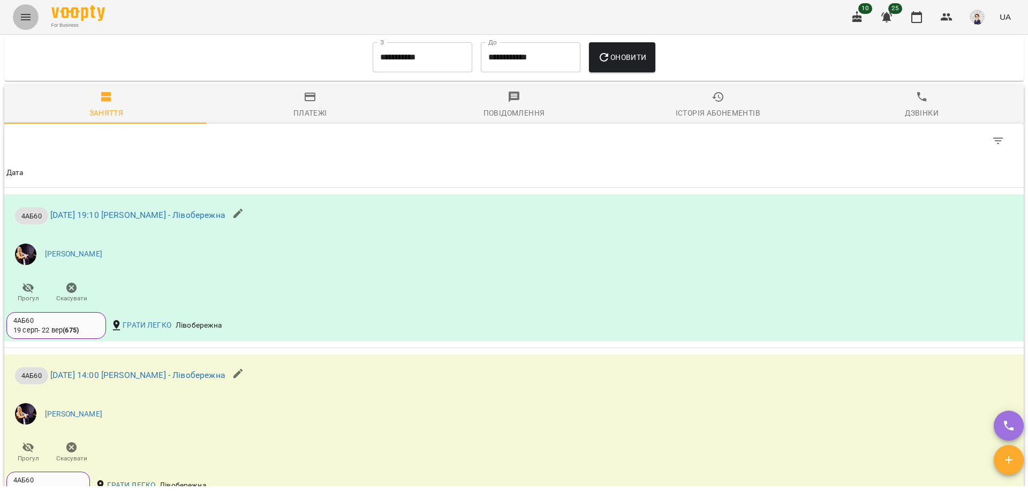
click at [16, 22] on button "Menu" at bounding box center [26, 17] width 26 height 26
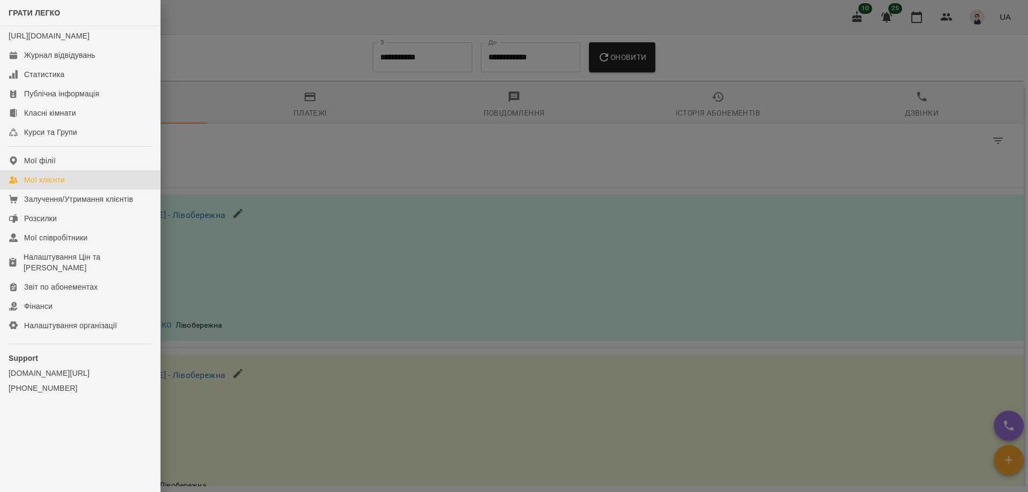
click at [59, 185] on div "Мої клієнти" at bounding box center [44, 180] width 41 height 11
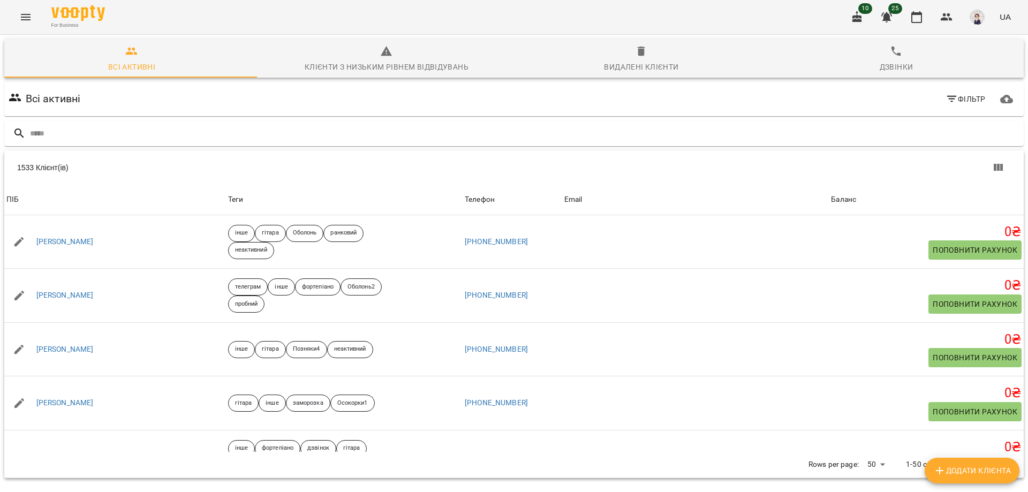
click at [163, 127] on input "text" at bounding box center [525, 134] width 990 height 18
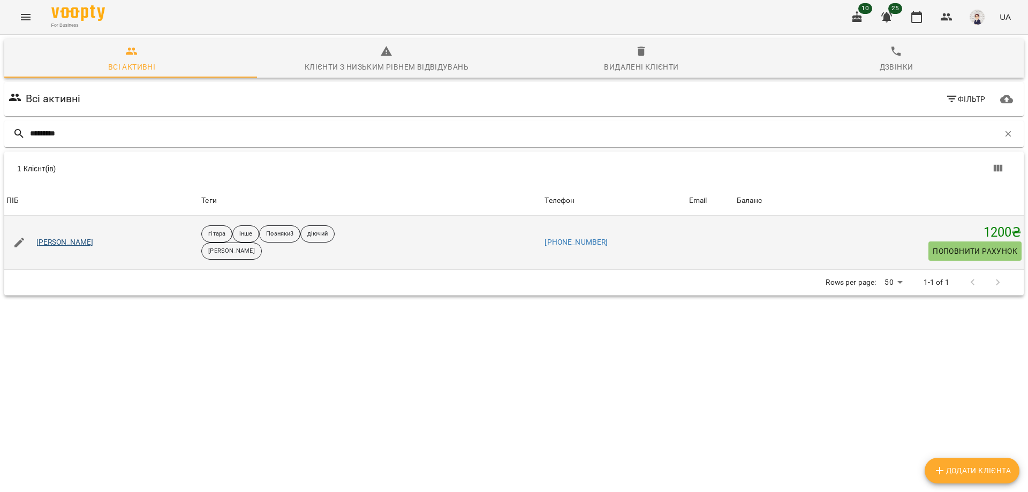
type input "*********"
click at [64, 244] on link "[PERSON_NAME]" at bounding box center [64, 242] width 57 height 11
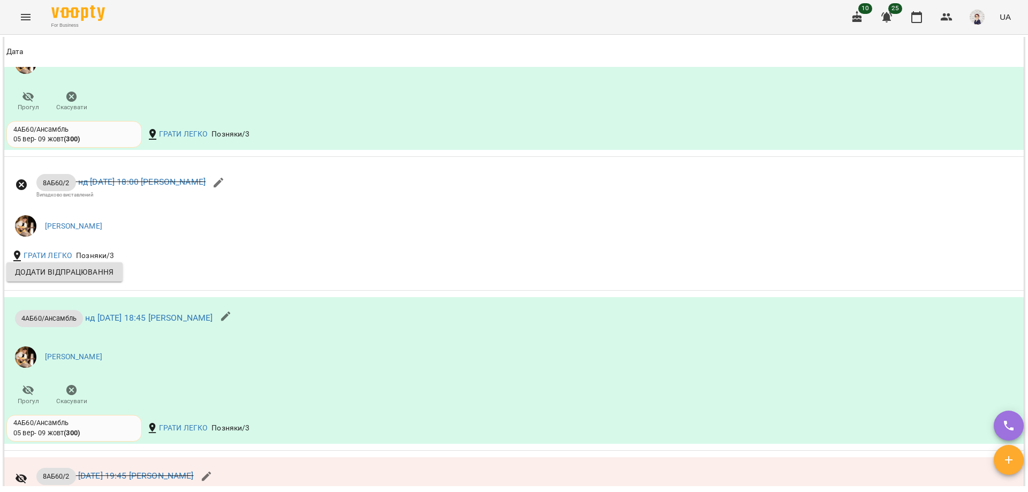
scroll to position [1017, 0]
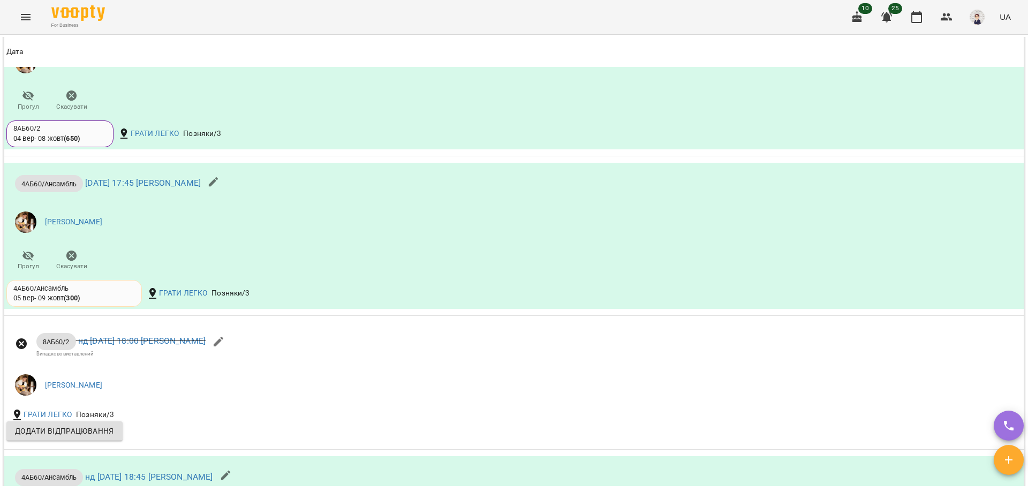
click at [25, 13] on icon "Menu" at bounding box center [25, 17] width 13 height 13
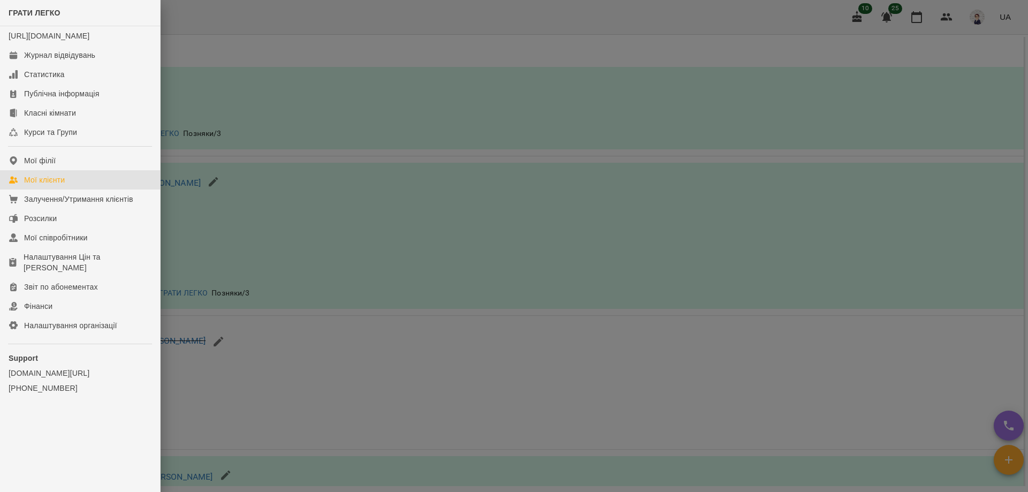
click at [55, 185] on div "Мої клієнти" at bounding box center [44, 180] width 41 height 11
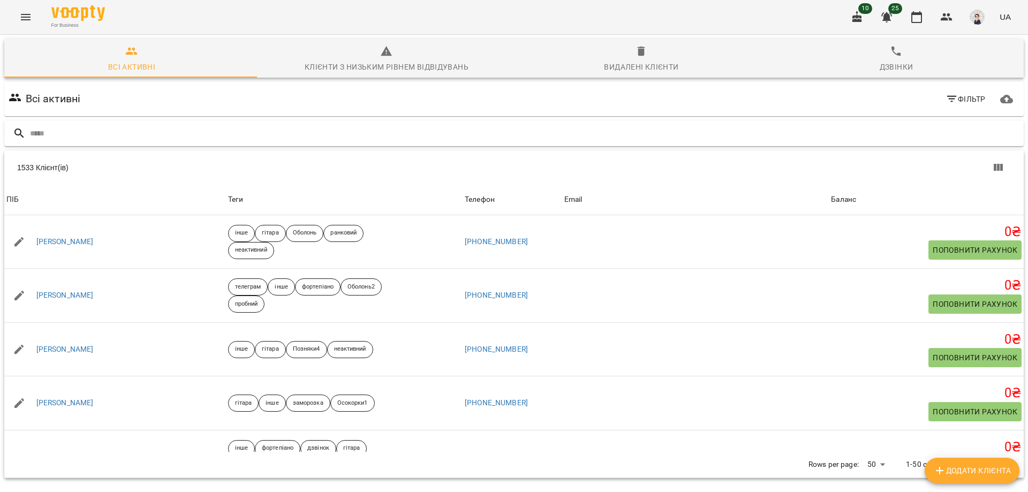
click at [67, 127] on input "text" at bounding box center [525, 134] width 990 height 18
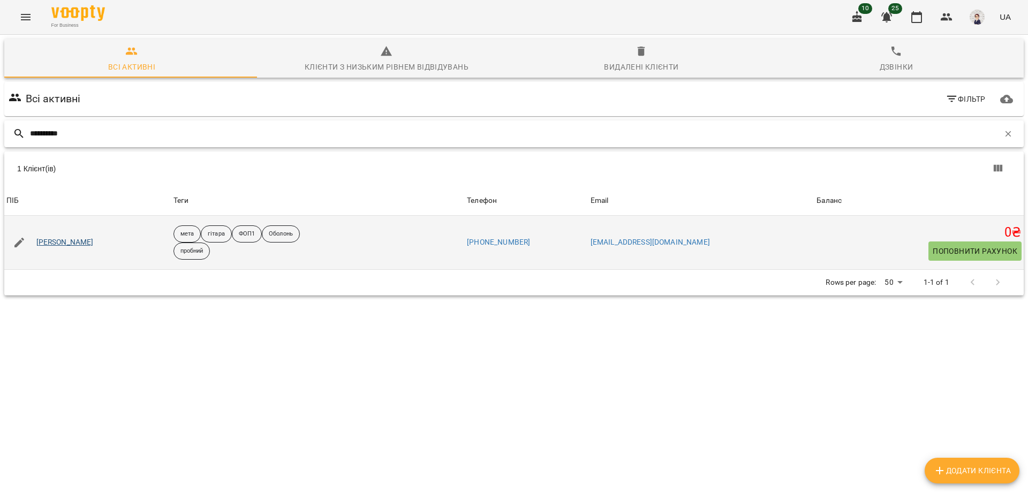
type input "**********"
click at [83, 241] on link "[PERSON_NAME]" at bounding box center [64, 242] width 57 height 11
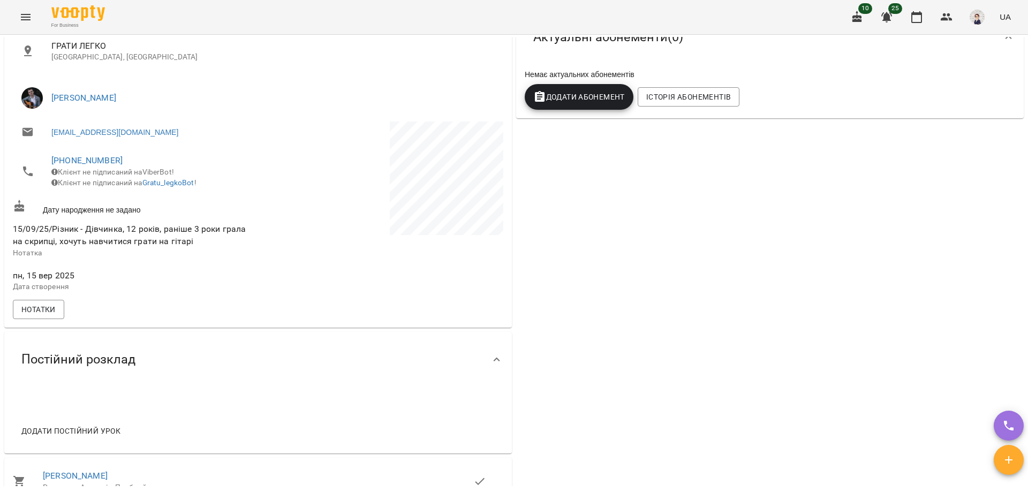
scroll to position [80, 0]
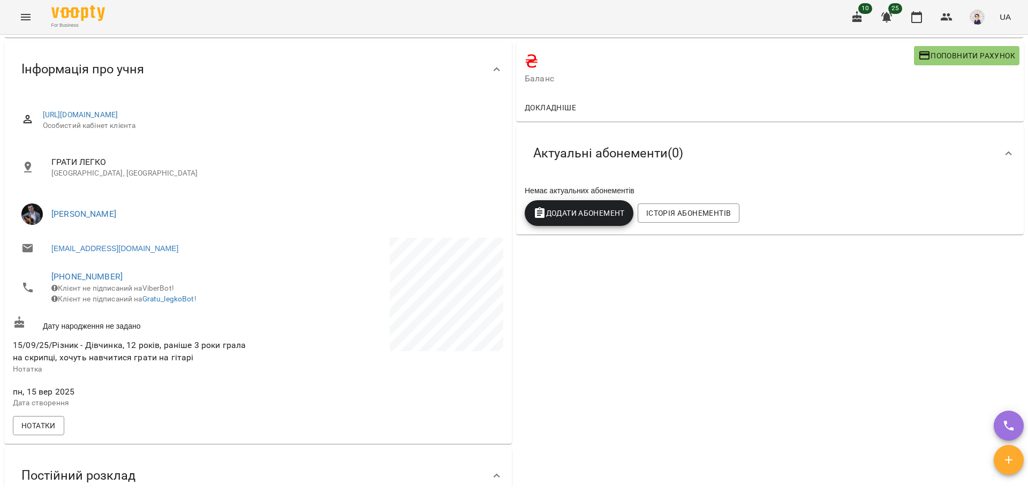
click at [32, 19] on button "Menu" at bounding box center [26, 17] width 26 height 26
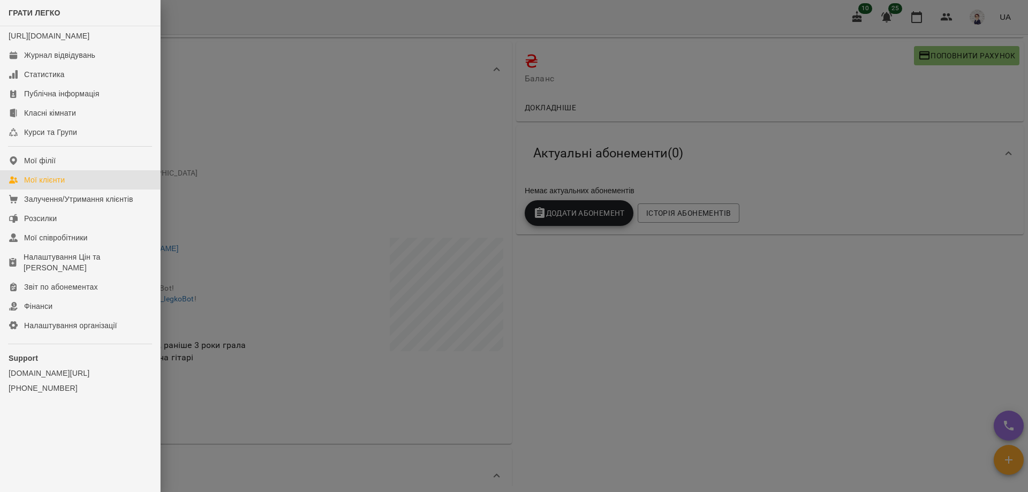
click at [51, 185] on div "Мої клієнти" at bounding box center [44, 180] width 41 height 11
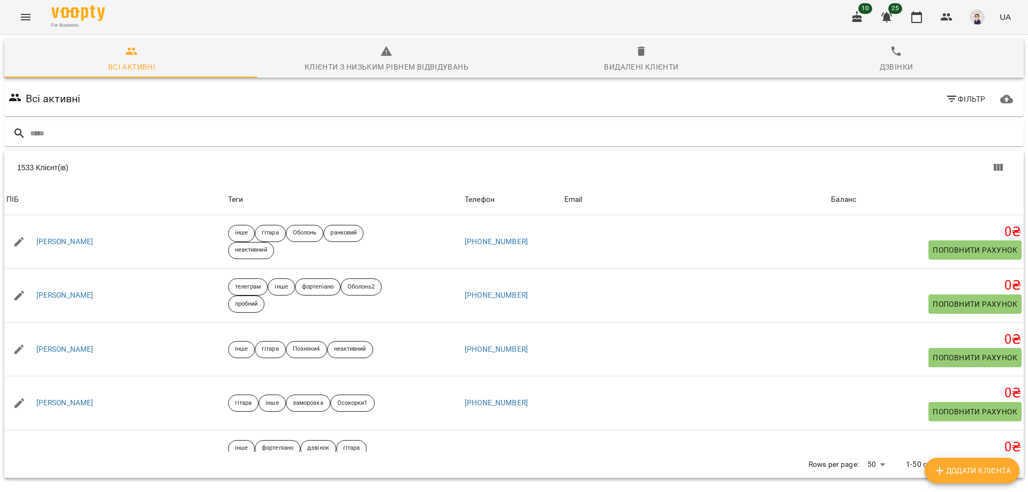
click at [28, 19] on icon "Menu" at bounding box center [25, 17] width 13 height 13
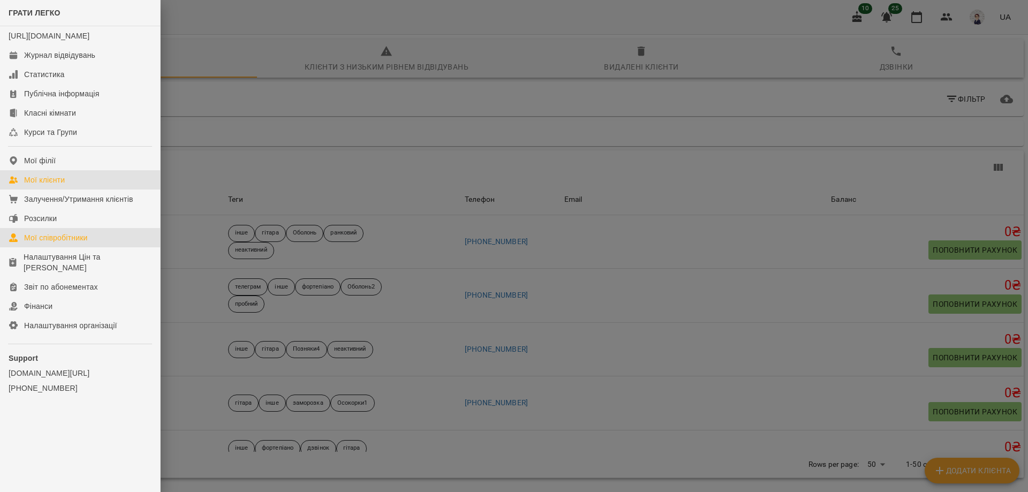
click at [55, 243] on div "Мої співробітники" at bounding box center [56, 237] width 64 height 11
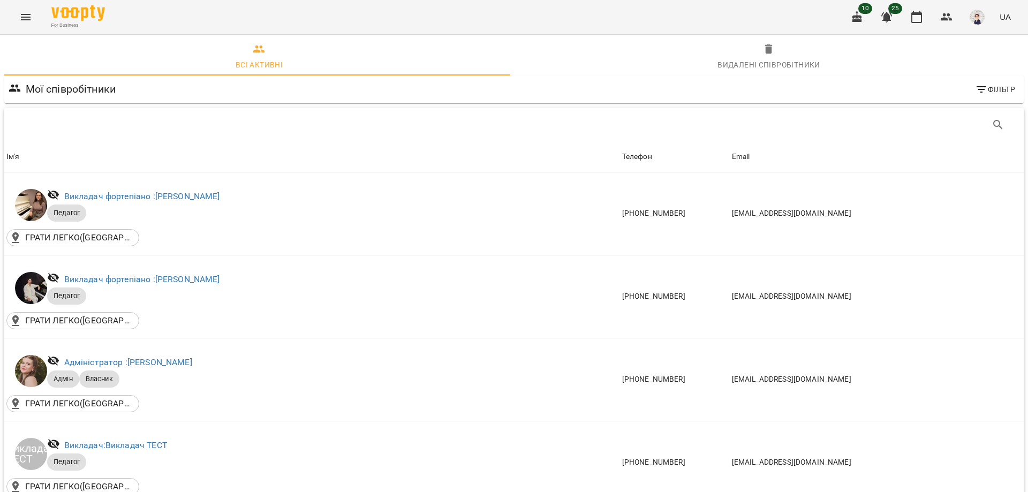
scroll to position [857, 0]
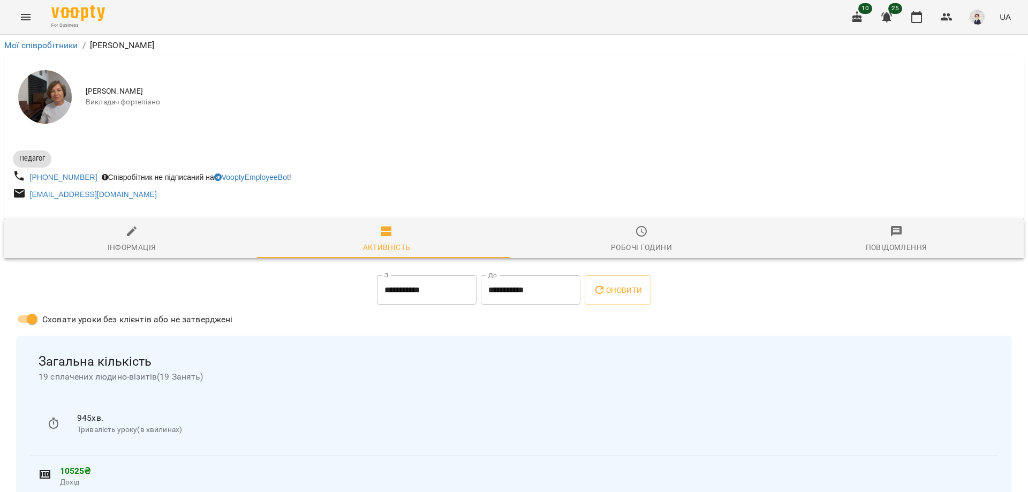
click at [623, 243] on div "Робочі години" at bounding box center [641, 247] width 61 height 13
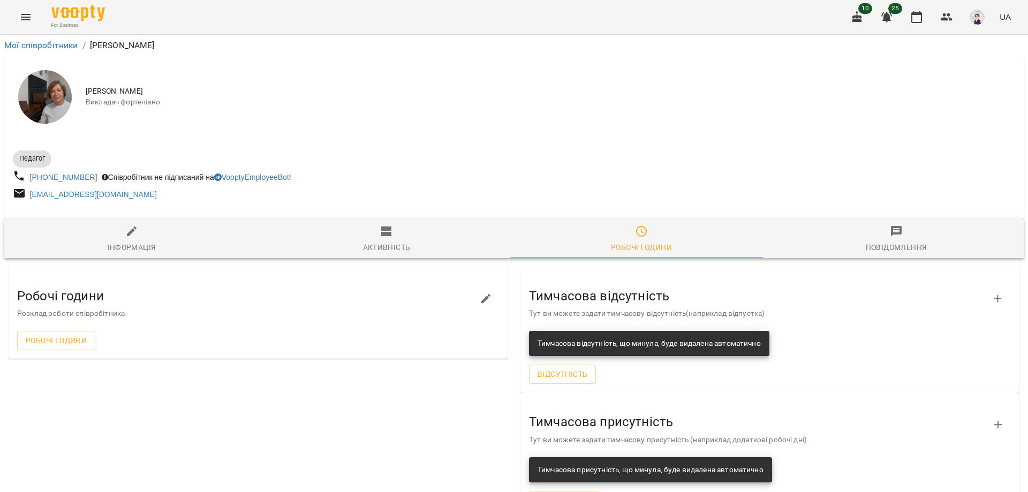
click at [25, 13] on icon "Menu" at bounding box center [25, 17] width 13 height 13
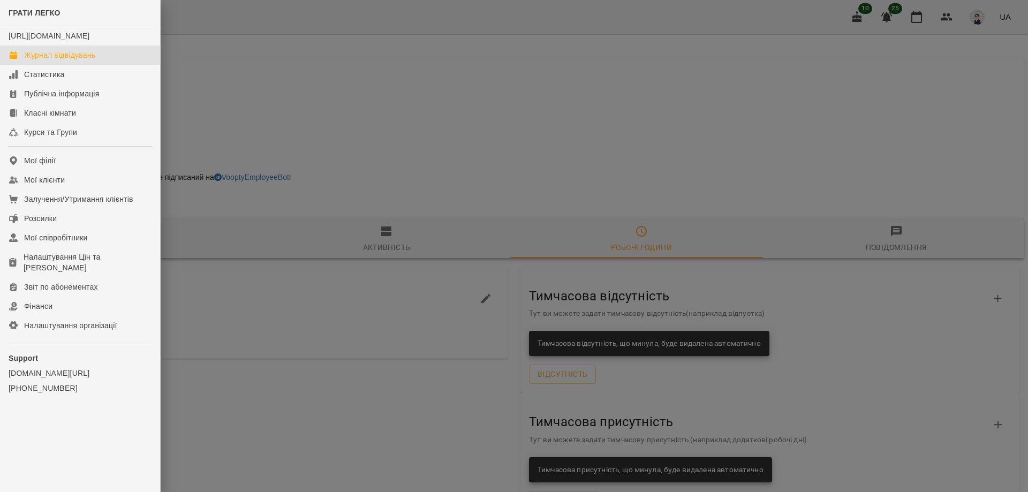
click at [48, 61] on div "Журнал відвідувань" at bounding box center [59, 55] width 71 height 11
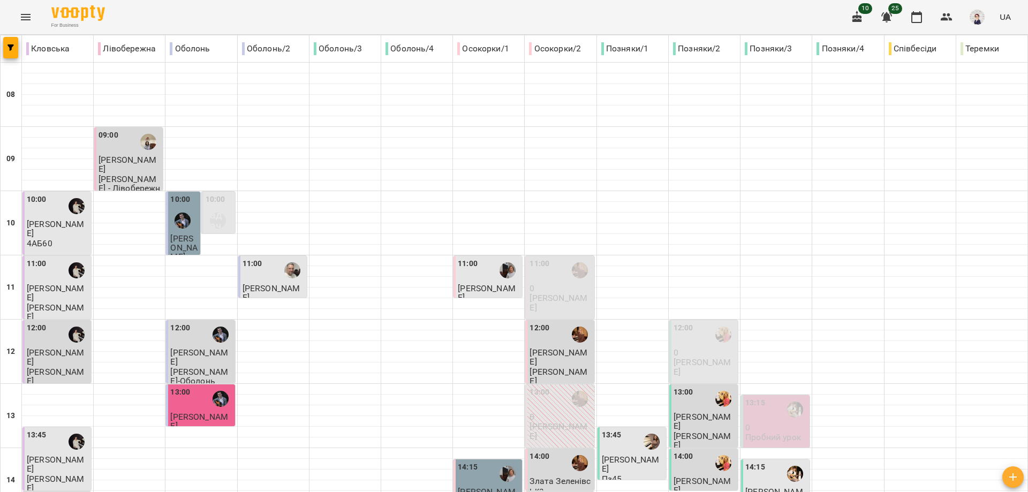
type input "**********"
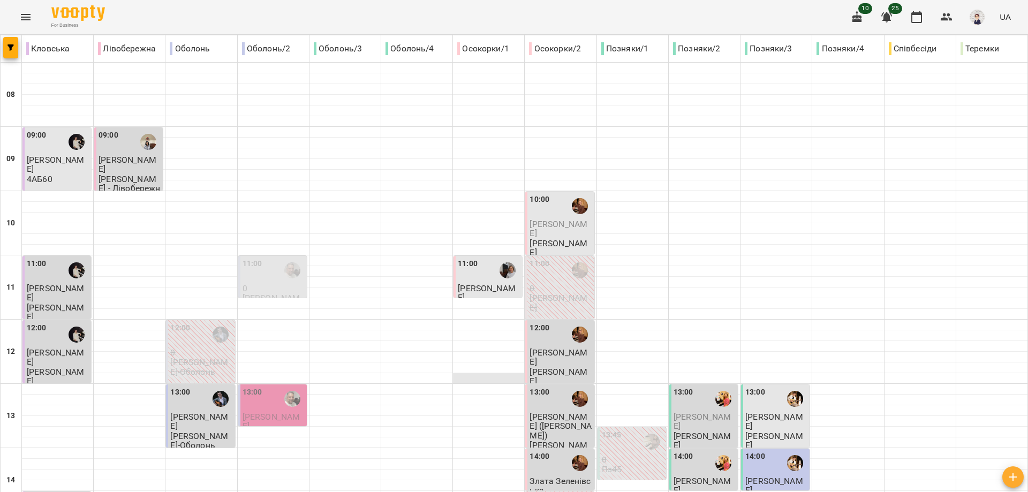
scroll to position [107, 0]
click at [483, 258] on div "11:00" at bounding box center [489, 270] width 62 height 25
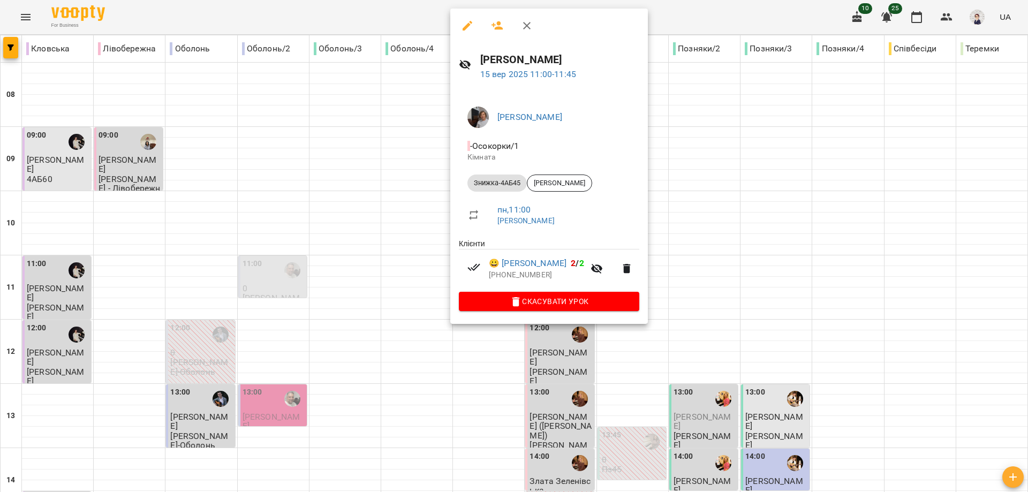
click at [259, 441] on div at bounding box center [514, 246] width 1028 height 492
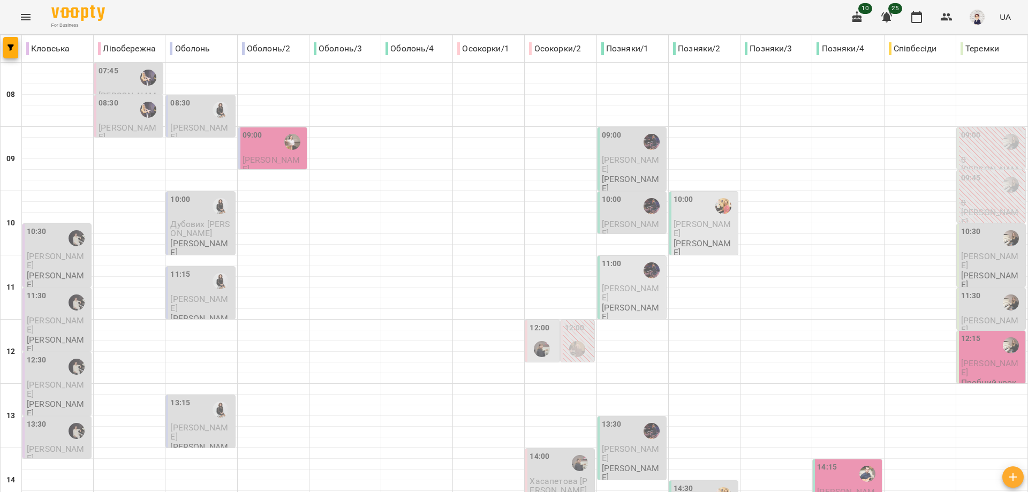
scroll to position [321, 0]
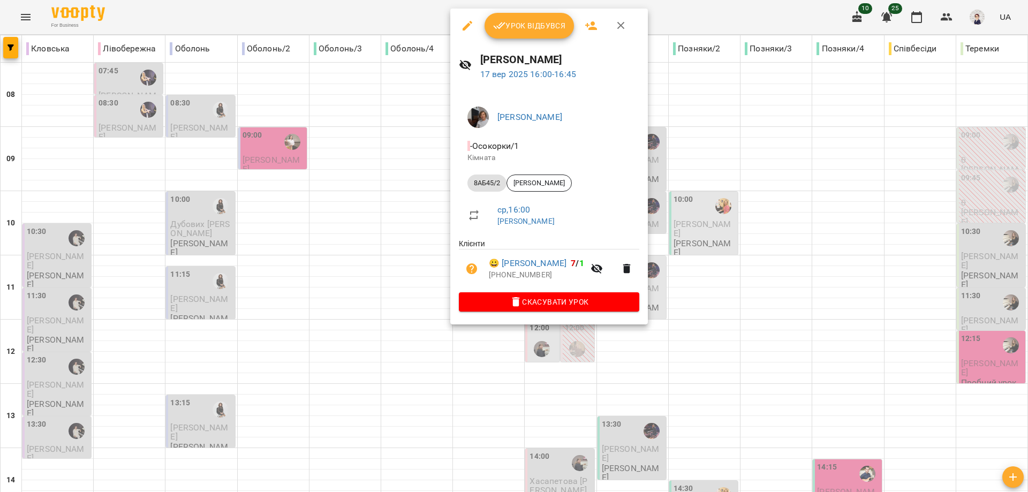
click at [411, 252] on div at bounding box center [514, 246] width 1028 height 492
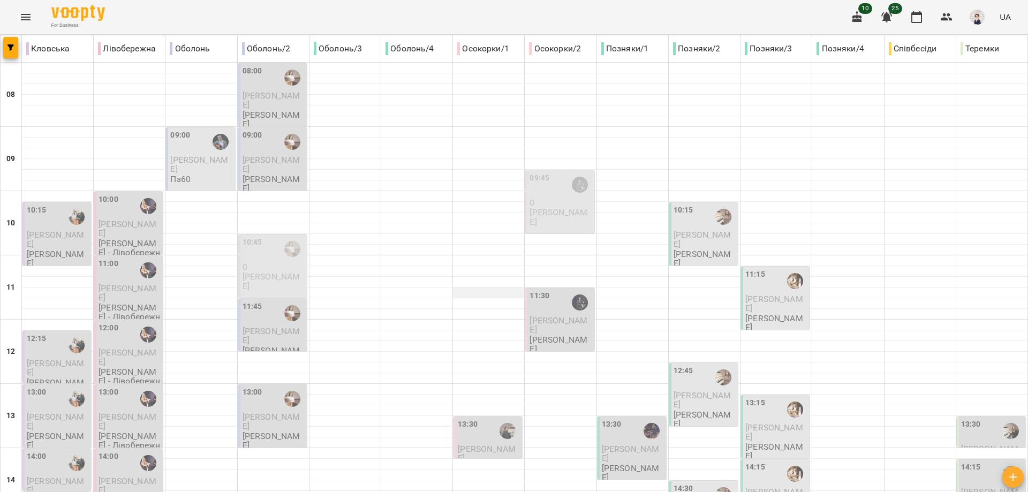
scroll to position [107, 0]
click at [471, 419] on div "13:30" at bounding box center [468, 431] width 20 height 25
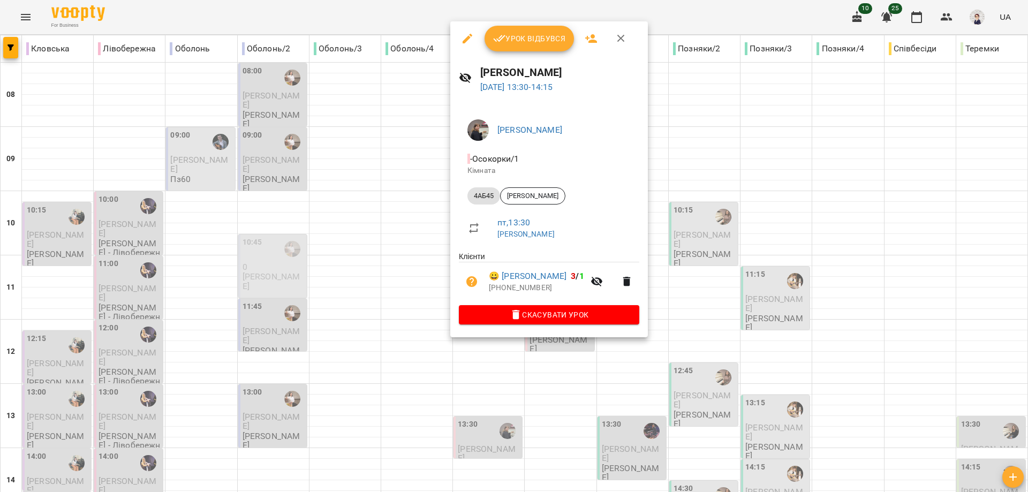
click at [411, 300] on div at bounding box center [514, 246] width 1028 height 492
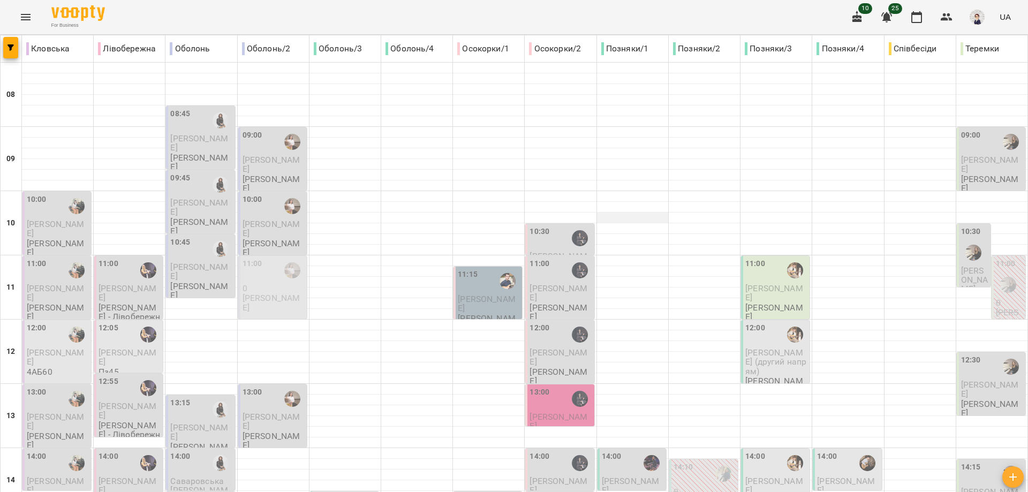
scroll to position [477, 0]
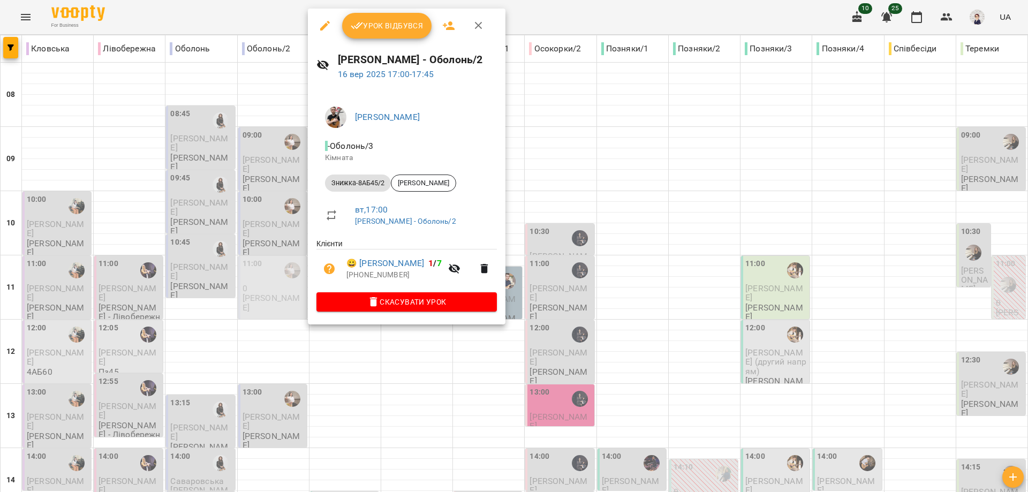
click at [425, 364] on div at bounding box center [514, 246] width 1028 height 492
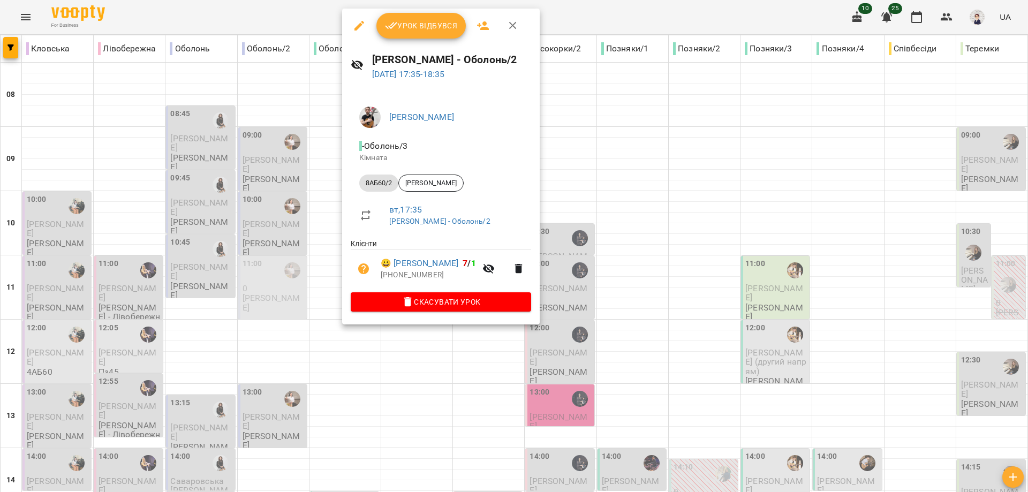
click at [415, 353] on div at bounding box center [514, 246] width 1028 height 492
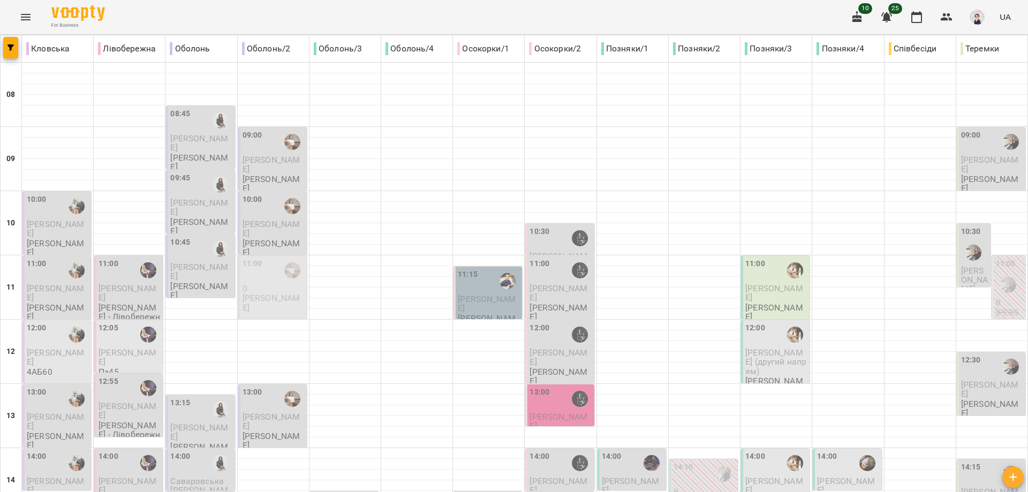
click at [31, 17] on icon "Menu" at bounding box center [25, 17] width 13 height 13
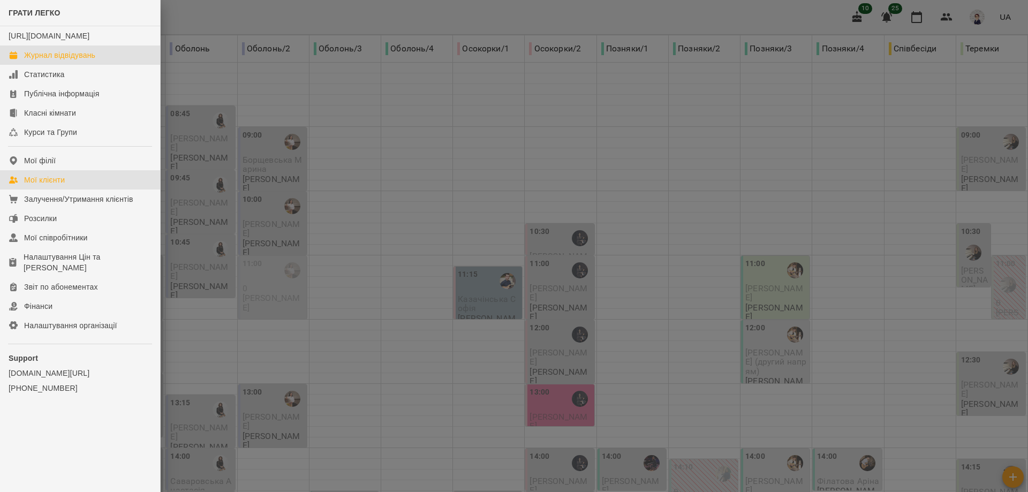
click at [52, 185] on div "Мої клієнти" at bounding box center [44, 180] width 41 height 11
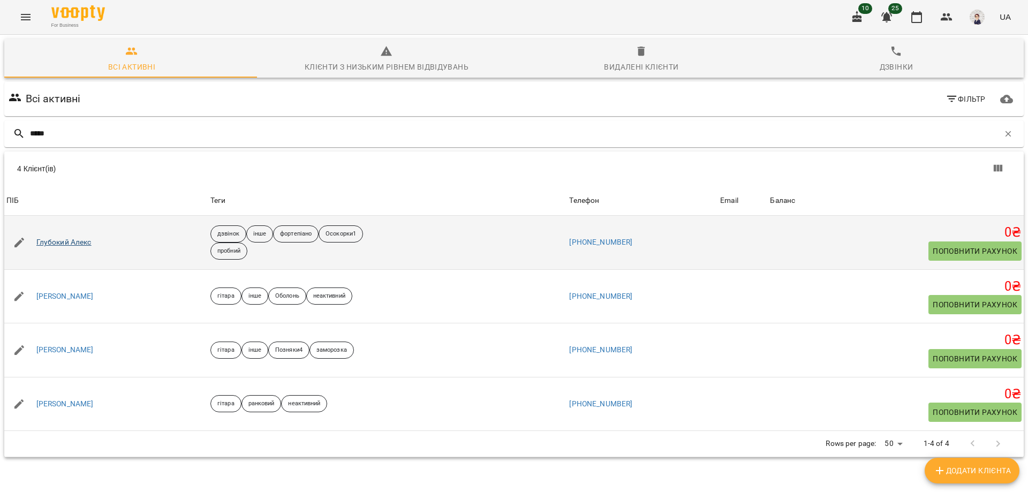
type input "*****"
click at [81, 241] on link "Глубокий Алекс" at bounding box center [63, 242] width 55 height 11
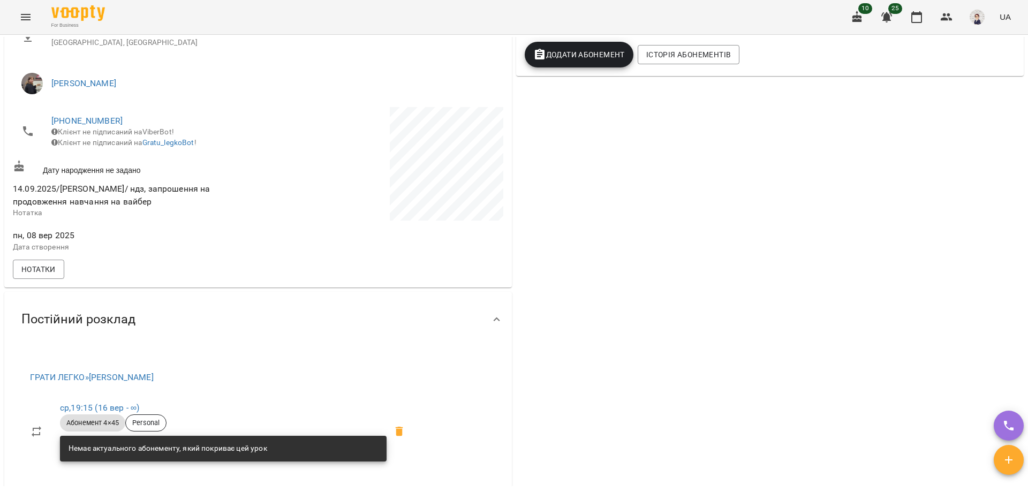
scroll to position [104, 0]
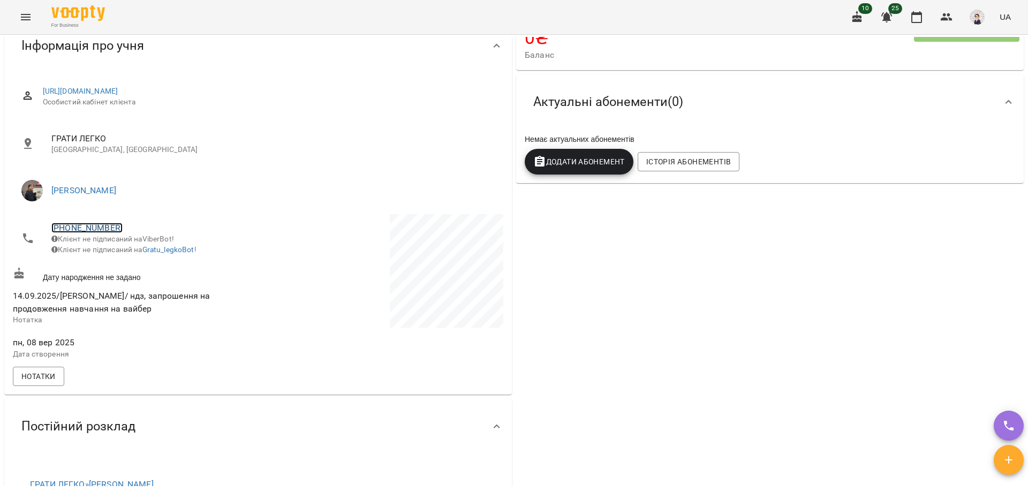
click at [86, 226] on link "[PHONE_NUMBER]" at bounding box center [86, 228] width 71 height 10
click at [135, 269] on img at bounding box center [131, 267] width 16 height 16
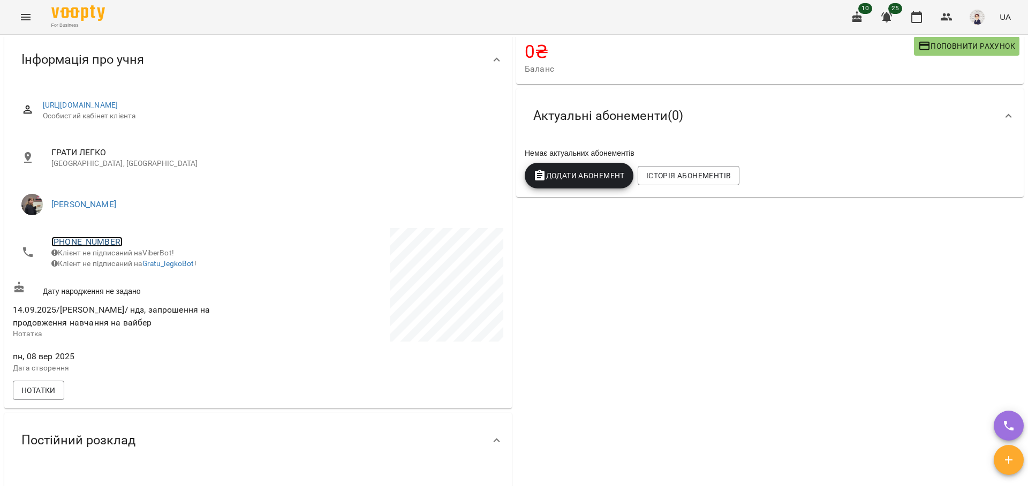
scroll to position [0, 0]
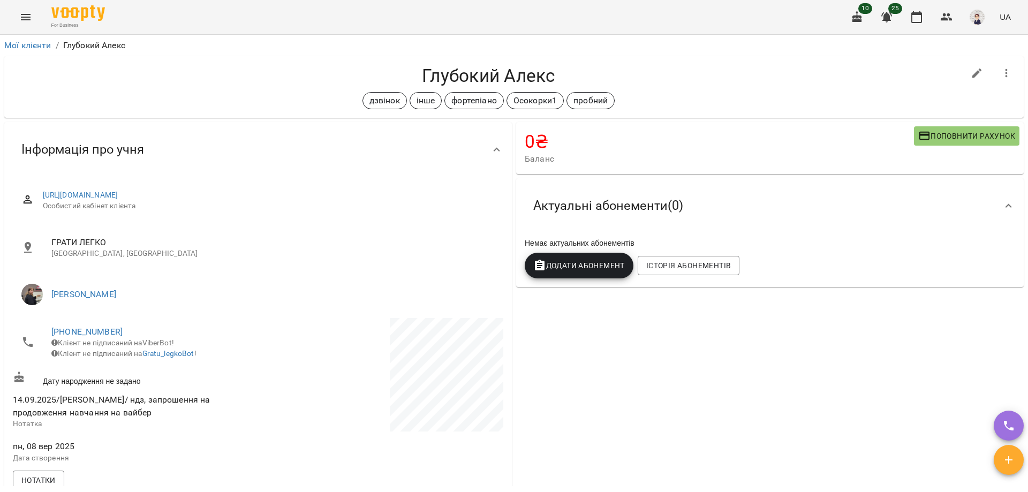
click at [22, 23] on icon "Menu" at bounding box center [25, 17] width 13 height 13
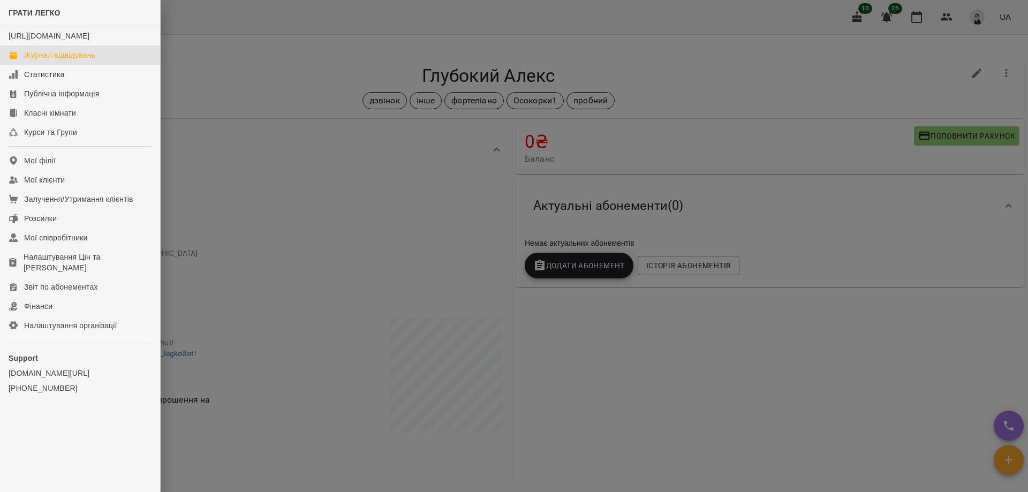
click at [65, 61] on div "Журнал відвідувань" at bounding box center [59, 55] width 71 height 11
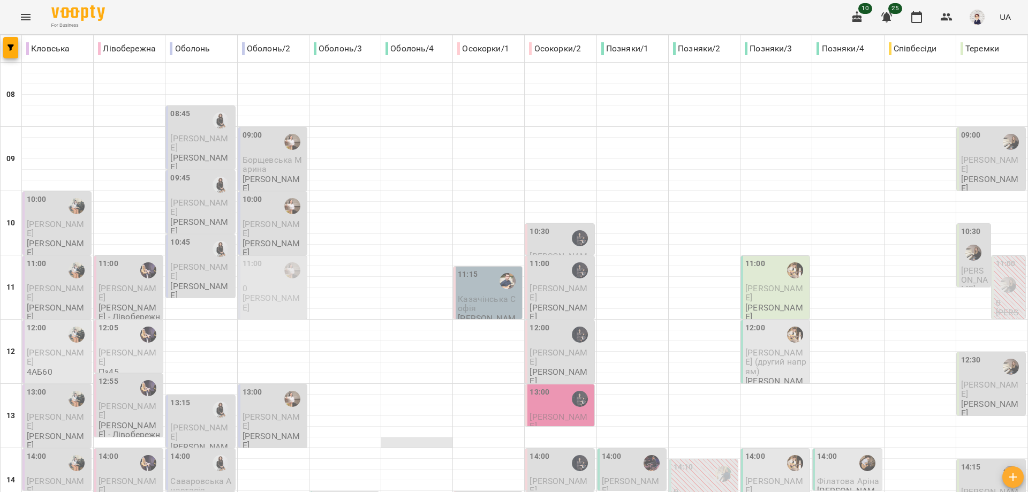
scroll to position [268, 0]
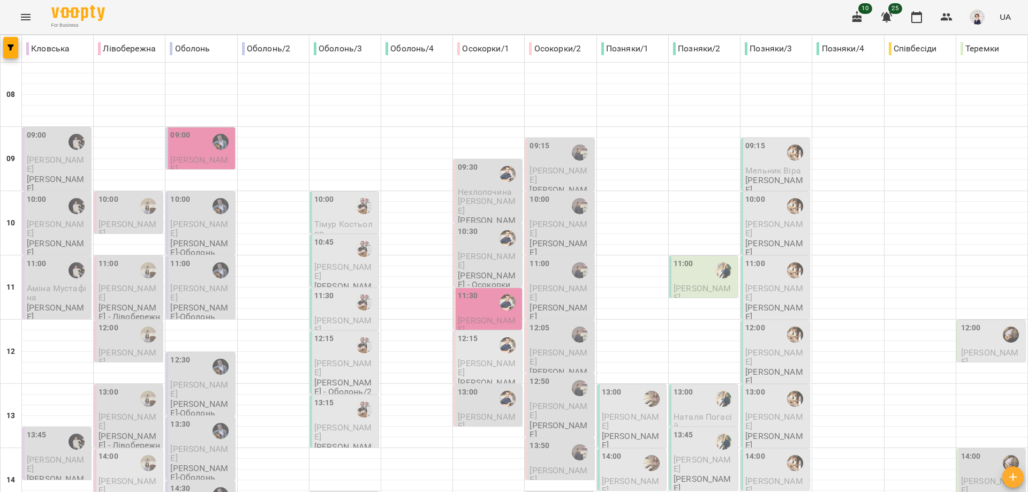
type input "**********"
